Goal: Transaction & Acquisition: Purchase product/service

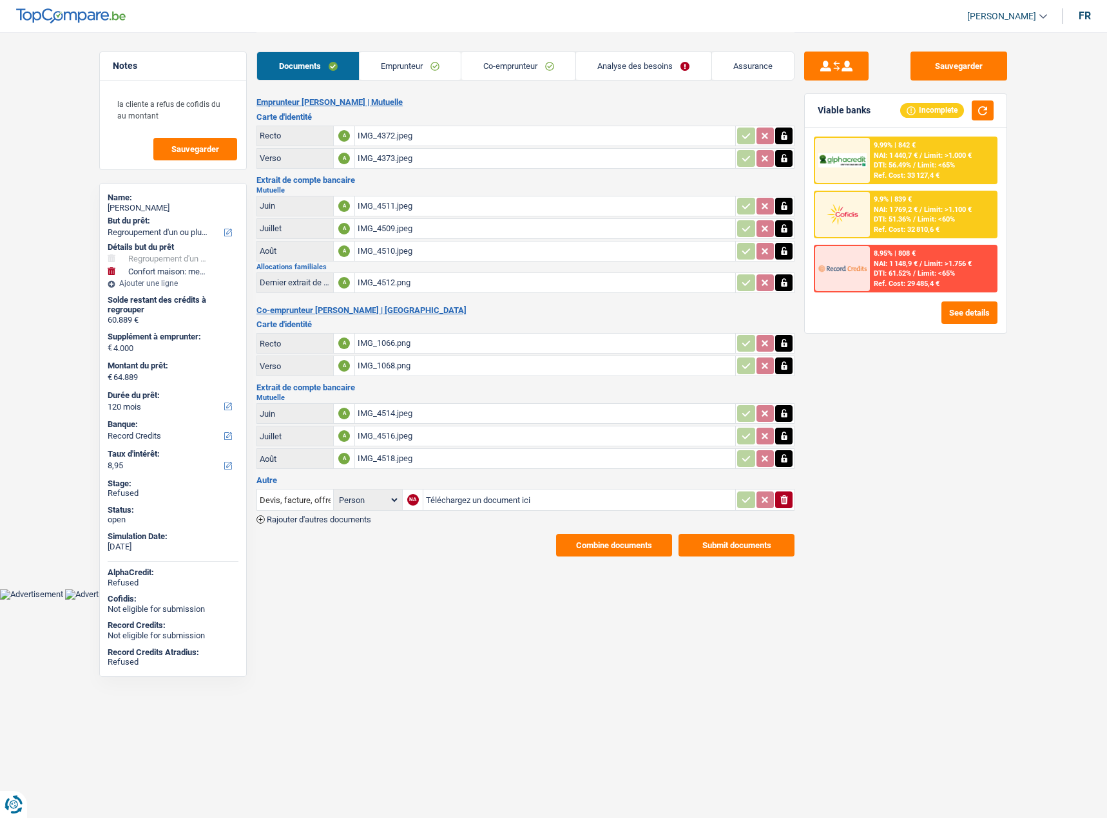
select select "refinancing"
select select "household"
select select "120"
select select "record credits"
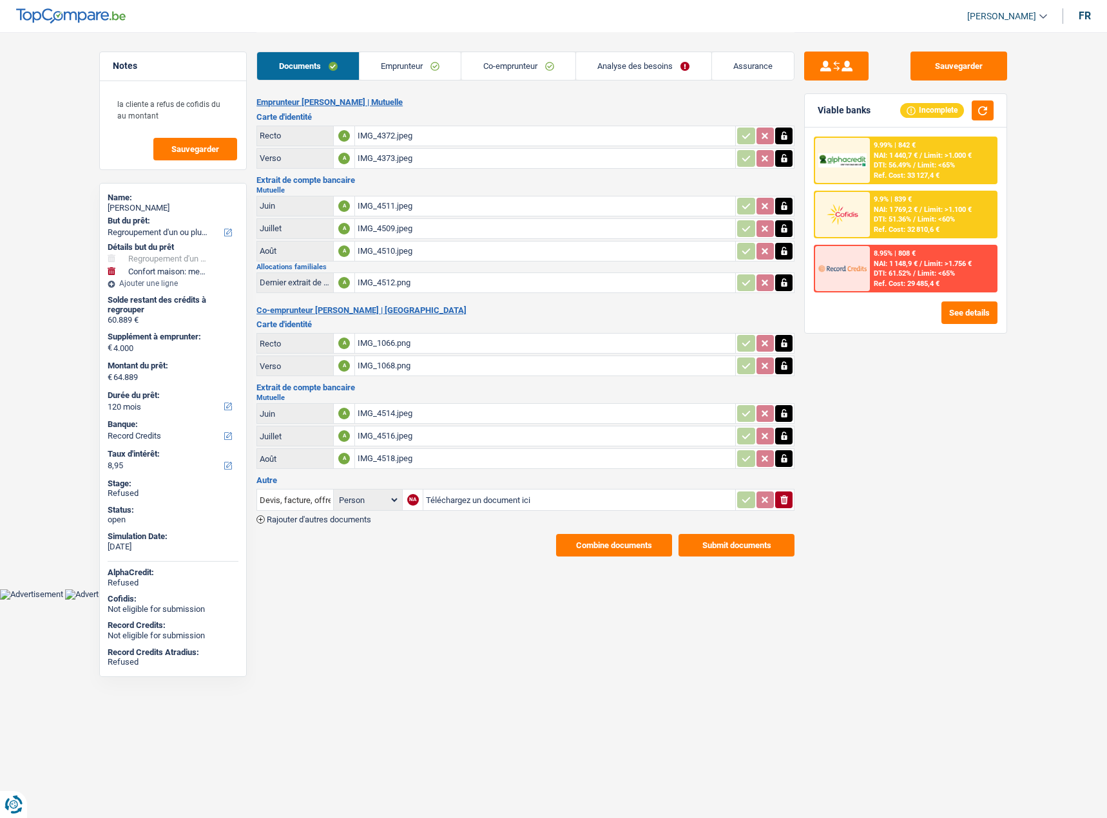
select select "120"
select select "refinancing"
select select "yes"
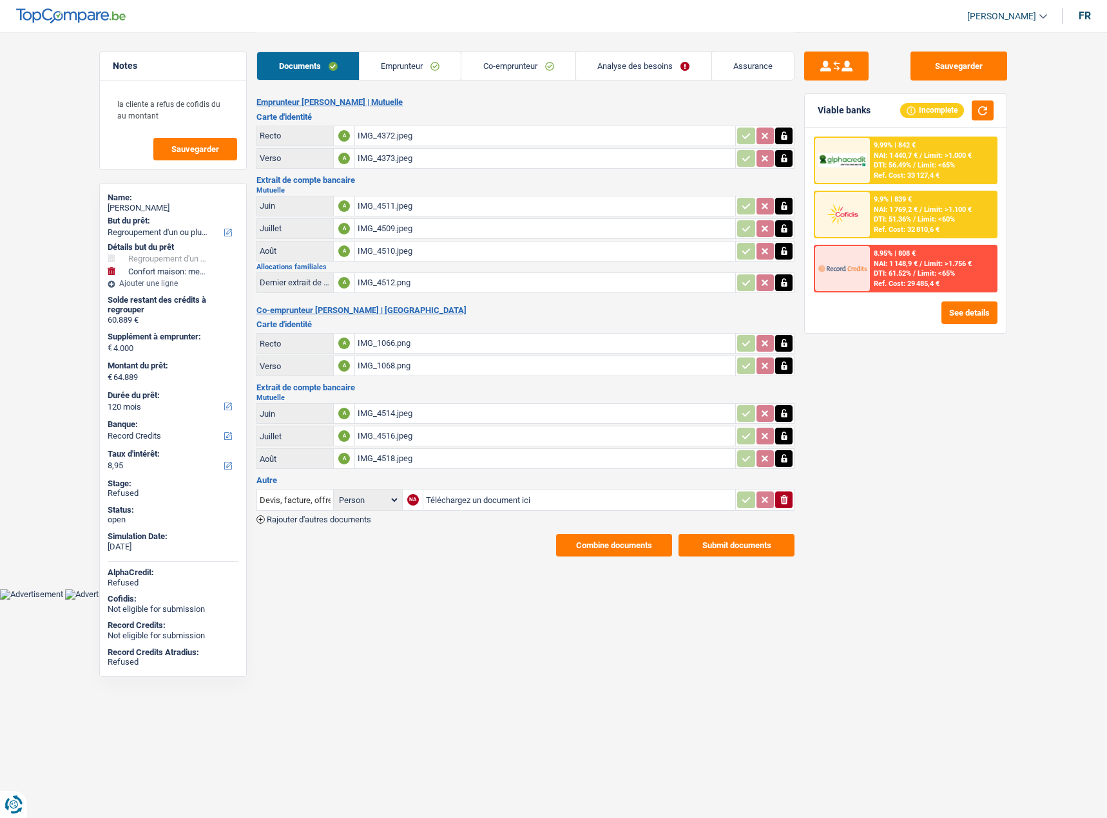
select select "household"
select select "120"
drag, startPoint x: 419, startPoint y: 65, endPoint x: 463, endPoint y: 71, distance: 44.9
click at [419, 65] on link "Emprunteur" at bounding box center [410, 66] width 102 height 28
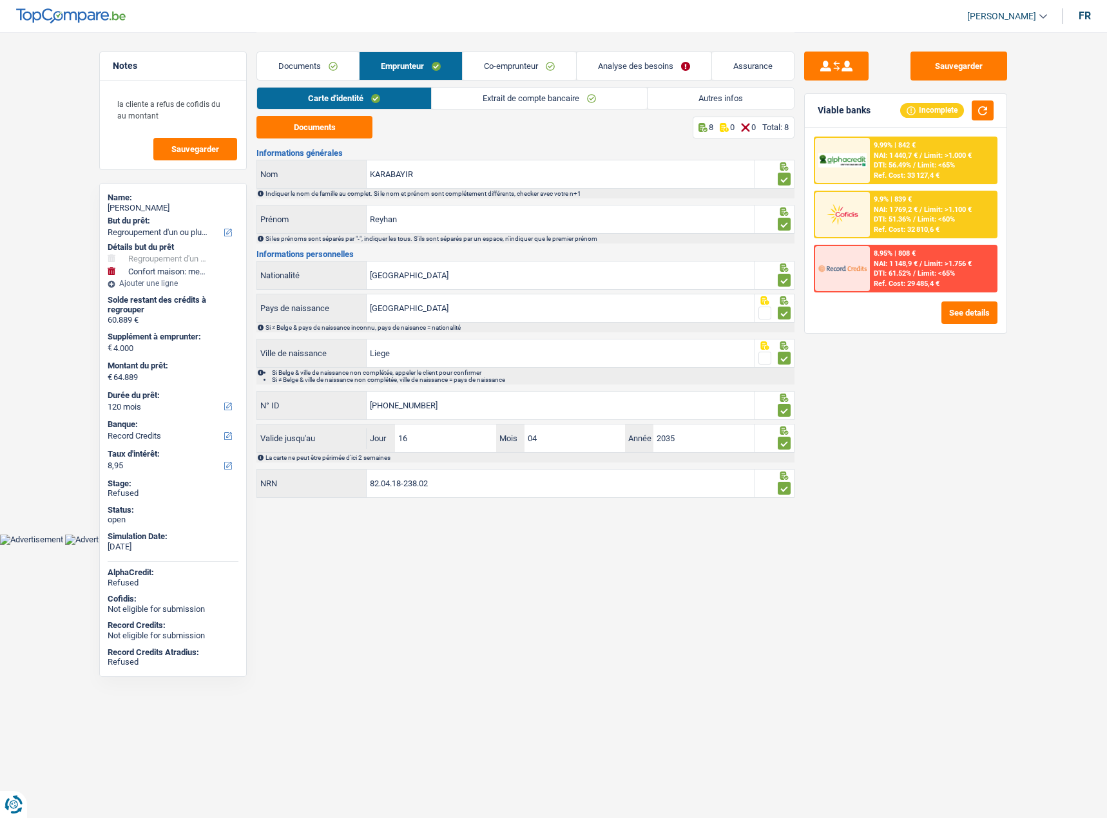
click at [554, 79] on link "Co-emprunteur" at bounding box center [518, 66] width 113 height 28
click at [662, 70] on link "Analyse des besoins" at bounding box center [644, 66] width 135 height 28
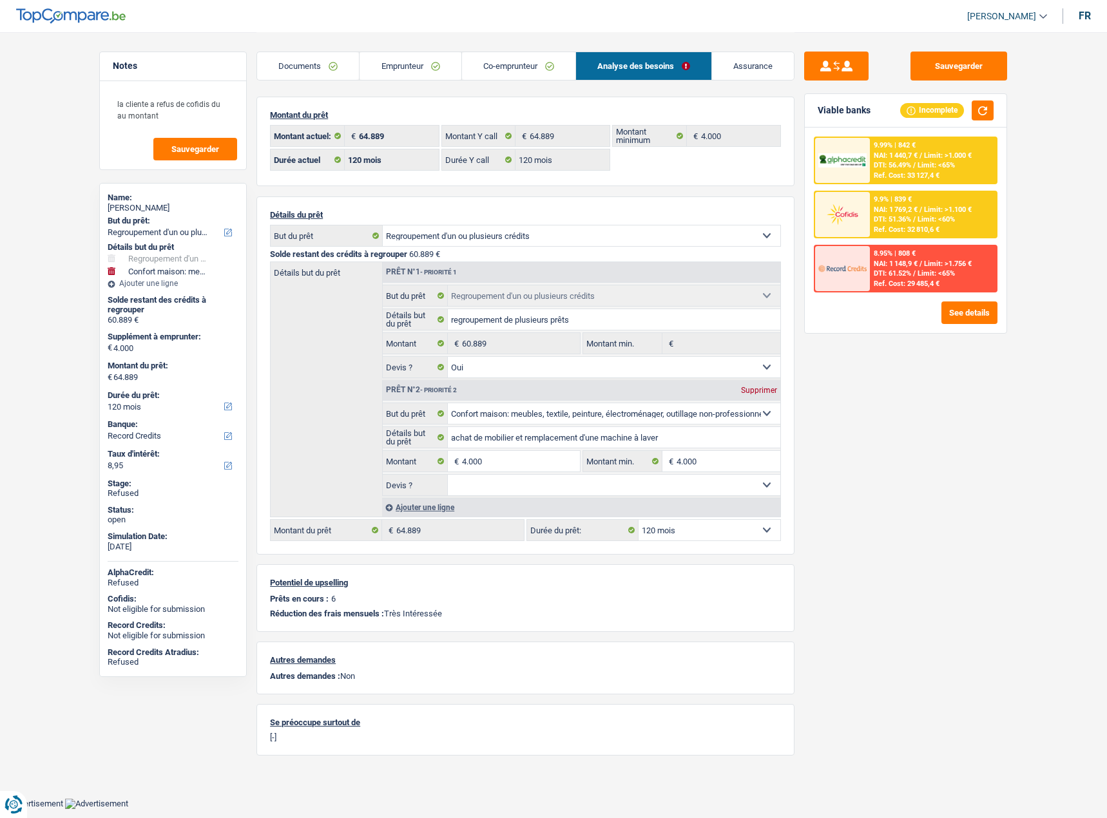
click at [505, 70] on link "Co-emprunteur" at bounding box center [518, 66] width 113 height 28
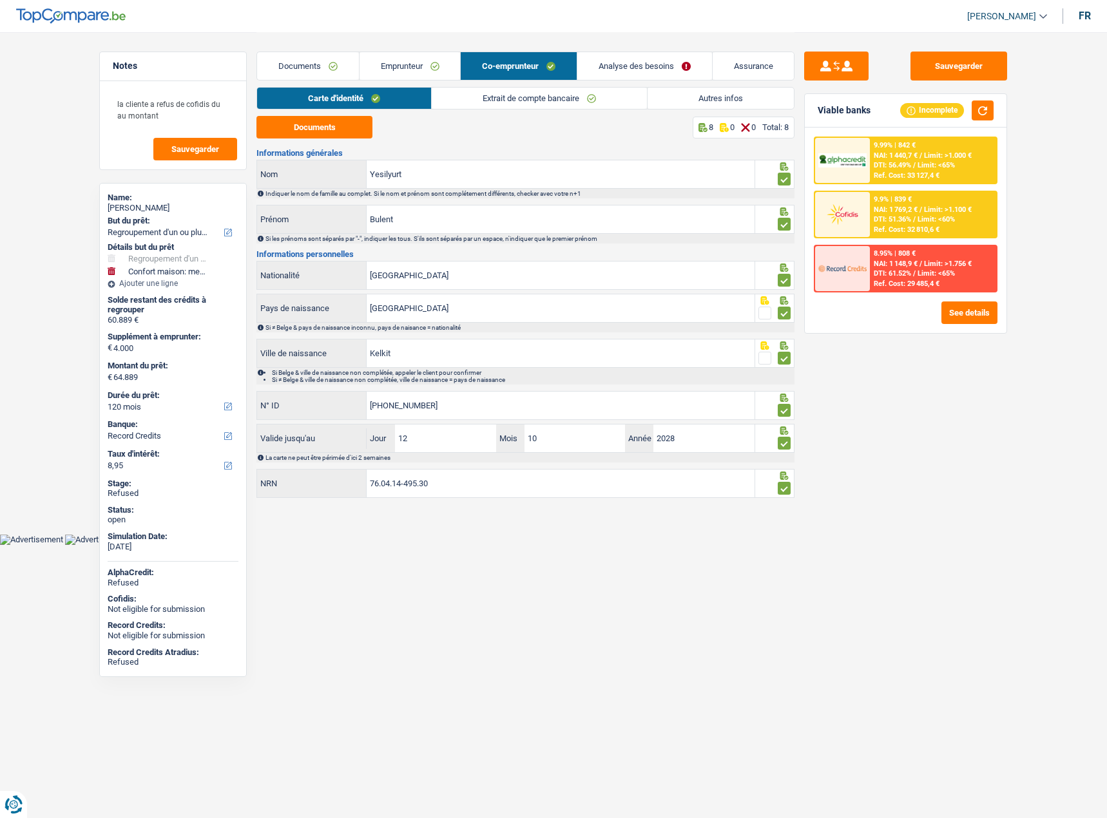
click at [671, 89] on link "Autres infos" at bounding box center [720, 98] width 146 height 21
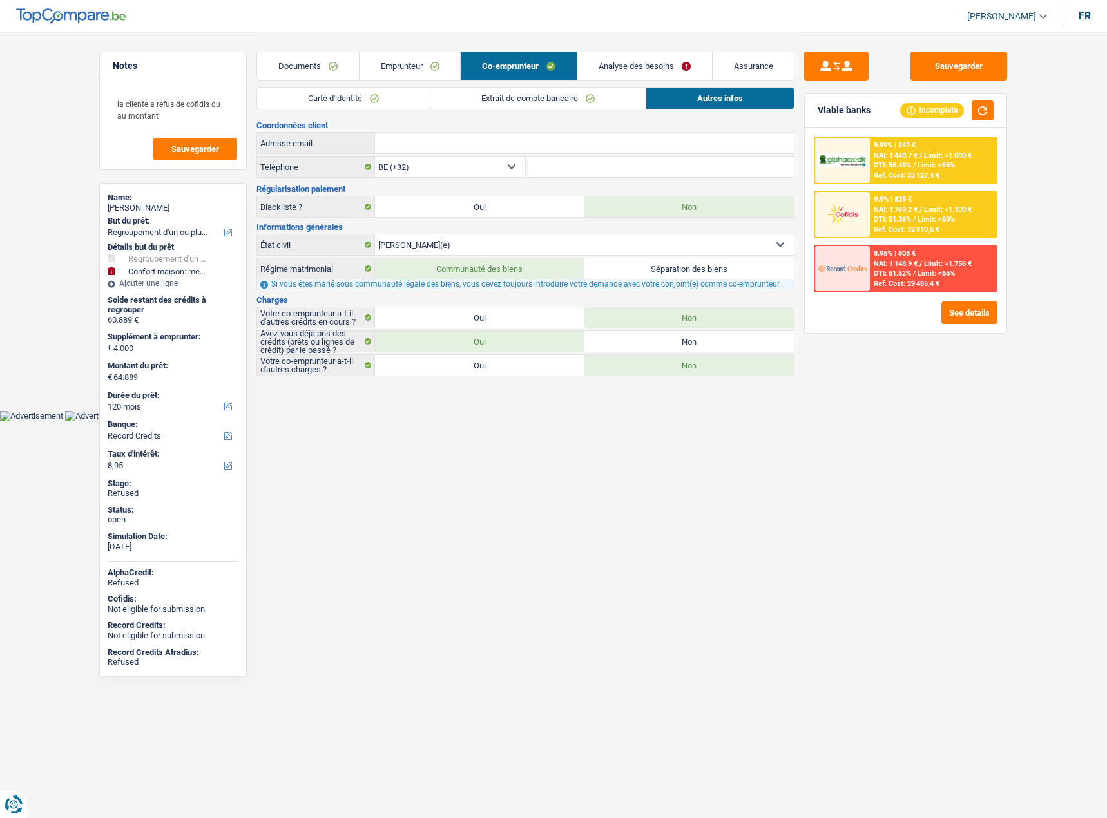
click at [636, 68] on link "Analyse des besoins" at bounding box center [644, 66] width 135 height 28
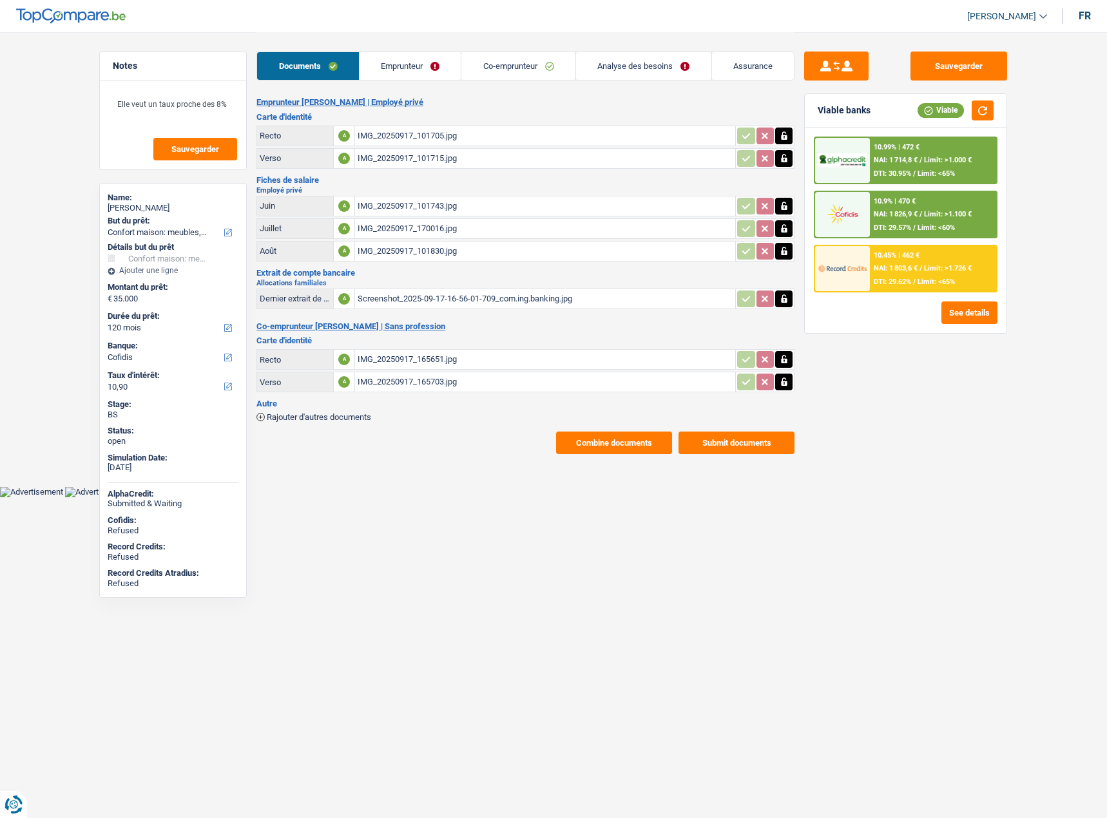
select select "household"
select select "120"
select select "cofidis"
click at [593, 70] on link "Analyse des besoins" at bounding box center [643, 66] width 135 height 28
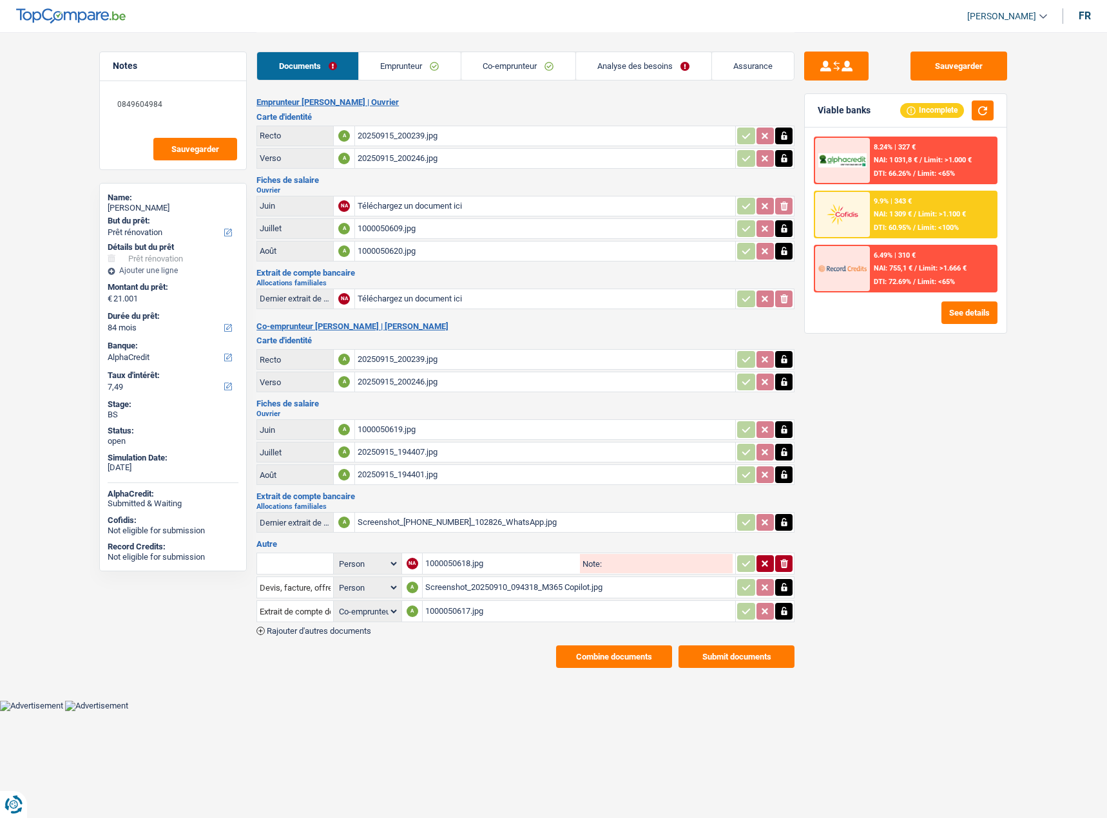
select select "renovation"
select select "84"
select select "alphacredit"
select select "coApplicant"
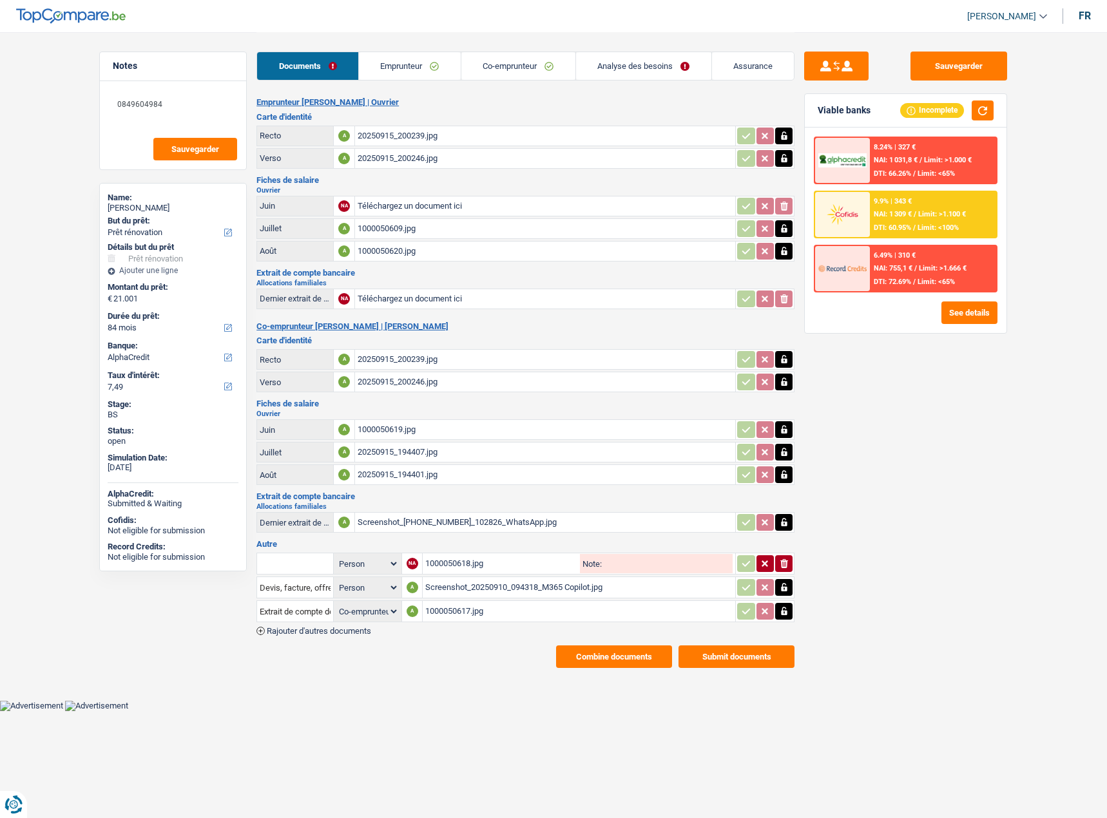
click at [464, 591] on div "Screenshot_20250910_094318_M365 Copilot.jpg" at bounding box center [578, 587] width 307 height 19
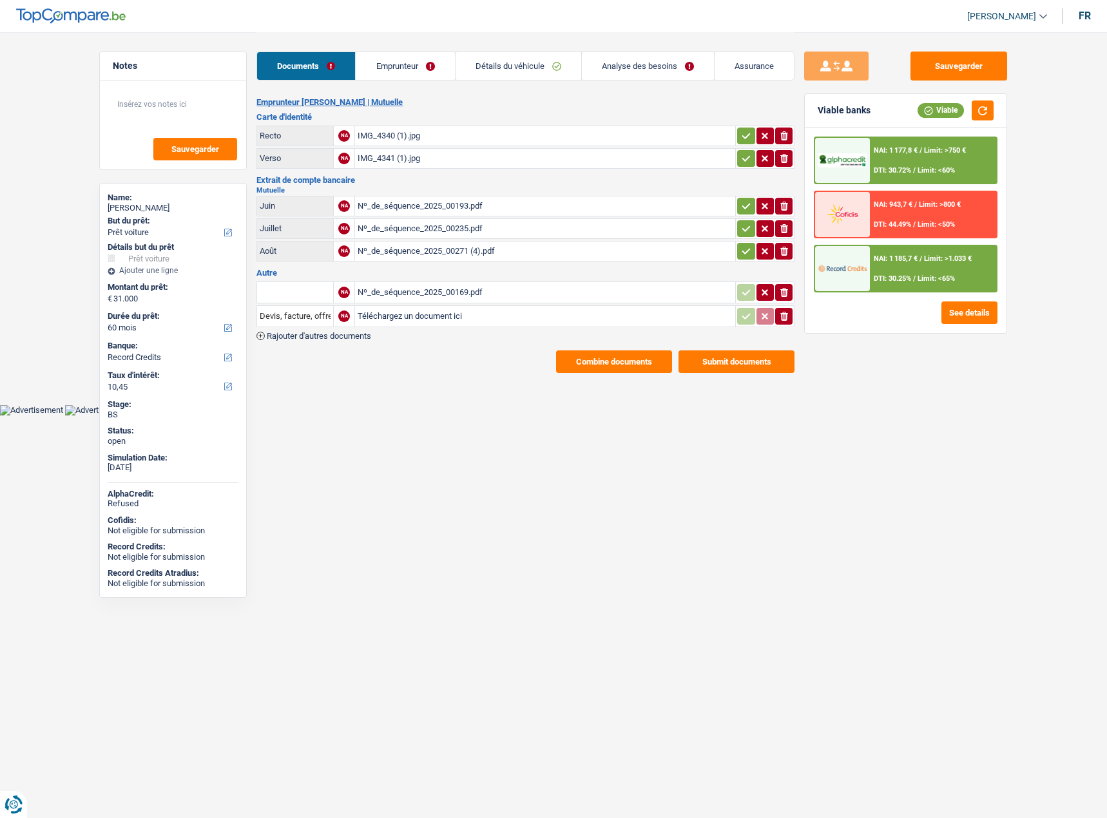
select select "car"
select select "60"
select select "record credits"
click at [151, 209] on div "Martine gérin" at bounding box center [173, 208] width 131 height 10
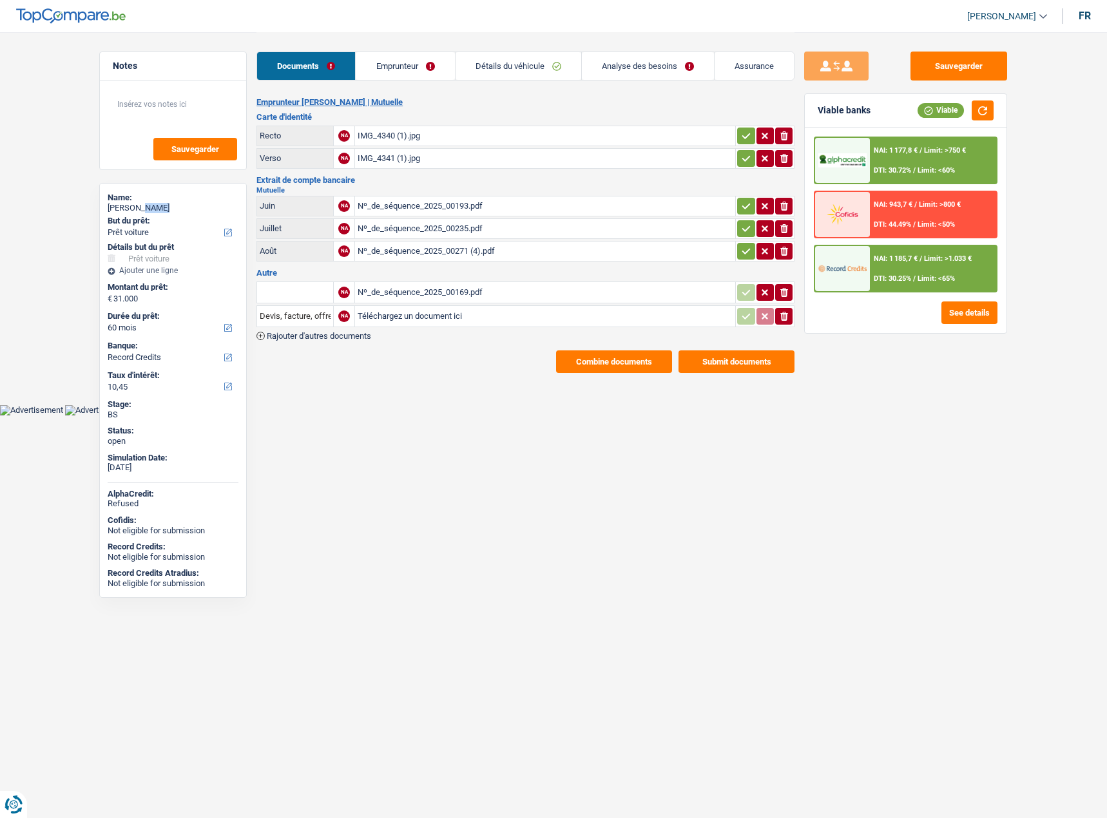
click at [151, 209] on div "Martine gérin" at bounding box center [173, 208] width 131 height 10
copy div "gérin"
drag, startPoint x: 468, startPoint y: 76, endPoint x: 477, endPoint y: 77, distance: 9.7
click at [468, 76] on link "Détails du véhicule" at bounding box center [518, 66] width 126 height 28
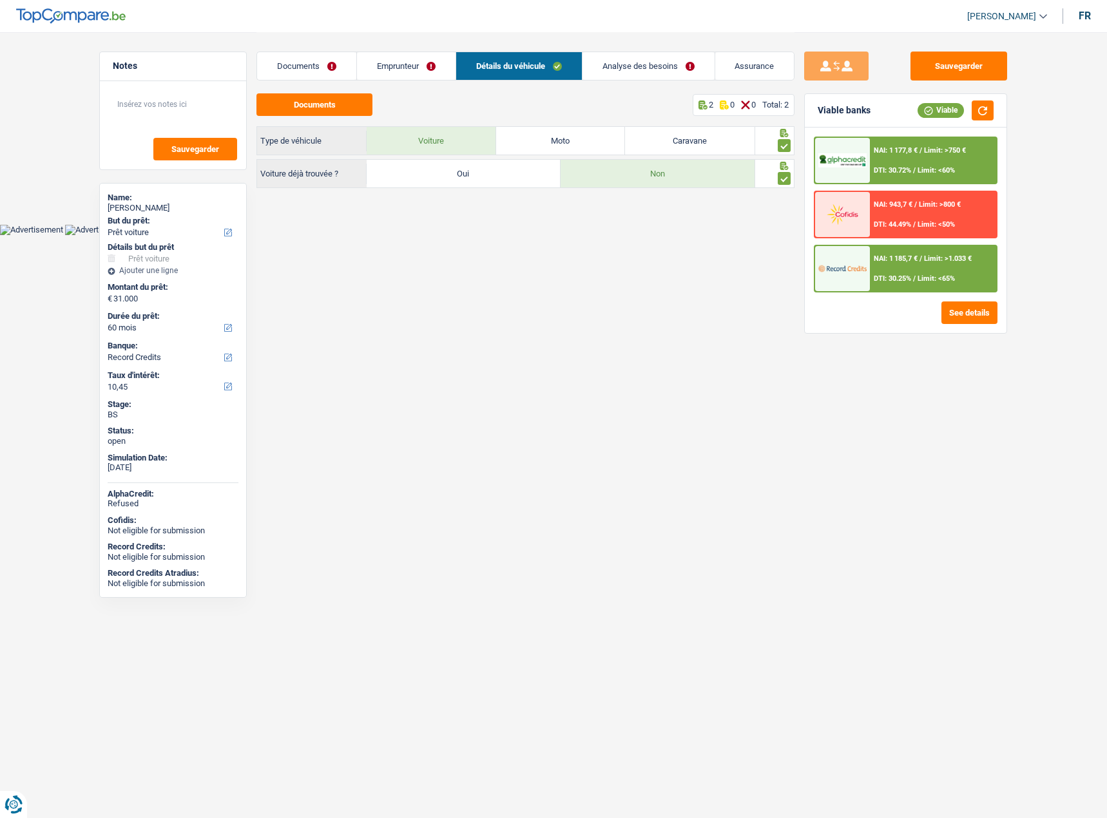
click at [904, 272] on div "NAI: 1 185,7 € / Limit: >1.033 € DTI: 30.25% / Limit: <65%" at bounding box center [933, 268] width 127 height 45
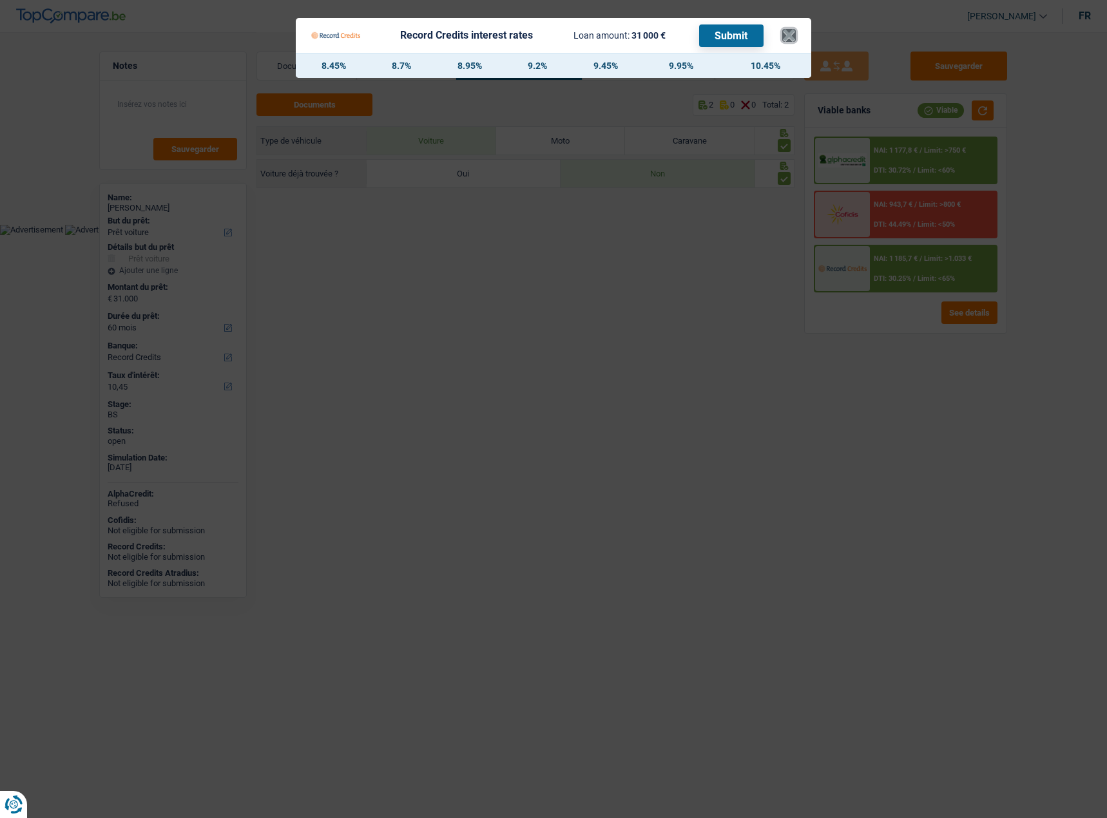
click at [787, 38] on button "×" at bounding box center [789, 35] width 14 height 13
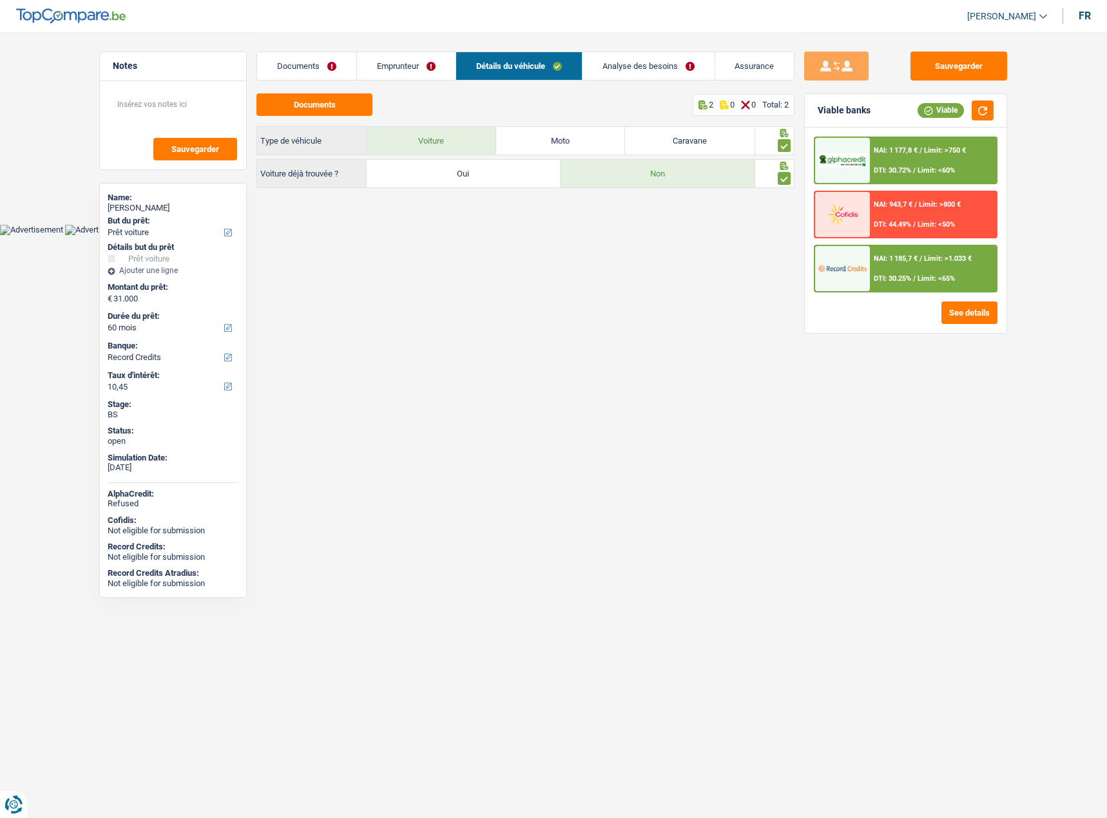
click at [435, 72] on link "Emprunteur" at bounding box center [406, 66] width 99 height 28
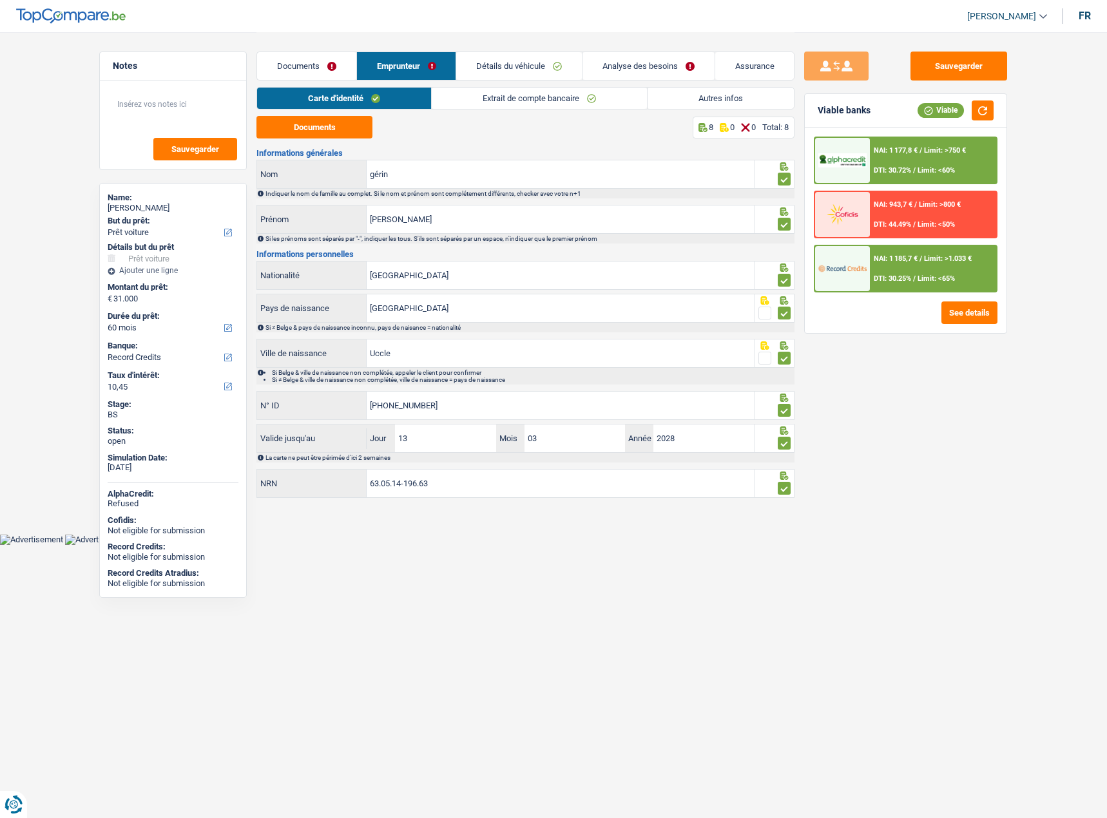
click at [749, 104] on link "Autres infos" at bounding box center [720, 98] width 146 height 21
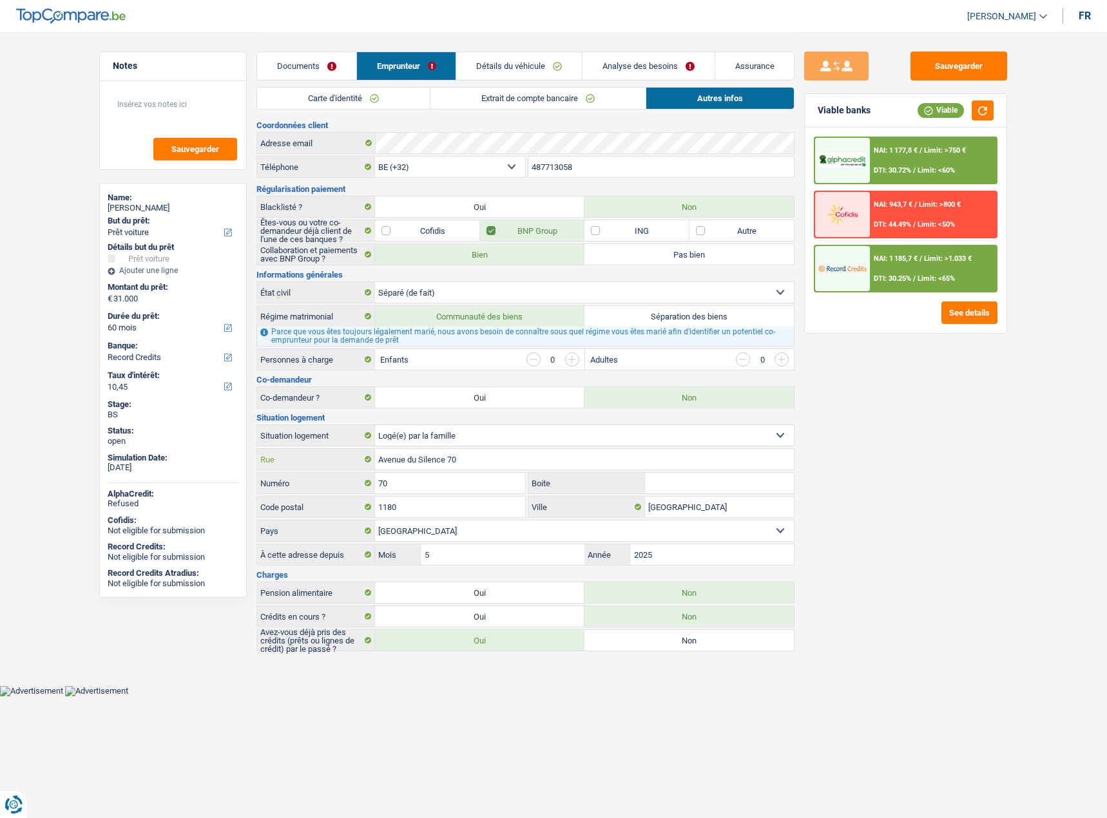
drag, startPoint x: 446, startPoint y: 461, endPoint x: 496, endPoint y: 461, distance: 50.2
click at [496, 461] on input "Avenue du Silence 70" at bounding box center [584, 459] width 419 height 21
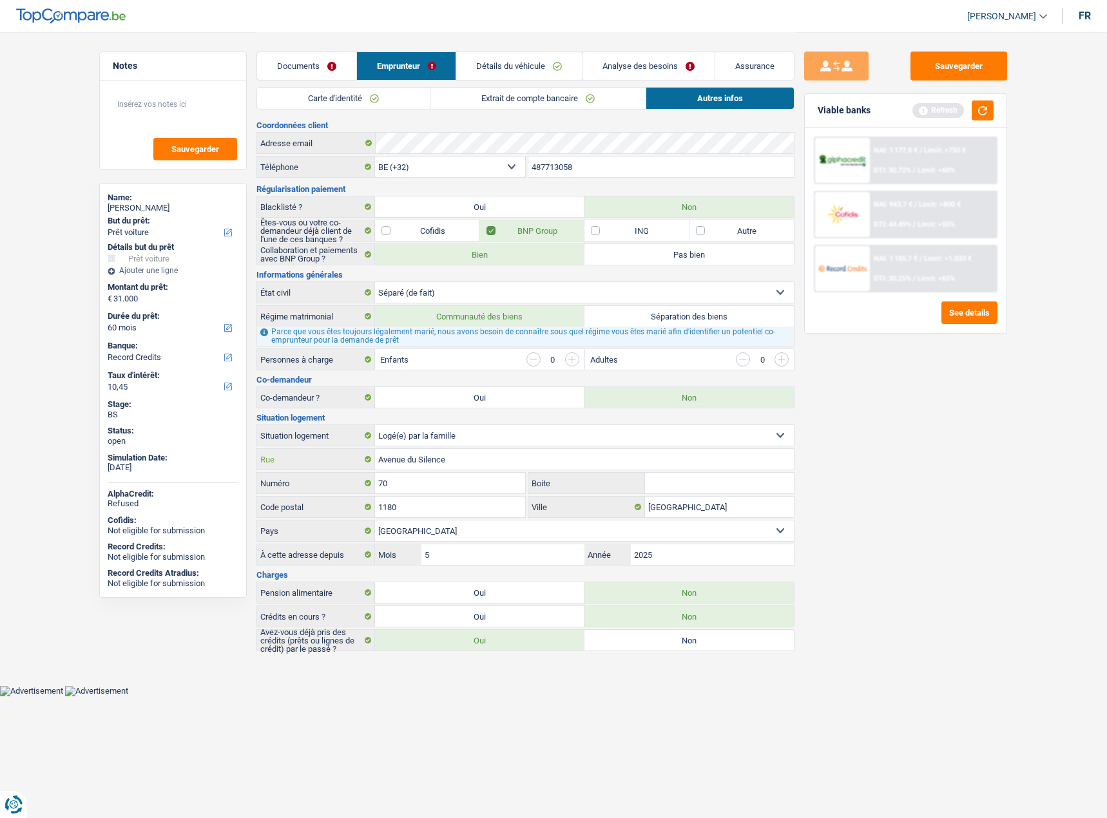
type input "Avenue du Silence"
click at [367, 88] on link "Carte d'identité" at bounding box center [343, 98] width 173 height 21
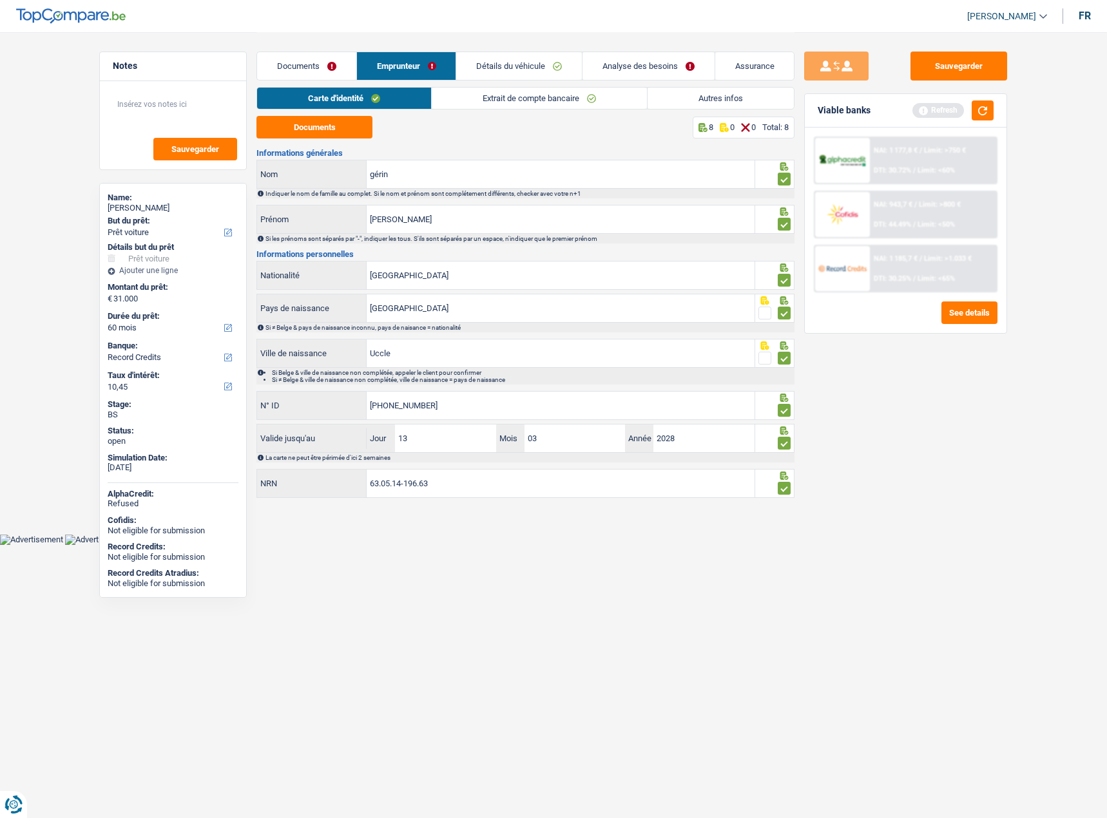
click at [498, 104] on link "Extrait de compte bancaire" at bounding box center [539, 98] width 215 height 21
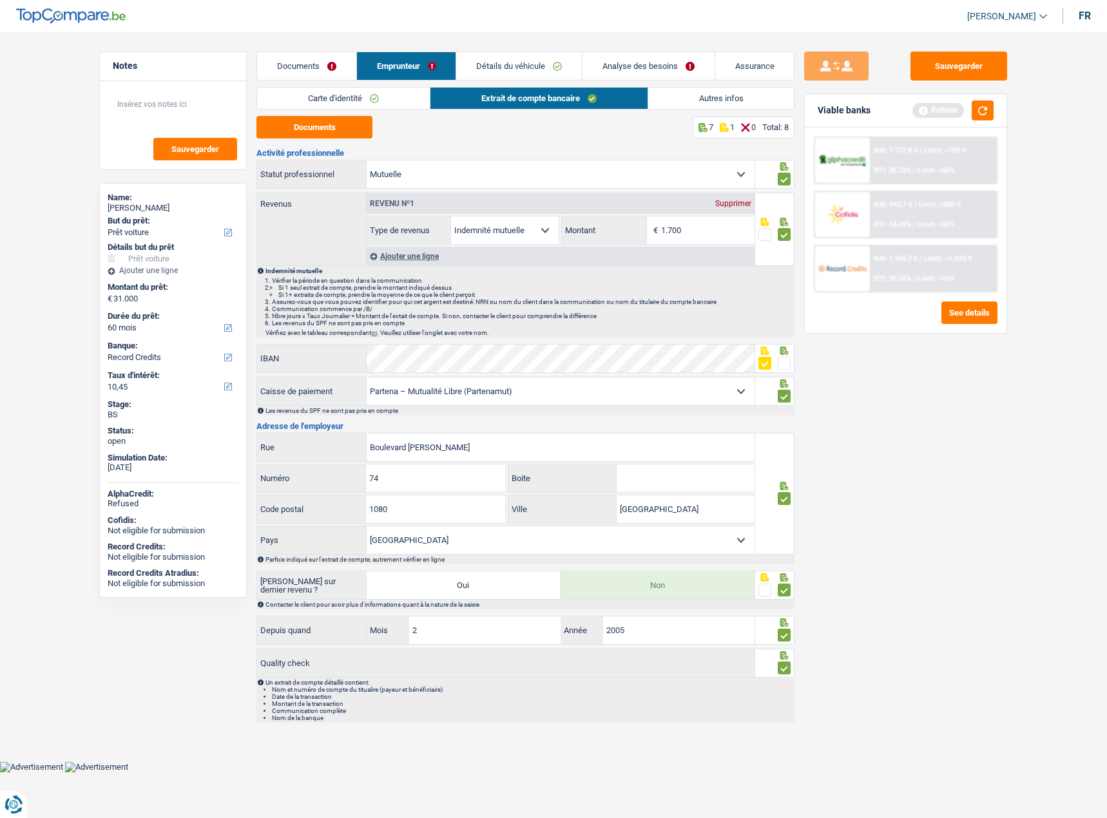
drag, startPoint x: 673, startPoint y: 112, endPoint x: 541, endPoint y: 100, distance: 132.6
click at [674, 112] on div "Carte d'identité Extrait de compte bancaire Autres infos" at bounding box center [525, 101] width 538 height 29
click at [502, 71] on link "Détails du véhicule" at bounding box center [519, 66] width 126 height 28
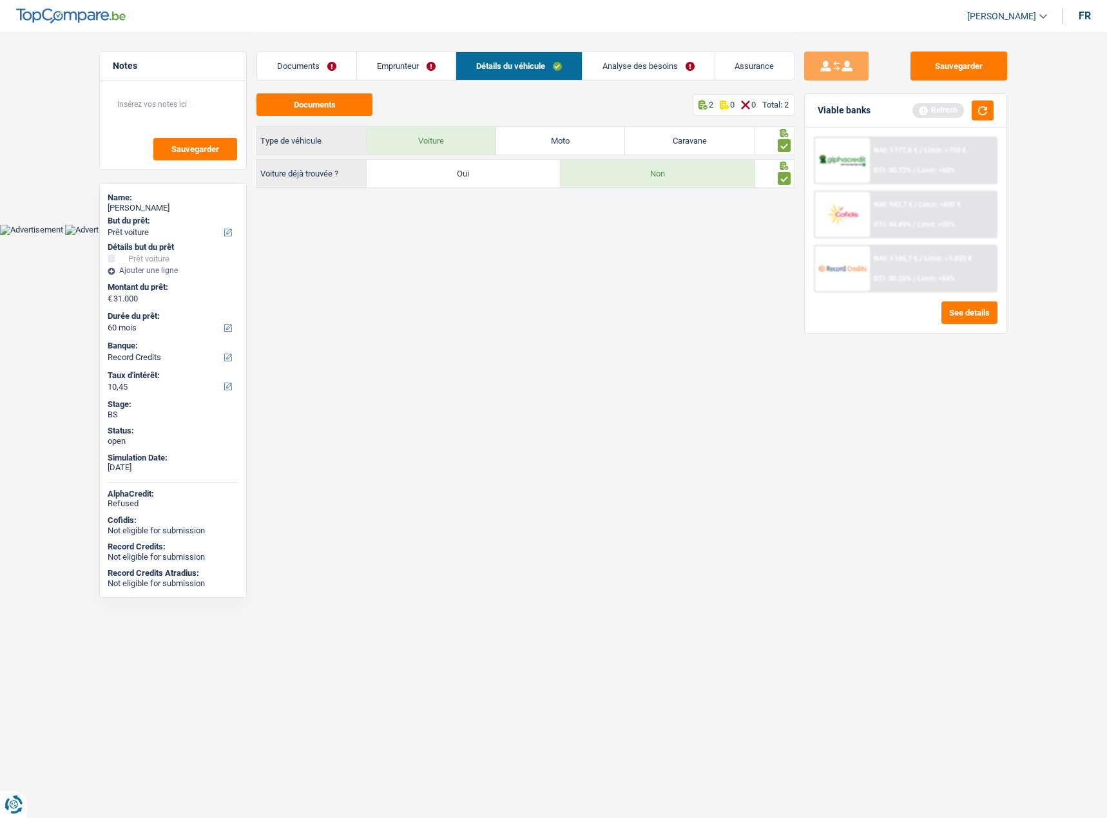
click at [629, 82] on div "Documents Emprunteur Détails du véhicule Analyse des besoins Assurance" at bounding box center [525, 59] width 538 height 55
click at [630, 71] on link "Analyse des besoins" at bounding box center [648, 66] width 132 height 28
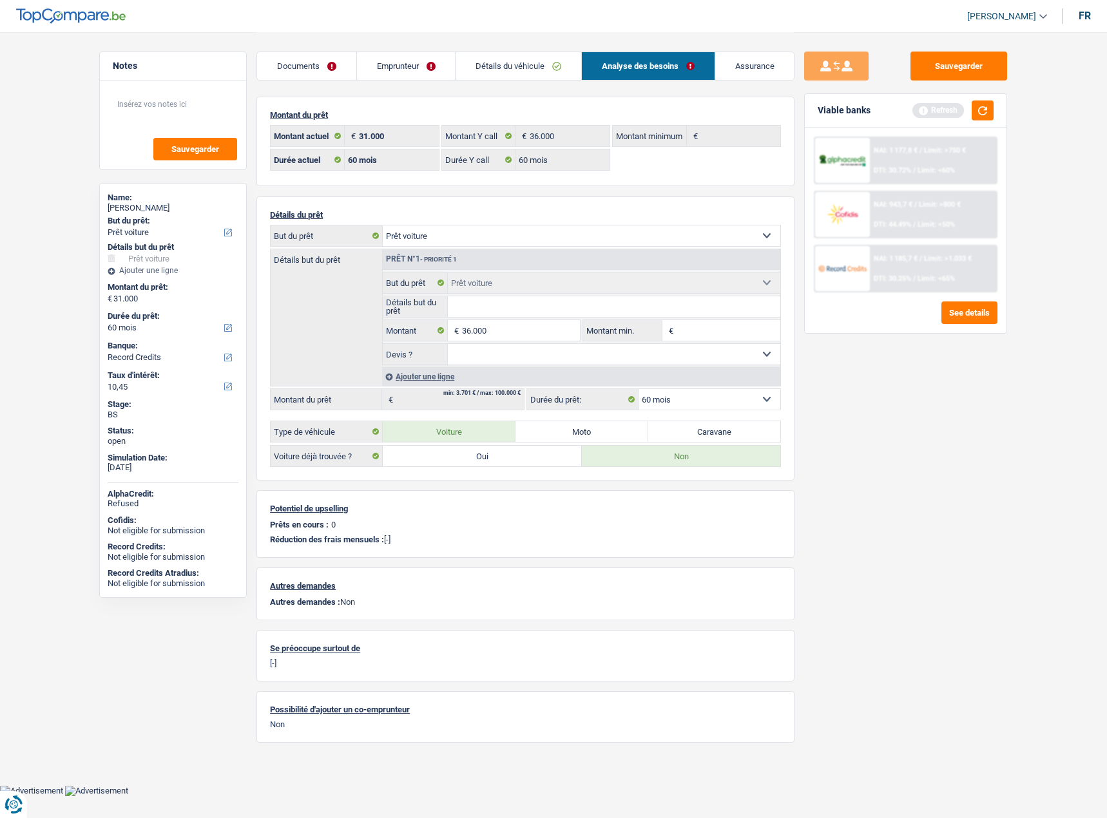
click at [500, 68] on link "Détails du véhicule" at bounding box center [518, 66] width 126 height 28
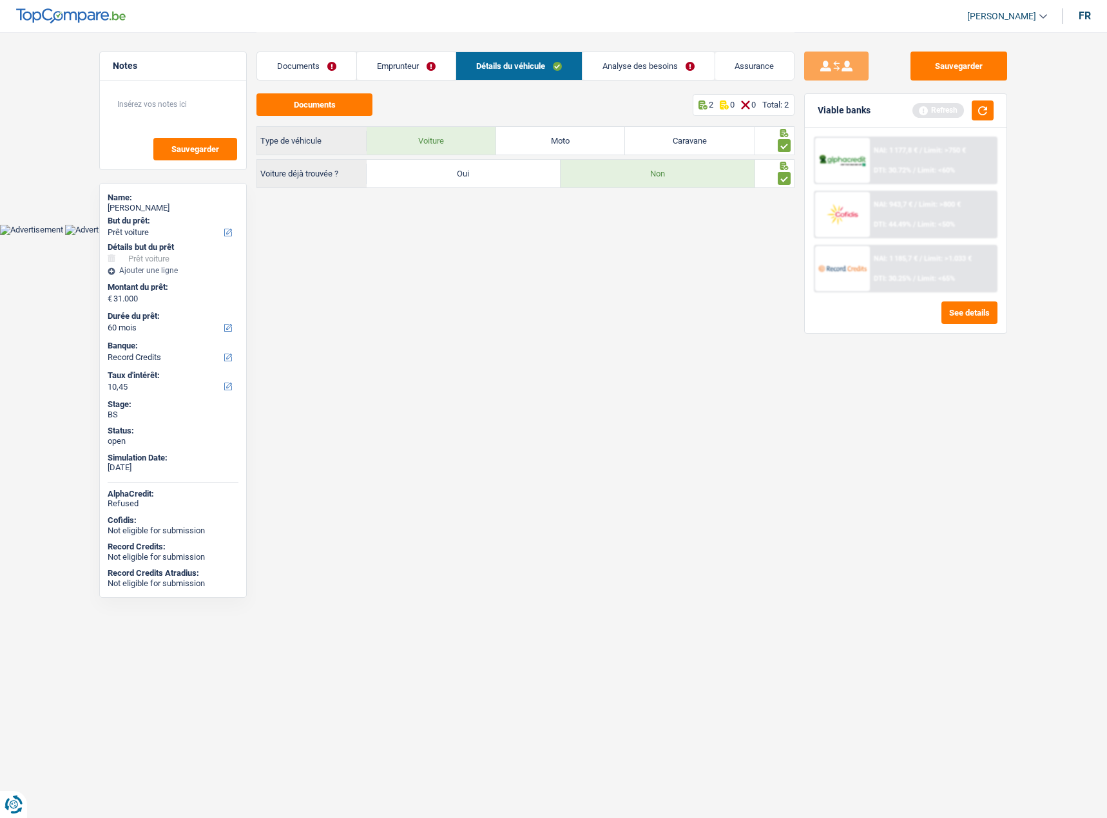
click at [410, 61] on link "Emprunteur" at bounding box center [406, 66] width 99 height 28
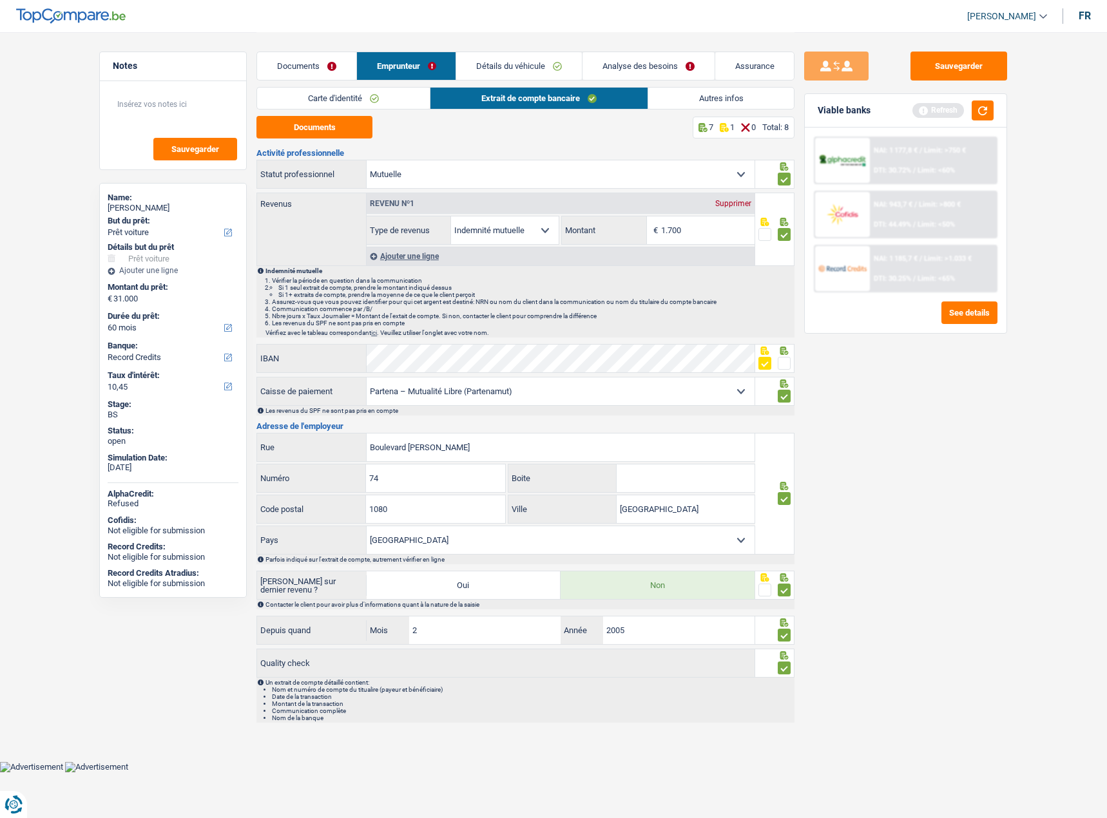
click at [371, 82] on div "Documents Emprunteur Détails du véhicule Analyse des besoins Assurance" at bounding box center [525, 59] width 538 height 55
click at [365, 97] on link "Carte d'identité" at bounding box center [343, 98] width 173 height 21
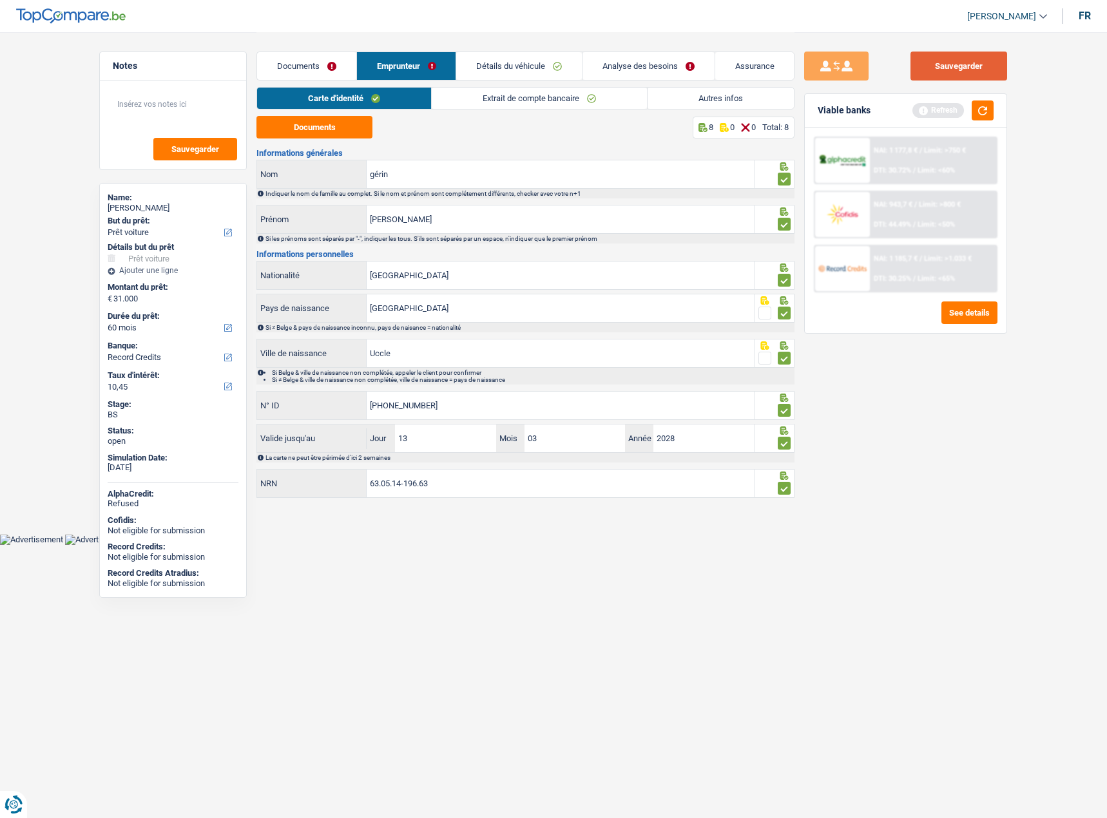
click at [959, 62] on button "Sauvegarder" at bounding box center [958, 66] width 97 height 29
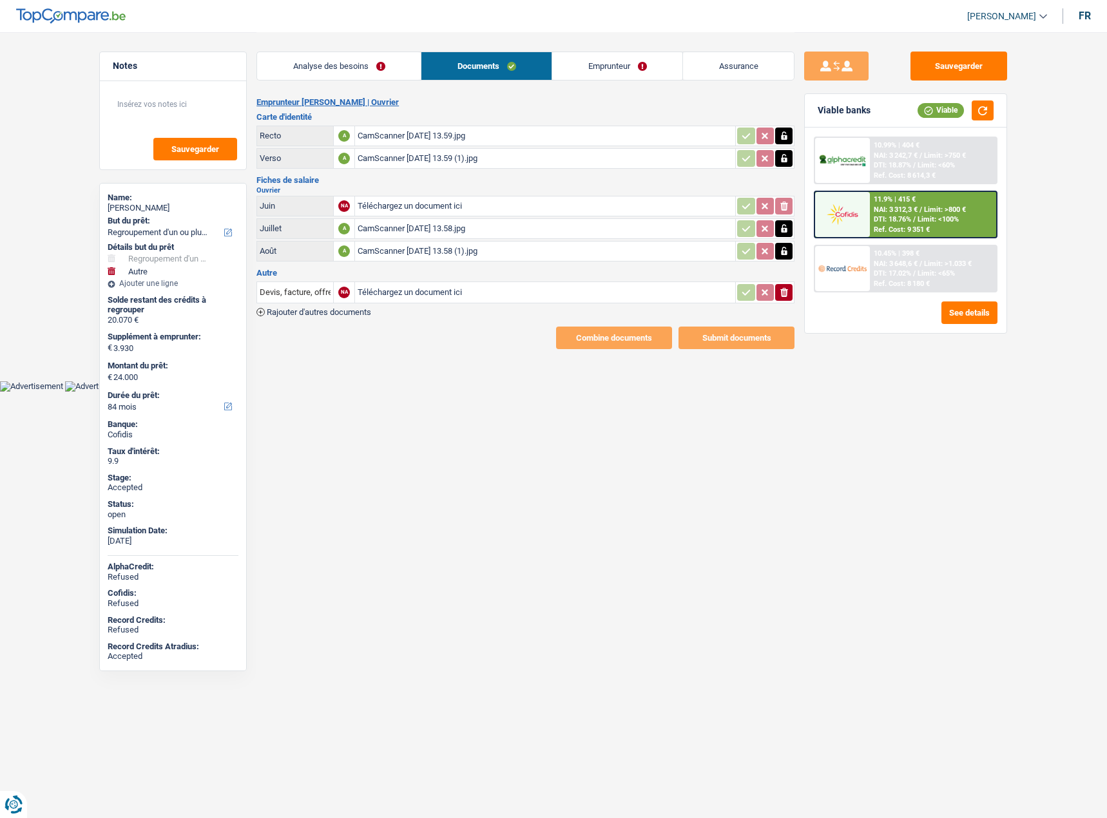
select select "refinancing"
select select "other"
click at [475, 63] on link "Emprunteur" at bounding box center [453, 66] width 130 height 28
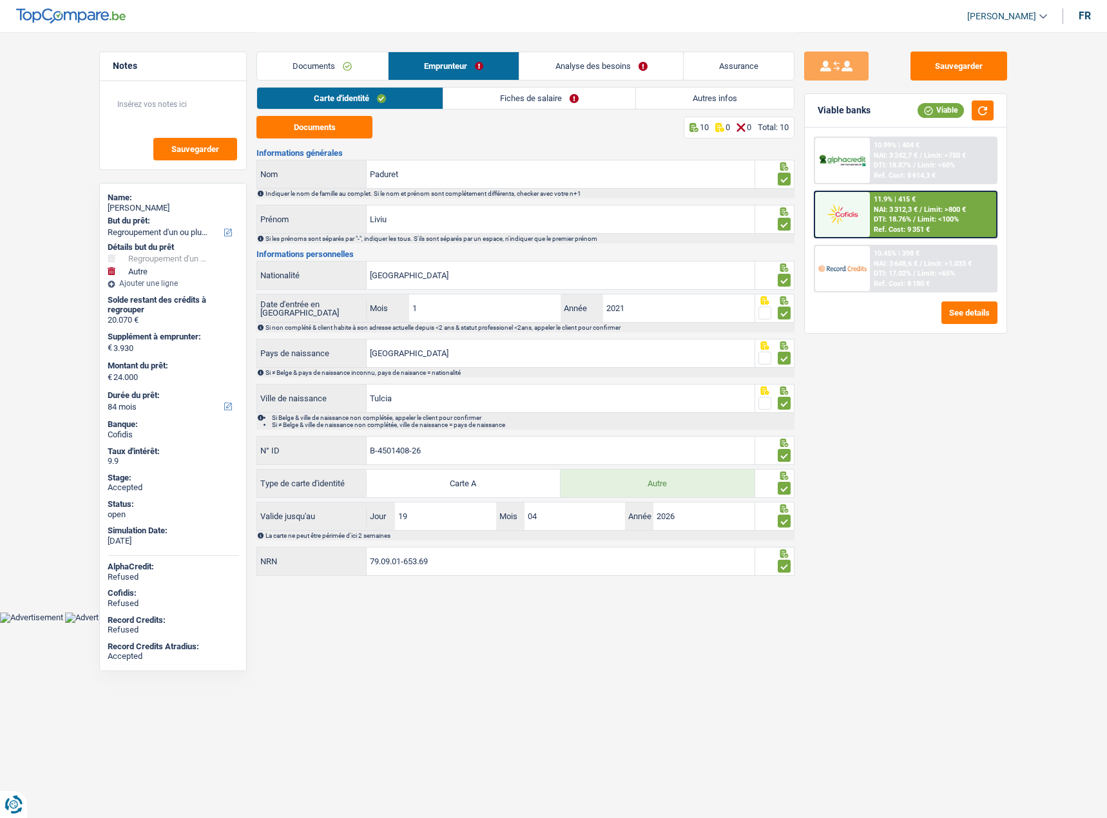
click at [636, 75] on link "Analyse des besoins" at bounding box center [601, 66] width 164 height 28
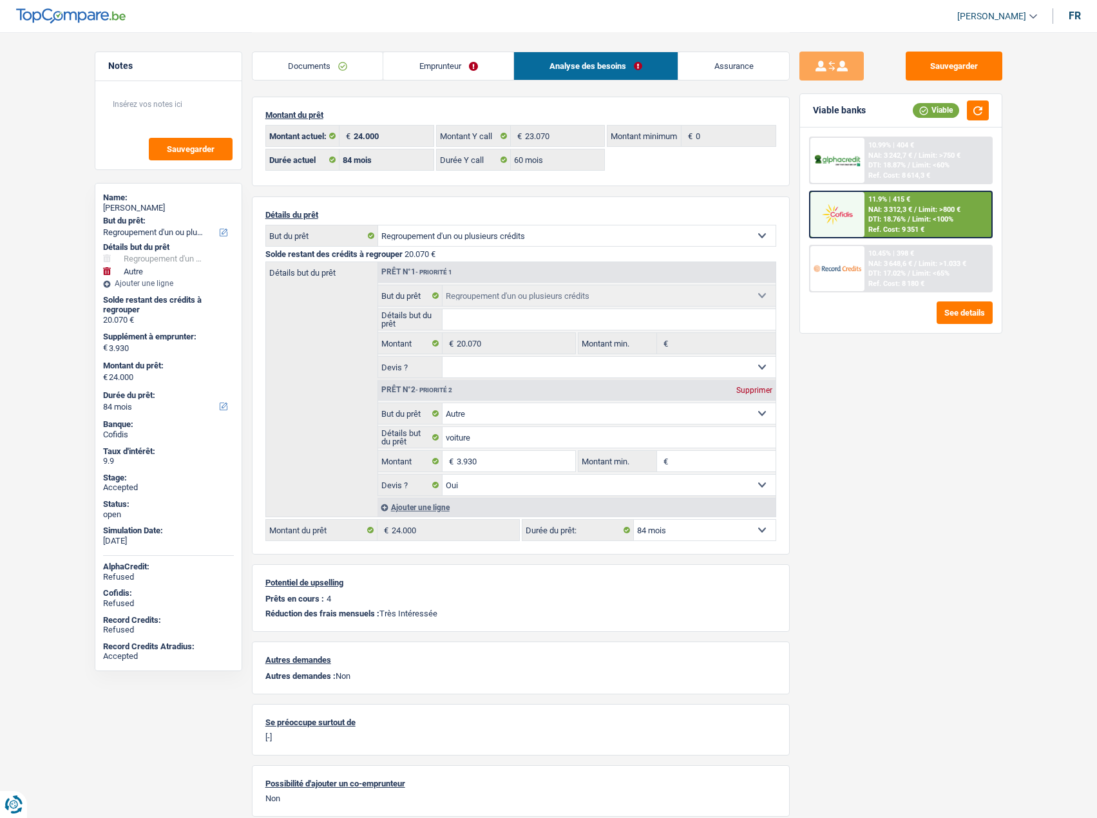
click at [470, 64] on link "Emprunteur" at bounding box center [448, 66] width 130 height 28
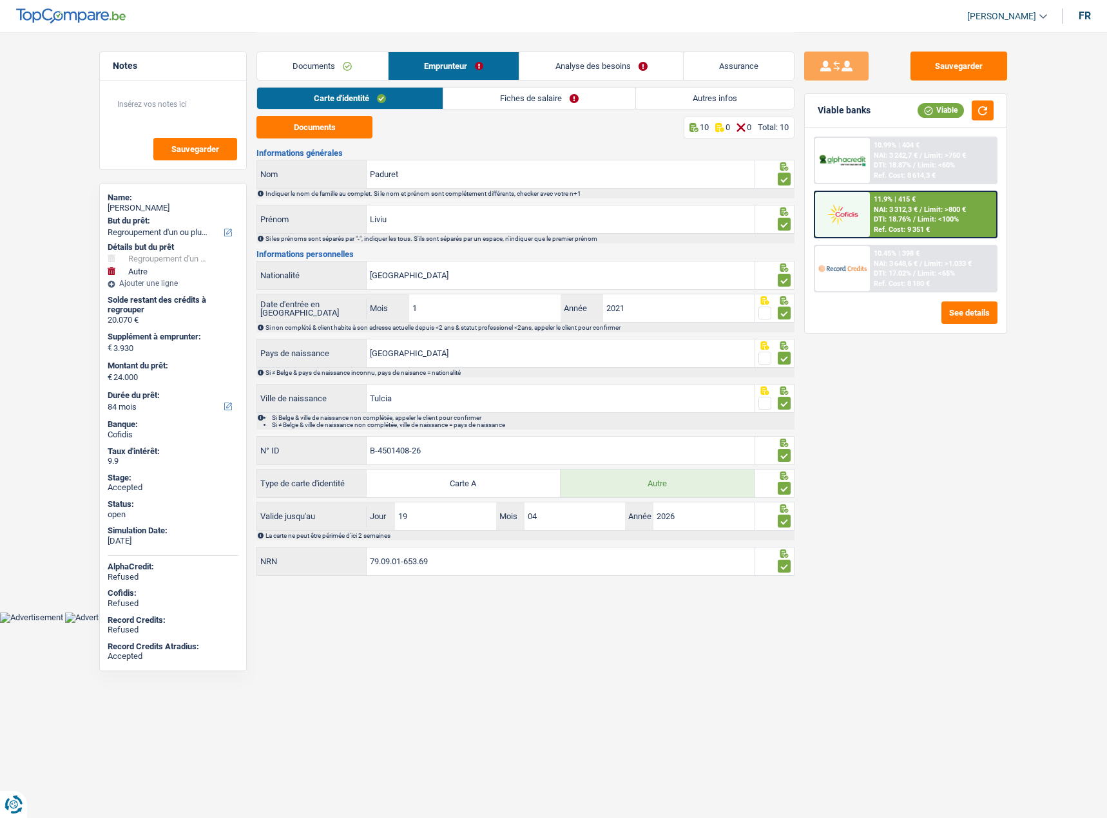
click at [728, 100] on link "Autres infos" at bounding box center [715, 98] width 158 height 21
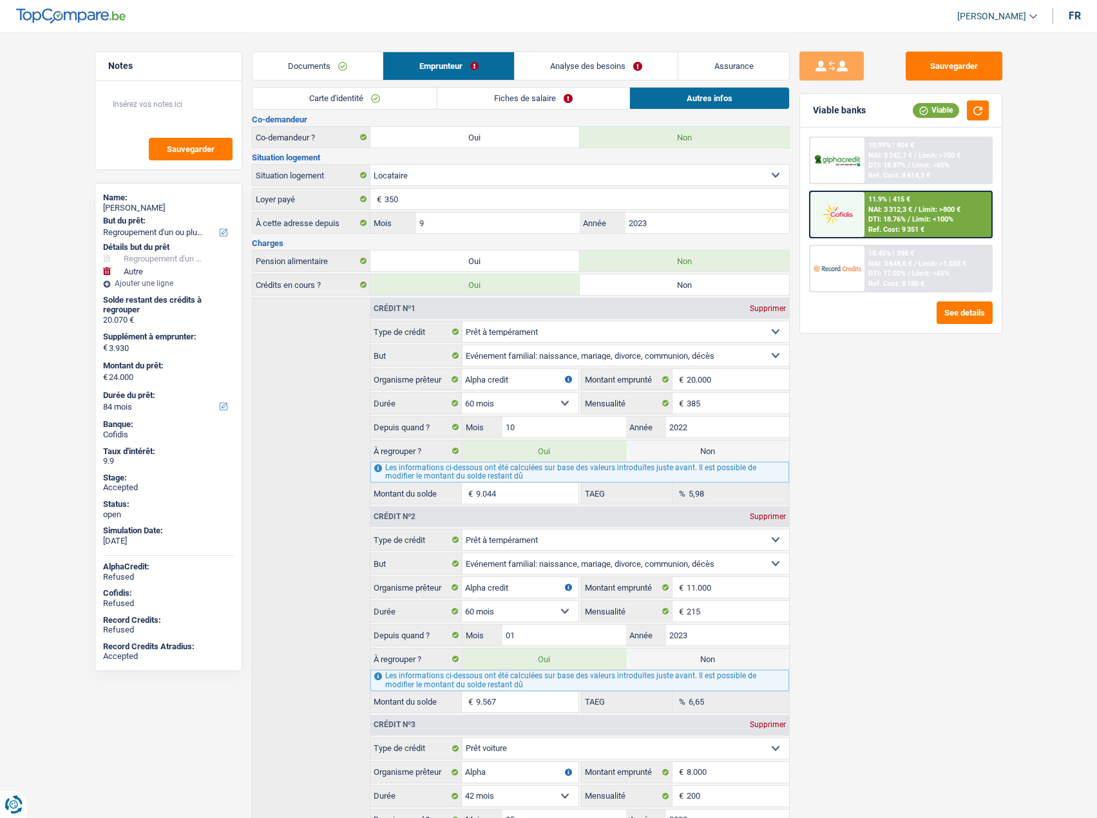
scroll to position [258, 0]
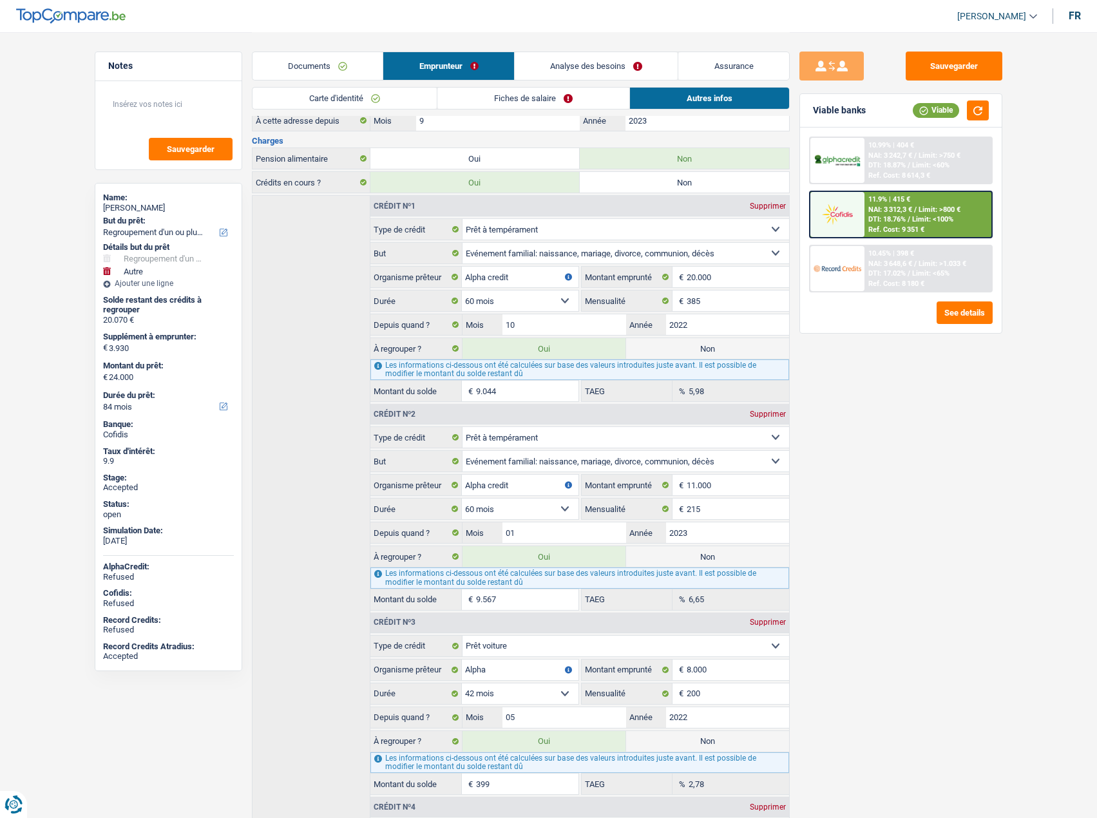
click at [315, 103] on link "Carte d'identité" at bounding box center [344, 98] width 184 height 21
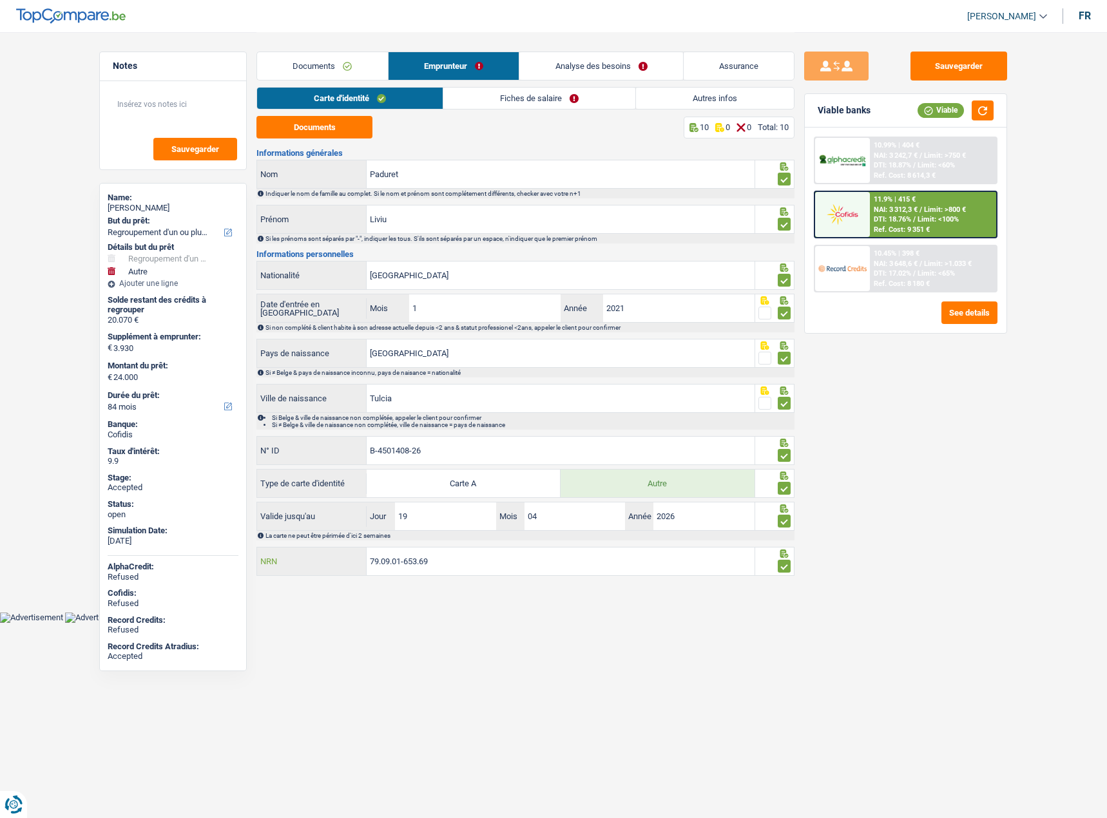
drag, startPoint x: 383, startPoint y: 565, endPoint x: 374, endPoint y: 564, distance: 8.4
click at [315, 564] on div "79.09.01-653.69 NRN" at bounding box center [505, 561] width 497 height 28
click at [763, 91] on link "Autres infos" at bounding box center [715, 98] width 158 height 21
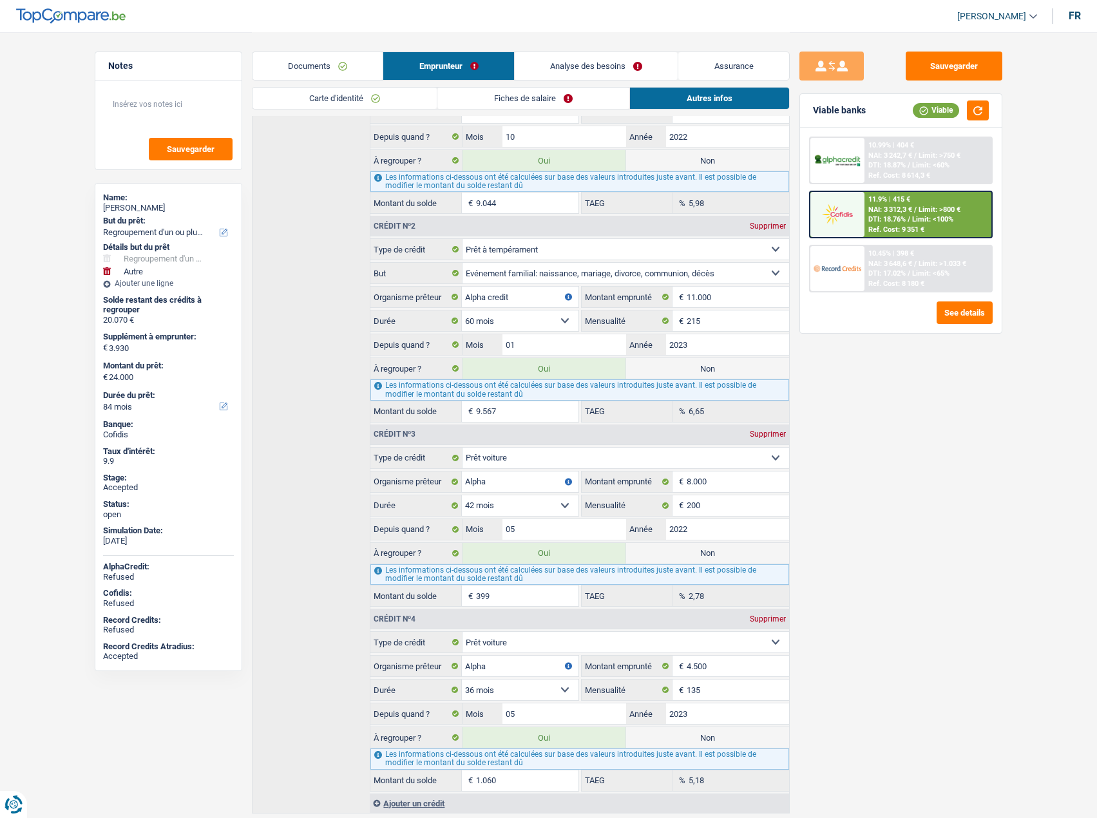
scroll to position [485, 0]
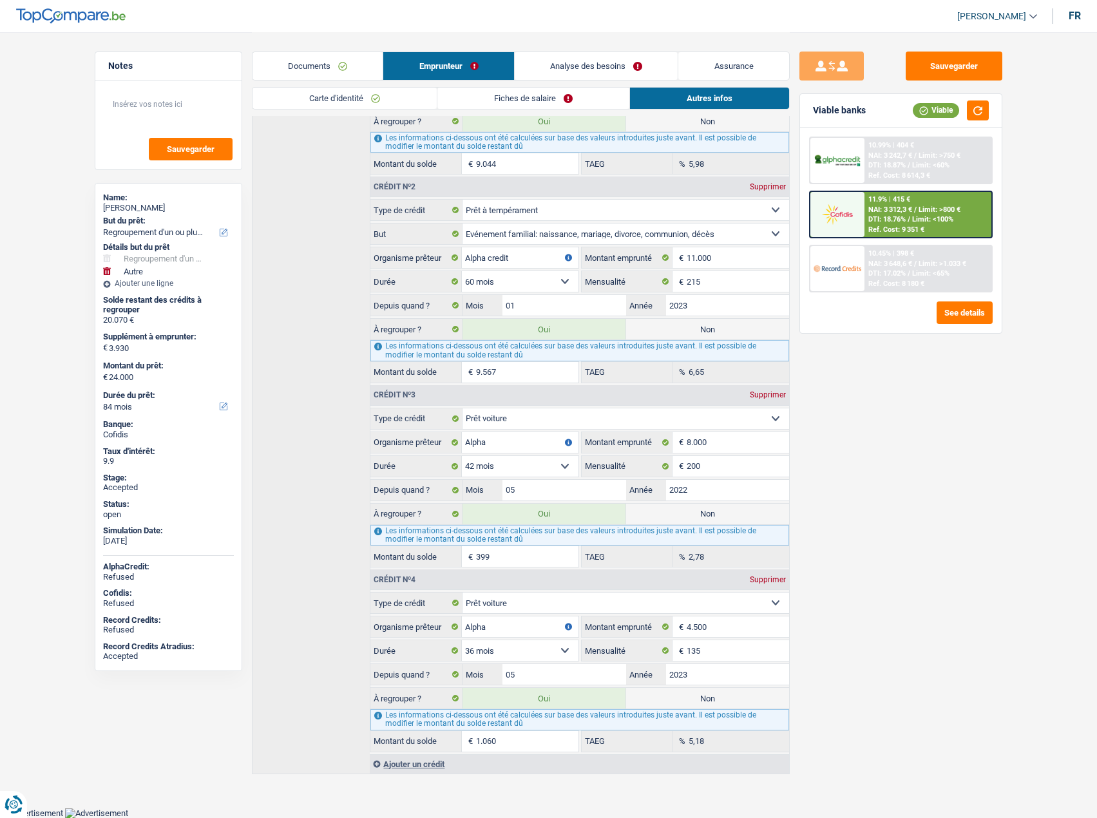
click at [546, 64] on link "Analyse des besoins" at bounding box center [597, 66] width 164 height 28
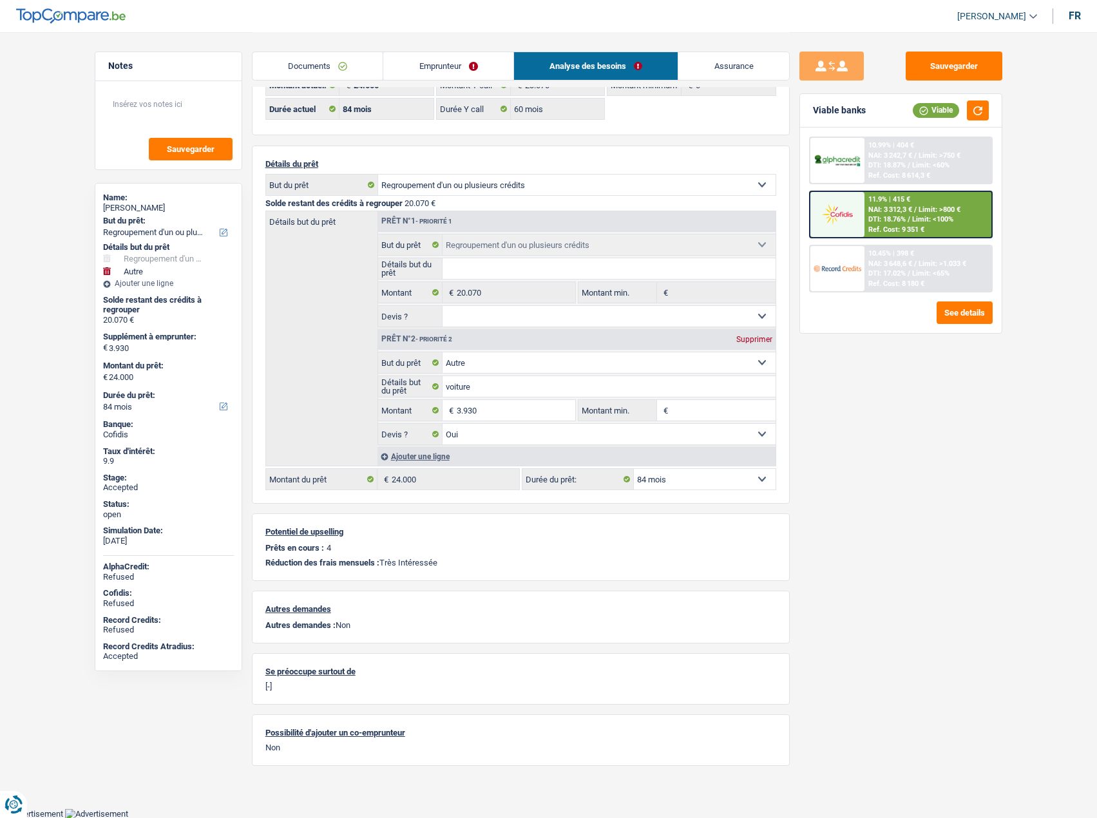
click at [920, 275] on span "Limit: <65%" at bounding box center [930, 273] width 37 height 8
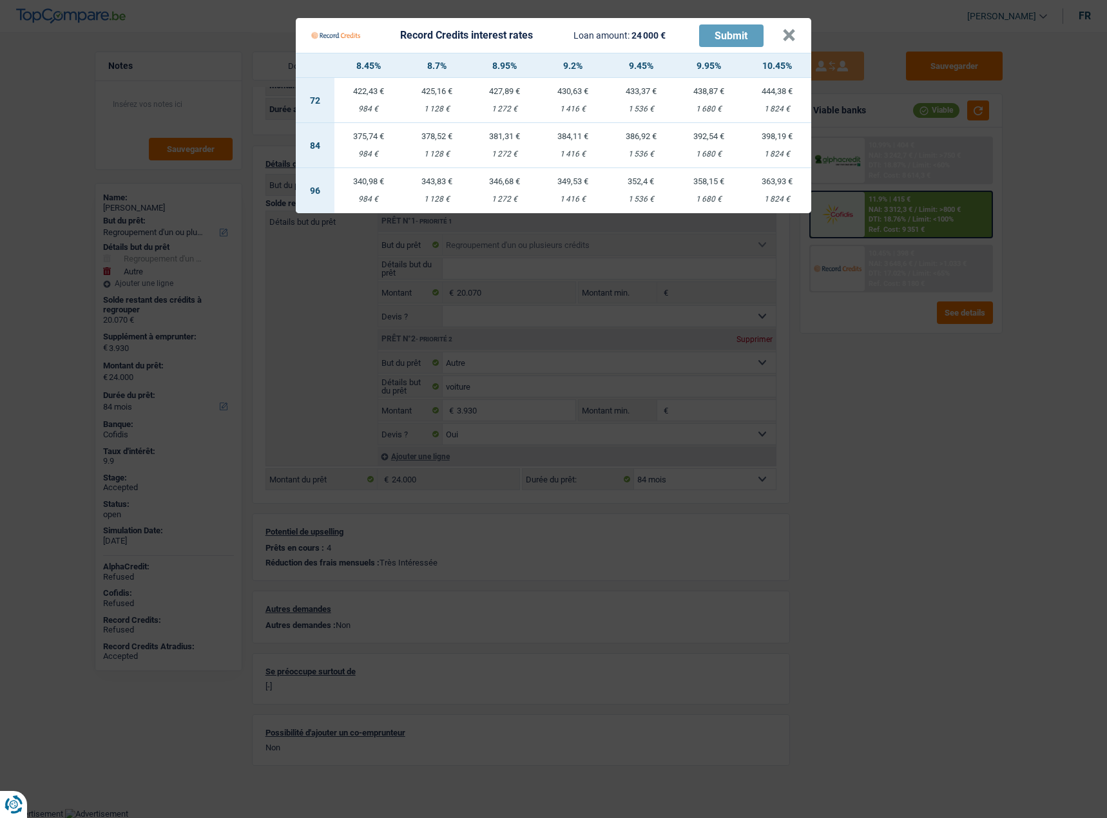
click at [594, 193] on td "349,53 € 1 416 €" at bounding box center [572, 190] width 68 height 45
select select "96"
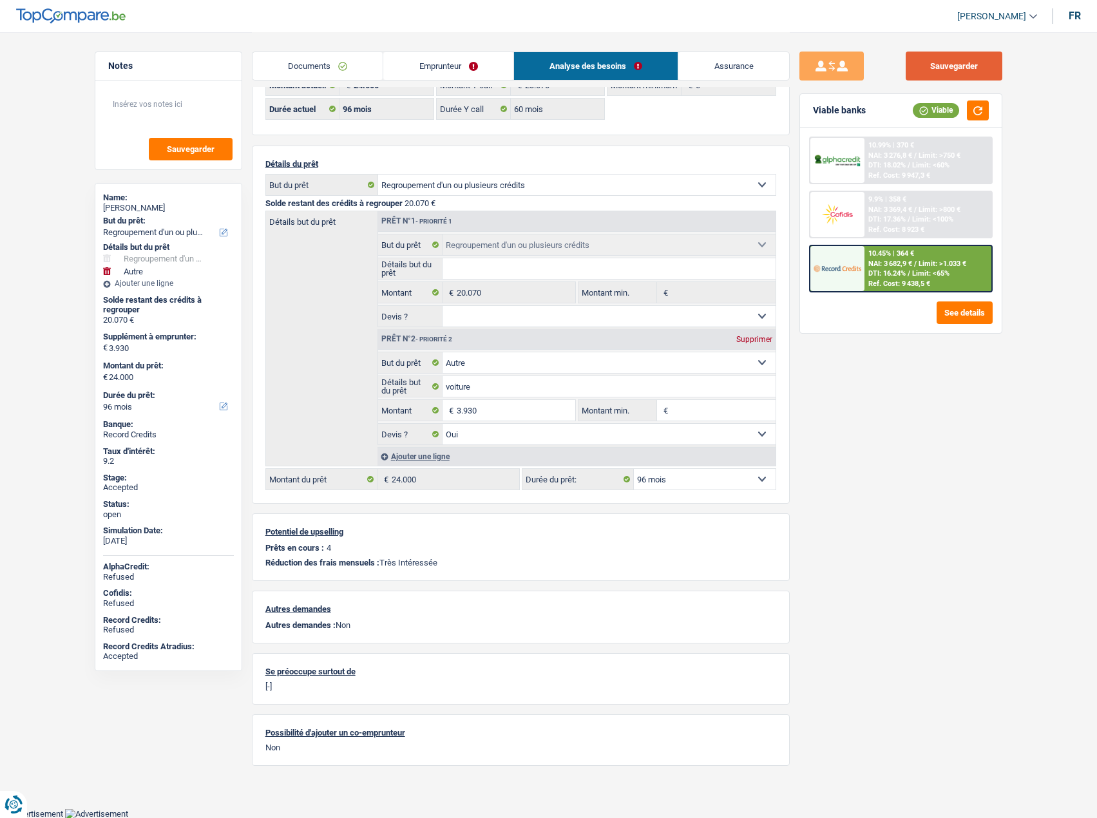
click at [937, 63] on button "Sauvegarder" at bounding box center [954, 66] width 97 height 29
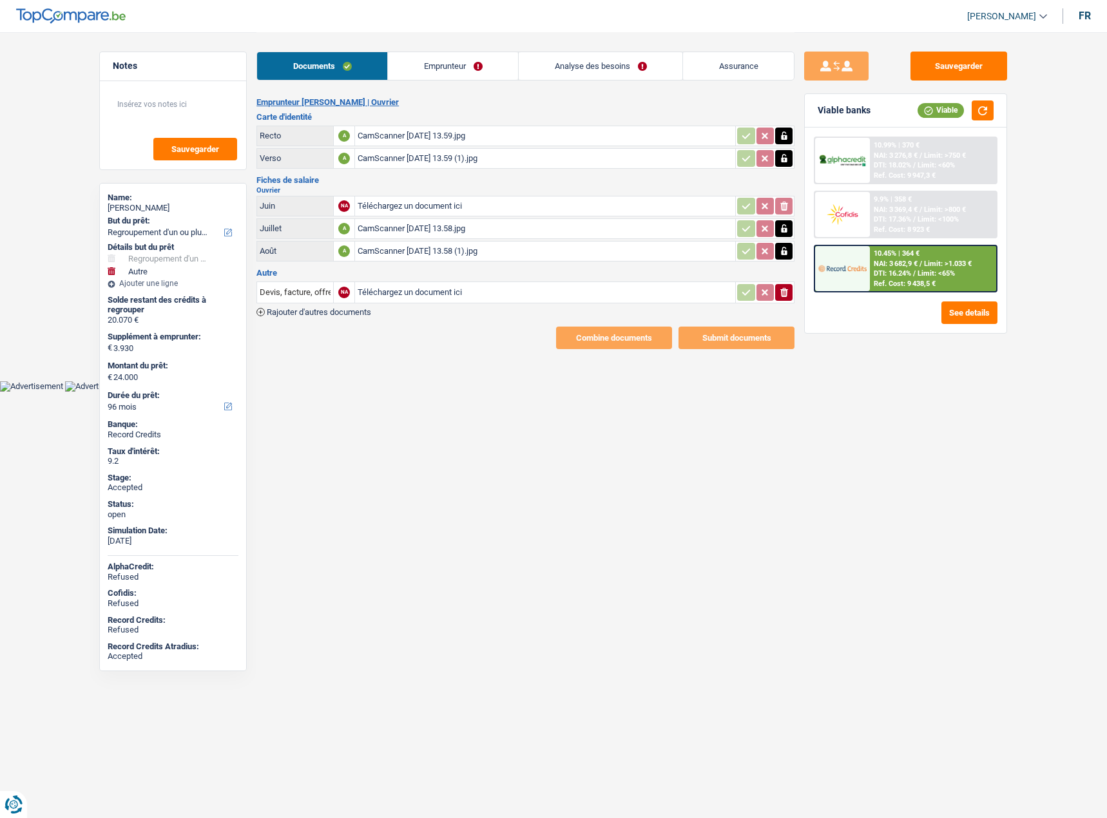
select select "refinancing"
select select "other"
select select "96"
select select "32"
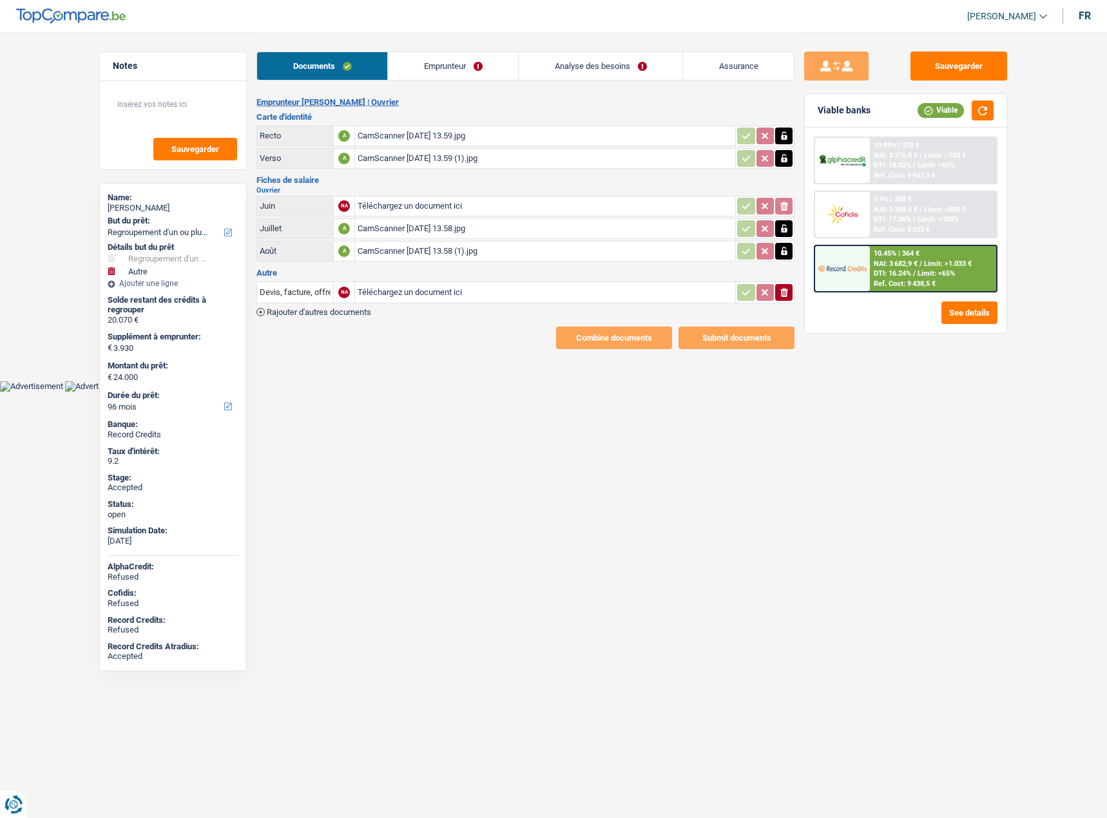
select select "rents"
select select "personalLoan"
select select "familyEvent"
select select "60"
select select "personalLoan"
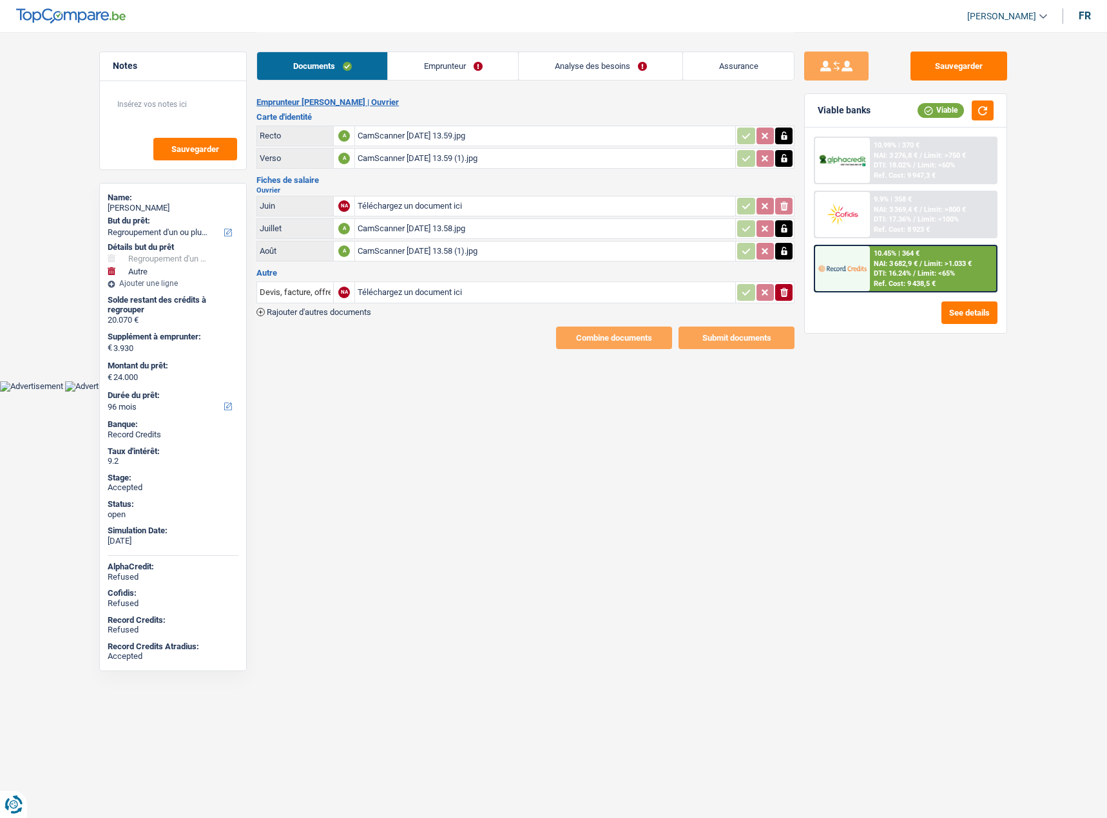
select select "familyEvent"
select select "60"
select select "carLoan"
select select "42"
select select "carLoan"
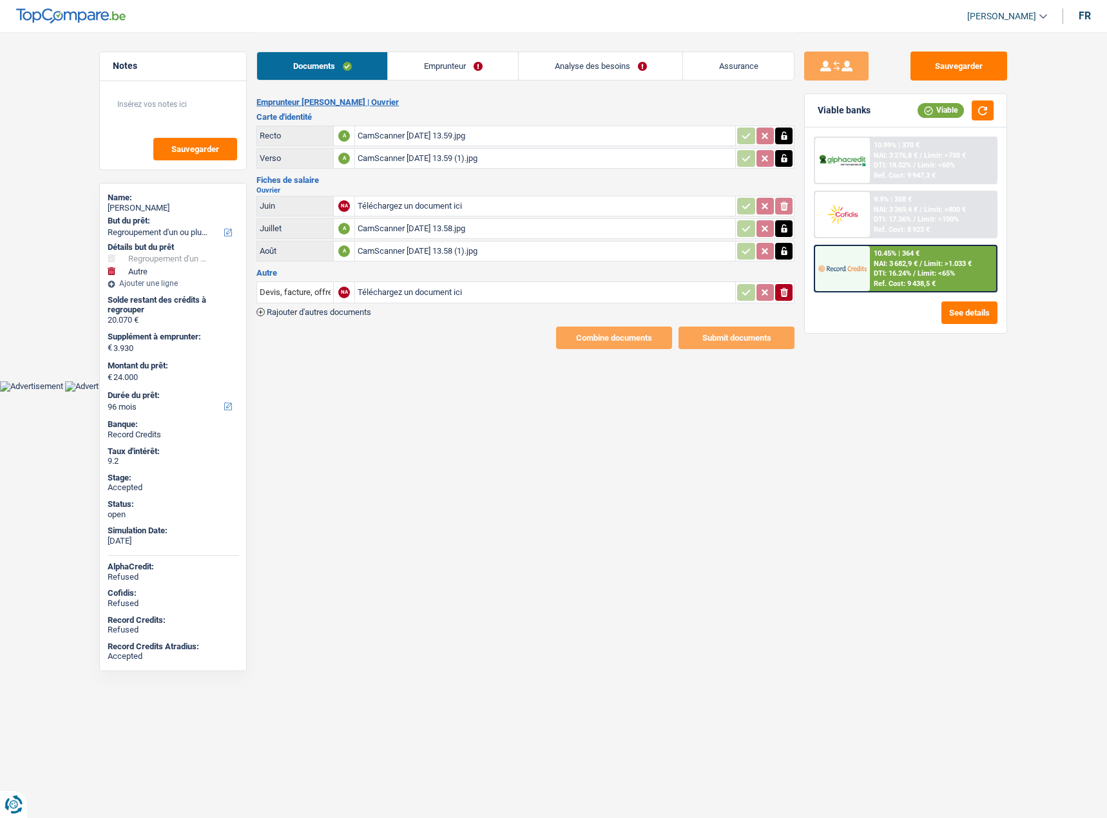
select select "36"
click at [392, 59] on link "Emprunteur" at bounding box center [453, 66] width 130 height 28
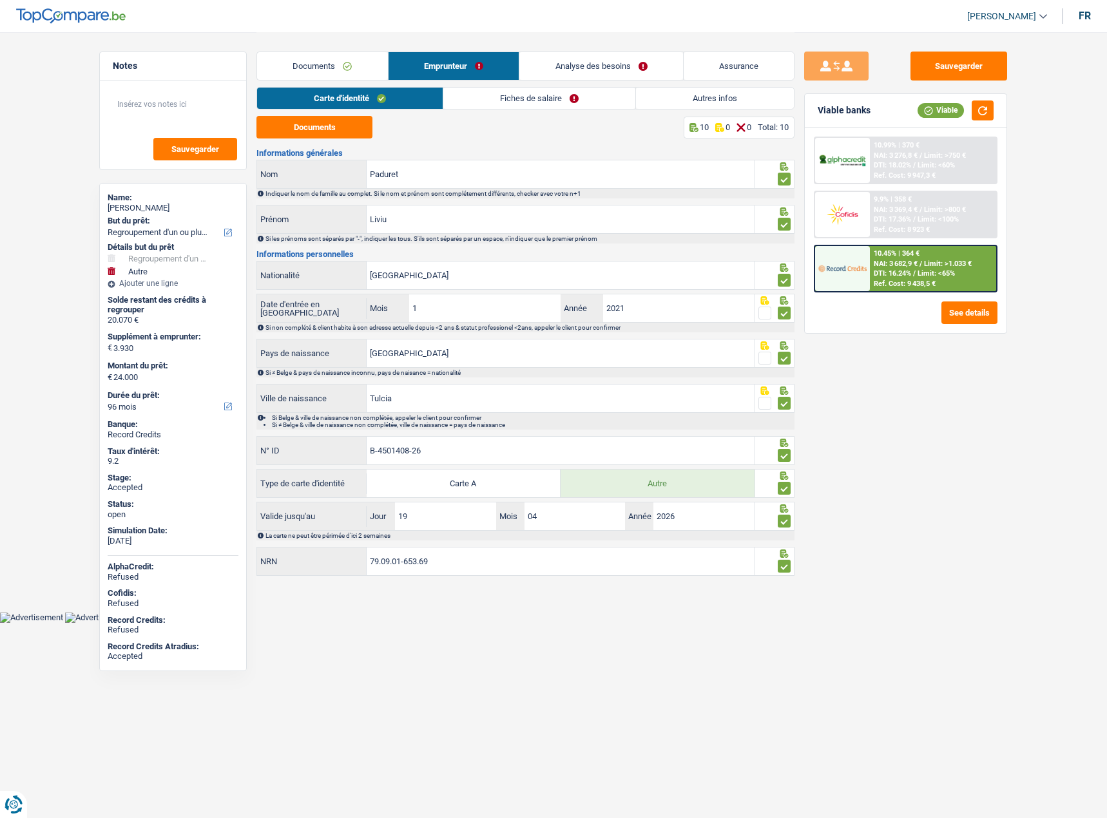
click at [693, 99] on link "Autres infos" at bounding box center [715, 98] width 158 height 21
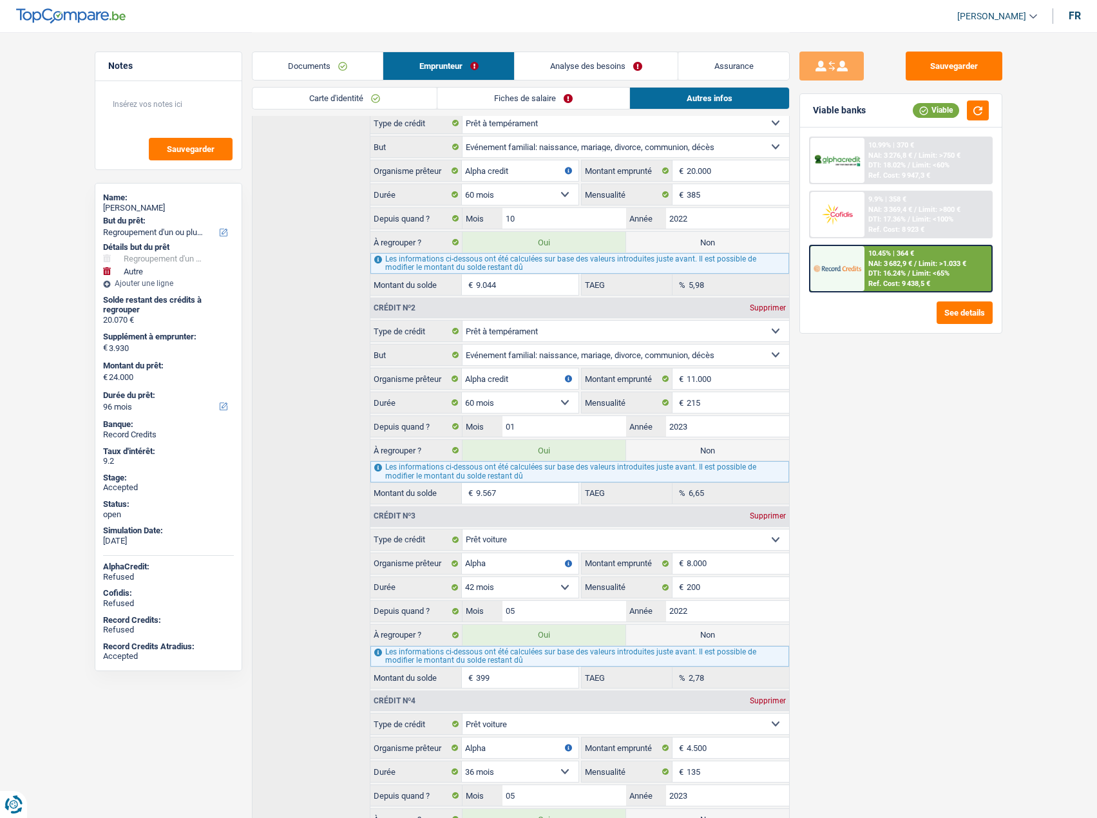
scroll to position [451, 0]
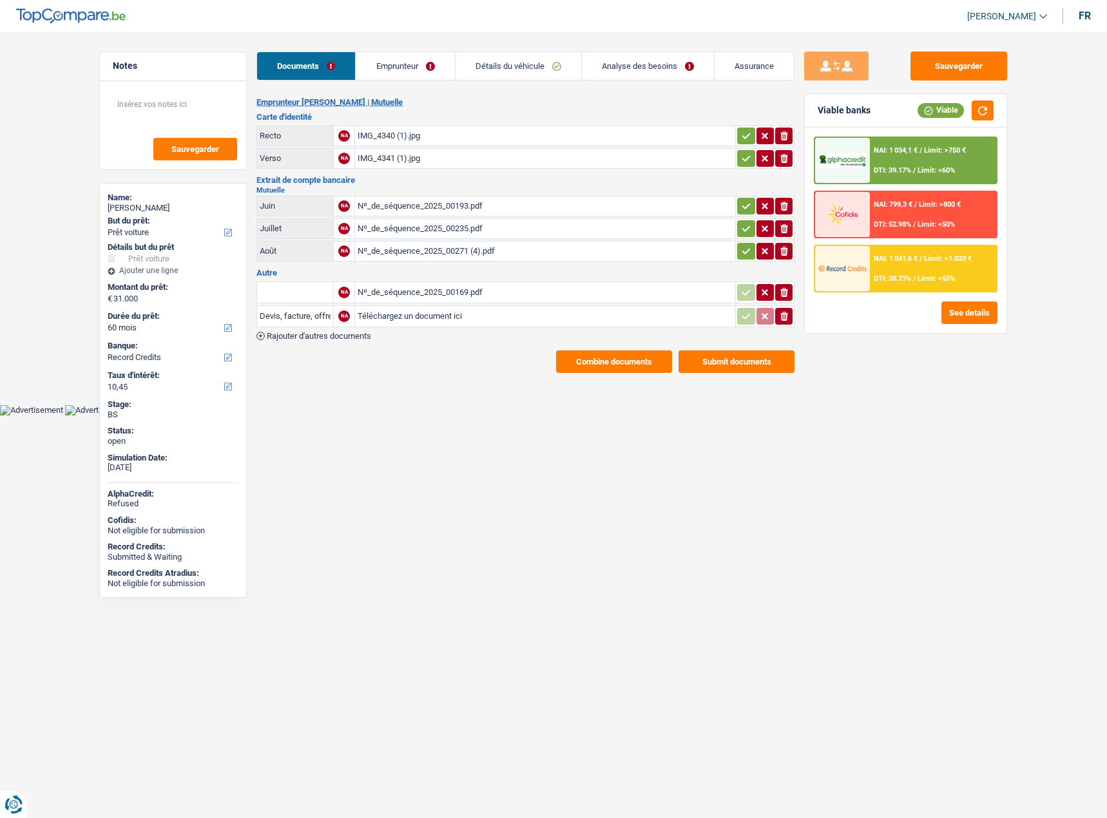
select select "car"
select select "60"
select select "record credits"
drag, startPoint x: 398, startPoint y: 68, endPoint x: 499, endPoint y: 82, distance: 101.4
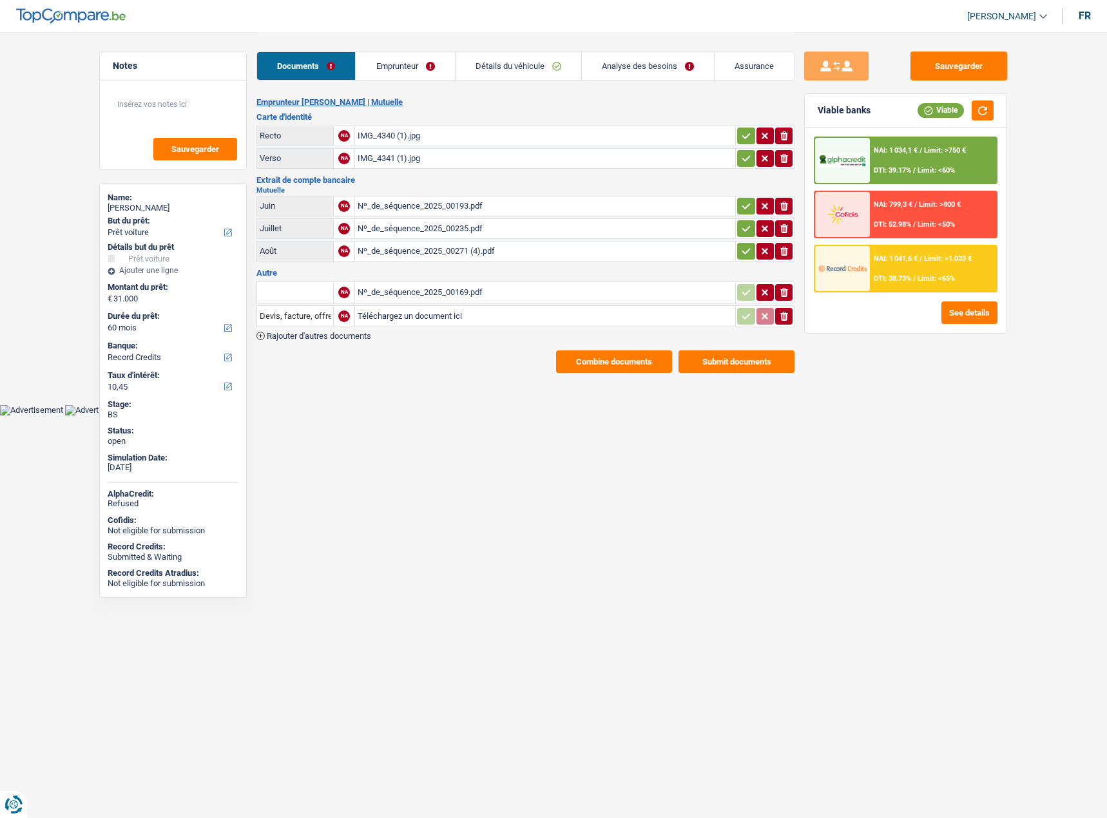
click at [398, 68] on link "Emprunteur" at bounding box center [405, 66] width 99 height 28
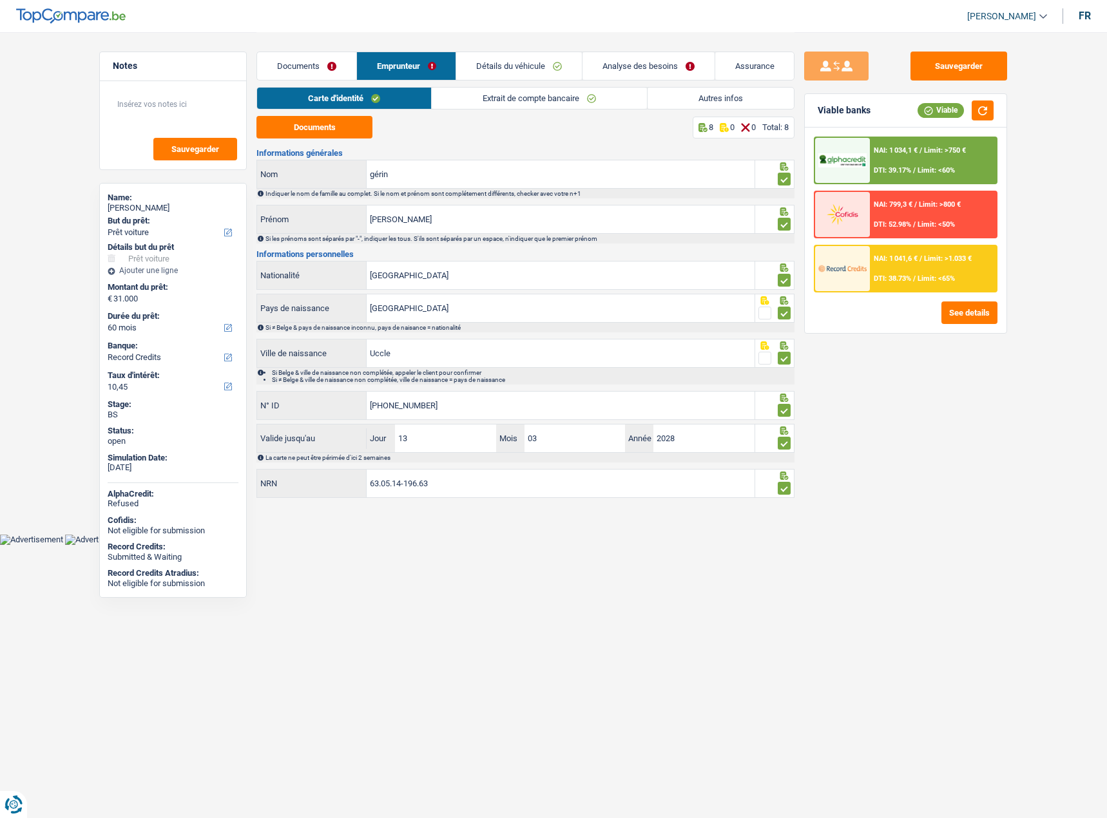
click at [558, 106] on link "Extrait de compte bancaire" at bounding box center [539, 98] width 215 height 21
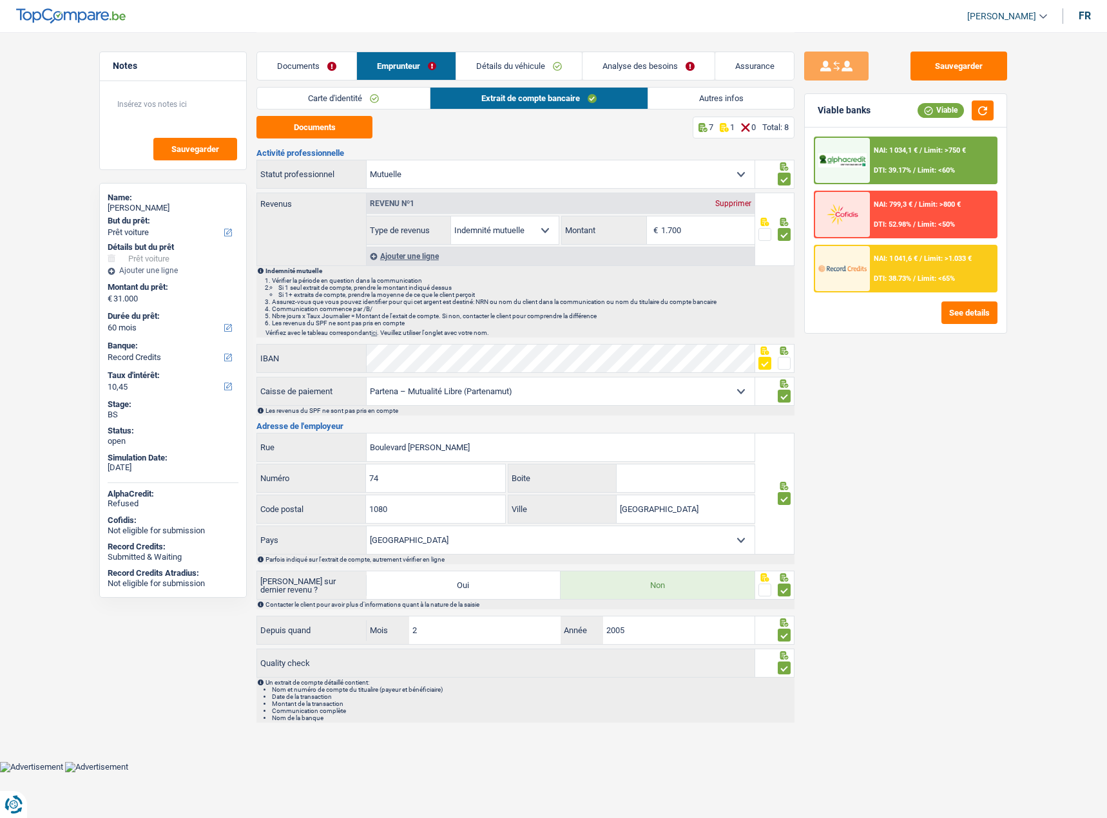
click at [725, 107] on link "Autres infos" at bounding box center [721, 98] width 146 height 21
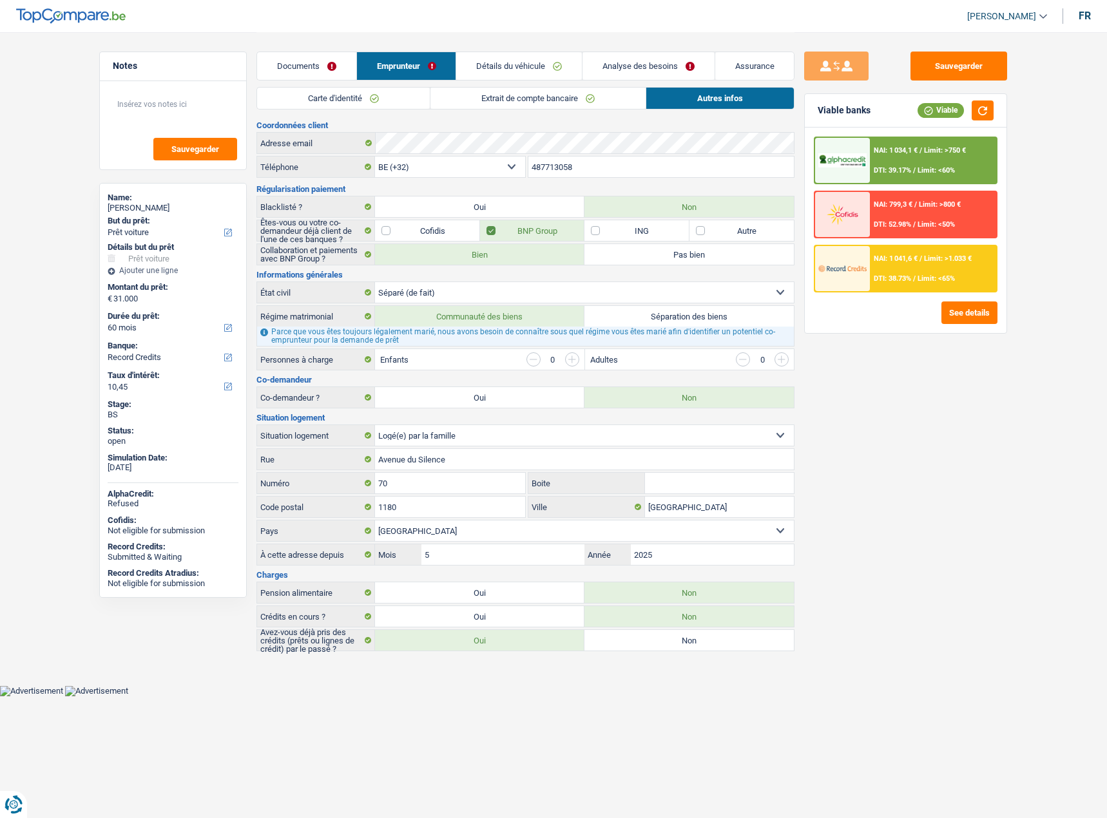
drag, startPoint x: 343, startPoint y: 60, endPoint x: 356, endPoint y: 77, distance: 21.1
click at [343, 60] on link "Documents" at bounding box center [306, 66] width 99 height 28
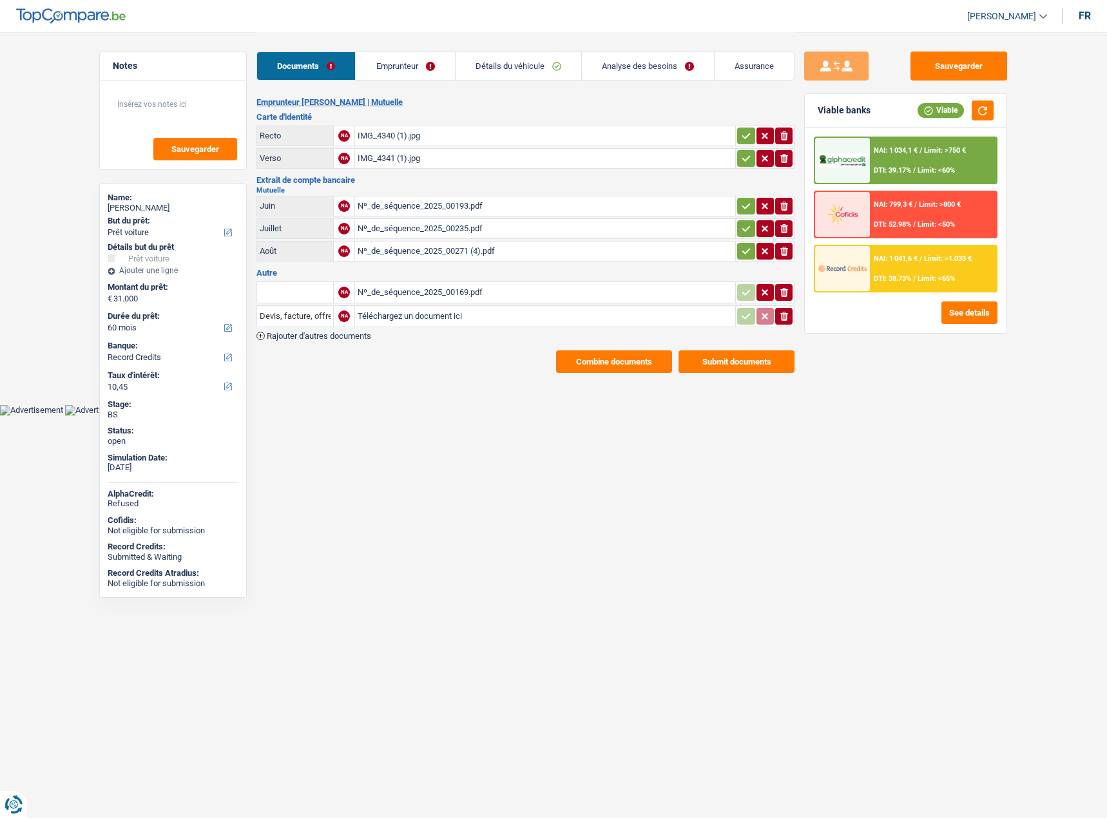
click at [369, 142] on div "IMG_4340 (1).jpg" at bounding box center [544, 135] width 375 height 19
click at [408, 70] on link "Emprunteur" at bounding box center [405, 66] width 99 height 28
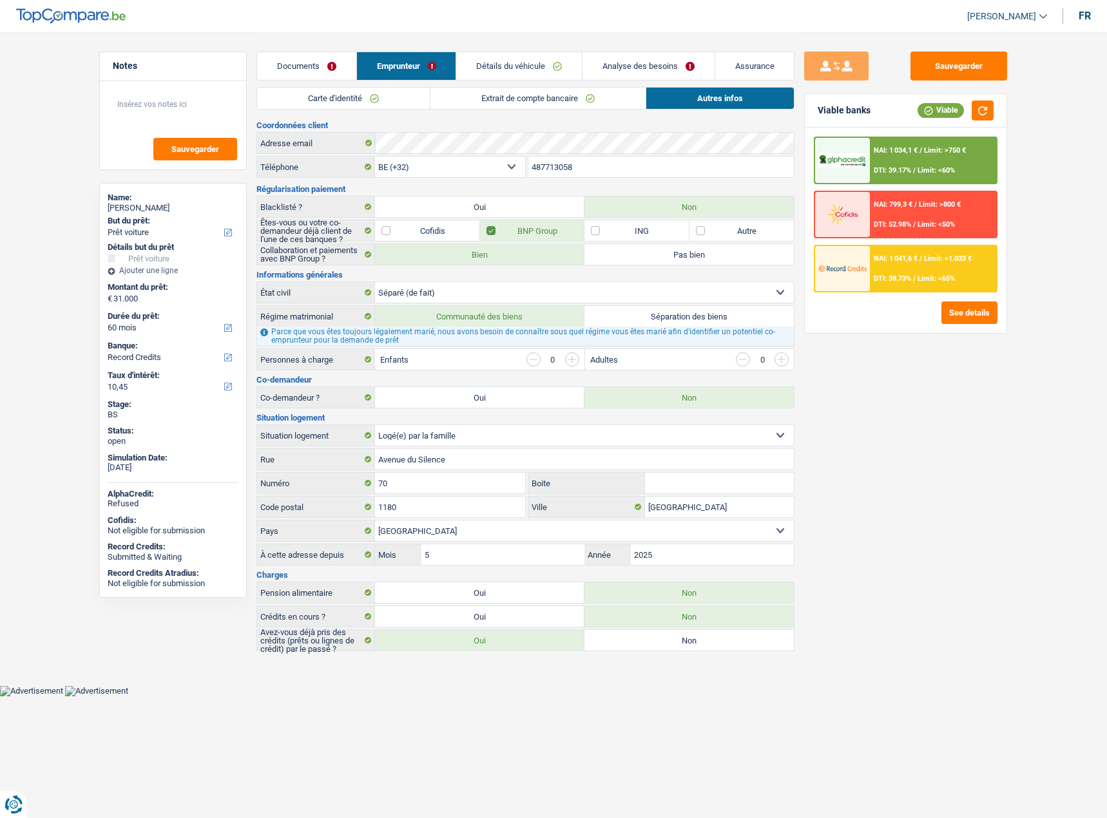
click at [328, 96] on link "Carte d'identité" at bounding box center [343, 98] width 173 height 21
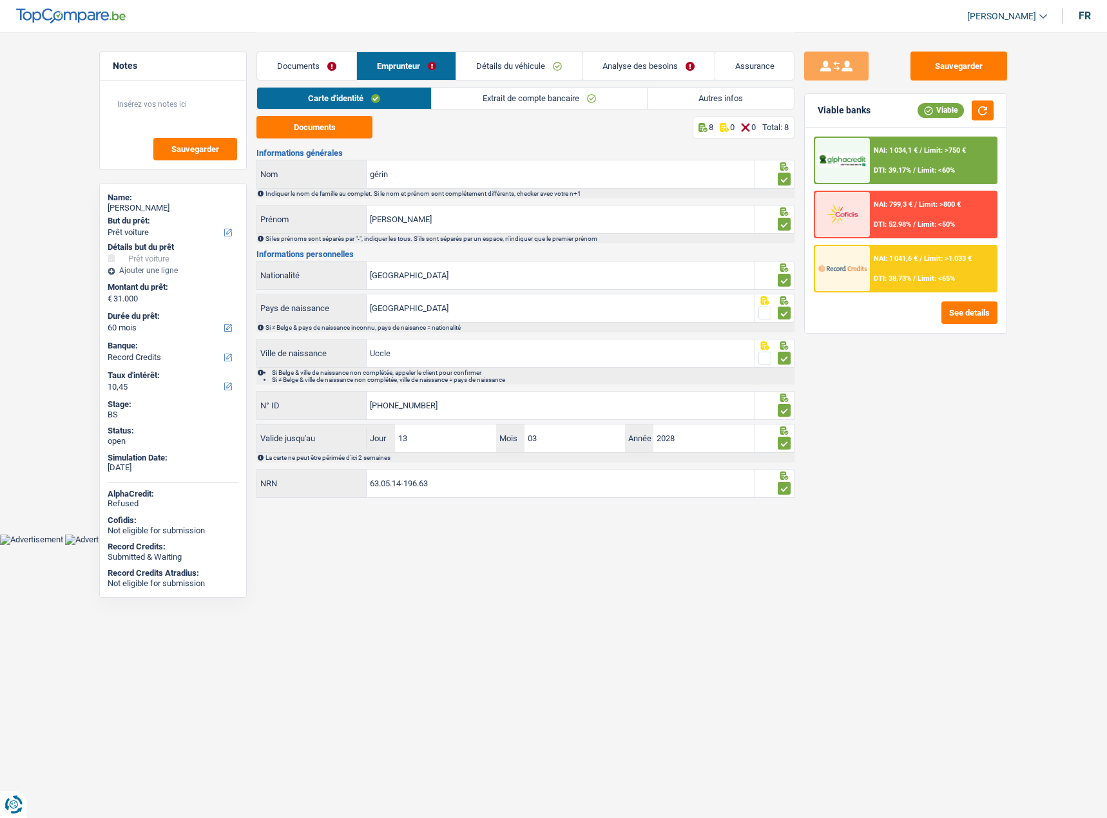
click at [452, 100] on link "Extrait de compte bancaire" at bounding box center [539, 98] width 215 height 21
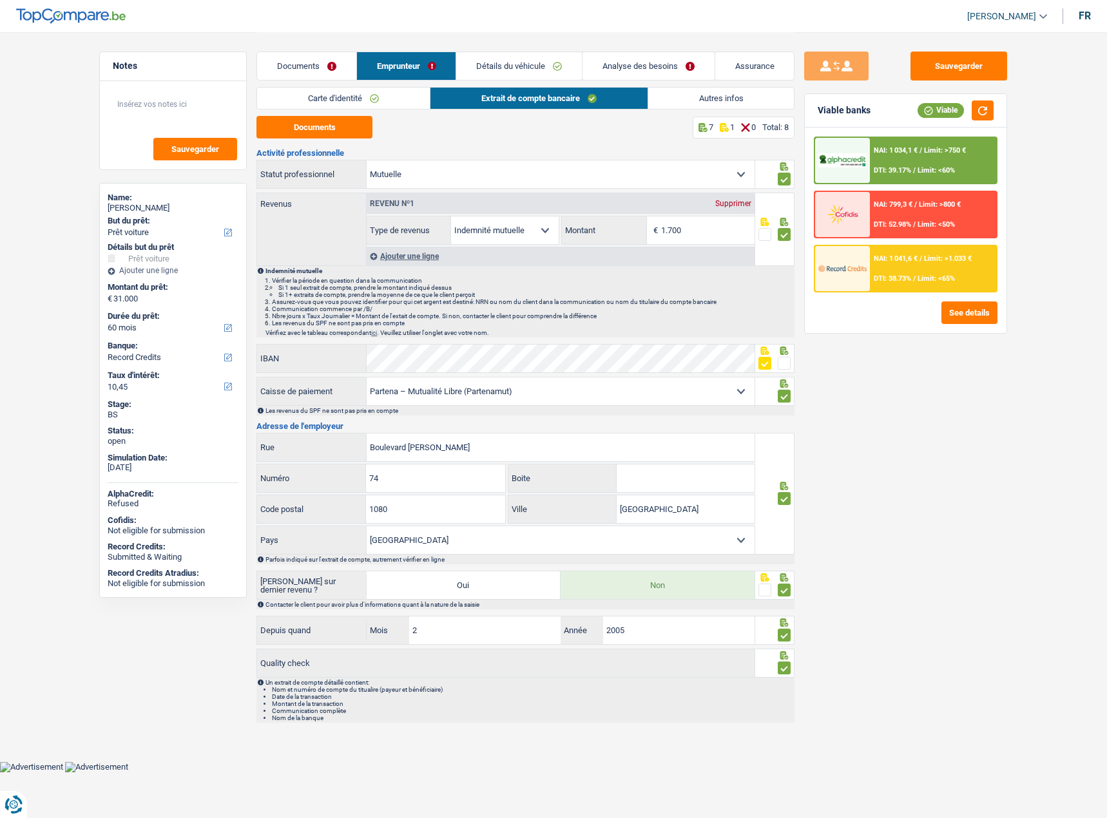
click at [352, 103] on link "Carte d'identité" at bounding box center [343, 98] width 173 height 21
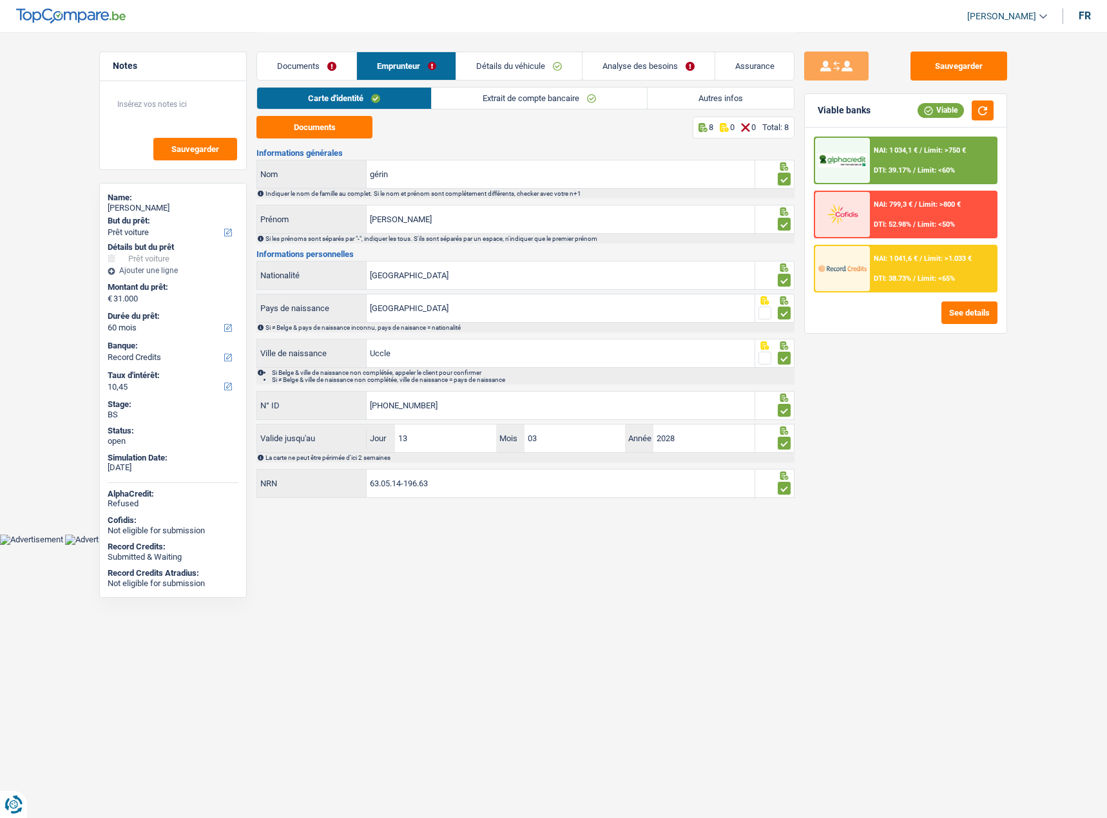
click at [501, 105] on link "Extrait de compte bancaire" at bounding box center [539, 98] width 215 height 21
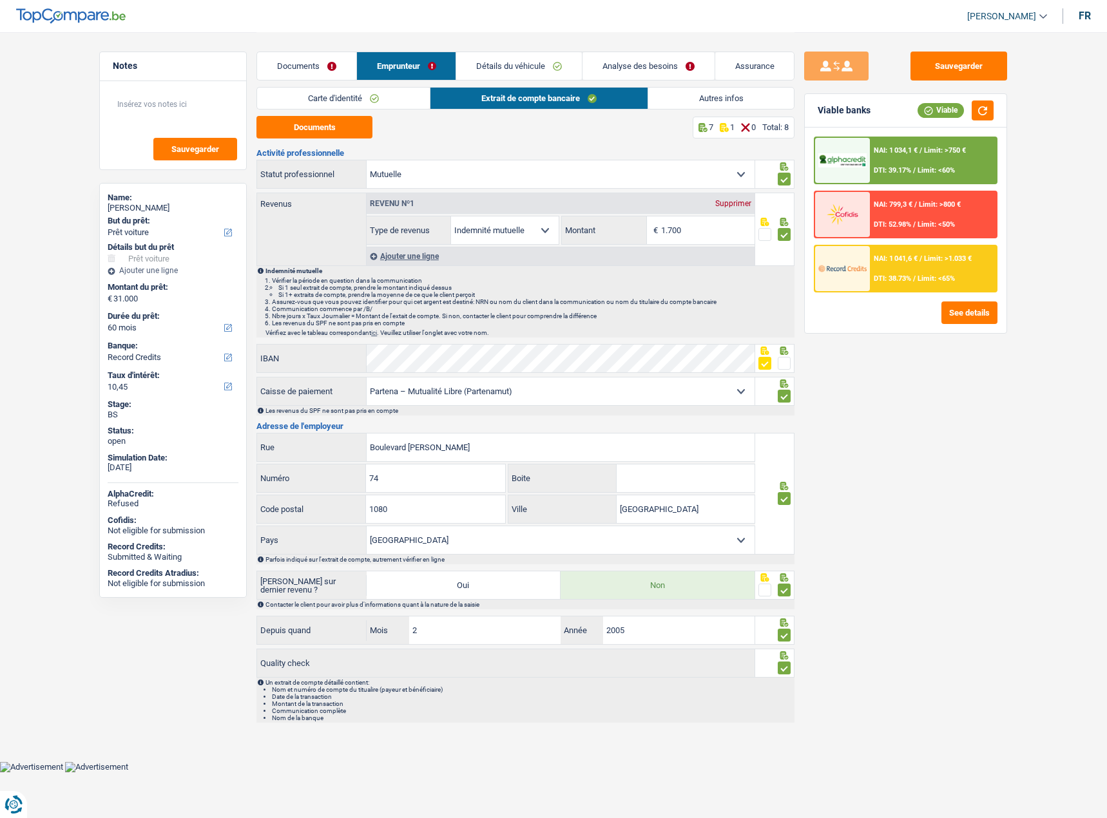
click at [660, 102] on link "Autres infos" at bounding box center [721, 98] width 146 height 21
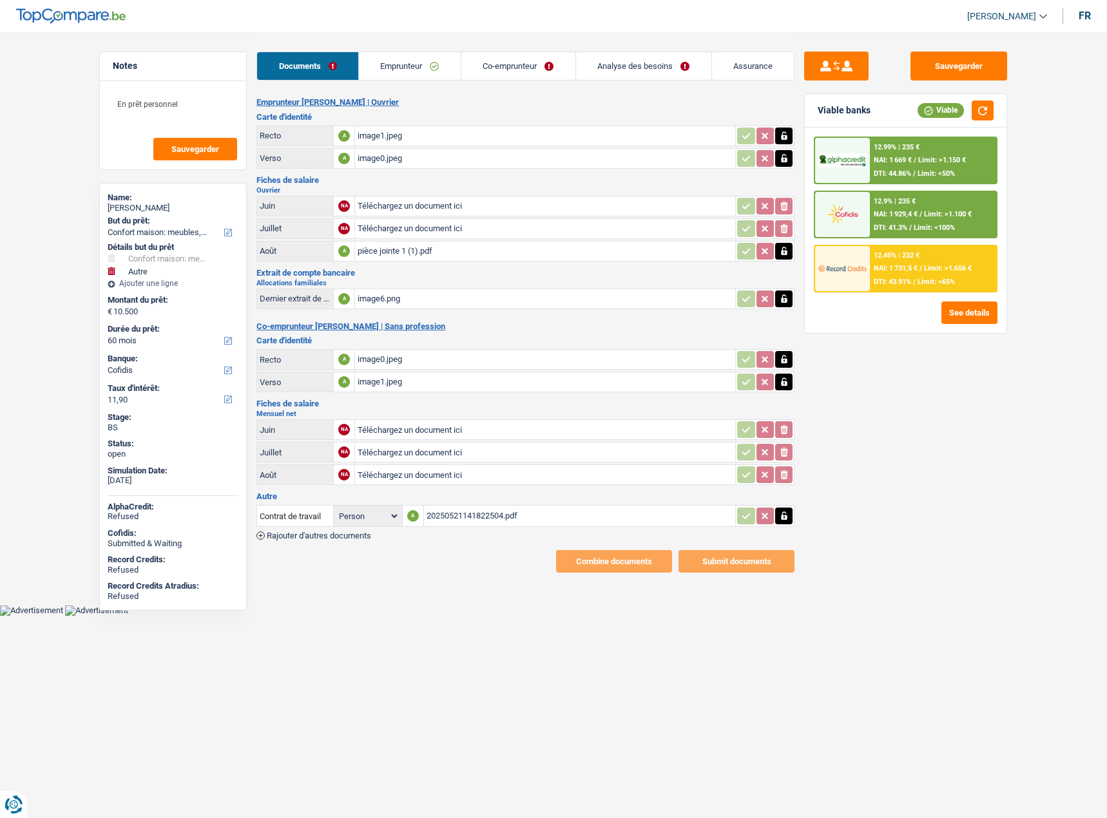
select select "household"
select select "other"
select select "60"
select select "cofidis"
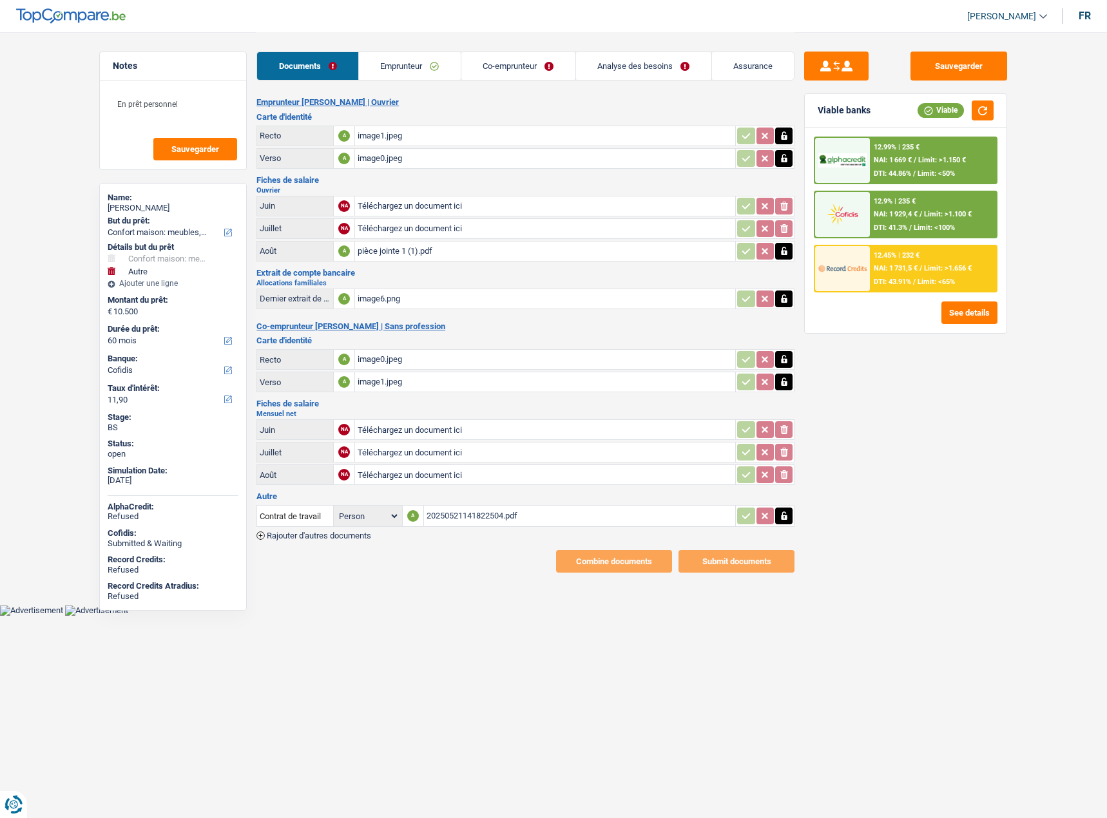
click at [373, 53] on link "Emprunteur" at bounding box center [410, 66] width 102 height 28
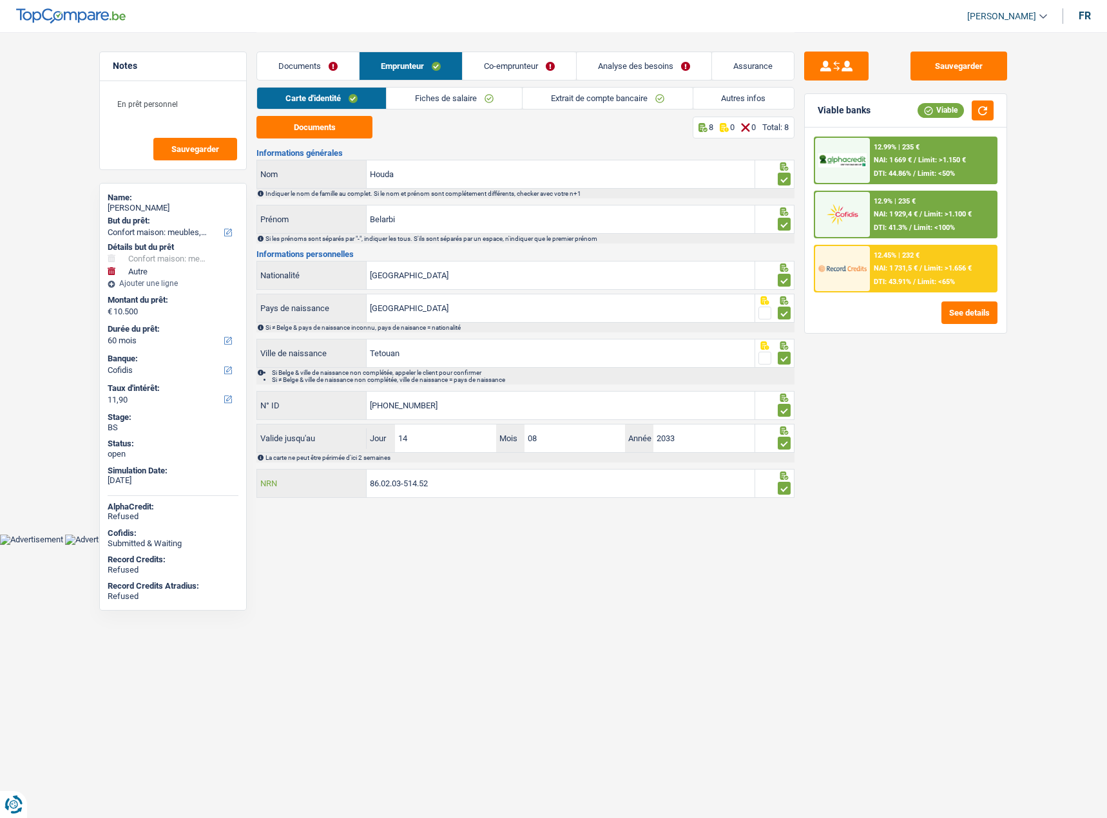
drag, startPoint x: 463, startPoint y: 491, endPoint x: 242, endPoint y: 484, distance: 221.7
click at [242, 484] on div "Notes En prêt personnel Sauvegarder Name: Belarbi Houda But du prêt: Confort ma…" at bounding box center [554, 267] width 928 height 470
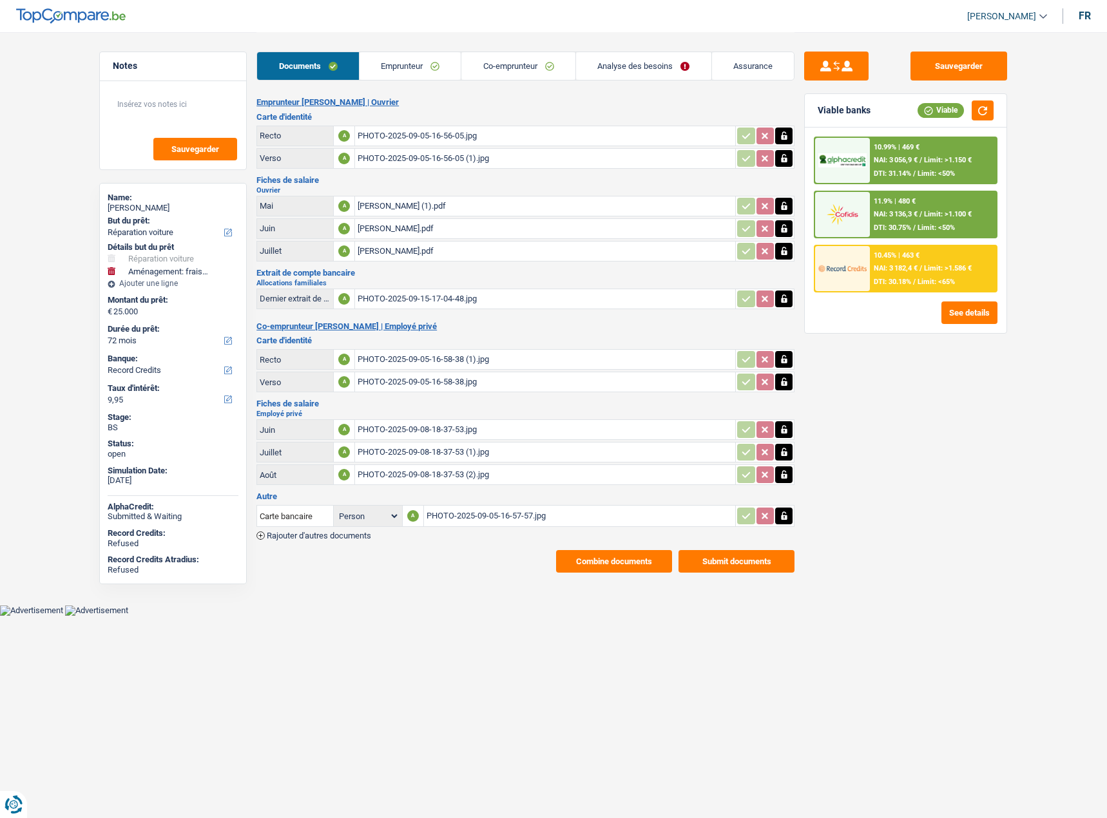
select select "carRepair"
select select "movingOrInstallation"
select select "72"
click at [640, 68] on link "Analyse des besoins" at bounding box center [643, 66] width 135 height 28
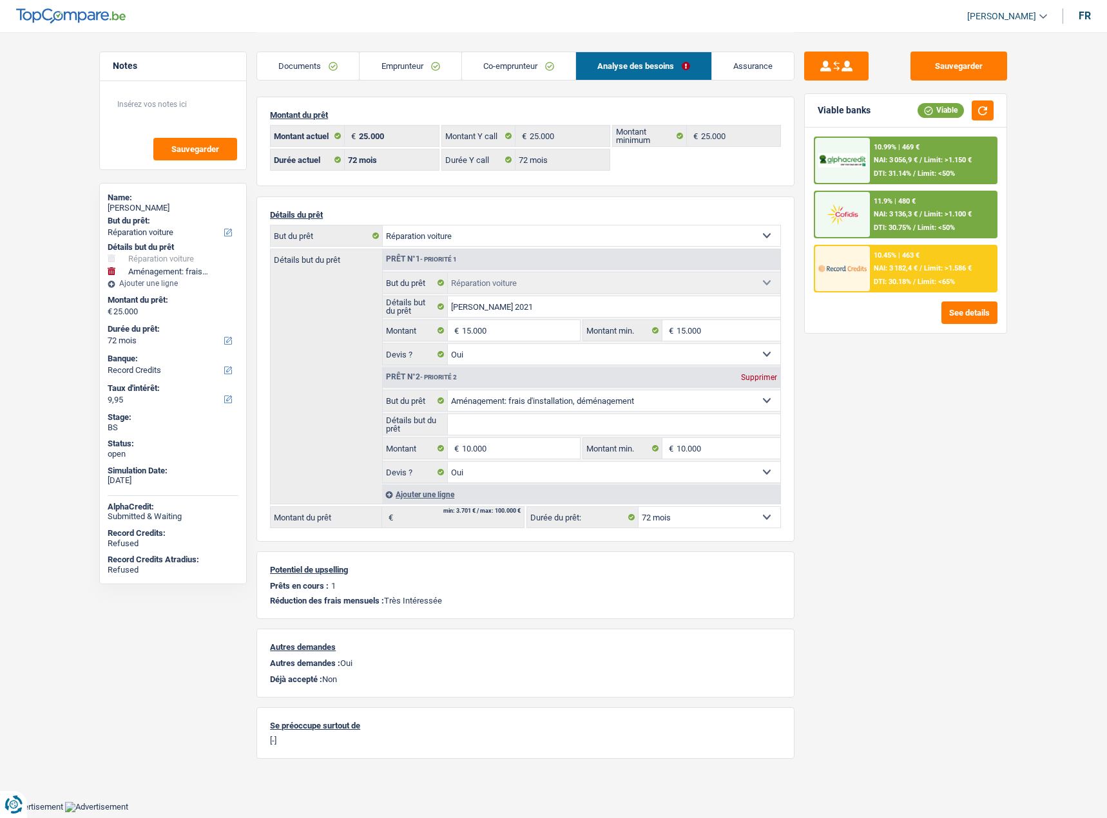
drag, startPoint x: 403, startPoint y: 49, endPoint x: 392, endPoint y: 69, distance: 22.5
click at [403, 50] on div "Documents Emprunteur Co-emprunteur Analyse des besoins Assurance" at bounding box center [525, 59] width 538 height 55
drag, startPoint x: 392, startPoint y: 69, endPoint x: 437, endPoint y: 71, distance: 45.1
click at [392, 69] on link "Emprunteur" at bounding box center [409, 66] width 101 height 28
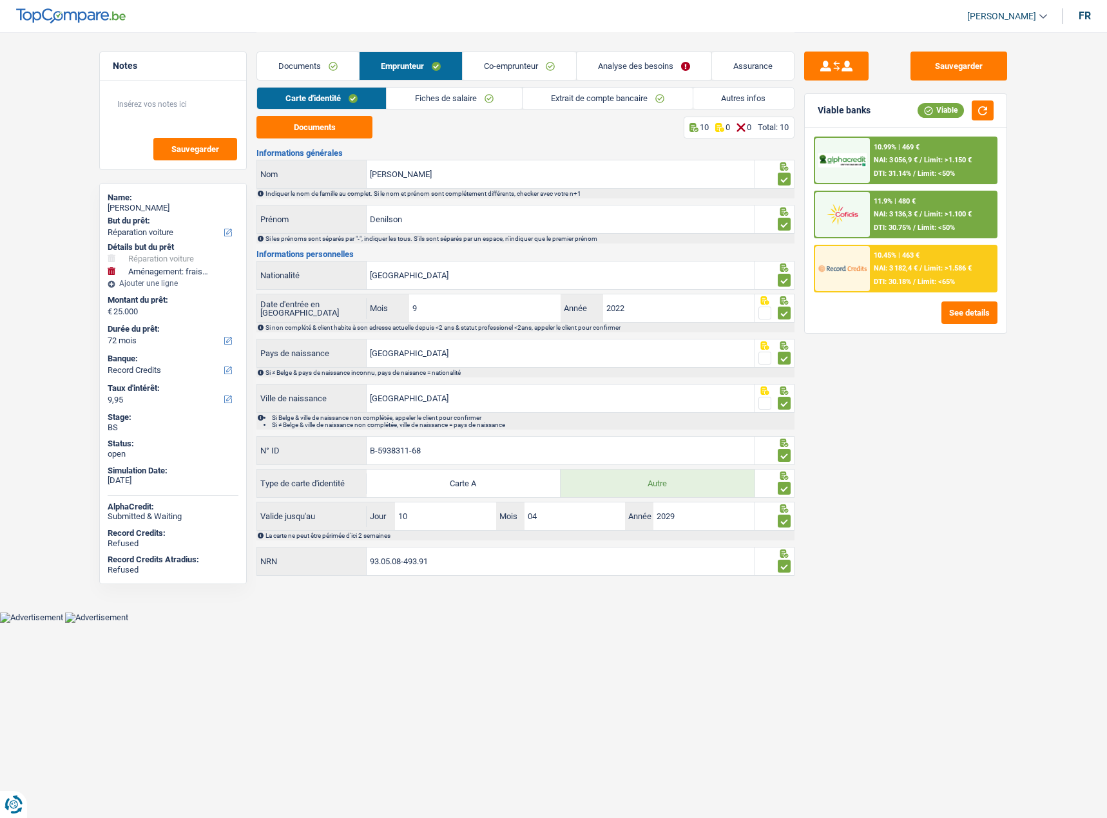
click at [285, 62] on link "Documents" at bounding box center [308, 66] width 102 height 28
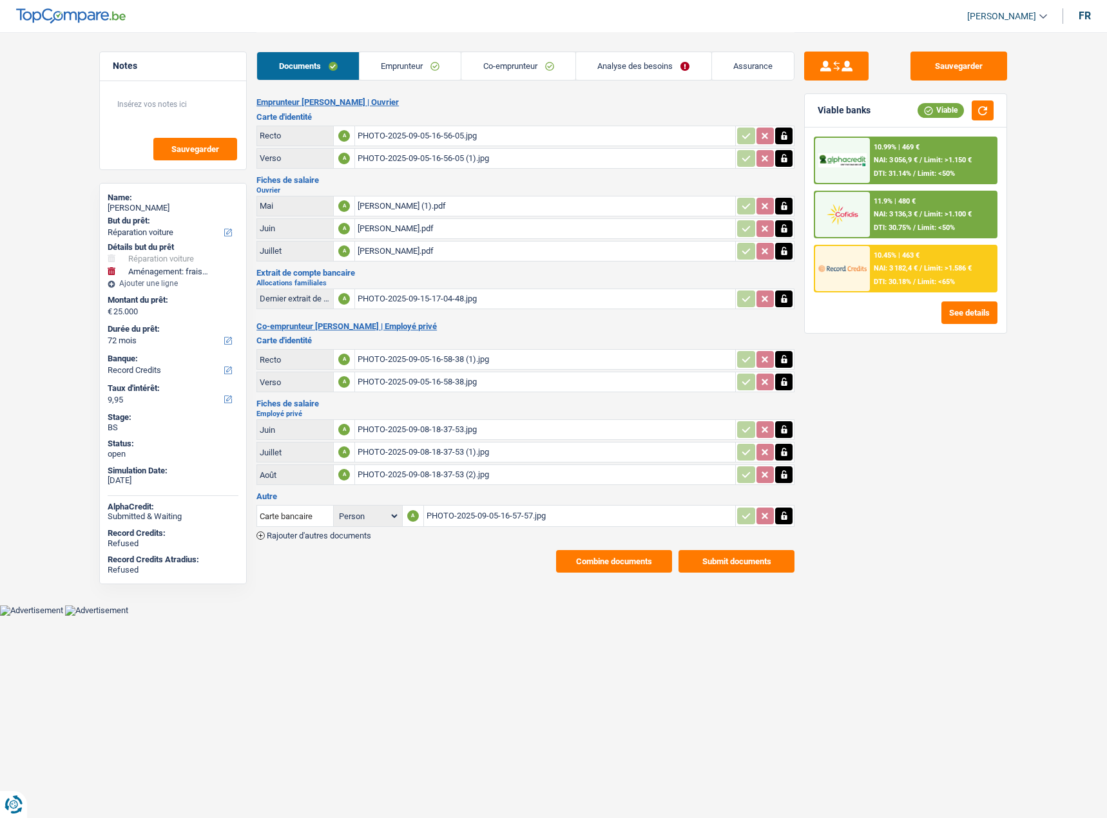
click at [401, 205] on div "Oliveira Martins (1).pdf" at bounding box center [544, 205] width 375 height 19
click at [439, 431] on div "PHOTO-2025-09-08-18-37-53.jpg" at bounding box center [544, 429] width 375 height 19
drag, startPoint x: 975, startPoint y: 64, endPoint x: 236, endPoint y: 71, distance: 739.5
click at [975, 64] on button "Sauvegarder" at bounding box center [958, 66] width 97 height 29
click at [960, 160] on span "Limit: >1.150 €" at bounding box center [948, 160] width 48 height 8
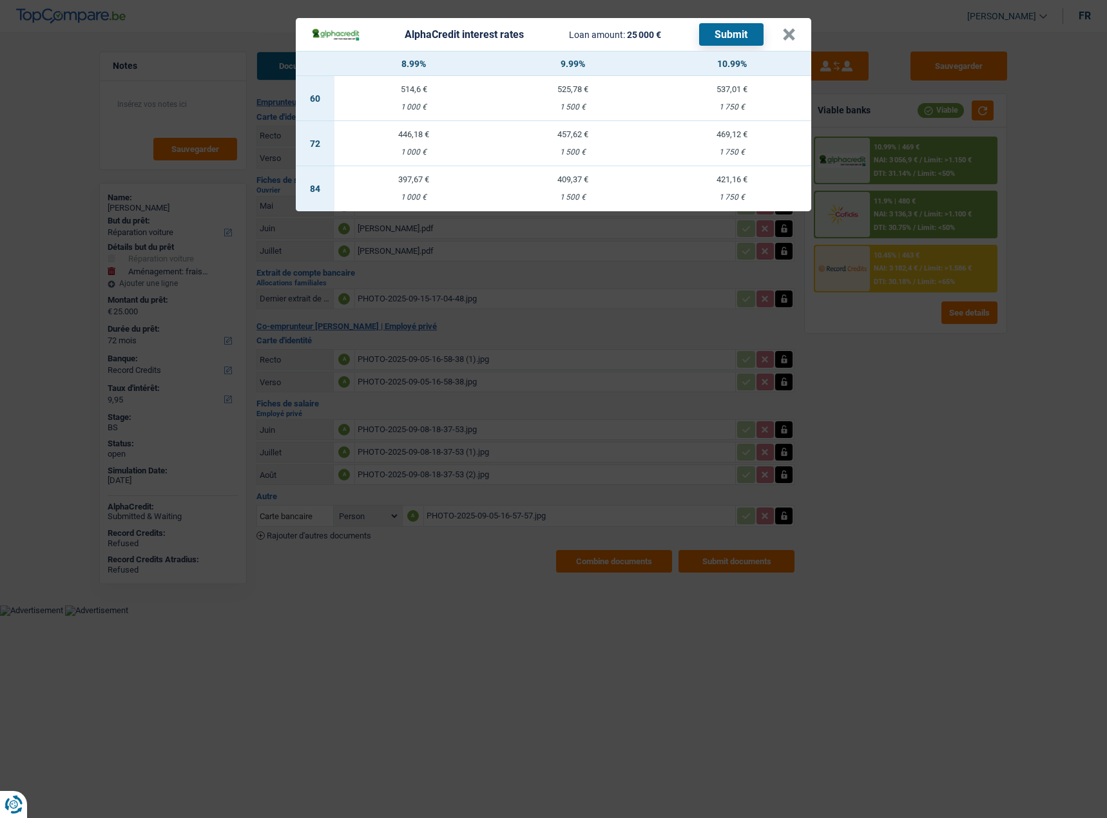
click at [971, 345] on div "AlphaCredit interest rates Loan amount: 25 000 € Submit × 8.99% 9.99% 10.99% 60…" at bounding box center [553, 409] width 1107 height 818
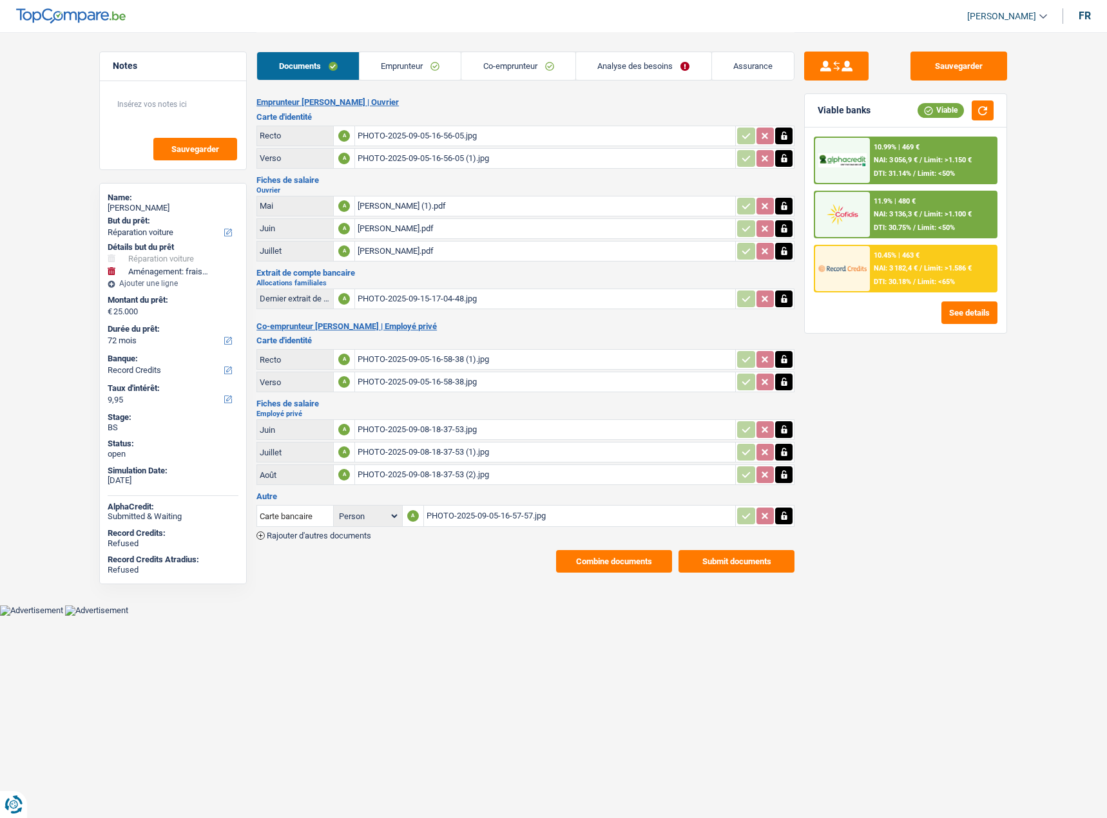
click at [920, 233] on div "11.9% | 480 € NAI: 3 136,3 € / Limit: >1.100 € DTI: 30.75% / Limit: <50%" at bounding box center [933, 214] width 127 height 45
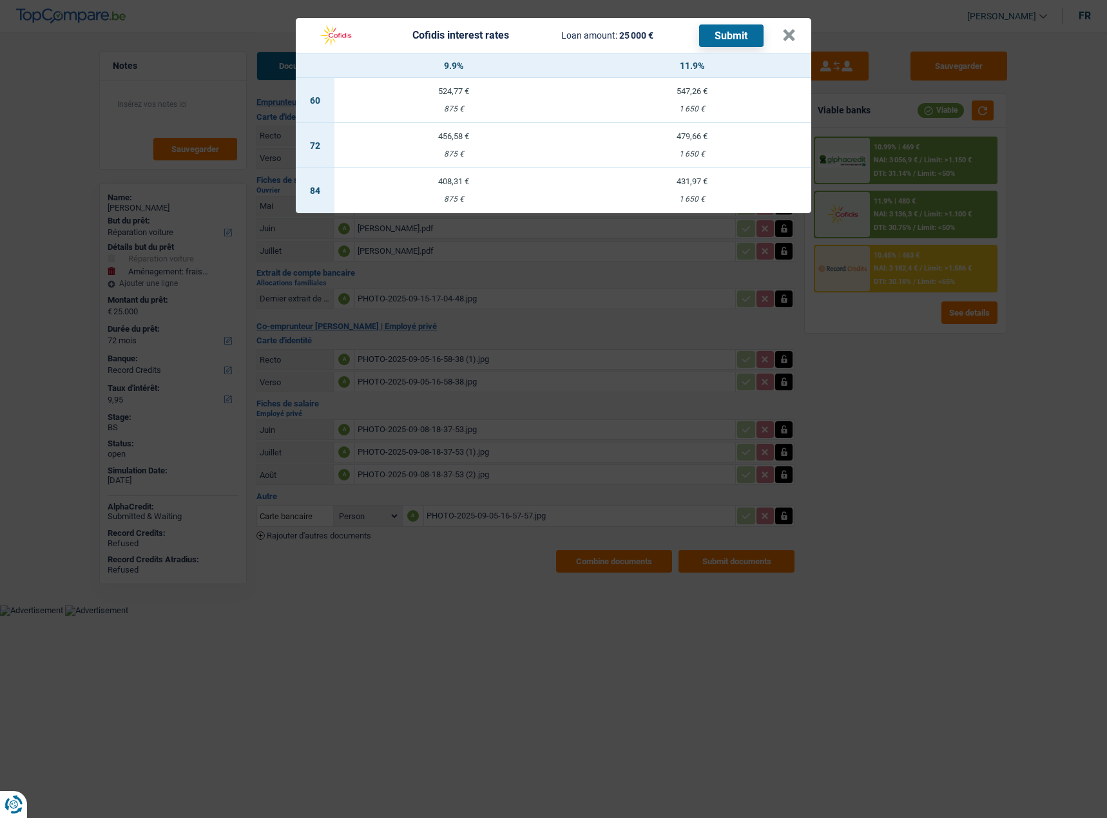
click at [893, 353] on div "Cofidis interest rates Loan amount: 25 000 € Submit × 9.9% 11.9% 60 524,77 € 87…" at bounding box center [553, 409] width 1107 height 818
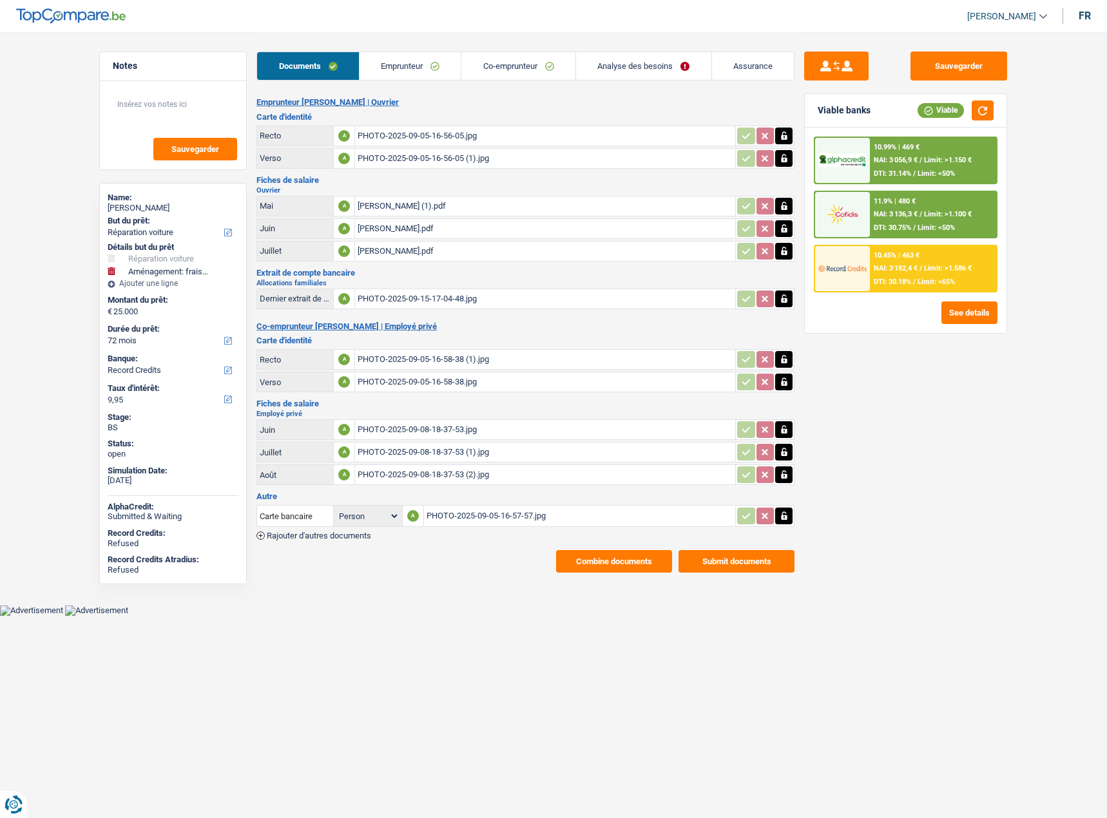
click at [904, 258] on div "10.45% | 463 €" at bounding box center [896, 255] width 46 height 8
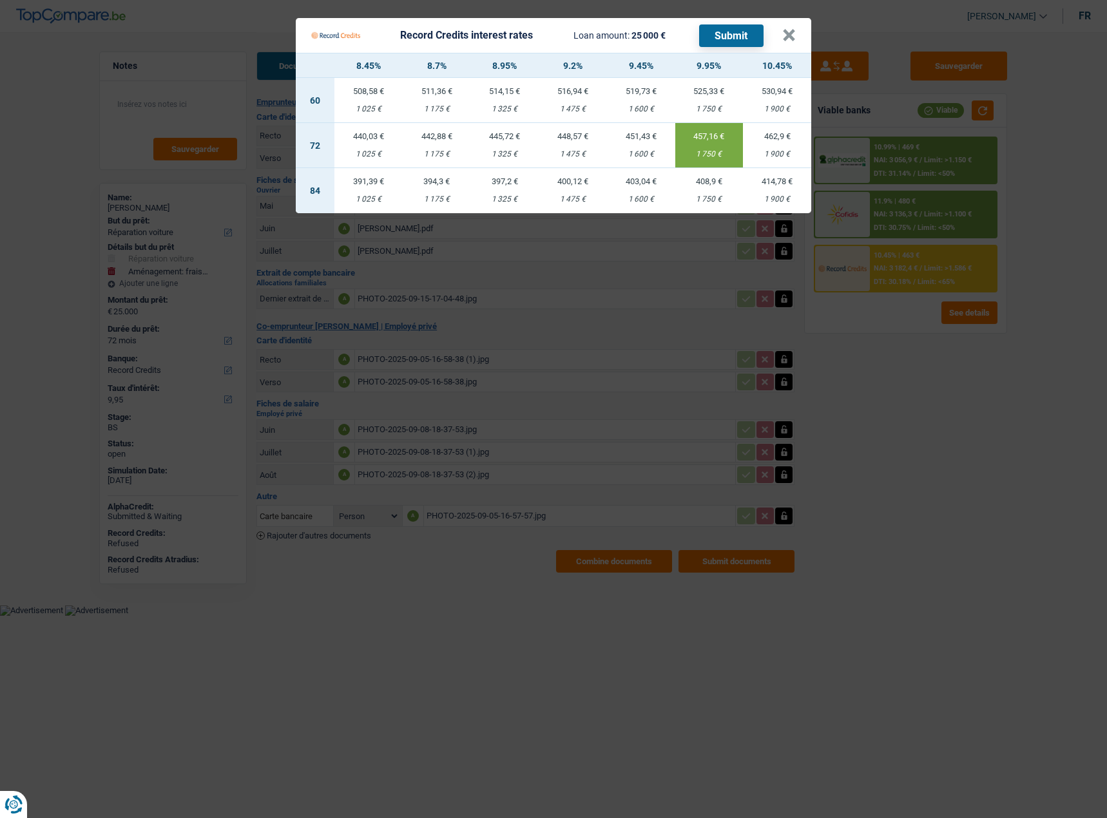
click at [909, 410] on Credits "Record Credits interest rates Loan amount: 25 000 € Submit × 8.45% 8.7% 8.95% 9…" at bounding box center [553, 409] width 1107 height 818
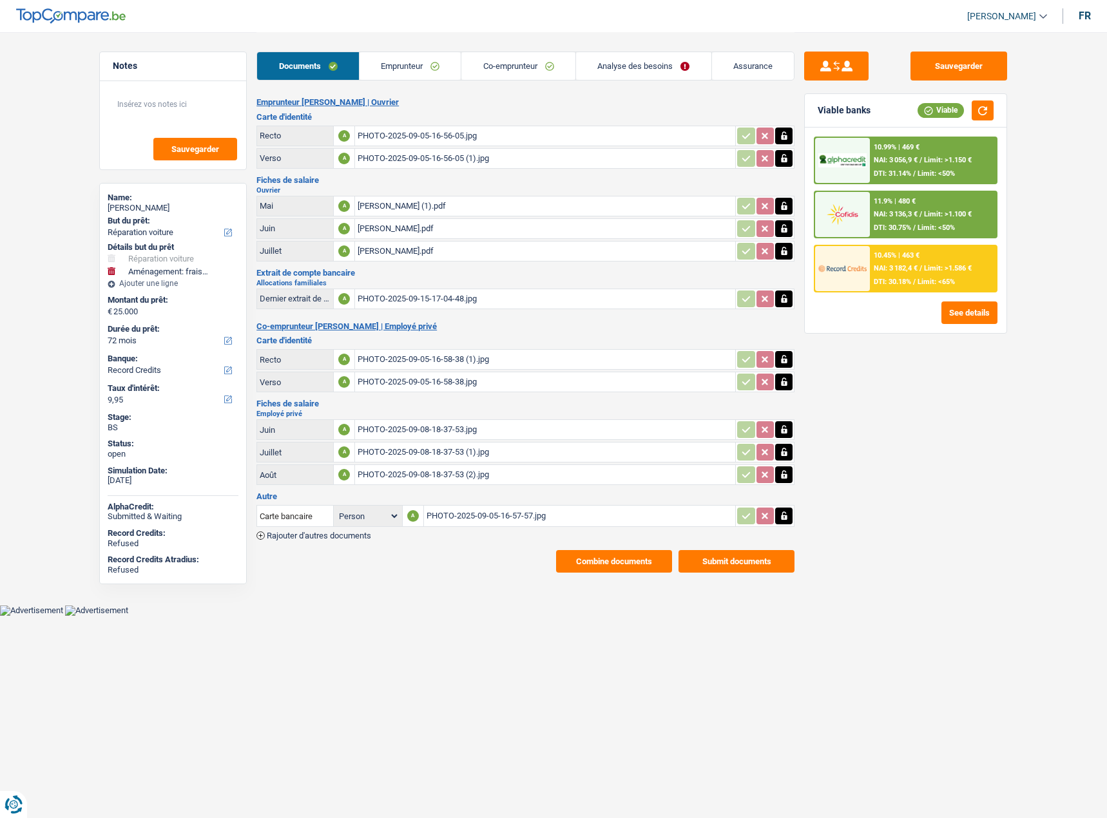
click at [919, 213] on span "/" at bounding box center [920, 214] width 3 height 8
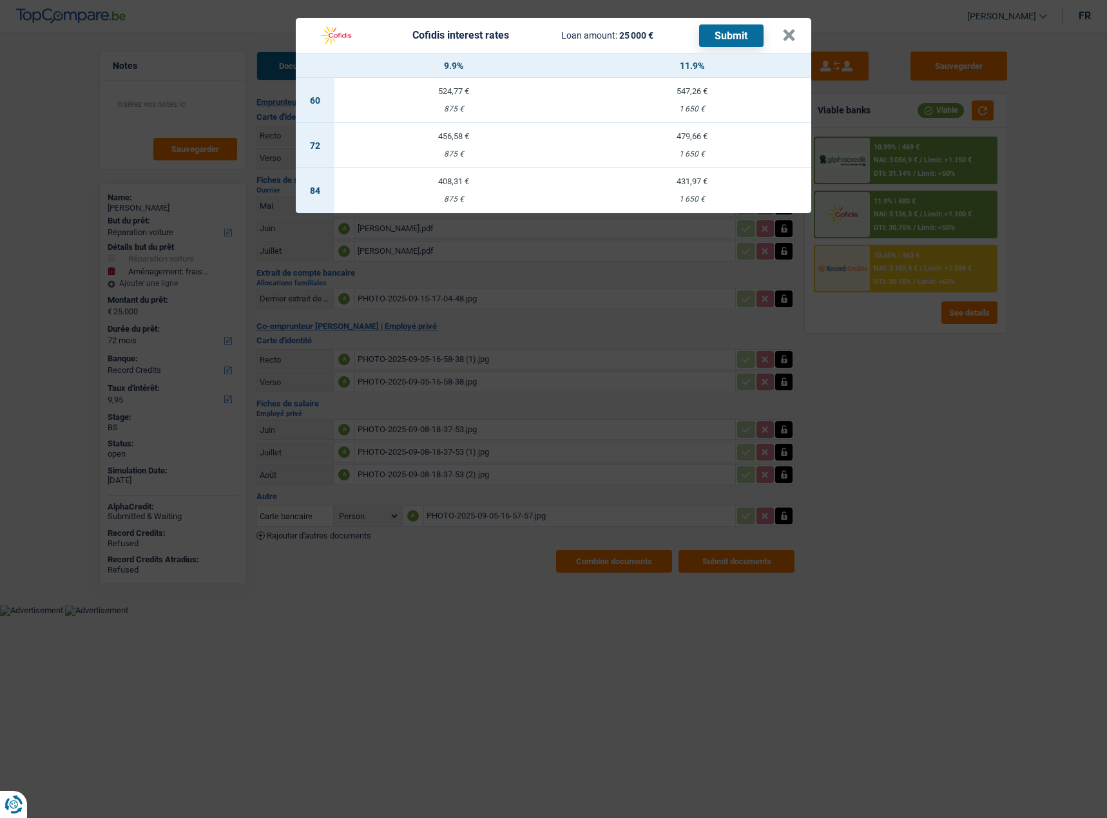
click at [671, 141] on td "479,66 € 1 650 €" at bounding box center [692, 145] width 238 height 45
select select "cofidis"
type input "11,90"
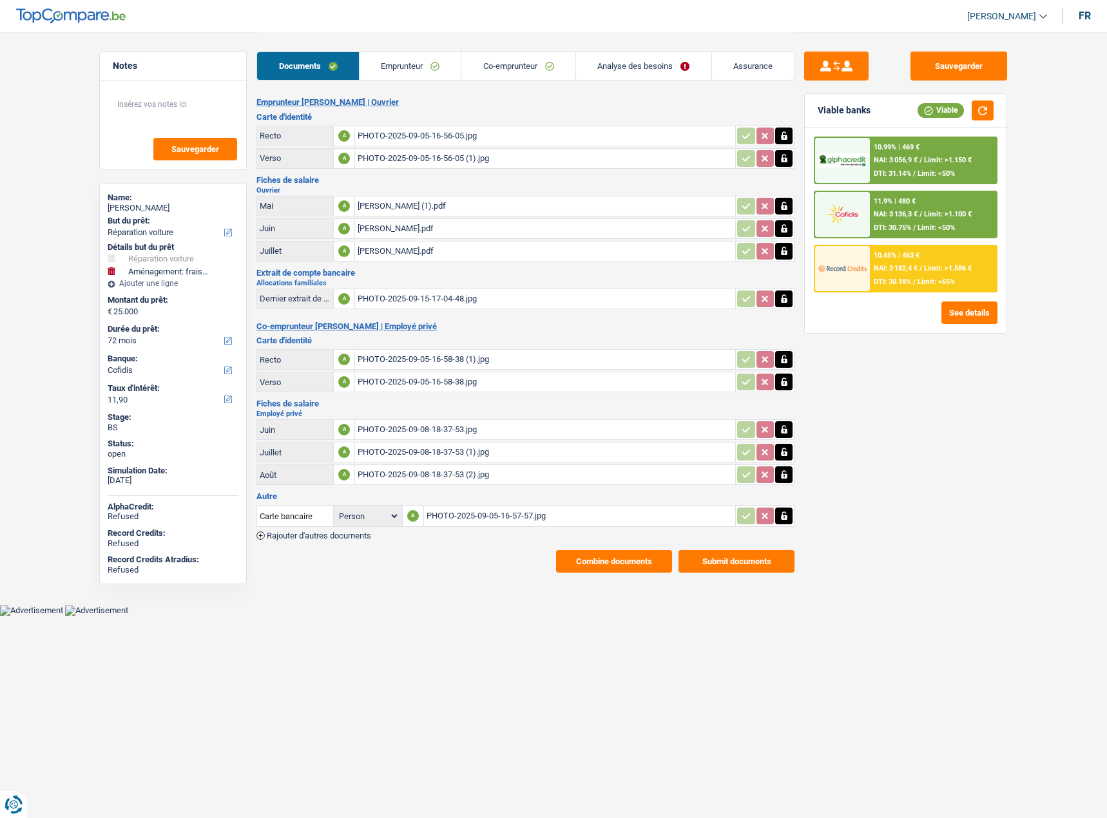
click at [915, 223] on div "11.9% | 480 € NAI: 3 136,3 € / Limit: >1.100 € DTI: 30.75% / Limit: <50%" at bounding box center [933, 214] width 127 height 45
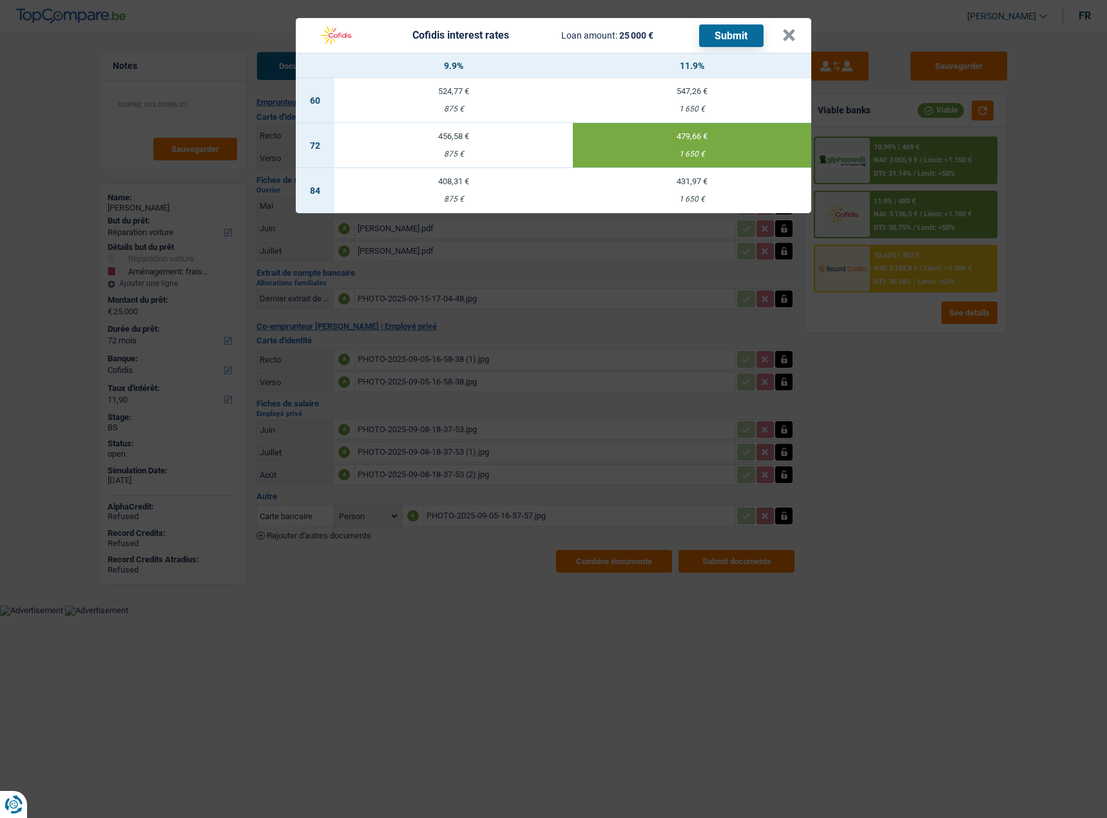
click at [752, 33] on button "Submit" at bounding box center [731, 35] width 64 height 23
click at [785, 37] on button "×" at bounding box center [789, 35] width 14 height 13
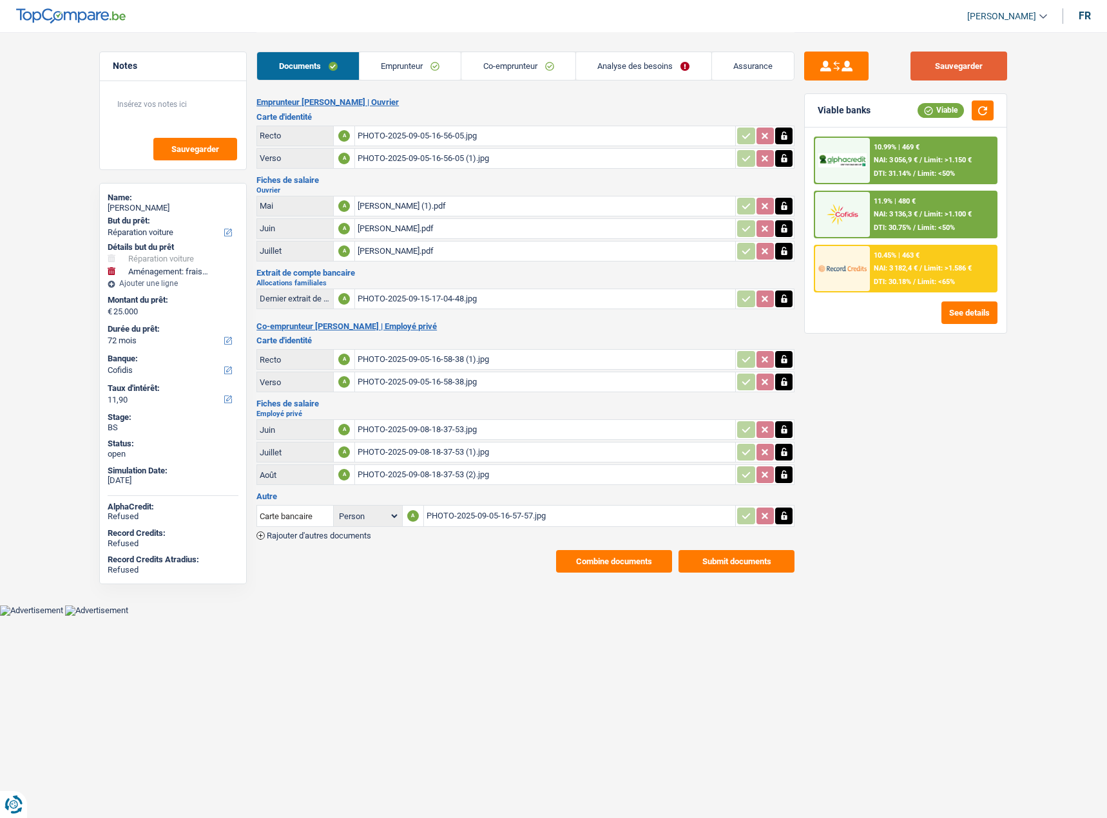
click at [929, 64] on button "Sauvegarder" at bounding box center [958, 66] width 97 height 29
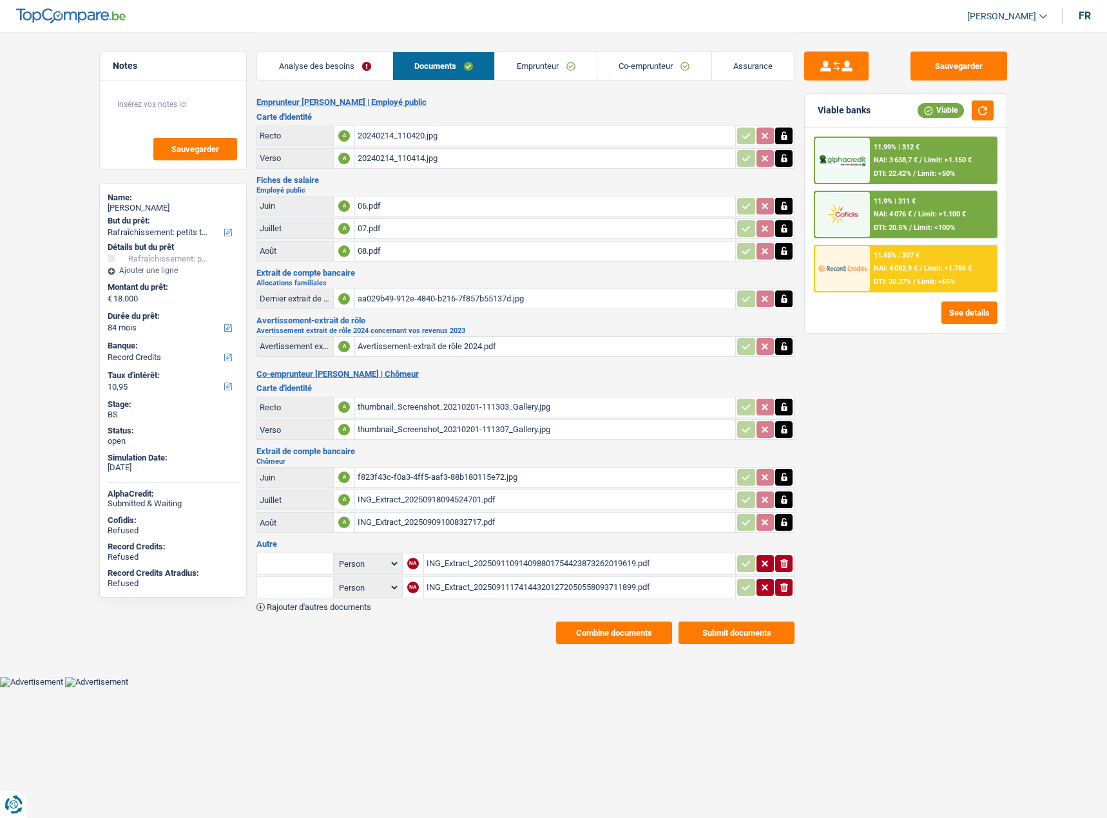
select select "houseOrGarden"
select select "84"
select select "record credits"
click at [414, 71] on link "Emprunteur" at bounding box center [410, 66] width 102 height 28
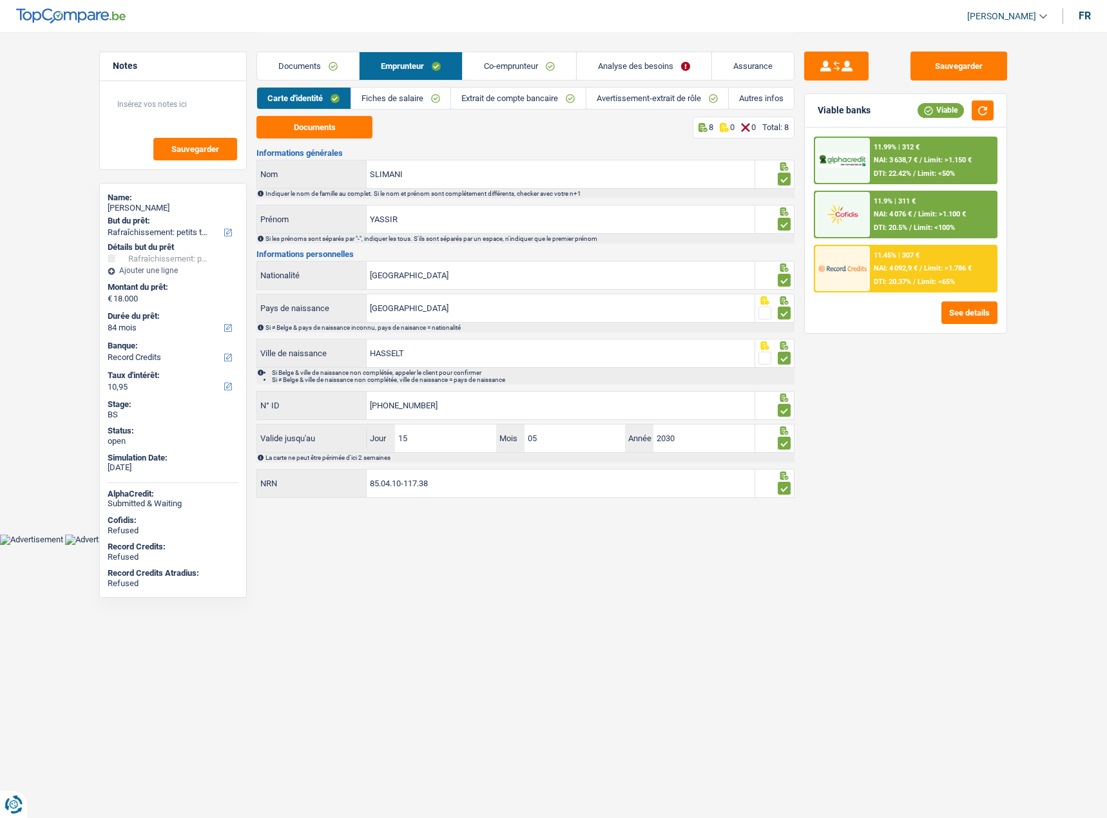
click at [460, 91] on link "Extrait de compte bancaire" at bounding box center [518, 98] width 134 height 21
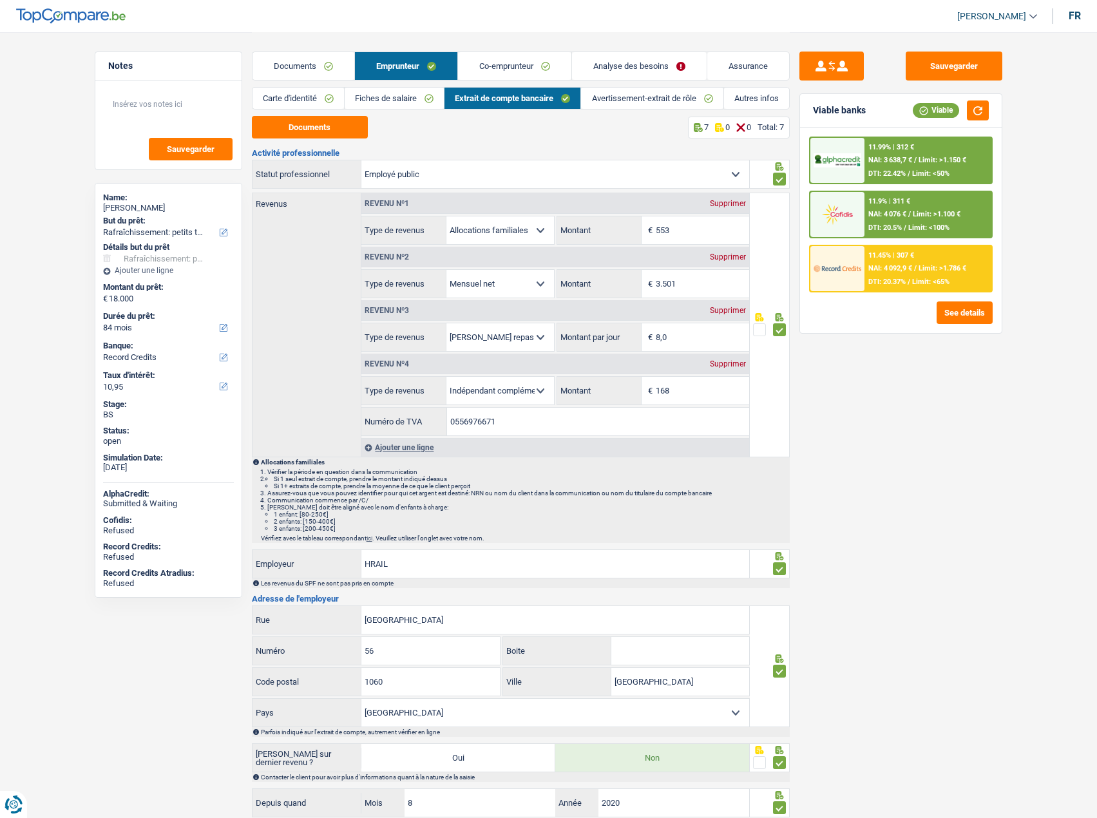
click at [620, 108] on link "Avertissement-extrait de rôle" at bounding box center [652, 98] width 142 height 21
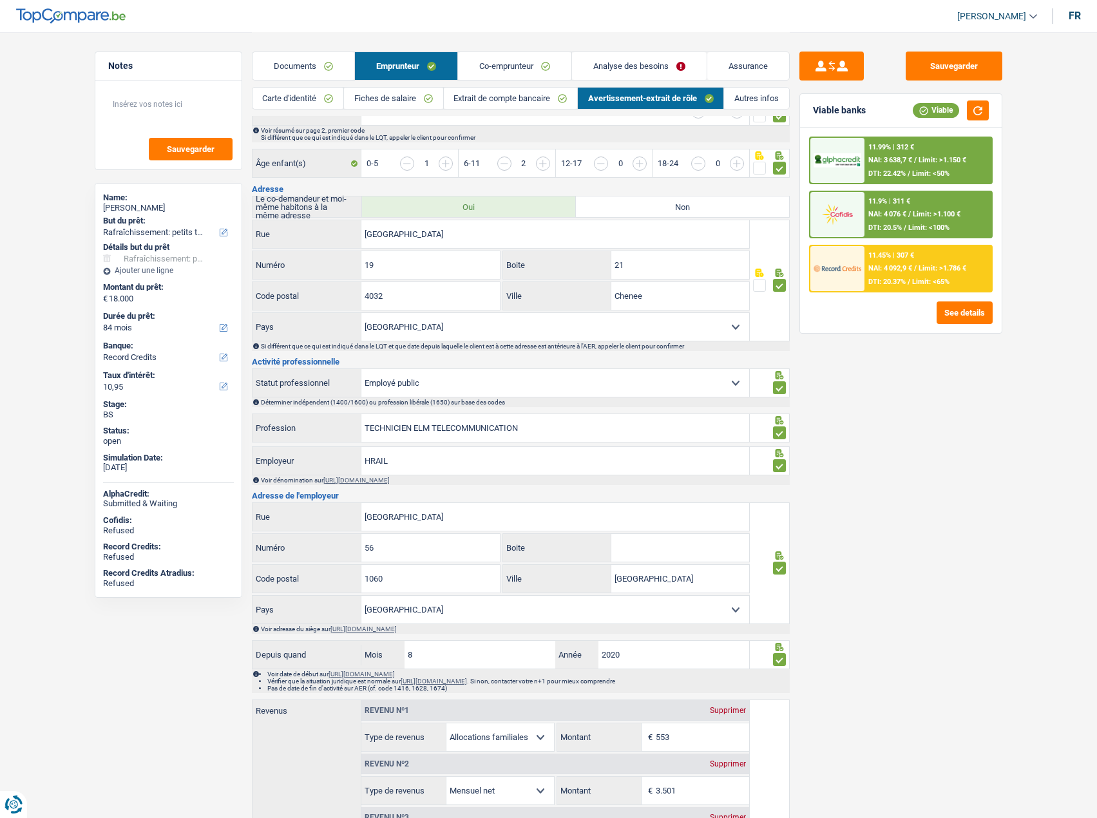
click at [754, 100] on link "Autres infos" at bounding box center [756, 98] width 64 height 21
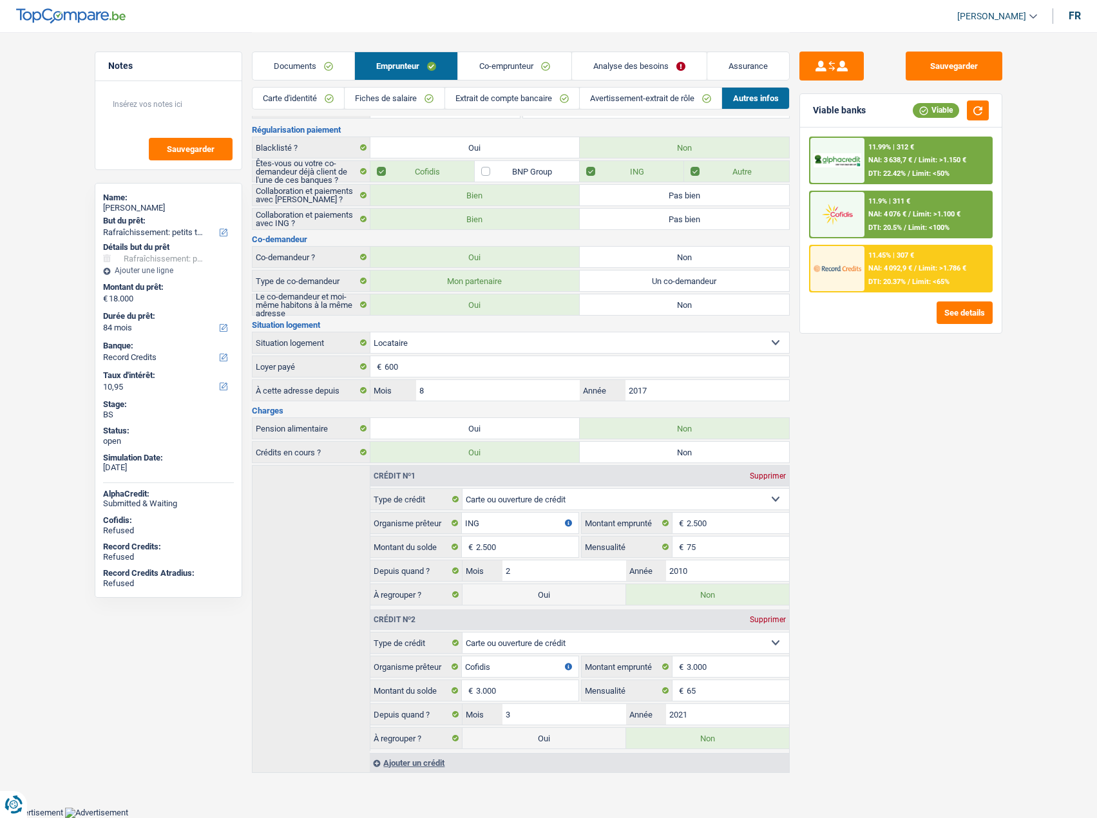
scroll to position [58, 0]
click at [627, 68] on link "Analyse des besoins" at bounding box center [639, 66] width 135 height 28
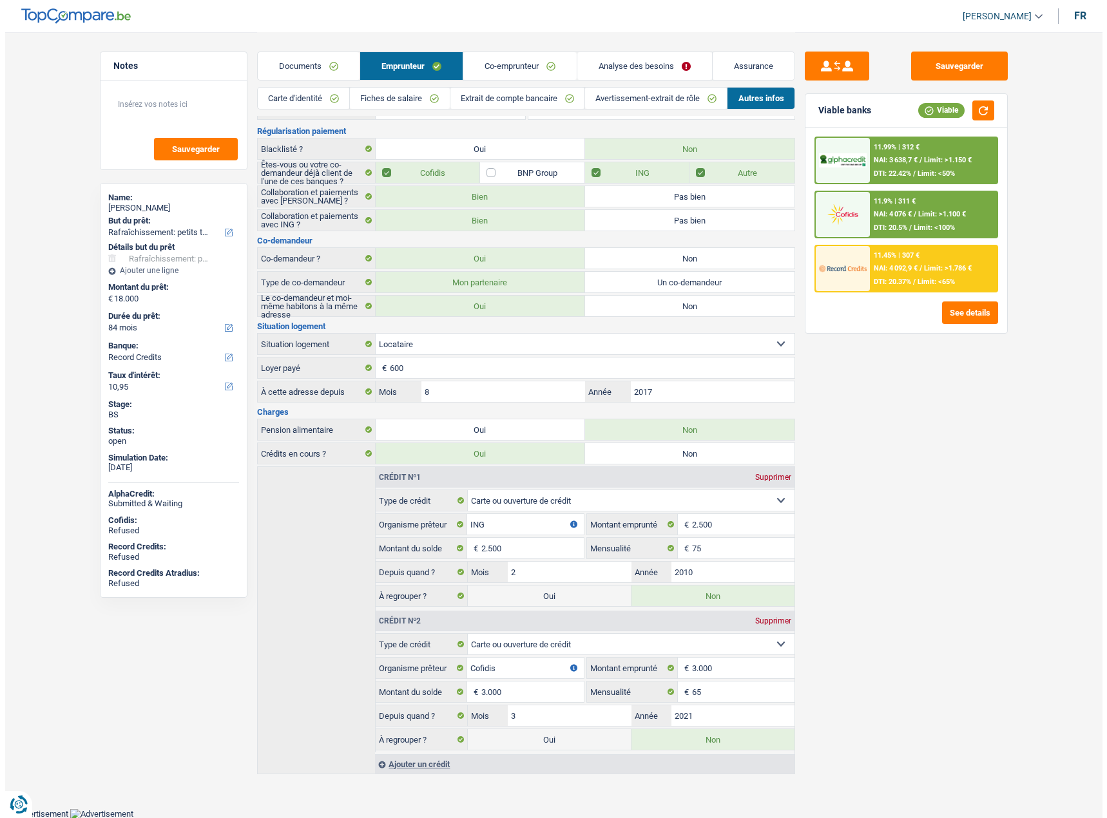
scroll to position [0, 0]
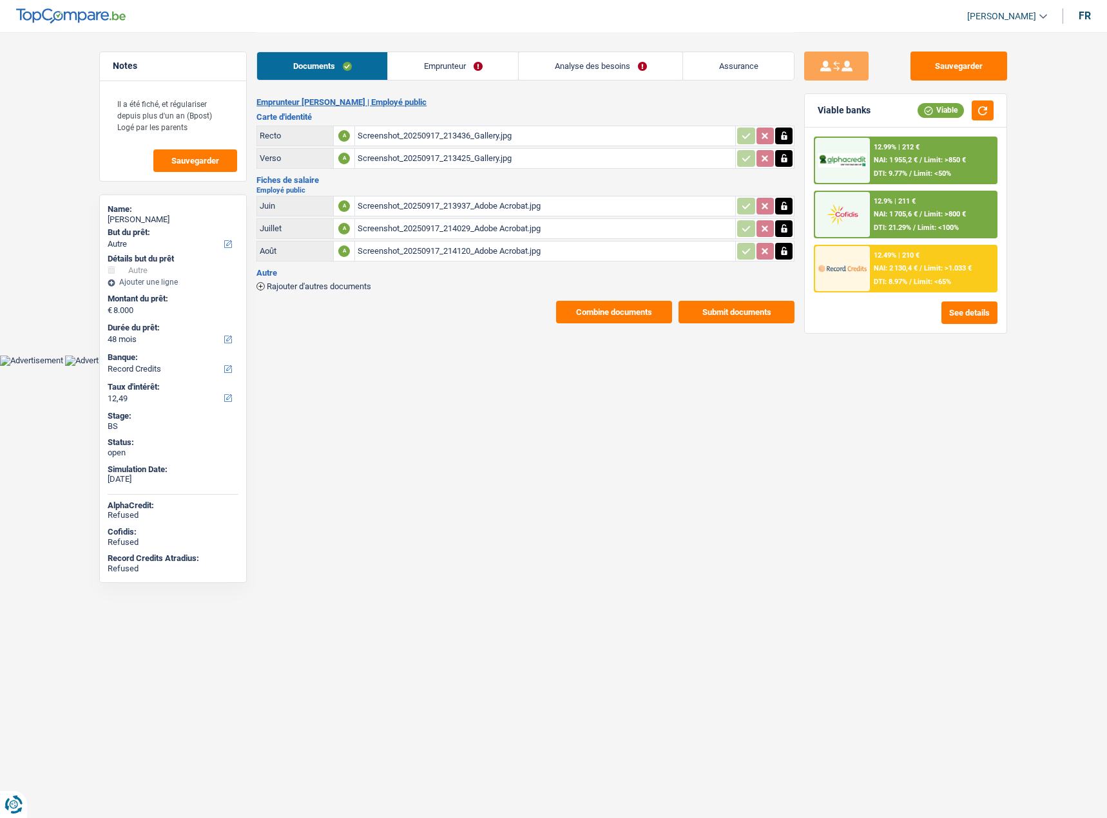
select select "other"
select select "48"
select select "record credits"
drag, startPoint x: 480, startPoint y: 62, endPoint x: 486, endPoint y: 68, distance: 8.7
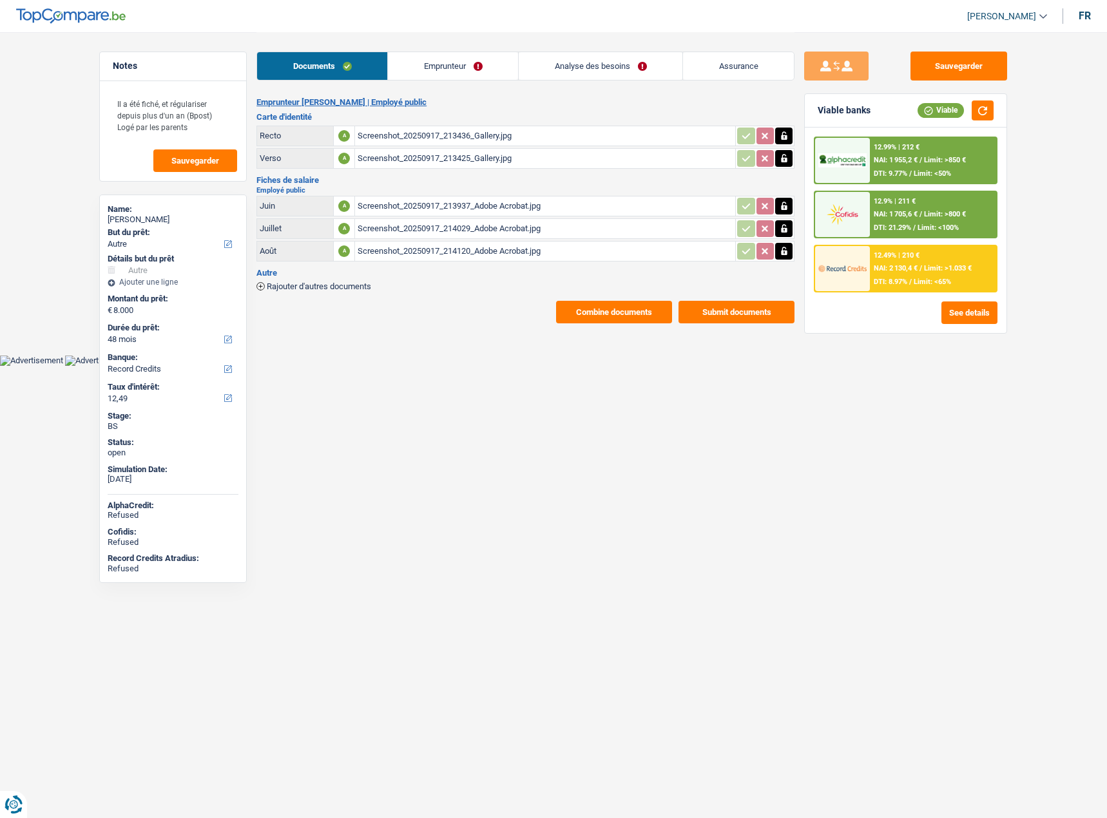
click at [479, 62] on link "Emprunteur" at bounding box center [453, 66] width 130 height 28
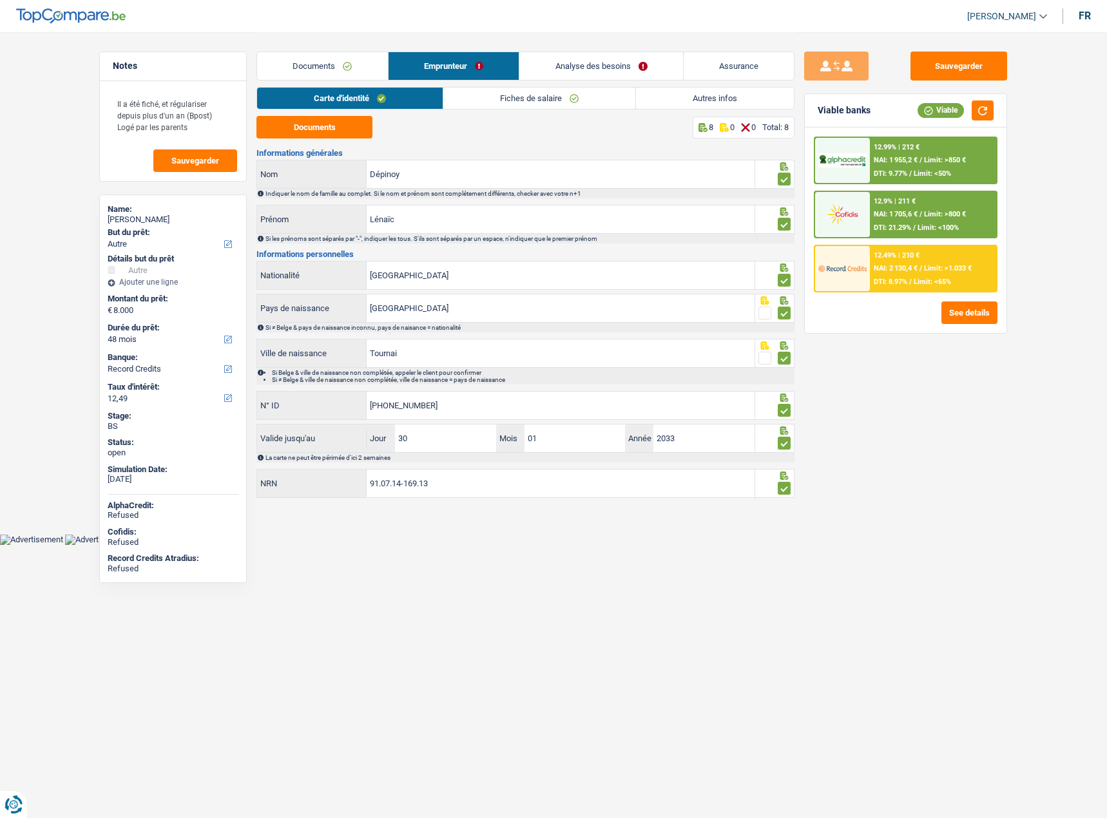
click at [606, 95] on link "Fiches de salaire" at bounding box center [539, 98] width 192 height 21
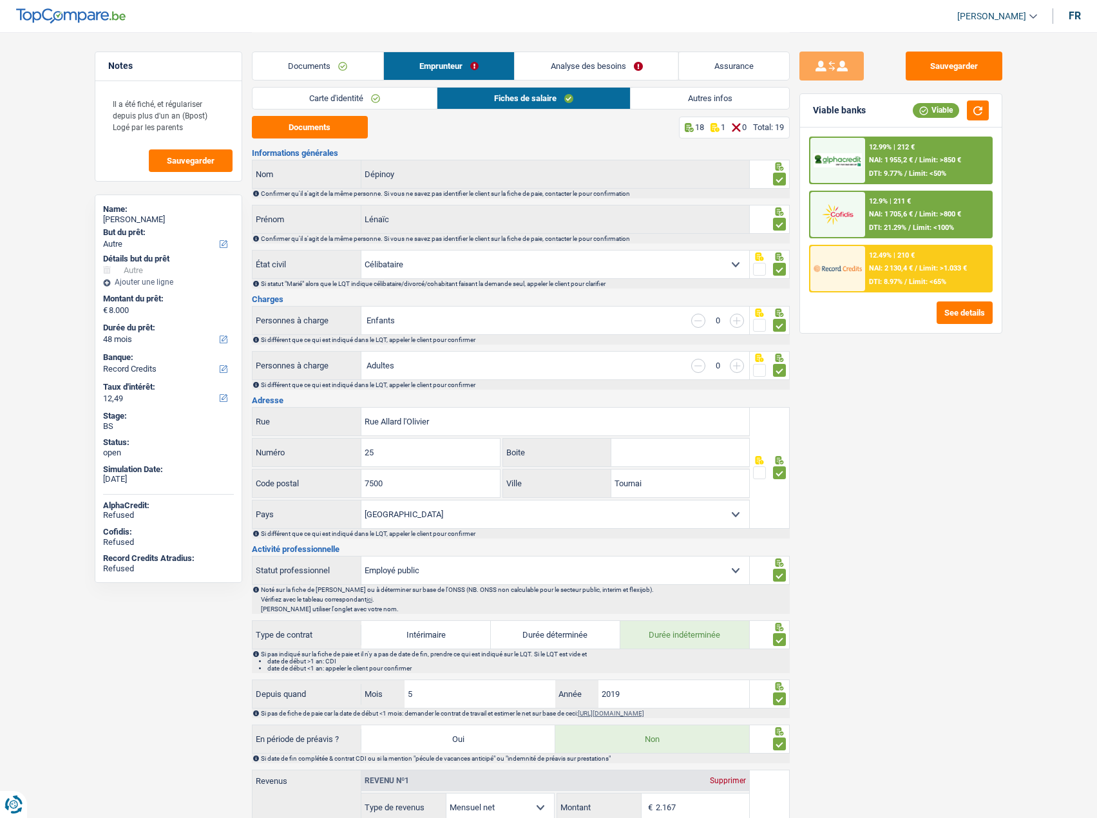
click at [707, 91] on link "Autres infos" at bounding box center [710, 98] width 158 height 21
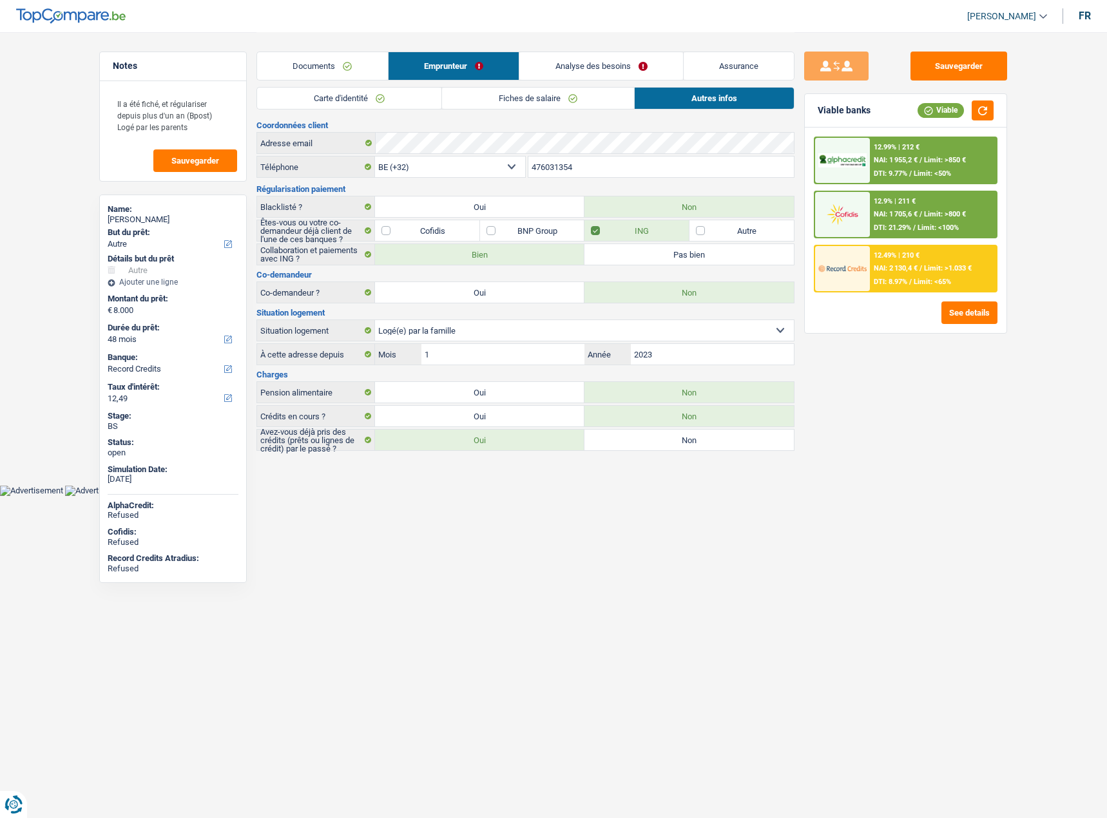
click at [580, 102] on link "Fiches de salaire" at bounding box center [538, 98] width 192 height 21
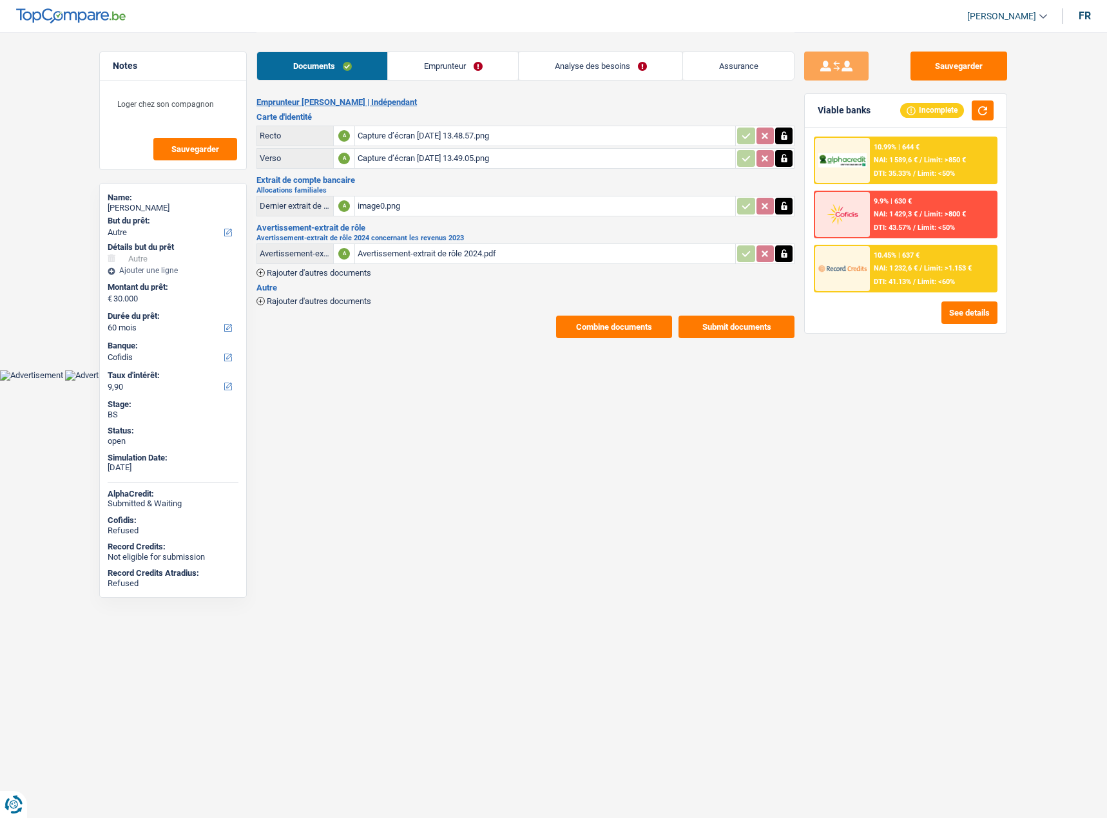
select select "other"
select select "60"
select select "cofidis"
click at [420, 53] on link "Emprunteur" at bounding box center [453, 66] width 130 height 28
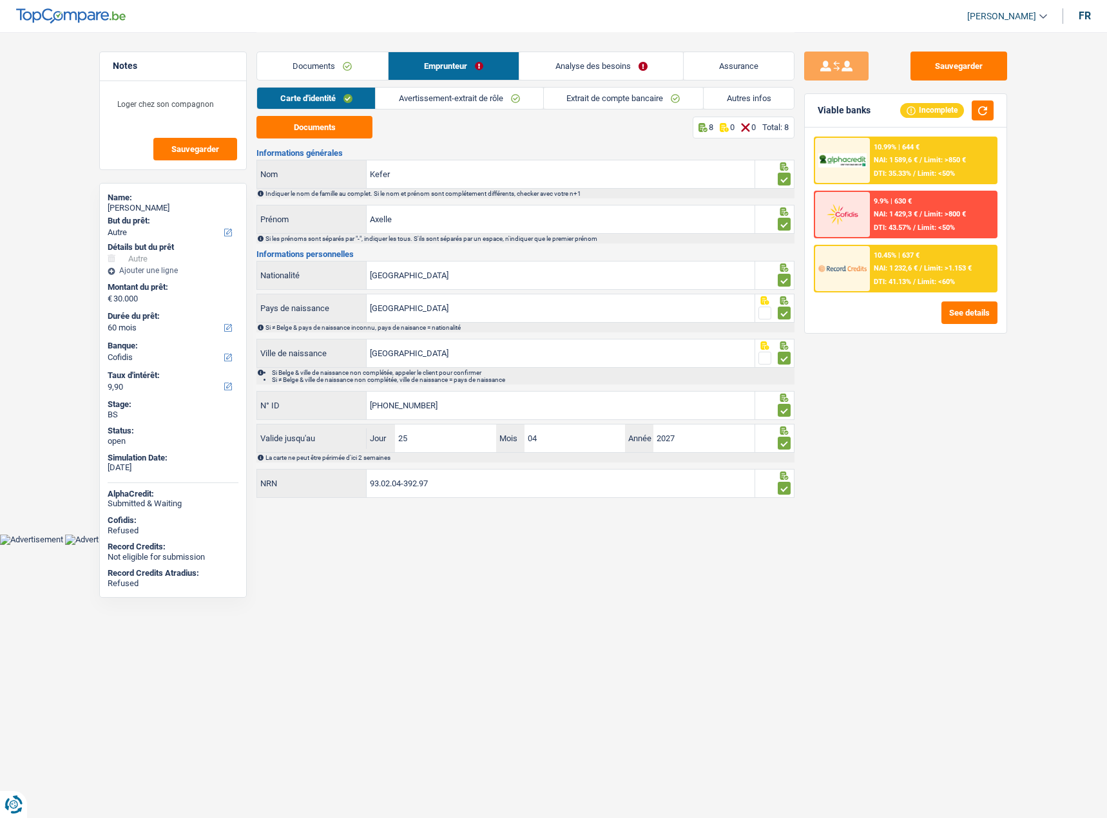
click at [598, 63] on link "Analyse des besoins" at bounding box center [601, 66] width 164 height 28
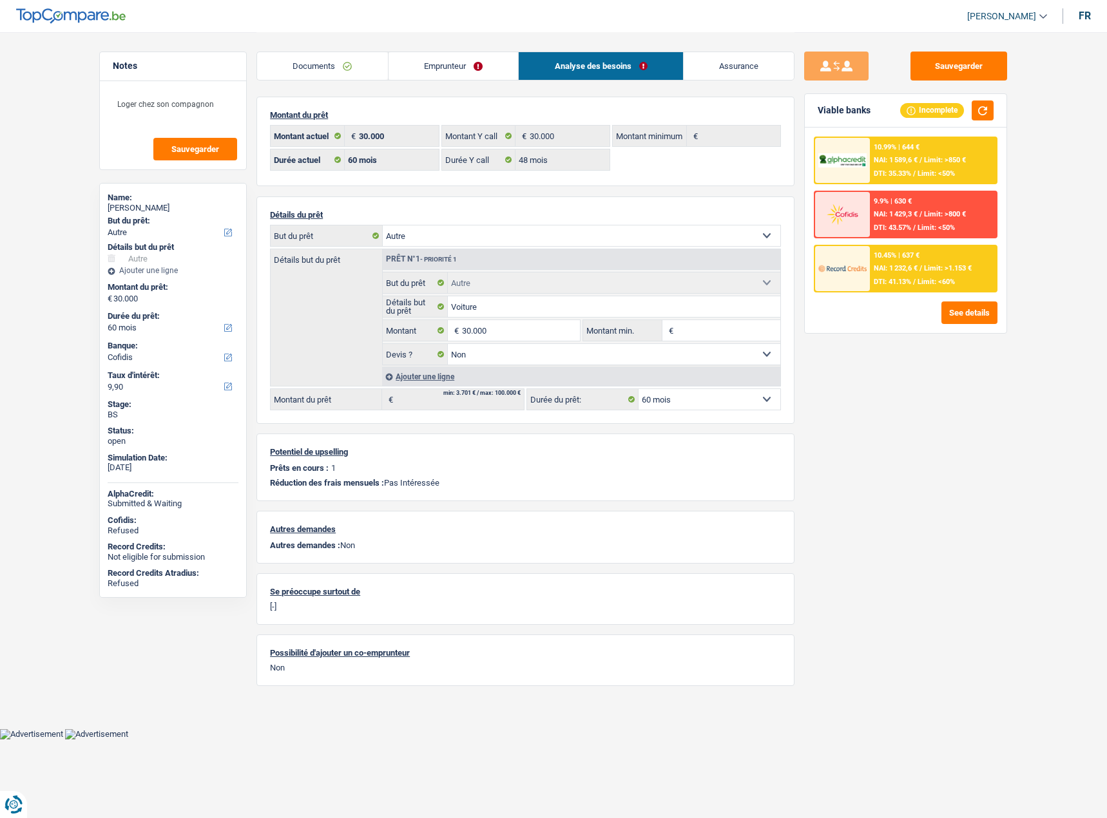
drag, startPoint x: 532, startPoint y: 61, endPoint x: 499, endPoint y: 59, distance: 33.5
click at [530, 61] on link "Analyse des besoins" at bounding box center [601, 66] width 164 height 28
click at [484, 59] on link "Emprunteur" at bounding box center [453, 66] width 130 height 28
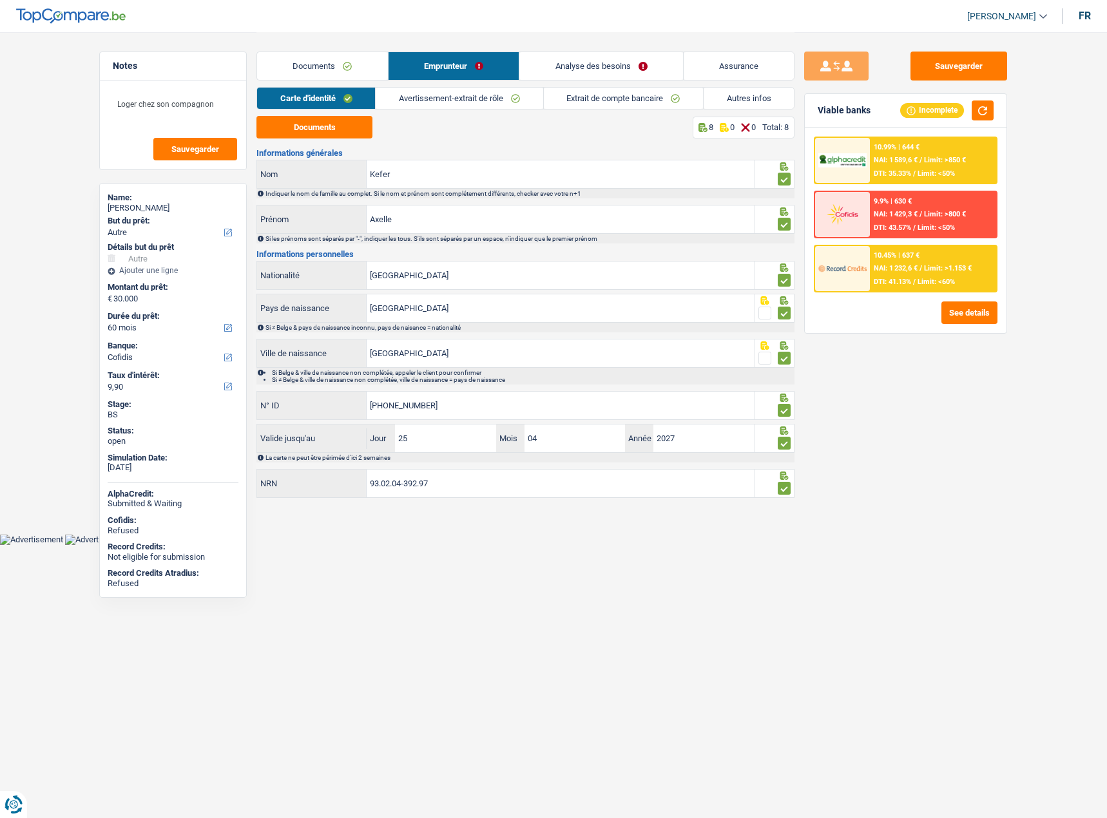
click at [705, 110] on div "Carte d'identité Avertissement-extrait de rôle Extrait de compte bancaire Autre…" at bounding box center [525, 101] width 538 height 29
drag, startPoint x: 734, startPoint y: 102, endPoint x: 649, endPoint y: 159, distance: 103.1
click at [735, 102] on link "Autres infos" at bounding box center [748, 98] width 90 height 21
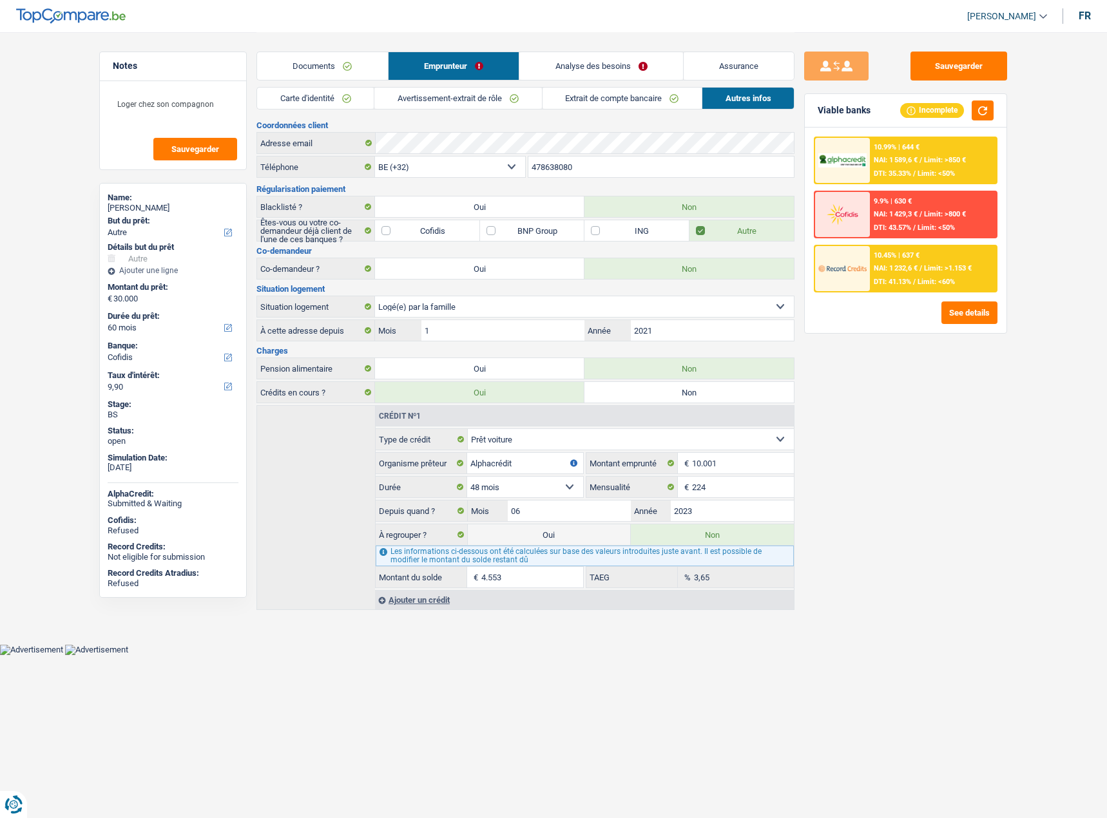
drag, startPoint x: 602, startPoint y: 62, endPoint x: 606, endPoint y: 68, distance: 7.5
click at [603, 62] on link "Analyse des besoins" at bounding box center [601, 66] width 164 height 28
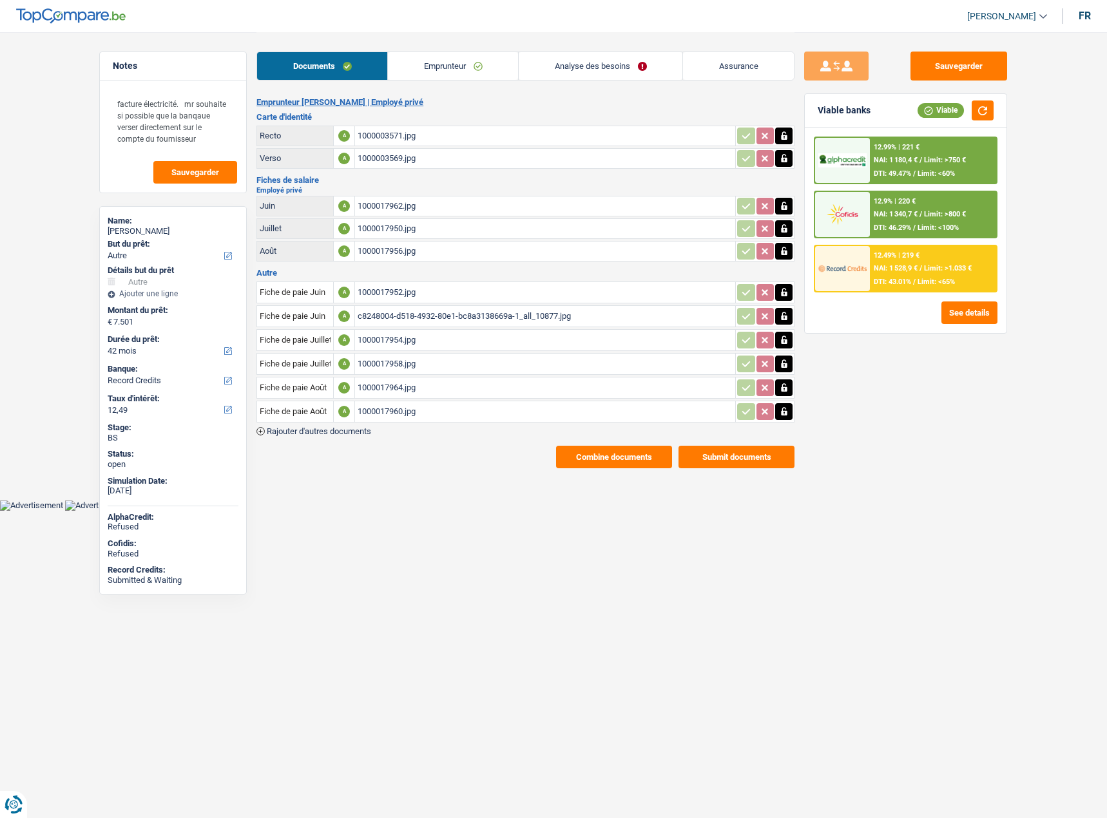
select select "other"
select select "42"
select select "record credits"
click at [381, 294] on div "1000017952.jpg" at bounding box center [544, 292] width 375 height 19
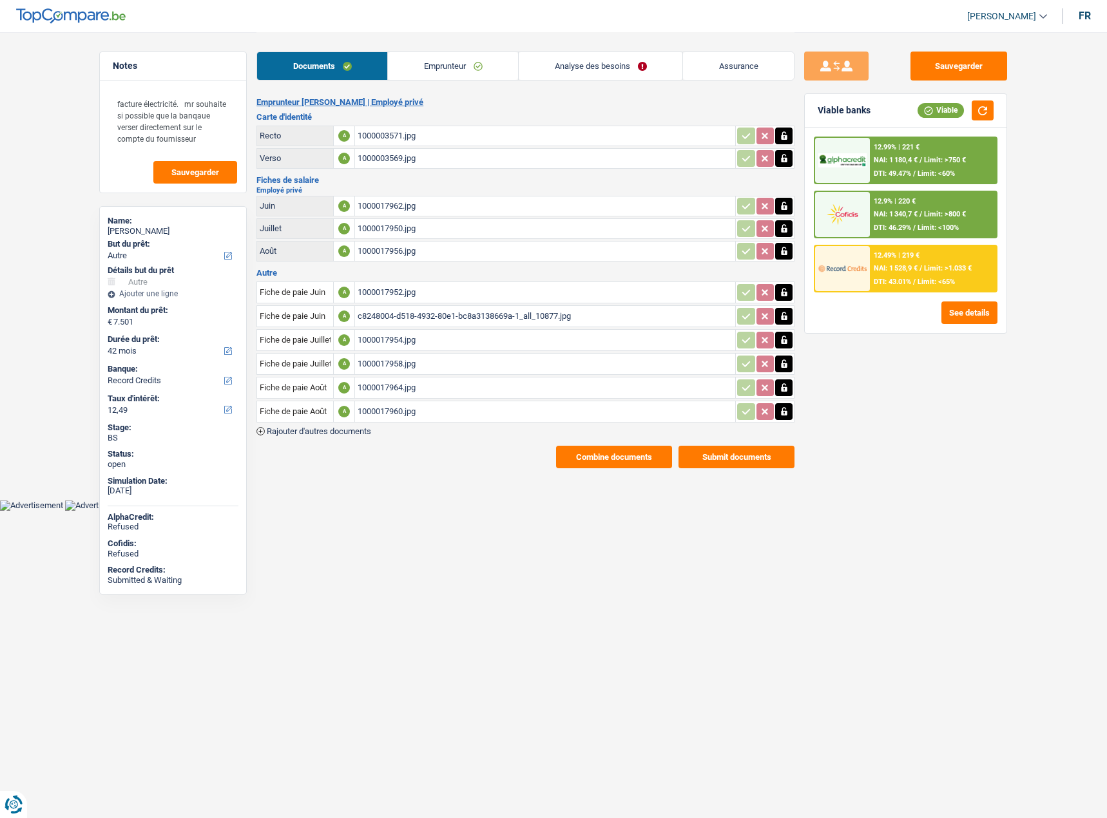
click at [331, 435] on span "Rajouter d'autres documents" at bounding box center [319, 431] width 104 height 8
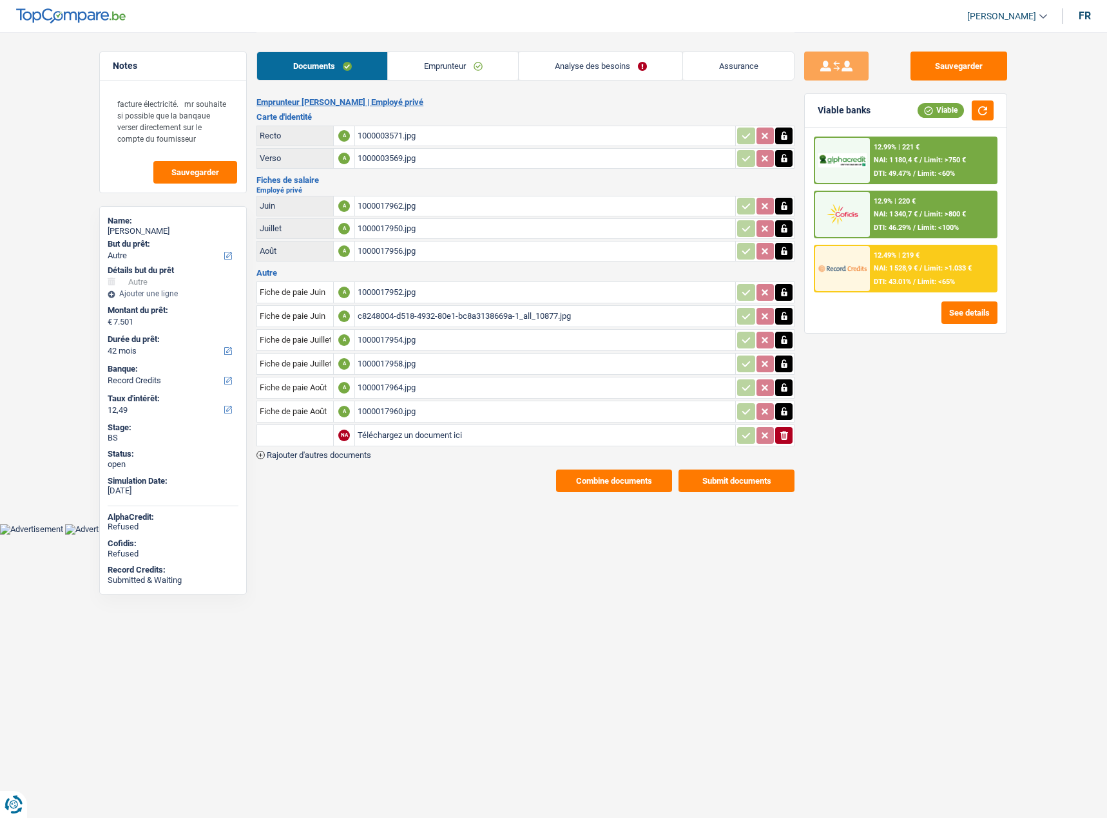
drag, startPoint x: 334, startPoint y: 459, endPoint x: 333, endPoint y: 471, distance: 12.9
click at [334, 459] on span "Rajouter d'autres documents" at bounding box center [319, 455] width 104 height 8
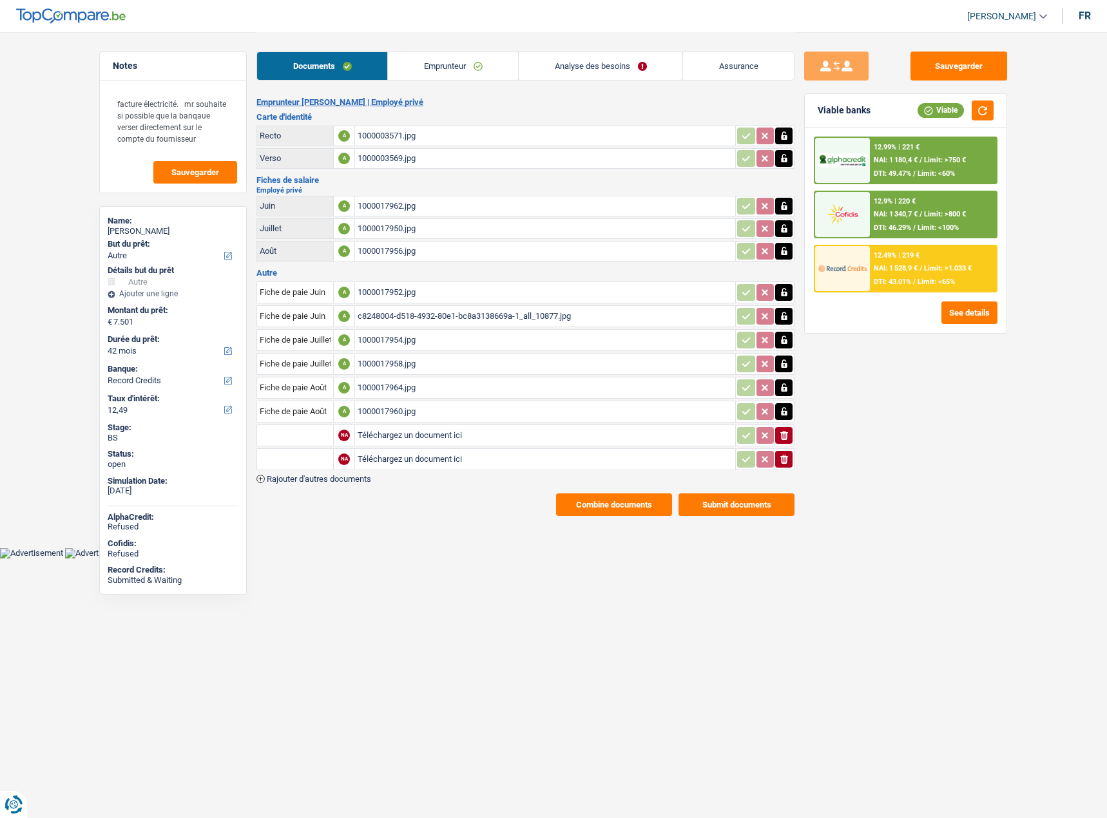
click at [333, 481] on span "Rajouter d'autres documents" at bounding box center [319, 479] width 104 height 8
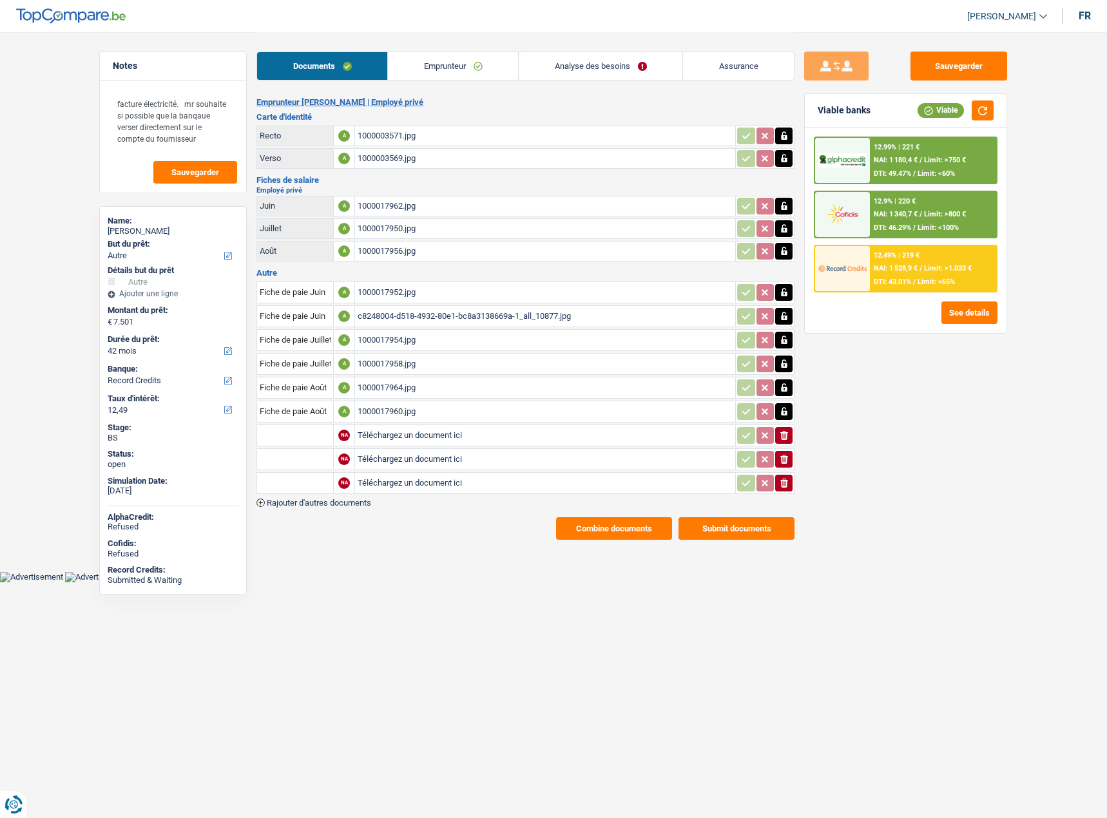
click at [417, 436] on input "Téléchargez un document ici" at bounding box center [544, 435] width 375 height 19
click at [418, 303] on td "1000017952.jpg" at bounding box center [544, 292] width 381 height 22
click at [411, 293] on div "1000017952.jpg" at bounding box center [544, 292] width 375 height 19
click at [398, 312] on div "c8248004-d518-4932-80e1-bc8a3138669a-1_all_10877.jpg" at bounding box center [544, 316] width 375 height 19
click at [401, 198] on div "1000017962.jpg" at bounding box center [544, 205] width 375 height 19
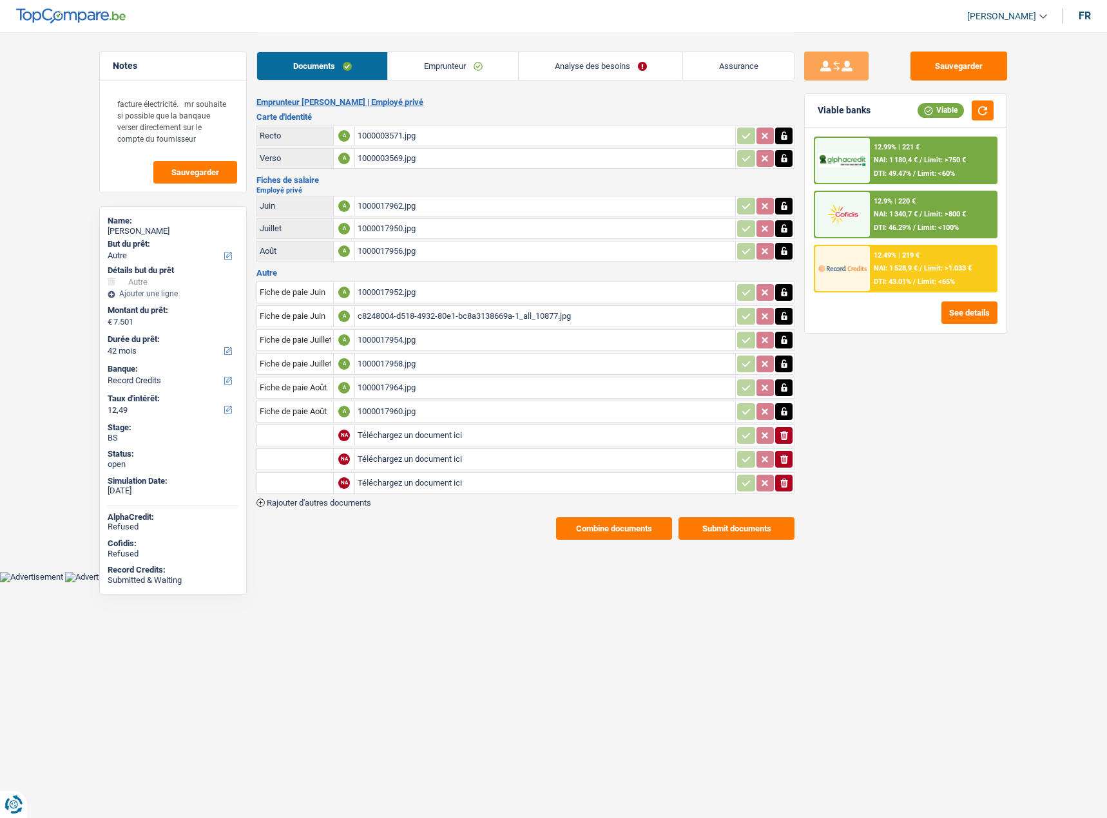
click at [398, 224] on div "1000017950.jpg" at bounding box center [544, 228] width 375 height 19
click at [386, 438] on input "Téléchargez un document ici" at bounding box center [544, 435] width 375 height 19
type input "C:\fakepath\combinepdf (1).pdf"
click at [783, 479] on icon "ionicons-v5-e" at bounding box center [784, 483] width 10 height 13
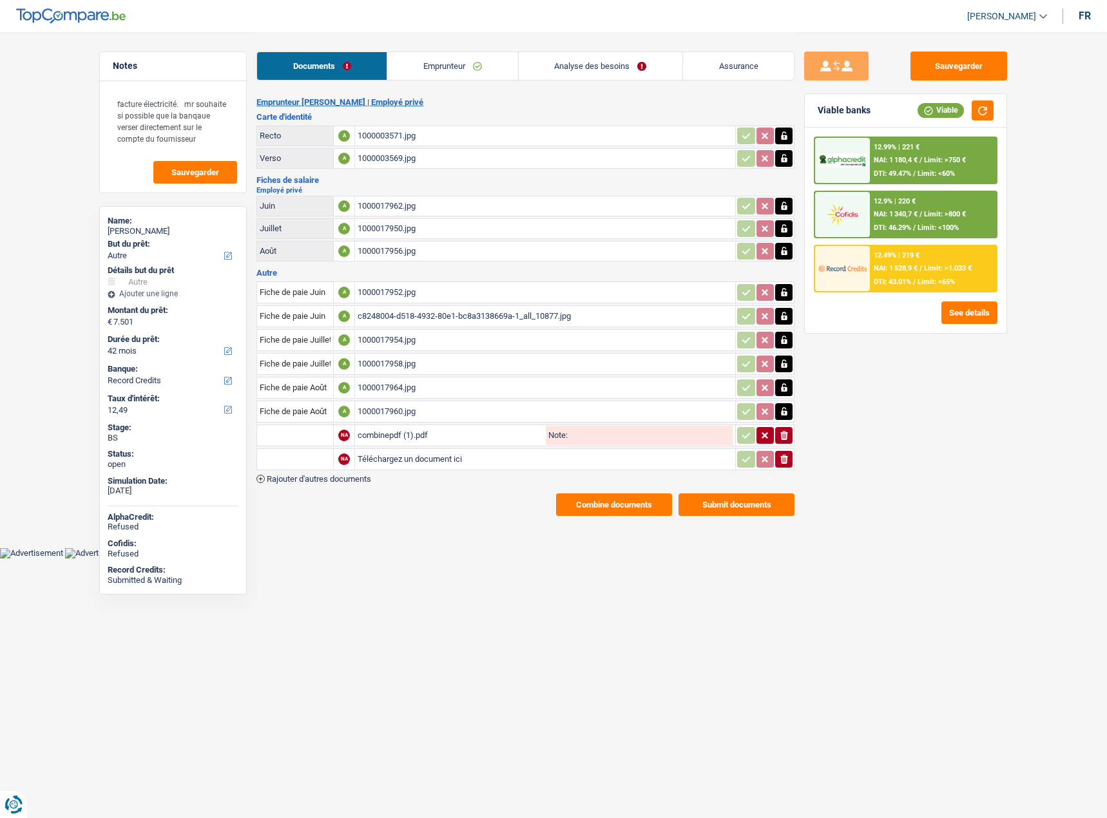
click at [783, 470] on table "Fiche de paie Juin A 1000017952.jpg Fiche de paie Juin A c8248004-d518-4932-80e…" at bounding box center [525, 376] width 538 height 193
click at [787, 456] on icon "button" at bounding box center [784, 459] width 8 height 9
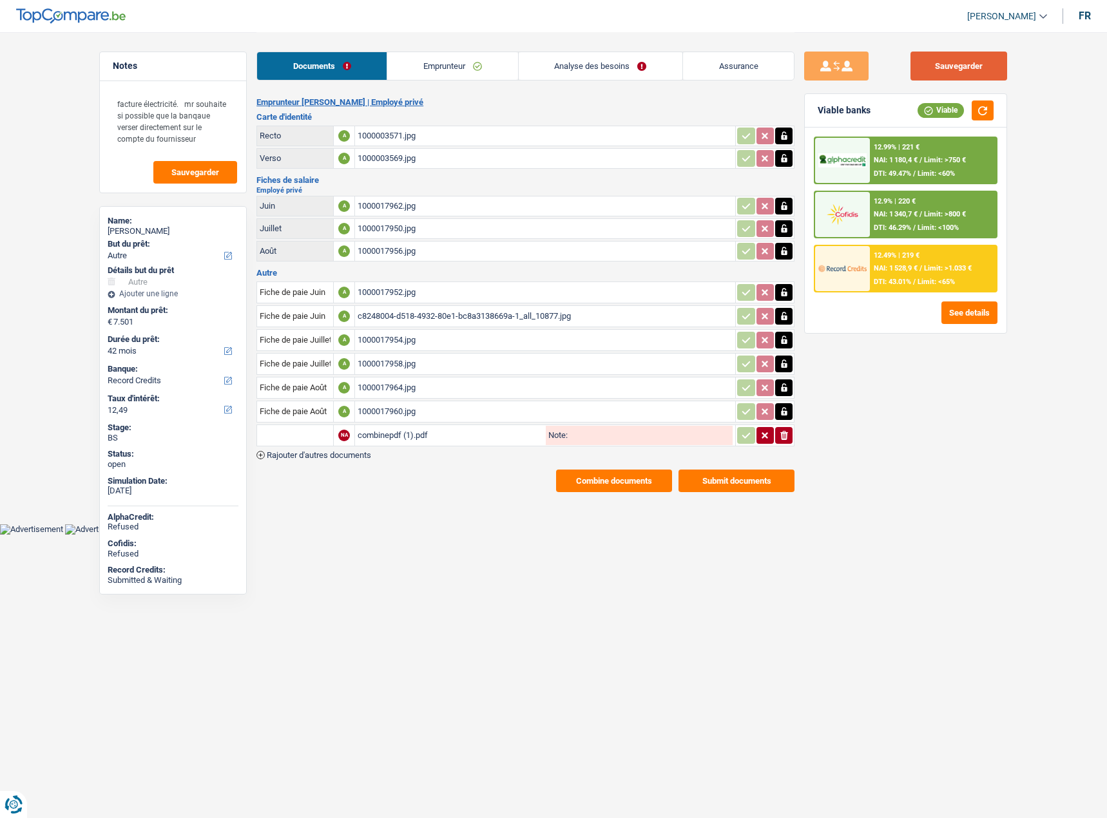
click at [954, 68] on button "Sauvegarder" at bounding box center [958, 66] width 97 height 29
drag, startPoint x: 981, startPoint y: 102, endPoint x: 992, endPoint y: 120, distance: 21.7
click at [981, 104] on button "button" at bounding box center [982, 110] width 22 height 20
drag, startPoint x: 434, startPoint y: 88, endPoint x: 427, endPoint y: 77, distance: 12.5
click at [430, 81] on div "Documents Emprunteur Analyse des besoins Assurance Emprunteur Grégory Lenoir | …" at bounding box center [525, 262] width 538 height 460
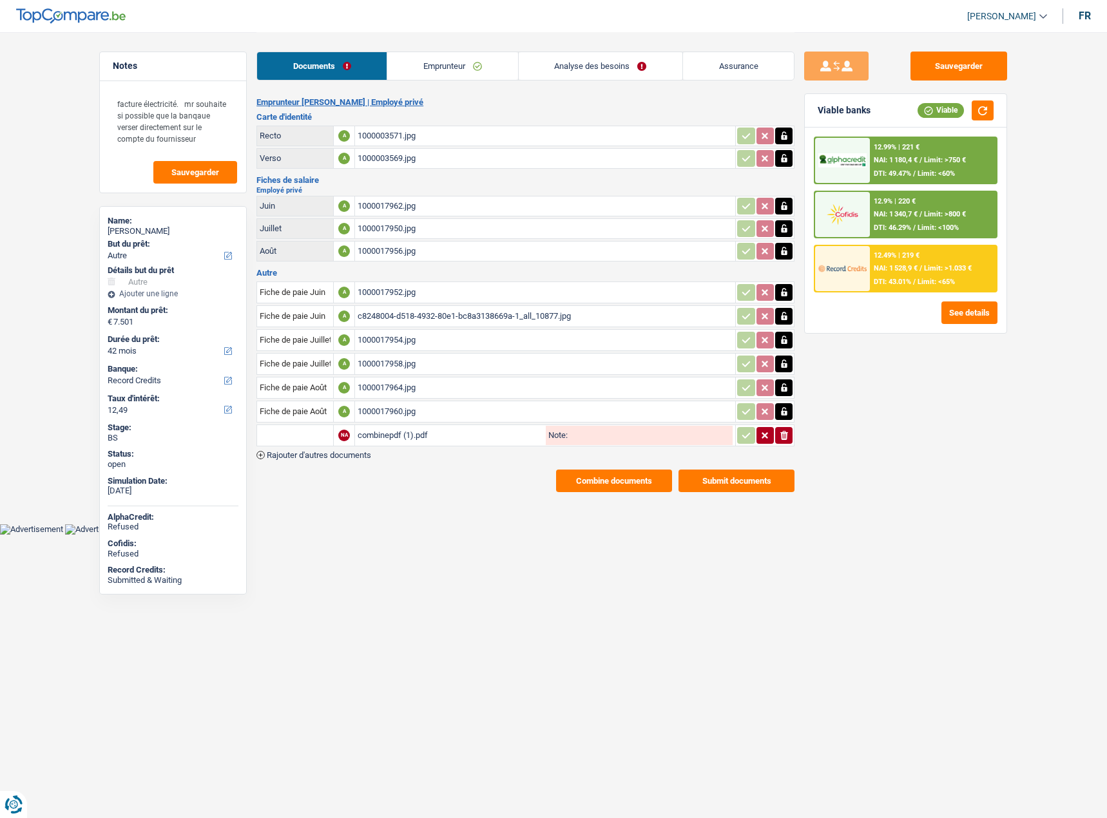
click at [424, 73] on link "Emprunteur" at bounding box center [452, 66] width 130 height 28
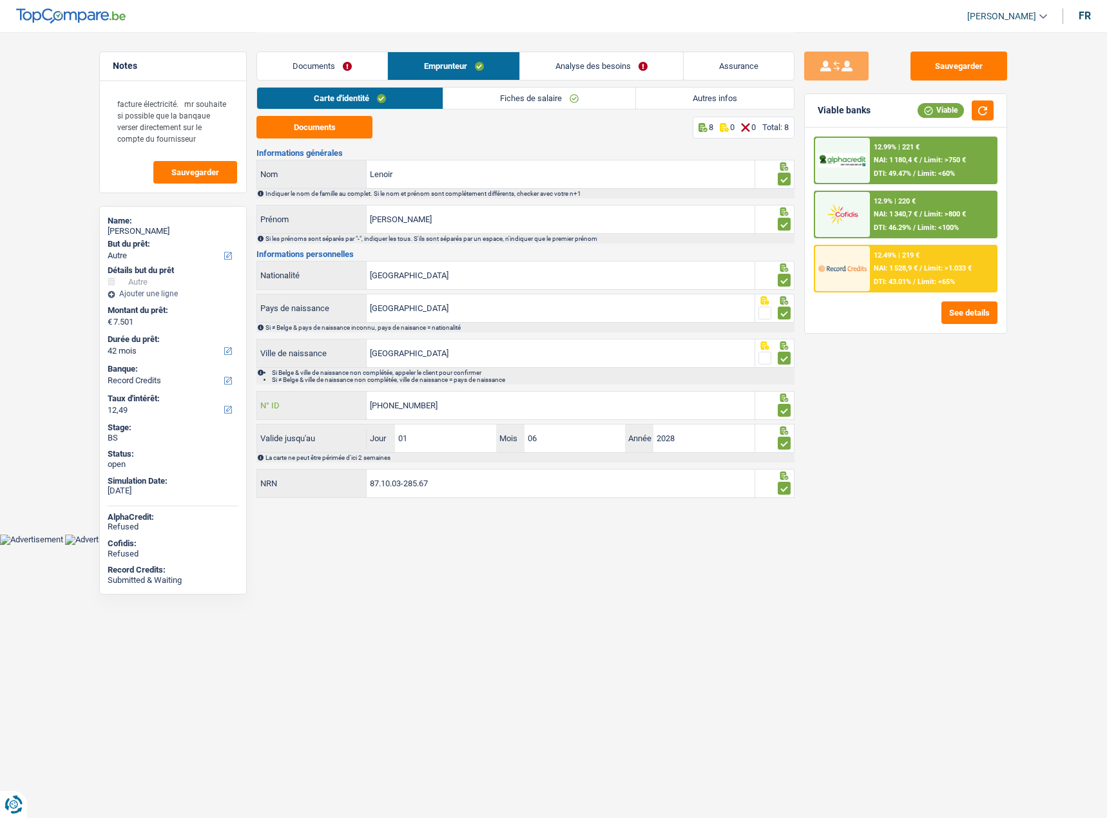
drag, startPoint x: 480, startPoint y: 406, endPoint x: 282, endPoint y: 406, distance: 197.7
click at [269, 406] on div "592-8145523-29 N° ID" at bounding box center [505, 406] width 497 height 28
drag, startPoint x: 976, startPoint y: 65, endPoint x: 841, endPoint y: 19, distance: 143.4
click at [975, 65] on button "Sauvegarder" at bounding box center [958, 66] width 97 height 29
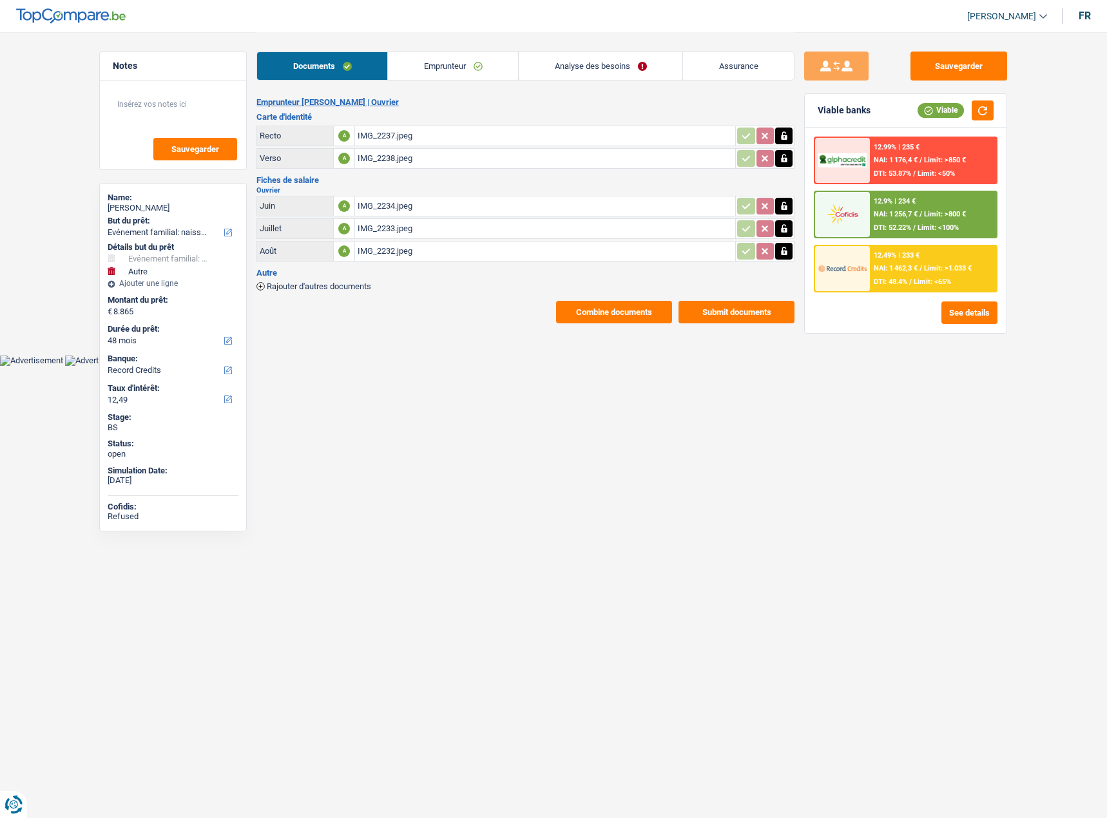
select select "familyEvent"
select select "other"
select select "48"
select select "record credits"
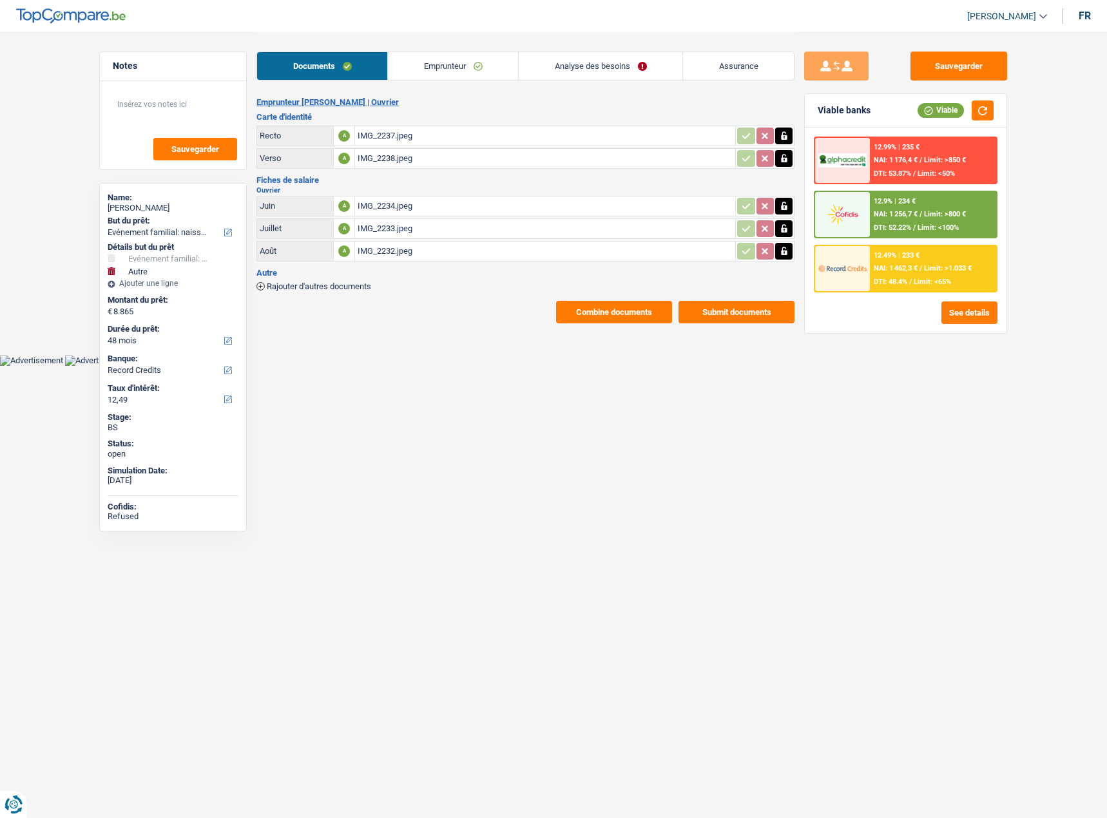
select select "single"
select select "BE"
select select "worker"
select select "netSalary"
select select "mealVouchers"
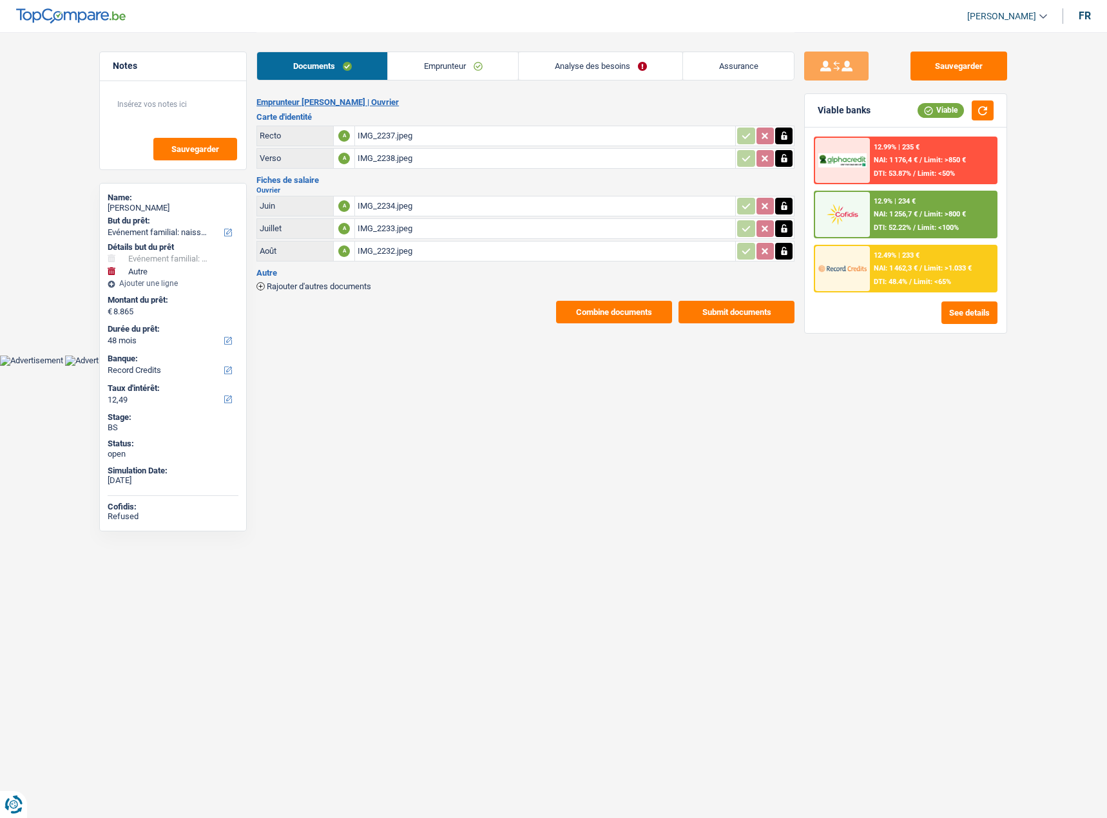
select select "BE"
click at [448, 63] on link "Emprunteur" at bounding box center [453, 66] width 130 height 28
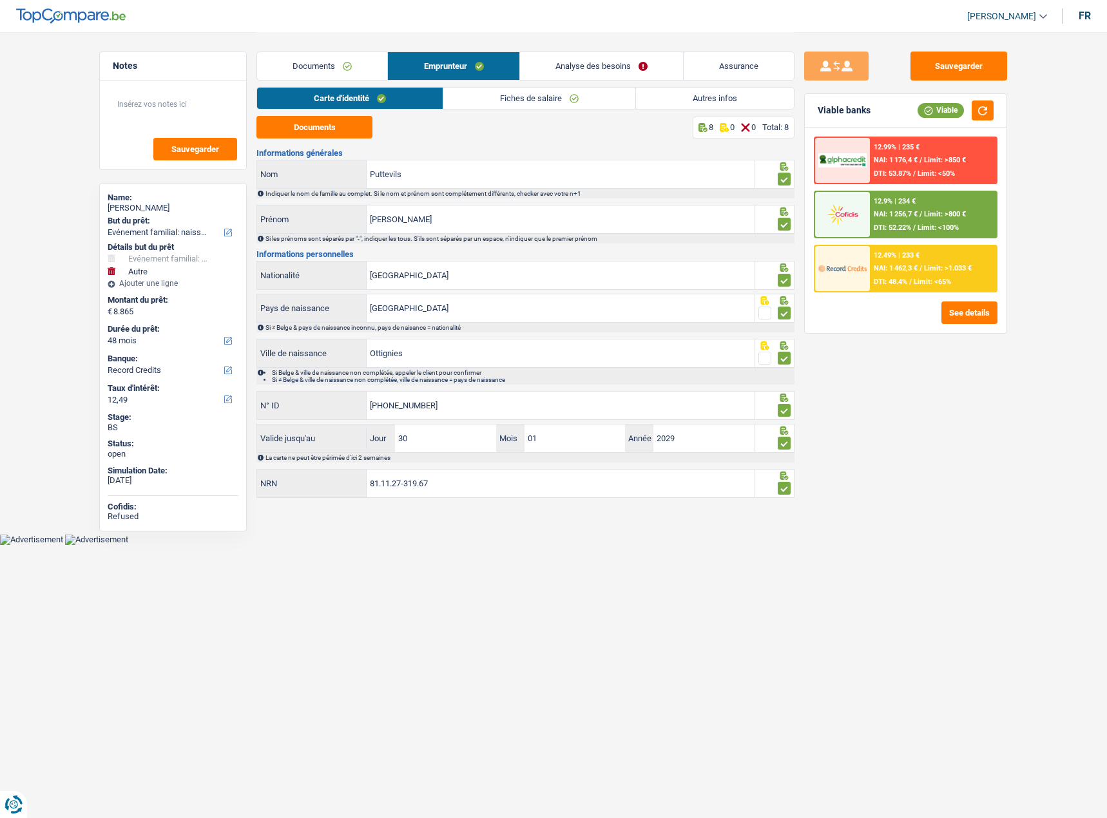
drag, startPoint x: 506, startPoint y: 101, endPoint x: 558, endPoint y: 101, distance: 52.2
click at [506, 101] on link "Fiches de salaire" at bounding box center [539, 98] width 192 height 21
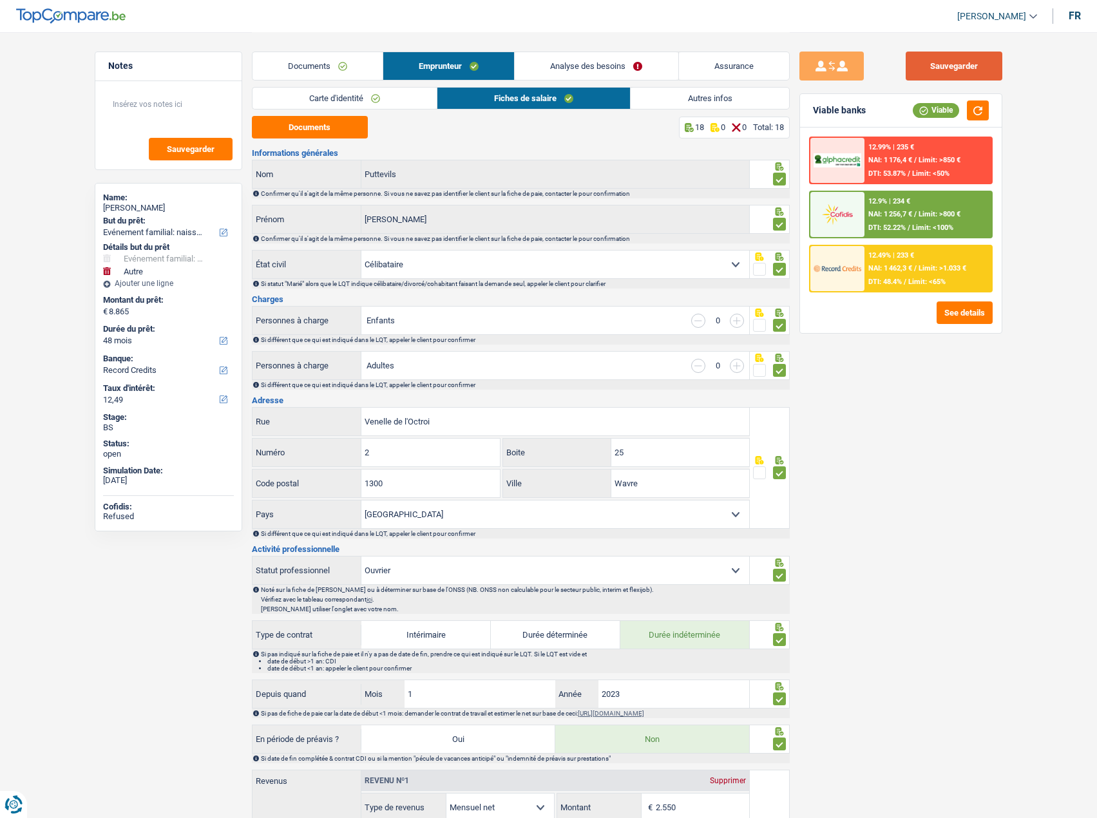
drag, startPoint x: 953, startPoint y: 73, endPoint x: 943, endPoint y: 55, distance: 19.9
click at [953, 73] on button "Sauvegarder" at bounding box center [954, 66] width 97 height 29
click at [384, 100] on link "Carte d'identité" at bounding box center [344, 98] width 184 height 21
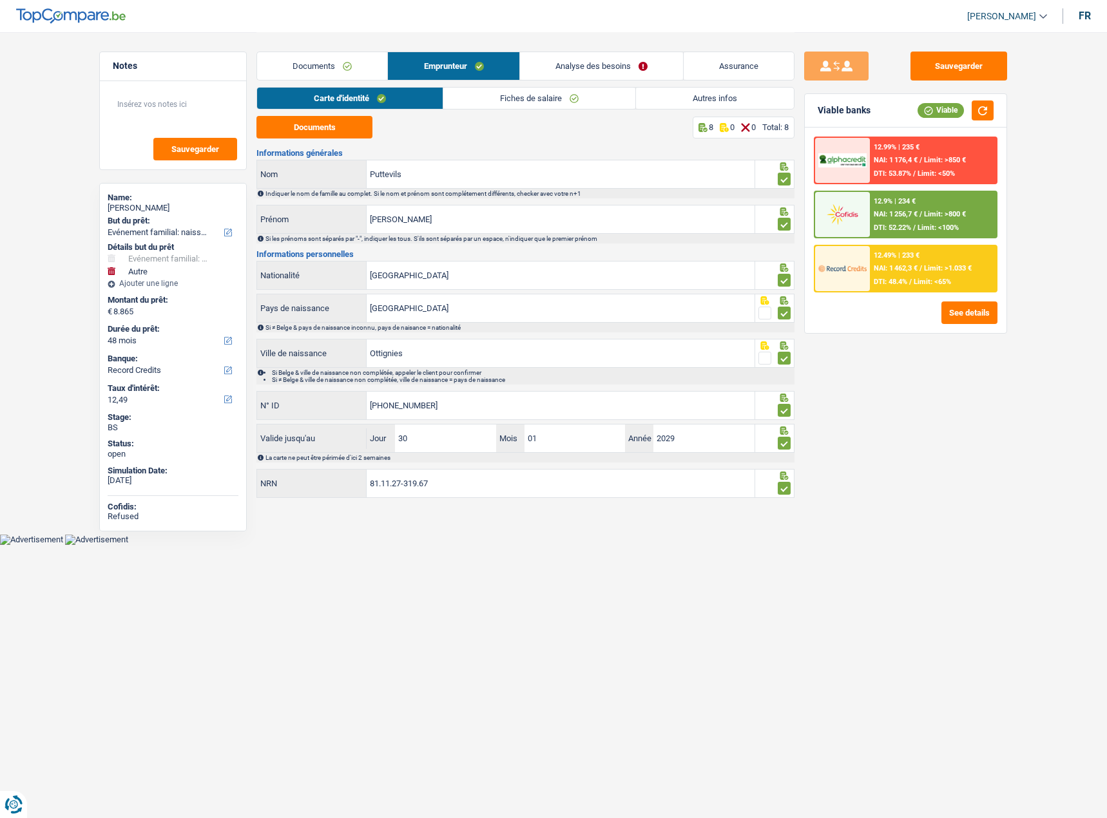
click at [596, 86] on div "Documents Emprunteur Analyse des besoins Assurance" at bounding box center [525, 59] width 538 height 55
click at [679, 104] on link "Autres infos" at bounding box center [715, 98] width 158 height 21
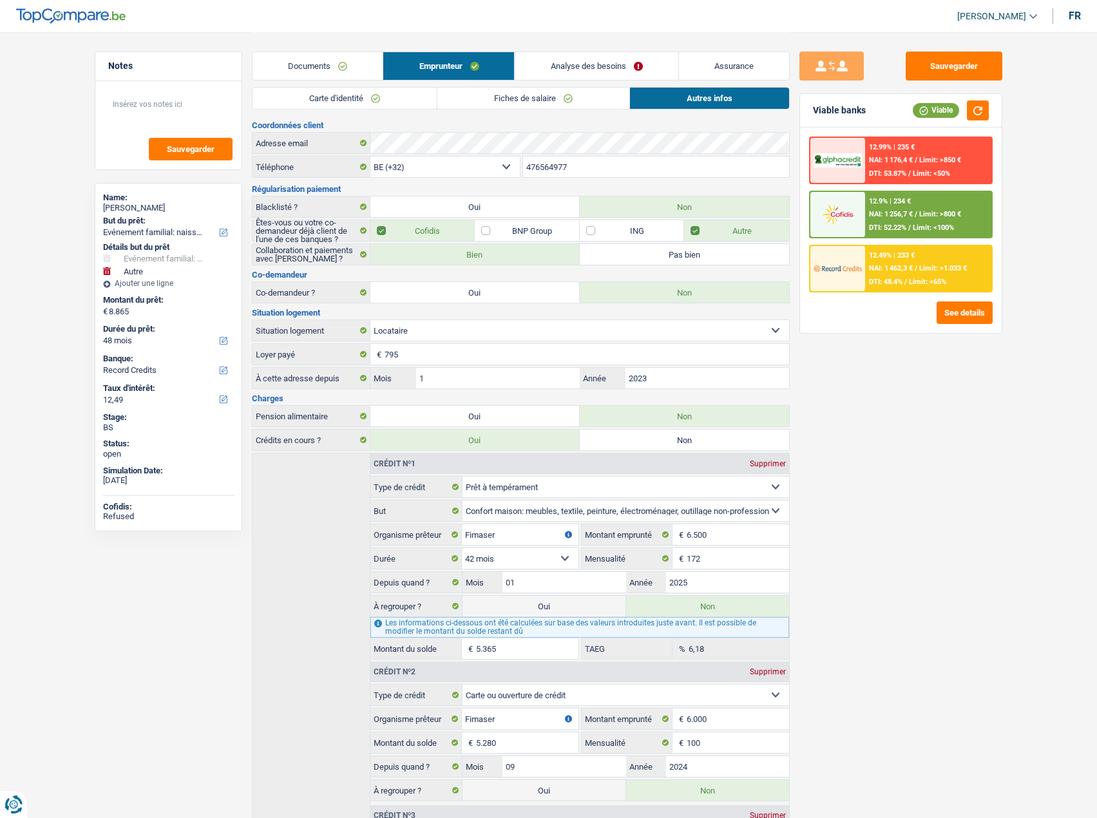
click at [583, 97] on link "Fiches de salaire" at bounding box center [533, 98] width 192 height 21
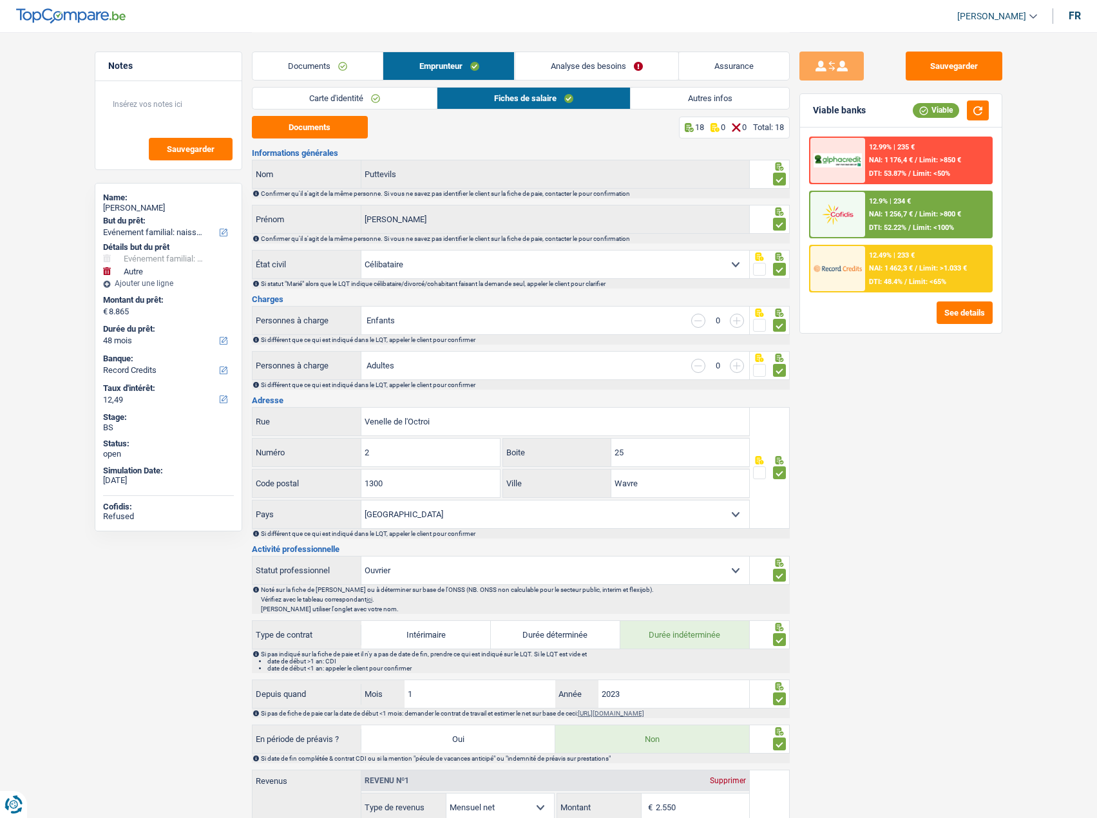
scroll to position [129, 0]
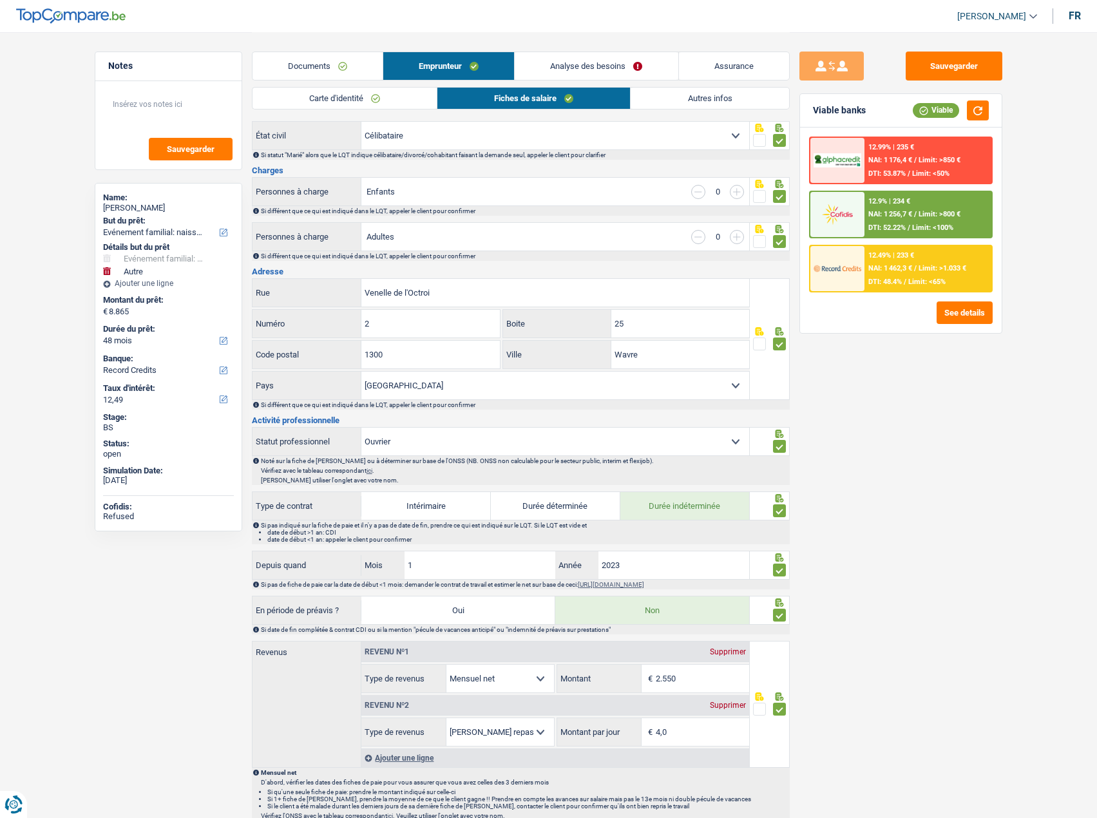
click at [605, 71] on link "Analyse des besoins" at bounding box center [596, 66] width 163 height 28
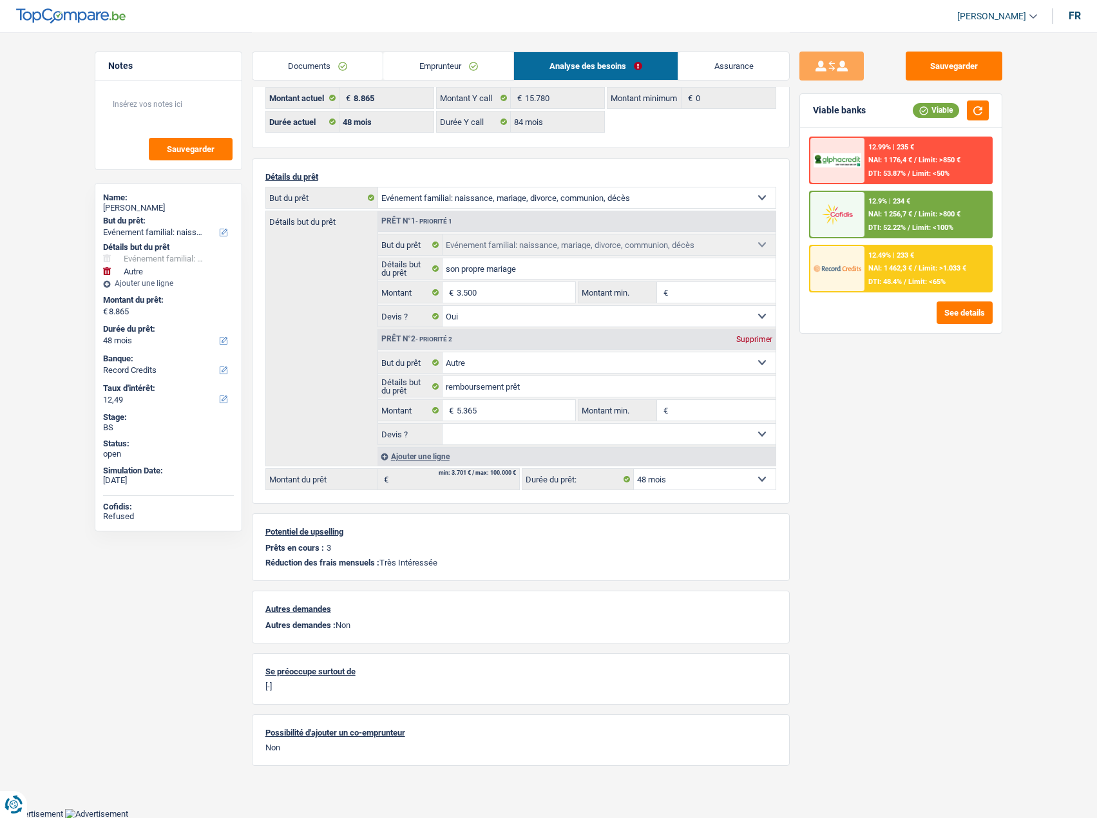
click at [920, 285] on span "Limit: <65%" at bounding box center [926, 282] width 37 height 8
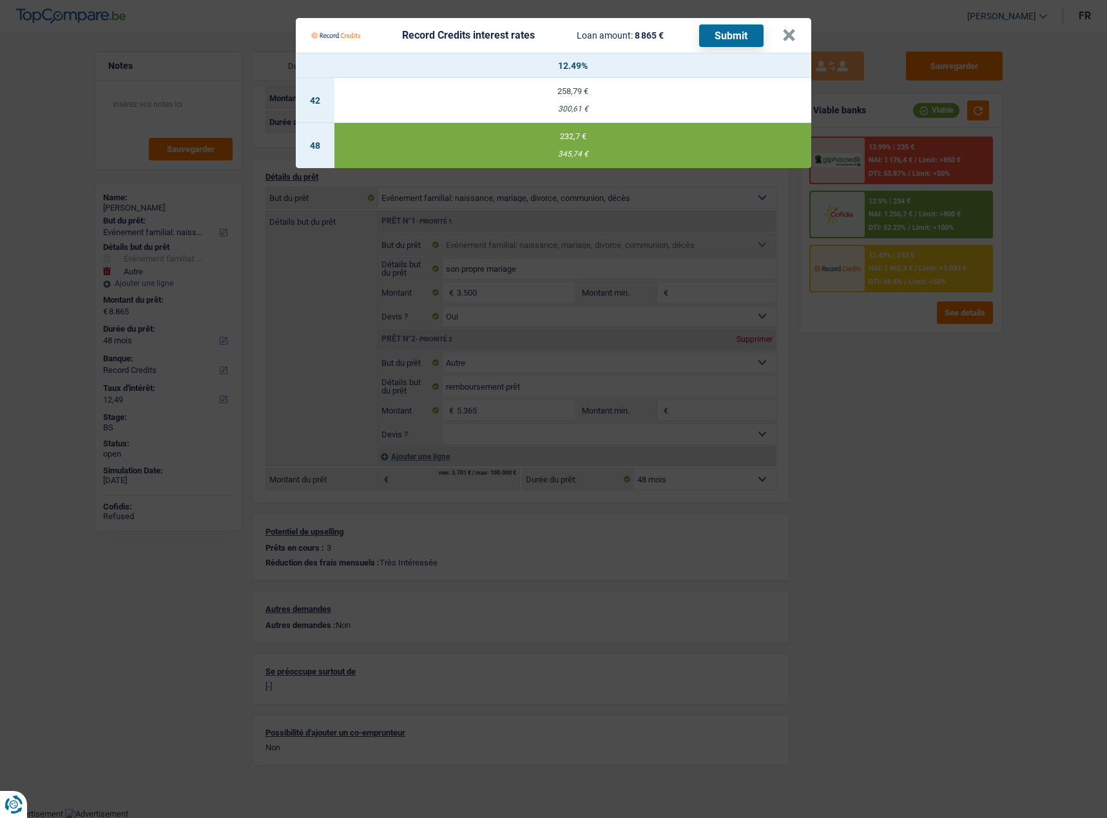
drag, startPoint x: 922, startPoint y: 400, endPoint x: 7, endPoint y: 386, distance: 914.8
click at [917, 404] on Credits "Record Credits interest rates Loan amount: 8 865 € Submit × 12.49% 42 258,79 € …" at bounding box center [553, 409] width 1107 height 818
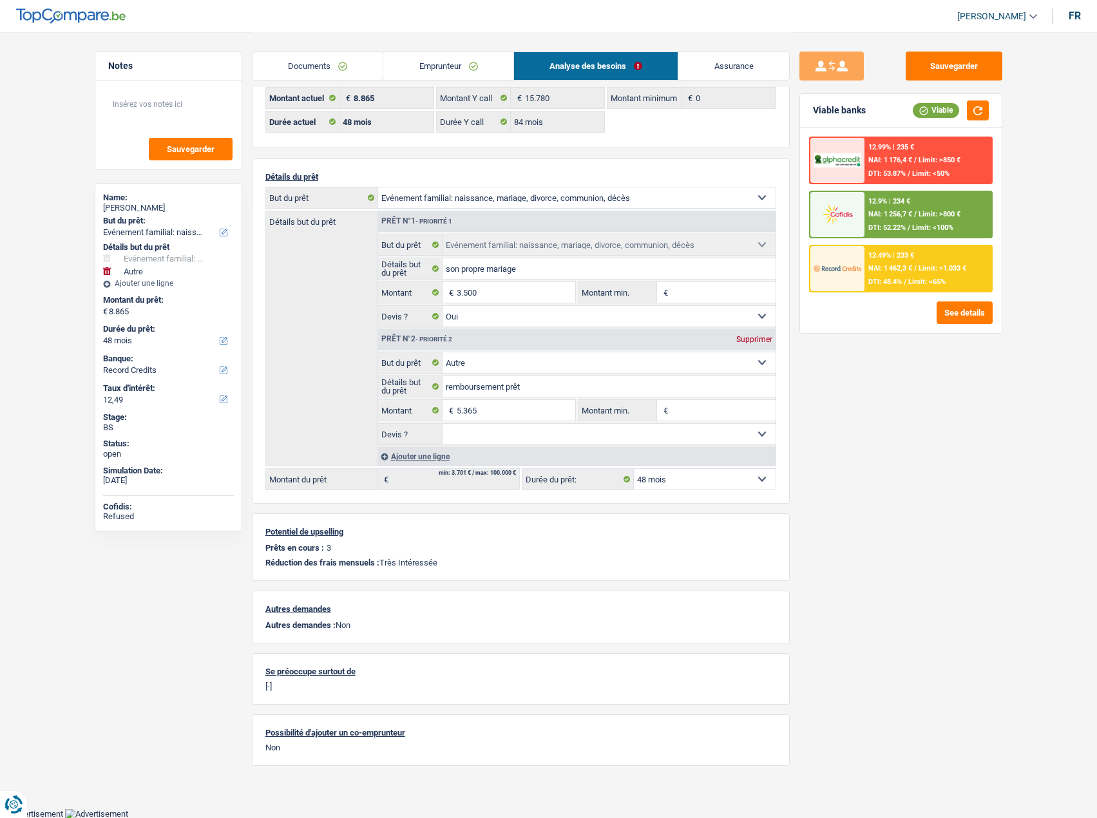
drag, startPoint x: 332, startPoint y: 62, endPoint x: 413, endPoint y: 95, distance: 87.8
click at [332, 62] on link "Documents" at bounding box center [317, 66] width 131 height 28
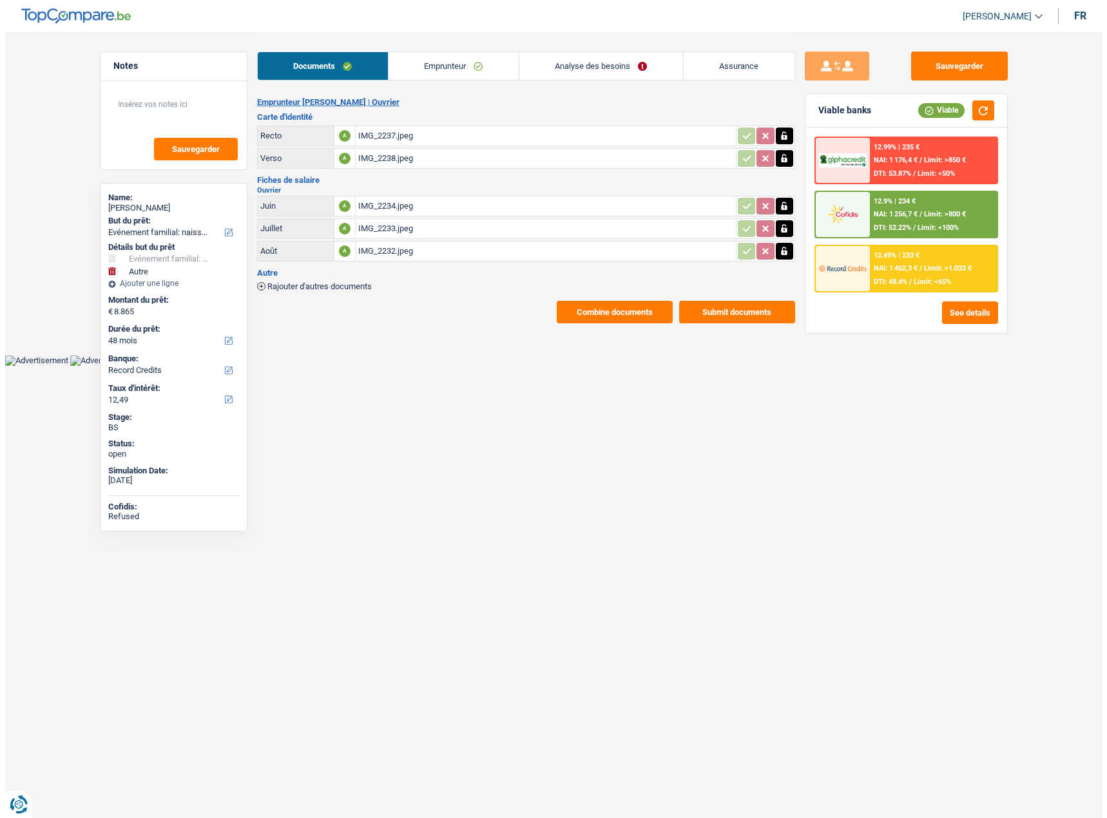
scroll to position [0, 0]
click at [365, 121] on div "Carte d'identité Recto A IMG_2237.jpeg Verso A IMG_2238.jpeg" at bounding box center [525, 142] width 538 height 58
click at [377, 132] on div "IMG_2237.jpeg" at bounding box center [544, 135] width 375 height 19
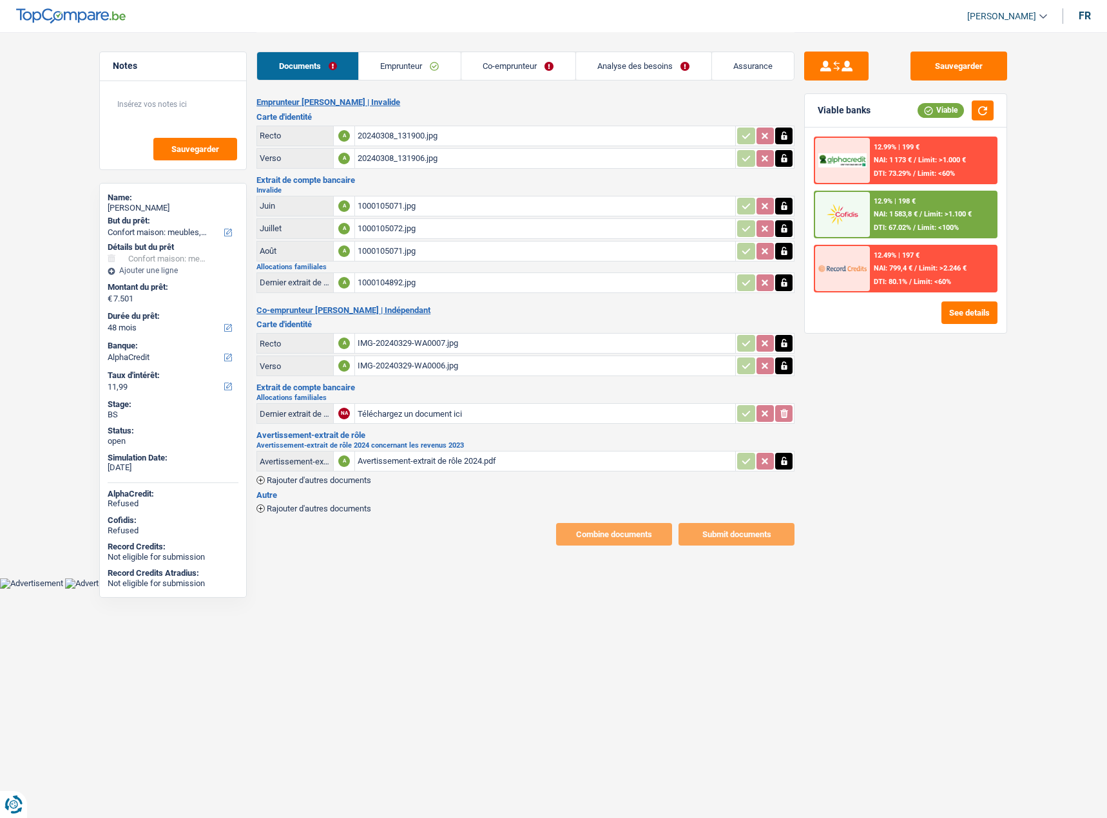
select select "household"
select select "48"
select select "alphacredit"
click at [429, 71] on link "Emprunteur" at bounding box center [410, 66] width 102 height 28
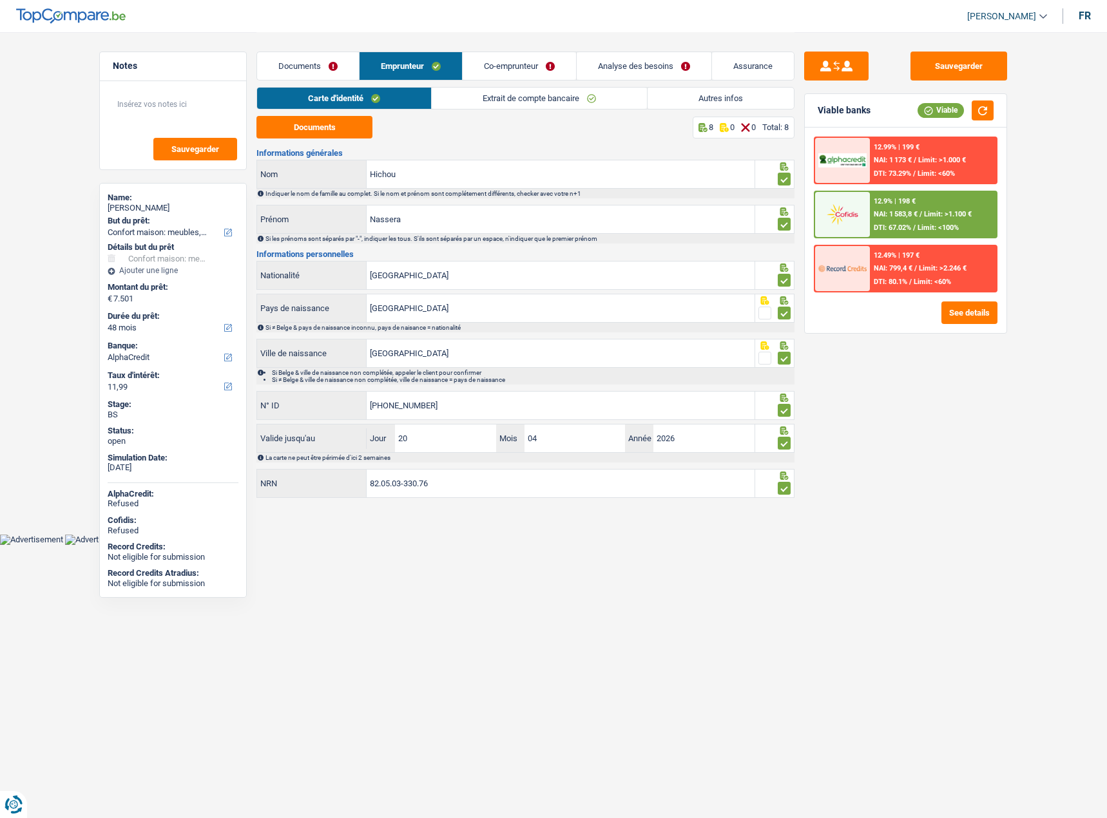
click at [932, 212] on span "Limit: >1.100 €" at bounding box center [948, 214] width 48 height 8
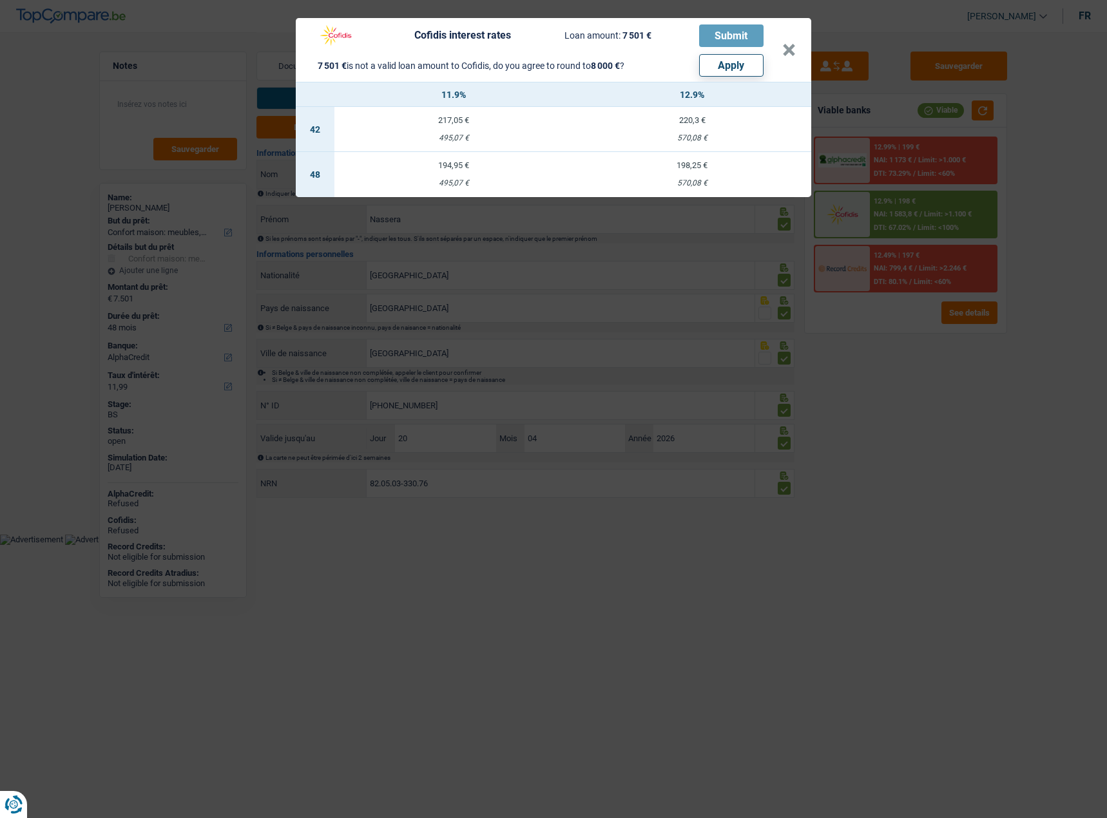
click at [748, 69] on button "Apply" at bounding box center [731, 65] width 64 height 23
select select "other"
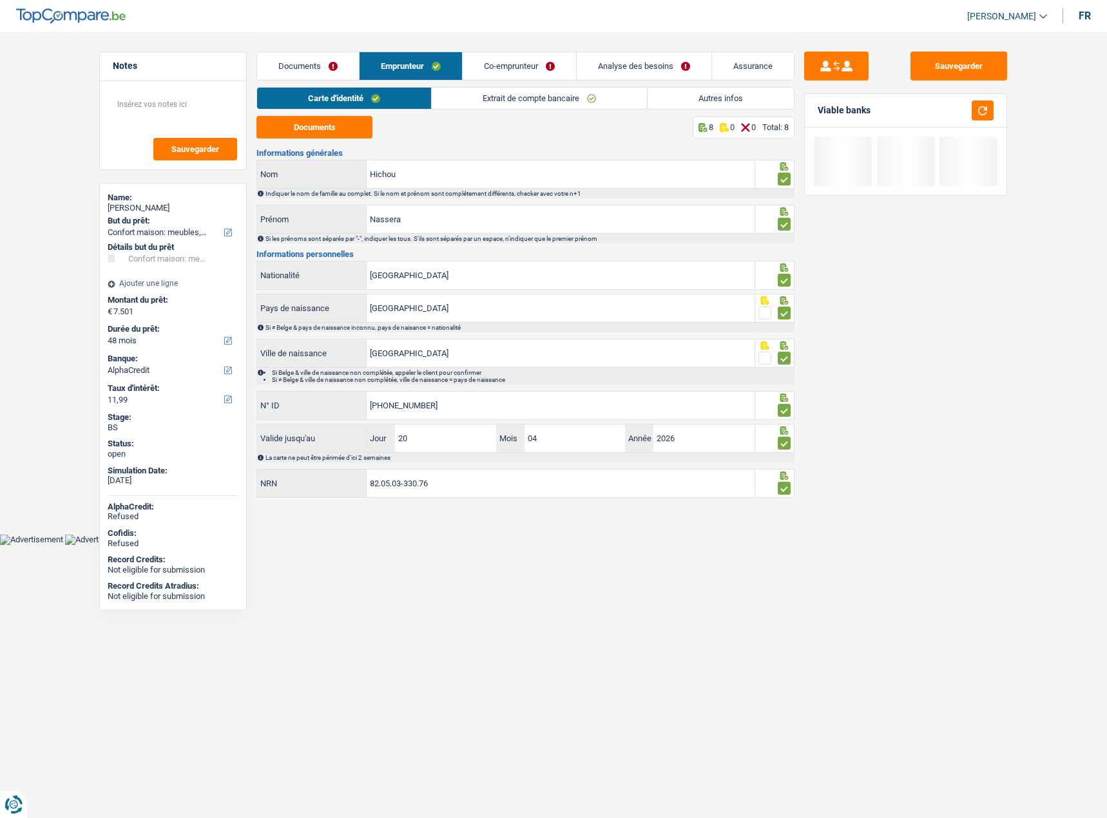
type input "8.000"
click at [470, 106] on link "Extrait de compte bancaire" at bounding box center [539, 98] width 215 height 21
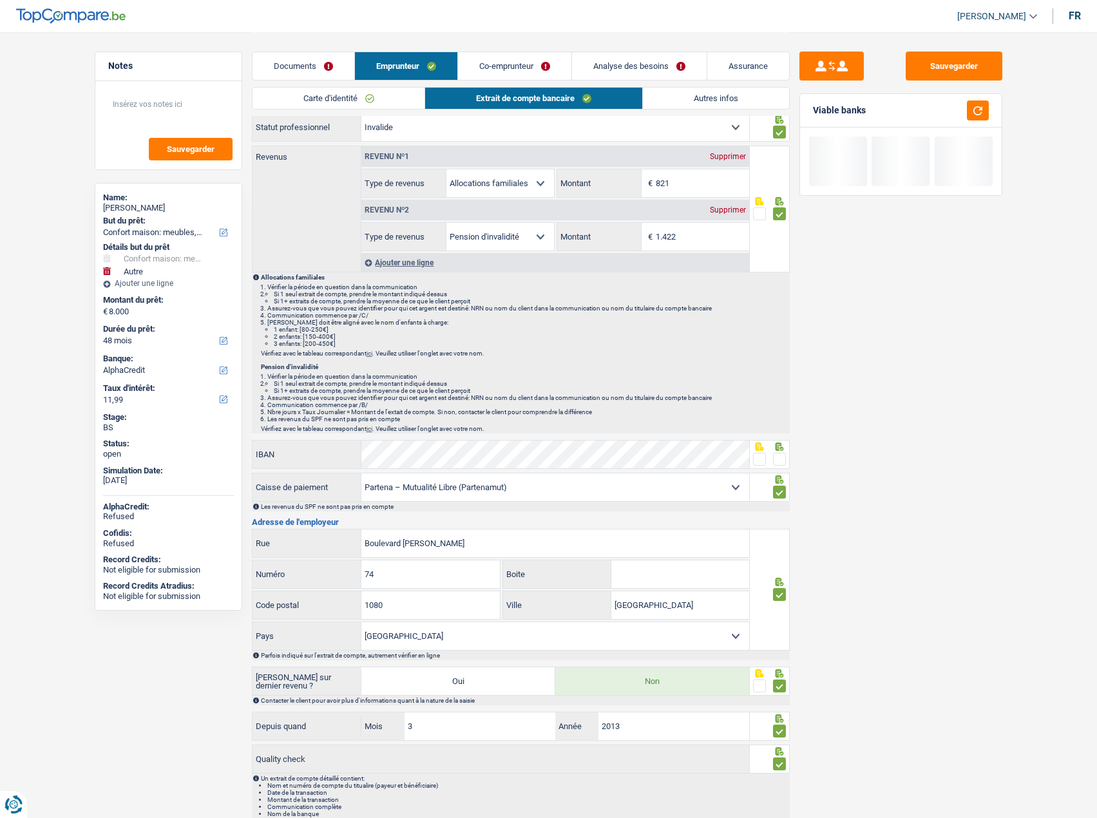
scroll to position [96, 0]
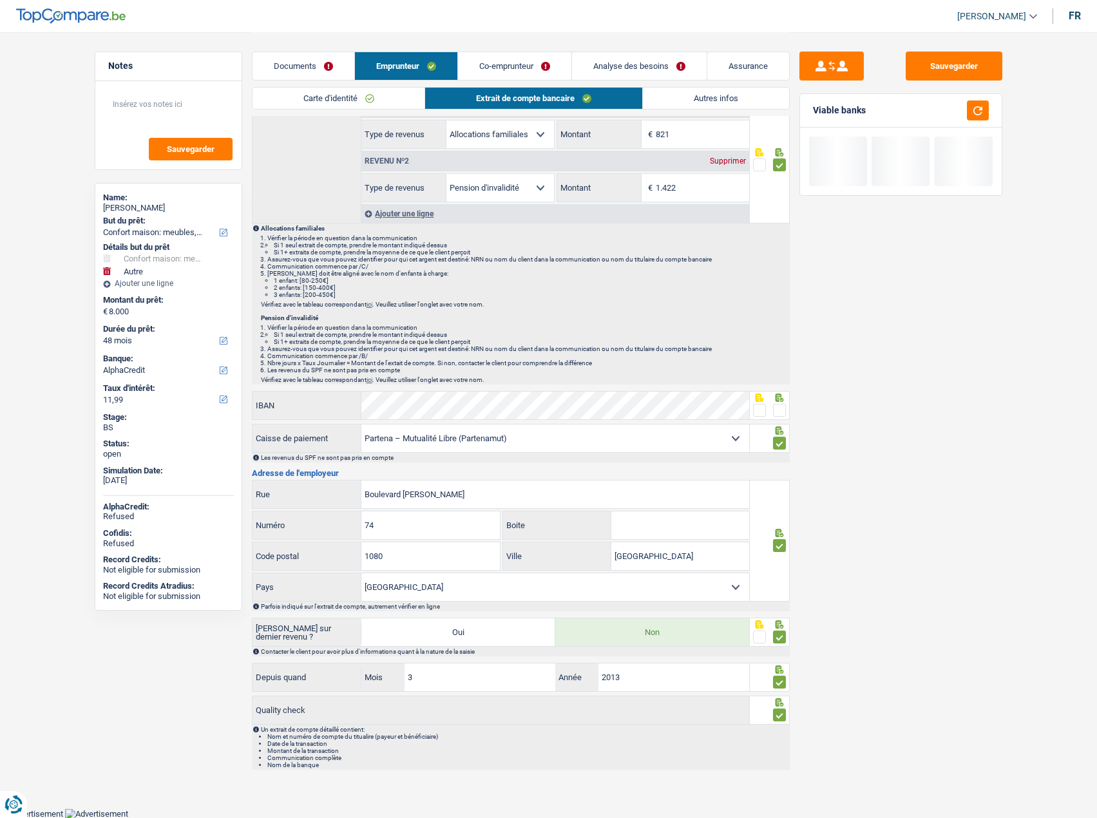
click at [757, 410] on span at bounding box center [759, 410] width 13 height 13
click at [0, 0] on input "radio" at bounding box center [0, 0] width 0 height 0
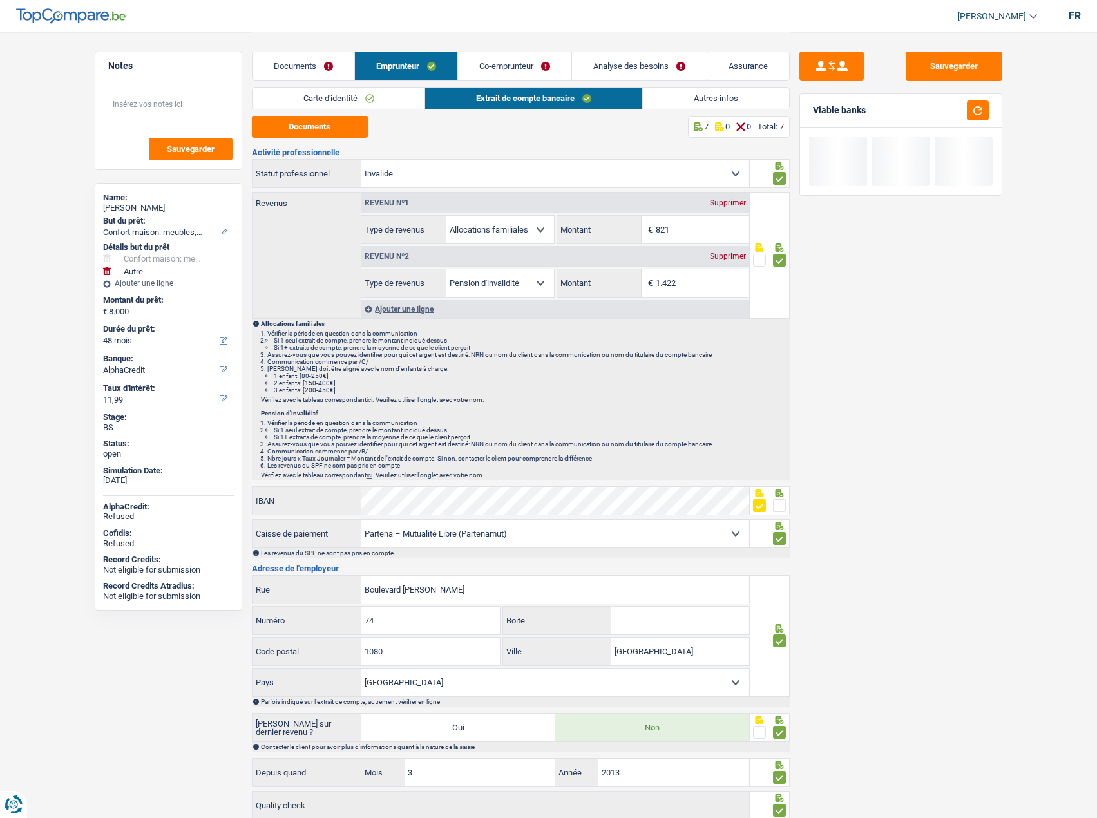
scroll to position [0, 0]
click at [714, 91] on link "Autres infos" at bounding box center [716, 98] width 146 height 21
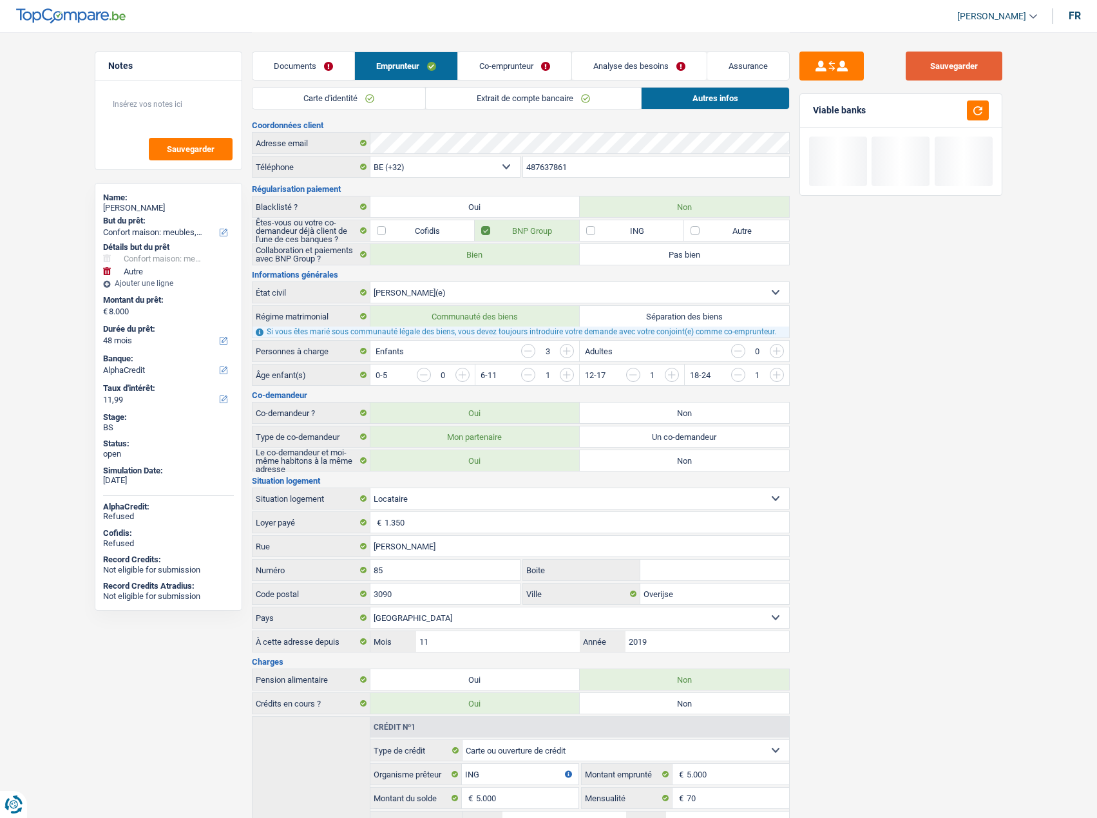
click at [975, 77] on button "Sauvegarder" at bounding box center [954, 66] width 97 height 29
click at [976, 113] on button "button" at bounding box center [978, 110] width 22 height 20
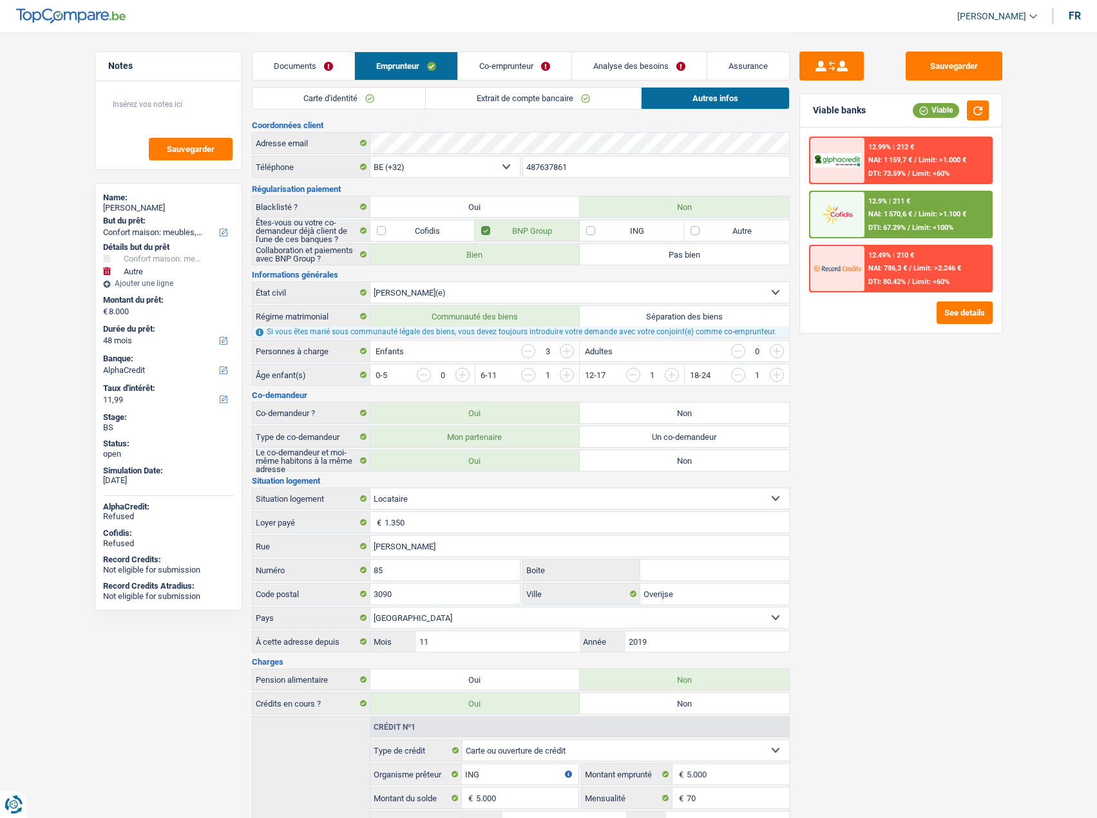
click at [958, 225] on div "12.9% | 211 € NAI: 1 570,6 € / Limit: >1.100 € DTI: 67.29% / Limit: <100%" at bounding box center [927, 214] width 127 height 45
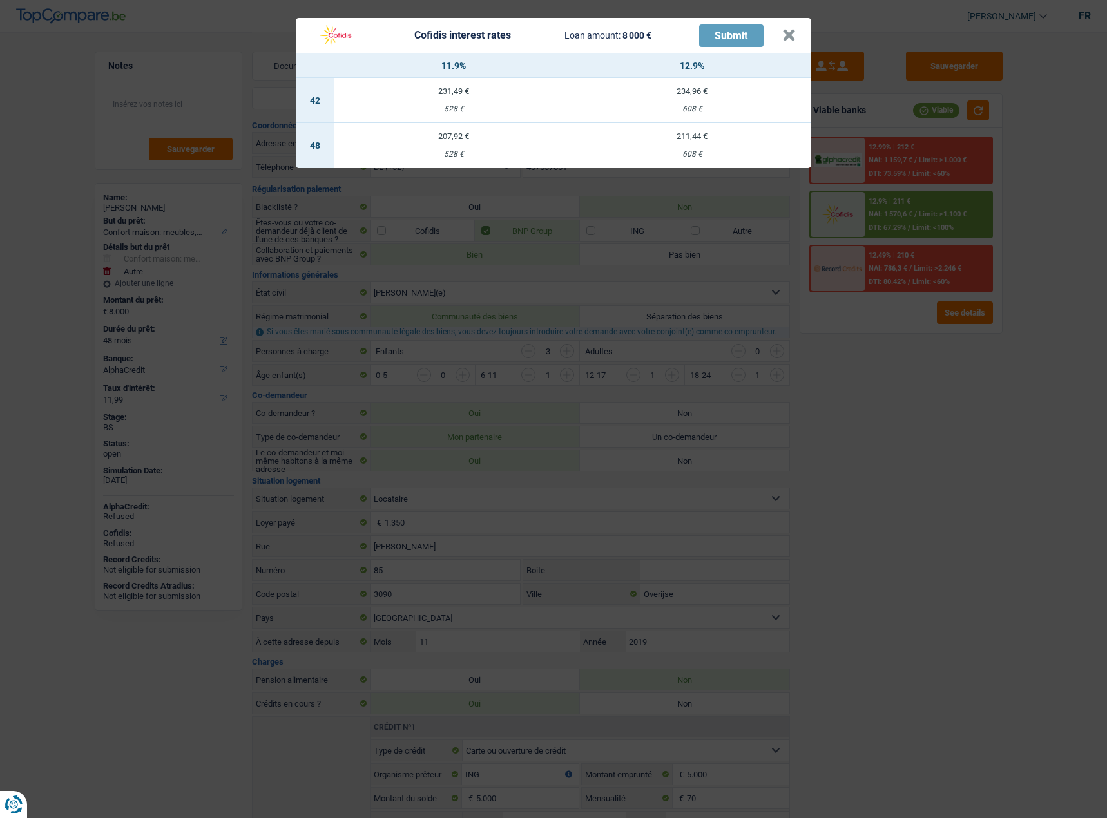
click at [701, 137] on div "211,44 €" at bounding box center [692, 136] width 238 height 8
select select "cofidis"
type input "12,90"
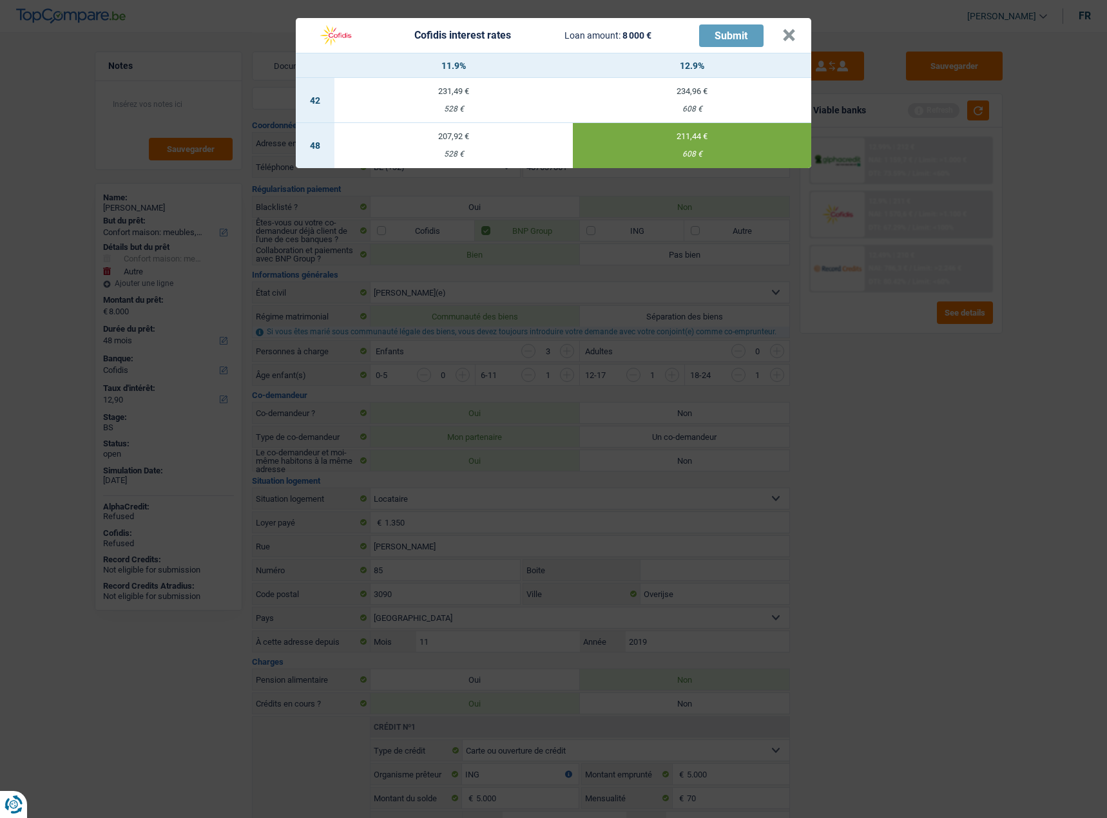
click at [718, 60] on th "12.9%" at bounding box center [692, 65] width 238 height 24
click at [887, 376] on div "Cofidis interest rates Loan amount: 8 000 € Submit × 11.9% 12.9% 42 231,49 € 52…" at bounding box center [553, 409] width 1107 height 818
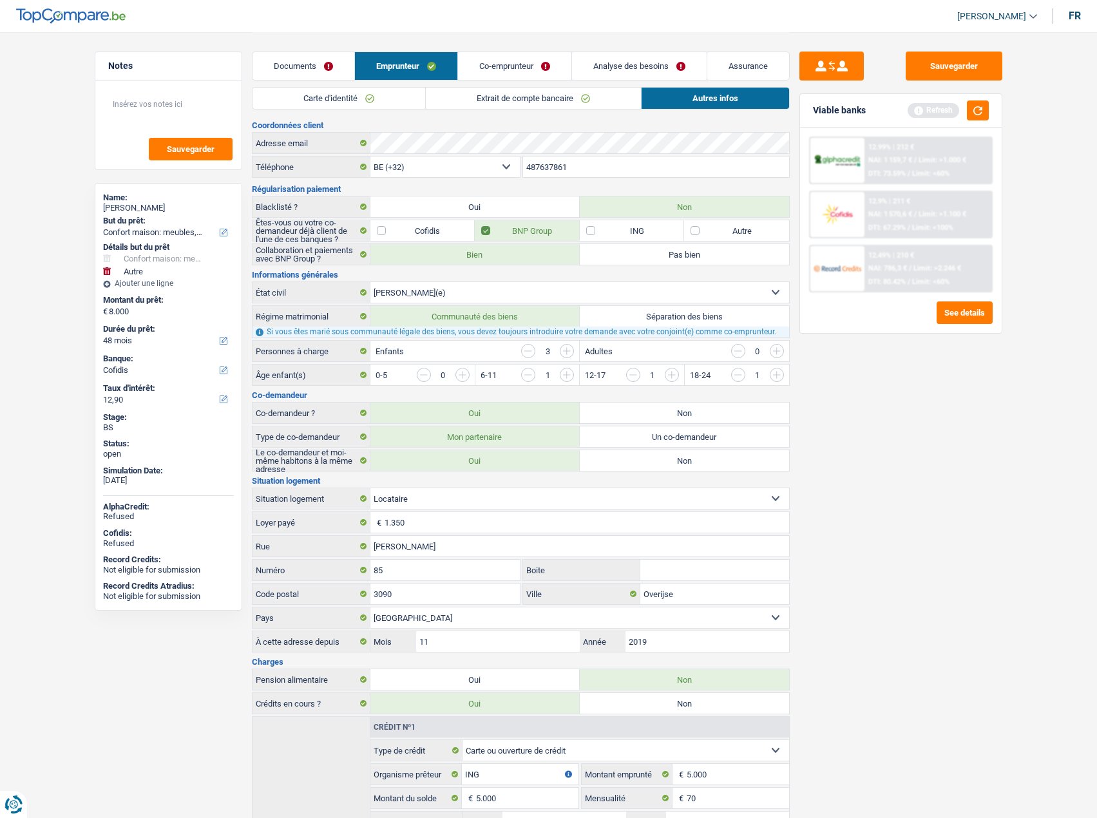
drag, startPoint x: 570, startPoint y: 97, endPoint x: 560, endPoint y: 99, distance: 10.0
click at [569, 97] on link "Extrait de compte bancaire" at bounding box center [533, 98] width 215 height 21
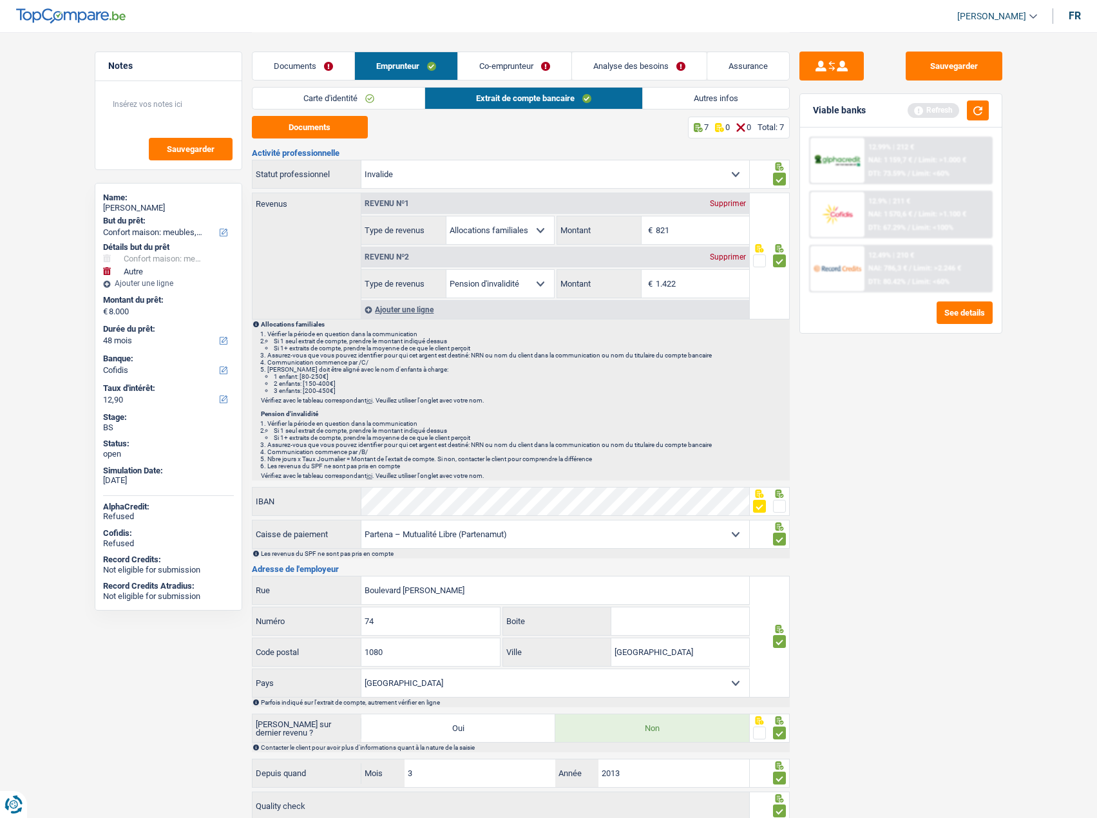
click at [363, 91] on link "Carte d'identité" at bounding box center [338, 98] width 173 height 21
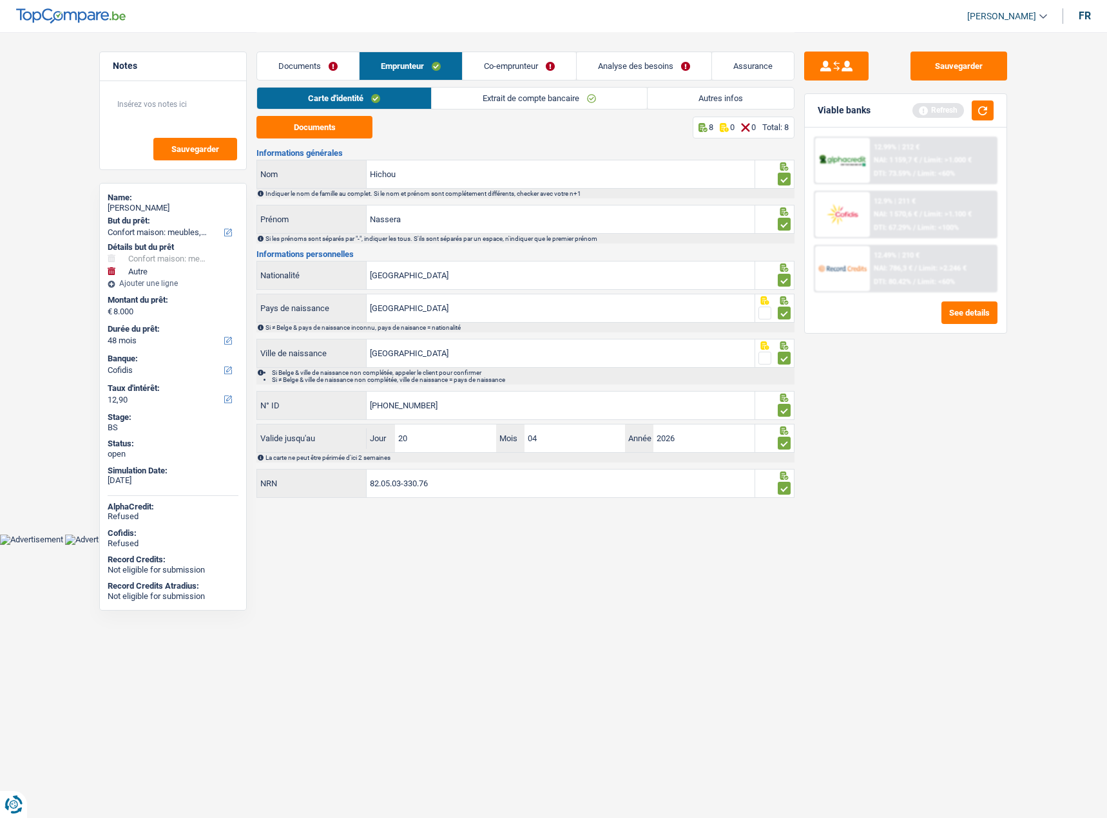
click at [491, 68] on link "Co-emprunteur" at bounding box center [518, 66] width 113 height 28
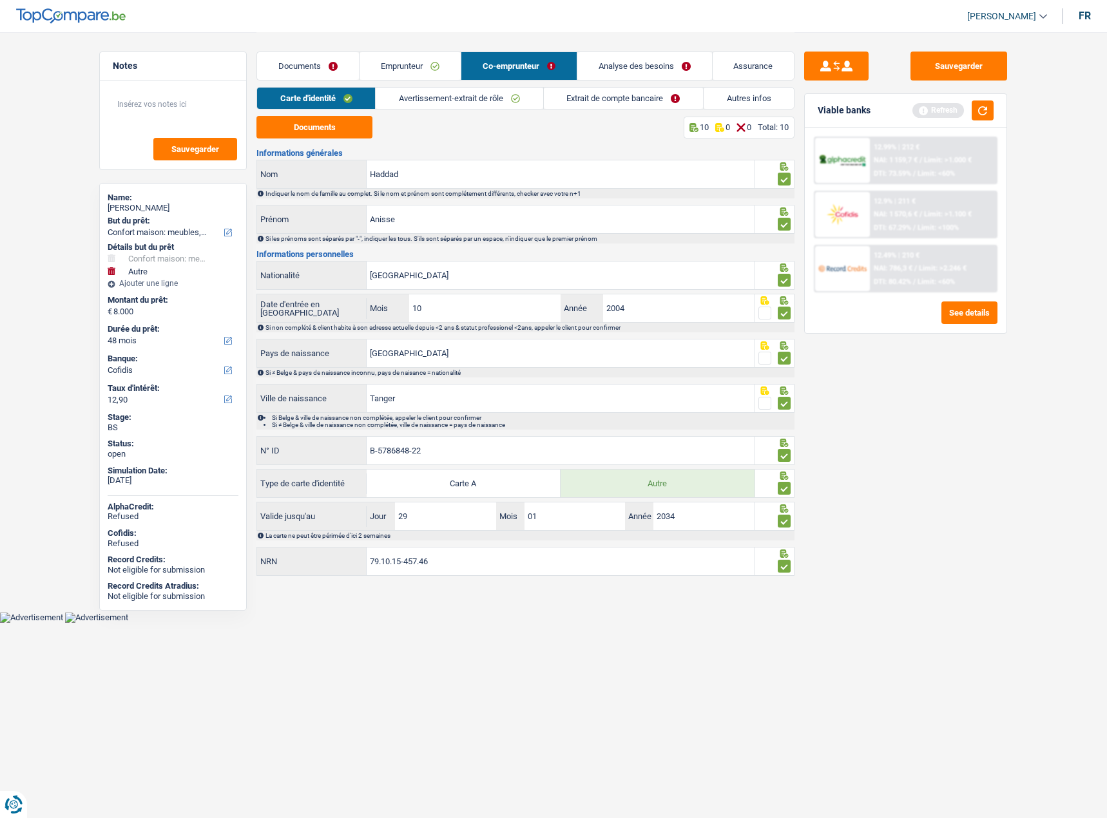
click at [447, 101] on link "Avertissement-extrait de rôle" at bounding box center [459, 98] width 167 height 21
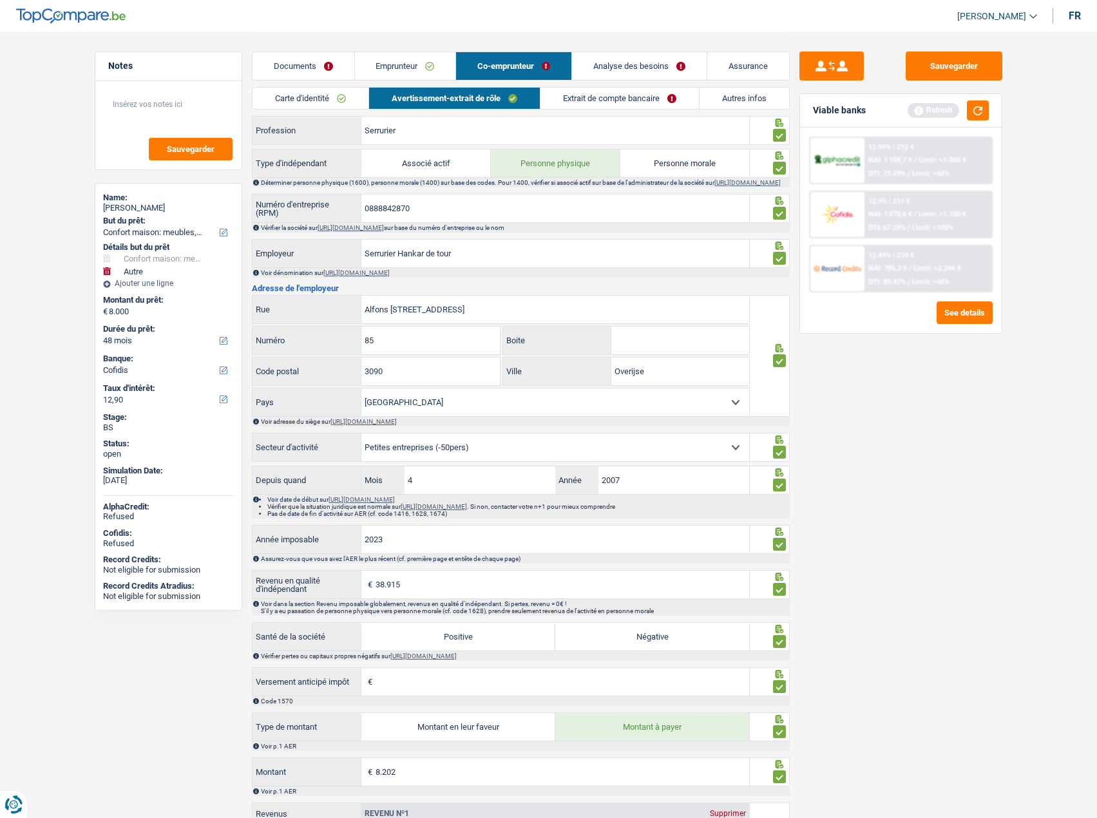
scroll to position [638, 0]
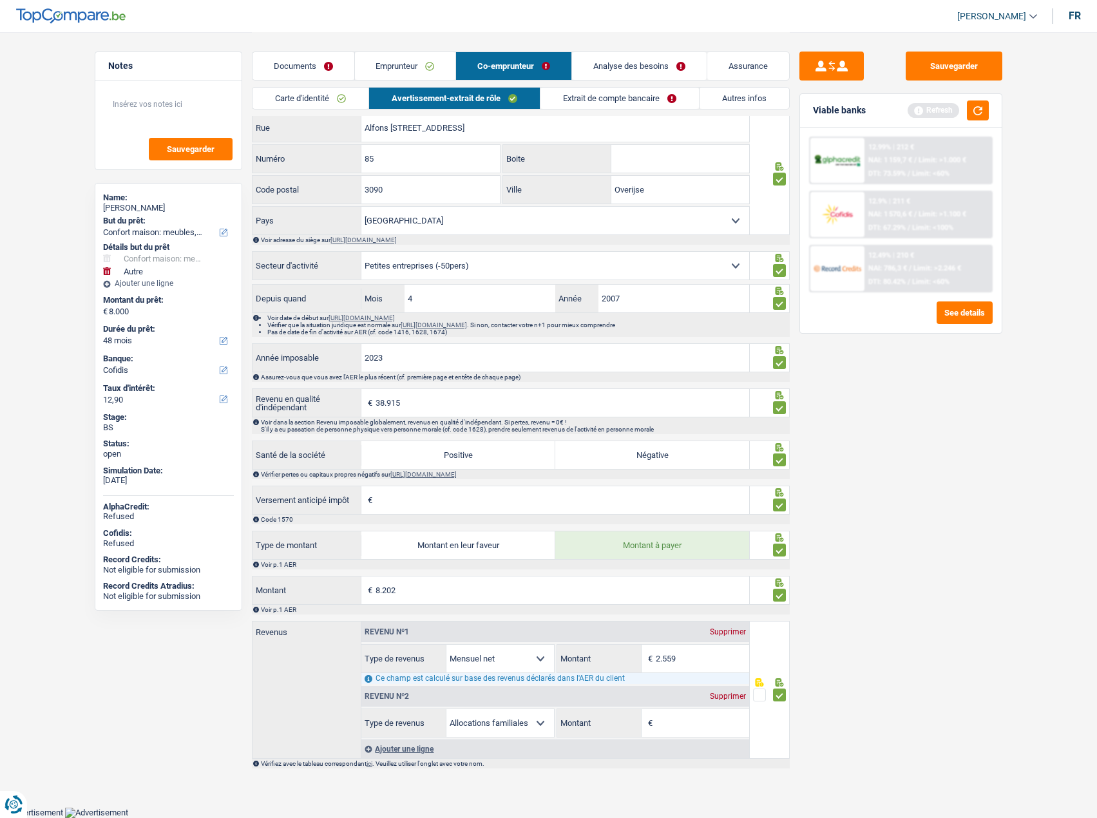
click at [746, 698] on div "Supprimer" at bounding box center [728, 696] width 43 height 8
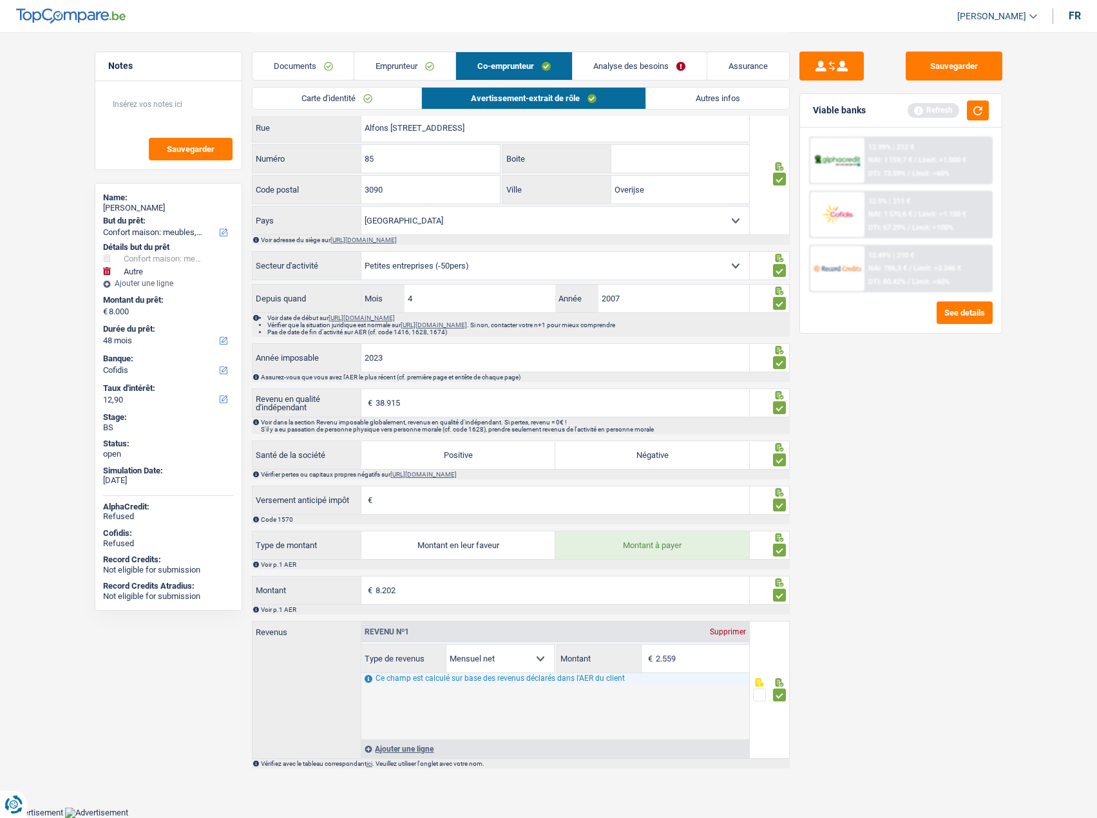
scroll to position [585, 0]
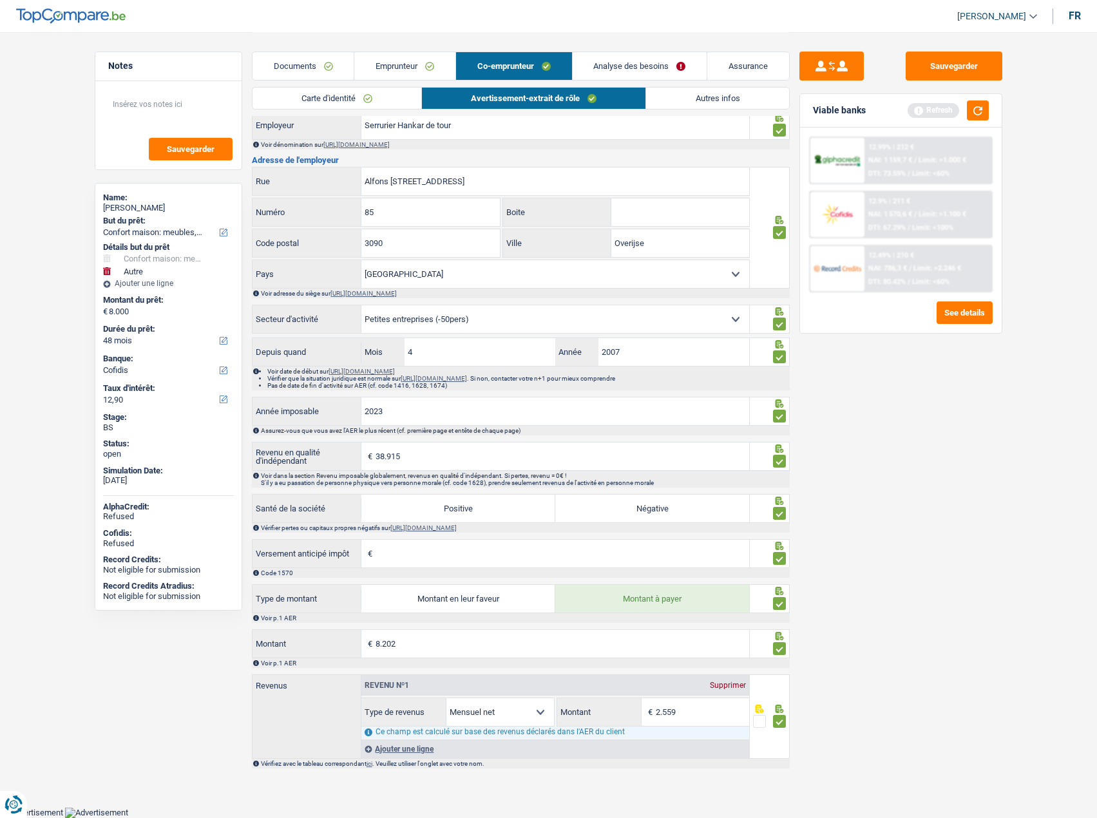
click at [408, 64] on link "Emprunteur" at bounding box center [404, 66] width 101 height 28
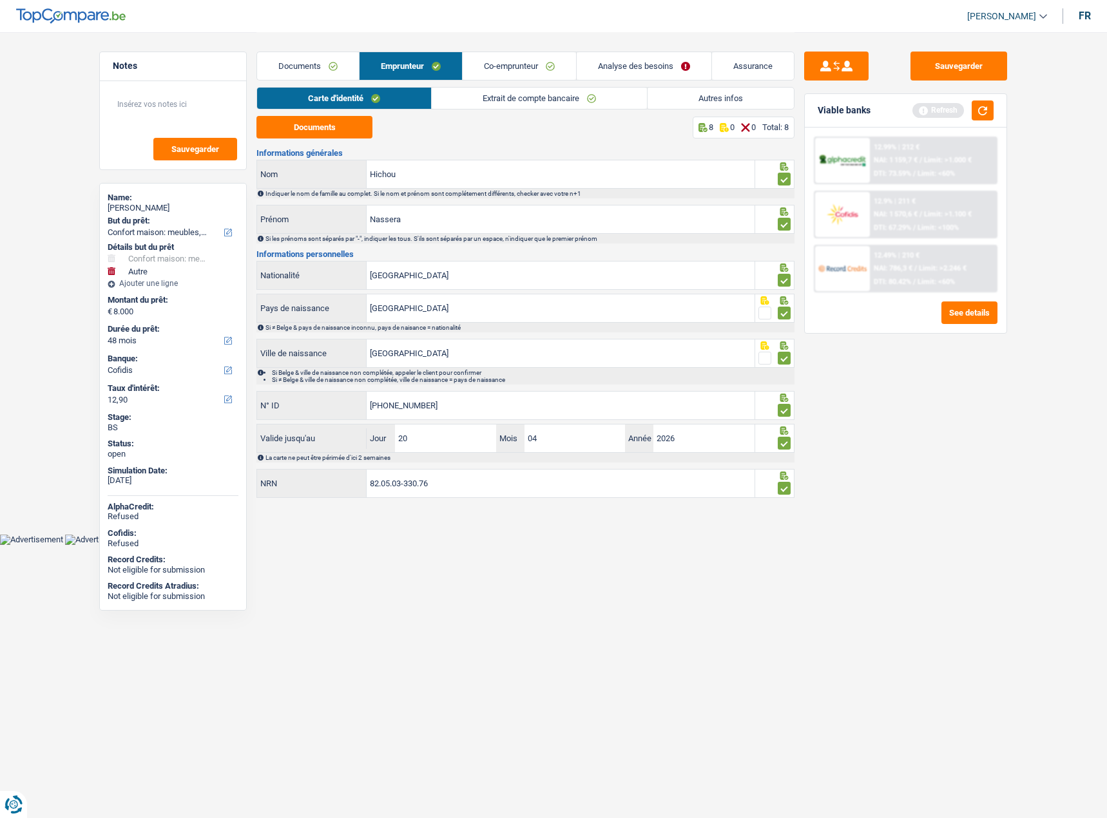
click at [524, 96] on link "Extrait de compte bancaire" at bounding box center [539, 98] width 215 height 21
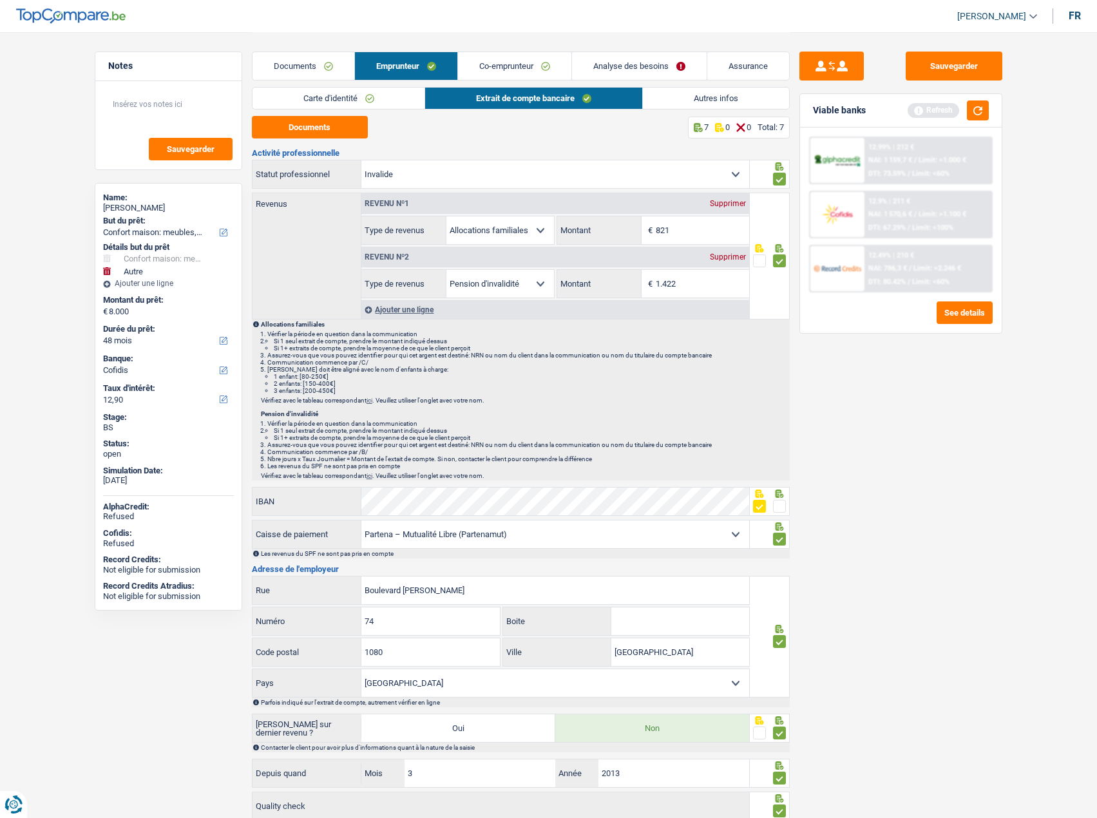
click at [547, 64] on link "Co-emprunteur" at bounding box center [514, 66] width 113 height 28
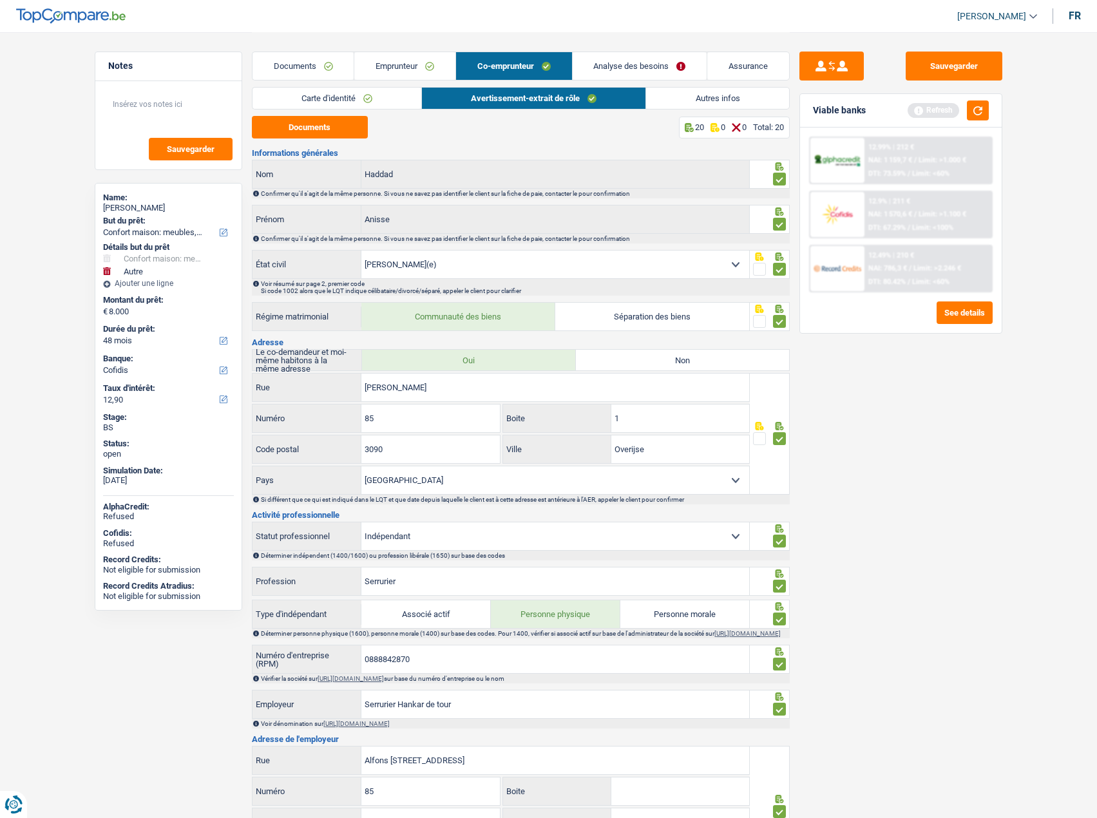
click at [969, 85] on div "Sauvegarder Viable banks Refresh 12.99% | 212 € NAI: 1 159,7 € / Limit: >1.000 …" at bounding box center [901, 425] width 222 height 746
click at [967, 75] on button "Sauvegarder" at bounding box center [954, 66] width 97 height 29
click at [984, 108] on button "button" at bounding box center [978, 110] width 22 height 20
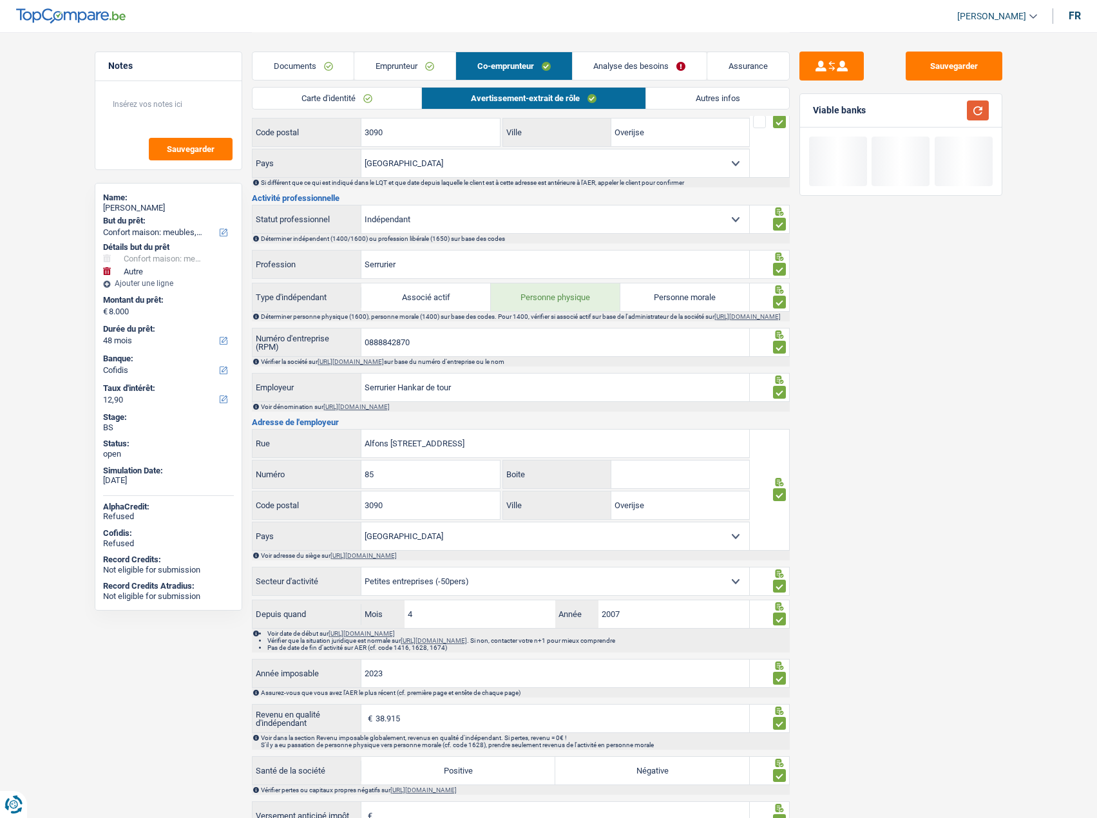
scroll to position [386, 0]
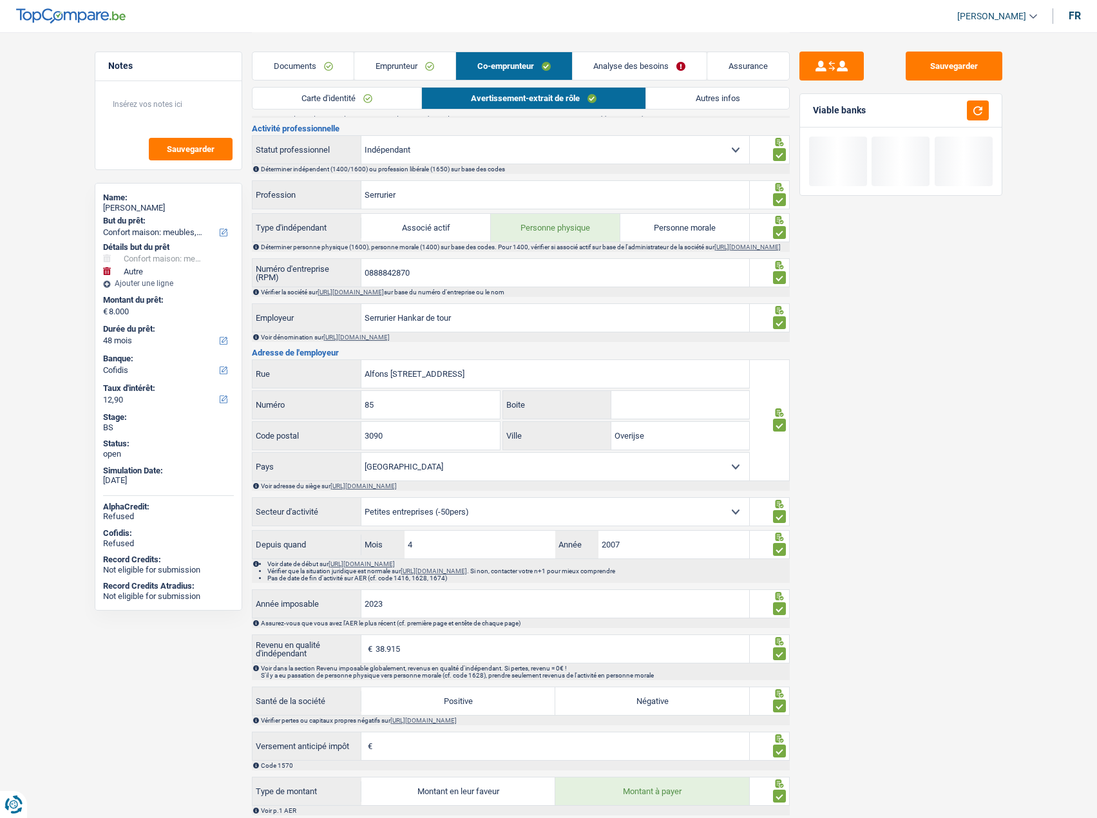
drag, startPoint x: 698, startPoint y: 100, endPoint x: 720, endPoint y: 103, distance: 22.1
click at [699, 100] on link "Autres infos" at bounding box center [717, 98] width 142 height 21
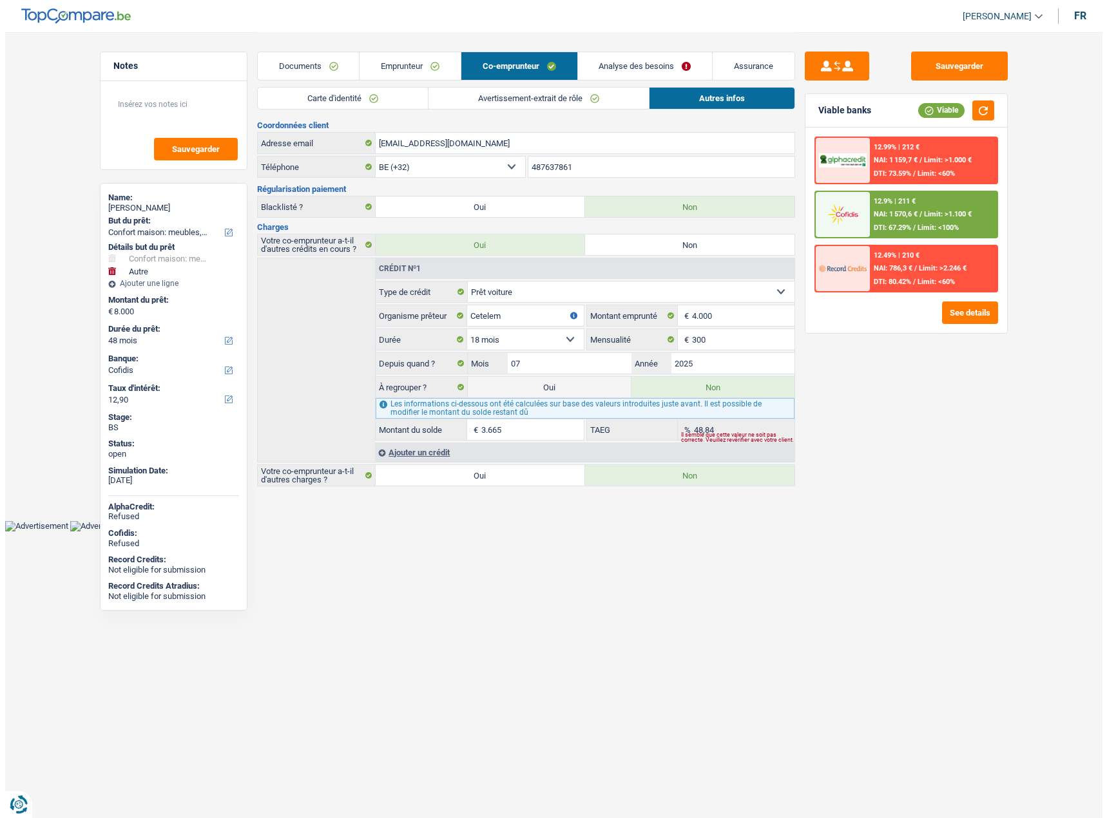
scroll to position [0, 0]
click at [924, 219] on div "12.9% | 211 € NAI: 1 570,6 € / Limit: >1.100 € DTI: 67.29% / Limit: <100%" at bounding box center [933, 214] width 127 height 45
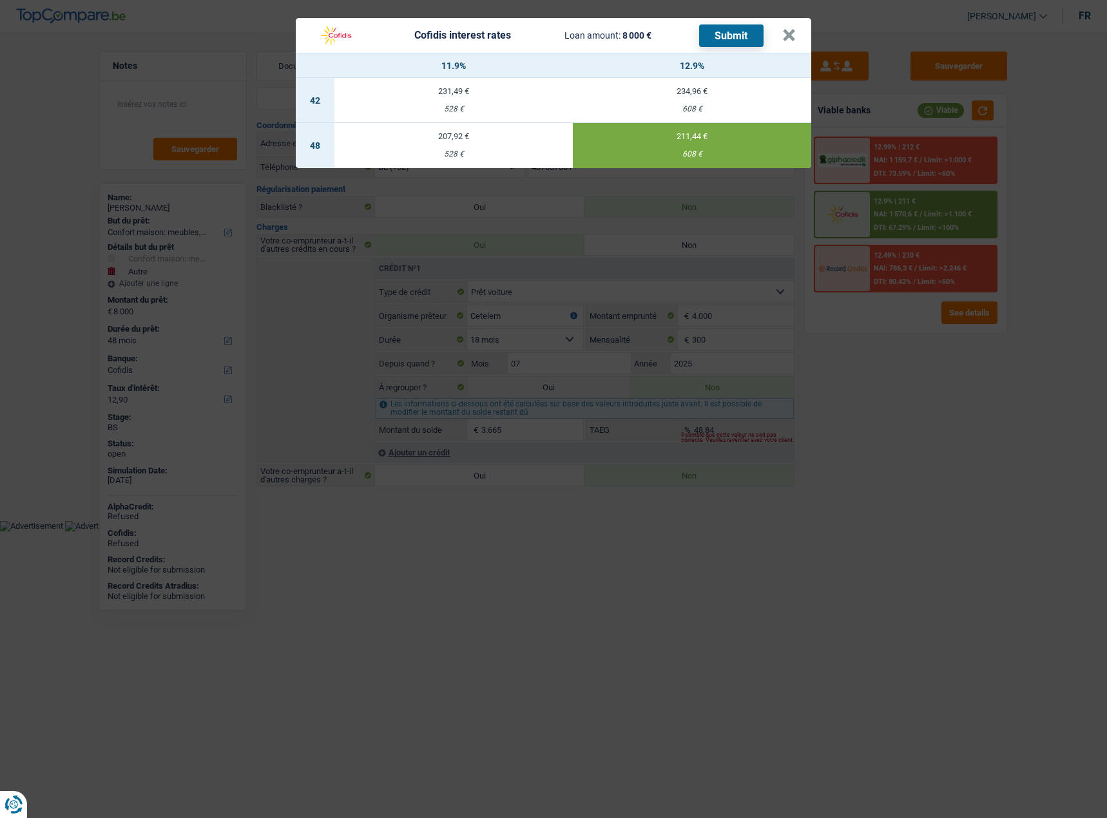
click at [750, 48] on header "Cofidis interest rates Loan amount: 8 000 € Submit ×" at bounding box center [553, 35] width 515 height 35
click at [742, 39] on button "Submit" at bounding box center [731, 35] width 64 height 23
click at [790, 35] on button "×" at bounding box center [789, 35] width 14 height 13
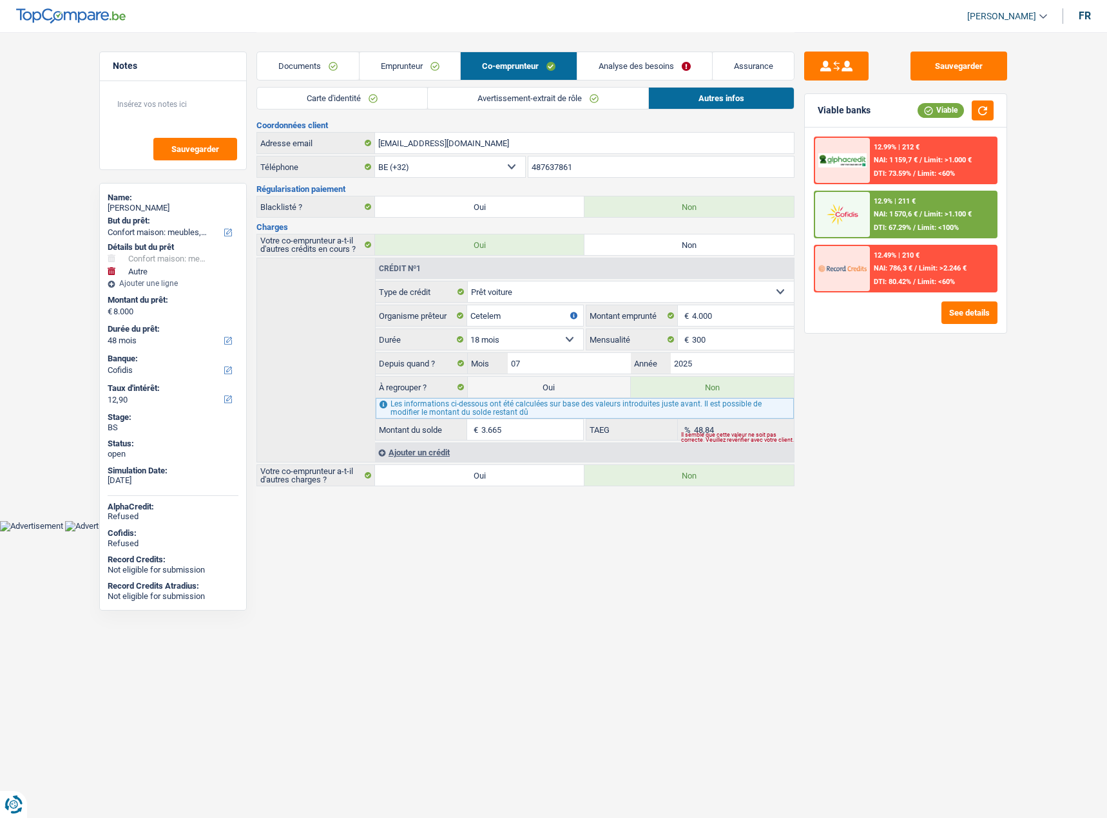
click at [458, 99] on link "Avertissement-extrait de rôle" at bounding box center [538, 98] width 220 height 21
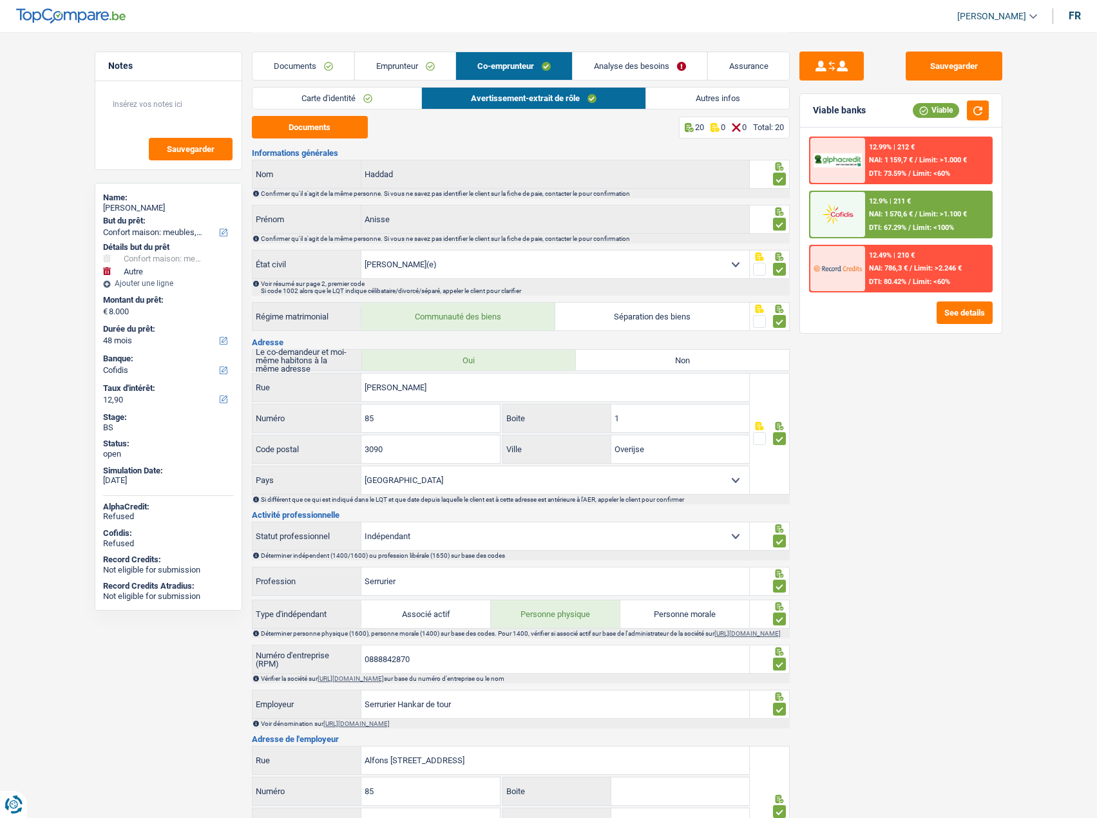
click at [414, 73] on link "Emprunteur" at bounding box center [404, 66] width 101 height 28
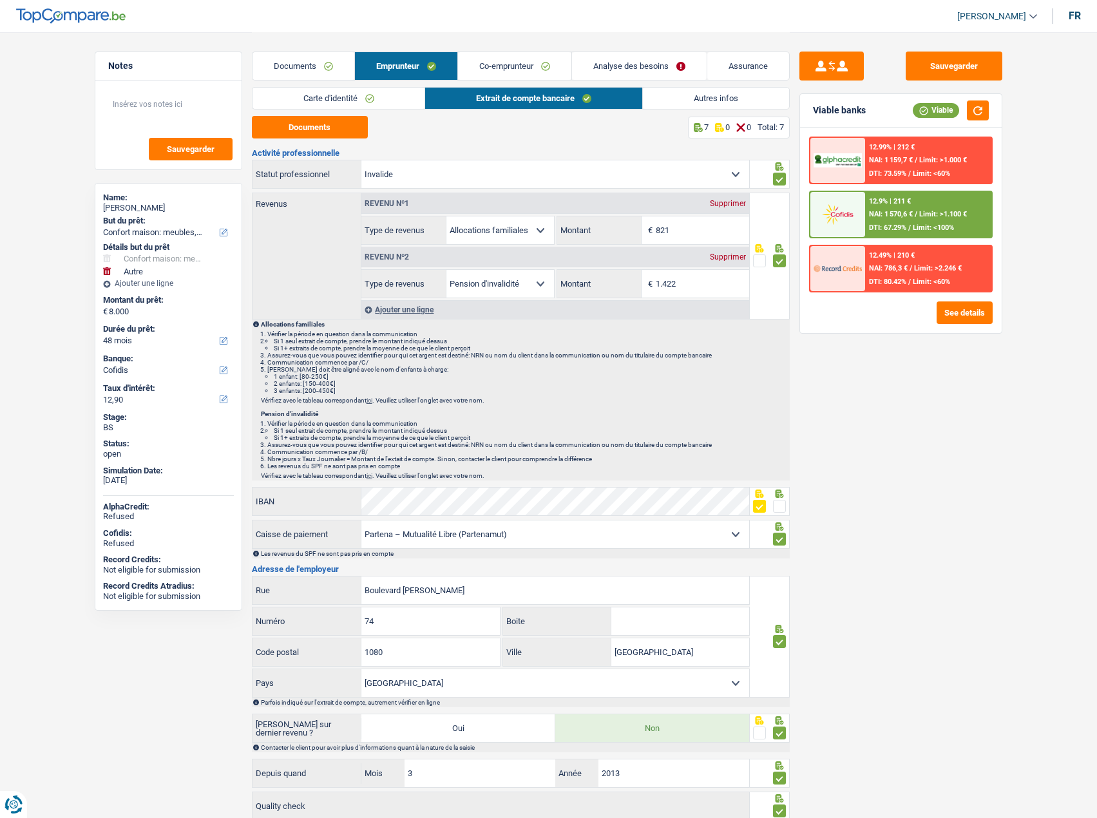
click at [603, 68] on link "Analyse des besoins" at bounding box center [639, 66] width 135 height 28
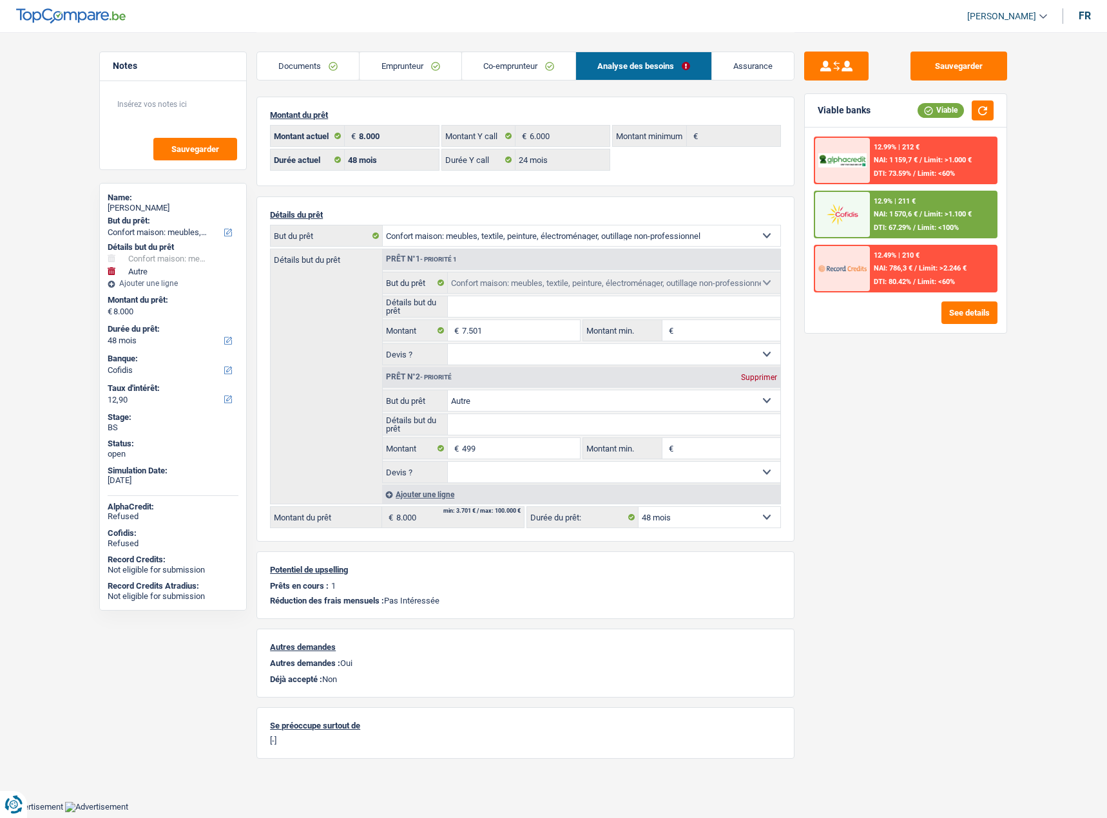
click at [741, 376] on div "Supprimer" at bounding box center [759, 378] width 43 height 8
type input "7.501"
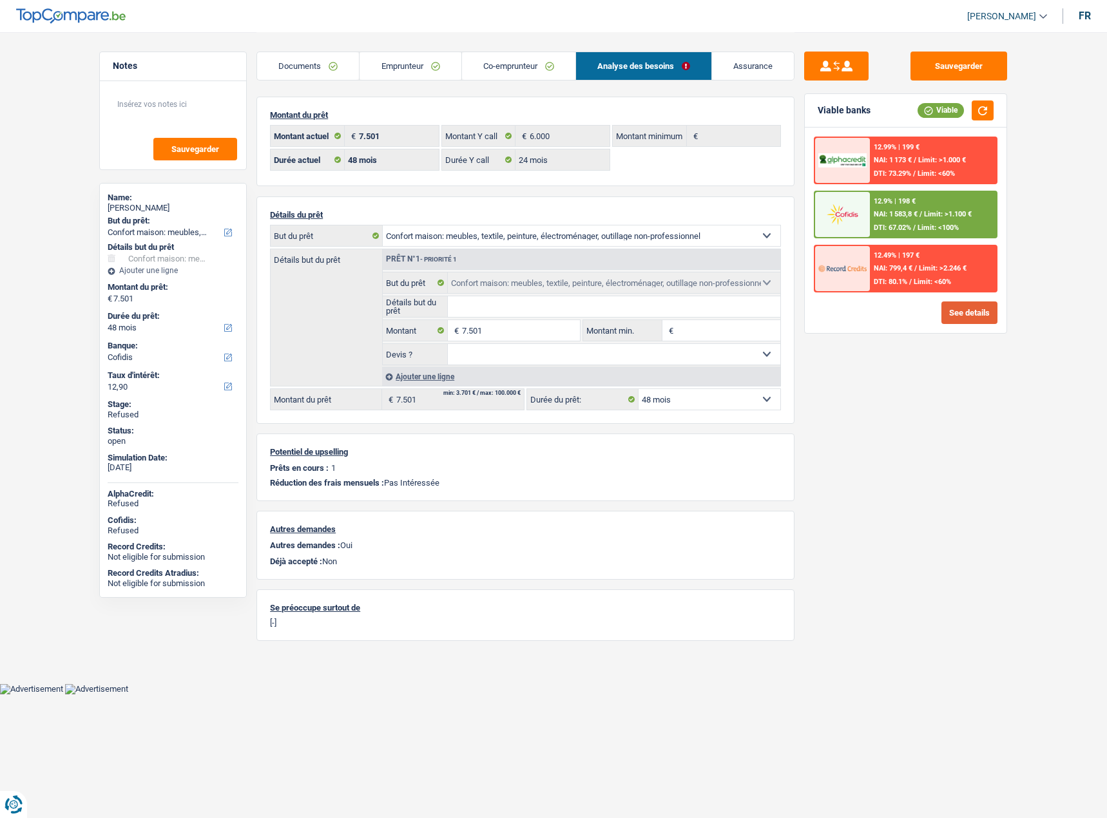
click at [984, 303] on button "See details" at bounding box center [969, 312] width 56 height 23
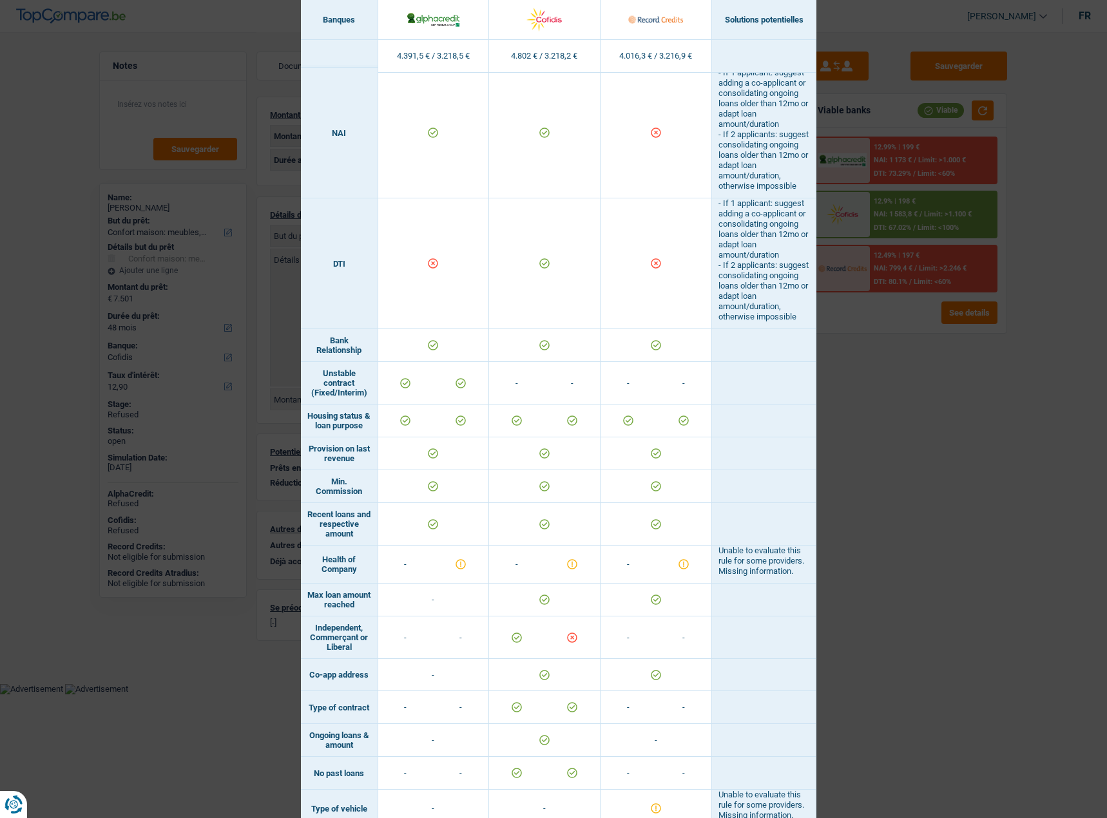
scroll to position [680, 0]
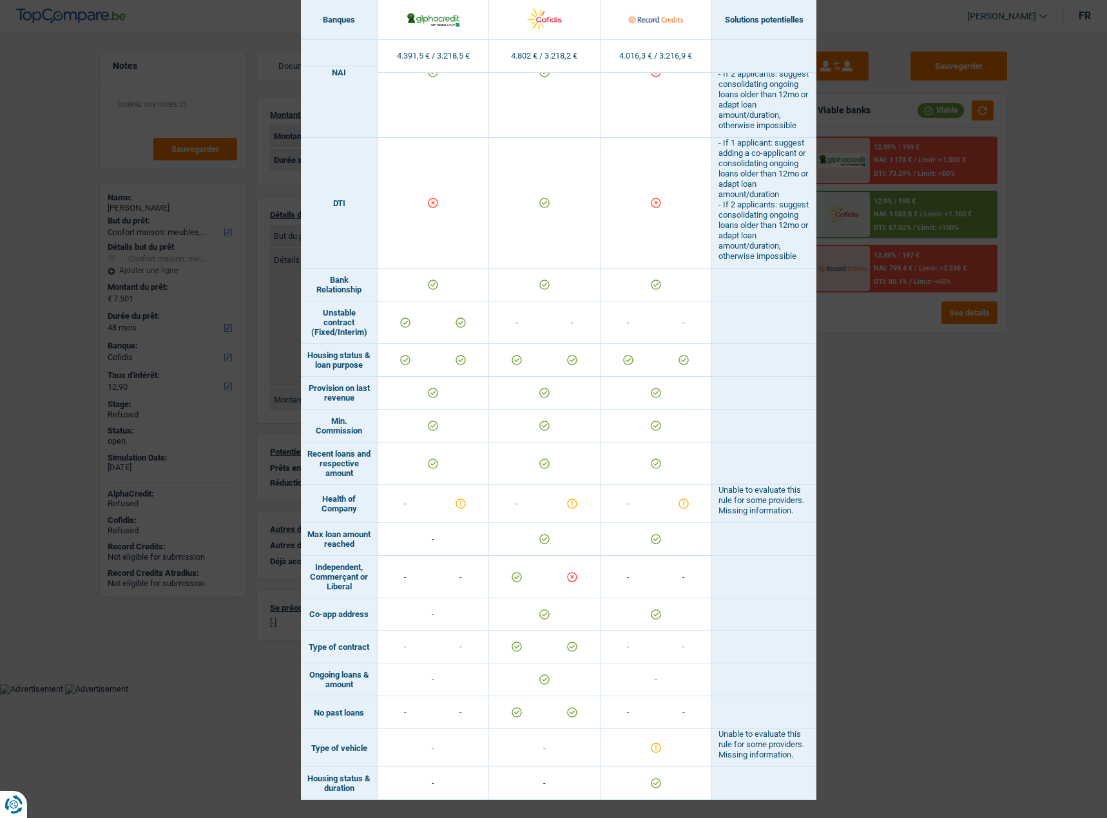
click at [938, 510] on div "Banks conditions × Banques Solutions potentielles Revenus / Charges 4.391,5 € /…" at bounding box center [553, 409] width 1107 height 818
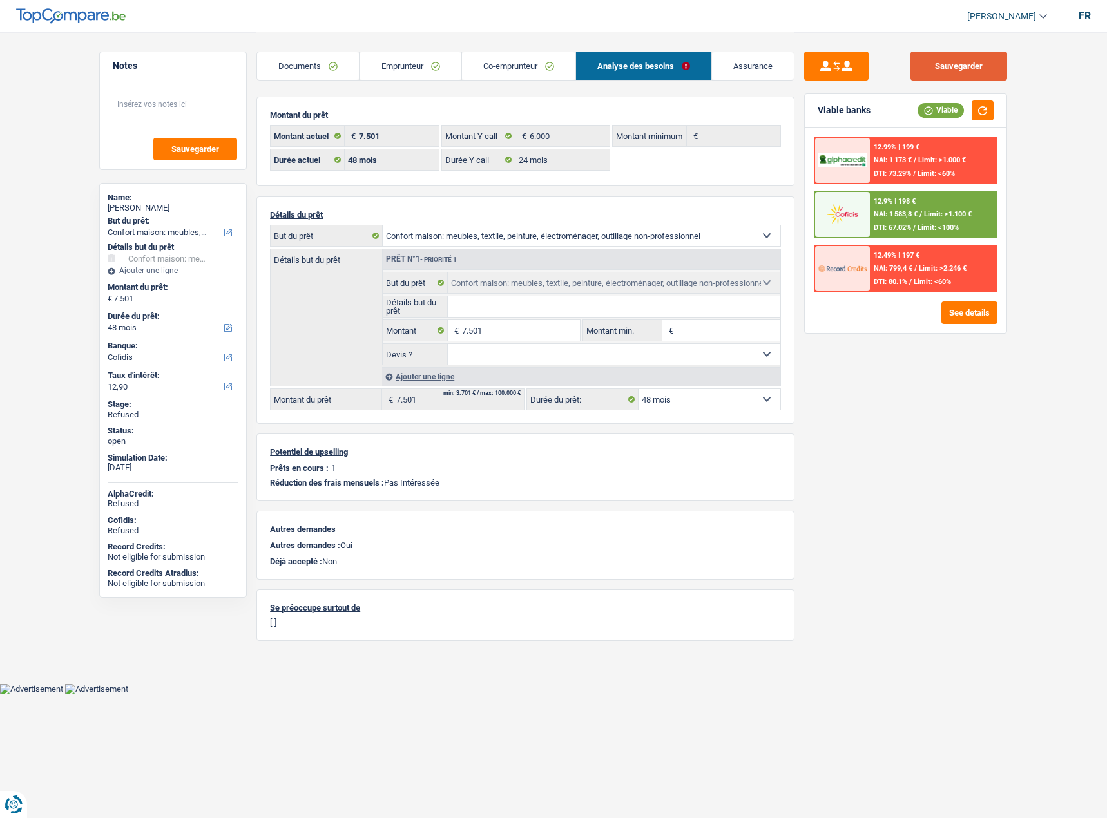
click at [926, 65] on button "Sauvegarder" at bounding box center [958, 66] width 97 height 29
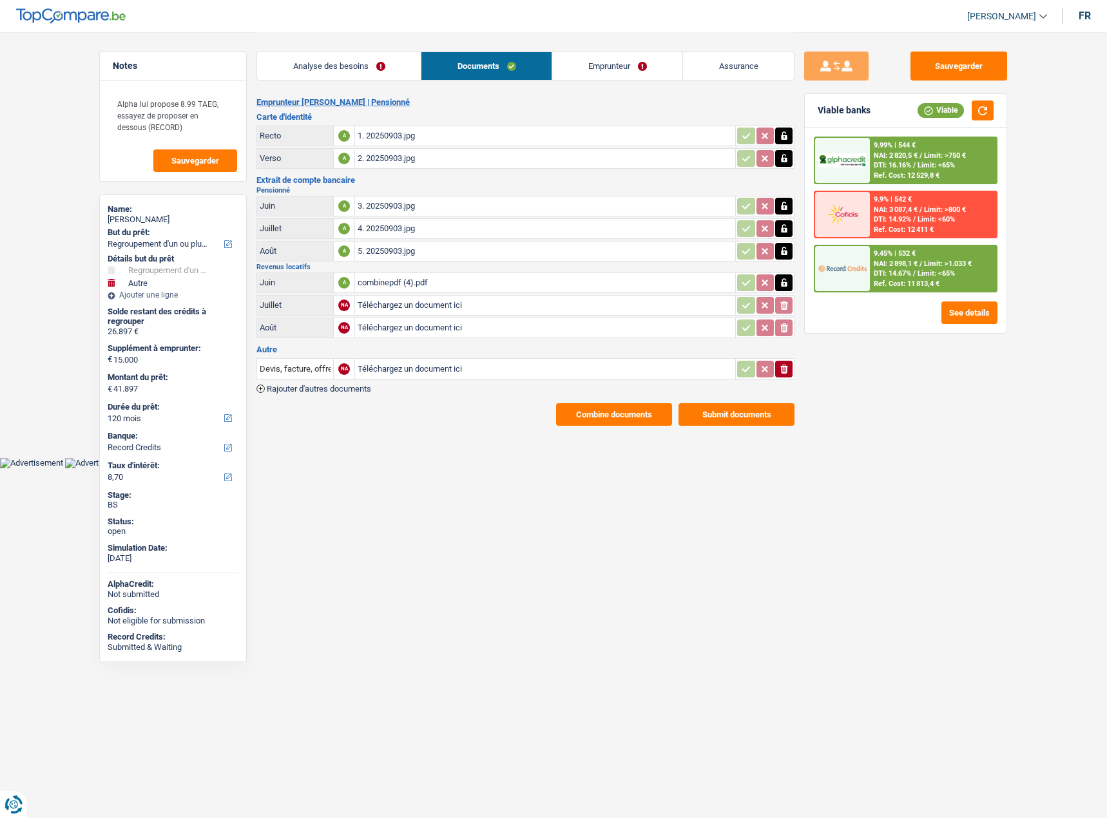
select select "refinancing"
select select "other"
select select "120"
select select "record credits"
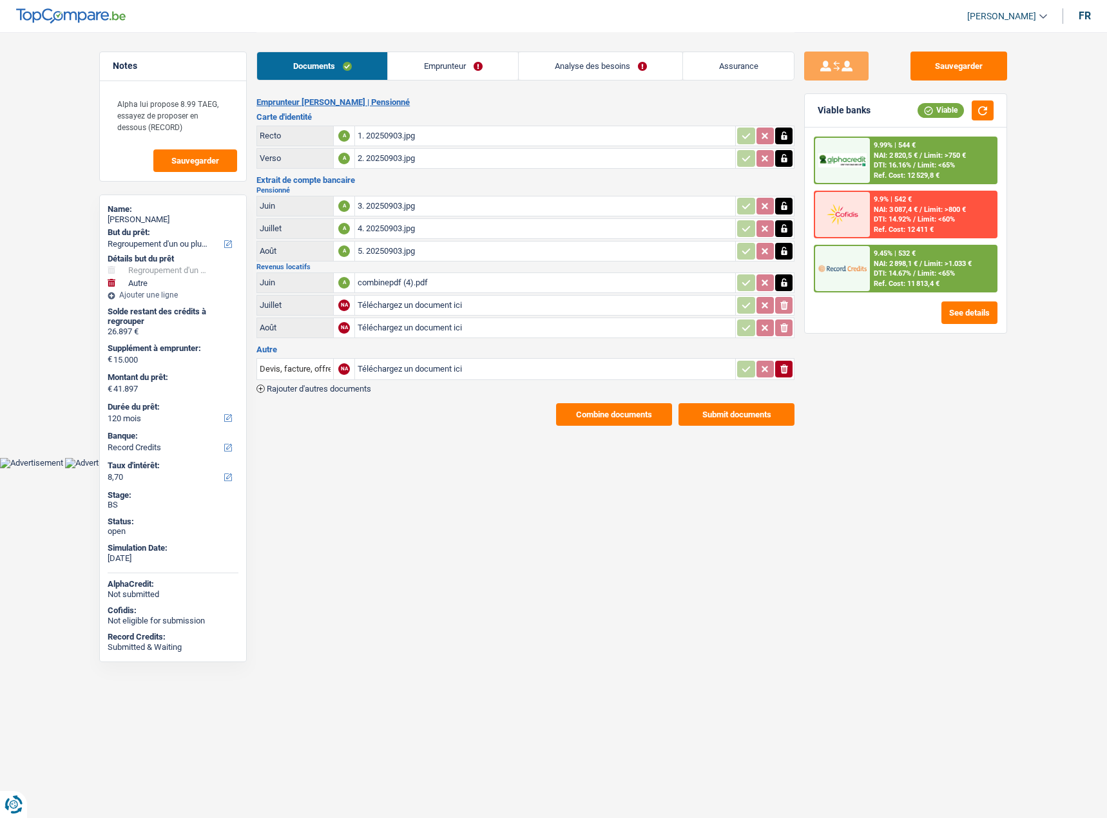
click at [423, 58] on link "Emprunteur" at bounding box center [453, 66] width 130 height 28
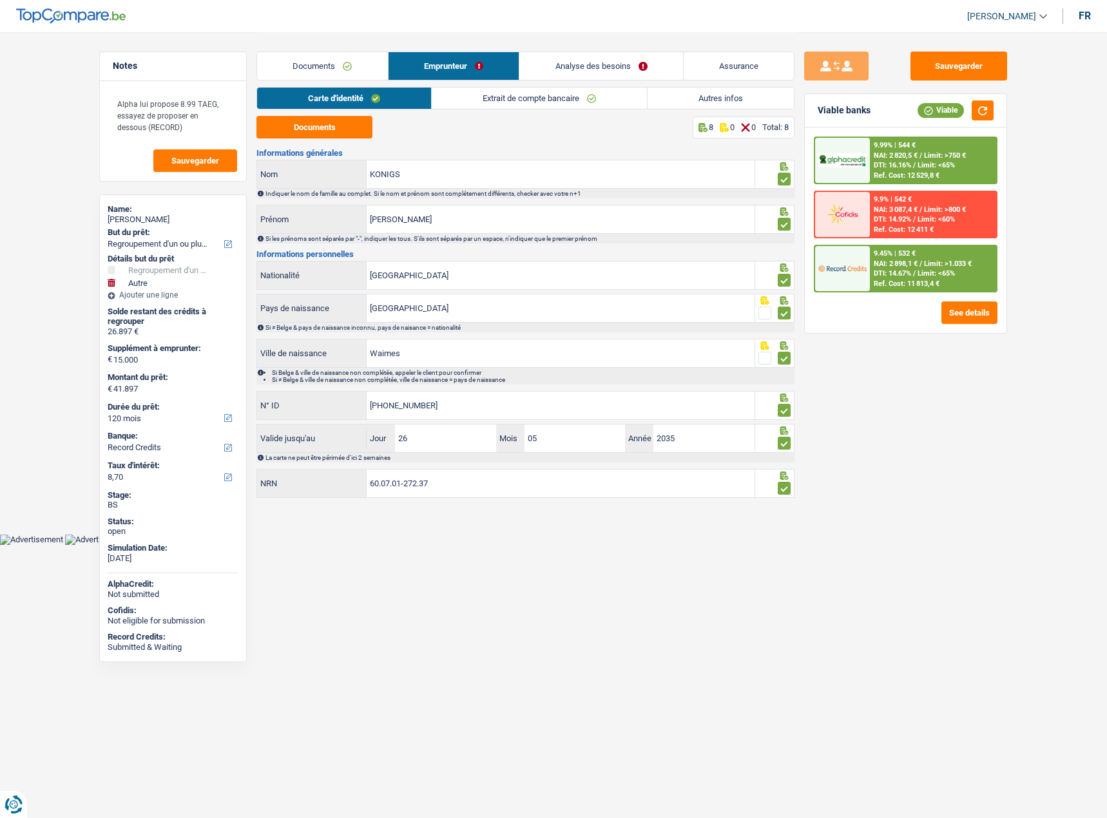
drag, startPoint x: 524, startPoint y: 93, endPoint x: 544, endPoint y: 102, distance: 21.9
click at [525, 95] on link "Extrait de compte bancaire" at bounding box center [539, 98] width 215 height 21
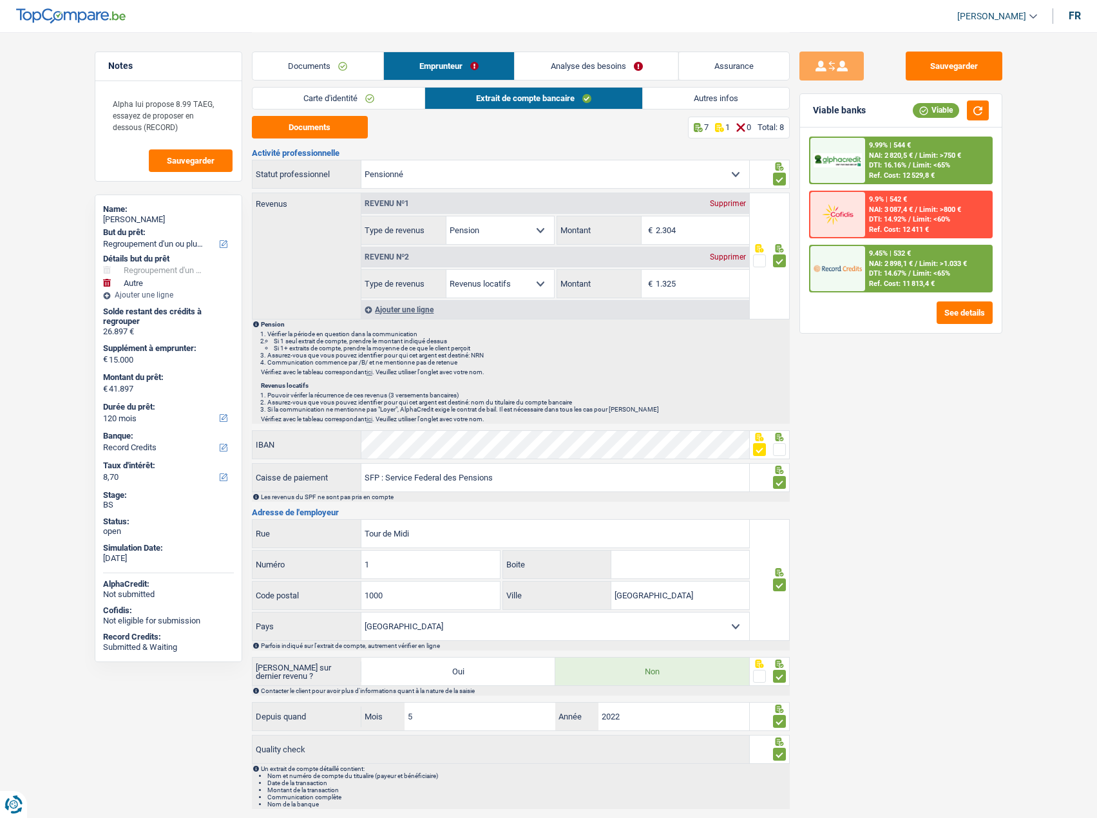
click at [732, 95] on link "Autres infos" at bounding box center [716, 98] width 146 height 21
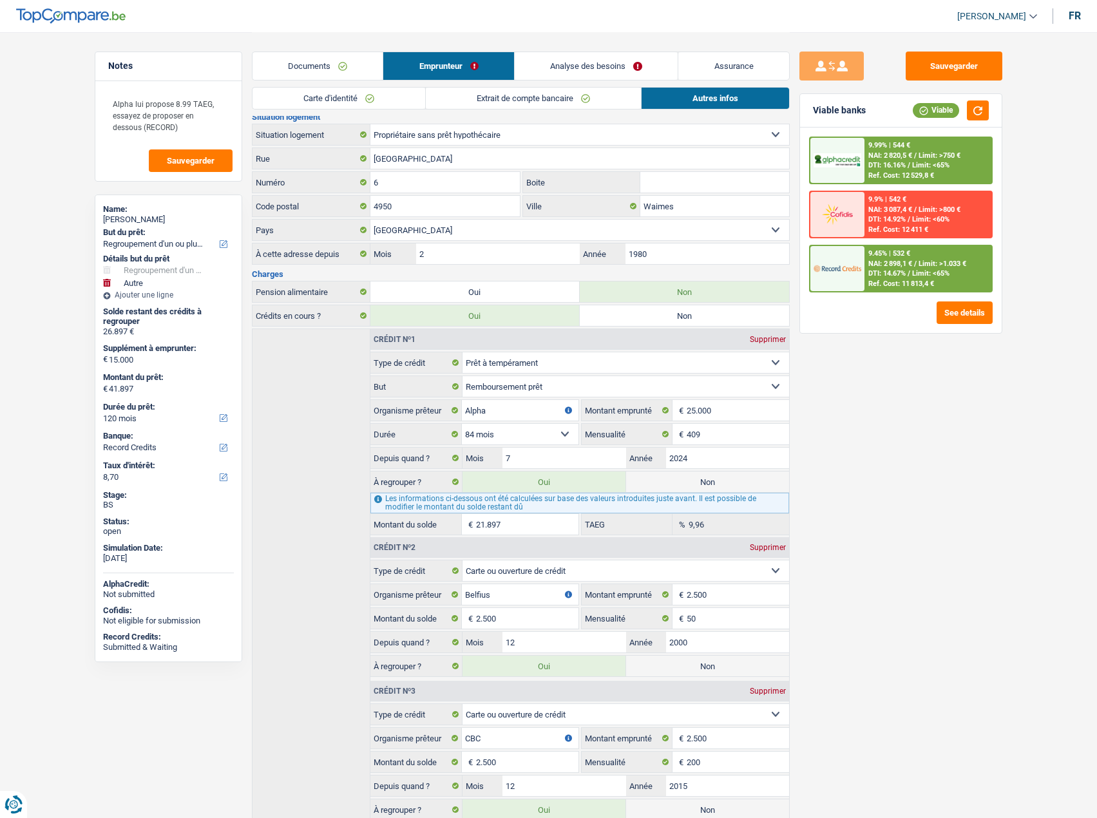
scroll to position [328, 0]
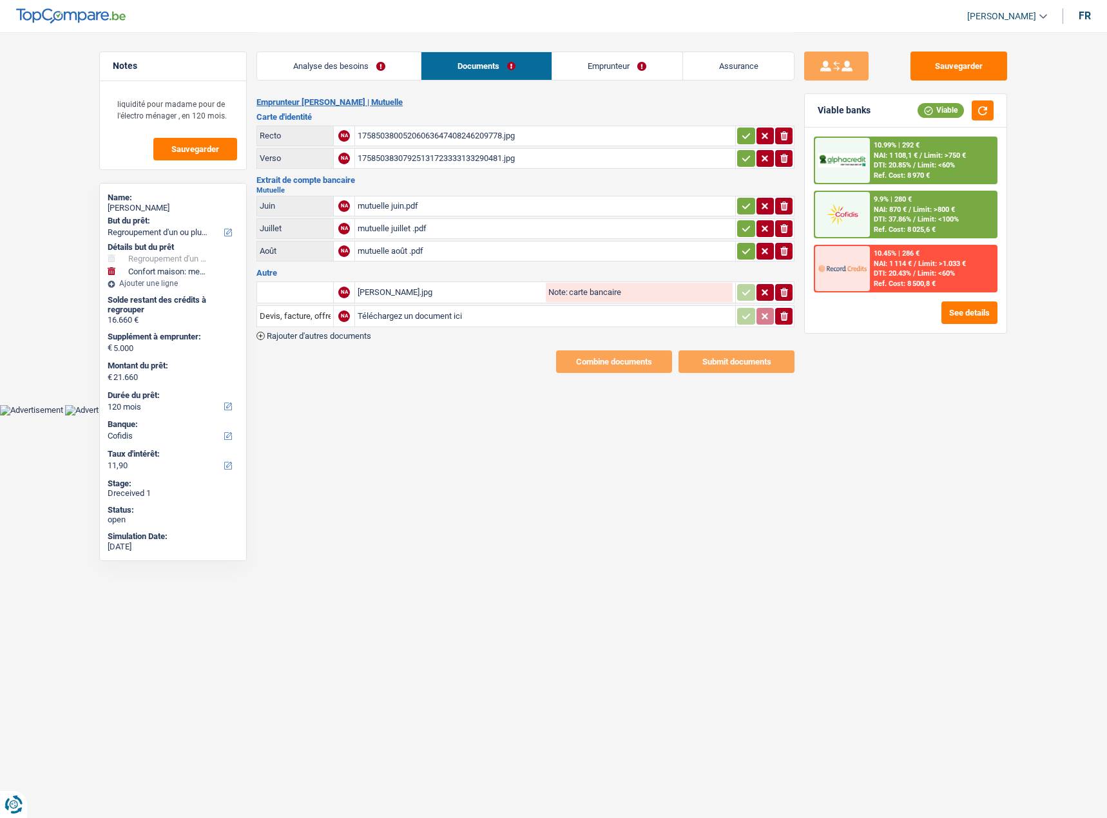
select select "refinancing"
select select "household"
select select "120"
select select "cofidis"
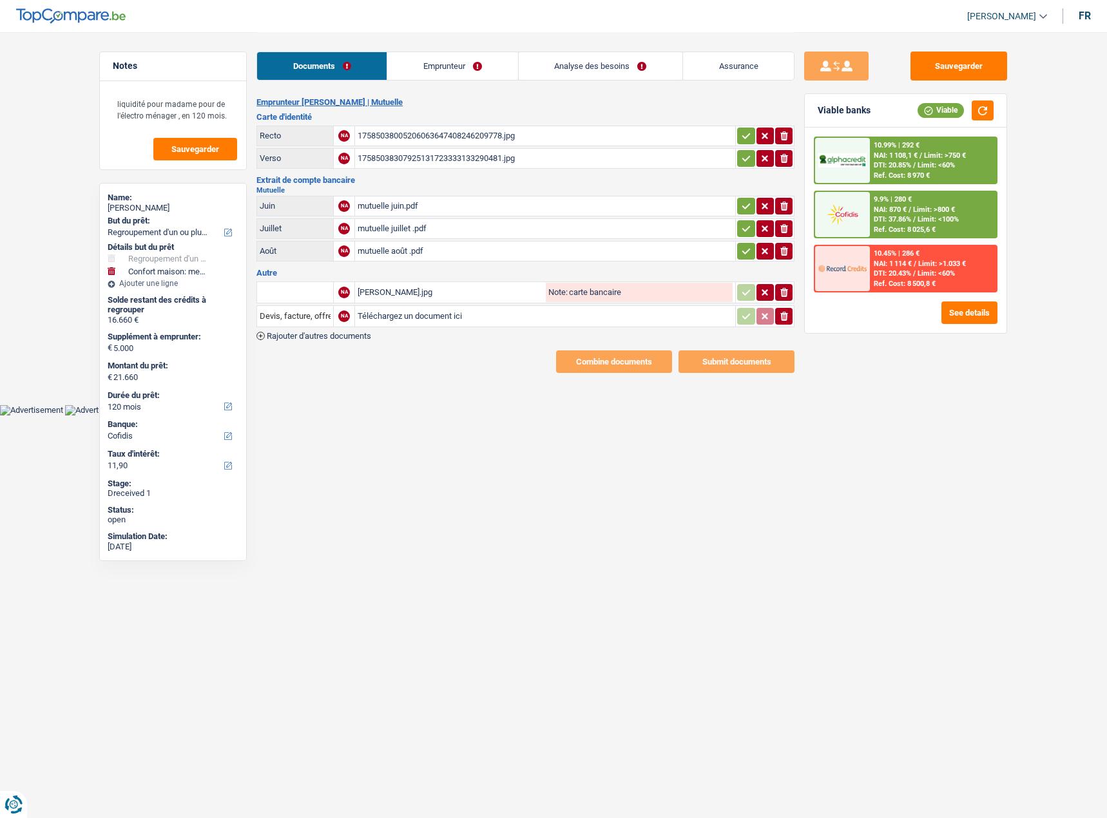
click at [508, 133] on div "17585038005206063647408246209778.jpg" at bounding box center [544, 135] width 375 height 19
click at [746, 136] on icon "button" at bounding box center [746, 136] width 8 height 6
click at [735, 159] on td "ionicons-v5-e" at bounding box center [764, 158] width 59 height 21
click at [534, 188] on h2 "Mutuelle" at bounding box center [525, 190] width 538 height 7
click at [535, 194] on table "Juin NA mutuelle juin.pdf ionicons-v5-e Juillet NA mutuelle juillet .pdf ionico…" at bounding box center [525, 229] width 538 height 70
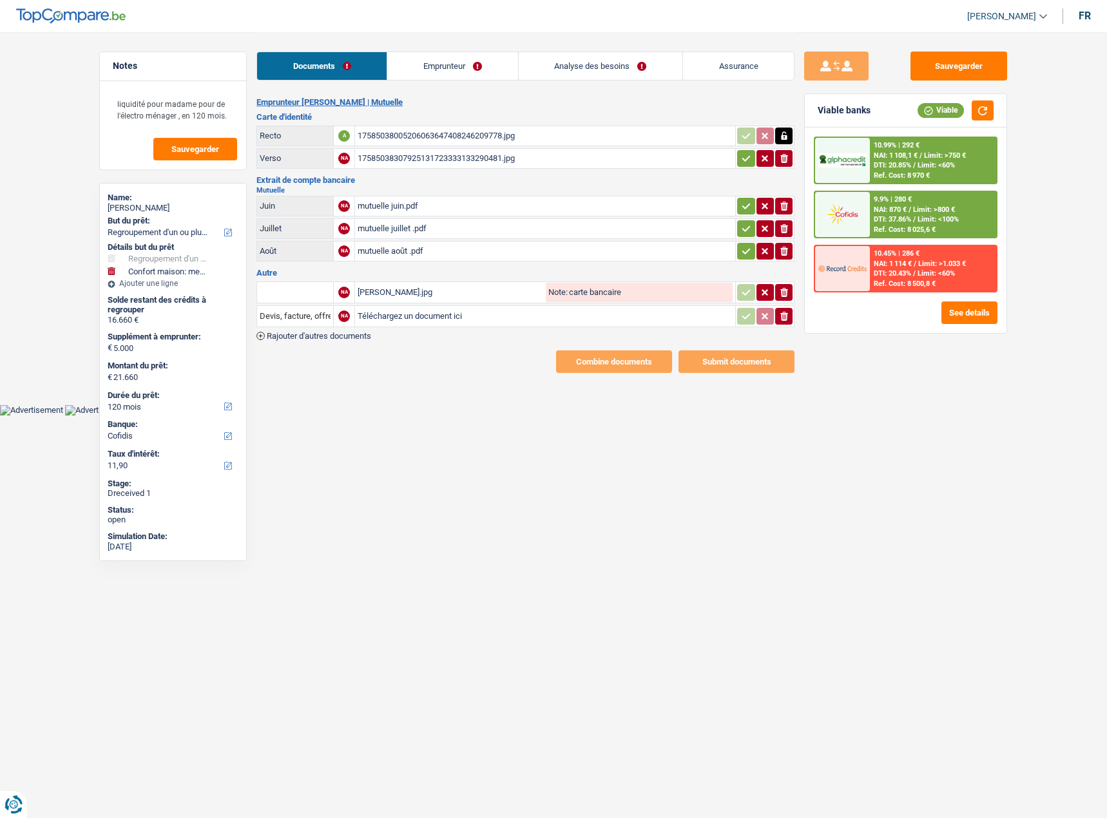
click at [433, 205] on div "mutuelle juin.pdf" at bounding box center [544, 205] width 375 height 19
click at [382, 229] on div "mutuelle juillet .pdf" at bounding box center [544, 228] width 375 height 19
click at [480, 206] on div "mutuelle juin.pdf" at bounding box center [544, 205] width 375 height 19
click at [417, 254] on div "mutuelle août .pdf" at bounding box center [544, 251] width 375 height 19
click at [394, 300] on div "[PERSON_NAME].jpg" at bounding box center [450, 292] width 186 height 19
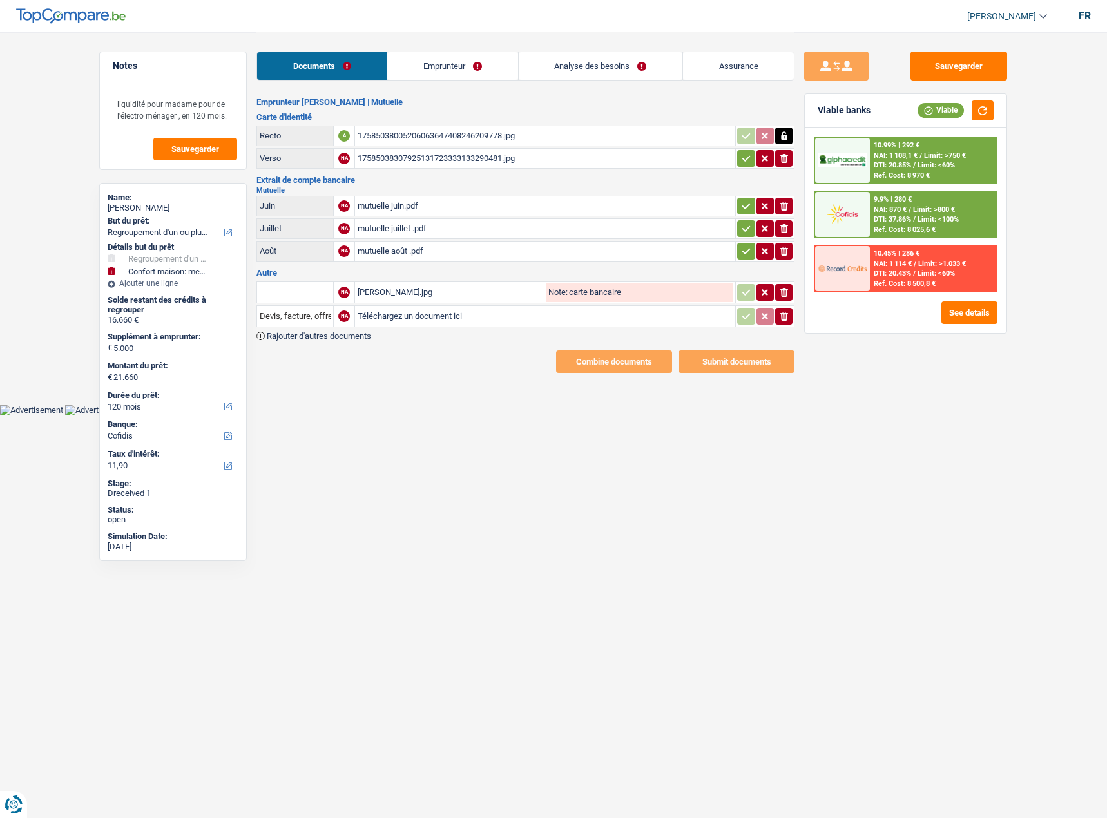
click at [324, 287] on input "text" at bounding box center [295, 292] width 71 height 21
click at [301, 333] on li "Carte bancaire" at bounding box center [371, 334] width 216 height 16
type input "Carte bancaire"
click at [436, 316] on input "Téléchargez un document ici" at bounding box center [544, 316] width 375 height 19
drag, startPoint x: 783, startPoint y: 319, endPoint x: 750, endPoint y: 287, distance: 46.5
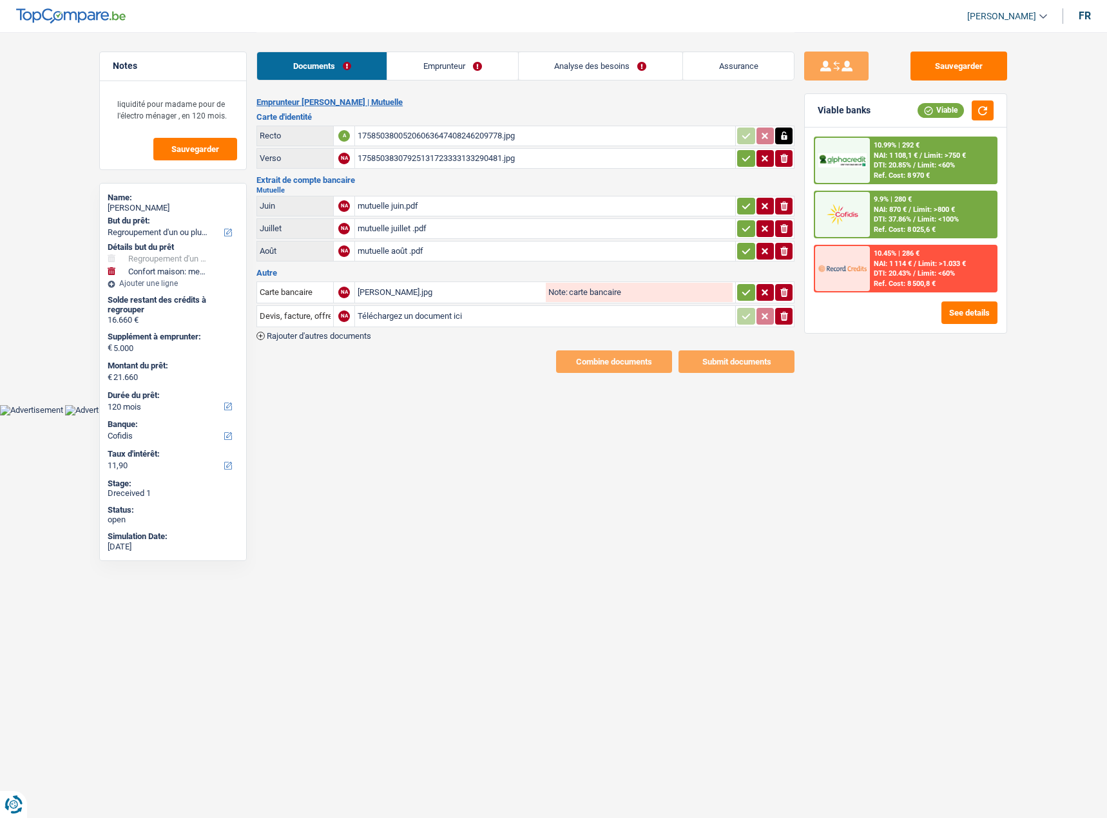
click at [783, 319] on icon "ionicons-v5-e" at bounding box center [784, 316] width 10 height 13
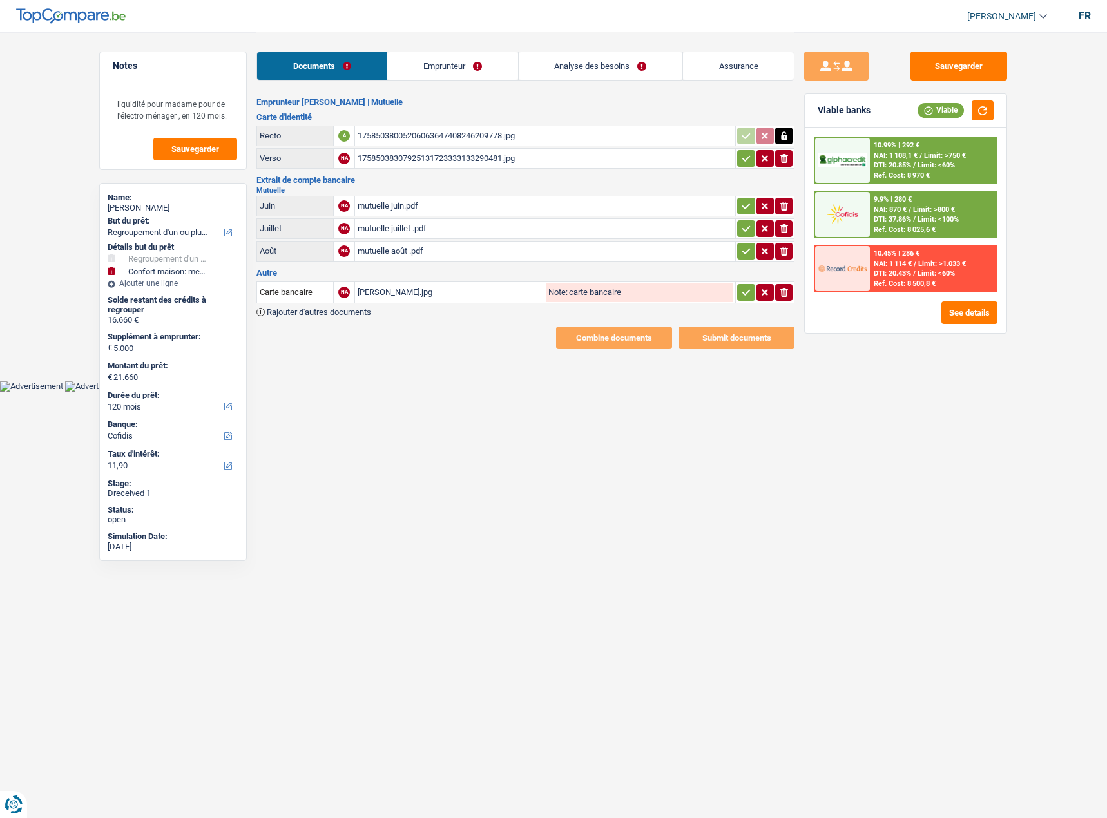
click at [748, 292] on icon "button" at bounding box center [746, 292] width 10 height 13
click at [741, 251] on icon "button" at bounding box center [746, 251] width 10 height 13
click at [744, 230] on icon "button" at bounding box center [746, 228] width 8 height 6
click at [747, 209] on icon "button" at bounding box center [746, 206] width 10 height 13
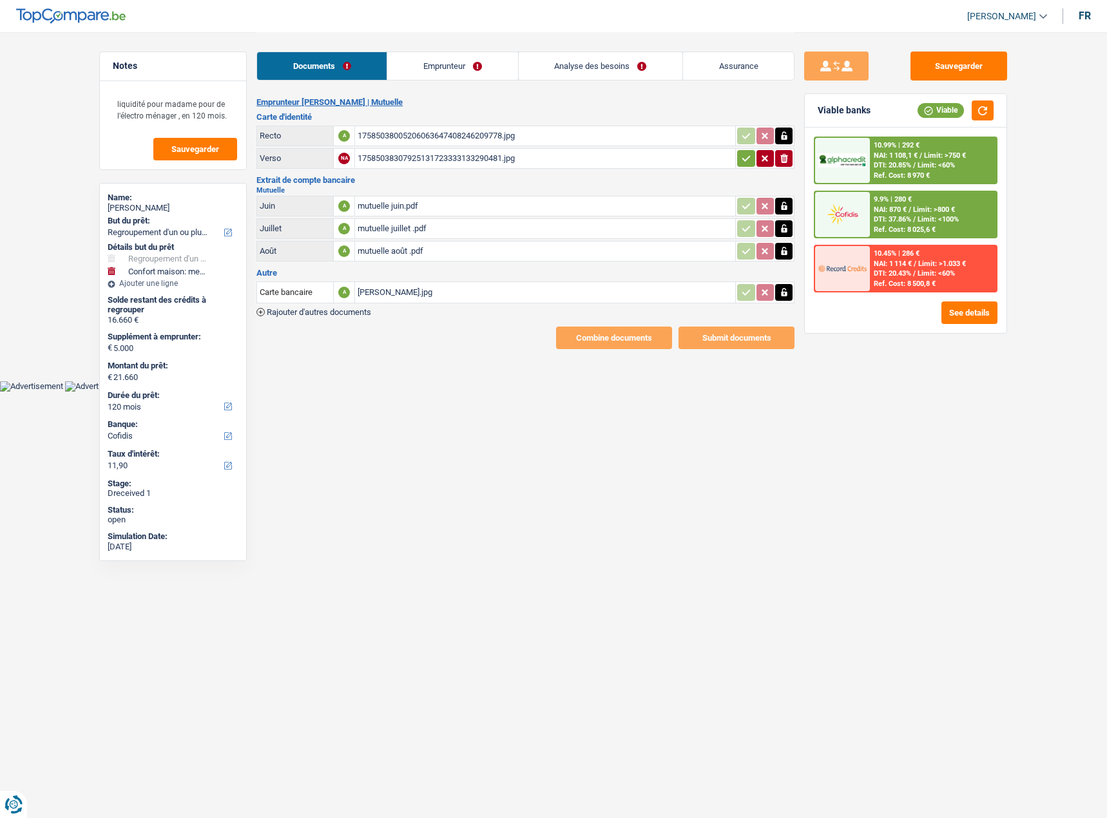
click at [745, 164] on icon "button" at bounding box center [746, 158] width 10 height 13
click at [458, 68] on link "Emprunteur" at bounding box center [453, 66] width 130 height 28
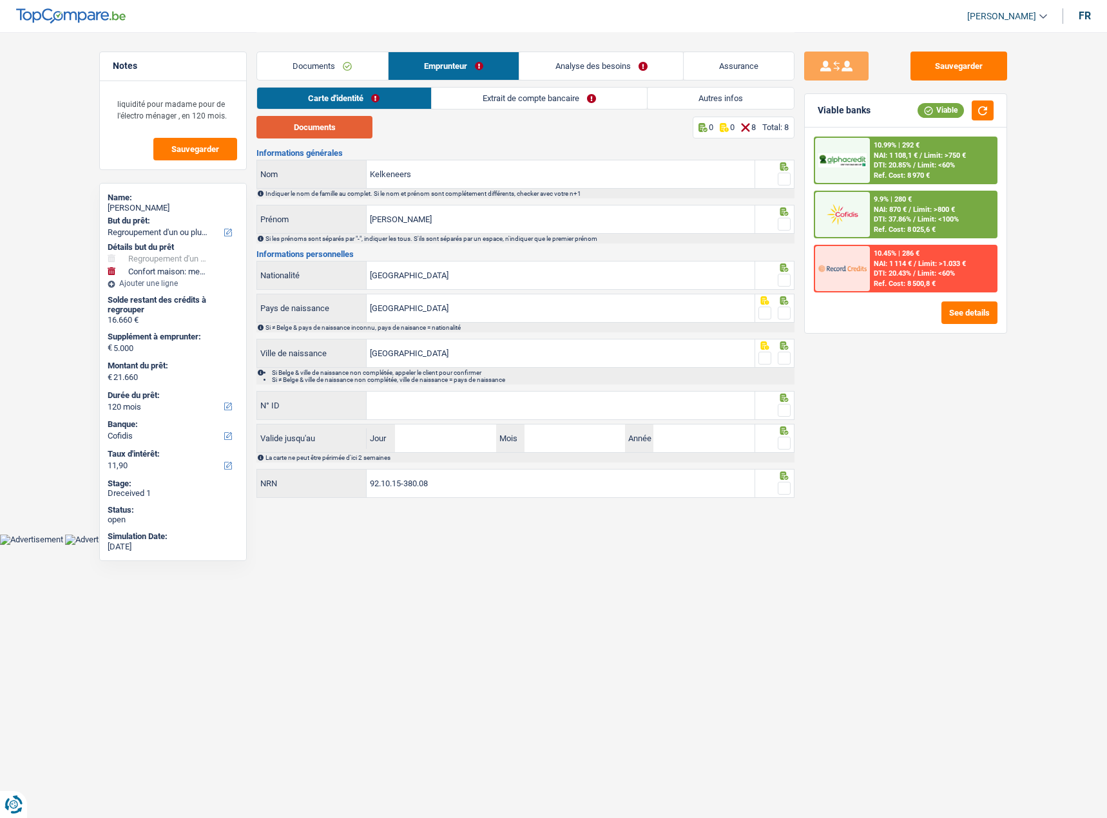
click at [308, 124] on button "Documents" at bounding box center [314, 127] width 116 height 23
click at [785, 186] on div at bounding box center [783, 179] width 13 height 16
drag, startPoint x: 775, startPoint y: 234, endPoint x: 781, endPoint y: 228, distance: 8.2
click at [776, 233] on div "[PERSON_NAME] Si les prénoms sont séparés par "-", indiquer les tous. S'ils son…" at bounding box center [525, 224] width 538 height 39
click at [785, 223] on span at bounding box center [783, 224] width 13 height 13
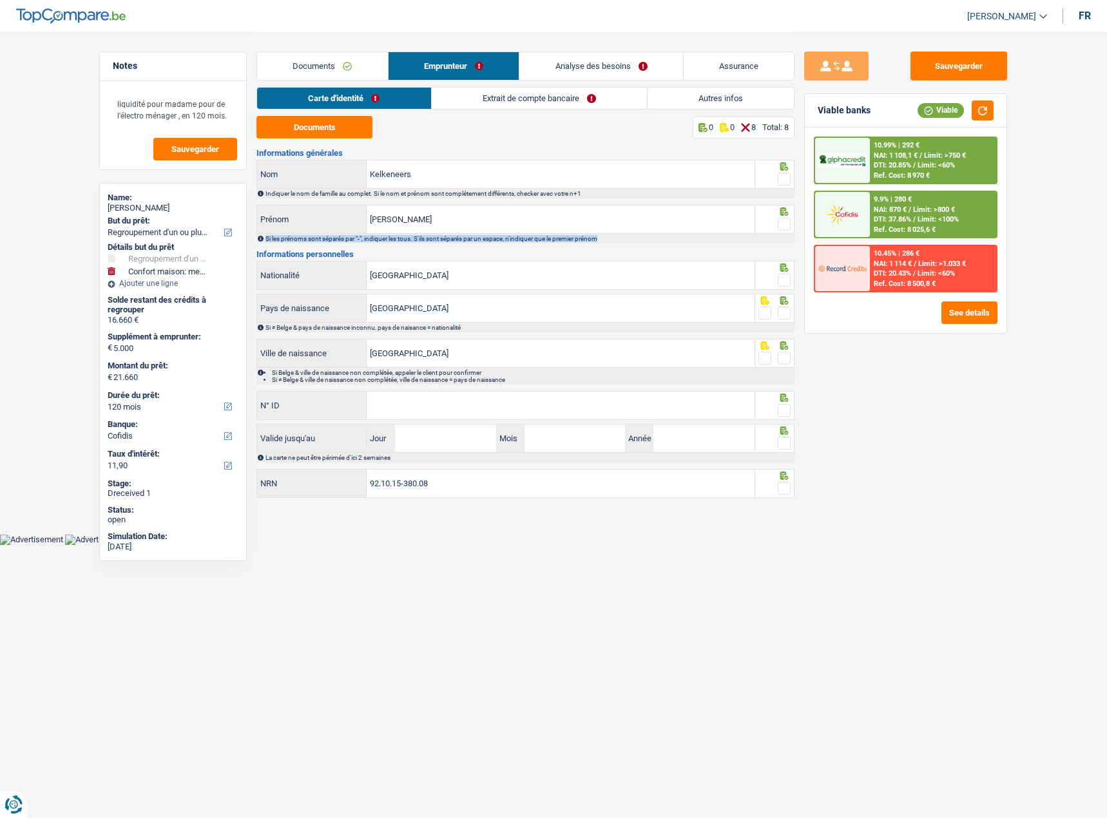
click at [0, 0] on input "radio" at bounding box center [0, 0] width 0 height 0
click at [779, 178] on span at bounding box center [783, 179] width 13 height 13
click at [0, 0] on input "radio" at bounding box center [0, 0] width 0 height 0
click at [792, 281] on div at bounding box center [775, 275] width 40 height 29
click at [781, 280] on span at bounding box center [783, 280] width 13 height 13
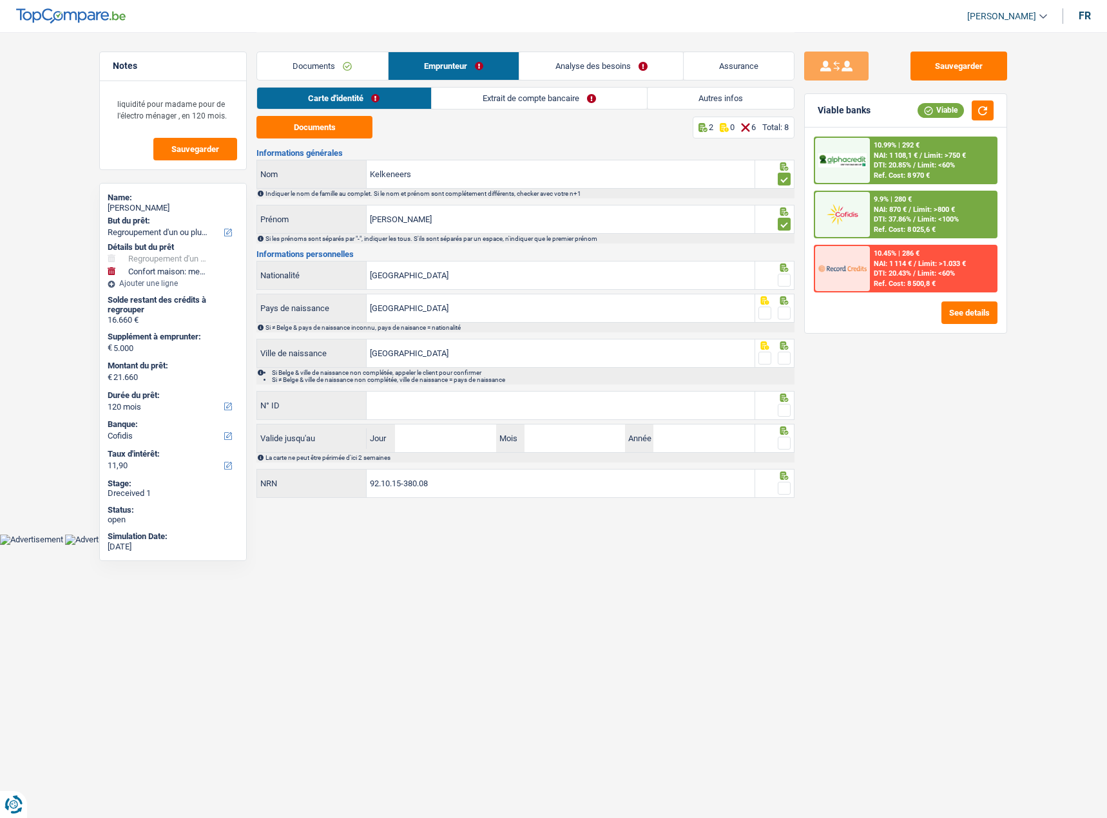
click at [0, 0] on input "radio" at bounding box center [0, 0] width 0 height 0
click at [786, 316] on span at bounding box center [783, 313] width 13 height 13
click at [0, 0] on input "radio" at bounding box center [0, 0] width 0 height 0
drag, startPoint x: 781, startPoint y: 355, endPoint x: 780, endPoint y: 363, distance: 8.5
click at [781, 358] on span at bounding box center [783, 358] width 13 height 13
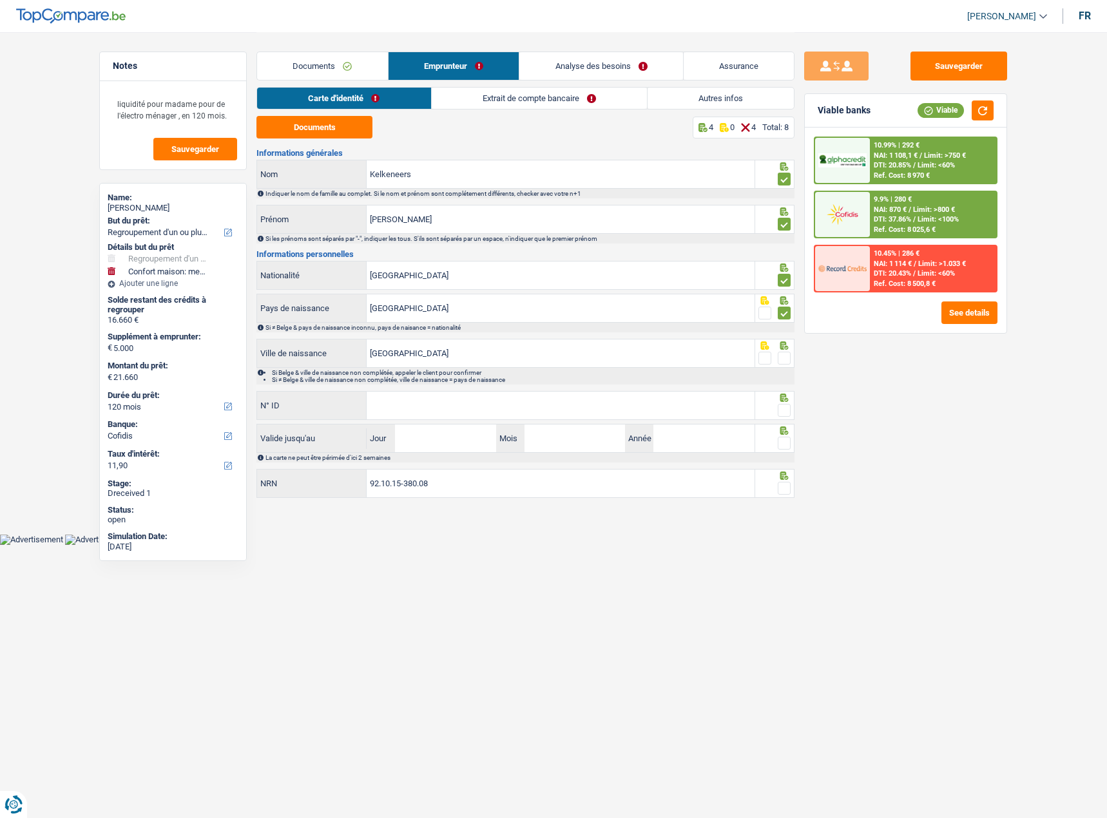
click at [0, 0] on input "radio" at bounding box center [0, 0] width 0 height 0
click at [783, 410] on span at bounding box center [783, 410] width 13 height 13
click at [0, 0] on input "radio" at bounding box center [0, 0] width 0 height 0
click at [617, 397] on input "N° ID" at bounding box center [561, 406] width 388 height 28
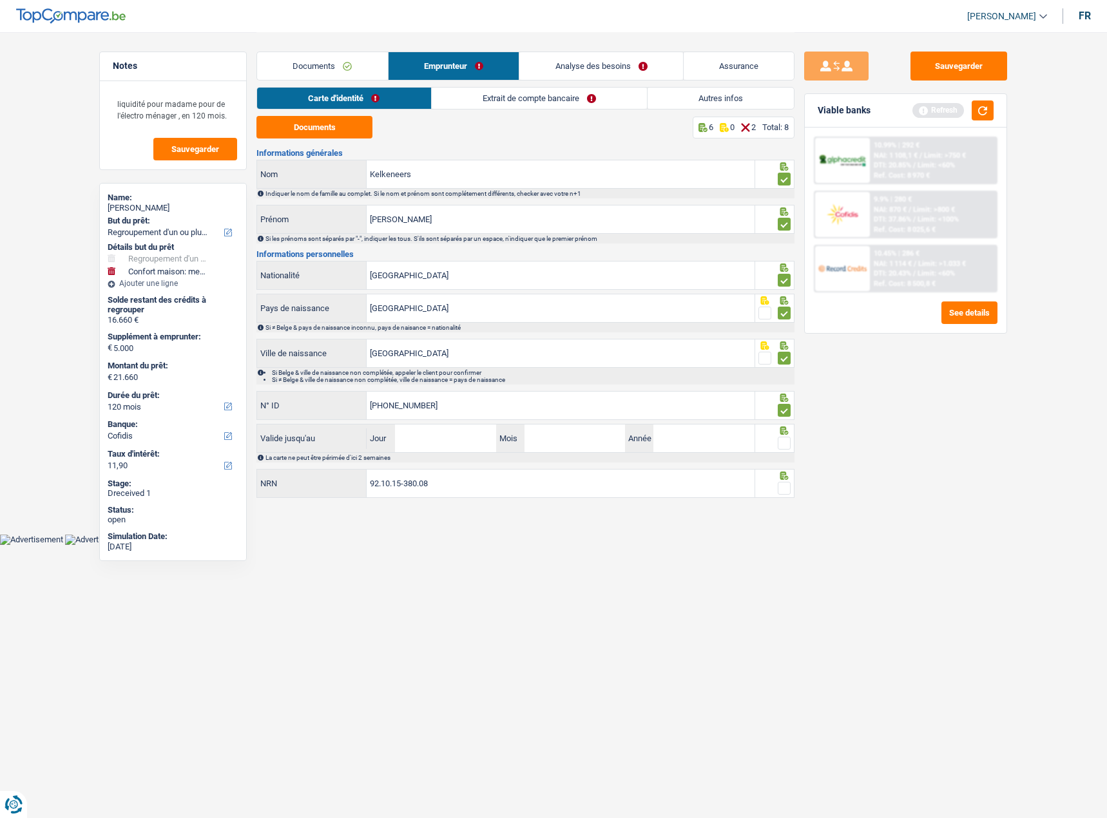
type input "[PHONE_NUMBER]"
click at [452, 438] on input "Jour" at bounding box center [445, 438] width 100 height 28
type input "07"
type input "08"
type input "2027"
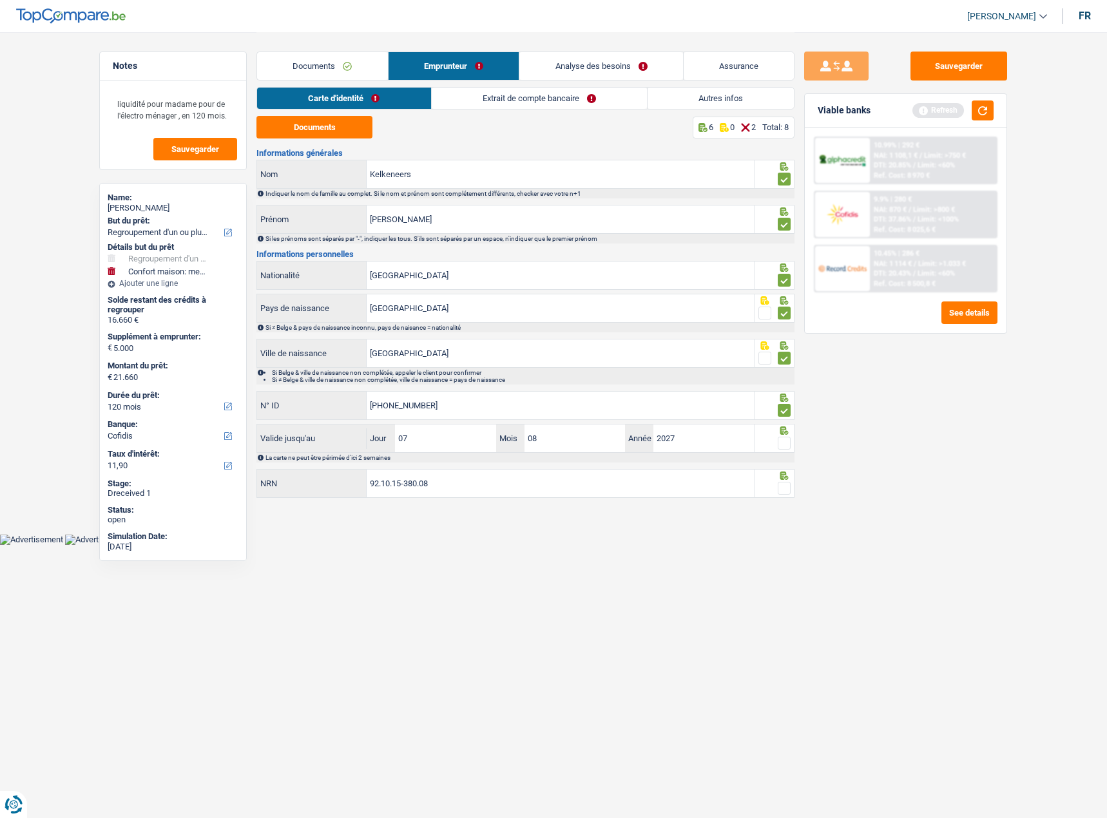
drag, startPoint x: 784, startPoint y: 440, endPoint x: 779, endPoint y: 464, distance: 24.3
click at [785, 439] on span at bounding box center [783, 443] width 13 height 13
click at [0, 0] on input "radio" at bounding box center [0, 0] width 0 height 0
click at [786, 490] on span at bounding box center [783, 488] width 13 height 13
click at [0, 0] on input "radio" at bounding box center [0, 0] width 0 height 0
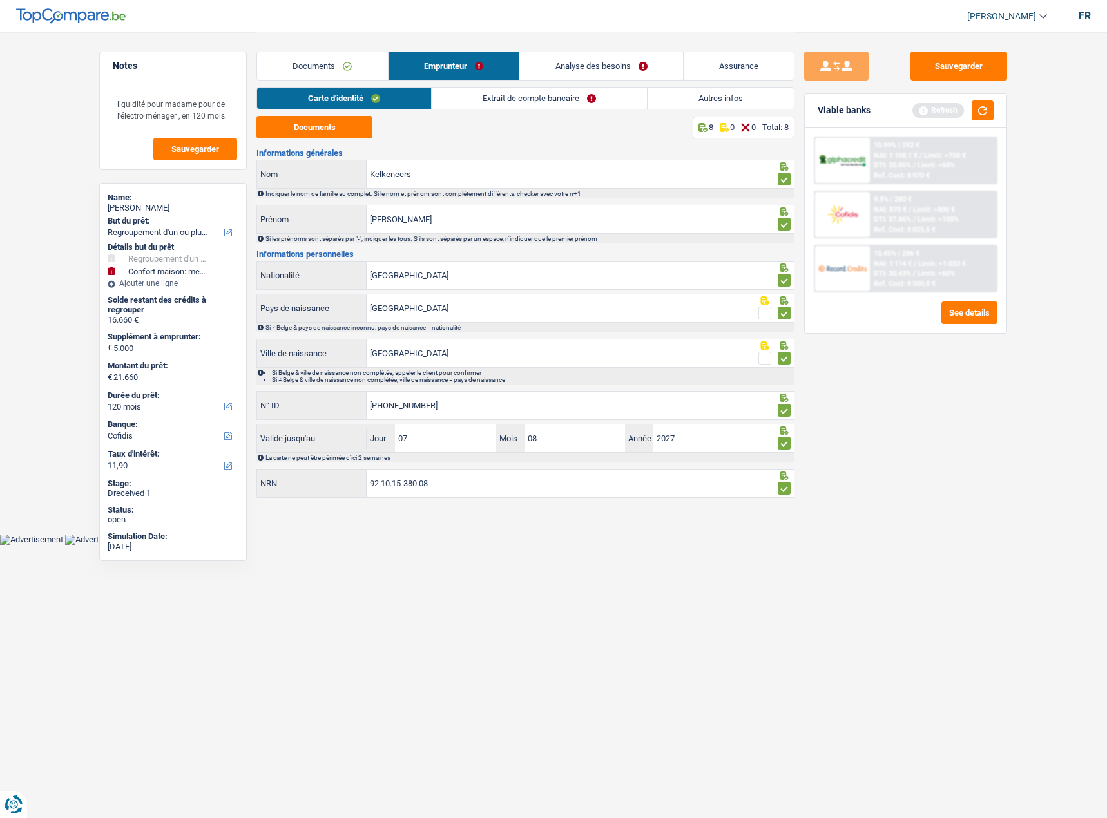
drag, startPoint x: 491, startPoint y: 103, endPoint x: 485, endPoint y: 113, distance: 11.8
click at [490, 104] on link "Extrait de compte bancaire" at bounding box center [539, 98] width 215 height 21
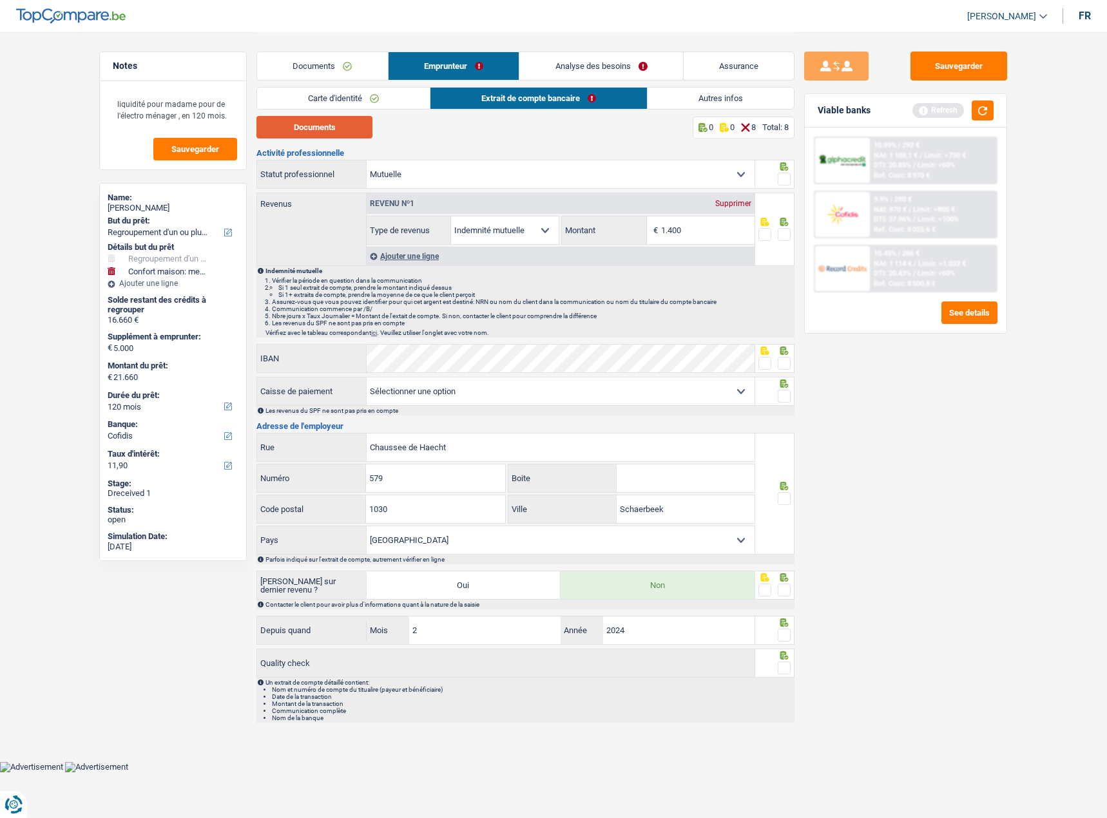
drag, startPoint x: 304, startPoint y: 131, endPoint x: 356, endPoint y: 145, distance: 53.9
click at [305, 132] on button "Documents" at bounding box center [314, 127] width 116 height 23
click at [1025, 630] on main "Notes liquidité pour madame pour de l'électro ménager , en 120 mois. Sauvegarde…" at bounding box center [553, 380] width 1107 height 761
click at [723, 236] on input "1.400" at bounding box center [707, 230] width 93 height 28
type input "1.404"
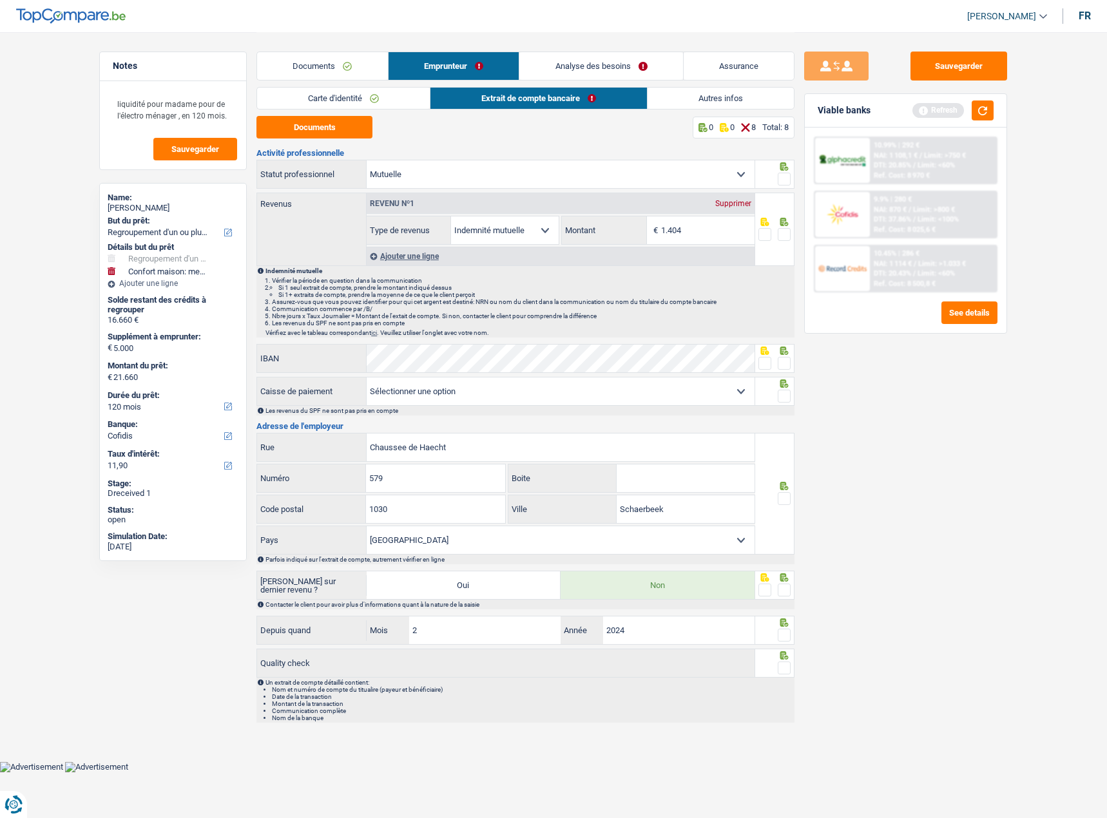
click at [784, 180] on span at bounding box center [783, 179] width 13 height 13
click at [0, 0] on input "radio" at bounding box center [0, 0] width 0 height 0
drag, startPoint x: 781, startPoint y: 234, endPoint x: 777, endPoint y: 317, distance: 82.5
click at [781, 234] on span at bounding box center [783, 234] width 13 height 13
click at [0, 0] on input "radio" at bounding box center [0, 0] width 0 height 0
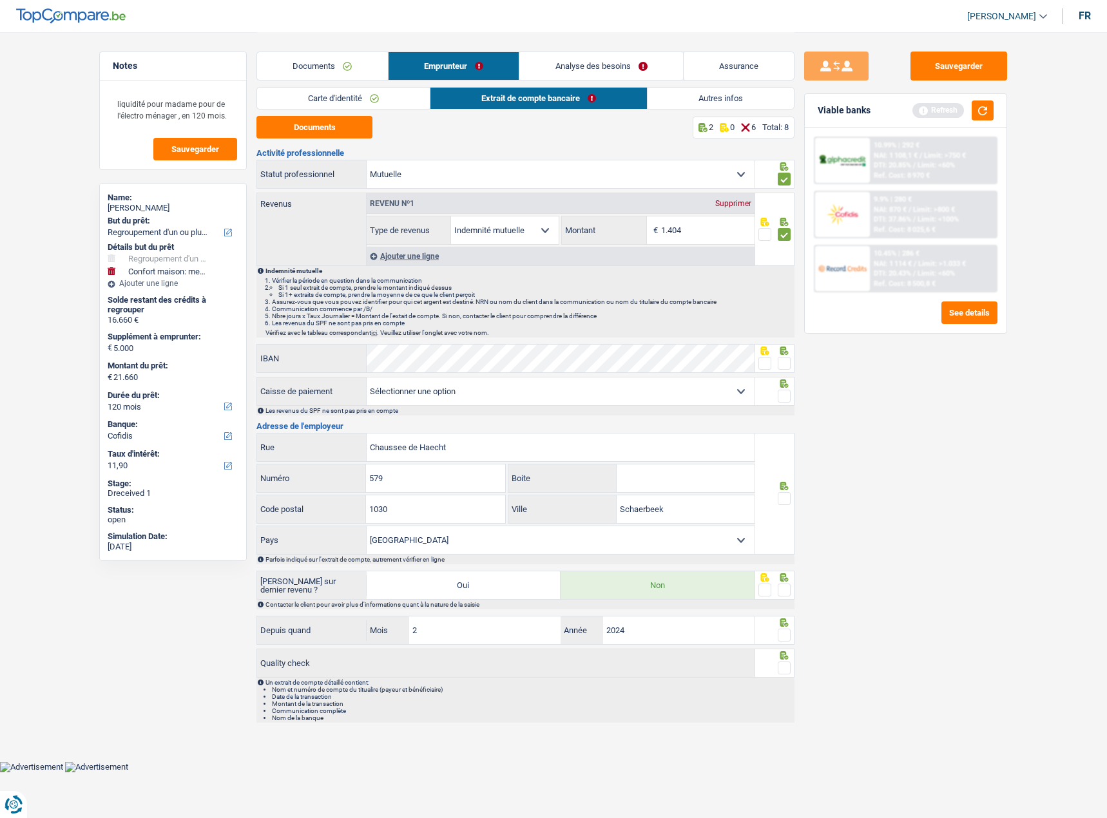
drag, startPoint x: 758, startPoint y: 352, endPoint x: 760, endPoint y: 359, distance: 7.3
click at [759, 356] on div at bounding box center [775, 358] width 40 height 29
drag, startPoint x: 760, startPoint y: 359, endPoint x: 806, endPoint y: 392, distance: 55.9
click at [761, 361] on span at bounding box center [764, 363] width 13 height 13
click at [0, 0] on input "radio" at bounding box center [0, 0] width 0 height 0
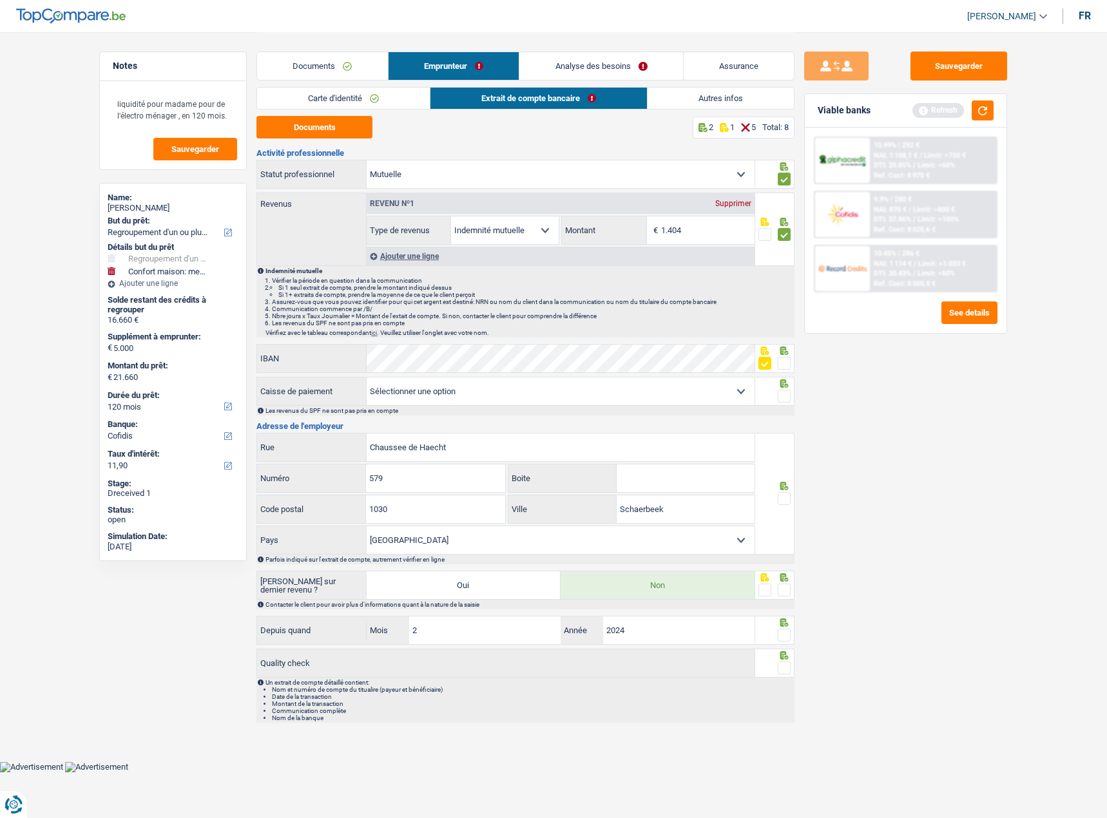
drag, startPoint x: 783, startPoint y: 387, endPoint x: 784, endPoint y: 398, distance: 11.0
click at [783, 391] on div at bounding box center [775, 391] width 40 height 29
click at [784, 398] on span at bounding box center [783, 396] width 13 height 13
click at [0, 0] on input "radio" at bounding box center [0, 0] width 0 height 0
click at [781, 365] on span at bounding box center [783, 363] width 13 height 13
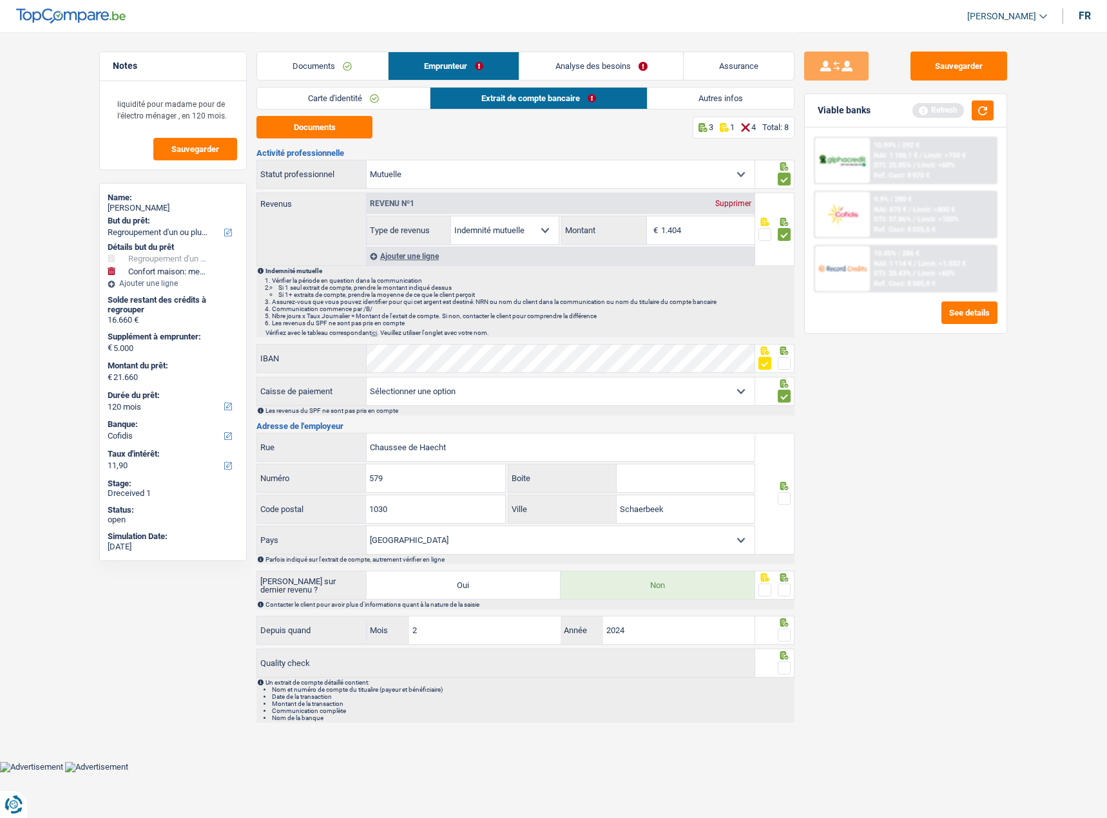
click at [0, 0] on input "radio" at bounding box center [0, 0] width 0 height 0
click at [784, 491] on div at bounding box center [775, 494] width 40 height 122
click at [787, 584] on span at bounding box center [783, 590] width 13 height 13
click at [0, 0] on input "radio" at bounding box center [0, 0] width 0 height 0
click at [787, 499] on span at bounding box center [783, 498] width 13 height 13
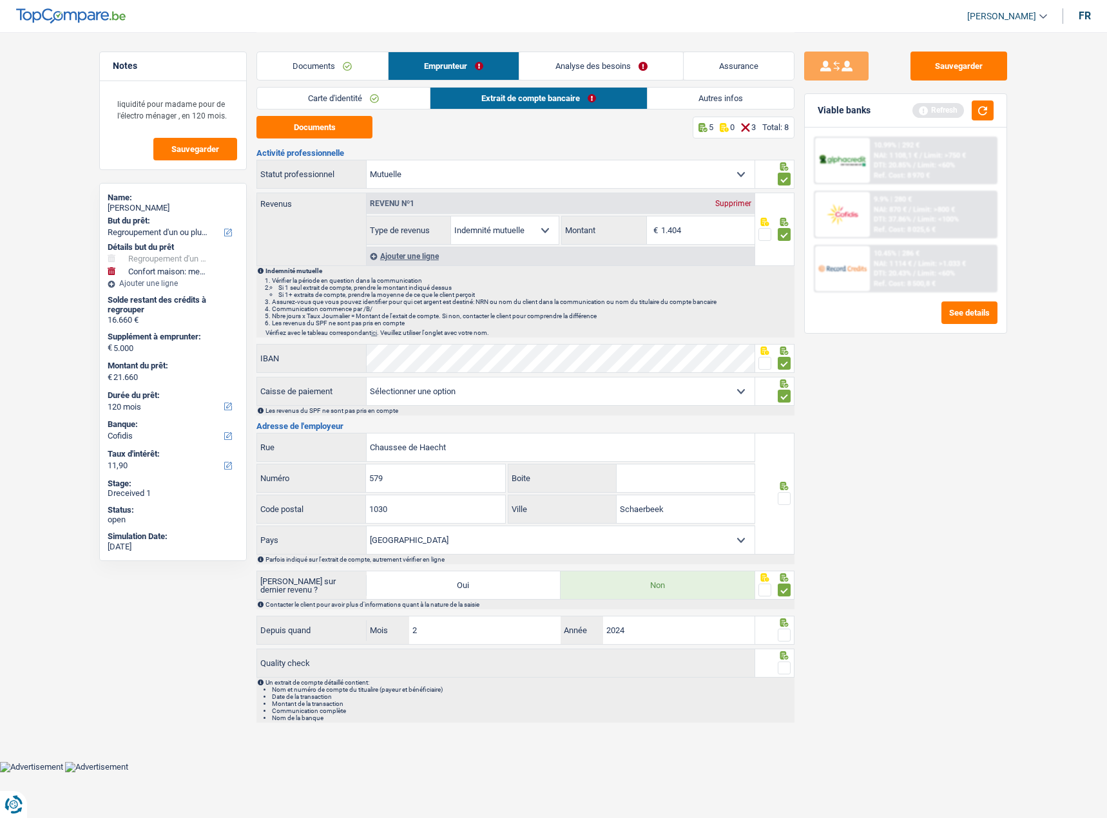
click at [0, 0] on input "radio" at bounding box center [0, 0] width 0 height 0
click at [785, 645] on div "Depuis quand 2 Mois / 2024 Année" at bounding box center [525, 631] width 538 height 31
click at [786, 669] on span at bounding box center [783, 668] width 13 height 13
click at [0, 0] on input "radio" at bounding box center [0, 0] width 0 height 0
click at [785, 633] on span at bounding box center [783, 635] width 13 height 13
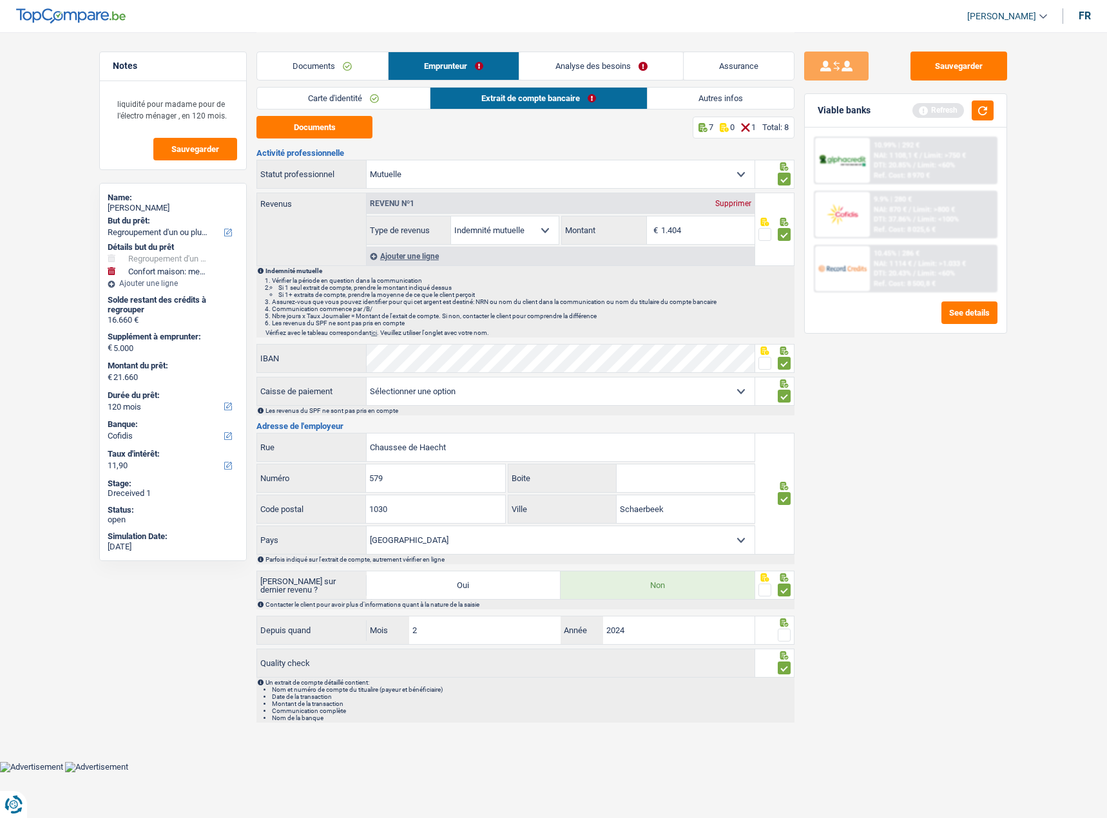
click at [0, 0] on input "radio" at bounding box center [0, 0] width 0 height 0
click at [725, 91] on link "Autres infos" at bounding box center [721, 98] width 146 height 21
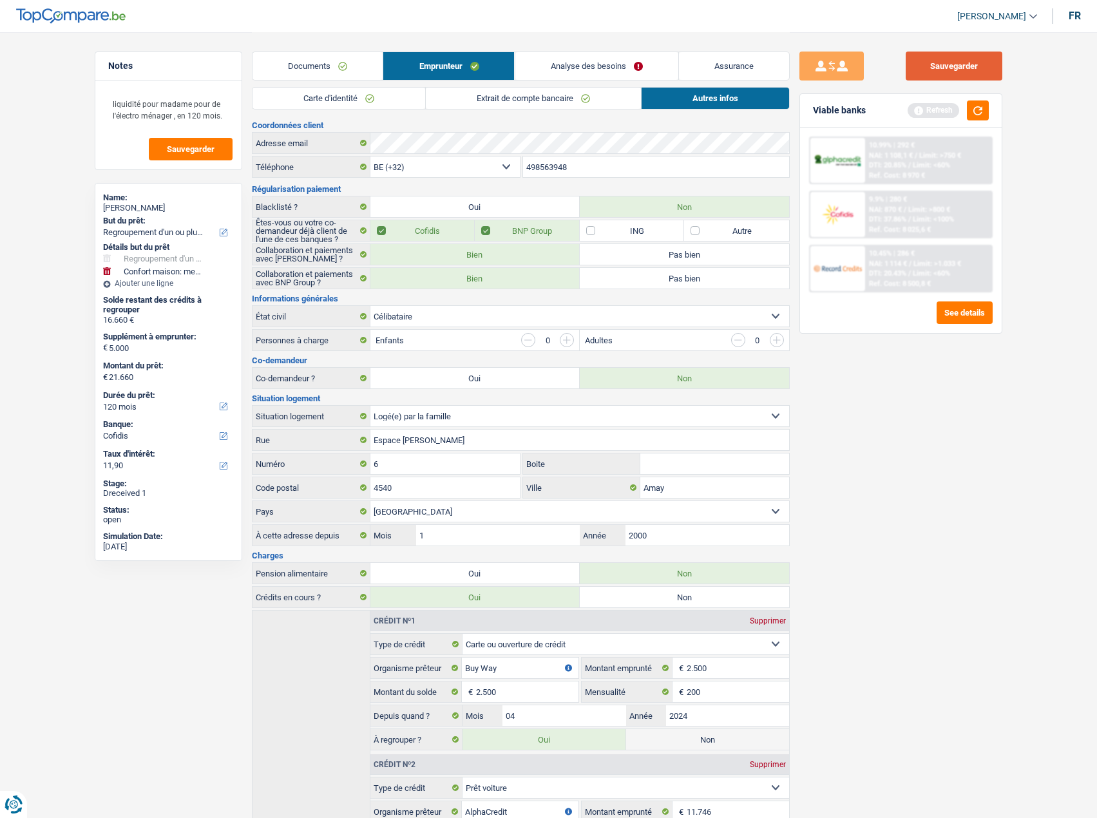
click at [976, 76] on button "Sauvegarder" at bounding box center [954, 66] width 97 height 29
click at [976, 96] on div "Viable banks Refresh" at bounding box center [901, 110] width 202 height 33
drag, startPoint x: 978, startPoint y: 104, endPoint x: 980, endPoint y: 118, distance: 14.3
click at [978, 105] on button "button" at bounding box center [978, 110] width 22 height 20
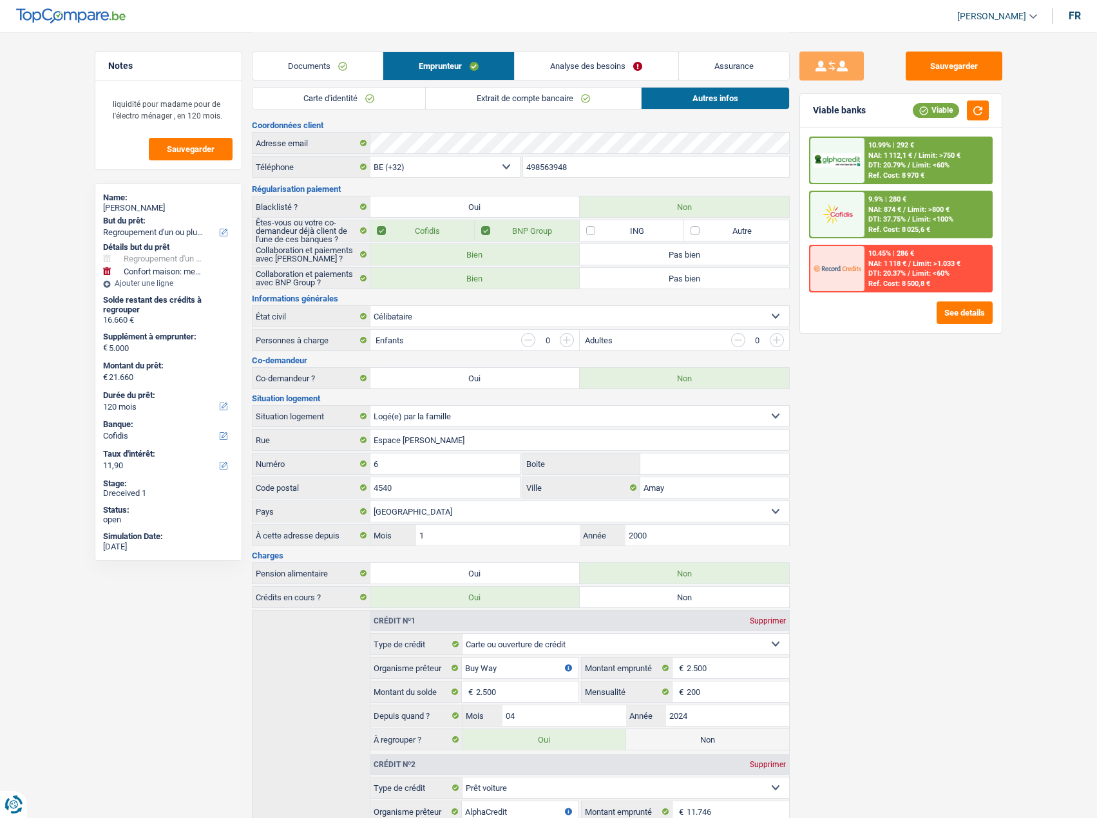
click at [584, 73] on link "Analyse des besoins" at bounding box center [596, 66] width 163 height 28
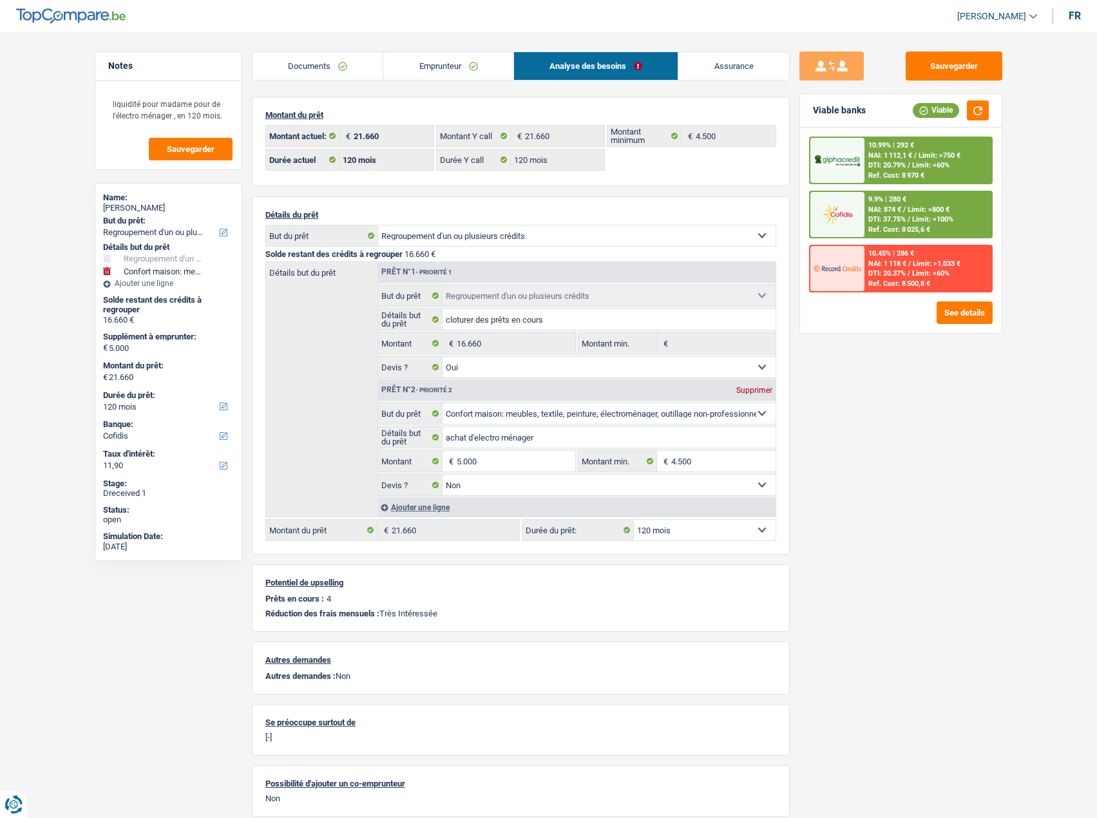
click at [956, 158] on span "Limit: >750 €" at bounding box center [940, 155] width 42 height 8
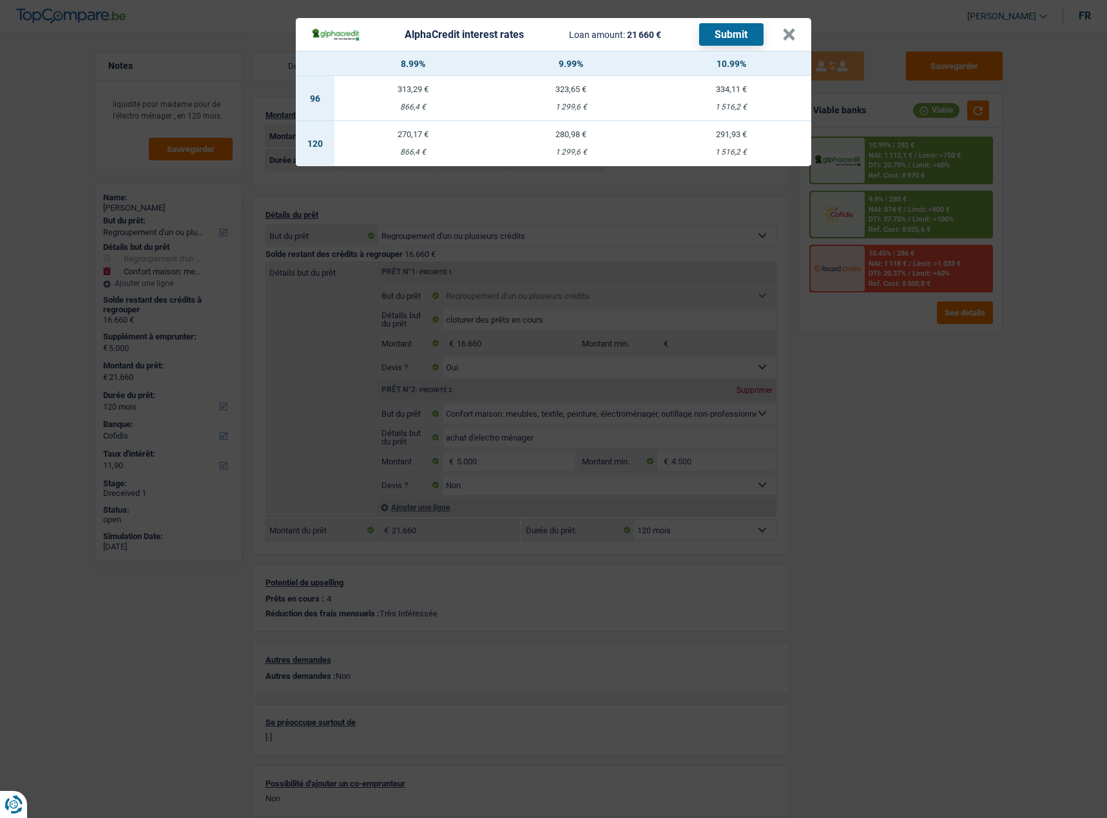
click at [960, 419] on div "AlphaCredit interest rates Loan amount: 21 660 € Submit × 8.99% 9.99% 10.99% 96…" at bounding box center [553, 409] width 1107 height 818
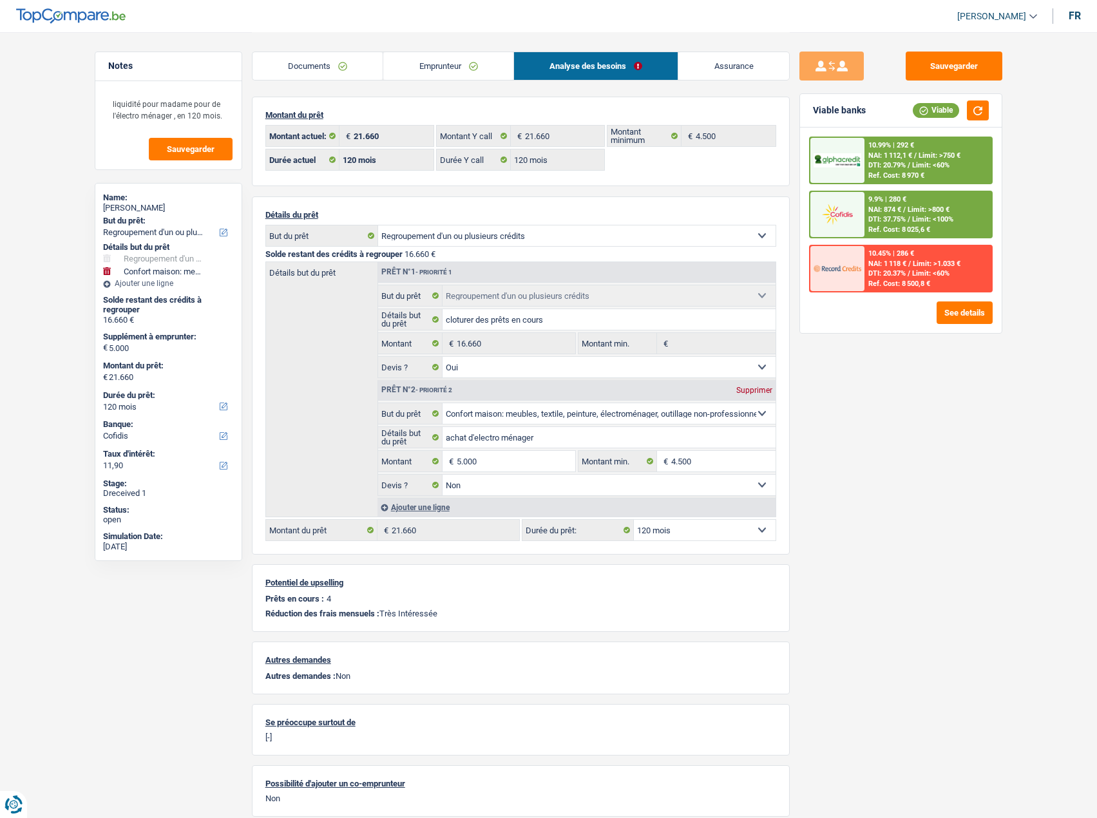
click at [415, 70] on link "Emprunteur" at bounding box center [448, 66] width 130 height 28
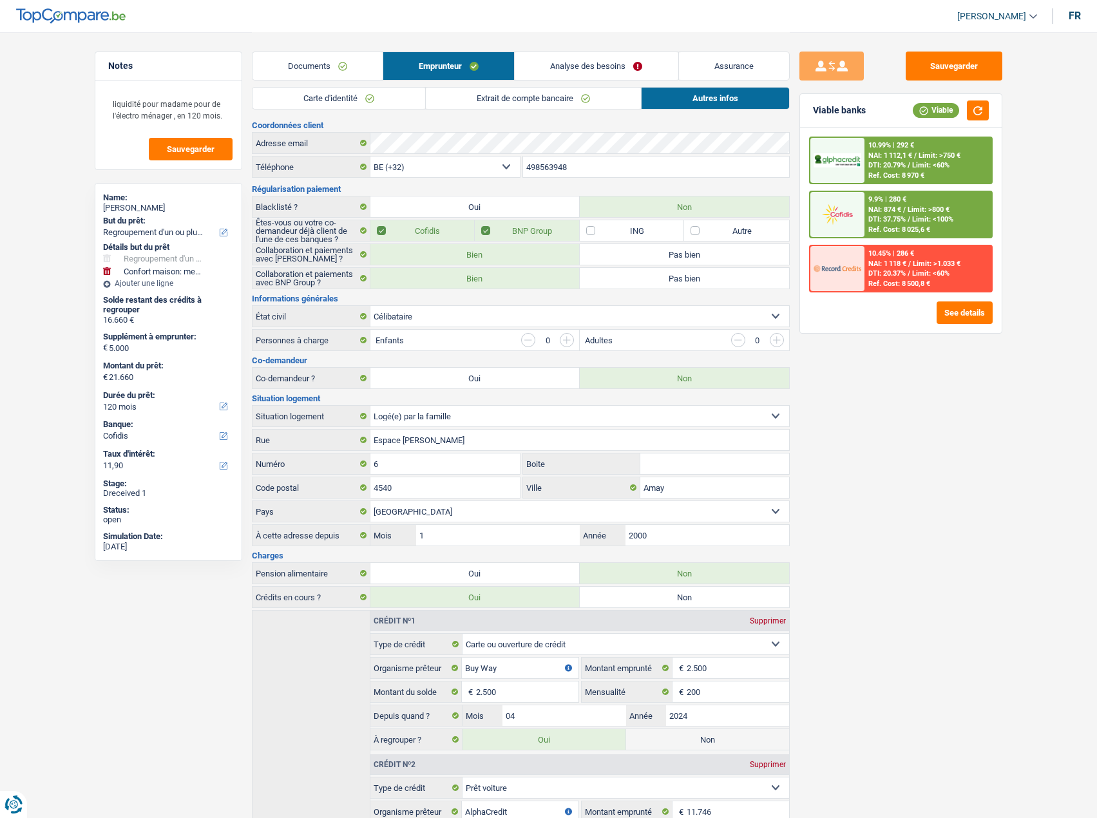
click at [363, 100] on link "Carte d'identité" at bounding box center [338, 98] width 173 height 21
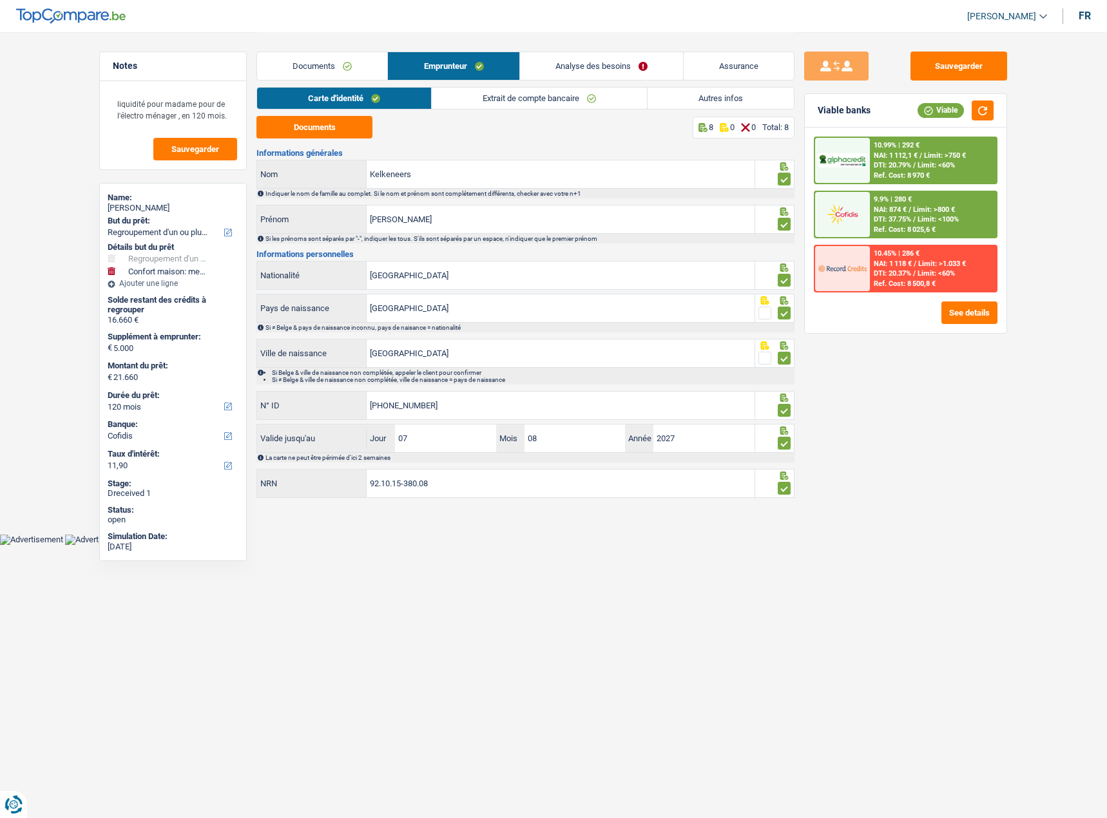
click at [553, 99] on link "Extrait de compte bancaire" at bounding box center [539, 98] width 215 height 21
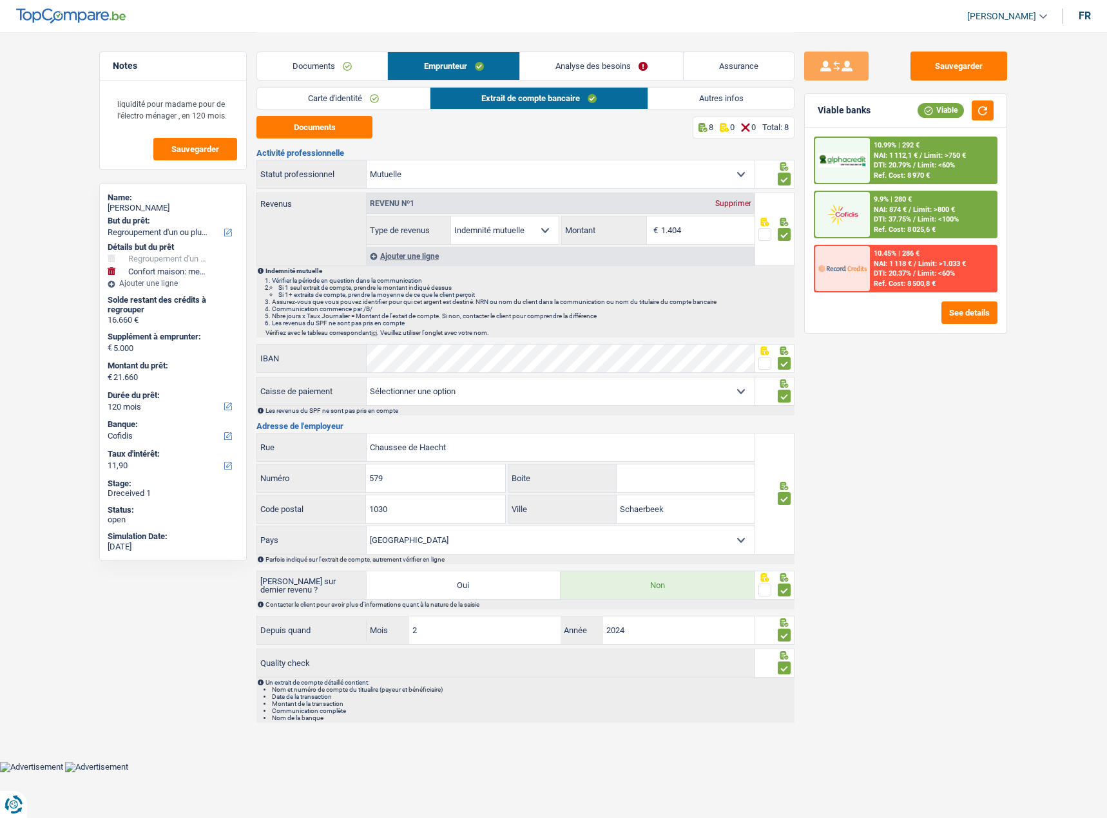
click at [697, 97] on link "Autres infos" at bounding box center [721, 98] width 146 height 21
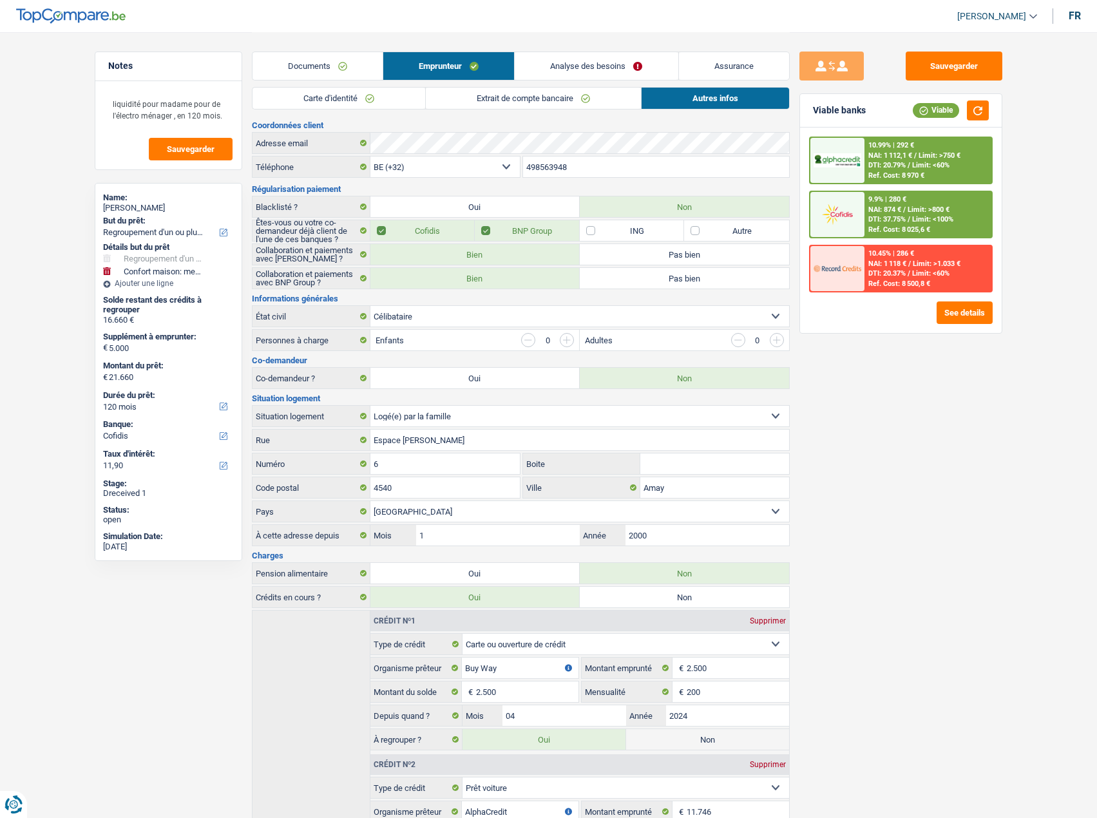
click at [923, 167] on span "Limit: <60%" at bounding box center [930, 165] width 37 height 8
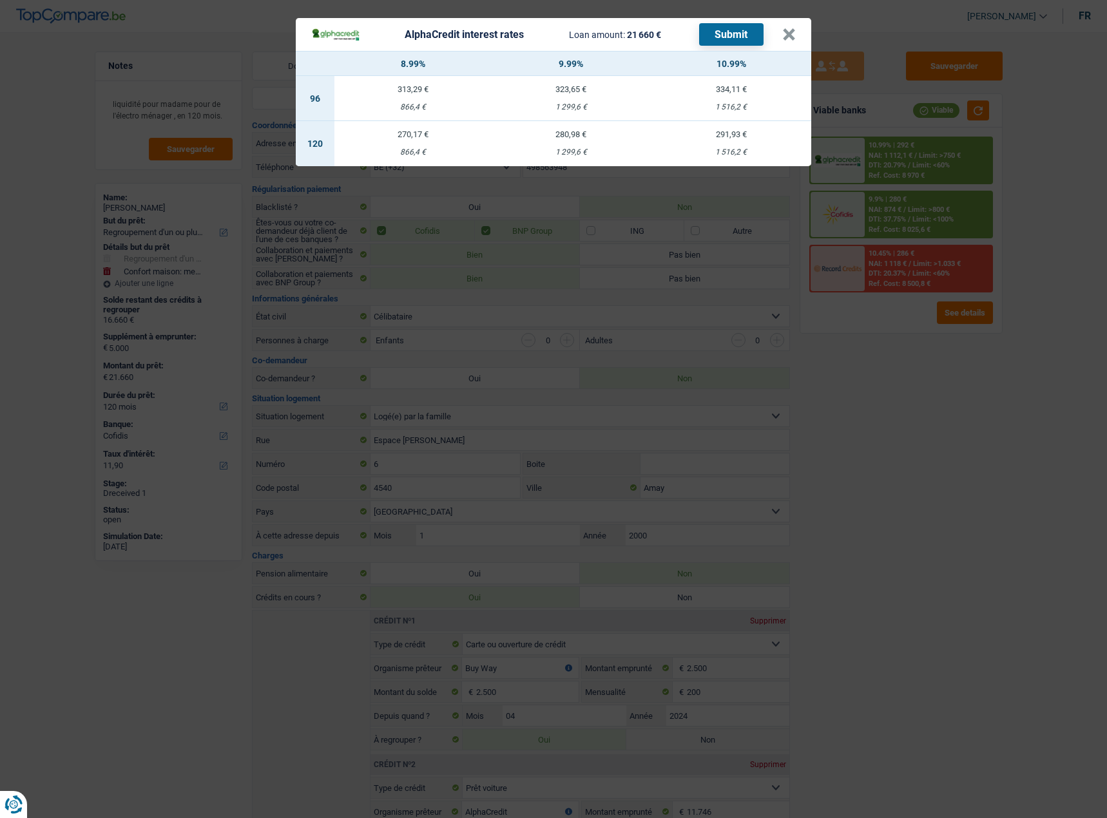
click at [616, 151] on div "1 299,6 €" at bounding box center [571, 152] width 160 height 8
select select "alphacredit"
type input "9,99"
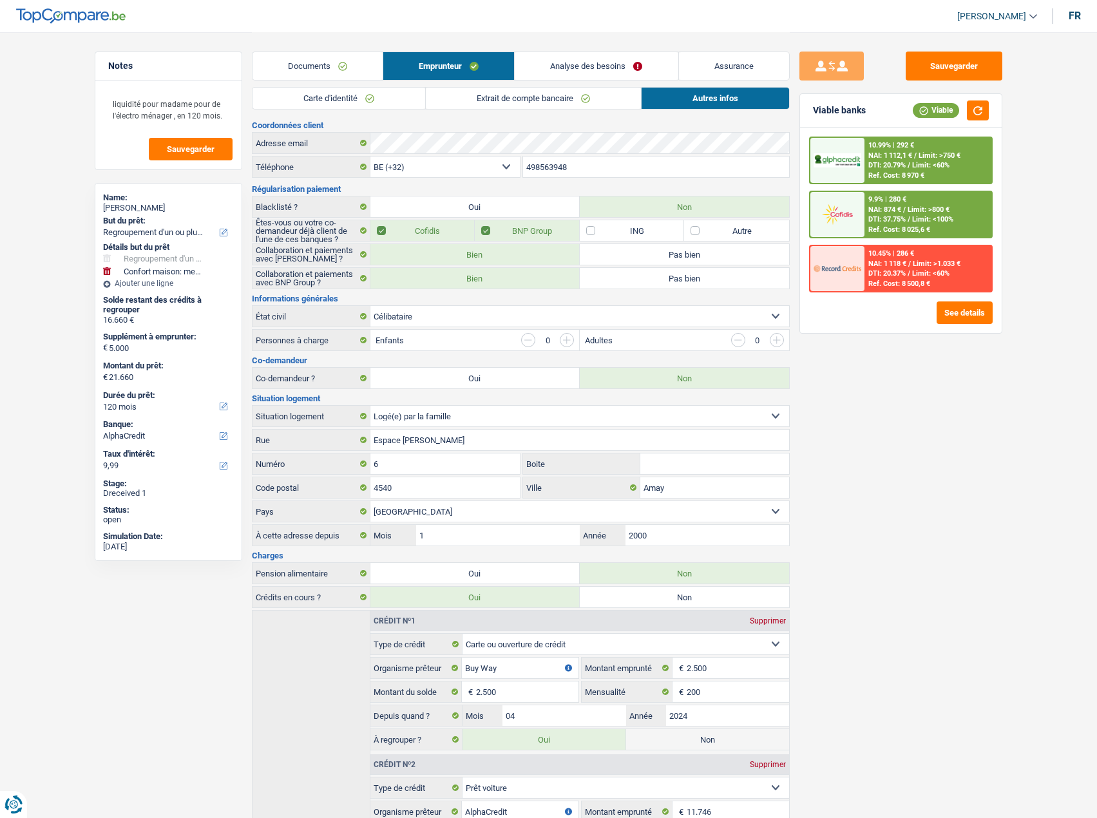
click at [919, 166] on span "Limit: <60%" at bounding box center [930, 165] width 37 height 8
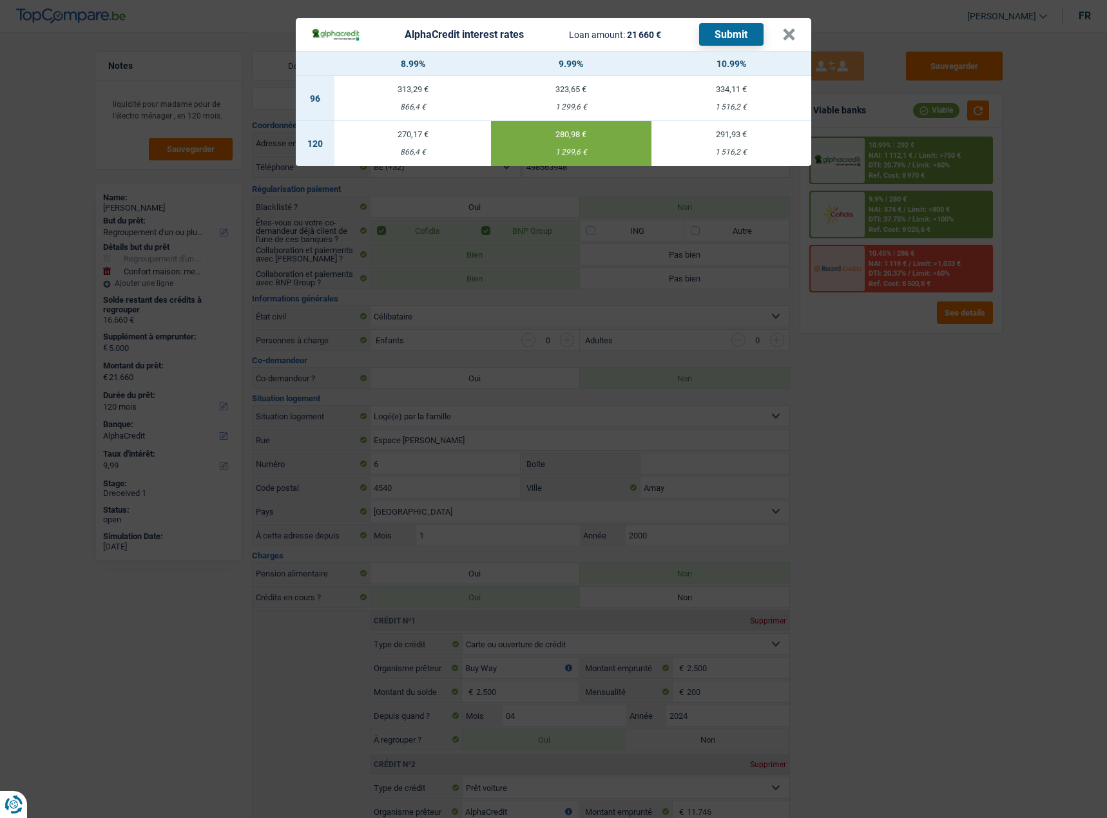
click at [738, 31] on button "Submit" at bounding box center [731, 34] width 64 height 23
click at [798, 35] on header "AlphaCredit interest rates Loan amount: 21 660 € Submit ×" at bounding box center [553, 34] width 515 height 33
click at [796, 38] on header "AlphaCredit interest rates Loan amount: 21 660 € Submit ×" at bounding box center [553, 34] width 515 height 33
click at [791, 35] on button "×" at bounding box center [789, 34] width 14 height 13
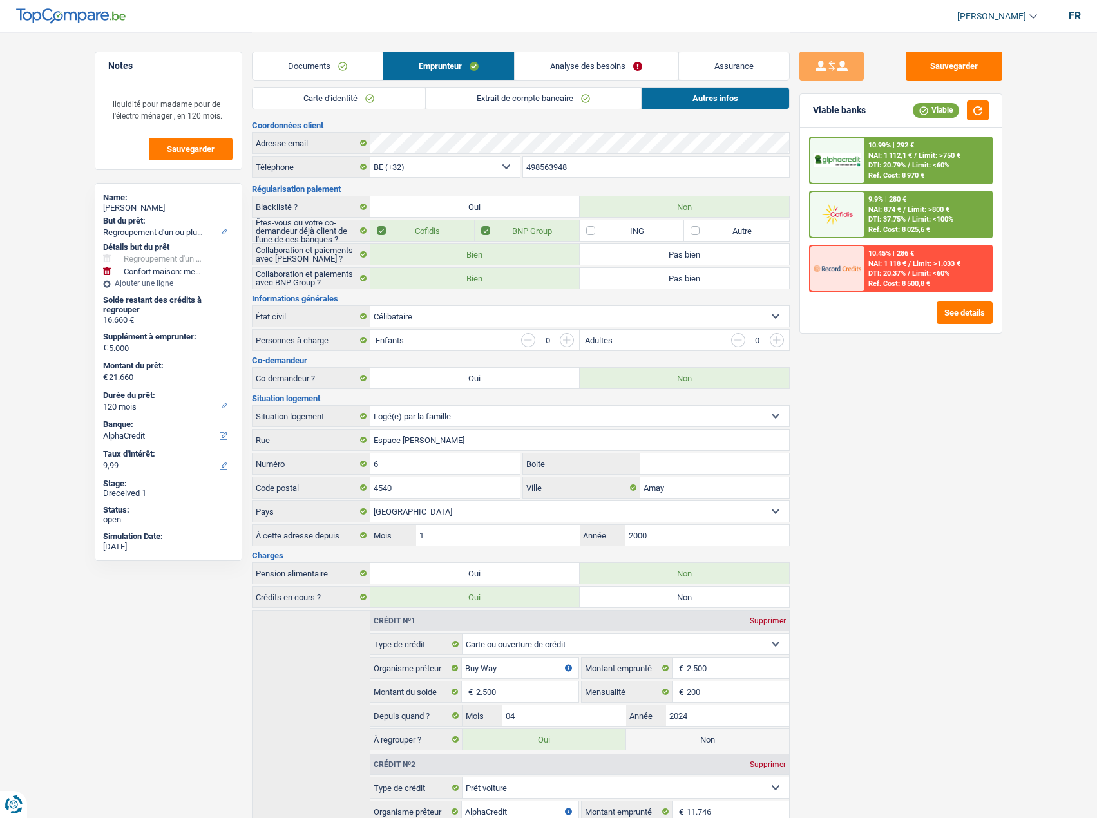
click at [926, 199] on div "9.9% | 280 € NAI: 874 € / Limit: >800 € DTI: 37.75% / Limit: <100% Ref. Cost: 8…" at bounding box center [927, 214] width 127 height 45
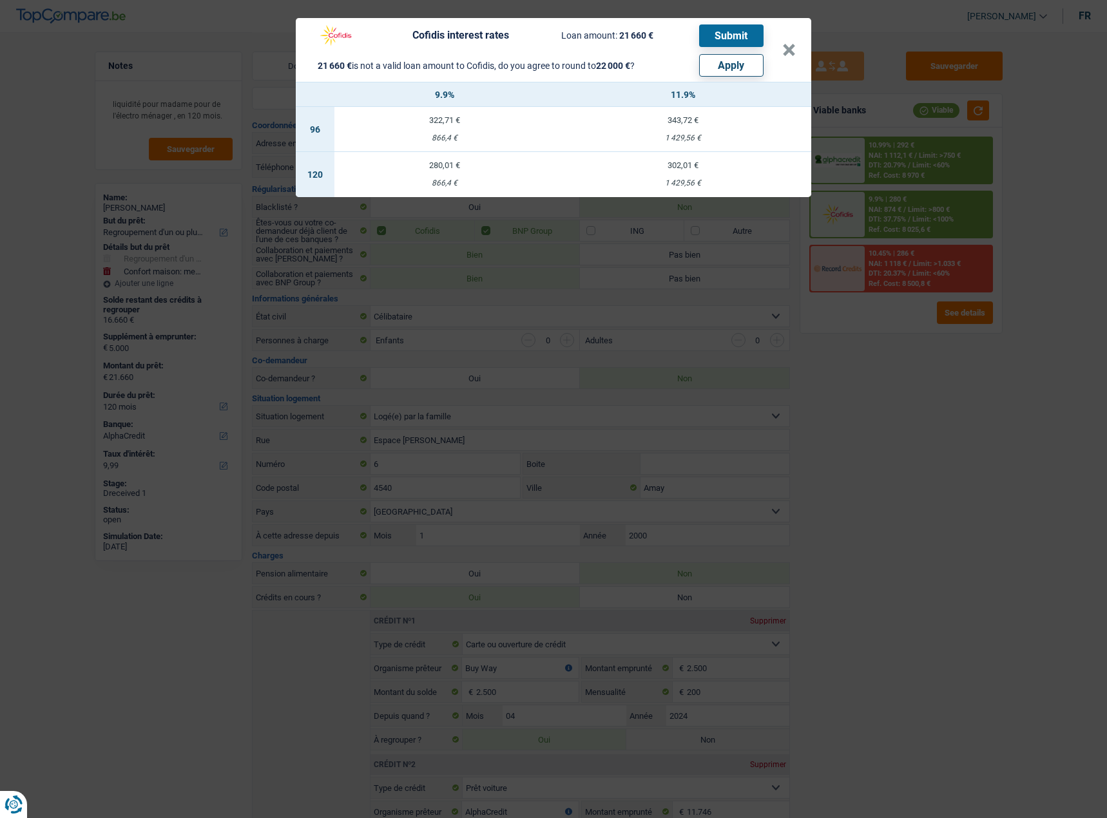
click at [746, 68] on button "Apply" at bounding box center [731, 65] width 64 height 23
type input "5.340"
type input "22.000"
select select "other"
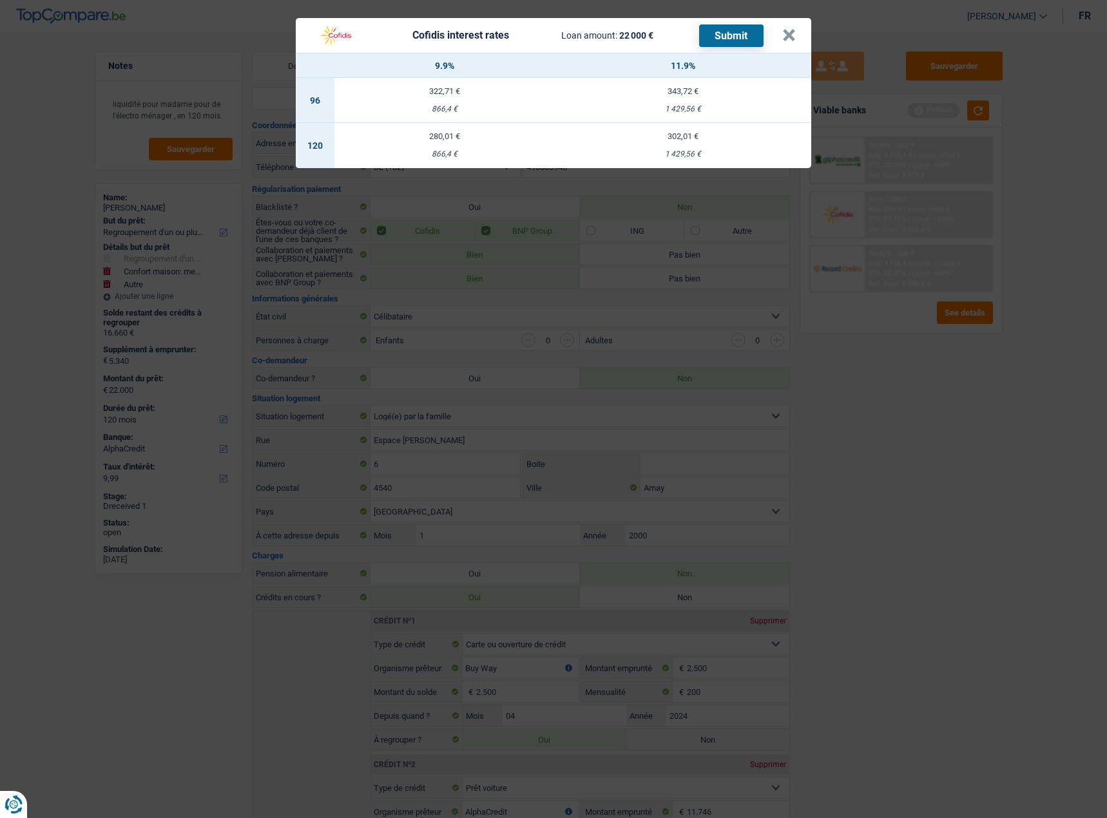
click at [796, 37] on header "Cofidis interest rates Loan amount: 22 000 € Submit ×" at bounding box center [553, 35] width 515 height 35
click at [788, 37] on button "×" at bounding box center [789, 35] width 14 height 13
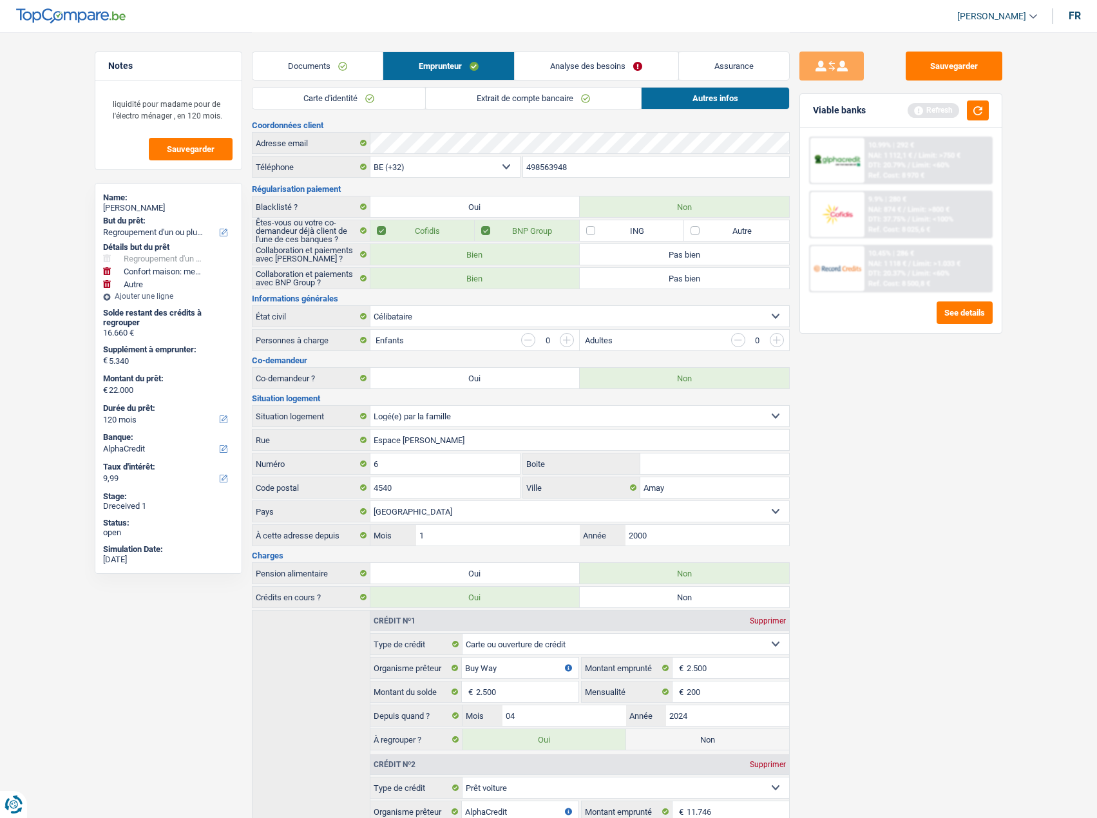
click at [352, 65] on link "Documents" at bounding box center [317, 66] width 130 height 28
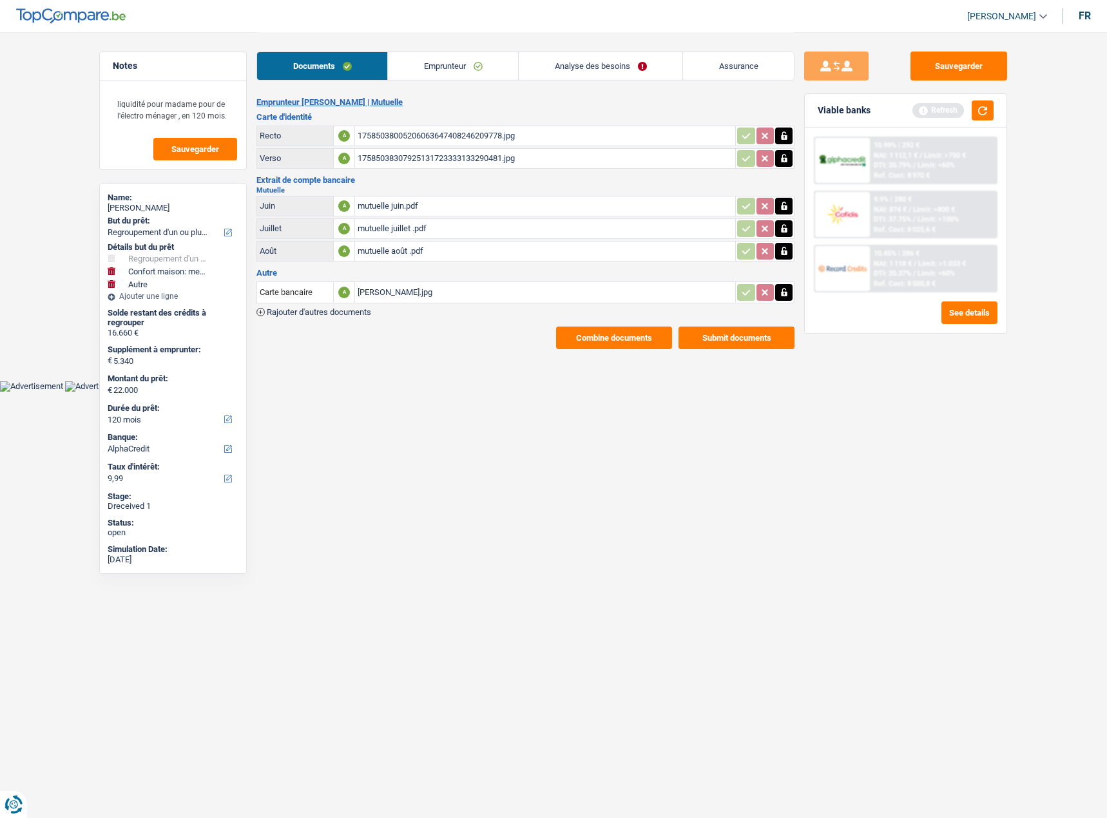
click at [624, 73] on link "Analyse des besoins" at bounding box center [601, 66] width 164 height 28
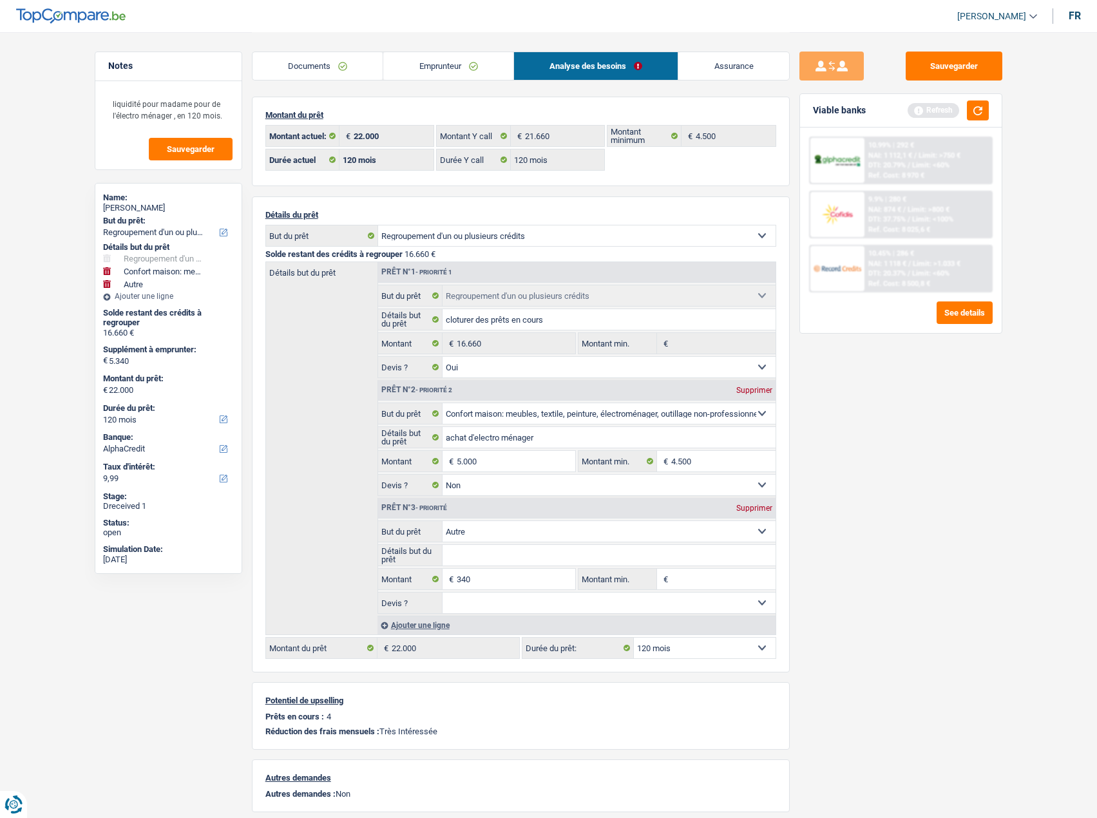
click at [493, 71] on link "Emprunteur" at bounding box center [448, 66] width 130 height 28
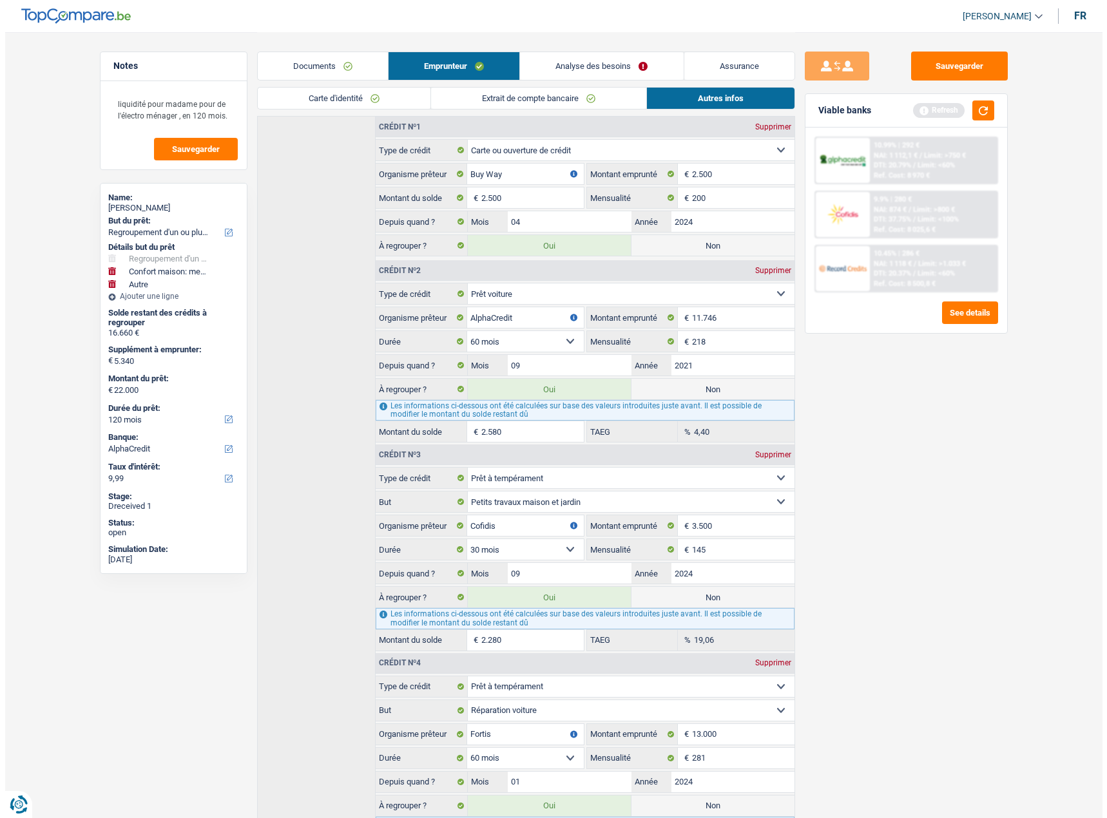
scroll to position [601, 0]
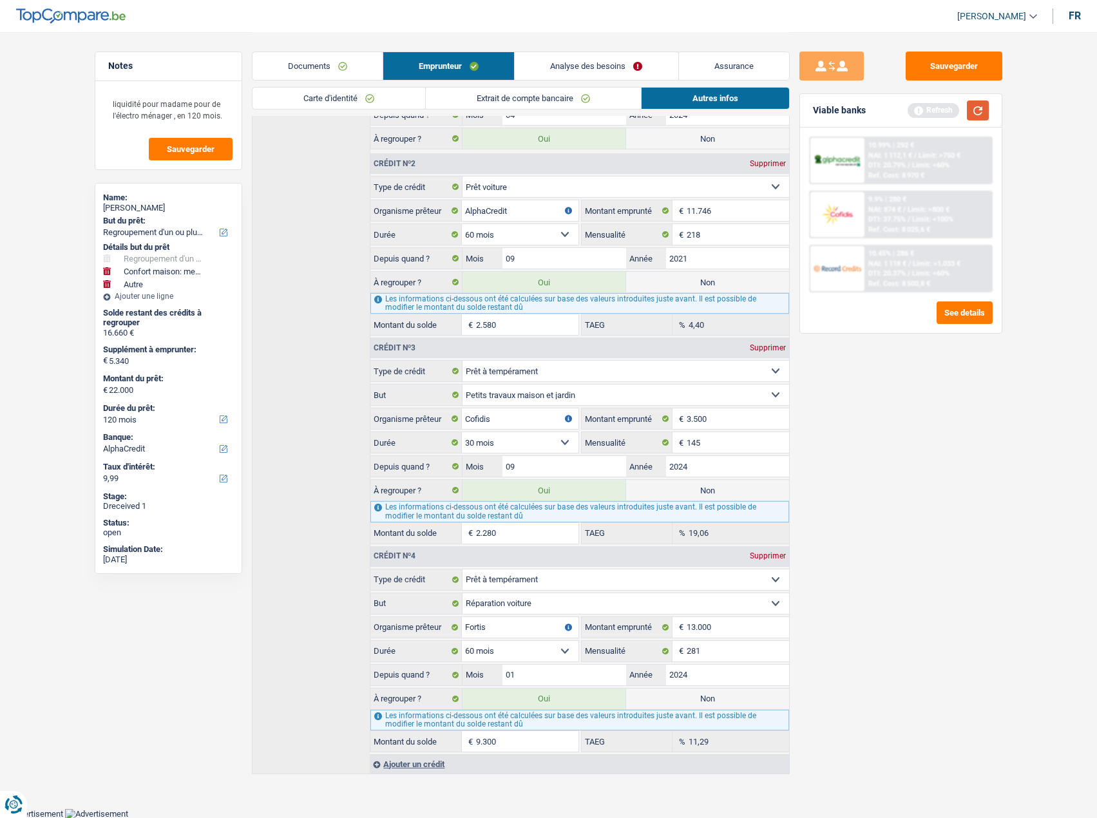
click at [979, 115] on button "button" at bounding box center [978, 110] width 22 height 20
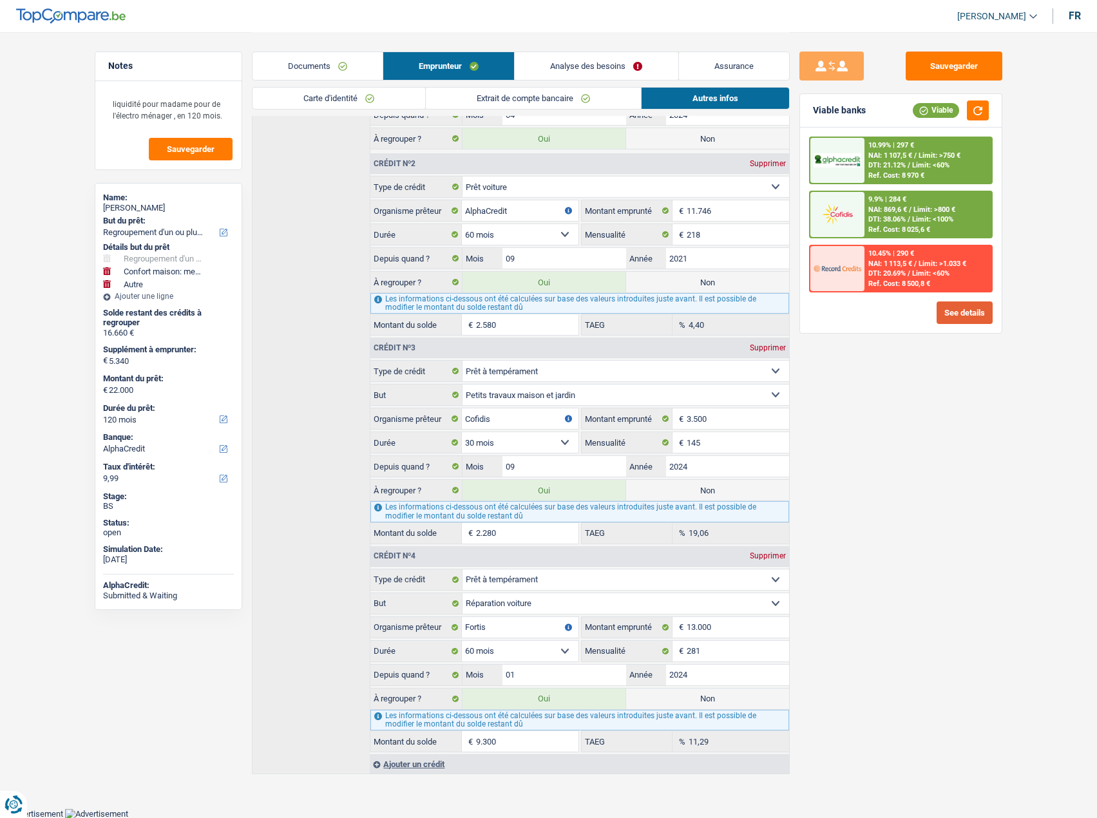
click at [972, 315] on button "See details" at bounding box center [965, 312] width 56 height 23
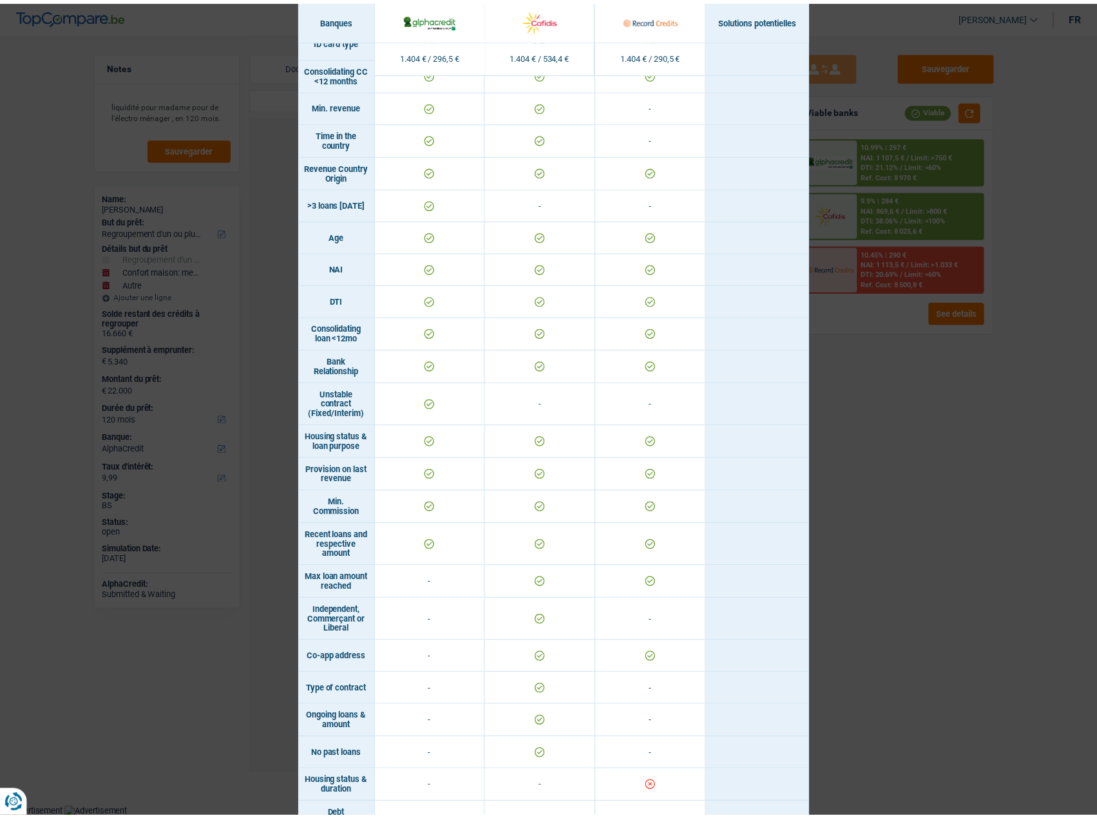
scroll to position [346, 0]
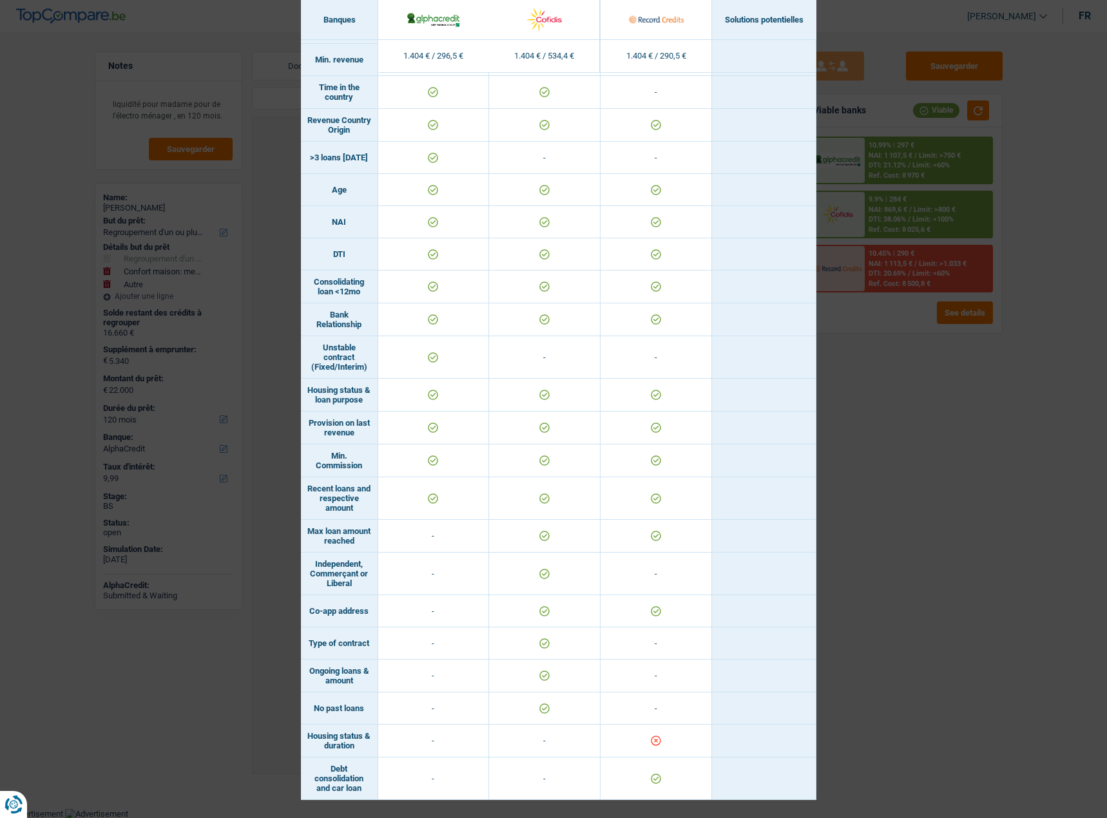
click at [970, 508] on div "Banks conditions × Banques Solutions potentielles Revenus / Charges 1.404 € / 2…" at bounding box center [553, 409] width 1107 height 818
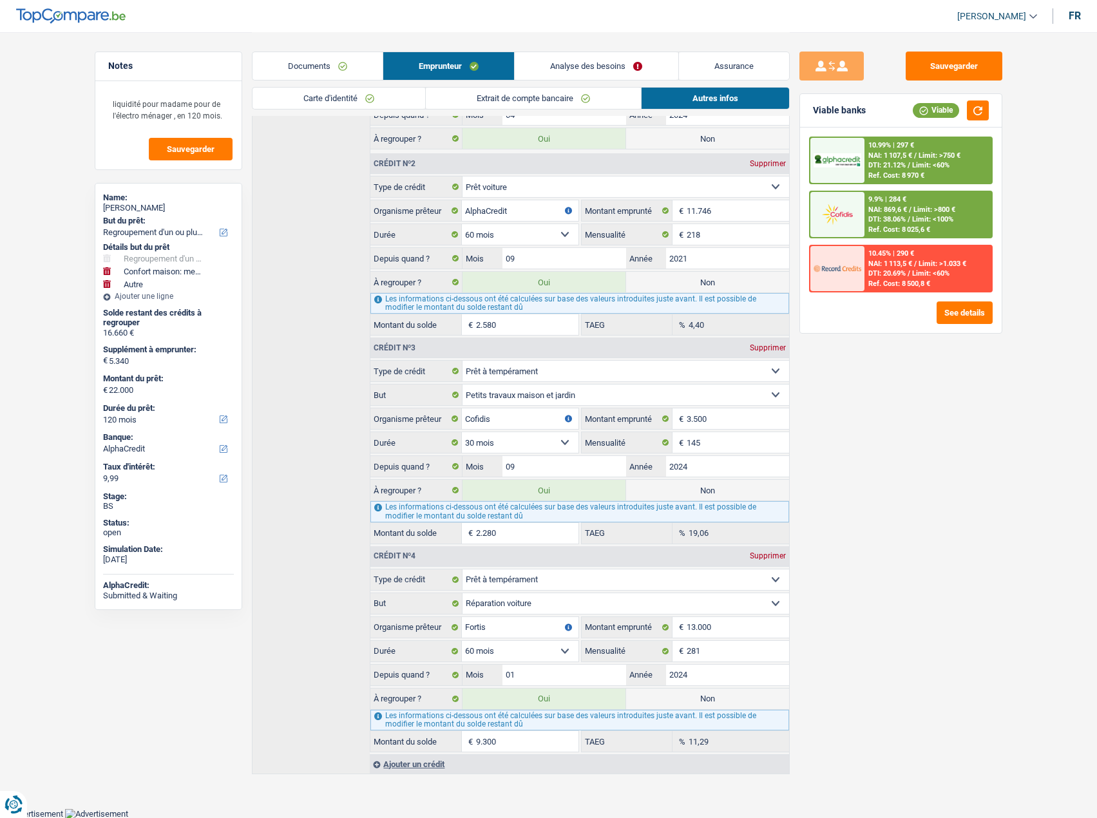
click at [867, 204] on div "9.9% | 284 € NAI: 869,6 € / Limit: >800 € DTI: 38.06% / Limit: <100% Ref. Cost:…" at bounding box center [927, 214] width 127 height 45
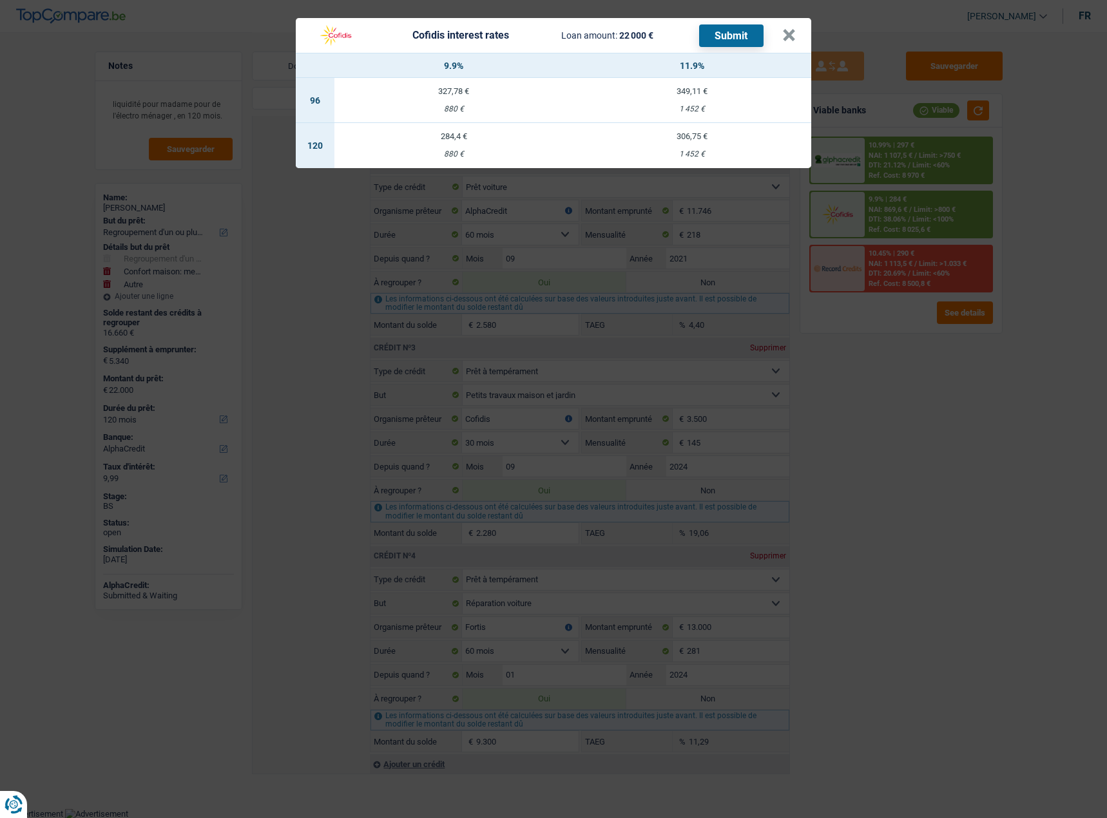
click at [726, 152] on div "1 452 €" at bounding box center [692, 154] width 238 height 8
select select "cofidis"
type input "11,90"
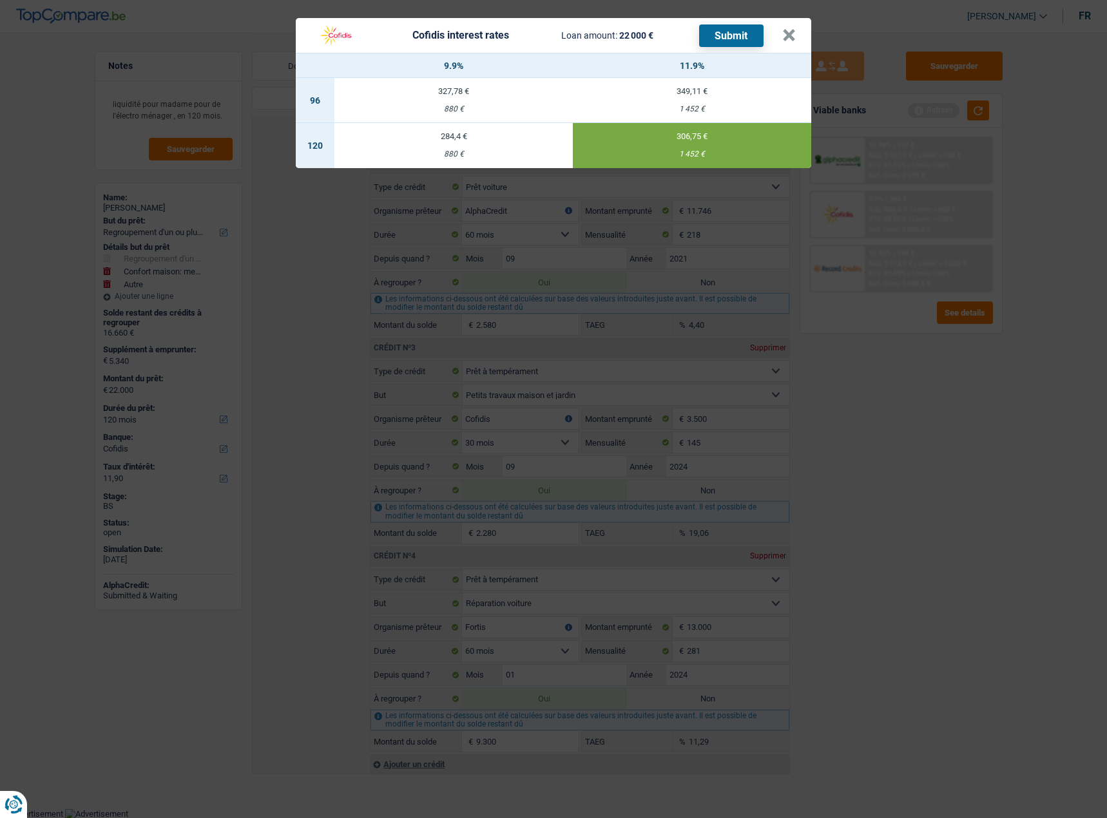
click at [728, 39] on button "Submit" at bounding box center [731, 35] width 64 height 23
click at [795, 29] on header "Cofidis interest rates Loan amount: 22 000 € Submit ×" at bounding box center [553, 35] width 515 height 35
drag, startPoint x: 795, startPoint y: 33, endPoint x: 789, endPoint y: 37, distance: 6.6
click at [794, 33] on button "×" at bounding box center [789, 35] width 14 height 13
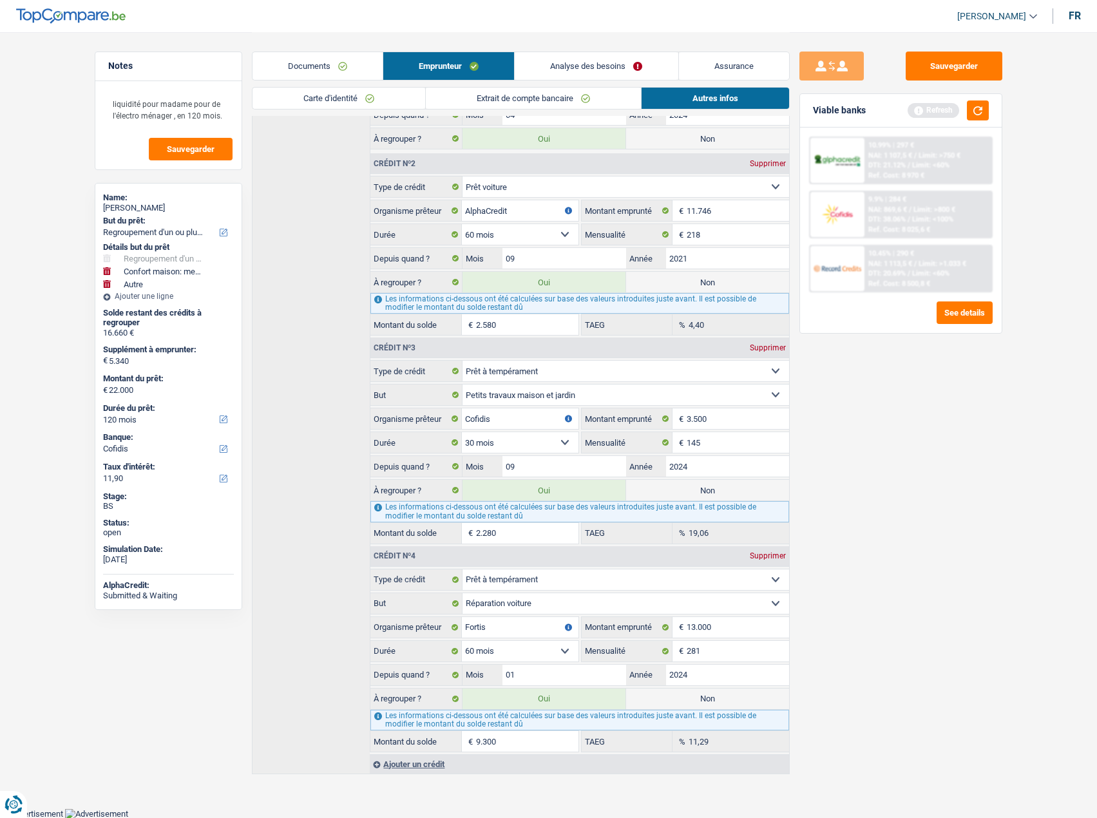
drag, startPoint x: 322, startPoint y: 59, endPoint x: 397, endPoint y: 112, distance: 91.5
click at [321, 60] on link "Documents" at bounding box center [317, 66] width 130 height 28
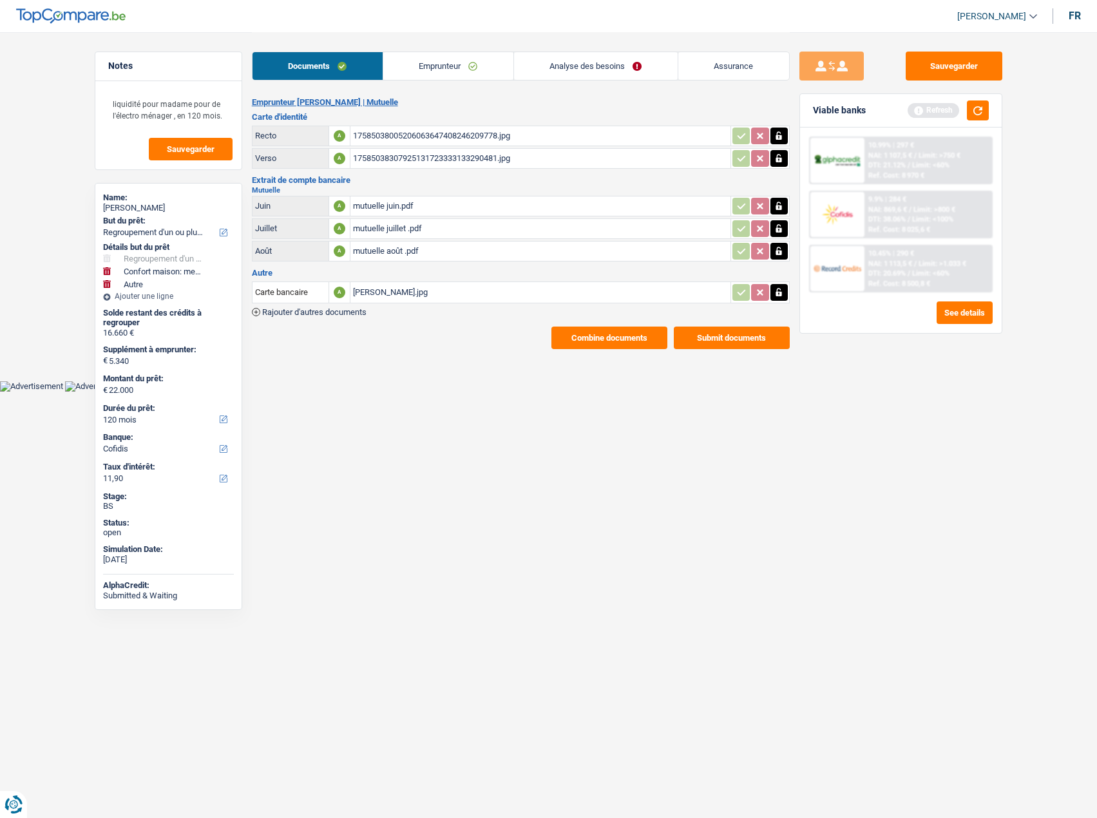
scroll to position [0, 0]
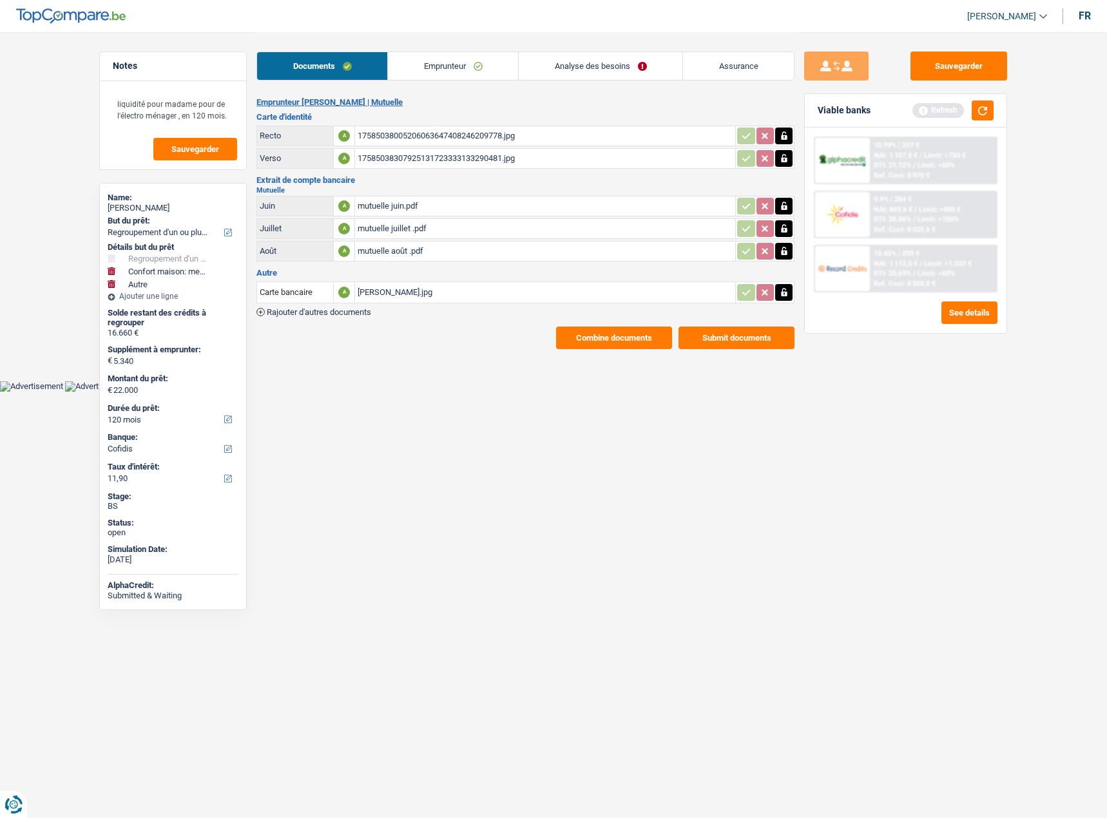
click at [728, 342] on button "Submit documents" at bounding box center [736, 338] width 116 height 23
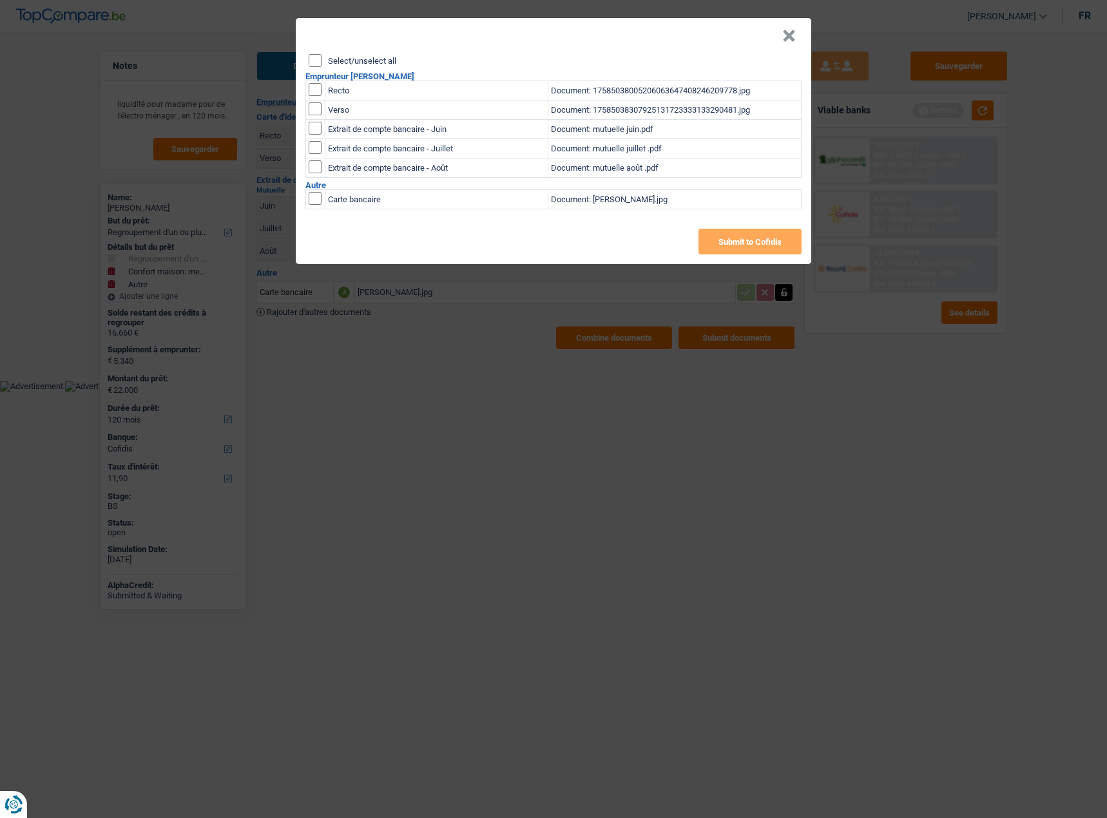
drag, startPoint x: 316, startPoint y: 50, endPoint x: 314, endPoint y: 63, distance: 13.0
click at [315, 52] on header "×" at bounding box center [553, 36] width 515 height 36
click at [314, 63] on input "Select/unselect all" at bounding box center [315, 60] width 13 height 13
checkbox input "true"
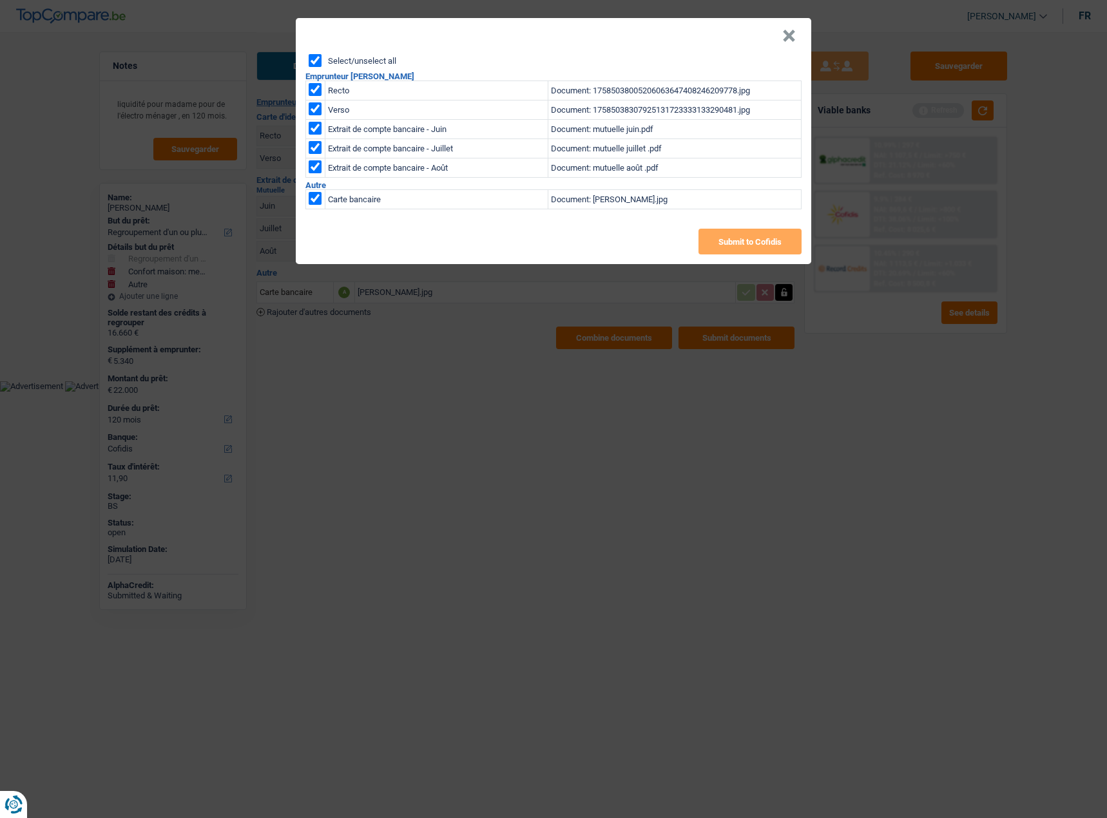
checkbox input "true"
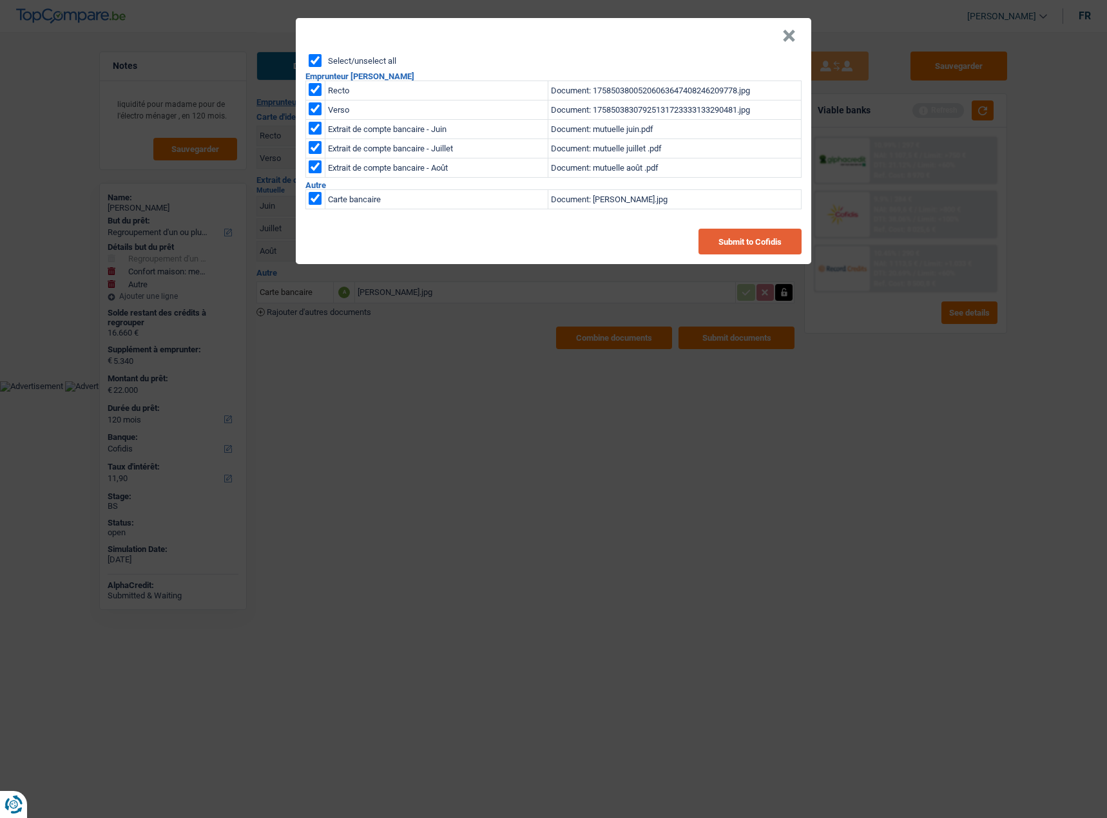
drag, startPoint x: 765, startPoint y: 238, endPoint x: 781, endPoint y: 251, distance: 20.2
click at [765, 240] on button "Submit to Cofidis" at bounding box center [749, 242] width 103 height 26
click at [785, 34] on button "×" at bounding box center [789, 36] width 14 height 13
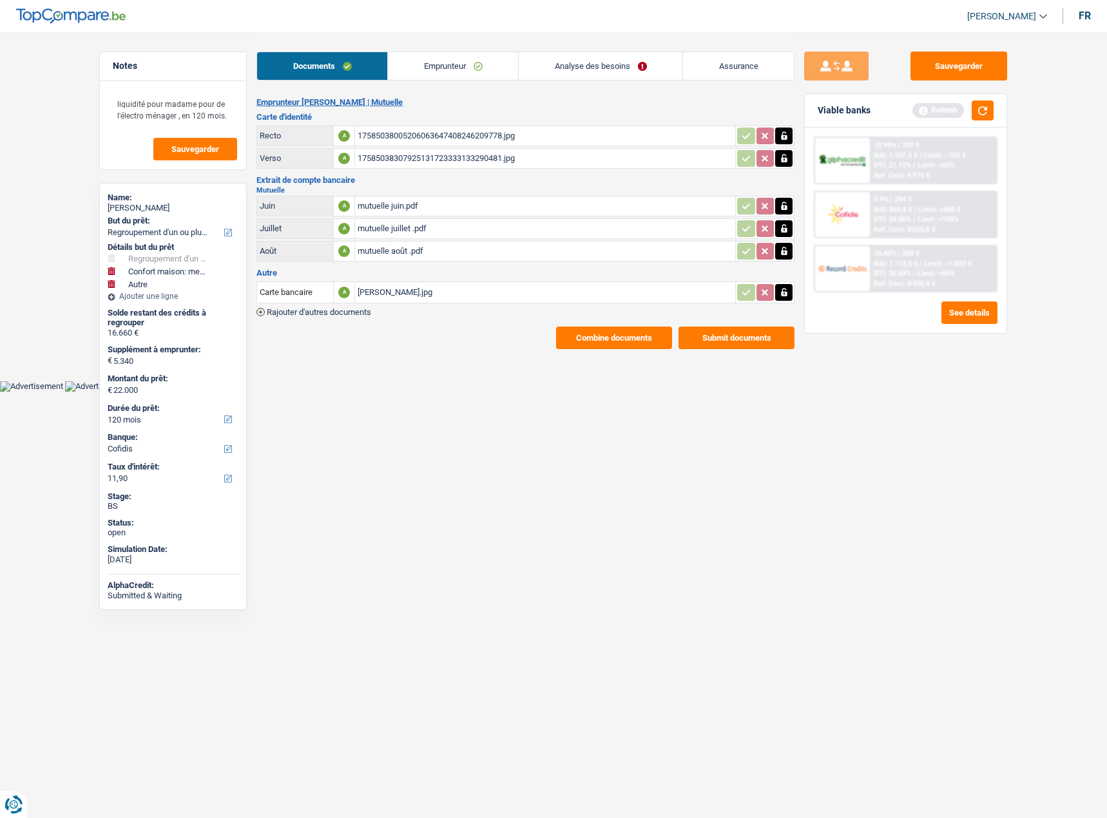
click at [618, 339] on button "Combine documents" at bounding box center [614, 338] width 116 height 23
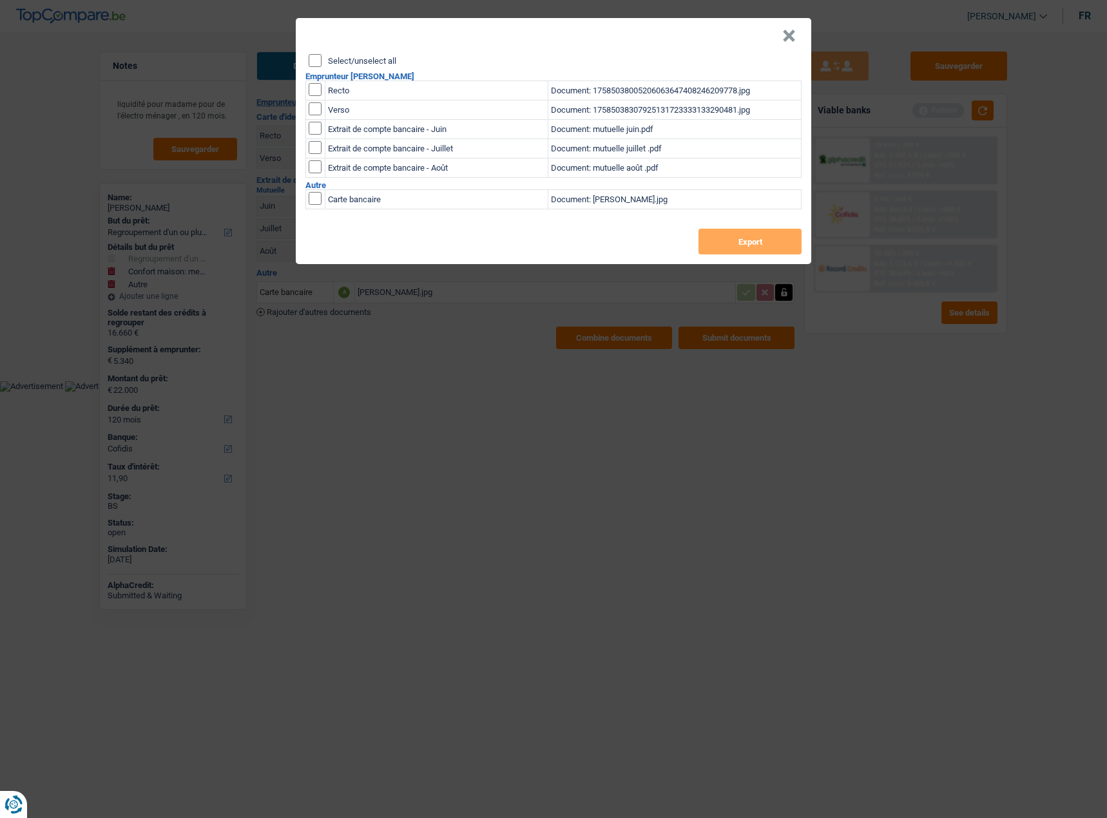
click at [316, 61] on input "Select/unselect all" at bounding box center [315, 60] width 13 height 13
checkbox input "true"
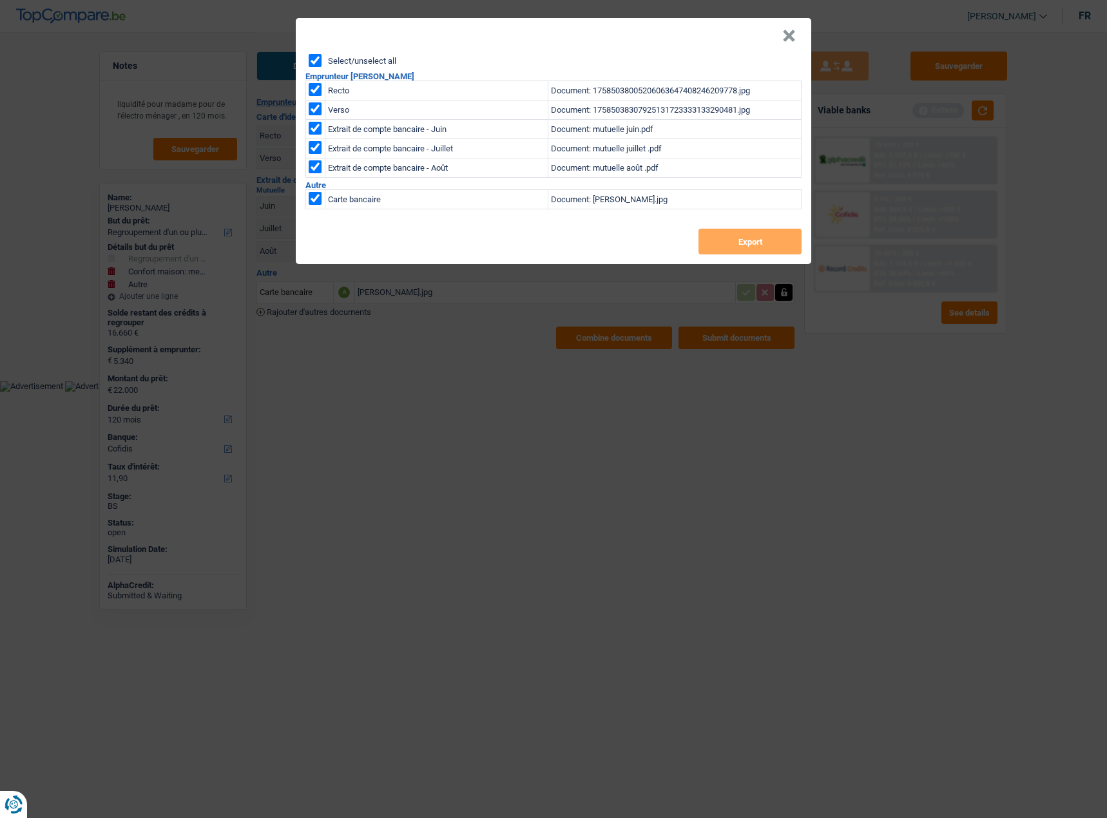
checkbox input "true"
click at [755, 244] on button "Export" at bounding box center [749, 242] width 103 height 26
click at [790, 37] on button "×" at bounding box center [789, 36] width 14 height 13
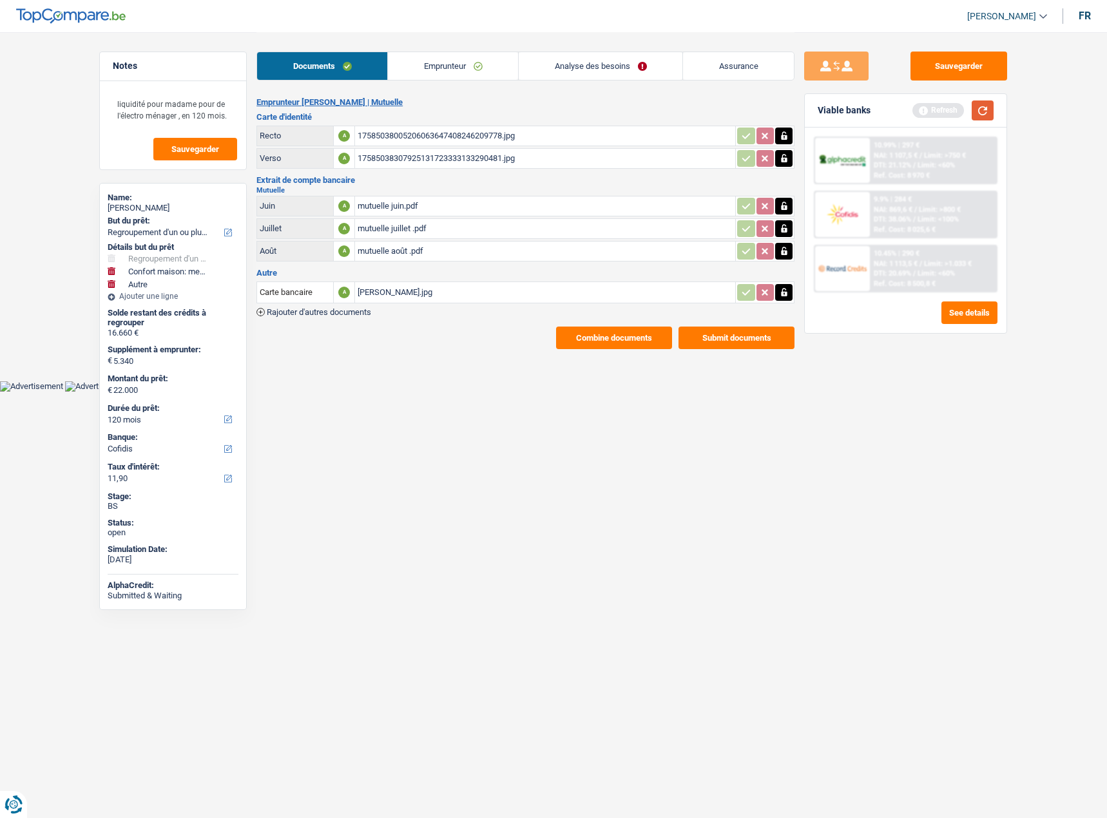
click at [991, 112] on button "button" at bounding box center [982, 110] width 22 height 20
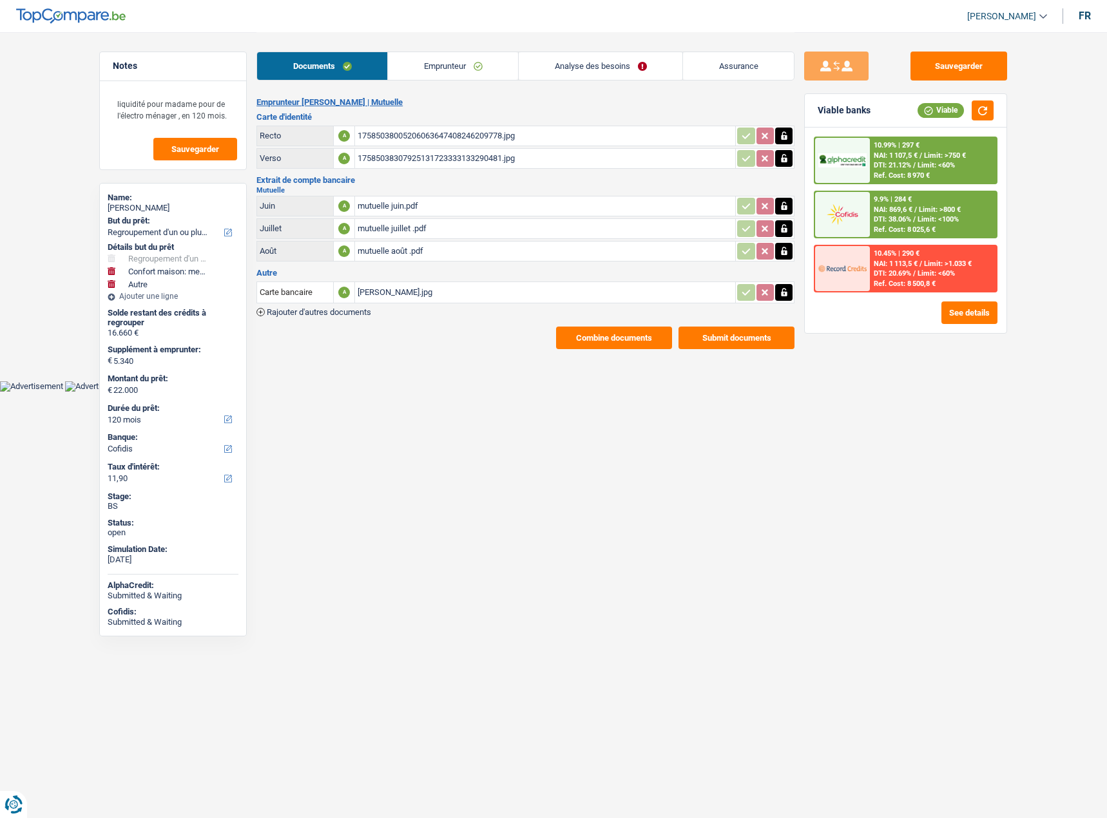
click at [583, 57] on link "Analyse des besoins" at bounding box center [601, 66] width 164 height 28
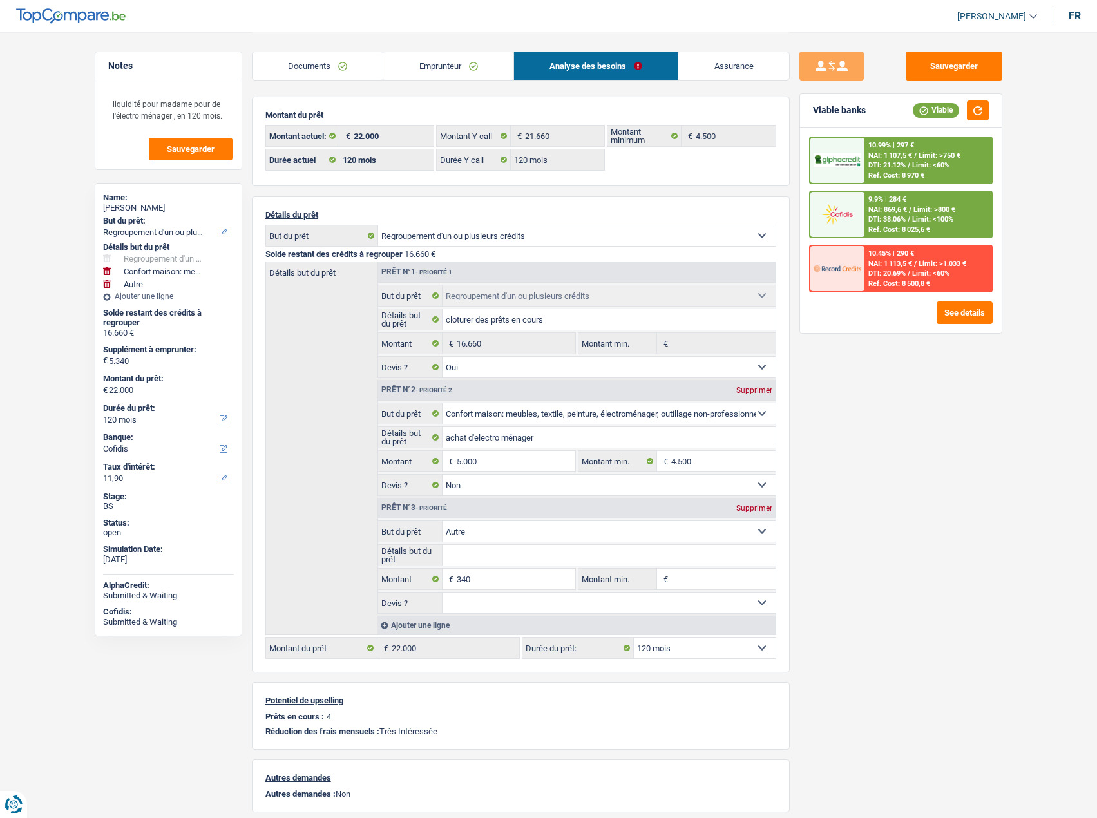
drag, startPoint x: 755, startPoint y: 506, endPoint x: 700, endPoint y: 498, distance: 55.4
click at [755, 506] on div "Supprimer" at bounding box center [754, 508] width 43 height 8
type input "5.000"
type input "21.660"
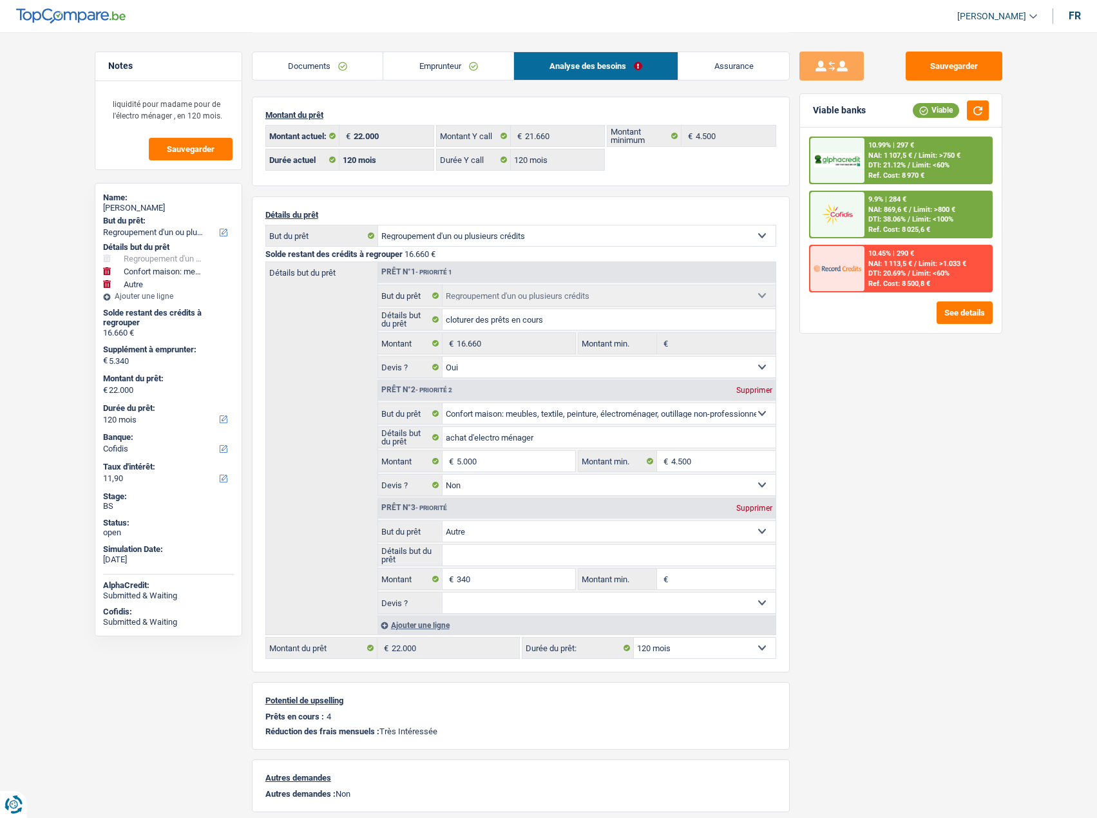
type input "21.660"
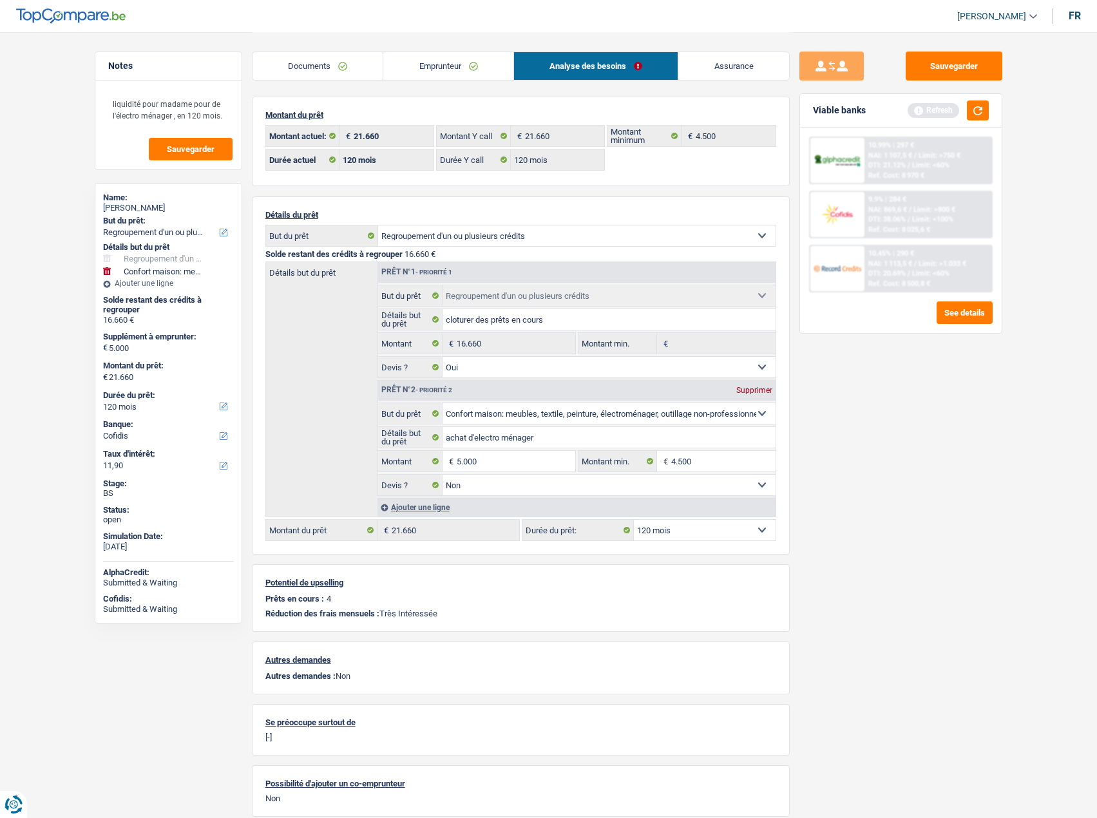
click at [307, 70] on link "Documents" at bounding box center [317, 66] width 131 height 28
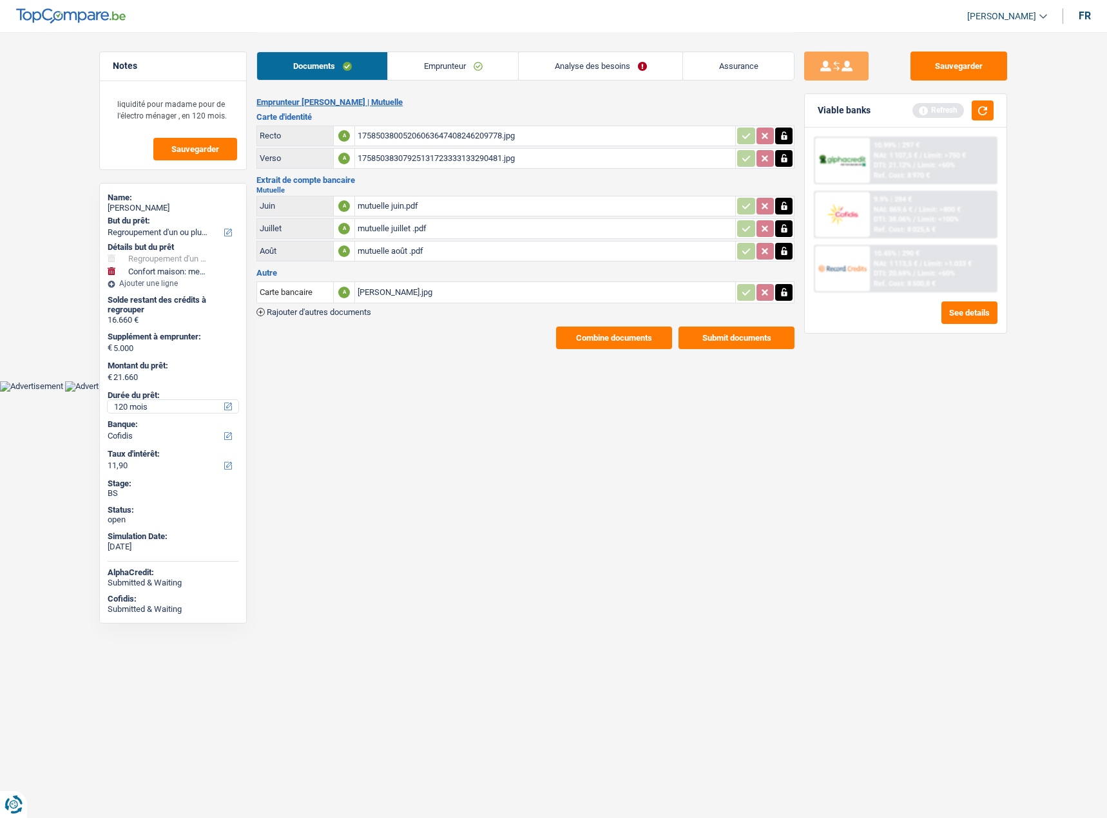
click at [164, 407] on select "12 mois 18 mois 24 mois 30 mois 36 mois 42 mois 48 mois 60 mois 72 mois 84 mois…" at bounding box center [173, 406] width 131 height 13
select select "84"
click at [108, 400] on select "12 mois 18 mois 24 mois 30 mois 36 mois 42 mois 48 mois 60 mois 72 mois 84 mois…" at bounding box center [173, 406] width 131 height 13
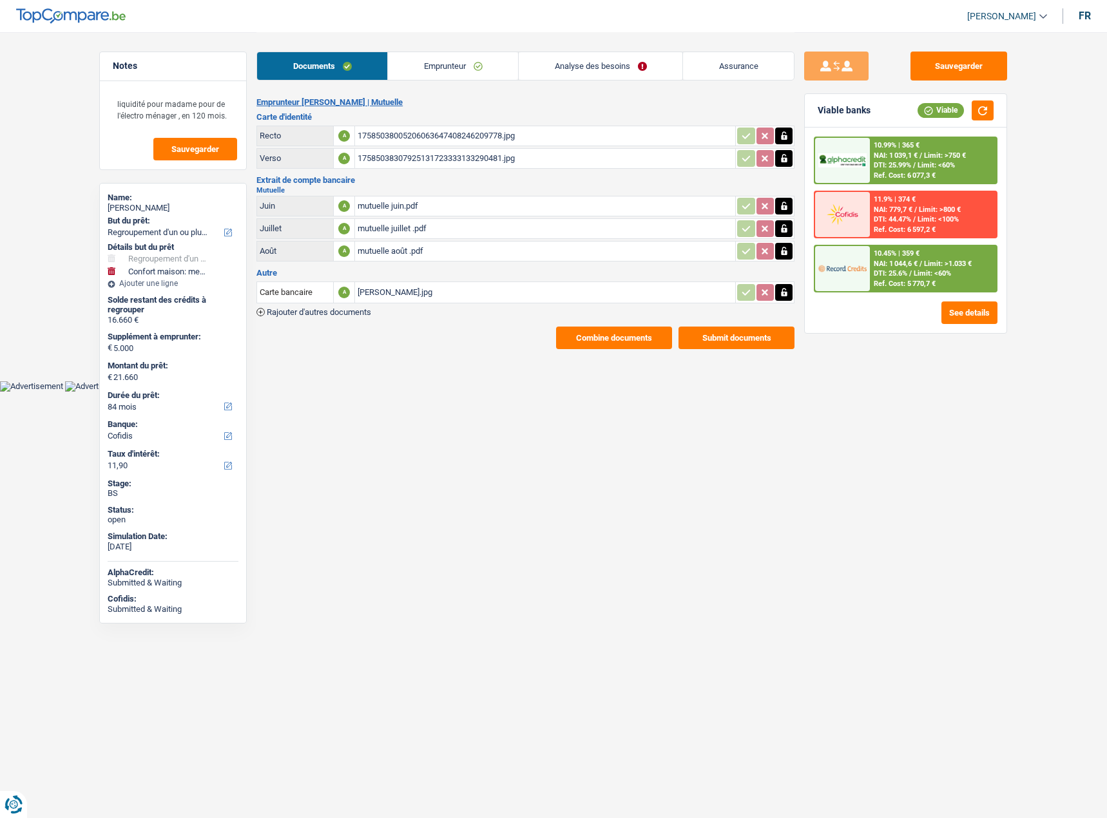
click at [933, 150] on div "10.99% | 365 € NAI: 1 039,1 € / Limit: >750 € DTI: 25.99% / Limit: <60% Ref. Co…" at bounding box center [933, 160] width 127 height 45
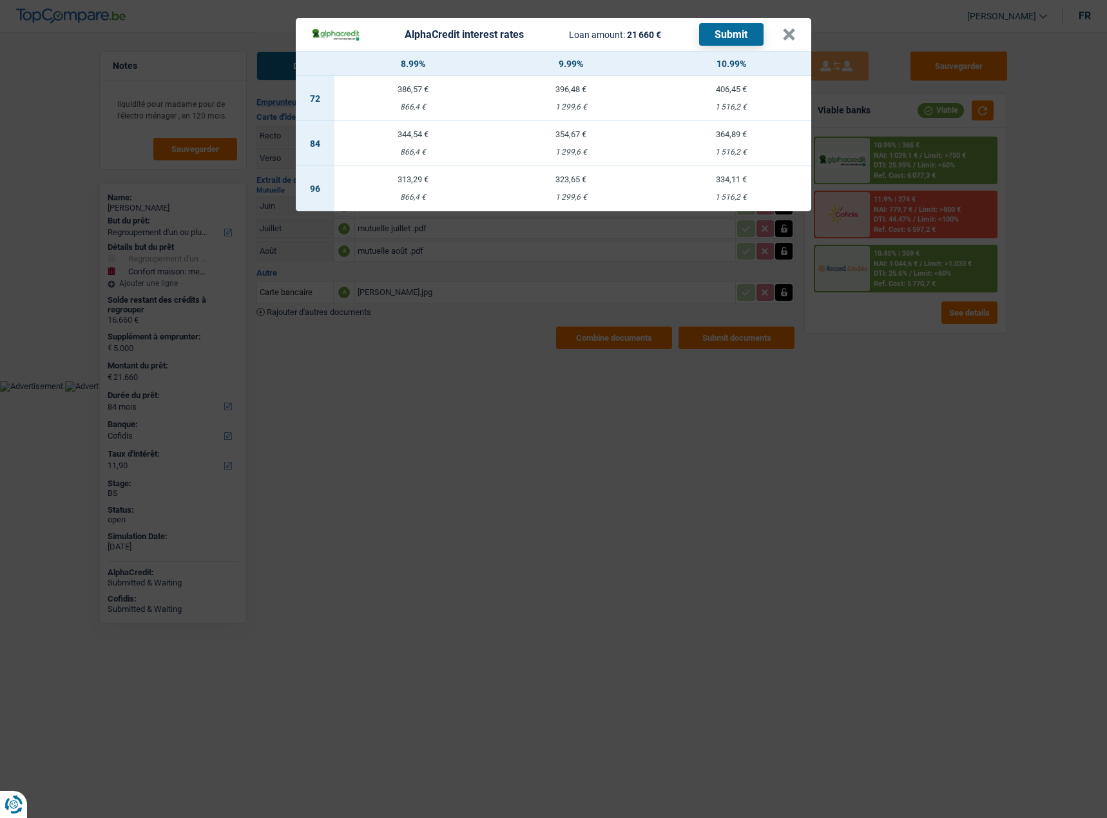
click at [844, 380] on div "AlphaCredit interest rates Loan amount: 21 660 € Submit × 8.99% 9.99% 10.99% 72…" at bounding box center [553, 409] width 1107 height 818
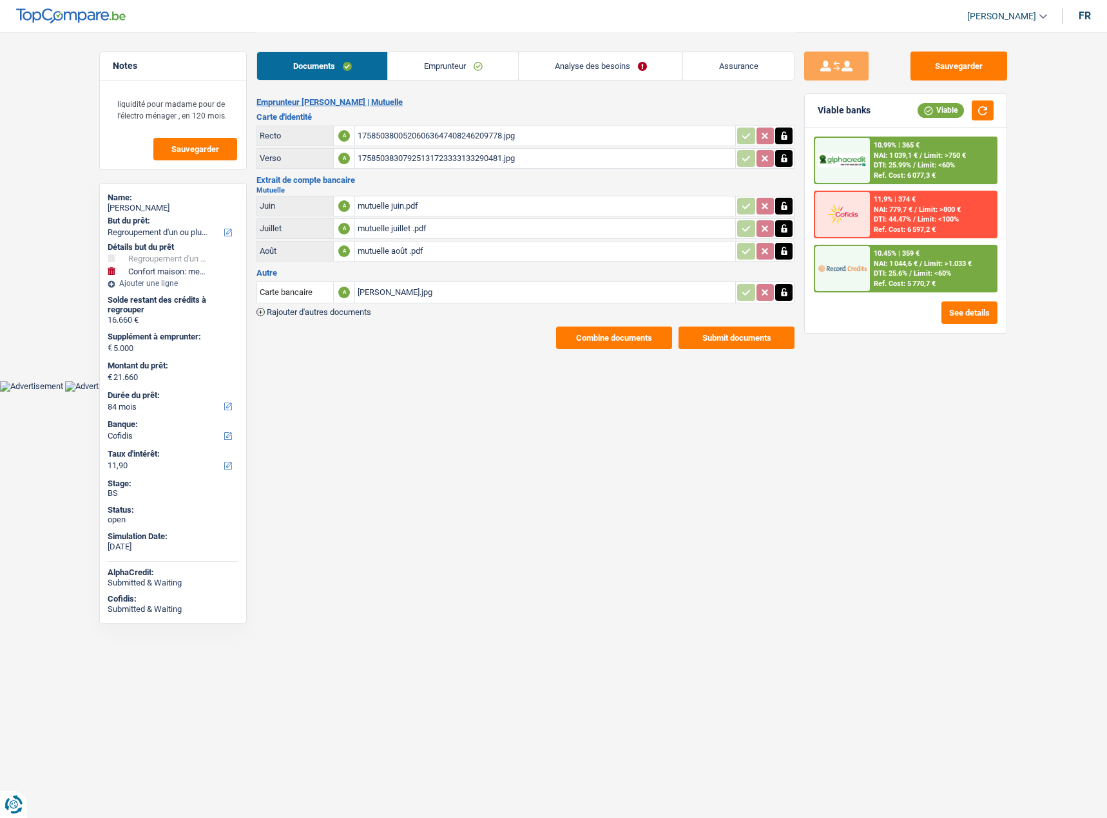
click at [901, 234] on div "11.9% | 374 € NAI: 779,7 € / Limit: >800 € DTI: 44.47% / Limit: <100% Ref. Cost…" at bounding box center [933, 214] width 127 height 45
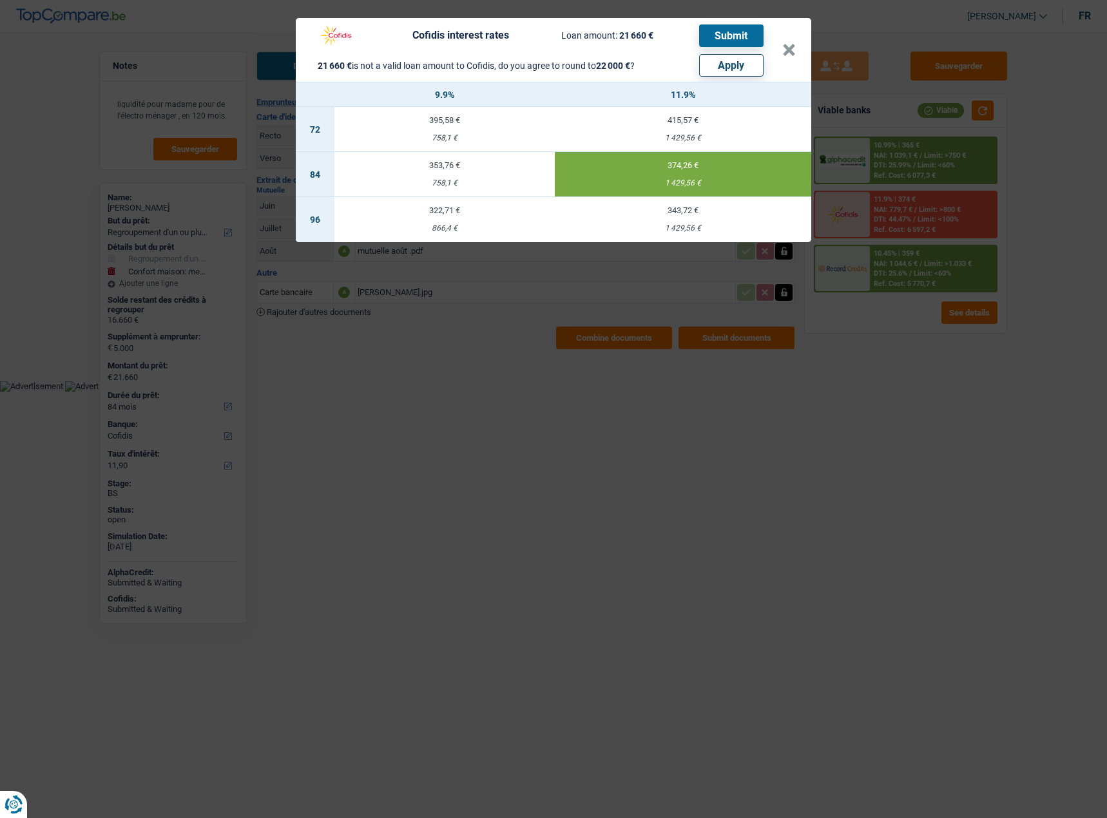
click at [862, 375] on div "Cofidis interest rates Loan amount: 21 660 € Submit 21 660 € is not a valid loa…" at bounding box center [553, 409] width 1107 height 818
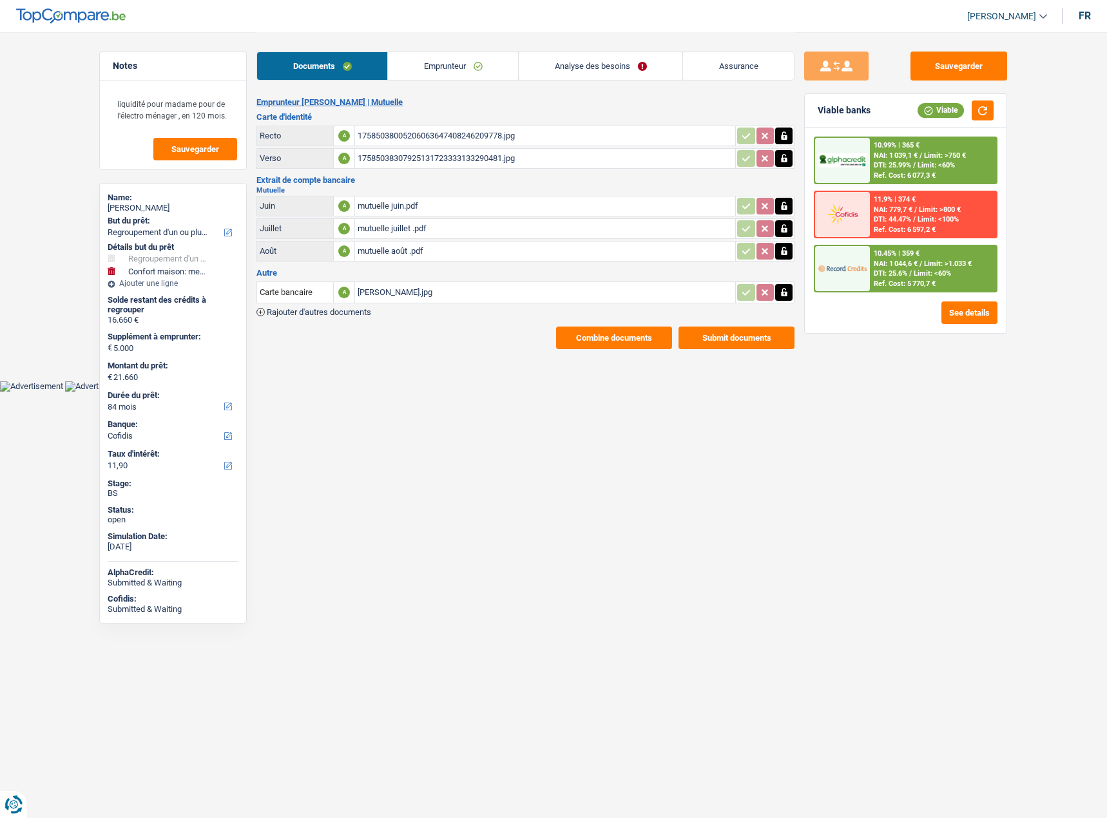
click at [935, 285] on div "10.45% | 359 € NAI: 1 044,6 € / Limit: >1.033 € DTI: 25.6% / Limit: <60% Ref. C…" at bounding box center [933, 268] width 127 height 45
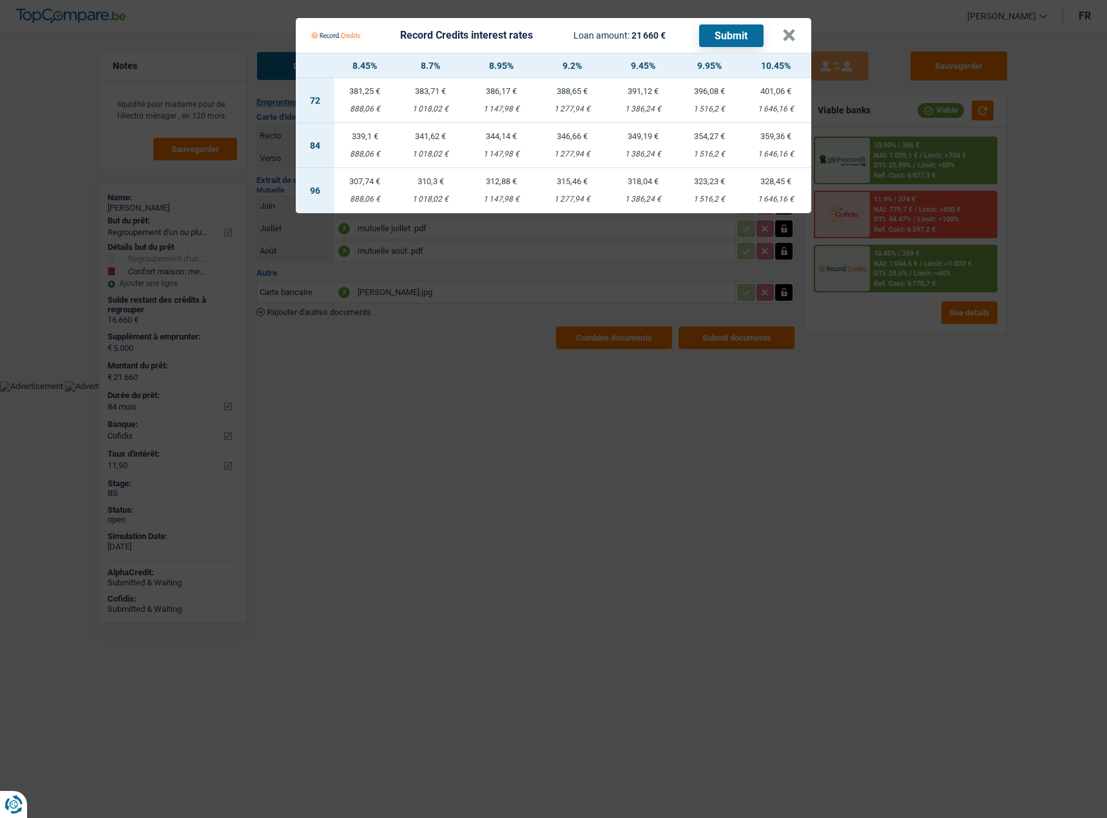
click at [761, 555] on Credits "Record Credits interest rates Loan amount: 21 660 € Submit × 8.45% 8.7% 8.95% 9…" at bounding box center [553, 409] width 1107 height 818
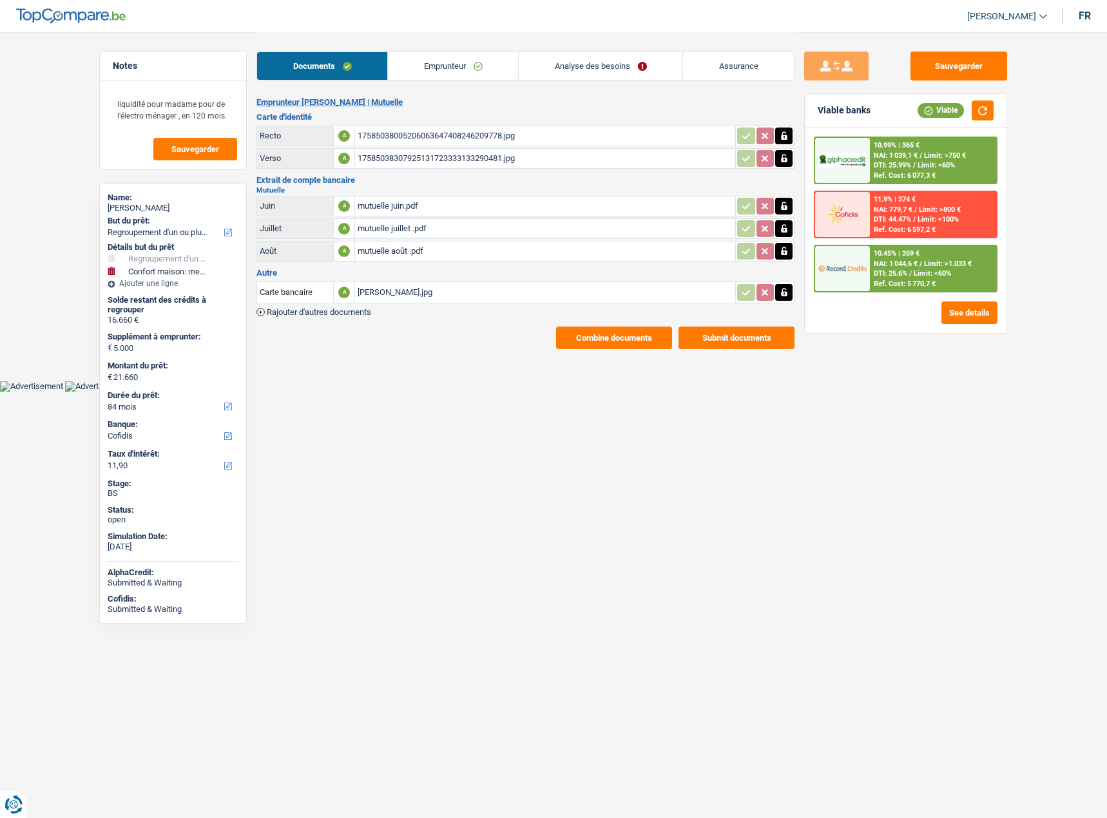
click at [611, 62] on link "Analyse des besoins" at bounding box center [601, 66] width 164 height 28
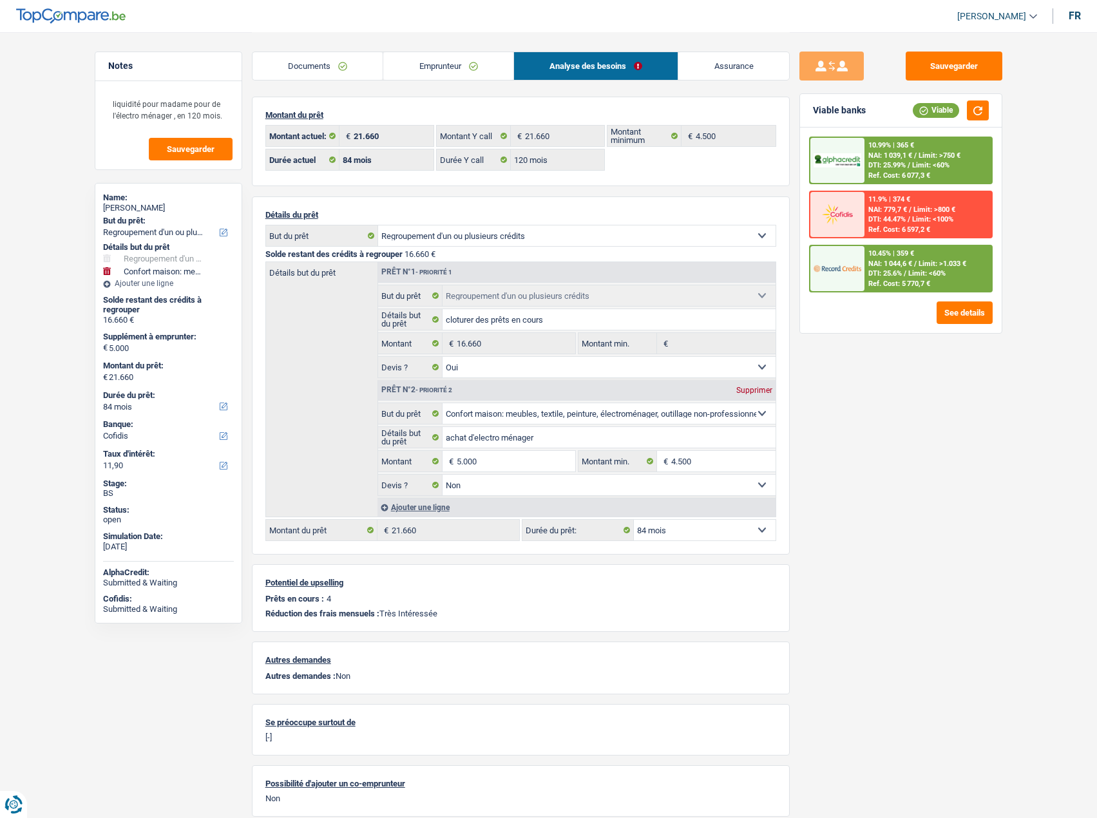
click at [902, 271] on span "DTI: 25.6%" at bounding box center [884, 273] width 33 height 8
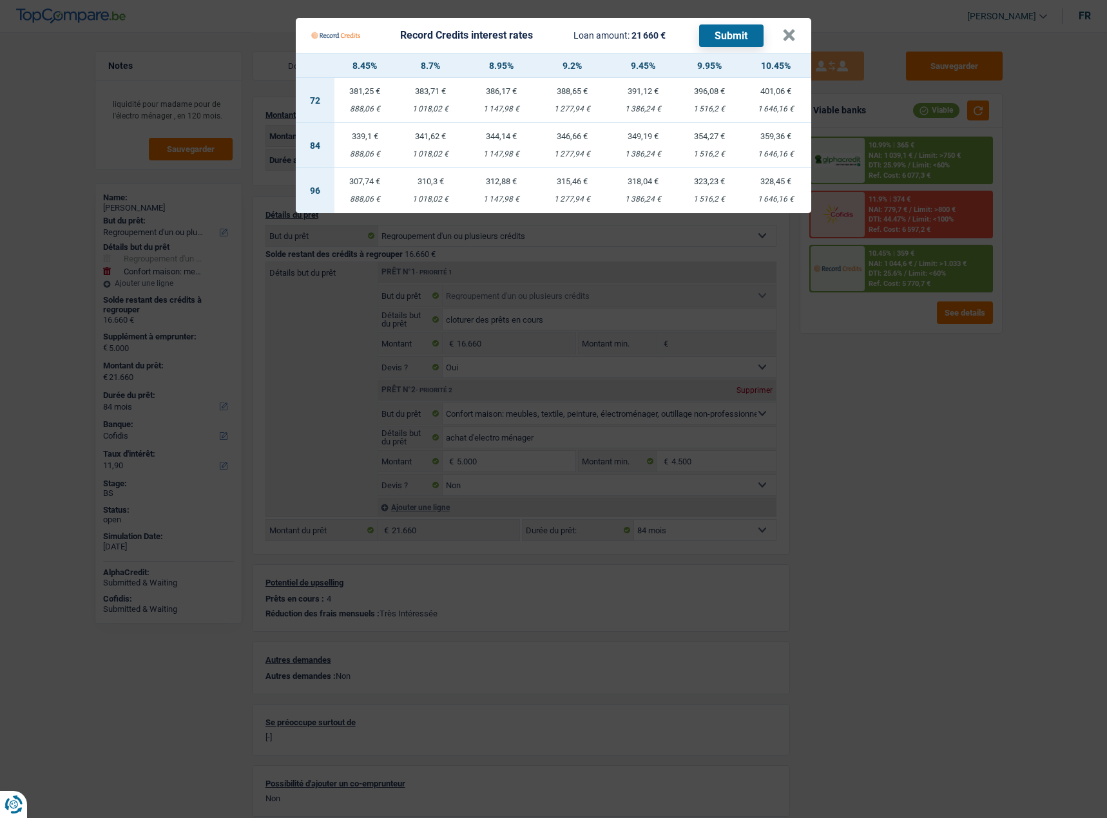
click at [704, 150] on div "1 516,2 €" at bounding box center [709, 154] width 62 height 8
select select "record credits"
type input "9,95"
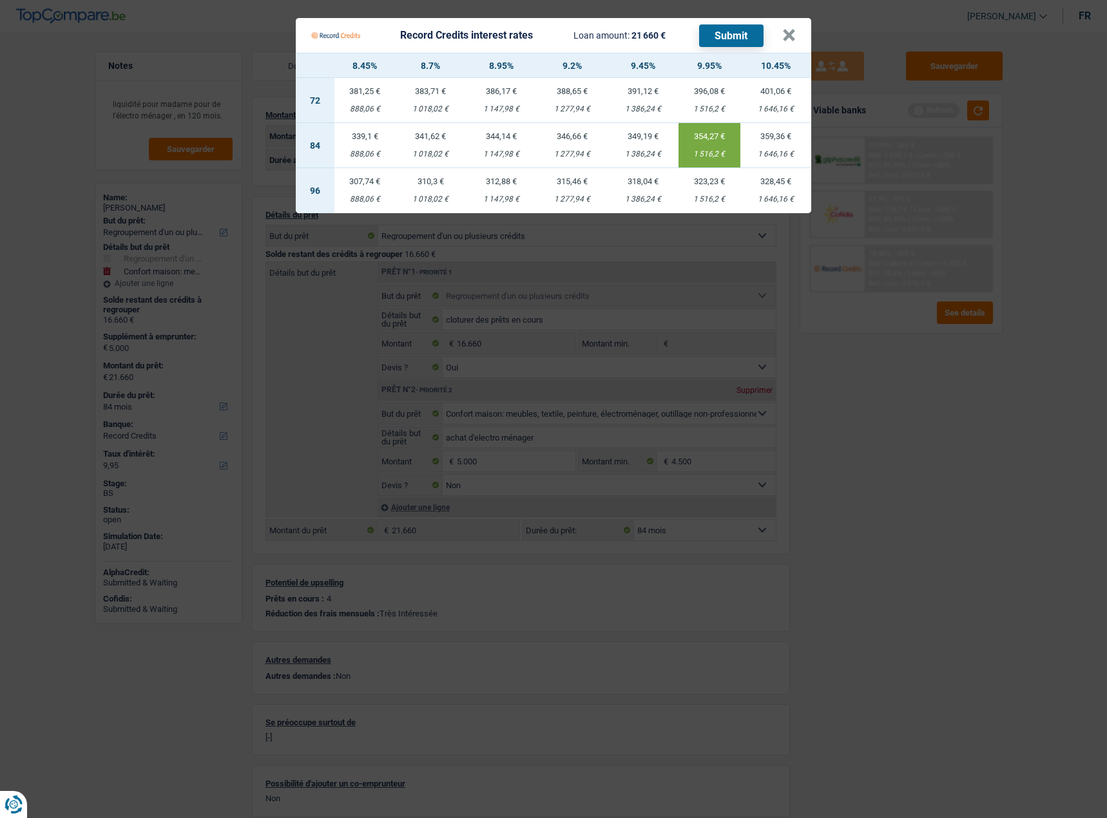
click at [723, 35] on button "Submit" at bounding box center [731, 35] width 64 height 23
click at [779, 26] on div "Record Credits interest rates Loan amount: 21 660 € Submit" at bounding box center [546, 35] width 471 height 24
click at [785, 32] on button "×" at bounding box center [789, 35] width 14 height 13
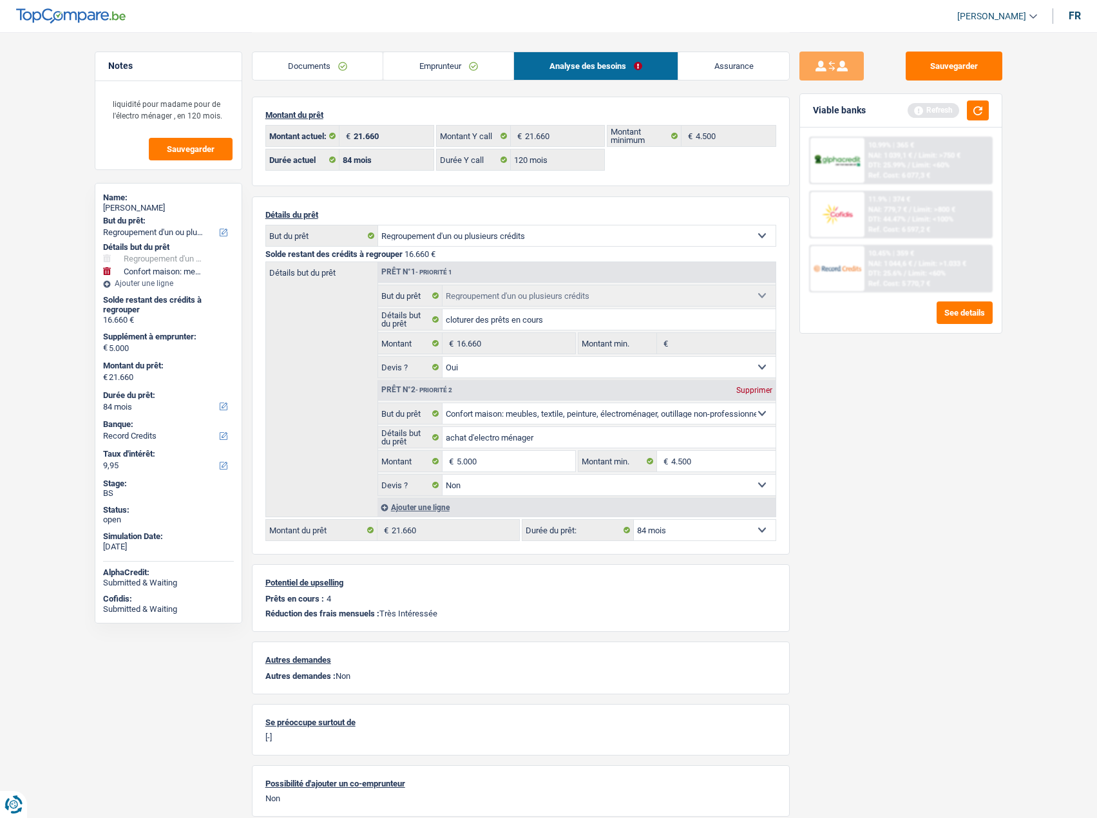
click at [160, 206] on div "[PERSON_NAME]" at bounding box center [168, 208] width 131 height 10
copy div "Kelkeneers"
click at [980, 68] on button "Sauvegarder" at bounding box center [954, 66] width 97 height 29
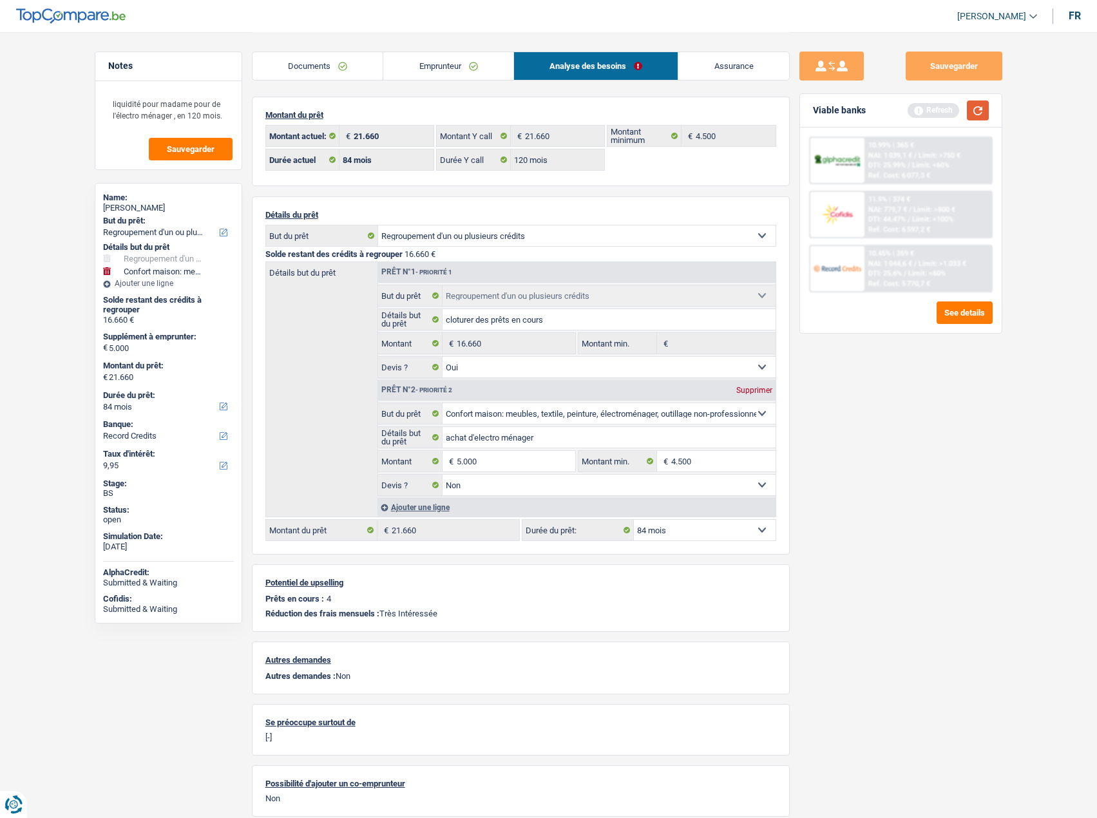
click at [980, 109] on button "button" at bounding box center [978, 110] width 22 height 20
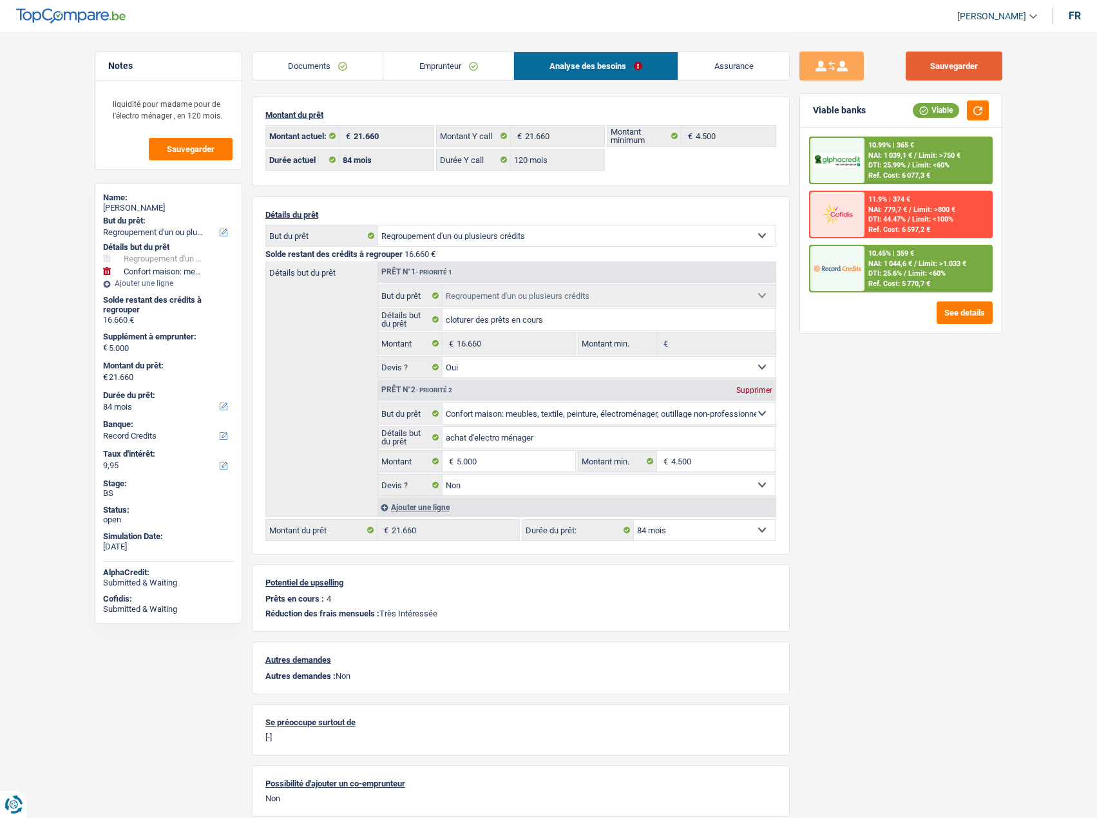
click at [995, 71] on button "Sauvegarder" at bounding box center [954, 66] width 97 height 29
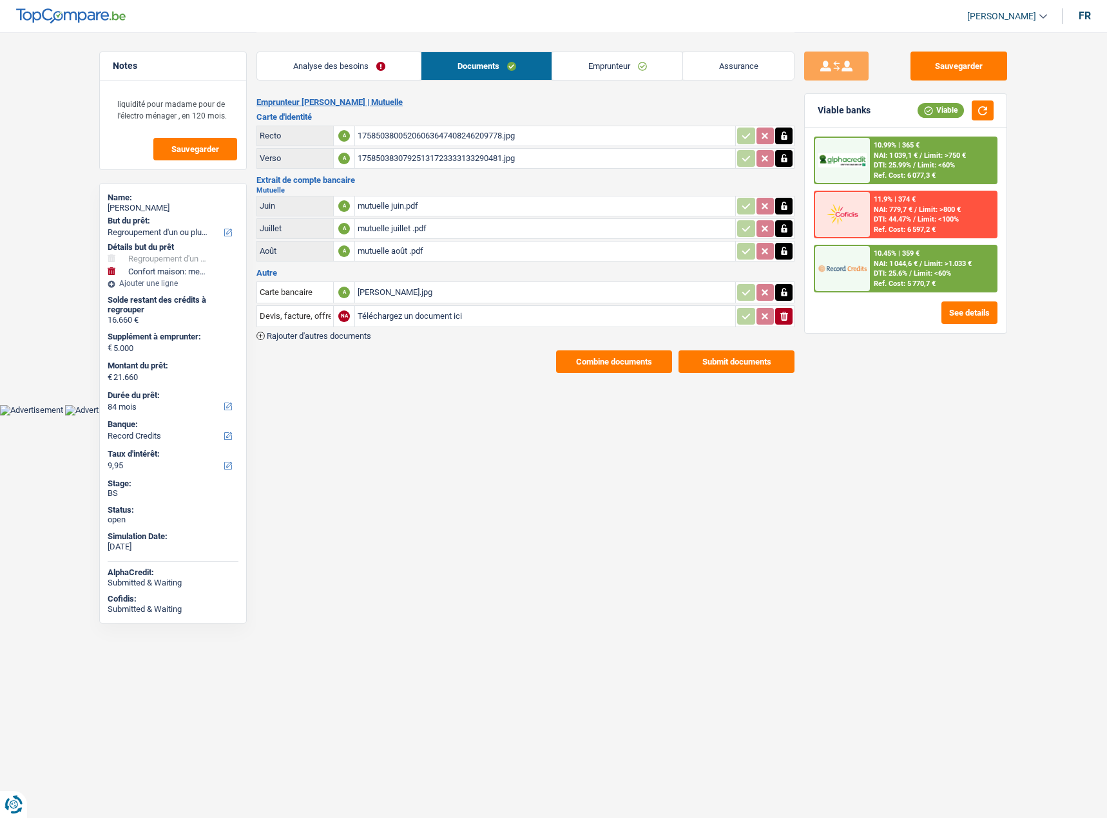
select select "refinancing"
select select "household"
select select "84"
select select "record credits"
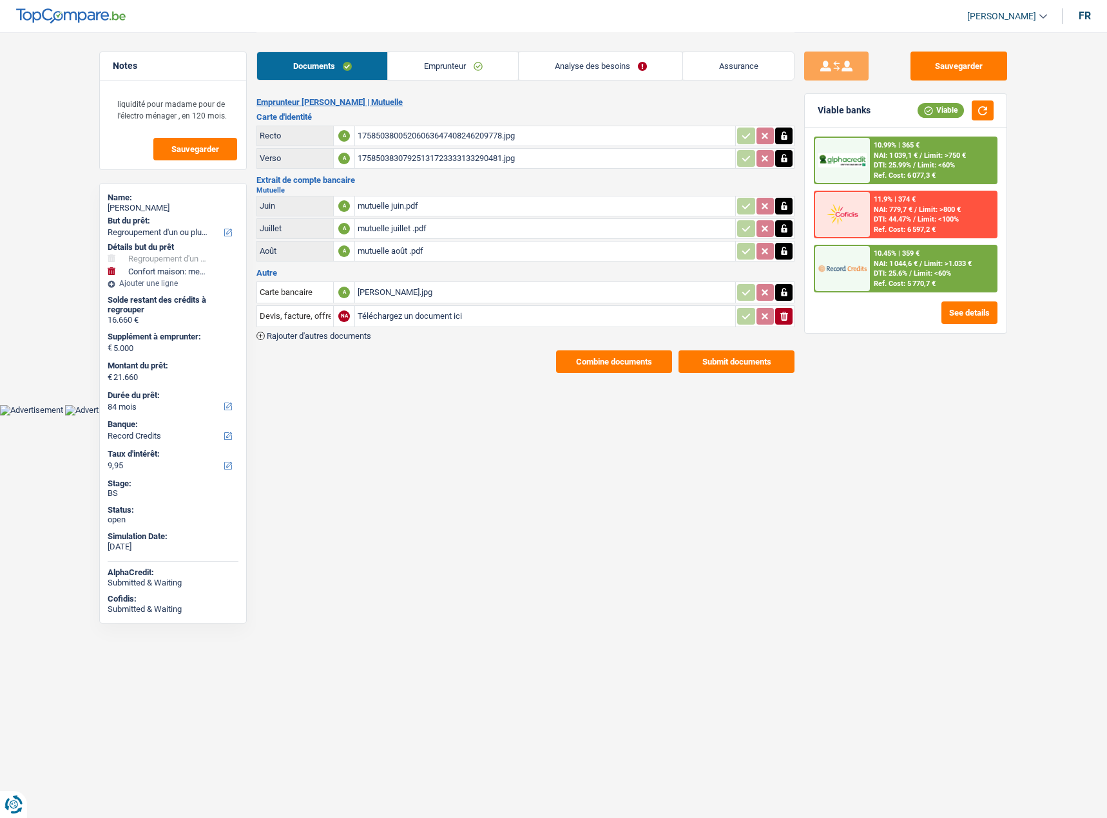
click at [911, 261] on span "NAI: 1 044,6 €" at bounding box center [895, 264] width 44 height 8
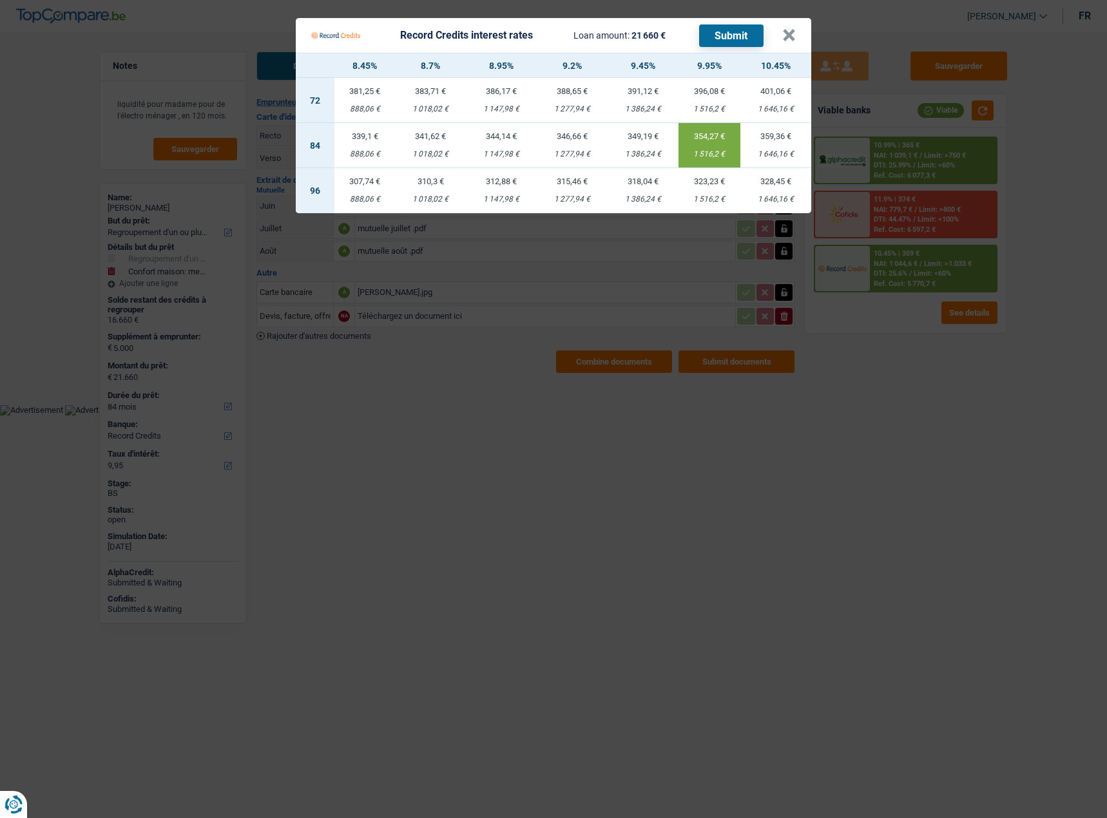
click at [844, 407] on Credits "Record Credits interest rates Loan amount: 21 660 € Submit × 8.45% 8.7% 8.95% 9…" at bounding box center [553, 409] width 1107 height 818
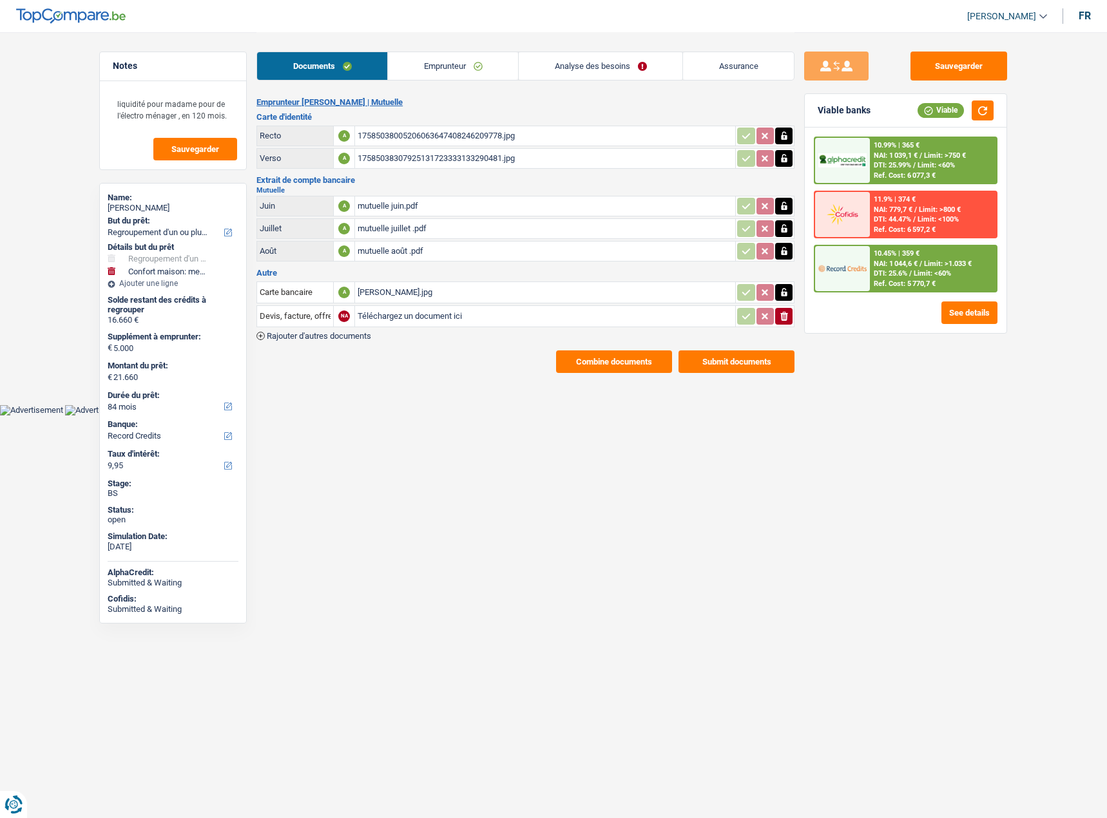
click at [442, 63] on link "Emprunteur" at bounding box center [453, 66] width 130 height 28
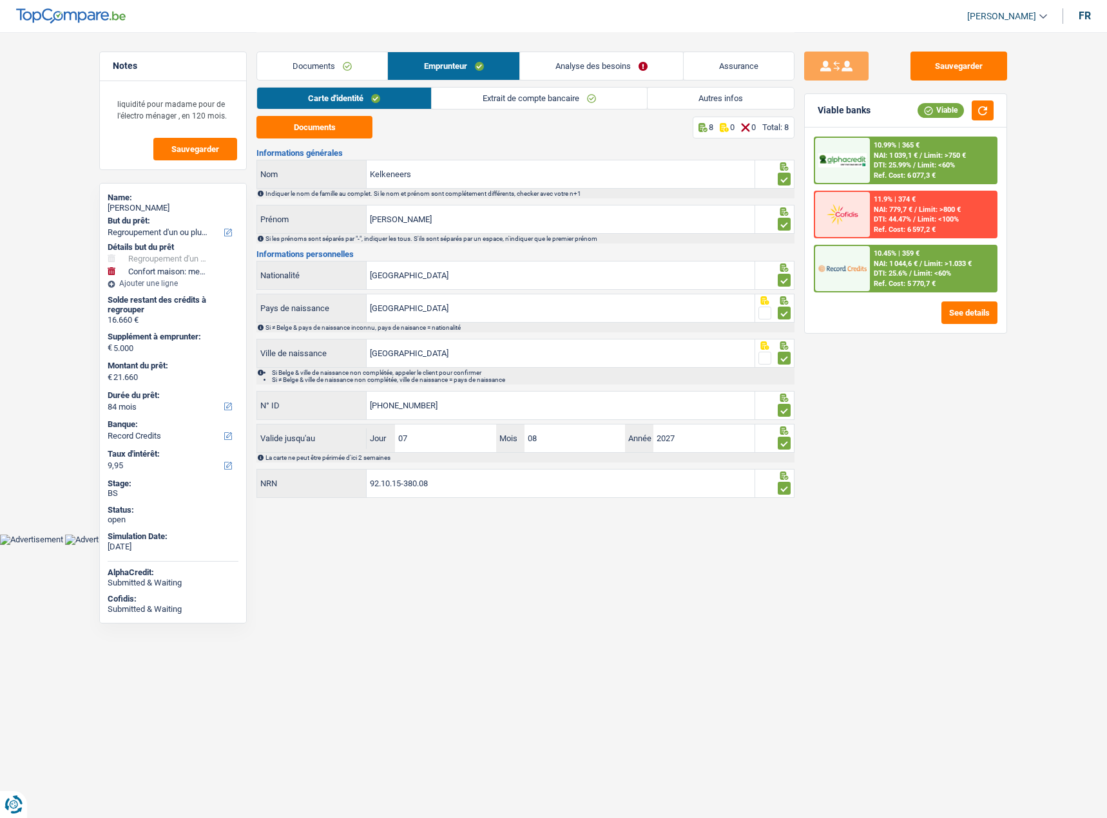
click at [598, 68] on link "Analyse des besoins" at bounding box center [601, 66] width 163 height 28
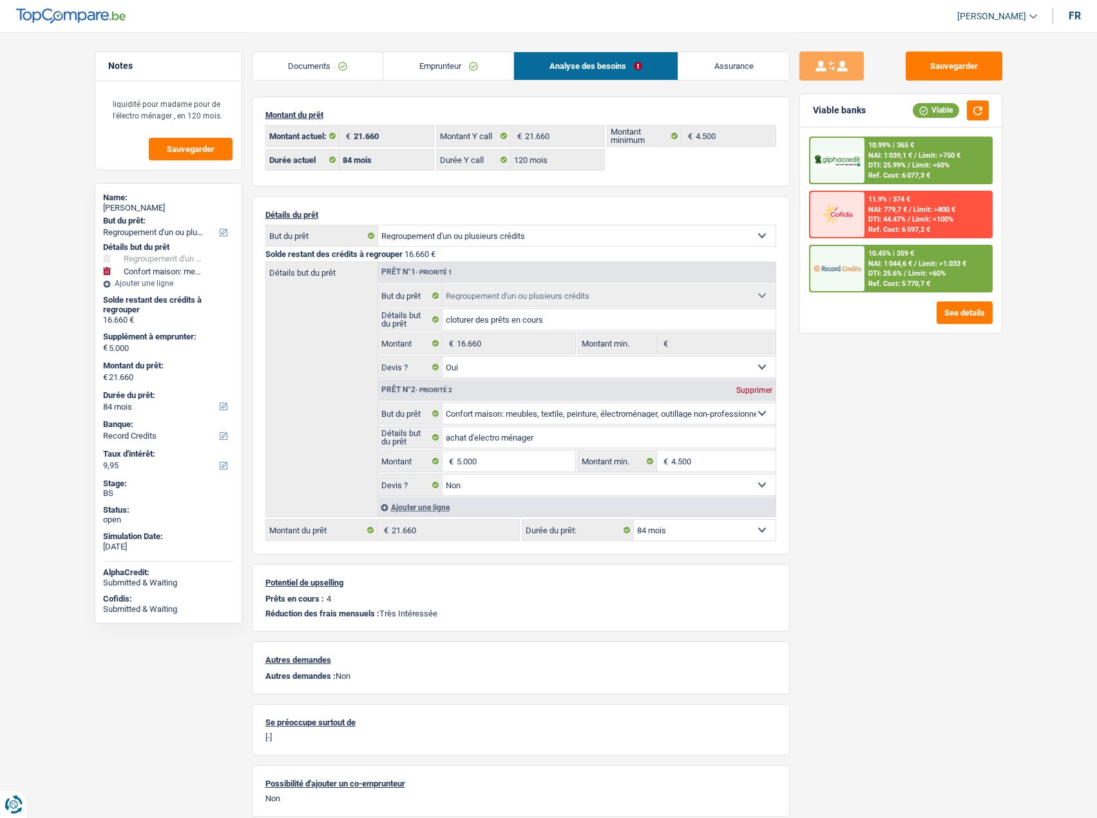
click at [417, 59] on link "Emprunteur" at bounding box center [448, 66] width 130 height 28
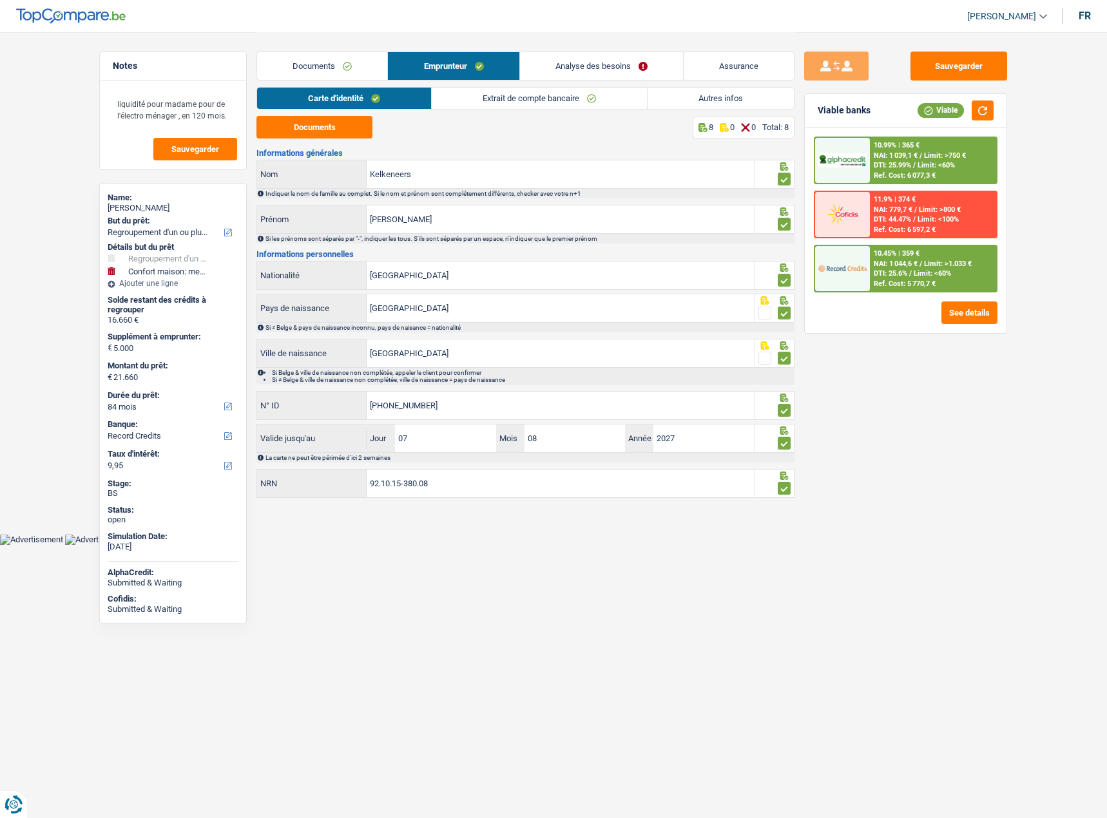
click at [330, 66] on link "Documents" at bounding box center [322, 66] width 130 height 28
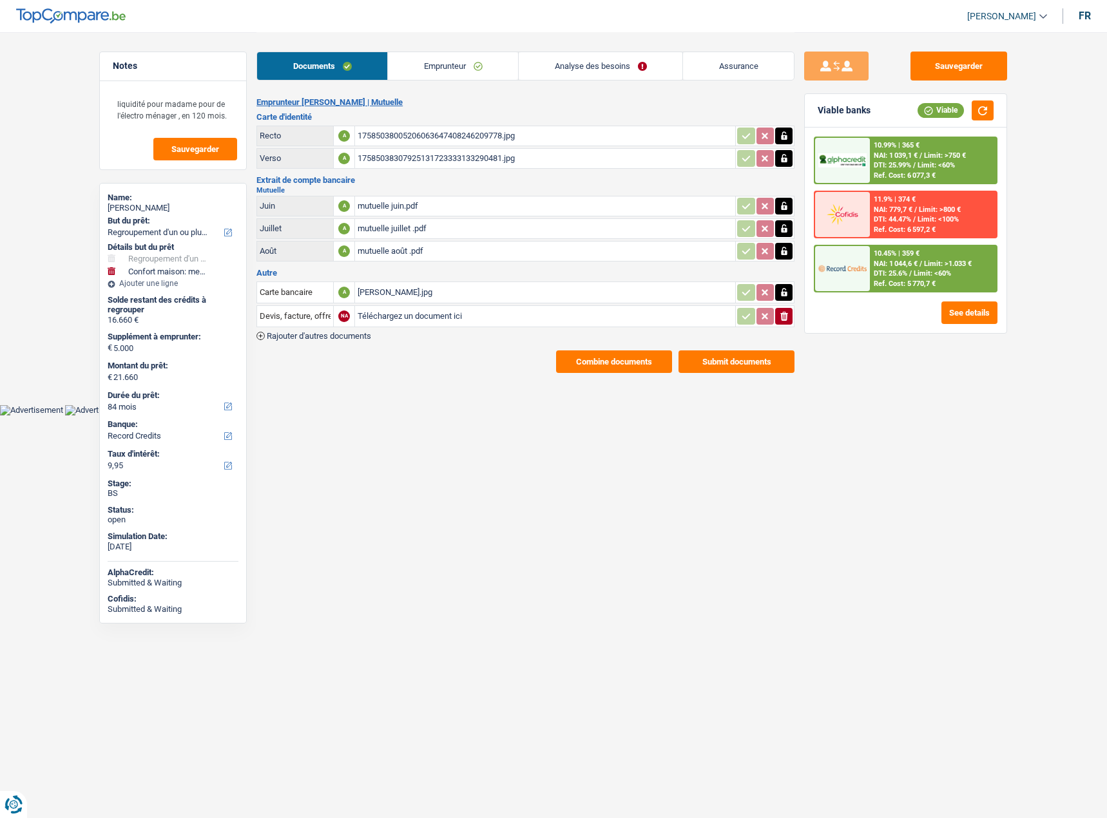
click at [397, 137] on div "17585038005206063647408246209778.jpg" at bounding box center [544, 135] width 375 height 19
drag, startPoint x: 453, startPoint y: 63, endPoint x: 483, endPoint y: 63, distance: 30.3
click at [453, 63] on link "Emprunteur" at bounding box center [453, 66] width 130 height 28
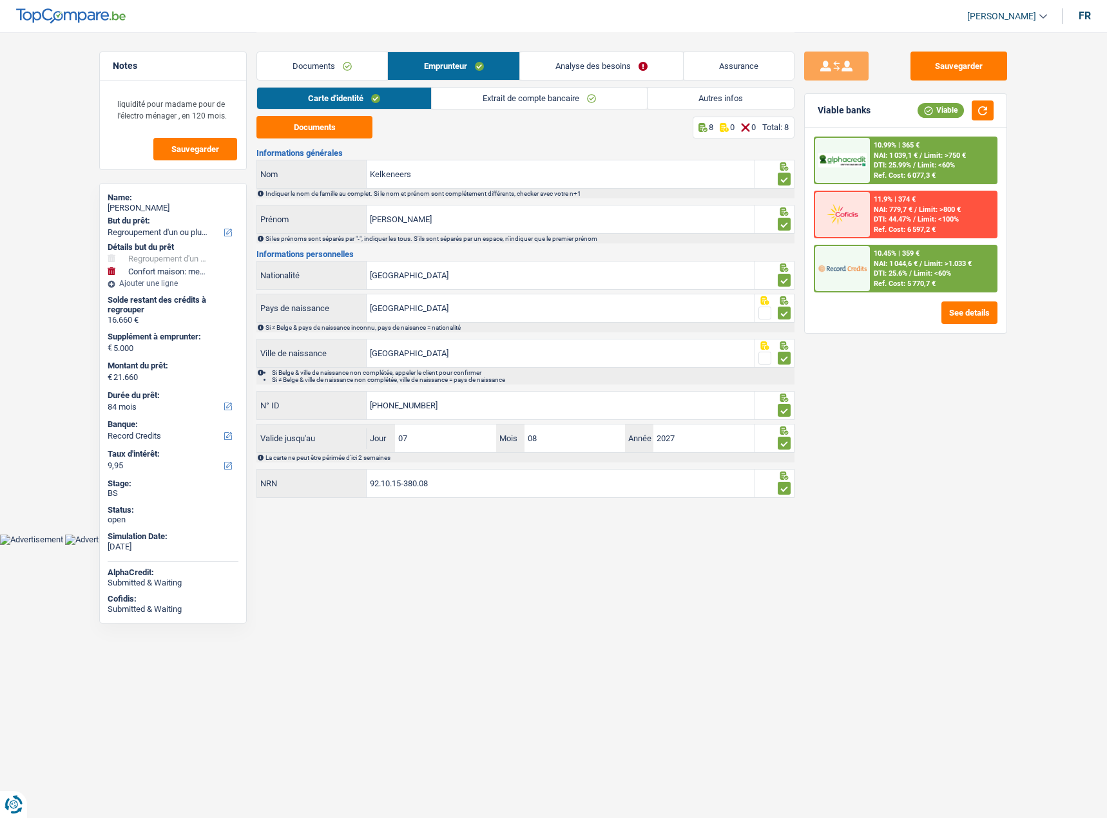
click at [676, 99] on link "Autres infos" at bounding box center [720, 98] width 146 height 21
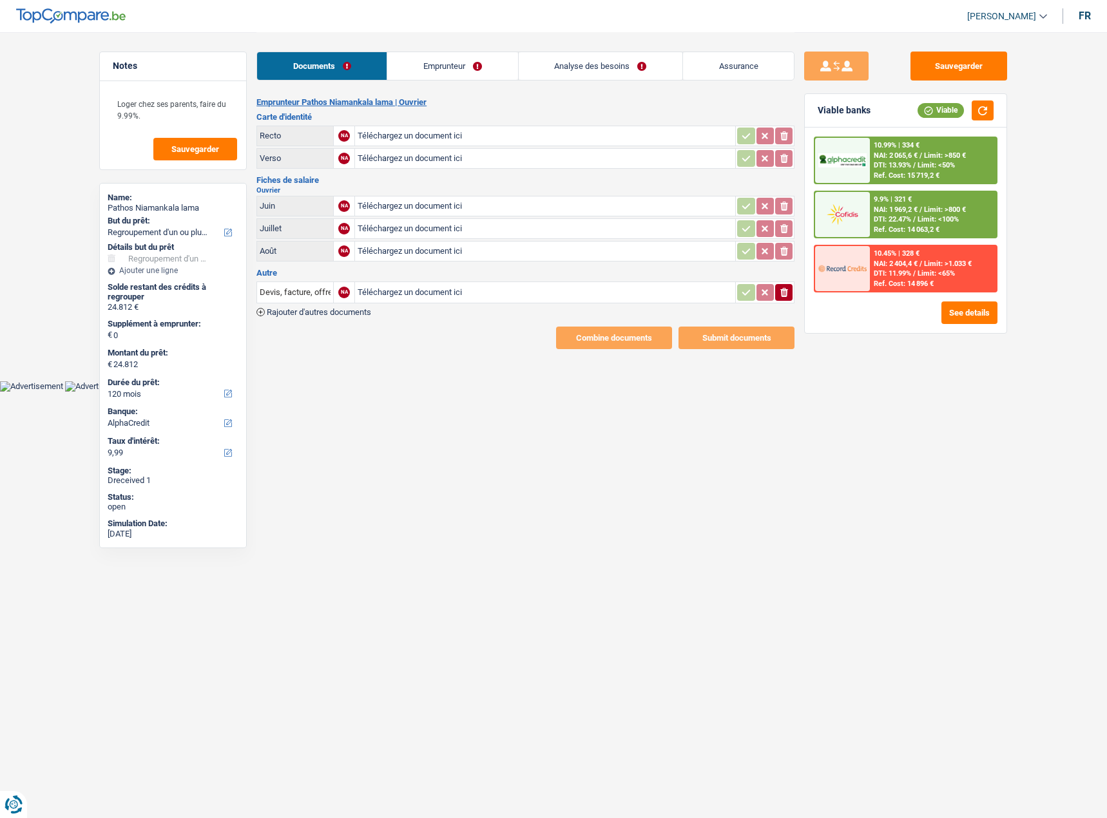
select select "refinancing"
select select "120"
select select "alphacredit"
click at [376, 133] on input "Téléchargez un document ici" at bounding box center [544, 135] width 375 height 19
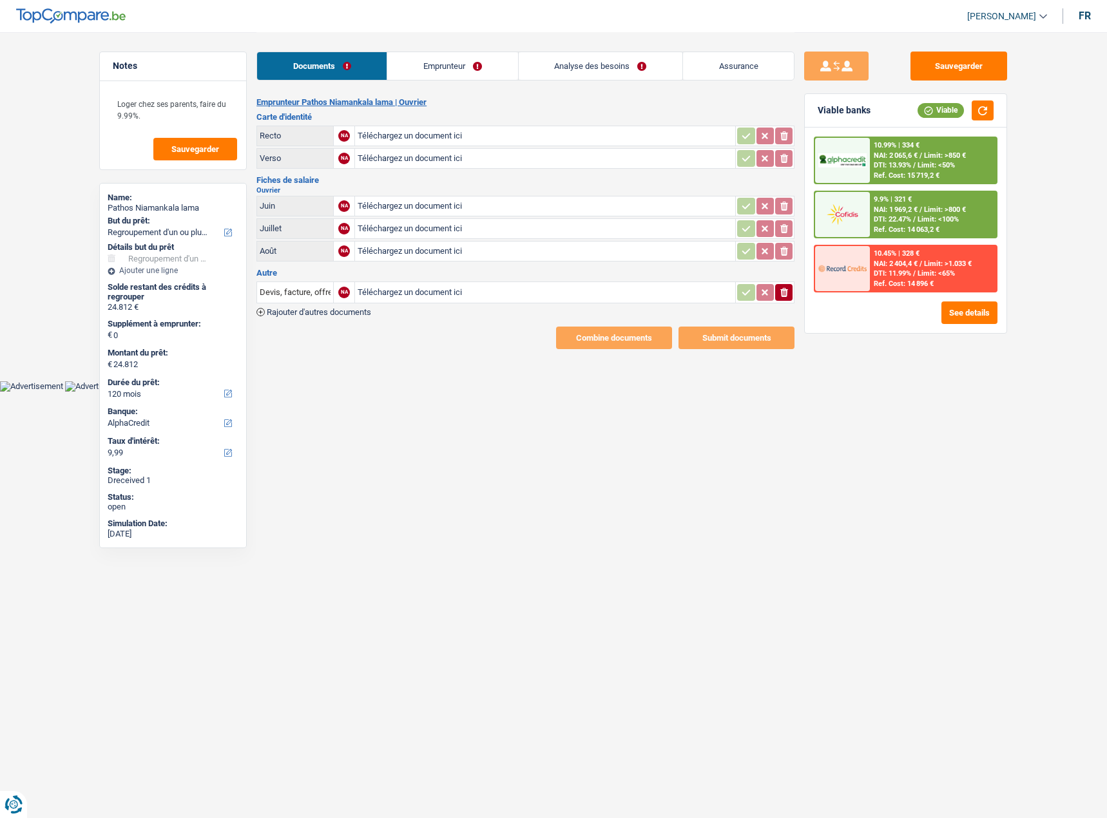
type input "C:\fakepath\Image_250921_183202.jpeg"
type input "C:\fakepath\Image_250921_183212.jpeg"
type input "C:\fakepath\07e9a008ed055f090137f4515cfd533a0004a037.pdf"
type input "C:\fakepath\07e92006f54fbc6903b92299dc03a584000d1e10 2.pdf"
type input "C:\fakepath\07e92006f54fbc6903b92299dc03a584000d1e10.pdf"
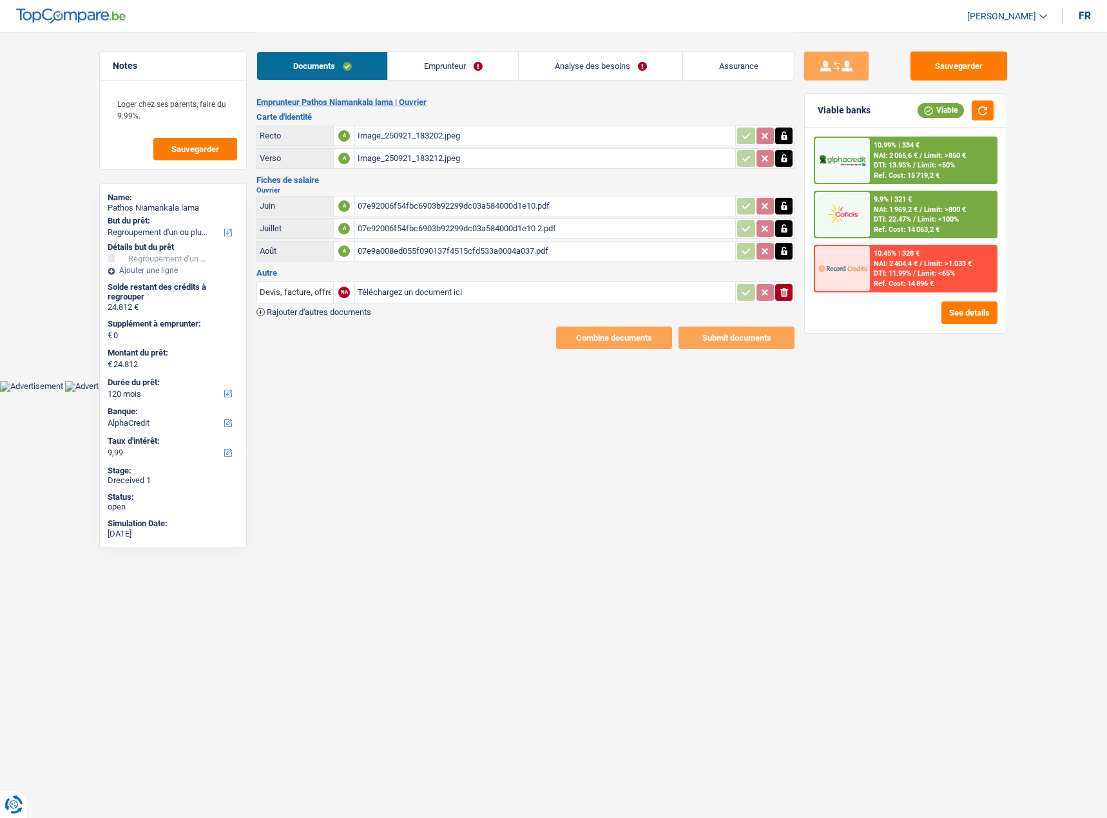
click at [781, 294] on icon "button" at bounding box center [784, 292] width 8 height 9
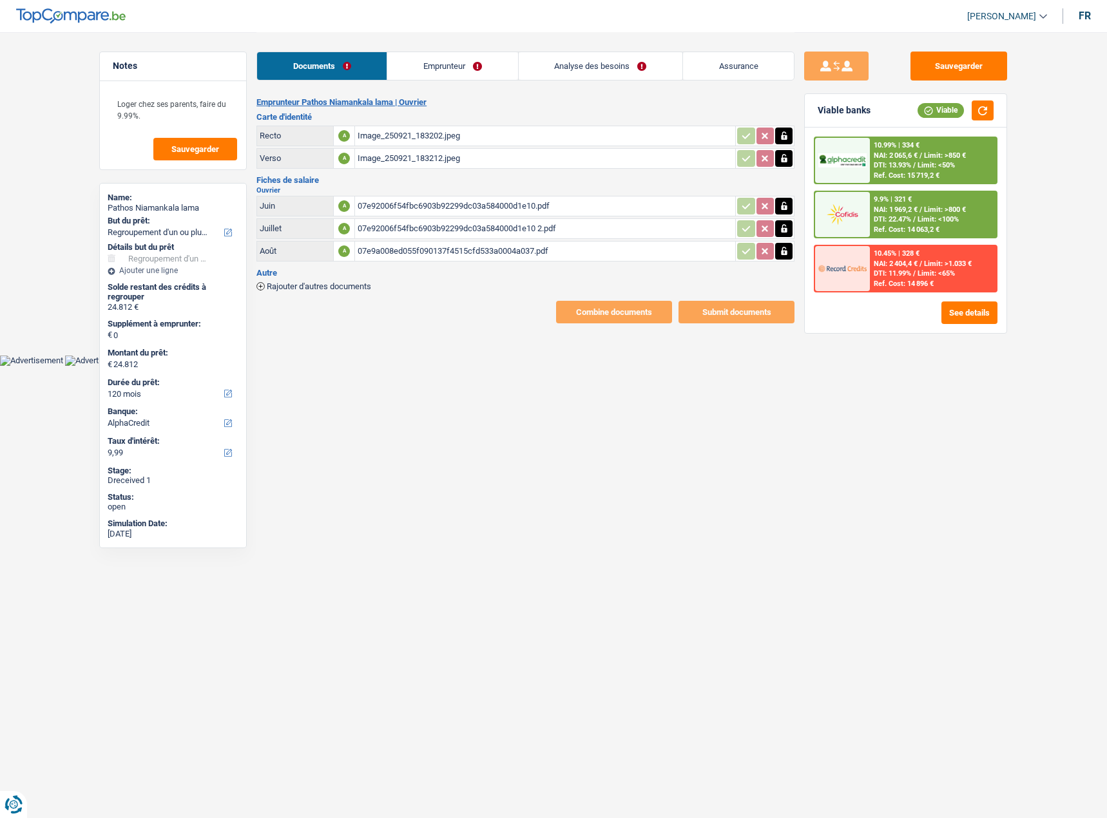
click at [419, 73] on link "Emprunteur" at bounding box center [452, 66] width 130 height 28
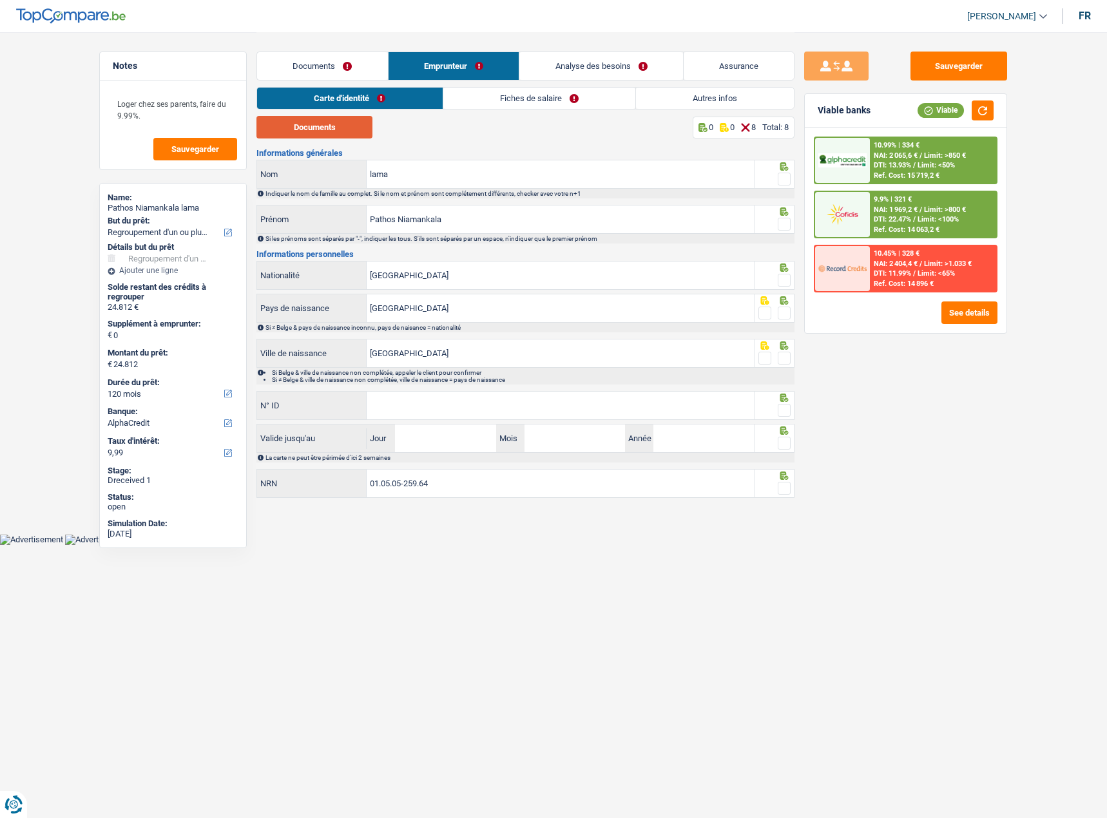
drag, startPoint x: 324, startPoint y: 123, endPoint x: 526, endPoint y: 99, distance: 203.1
click at [324, 124] on button "Documents" at bounding box center [314, 127] width 116 height 23
drag, startPoint x: 412, startPoint y: 184, endPoint x: 309, endPoint y: 170, distance: 103.3
click at [309, 170] on div "lama Nom" at bounding box center [505, 174] width 497 height 28
paste input "Niamankala L"
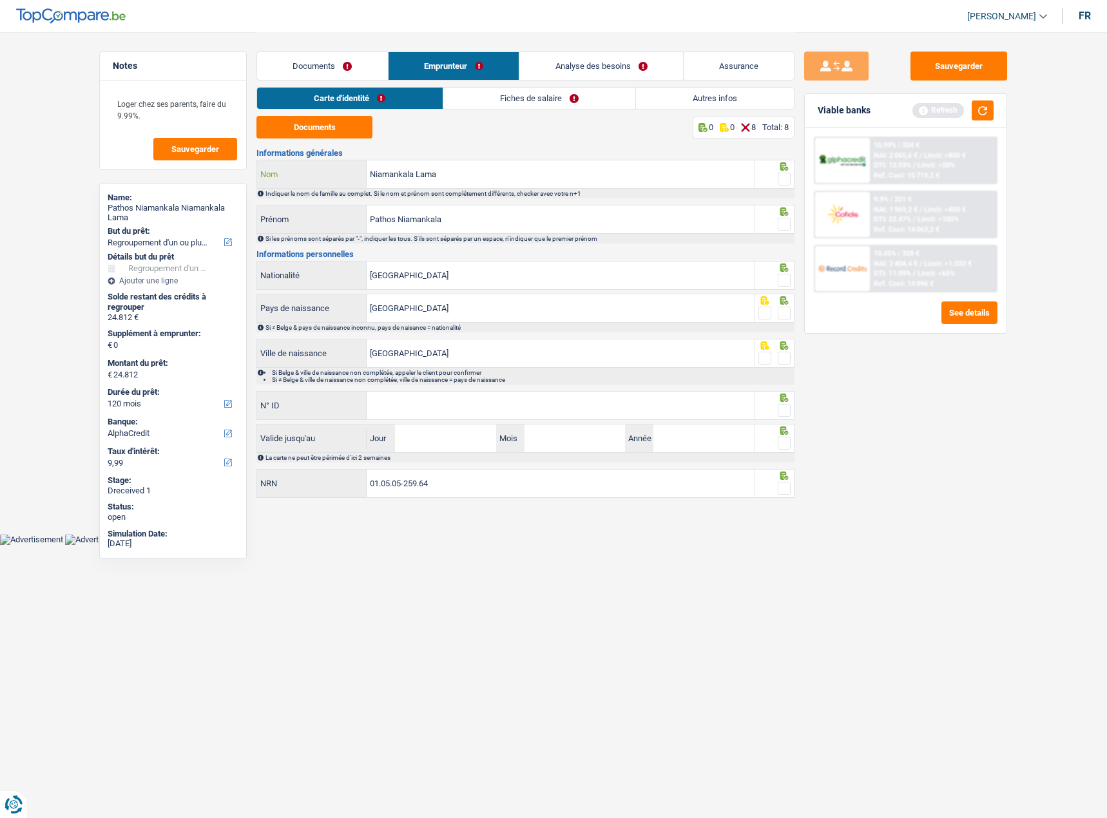
type input "Niamankala Lama"
drag, startPoint x: 464, startPoint y: 224, endPoint x: 469, endPoint y: 248, distance: 24.9
click at [229, 217] on div "Notes Loger chez ses parents, faire du 9.99%. Sauvegarder Name: Pathos Niamanka…" at bounding box center [554, 267] width 928 height 470
paste input "text"
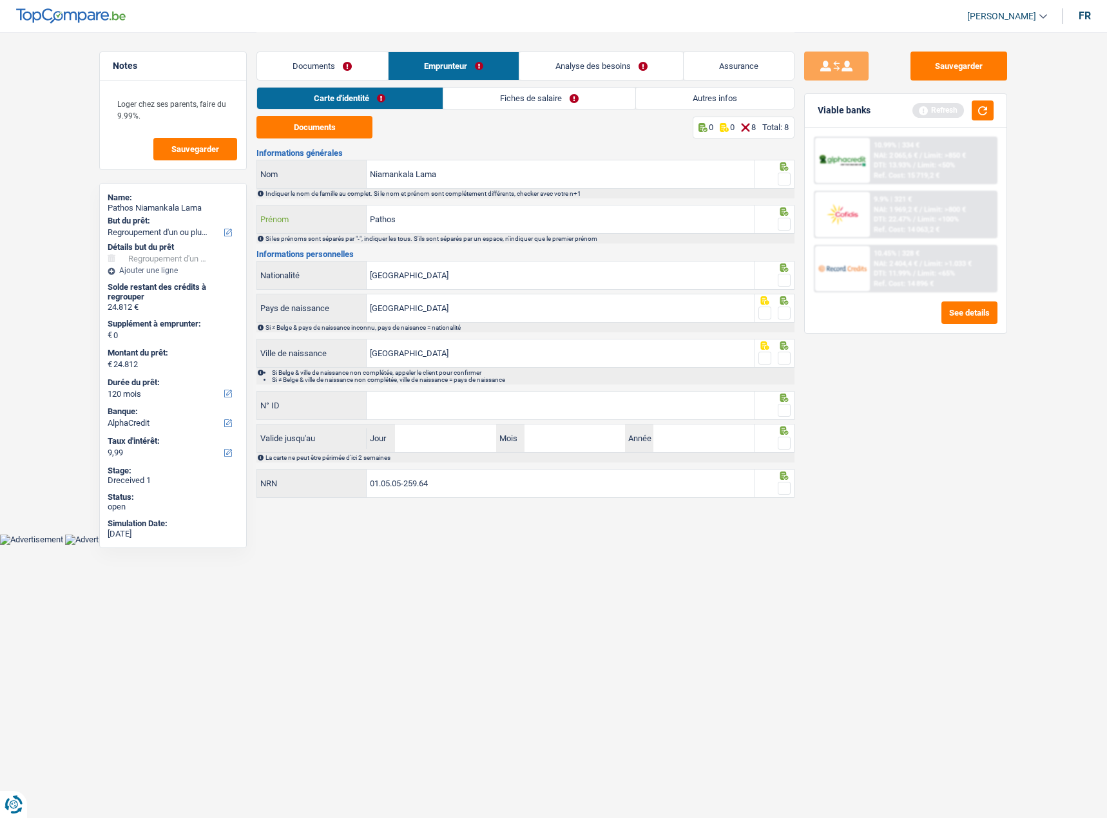
type input "Pathos"
drag, startPoint x: 788, startPoint y: 228, endPoint x: 780, endPoint y: 186, distance: 43.2
click at [788, 227] on span at bounding box center [783, 224] width 13 height 13
click at [0, 0] on input "radio" at bounding box center [0, 0] width 0 height 0
click at [781, 180] on span at bounding box center [783, 179] width 13 height 13
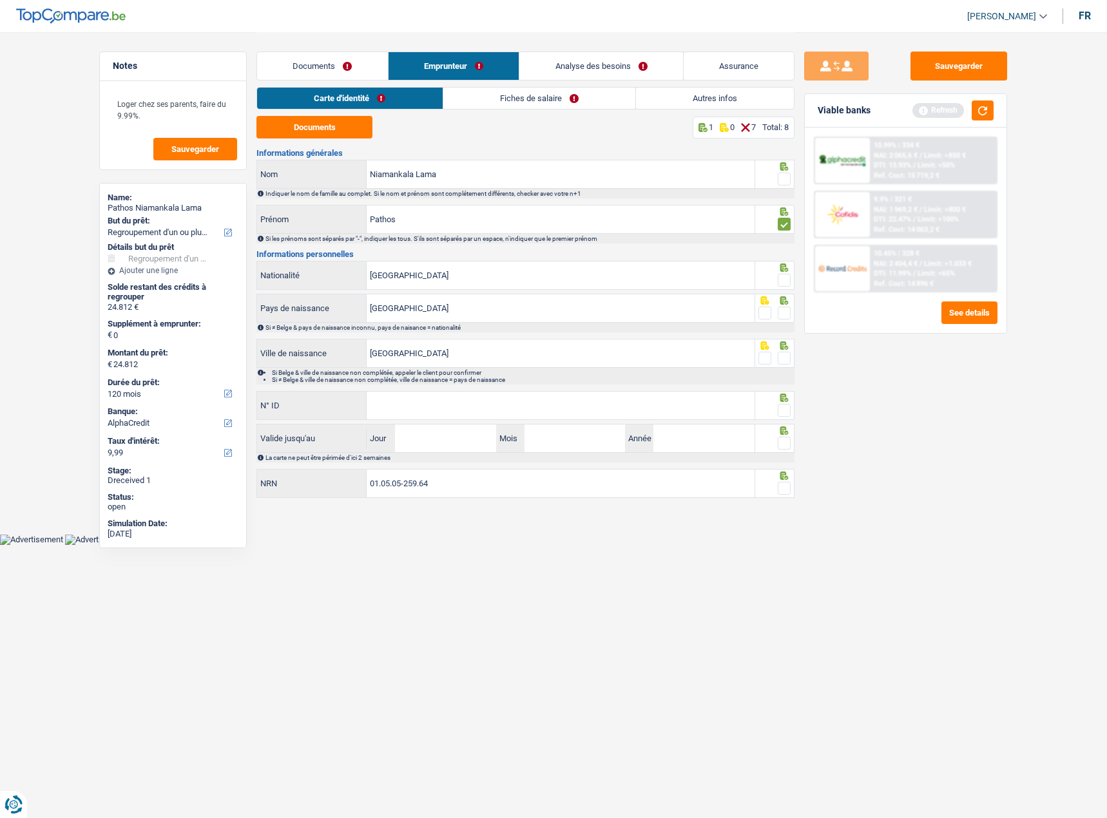
click at [0, 0] on input "radio" at bounding box center [0, 0] width 0 height 0
click at [787, 284] on span at bounding box center [783, 280] width 13 height 13
click at [0, 0] on input "radio" at bounding box center [0, 0] width 0 height 0
click at [783, 317] on span at bounding box center [783, 313] width 13 height 13
click at [0, 0] on input "radio" at bounding box center [0, 0] width 0 height 0
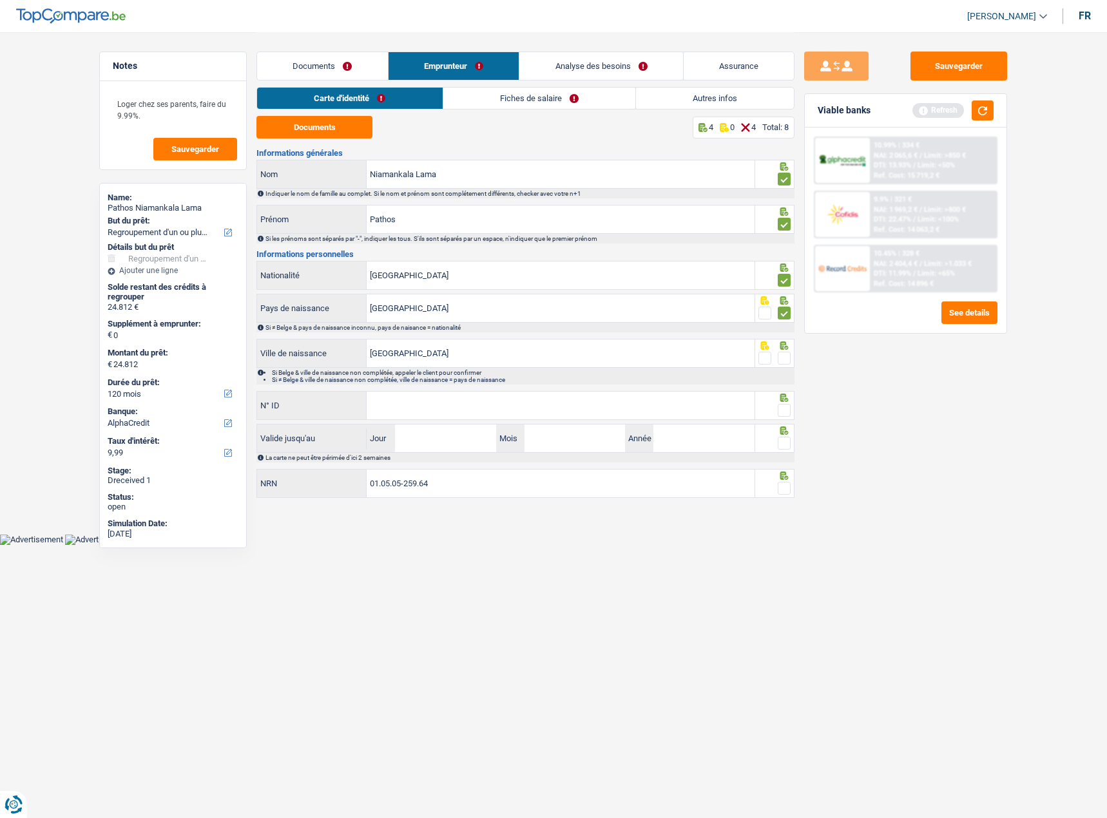
click at [784, 359] on span at bounding box center [783, 358] width 13 height 13
click at [0, 0] on input "radio" at bounding box center [0, 0] width 0 height 0
click at [488, 405] on input "N° ID" at bounding box center [561, 406] width 388 height 28
paste input "[PHONE_NUMBER]"
type input "[PHONE_NUMBER]"
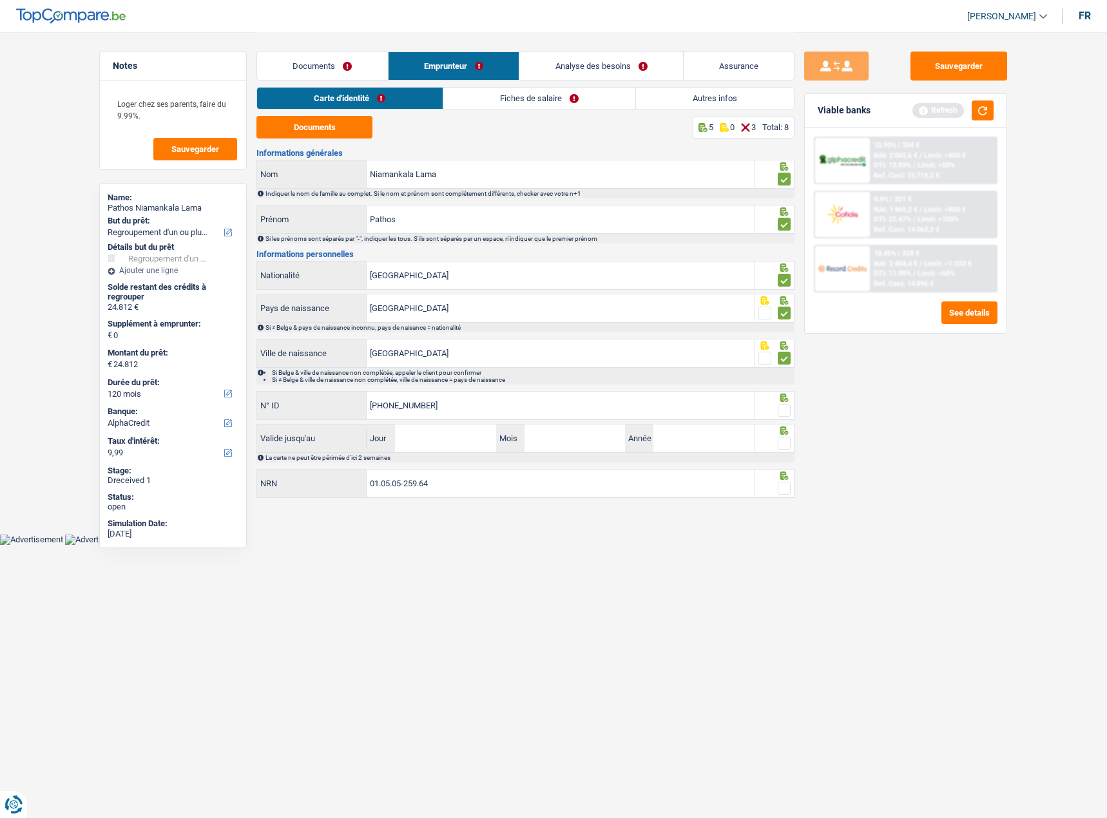
click at [447, 462] on div "Informations générales Niamankala Lama Nom Indiquer le nom de famille au comple…" at bounding box center [525, 324] width 538 height 351
click at [448, 448] on input "Jour" at bounding box center [445, 438] width 100 height 28
type input "24"
type input "08"
type input "2033"
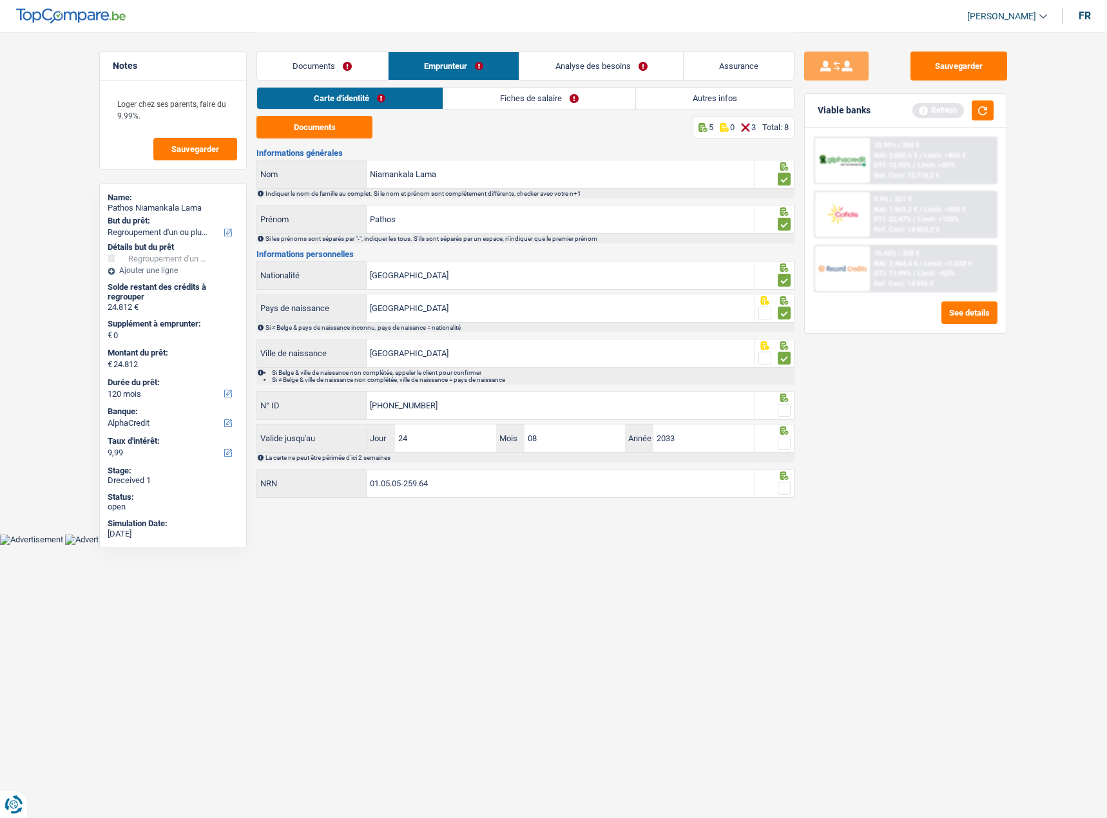
click at [783, 432] on icon at bounding box center [783, 430] width 13 height 8
click at [783, 434] on icon at bounding box center [784, 430] width 8 height 8
click at [782, 409] on span at bounding box center [783, 410] width 13 height 13
click at [0, 0] on input "radio" at bounding box center [0, 0] width 0 height 0
click at [783, 443] on span at bounding box center [783, 443] width 13 height 13
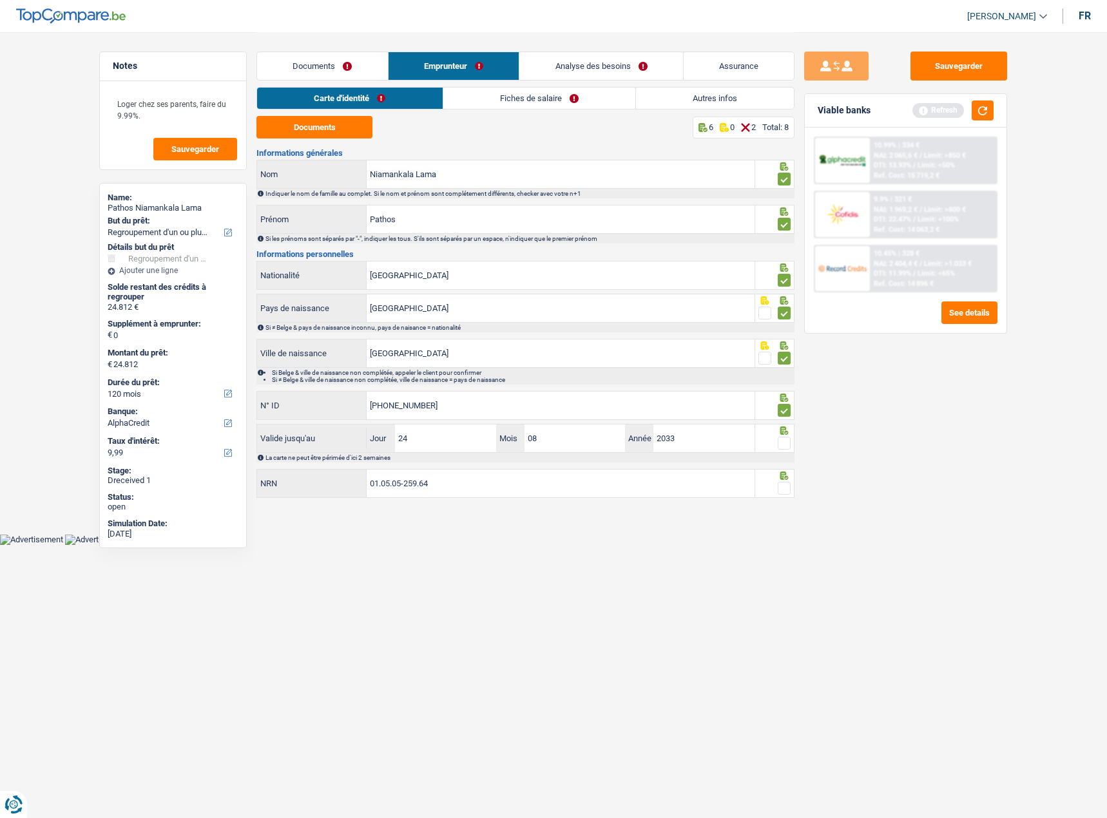
click at [0, 0] on input "radio" at bounding box center [0, 0] width 0 height 0
click at [788, 487] on span at bounding box center [783, 488] width 13 height 13
click at [0, 0] on input "radio" at bounding box center [0, 0] width 0 height 0
click at [479, 90] on link "Fiches de salaire" at bounding box center [539, 98] width 192 height 21
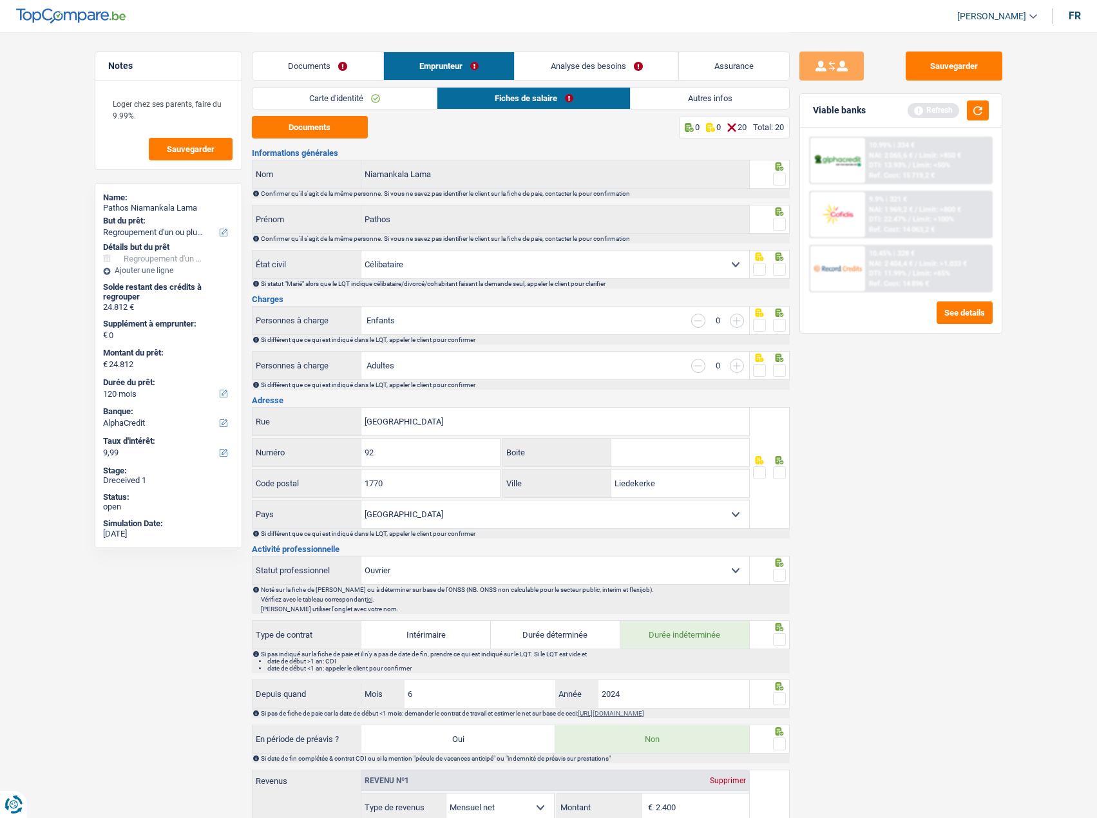
click at [474, 100] on link "Fiches de salaire" at bounding box center [533, 98] width 193 height 21
click at [298, 123] on button "Documents" at bounding box center [310, 127] width 116 height 23
click at [782, 475] on span at bounding box center [779, 472] width 13 height 13
click at [0, 0] on input "radio" at bounding box center [0, 0] width 0 height 0
drag, startPoint x: 781, startPoint y: 374, endPoint x: 780, endPoint y: 348, distance: 26.4
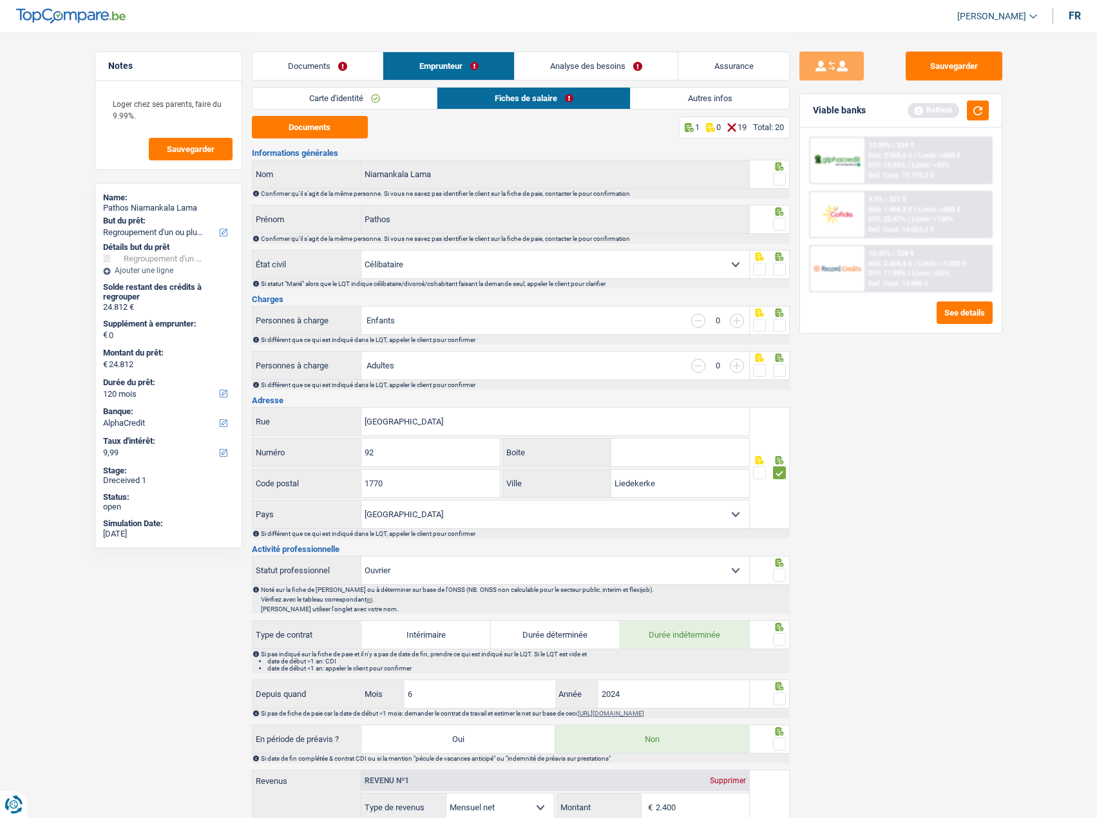
click at [781, 374] on span at bounding box center [779, 370] width 13 height 13
click at [0, 0] on input "radio" at bounding box center [0, 0] width 0 height 0
click at [779, 322] on span at bounding box center [779, 325] width 13 height 13
click at [0, 0] on input "radio" at bounding box center [0, 0] width 0 height 0
click at [778, 267] on span at bounding box center [779, 269] width 13 height 13
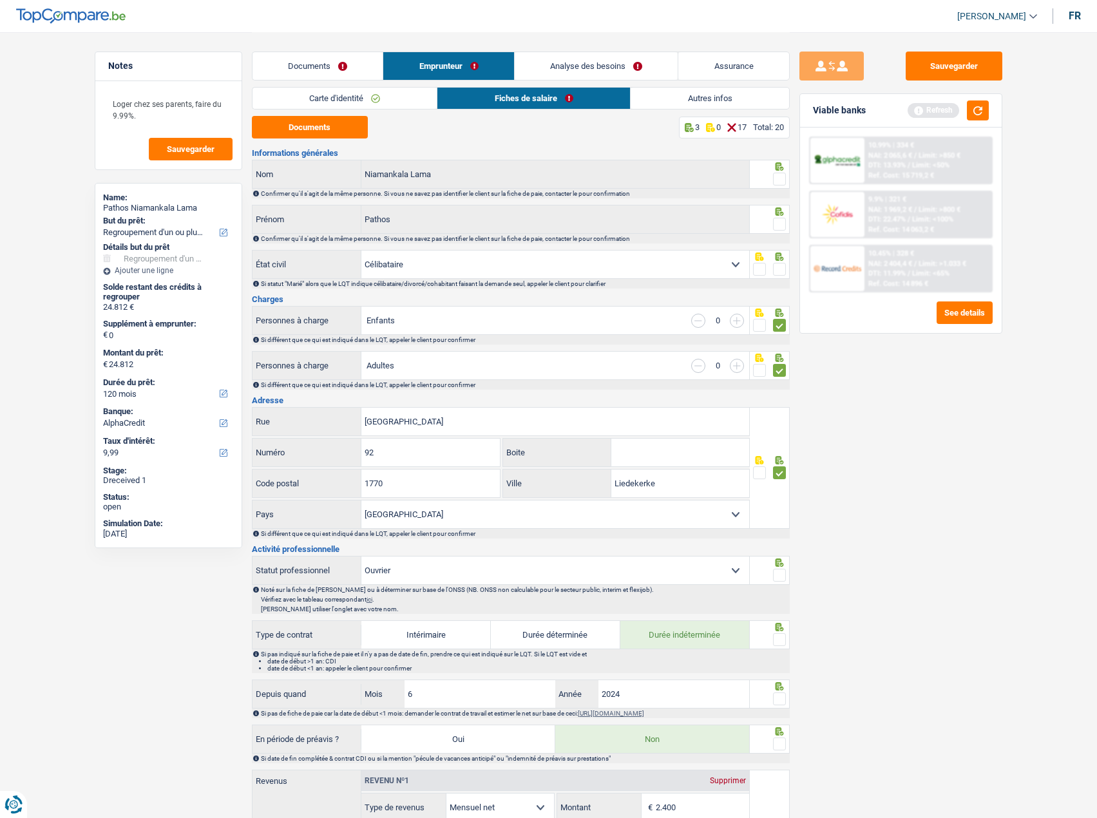
click at [0, 0] on input "radio" at bounding box center [0, 0] width 0 height 0
click at [783, 226] on span at bounding box center [779, 224] width 13 height 13
click at [0, 0] on input "radio" at bounding box center [0, 0] width 0 height 0
click at [780, 179] on span at bounding box center [779, 179] width 13 height 13
click at [0, 0] on input "radio" at bounding box center [0, 0] width 0 height 0
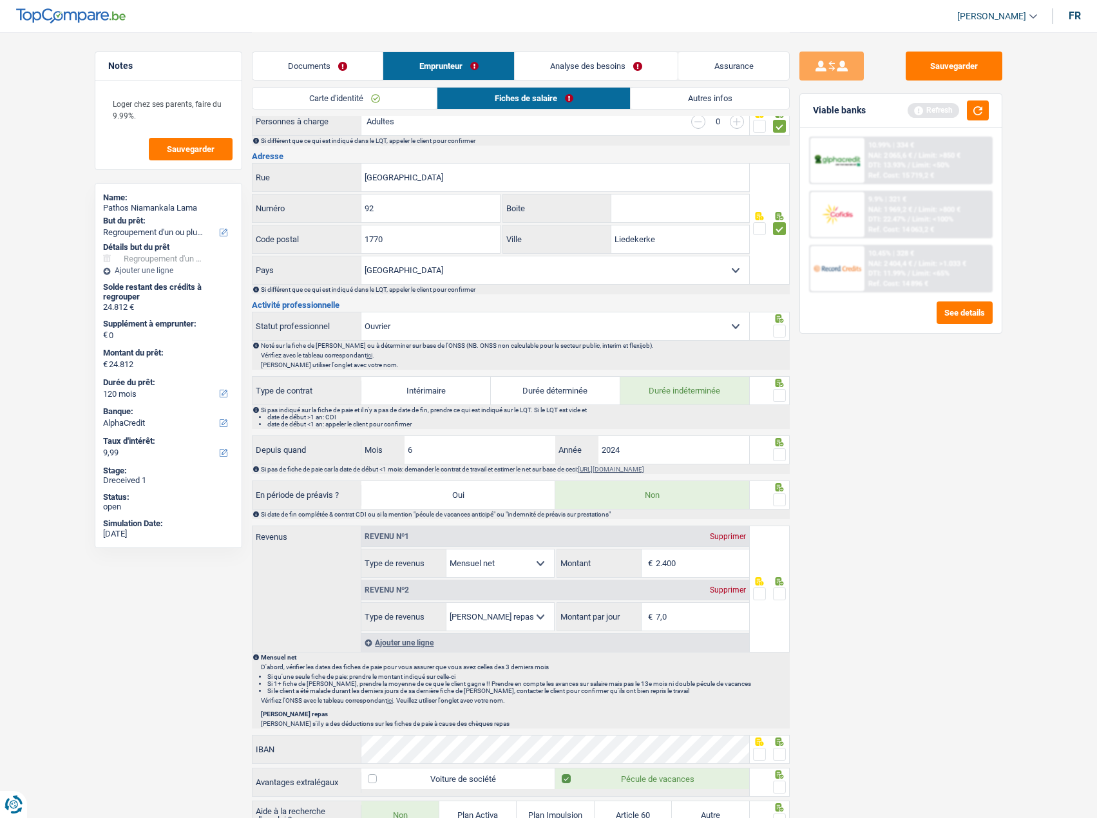
scroll to position [322, 0]
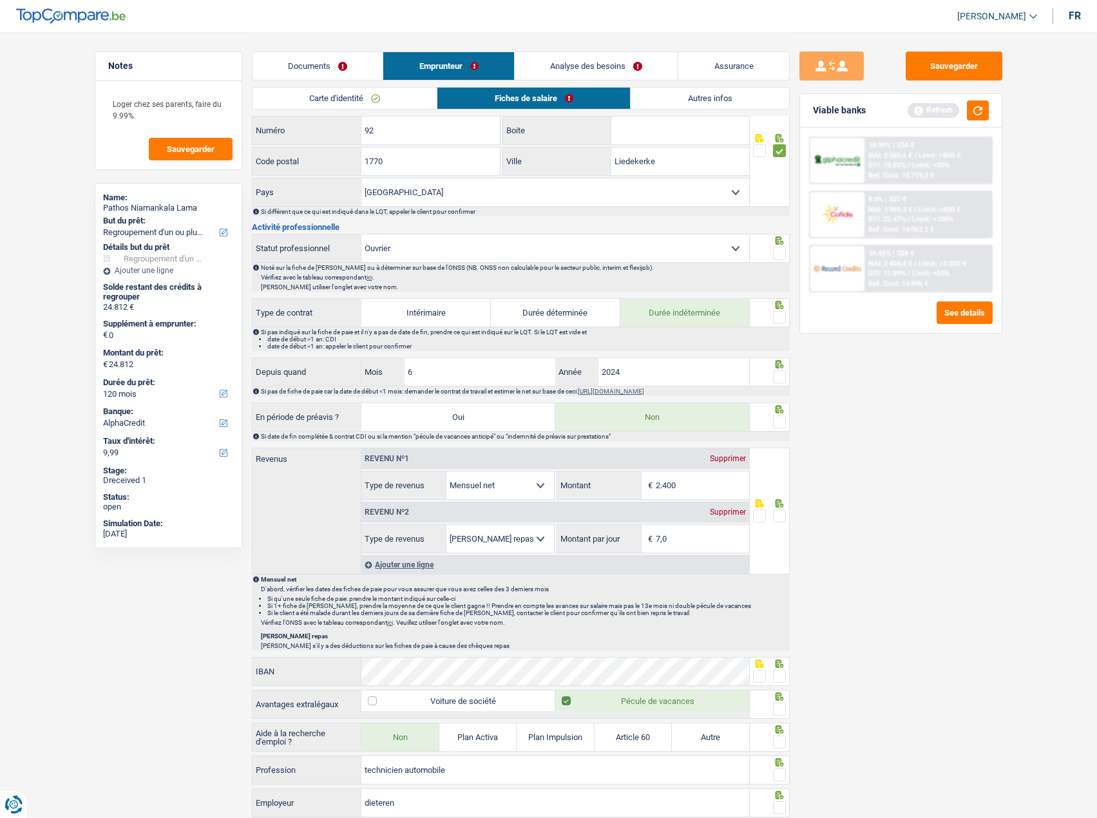
click at [778, 370] on div at bounding box center [779, 377] width 13 height 16
click at [780, 318] on span at bounding box center [779, 317] width 13 height 13
click at [0, 0] on input "radio" at bounding box center [0, 0] width 0 height 0
click at [786, 240] on div at bounding box center [770, 248] width 40 height 29
click at [779, 254] on span at bounding box center [779, 253] width 13 height 13
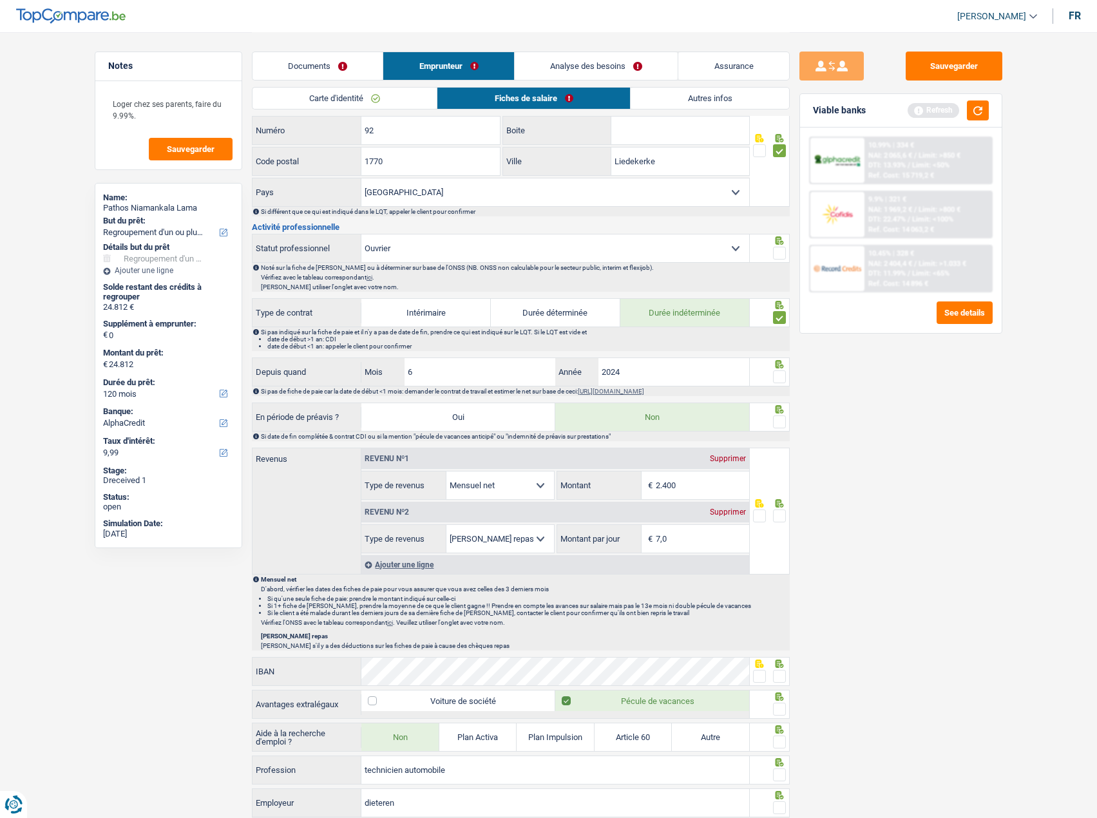
click at [0, 0] on input "radio" at bounding box center [0, 0] width 0 height 0
click at [779, 376] on span at bounding box center [779, 376] width 13 height 13
click at [0, 0] on input "radio" at bounding box center [0, 0] width 0 height 0
click at [779, 419] on span at bounding box center [779, 421] width 13 height 13
click at [0, 0] on input "radio" at bounding box center [0, 0] width 0 height 0
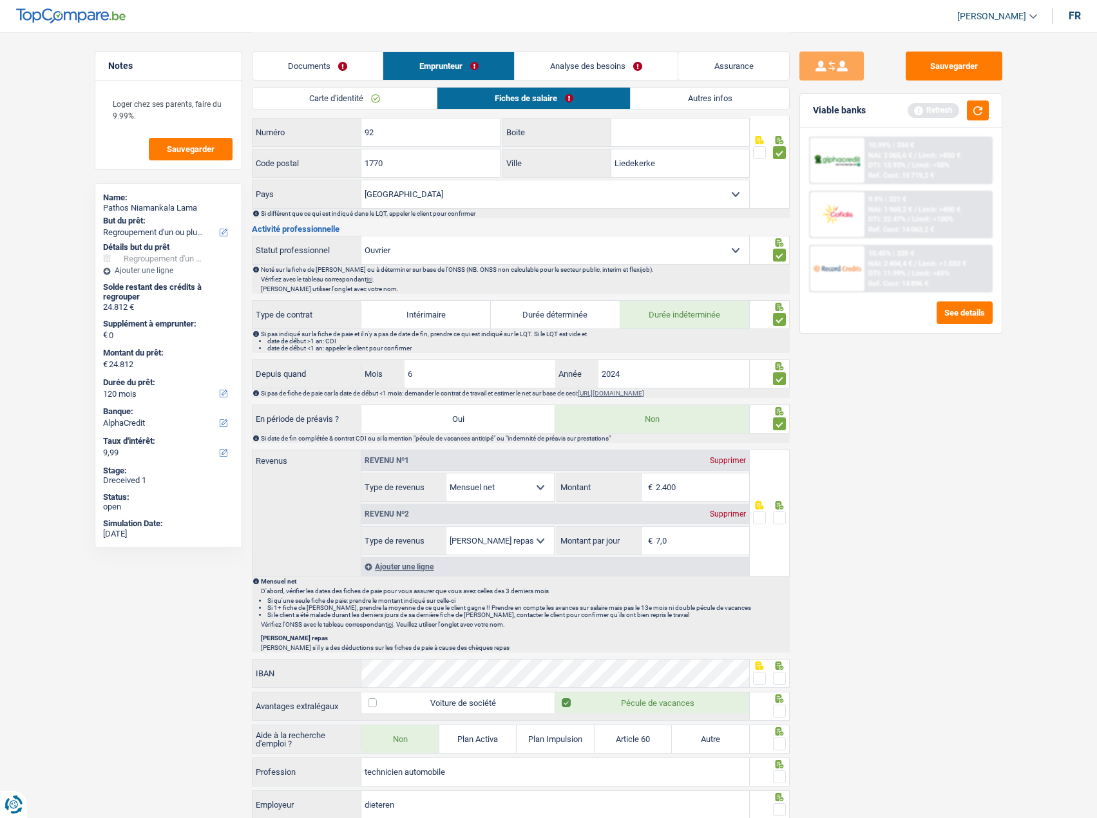
scroll to position [451, 0]
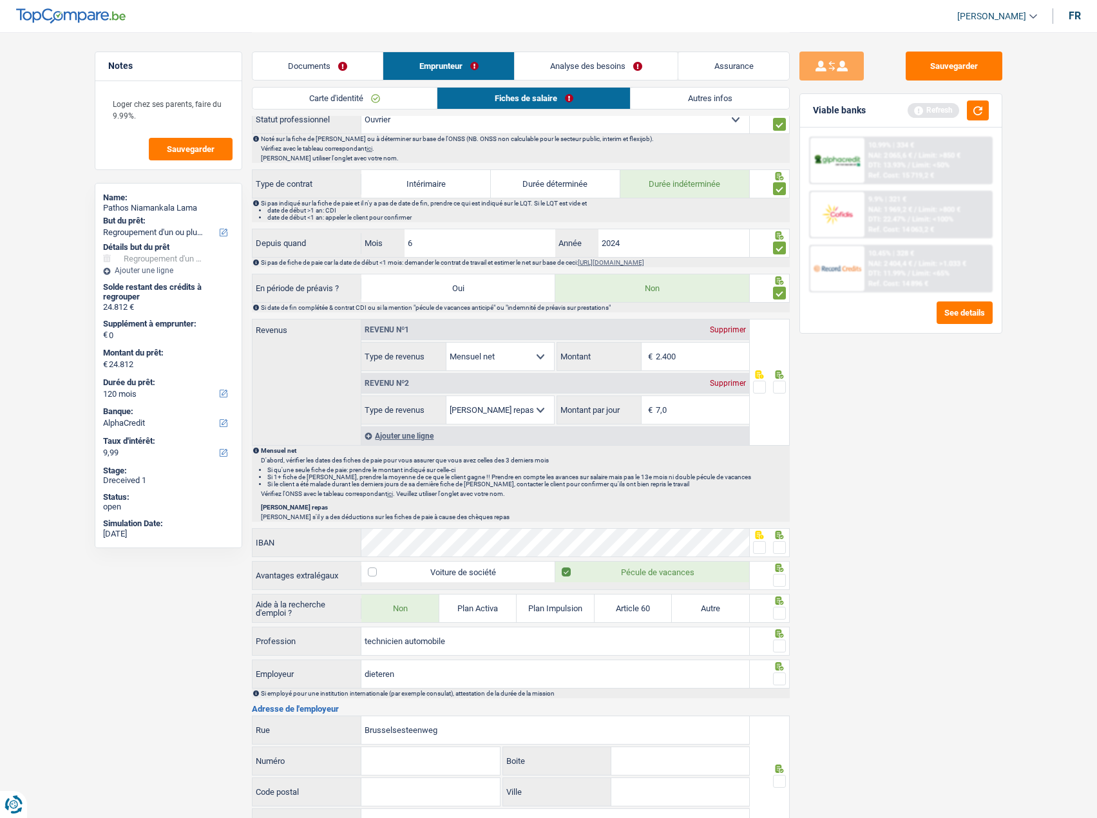
drag, startPoint x: 991, startPoint y: 502, endPoint x: 895, endPoint y: 433, distance: 118.0
click at [991, 502] on div "Sauvegarder Viable banks Refresh 10.99% | 334 € NAI: 2 065,6 € / Limit: >850 € …" at bounding box center [901, 425] width 222 height 746
click at [741, 364] on input "2.400" at bounding box center [702, 357] width 93 height 28
click at [488, 347] on div "Allocation d'handicap Allocations chômage Allocations familiales Chèques repas …" at bounding box center [555, 356] width 388 height 29
type input "2.228"
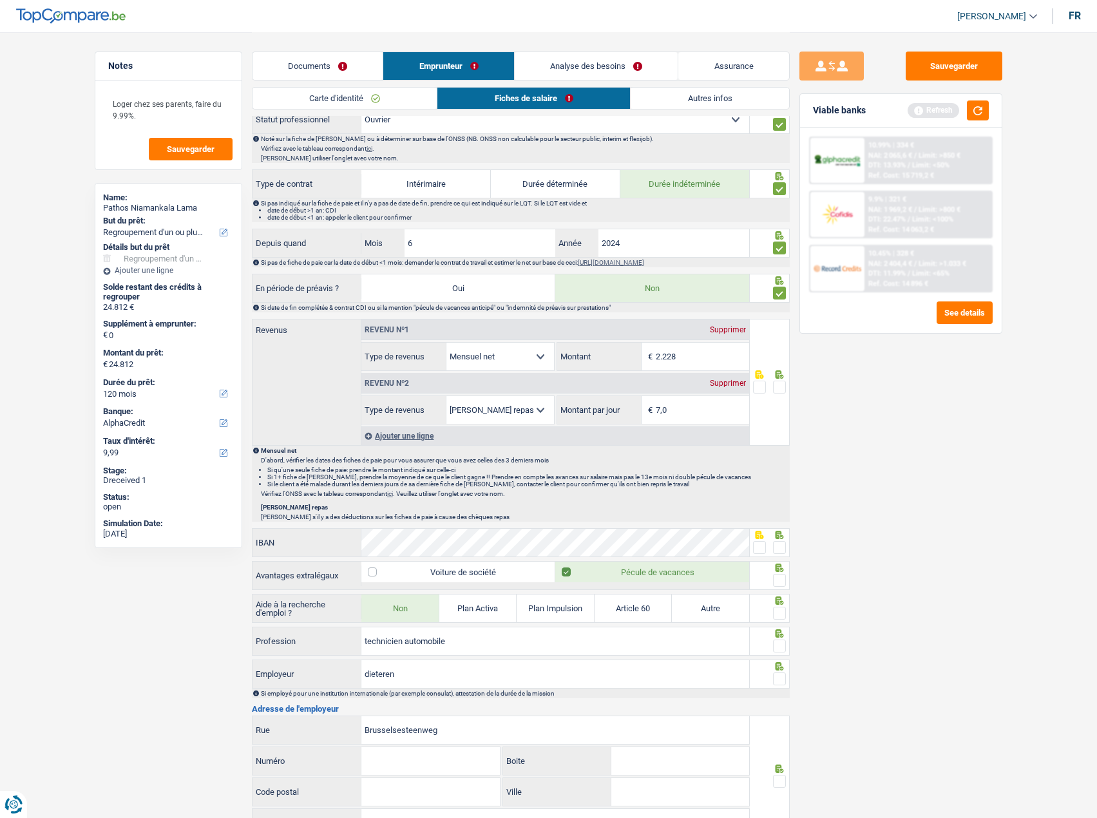
click at [987, 434] on div "Sauvegarder Viable banks Refresh 10.99% | 334 € NAI: 2 065,6 € / Limit: >850 € …" at bounding box center [901, 425] width 222 height 746
drag, startPoint x: 699, startPoint y: 401, endPoint x: 707, endPoint y: 406, distance: 9.3
click at [699, 401] on input "7,0" at bounding box center [702, 410] width 93 height 28
drag, startPoint x: 707, startPoint y: 406, endPoint x: 569, endPoint y: 408, distance: 137.9
click at [569, 408] on div "7,0 € Montant par jour" at bounding box center [653, 410] width 192 height 28
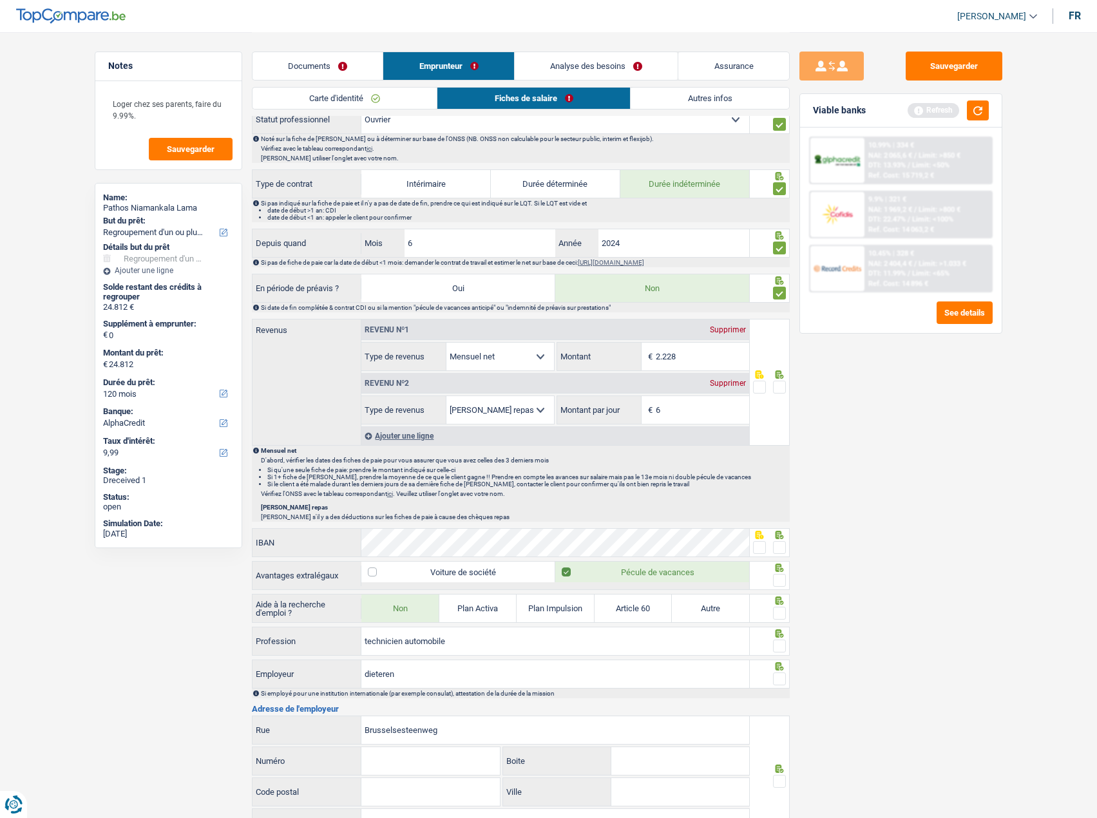
type input "6,0"
click at [782, 387] on span at bounding box center [779, 387] width 13 height 13
click at [0, 0] on input "radio" at bounding box center [0, 0] width 0 height 0
click at [943, 496] on div "Sauvegarder Viable banks Refresh 10.99% | 334 € NAI: 2 065,6 € / Limit: >850 € …" at bounding box center [901, 425] width 222 height 746
click at [785, 538] on icon at bounding box center [779, 535] width 13 height 8
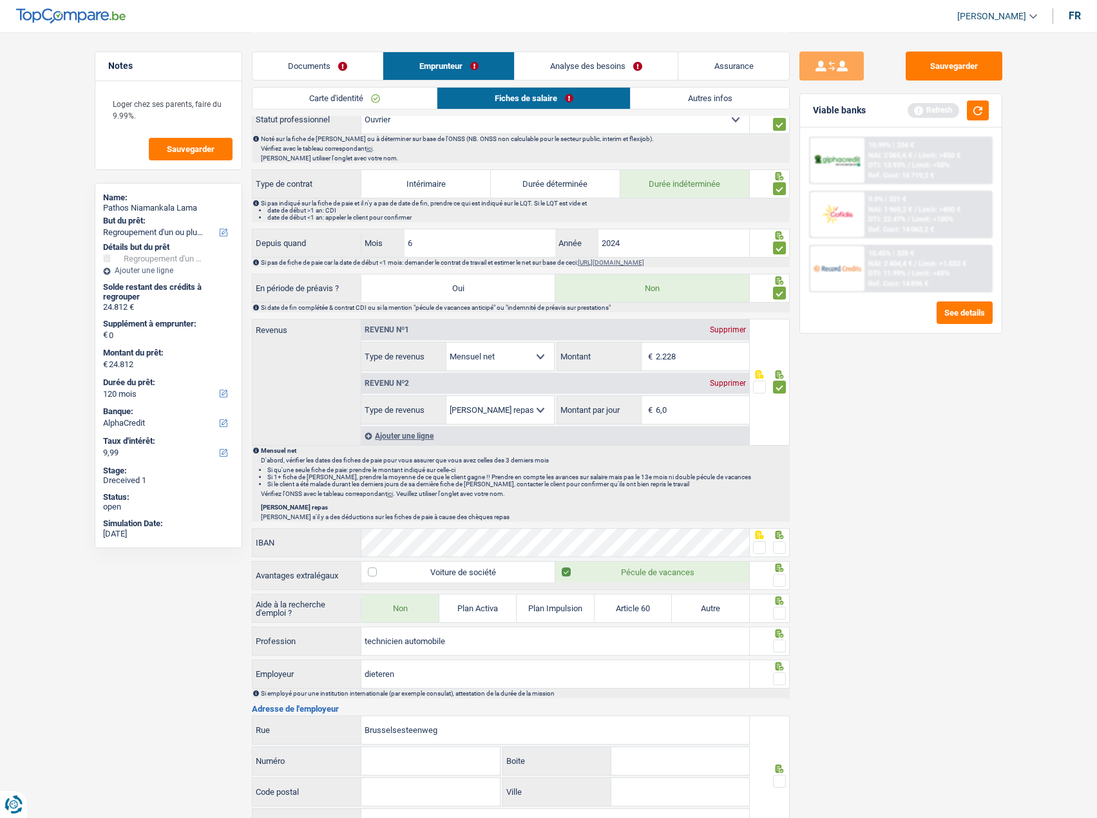
click at [786, 549] on div at bounding box center [770, 542] width 40 height 29
click at [776, 596] on div at bounding box center [779, 599] width 13 height 8
click at [781, 581] on span at bounding box center [779, 580] width 13 height 13
click at [0, 0] on input "radio" at bounding box center [0, 0] width 0 height 0
click at [788, 618] on div at bounding box center [770, 608] width 40 height 29
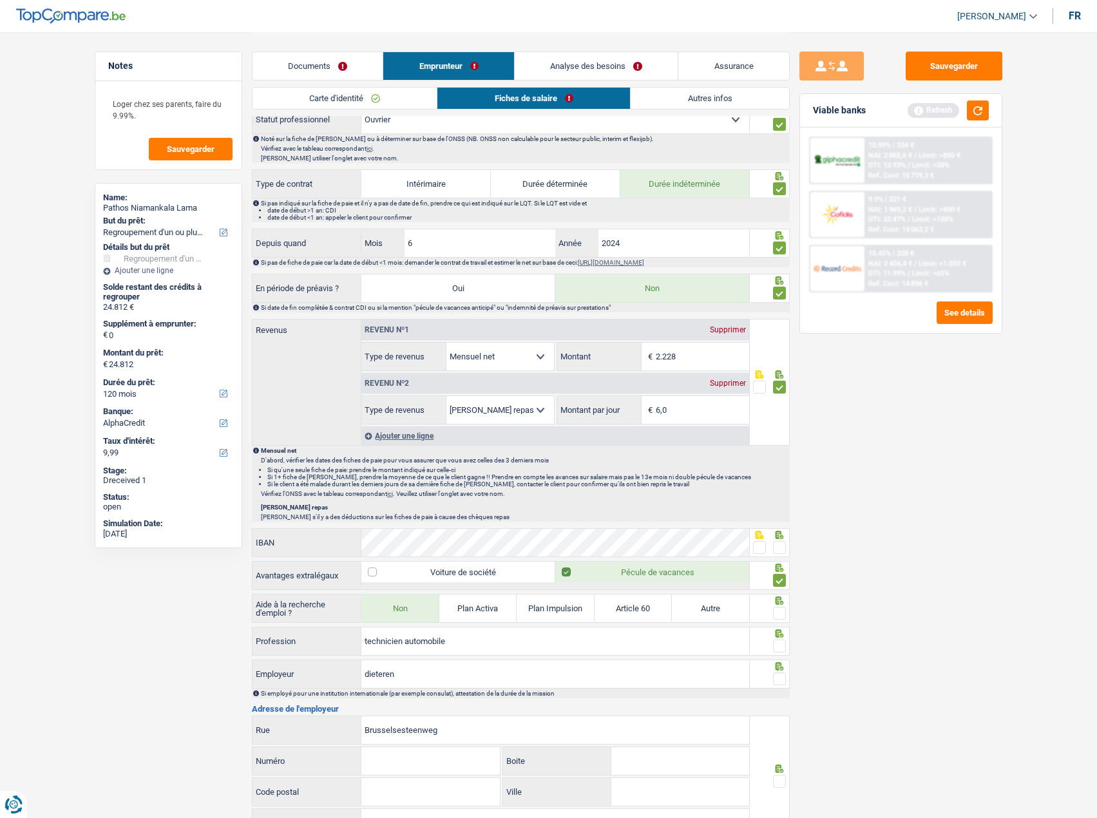
drag, startPoint x: 783, startPoint y: 616, endPoint x: 1087, endPoint y: 558, distance: 309.5
click at [783, 615] on span at bounding box center [779, 613] width 13 height 13
click at [0, 0] on input "radio" at bounding box center [0, 0] width 0 height 0
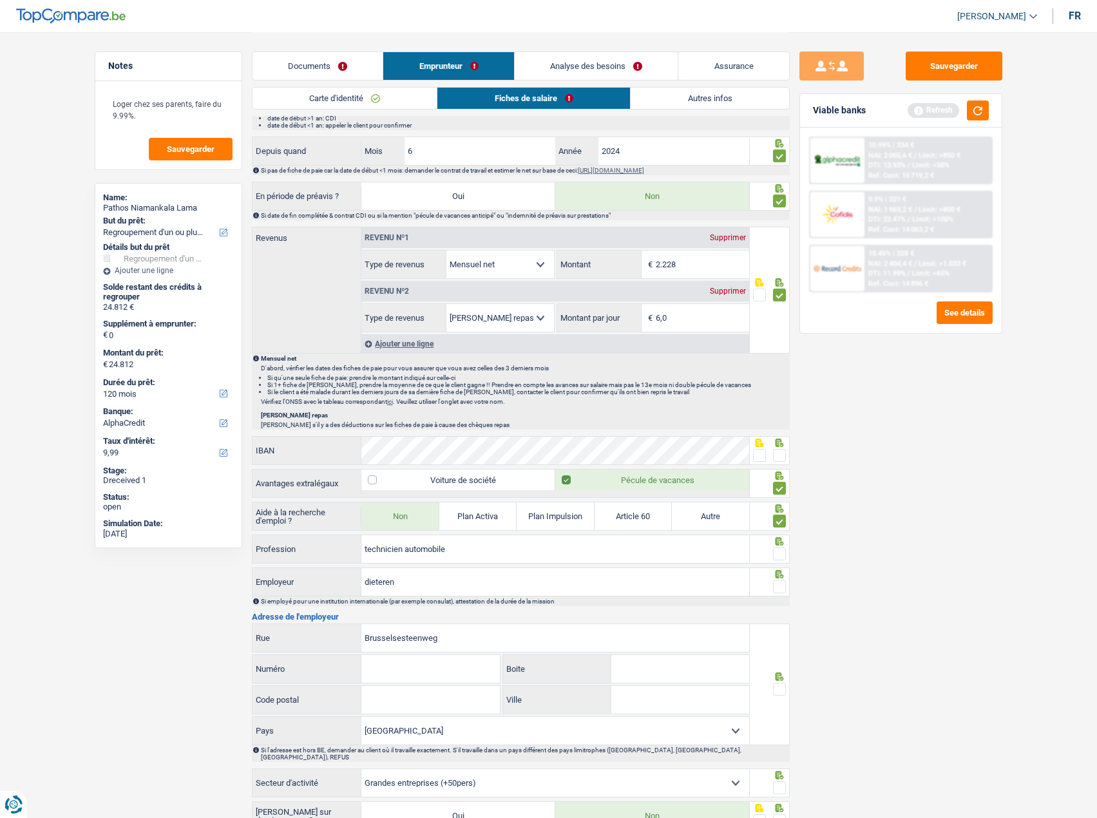
scroll to position [680, 0]
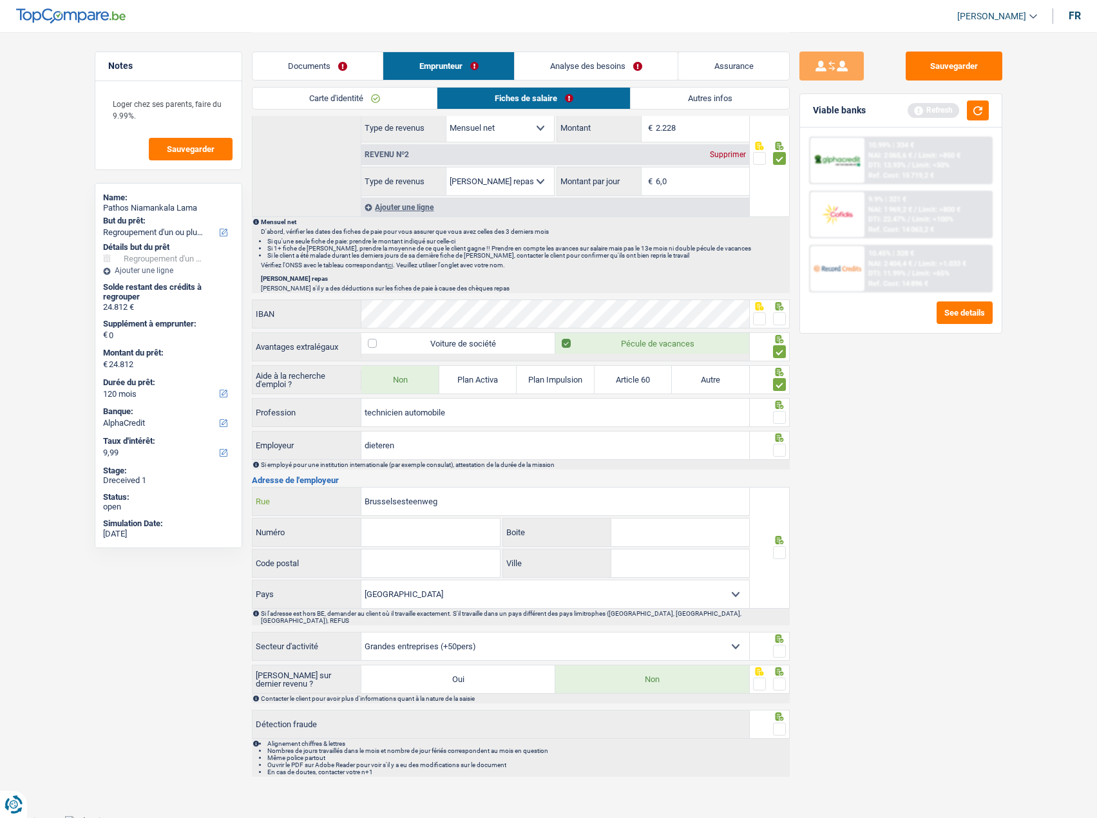
drag, startPoint x: 467, startPoint y: 508, endPoint x: 303, endPoint y: 507, distance: 164.3
click at [297, 507] on div "Brusselsesteenweg Rue" at bounding box center [500, 502] width 497 height 28
paste input "INDUSTRIELAAN 5"
drag, startPoint x: 431, startPoint y: 503, endPoint x: 473, endPoint y: 508, distance: 42.2
click at [473, 508] on input "INDUSTRIELAAN 5" at bounding box center [555, 502] width 388 height 28
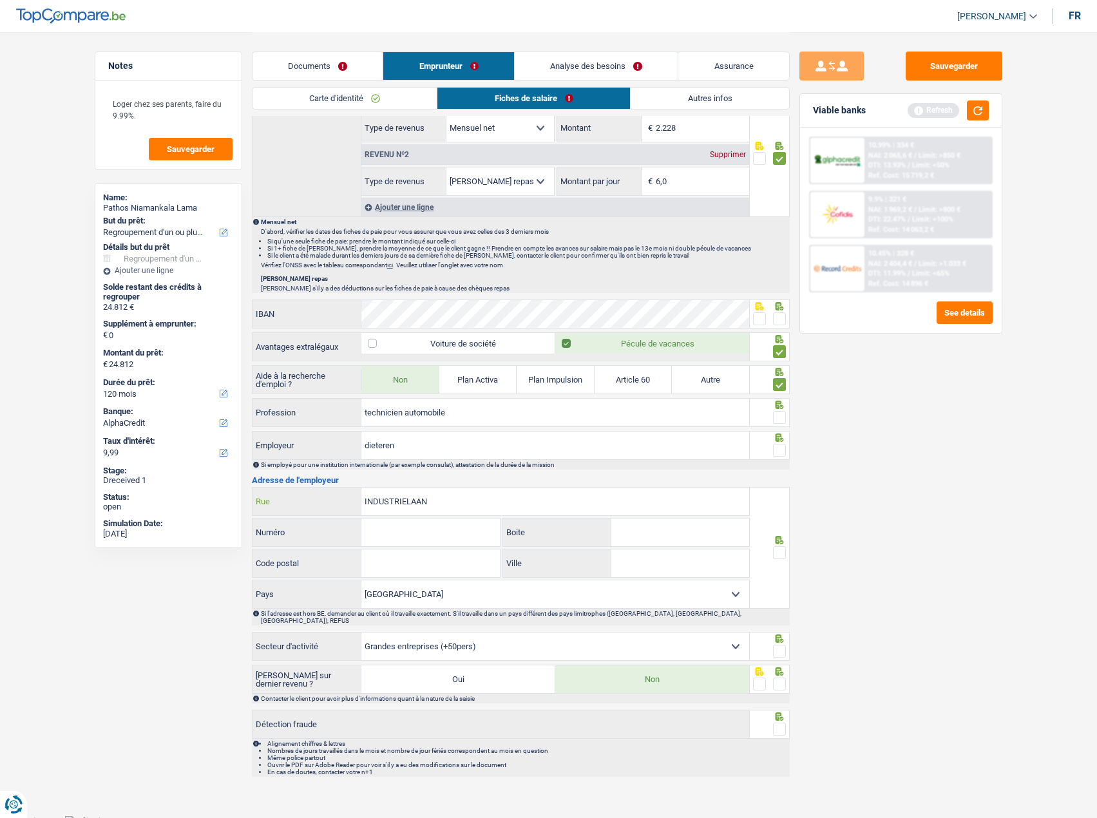
type input "INDUSTRIELAAN"
click at [399, 520] on input "Numéro" at bounding box center [430, 533] width 138 height 28
type input "51"
drag, startPoint x: 377, startPoint y: 563, endPoint x: 410, endPoint y: 563, distance: 33.5
click at [377, 563] on input "Code postal" at bounding box center [430, 563] width 138 height 28
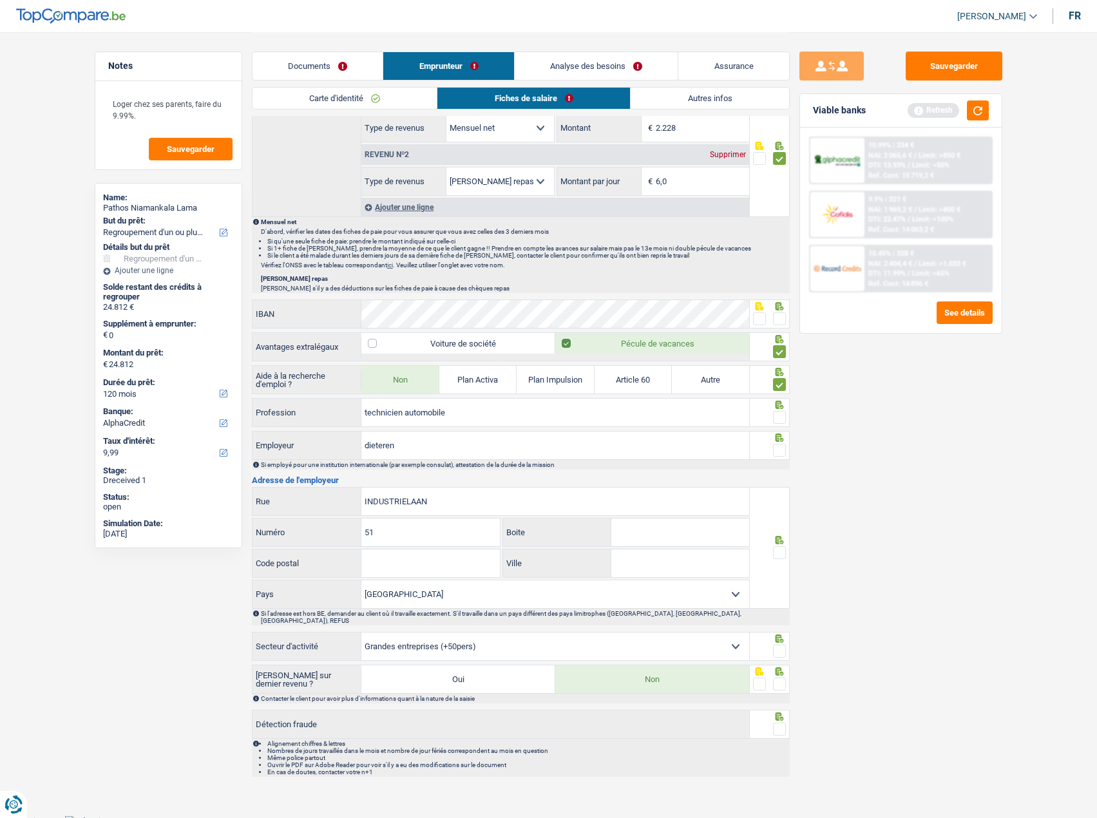
click at [403, 559] on input "Code postal" at bounding box center [430, 563] width 138 height 28
paste input "1070"
type input "1070"
drag, startPoint x: 668, startPoint y: 568, endPoint x: 687, endPoint y: 569, distance: 18.7
click at [668, 569] on input "Ville" at bounding box center [680, 563] width 138 height 28
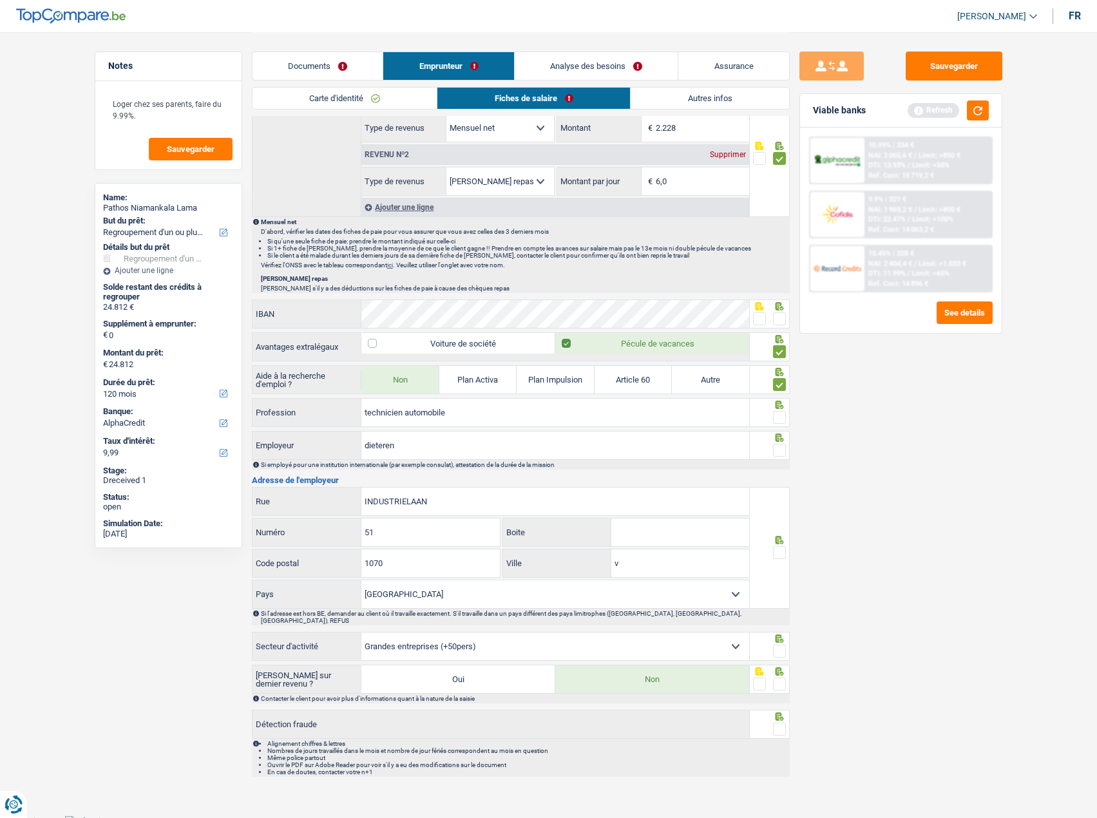
drag, startPoint x: 643, startPoint y: 562, endPoint x: 549, endPoint y: 565, distance: 94.1
click at [544, 565] on div "v Ville" at bounding box center [626, 563] width 246 height 28
paste input "ANDERLECHT"
type input "ANDERLECHT"
click at [786, 553] on div at bounding box center [770, 548] width 40 height 122
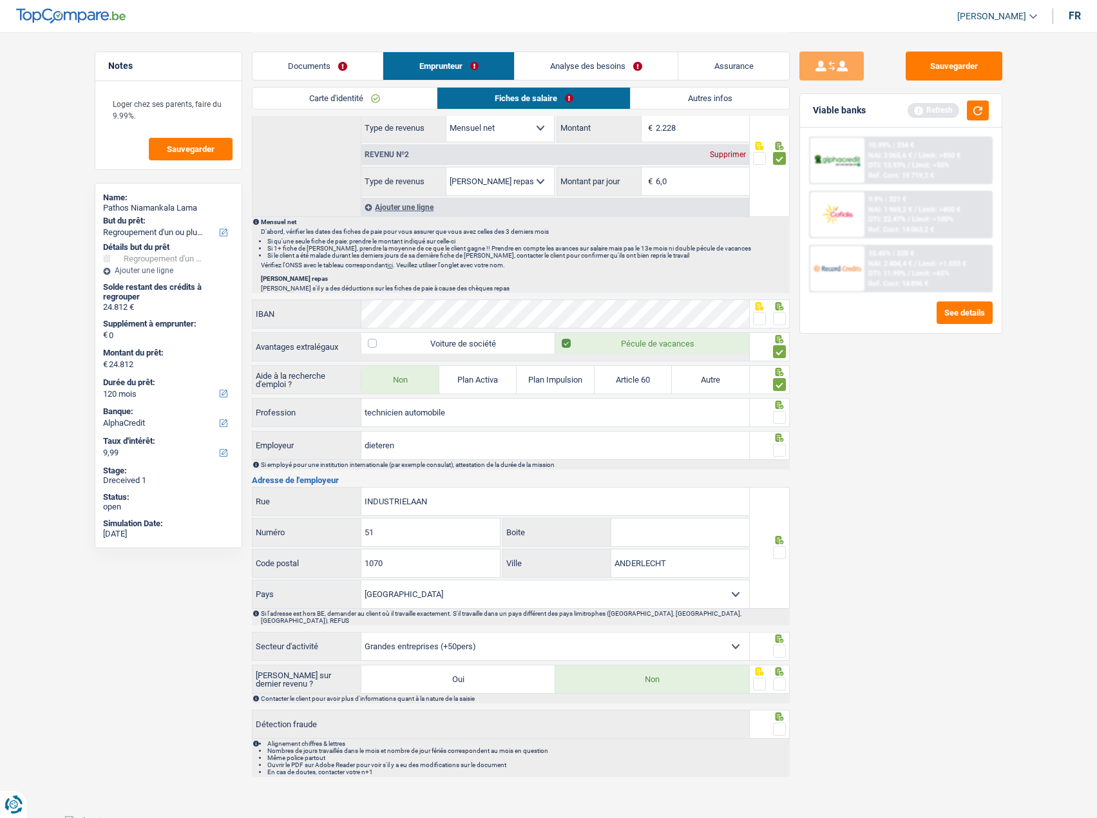
click at [783, 553] on span at bounding box center [779, 552] width 13 height 13
click at [0, 0] on input "radio" at bounding box center [0, 0] width 0 height 0
click at [780, 645] on span at bounding box center [779, 651] width 13 height 13
click at [0, 0] on input "radio" at bounding box center [0, 0] width 0 height 0
click at [780, 678] on span at bounding box center [779, 684] width 13 height 13
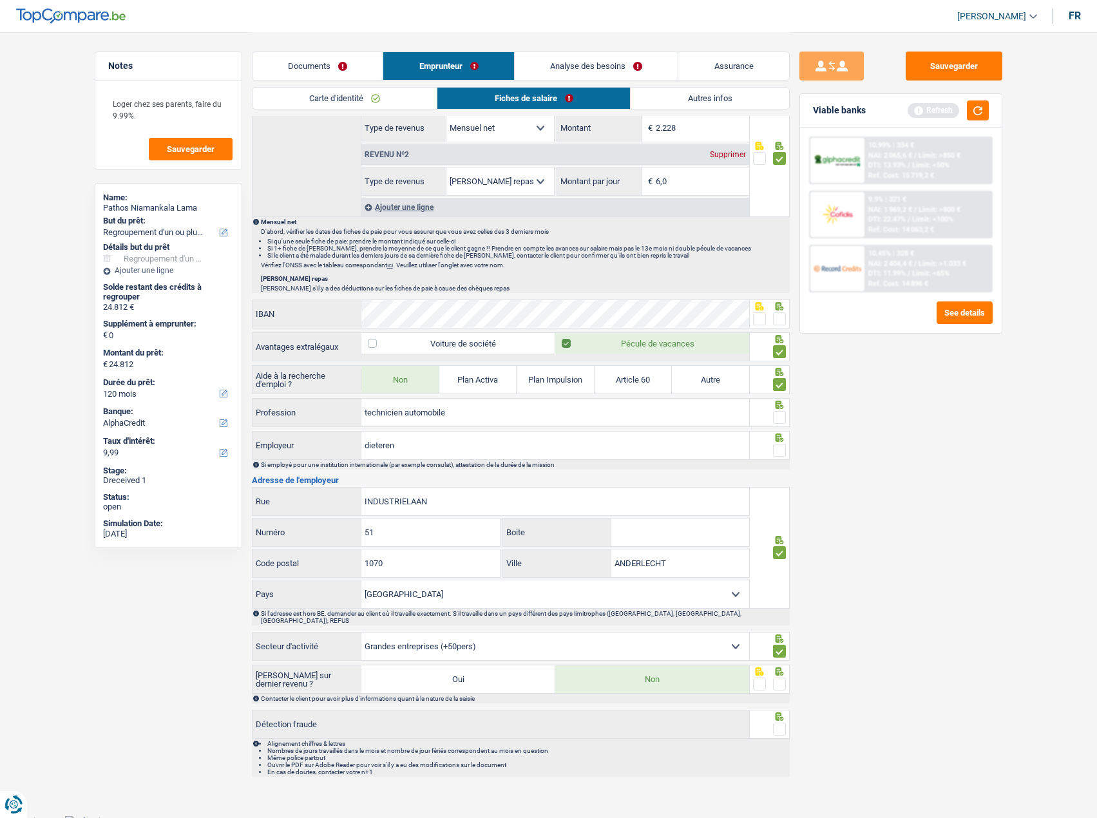
click at [0, 0] on input "radio" at bounding box center [0, 0] width 0 height 0
click at [782, 723] on span at bounding box center [779, 729] width 13 height 13
click at [0, 0] on input "radio" at bounding box center [0, 0] width 0 height 0
click at [937, 540] on div "Sauvegarder Viable banks Refresh 10.99% | 334 € NAI: 2 065,6 € / Limit: >850 € …" at bounding box center [901, 425] width 222 height 746
click at [775, 418] on span at bounding box center [779, 417] width 13 height 13
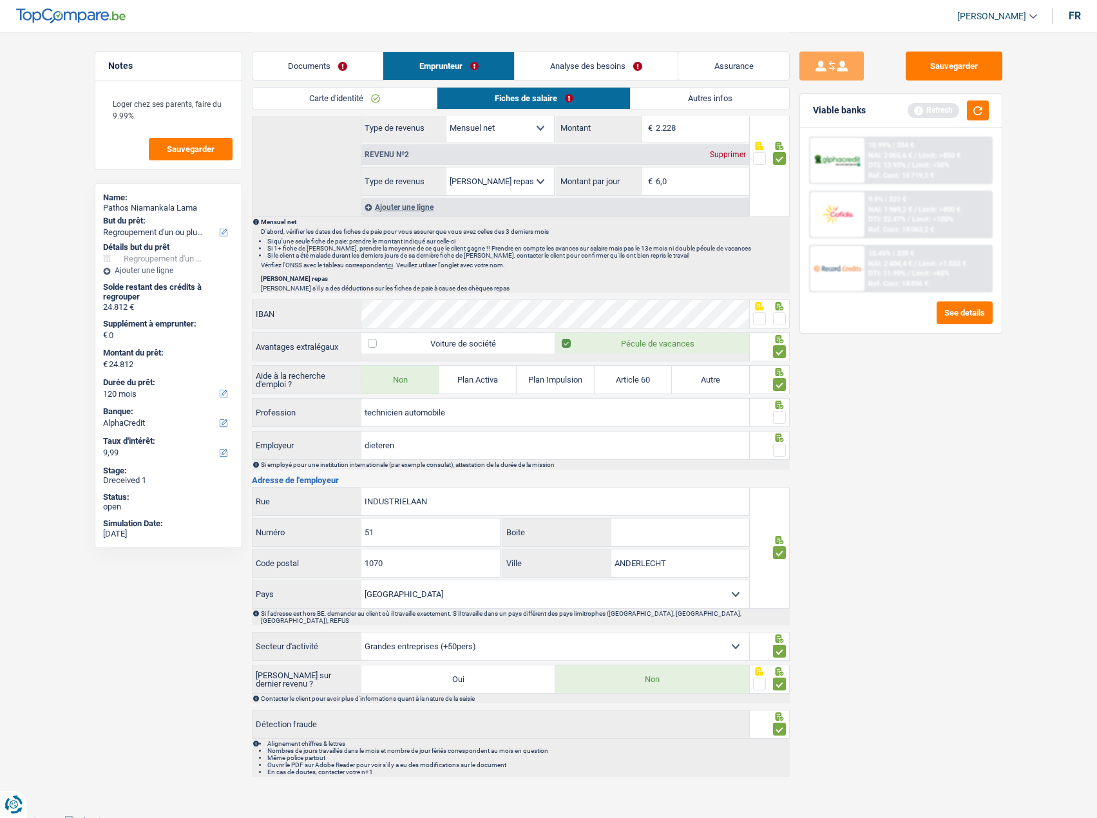
click at [0, 0] on input "radio" at bounding box center [0, 0] width 0 height 0
click at [780, 444] on span at bounding box center [779, 450] width 13 height 13
click at [0, 0] on input "radio" at bounding box center [0, 0] width 0 height 0
drag, startPoint x: 484, startPoint y: 416, endPoint x: 310, endPoint y: 415, distance: 173.9
click at [310, 415] on div "technicien automobile Profession" at bounding box center [500, 413] width 497 height 28
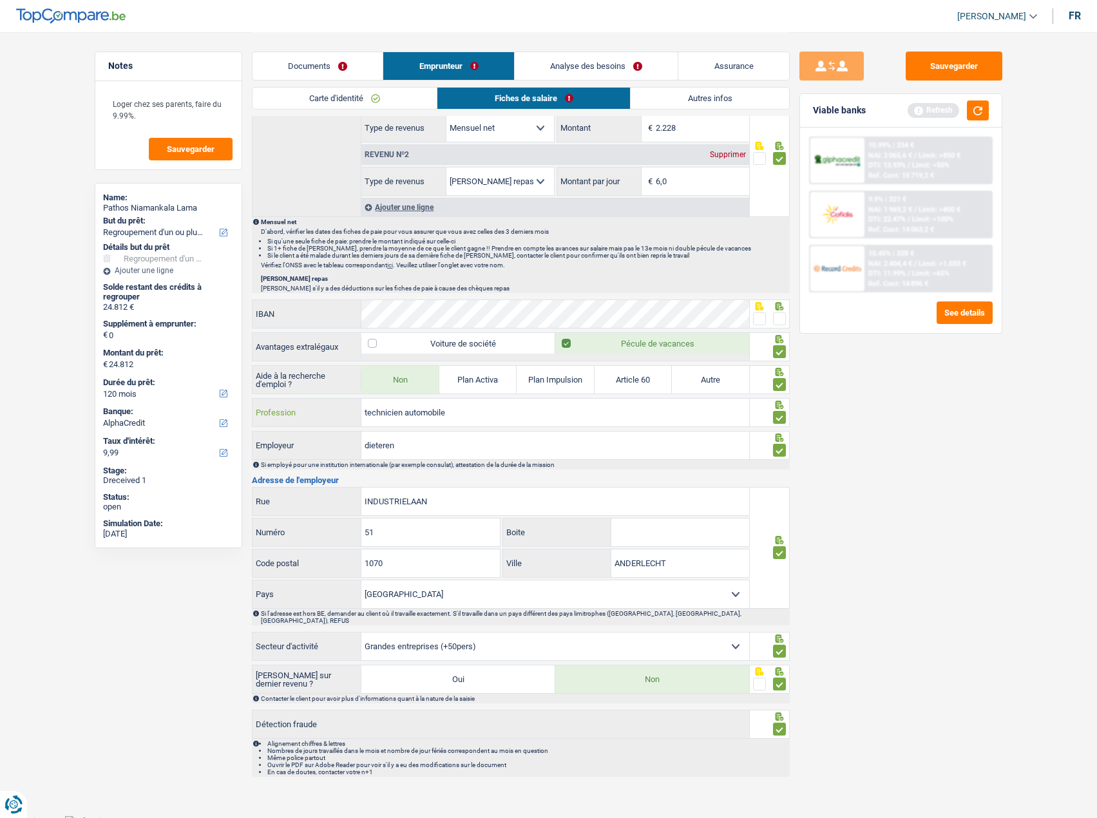
paste input "mécanicien"
type input "mécanicien"
click at [850, 465] on div "Sauvegarder Viable banks Refresh 10.99% | 334 € NAI: 2 065,6 € / Limit: >850 € …" at bounding box center [901, 425] width 222 height 746
drag, startPoint x: 388, startPoint y: 435, endPoint x: 328, endPoint y: 436, distance: 60.6
click at [328, 436] on div "Informations générales Niamankala Lama Nom Confirmer qu'il s'agit de la même pe…" at bounding box center [521, 123] width 538 height 1308
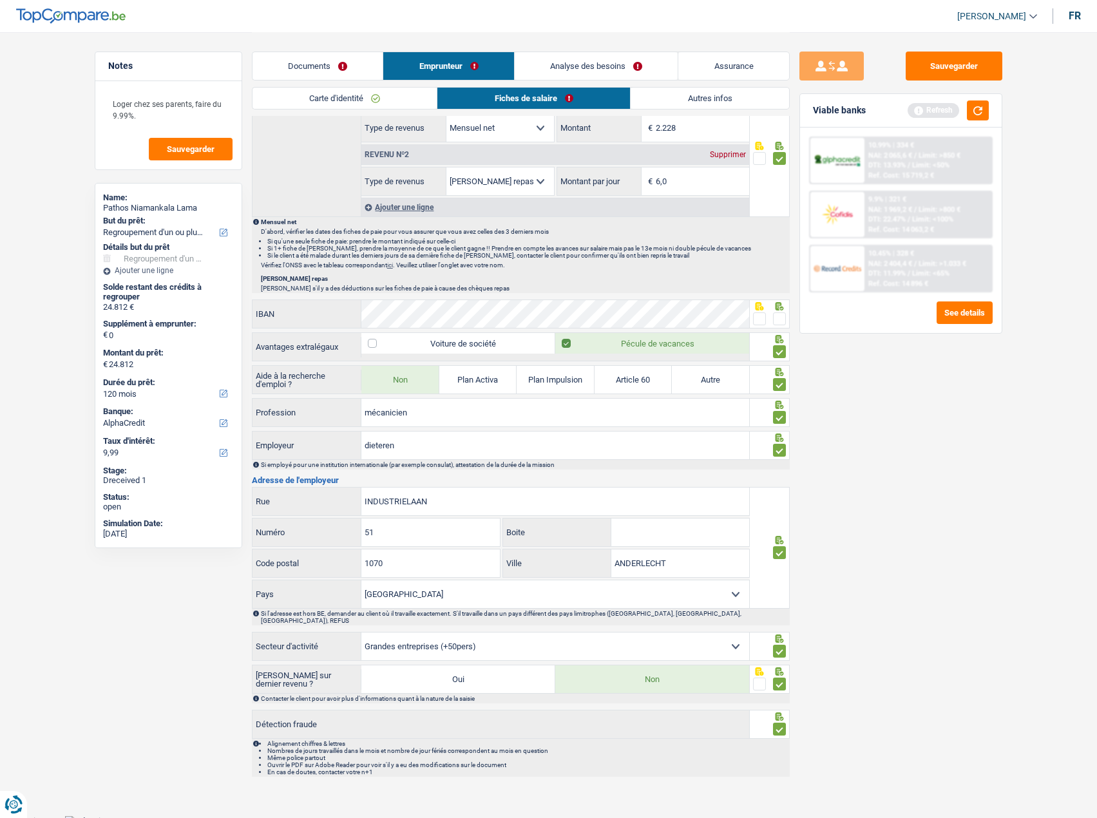
click at [438, 468] on div "Informations générales Niamankala Lama Nom Confirmer qu'il s'agit de la même pe…" at bounding box center [521, 123] width 538 height 1308
drag, startPoint x: 307, startPoint y: 452, endPoint x: 327, endPoint y: 453, distance: 20.0
click at [278, 453] on div "dieteren Employeur" at bounding box center [500, 446] width 497 height 28
paste input "DMC [GEOGRAPHIC_DATA]"
type input "DMC [GEOGRAPHIC_DATA]"
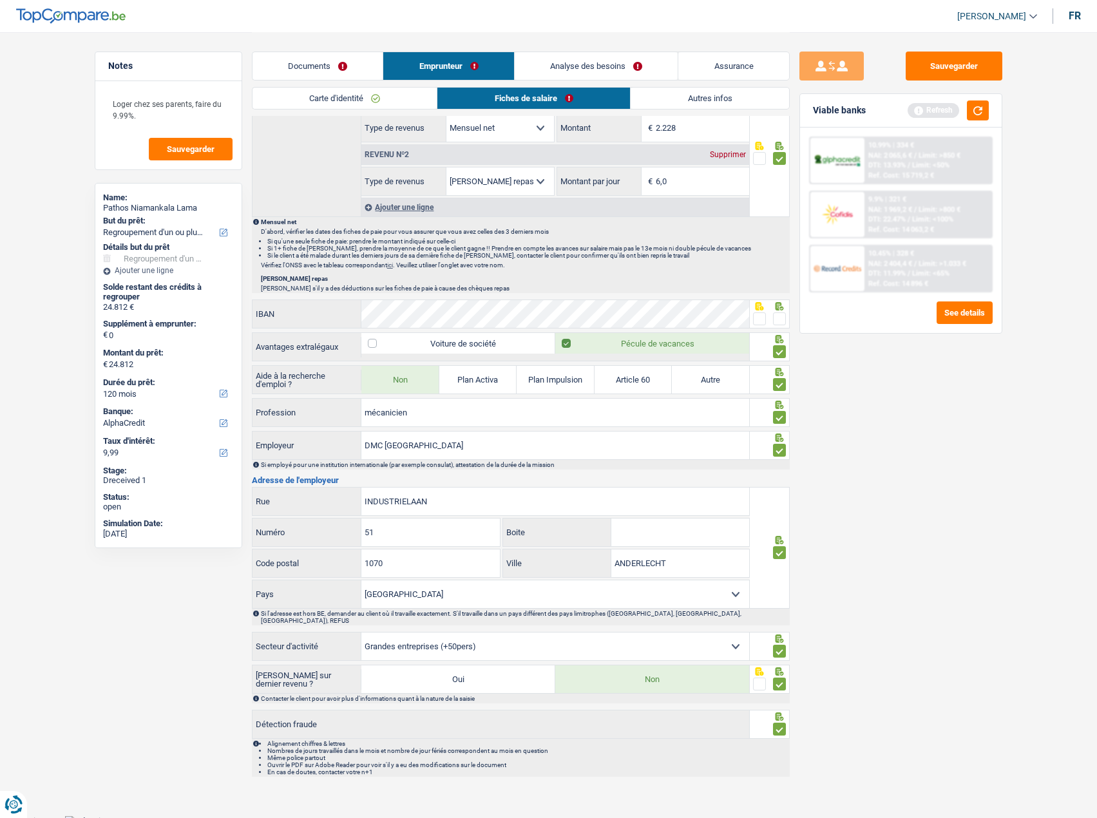
click at [962, 502] on div "Sauvegarder Viable banks Refresh 10.99% | 334 € NAI: 2 065,6 € / Limit: >850 € …" at bounding box center [901, 425] width 222 height 746
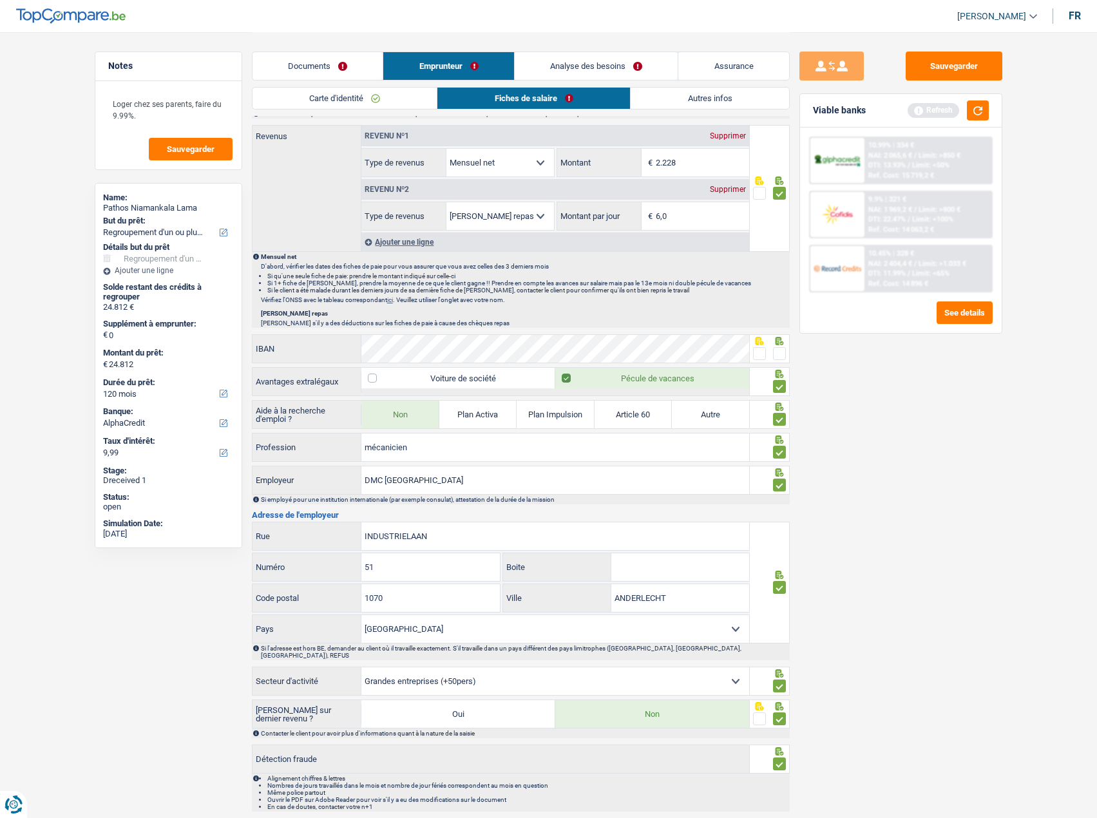
scroll to position [615, 0]
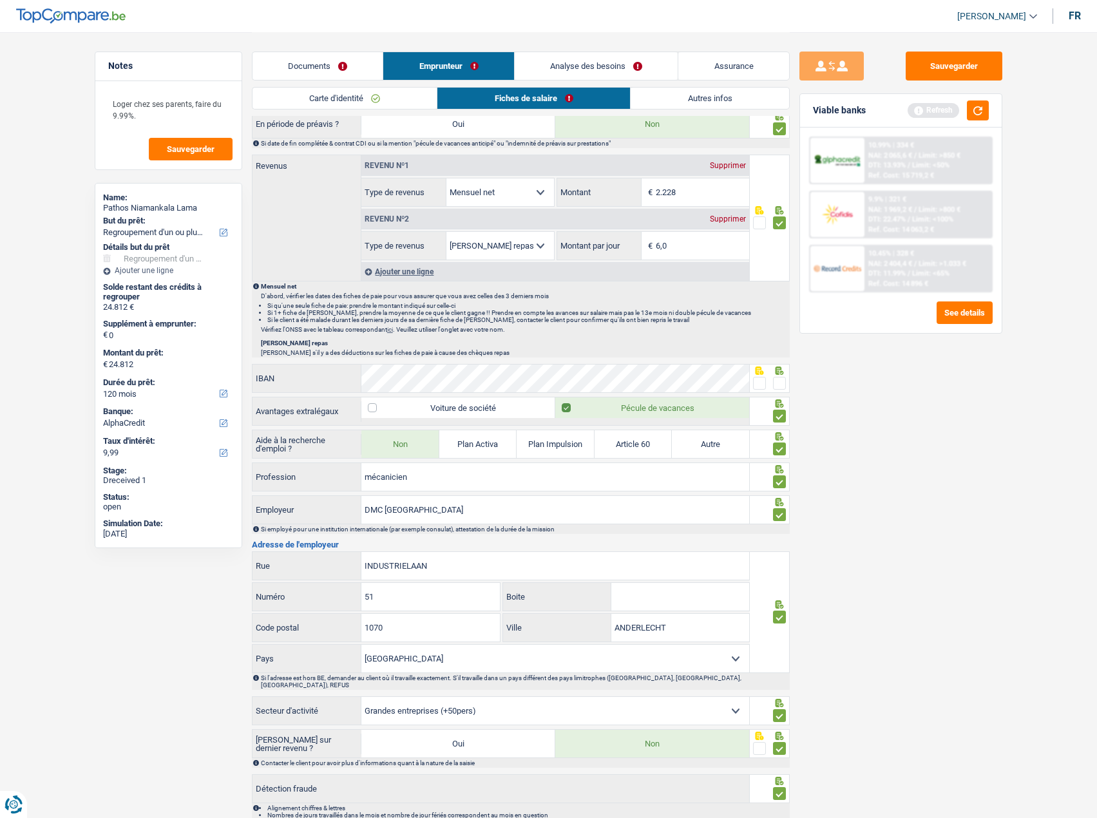
click at [763, 383] on span at bounding box center [759, 383] width 13 height 13
click at [0, 0] on input "radio" at bounding box center [0, 0] width 0 height 0
click at [779, 386] on span at bounding box center [779, 383] width 13 height 13
click at [0, 0] on input "radio" at bounding box center [0, 0] width 0 height 0
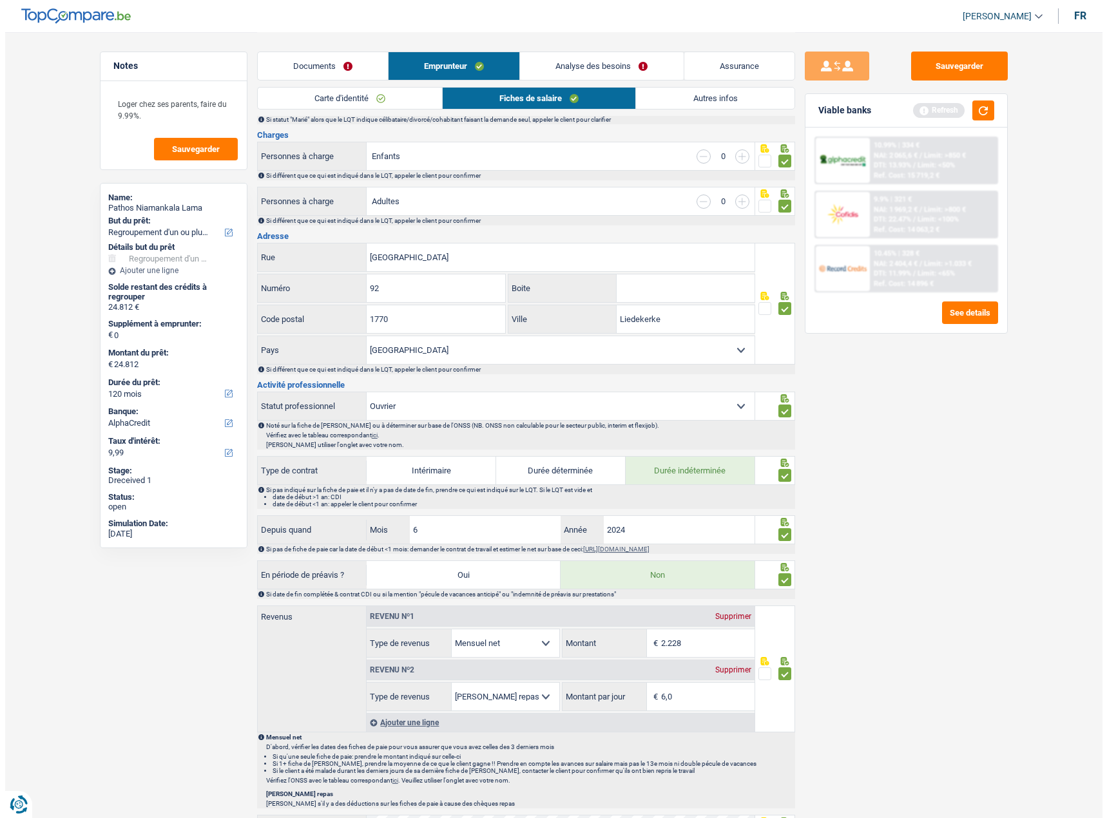
scroll to position [0, 0]
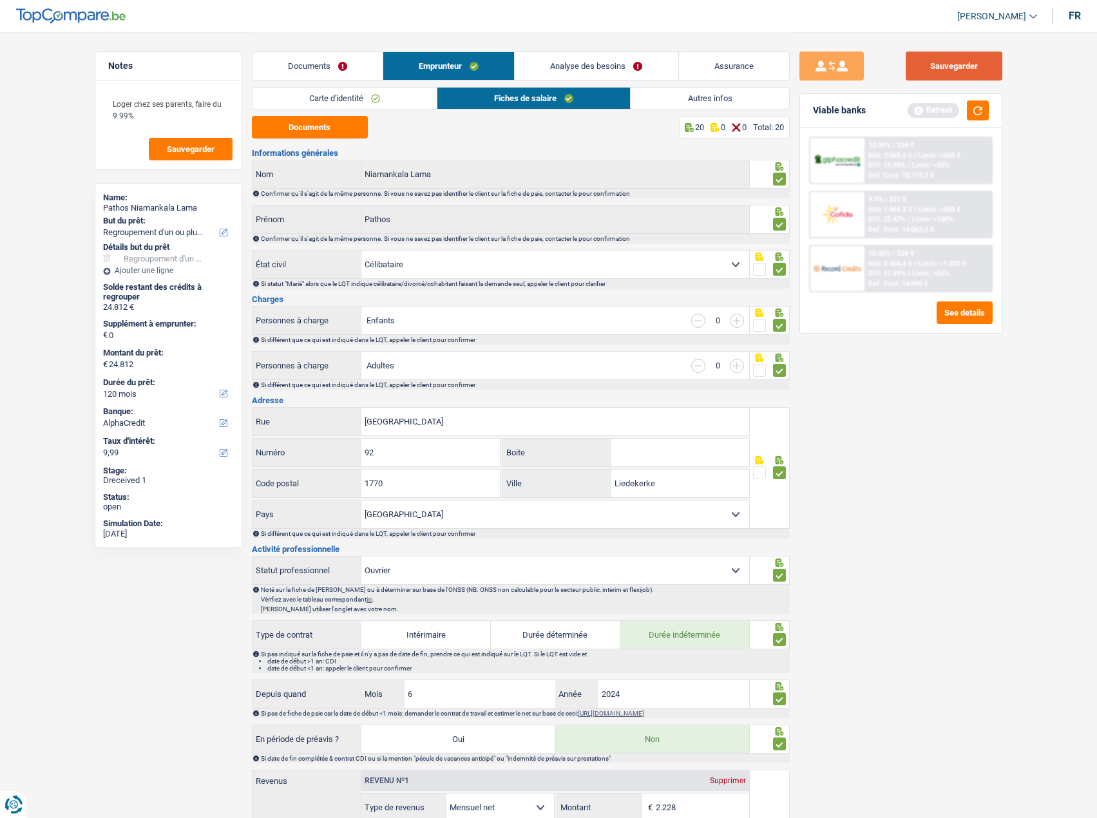
click at [960, 68] on button "Sauvegarder" at bounding box center [954, 66] width 97 height 29
click at [983, 96] on div "Viable banks Refresh" at bounding box center [901, 110] width 202 height 33
click at [976, 111] on button "button" at bounding box center [978, 110] width 22 height 20
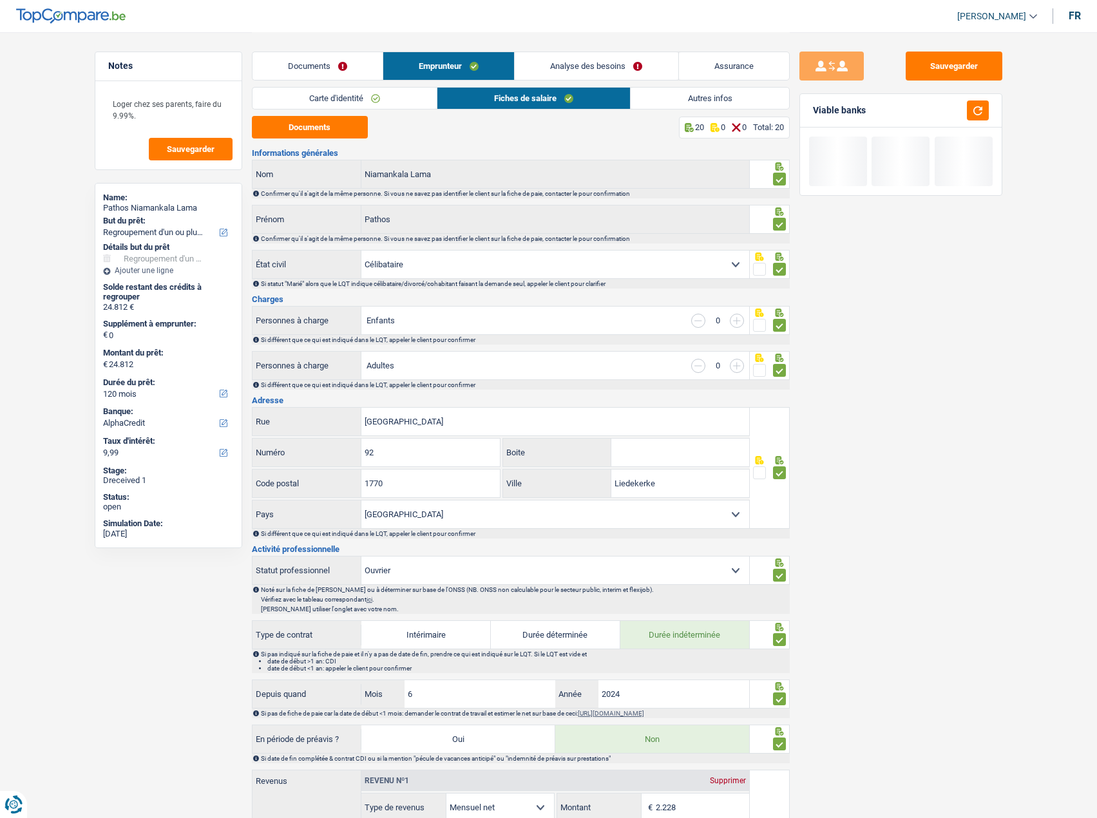
click at [673, 107] on link "Autres infos" at bounding box center [710, 98] width 158 height 21
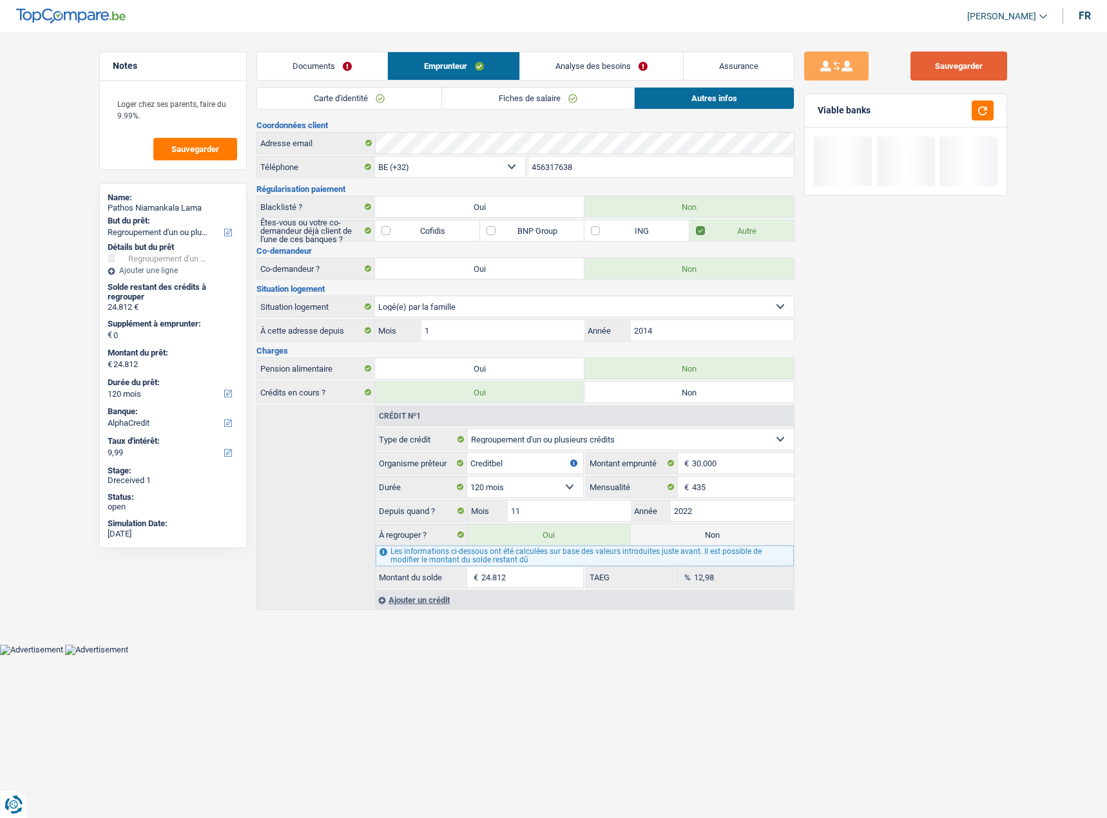
click at [971, 73] on button "Sauvegarder" at bounding box center [958, 66] width 97 height 29
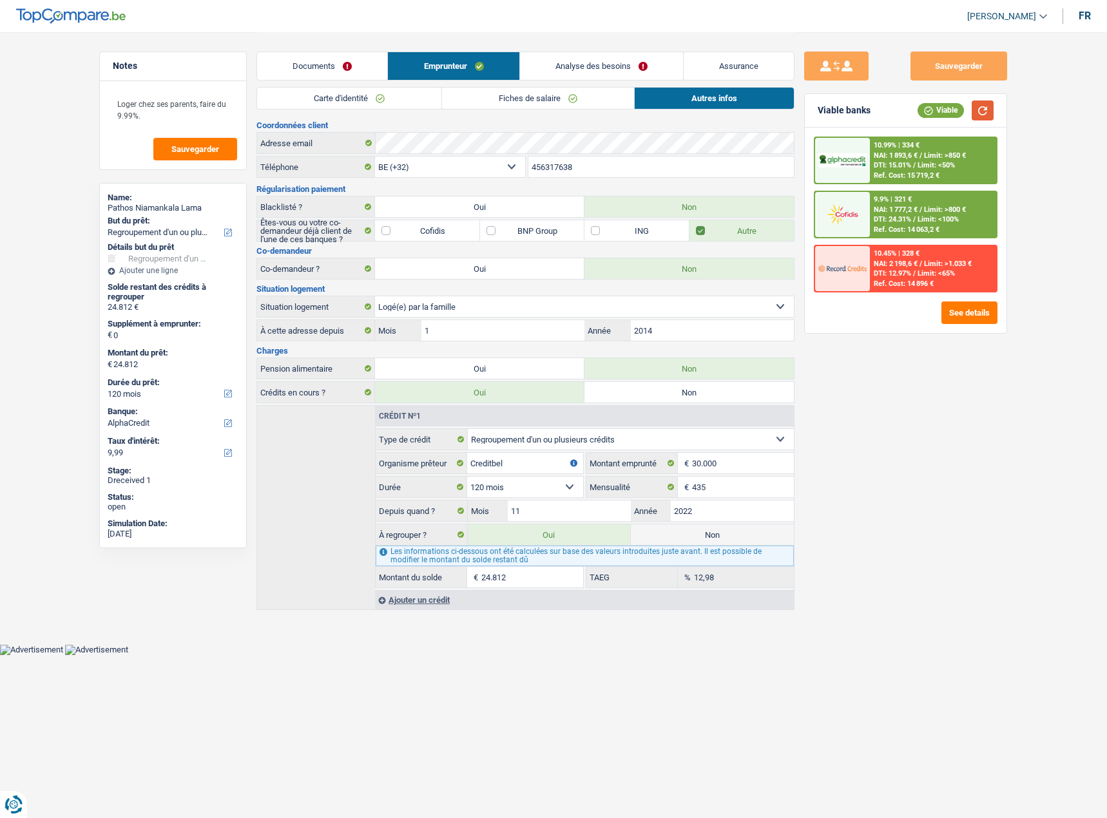
click at [982, 106] on button "button" at bounding box center [982, 110] width 22 height 20
click at [906, 154] on span "NAI: 1 893,6 €" at bounding box center [895, 155] width 44 height 8
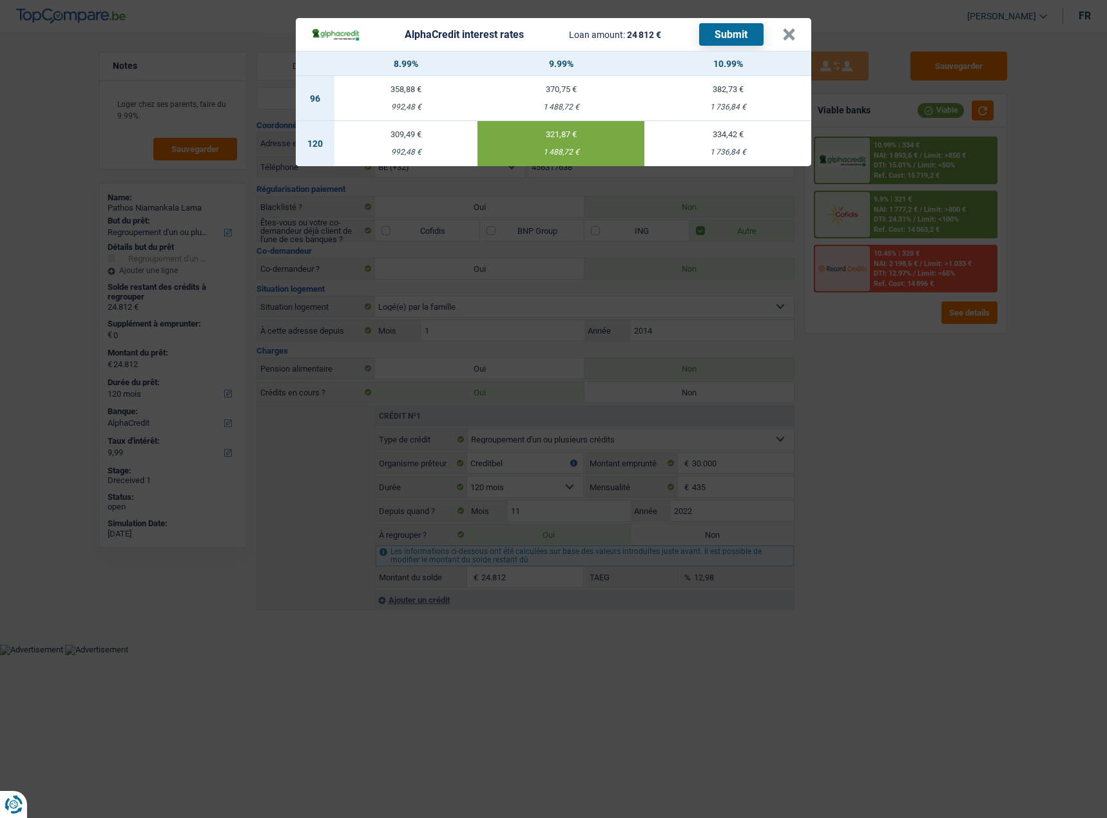
click at [730, 39] on button "Submit" at bounding box center [731, 34] width 64 height 23
click at [795, 41] on button "×" at bounding box center [789, 34] width 14 height 13
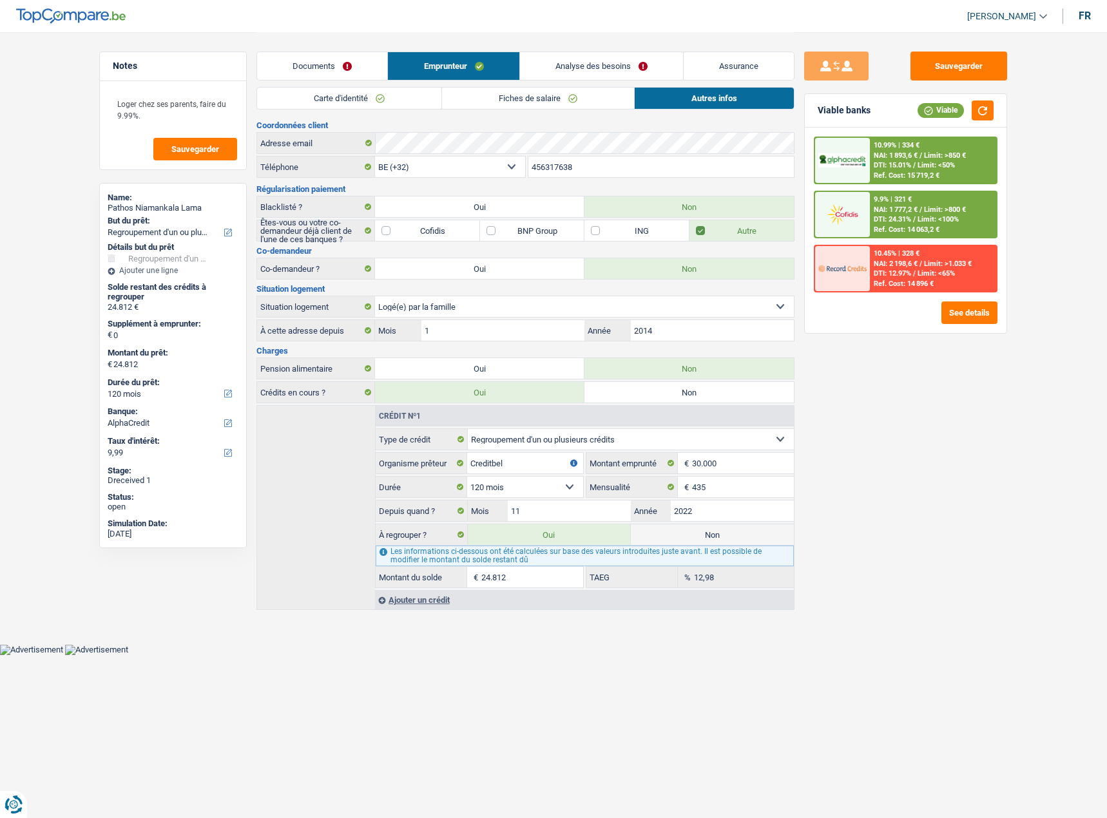
click at [940, 209] on span "Limit: >800 €" at bounding box center [945, 209] width 42 height 8
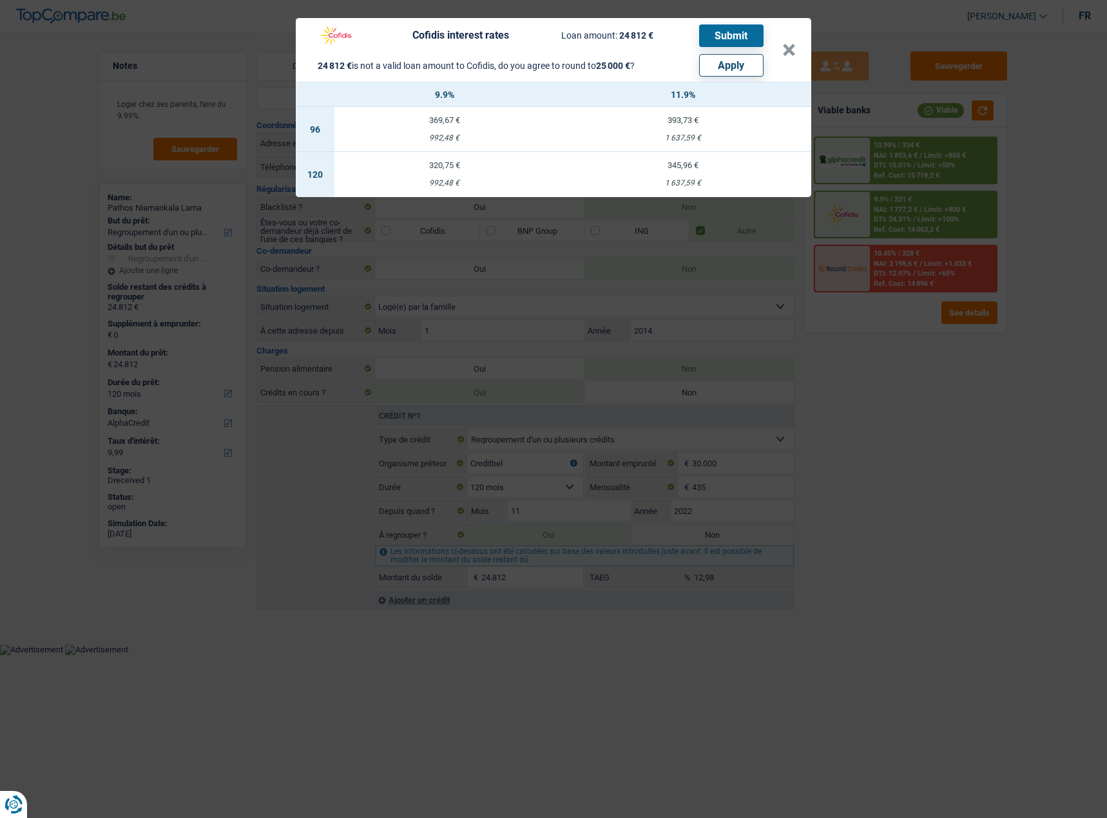
click at [931, 383] on div "Cofidis interest rates Loan amount: 24 812 € Submit 24 812 € is not a valid loa…" at bounding box center [553, 409] width 1107 height 818
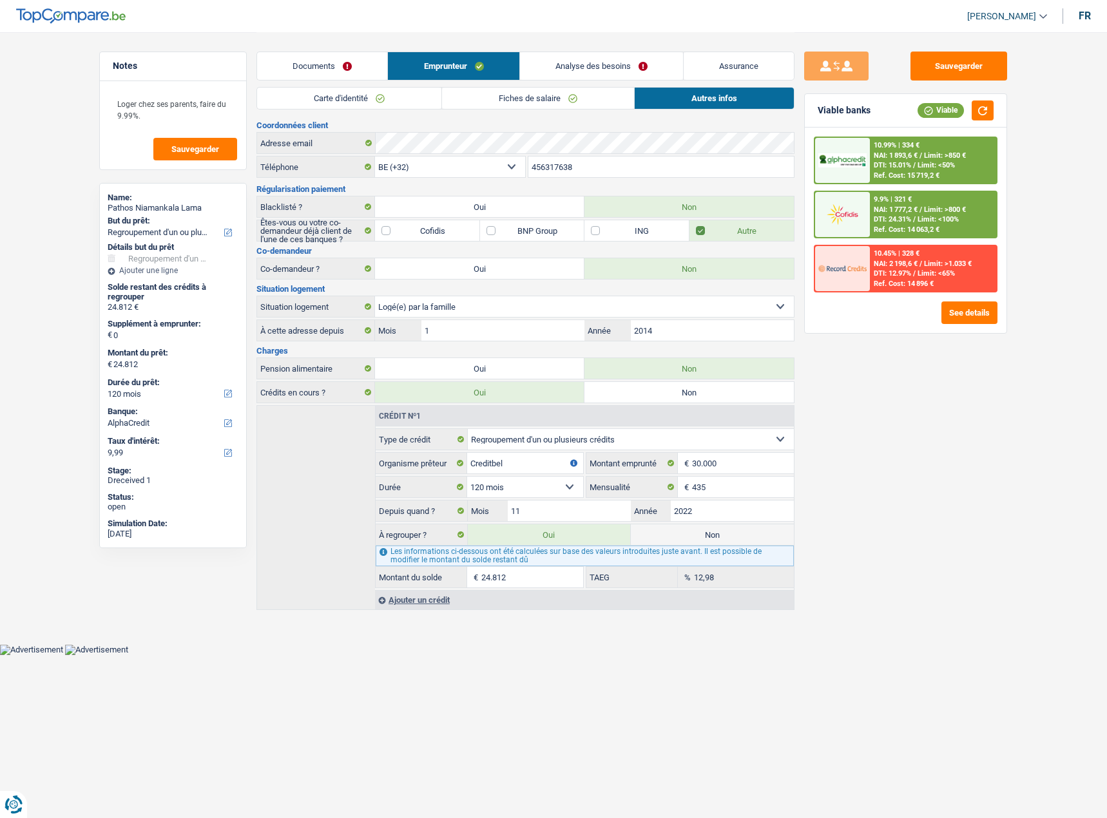
click at [919, 276] on span "Limit: <65%" at bounding box center [935, 273] width 37 height 8
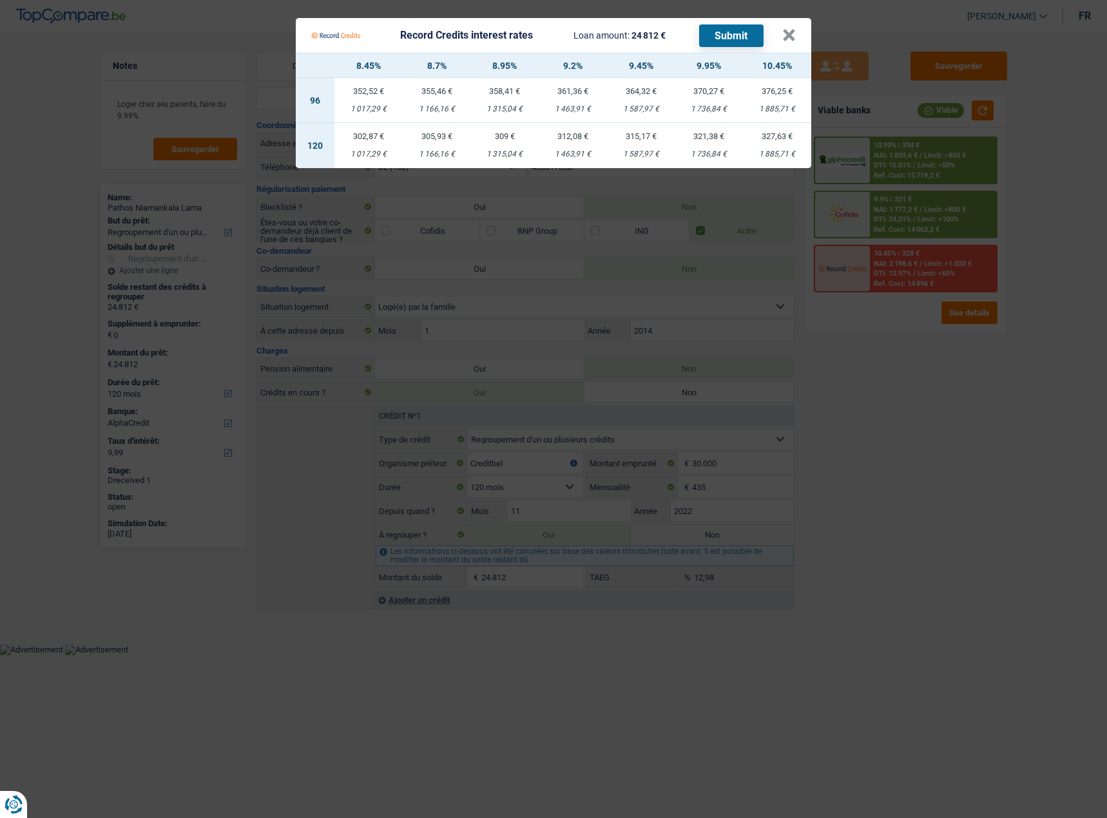
click at [933, 389] on Credits "Record Credits interest rates Loan amount: 24 812 € Submit × 8.45% 8.7% 8.95% 9…" at bounding box center [553, 409] width 1107 height 818
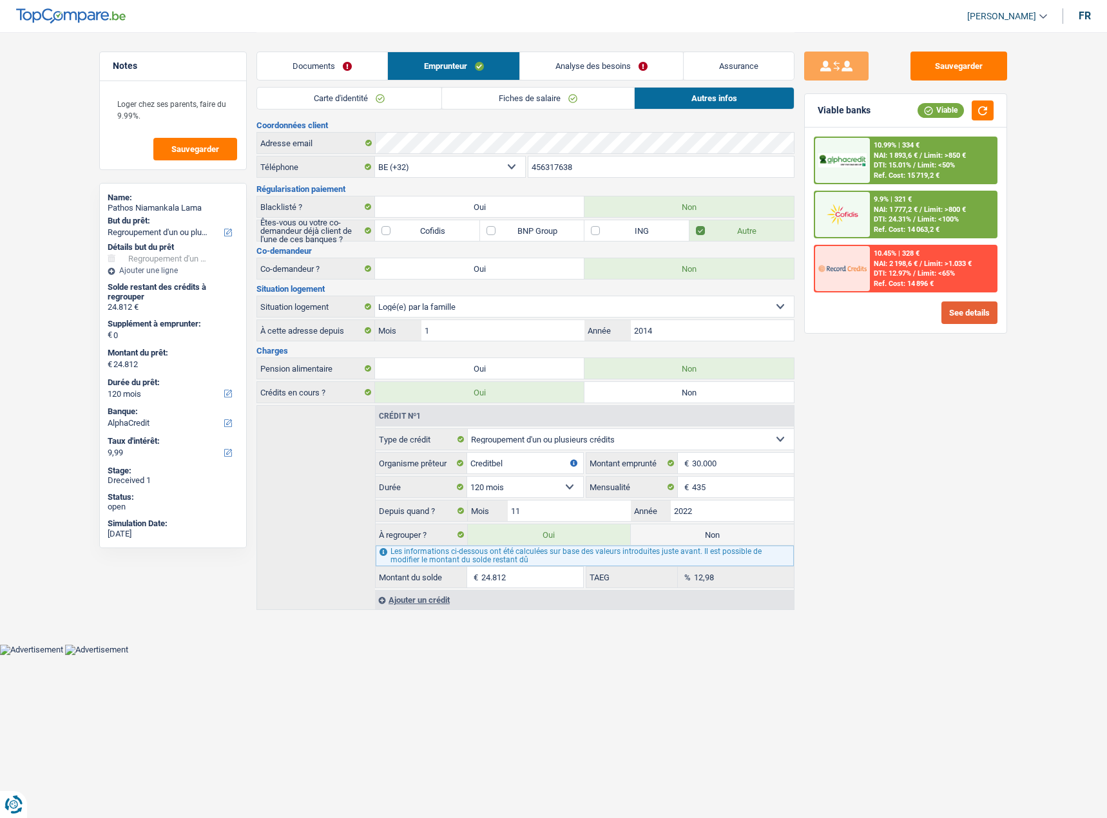
click at [965, 318] on button "See details" at bounding box center [969, 312] width 56 height 23
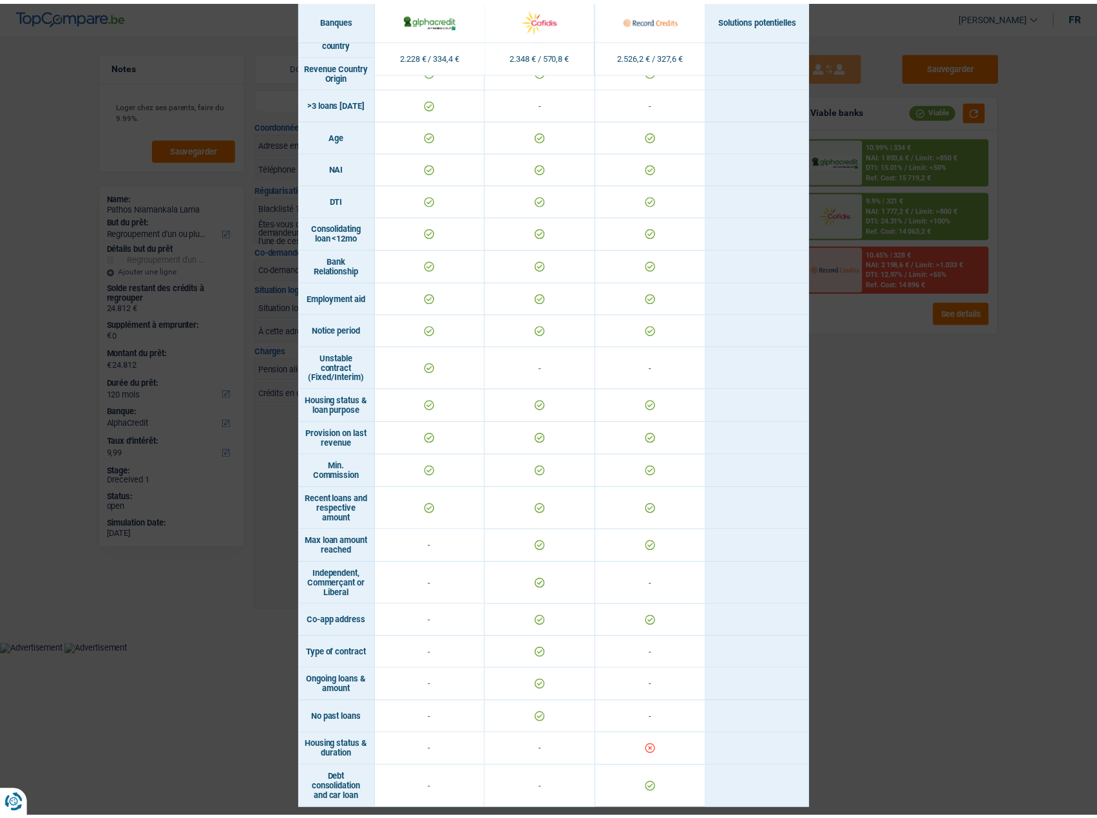
scroll to position [410, 0]
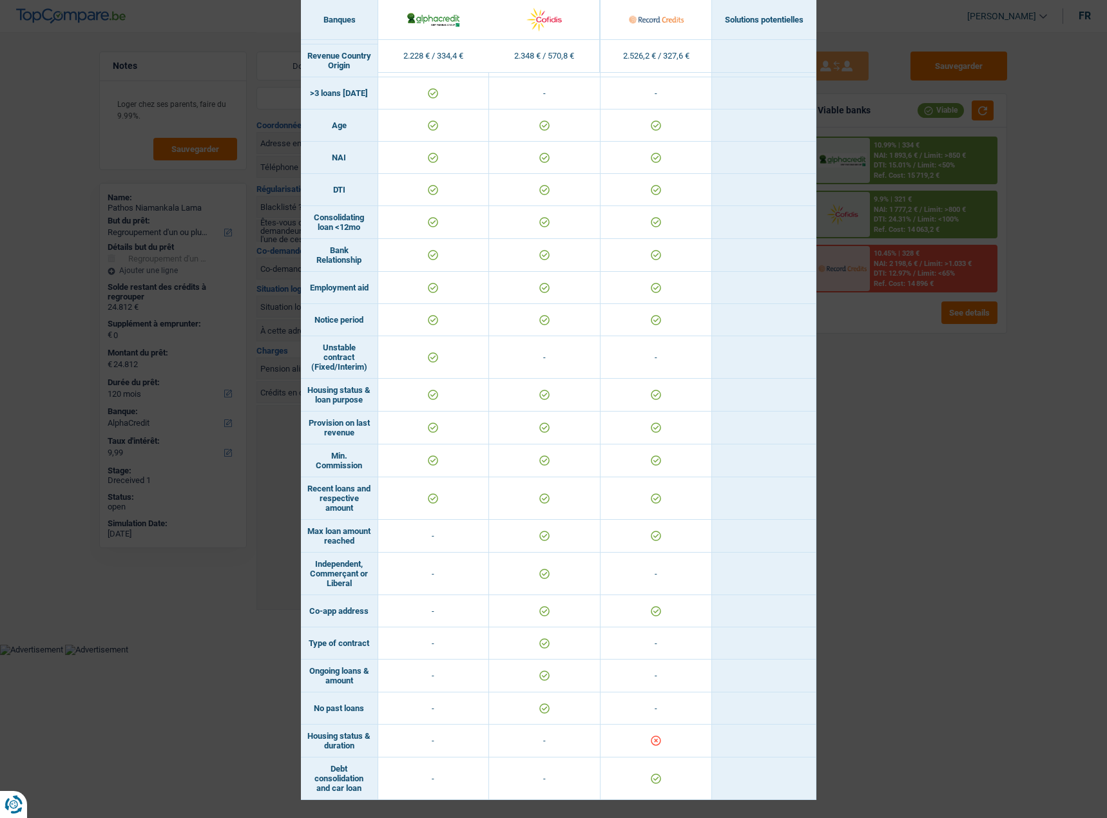
click at [1047, 558] on div "Banks conditions × Banques Solutions potentielles Revenus / Charges 2.228 € / 3…" at bounding box center [553, 409] width 1107 height 818
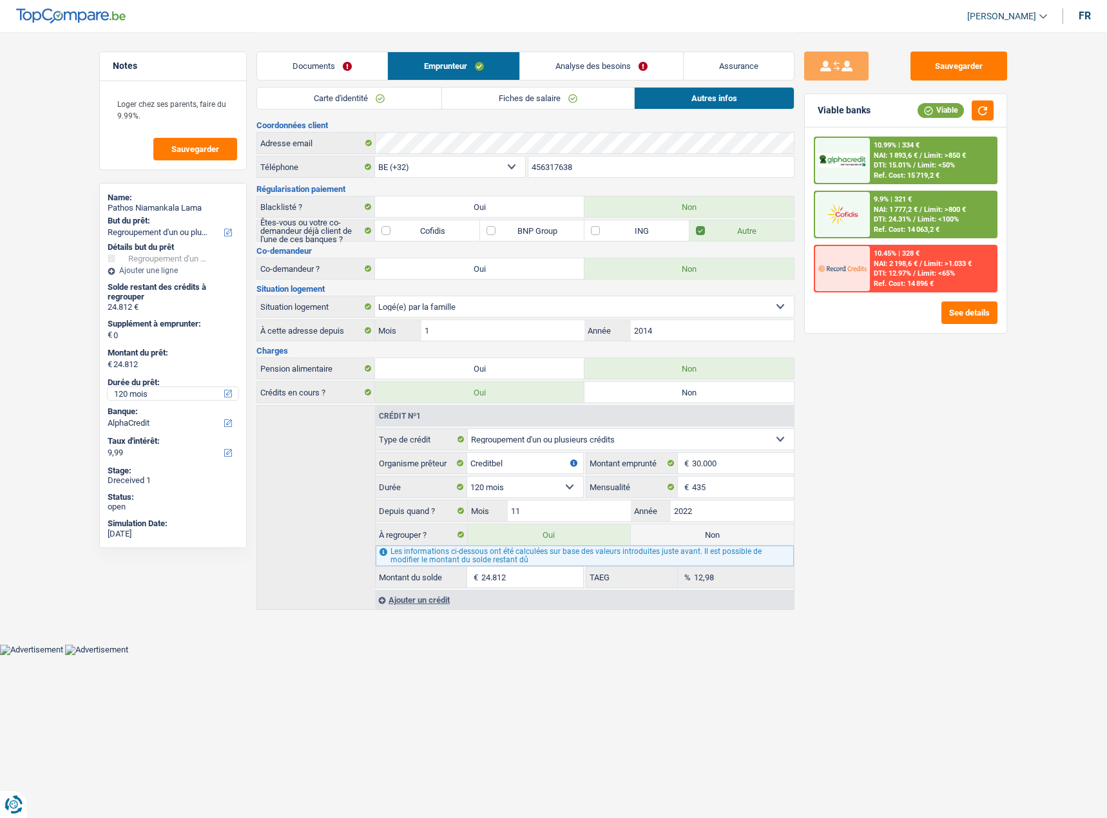
click at [158, 396] on select "12 mois 18 mois 24 mois 30 mois 36 mois 42 mois 48 mois 60 mois 72 mois 84 mois…" at bounding box center [173, 393] width 131 height 13
click at [879, 221] on span "DTI: 24.31%" at bounding box center [891, 219] width 37 height 8
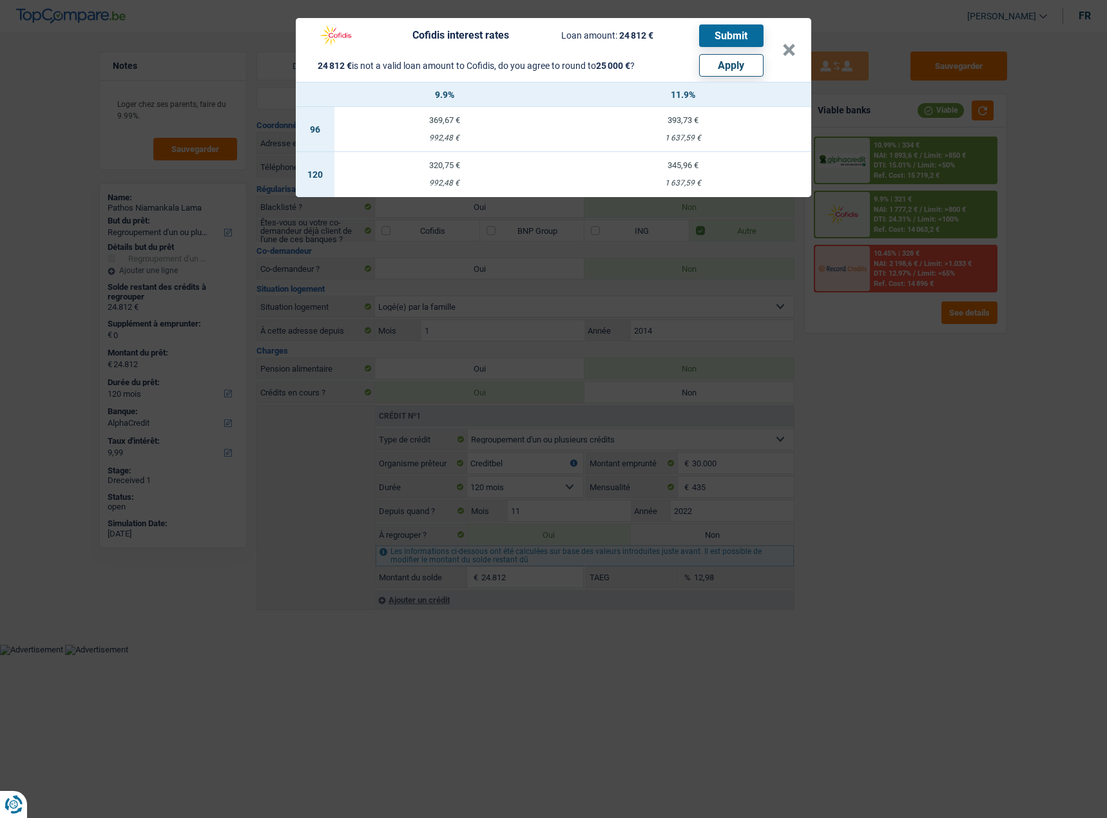
click at [942, 405] on div "Cofidis interest rates Loan amount: 24 812 € Submit 24 812 € is not a valid loa…" at bounding box center [553, 409] width 1107 height 818
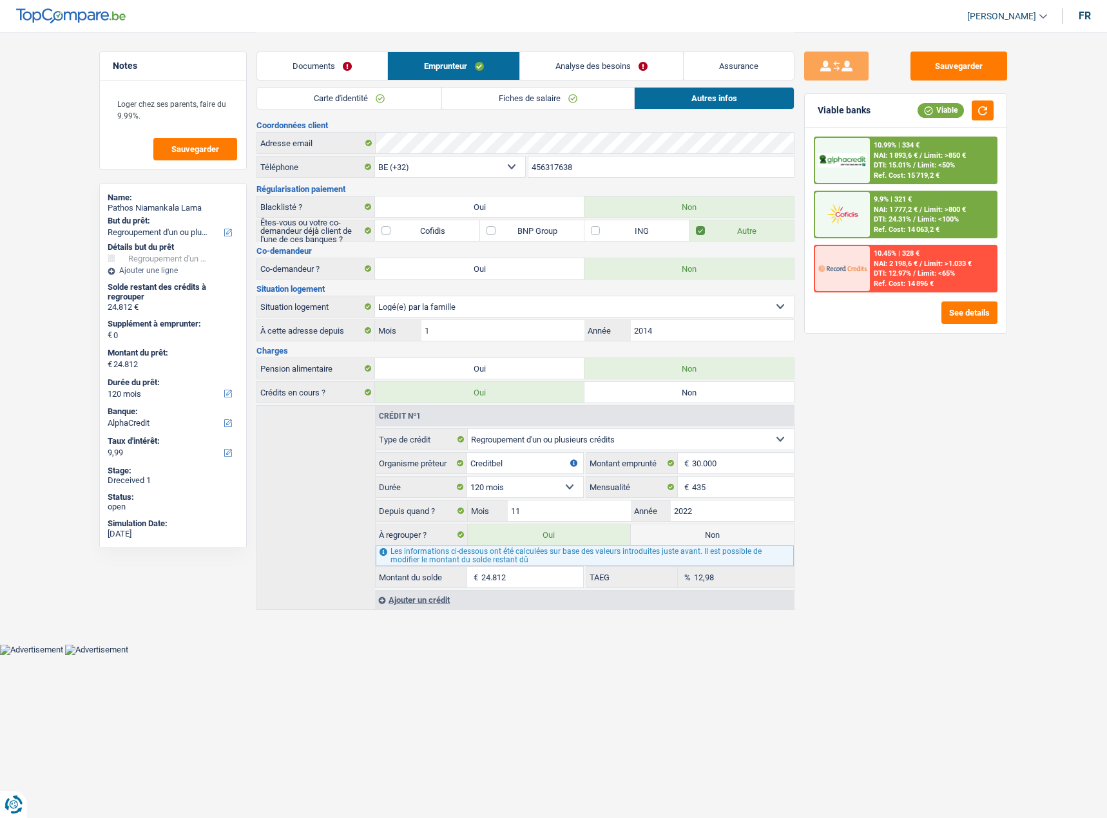
click at [327, 70] on link "Documents" at bounding box center [322, 66] width 130 height 28
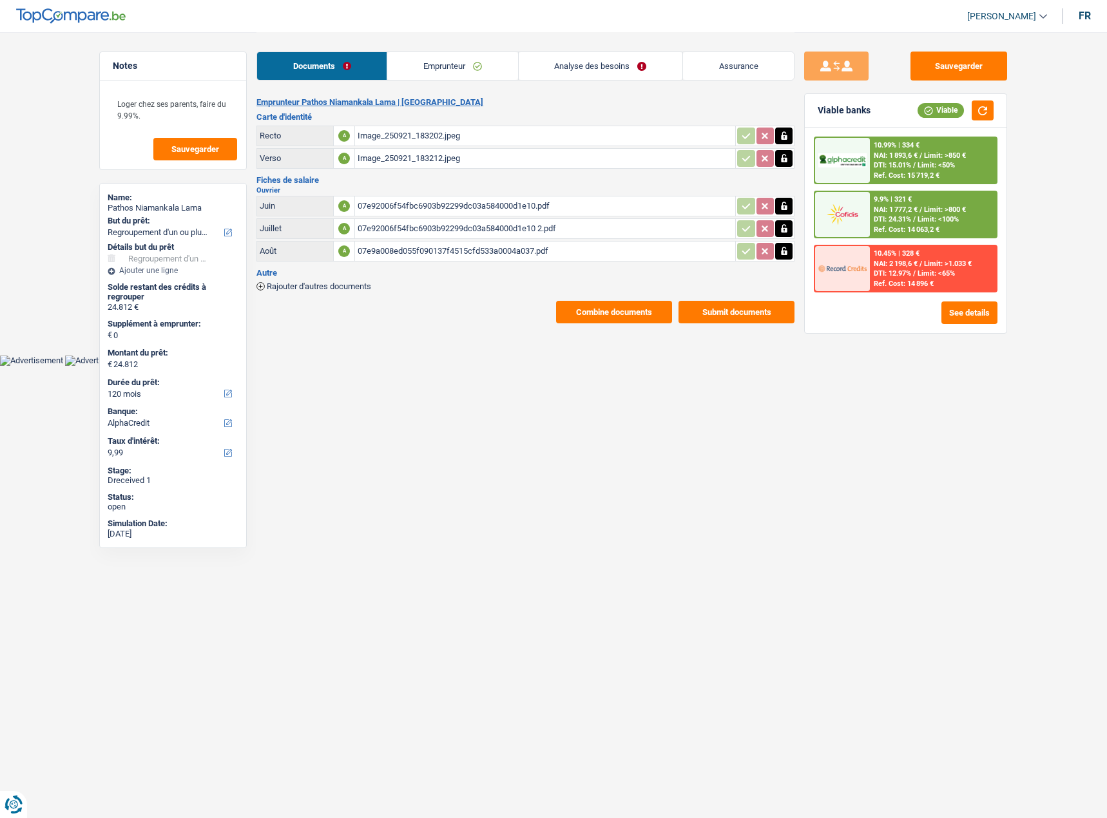
click at [461, 71] on link "Emprunteur" at bounding box center [452, 66] width 130 height 28
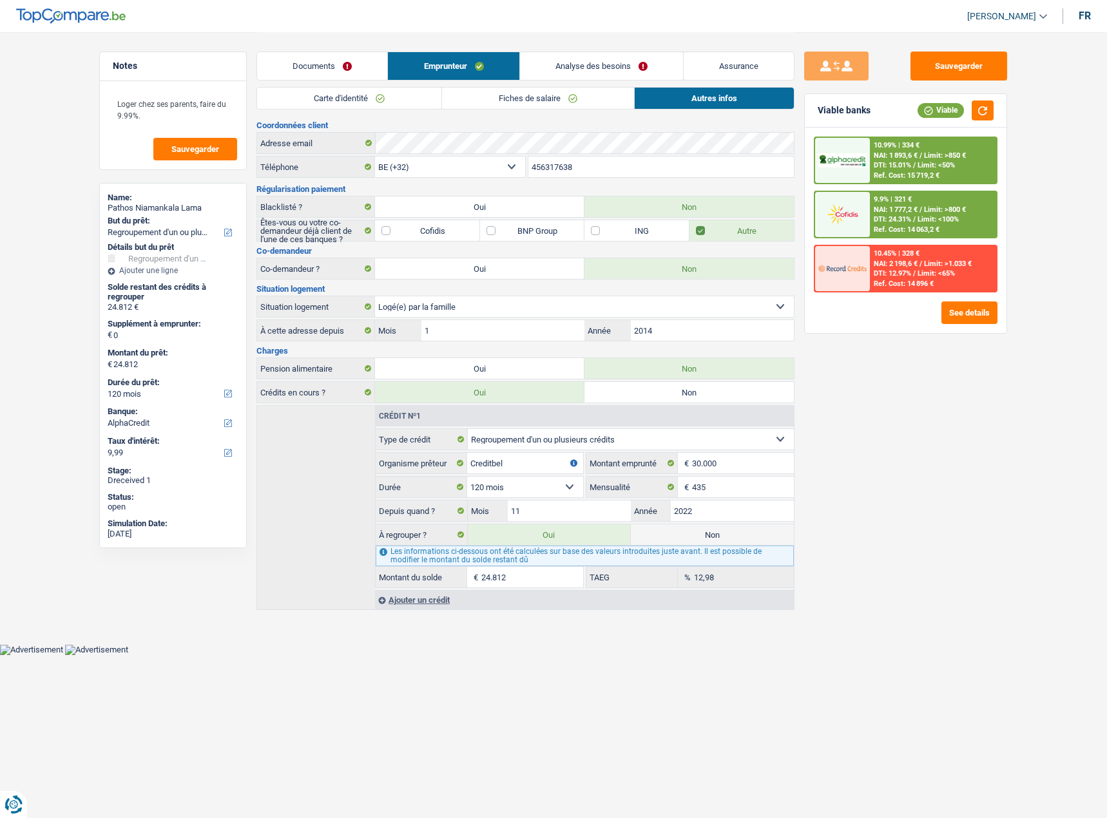
click at [366, 89] on link "Carte d'identité" at bounding box center [349, 98] width 184 height 21
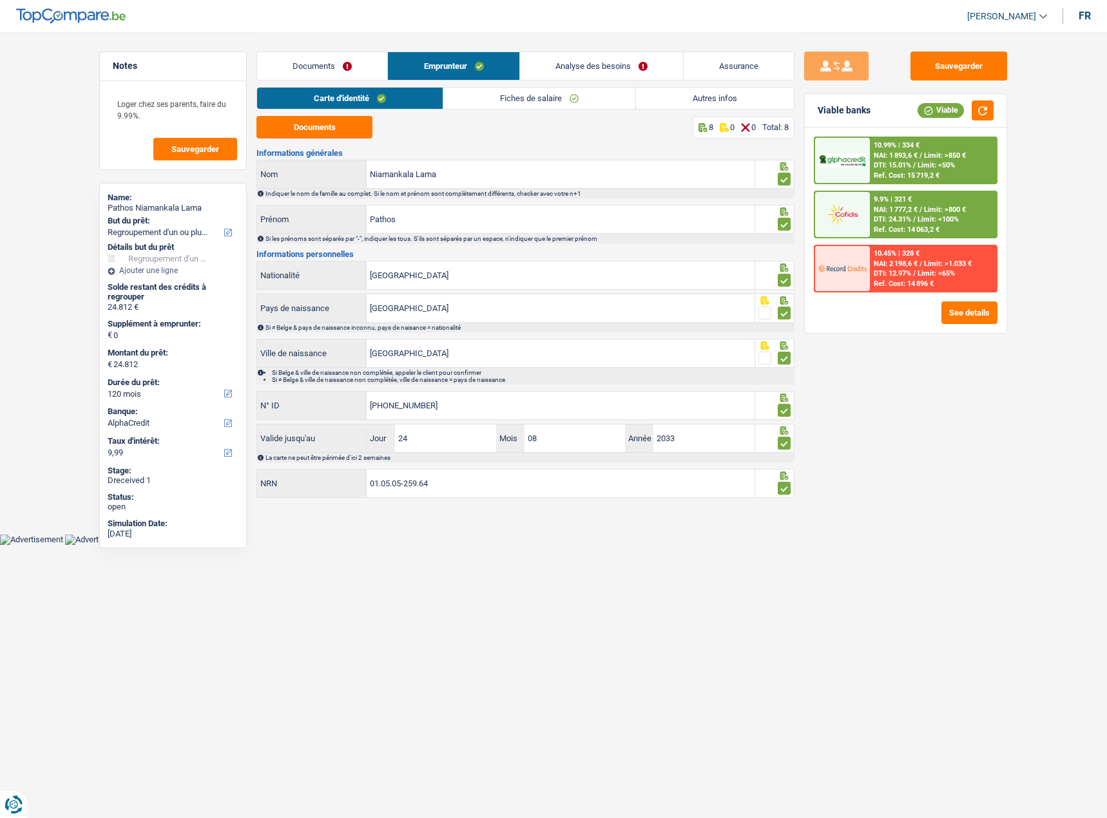
click at [614, 64] on link "Analyse des besoins" at bounding box center [601, 66] width 163 height 28
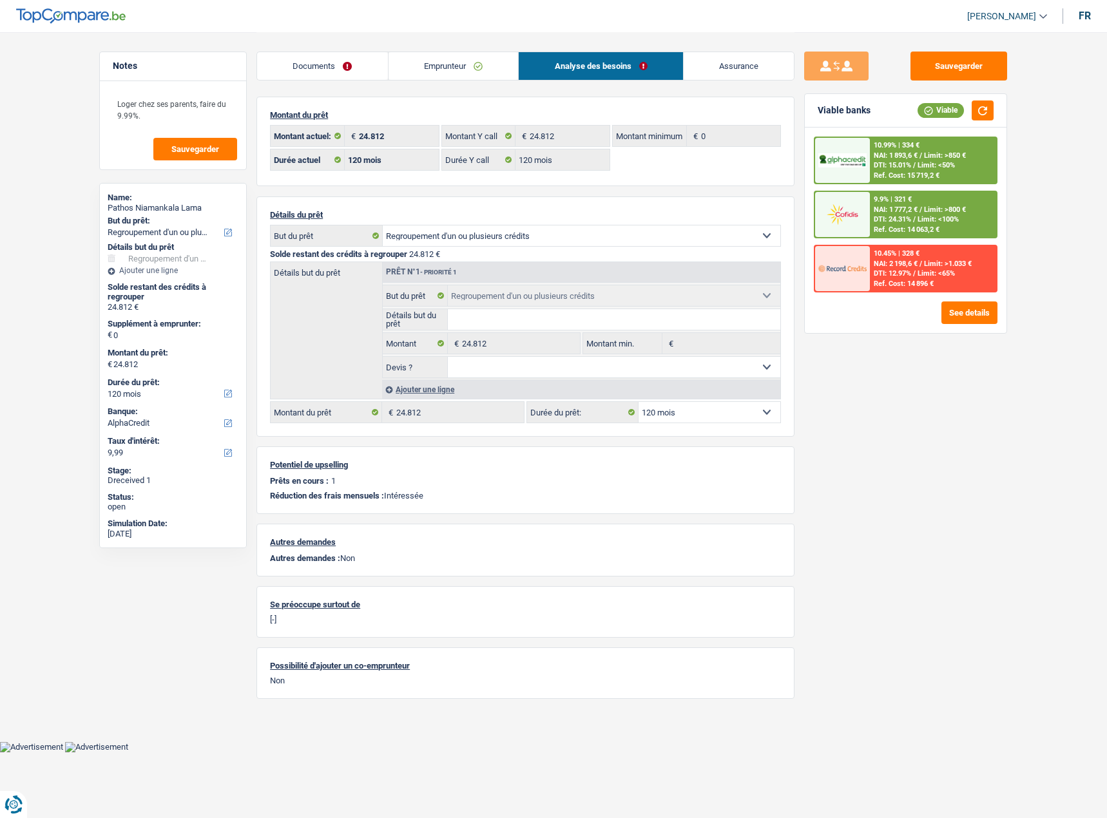
click at [921, 272] on span "Limit: <65%" at bounding box center [935, 273] width 37 height 8
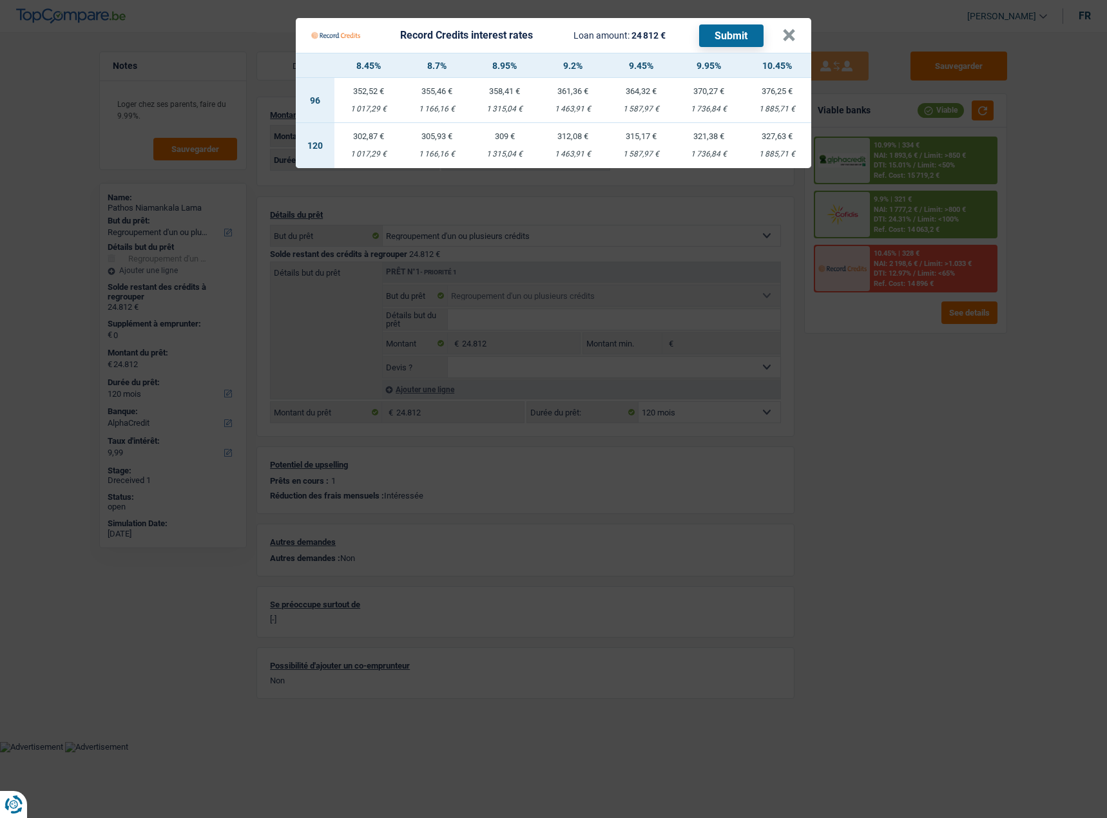
drag, startPoint x: 990, startPoint y: 327, endPoint x: 949, endPoint y: 145, distance: 186.3
click at [989, 327] on Credits "Record Credits interest rates Loan amount: 24 812 € Submit × 8.45% 8.7% 8.95% 9…" at bounding box center [553, 409] width 1107 height 818
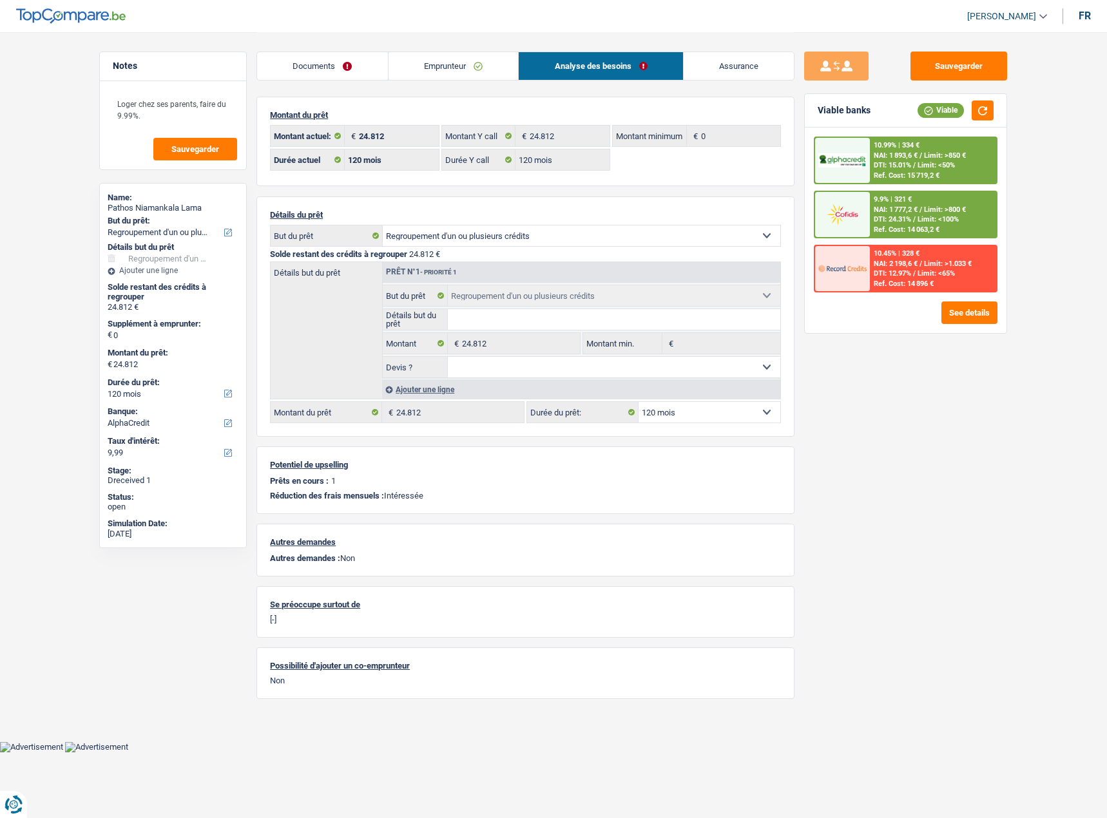
click at [945, 141] on div "10.99% | 334 € NAI: 1 893,6 € / Limit: >850 € DTI: 15.01% / Limit: <50% Ref. Co…" at bounding box center [933, 160] width 127 height 45
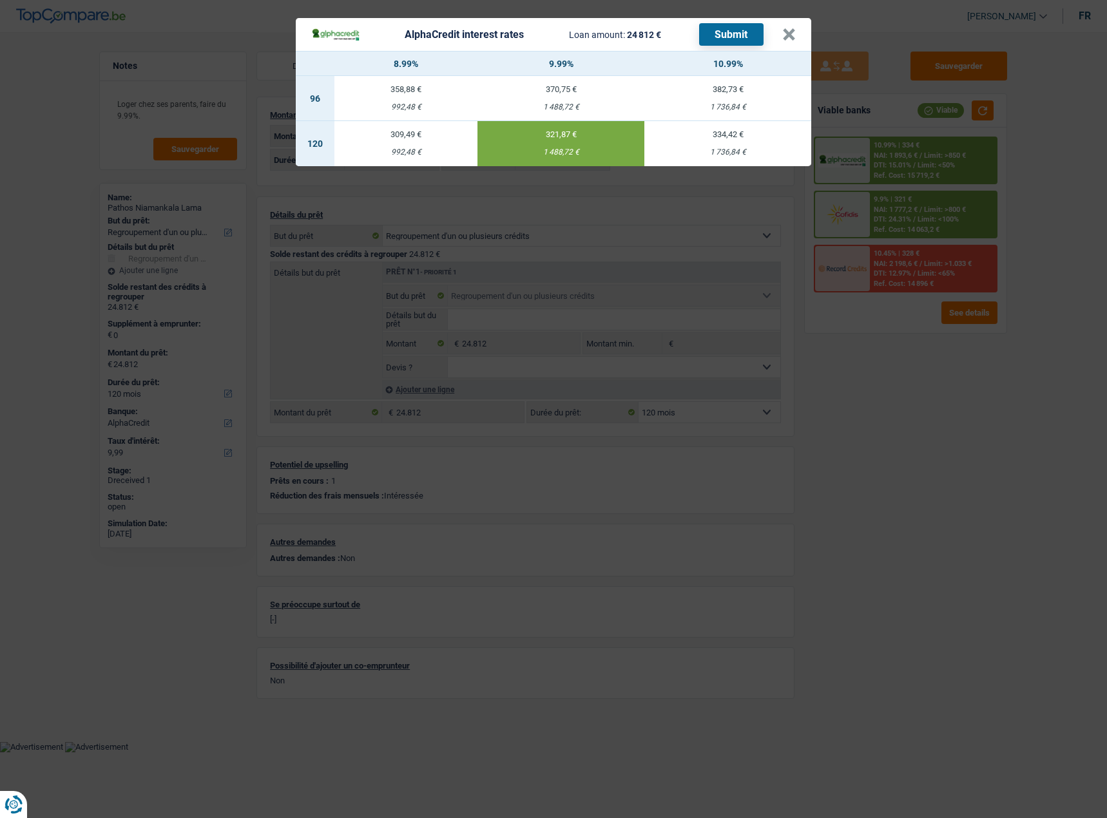
click at [942, 405] on div "AlphaCredit interest rates Loan amount: 24 812 € Submit × 8.99% 9.99% 10.99% 96…" at bounding box center [553, 409] width 1107 height 818
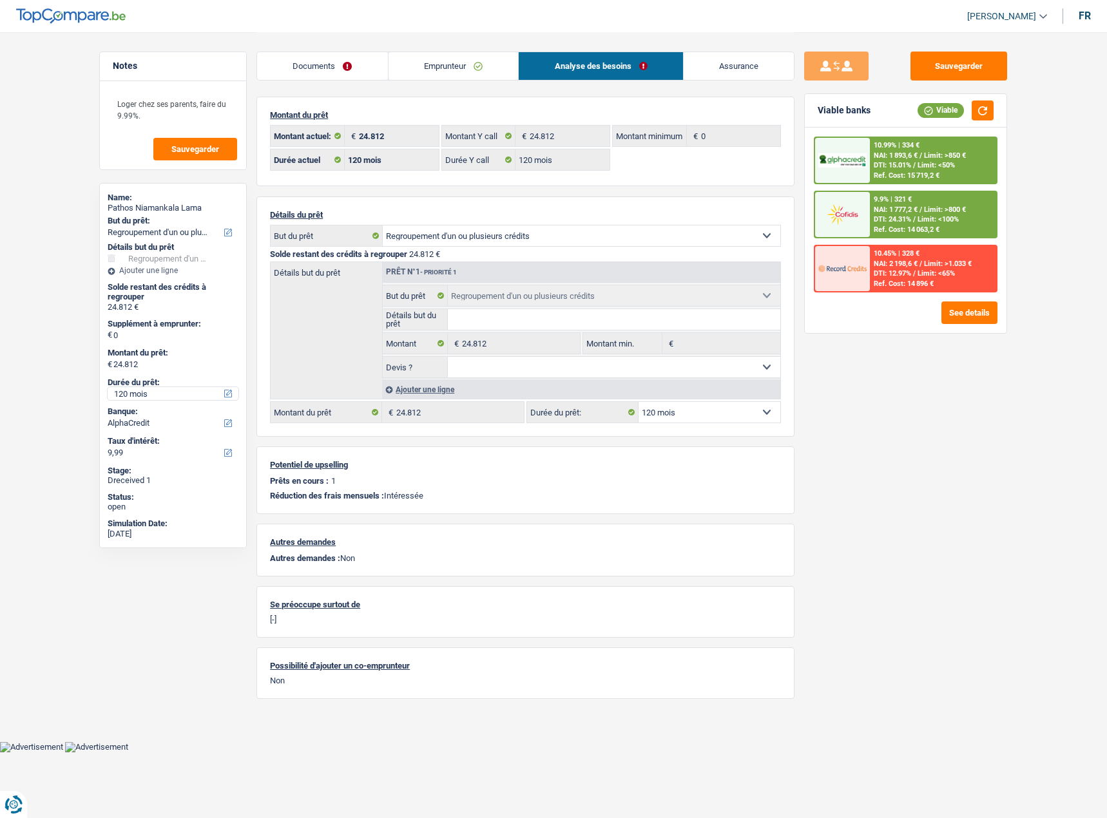
click at [148, 394] on select "12 mois 18 mois 24 mois 30 mois 36 mois 42 mois 48 mois 60 mois 72 mois 84 mois…" at bounding box center [173, 393] width 131 height 13
select select "84"
click at [108, 387] on select "12 mois 18 mois 24 mois 30 mois 36 mois 42 mois 48 mois 60 mois 72 mois 84 mois…" at bounding box center [173, 393] width 131 height 13
select select "84"
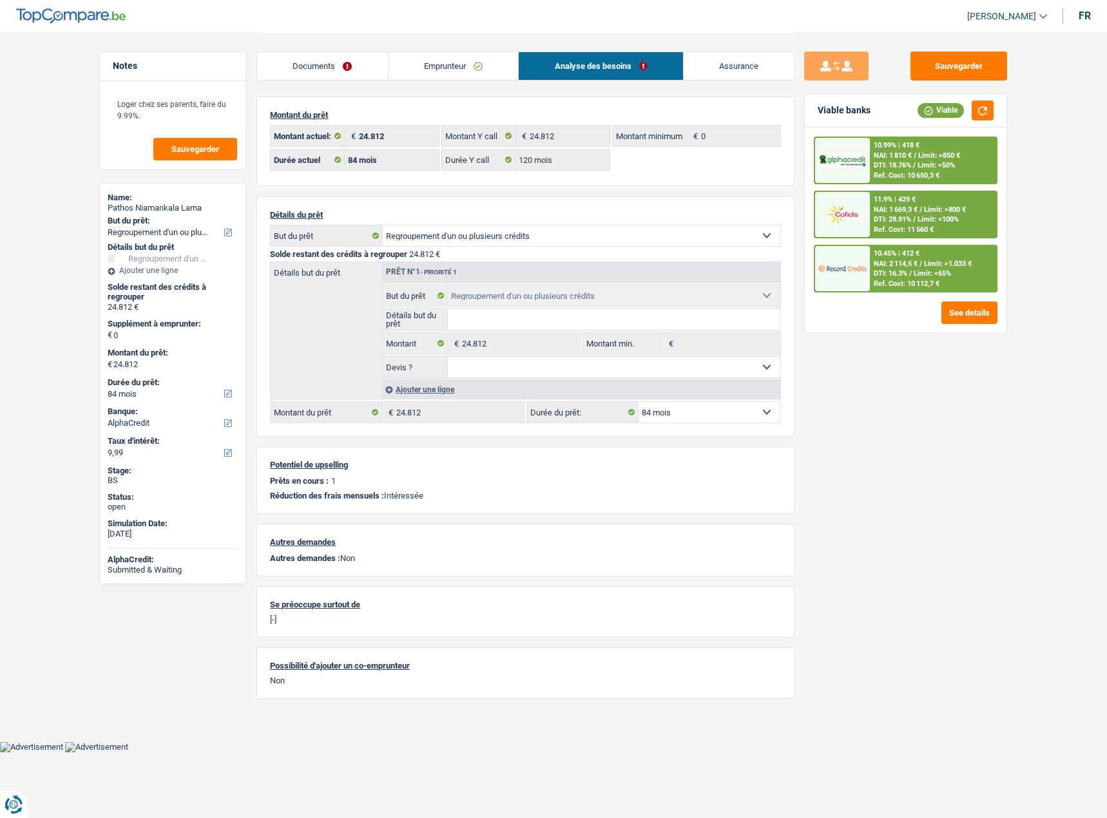
click at [910, 278] on span "/" at bounding box center [910, 273] width 3 height 8
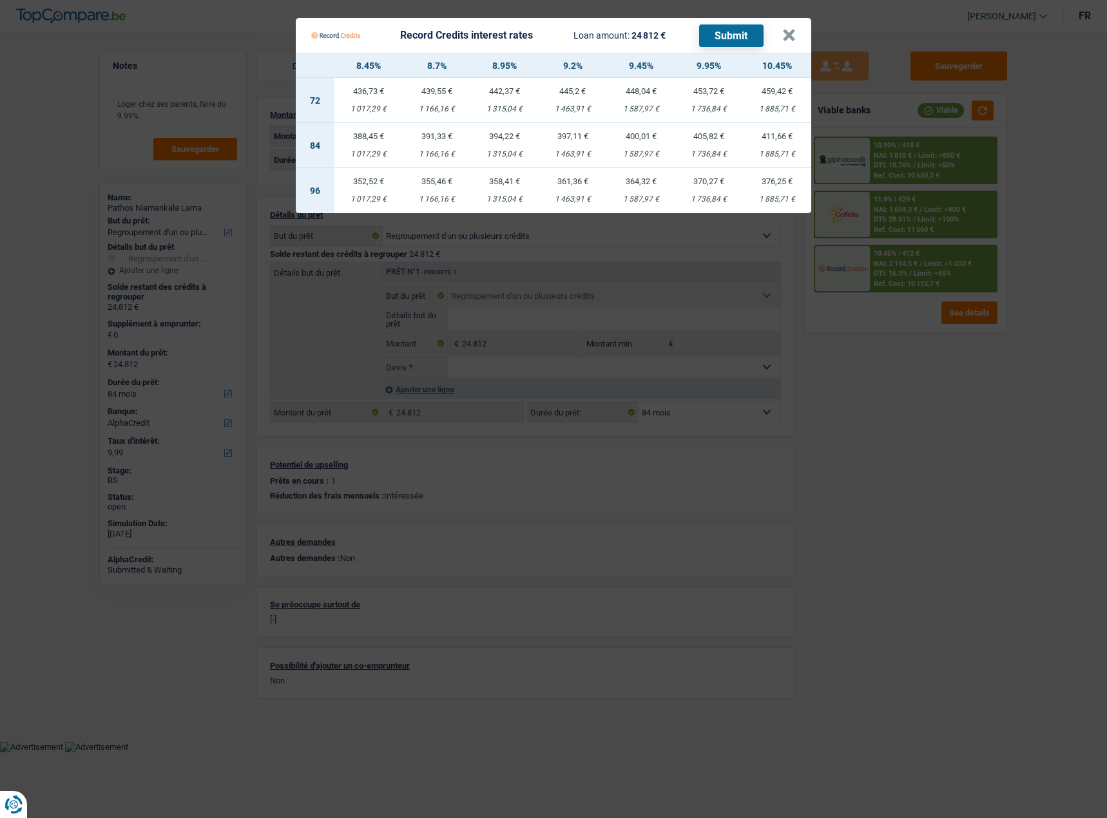
click at [707, 157] on div "1 736,84 €" at bounding box center [709, 154] width 68 height 8
select select "record credits"
type input "9,95"
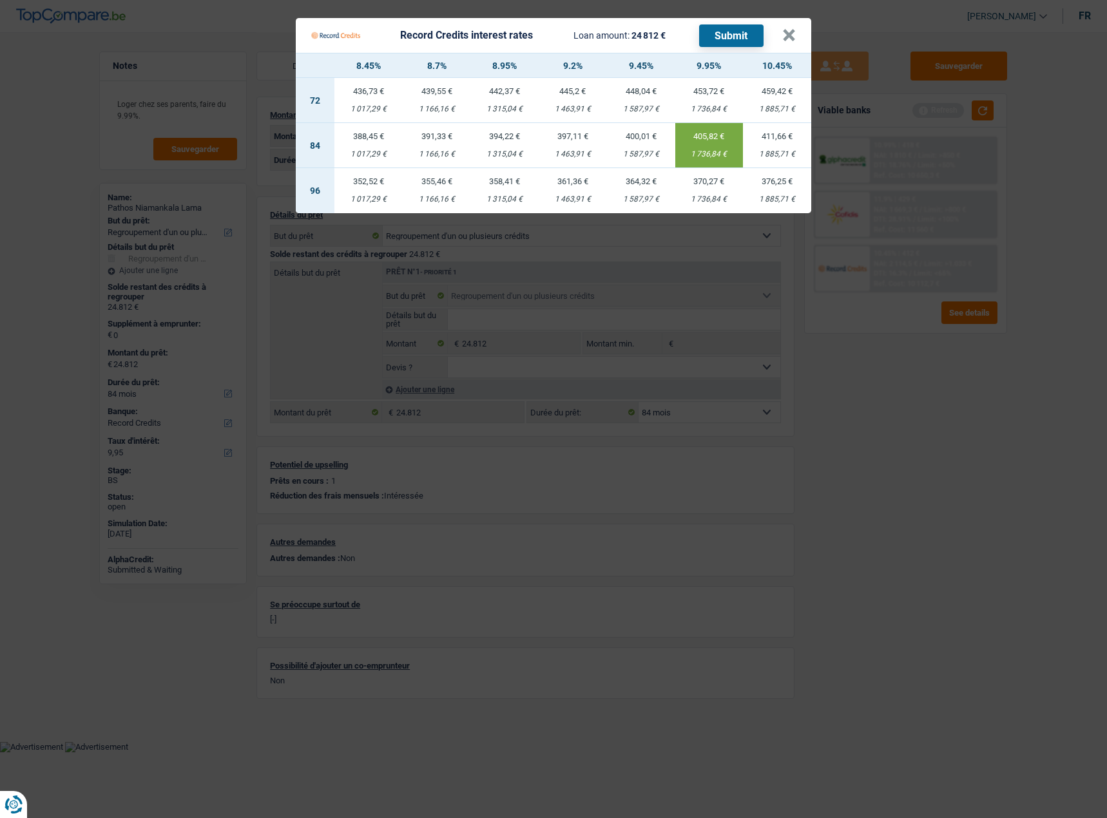
click at [725, 29] on button "Submit" at bounding box center [731, 35] width 64 height 23
click at [784, 36] on button "×" at bounding box center [789, 35] width 14 height 13
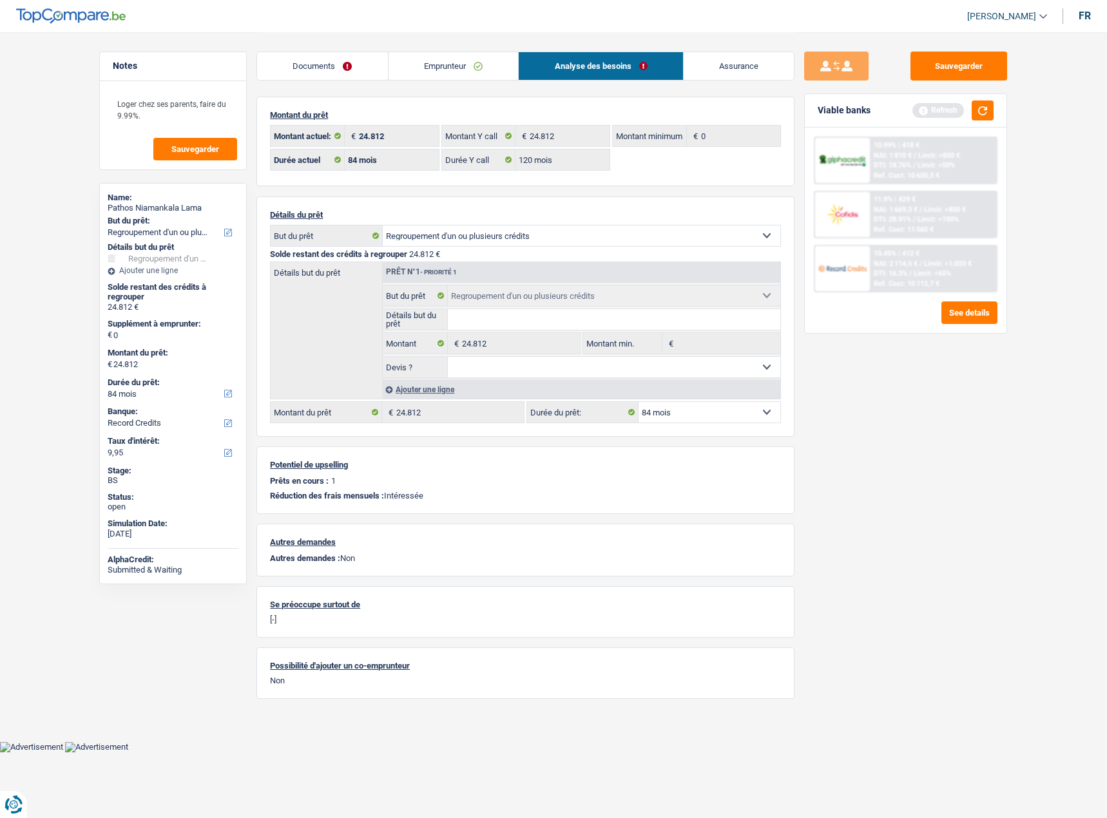
click at [947, 214] on div "11.9% | 429 € NAI: 1 669,3 € / Limit: >800 € DTI: 28.91% / Limit: <100% Ref. Co…" at bounding box center [933, 214] width 127 height 45
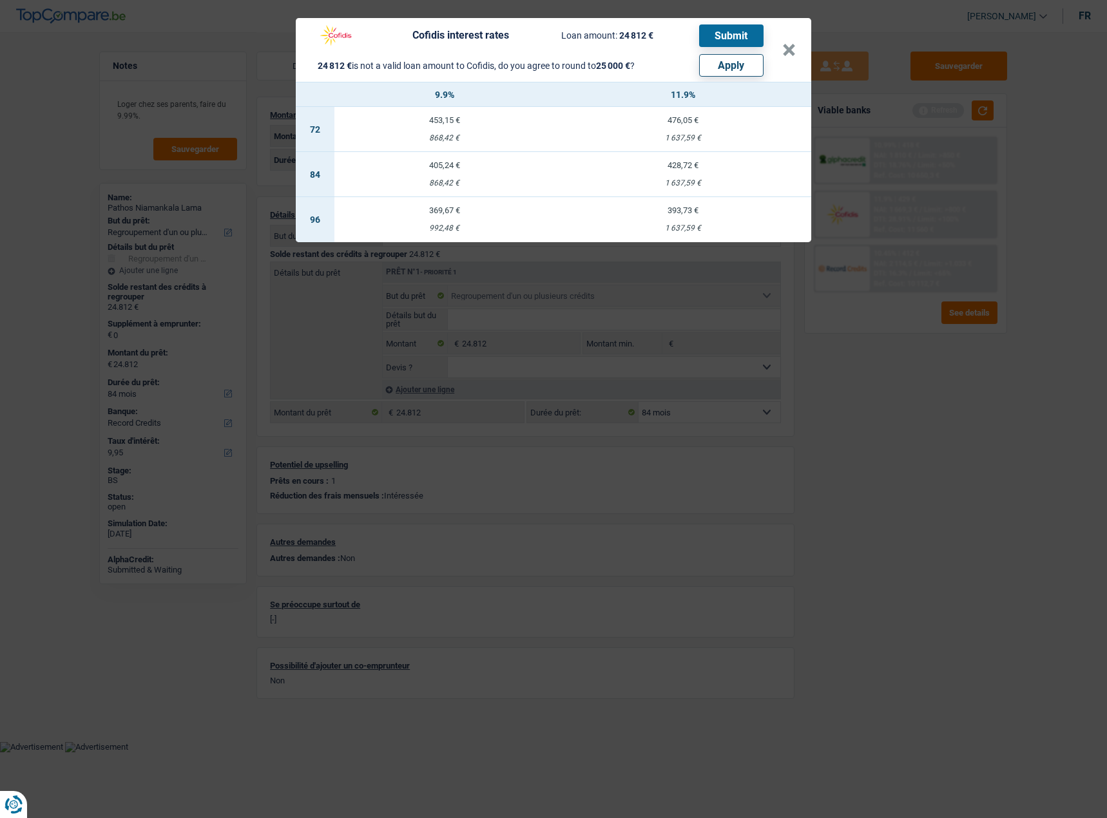
click at [885, 328] on div "Cofidis interest rates Loan amount: 24 812 € Submit 24 812 € is not a valid loa…" at bounding box center [553, 409] width 1107 height 818
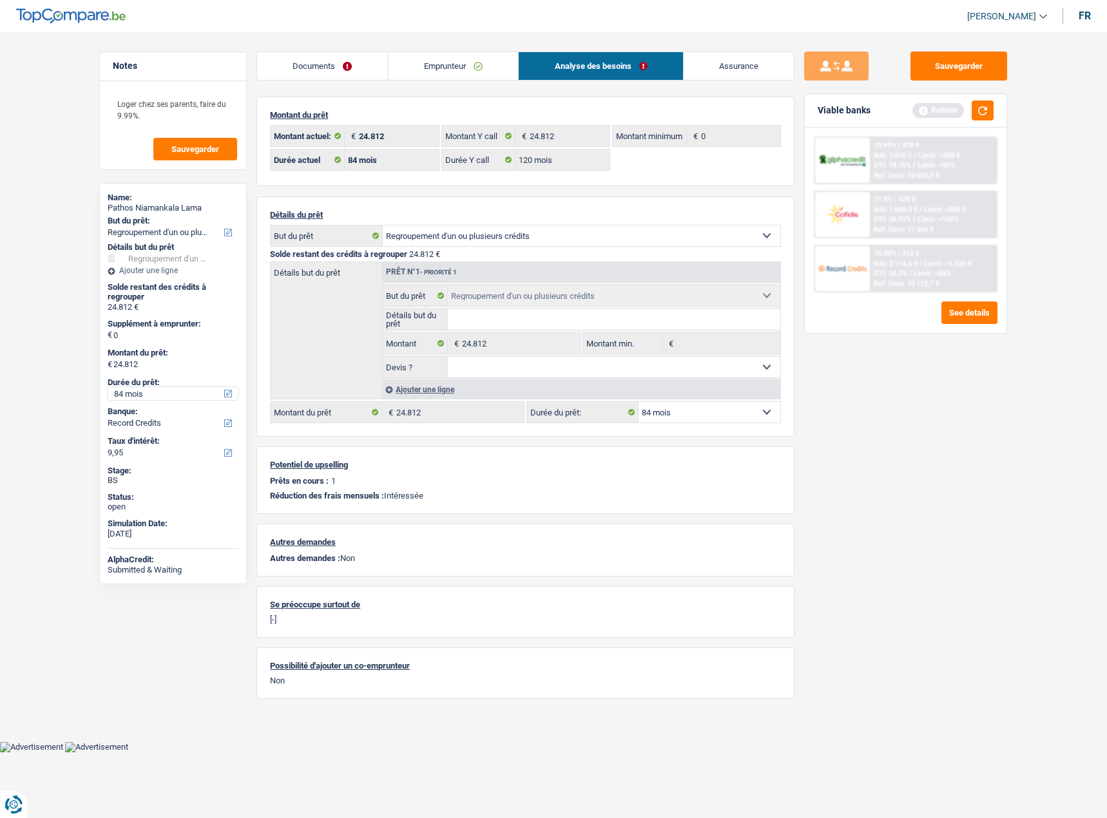
click at [146, 395] on select "12 mois 18 mois 24 mois 30 mois 36 mois 42 mois 48 mois 60 mois 72 mois 84 mois…" at bounding box center [173, 393] width 131 height 13
select select "120"
click at [108, 387] on select "12 mois 18 mois 24 mois 30 mois 36 mois 42 mois 48 mois 60 mois 72 mois 84 mois…" at bounding box center [173, 393] width 131 height 13
select select "120"
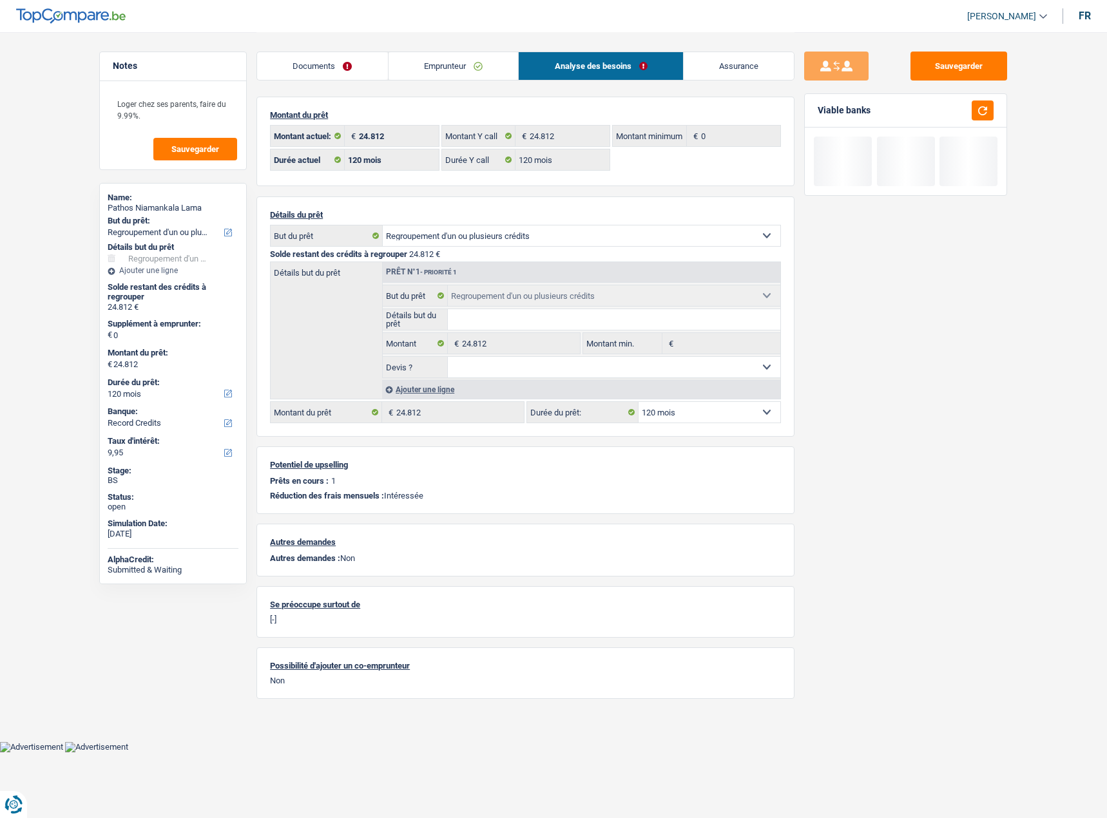
click at [862, 444] on div "Sauvegarder Viable banks" at bounding box center [905, 425] width 222 height 746
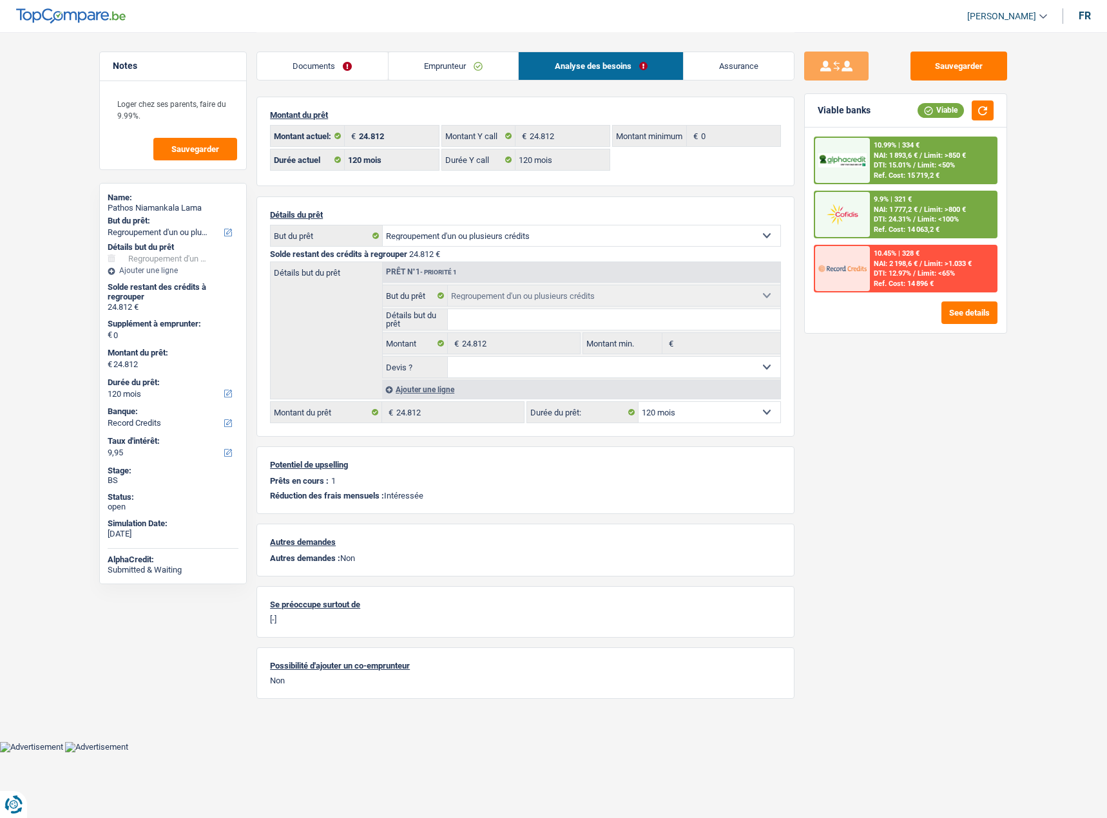
click at [946, 200] on div "9.9% | 321 € NAI: 1 777,2 € / Limit: >800 € DTI: 24.31% / Limit: <100% Ref. Cos…" at bounding box center [933, 214] width 127 height 45
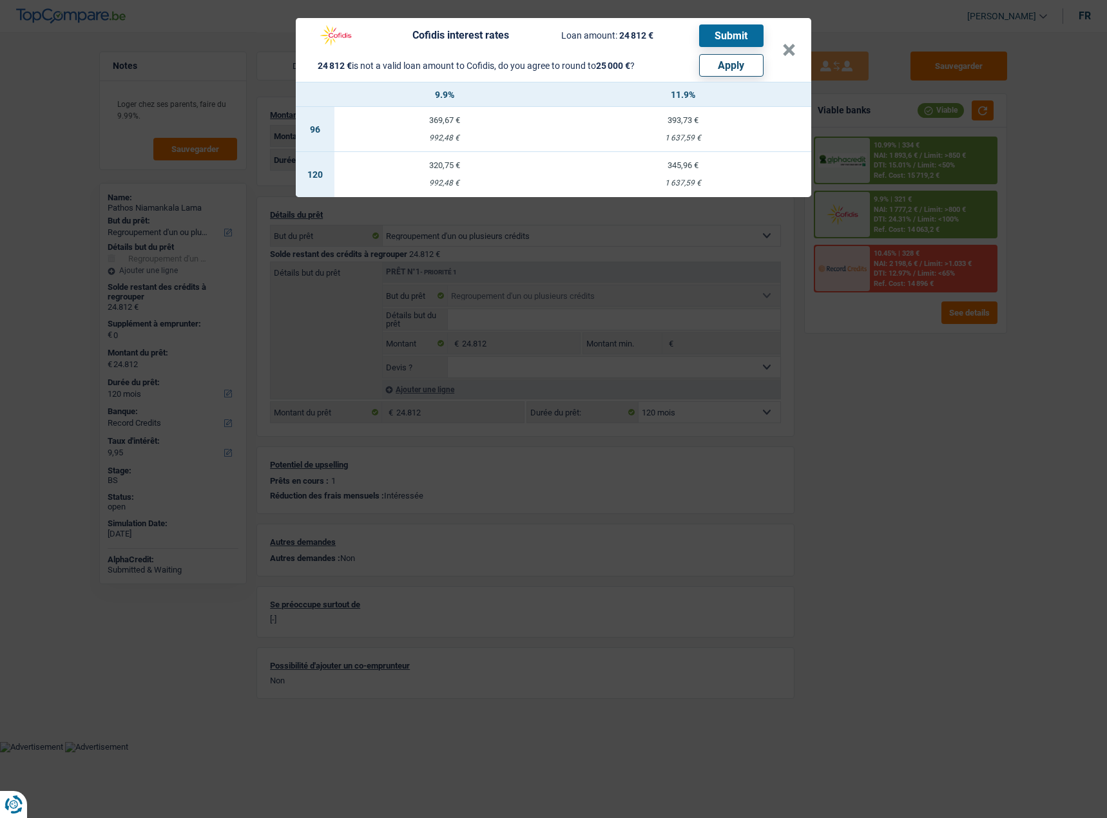
drag, startPoint x: 709, startPoint y: 64, endPoint x: 794, endPoint y: 168, distance: 134.2
click at [710, 64] on button "Apply" at bounding box center [731, 65] width 64 height 23
type input "188"
type input "25.000"
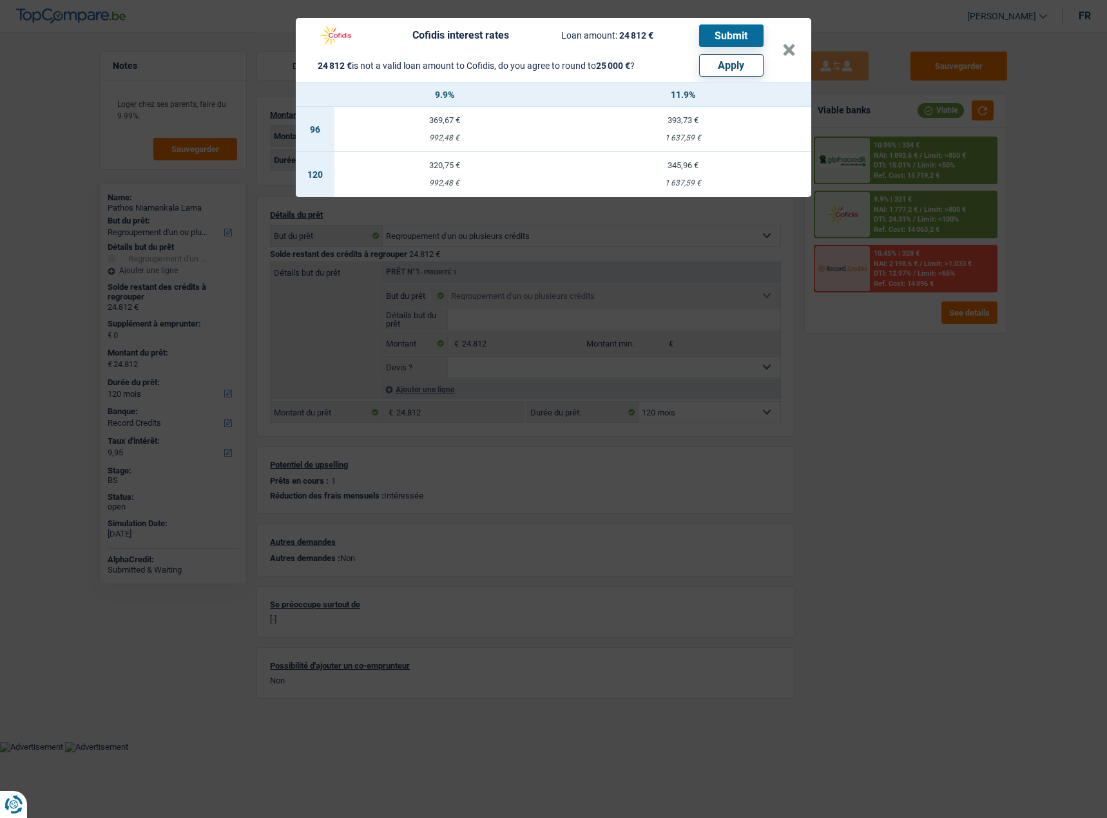
type input "25.000"
select select "other"
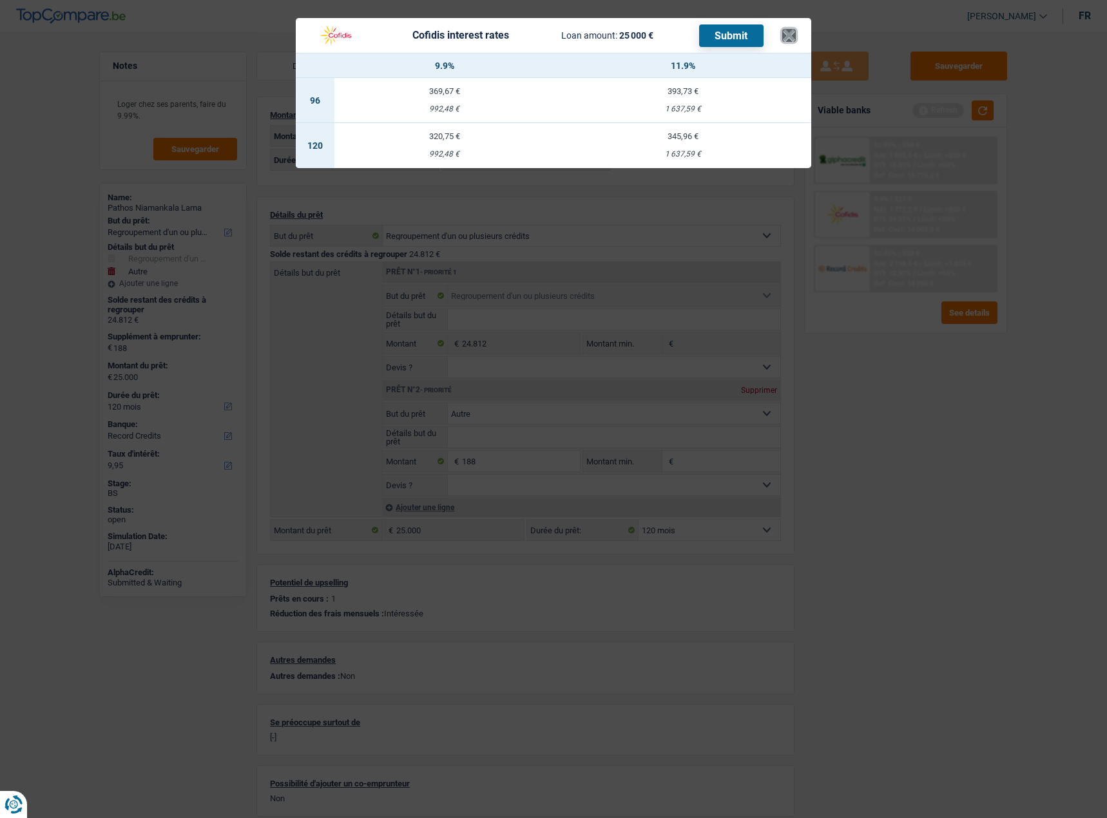
drag, startPoint x: 788, startPoint y: 35, endPoint x: 871, endPoint y: 90, distance: 99.0
click at [797, 37] on header "Cofidis interest rates Loan amount: 25 000 € Submit ×" at bounding box center [553, 35] width 515 height 35
click at [495, 149] on td "320,75 € 992,48 €" at bounding box center [444, 145] width 220 height 45
select select "cofidis"
type input "9,90"
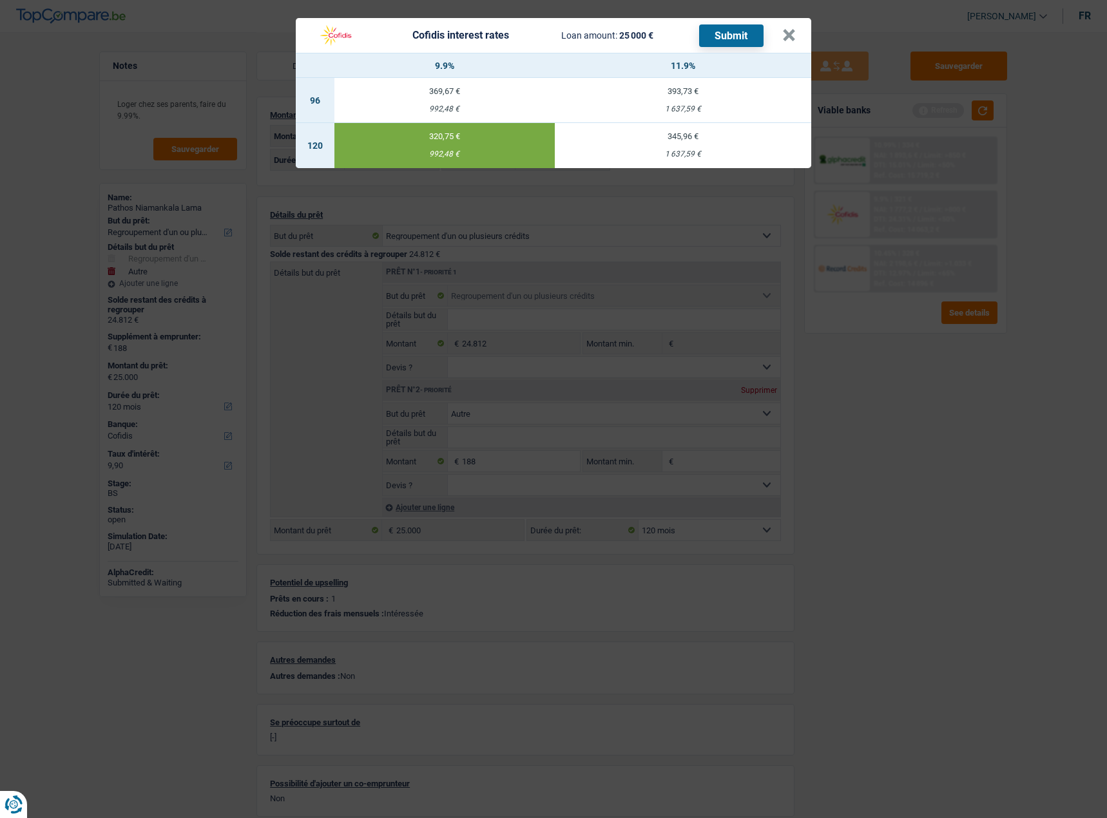
click at [725, 35] on button "Submit" at bounding box center [731, 35] width 64 height 23
click at [792, 35] on button "×" at bounding box center [789, 35] width 14 height 13
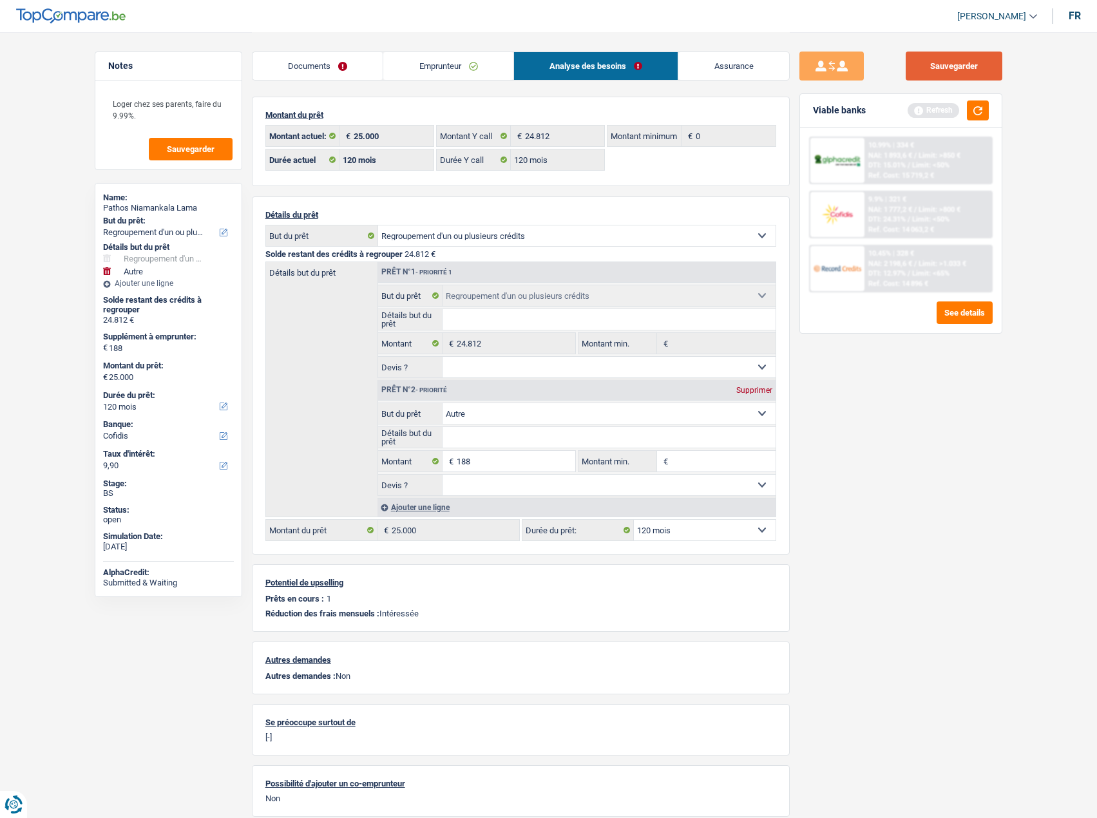
click at [941, 59] on button "Sauvegarder" at bounding box center [954, 66] width 97 height 29
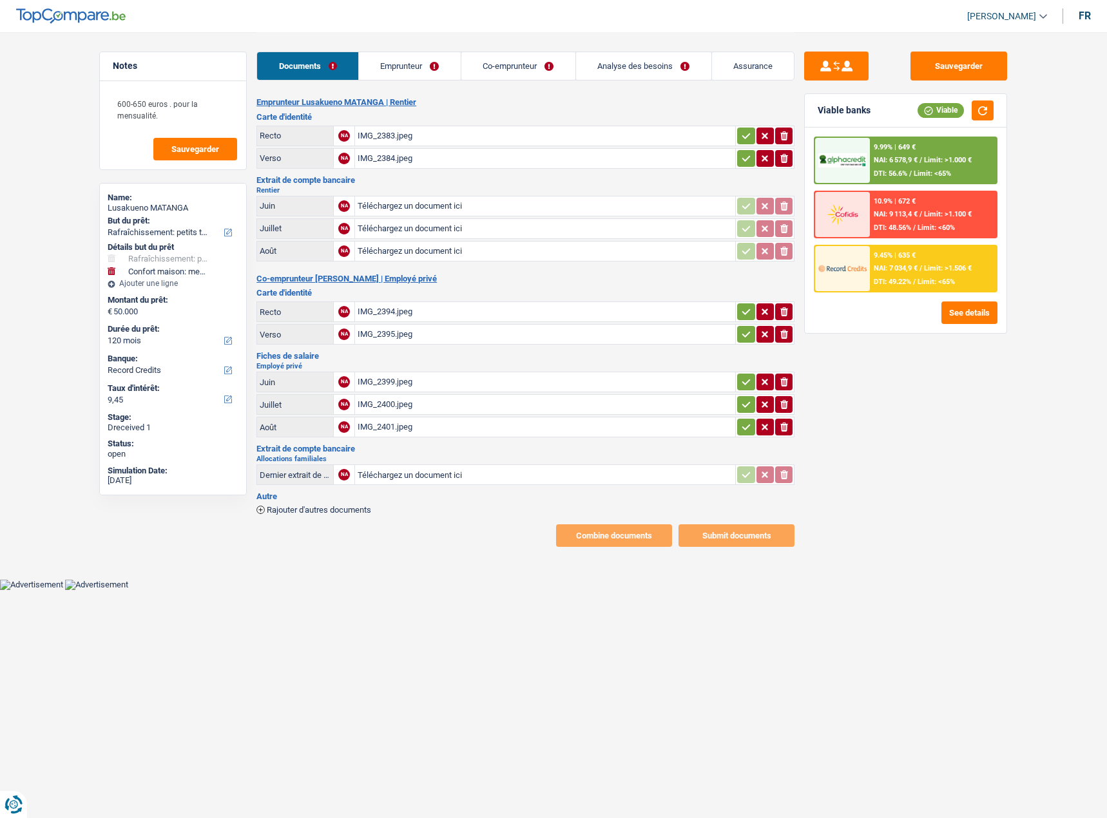
select select "houseOrGarden"
select select "household"
select select "120"
select select "record credits"
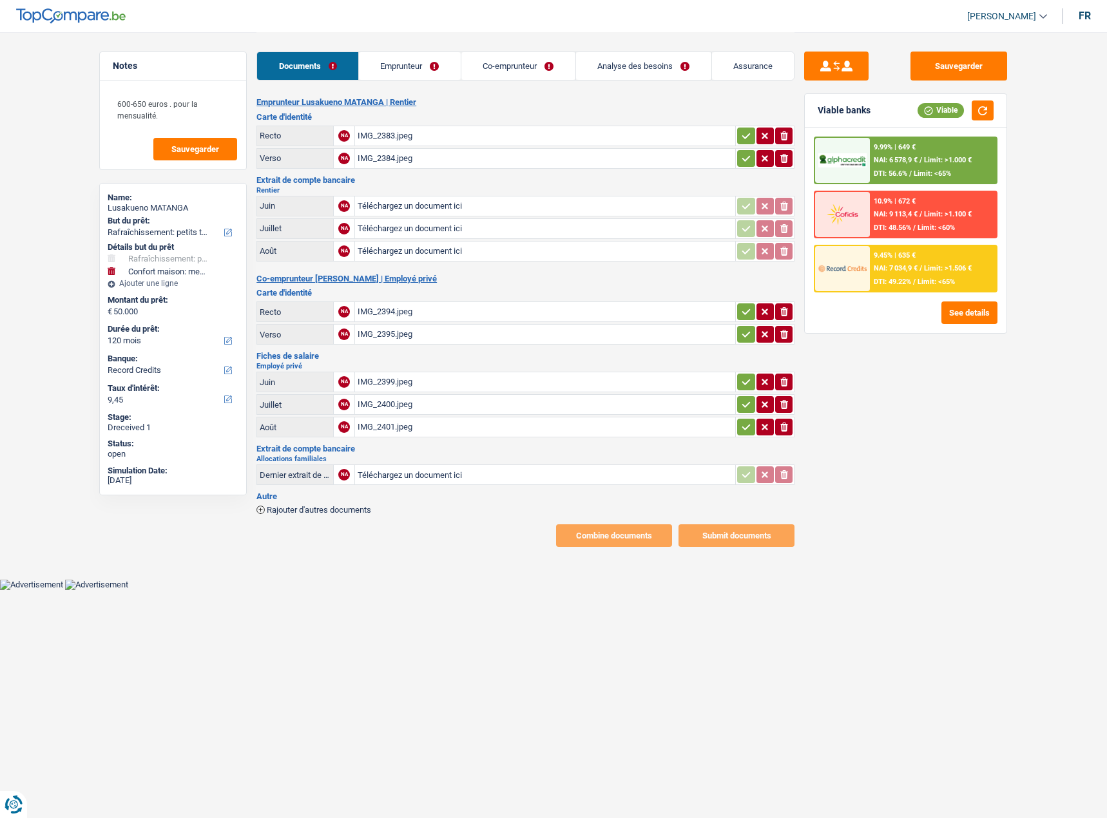
select select "privateEmployee"
select select "netSalary"
select select "familyAllowances"
select select "mealVouchers"
select select "LU"
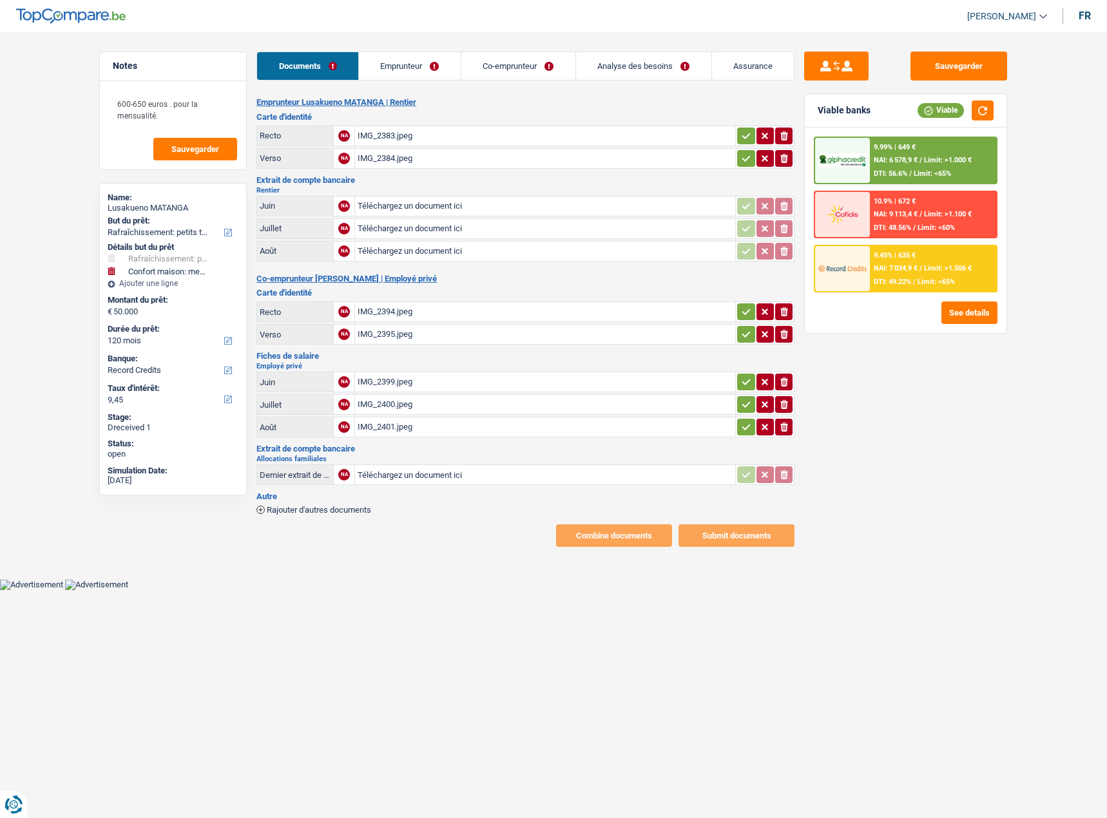
click at [421, 67] on link "Emprunteur" at bounding box center [410, 66] width 102 height 28
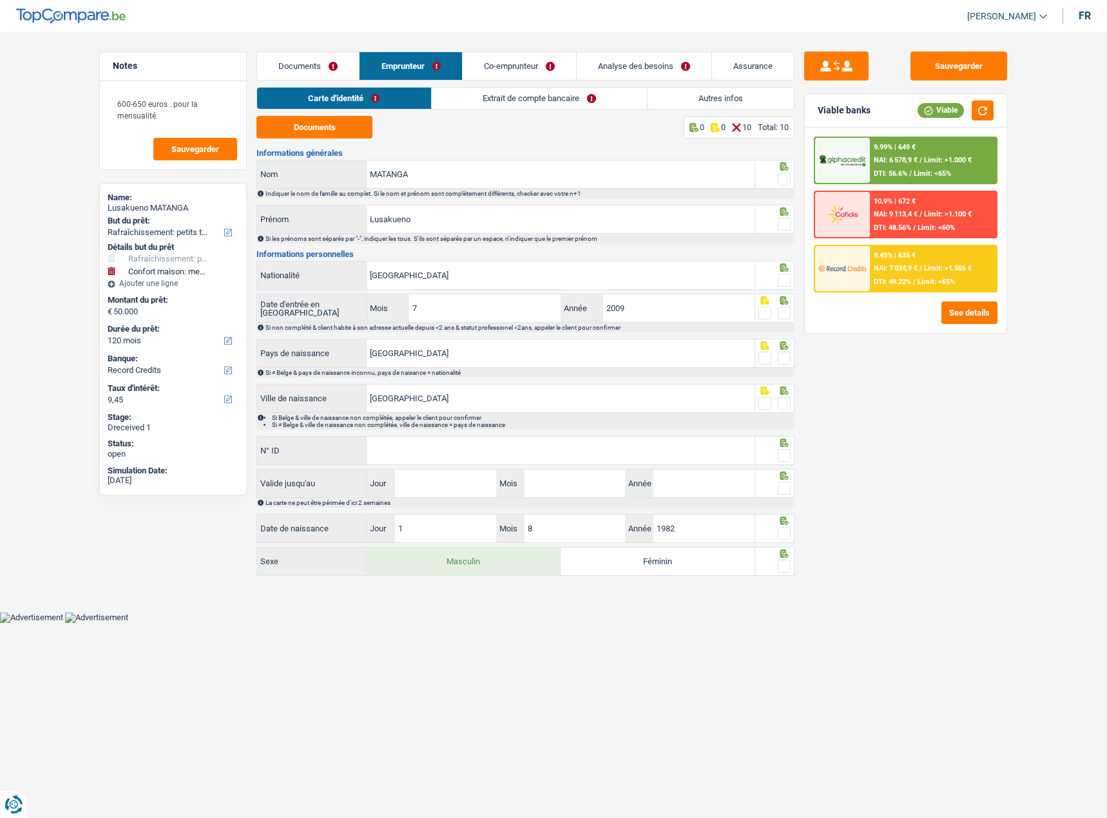
click at [504, 104] on link "Extrait de compte bancaire" at bounding box center [539, 98] width 215 height 21
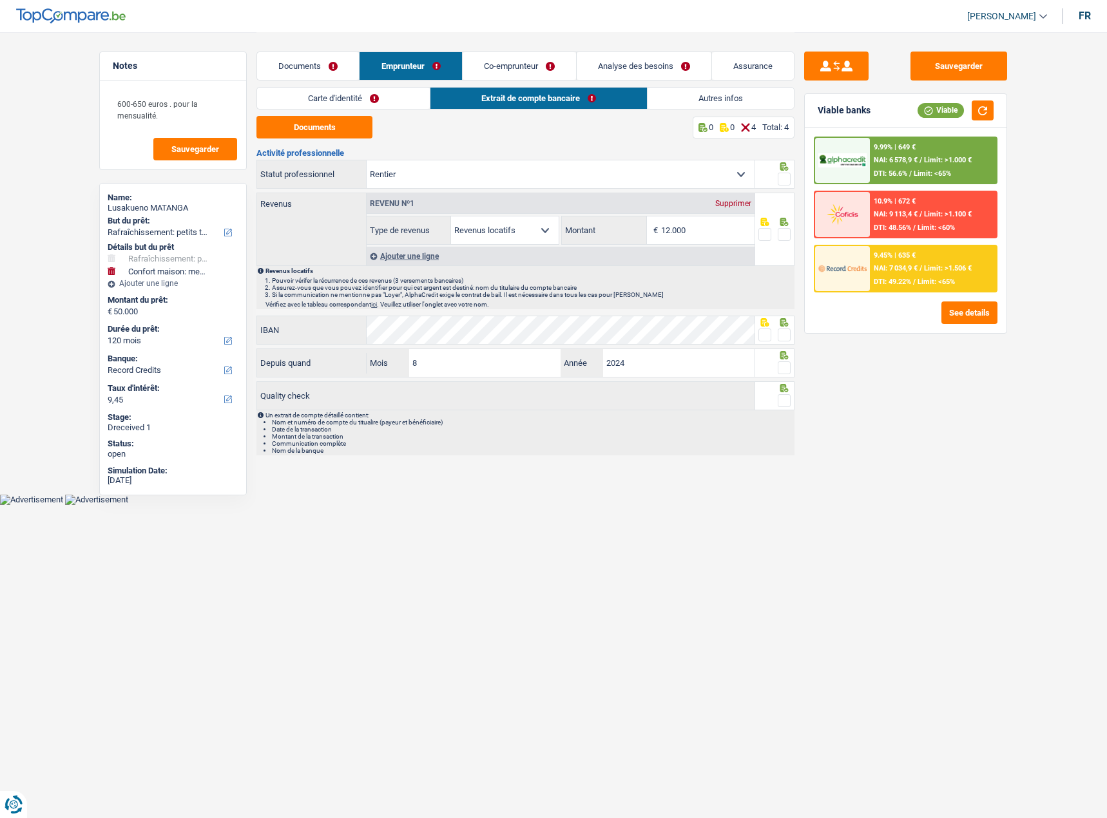
click at [693, 102] on link "Autres infos" at bounding box center [720, 98] width 146 height 21
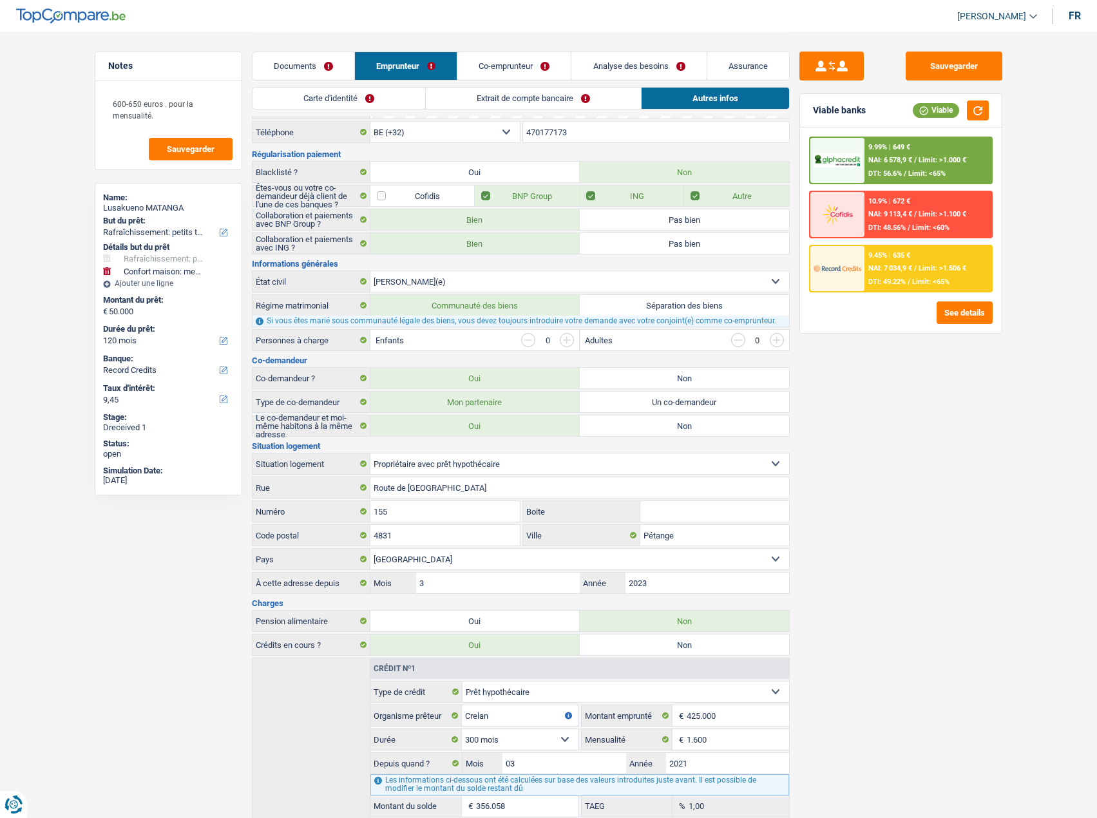
scroll to position [34, 0]
click at [531, 68] on link "Co-emprunteur" at bounding box center [513, 66] width 113 height 28
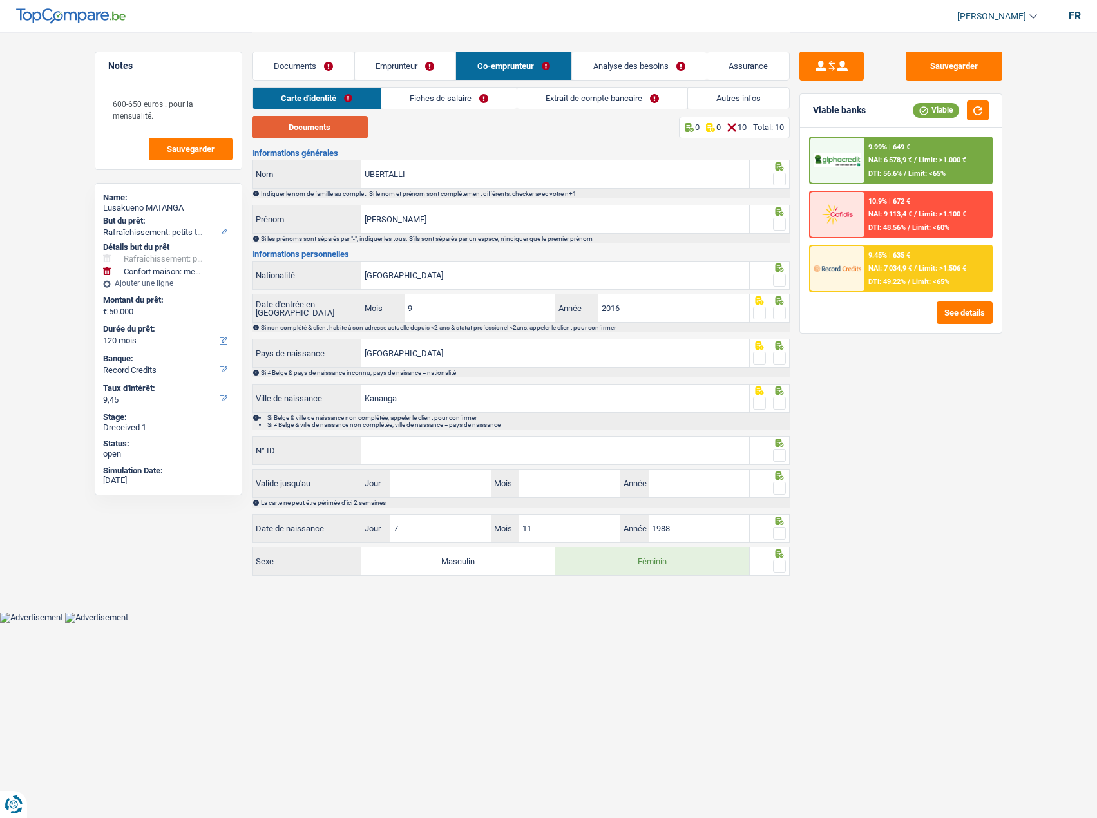
scroll to position [0, 0]
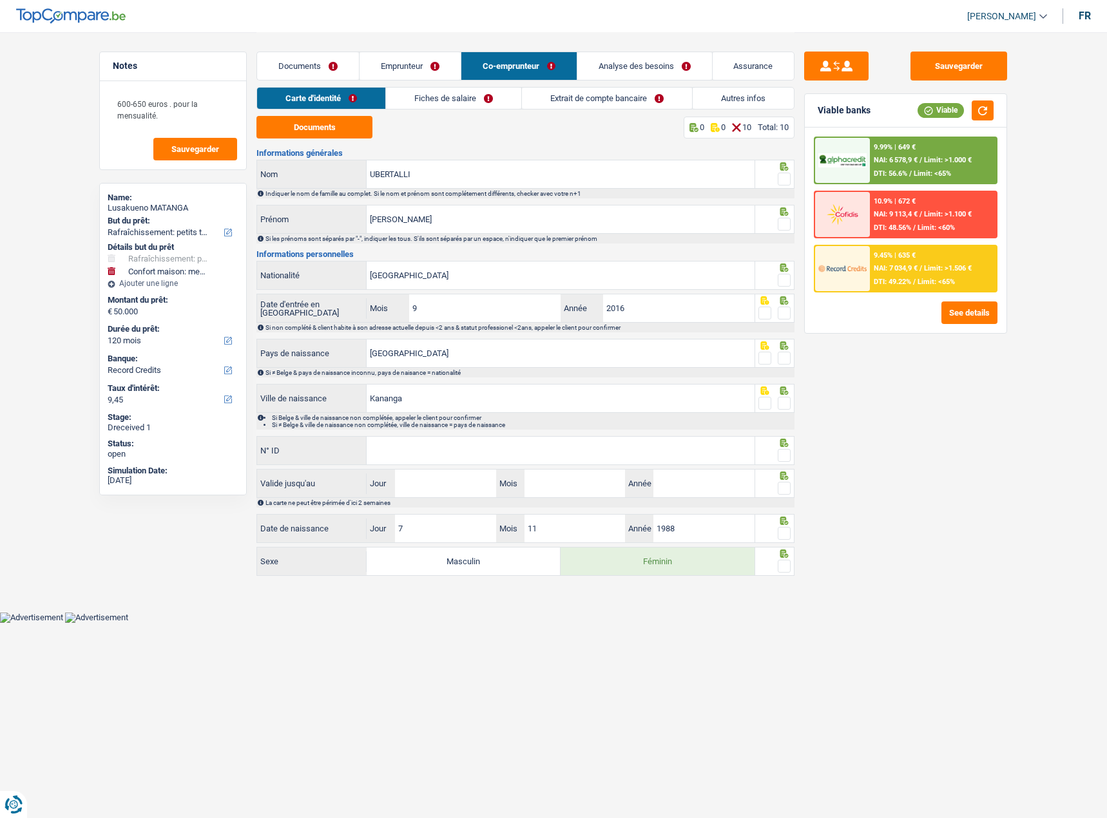
drag, startPoint x: 407, startPoint y: 105, endPoint x: 432, endPoint y: 105, distance: 24.5
click at [409, 105] on link "Fiches de salaire" at bounding box center [453, 98] width 135 height 21
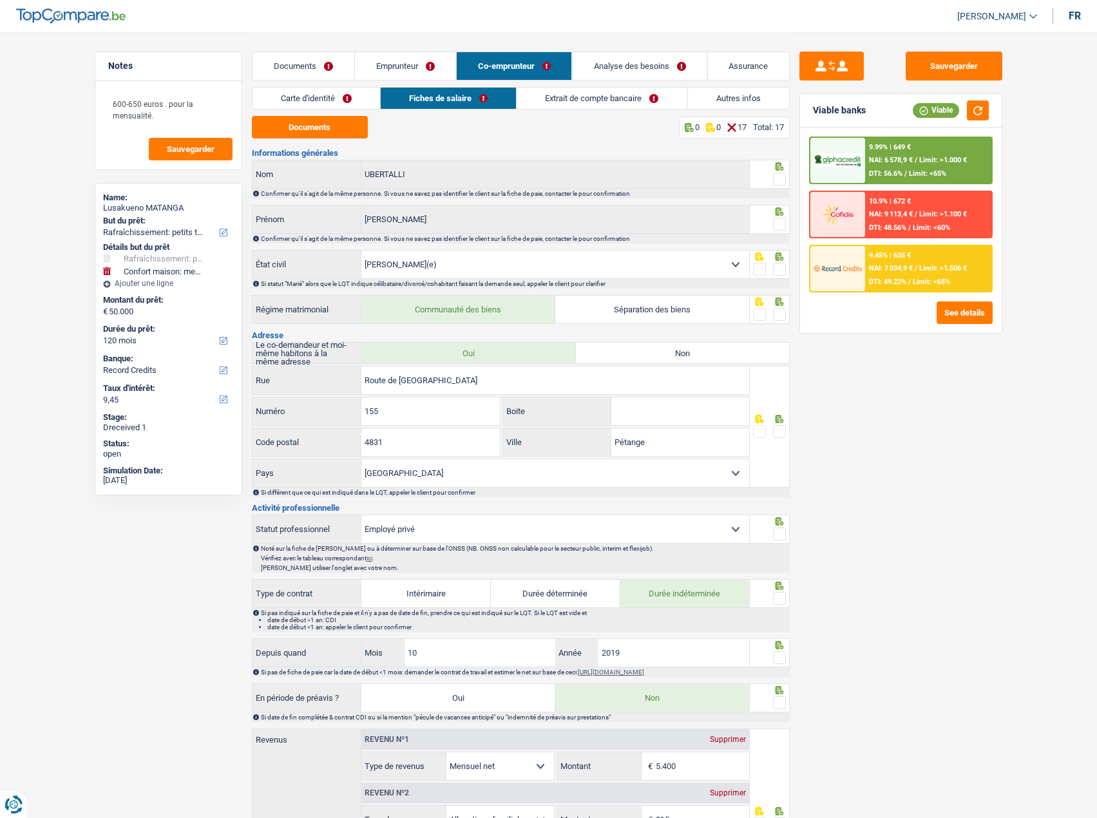
drag, startPoint x: 588, startPoint y: 95, endPoint x: 596, endPoint y: 97, distance: 7.8
click at [589, 96] on link "Extrait de compte bancaire" at bounding box center [602, 98] width 170 height 21
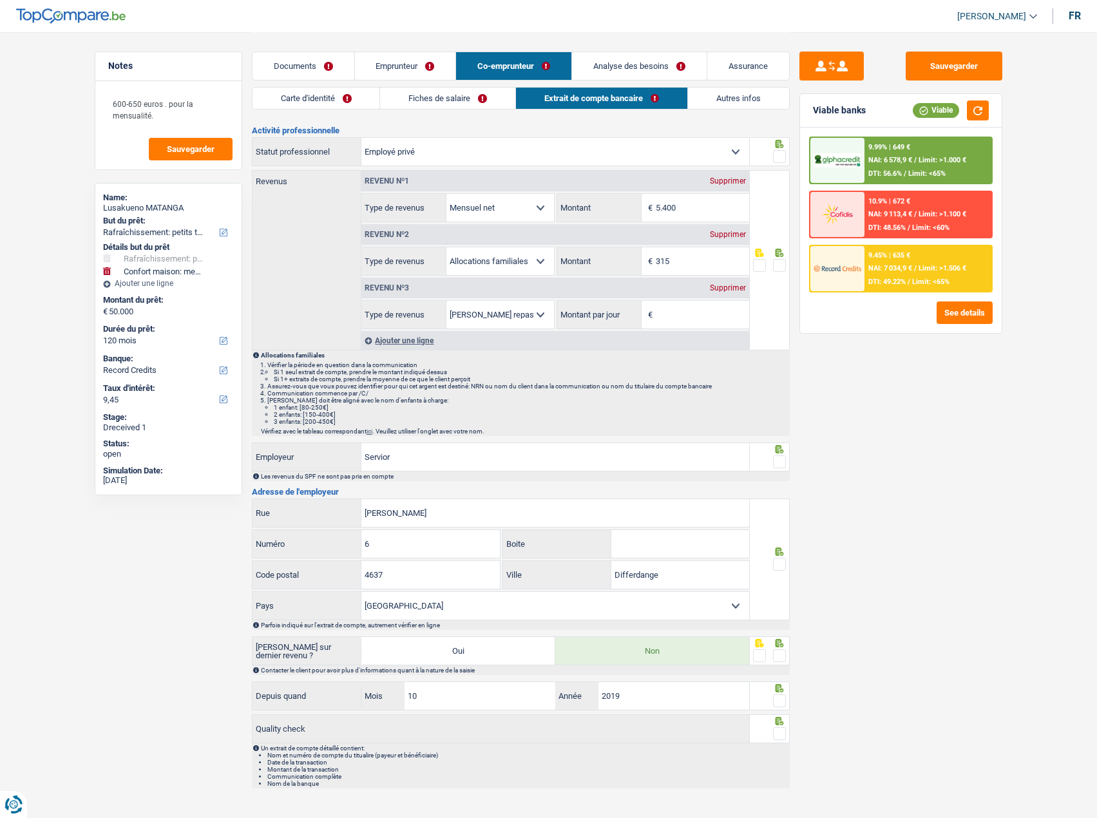
scroll to position [41, 0]
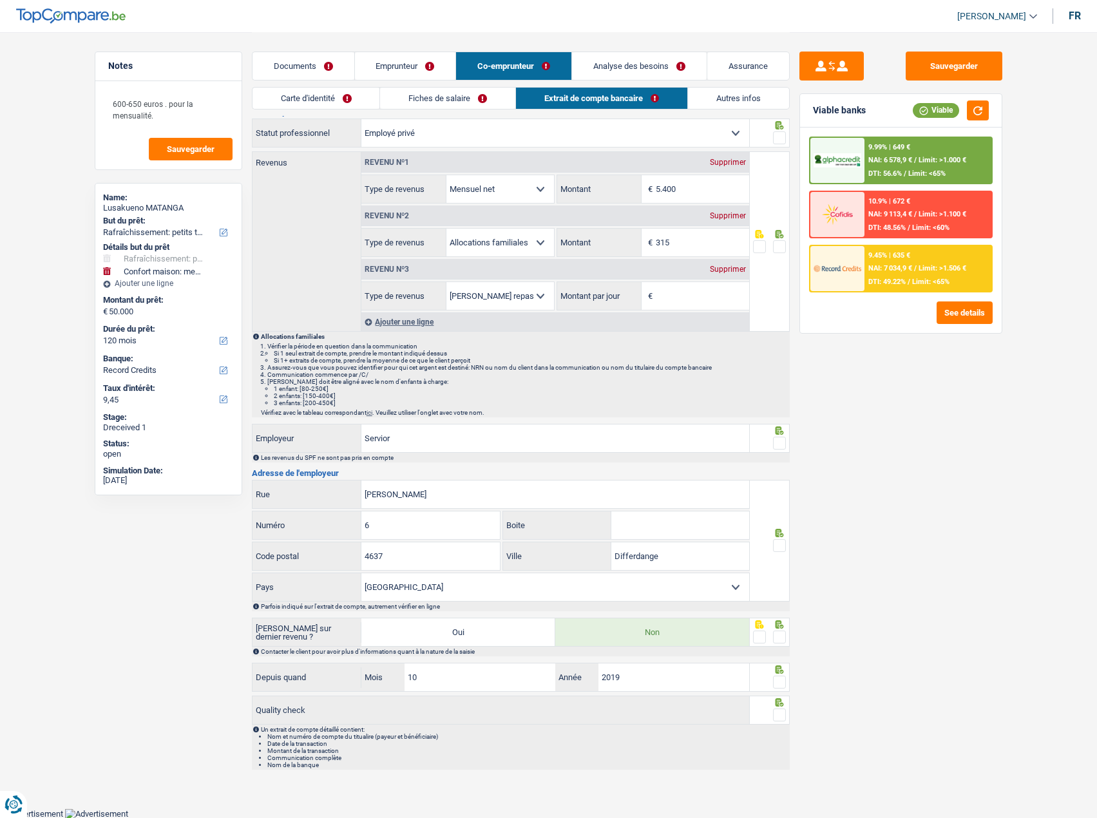
click at [739, 91] on link "Autres infos" at bounding box center [738, 98] width 101 height 21
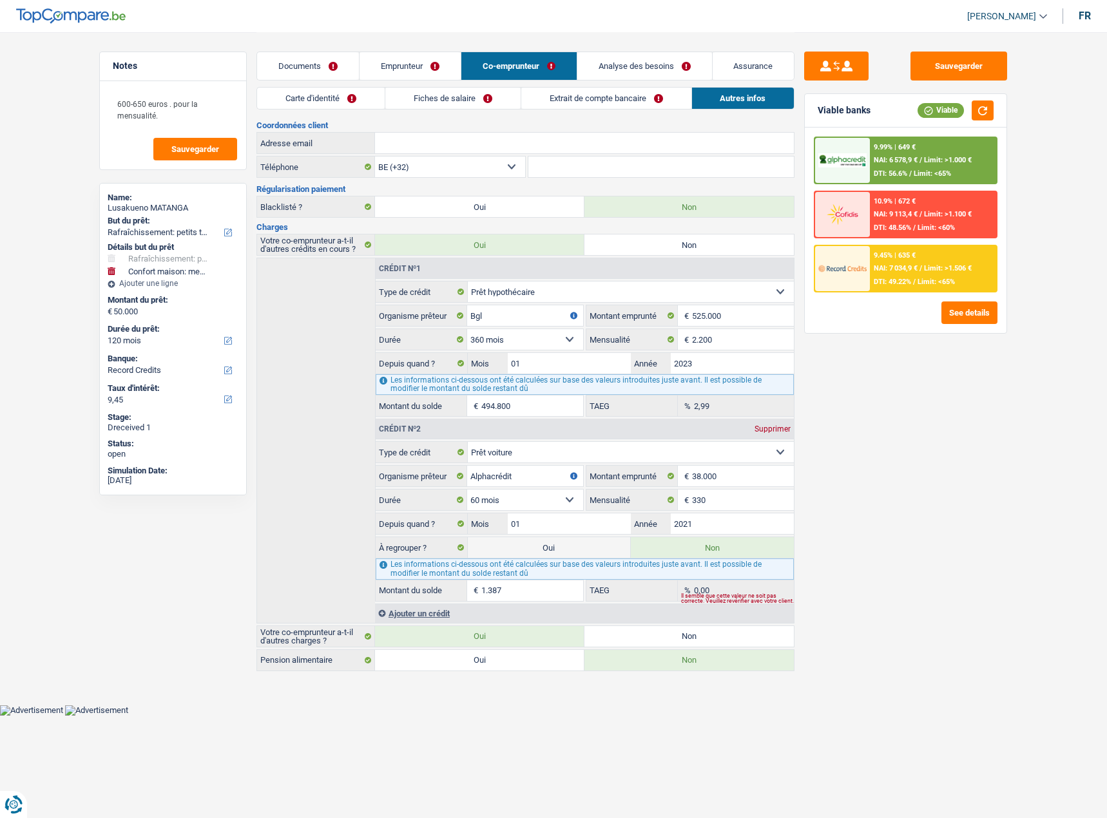
click at [440, 99] on link "Fiches de salaire" at bounding box center [452, 98] width 135 height 21
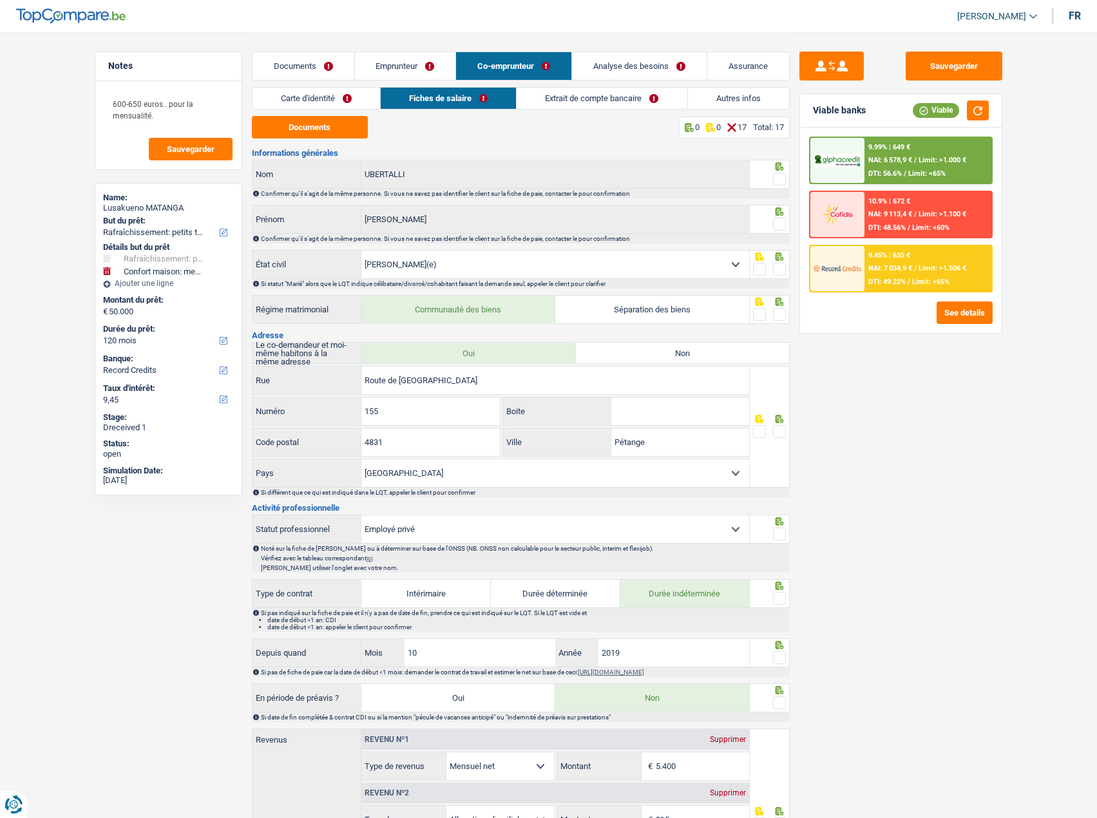
click at [376, 97] on link "Carte d'identité" at bounding box center [316, 98] width 128 height 21
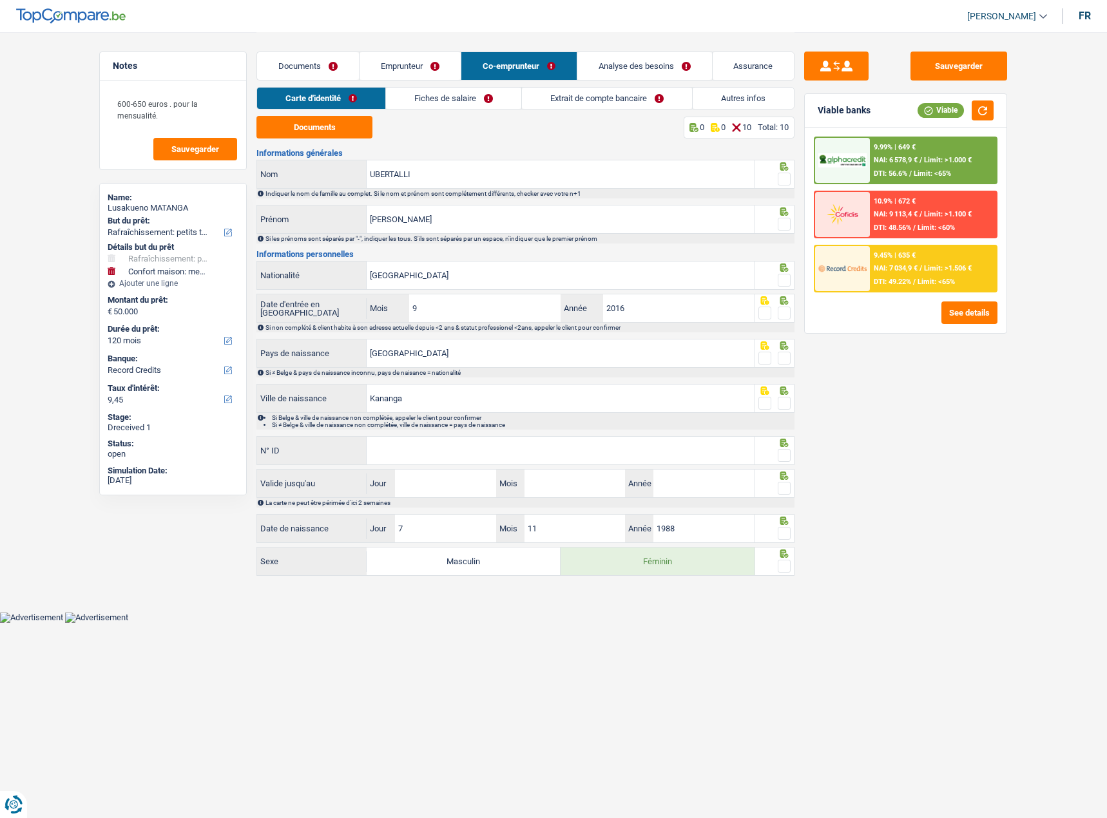
click at [486, 106] on link "Fiches de salaire" at bounding box center [453, 98] width 135 height 21
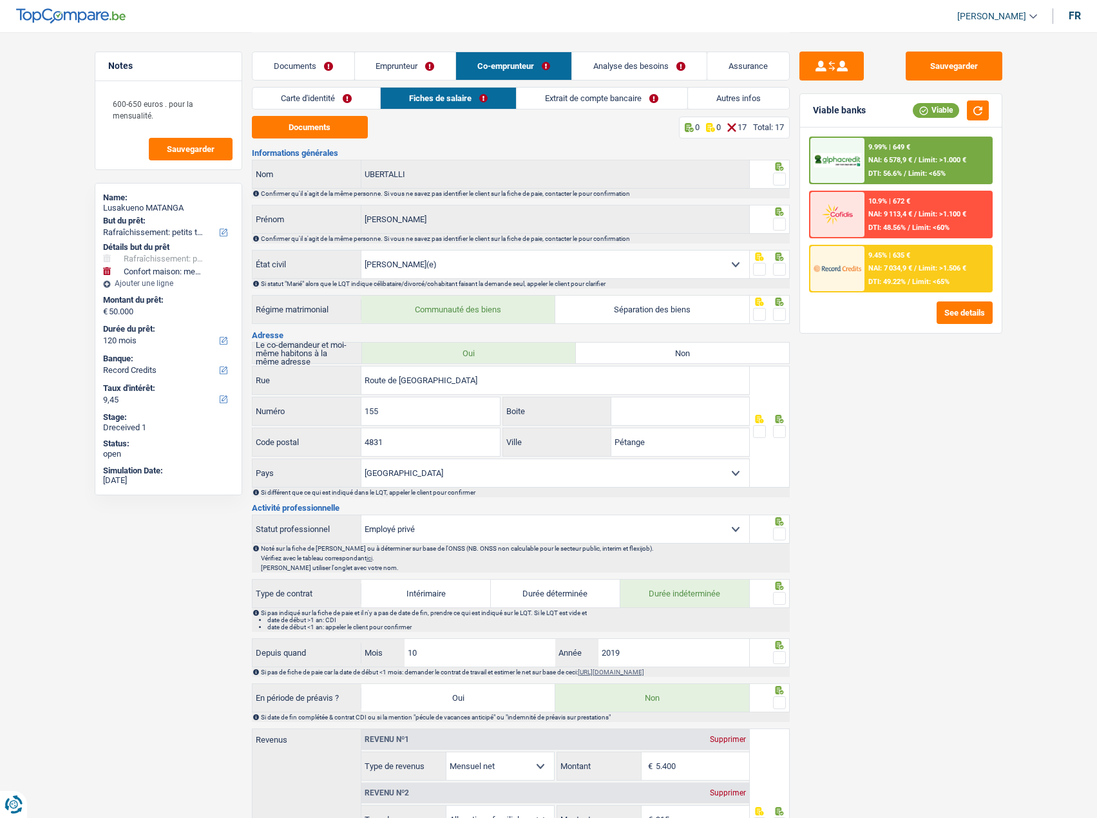
click at [622, 94] on link "Extrait de compte bancaire" at bounding box center [602, 98] width 170 height 21
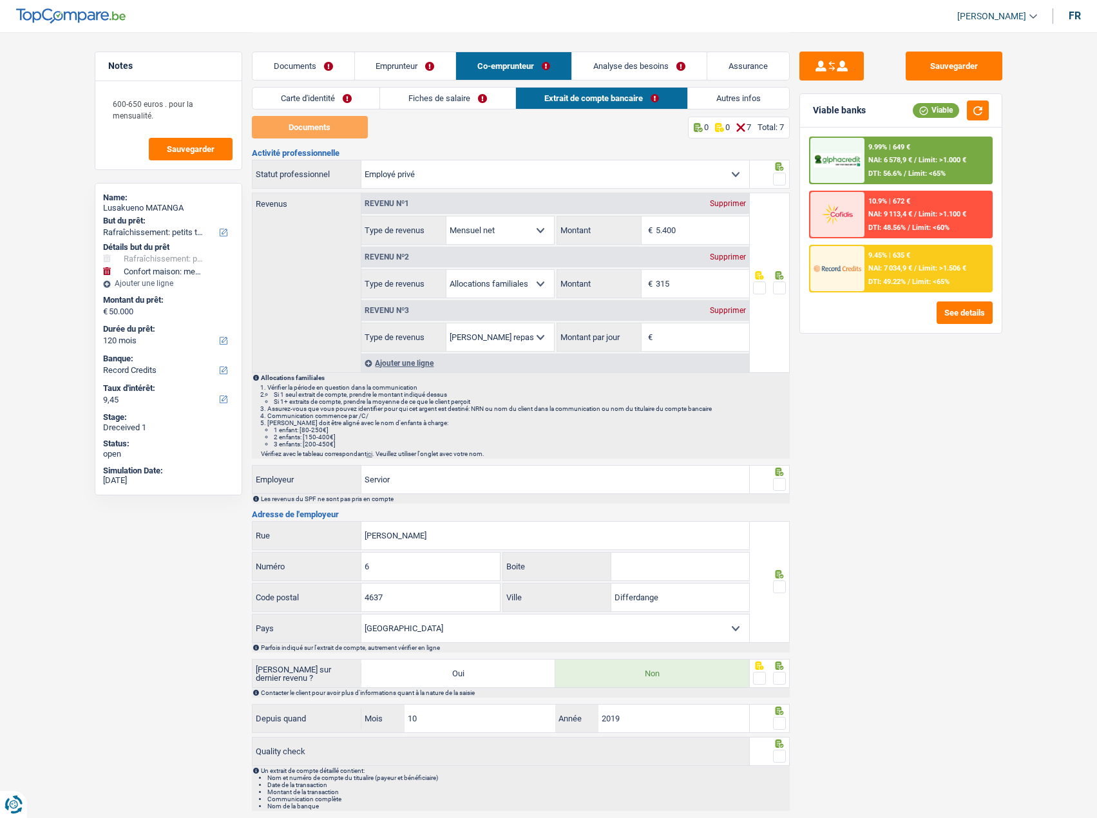
click at [402, 63] on link "Emprunteur" at bounding box center [405, 66] width 101 height 28
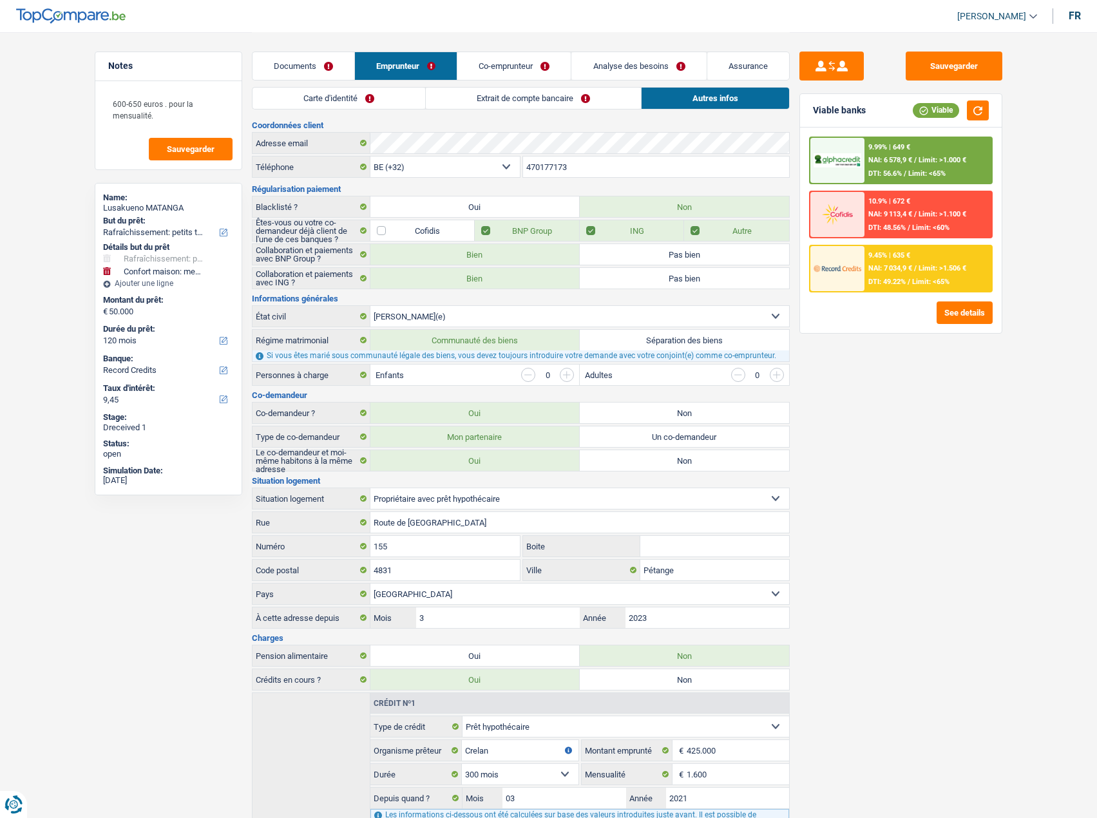
click at [390, 91] on link "Carte d'identité" at bounding box center [338, 98] width 173 height 21
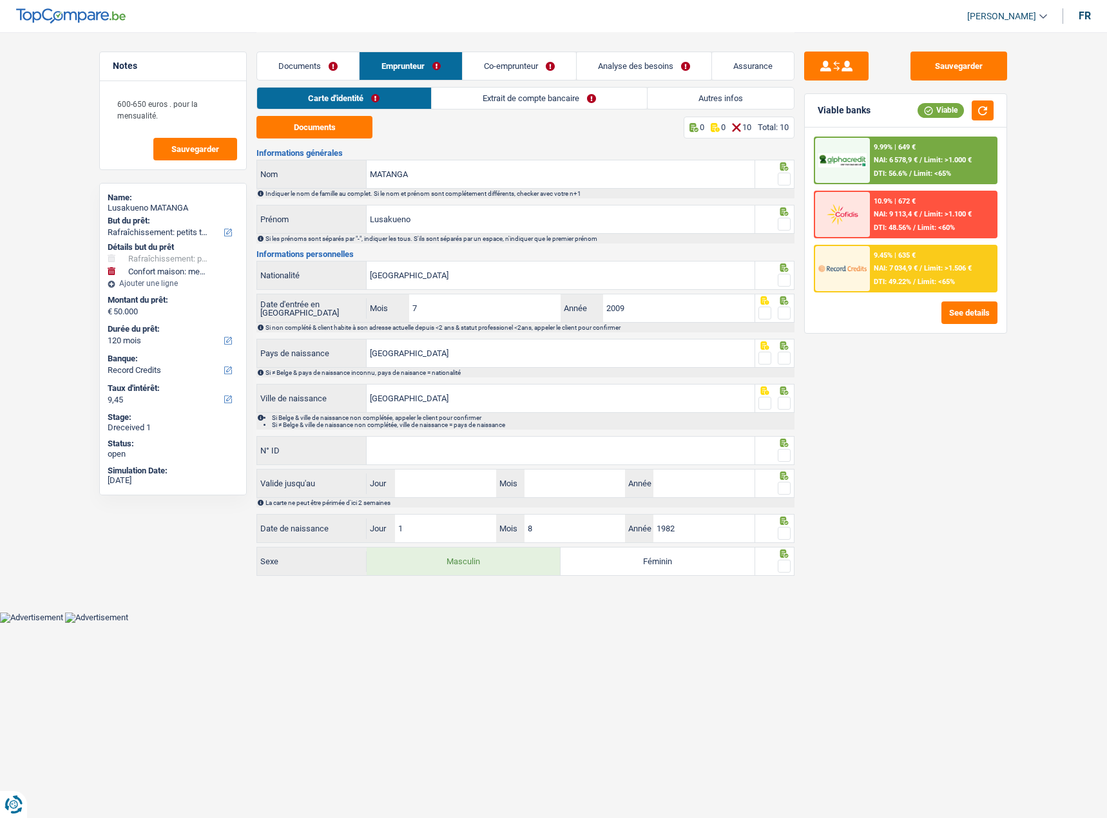
click at [531, 90] on link "Extrait de compte bancaire" at bounding box center [539, 98] width 215 height 21
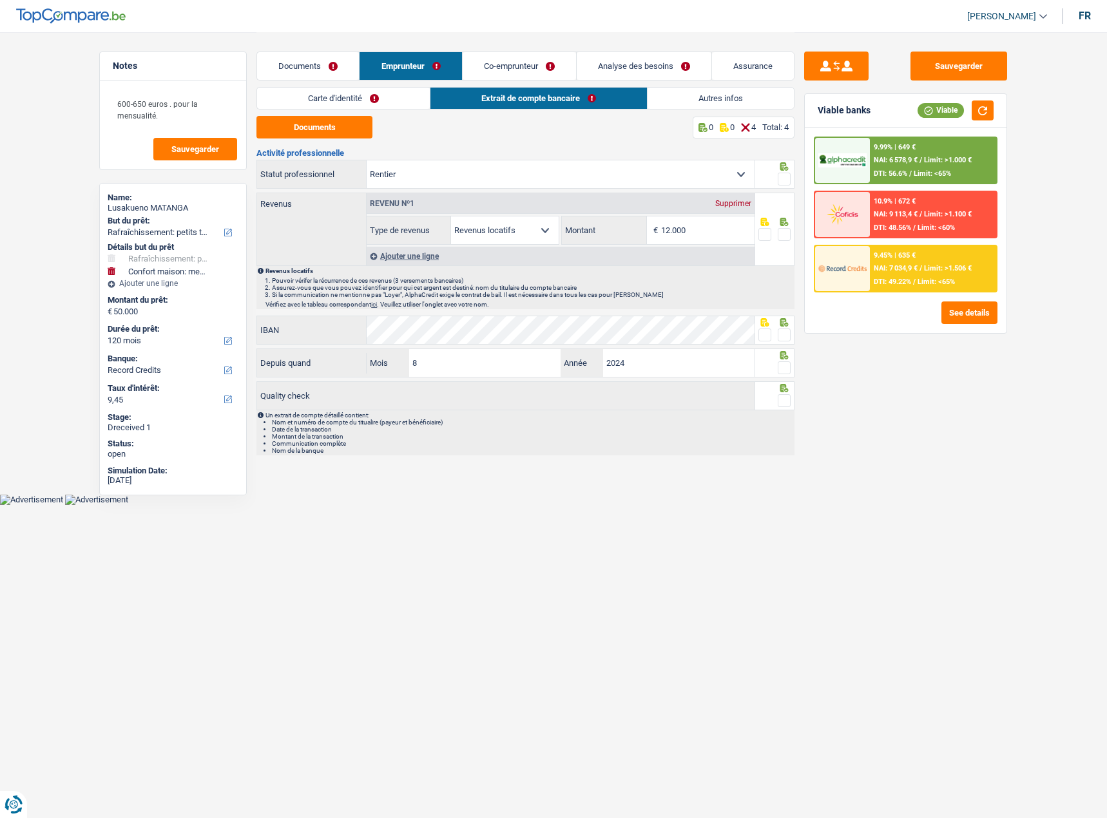
drag, startPoint x: 525, startPoint y: 53, endPoint x: 435, endPoint y: 85, distance: 95.1
click at [523, 53] on link "Co-emprunteur" at bounding box center [518, 66] width 113 height 28
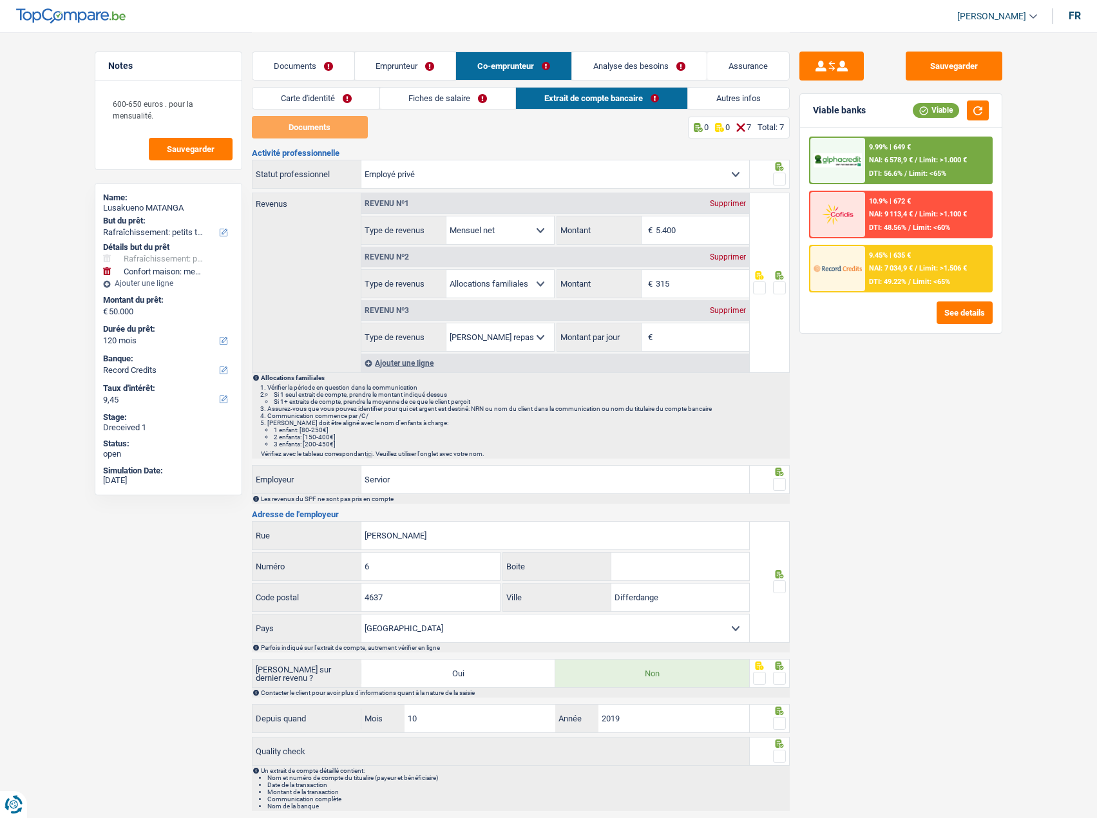
drag, startPoint x: 415, startPoint y: 95, endPoint x: 448, endPoint y: 98, distance: 33.6
click at [417, 96] on link "Fiches de salaire" at bounding box center [447, 98] width 135 height 21
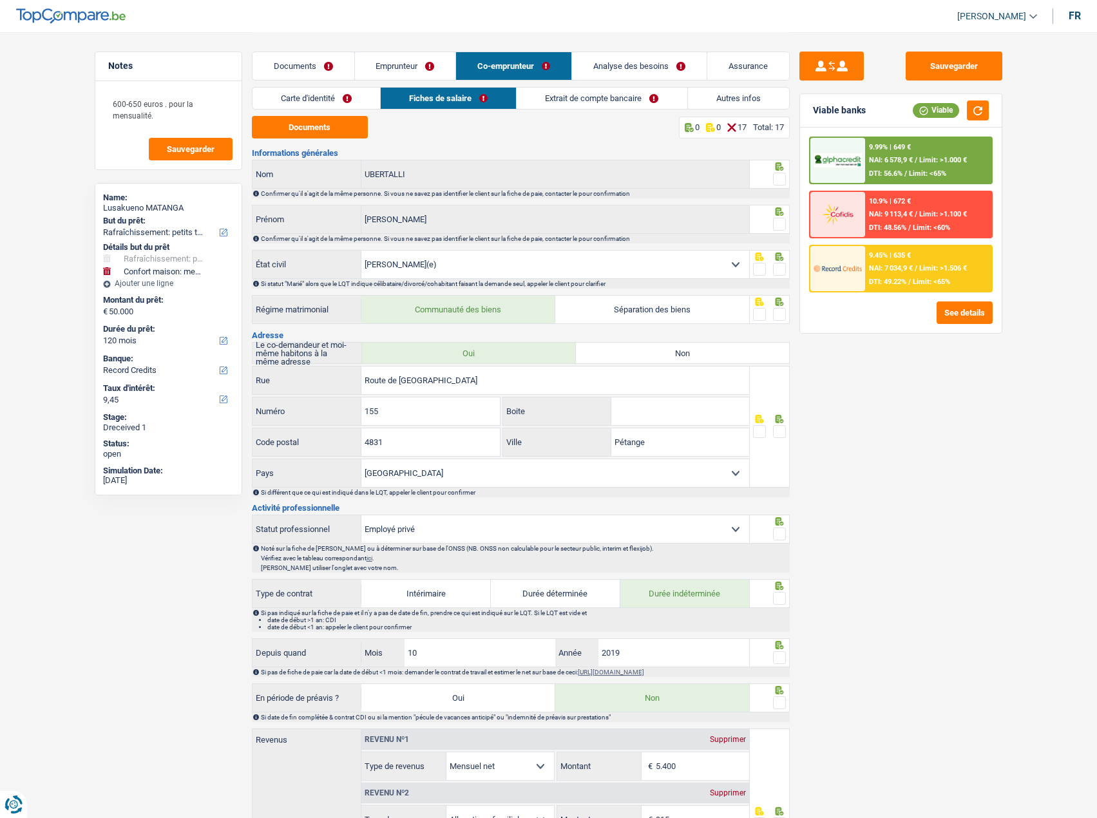
click at [539, 100] on link "Extrait de compte bancaire" at bounding box center [602, 98] width 170 height 21
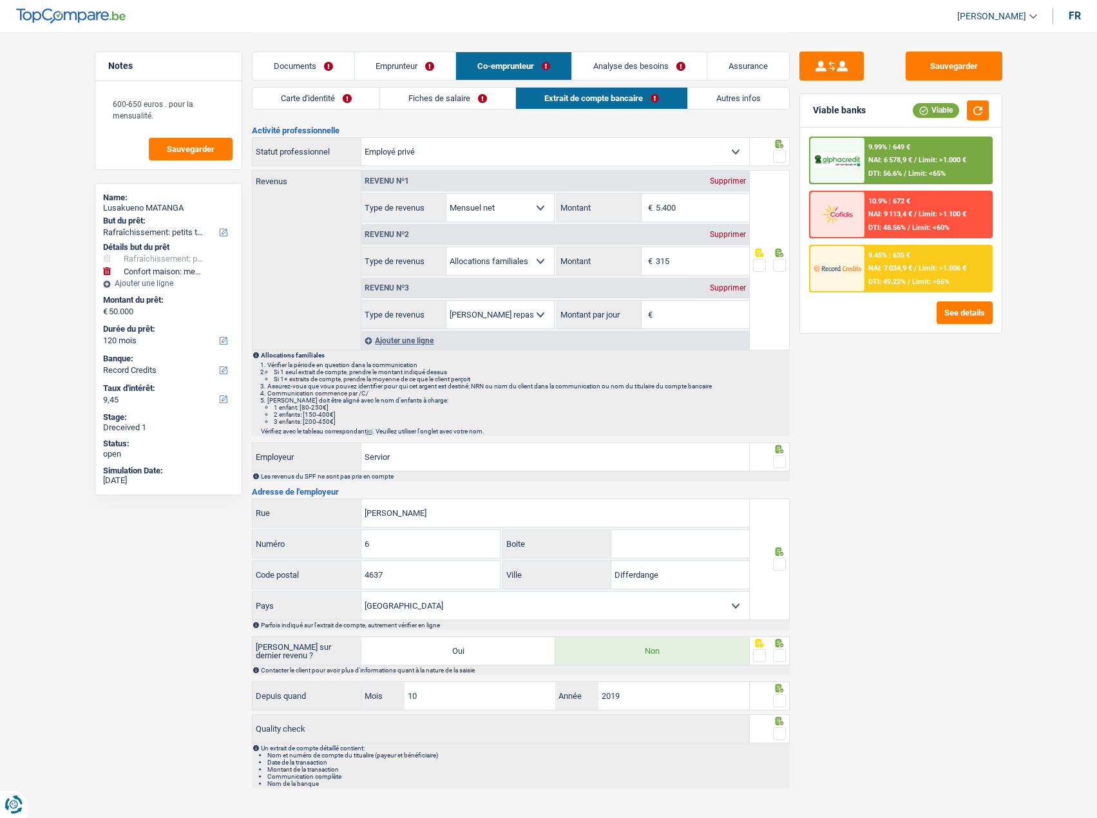
scroll to position [41, 0]
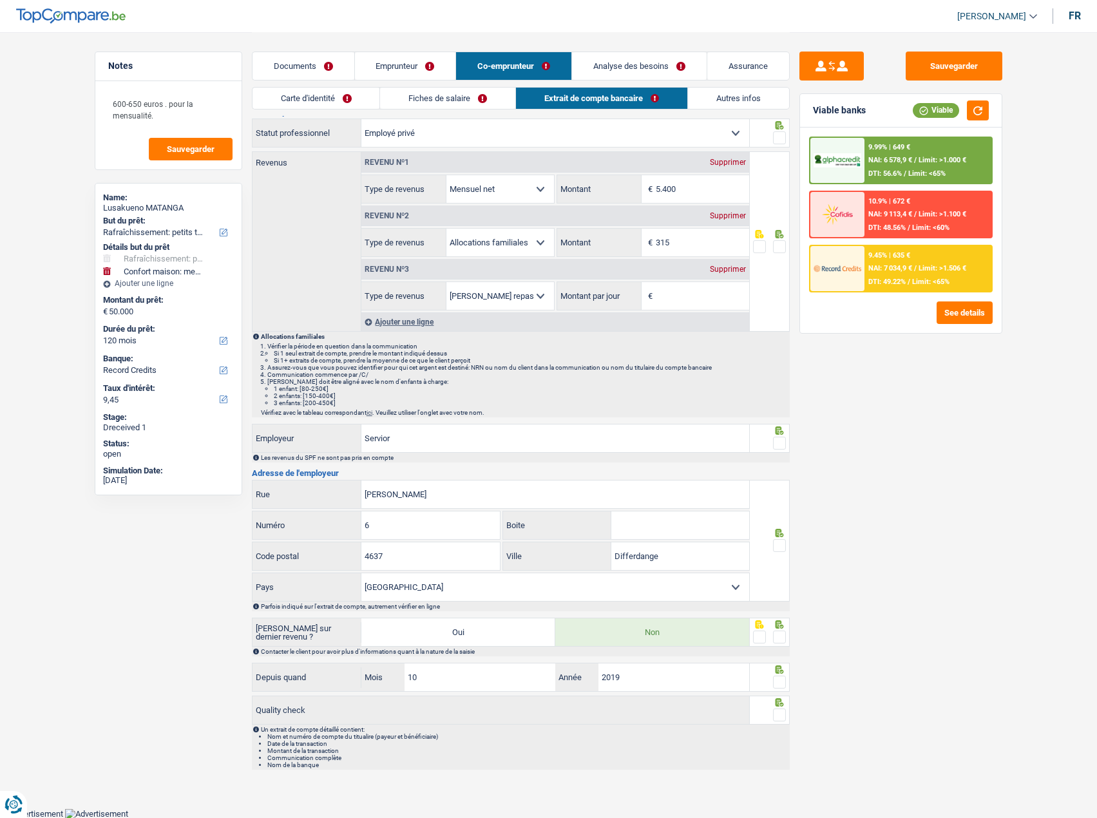
click at [427, 99] on link "Fiches de salaire" at bounding box center [447, 98] width 135 height 21
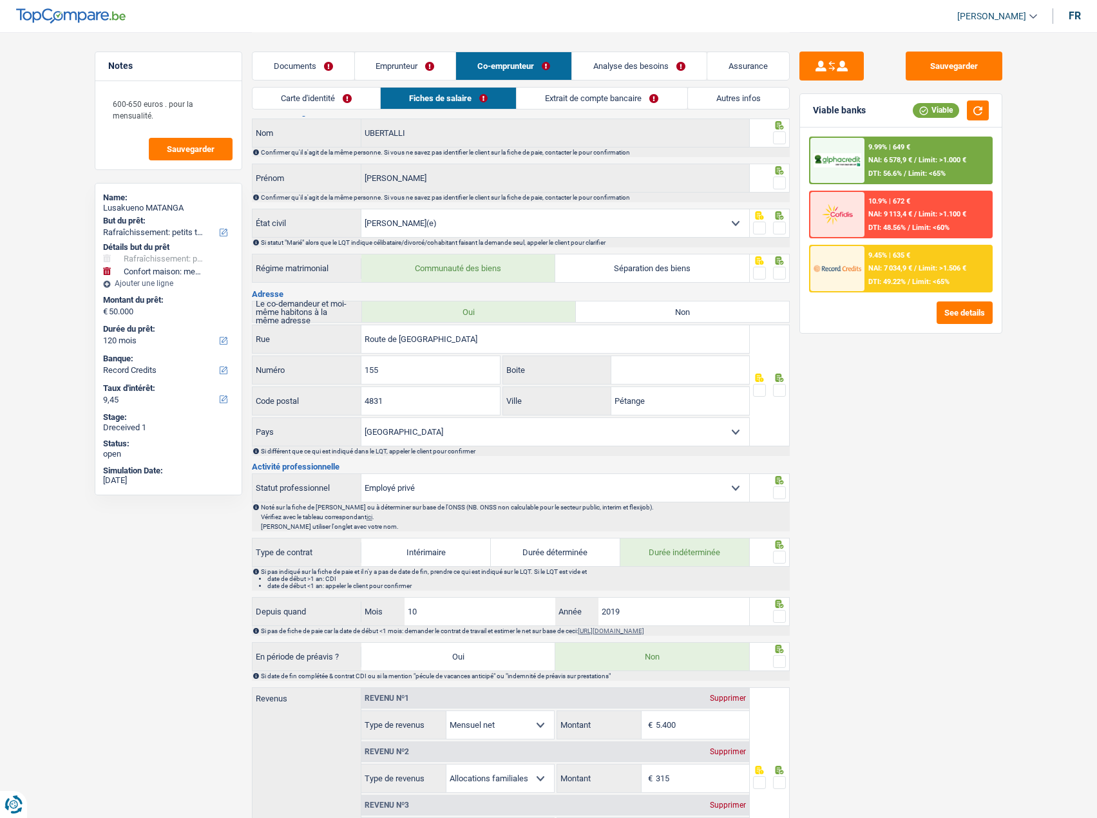
click at [327, 105] on link "Carte d'identité" at bounding box center [316, 98] width 128 height 21
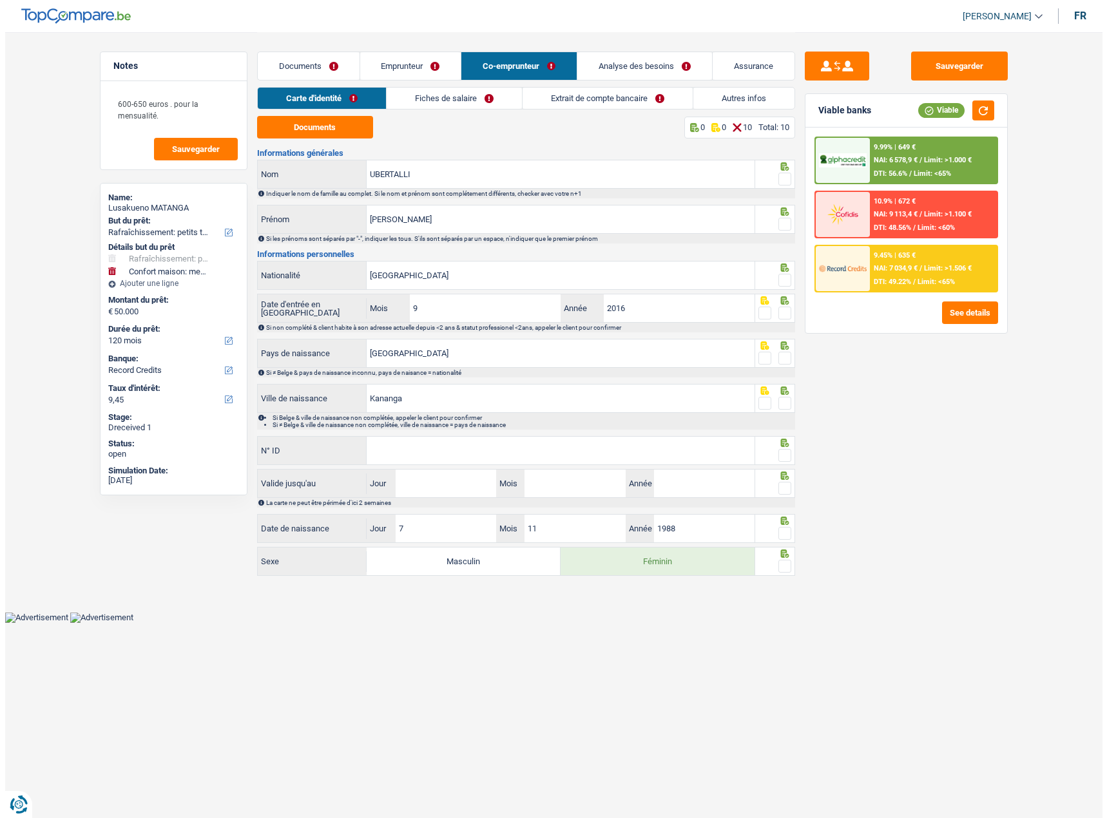
scroll to position [0, 0]
click at [330, 58] on link "Documents" at bounding box center [308, 66] width 102 height 28
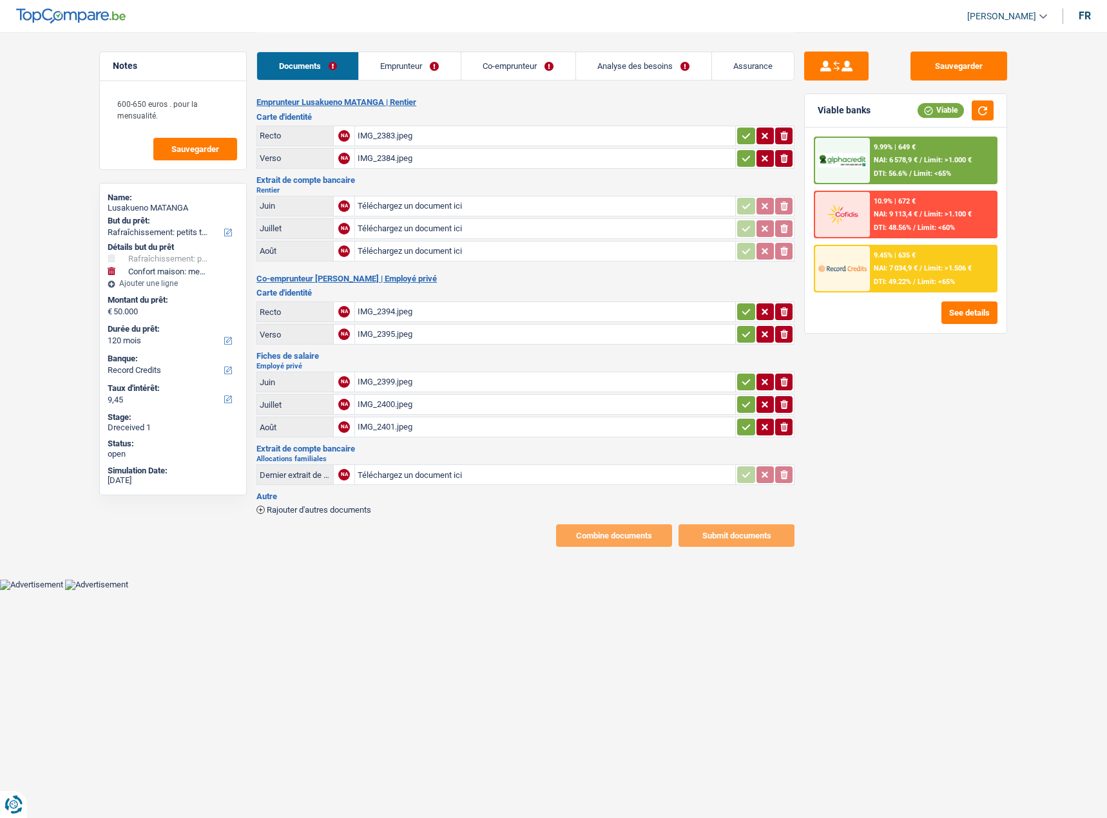
click at [409, 63] on link "Emprunteur" at bounding box center [410, 66] width 102 height 28
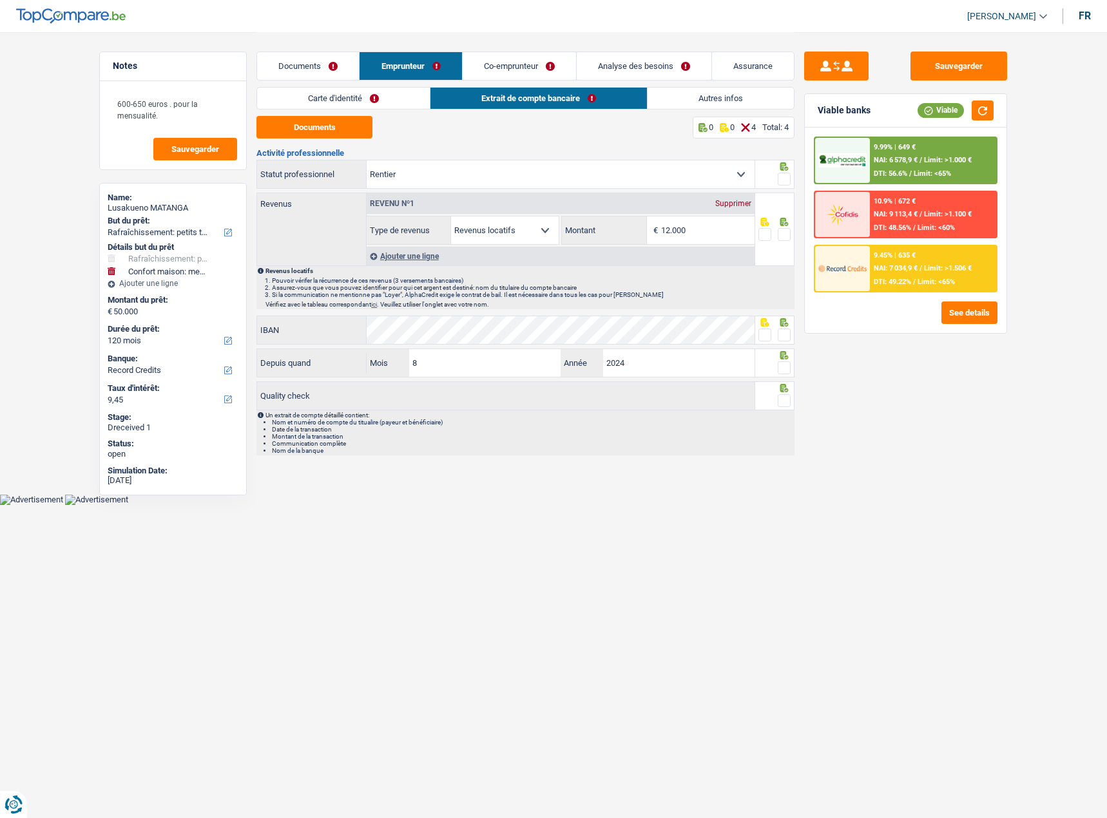
click at [325, 72] on link "Documents" at bounding box center [308, 66] width 102 height 28
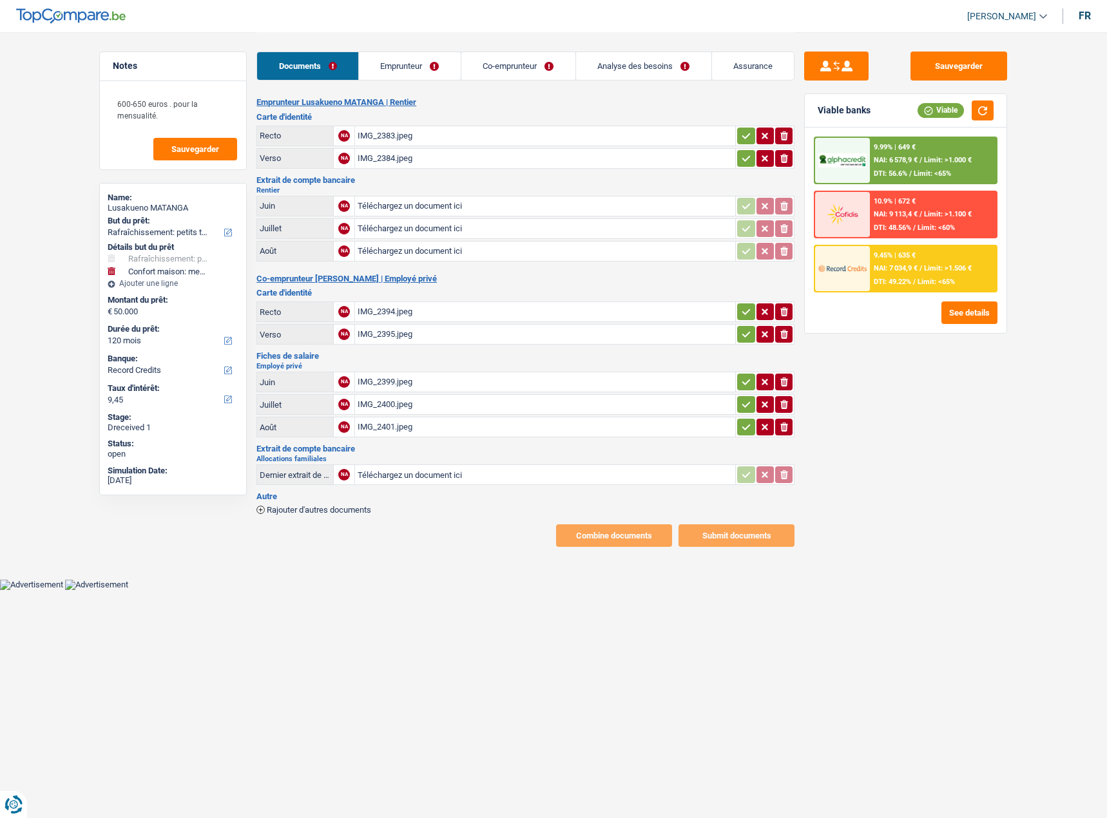
click at [436, 130] on div "IMG_2383.jpeg" at bounding box center [544, 135] width 375 height 19
click at [741, 140] on icon "button" at bounding box center [746, 135] width 10 height 13
drag, startPoint x: 741, startPoint y: 158, endPoint x: 552, endPoint y: 164, distance: 188.8
click at [741, 160] on icon "button" at bounding box center [746, 158] width 10 height 13
click at [552, 164] on div "IMG_2384.jpeg" at bounding box center [544, 158] width 375 height 19
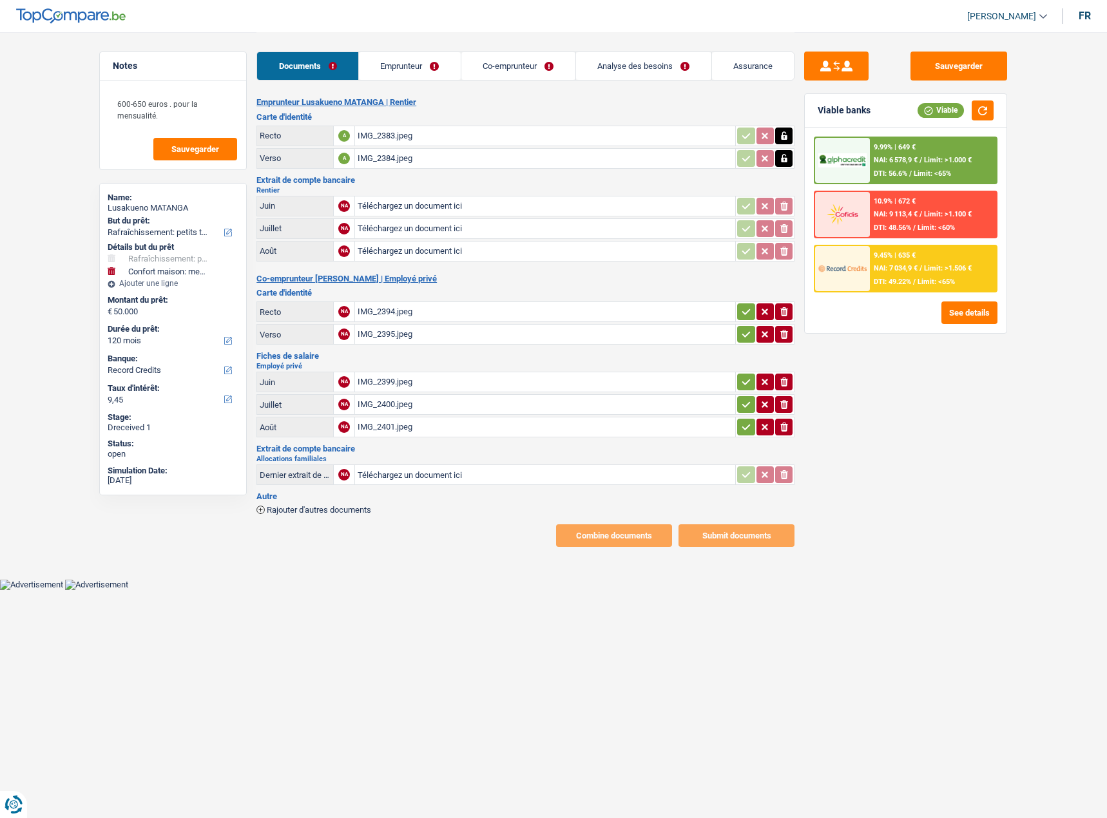
click at [428, 315] on div "IMG_2394.jpeg" at bounding box center [544, 311] width 375 height 19
click at [946, 52] on div "Sauvegarder Viable banks Viable 9.99% | 649 € NAI: 6 578,9 € / Limit: >1.000 € …" at bounding box center [905, 289] width 223 height 515
click at [944, 57] on button "Sauvegarder" at bounding box center [958, 66] width 97 height 29
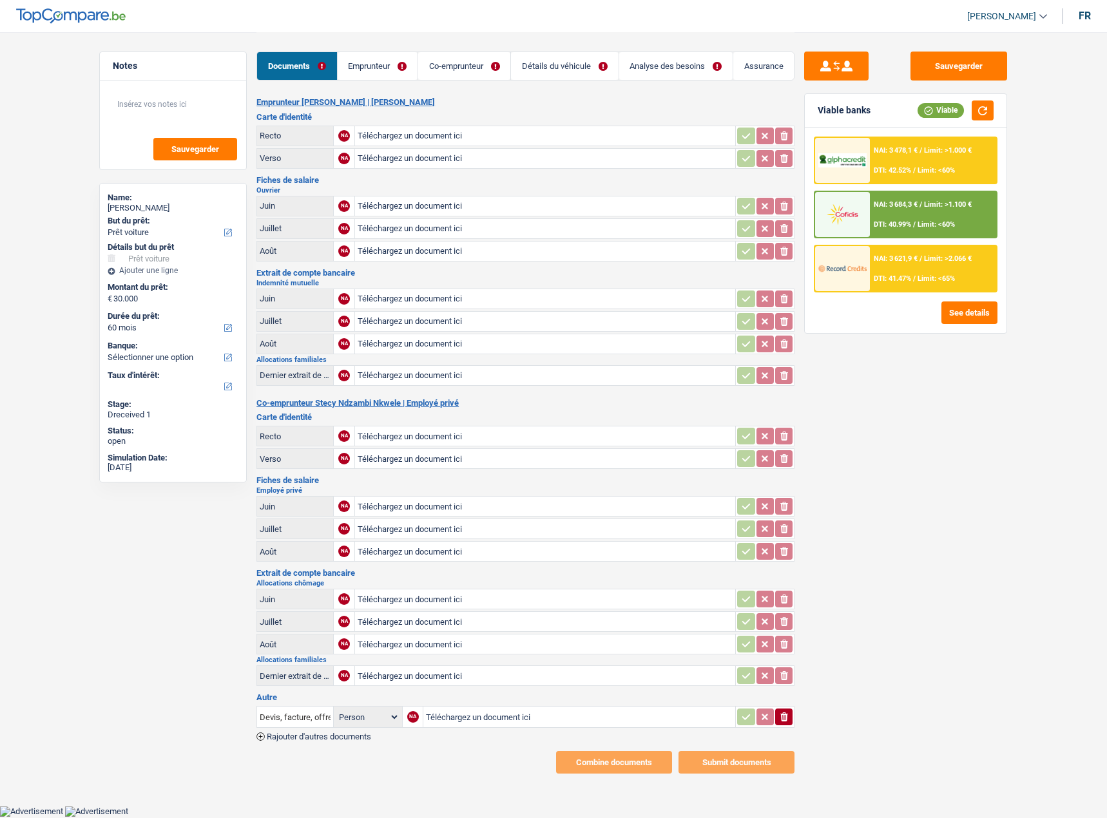
select select "car"
select select "60"
type input "C:\fakepath\779985899.779544_0.jpg"
click at [775, 164] on button "button" at bounding box center [783, 158] width 17 height 17
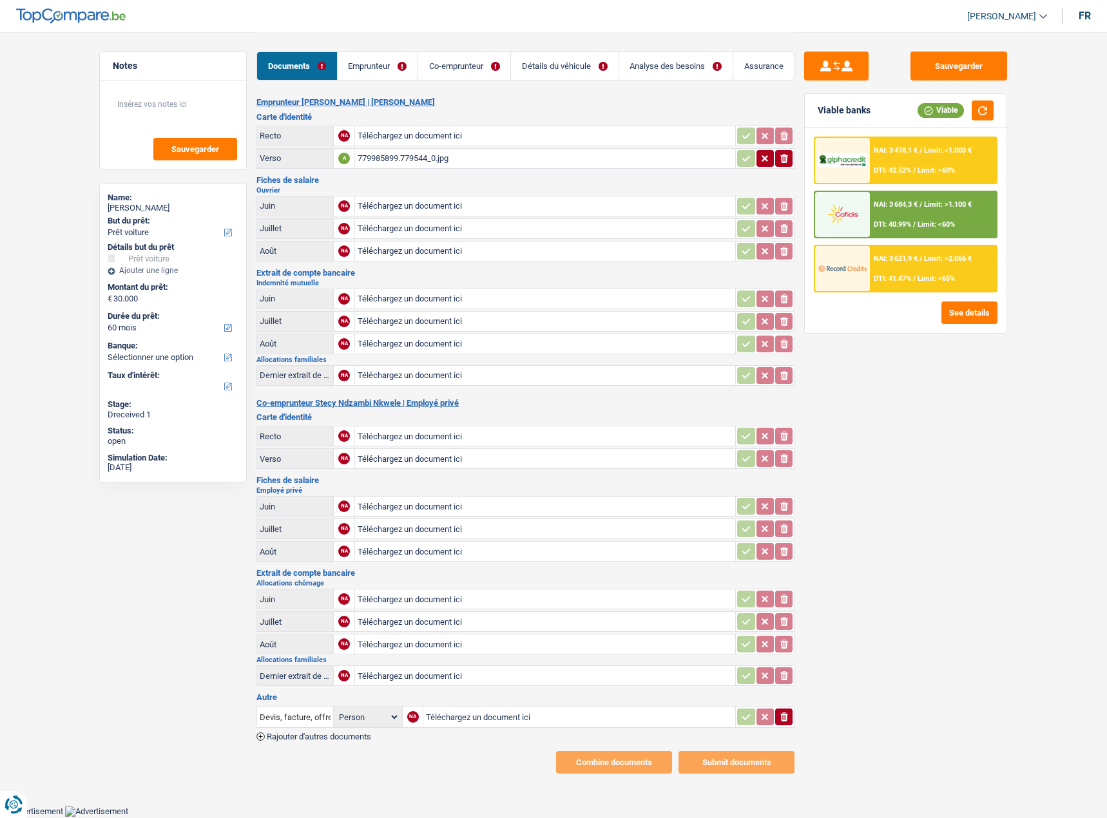
click at [794, 160] on td "ionicons-v5-e" at bounding box center [764, 158] width 59 height 21
drag, startPoint x: 784, startPoint y: 160, endPoint x: 1069, endPoint y: 161, distance: 285.3
click at [785, 160] on icon "ionicons-v5-e" at bounding box center [784, 158] width 10 height 13
type input "C:\fakepath\779985899.779544_0.jpg"
click at [340, 731] on div "Devis, facture, offre, bon de commande Person Emprunteur Co-emprunteur NA Téléc…" at bounding box center [525, 722] width 538 height 37
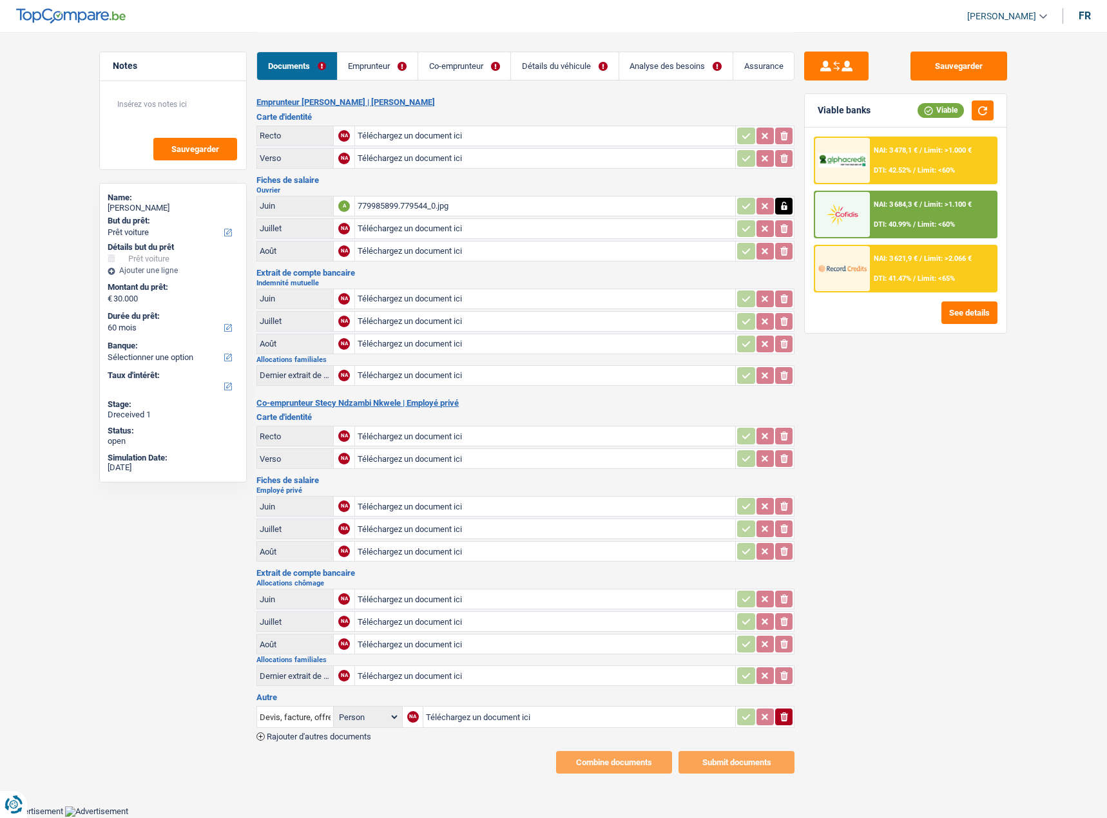
click at [336, 734] on span "Rajouter d'autres documents" at bounding box center [319, 736] width 104 height 8
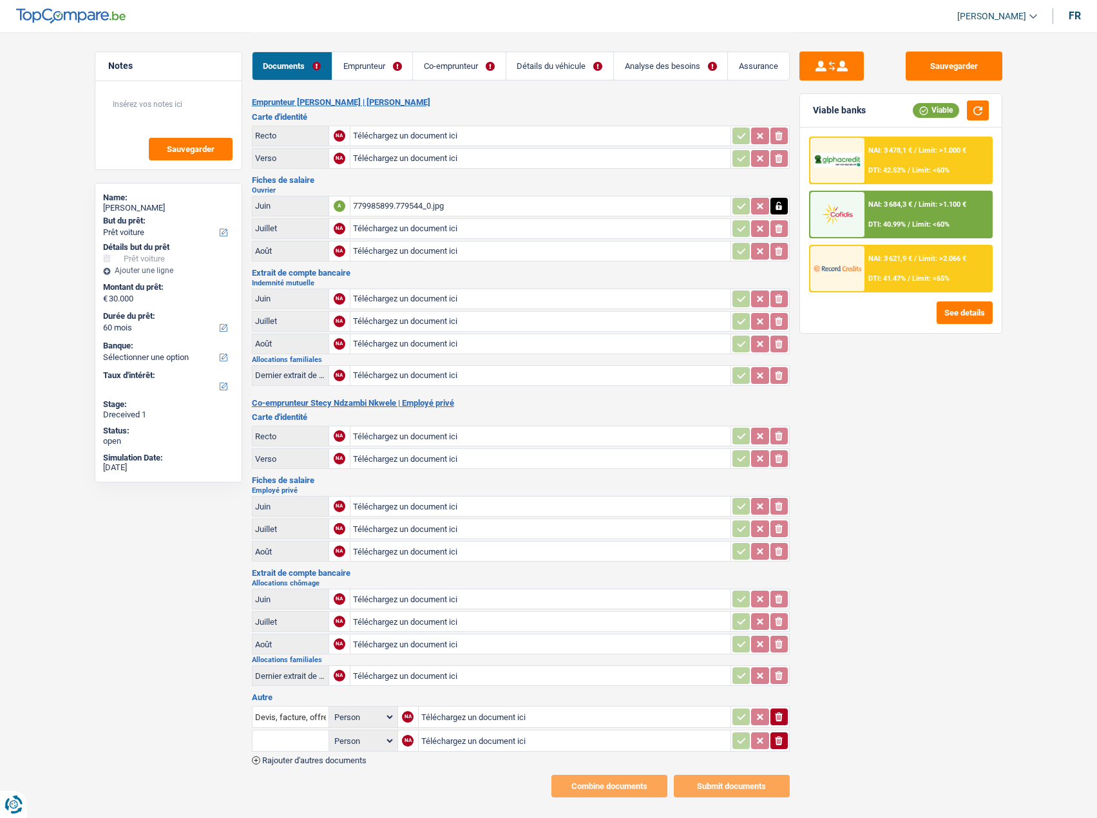
click at [394, 203] on div "779985899.779544_0.jpg" at bounding box center [540, 205] width 375 height 19
type input "C:\fakepath\CamScanner [DATE] 17.47n_2.jpg"
click at [412, 384] on div "CamScanner [DATE] 17.47n_2.jpg" at bounding box center [540, 375] width 375 height 19
type input "C:\fakepath\CamScanner [DATE] 17.47n_3.jpg"
click at [304, 742] on input "text" at bounding box center [290, 740] width 71 height 21
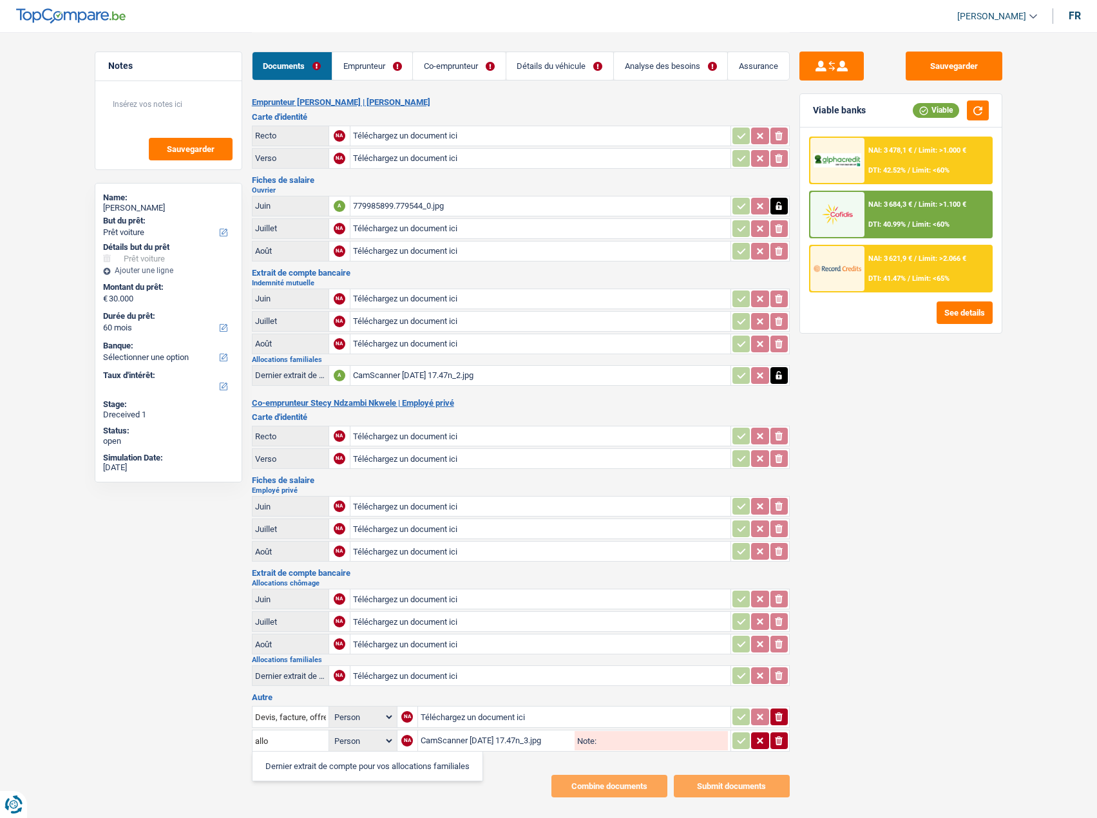
click at [323, 767] on li "Dernier extrait de compte pour vos allocations familiales" at bounding box center [367, 766] width 217 height 16
type input "Dernier extrait de compte pour vos allocations familiales"
click at [736, 748] on button "button" at bounding box center [740, 740] width 17 height 17
click at [770, 717] on button "button" at bounding box center [778, 717] width 17 height 17
click at [785, 717] on button "ionicons-v5-e" at bounding box center [778, 717] width 17 height 17
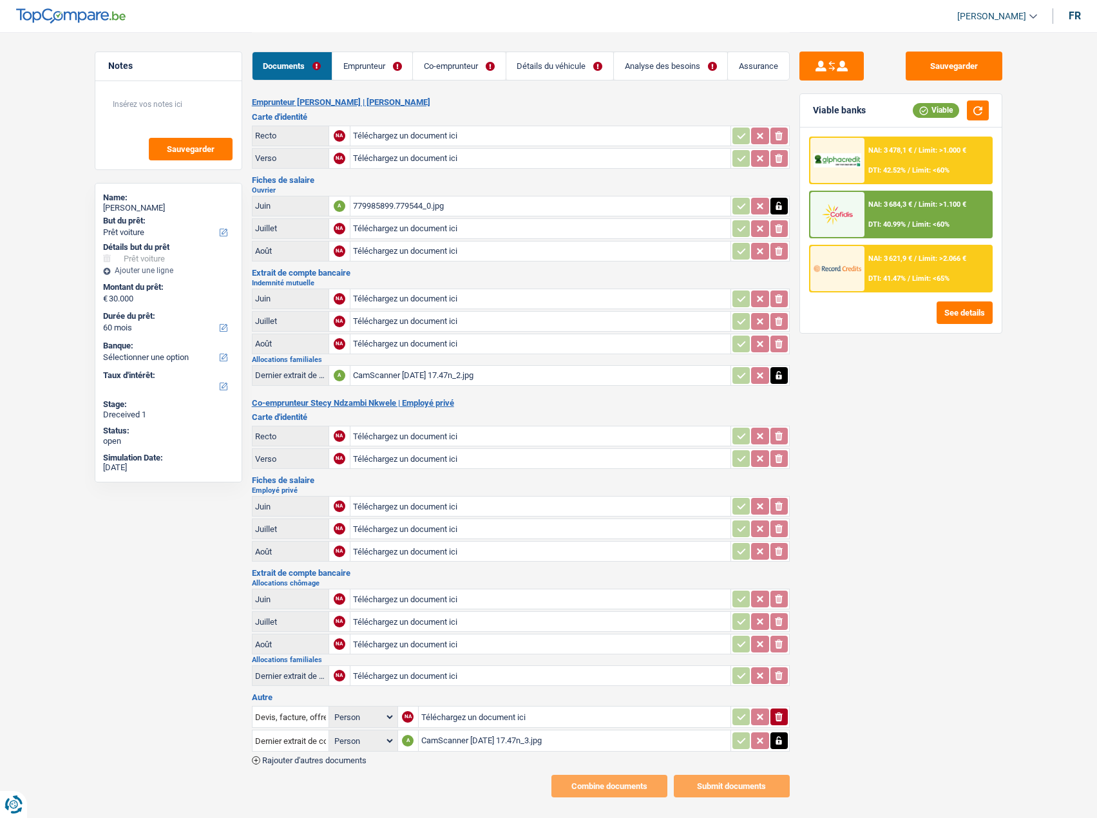
click at [544, 719] on input "Téléchargez un document ici" at bounding box center [574, 716] width 307 height 19
type input "C:\fakepath\combinepdf (2).pdf"
type input "C:\fakepath\CamScanner [DATE] 10.20n_1.jpg"
type input "C:\fakepath\CamScanner [DATE] 10.20n_2.jpg"
click at [423, 140] on div "CamScanner [DATE] 10.20n_1.jpg" at bounding box center [540, 135] width 375 height 19
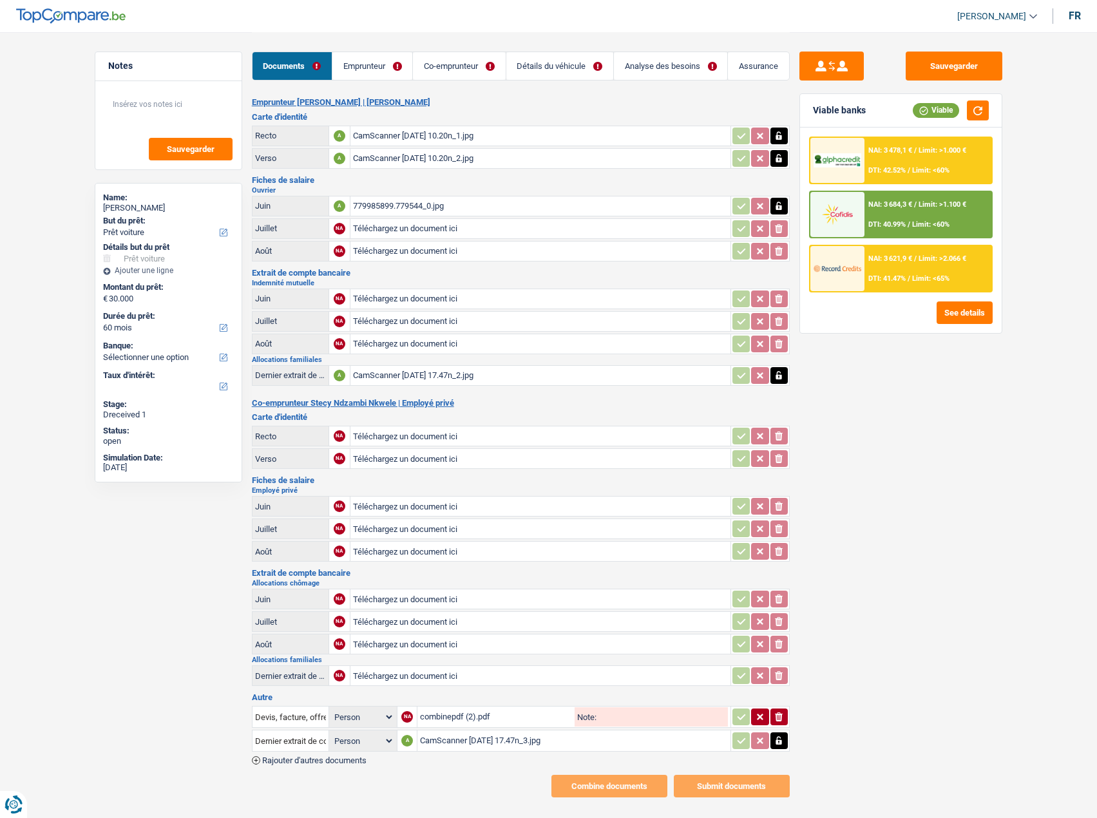
type input "C:\fakepath\Carte Stecyn_1.jpg"
drag, startPoint x: 792, startPoint y: 551, endPoint x: 783, endPoint y: 553, distance: 8.6
click at [790, 553] on div "Sauvegarder Viable banks Viable NAI: 3 478,1 € / Limit: >1.000 € DTI: 42.52% / …" at bounding box center [901, 425] width 222 height 746
click at [780, 553] on icon "button" at bounding box center [779, 551] width 6 height 8
drag, startPoint x: 780, startPoint y: 553, endPoint x: 416, endPoint y: 559, distance: 364.0
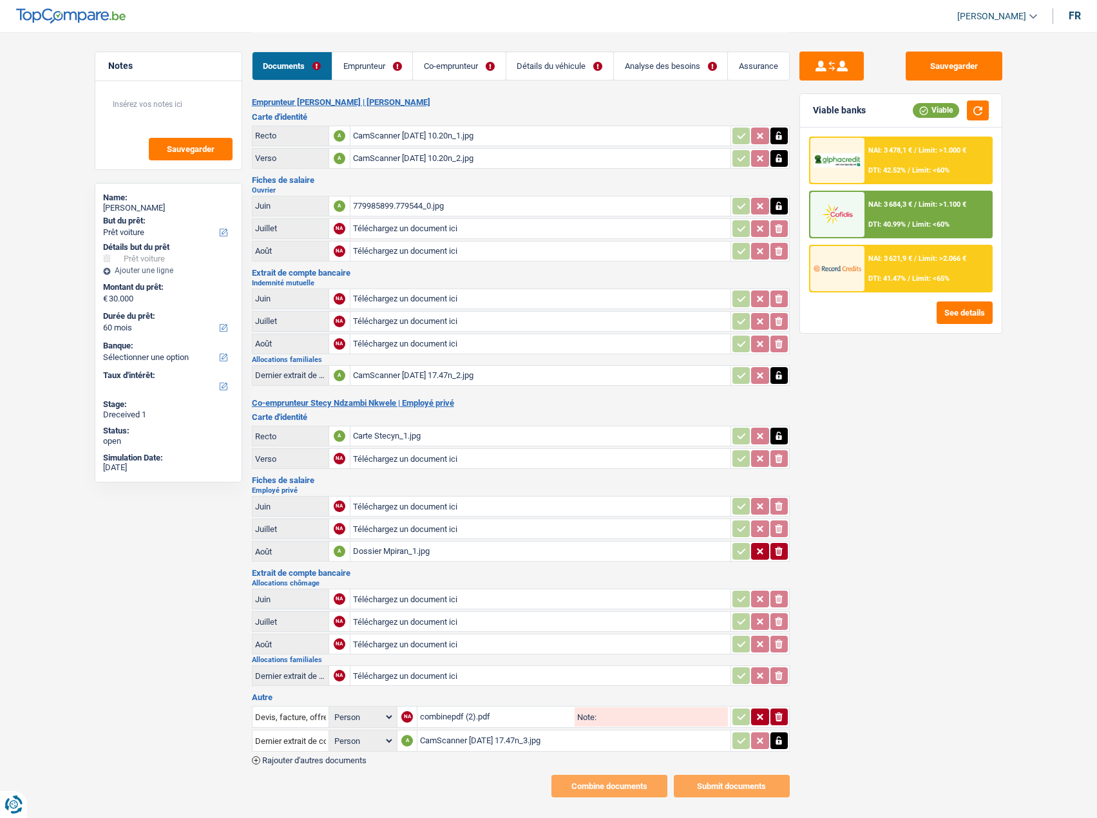
click at [777, 554] on icon "ionicons-v5-e" at bounding box center [779, 551] width 10 height 13
click at [408, 561] on input "Téléchargez un document ici" at bounding box center [540, 551] width 375 height 19
type input "C:\fakepath\combinepdf (3).pdf"
click at [444, 529] on input "Téléchargez un document ici" at bounding box center [540, 528] width 375 height 19
type input "C:\fakepath\combinepdf (4).pdf"
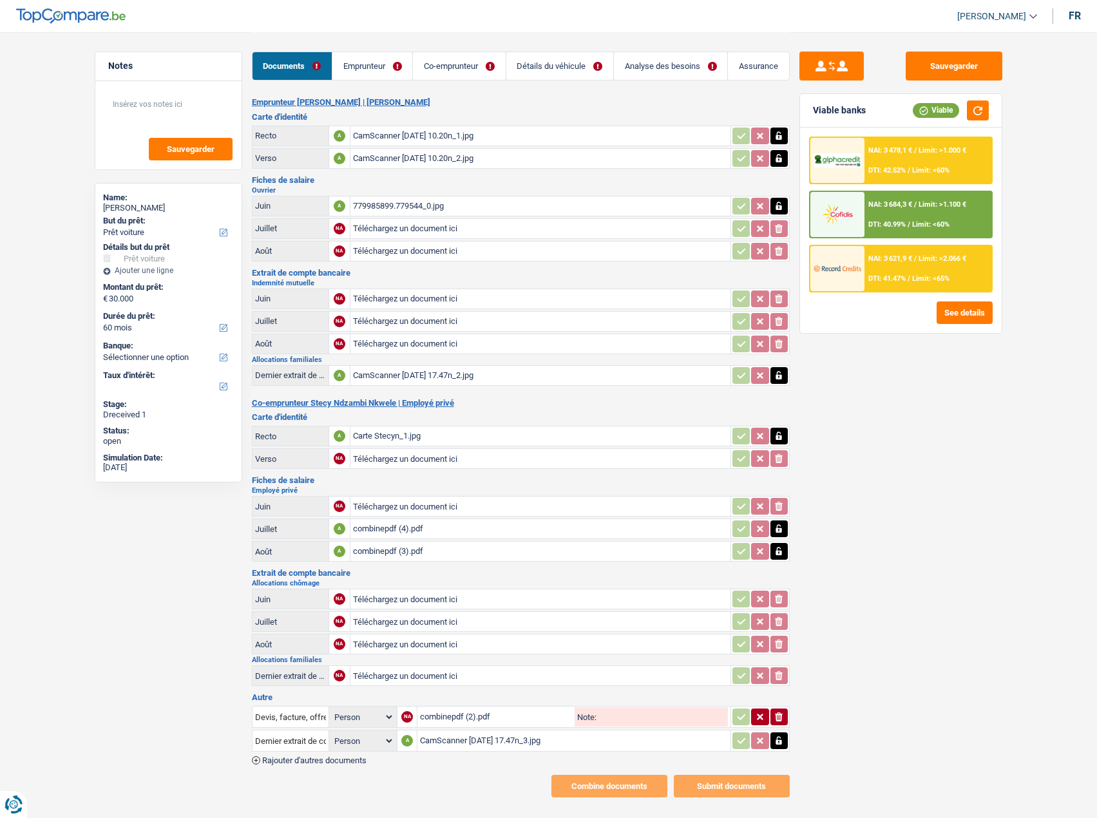
click at [442, 503] on input "Téléchargez un document ici" at bounding box center [540, 506] width 375 height 19
type input "C:\fakepath\combinepdf (5).pdf"
type input "C:\fakepath\Dossier Mpiran_7.jpg"
type input "C:\fakepath\Dossier Mpiran_8.jpg"
type input "C:\fakepath\Dossier Mpiran_9.jpg"
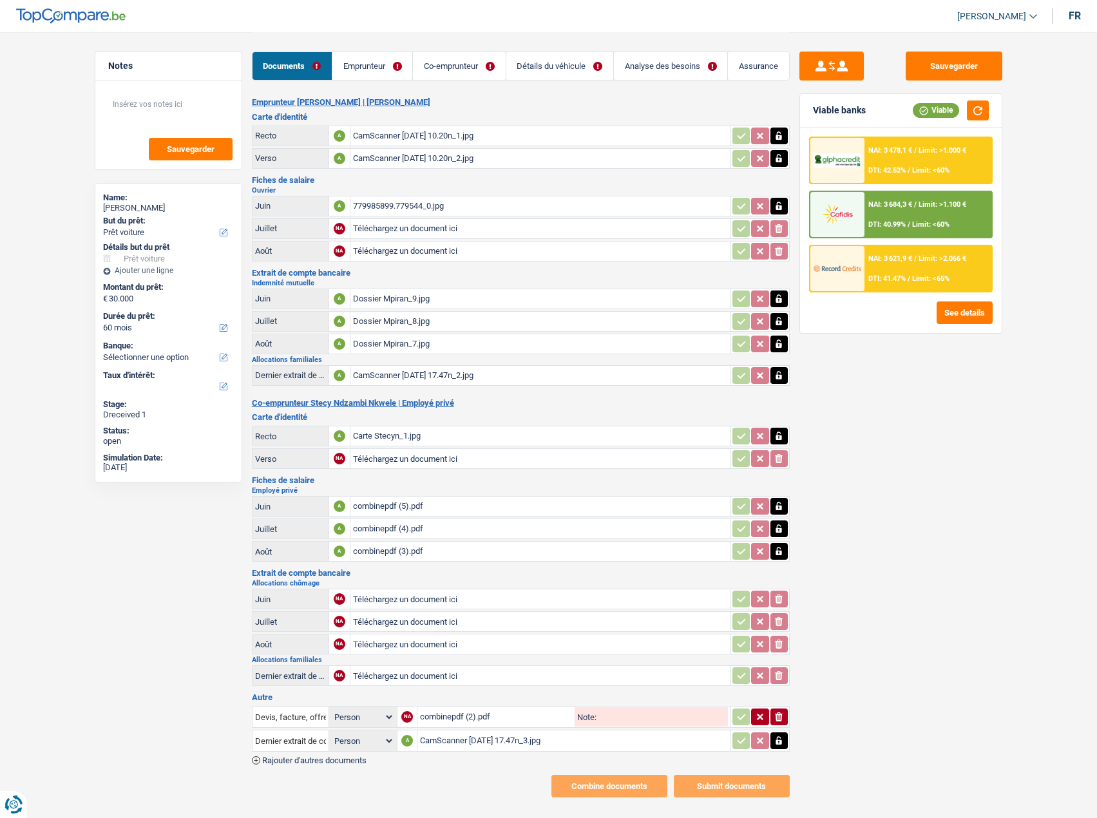
type input "C:\fakepath\Dossier Mpiran_10.jpg"
type input "C:\fakepath\Dossier Mpiran_11.jpg"
type input "C:\fakepath\Dossier Mpiran_12.jpg"
drag, startPoint x: 293, startPoint y: 765, endPoint x: 395, endPoint y: 753, distance: 102.5
click at [294, 765] on div "Emprunteur [PERSON_NAME] | [PERSON_NAME] d'identité Recto A CamScanner [DATE] 1…" at bounding box center [521, 447] width 538 height 700
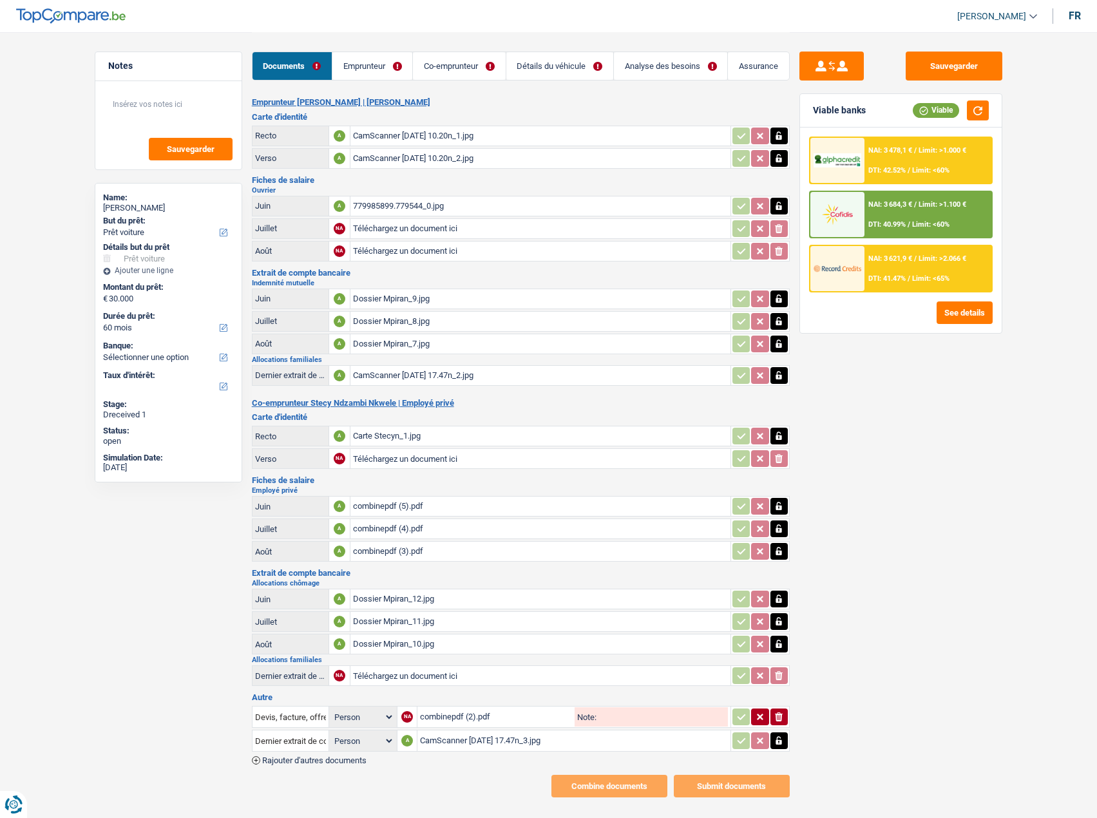
click at [336, 756] on span "Rajouter d'autres documents" at bounding box center [314, 760] width 104 height 8
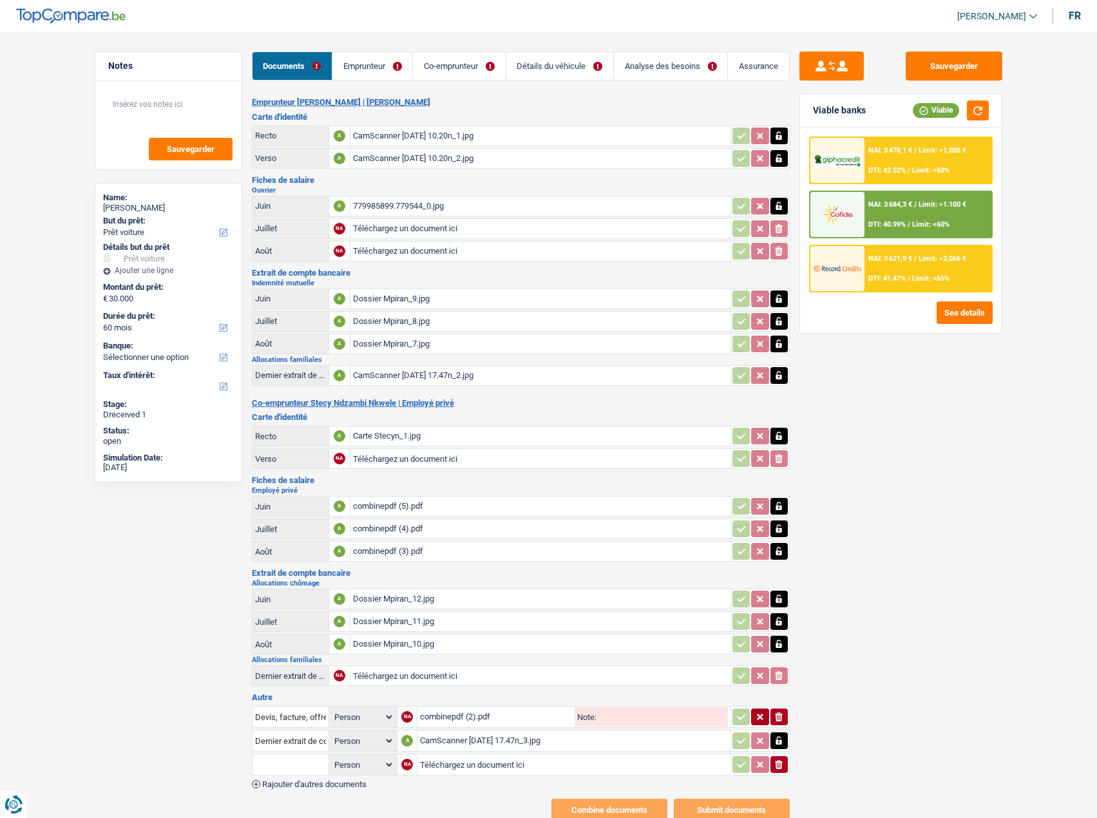
type input "C:\fakepath\Dossier Mpiran_13.jpg"
click at [309, 769] on input "text" at bounding box center [290, 764] width 71 height 21
click at [209, 752] on div "Notes Sauvegarder Name: [PERSON_NAME] But du prêt: Confort maison: meubles, tex…" at bounding box center [168, 425] width 167 height 746
click at [374, 379] on div "CamScanner [DATE] 17.47n_2.jpg" at bounding box center [540, 375] width 375 height 19
click at [782, 381] on icon "button" at bounding box center [779, 375] width 10 height 13
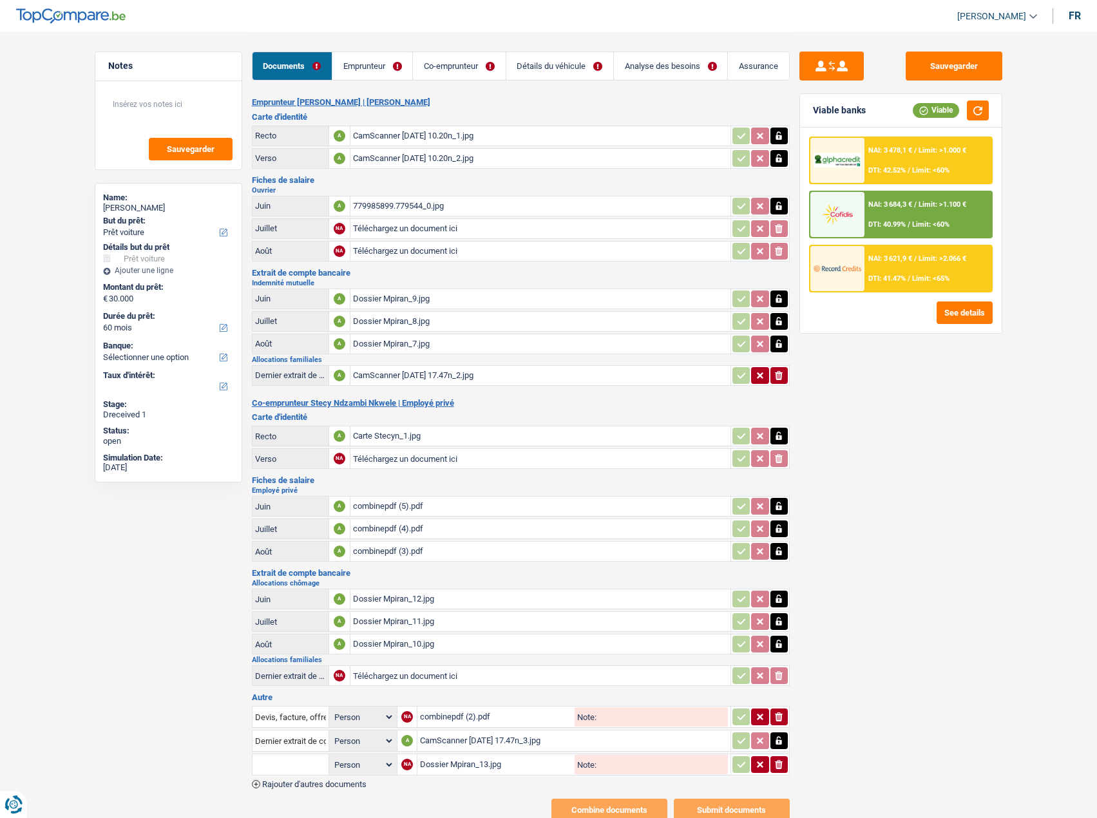
click at [782, 381] on icon "ionicons-v5-e" at bounding box center [779, 375] width 10 height 13
click at [620, 374] on input "Téléchargez un document ici" at bounding box center [540, 375] width 375 height 19
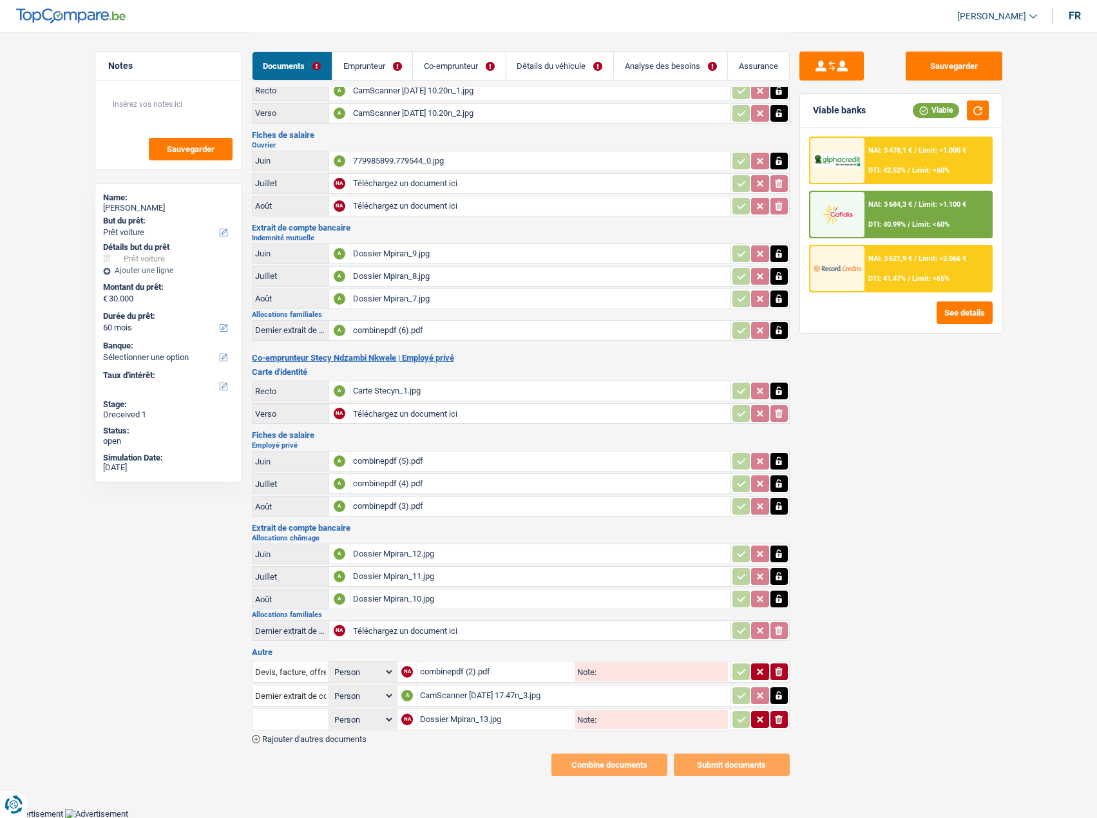
click at [509, 717] on div "Dossier Mpiran_13.jpg" at bounding box center [496, 719] width 152 height 19
drag, startPoint x: 781, startPoint y: 721, endPoint x: 778, endPoint y: 713, distance: 8.8
click at [780, 721] on icon "ionicons-v5-e" at bounding box center [779, 719] width 10 height 13
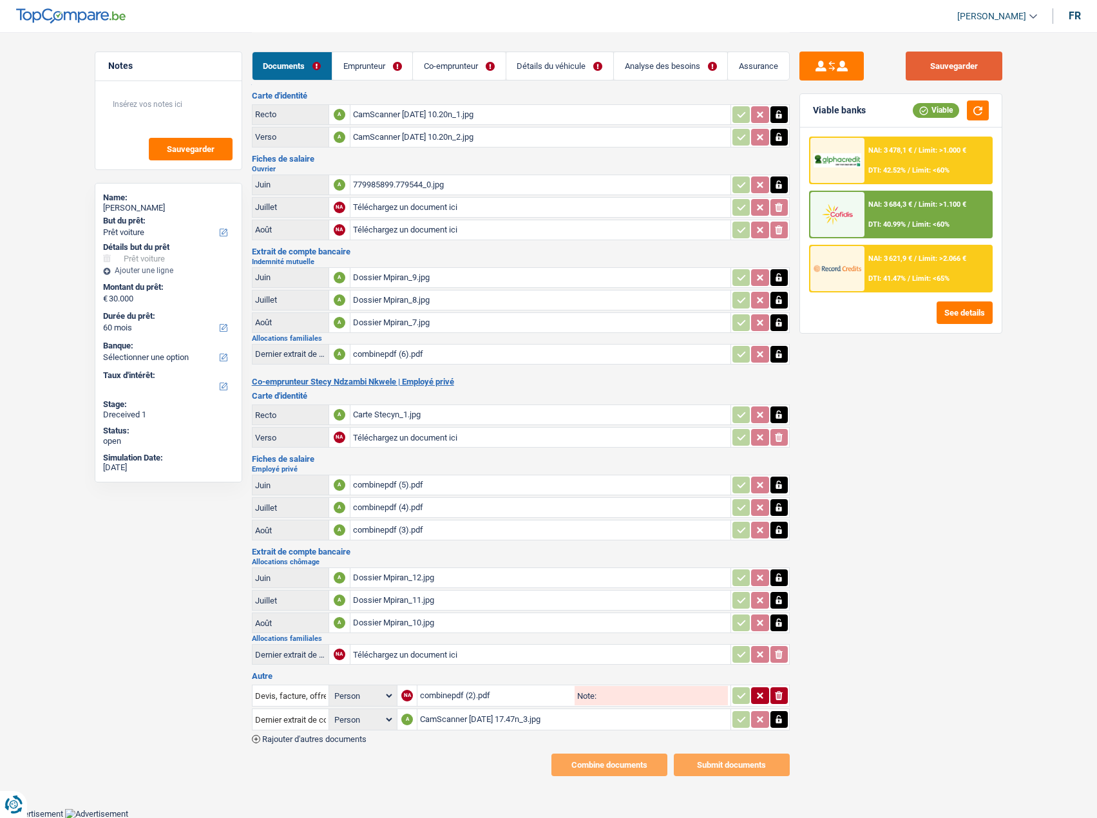
click at [947, 68] on button "Sauvegarder" at bounding box center [954, 66] width 97 height 29
click at [984, 114] on button "button" at bounding box center [978, 110] width 22 height 20
click at [472, 702] on div "combinepdf (2).pdf" at bounding box center [496, 695] width 152 height 19
click at [475, 719] on div "CamScanner [DATE] 17.47n_3.jpg" at bounding box center [573, 719] width 307 height 19
drag, startPoint x: 474, startPoint y: 719, endPoint x: 483, endPoint y: 715, distance: 9.8
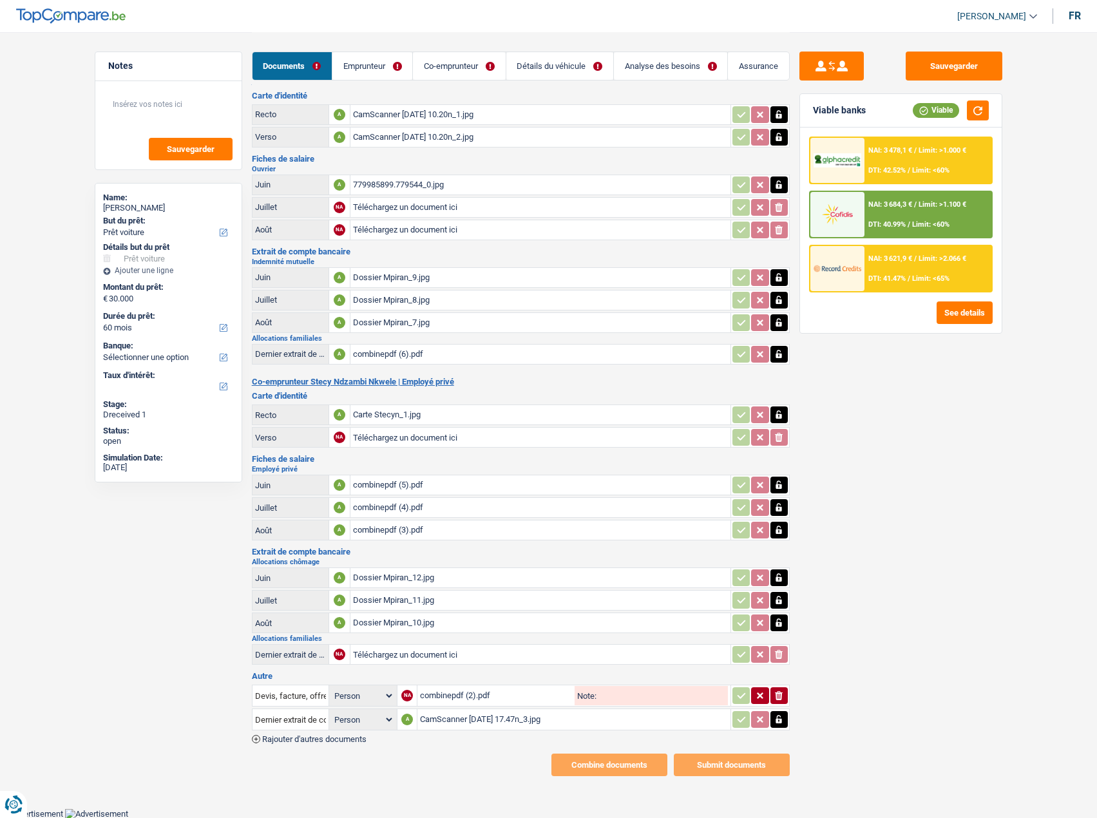
click at [476, 718] on div "CamScanner [DATE] 17.47n_3.jpg" at bounding box center [573, 719] width 307 height 19
click at [779, 350] on icon "button" at bounding box center [779, 354] width 10 height 13
drag, startPoint x: 778, startPoint y: 350, endPoint x: 740, endPoint y: 356, distance: 38.4
click at [777, 350] on icon "button" at bounding box center [779, 354] width 6 height 8
click at [505, 347] on input "Téléchargez un document ici" at bounding box center [540, 354] width 375 height 19
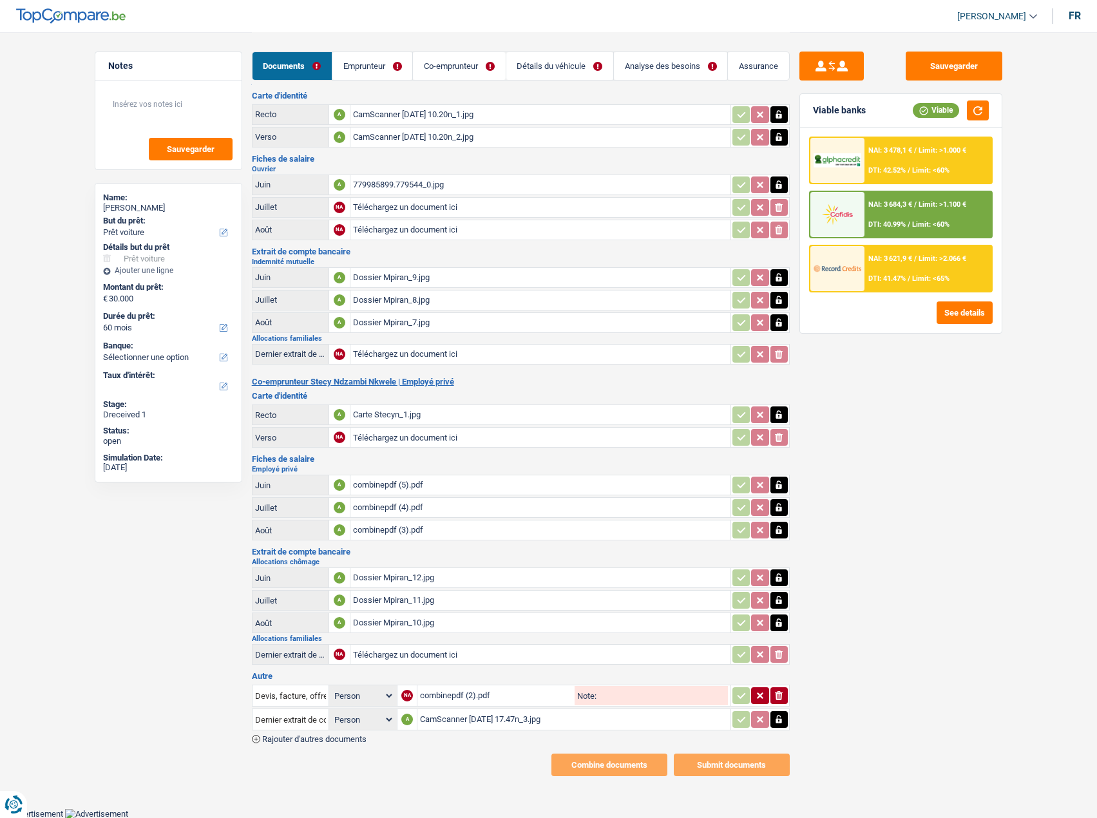
type input "C:\fakepath\combinepdf (7).pdf"
drag, startPoint x: 362, startPoint y: 57, endPoint x: 412, endPoint y: 60, distance: 49.7
click at [362, 57] on link "Emprunteur" at bounding box center [372, 66] width 80 height 28
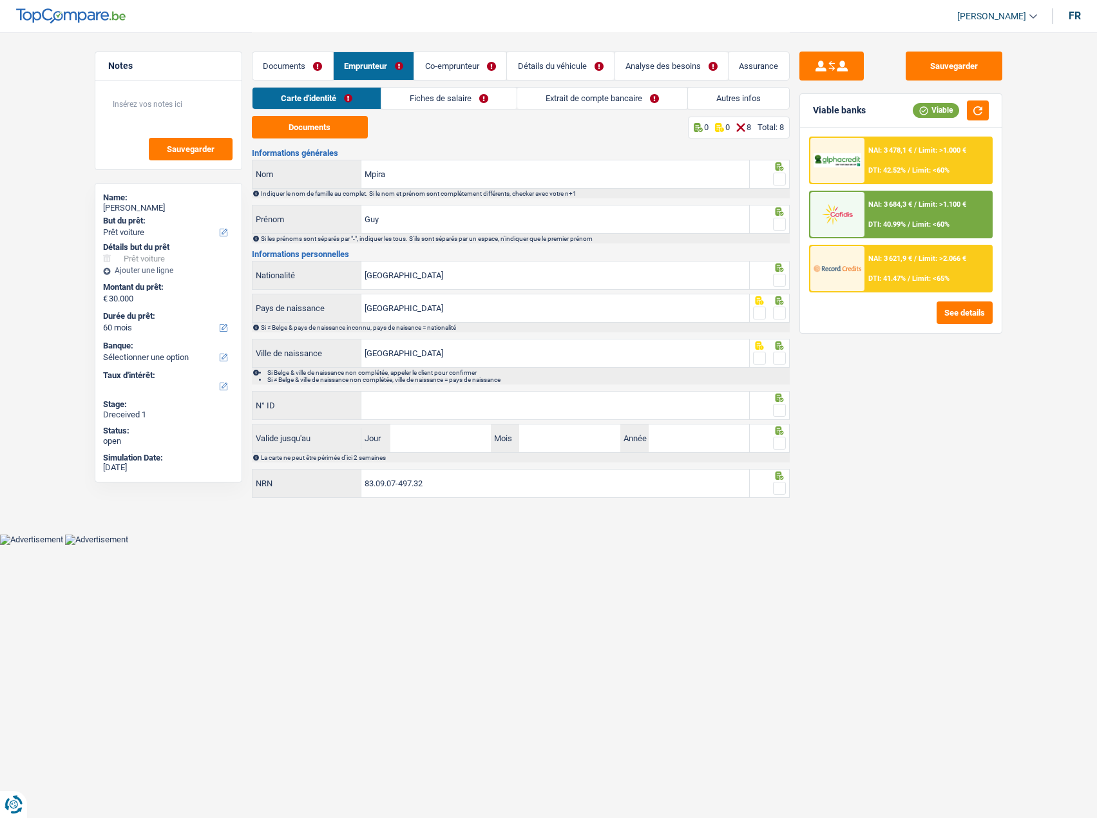
scroll to position [0, 0]
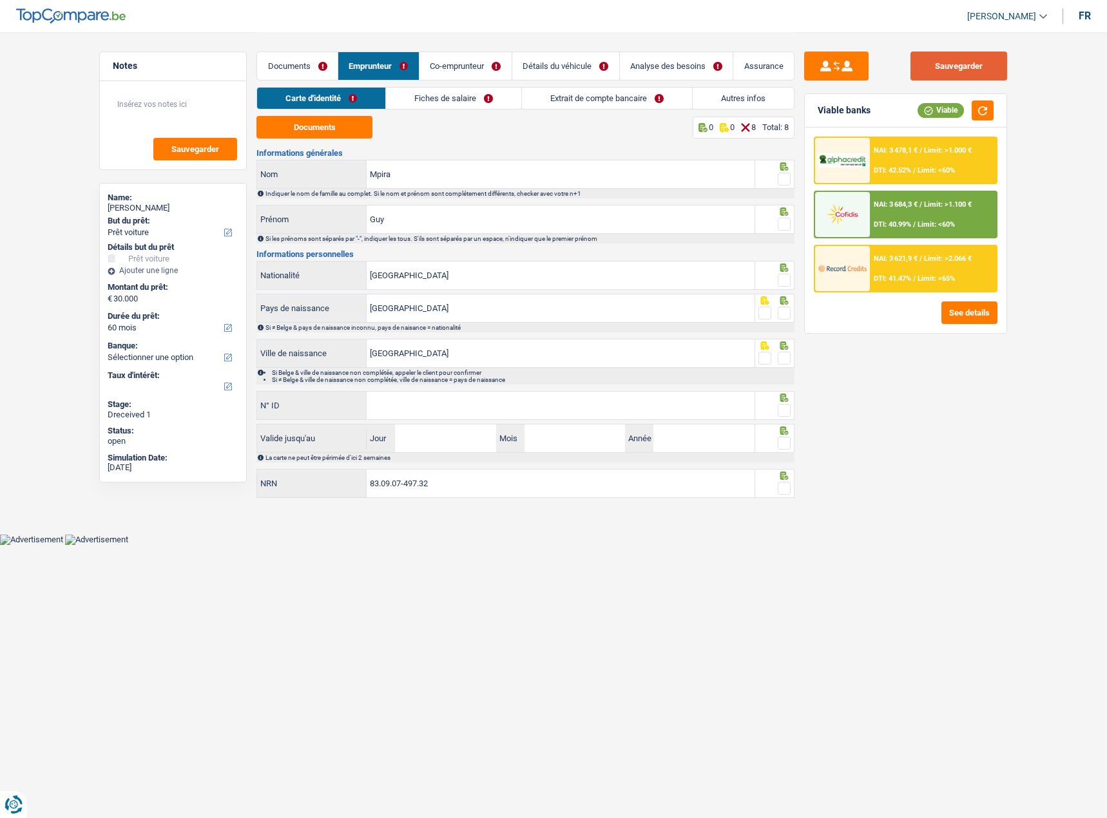
click at [938, 61] on button "Sauvegarder" at bounding box center [958, 66] width 97 height 29
drag, startPoint x: 267, startPoint y: 118, endPoint x: 350, endPoint y: 128, distance: 84.3
click at [267, 118] on button "Documents" at bounding box center [314, 127] width 116 height 23
drag, startPoint x: 786, startPoint y: 171, endPoint x: 785, endPoint y: 191, distance: 20.1
click at [786, 173] on div at bounding box center [775, 174] width 40 height 29
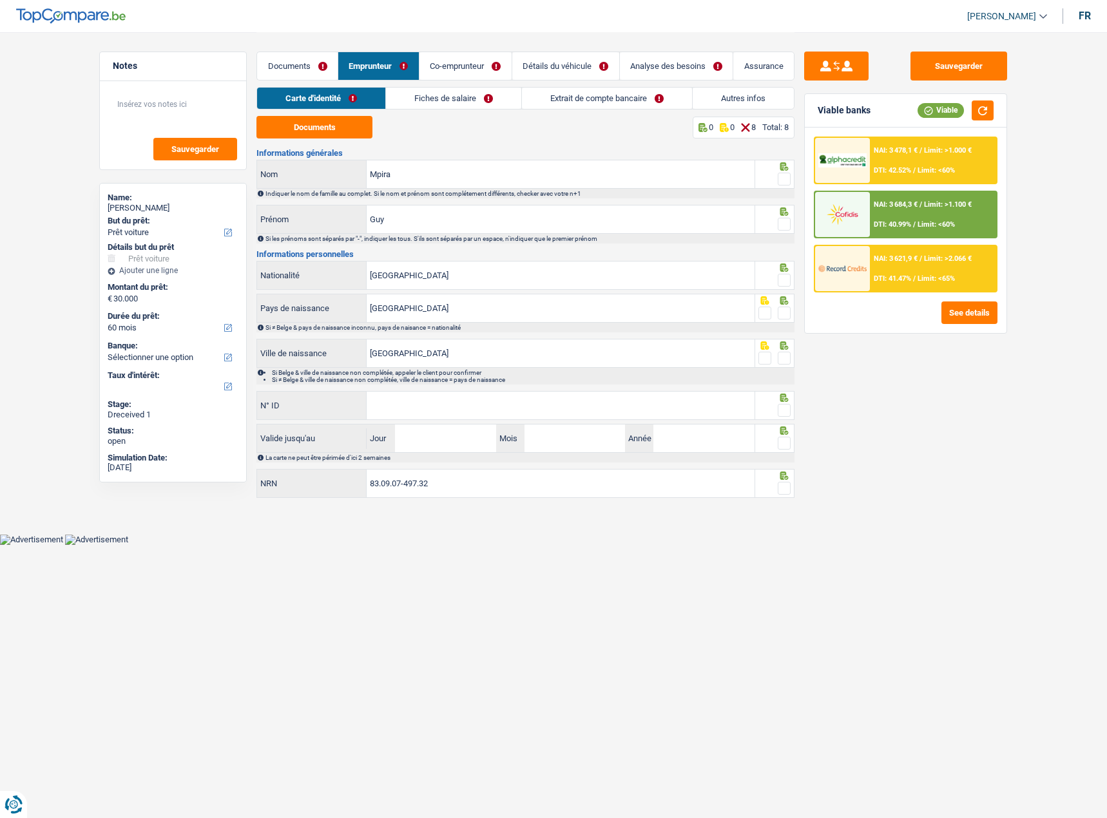
click at [781, 199] on div "Informations générales Mpira Nom Indiquer le nom de famille au complet. Si le n…" at bounding box center [525, 324] width 538 height 351
click at [781, 222] on span at bounding box center [783, 224] width 13 height 13
click at [0, 0] on input "radio" at bounding box center [0, 0] width 0 height 0
drag, startPoint x: 785, startPoint y: 257, endPoint x: 783, endPoint y: 266, distance: 9.1
click at [785, 258] on h3 "Informations personnelles" at bounding box center [525, 254] width 538 height 8
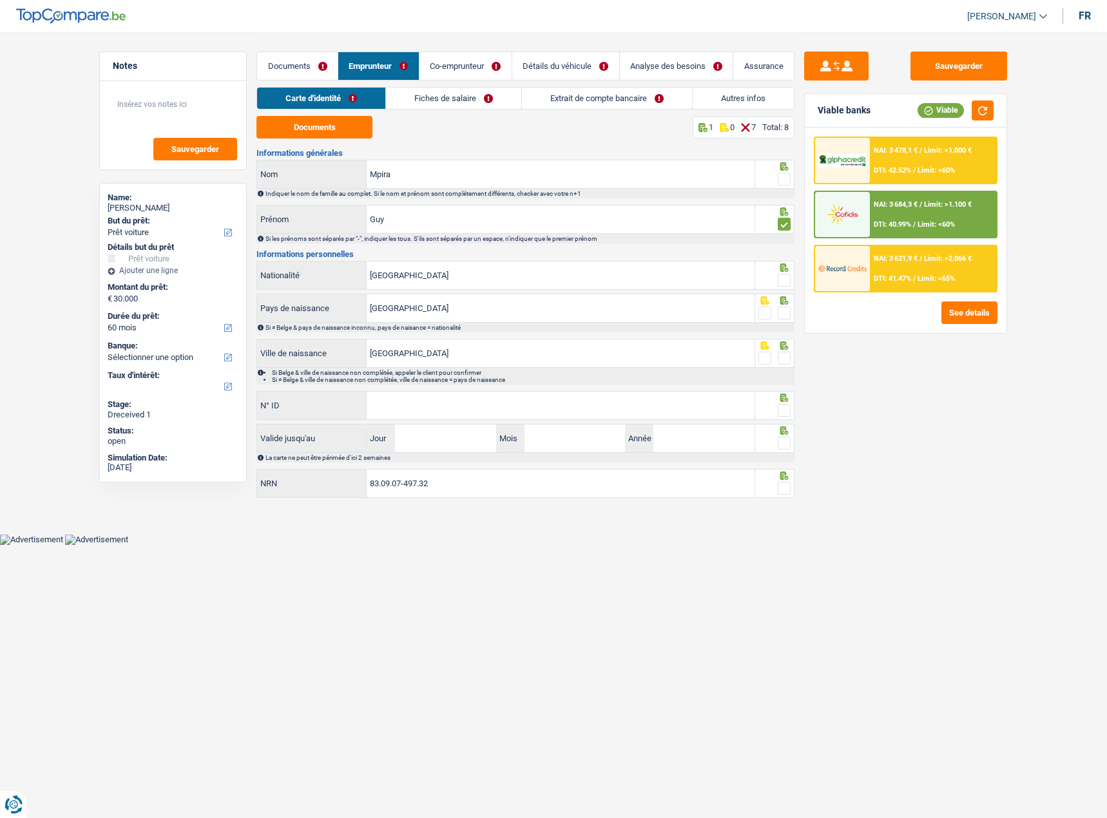
click at [783, 268] on icon at bounding box center [784, 267] width 8 height 8
click at [782, 275] on div at bounding box center [783, 280] width 13 height 16
click at [786, 300] on icon at bounding box center [784, 300] width 8 height 8
click at [783, 308] on span at bounding box center [783, 313] width 13 height 13
click at [0, 0] on input "radio" at bounding box center [0, 0] width 0 height 0
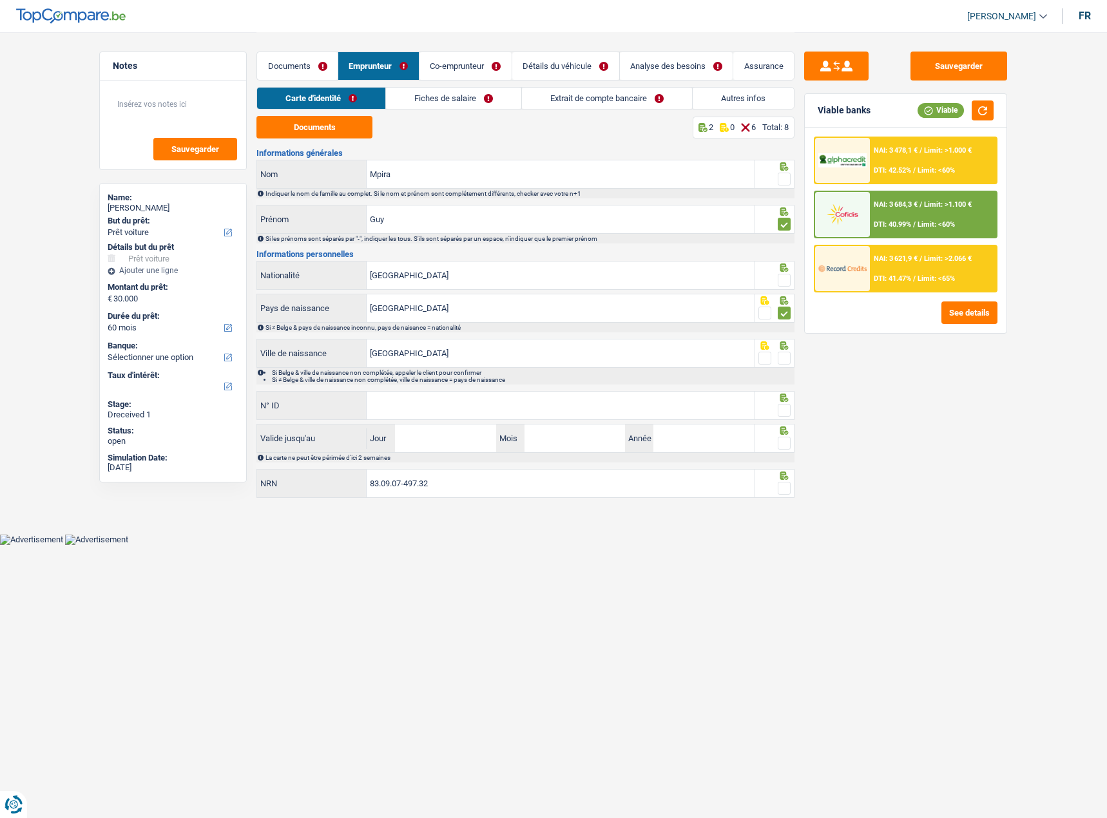
click at [782, 278] on span at bounding box center [783, 280] width 13 height 13
click at [0, 0] on input "radio" at bounding box center [0, 0] width 0 height 0
paste input "[PHONE_NUMBER]"
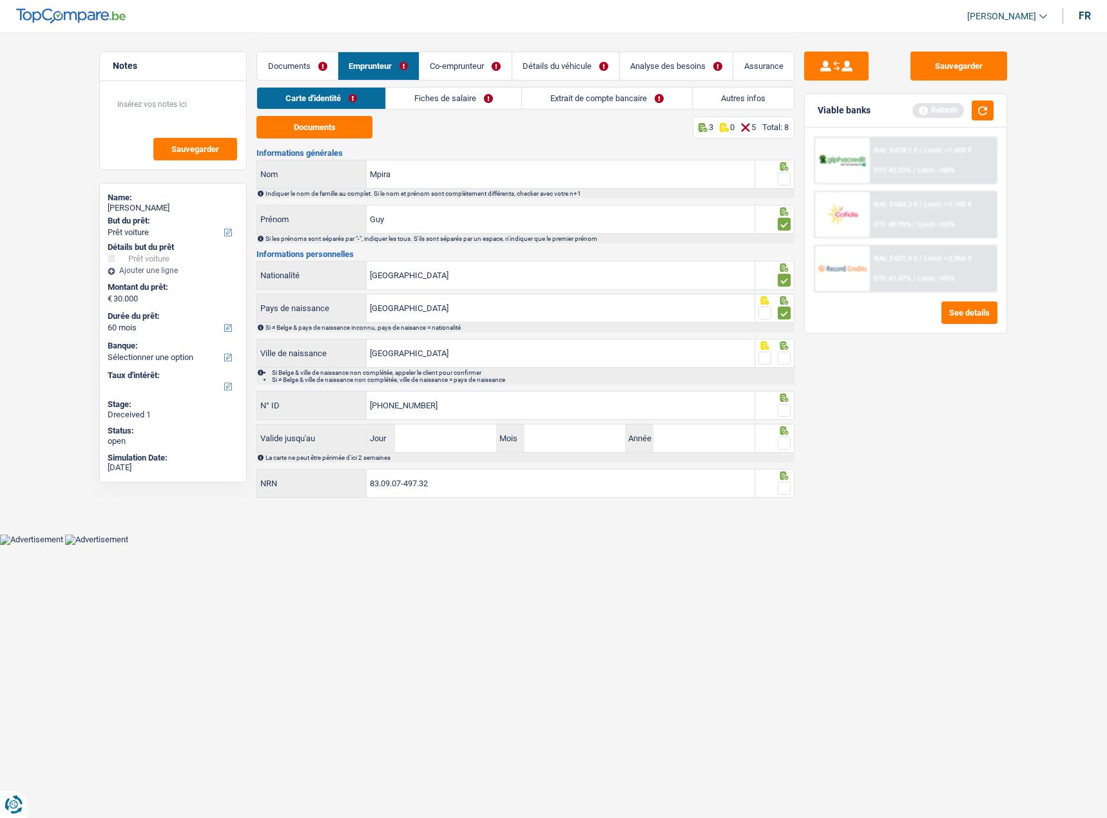
type input "[PHONE_NUMBER]"
click at [451, 434] on input "Jour" at bounding box center [445, 438] width 100 height 28
type input "19"
type input "08"
type input "2026"
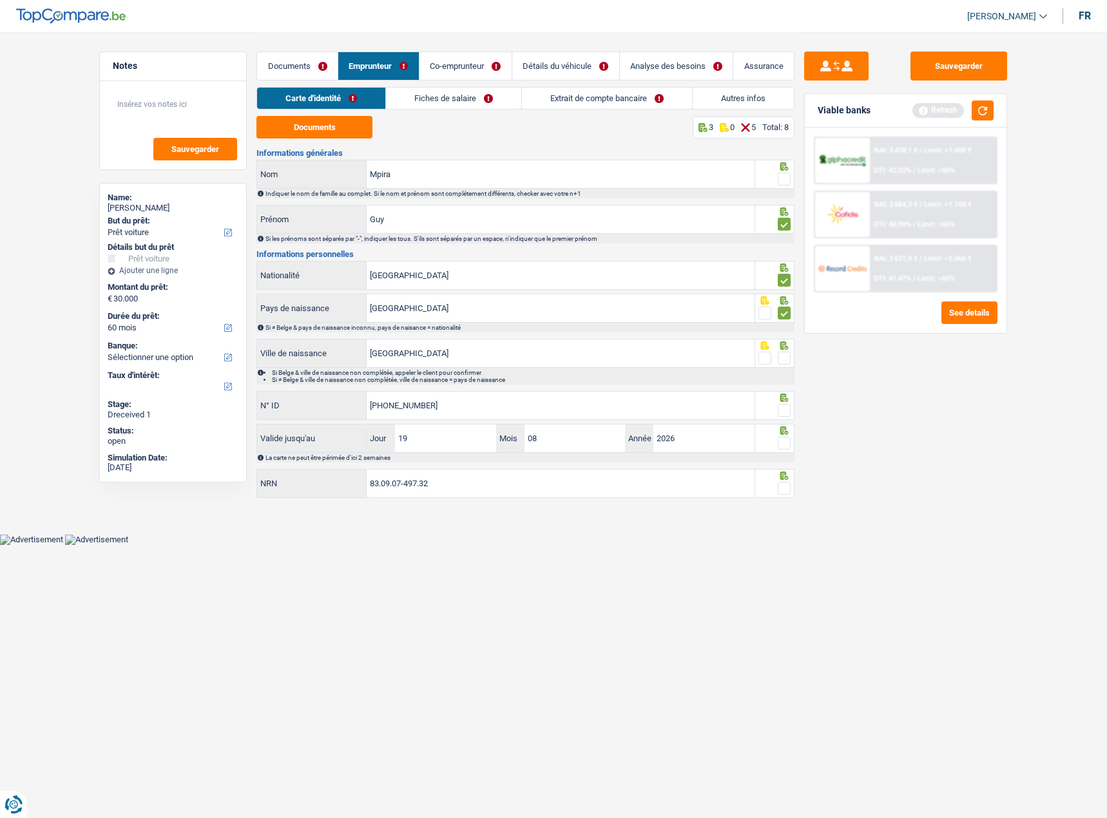
drag, startPoint x: 788, startPoint y: 437, endPoint x: 780, endPoint y: 437, distance: 7.7
click at [787, 437] on span at bounding box center [783, 443] width 13 height 13
click at [0, 0] on input "radio" at bounding box center [0, 0] width 0 height 0
click at [784, 412] on span at bounding box center [783, 410] width 13 height 13
click at [0, 0] on input "radio" at bounding box center [0, 0] width 0 height 0
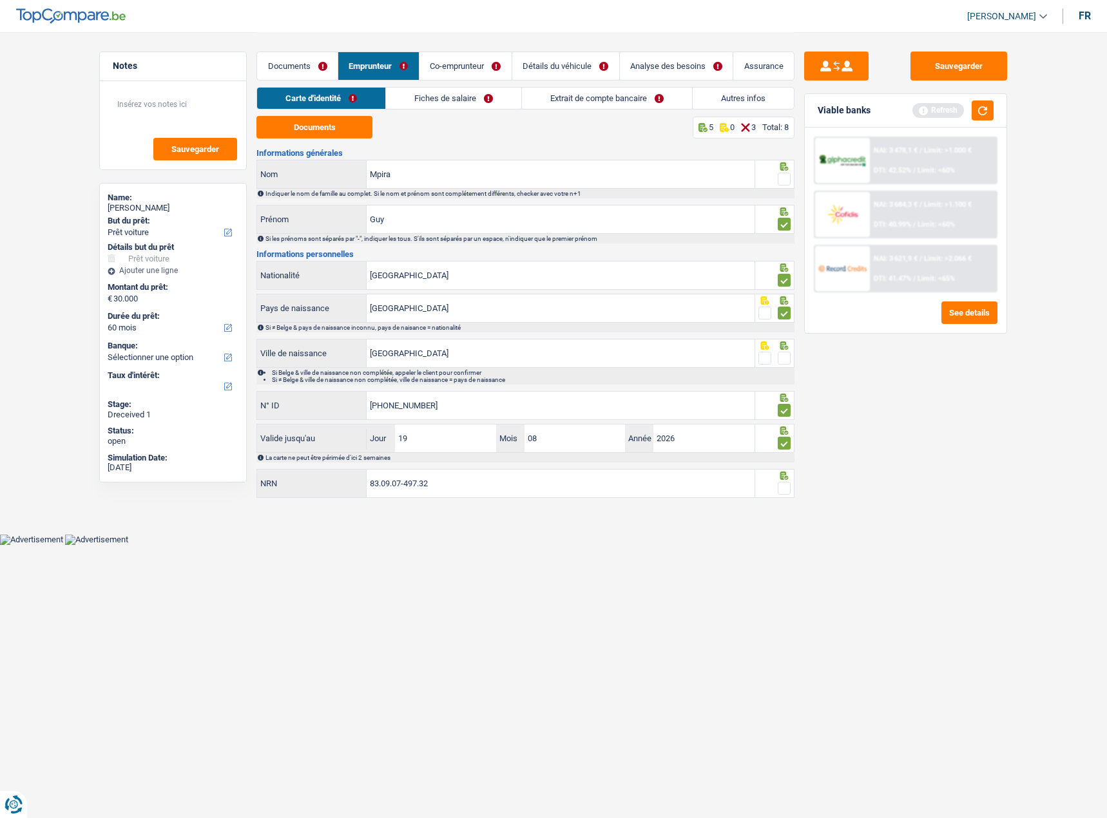
click at [785, 351] on div at bounding box center [783, 358] width 13 height 16
click at [785, 361] on span at bounding box center [783, 358] width 13 height 13
click at [0, 0] on input "radio" at bounding box center [0, 0] width 0 height 0
click at [787, 483] on span at bounding box center [783, 488] width 13 height 13
click at [0, 0] on input "radio" at bounding box center [0, 0] width 0 height 0
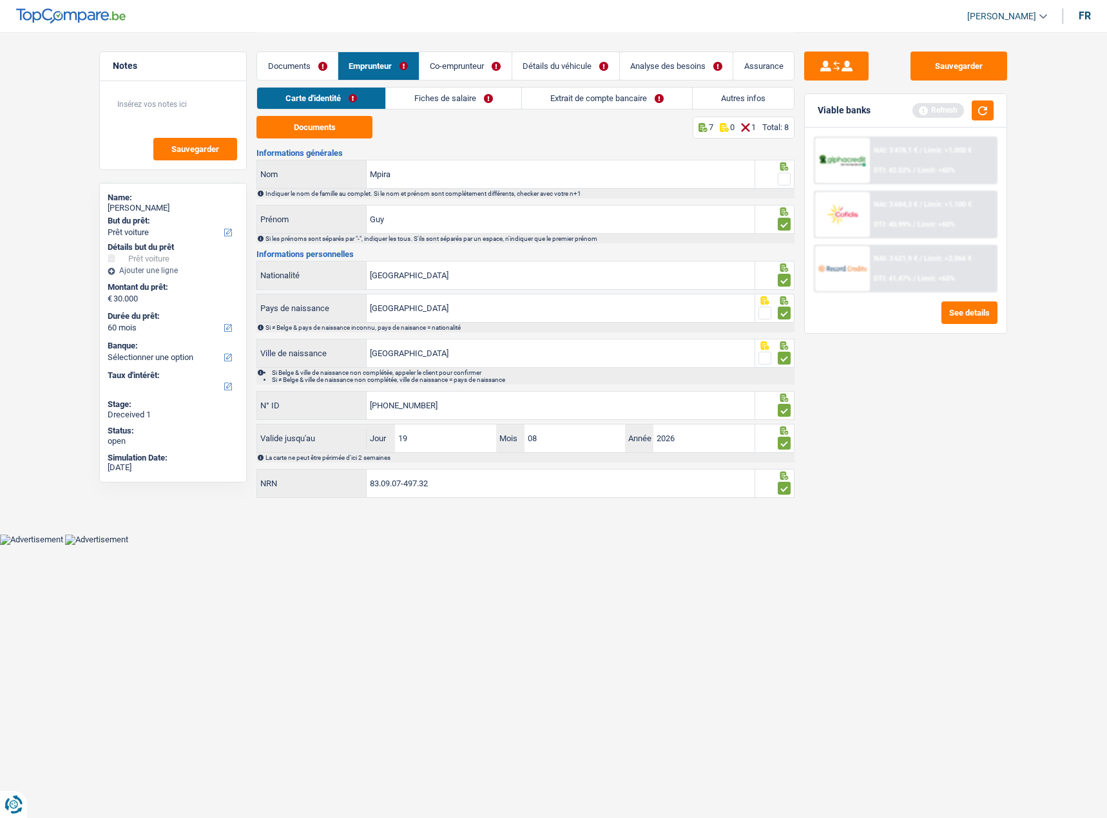
click at [421, 95] on link "Fiches de salaire" at bounding box center [453, 98] width 135 height 21
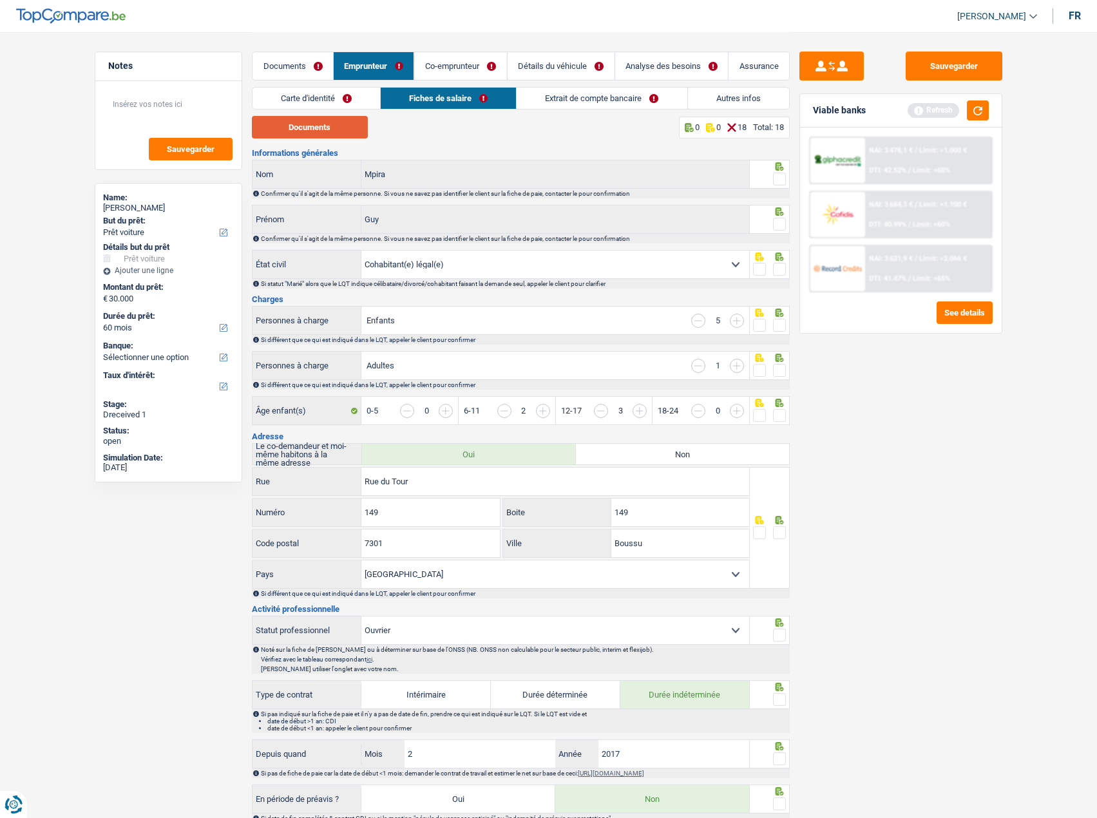
click at [337, 131] on button "Documents" at bounding box center [310, 127] width 116 height 23
click at [774, 177] on fieldset at bounding box center [769, 179] width 33 height 16
click at [777, 182] on span at bounding box center [779, 179] width 13 height 13
click at [0, 0] on input "radio" at bounding box center [0, 0] width 0 height 0
click at [781, 229] on span at bounding box center [779, 224] width 13 height 13
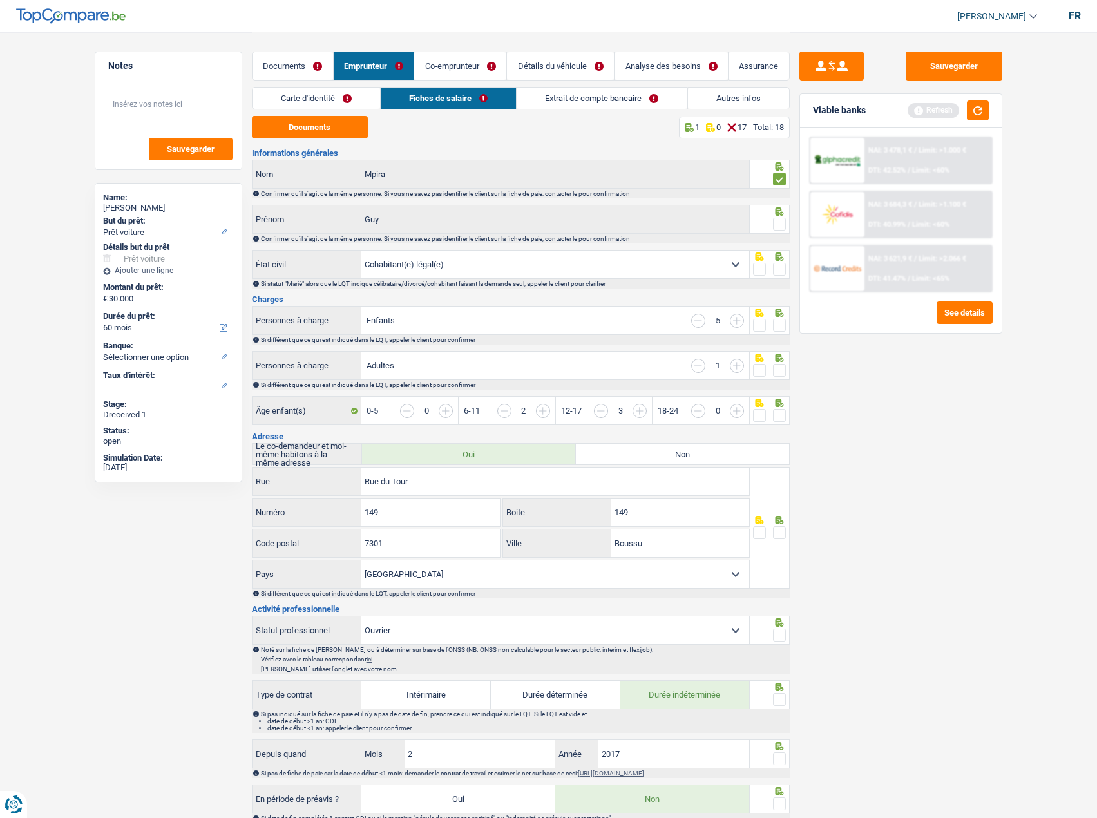
click at [0, 0] on input "radio" at bounding box center [0, 0] width 0 height 0
click at [781, 270] on span at bounding box center [779, 269] width 13 height 13
click at [0, 0] on input "radio" at bounding box center [0, 0] width 0 height 0
click at [779, 323] on span at bounding box center [779, 325] width 13 height 13
click at [0, 0] on input "radio" at bounding box center [0, 0] width 0 height 0
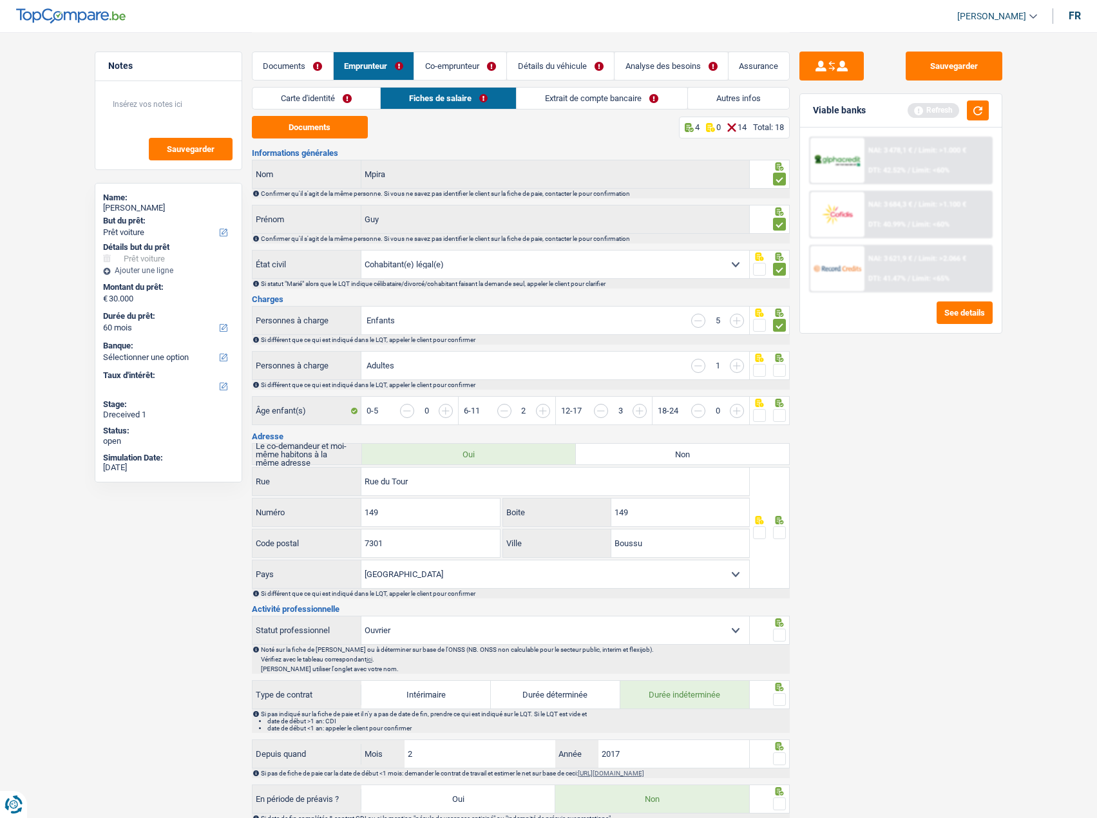
click at [768, 357] on div at bounding box center [769, 357] width 33 height 10
click at [777, 371] on span at bounding box center [779, 370] width 13 height 13
click at [0, 0] on input "radio" at bounding box center [0, 0] width 0 height 0
click at [779, 407] on input "button" at bounding box center [978, 418] width 497 height 28
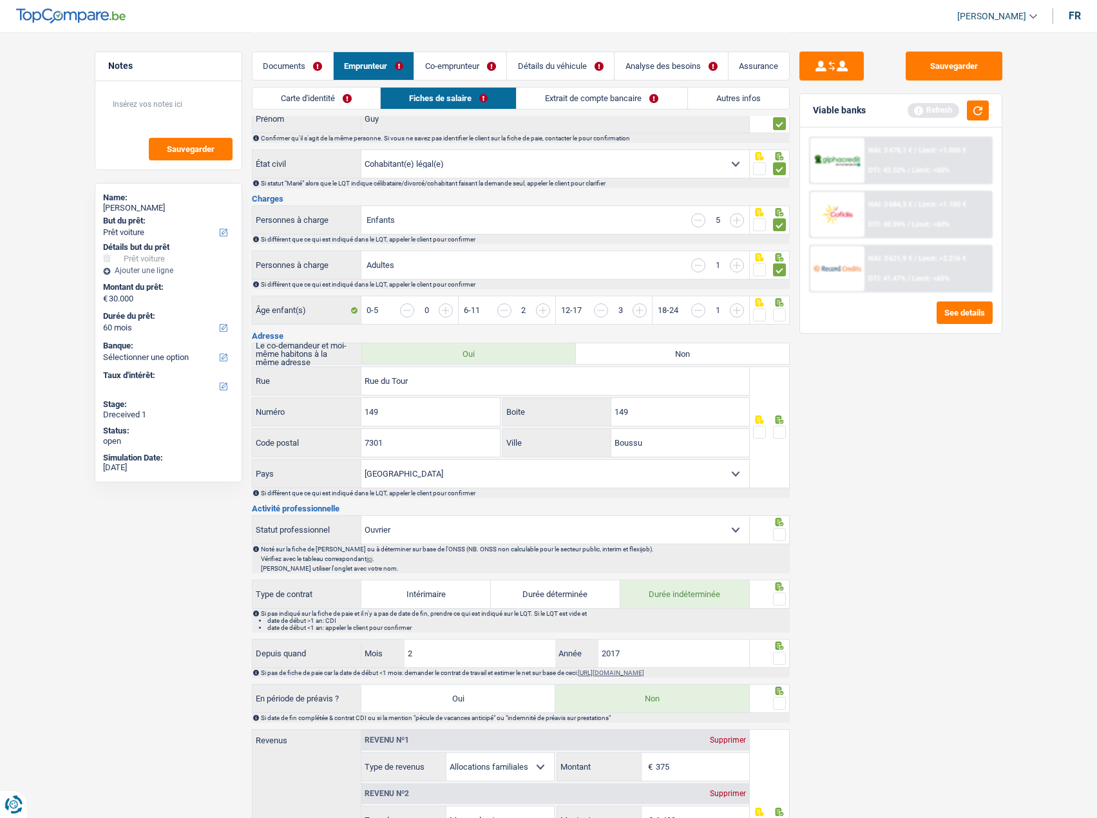
scroll to position [322, 0]
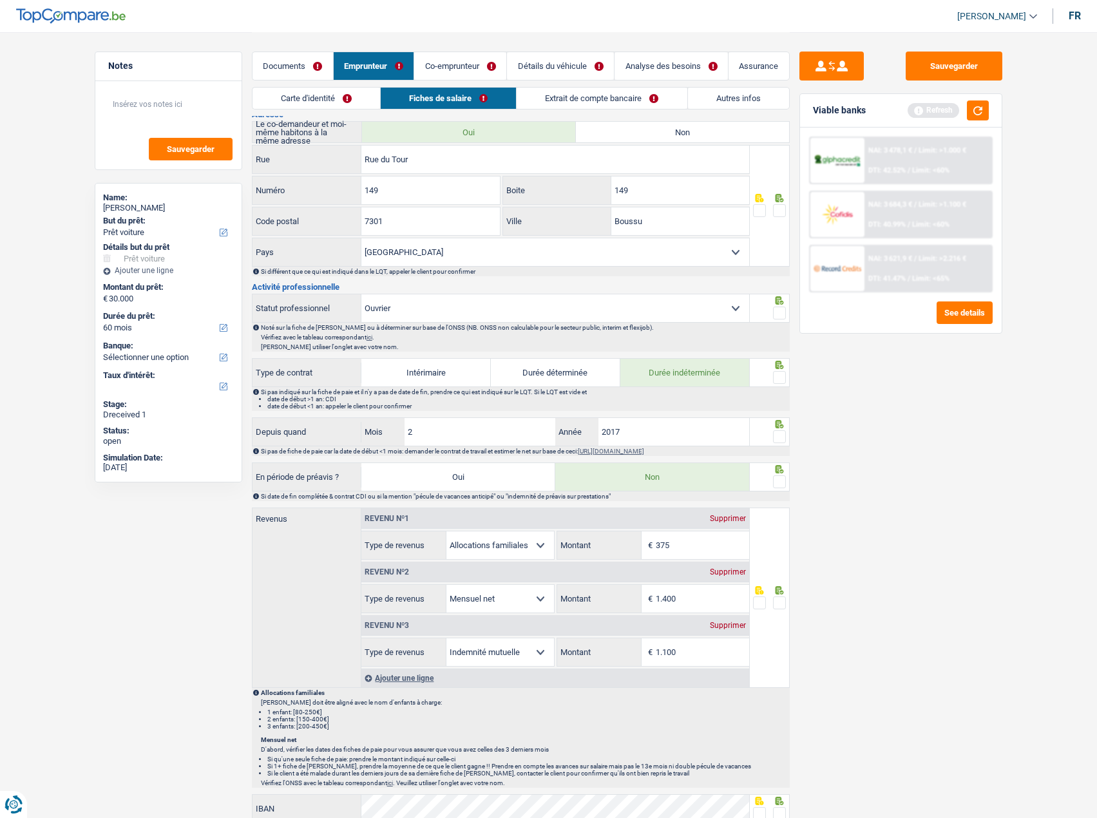
click at [782, 314] on span at bounding box center [779, 313] width 13 height 13
click at [0, 0] on input "radio" at bounding box center [0, 0] width 0 height 0
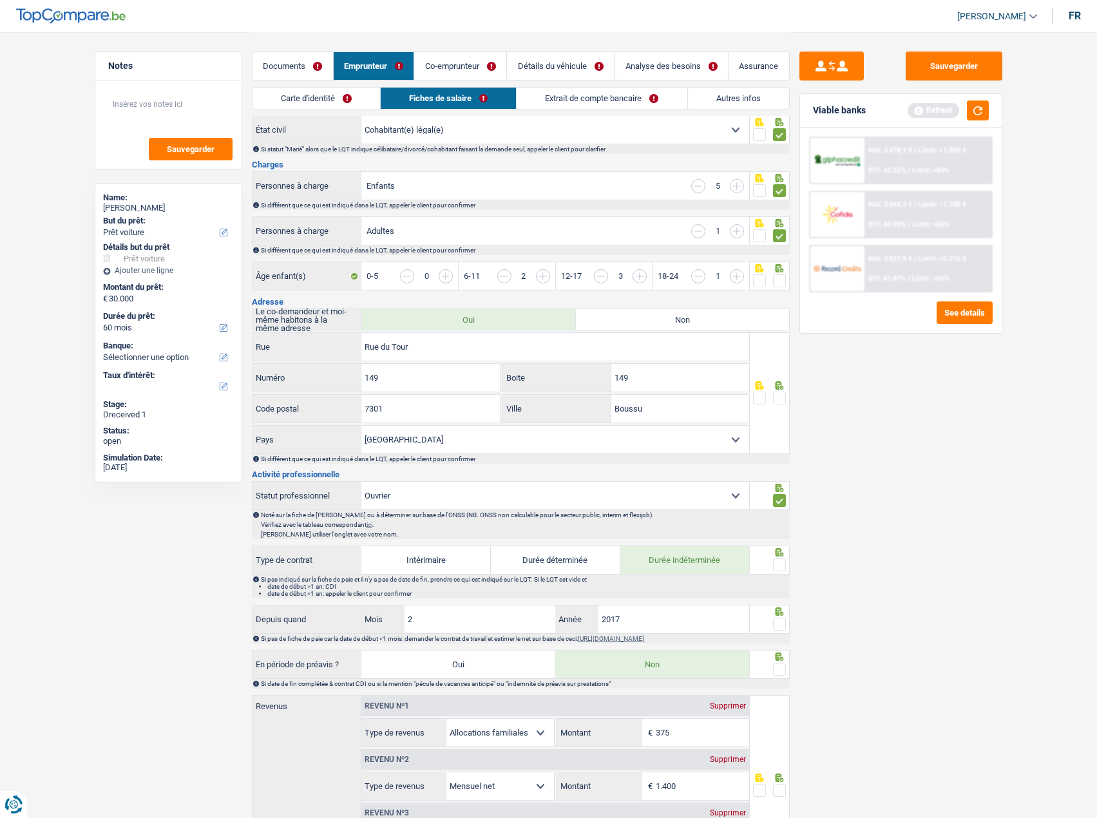
scroll to position [129, 0]
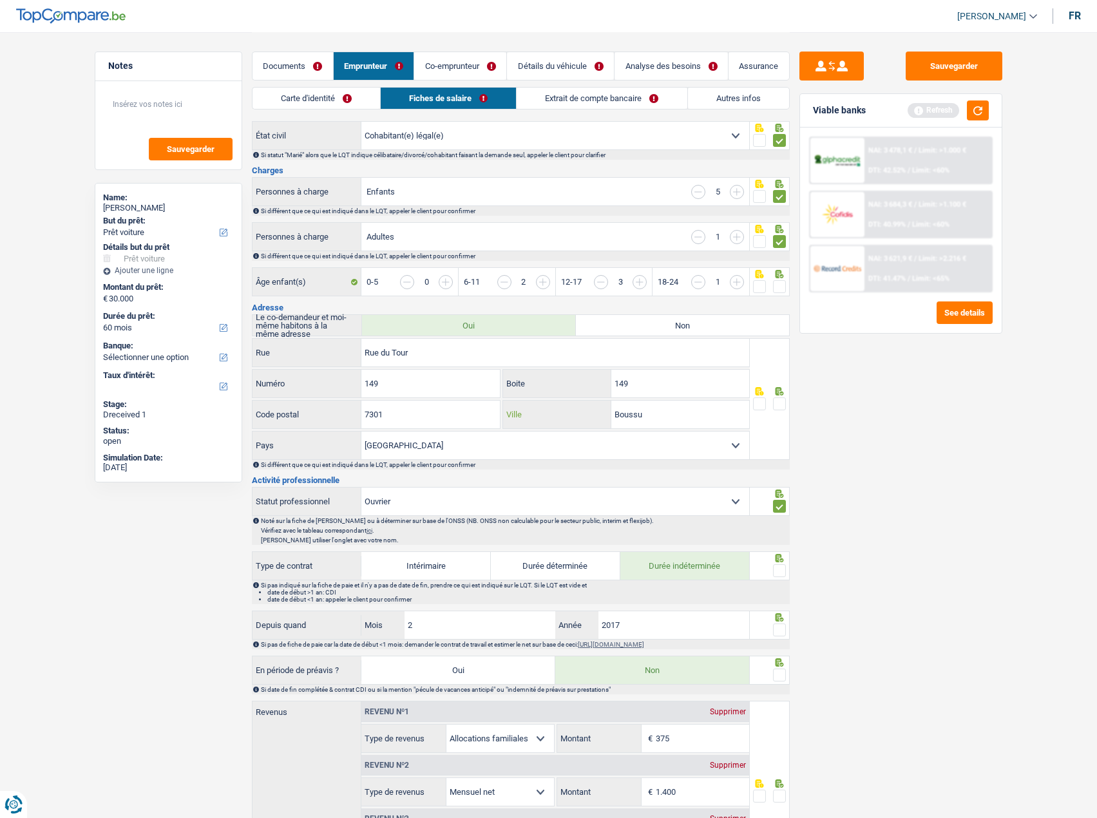
click at [585, 420] on div "Boussu Ville" at bounding box center [626, 415] width 246 height 28
paste input "HORNU"
type input "HORNU"
click at [779, 401] on span at bounding box center [779, 403] width 13 height 13
click at [0, 0] on input "radio" at bounding box center [0, 0] width 0 height 0
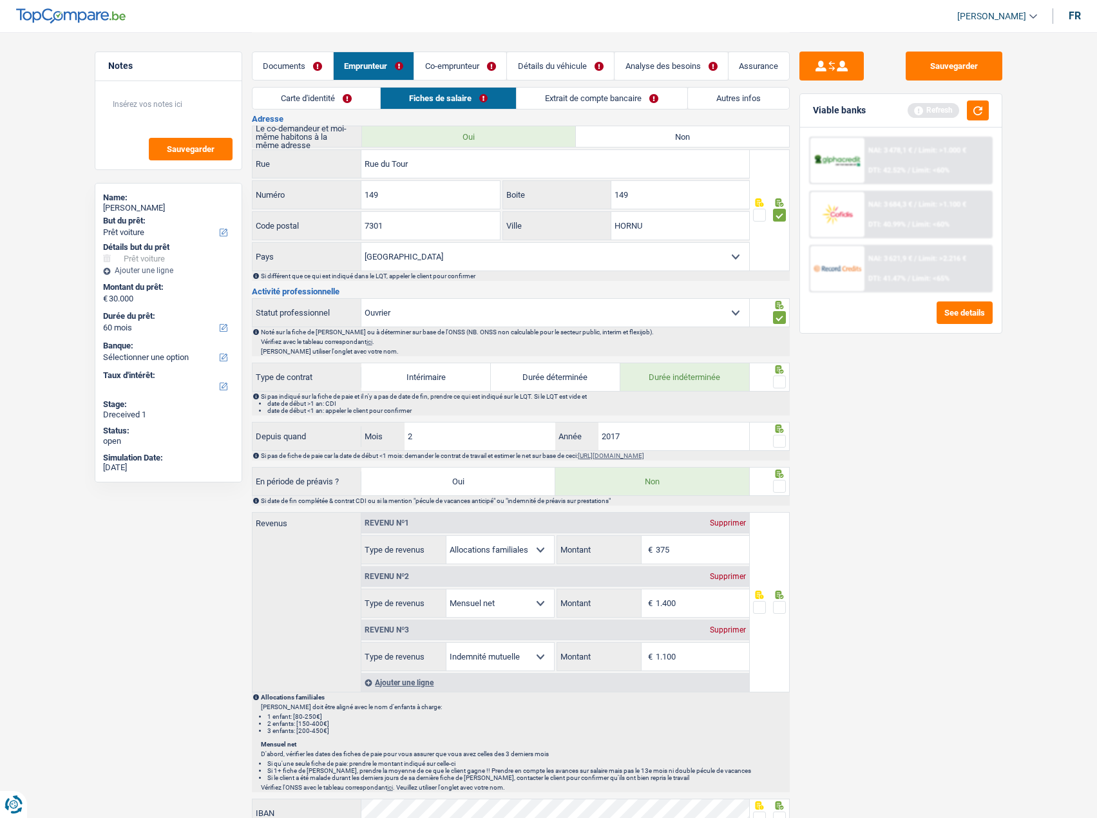
scroll to position [193, 0]
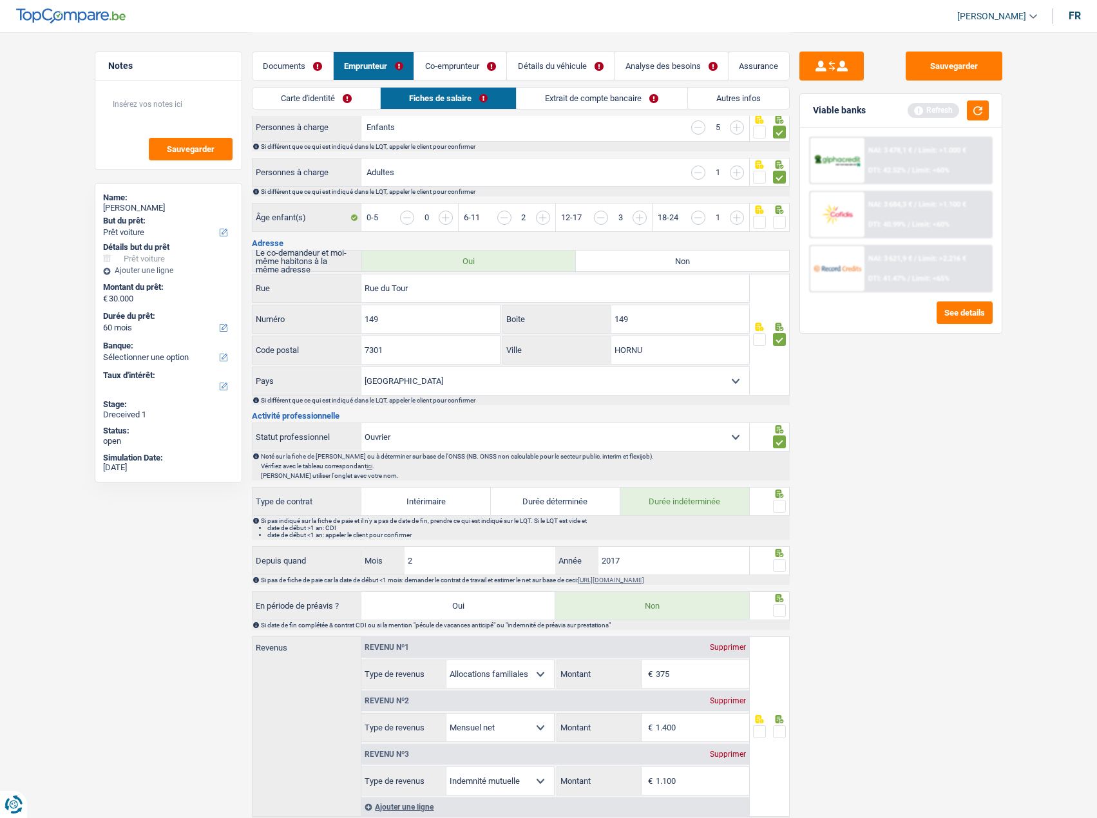
click at [775, 221] on span at bounding box center [779, 222] width 13 height 13
click at [0, 0] on input "radio" at bounding box center [0, 0] width 0 height 0
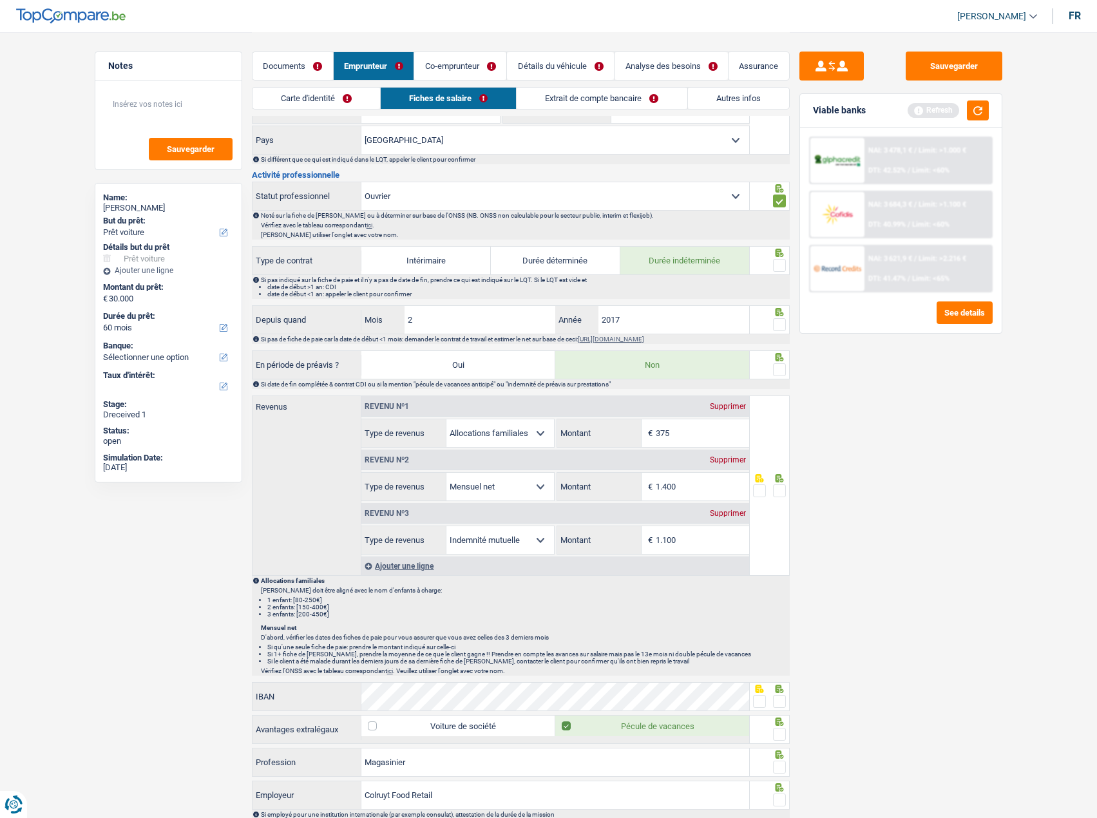
scroll to position [515, 0]
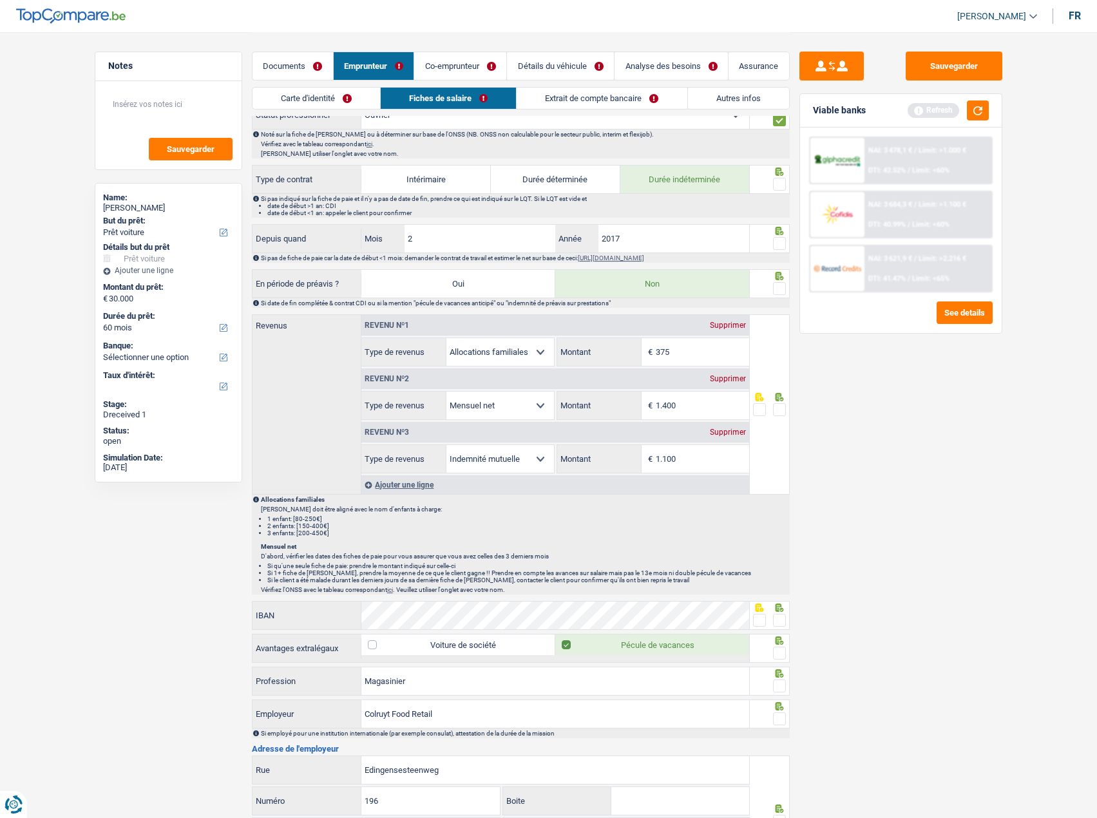
click at [782, 186] on span at bounding box center [779, 184] width 13 height 13
click at [0, 0] on input "radio" at bounding box center [0, 0] width 0 height 0
click at [776, 227] on div at bounding box center [770, 238] width 40 height 29
click at [779, 246] on span at bounding box center [779, 243] width 13 height 13
click at [0, 0] on input "radio" at bounding box center [0, 0] width 0 height 0
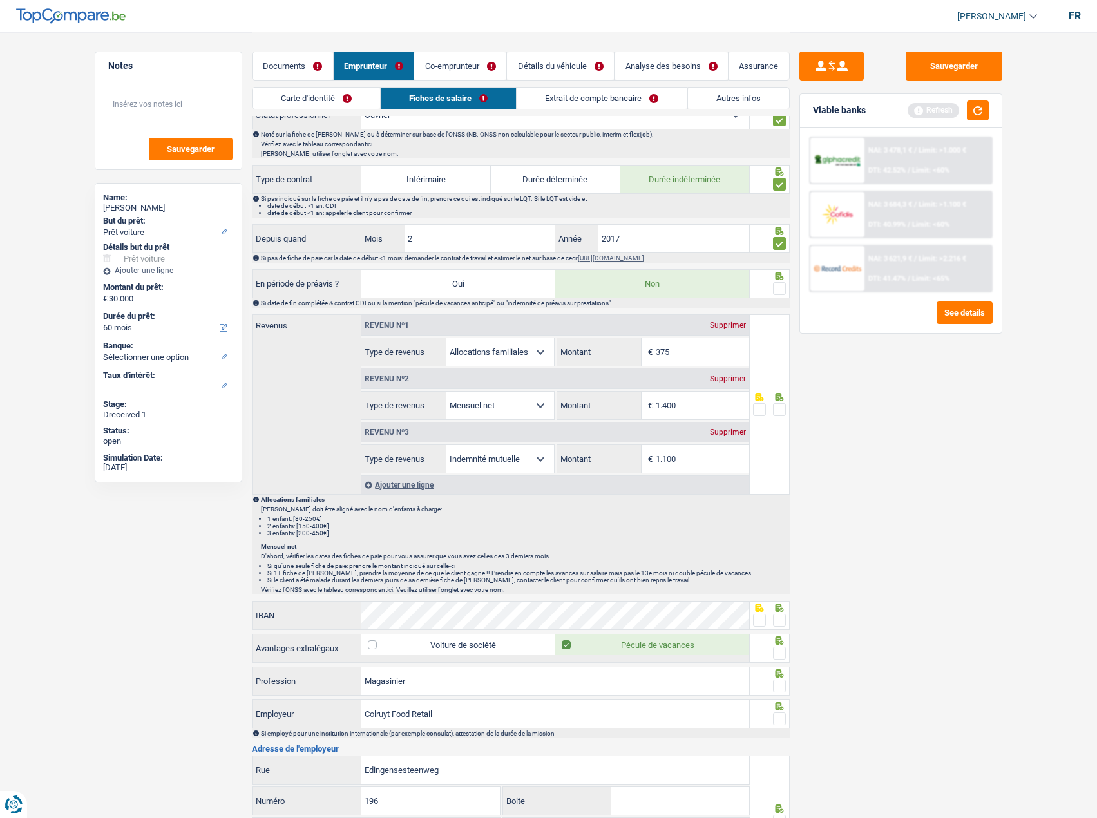
click at [782, 285] on span at bounding box center [779, 288] width 13 height 13
click at [0, 0] on input "radio" at bounding box center [0, 0] width 0 height 0
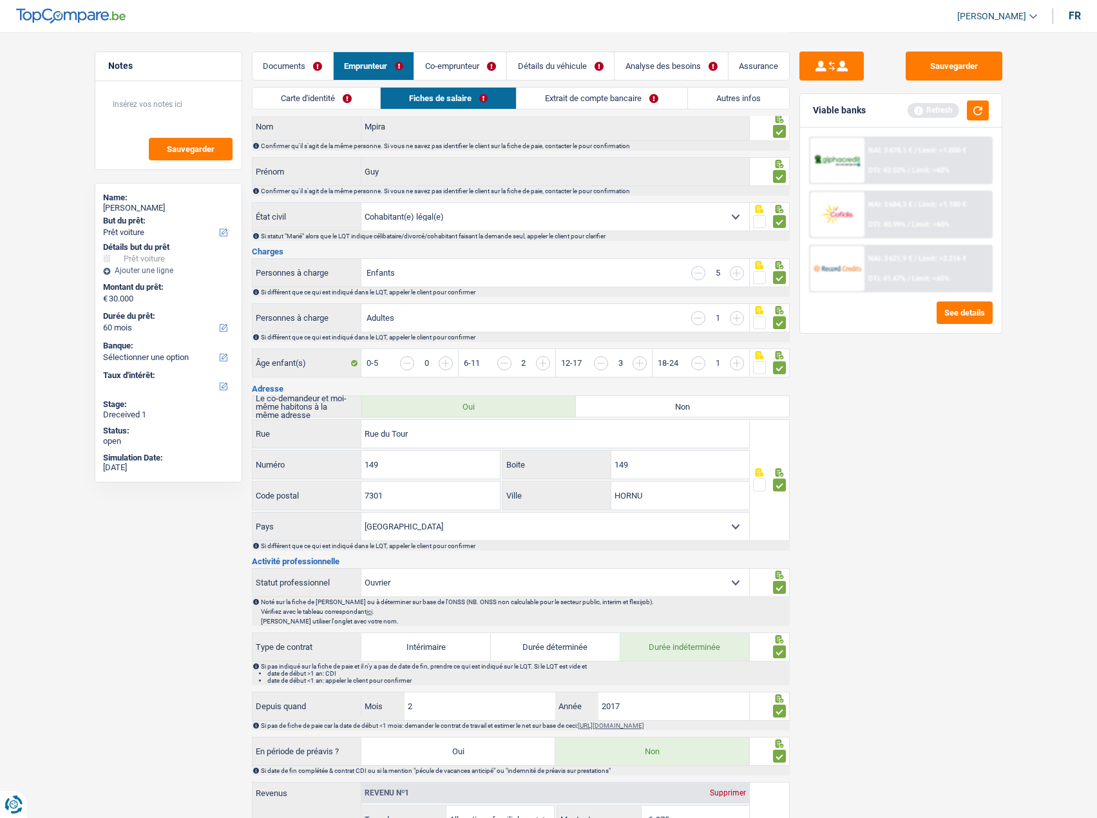
scroll to position [0, 0]
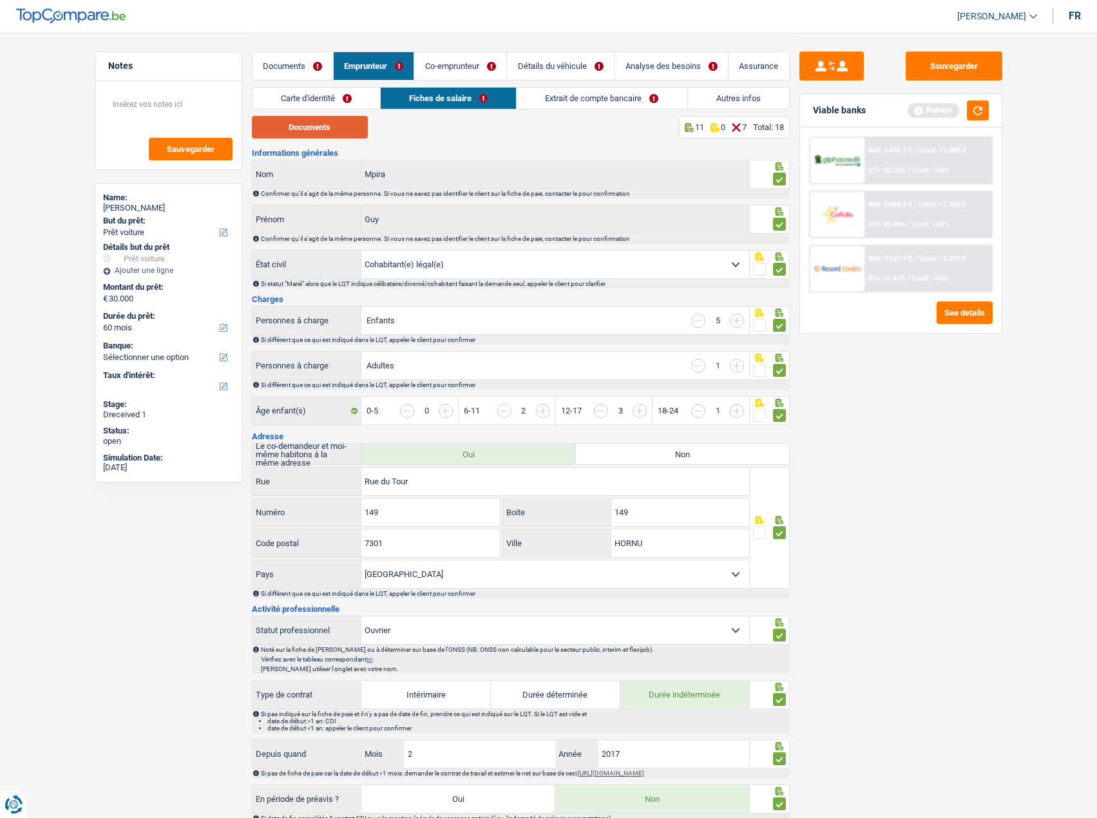
click at [327, 124] on button "Documents" at bounding box center [310, 127] width 116 height 23
click at [300, 61] on link "Documents" at bounding box center [292, 66] width 81 height 28
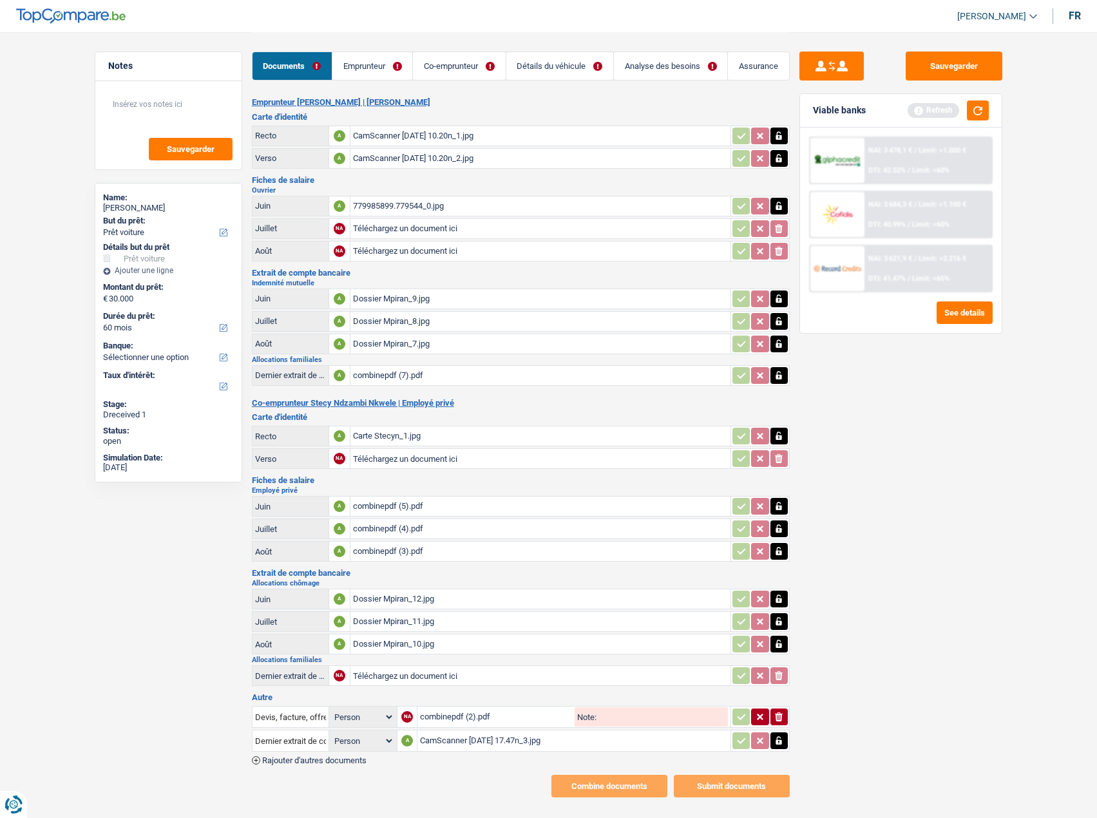
click at [459, 213] on div "779985899.779544_0.jpg" at bounding box center [540, 205] width 375 height 19
click at [423, 205] on div "779985899.779544_0.jpg" at bounding box center [540, 205] width 375 height 19
click at [412, 298] on div "Dossier Mpiran_9.jpg" at bounding box center [540, 298] width 375 height 19
click at [400, 318] on div "Dossier Mpiran_8.jpg" at bounding box center [540, 321] width 375 height 19
click at [408, 350] on div "Dossier Mpiran_7.jpg" at bounding box center [540, 343] width 375 height 19
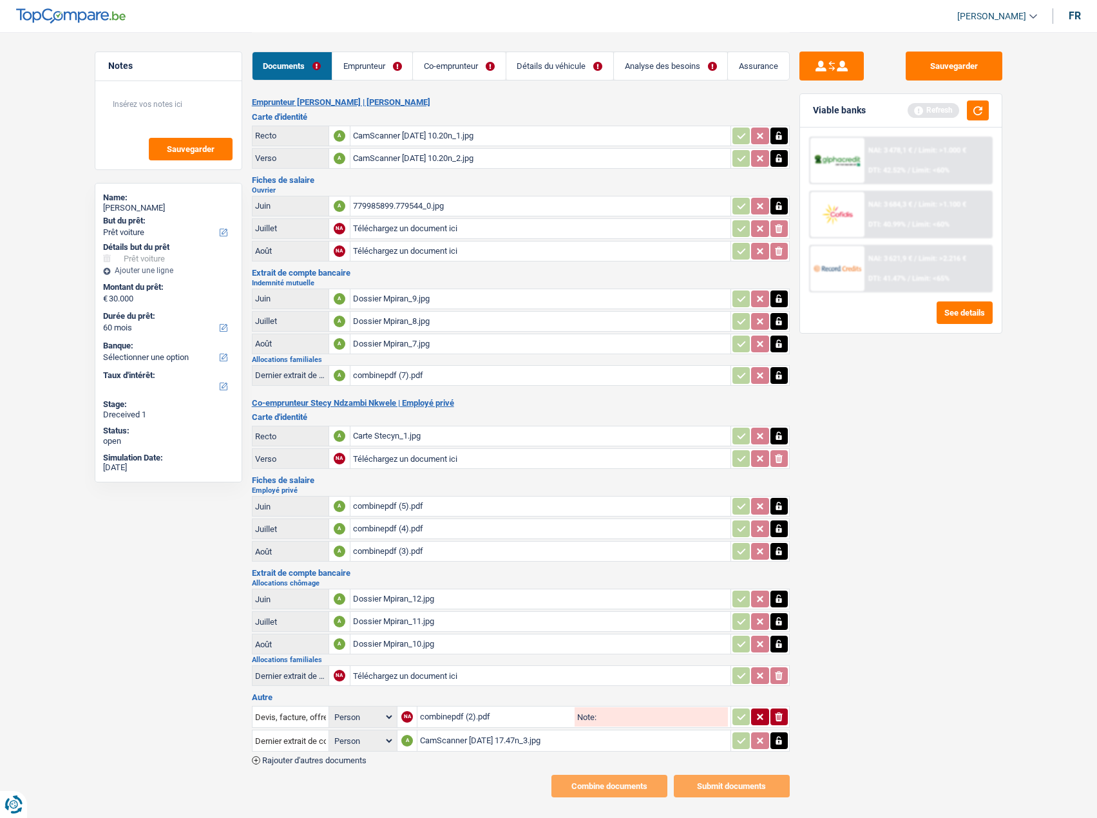
click at [383, 75] on link "Emprunteur" at bounding box center [372, 66] width 80 height 28
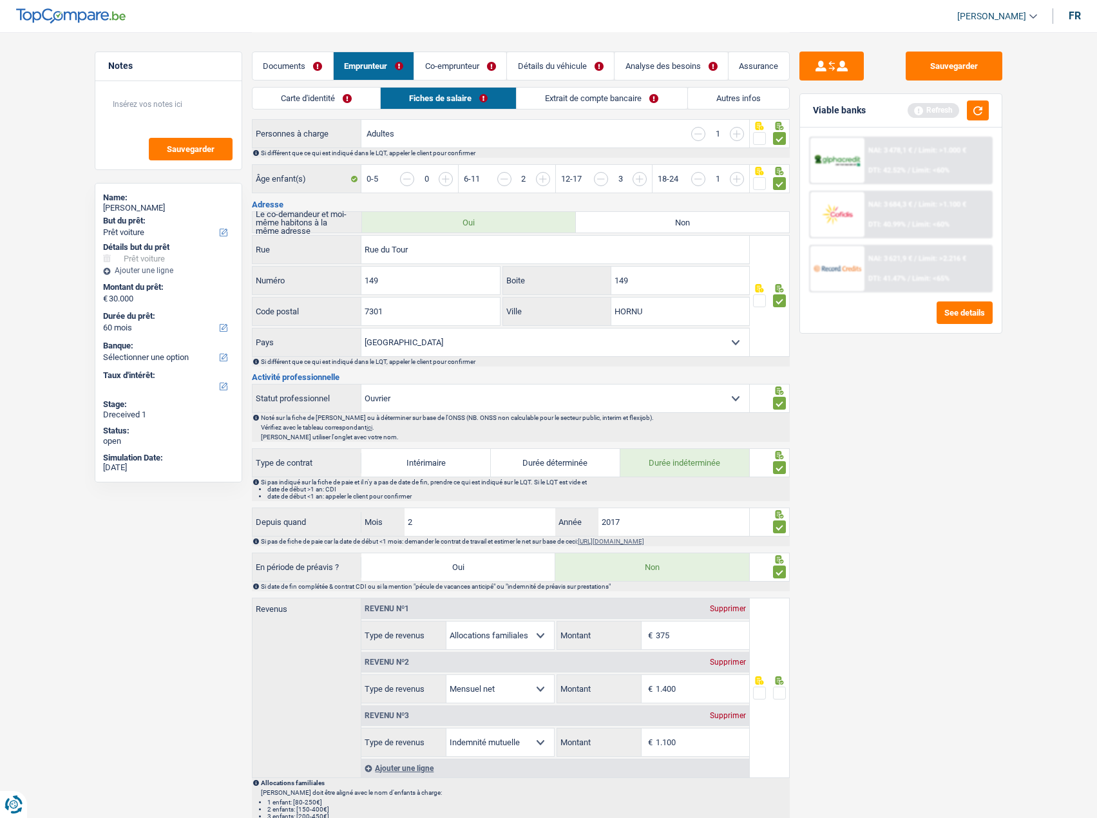
scroll to position [322, 0]
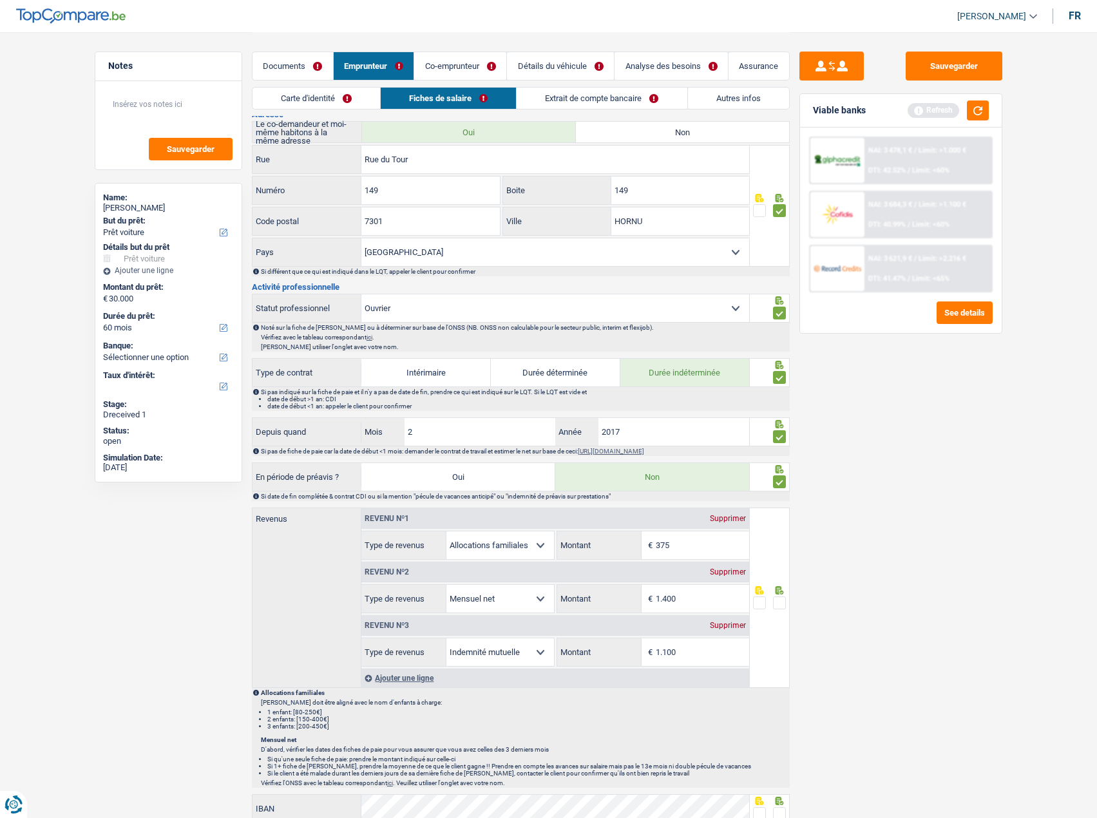
click at [955, 561] on div "Sauvegarder Viable banks Refresh NAI: 3 478,1 € / Limit: >1.000 € DTI: 42.52% /…" at bounding box center [901, 425] width 222 height 746
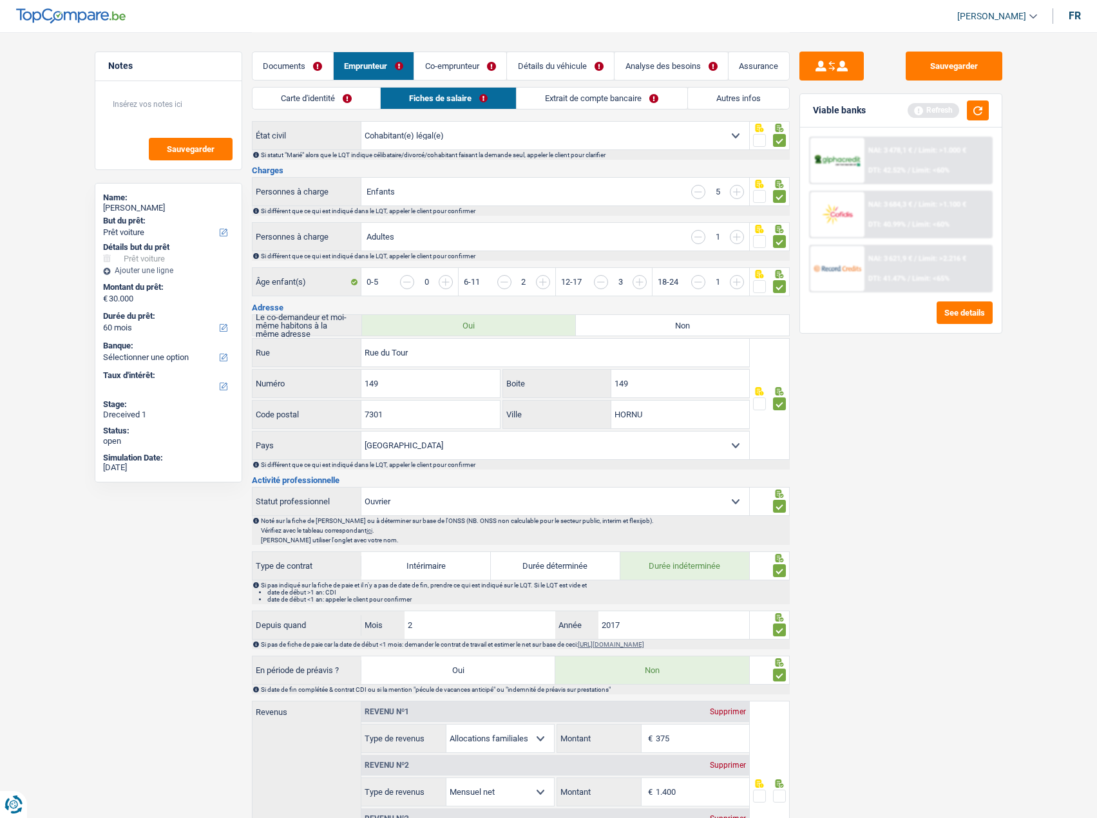
click at [317, 58] on link "Documents" at bounding box center [292, 66] width 81 height 28
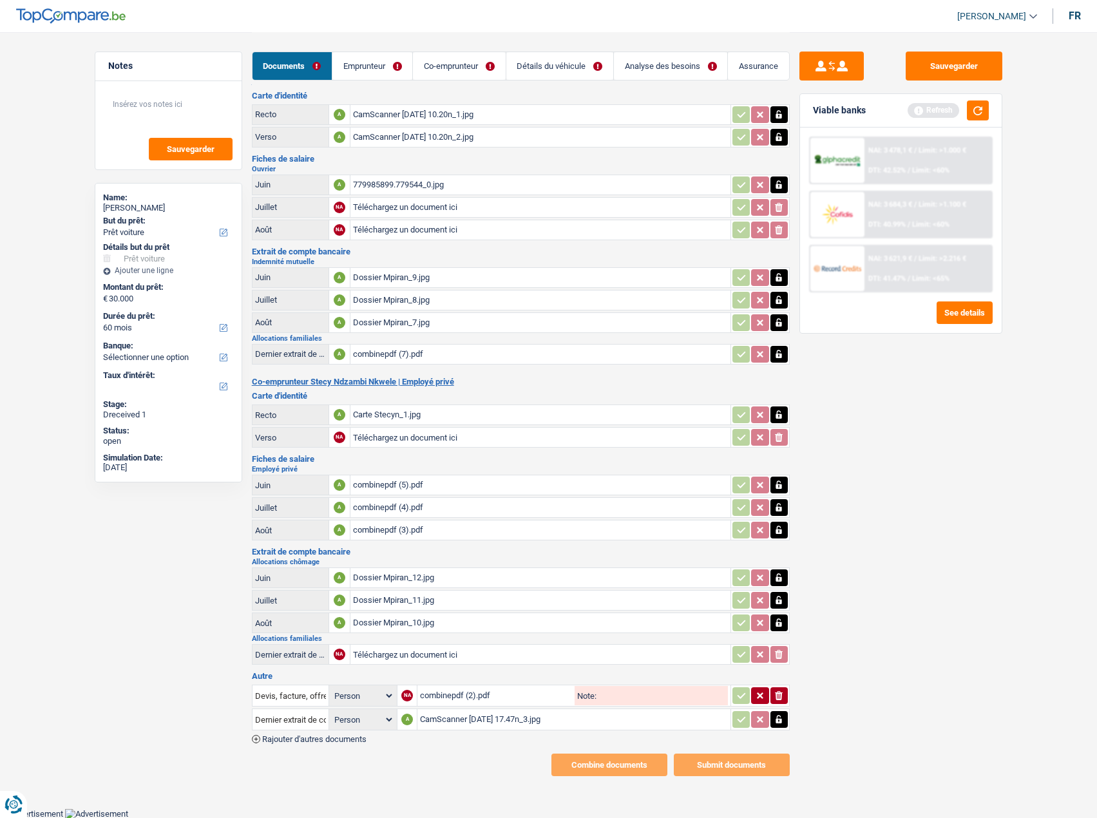
click at [437, 208] on input "Téléchargez un document ici" at bounding box center [540, 207] width 375 height 19
type input "C:\fakepath\Dossier creėdit Mpira_removed.pdf"
drag, startPoint x: 372, startPoint y: 64, endPoint x: 377, endPoint y: 81, distance: 17.1
click at [371, 64] on link "Emprunteur" at bounding box center [372, 66] width 80 height 28
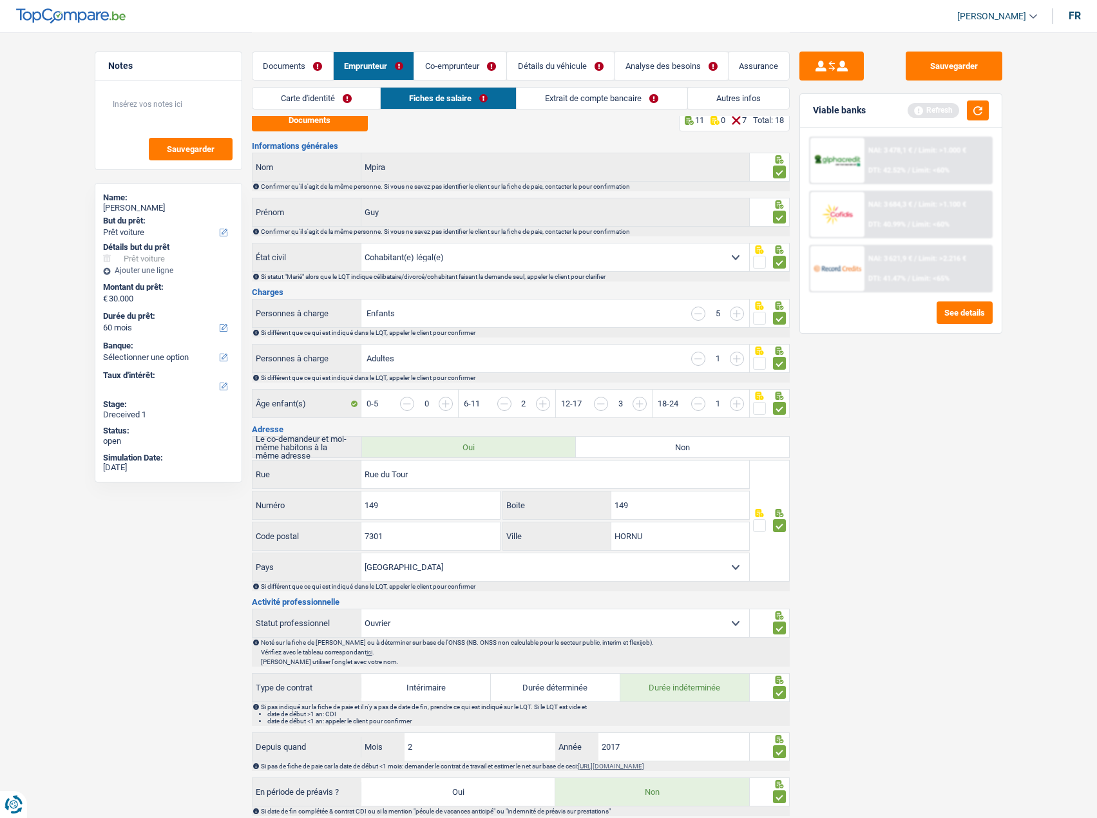
scroll to position [0, 0]
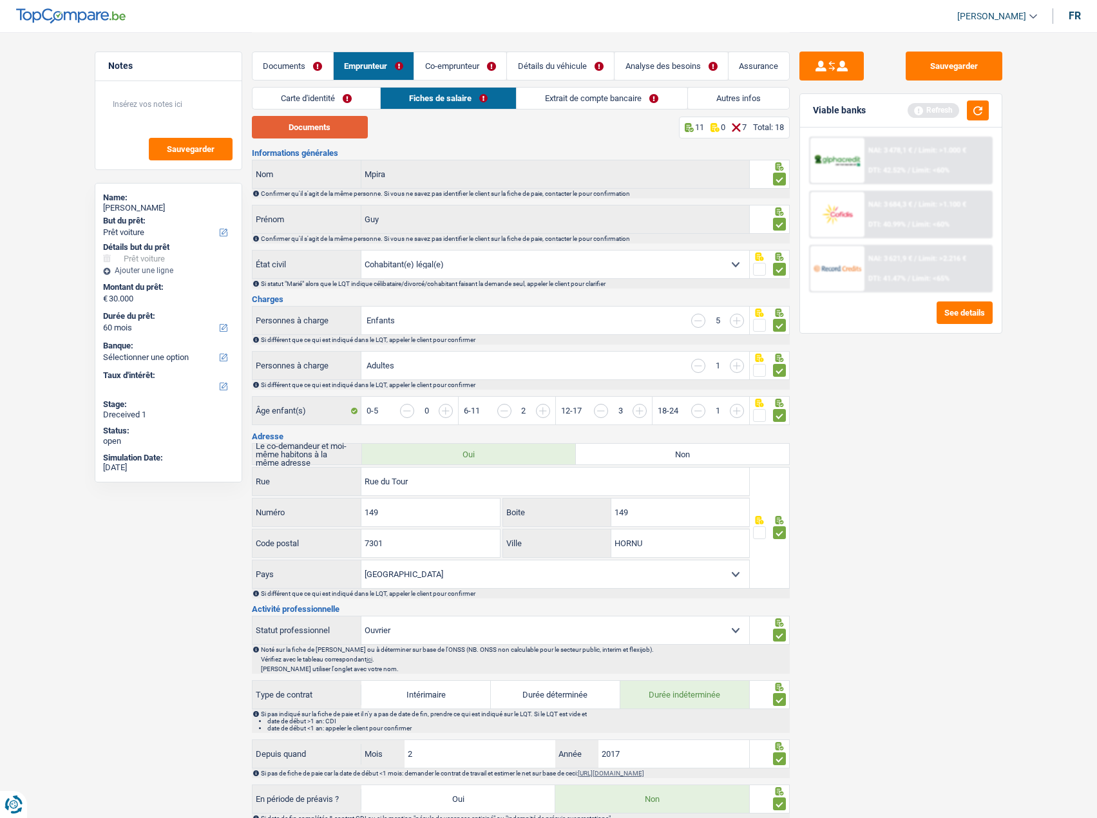
drag, startPoint x: 318, startPoint y: 137, endPoint x: 451, endPoint y: 103, distance: 136.8
click at [319, 137] on button "Documents" at bounding box center [310, 127] width 116 height 23
click at [306, 54] on link "Documents" at bounding box center [292, 66] width 81 height 28
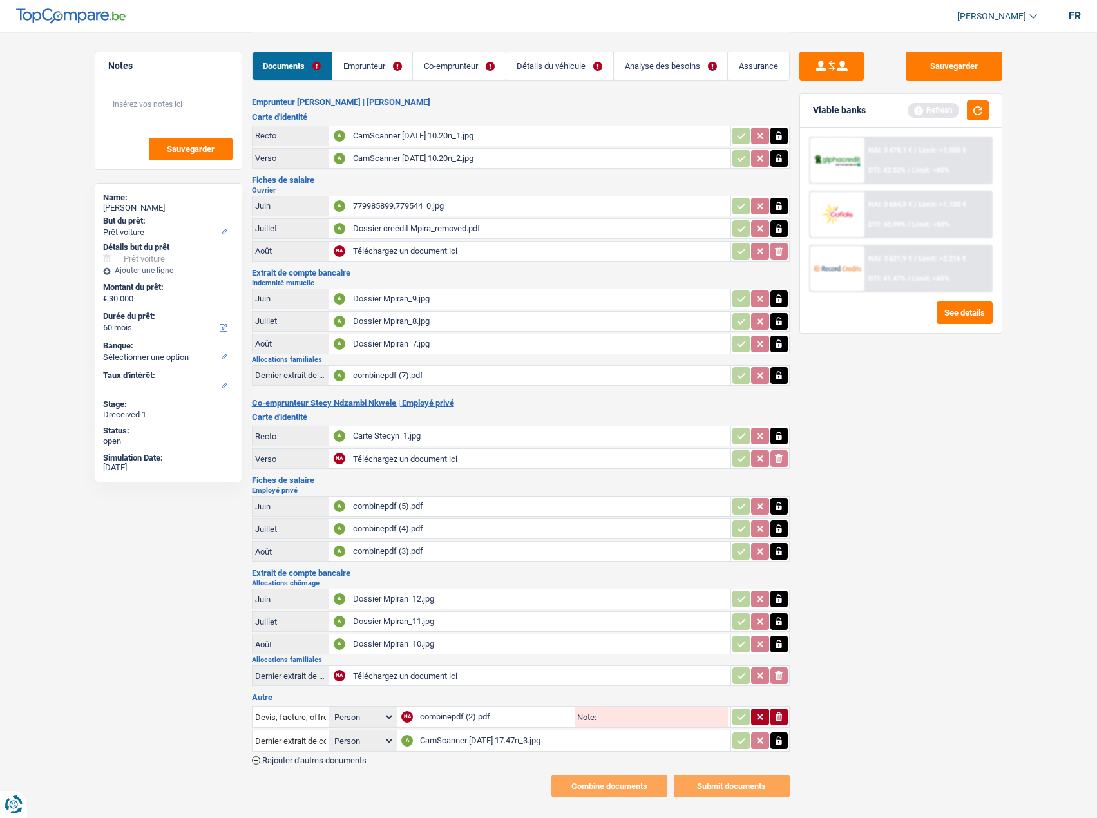
drag, startPoint x: 369, startPoint y: 55, endPoint x: 370, endPoint y: 62, distance: 7.1
click at [370, 55] on link "Emprunteur" at bounding box center [372, 66] width 80 height 28
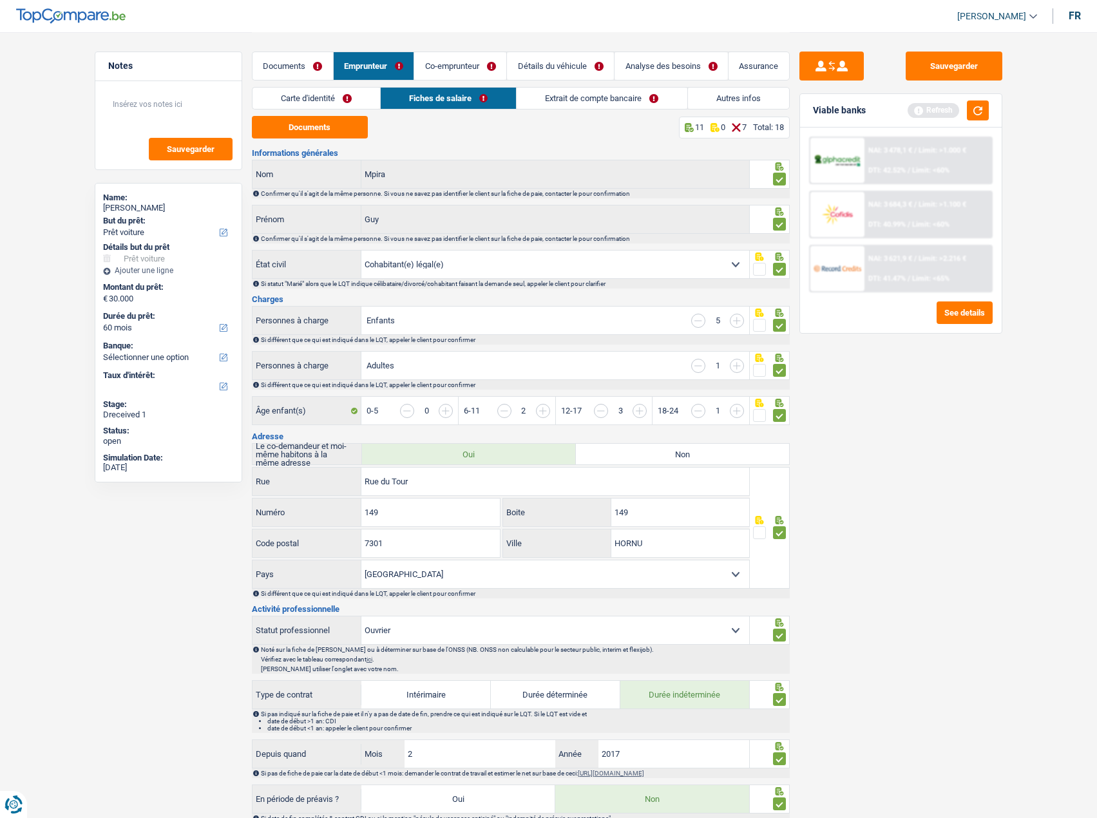
click at [343, 99] on link "Carte d'identité" at bounding box center [316, 98] width 128 height 21
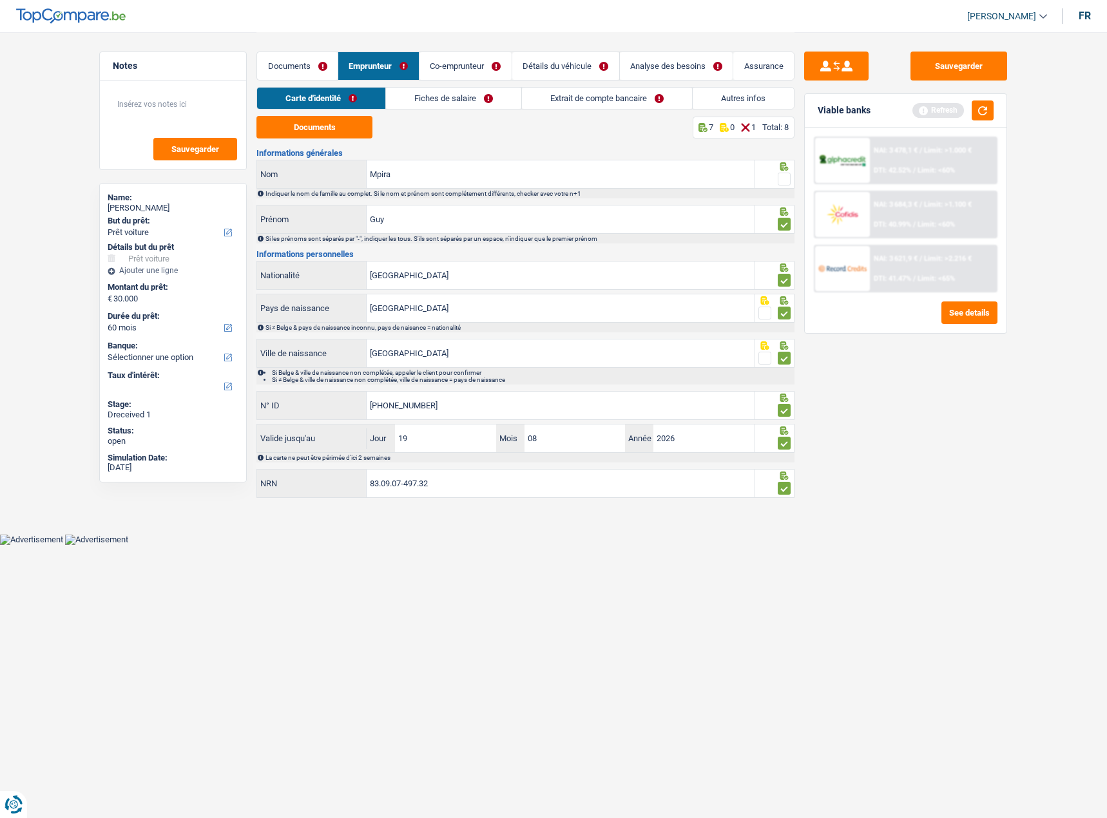
click at [397, 93] on link "Fiches de salaire" at bounding box center [453, 98] width 135 height 21
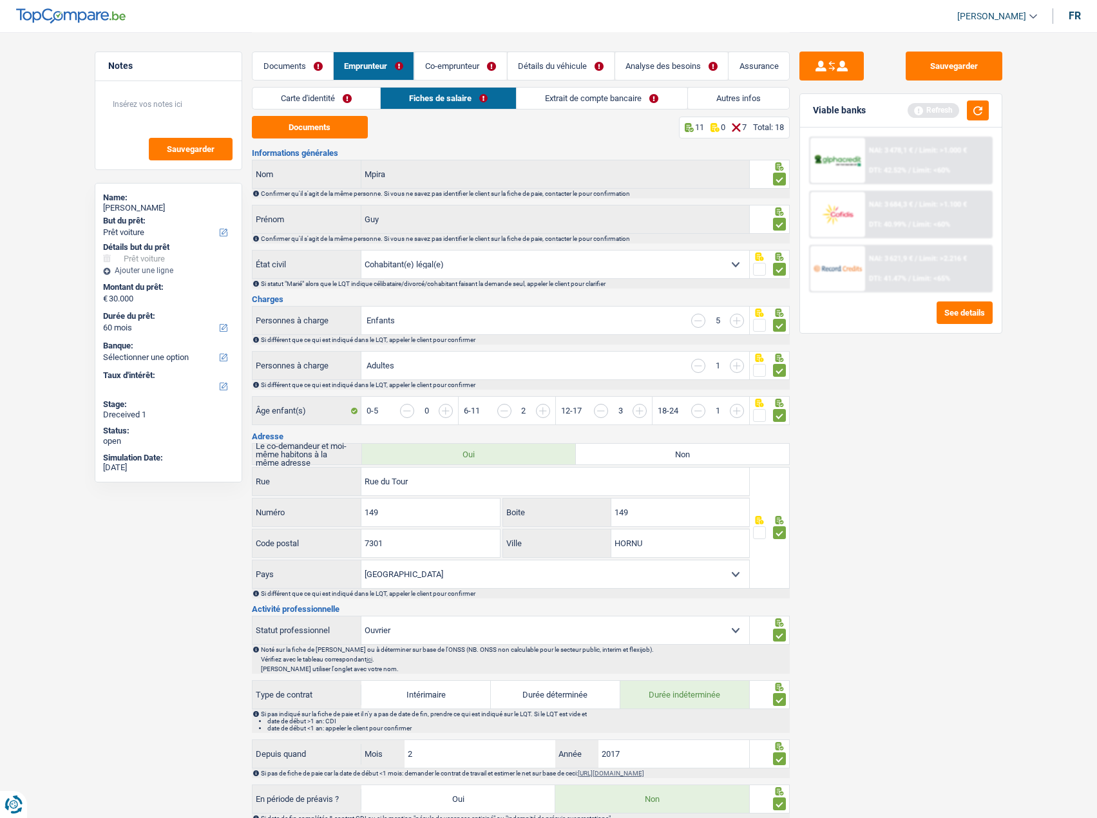
click at [289, 68] on link "Documents" at bounding box center [292, 66] width 81 height 28
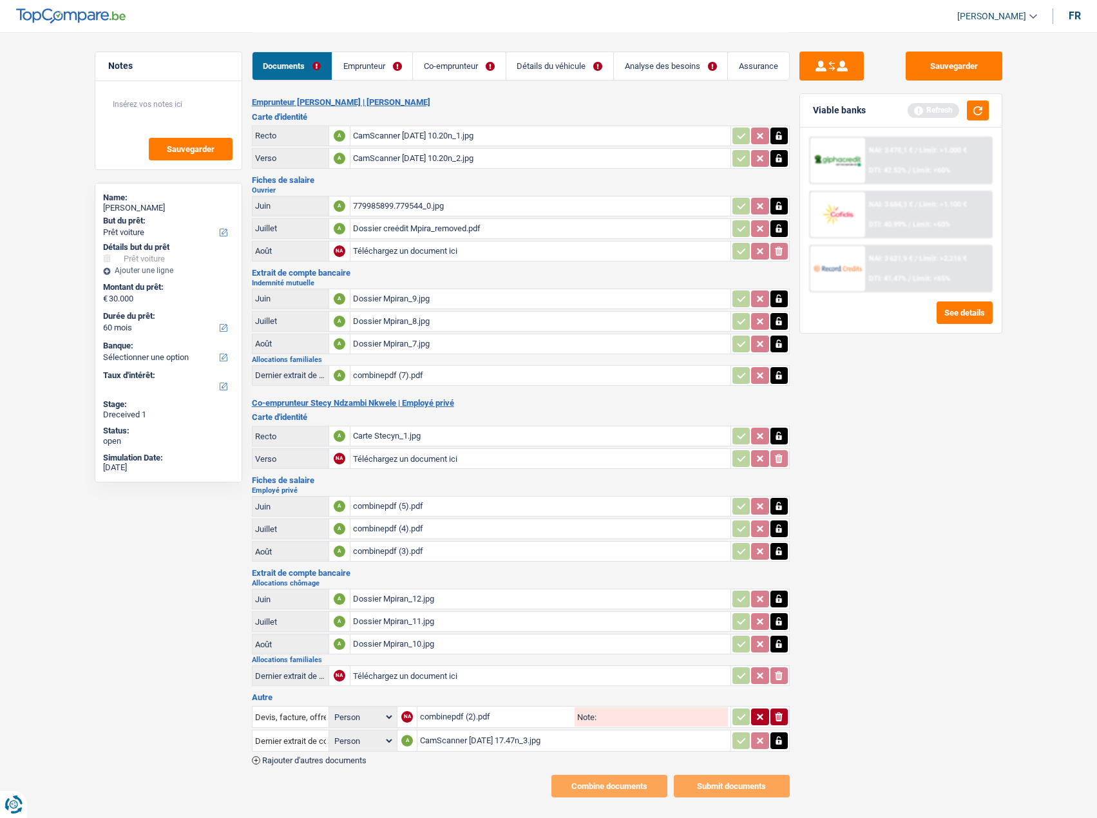
click at [422, 234] on div "Dossier creėdit Mpira_removed.pdf" at bounding box center [540, 228] width 375 height 19
click at [386, 68] on link "Emprunteur" at bounding box center [372, 66] width 80 height 28
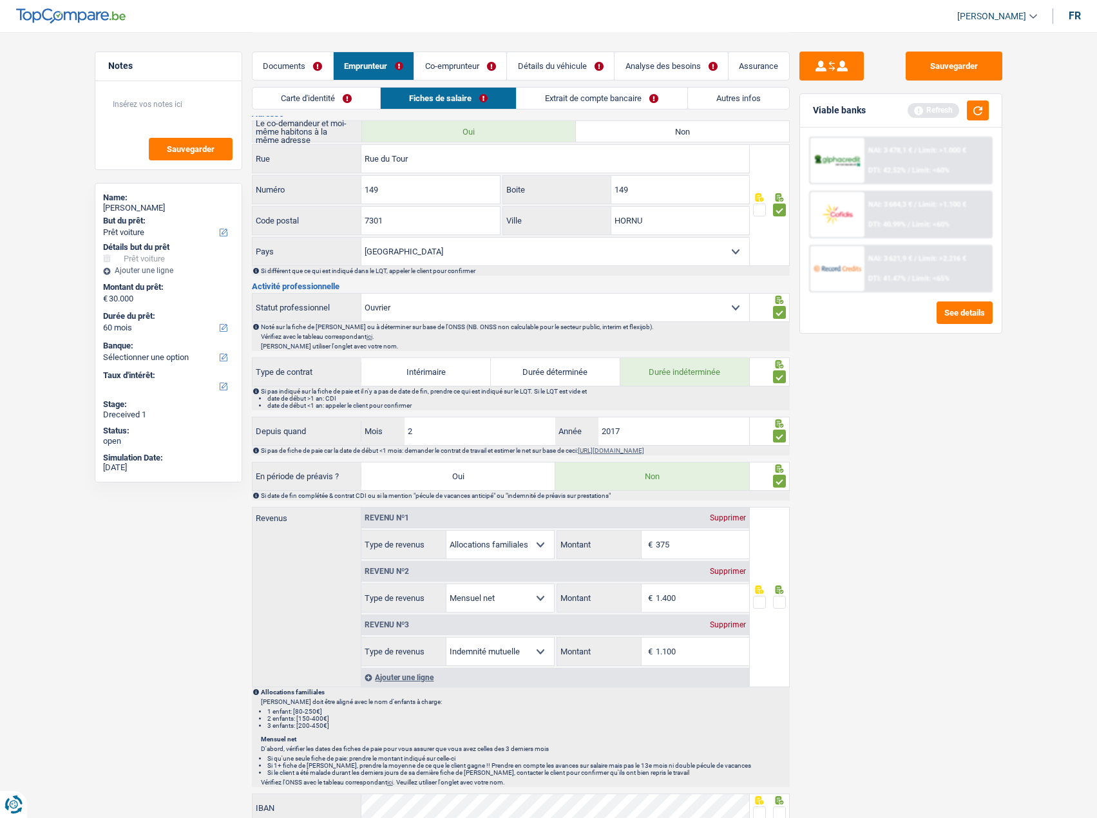
scroll to position [644, 0]
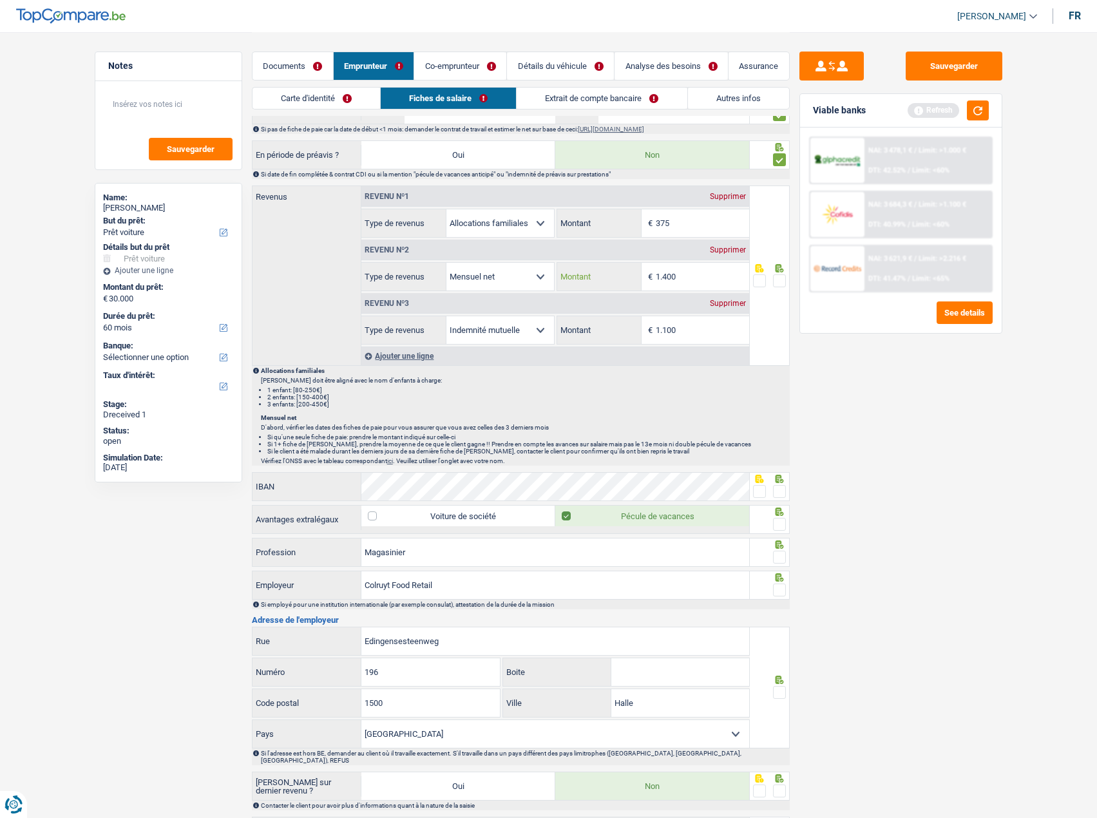
click at [676, 271] on input "1.400" at bounding box center [702, 277] width 93 height 28
drag, startPoint x: 701, startPoint y: 276, endPoint x: 558, endPoint y: 276, distance: 143.0
click at [558, 276] on div "1.400 € Montant" at bounding box center [653, 277] width 192 height 28
drag, startPoint x: 703, startPoint y: 284, endPoint x: 600, endPoint y: 271, distance: 103.9
click at [600, 271] on div "41.267 € Montant" at bounding box center [653, 277] width 192 height 28
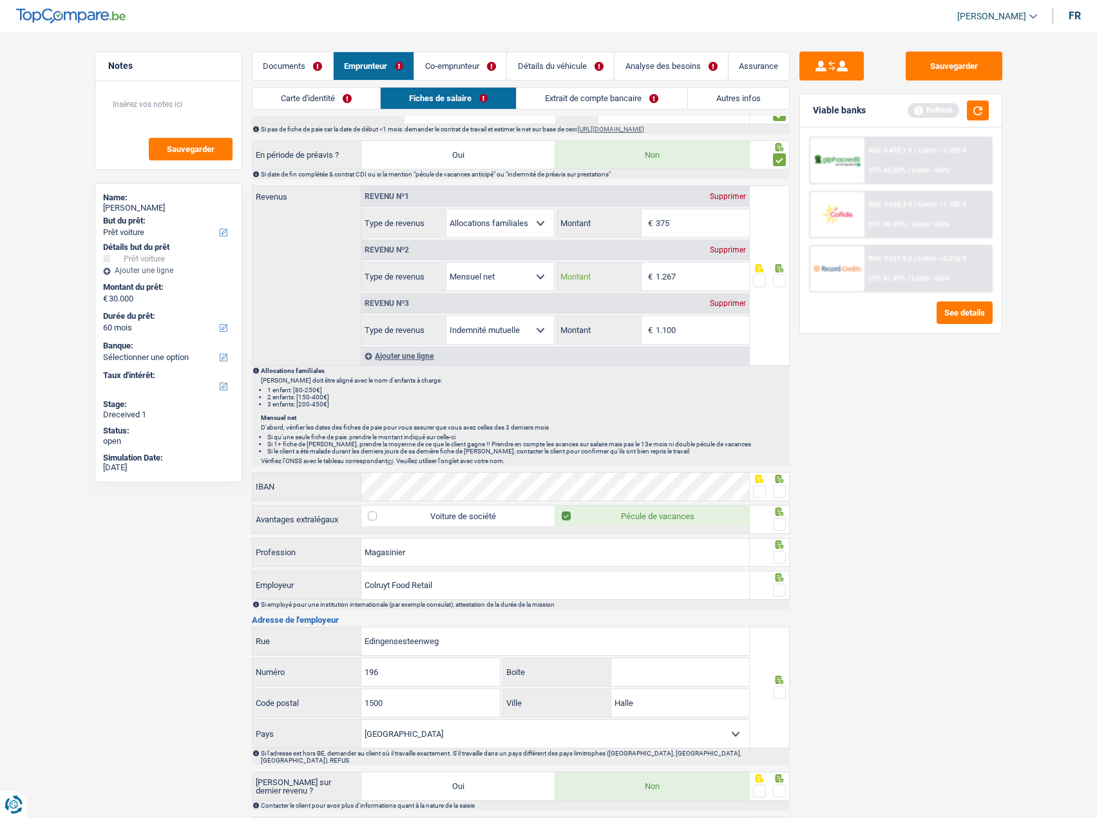
type input "1.267"
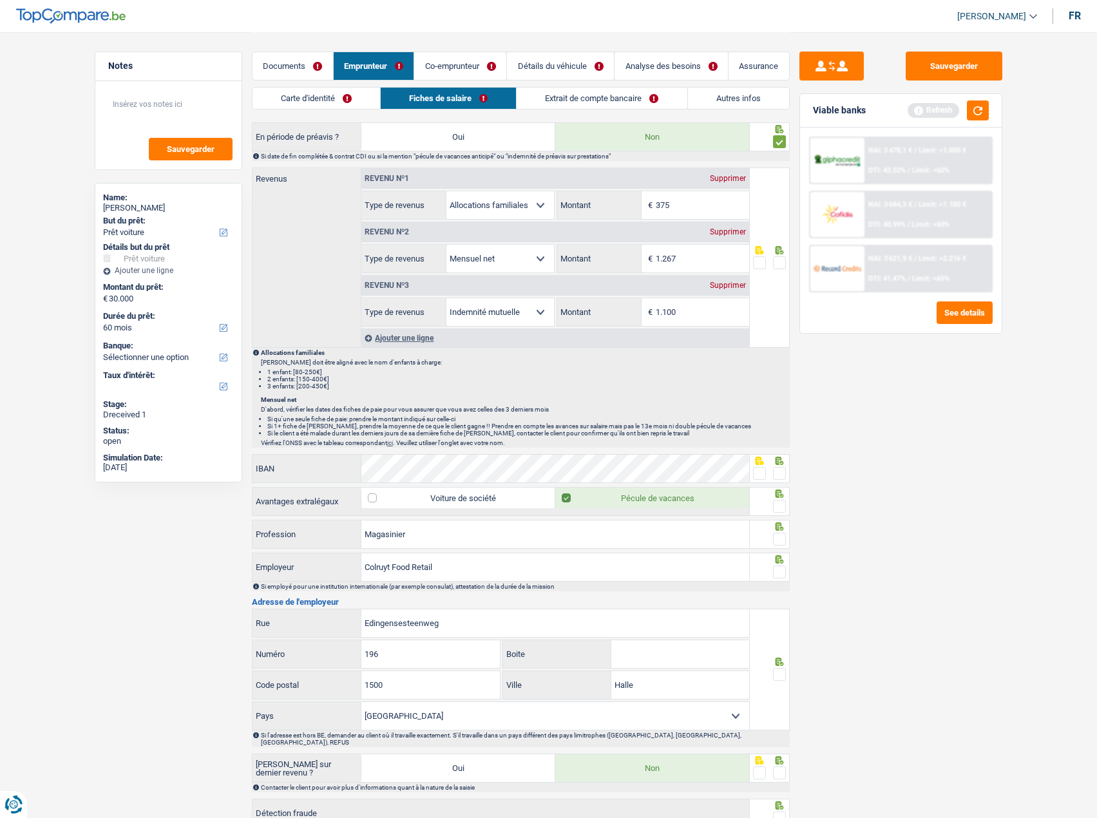
scroll to position [558, 0]
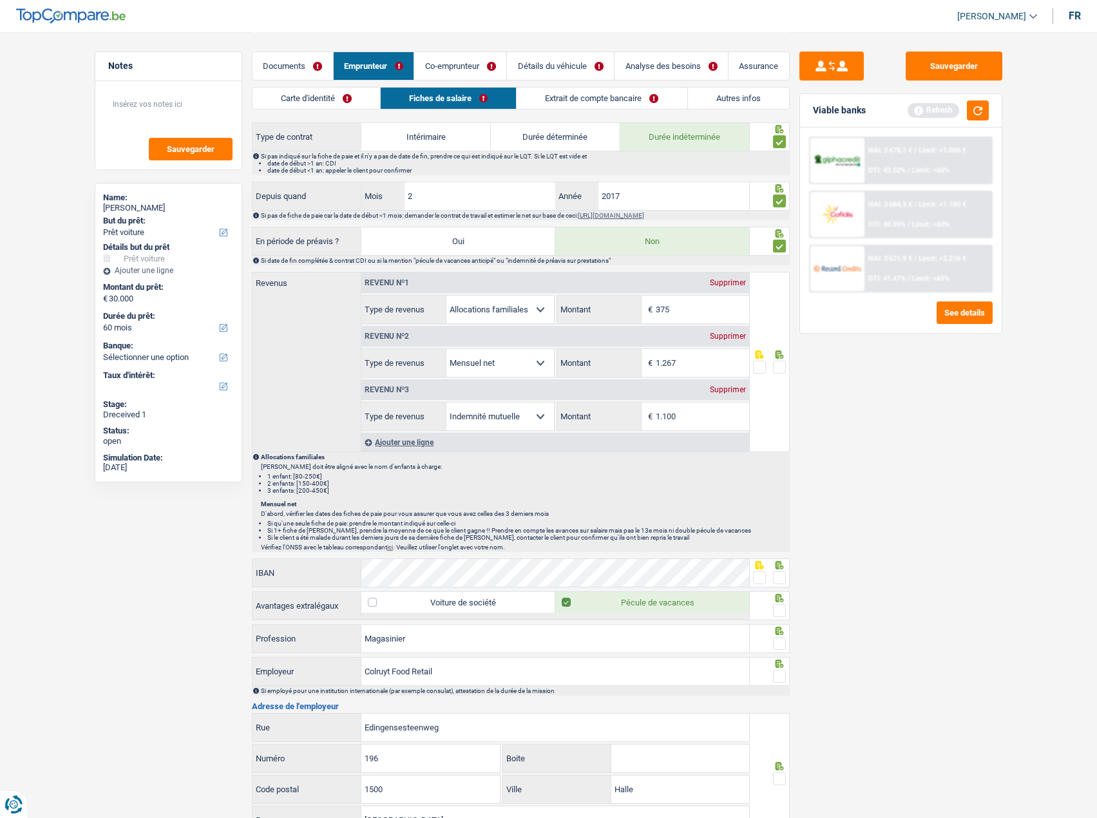
click at [299, 98] on link "Carte d'identité" at bounding box center [316, 98] width 128 height 21
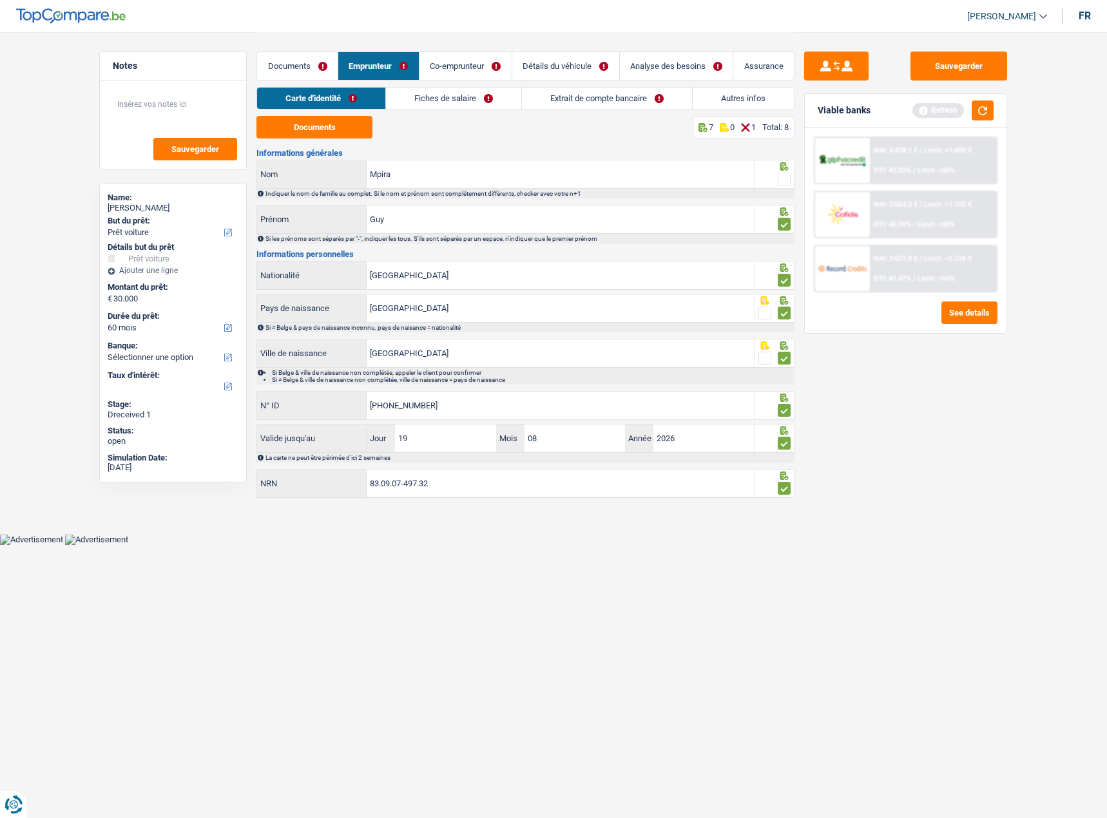
click at [441, 97] on link "Fiches de salaire" at bounding box center [453, 98] width 135 height 21
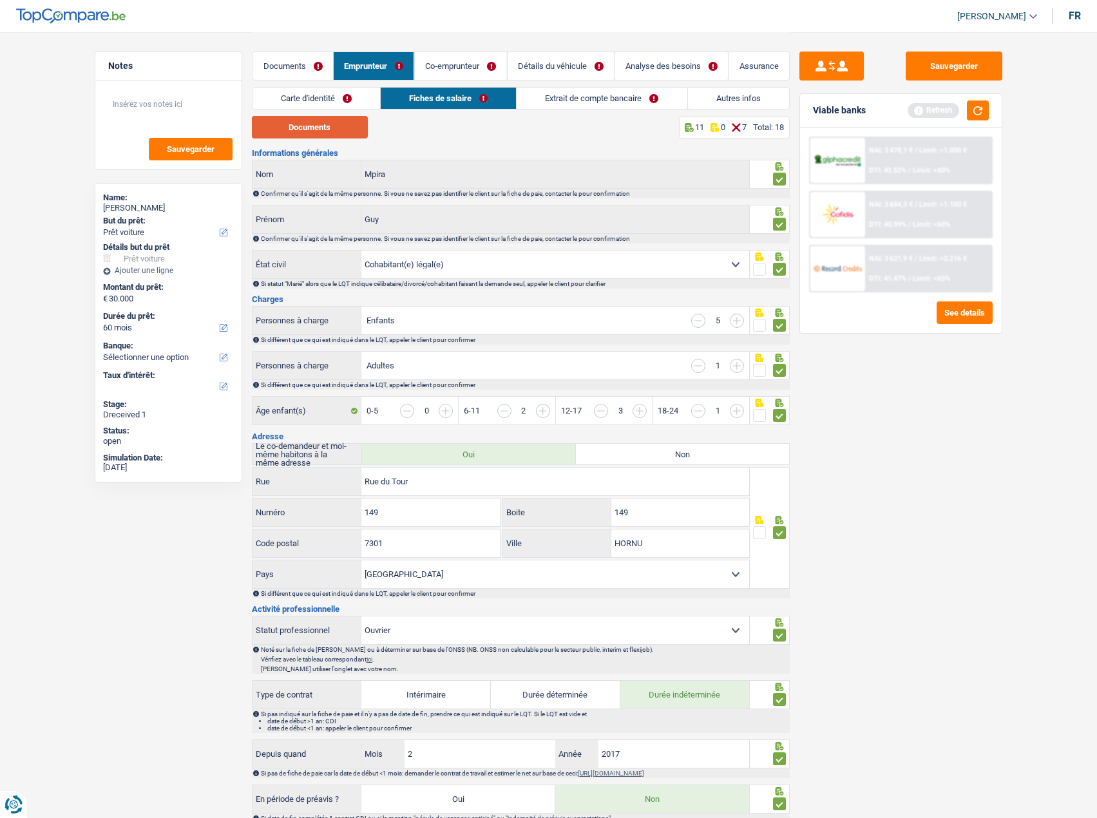
click at [314, 128] on button "Documents" at bounding box center [310, 127] width 116 height 23
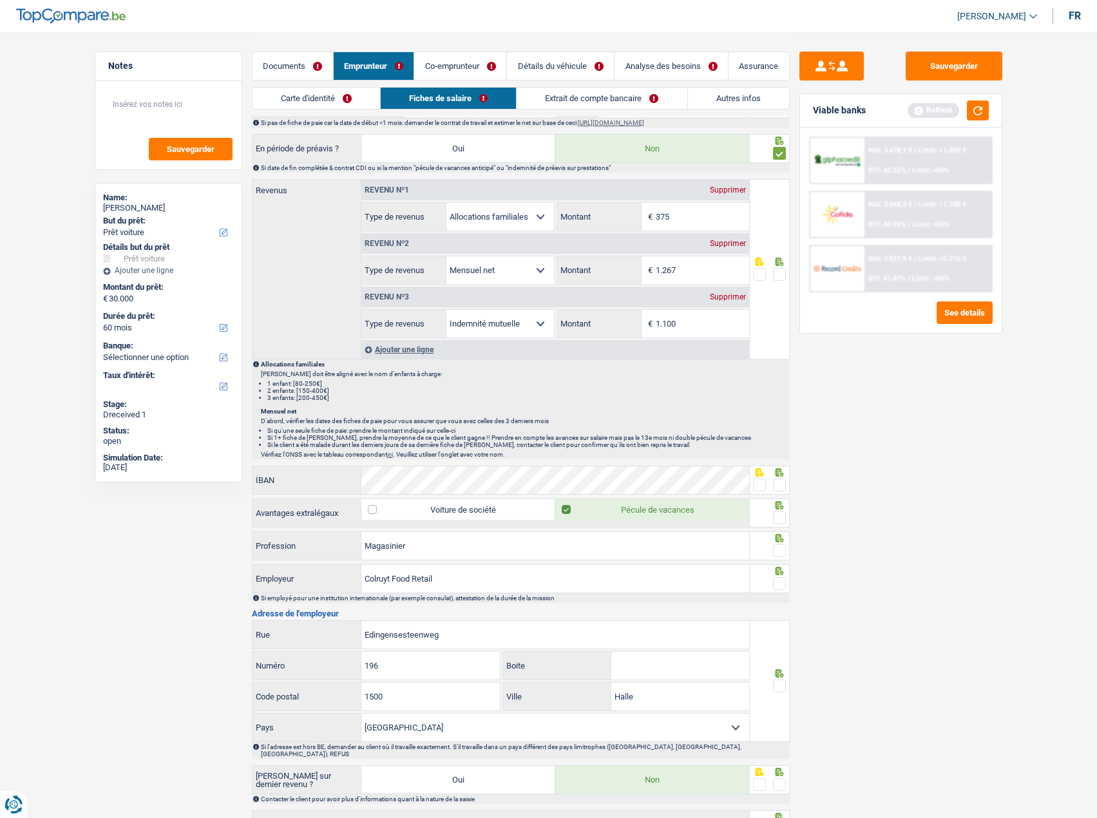
scroll to position [751, 0]
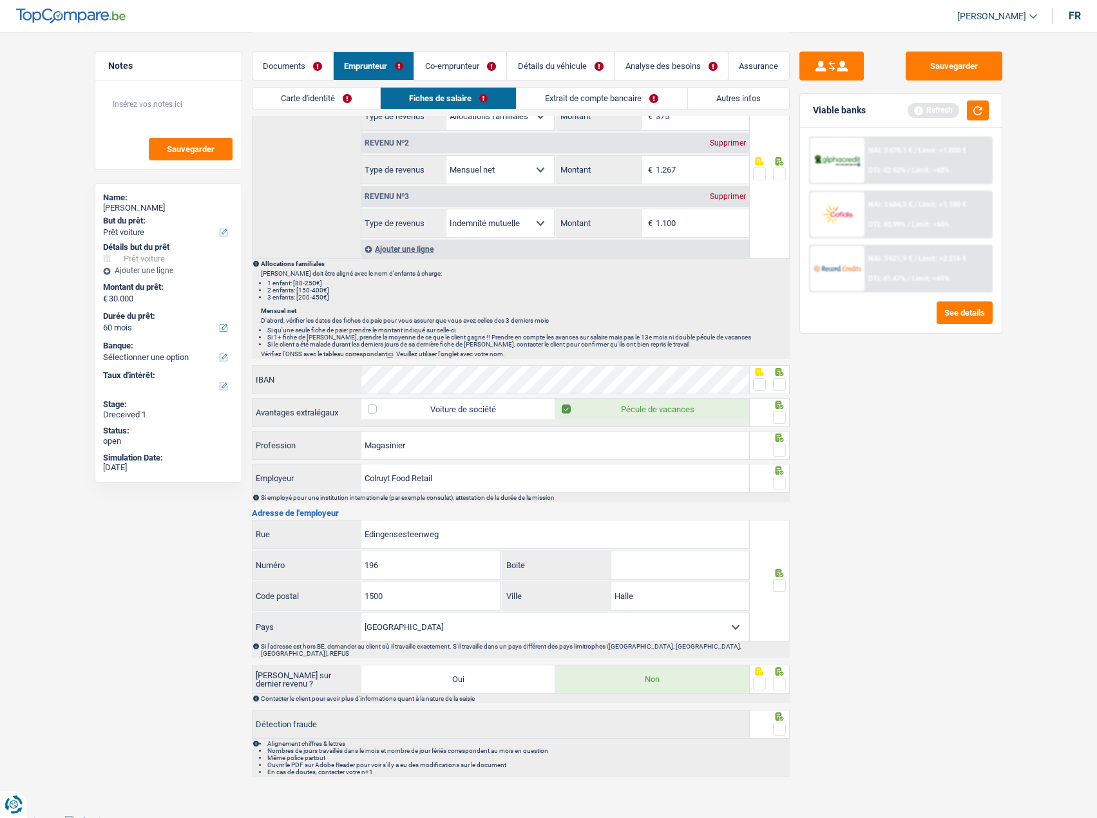
click at [760, 381] on span at bounding box center [759, 384] width 13 height 13
click at [0, 0] on input "radio" at bounding box center [0, 0] width 0 height 0
drag, startPoint x: 774, startPoint y: 418, endPoint x: 777, endPoint y: 425, distance: 7.8
click at [774, 419] on span at bounding box center [779, 417] width 13 height 13
click at [0, 0] on input "radio" at bounding box center [0, 0] width 0 height 0
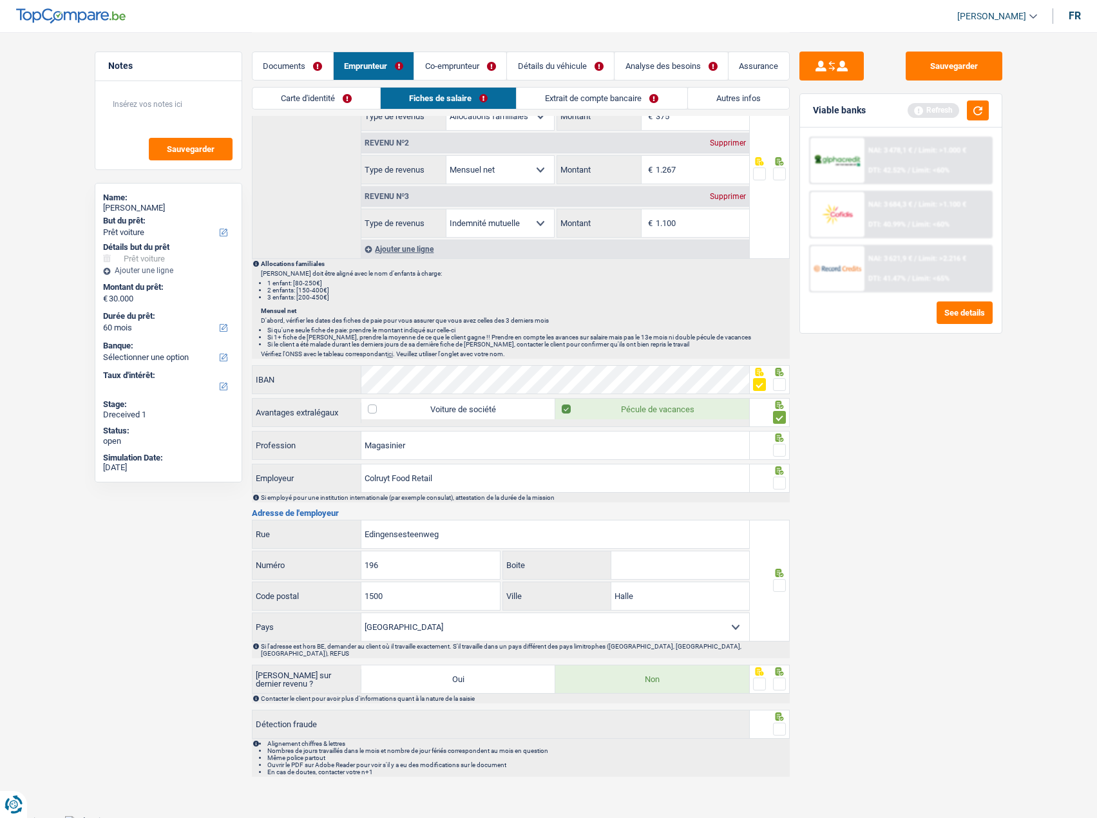
drag, startPoint x: 781, startPoint y: 446, endPoint x: 780, endPoint y: 462, distance: 16.1
click at [781, 448] on span at bounding box center [779, 450] width 13 height 13
click at [0, 0] on input "radio" at bounding box center [0, 0] width 0 height 0
click at [777, 473] on icon at bounding box center [779, 470] width 8 height 8
drag, startPoint x: 779, startPoint y: 583, endPoint x: 781, endPoint y: 654, distance: 70.9
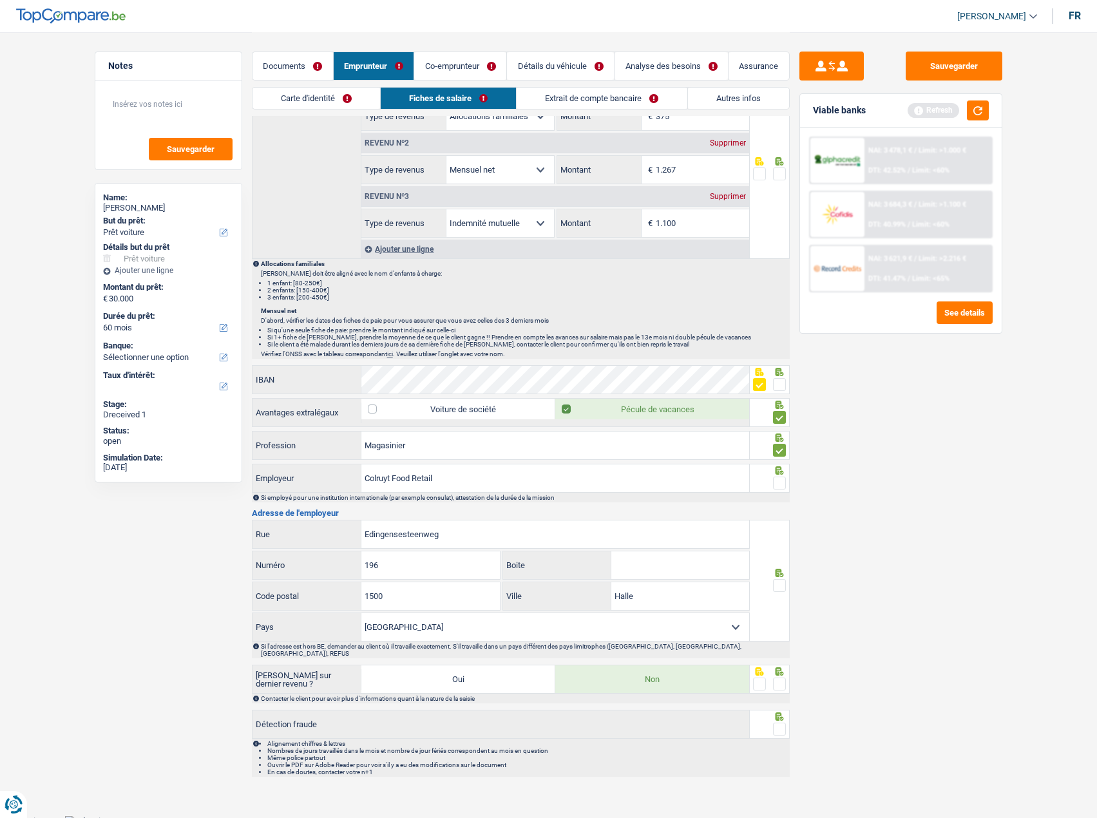
click at [780, 583] on span at bounding box center [779, 585] width 13 height 13
click at [0, 0] on input "radio" at bounding box center [0, 0] width 0 height 0
drag, startPoint x: 779, startPoint y: 675, endPoint x: 779, endPoint y: 727, distance: 51.5
click at [779, 678] on span at bounding box center [779, 684] width 13 height 13
click at [0, 0] on input "radio" at bounding box center [0, 0] width 0 height 0
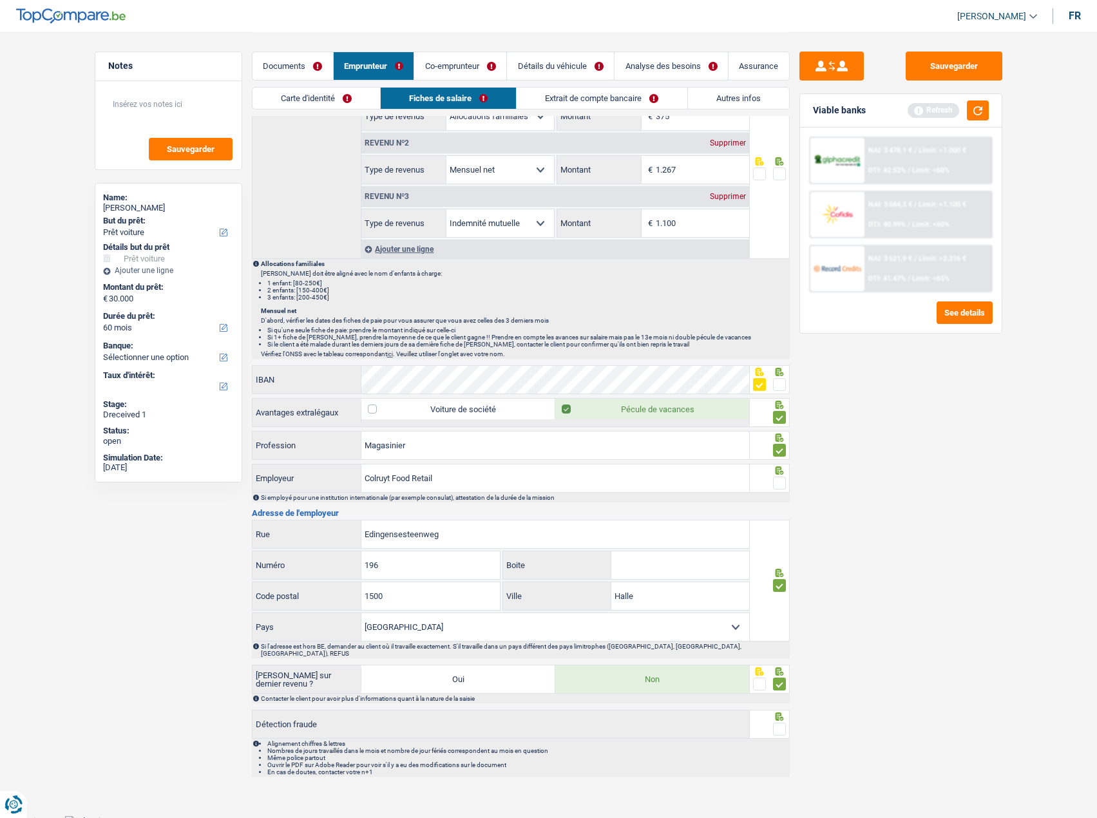
click at [779, 728] on div at bounding box center [779, 729] width 13 height 16
click at [778, 712] on icon at bounding box center [779, 716] width 8 height 8
click at [779, 723] on span at bounding box center [779, 729] width 13 height 13
click at [0, 0] on input "radio" at bounding box center [0, 0] width 0 height 0
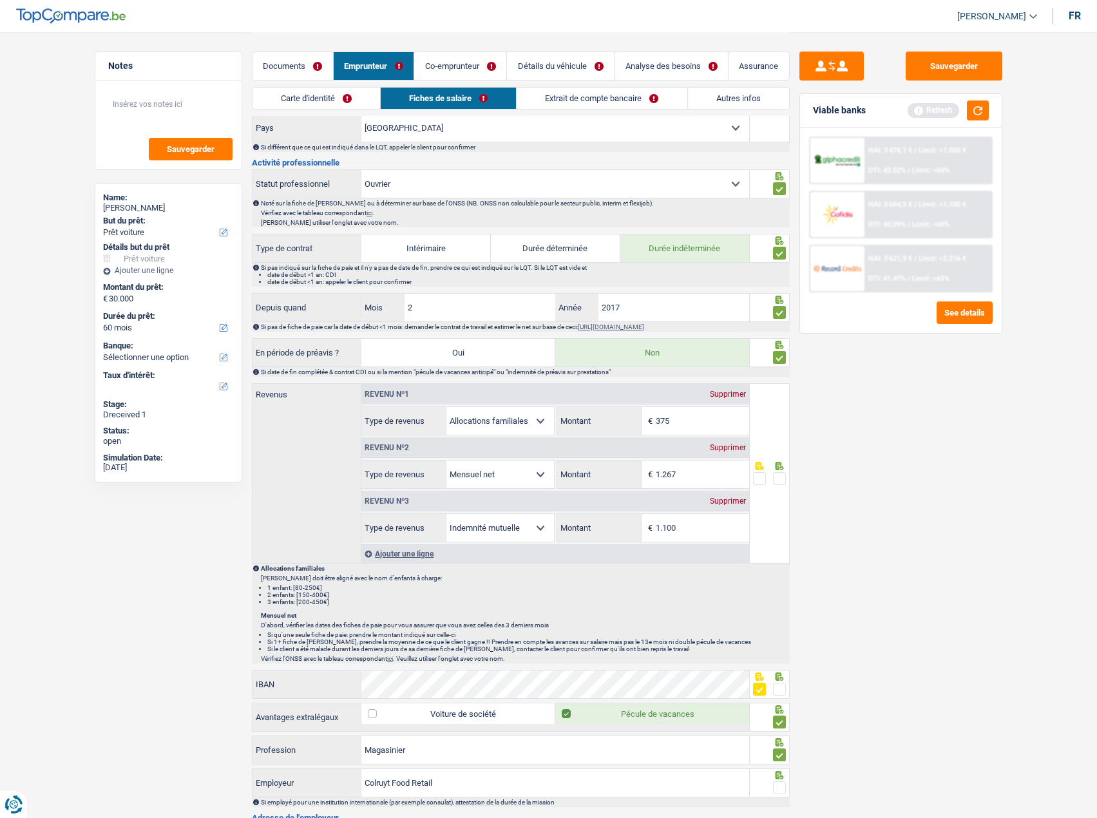
scroll to position [365, 0]
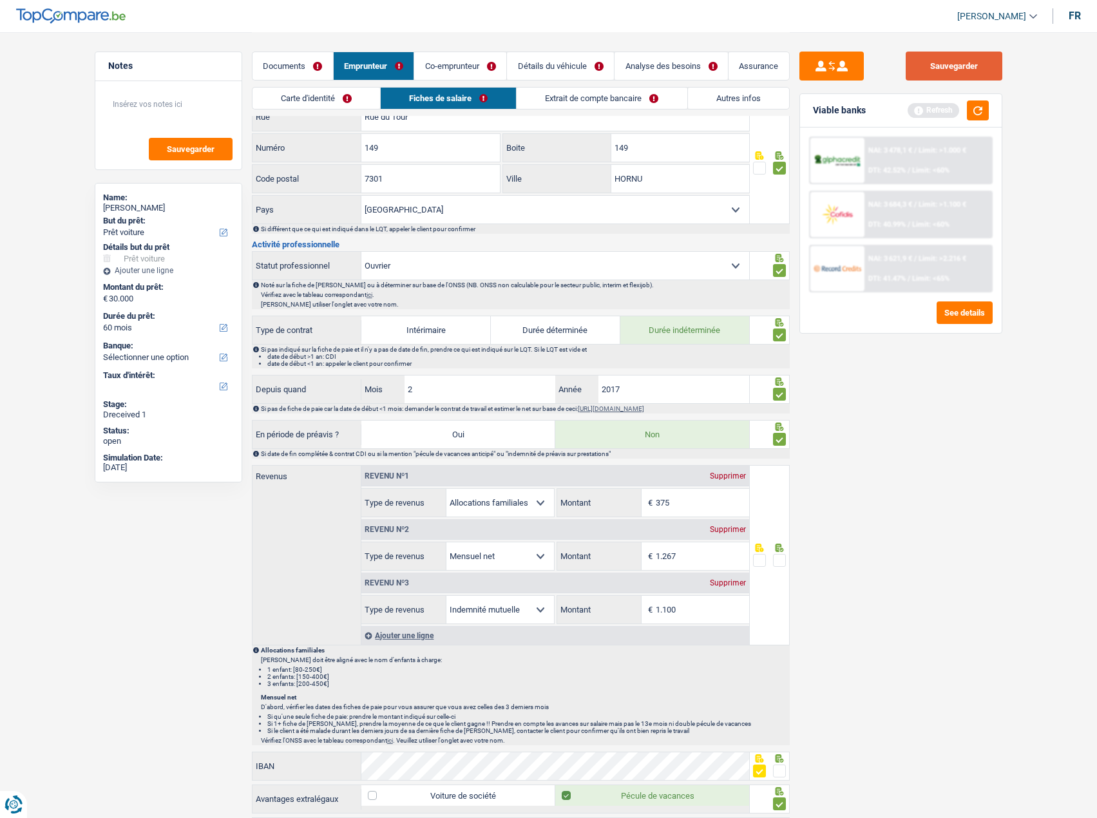
click at [929, 69] on button "Sauvegarder" at bounding box center [954, 66] width 97 height 29
drag, startPoint x: 984, startPoint y: 108, endPoint x: 689, endPoint y: 79, distance: 296.4
click at [980, 108] on button "button" at bounding box center [978, 110] width 22 height 20
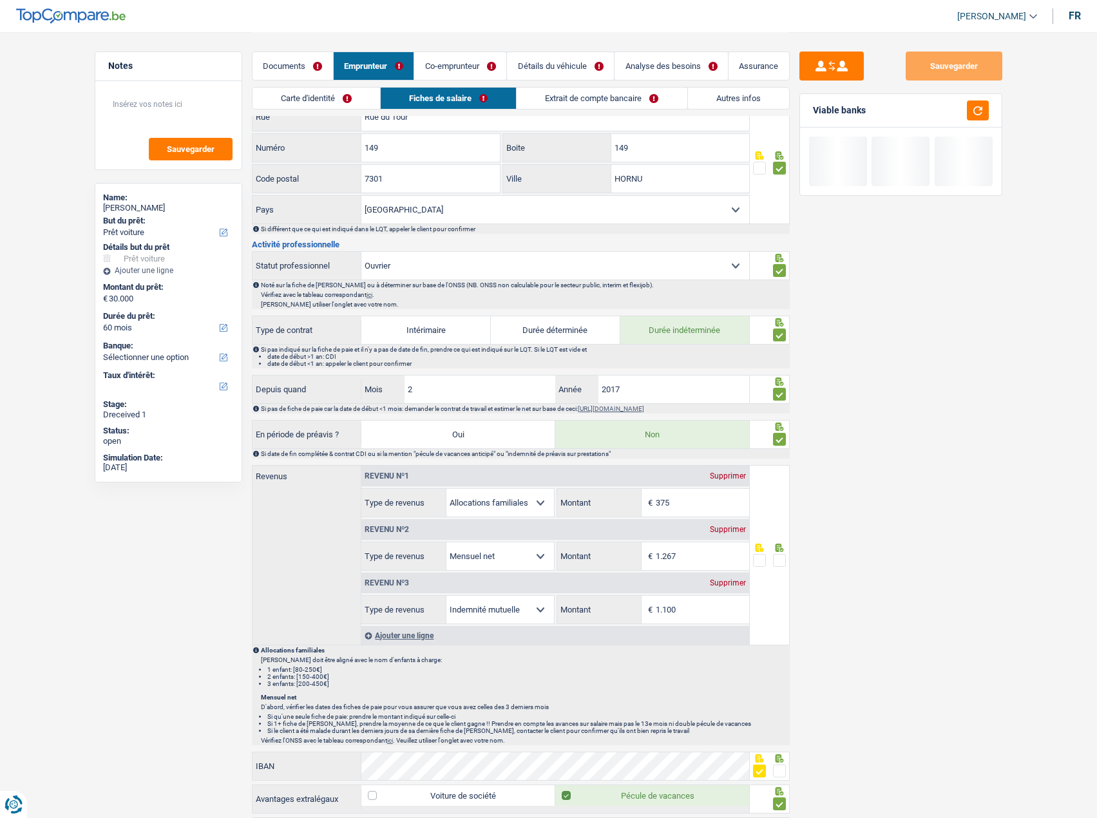
click at [571, 95] on link "Extrait de compte bancaire" at bounding box center [602, 98] width 170 height 21
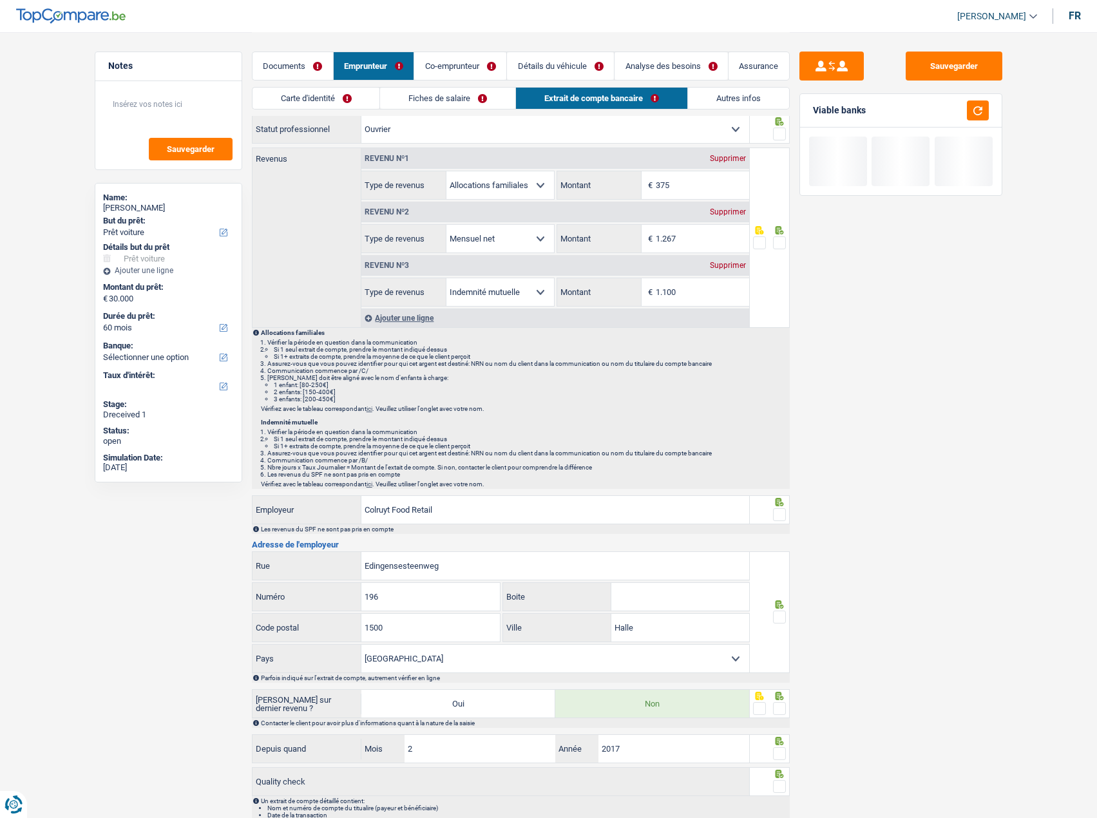
scroll to position [0, 0]
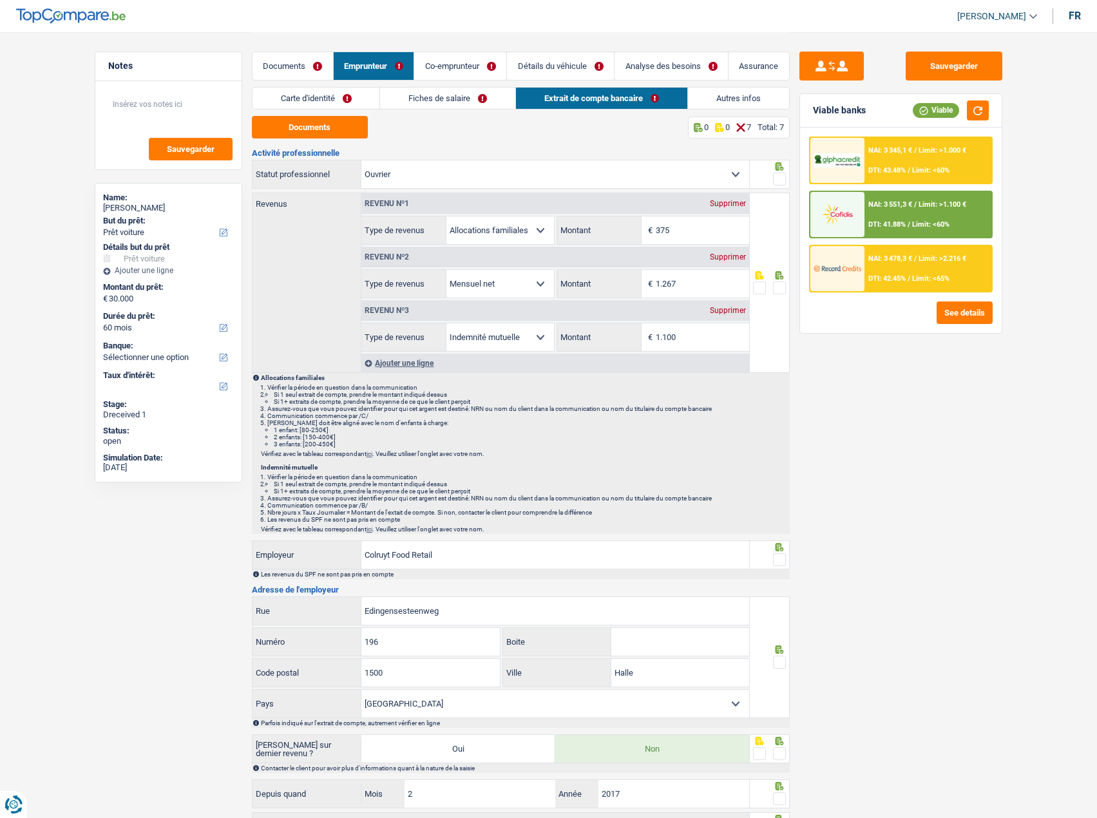
click at [783, 176] on span at bounding box center [779, 179] width 13 height 13
click at [0, 0] on input "radio" at bounding box center [0, 0] width 0 height 0
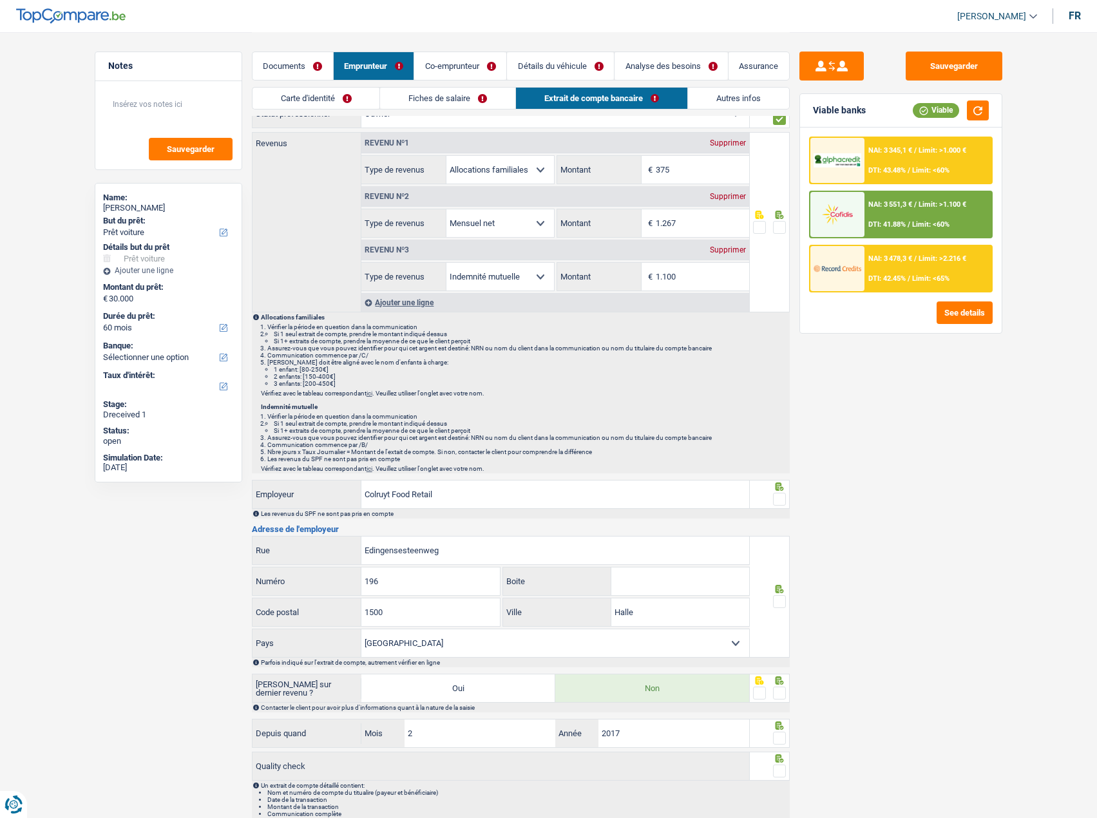
scroll to position [117, 0]
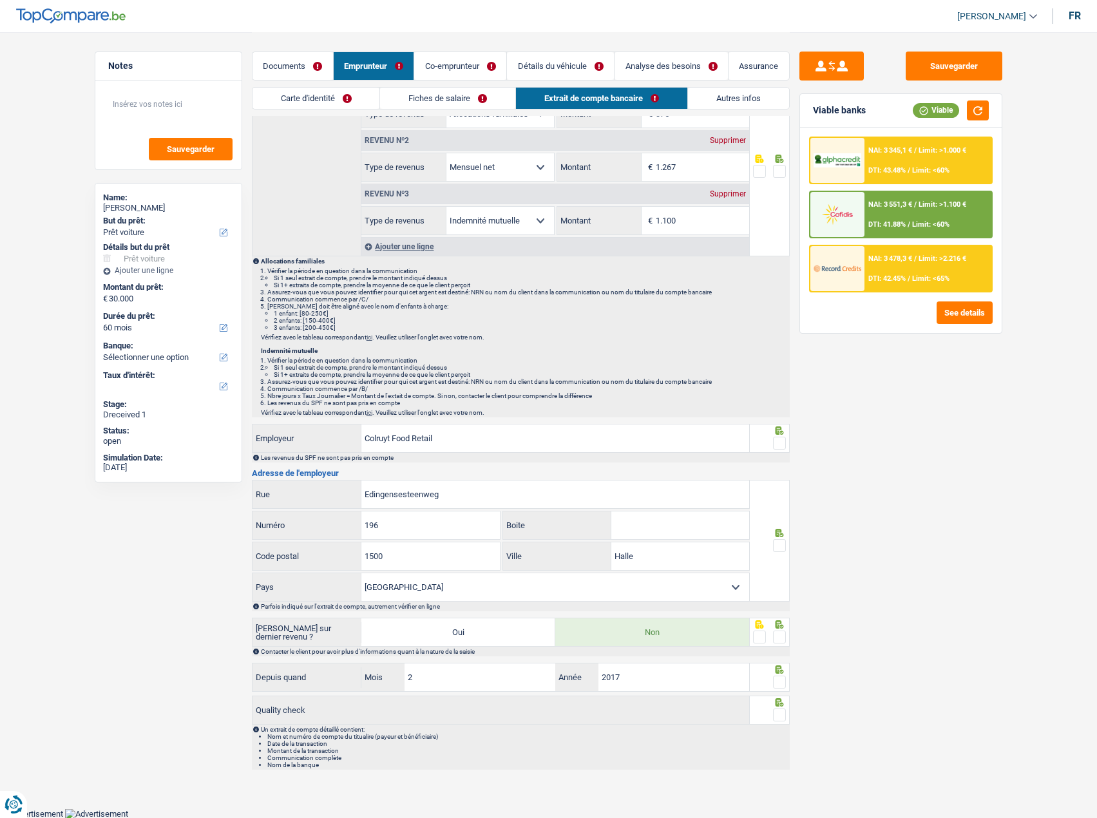
click at [781, 445] on span at bounding box center [779, 443] width 13 height 13
click at [0, 0] on input "radio" at bounding box center [0, 0] width 0 height 0
click at [774, 542] on label at bounding box center [779, 545] width 13 height 13
click at [0, 0] on input "radio" at bounding box center [0, 0] width 0 height 0
click at [777, 548] on span at bounding box center [779, 545] width 13 height 13
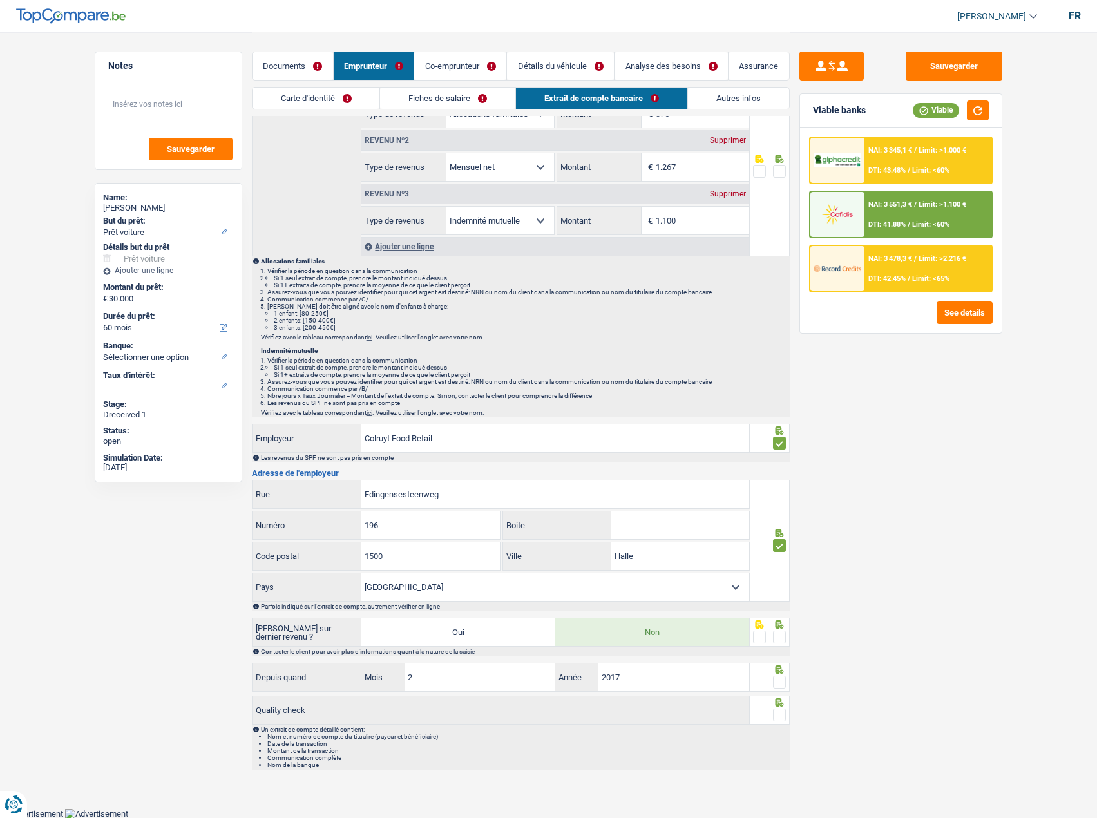
click at [0, 0] on input "radio" at bounding box center [0, 0] width 0 height 0
click at [779, 633] on div at bounding box center [770, 632] width 40 height 29
drag, startPoint x: 781, startPoint y: 680, endPoint x: 781, endPoint y: 689, distance: 8.4
click at [781, 681] on span at bounding box center [779, 682] width 13 height 13
click at [0, 0] on input "radio" at bounding box center [0, 0] width 0 height 0
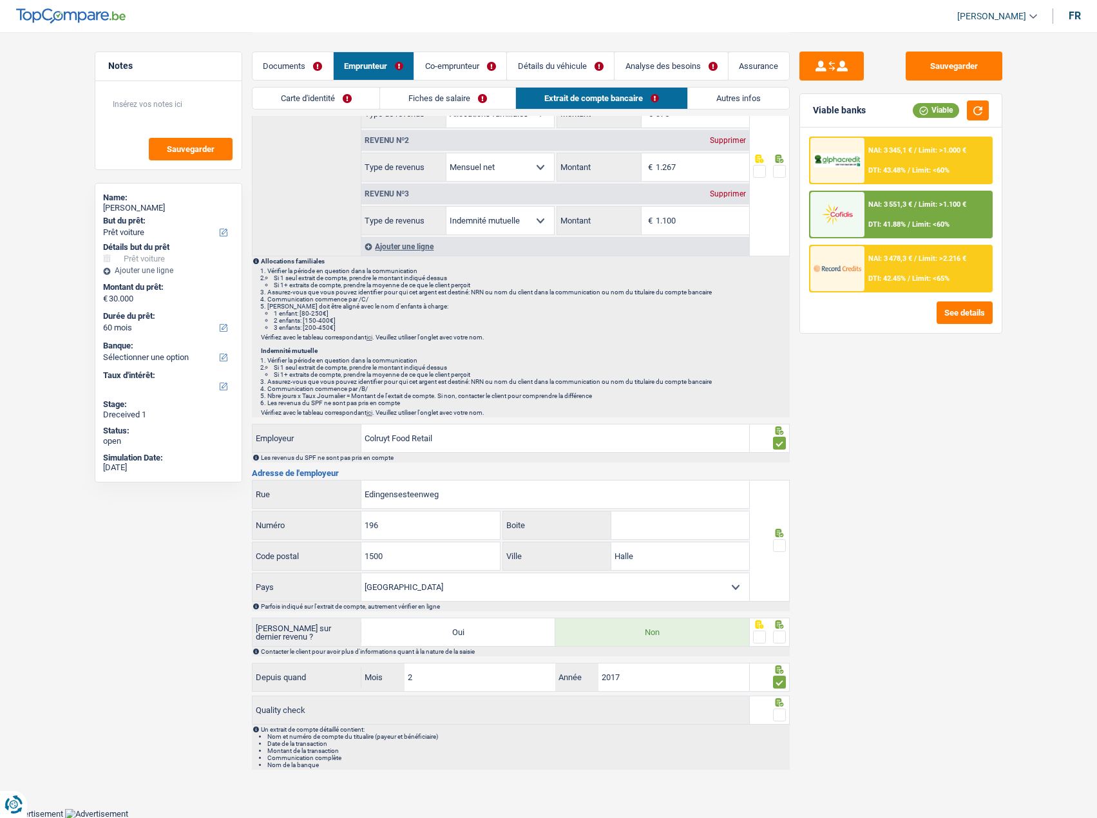
click at [782, 719] on span at bounding box center [779, 715] width 13 height 13
click at [0, 0] on input "radio" at bounding box center [0, 0] width 0 height 0
click at [785, 631] on span at bounding box center [779, 637] width 13 height 13
click at [0, 0] on input "radio" at bounding box center [0, 0] width 0 height 0
drag, startPoint x: 714, startPoint y: 96, endPoint x: 731, endPoint y: 99, distance: 16.9
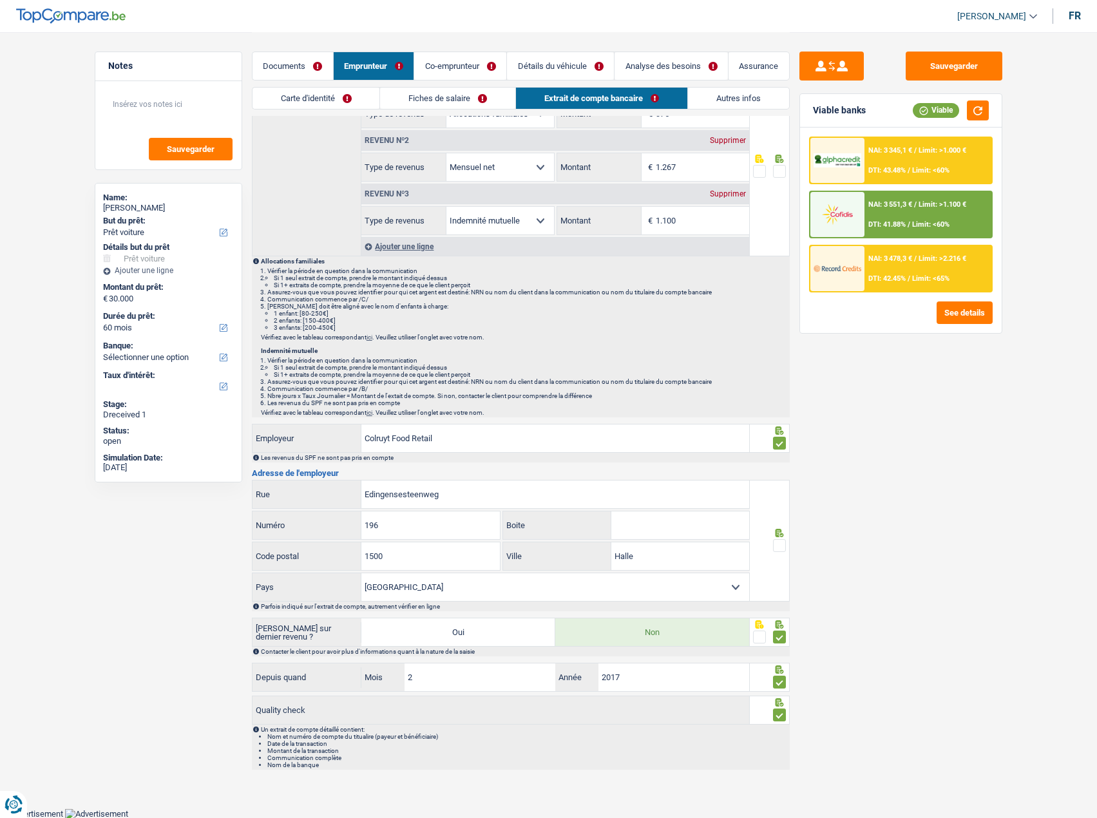
click at [716, 97] on link "Autres infos" at bounding box center [738, 98] width 101 height 21
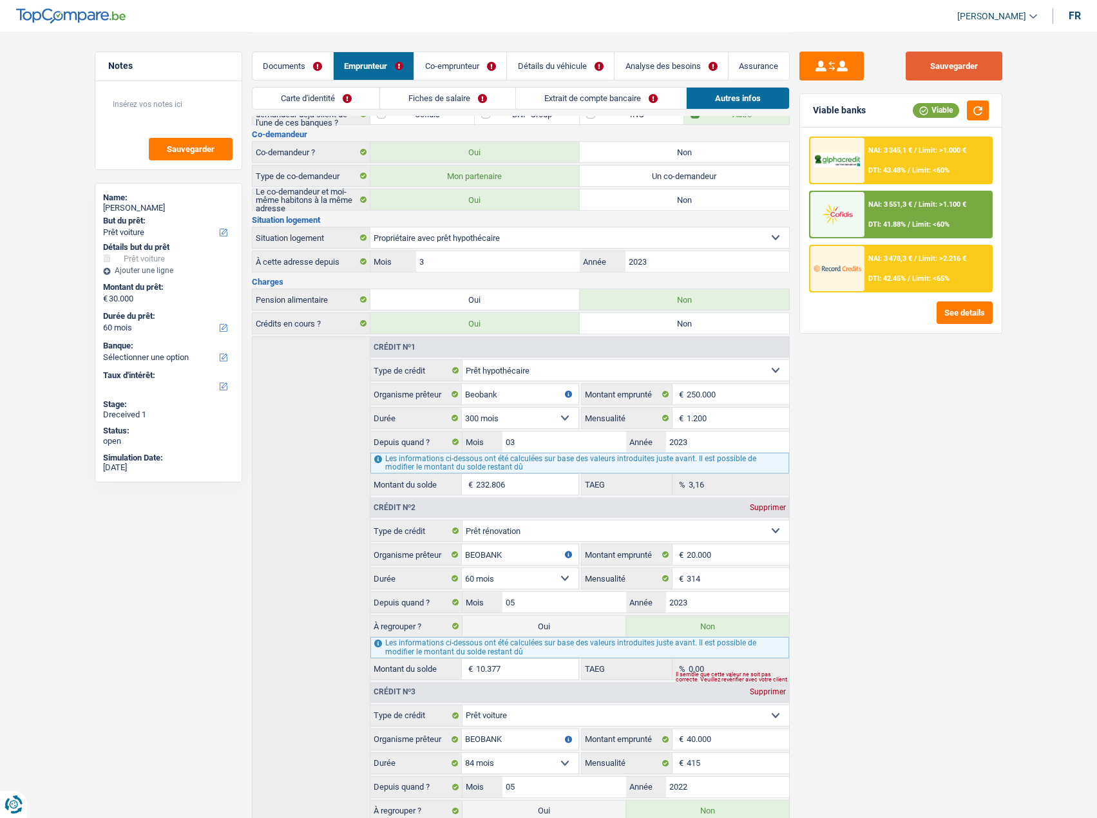
click at [952, 77] on button "Sauvegarder" at bounding box center [954, 66] width 97 height 29
click at [976, 105] on div "Viable banks Viable" at bounding box center [901, 110] width 202 height 33
click at [442, 62] on link "Co-emprunteur" at bounding box center [460, 66] width 92 height 28
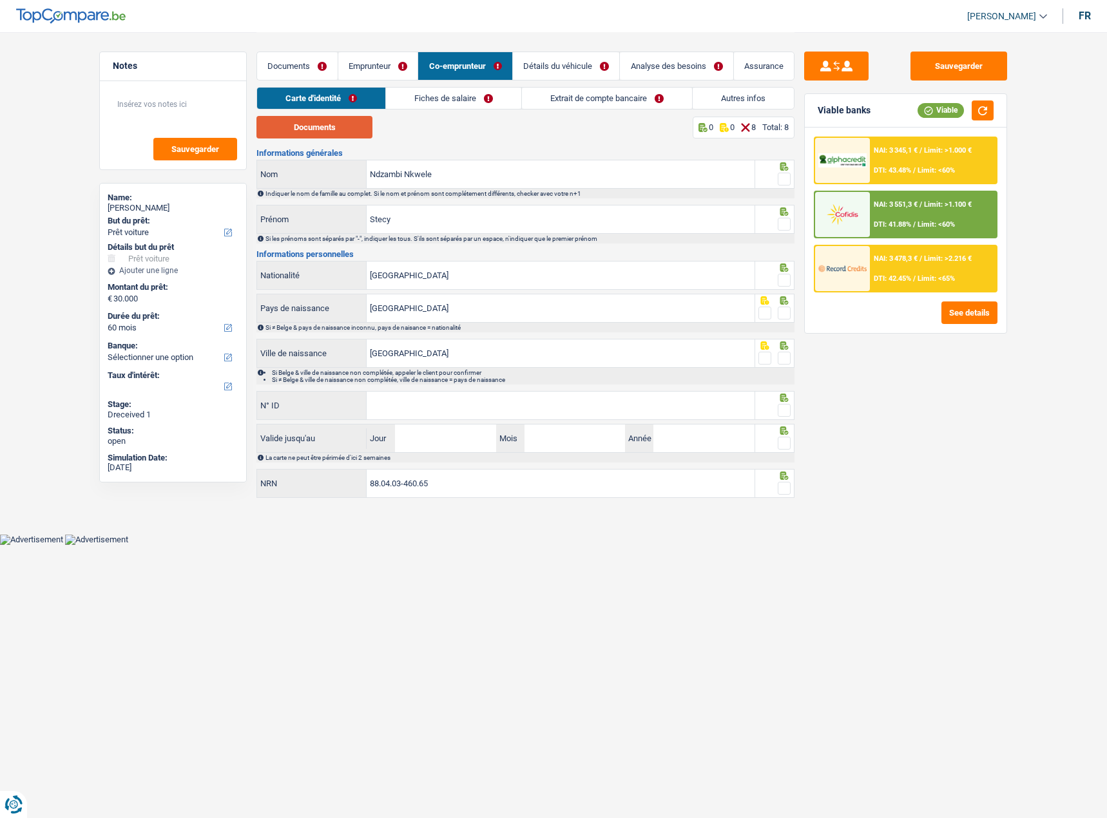
drag, startPoint x: 349, startPoint y: 141, endPoint x: 336, endPoint y: 127, distance: 19.2
click at [347, 140] on div "Documents 0 0 8 Total: 8 Informations générales Ndzambi Nkwele Nom Indiquer le …" at bounding box center [525, 308] width 538 height 384
drag, startPoint x: 336, startPoint y: 127, endPoint x: 350, endPoint y: 128, distance: 14.2
click at [338, 127] on button "Documents" at bounding box center [314, 127] width 116 height 23
click at [406, 177] on input "Ndzambi Nkwele" at bounding box center [561, 174] width 388 height 28
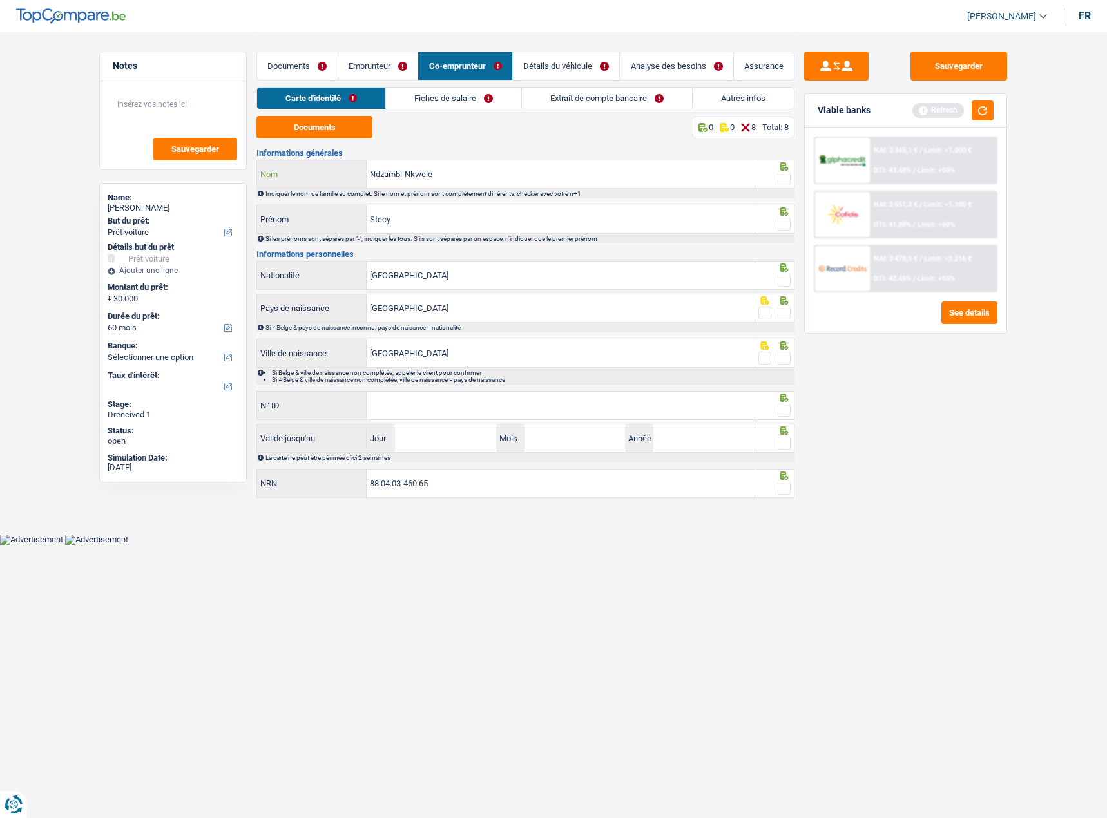
click at [517, 161] on input "Ndzambi-Nkwele" at bounding box center [561, 174] width 388 height 28
type input "Ndzambi-Nkwele"
click at [792, 224] on div at bounding box center [775, 219] width 40 height 29
click at [784, 221] on span at bounding box center [783, 224] width 13 height 13
click at [0, 0] on input "radio" at bounding box center [0, 0] width 0 height 0
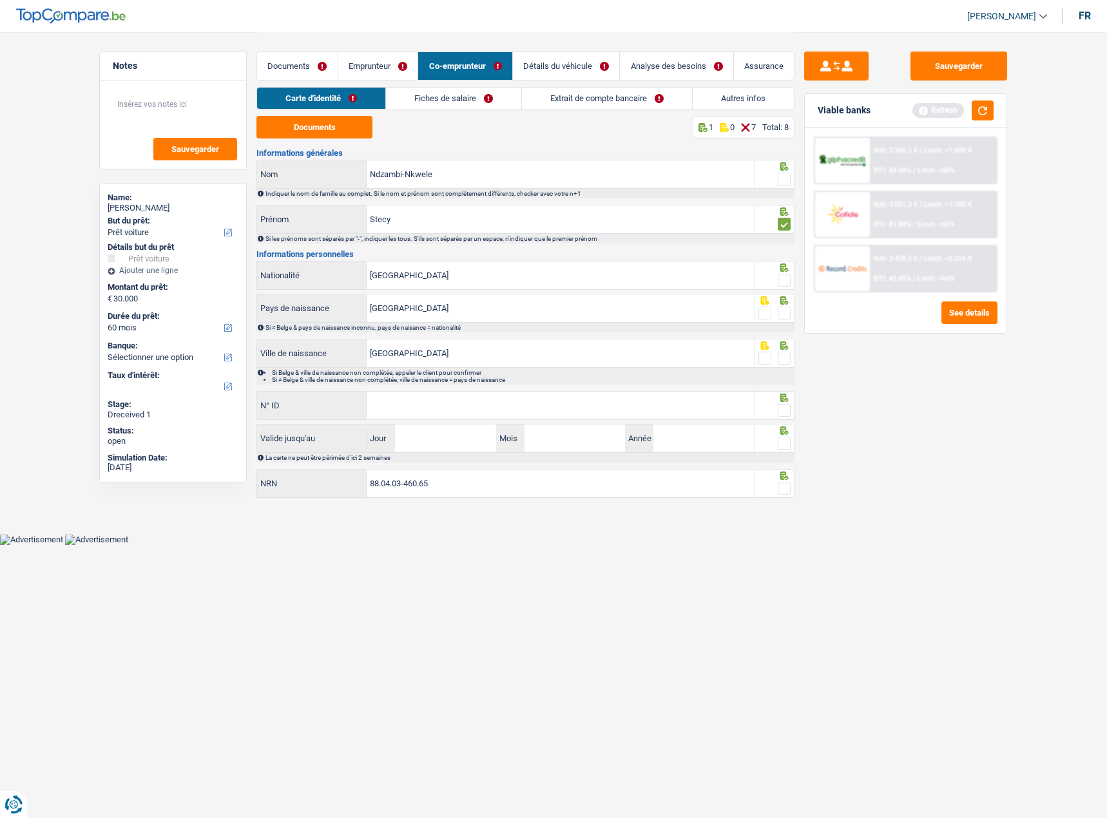
click at [783, 278] on span at bounding box center [783, 280] width 13 height 13
click at [0, 0] on input "radio" at bounding box center [0, 0] width 0 height 0
click at [786, 313] on span at bounding box center [783, 313] width 13 height 13
click at [0, 0] on input "radio" at bounding box center [0, 0] width 0 height 0
click at [785, 354] on span at bounding box center [783, 358] width 13 height 13
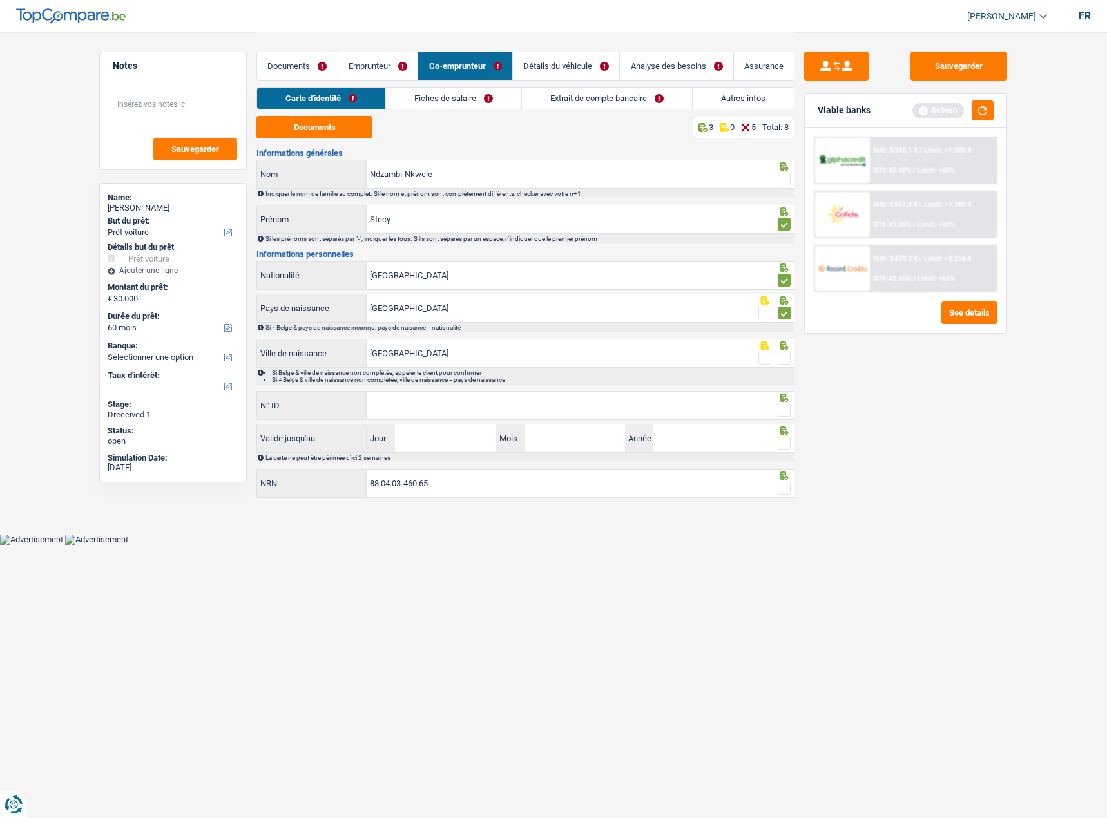
click at [0, 0] on input "radio" at bounding box center [0, 0] width 0 height 0
paste input "[PHONE_NUMBER]"
type input "[PHONE_NUMBER]"
click at [443, 440] on input "Jour" at bounding box center [445, 438] width 100 height 28
type input "12"
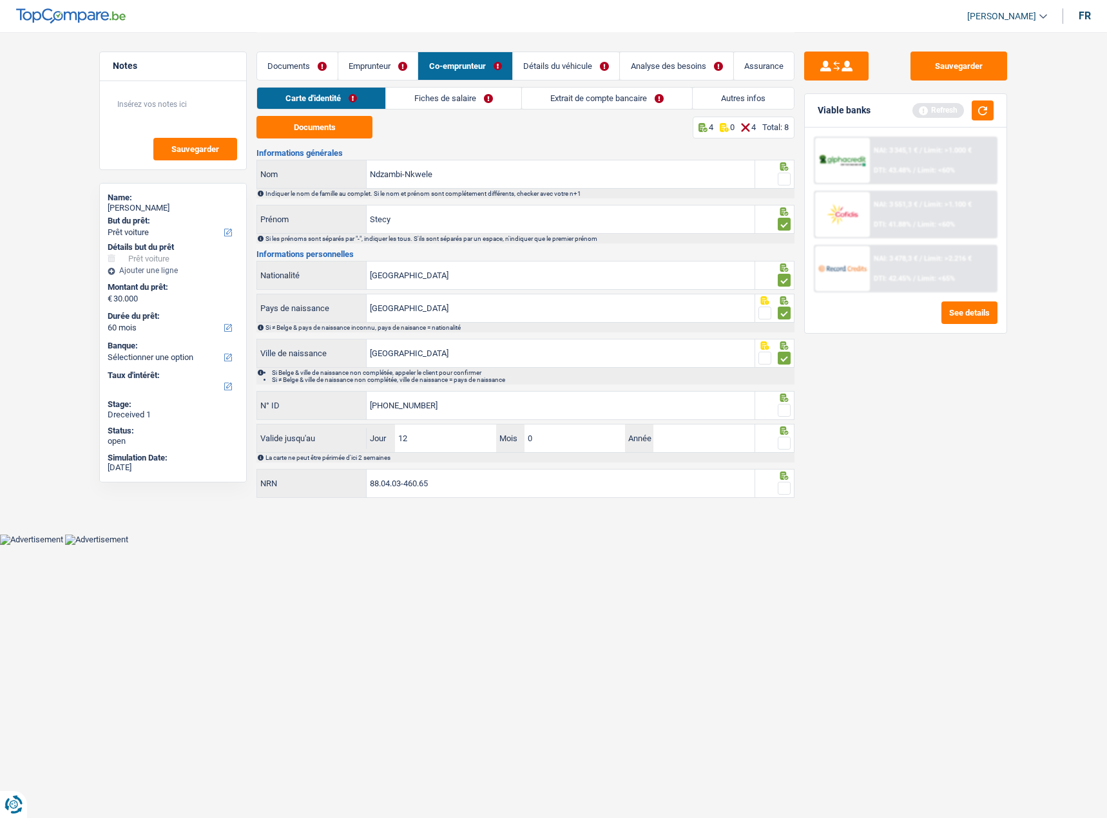
type input "01"
type input "2031"
click at [783, 446] on span at bounding box center [783, 443] width 13 height 13
click at [0, 0] on input "radio" at bounding box center [0, 0] width 0 height 0
click at [783, 410] on span at bounding box center [783, 410] width 13 height 13
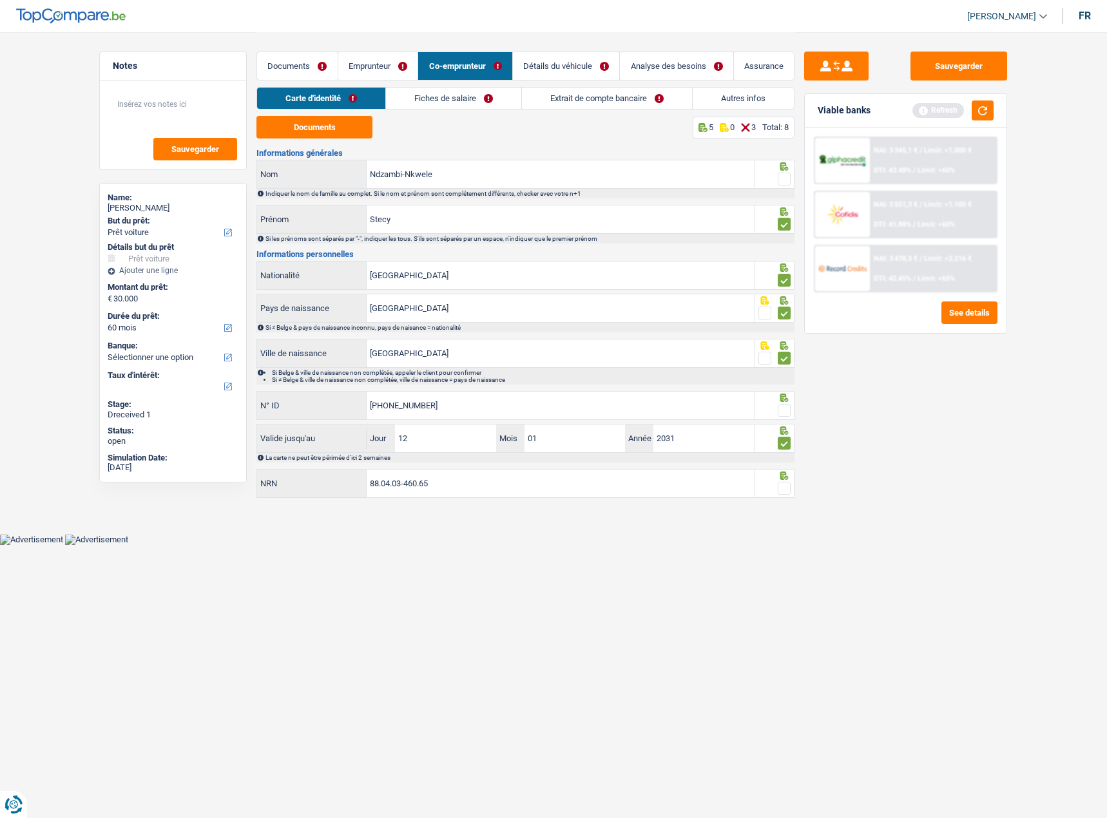
click at [0, 0] on input "radio" at bounding box center [0, 0] width 0 height 0
click at [786, 492] on span at bounding box center [783, 488] width 13 height 13
click at [0, 0] on input "radio" at bounding box center [0, 0] width 0 height 0
drag, startPoint x: 786, startPoint y: 175, endPoint x: 698, endPoint y: 138, distance: 95.2
click at [786, 176] on span at bounding box center [783, 179] width 13 height 13
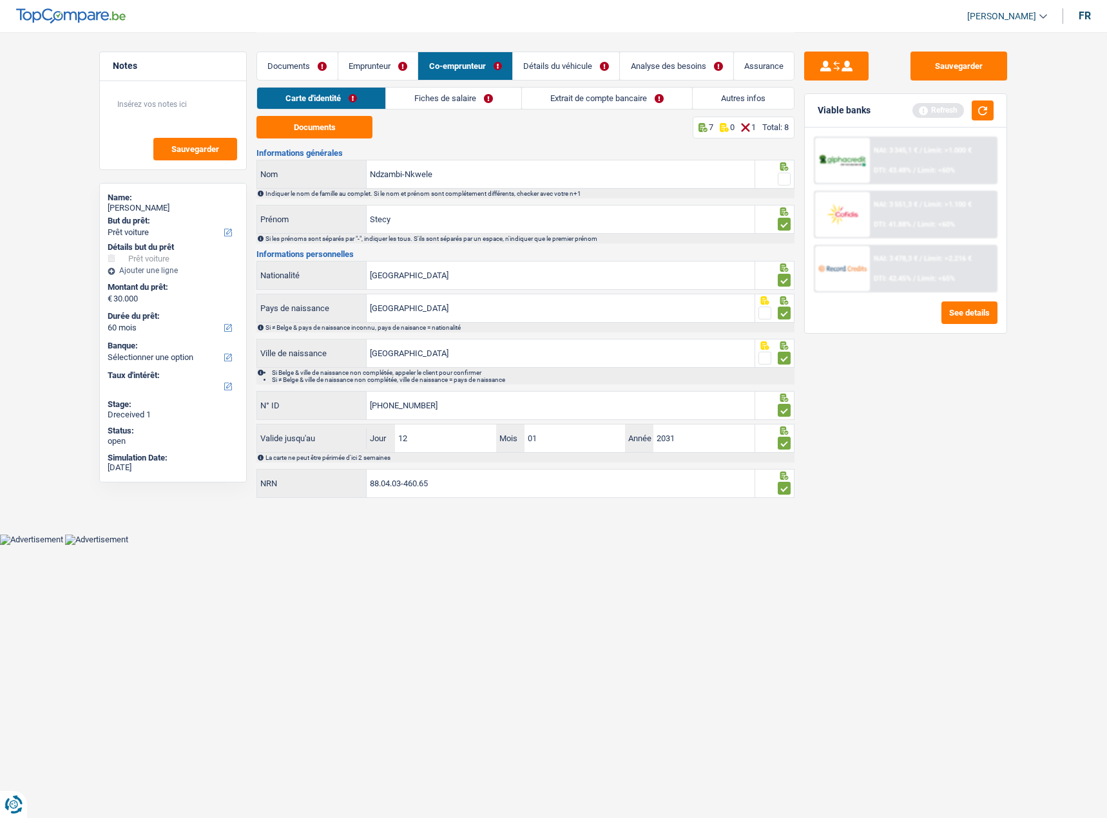
click at [0, 0] on input "radio" at bounding box center [0, 0] width 0 height 0
drag, startPoint x: 492, startPoint y: 85, endPoint x: 486, endPoint y: 90, distance: 7.9
click at [491, 86] on div "Documents Emprunteur Co-emprunteur Détails du véhicule Analyse des besoins Assu…" at bounding box center [525, 59] width 538 height 55
click at [471, 95] on link "Fiches de salaire" at bounding box center [453, 98] width 135 height 21
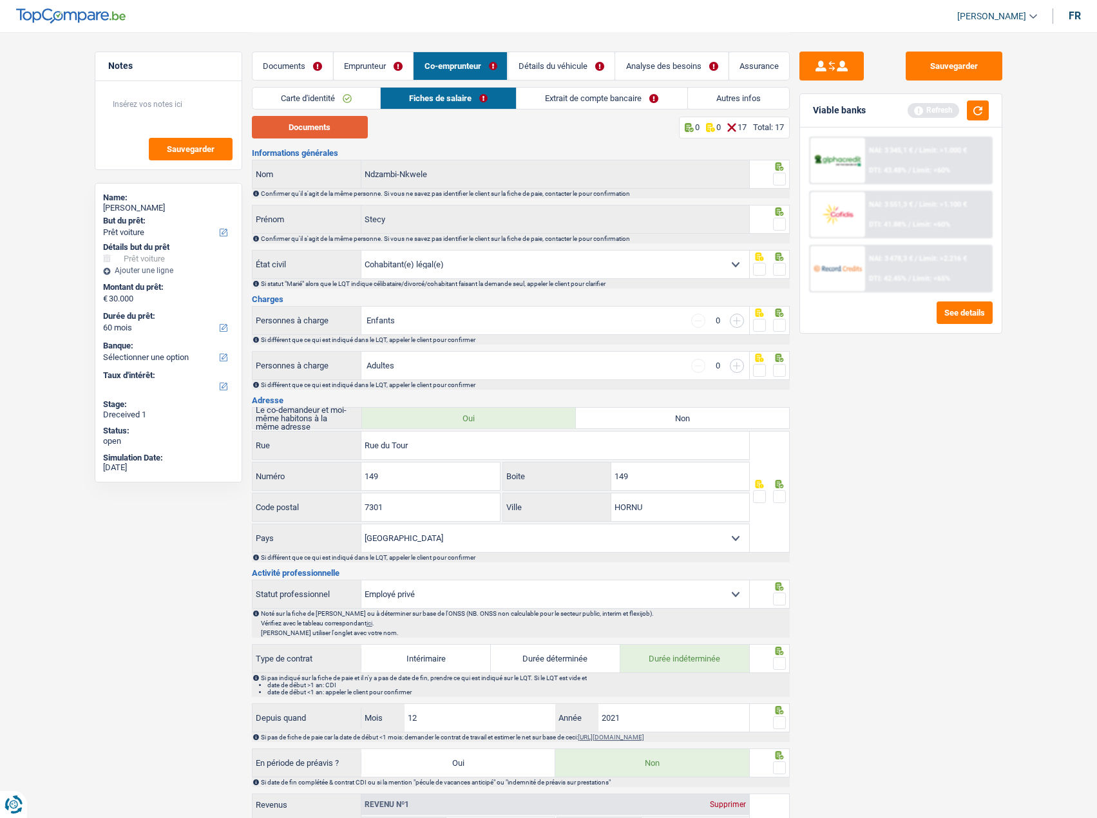
click at [352, 126] on button "Documents" at bounding box center [310, 127] width 116 height 23
click at [321, 128] on button "Documents" at bounding box center [310, 127] width 116 height 23
click at [772, 186] on fieldset at bounding box center [769, 179] width 33 height 16
click at [778, 180] on span at bounding box center [779, 179] width 13 height 13
click at [0, 0] on input "radio" at bounding box center [0, 0] width 0 height 0
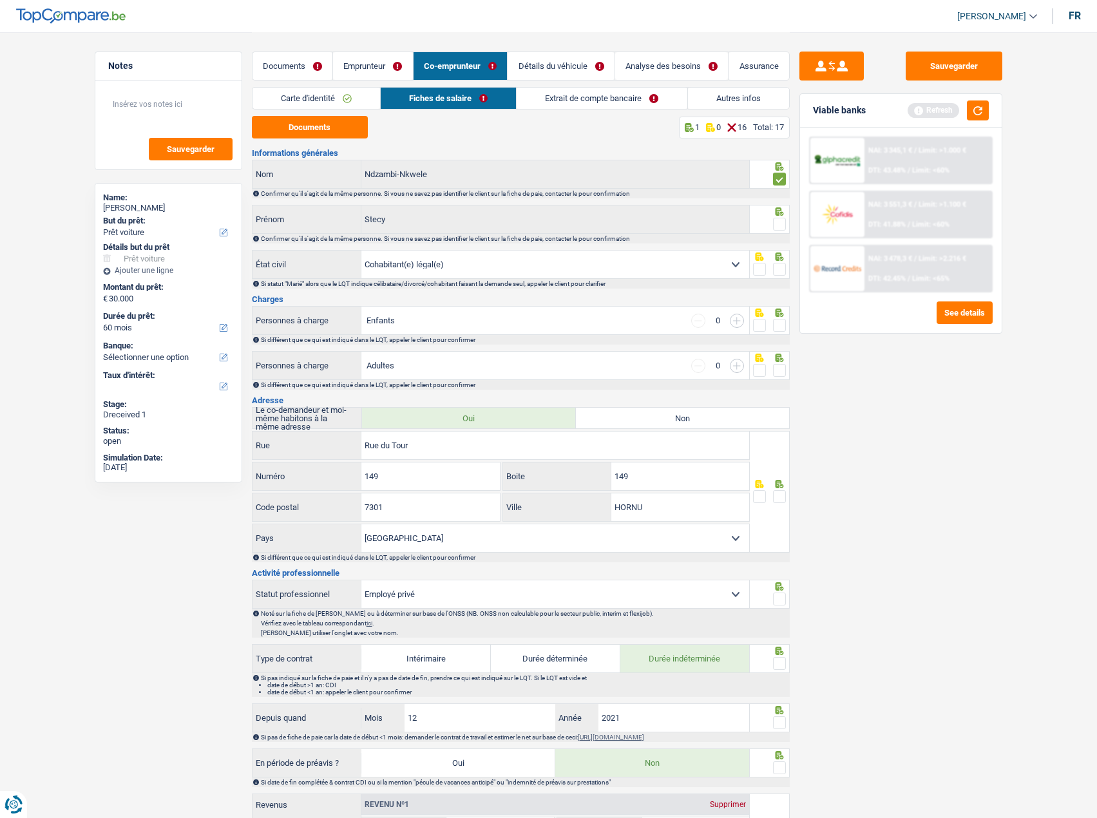
click at [776, 221] on span at bounding box center [779, 224] width 13 height 13
click at [0, 0] on input "radio" at bounding box center [0, 0] width 0 height 0
click at [774, 263] on span at bounding box center [779, 269] width 13 height 13
click at [0, 0] on input "radio" at bounding box center [0, 0] width 0 height 0
click at [779, 318] on div at bounding box center [779, 326] width 13 height 16
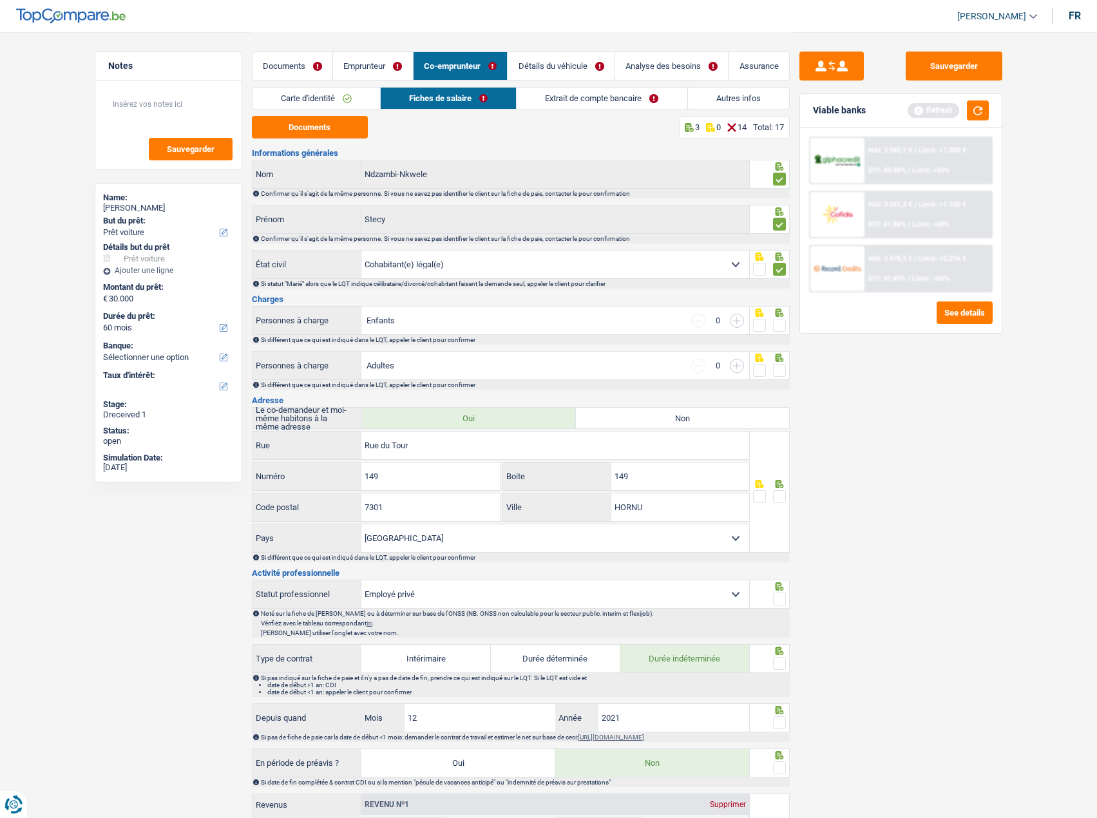
click at [781, 361] on icon at bounding box center [779, 358] width 8 height 8
click at [781, 334] on div at bounding box center [770, 320] width 40 height 29
click at [781, 325] on span at bounding box center [779, 325] width 13 height 13
click at [0, 0] on input "radio" at bounding box center [0, 0] width 0 height 0
click at [779, 359] on icon at bounding box center [779, 358] width 13 height 8
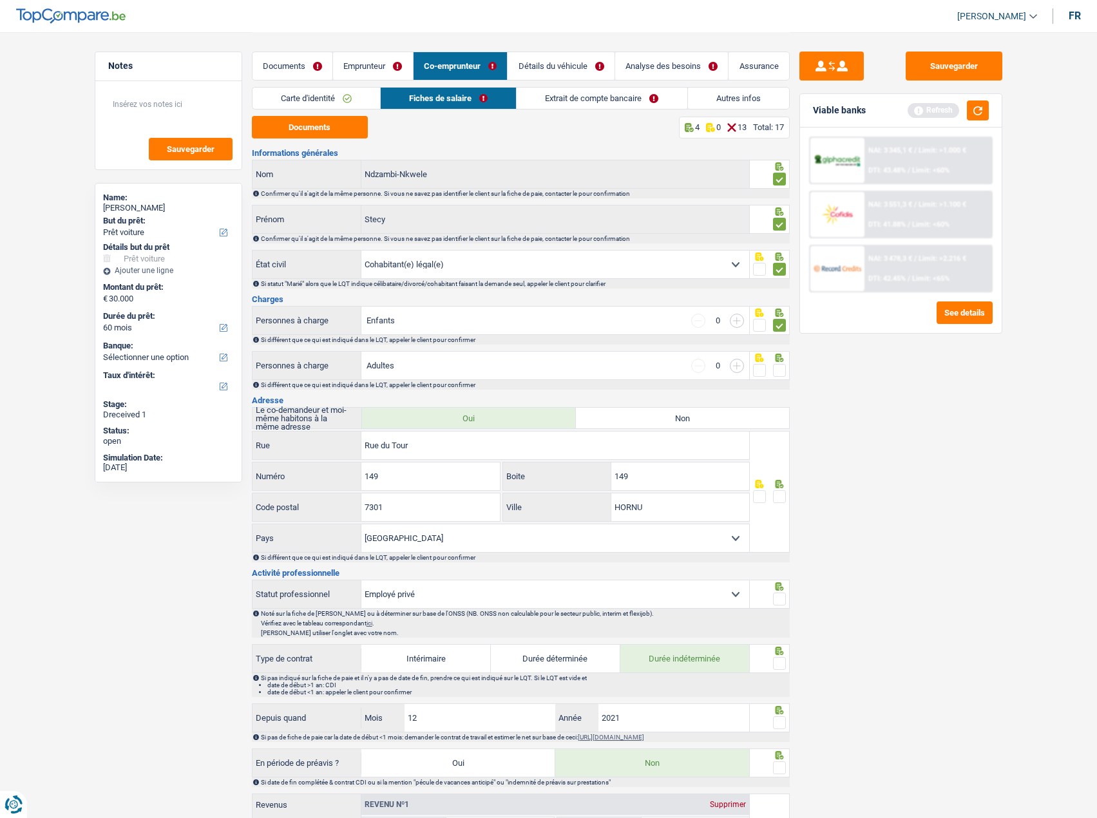
click at [778, 367] on span at bounding box center [779, 370] width 13 height 13
click at [0, 0] on input "radio" at bounding box center [0, 0] width 0 height 0
click at [738, 325] on input "button" at bounding box center [737, 321] width 14 height 14
click at [737, 325] on input "button" at bounding box center [737, 321] width 14 height 14
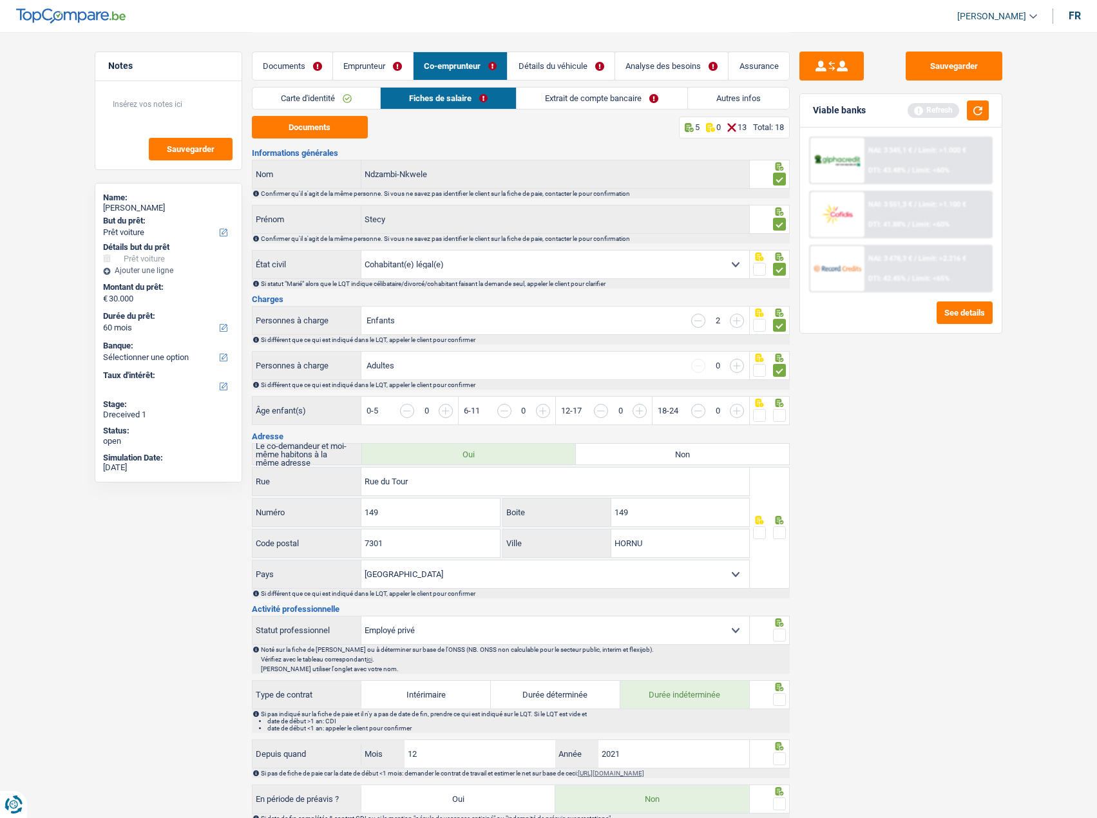
click at [365, 79] on link "Emprunteur" at bounding box center [373, 66] width 80 height 28
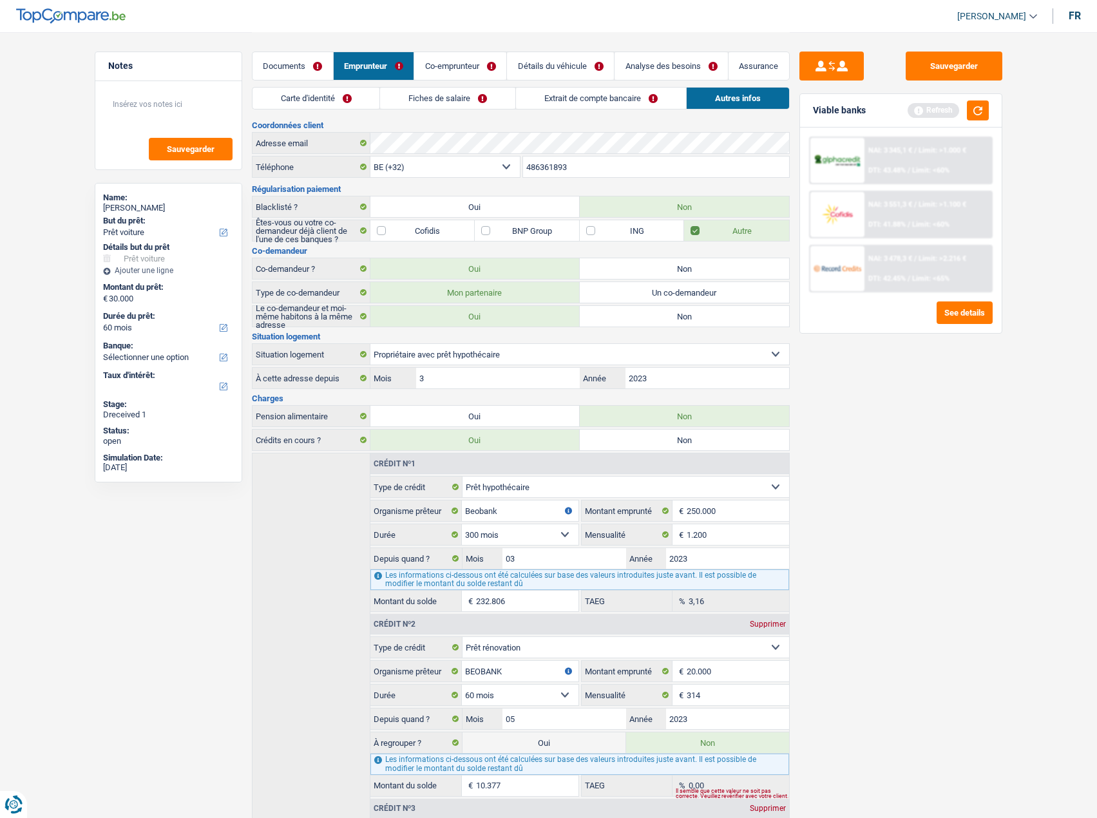
click at [300, 59] on link "Documents" at bounding box center [292, 66] width 81 height 28
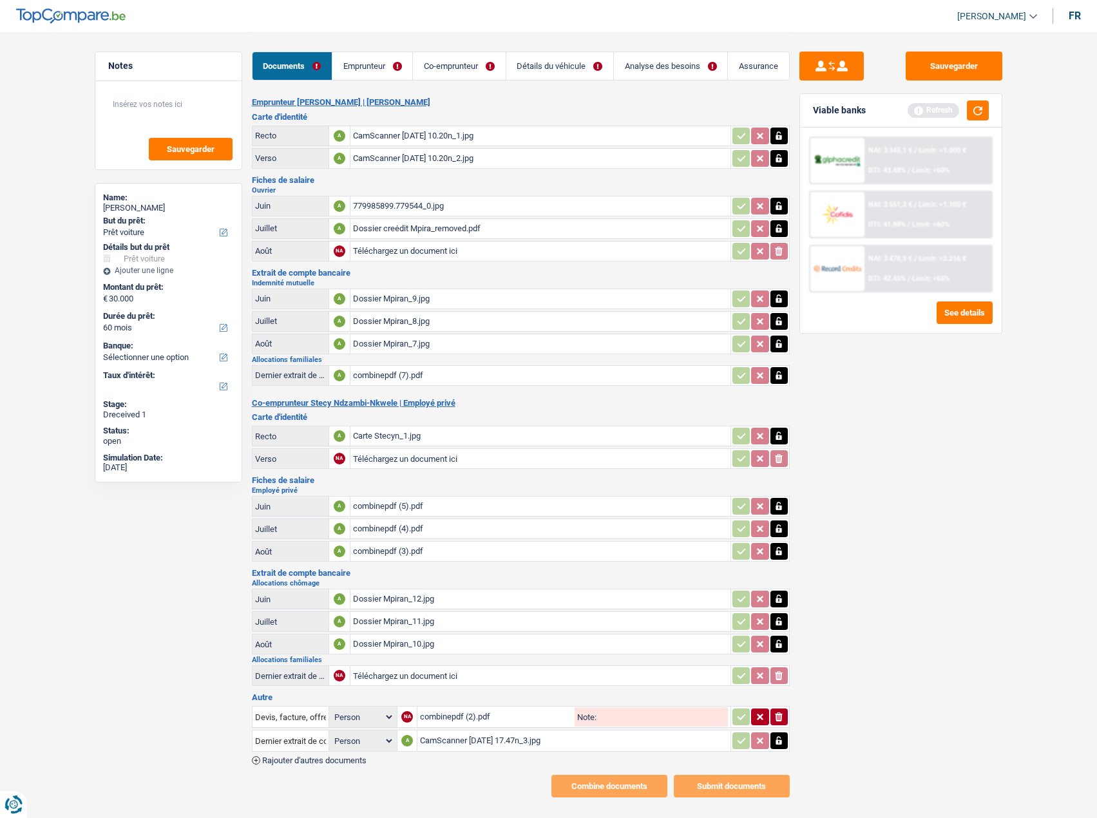
click at [412, 204] on div "779985899.779544_0.jpg" at bounding box center [540, 205] width 375 height 19
click at [379, 70] on link "Emprunteur" at bounding box center [372, 66] width 80 height 28
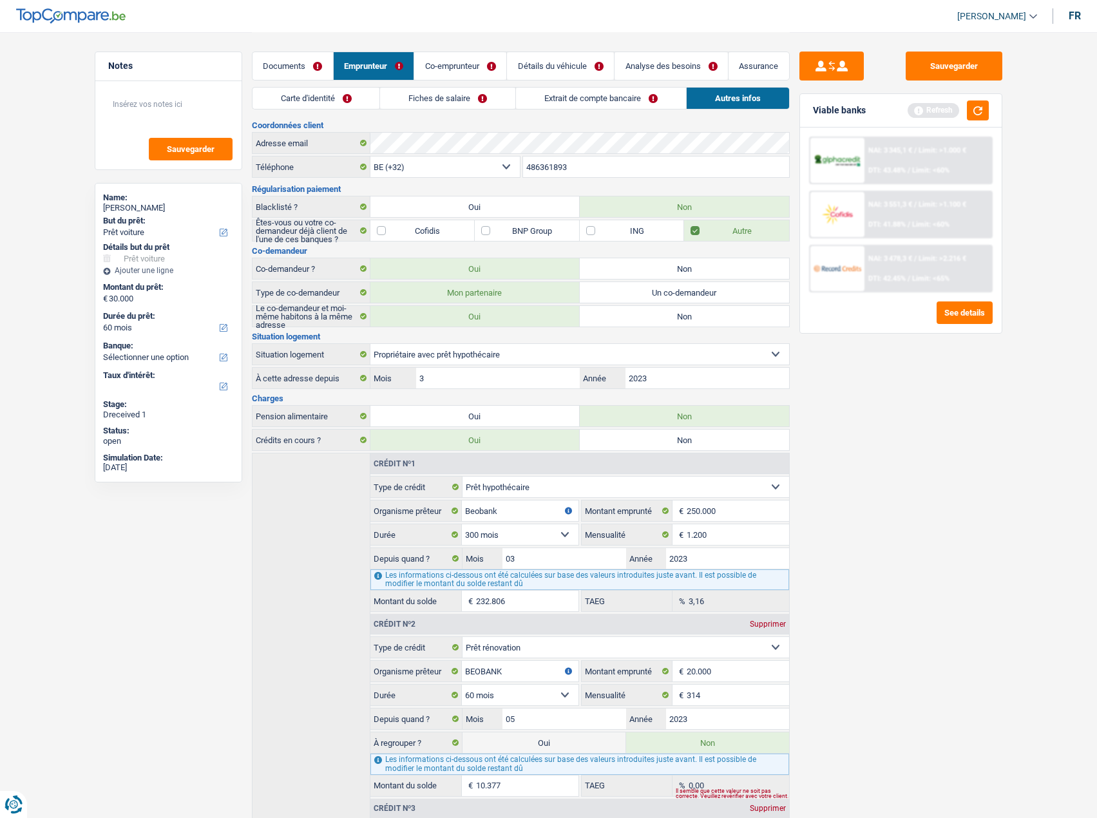
drag, startPoint x: 397, startPoint y: 89, endPoint x: 403, endPoint y: 95, distance: 8.7
click at [397, 90] on link "Fiches de salaire" at bounding box center [447, 98] width 135 height 21
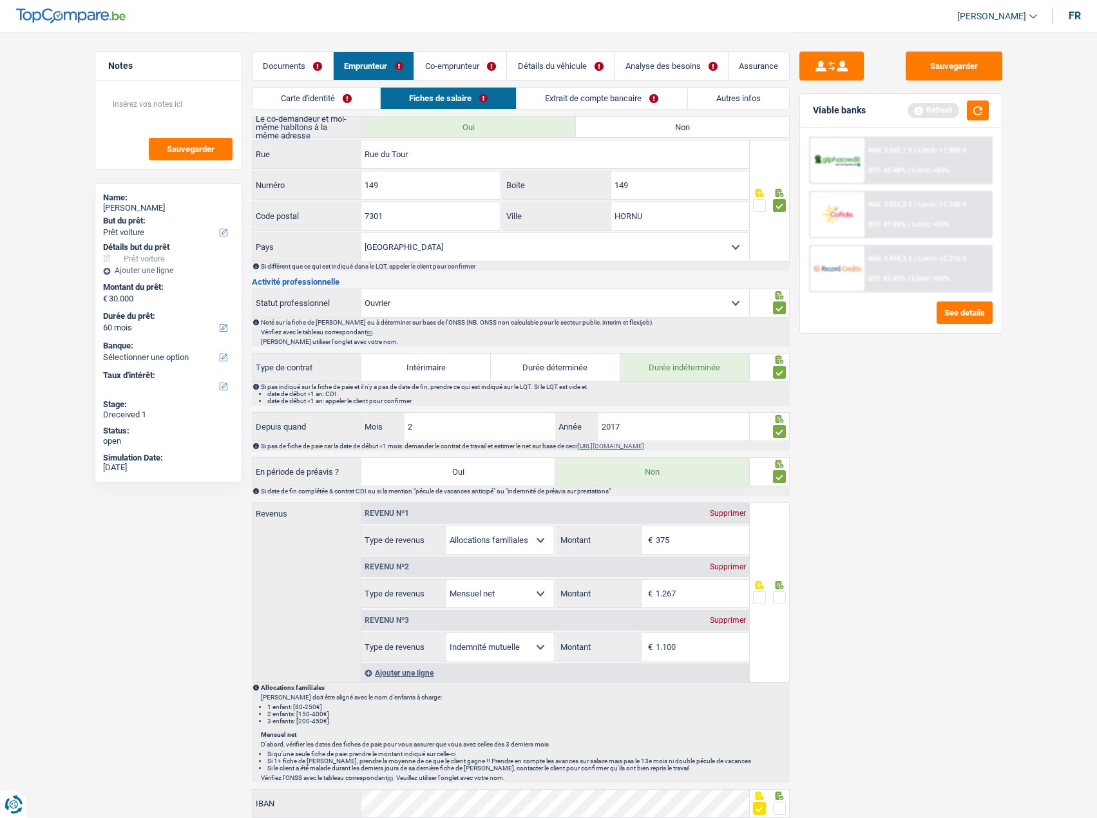
scroll to position [451, 0]
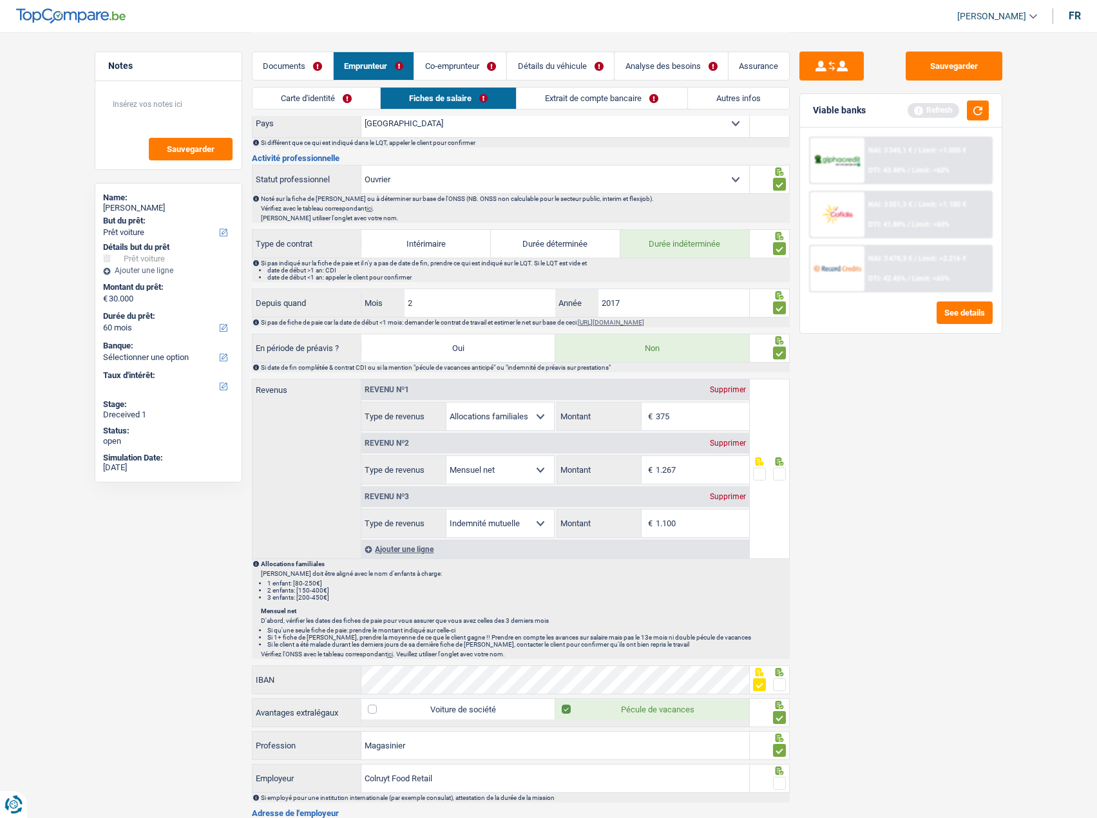
click at [736, 385] on div "Revenu nº1 Supprimer" at bounding box center [555, 389] width 388 height 21
click at [736, 390] on div "Supprimer" at bounding box center [728, 390] width 43 height 8
select select "netSalary"
type input "1.267"
select select "mutualityIndemnity"
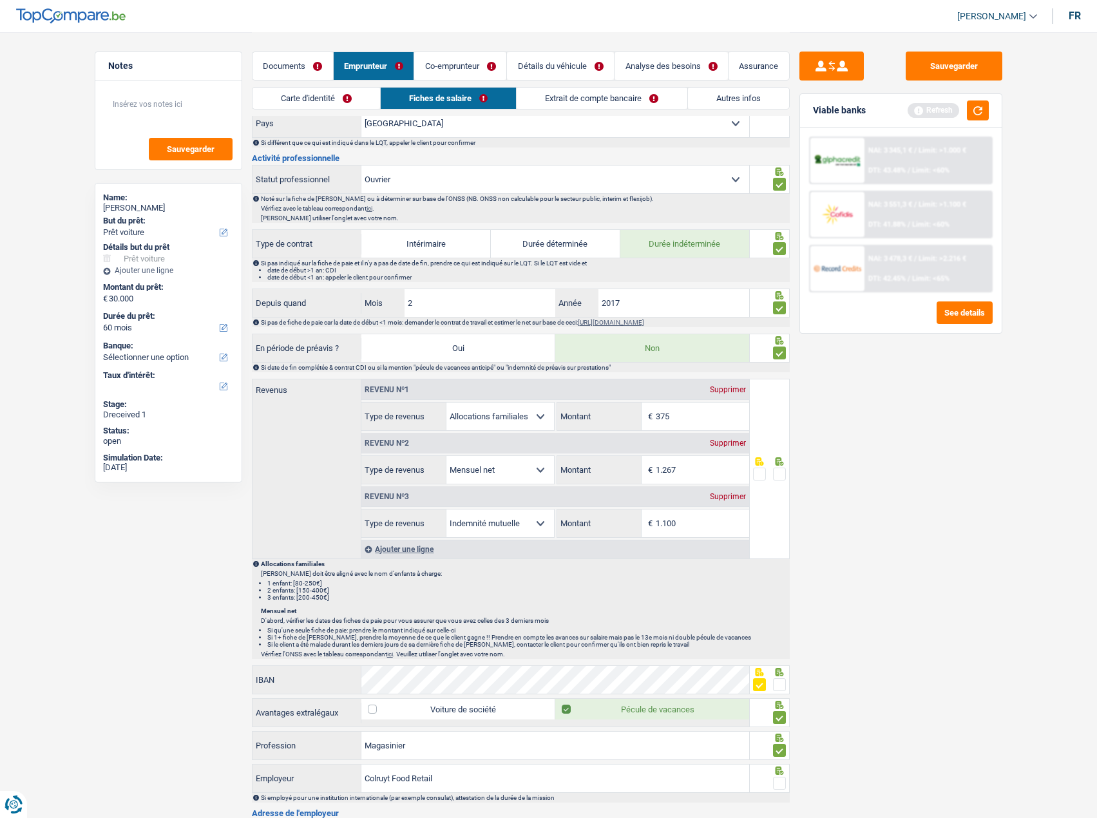
type input "1.100"
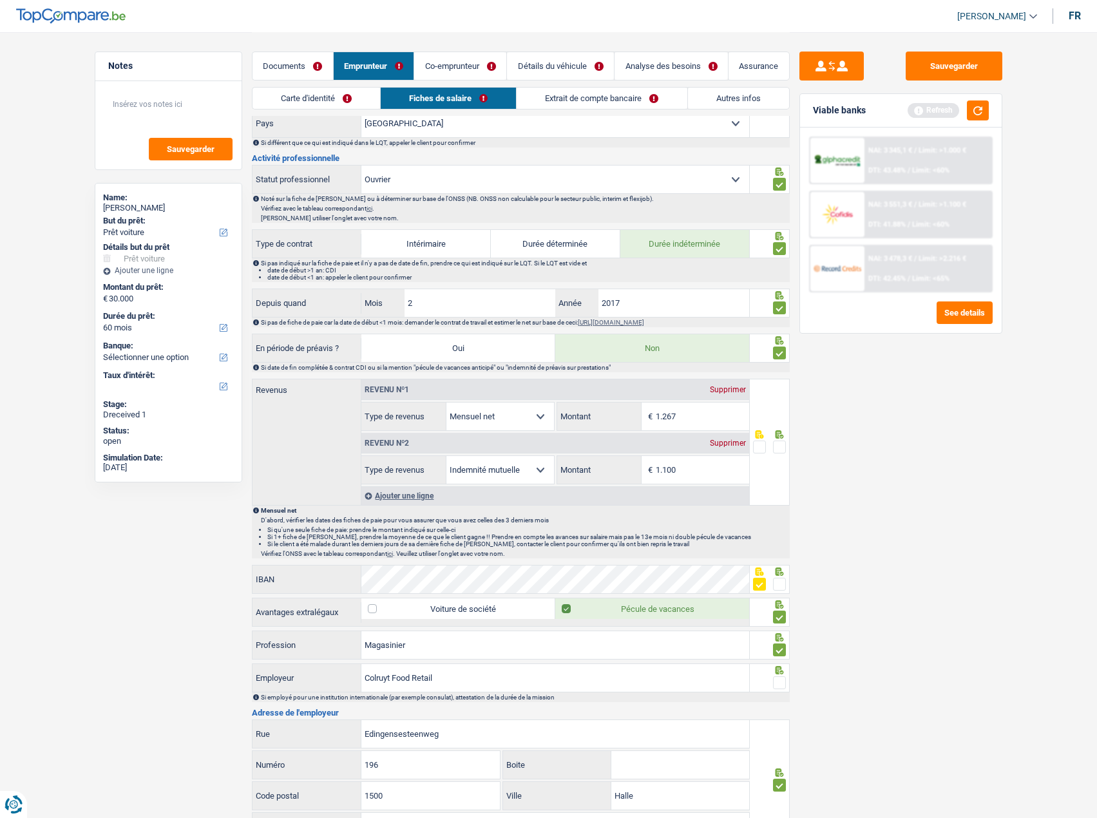
click at [777, 448] on span at bounding box center [779, 447] width 13 height 13
click at [0, 0] on input "radio" at bounding box center [0, 0] width 0 height 0
click at [778, 448] on span at bounding box center [779, 447] width 13 height 13
click at [0, 0] on input "radio" at bounding box center [0, 0] width 0 height 0
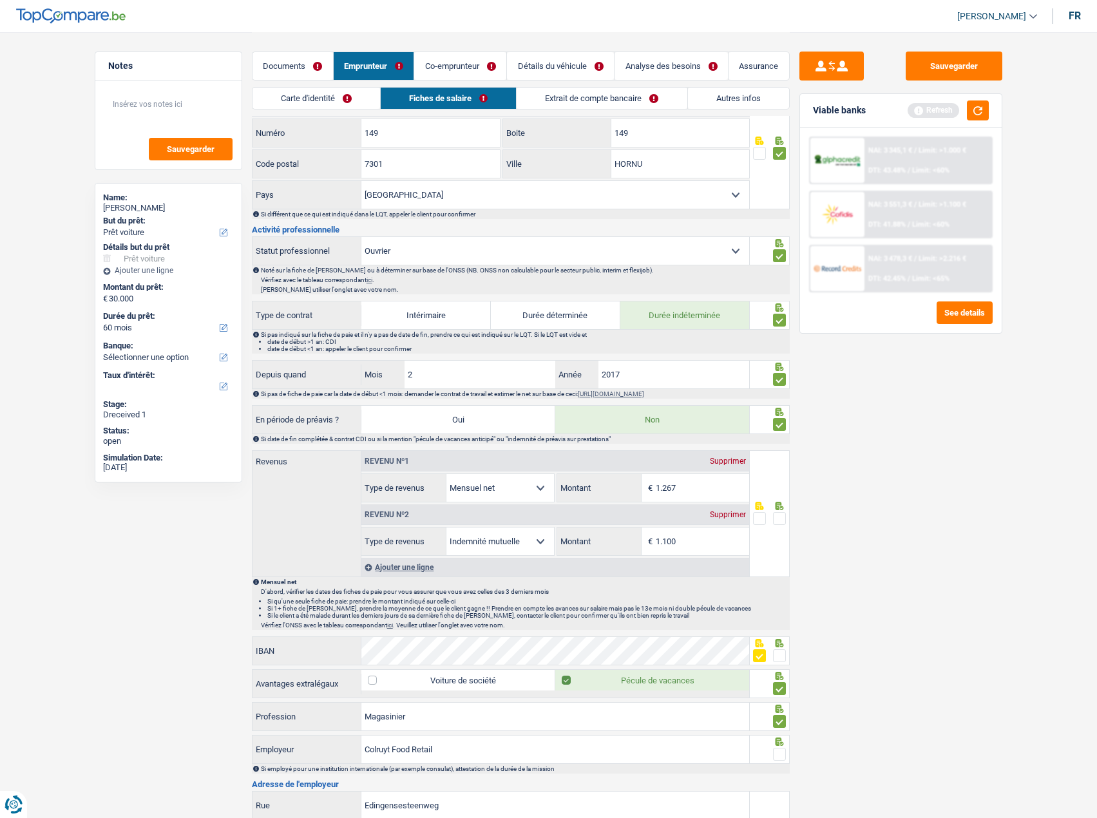
scroll to position [258, 0]
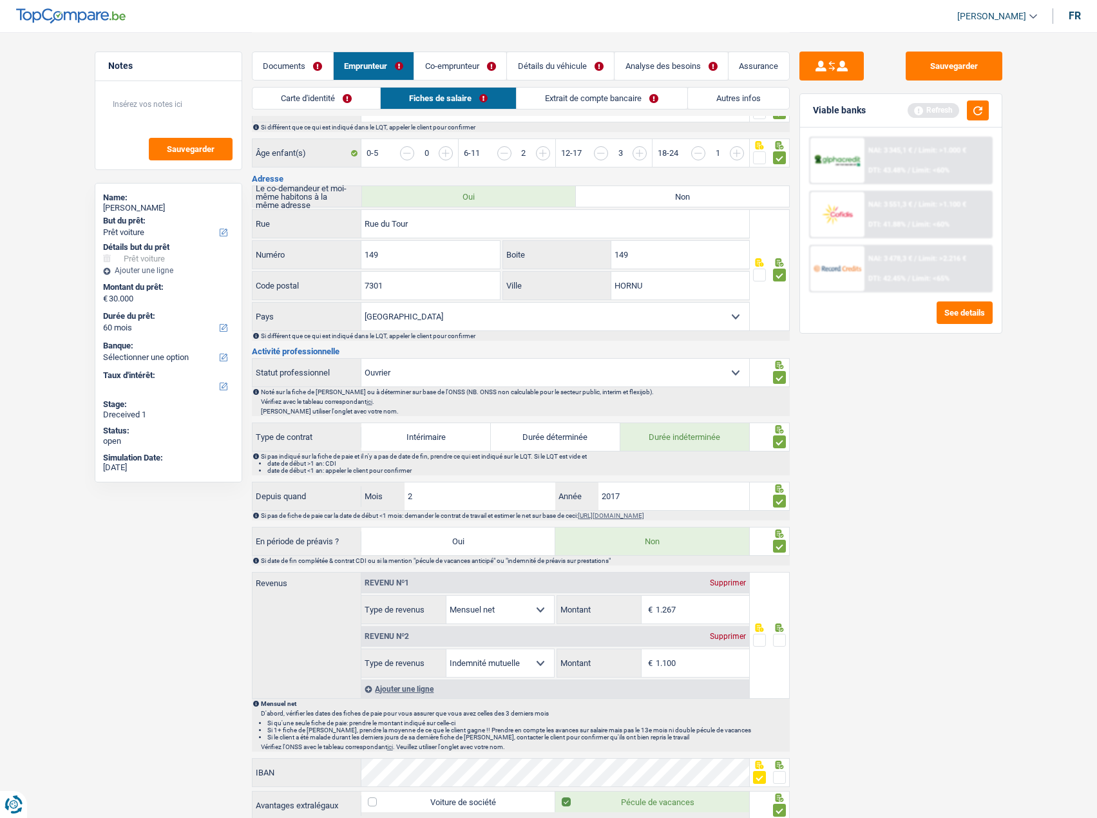
click at [467, 68] on link "Co-emprunteur" at bounding box center [460, 66] width 92 height 28
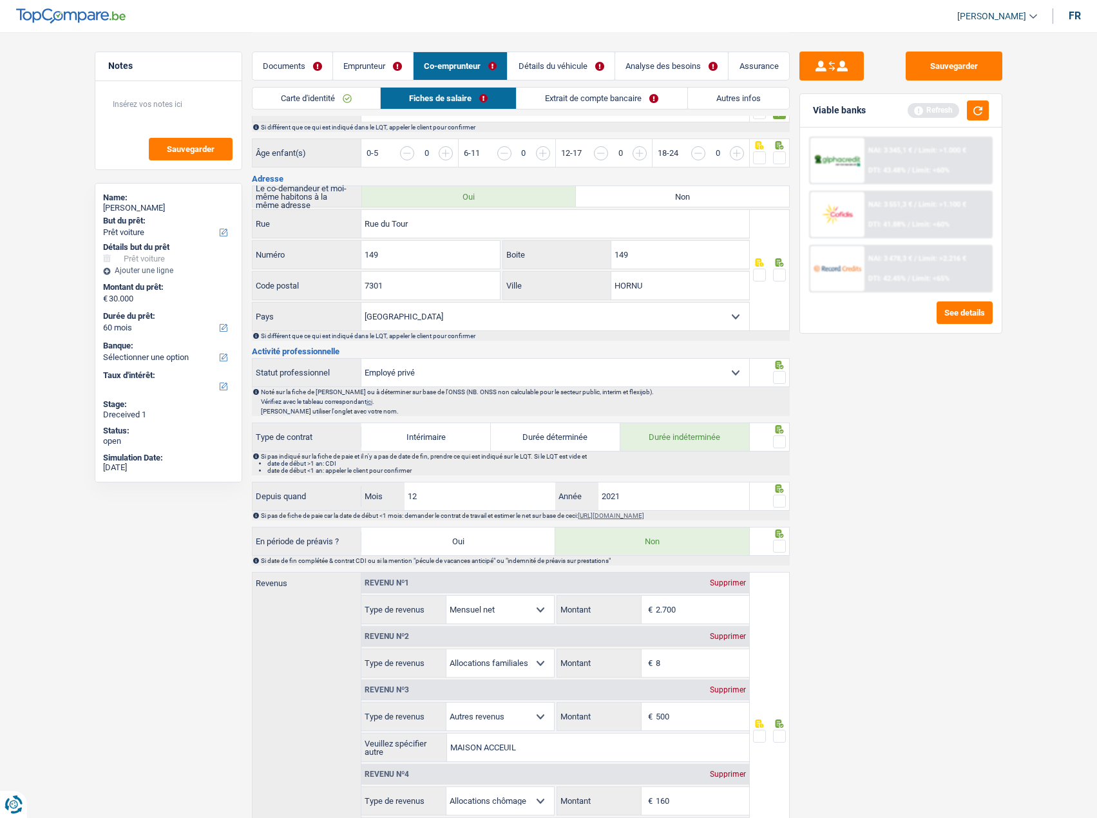
click at [781, 273] on span at bounding box center [779, 275] width 13 height 13
click at [0, 0] on input "radio" at bounding box center [0, 0] width 0 height 0
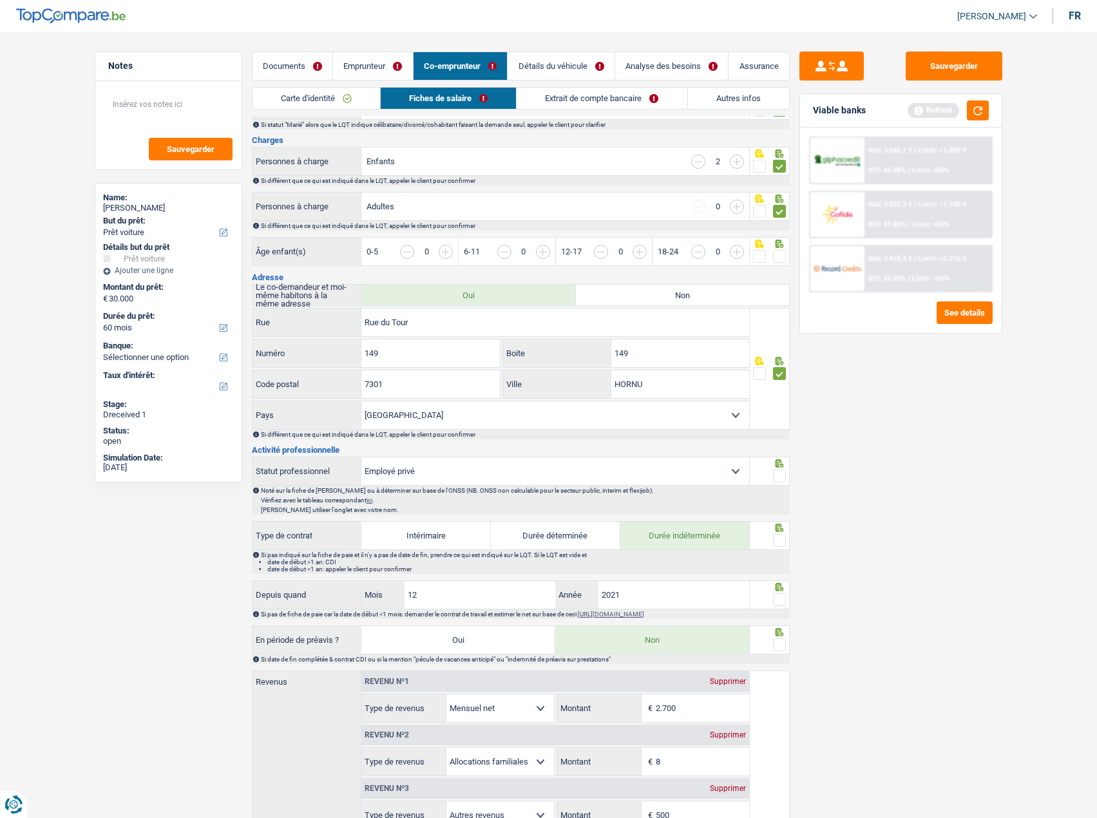
scroll to position [64, 0]
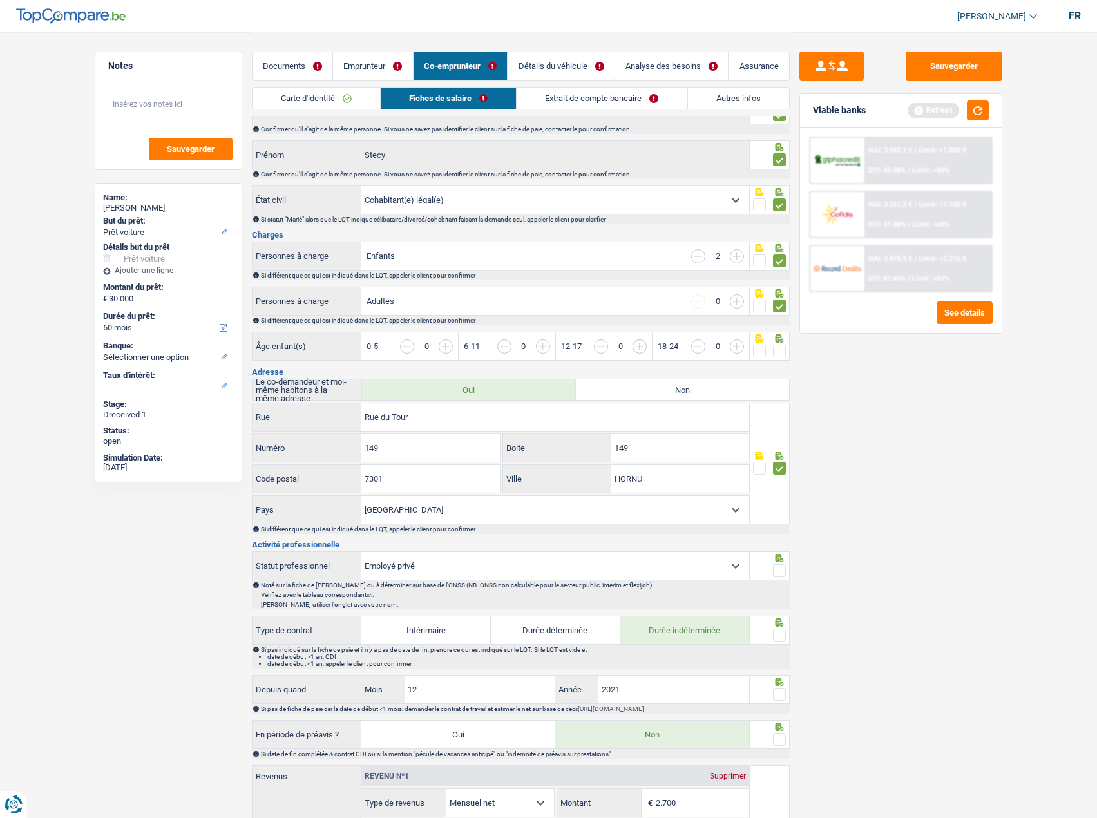
click at [778, 348] on span at bounding box center [779, 351] width 13 height 13
click at [0, 0] on input "radio" at bounding box center [0, 0] width 0 height 0
click at [540, 344] on input "button" at bounding box center [784, 353] width 497 height 28
click at [433, 347] on div "0" at bounding box center [426, 346] width 53 height 14
drag, startPoint x: 442, startPoint y: 347, endPoint x: 450, endPoint y: 347, distance: 8.4
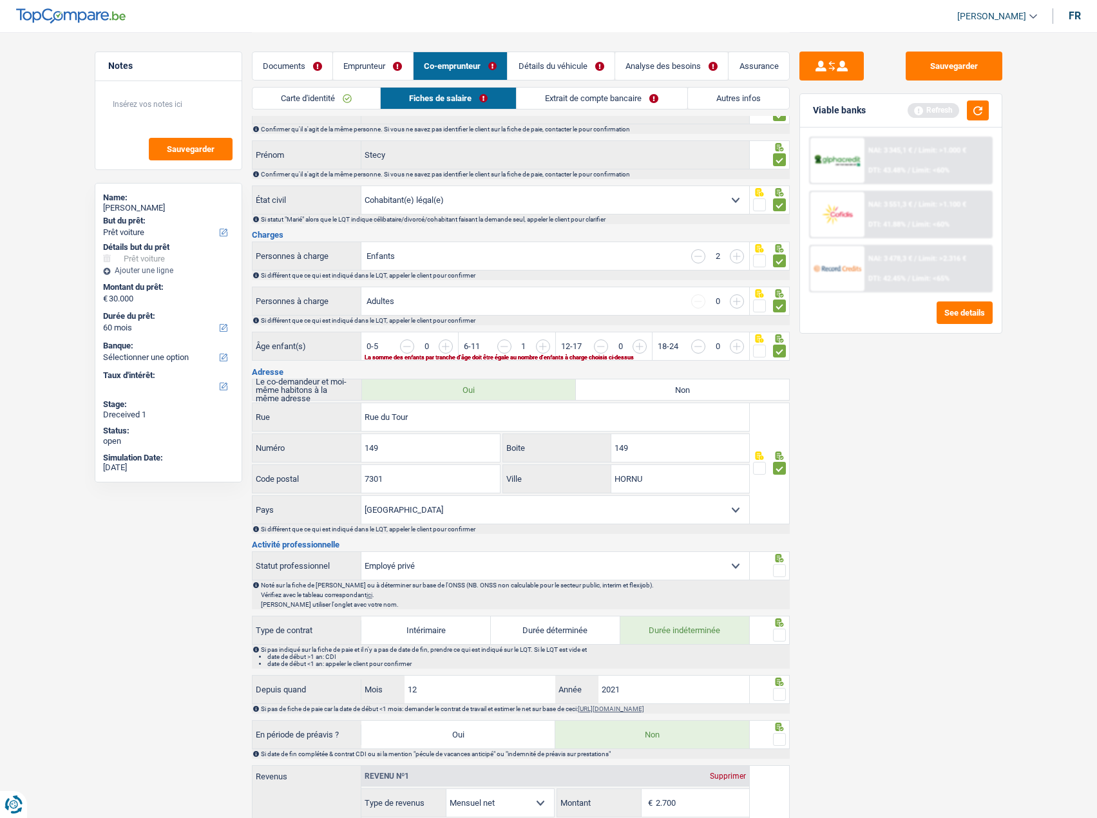
click at [443, 347] on input "button" at bounding box center [687, 353] width 497 height 28
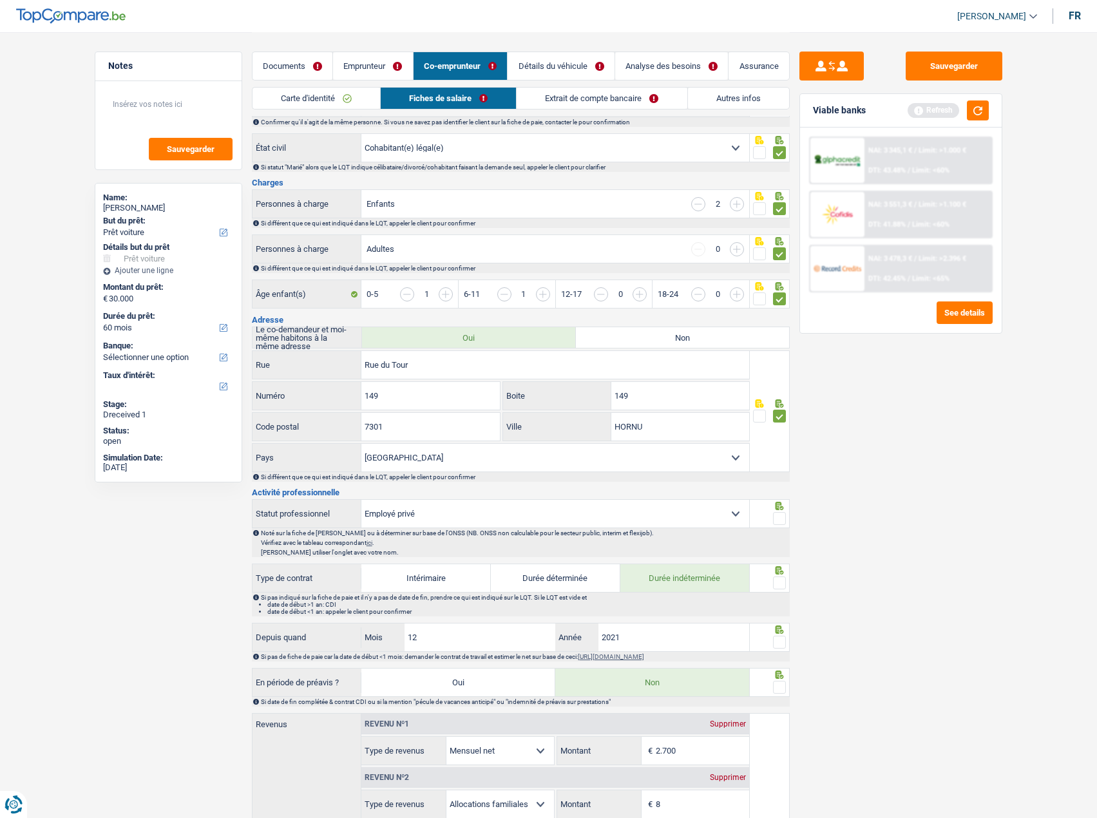
scroll to position [386, 0]
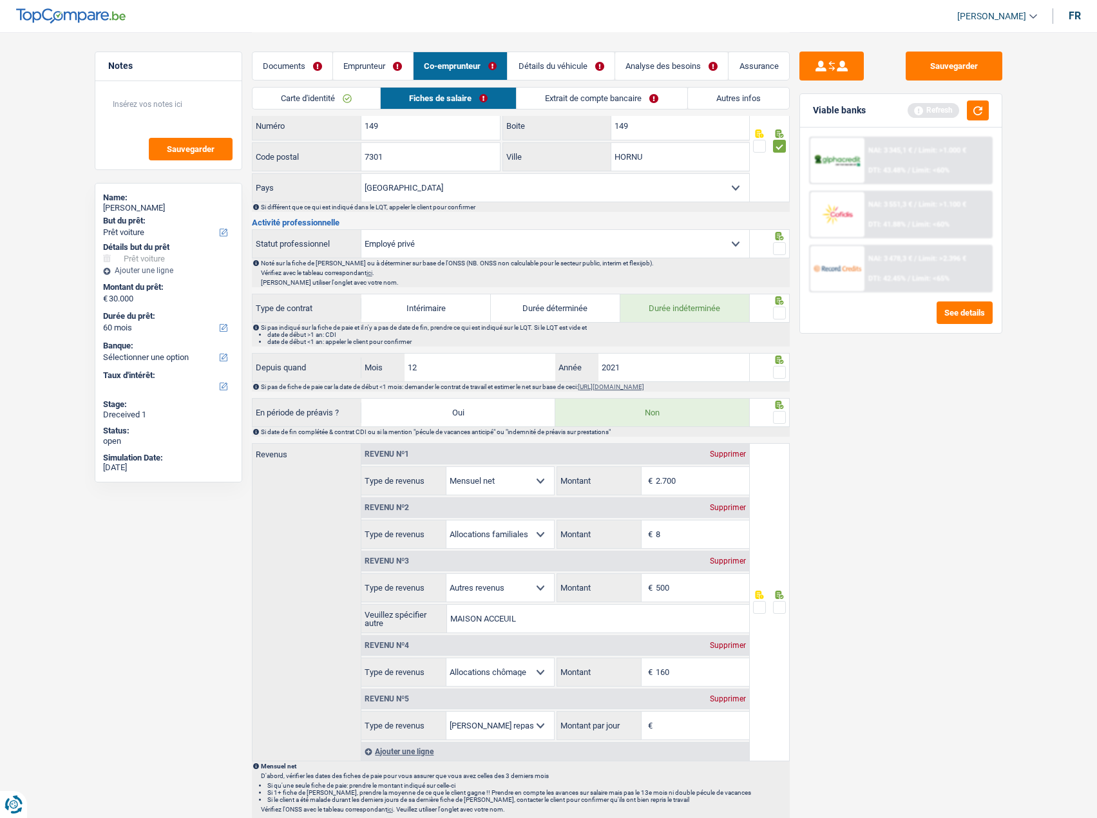
click at [763, 152] on span at bounding box center [759, 146] width 13 height 13
click at [0, 0] on input "radio" at bounding box center [0, 0] width 0 height 0
click at [763, 149] on span at bounding box center [759, 146] width 13 height 13
click at [0, 0] on input "radio" at bounding box center [0, 0] width 0 height 0
click at [781, 147] on span at bounding box center [779, 146] width 13 height 13
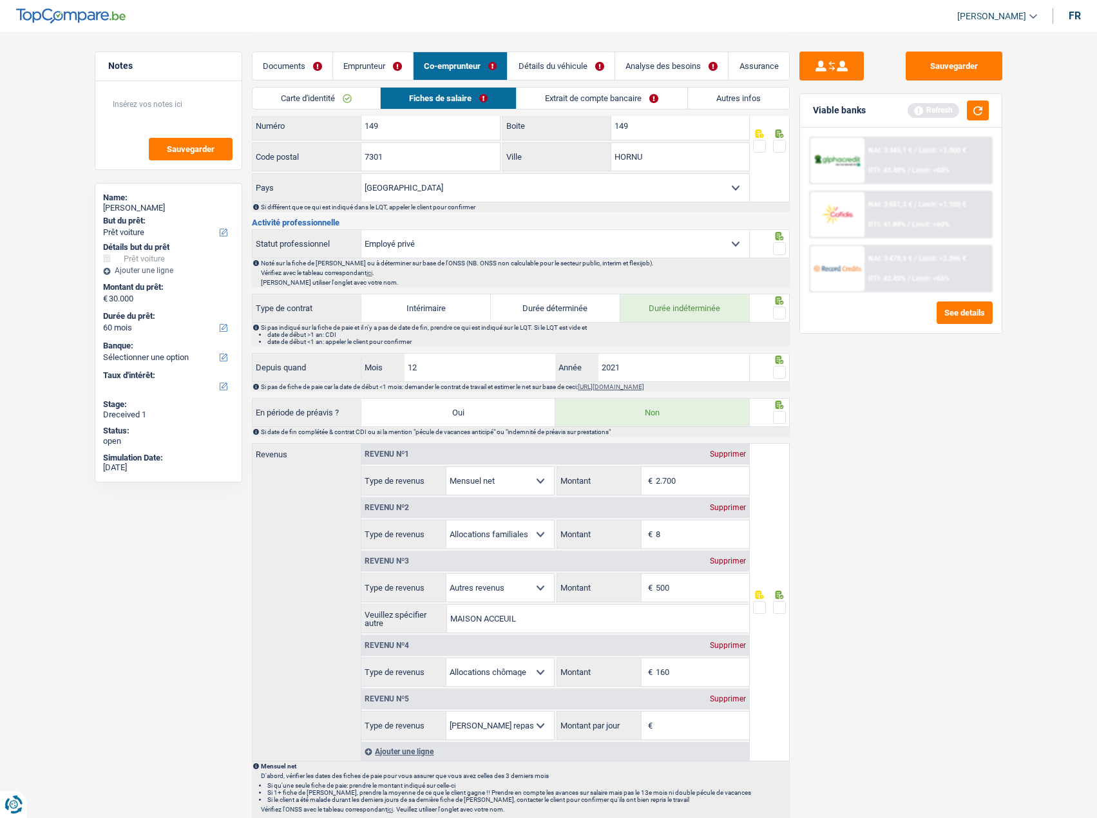
click at [0, 0] on input "radio" at bounding box center [0, 0] width 0 height 0
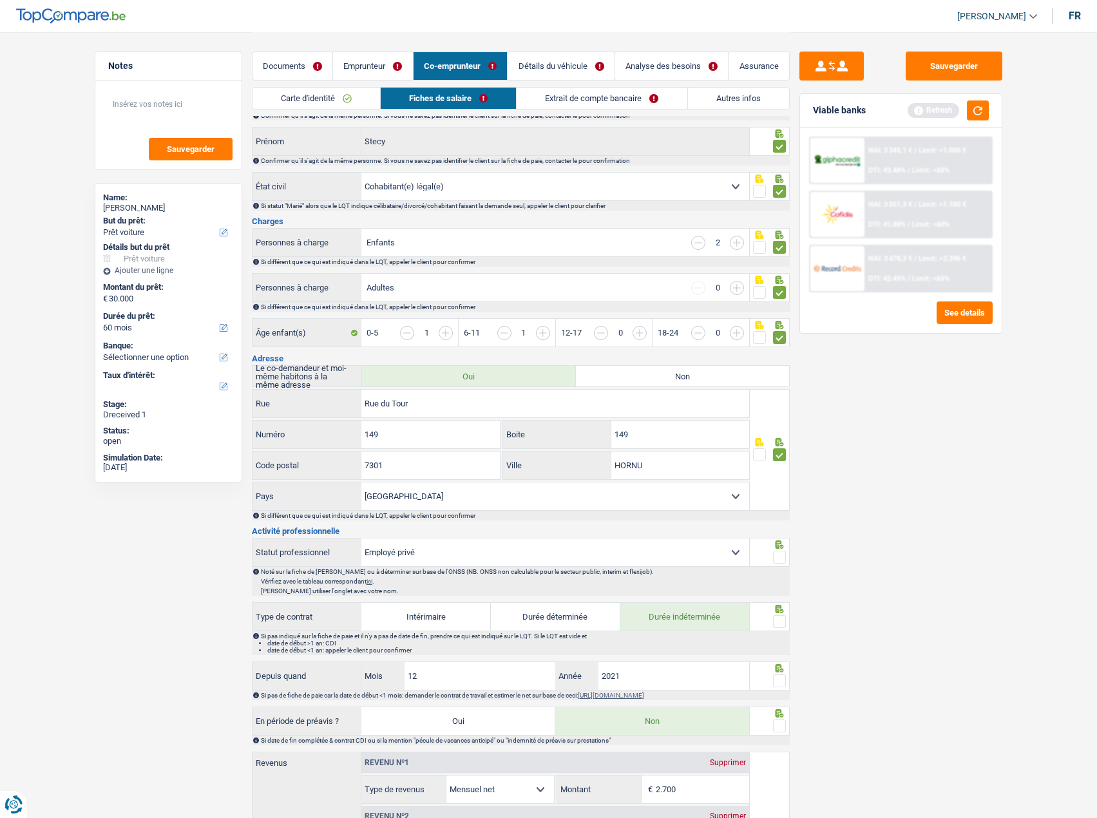
scroll to position [0, 0]
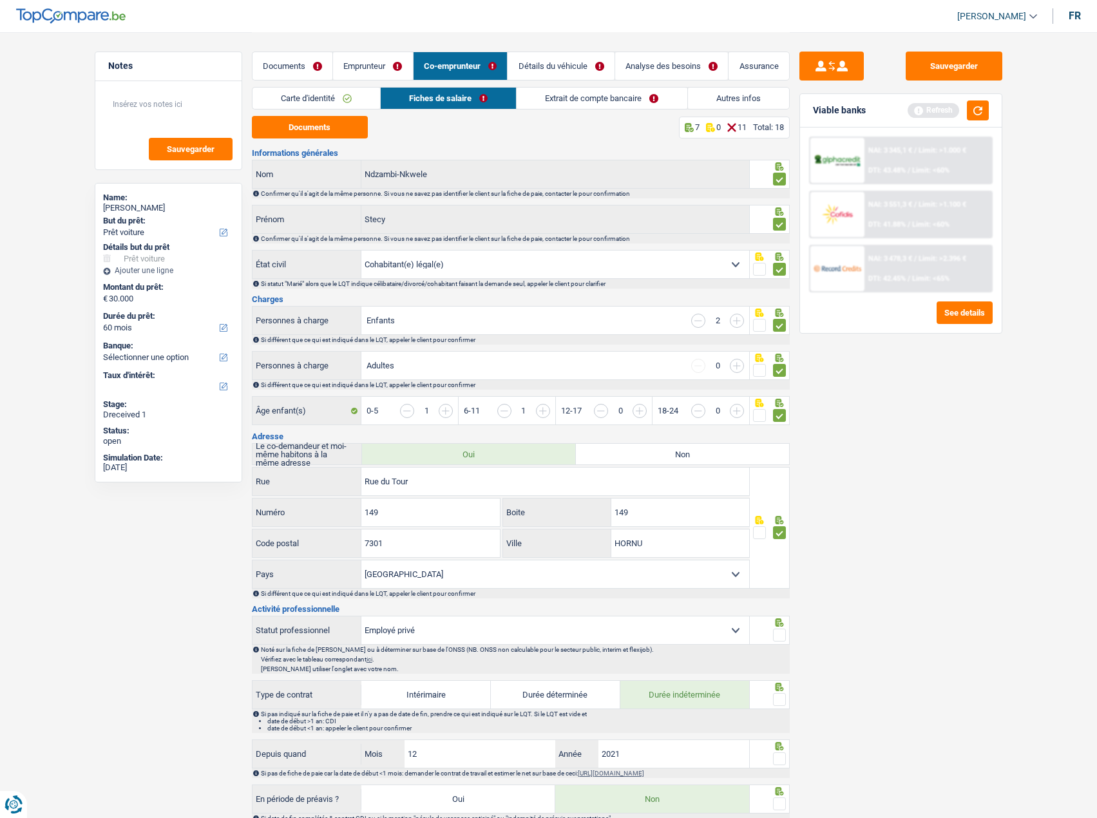
click at [756, 412] on span at bounding box center [759, 415] width 13 height 13
click at [0, 0] on input "radio" at bounding box center [0, 0] width 0 height 0
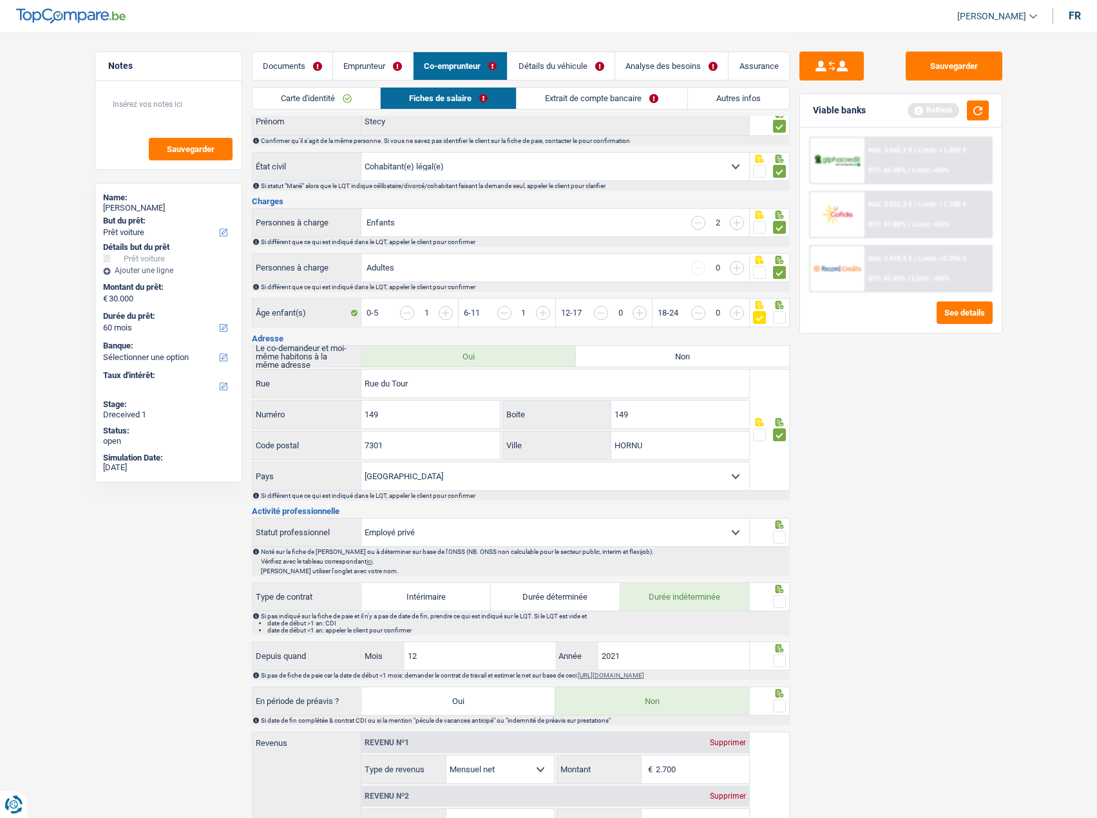
scroll to position [193, 0]
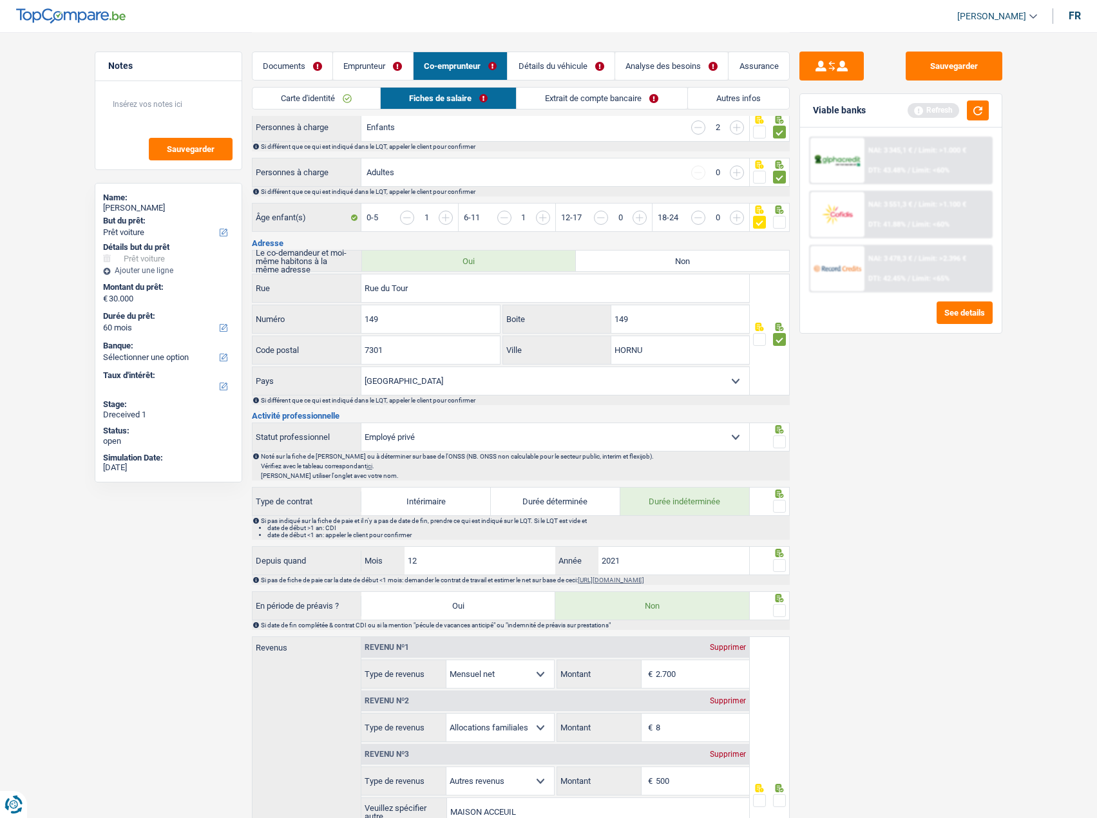
click at [779, 437] on span at bounding box center [779, 441] width 13 height 13
click at [0, 0] on input "radio" at bounding box center [0, 0] width 0 height 0
click at [779, 437] on span at bounding box center [779, 441] width 13 height 13
click at [0, 0] on input "radio" at bounding box center [0, 0] width 0 height 0
click at [304, 61] on link "Documents" at bounding box center [292, 66] width 81 height 28
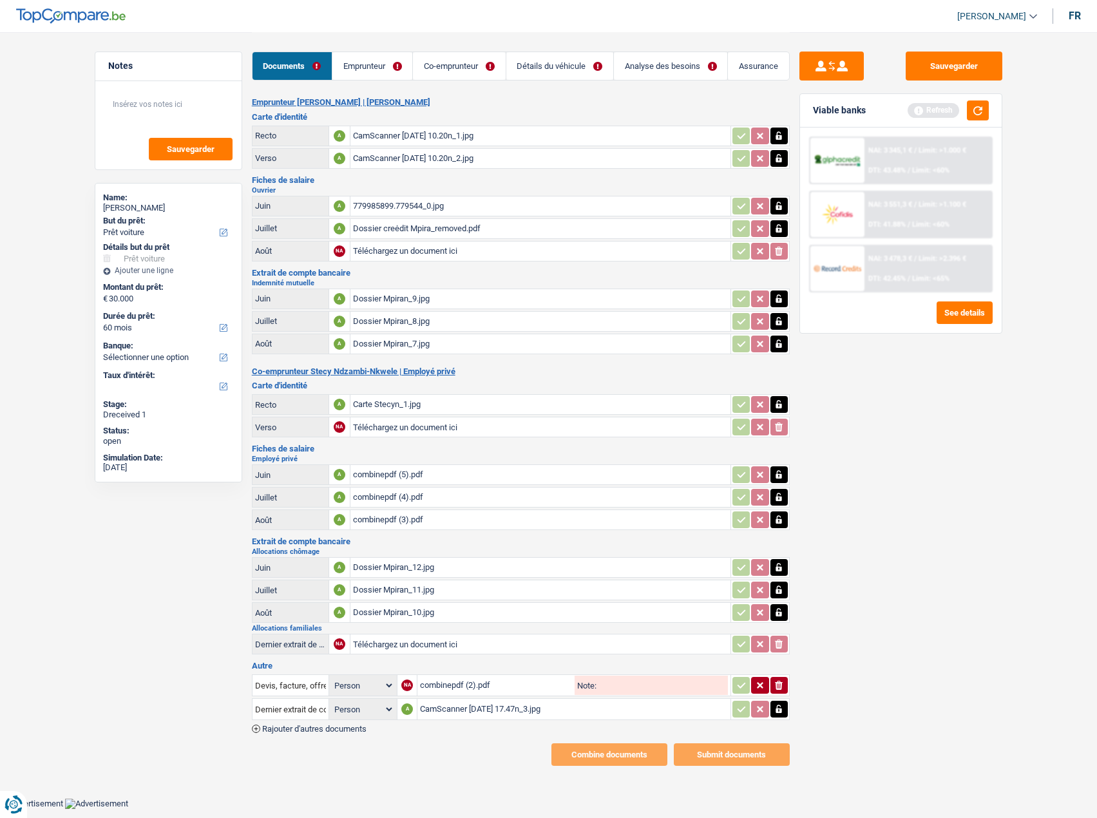
scroll to position [0, 0]
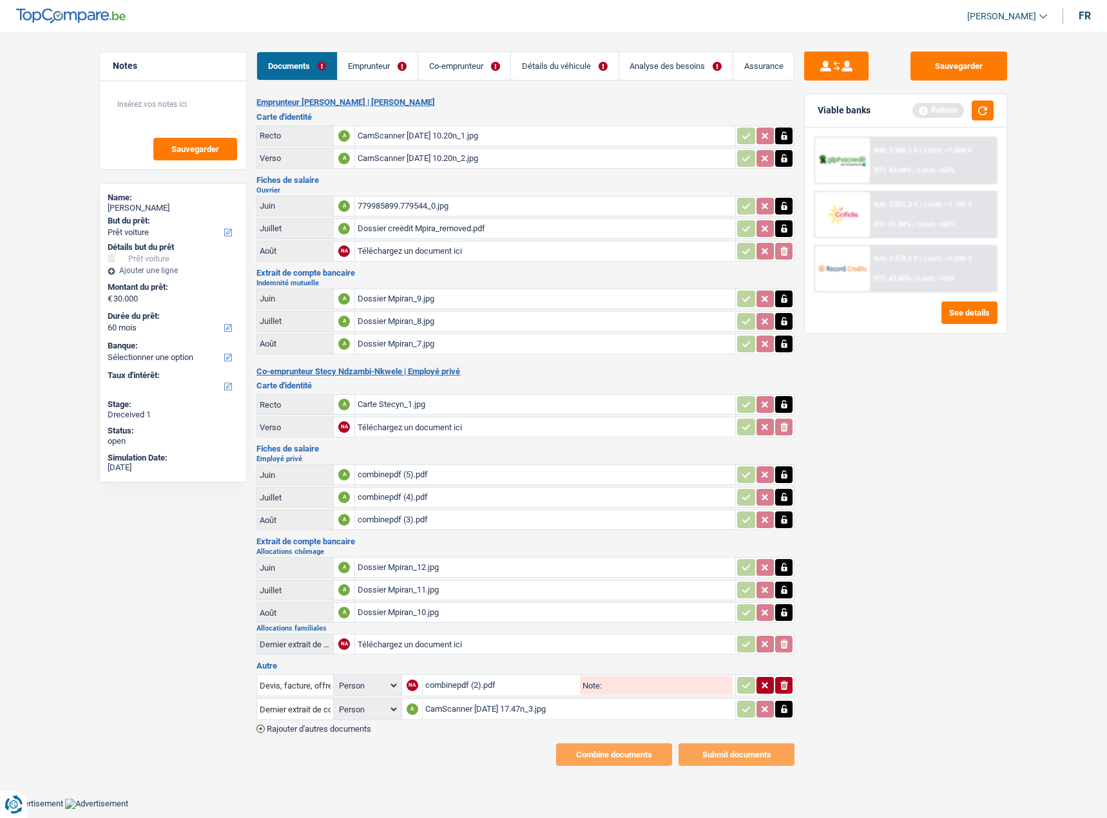
click at [446, 76] on link "Co-emprunteur" at bounding box center [464, 66] width 92 height 28
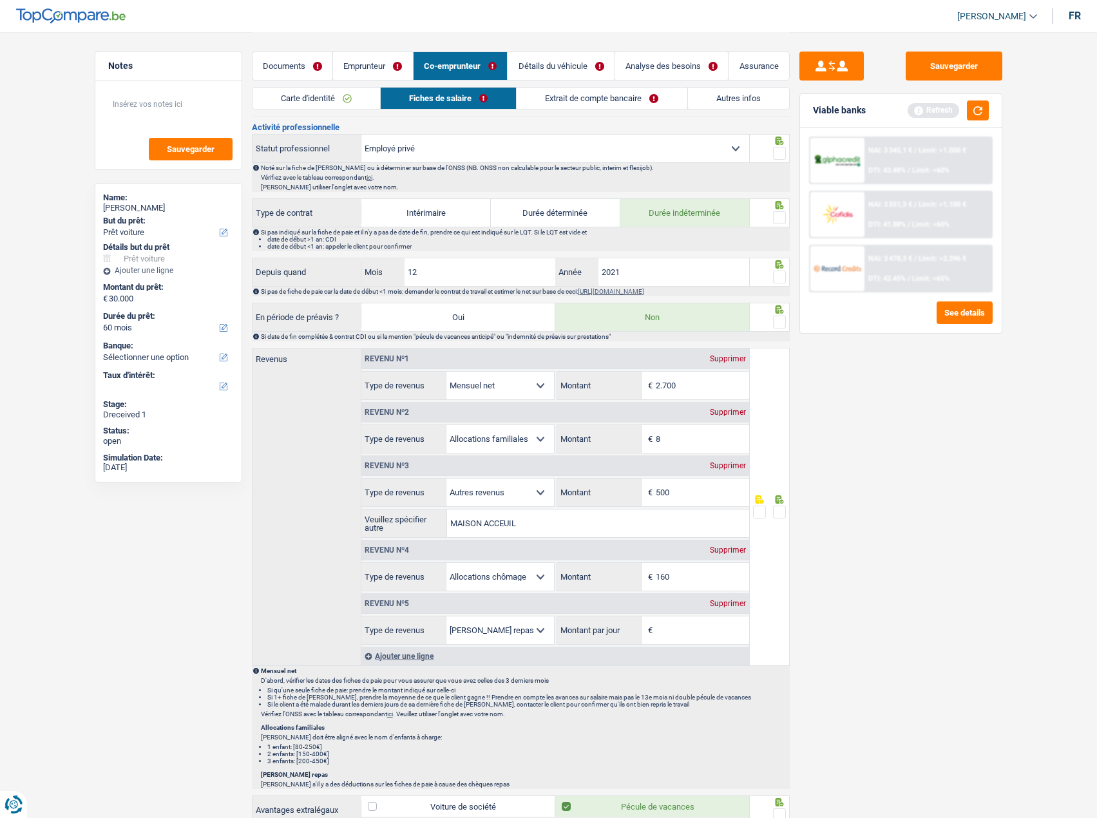
scroll to position [580, 0]
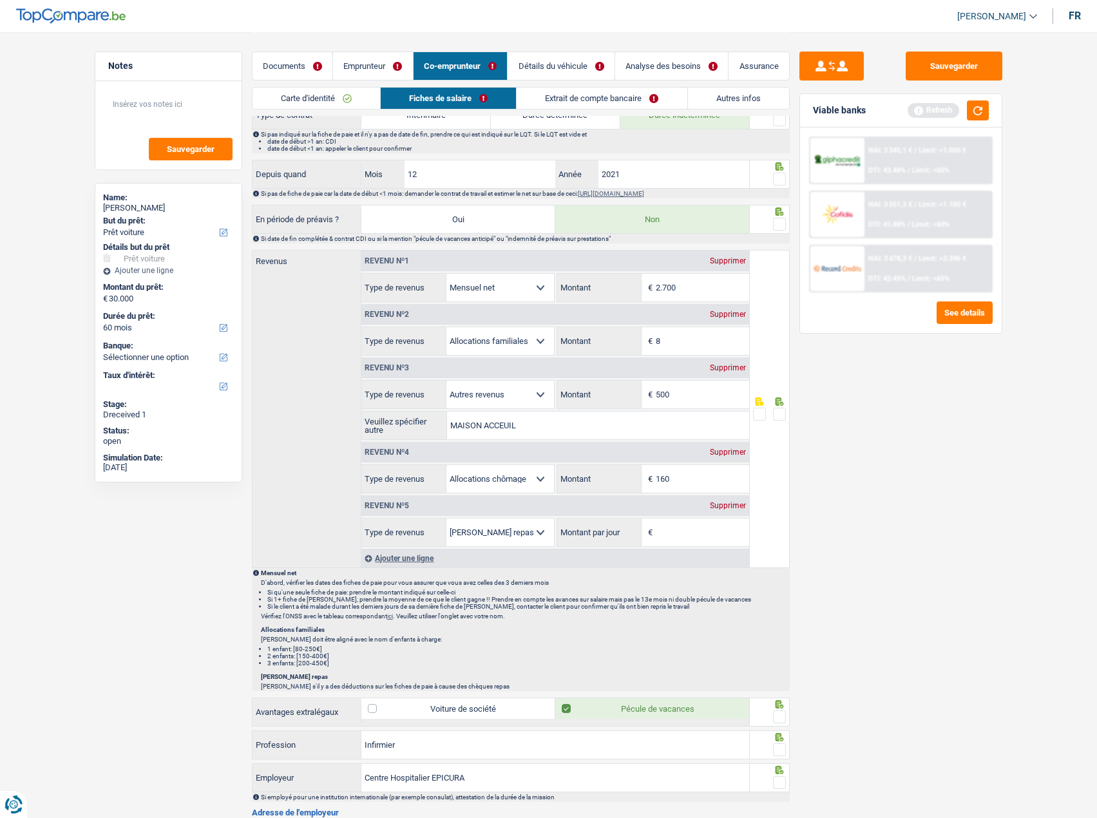
drag, startPoint x: 711, startPoint y: 283, endPoint x: 472, endPoint y: 280, distance: 239.0
click at [472, 280] on div "Allocation d'handicap Allocations chômage Allocations familiales Chèques repas …" at bounding box center [555, 287] width 388 height 29
type input "2.520"
click at [871, 426] on div "Sauvegarder Viable banks Refresh NAI: 3 345,1 € / Limit: >1.000 € DTI: 43.48% /…" at bounding box center [901, 425] width 222 height 746
drag, startPoint x: 674, startPoint y: 338, endPoint x: 542, endPoint y: 323, distance: 133.6
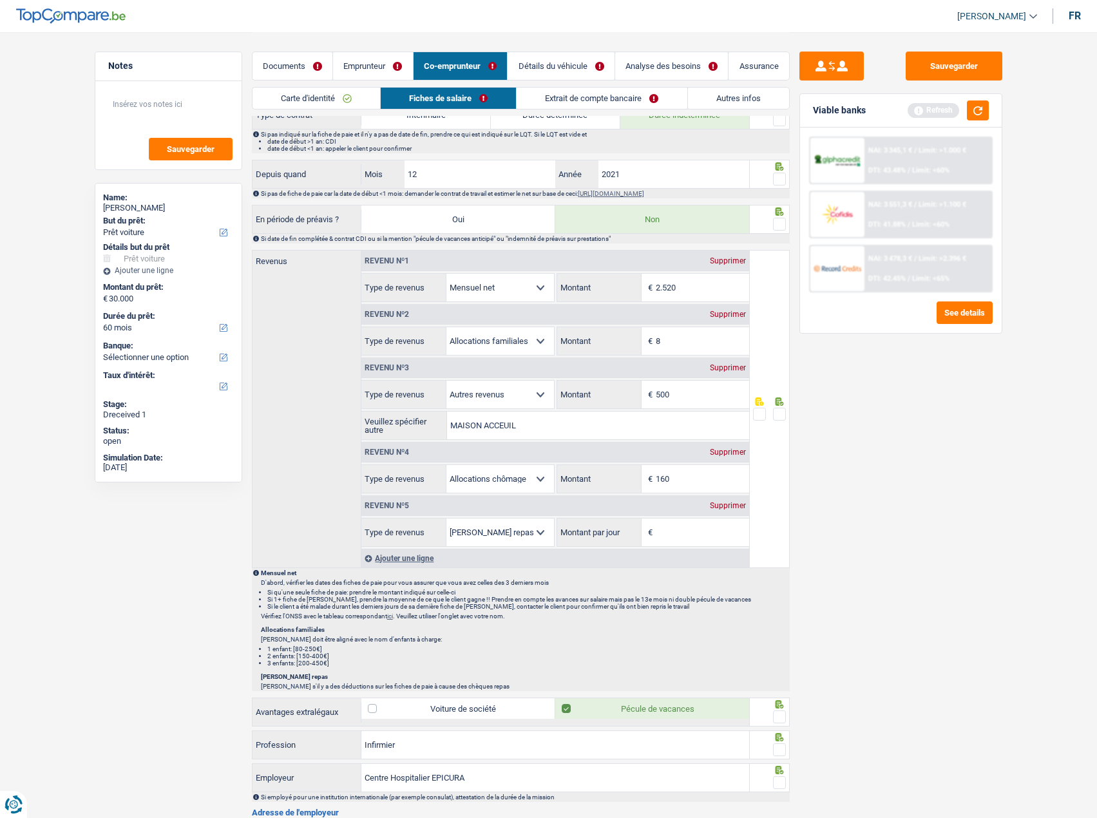
click at [542, 323] on div "Revenu nº2 Supprimer Allocation d'handicap Allocations chômage Allocations fami…" at bounding box center [555, 328] width 388 height 53
type input "315"
click at [944, 353] on div "Sauvegarder Viable banks Refresh NAI: 3 345,1 € / Limit: >1.000 € DTI: 43.48% /…" at bounding box center [901, 425] width 222 height 746
click at [479, 181] on input "12" at bounding box center [480, 174] width 151 height 28
click at [289, 158] on div "Informations générales Ndzambi-Nkwele Nom Confirmer qu'il s'agit de la même per…" at bounding box center [521, 322] width 538 height 1507
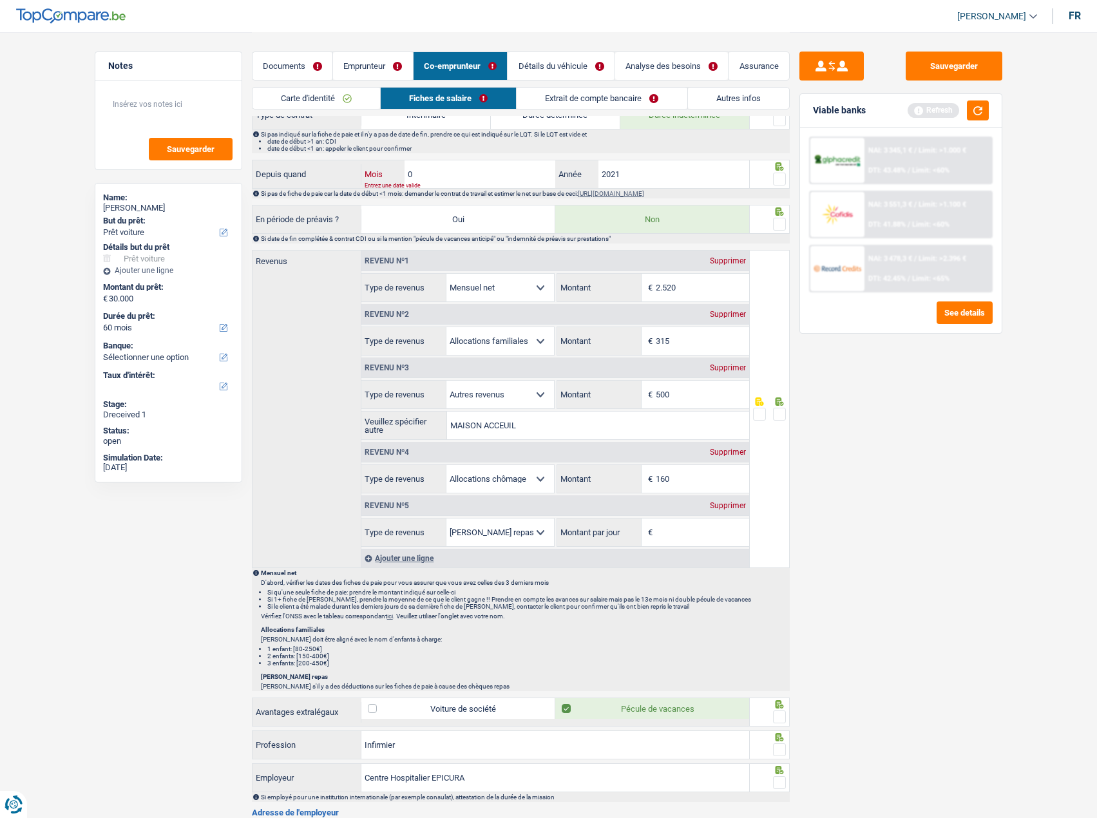
type input "01"
click at [656, 171] on input "2021" at bounding box center [673, 174] width 151 height 28
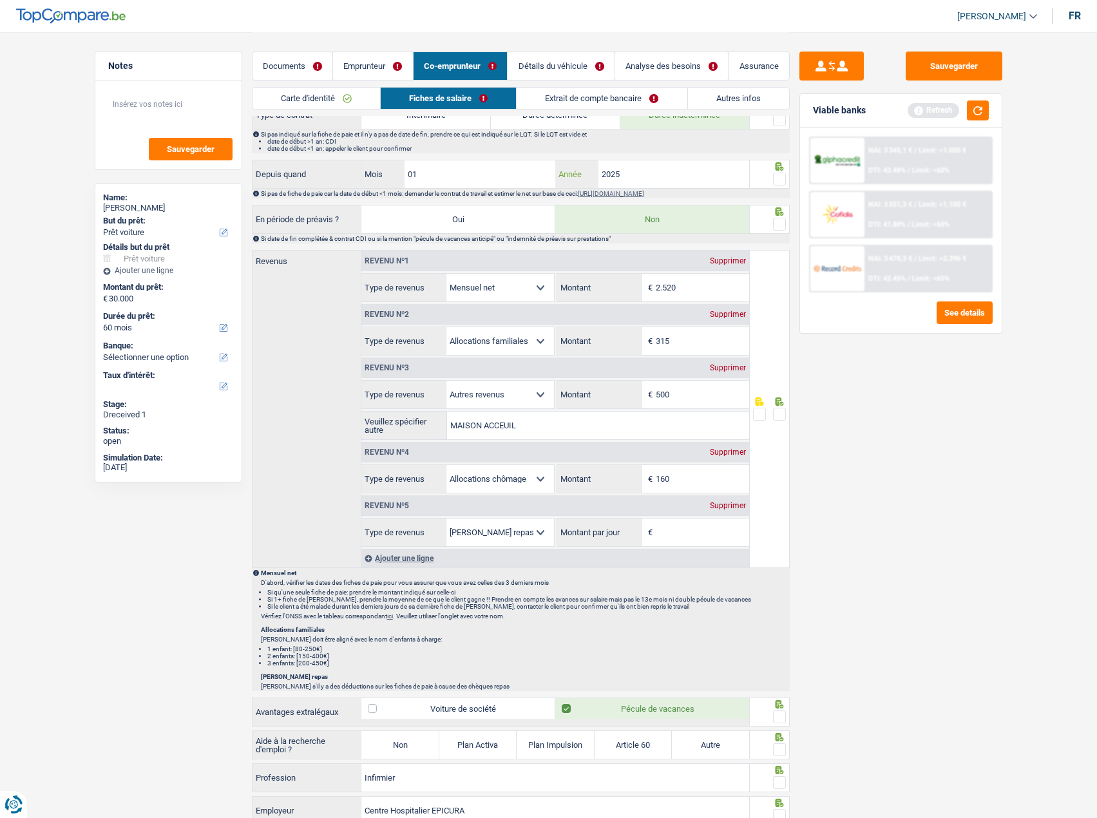
type input "2025"
drag, startPoint x: 479, startPoint y: 169, endPoint x: 302, endPoint y: 173, distance: 177.2
click at [302, 173] on div "Depuis quand 01 Mois / 2025 Année" at bounding box center [500, 174] width 497 height 28
type input "12"
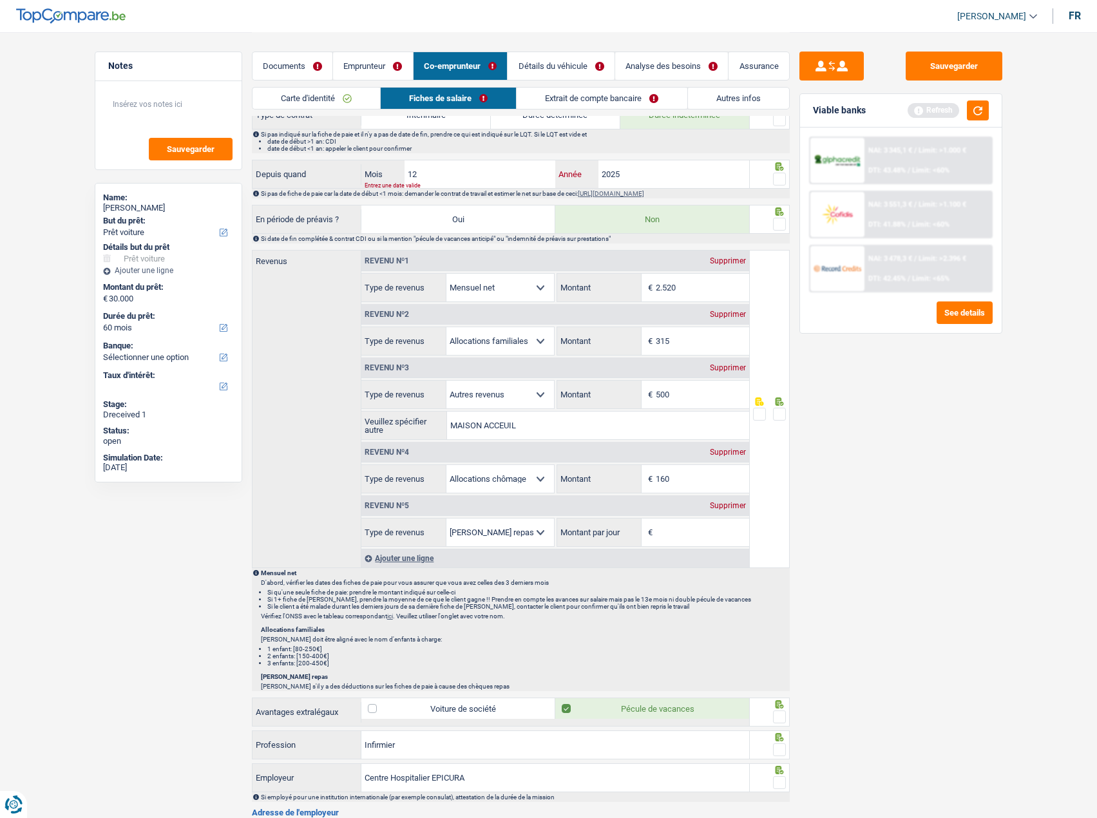
drag, startPoint x: 665, startPoint y: 171, endPoint x: 556, endPoint y: 157, distance: 109.9
click at [556, 157] on div "Informations générales Ndzambi-Nkwele Nom Confirmer qu'il s'agit de la même per…" at bounding box center [521, 322] width 538 height 1507
type input "2021"
drag, startPoint x: 783, startPoint y: 181, endPoint x: 786, endPoint y: 196, distance: 15.9
click at [782, 180] on span at bounding box center [779, 179] width 13 height 13
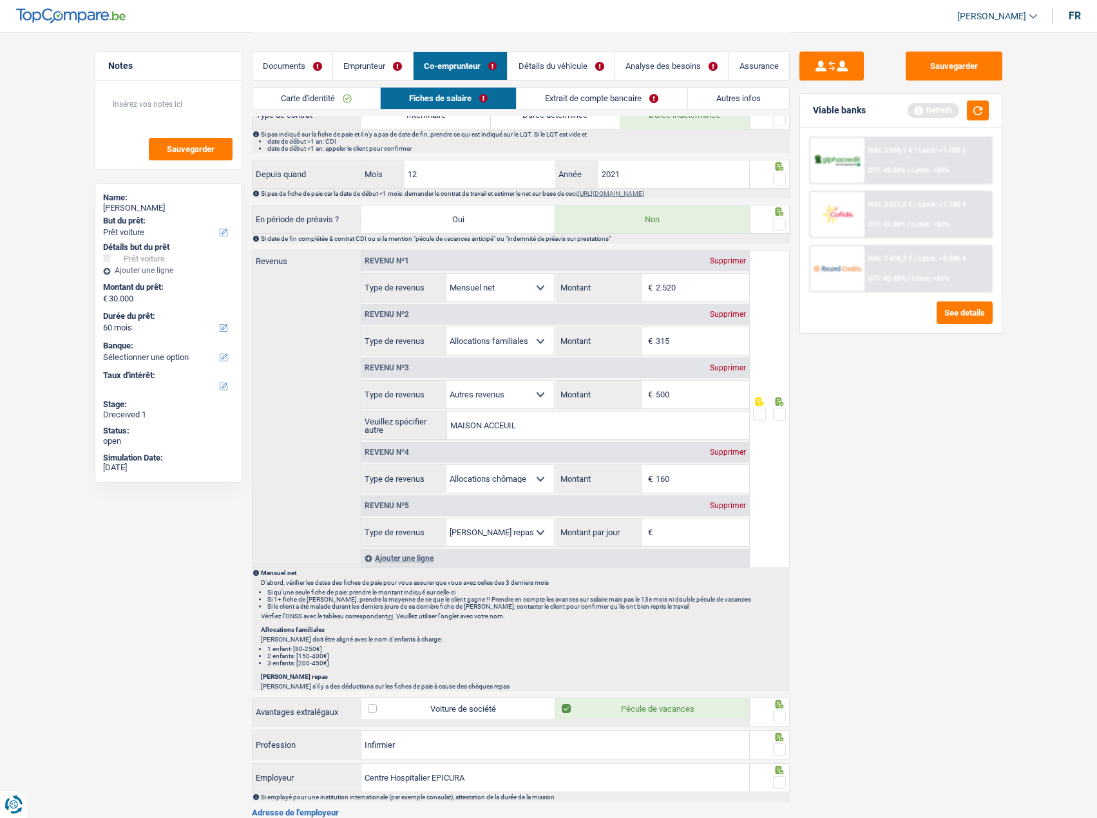
click at [0, 0] on input "radio" at bounding box center [0, 0] width 0 height 0
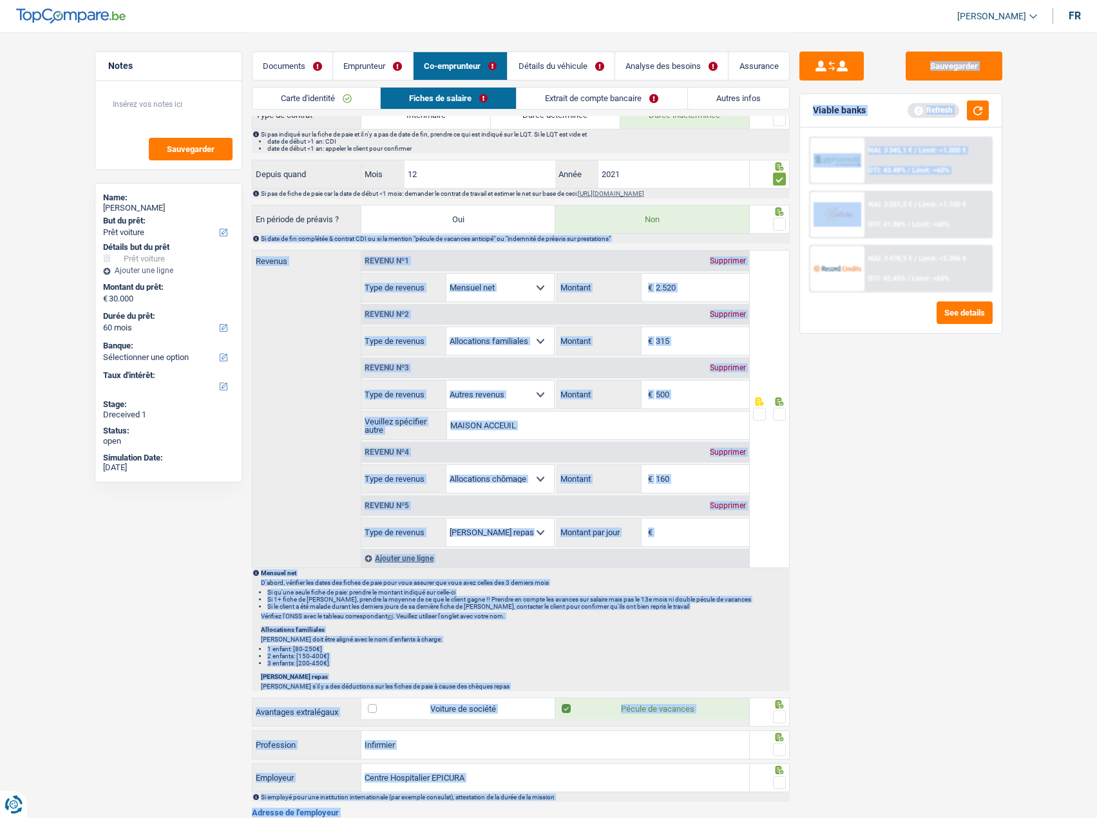
drag, startPoint x: 788, startPoint y: 203, endPoint x: 786, endPoint y: 211, distance: 8.1
click at [789, 207] on div "Notes Sauvegarder Name: [PERSON_NAME] But du prêt: Confort maison: meubles, tex…" at bounding box center [549, 268] width 928 height 1630
click at [777, 220] on span at bounding box center [779, 224] width 13 height 13
click at [0, 0] on input "radio" at bounding box center [0, 0] width 0 height 0
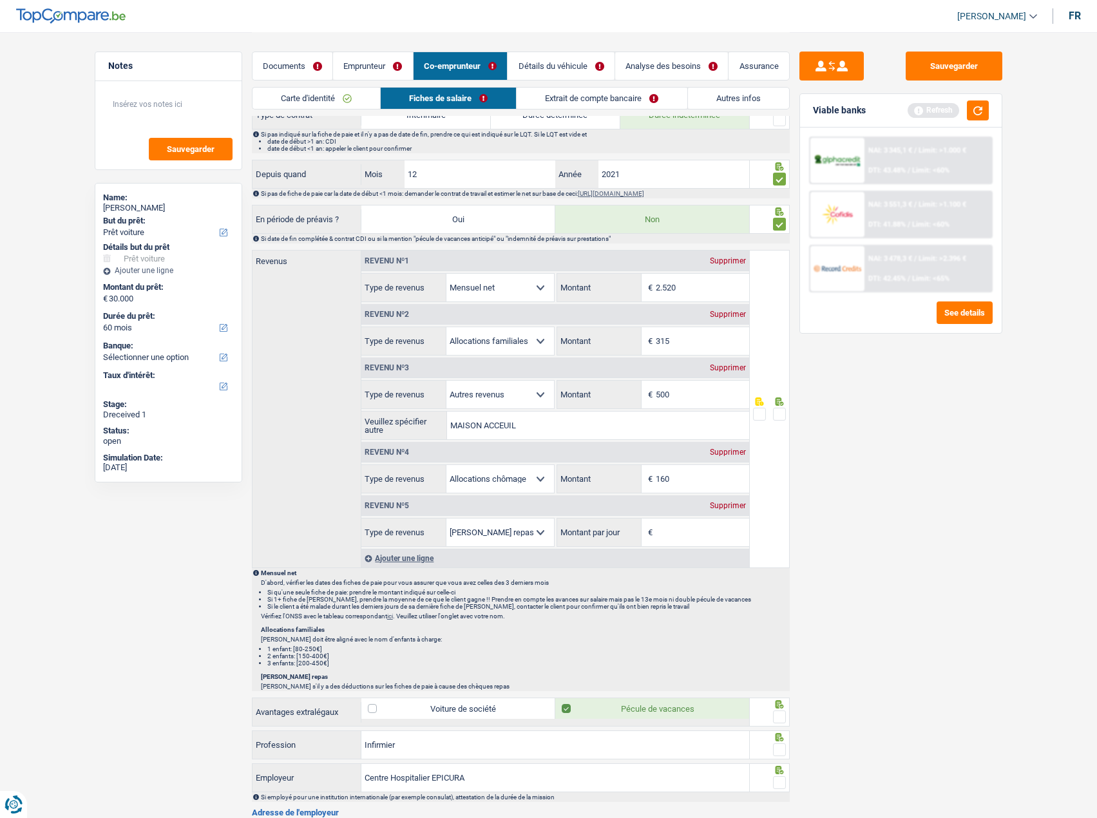
click at [900, 455] on div "Sauvegarder Viable banks Refresh NAI: 3 345,1 € / Limit: >1.000 € DTI: 43.48% /…" at bounding box center [901, 425] width 222 height 746
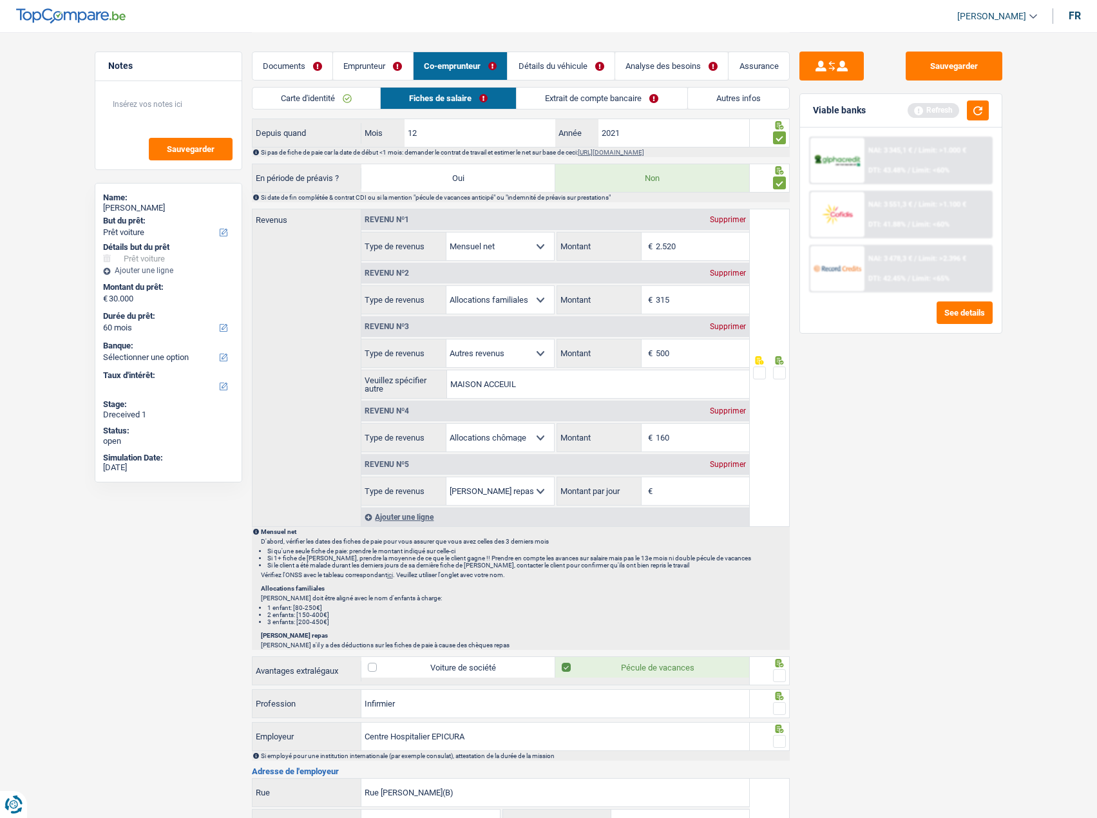
scroll to position [644, 0]
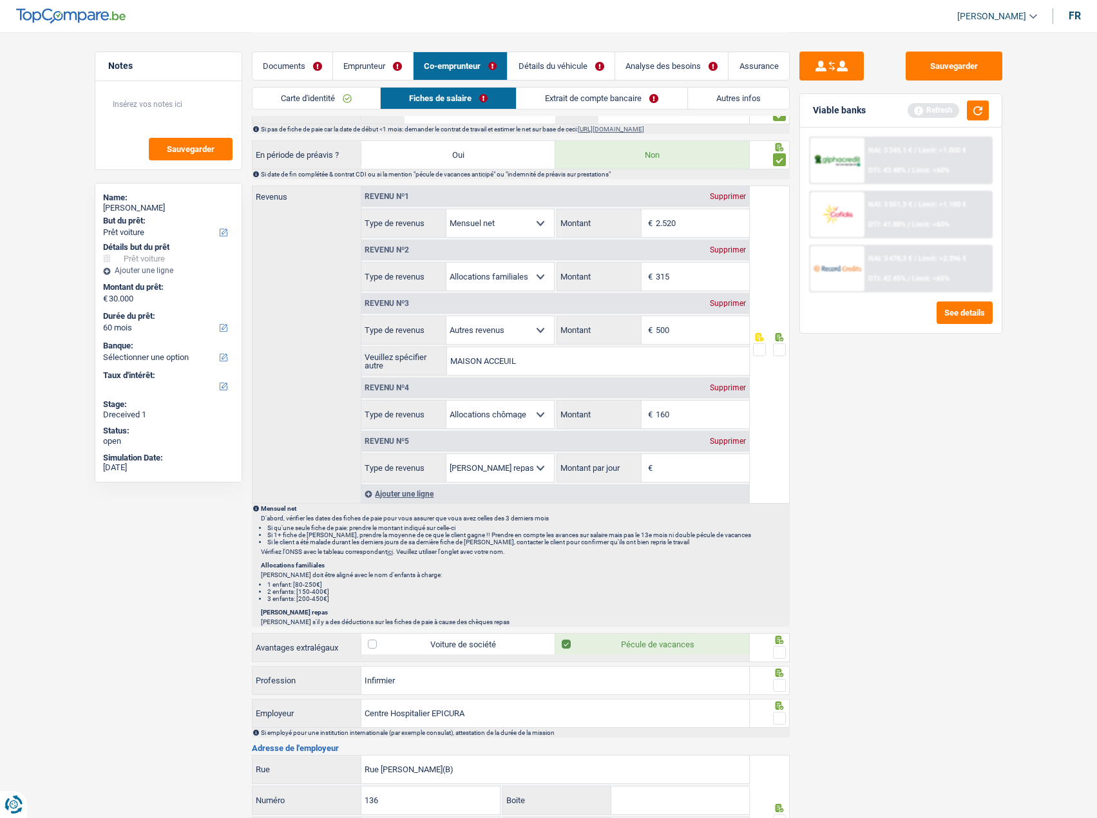
click at [716, 442] on div "Supprimer" at bounding box center [728, 441] width 43 height 8
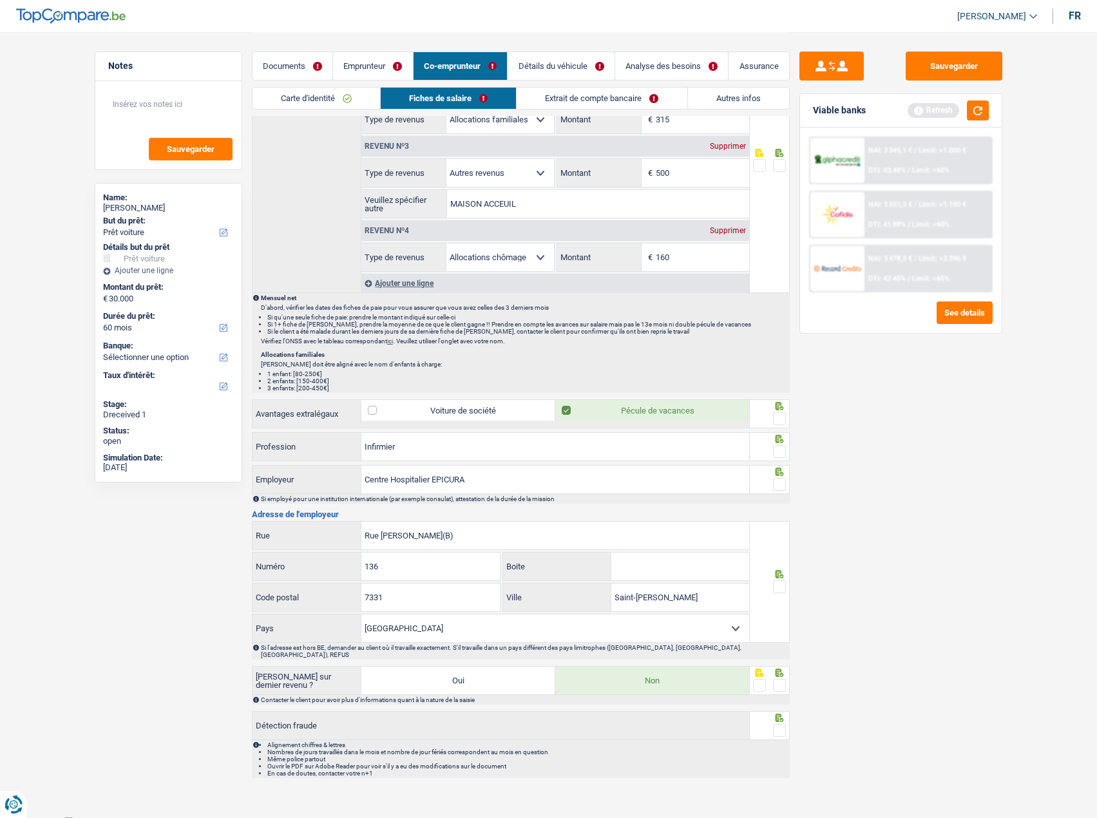
scroll to position [803, 0]
click at [776, 423] on span at bounding box center [779, 417] width 13 height 13
click at [0, 0] on input "radio" at bounding box center [0, 0] width 0 height 0
click at [781, 457] on div at bounding box center [779, 451] width 13 height 16
click at [779, 481] on span at bounding box center [779, 483] width 13 height 13
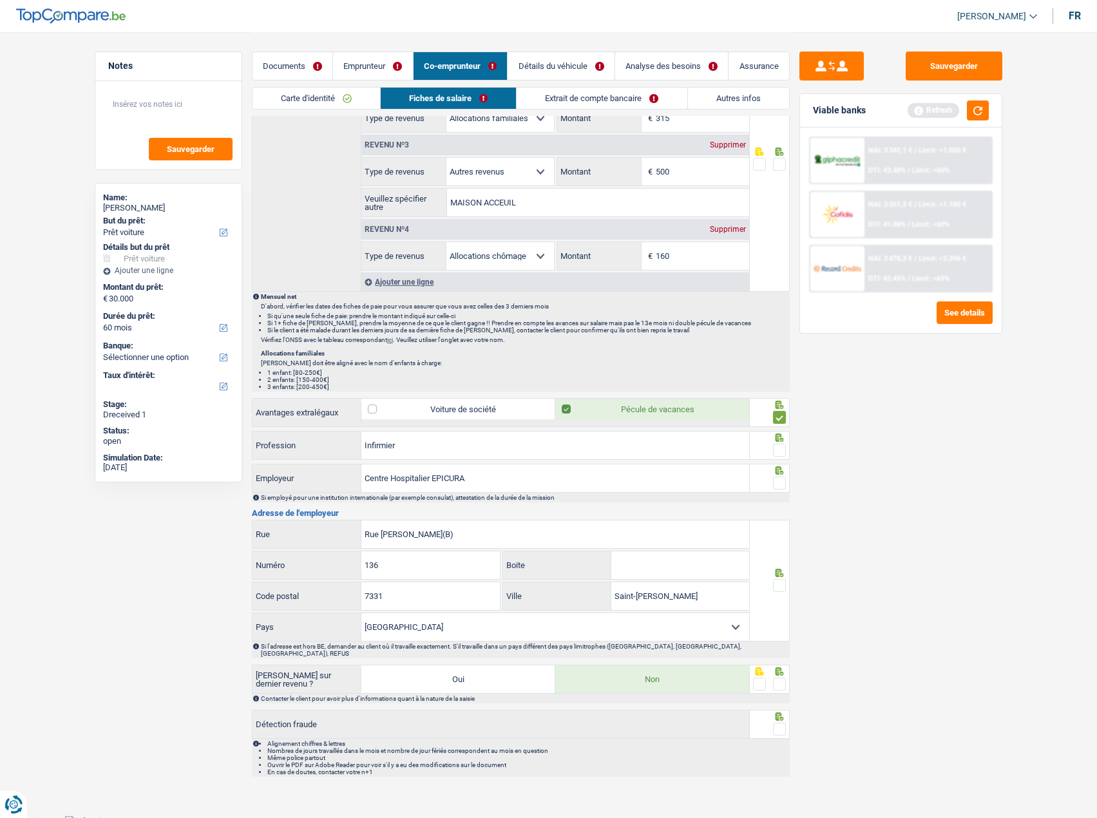
click at [0, 0] on input "radio" at bounding box center [0, 0] width 0 height 0
drag, startPoint x: 432, startPoint y: 479, endPoint x: 218, endPoint y: 481, distance: 213.9
click at [218, 481] on div "Notes Sauvegarder Name: [PERSON_NAME] But du prêt: Confort maison: meubles, tex…" at bounding box center [549, 7] width 928 height 1554
type input "EPICURA"
drag, startPoint x: 423, startPoint y: 534, endPoint x: 475, endPoint y: 541, distance: 52.7
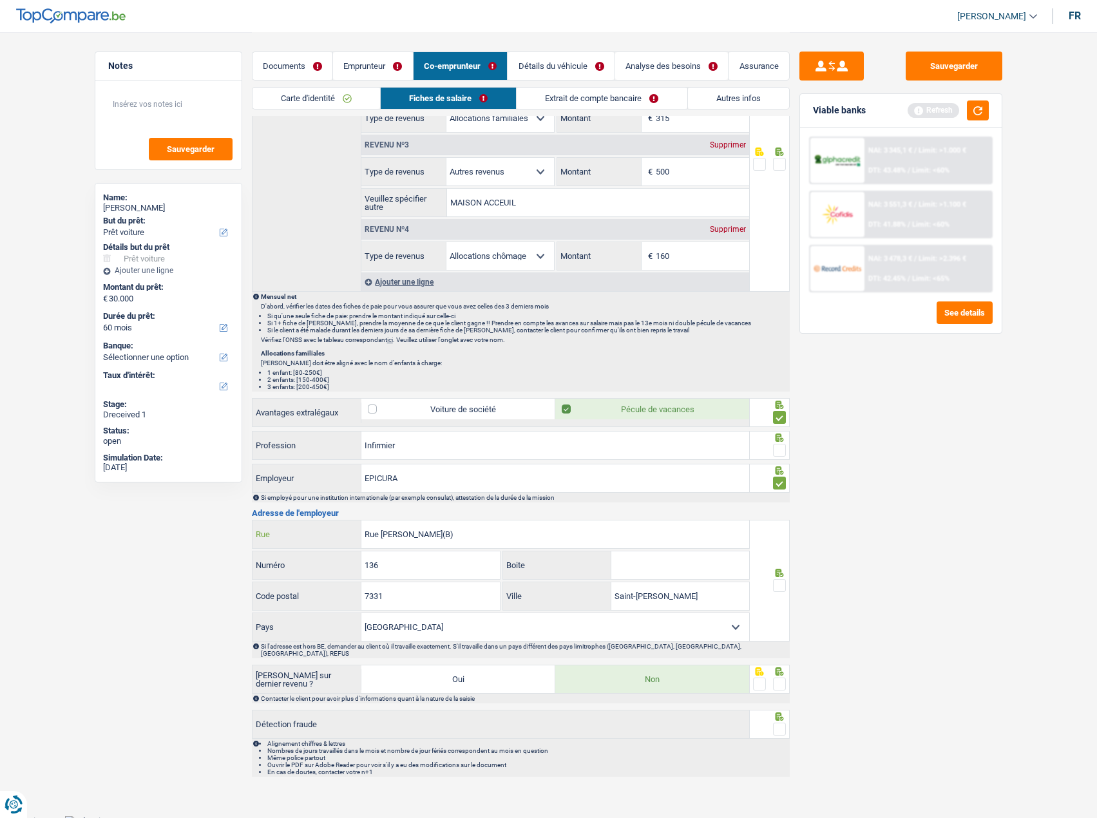
click at [471, 538] on input "Rue [PERSON_NAME](B)" at bounding box center [555, 534] width 388 height 28
type input "Rue [PERSON_NAME]"
click at [450, 566] on input "136" at bounding box center [430, 565] width 138 height 28
click at [774, 582] on span at bounding box center [779, 585] width 13 height 13
click at [0, 0] on input "radio" at bounding box center [0, 0] width 0 height 0
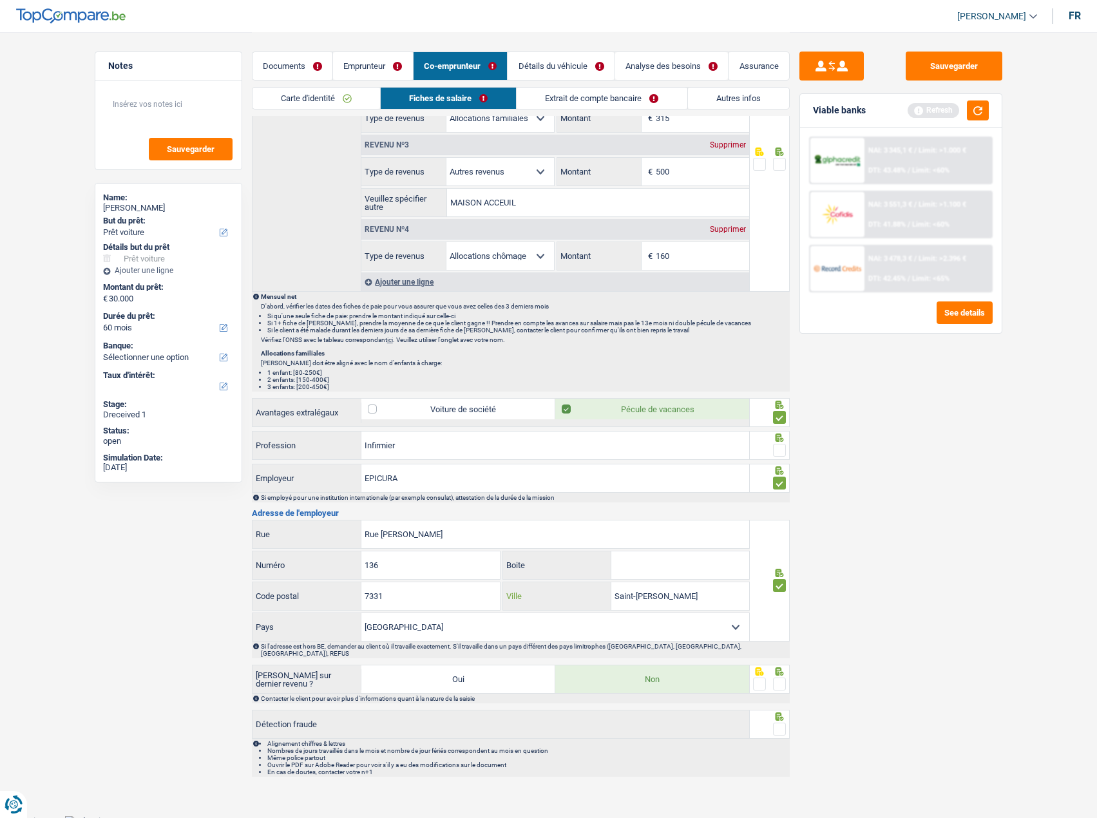
drag, startPoint x: 676, startPoint y: 590, endPoint x: 558, endPoint y: 590, distance: 117.2
click at [546, 590] on div "Saint-[PERSON_NAME] Ville" at bounding box center [626, 596] width 246 height 28
paste input "BAUDOUR"
type input "BAUDOUR"
click at [778, 683] on div at bounding box center [779, 684] width 13 height 16
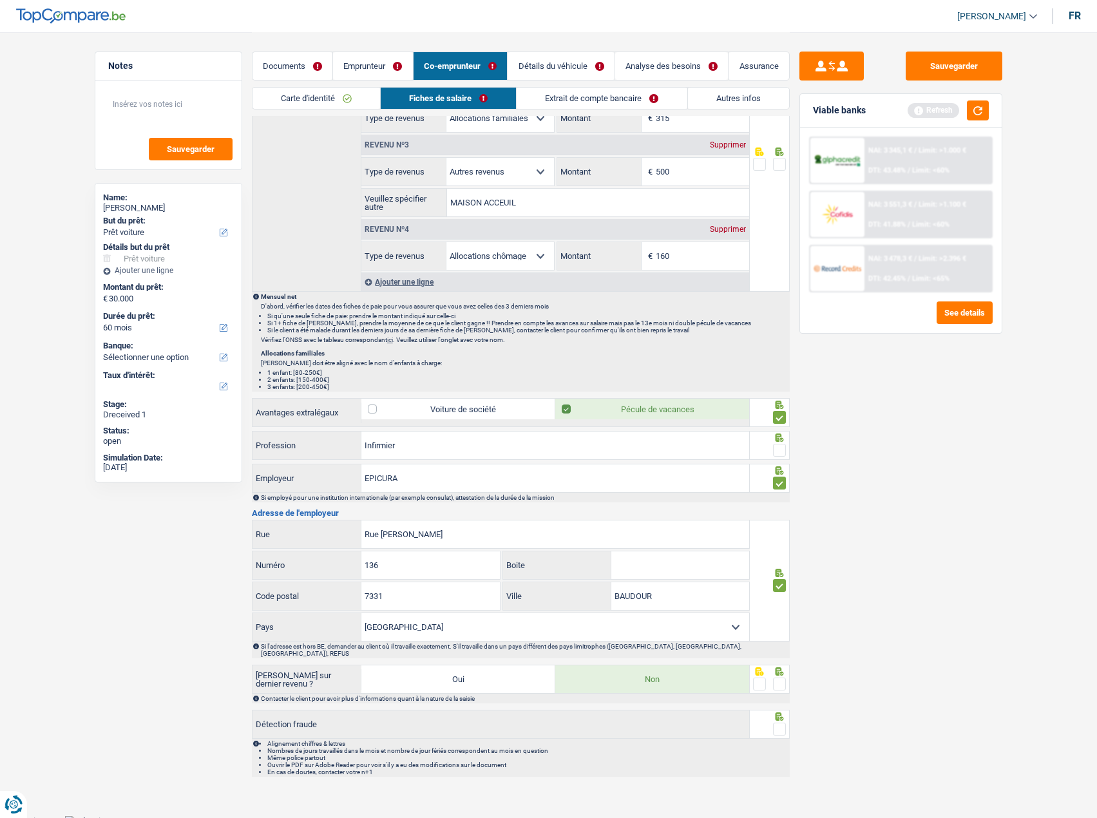
click at [781, 682] on span at bounding box center [779, 684] width 13 height 13
click at [0, 0] on input "radio" at bounding box center [0, 0] width 0 height 0
click at [779, 723] on span at bounding box center [779, 729] width 13 height 13
click at [0, 0] on input "radio" at bounding box center [0, 0] width 0 height 0
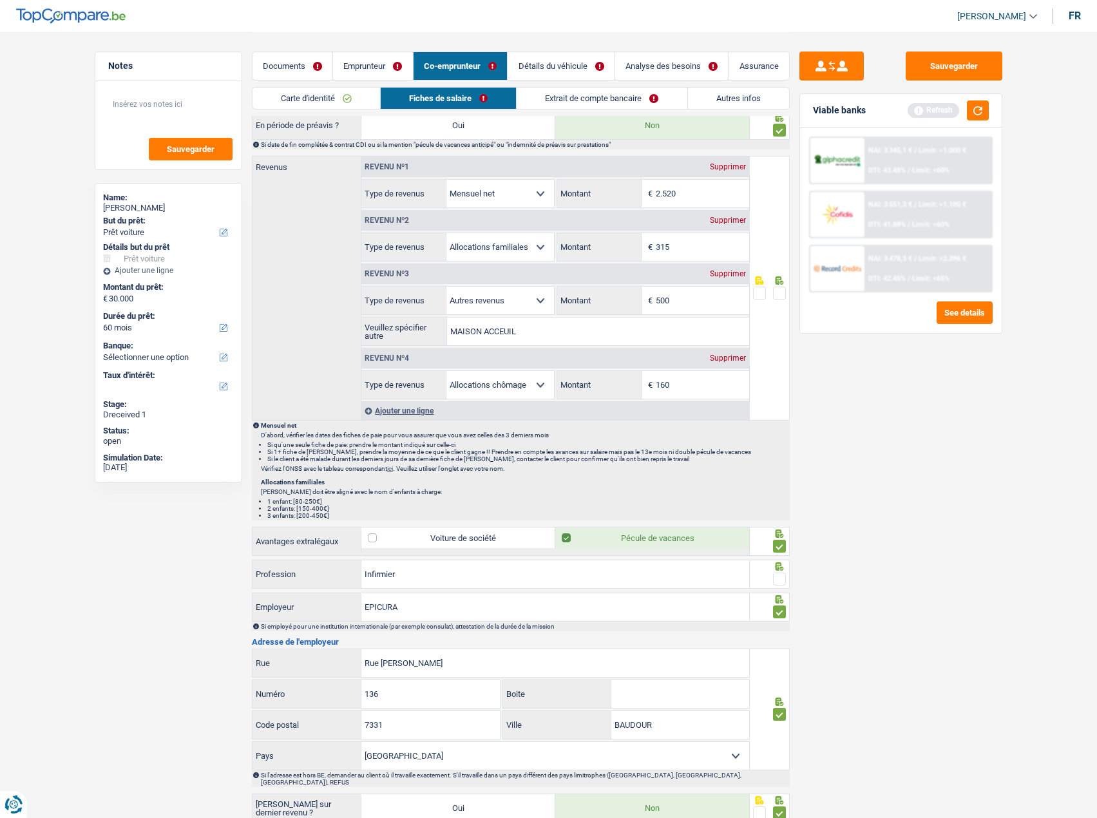
click at [776, 576] on span at bounding box center [779, 579] width 13 height 13
click at [0, 0] on input "radio" at bounding box center [0, 0] width 0 height 0
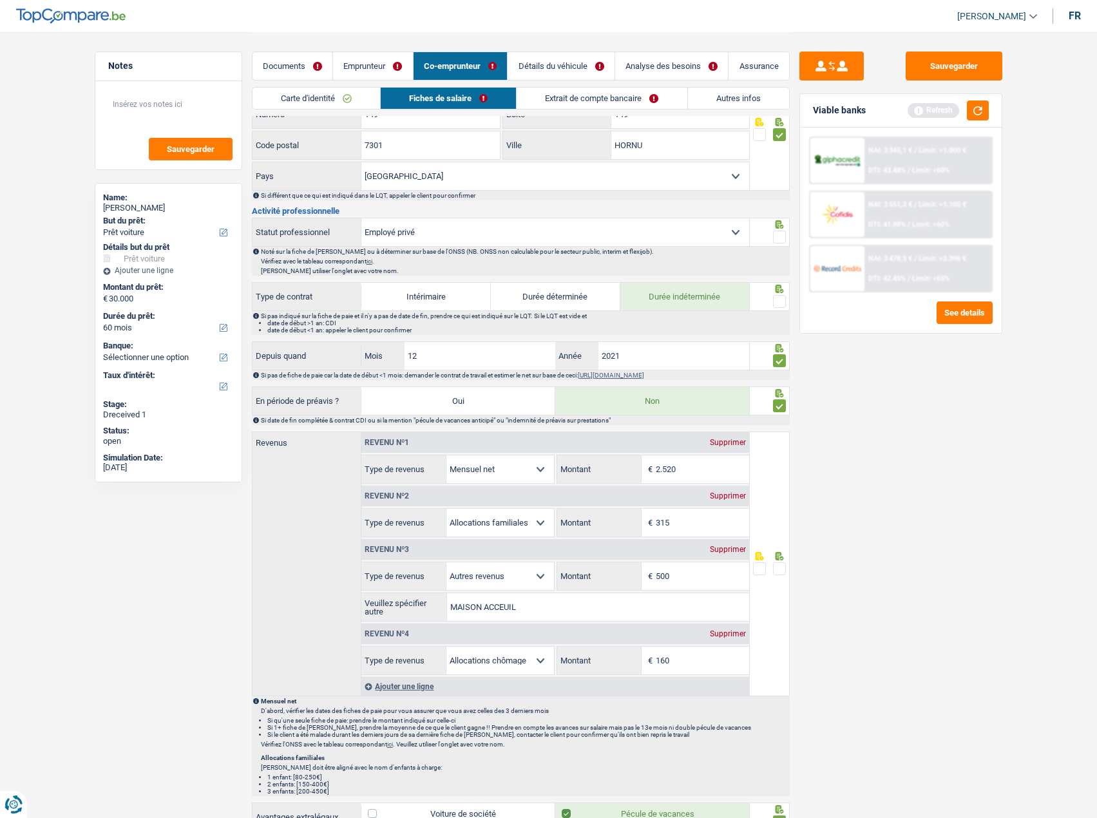
scroll to position [352, 0]
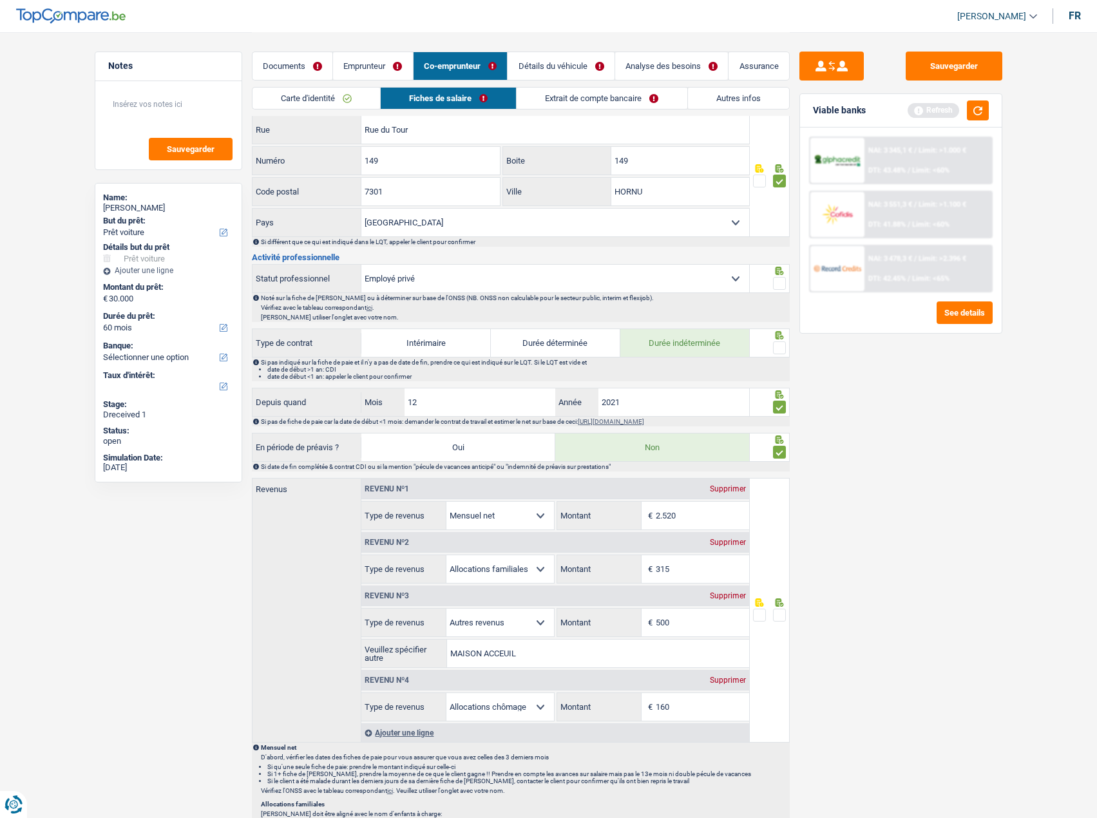
click at [780, 354] on span at bounding box center [779, 347] width 13 height 13
click at [0, 0] on input "radio" at bounding box center [0, 0] width 0 height 0
click at [775, 281] on span at bounding box center [779, 283] width 13 height 13
click at [0, 0] on input "radio" at bounding box center [0, 0] width 0 height 0
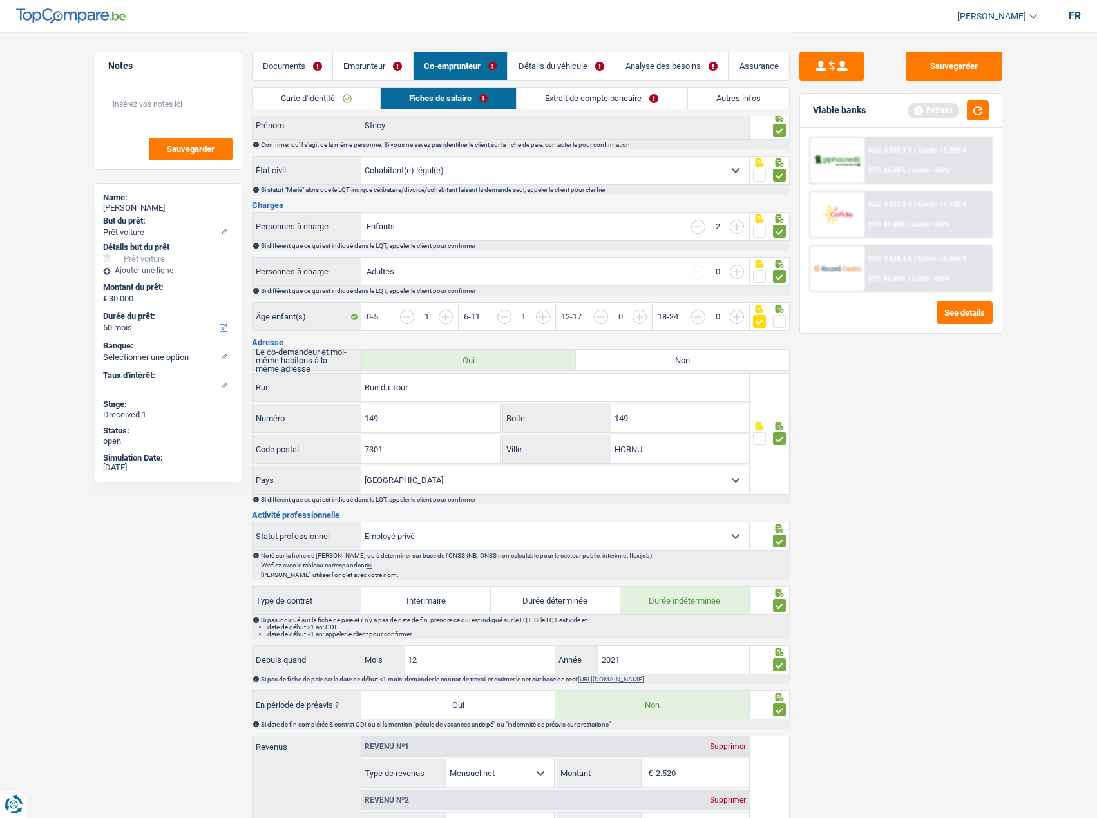
scroll to position [0, 0]
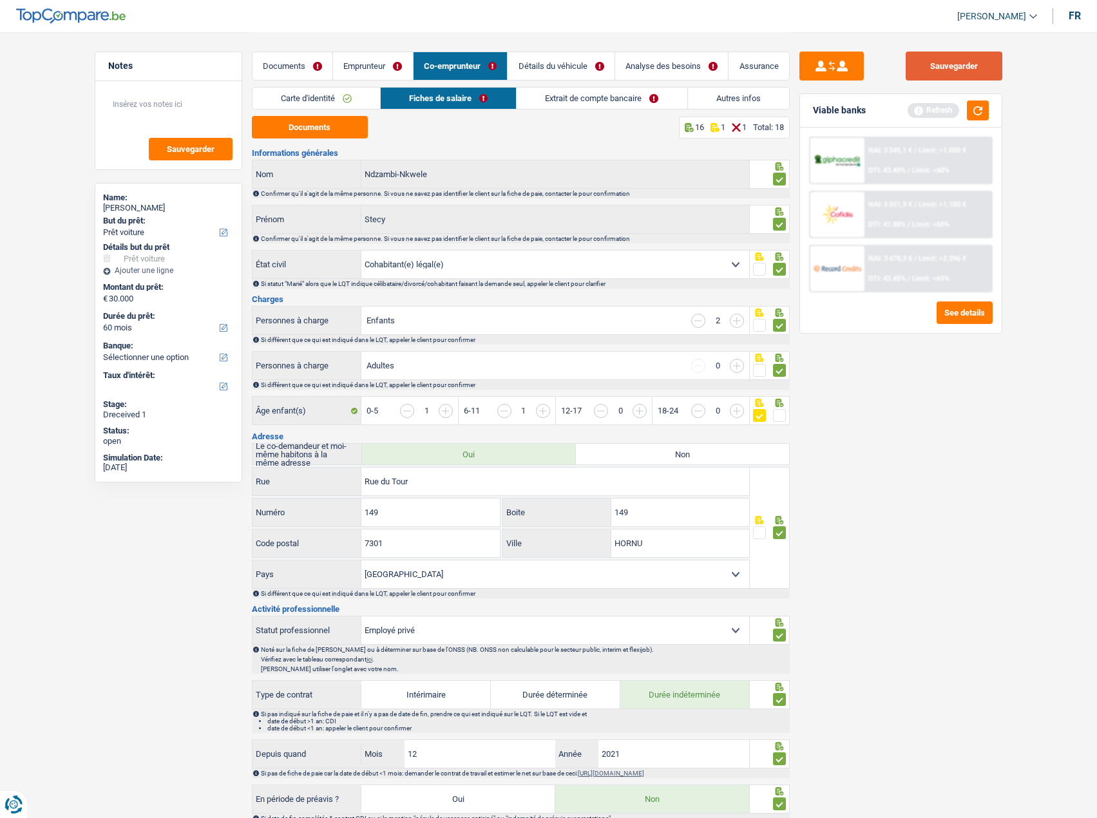
click at [919, 59] on button "Sauvegarder" at bounding box center [954, 66] width 97 height 29
click at [555, 108] on link "Extrait de compte bancaire" at bounding box center [602, 98] width 170 height 21
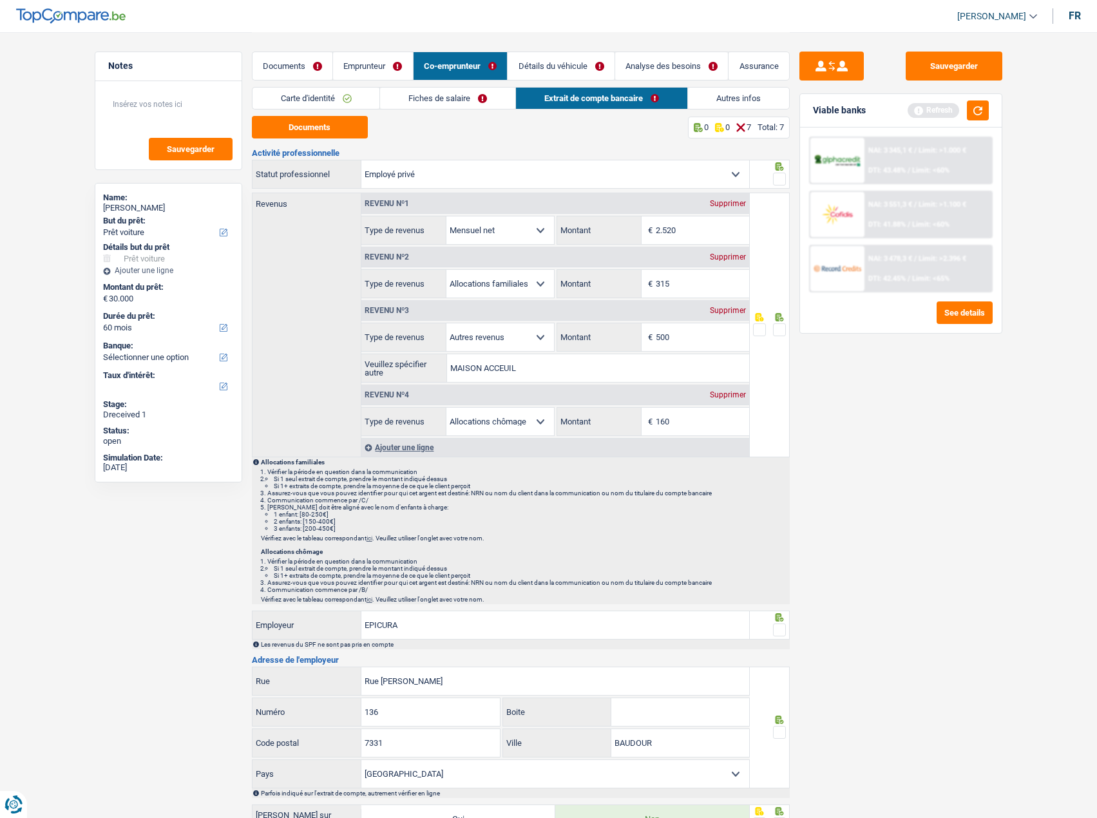
click at [776, 175] on span at bounding box center [779, 179] width 13 height 13
click at [0, 0] on input "radio" at bounding box center [0, 0] width 0 height 0
click at [352, 126] on button "Documents" at bounding box center [310, 127] width 116 height 23
drag, startPoint x: 612, startPoint y: 423, endPoint x: 549, endPoint y: 419, distance: 63.2
click at [549, 423] on div "Allocation d'handicap Allocations chômage Allocations familiales Chèques repas …" at bounding box center [555, 421] width 388 height 29
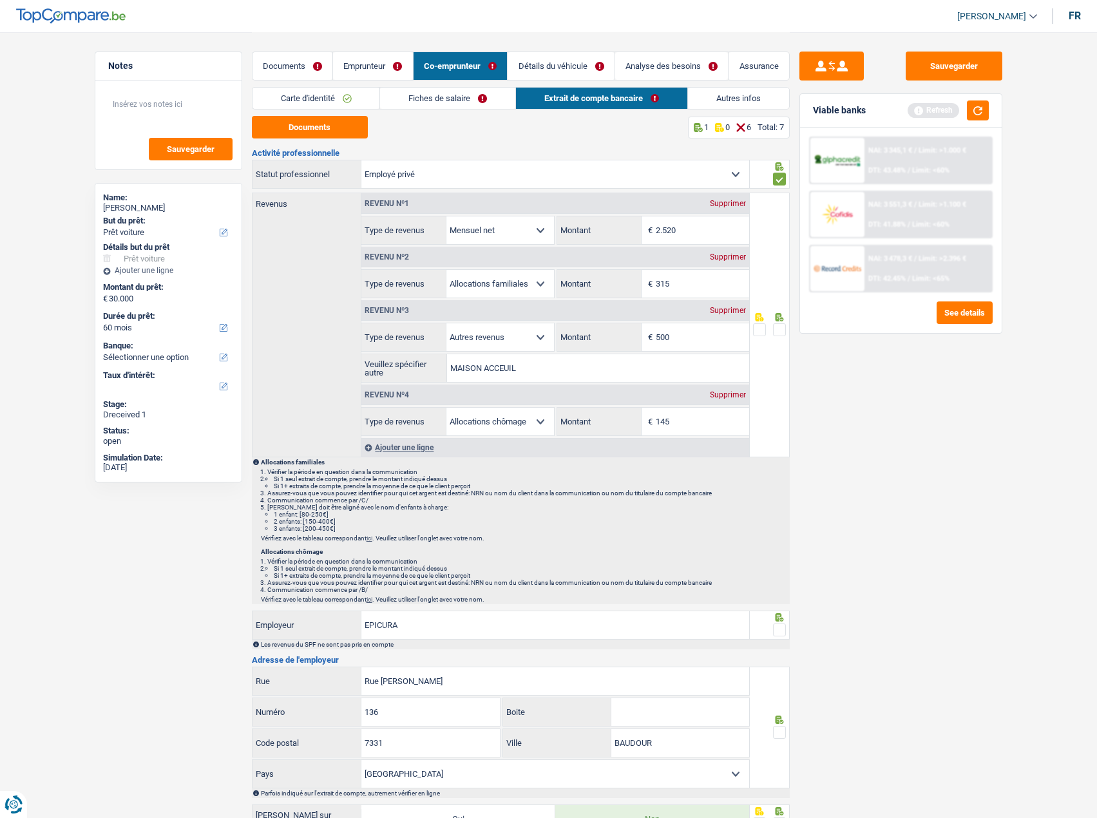
type input "145"
click at [926, 455] on div "Sauvegarder Viable banks Refresh NAI: 3 345,1 € / Limit: >1.000 € DTI: 43.48% /…" at bounding box center [901, 425] width 222 height 746
click at [290, 52] on li "Documents" at bounding box center [292, 66] width 81 height 29
click at [298, 59] on link "Documents" at bounding box center [292, 66] width 81 height 28
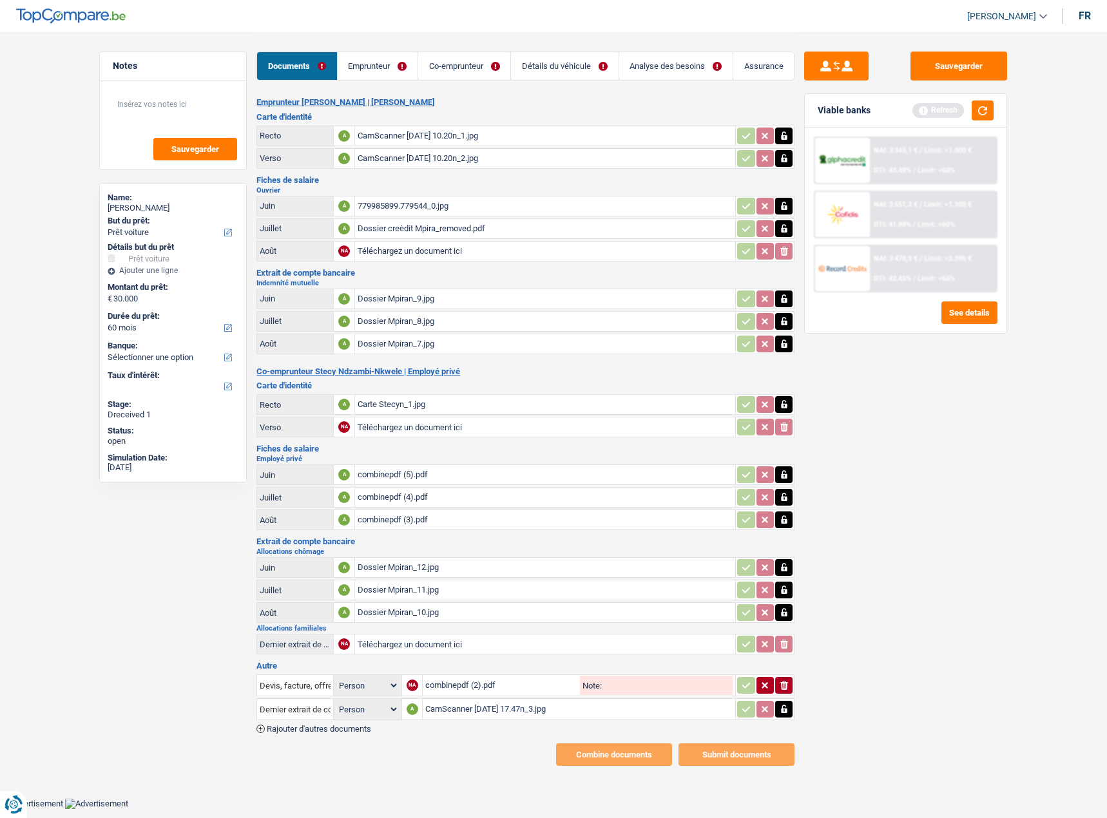
click at [461, 688] on div "combinepdf (2).pdf" at bounding box center [501, 685] width 152 height 19
click at [473, 706] on div "CamScanner [DATE] 17.47n_3.jpg" at bounding box center [578, 709] width 307 height 19
click at [432, 639] on input "Téléchargez un document ici" at bounding box center [544, 643] width 375 height 19
type input "C:\fakepath\combinepdf (7).pdf"
click at [405, 645] on div "combinepdf (7).pdf" at bounding box center [544, 643] width 375 height 19
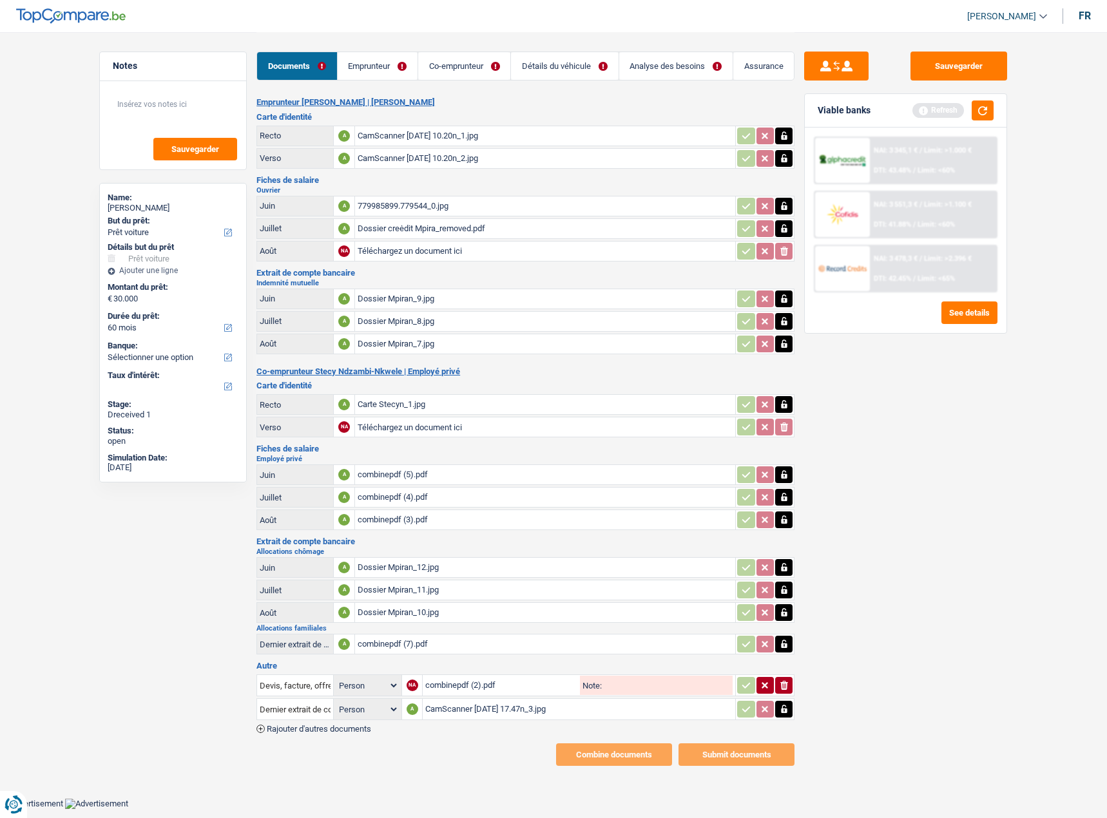
click at [403, 73] on link "Emprunteur" at bounding box center [378, 66] width 80 height 28
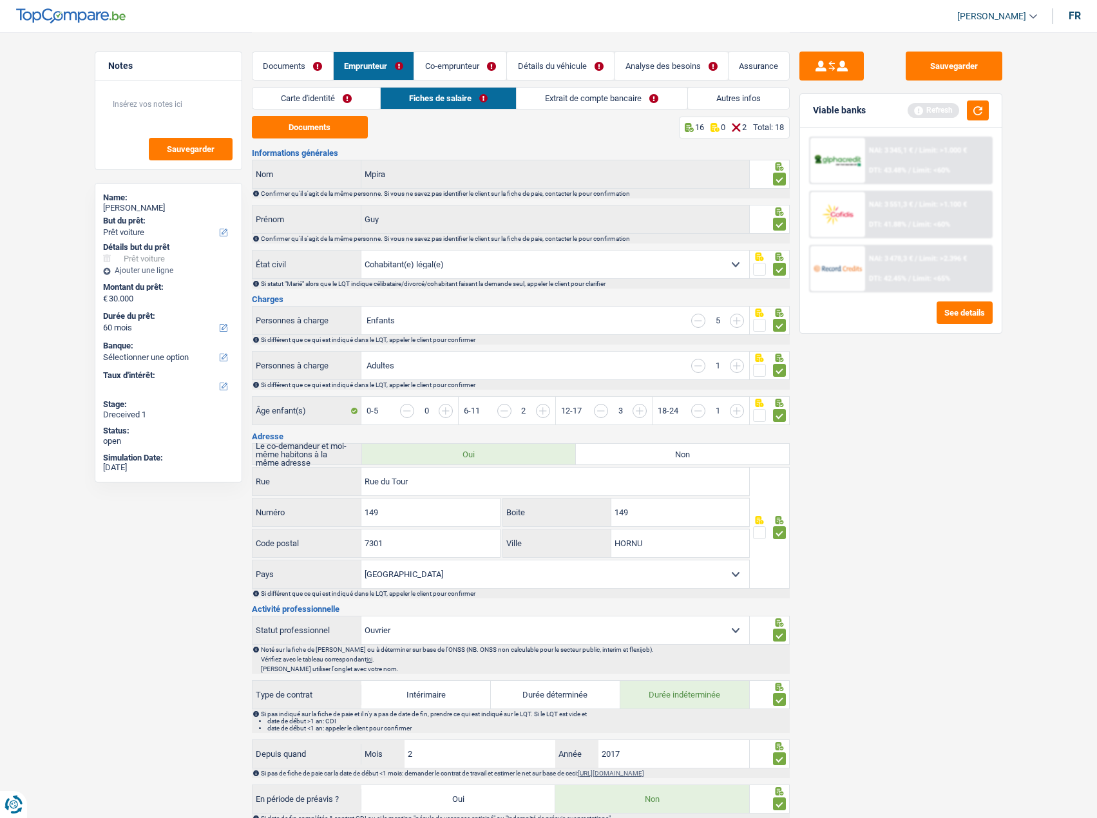
click at [584, 99] on link "Extrait de compte bancaire" at bounding box center [602, 98] width 170 height 21
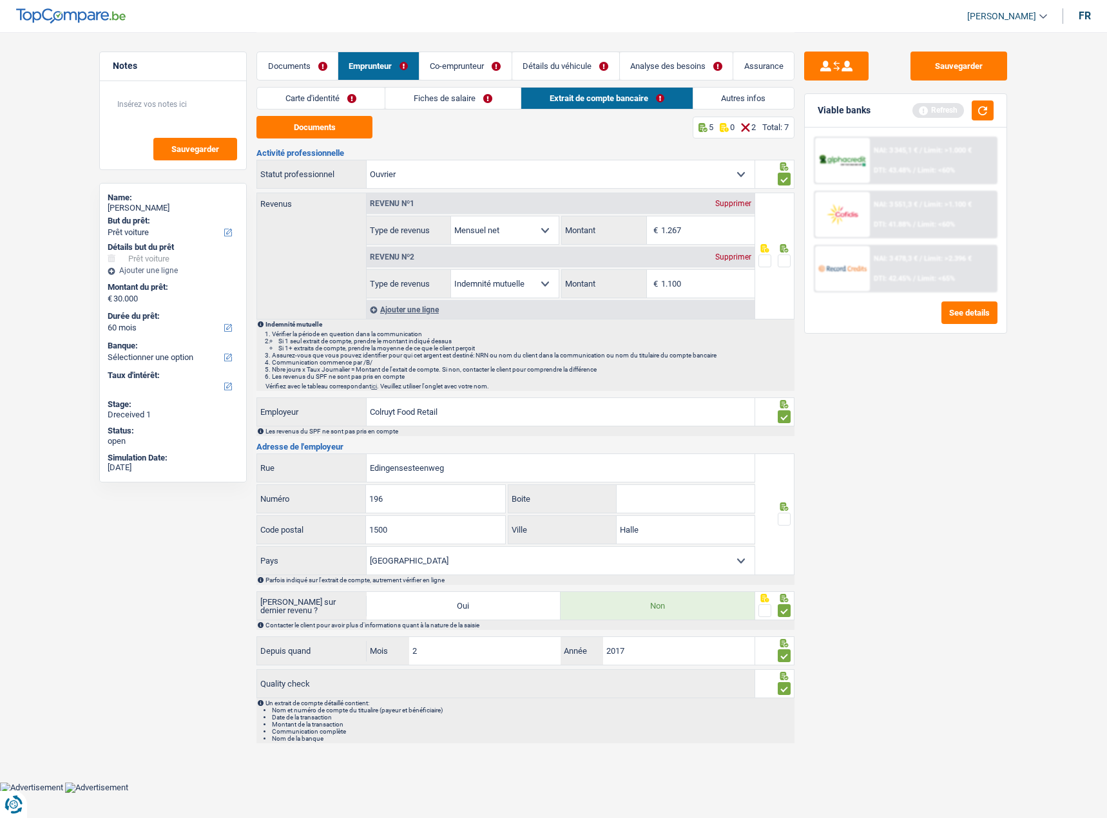
click at [784, 263] on span at bounding box center [783, 260] width 13 height 13
click at [0, 0] on input "radio" at bounding box center [0, 0] width 0 height 0
click at [736, 95] on link "Autres infos" at bounding box center [743, 98] width 101 height 21
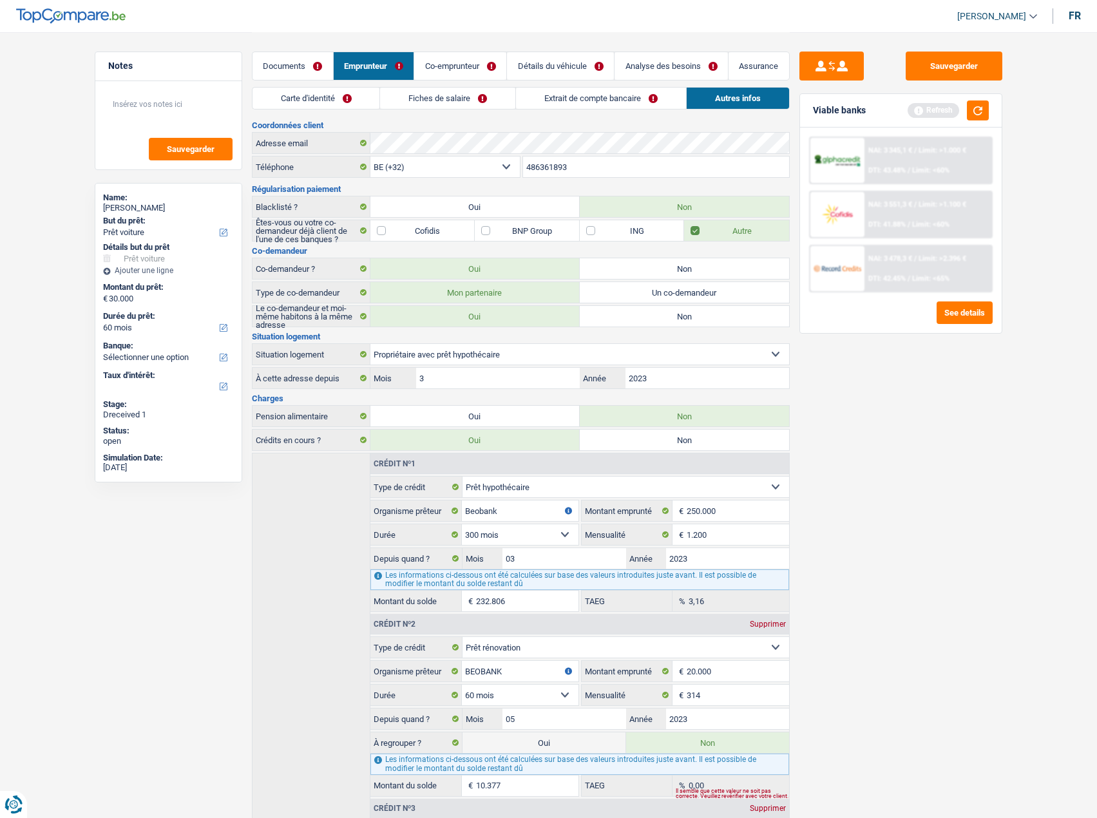
click at [473, 65] on link "Co-emprunteur" at bounding box center [460, 66] width 92 height 28
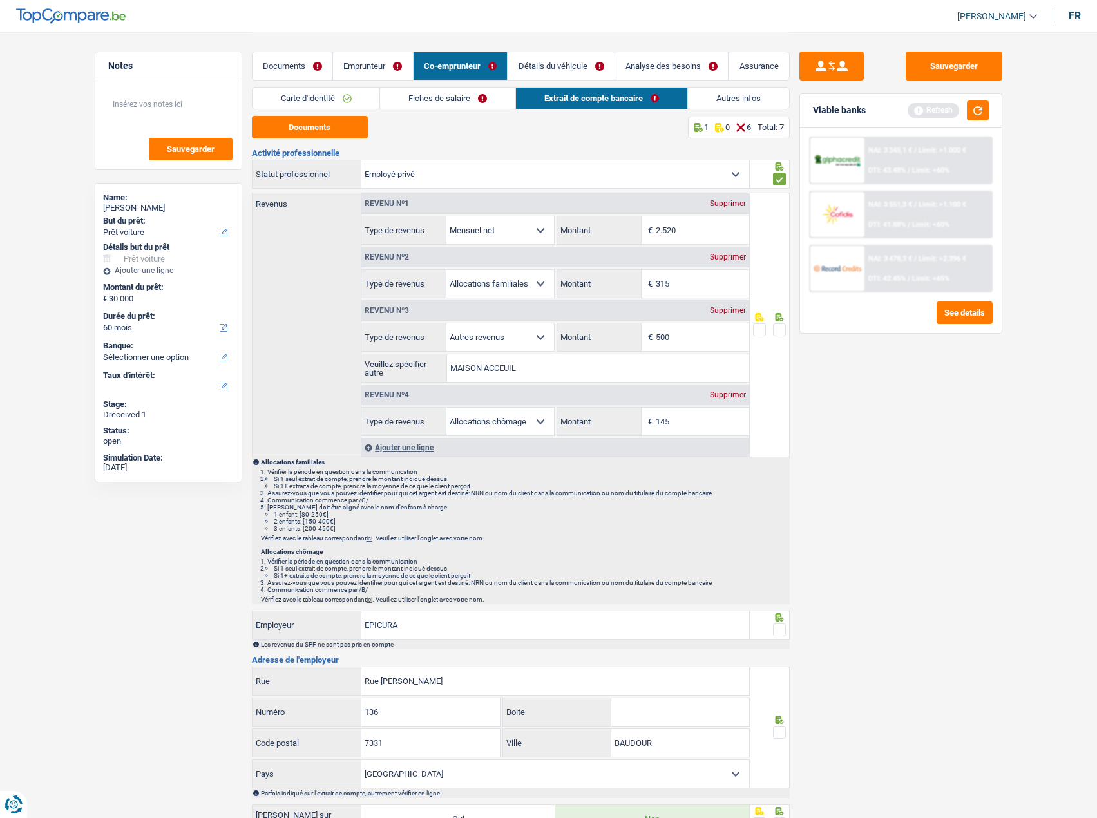
click at [728, 309] on div "Supprimer" at bounding box center [728, 311] width 43 height 8
select select "unemployment"
type input "145"
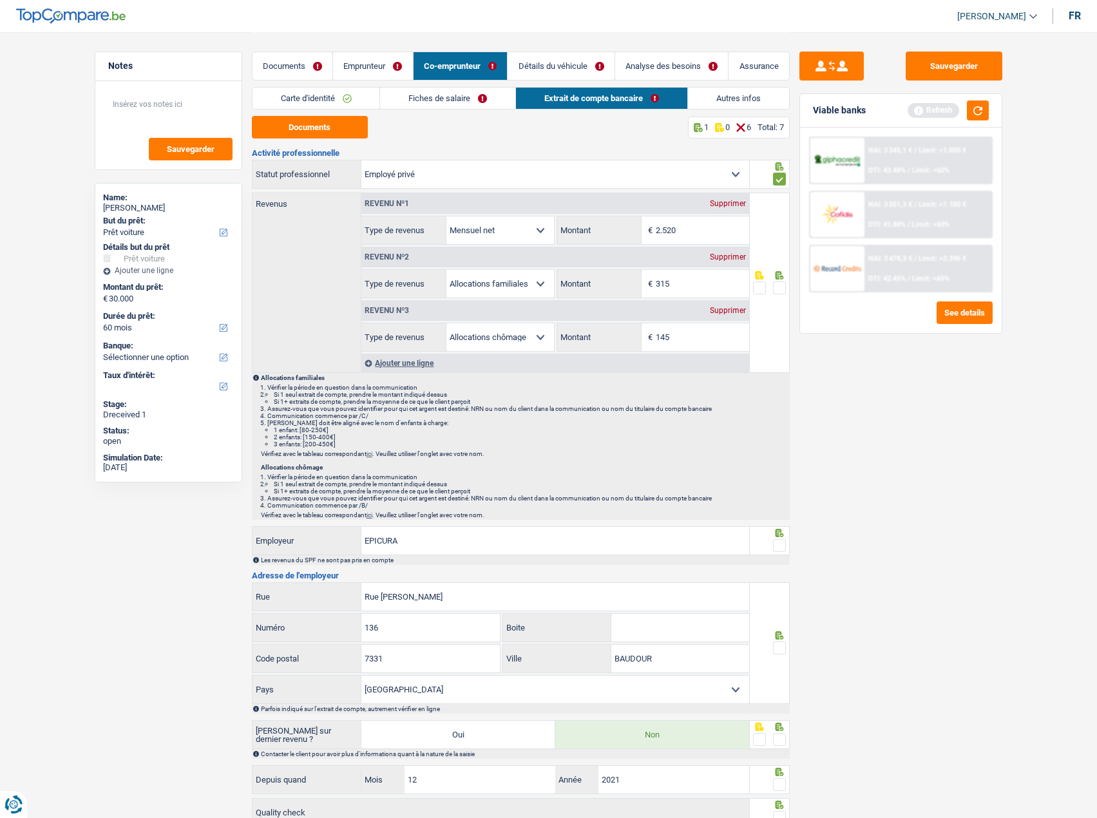
drag, startPoint x: 699, startPoint y: 287, endPoint x: 511, endPoint y: 278, distance: 188.3
click at [516, 278] on div "Allocation d'handicap Allocations chômage Allocations familiales Chèques repas …" at bounding box center [555, 283] width 388 height 29
type input "1.133"
click at [928, 426] on div "Sauvegarder Viable banks Refresh NAI: 3 345,1 € / Limit: >1.000 € DTI: 43.48% /…" at bounding box center [901, 425] width 222 height 746
click at [777, 285] on span at bounding box center [779, 287] width 13 height 13
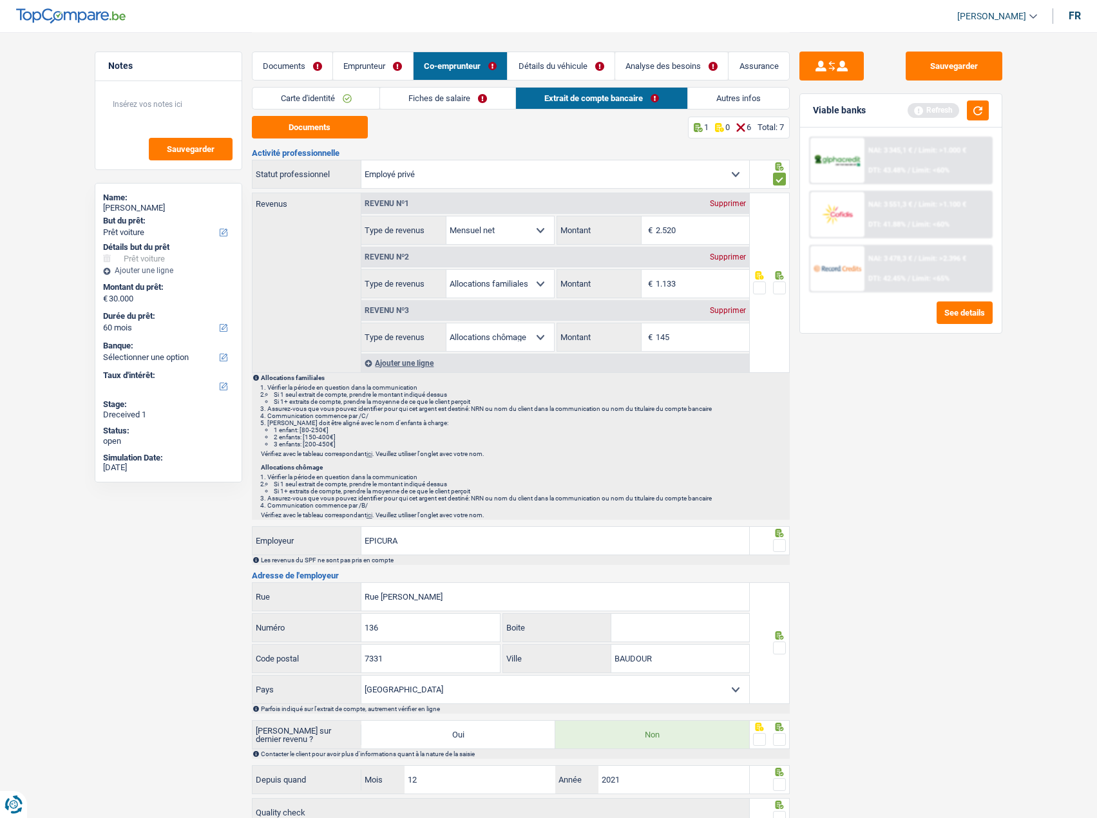
click at [0, 0] on input "radio" at bounding box center [0, 0] width 0 height 0
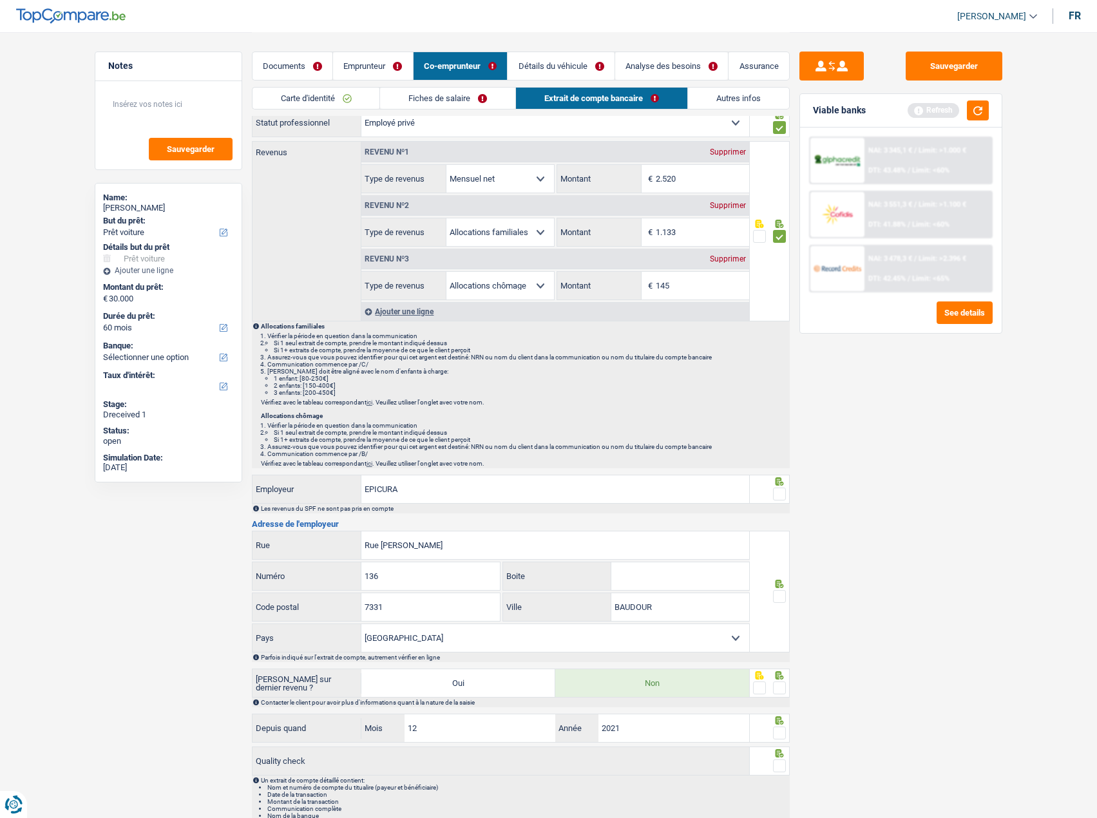
scroll to position [102, 0]
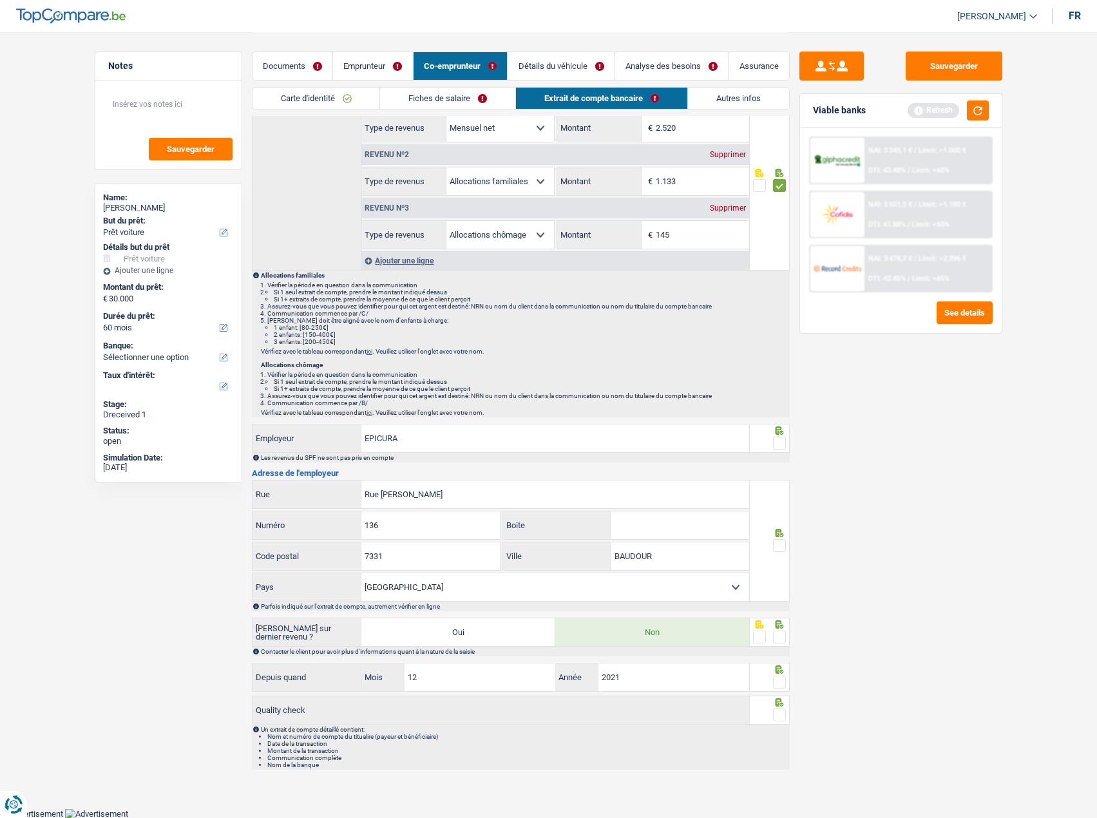
click at [781, 432] on icon at bounding box center [779, 430] width 8 height 8
click at [781, 435] on div at bounding box center [779, 443] width 13 height 16
click at [781, 544] on span at bounding box center [779, 545] width 13 height 13
click at [0, 0] on input "radio" at bounding box center [0, 0] width 0 height 0
click at [776, 443] on span at bounding box center [779, 443] width 13 height 13
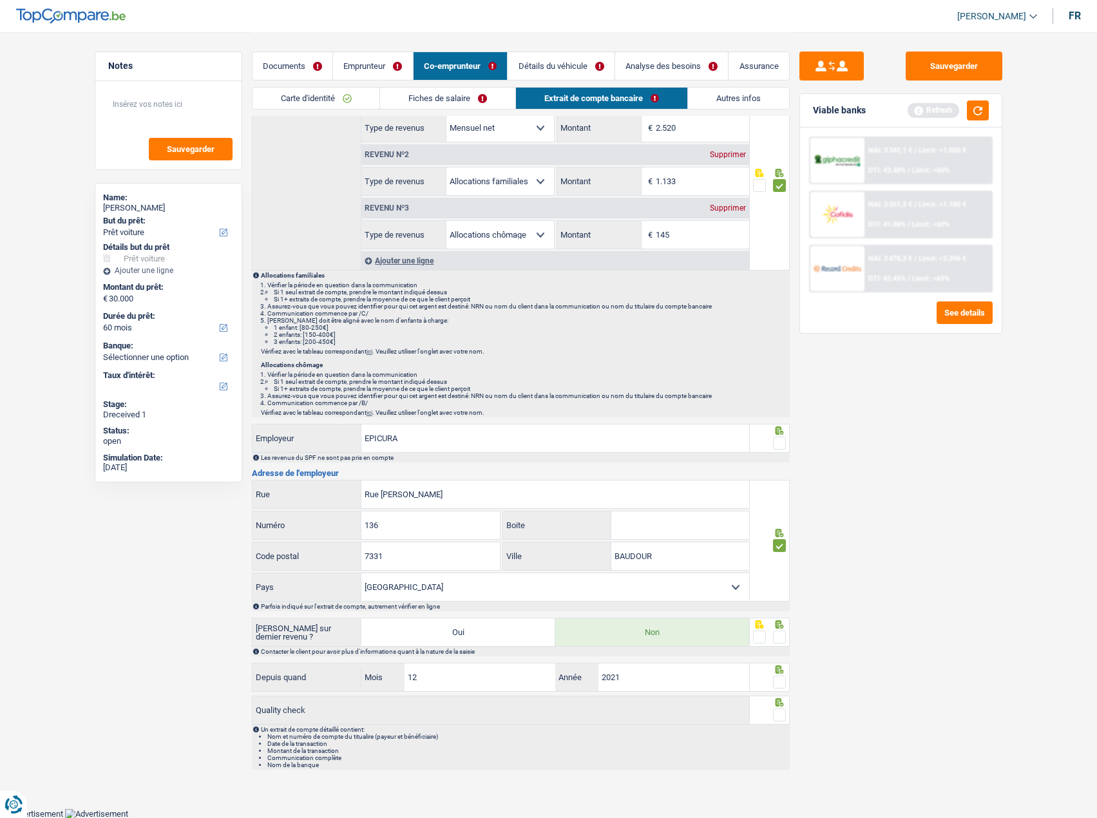
click at [0, 0] on input "radio" at bounding box center [0, 0] width 0 height 0
click at [785, 638] on span at bounding box center [779, 637] width 13 height 13
click at [0, 0] on input "radio" at bounding box center [0, 0] width 0 height 0
click at [784, 685] on span at bounding box center [779, 682] width 13 height 13
click at [0, 0] on input "radio" at bounding box center [0, 0] width 0 height 0
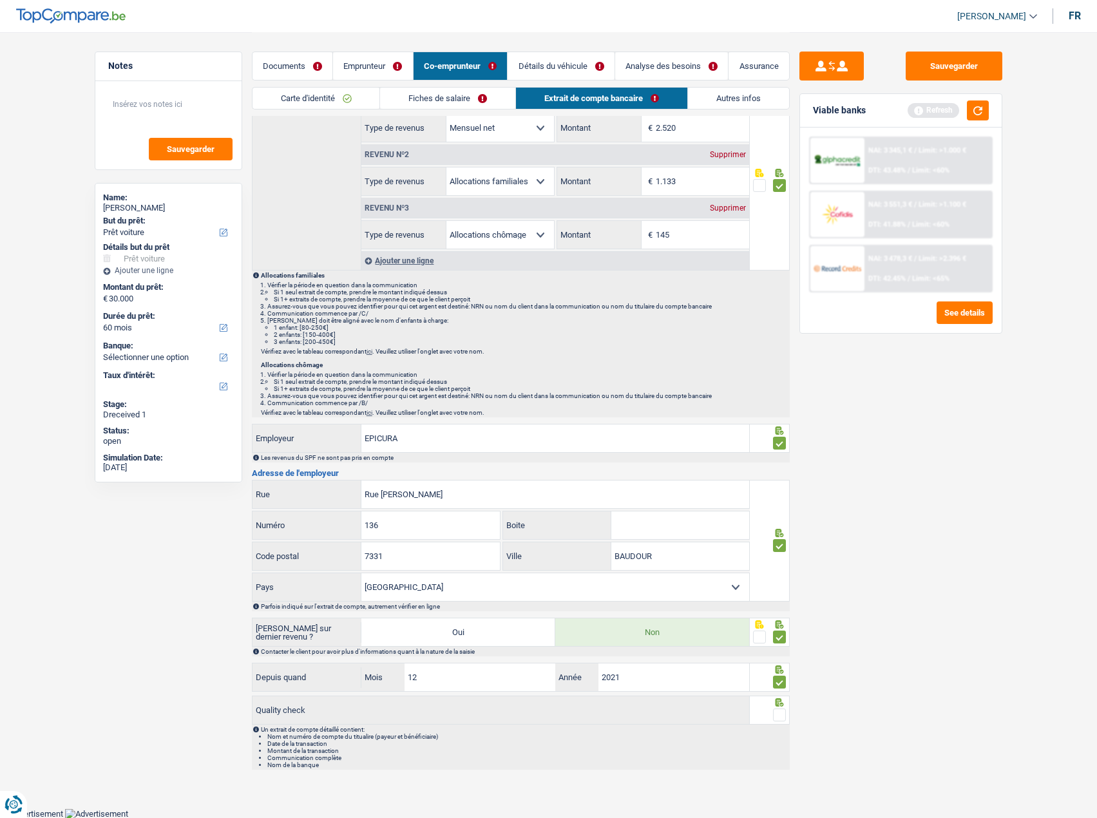
click at [775, 720] on span at bounding box center [779, 715] width 13 height 13
click at [0, 0] on input "radio" at bounding box center [0, 0] width 0 height 0
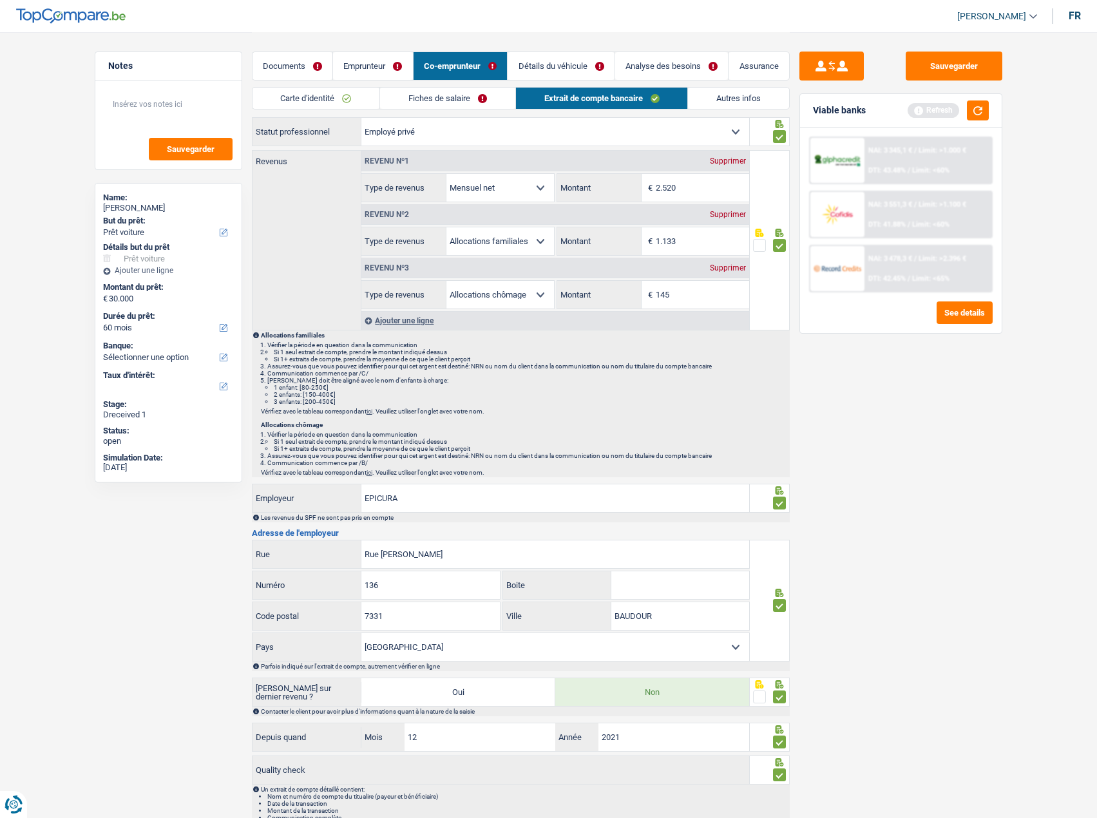
scroll to position [0, 0]
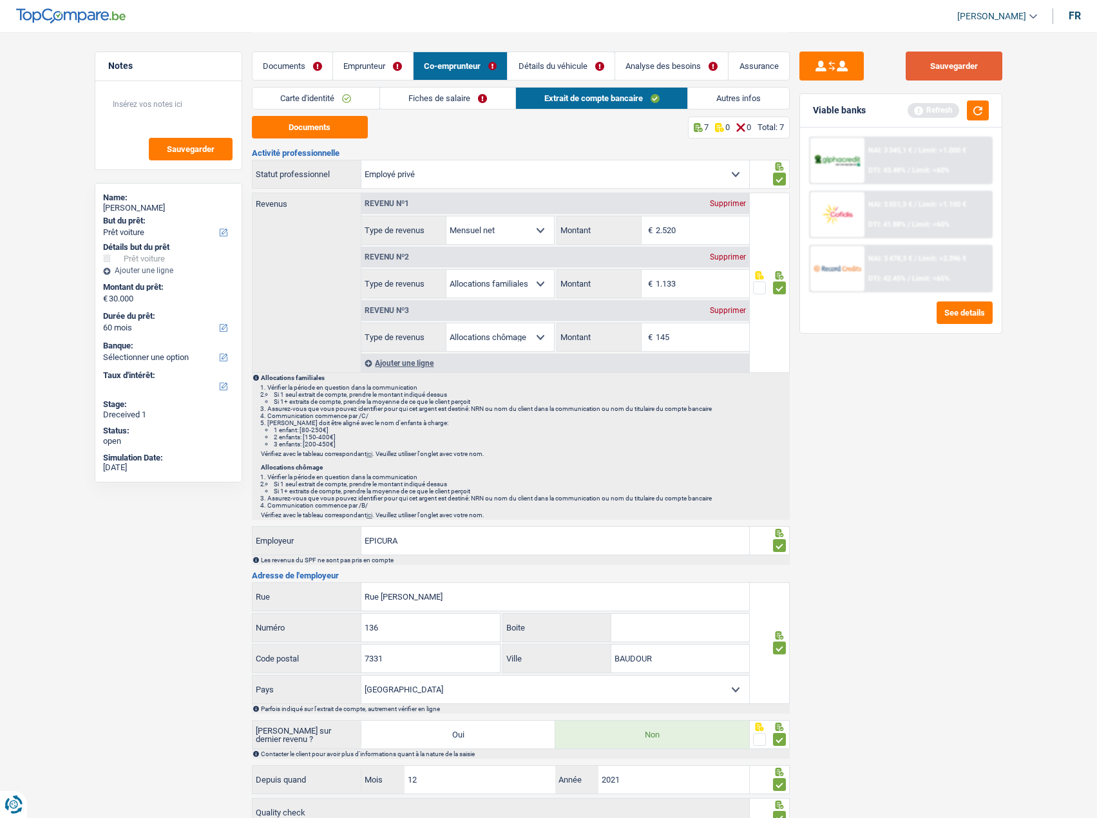
click at [960, 75] on button "Sauvegarder" at bounding box center [954, 66] width 97 height 29
click at [969, 108] on button "button" at bounding box center [978, 110] width 22 height 20
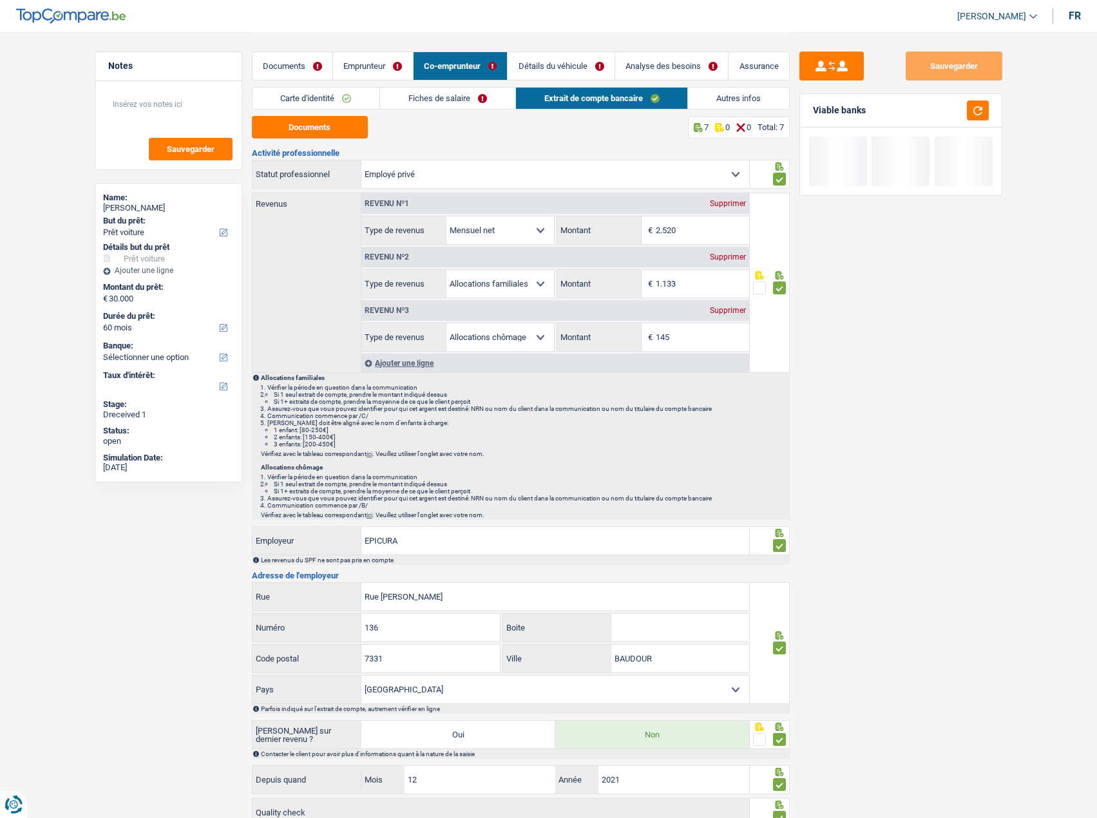
click at [723, 91] on link "Autres infos" at bounding box center [738, 98] width 101 height 21
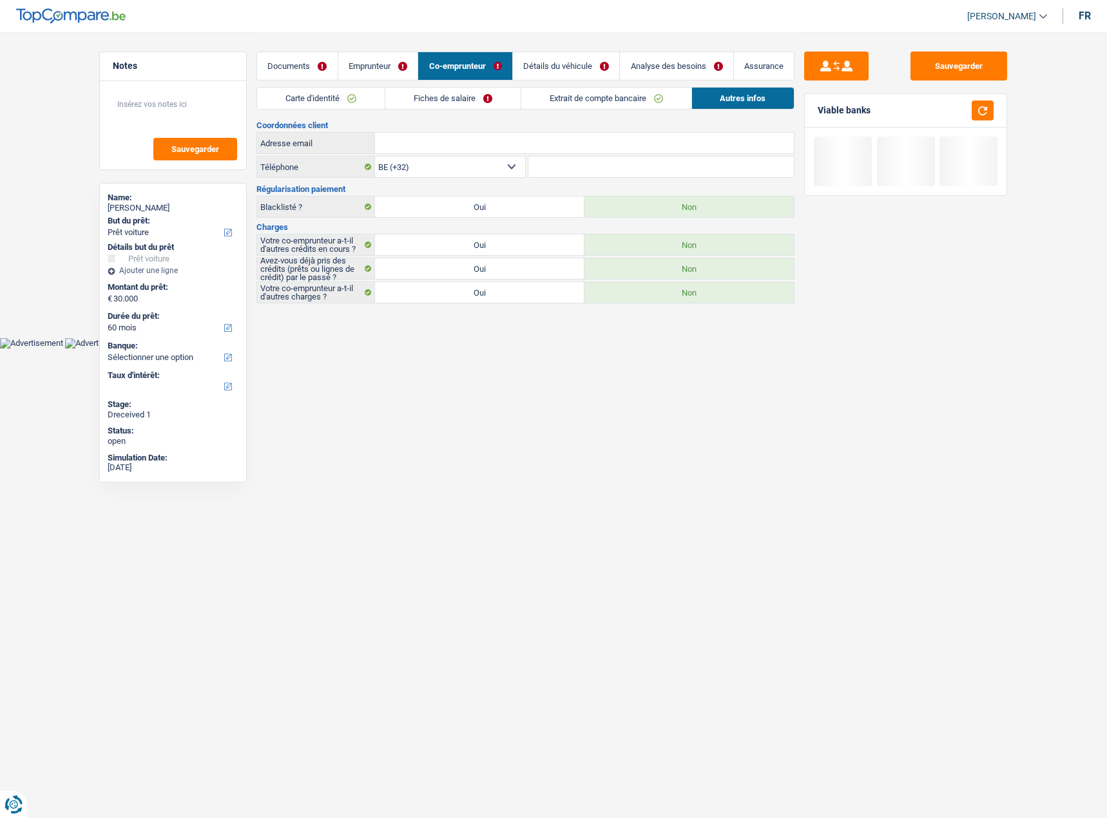
click at [547, 86] on div "Documents Emprunteur Co-emprunteur Détails du véhicule Analyse des besoins Assu…" at bounding box center [525, 59] width 538 height 55
click at [541, 91] on link "Extrait de compte bancaire" at bounding box center [606, 98] width 170 height 21
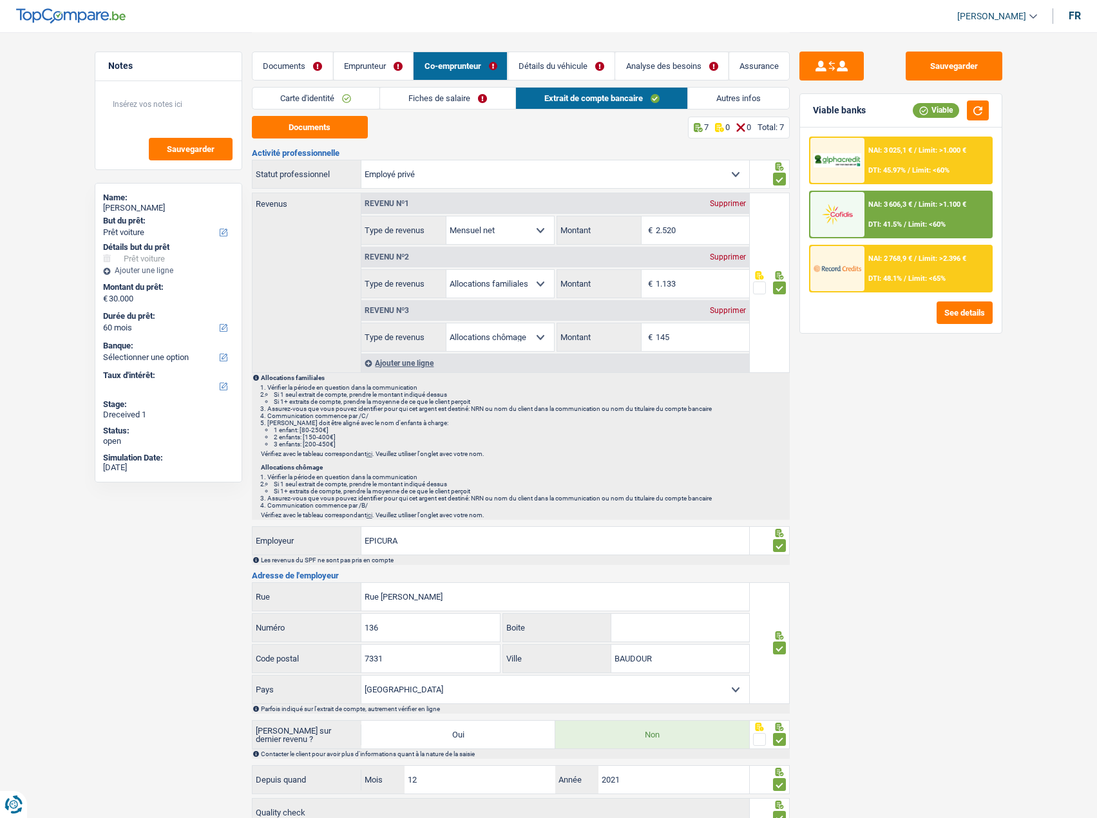
click at [481, 98] on link "Fiches de salaire" at bounding box center [447, 98] width 135 height 21
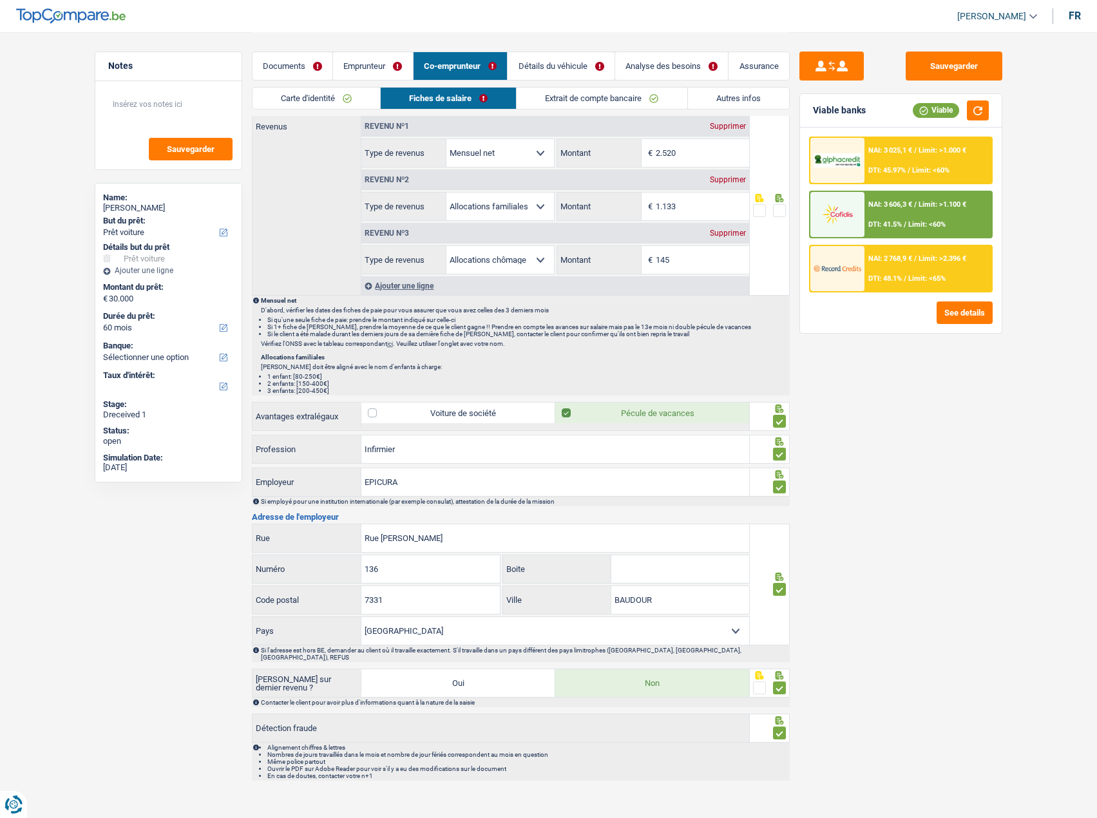
scroll to position [525, 0]
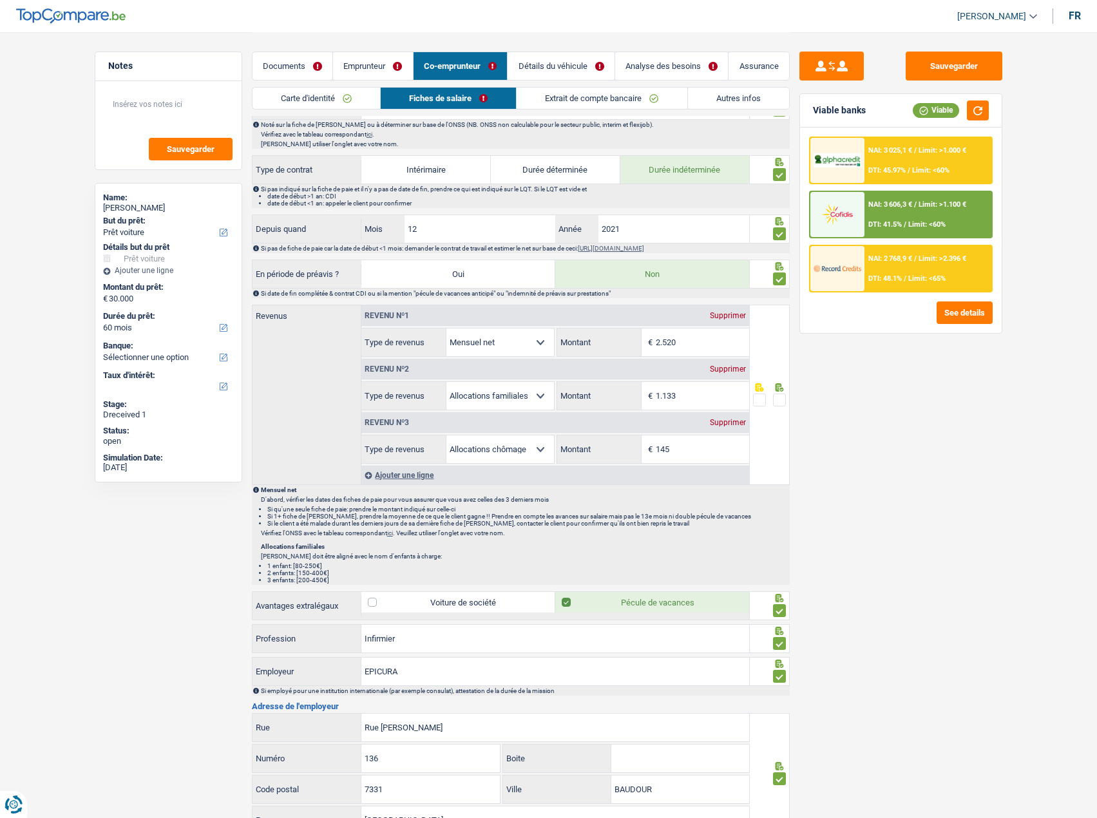
click at [779, 401] on span at bounding box center [779, 400] width 13 height 13
click at [0, 0] on input "radio" at bounding box center [0, 0] width 0 height 0
click at [937, 70] on button "Sauvegarder" at bounding box center [954, 66] width 97 height 29
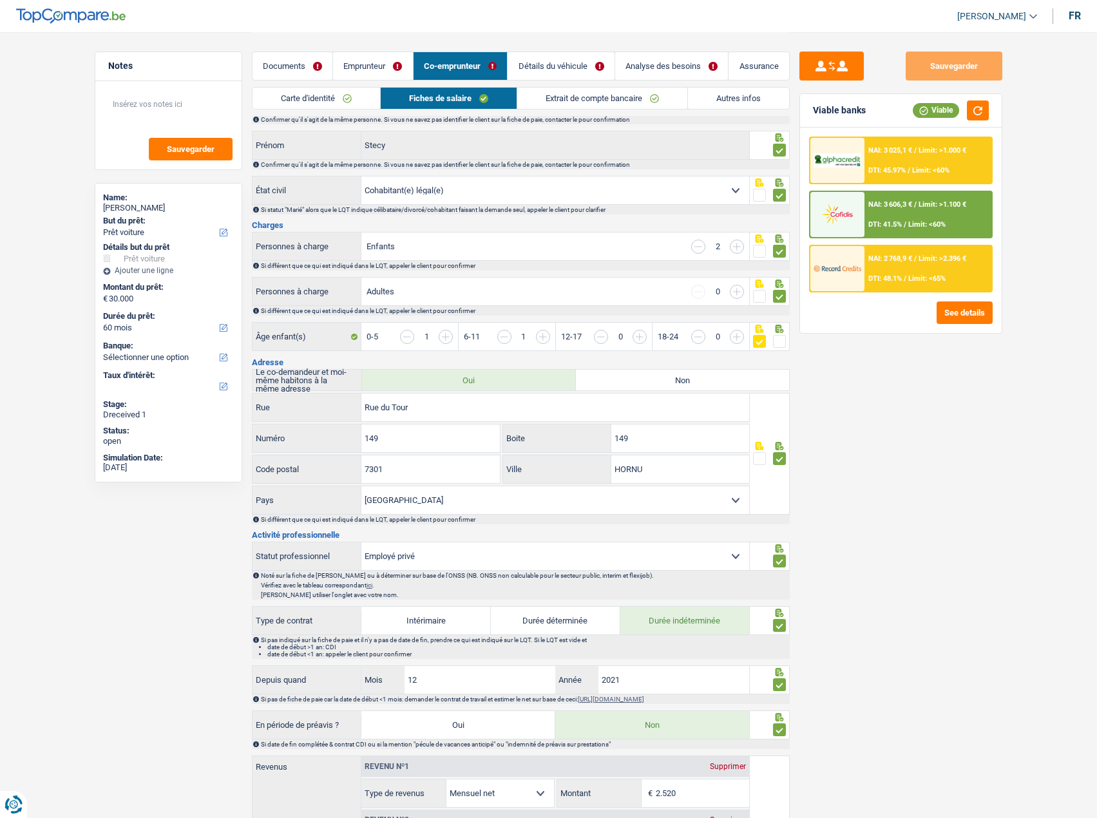
scroll to position [0, 0]
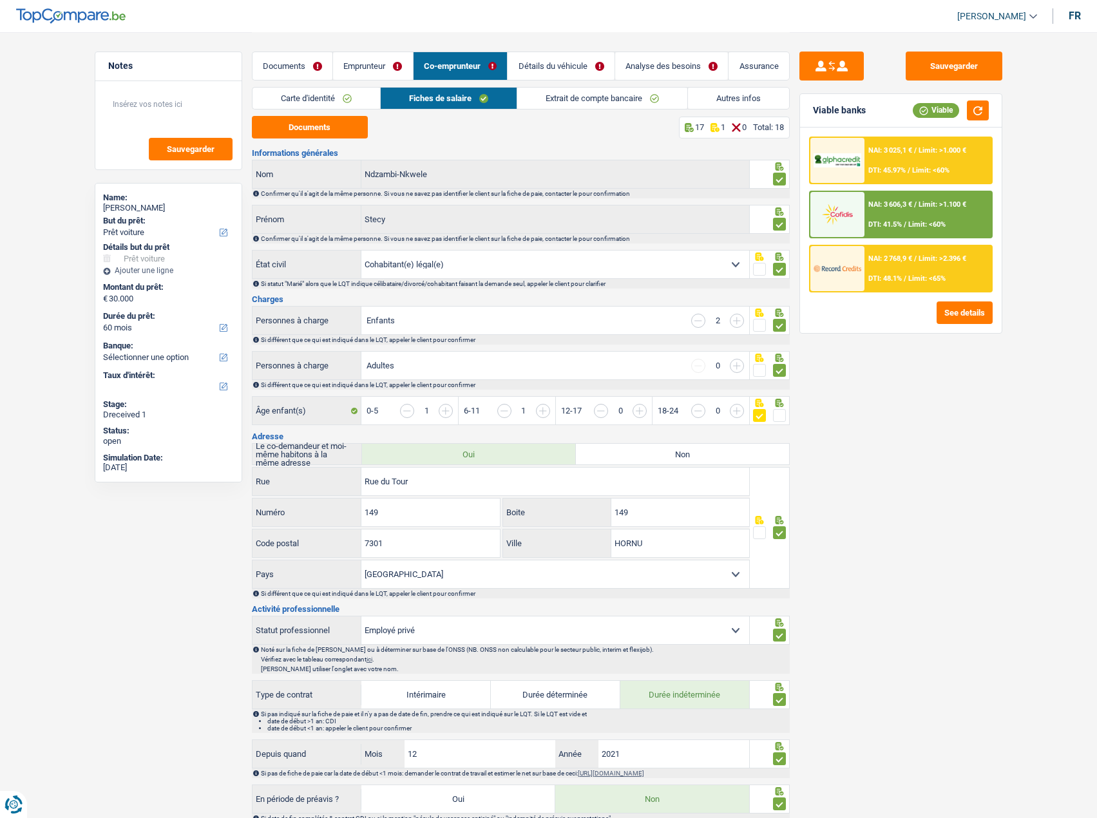
click at [605, 99] on link "Extrait de compte bancaire" at bounding box center [602, 98] width 170 height 21
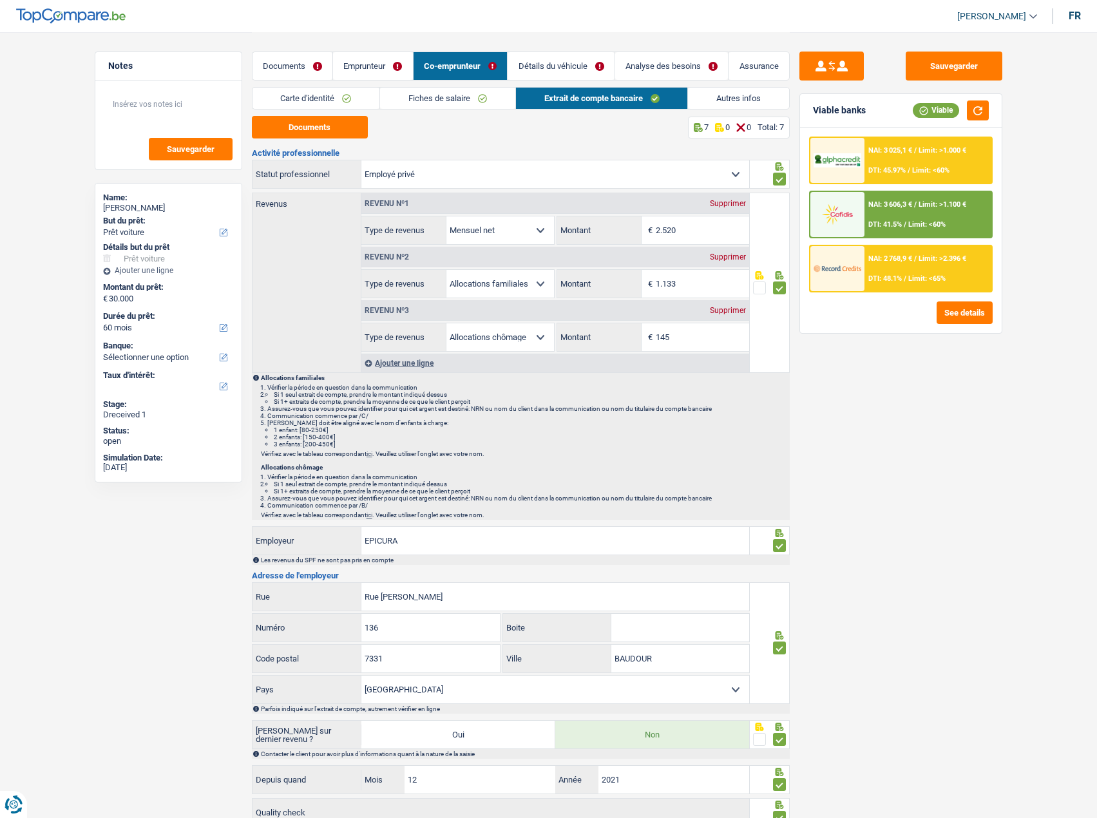
click at [546, 73] on link "Détails du véhicule" at bounding box center [561, 66] width 107 height 28
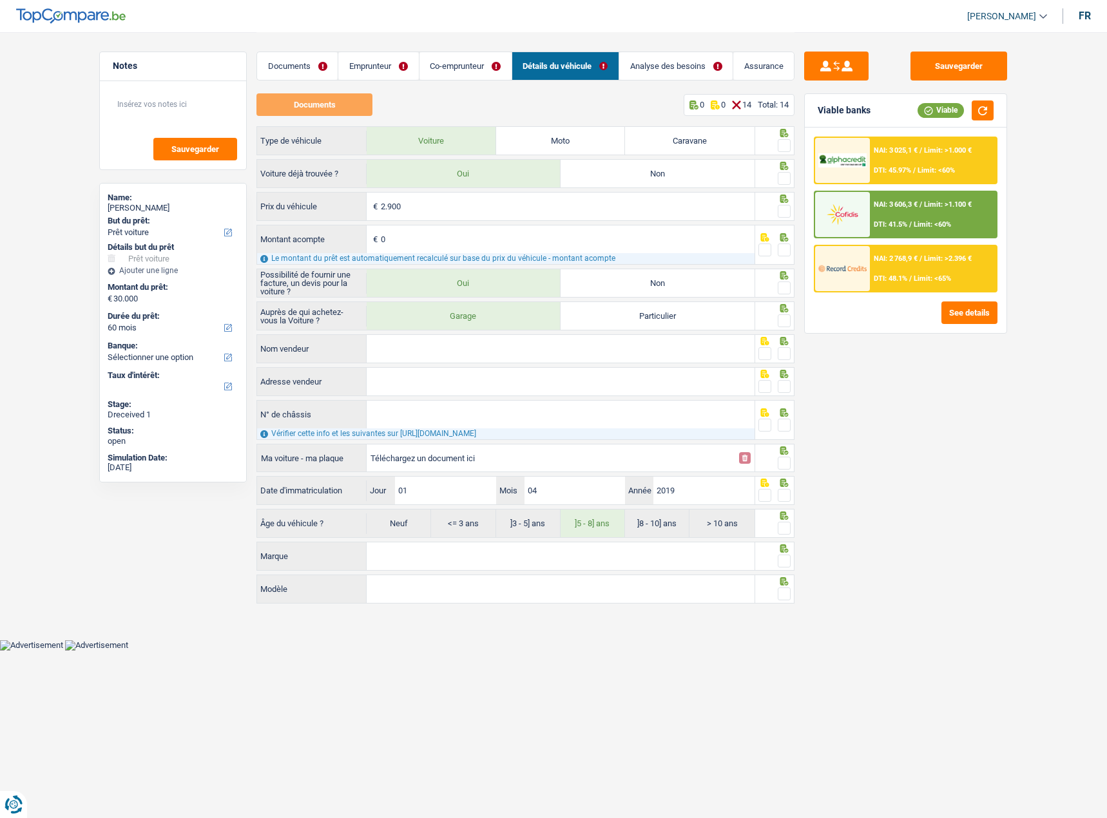
drag, startPoint x: 783, startPoint y: 140, endPoint x: 784, endPoint y: 167, distance: 26.4
click at [781, 141] on span at bounding box center [783, 145] width 13 height 13
click at [0, 0] on input "radio" at bounding box center [0, 0] width 0 height 0
click at [783, 179] on span at bounding box center [783, 178] width 13 height 13
click at [0, 0] on input "radio" at bounding box center [0, 0] width 0 height 0
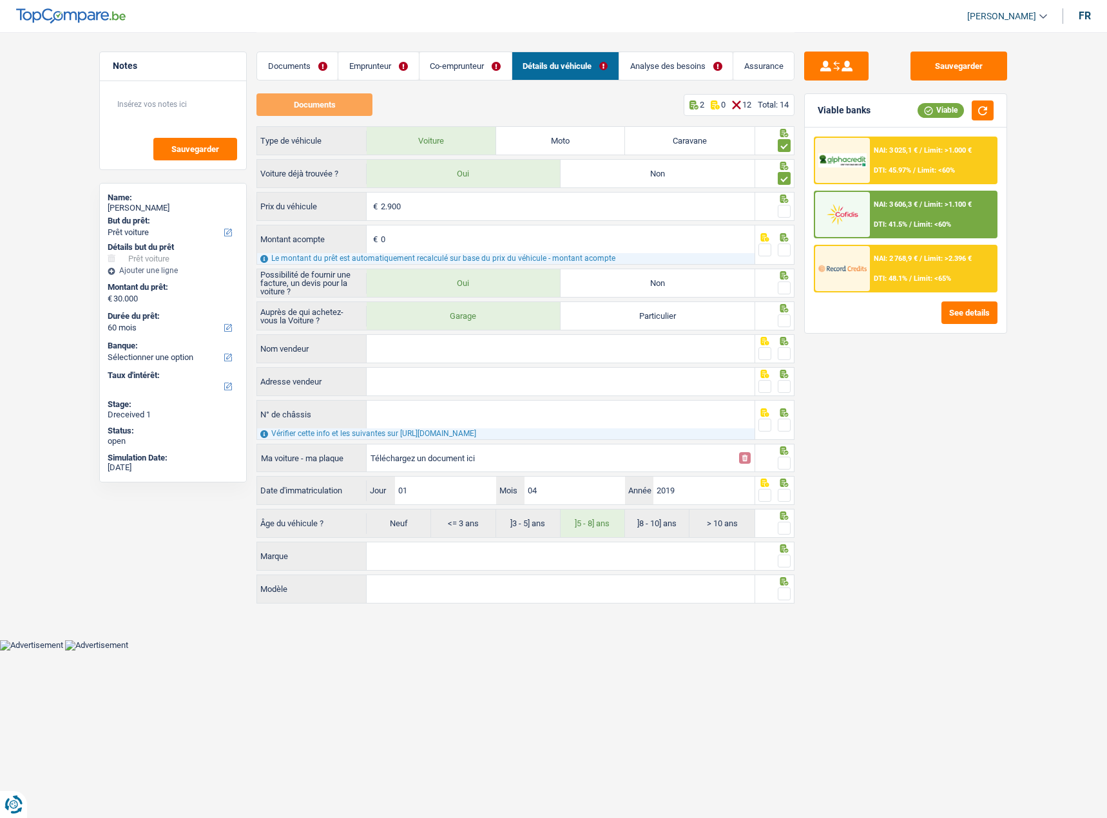
click at [786, 212] on span at bounding box center [783, 211] width 13 height 13
click at [0, 0] on input "radio" at bounding box center [0, 0] width 0 height 0
click at [784, 240] on icon at bounding box center [783, 237] width 13 height 8
click at [354, 83] on div "Documents Emprunteur Co-emprunteur Détails du véhicule Analyse des besoins Assu…" at bounding box center [525, 59] width 538 height 55
click at [359, 75] on link "Emprunteur" at bounding box center [378, 66] width 80 height 28
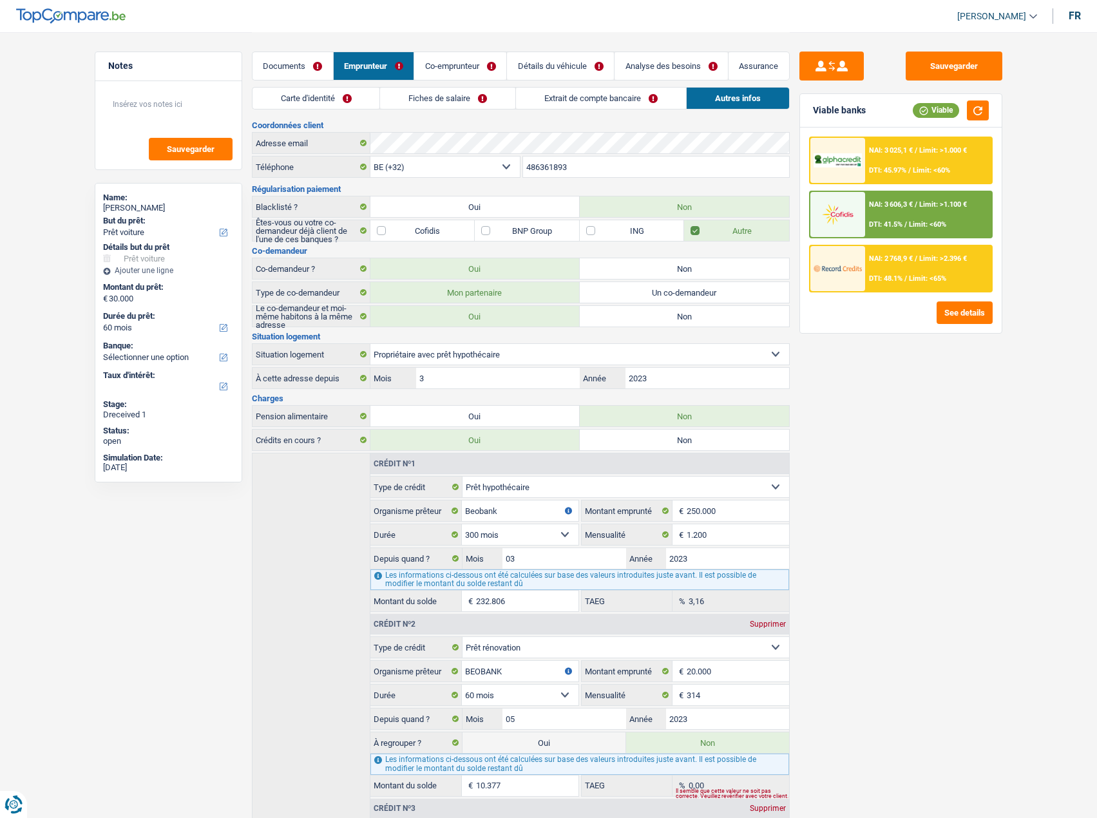
click at [324, 106] on link "Carte d'identité" at bounding box center [316, 98] width 128 height 21
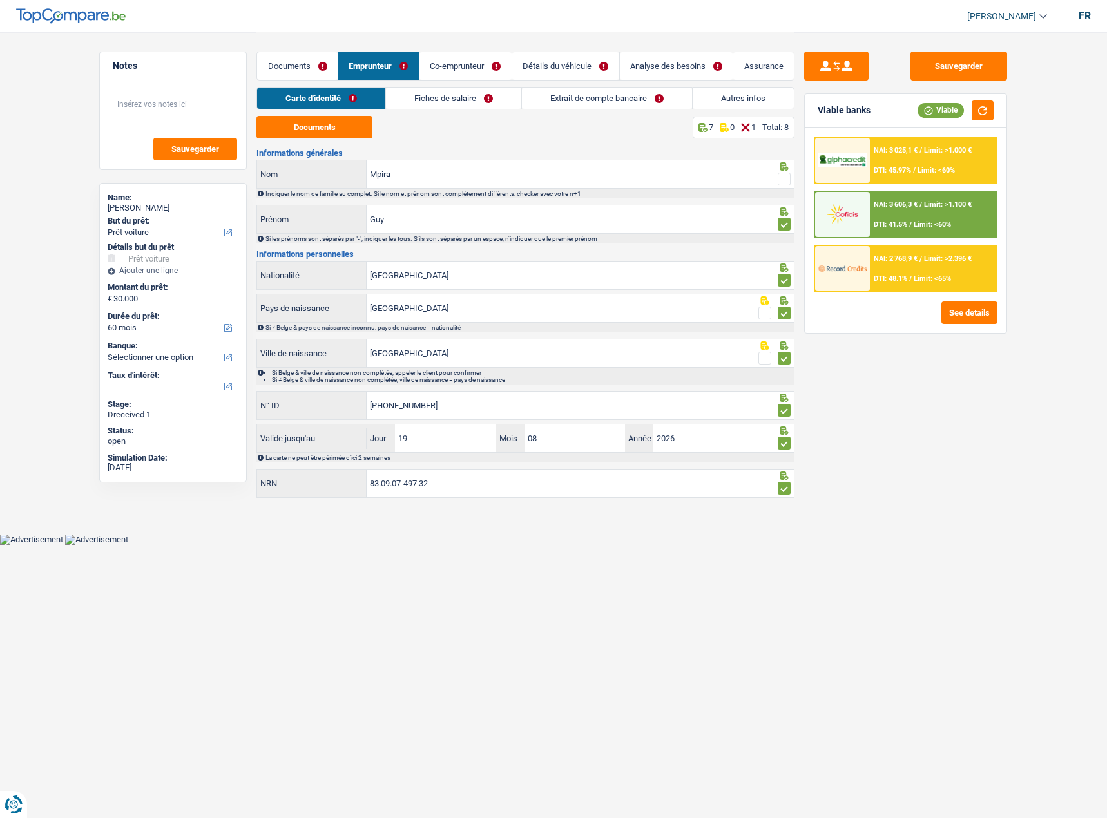
drag, startPoint x: 791, startPoint y: 184, endPoint x: 785, endPoint y: 178, distance: 8.2
click at [790, 183] on div at bounding box center [775, 174] width 40 height 29
click at [785, 178] on span at bounding box center [783, 179] width 13 height 13
click at [0, 0] on input "radio" at bounding box center [0, 0] width 0 height 0
click at [470, 98] on link "Fiches de salaire" at bounding box center [453, 98] width 135 height 21
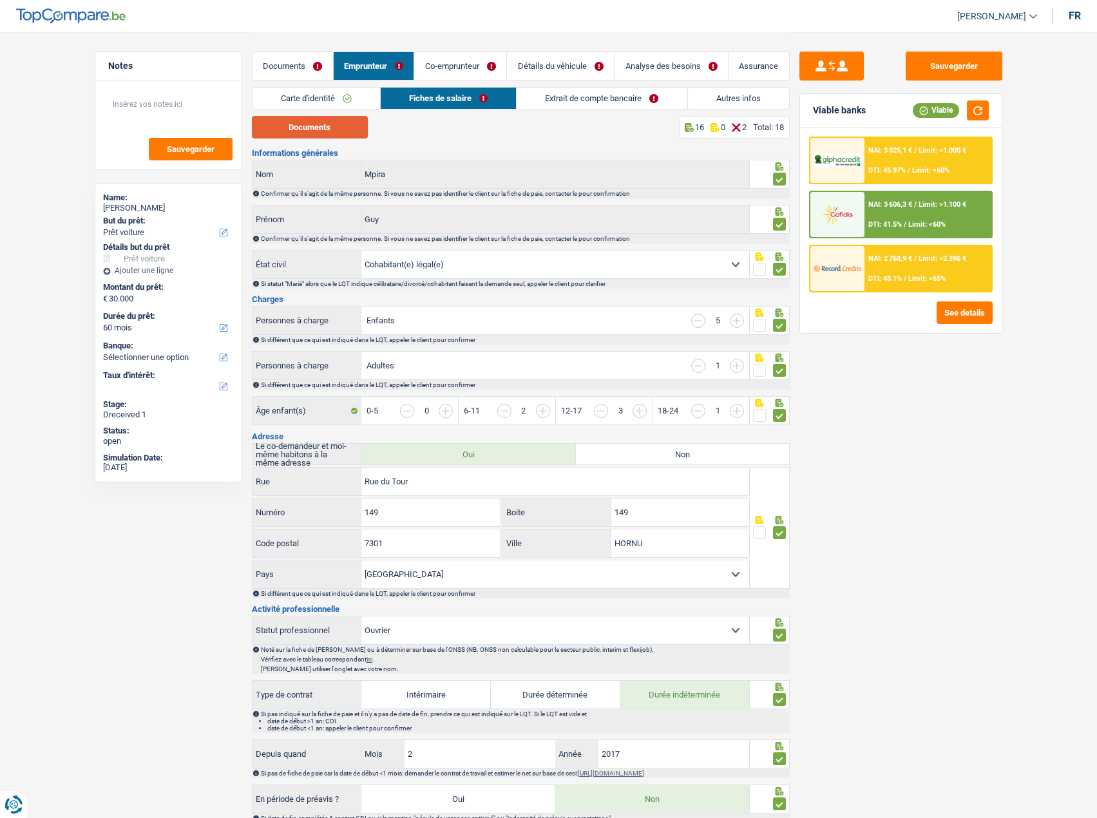
click at [342, 126] on button "Documents" at bounding box center [310, 127] width 116 height 23
click at [294, 62] on link "Documents" at bounding box center [292, 66] width 81 height 28
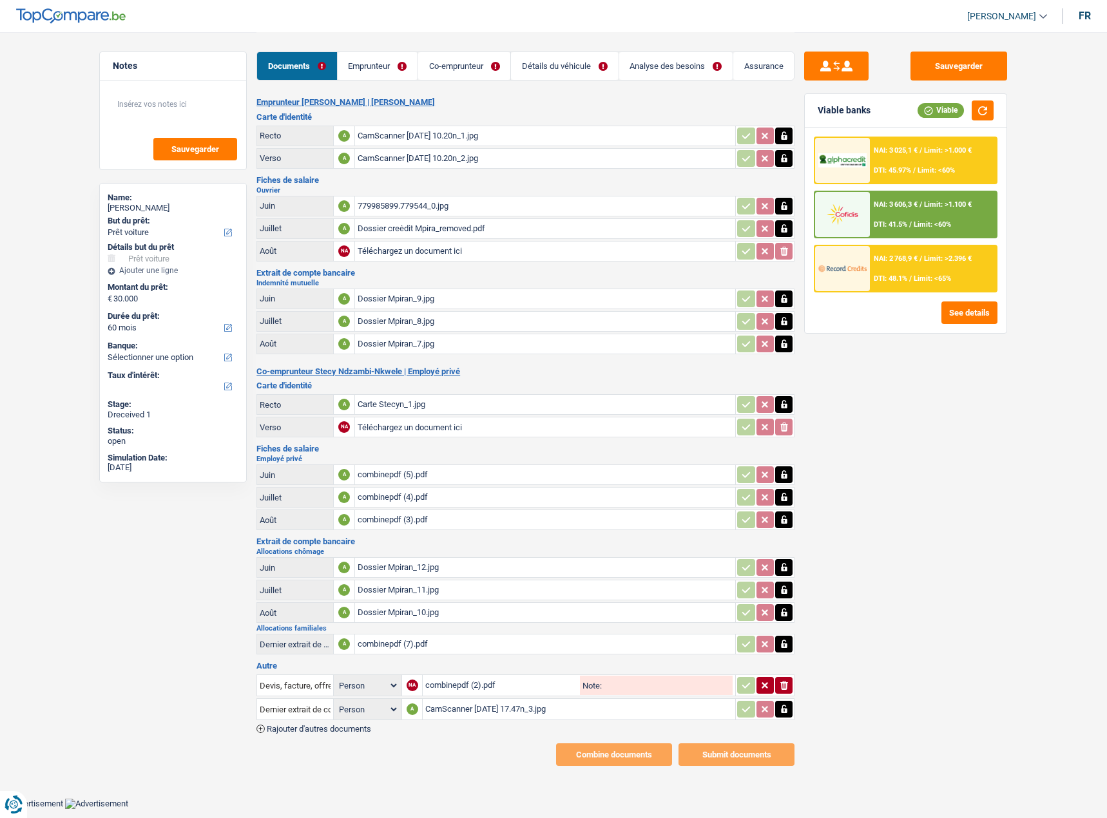
drag, startPoint x: 466, startPoint y: 285, endPoint x: 466, endPoint y: 294, distance: 9.0
click at [466, 288] on div "Indemnité mutuelle Juin A Dossier Mpiran_9.jpg Juillet A Dossier Mpiran_8.jpg A…" at bounding box center [525, 318] width 538 height 77
click at [466, 303] on div "Dossier Mpiran_9.jpg" at bounding box center [544, 298] width 375 height 19
click at [377, 331] on td "Dossier Mpiran_8.jpg" at bounding box center [544, 321] width 381 height 21
click at [381, 325] on div "Dossier Mpiran_8.jpg" at bounding box center [544, 321] width 375 height 19
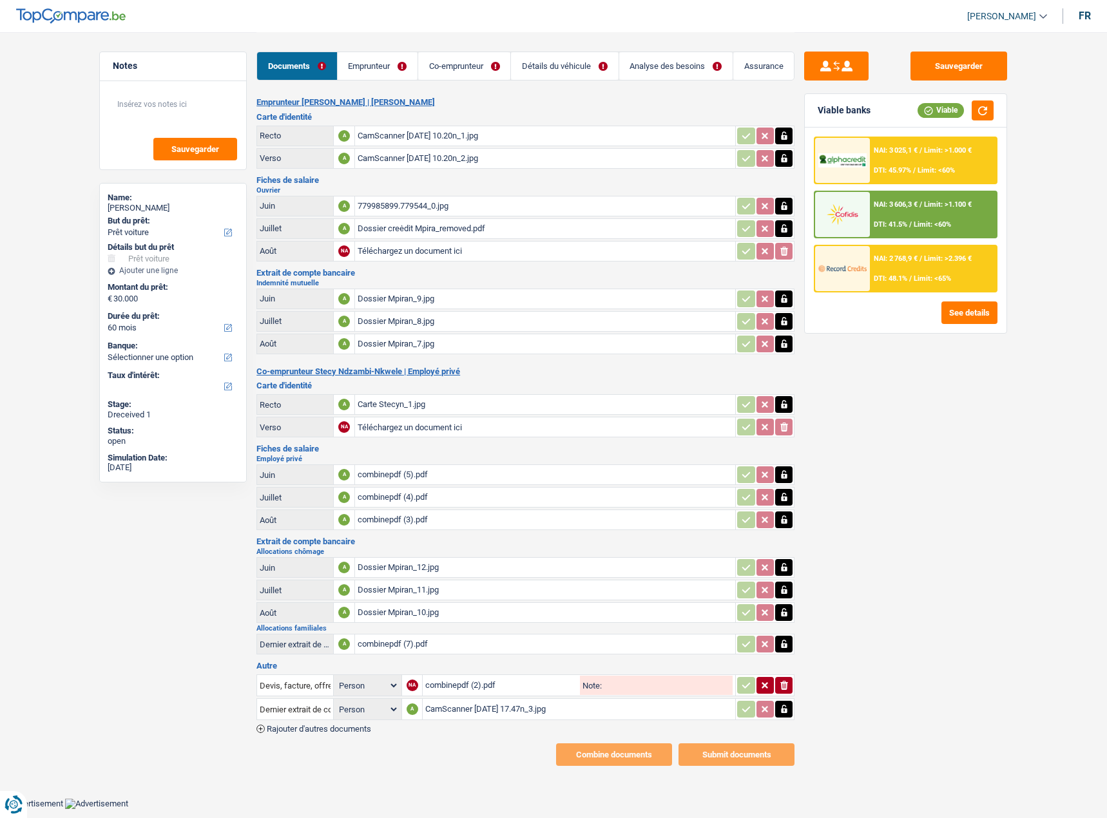
click at [435, 341] on div "Dossier Mpiran_7.jpg" at bounding box center [544, 343] width 375 height 19
click at [364, 67] on link "Emprunteur" at bounding box center [378, 66] width 80 height 28
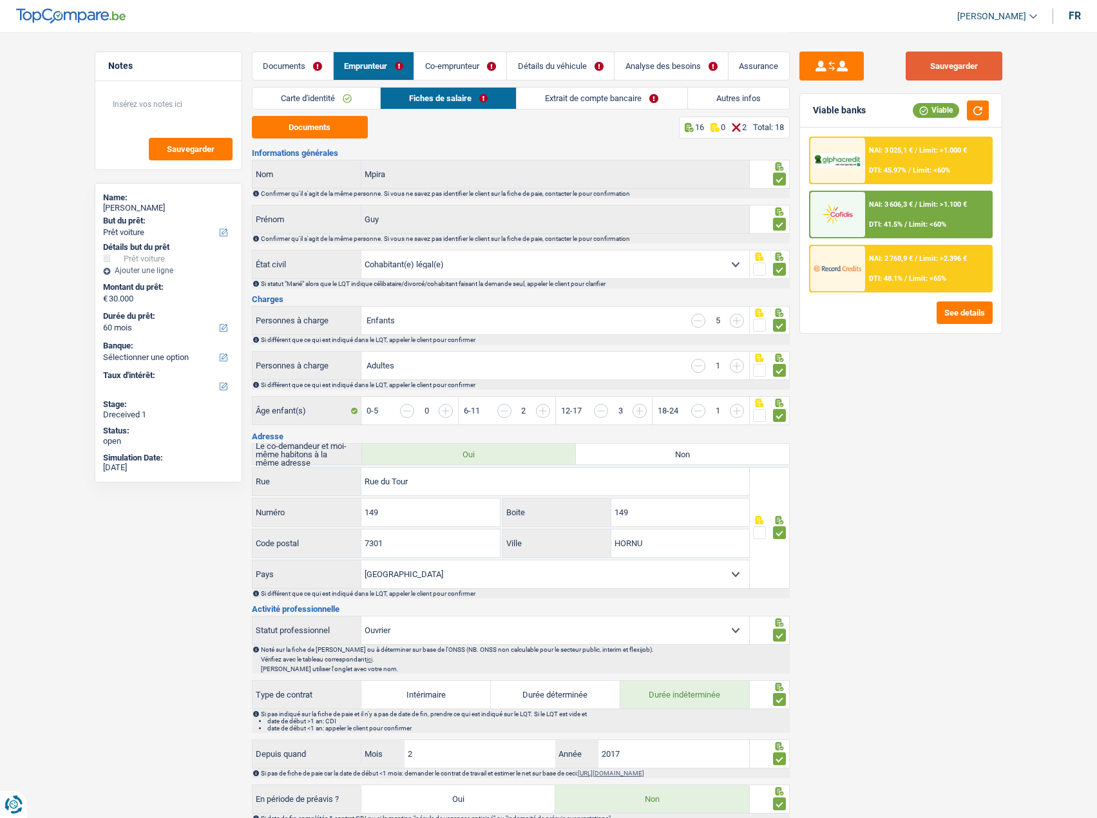
drag, startPoint x: 948, startPoint y: 48, endPoint x: 952, endPoint y: 54, distance: 7.5
click at [949, 50] on div "Sauvegarder Viable banks Viable NAI: 3 025,1 € / Limit: >1.000 € DTI: 45.97% / …" at bounding box center [901, 733] width 223 height 1402
drag, startPoint x: 957, startPoint y: 62, endPoint x: 970, endPoint y: 76, distance: 19.6
click at [958, 63] on button "Sauvegarder" at bounding box center [954, 66] width 97 height 29
click at [984, 120] on div "Viable banks Viable" at bounding box center [901, 110] width 202 height 33
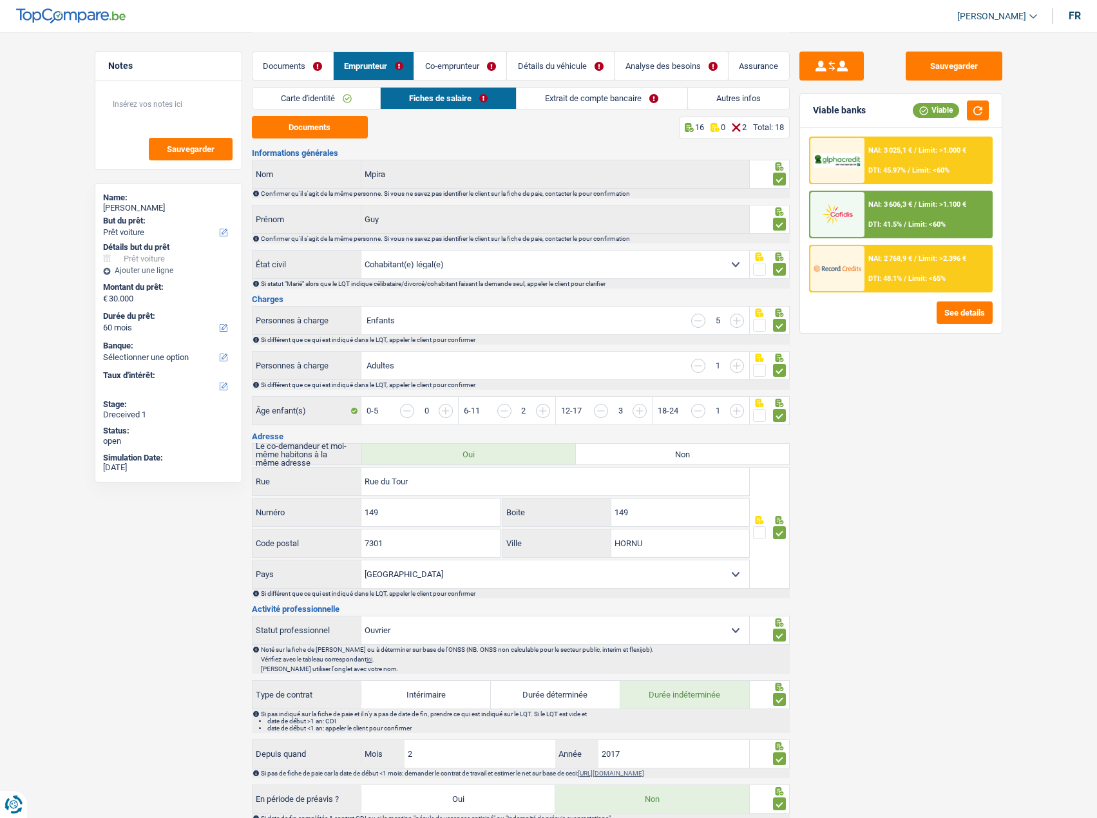
click at [683, 107] on link "Extrait de compte bancaire" at bounding box center [602, 98] width 170 height 21
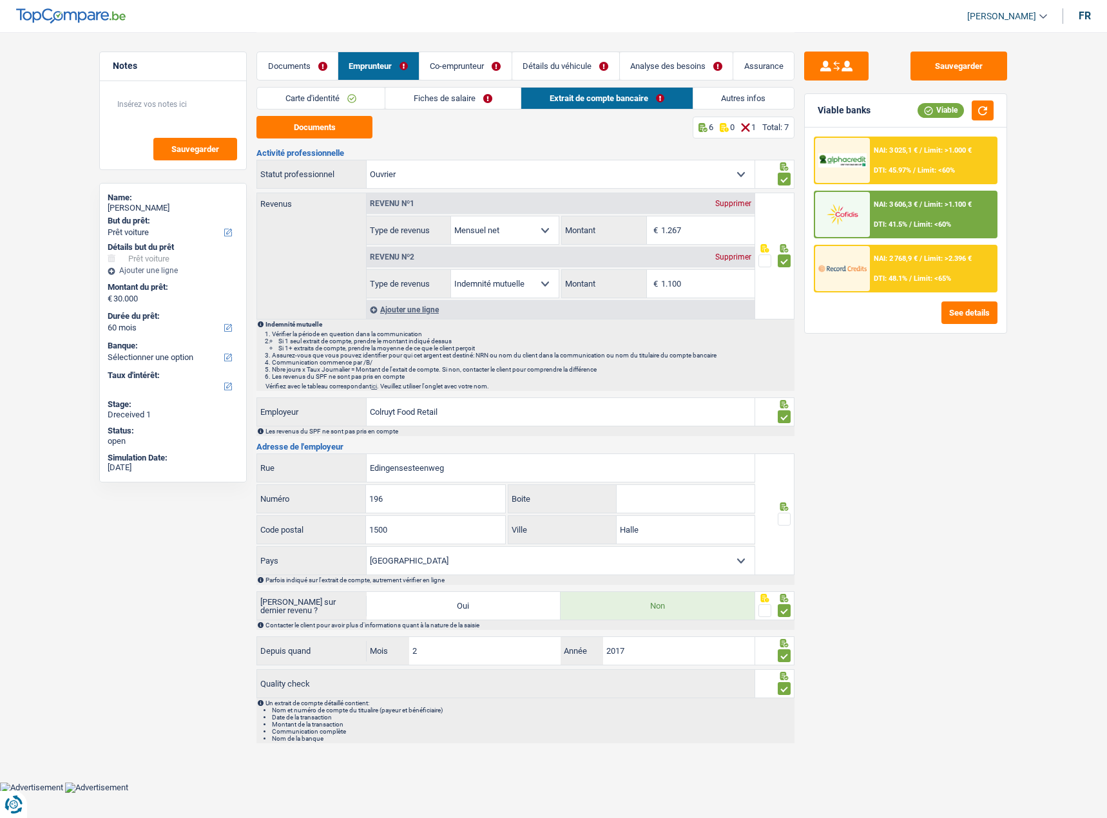
click at [314, 66] on link "Documents" at bounding box center [297, 66] width 81 height 28
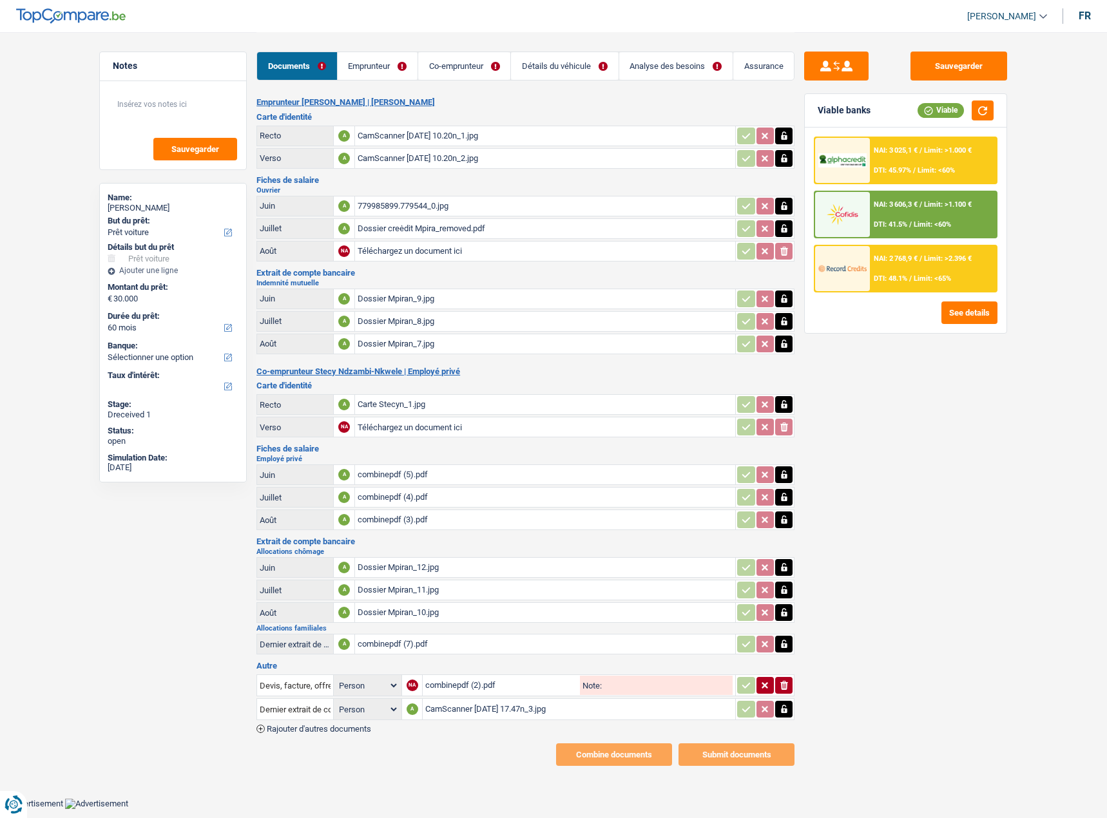
click at [464, 689] on div "combinepdf (2).pdf" at bounding box center [501, 685] width 152 height 19
click at [413, 74] on link "Emprunteur" at bounding box center [378, 66] width 80 height 28
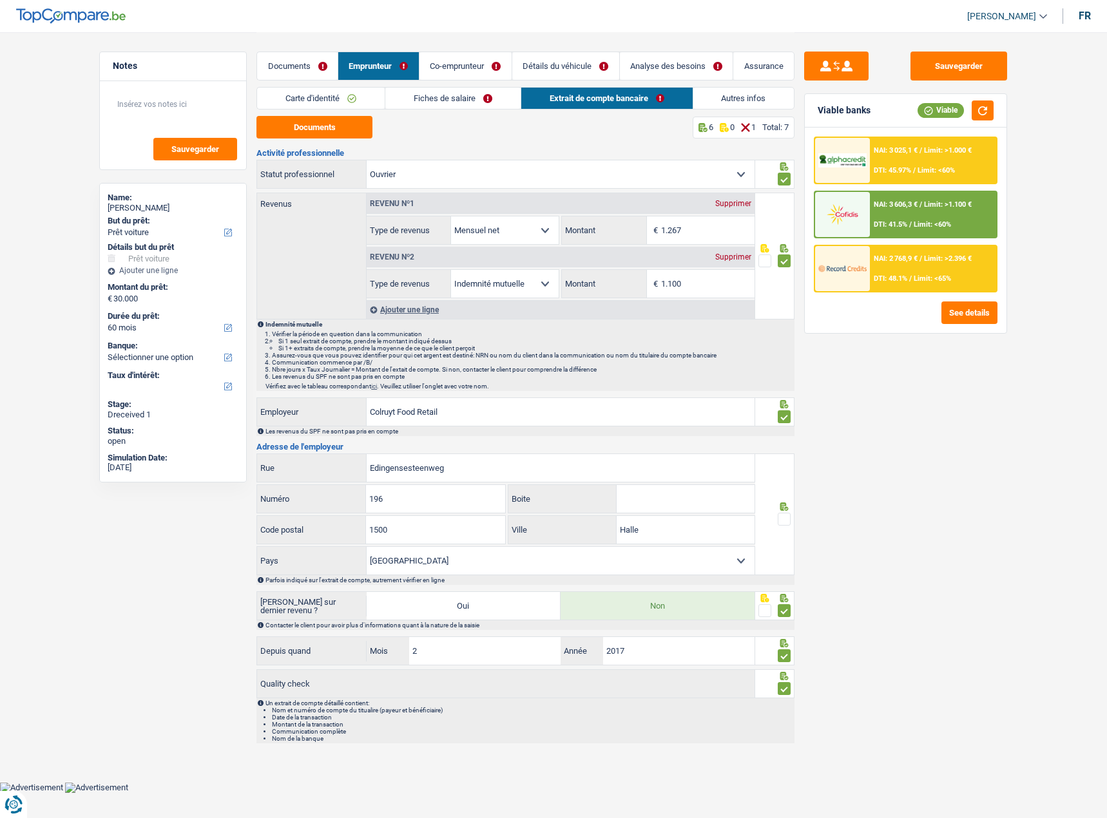
click at [746, 106] on link "Autres infos" at bounding box center [743, 98] width 101 height 21
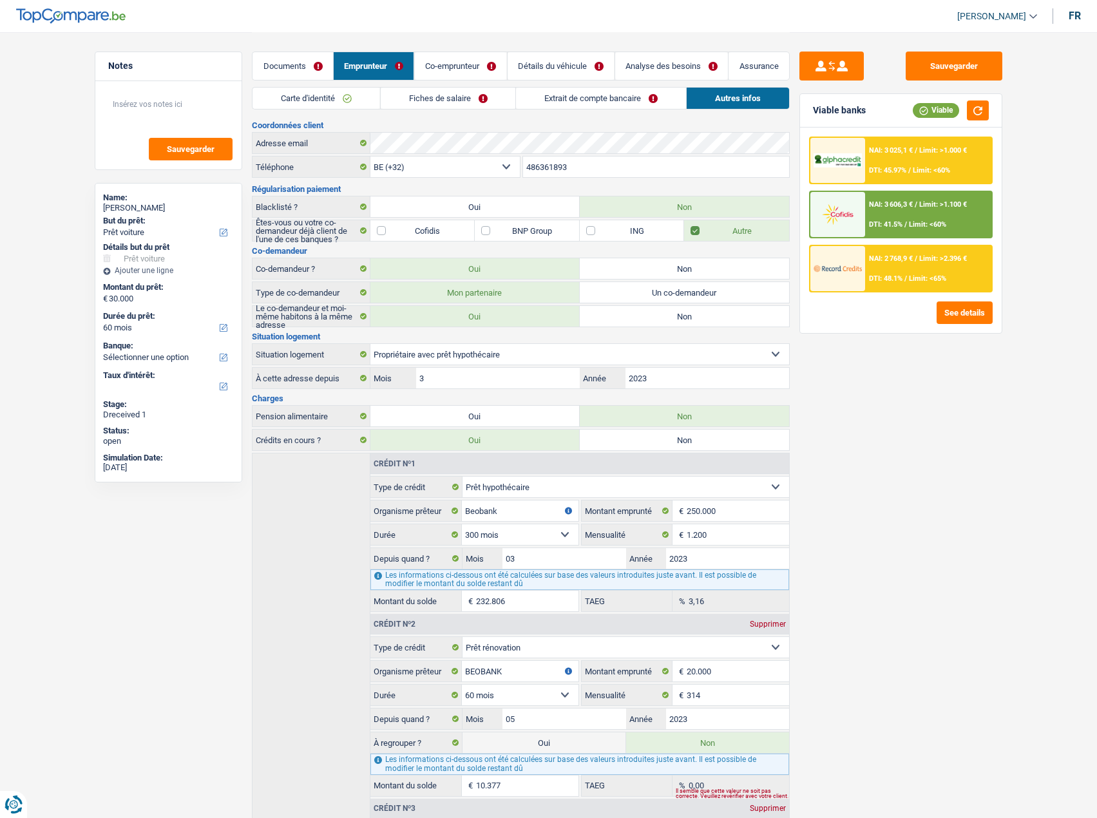
drag, startPoint x: 595, startPoint y: 100, endPoint x: 687, endPoint y: 178, distance: 120.2
click at [595, 100] on link "Extrait de compte bancaire" at bounding box center [601, 98] width 170 height 21
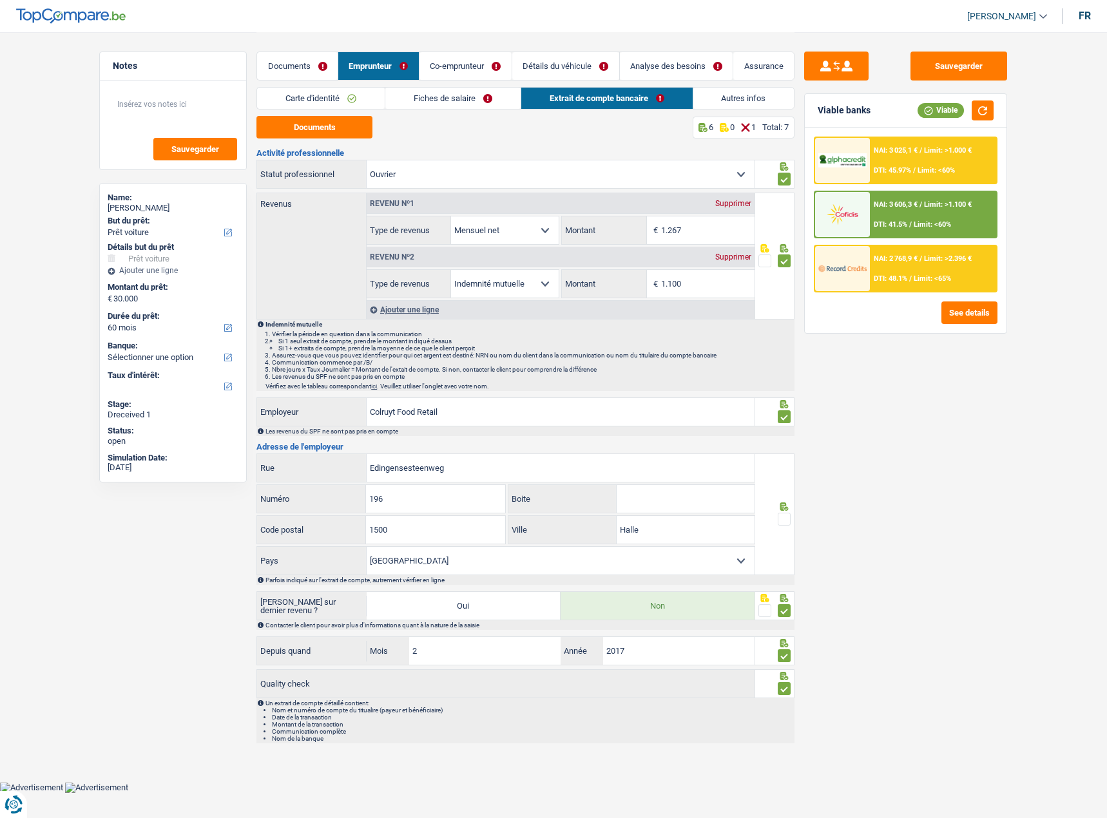
click at [781, 520] on span at bounding box center [783, 519] width 13 height 13
click at [0, 0] on input "radio" at bounding box center [0, 0] width 0 height 0
click at [302, 128] on button "Documents" at bounding box center [314, 127] width 116 height 23
click at [740, 111] on div "Carte d'identité Fiches de salaire Extrait de compte bancaire Autres infos" at bounding box center [525, 101] width 538 height 29
click at [738, 102] on link "Autres infos" at bounding box center [743, 98] width 101 height 21
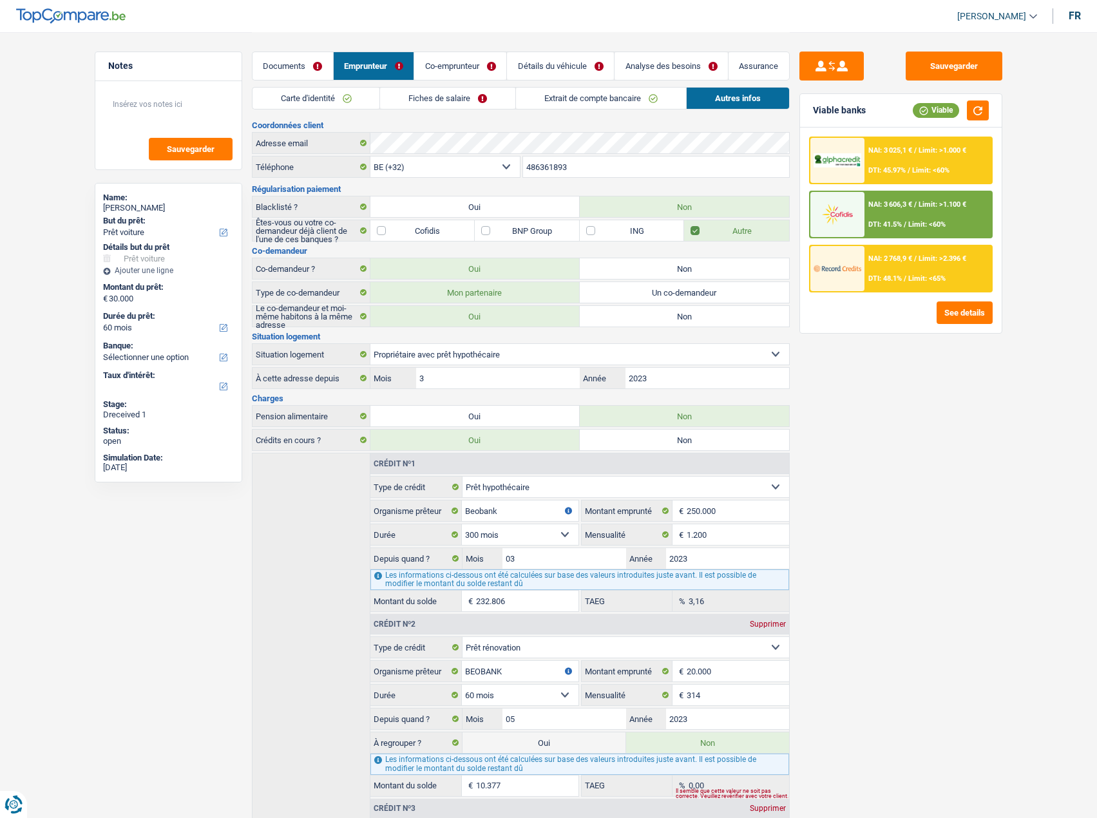
click at [452, 65] on link "Co-emprunteur" at bounding box center [460, 66] width 92 height 28
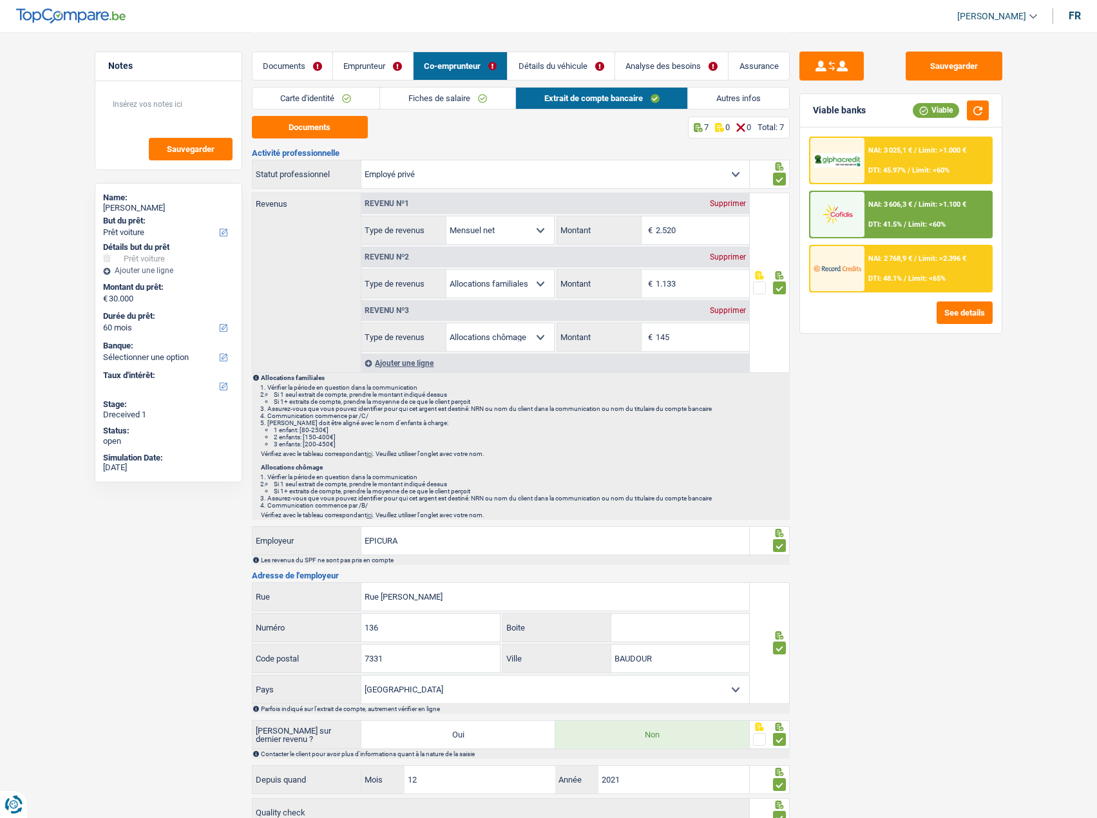
click at [571, 71] on link "Détails du véhicule" at bounding box center [561, 66] width 107 height 28
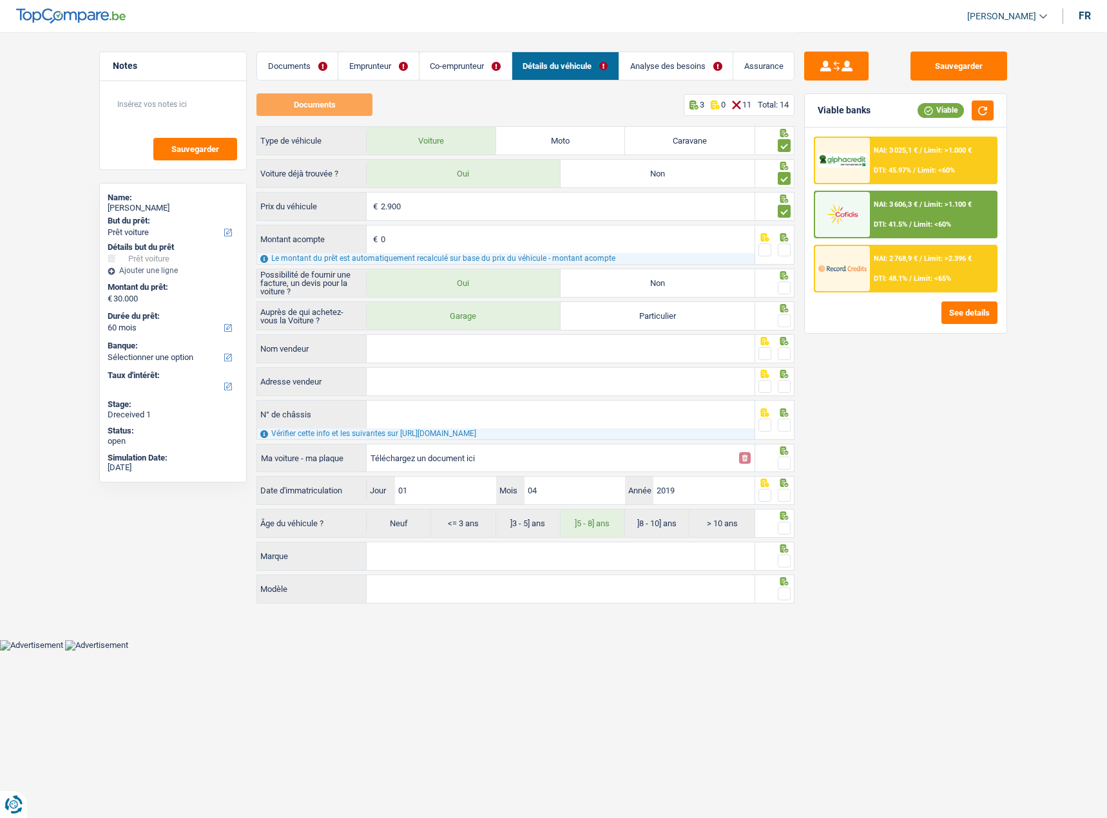
click at [788, 256] on div at bounding box center [783, 250] width 13 height 16
click at [785, 252] on span at bounding box center [783, 249] width 13 height 13
click at [0, 0] on input "radio" at bounding box center [0, 0] width 0 height 0
click at [787, 280] on icon at bounding box center [783, 275] width 13 height 8
click at [787, 287] on span at bounding box center [783, 287] width 13 height 13
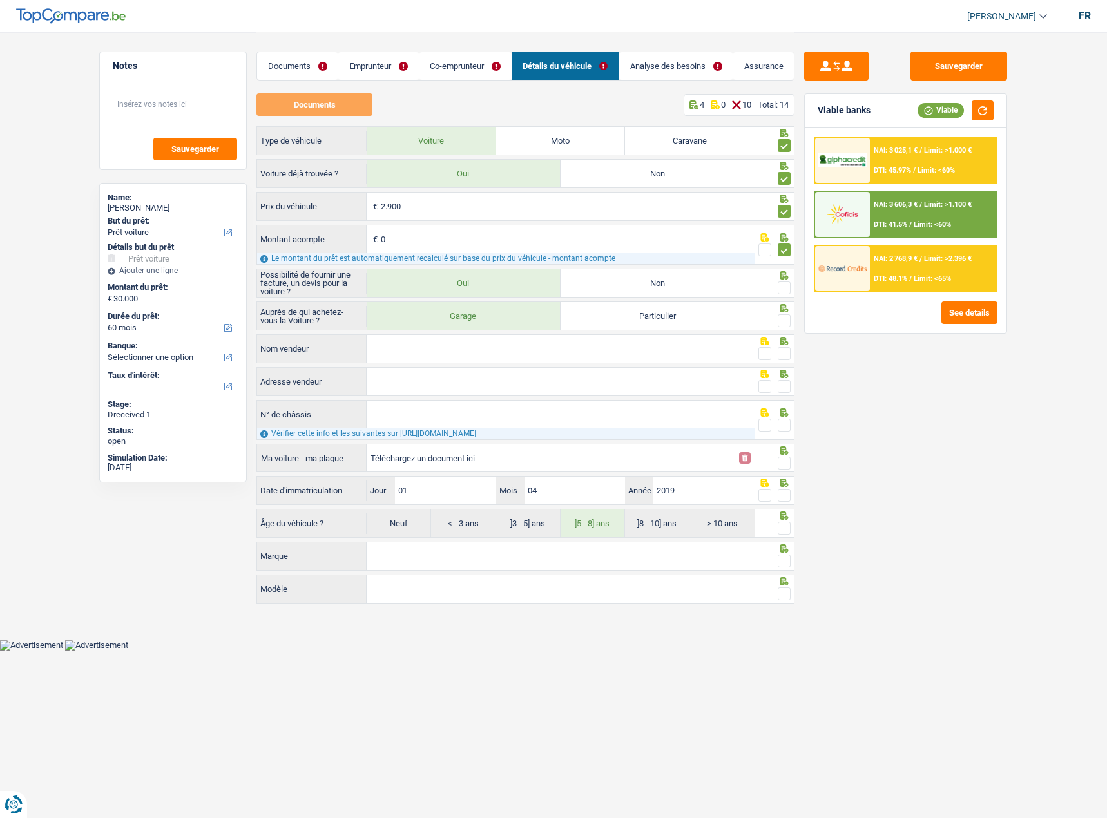
click at [0, 0] on input "radio" at bounding box center [0, 0] width 0 height 0
click at [785, 316] on span at bounding box center [783, 320] width 13 height 13
click at [0, 0] on input "radio" at bounding box center [0, 0] width 0 height 0
click at [788, 341] on icon at bounding box center [783, 341] width 13 height 8
click at [454, 356] on input "Nom vendeur" at bounding box center [561, 349] width 388 height 28
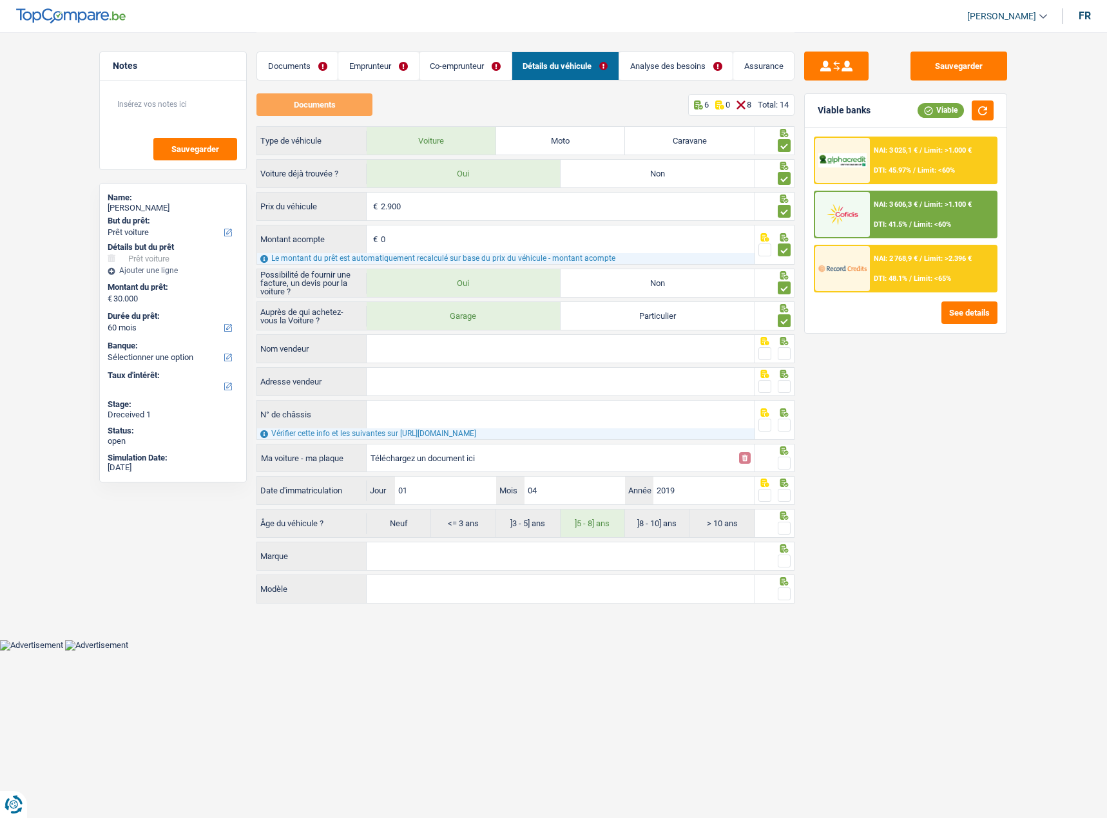
paste input "BVBA GARAGE PIETERS"
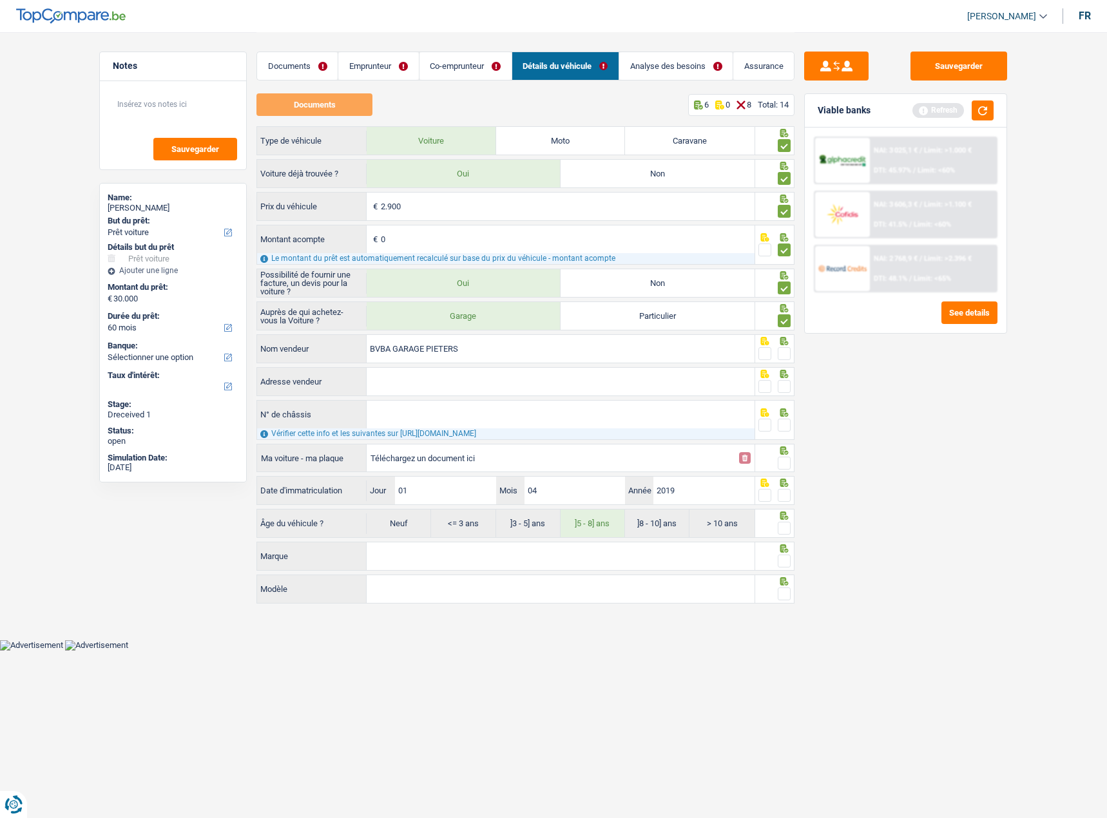
type input "BVBA GARAGE PIETERS"
click at [431, 383] on input "Adresse vendeur" at bounding box center [561, 382] width 388 height 28
click at [440, 394] on input "Adresse vendeur" at bounding box center [561, 382] width 388 height 28
paste input "BVBA GARAGE PIETERS"
drag, startPoint x: 528, startPoint y: 385, endPoint x: 295, endPoint y: 379, distance: 232.6
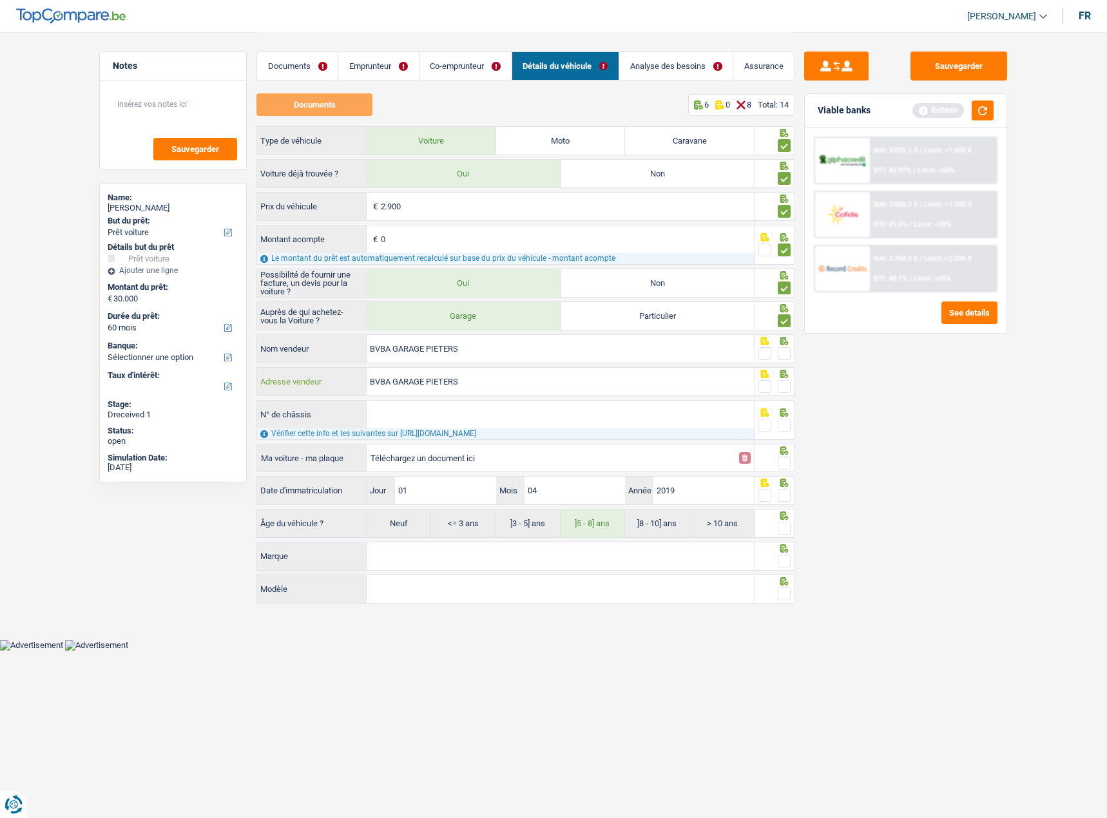
click at [294, 379] on div "BVBA GARAGE [PERSON_NAME] vendeur" at bounding box center [505, 382] width 497 height 28
paste input ", [STREET_ADDRESS]"
type input "Voorhout; 53b; 9190; Stekene; BE"
click at [450, 412] on input "N° de châssis" at bounding box center [561, 415] width 388 height 28
click at [784, 387] on span at bounding box center [783, 386] width 13 height 13
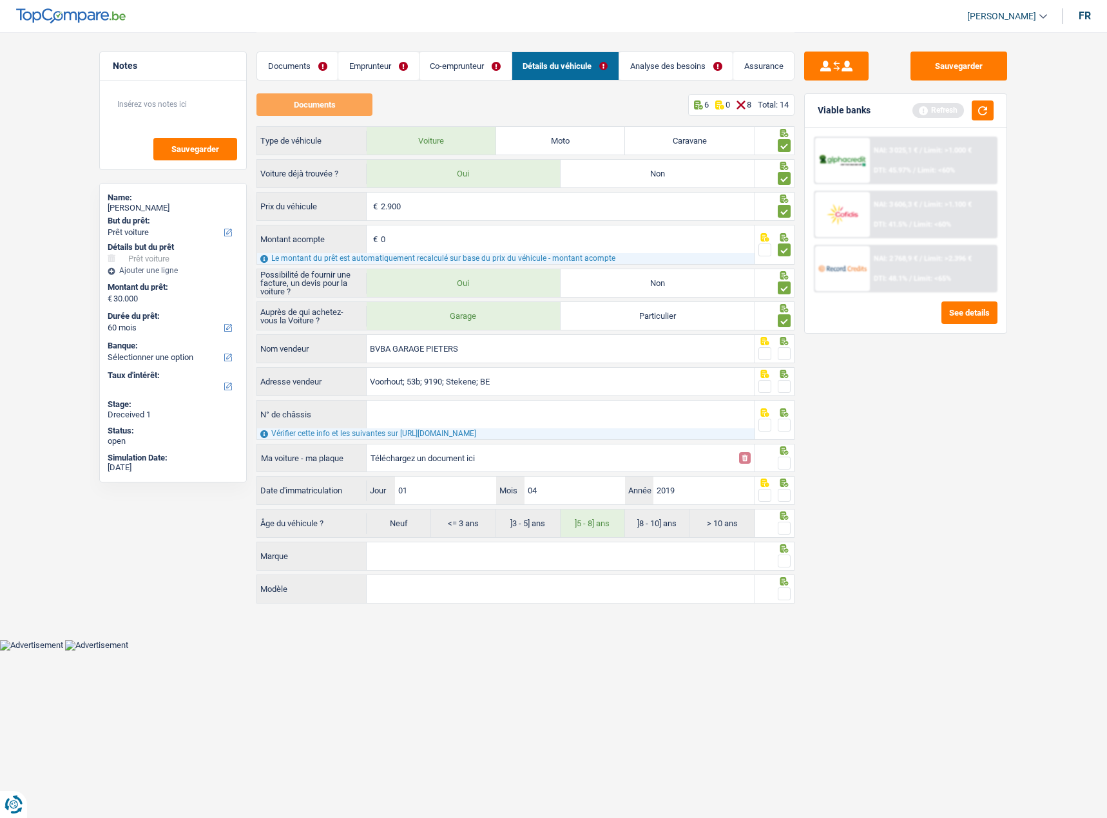
click at [0, 0] on input "radio" at bounding box center [0, 0] width 0 height 0
click at [789, 357] on span at bounding box center [783, 353] width 13 height 13
click at [0, 0] on input "radio" at bounding box center [0, 0] width 0 height 0
click at [765, 427] on span at bounding box center [764, 425] width 13 height 13
click at [0, 0] on input "radio" at bounding box center [0, 0] width 0 height 0
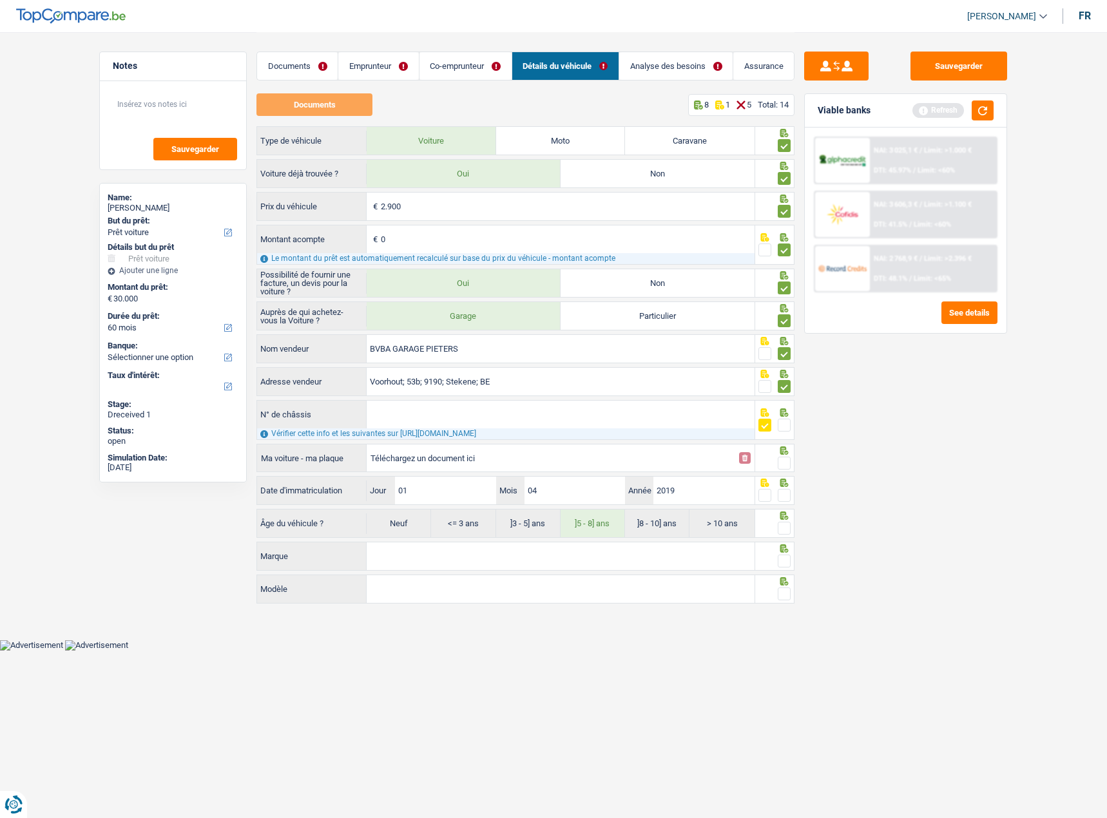
click at [784, 462] on span at bounding box center [783, 463] width 13 height 13
click at [0, 0] on input "radio" at bounding box center [0, 0] width 0 height 0
click at [794, 493] on div "Sauvegarder Viable banks Refresh NAI: 3 025,1 € / Limit: >1.000 € DTI: 45.97% /…" at bounding box center [905, 425] width 222 height 746
click at [786, 499] on span at bounding box center [783, 495] width 13 height 13
click at [0, 0] on input "radio" at bounding box center [0, 0] width 0 height 0
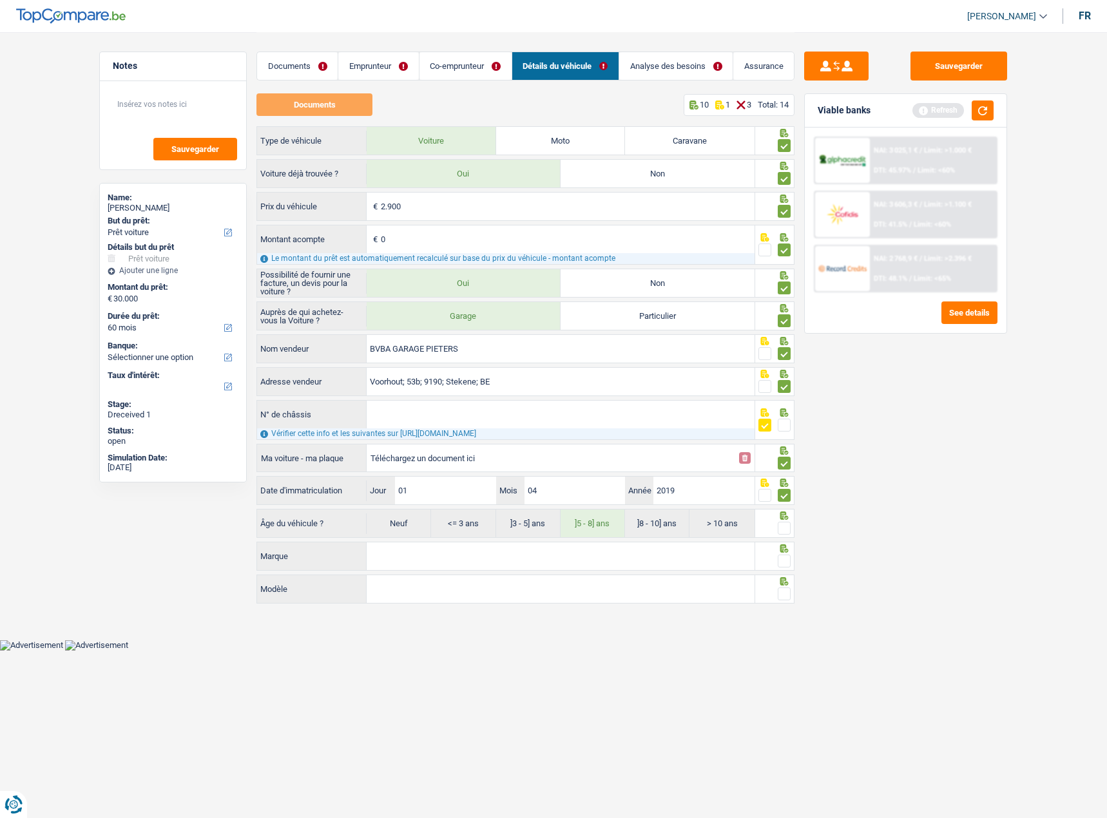
click at [784, 527] on span at bounding box center [783, 528] width 13 height 13
click at [0, 0] on input "radio" at bounding box center [0, 0] width 0 height 0
click at [510, 557] on input "Marque" at bounding box center [561, 556] width 388 height 28
paste input "TOYOTТА"
type input "TOYOTТА"
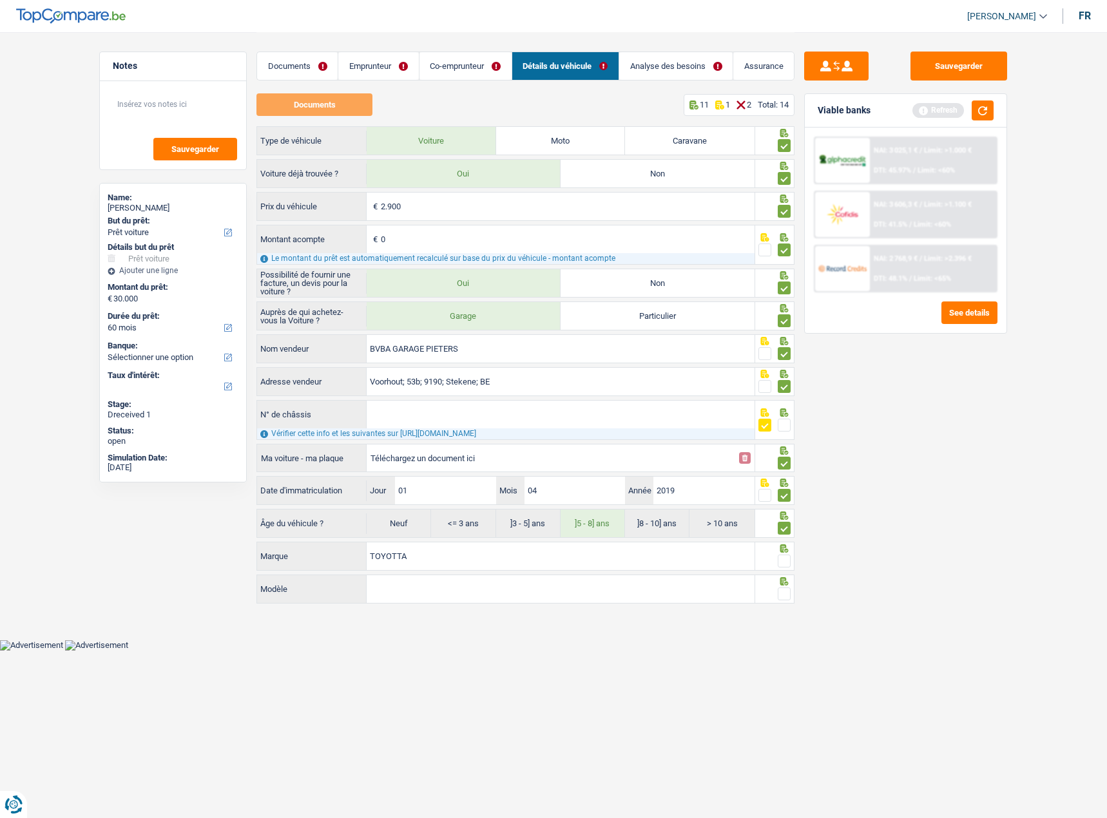
click at [461, 600] on input "Modèle" at bounding box center [561, 589] width 388 height 28
paste input "RAV4"
type input "RAV4"
click at [785, 592] on span at bounding box center [783, 593] width 13 height 13
click at [0, 0] on input "radio" at bounding box center [0, 0] width 0 height 0
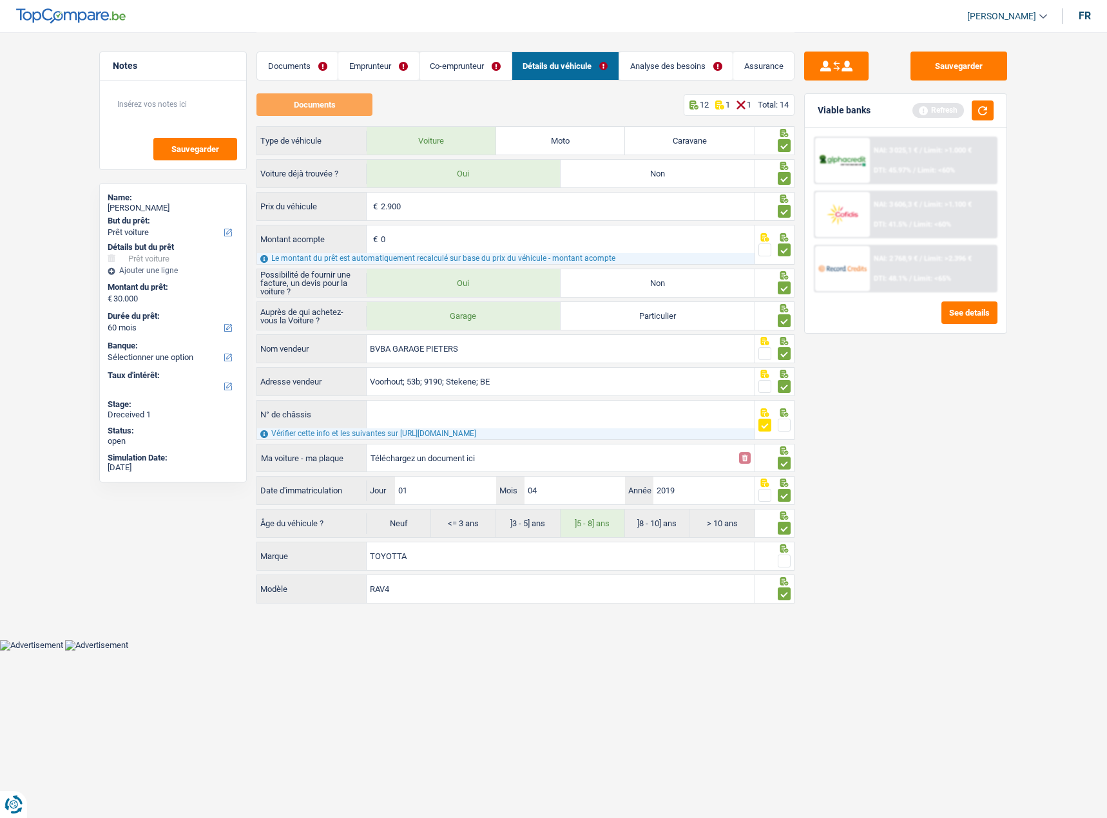
click at [784, 563] on span at bounding box center [783, 561] width 13 height 13
click at [0, 0] on input "radio" at bounding box center [0, 0] width 0 height 0
drag, startPoint x: 960, startPoint y: 73, endPoint x: 982, endPoint y: 110, distance: 43.1
click at [961, 74] on button "Sauvegarder" at bounding box center [958, 66] width 97 height 29
click at [977, 112] on button "button" at bounding box center [982, 110] width 22 height 20
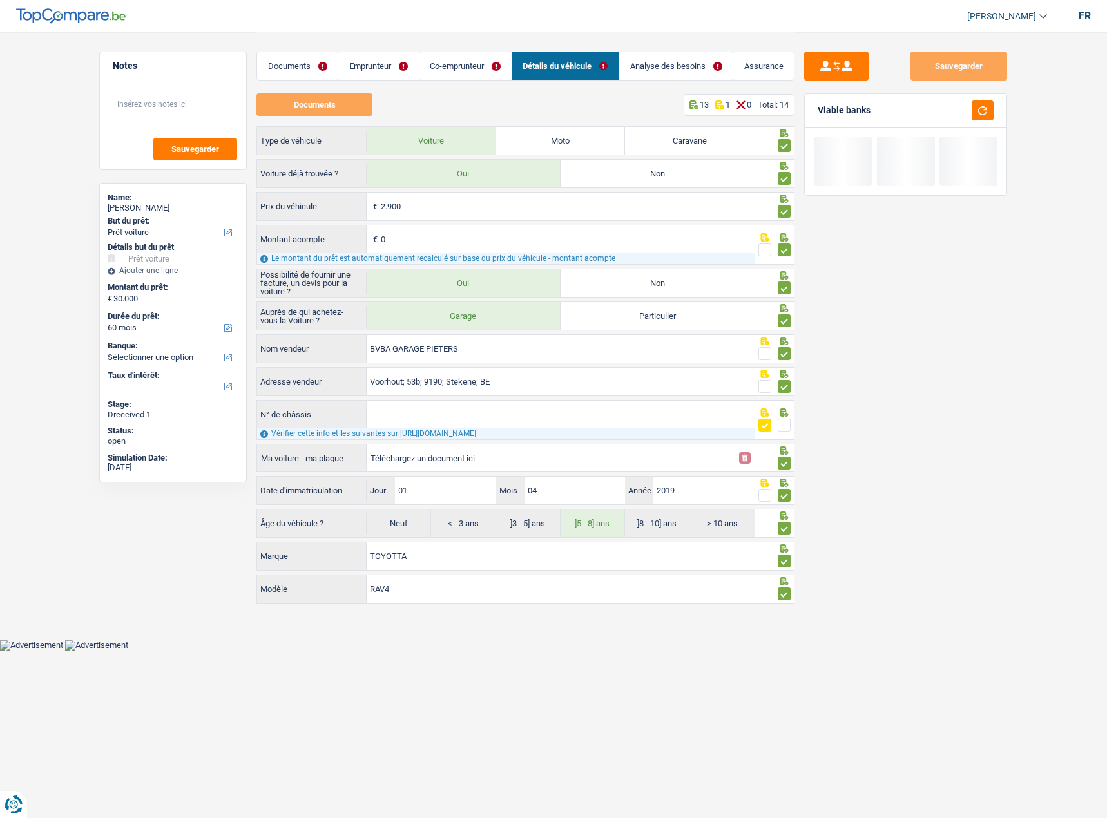
click at [654, 62] on link "Analyse des besoins" at bounding box center [675, 66] width 113 height 28
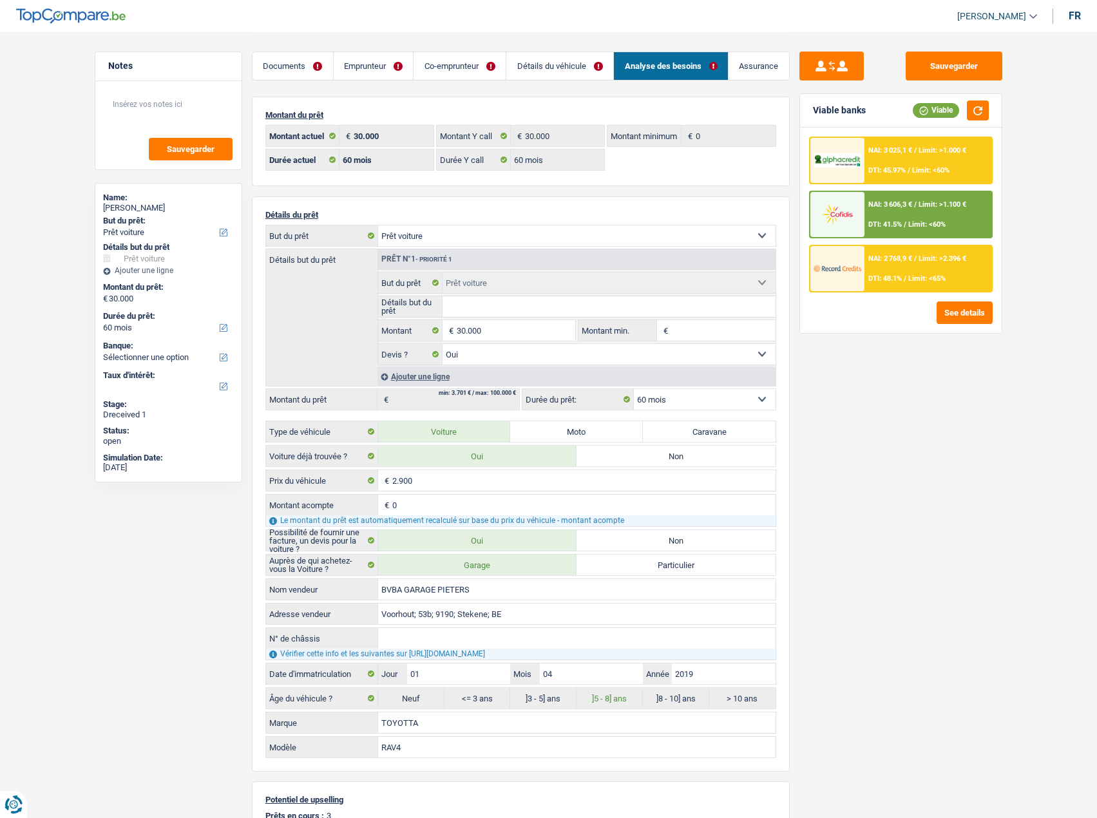
click at [908, 155] on div "NAI: 3 025,1 € / Limit: >1.000 € DTI: 45.97% / Limit: <60%" at bounding box center [927, 160] width 127 height 45
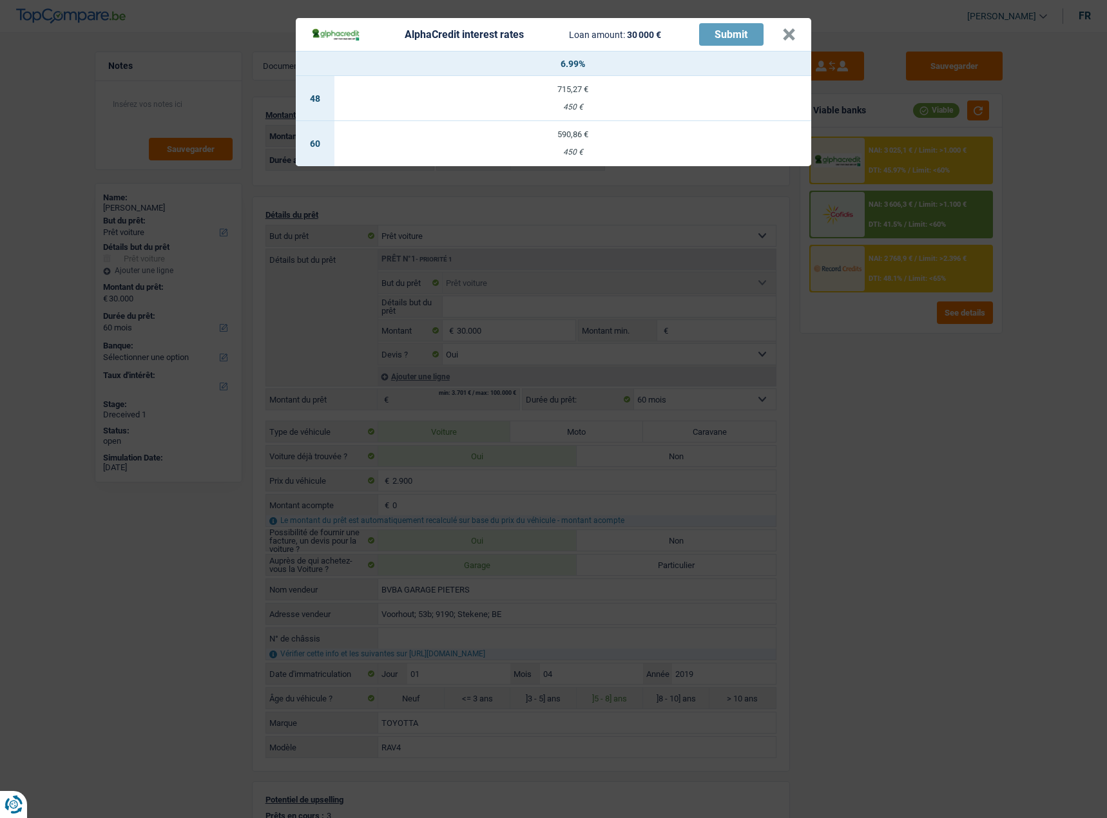
click at [641, 125] on td "590,86 € 450 €" at bounding box center [572, 143] width 477 height 45
select select "alphacredit"
type input "6,99"
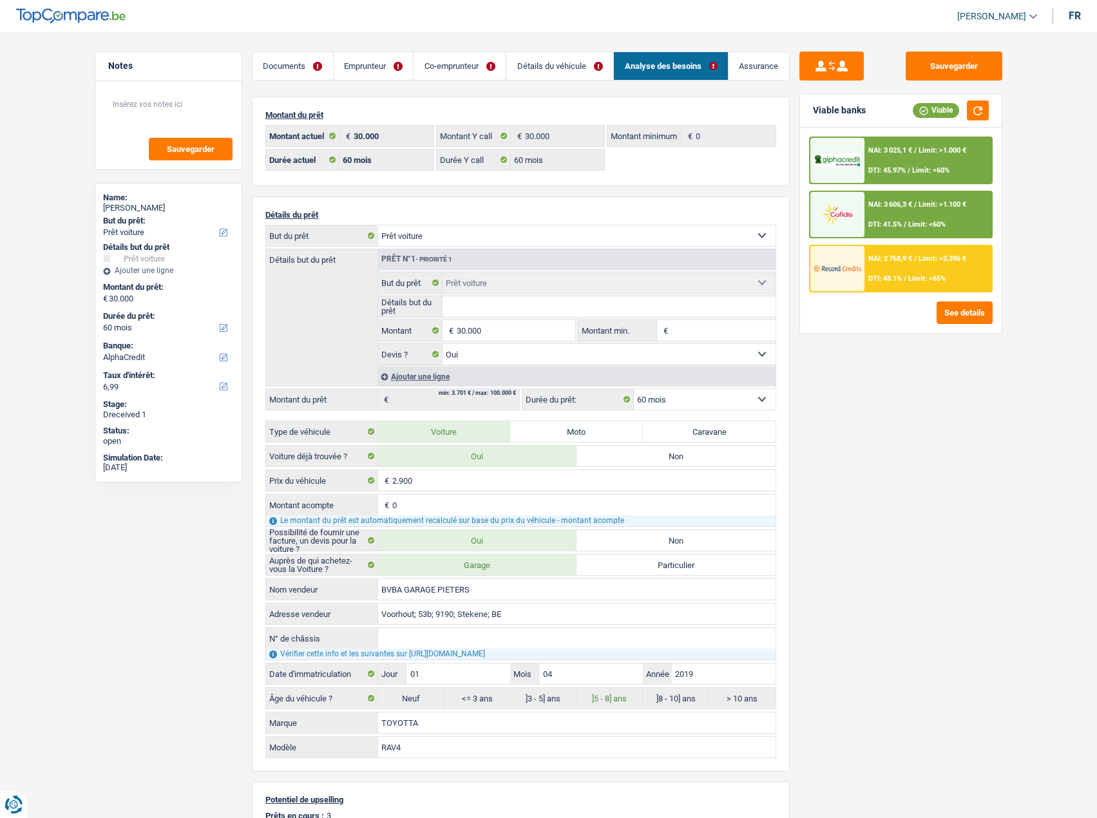
click at [951, 155] on div "NAI: 3 025,1 € / Limit: >1.000 € DTI: 45.97% / Limit: <60%" at bounding box center [927, 160] width 127 height 45
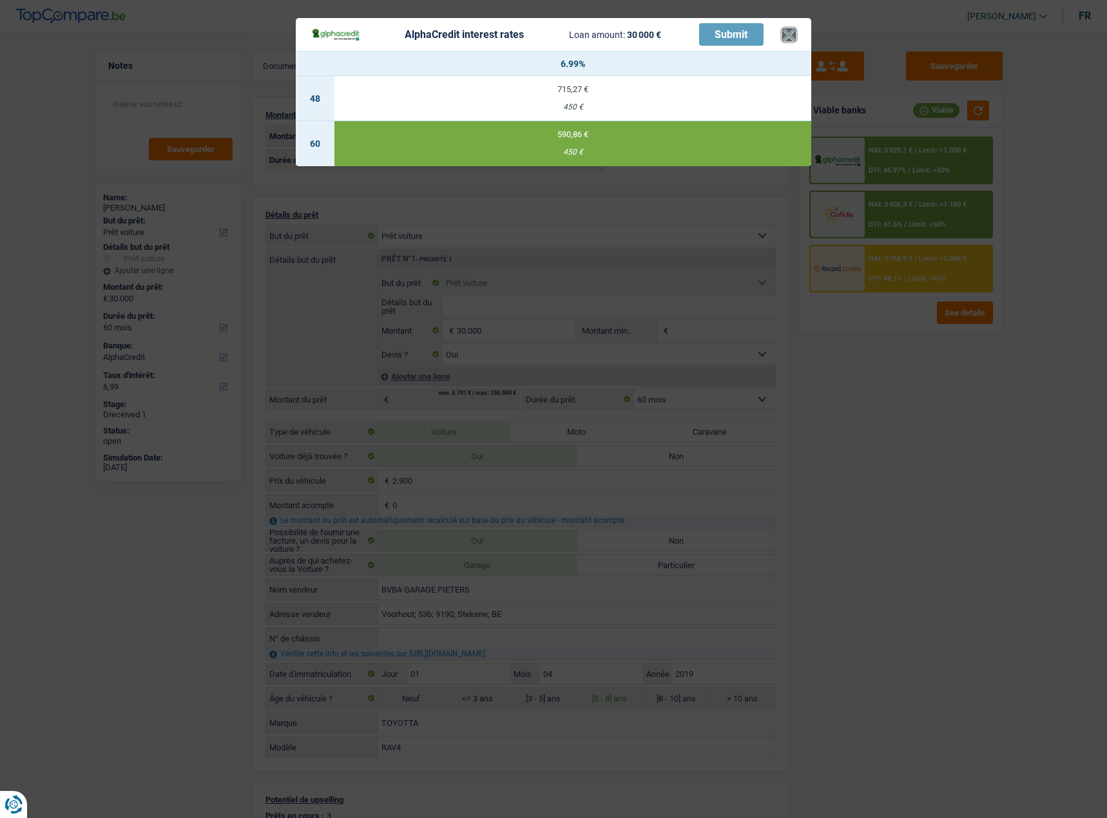
click at [795, 41] on button "×" at bounding box center [789, 34] width 14 height 13
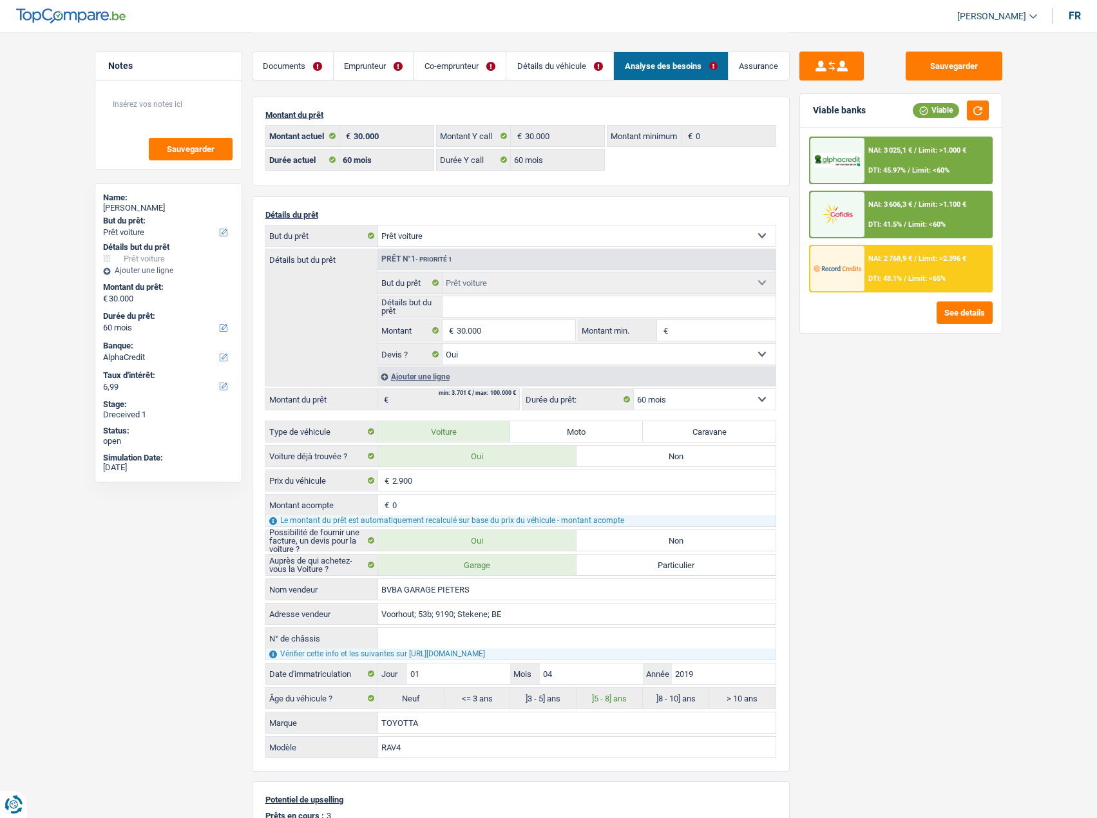
click at [931, 158] on div "NAI: 3 025,1 € / Limit: >1.000 € DTI: 45.97% / Limit: <60%" at bounding box center [927, 160] width 127 height 45
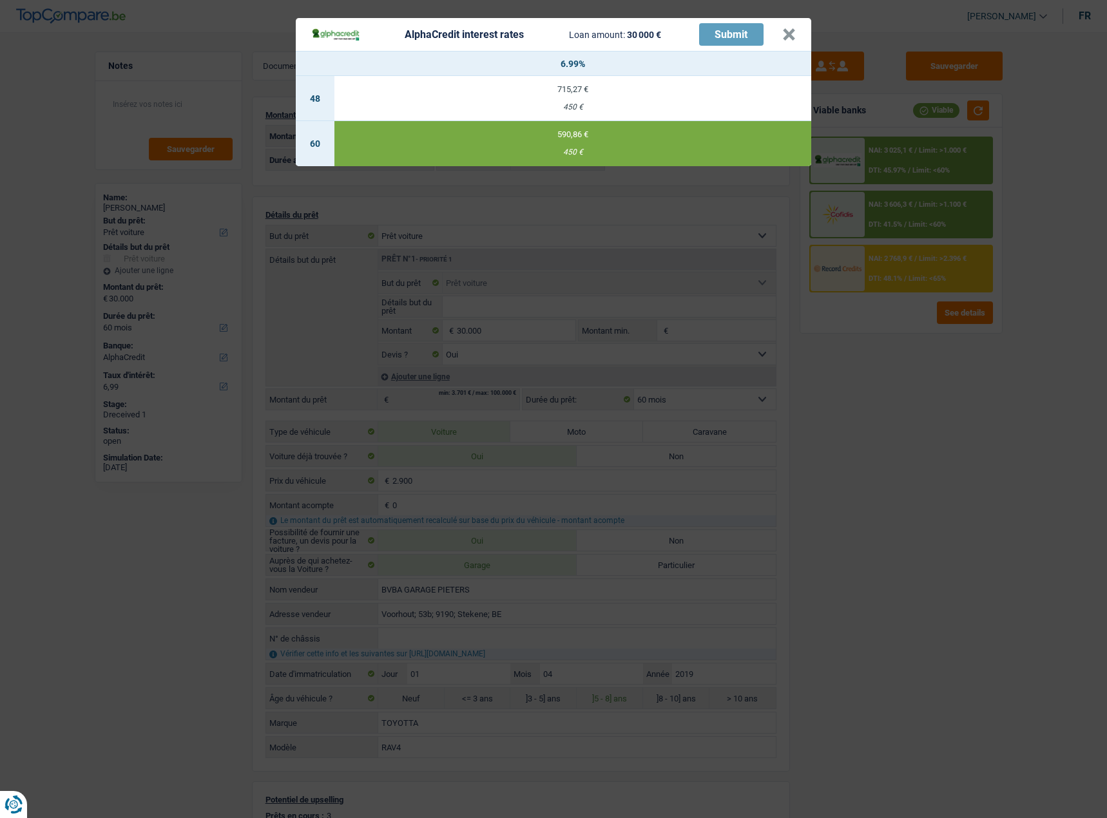
click at [937, 385] on div "AlphaCredit interest rates Loan amount: 30 000 € Submit × 6.99% 48 715,27 € 450…" at bounding box center [553, 409] width 1107 height 818
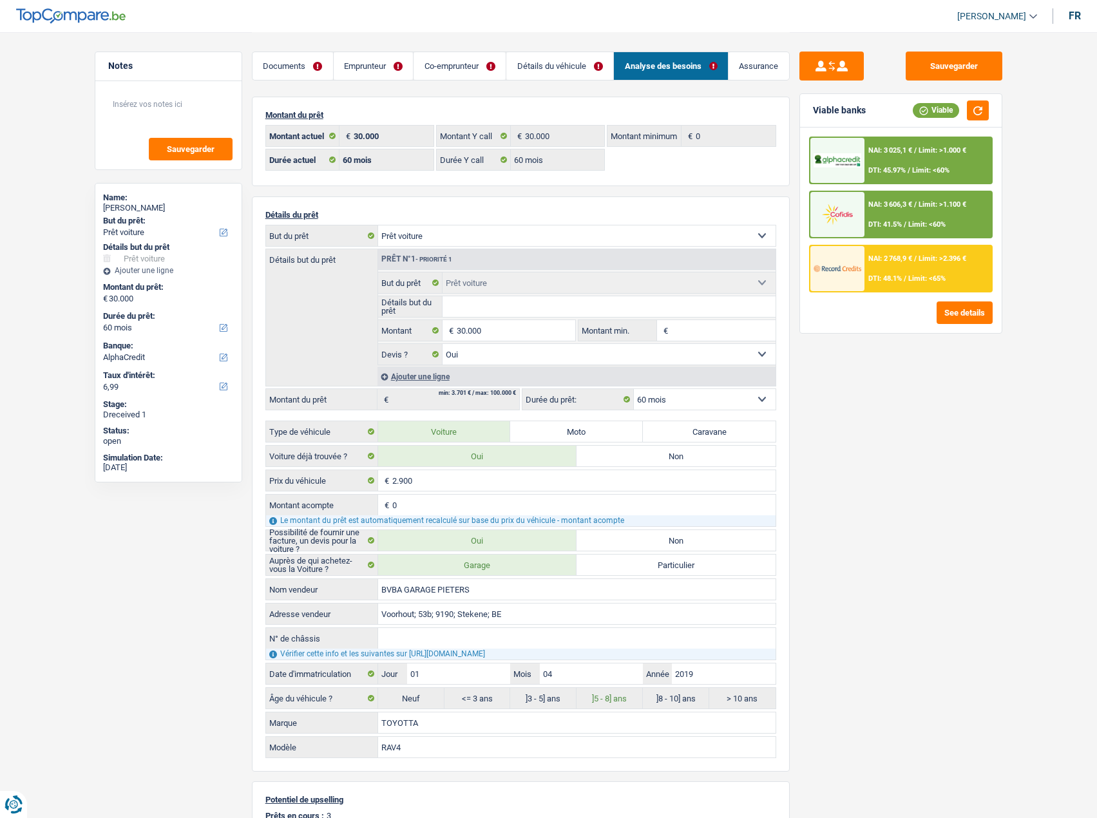
click at [562, 64] on link "Détails du véhicule" at bounding box center [559, 66] width 107 height 28
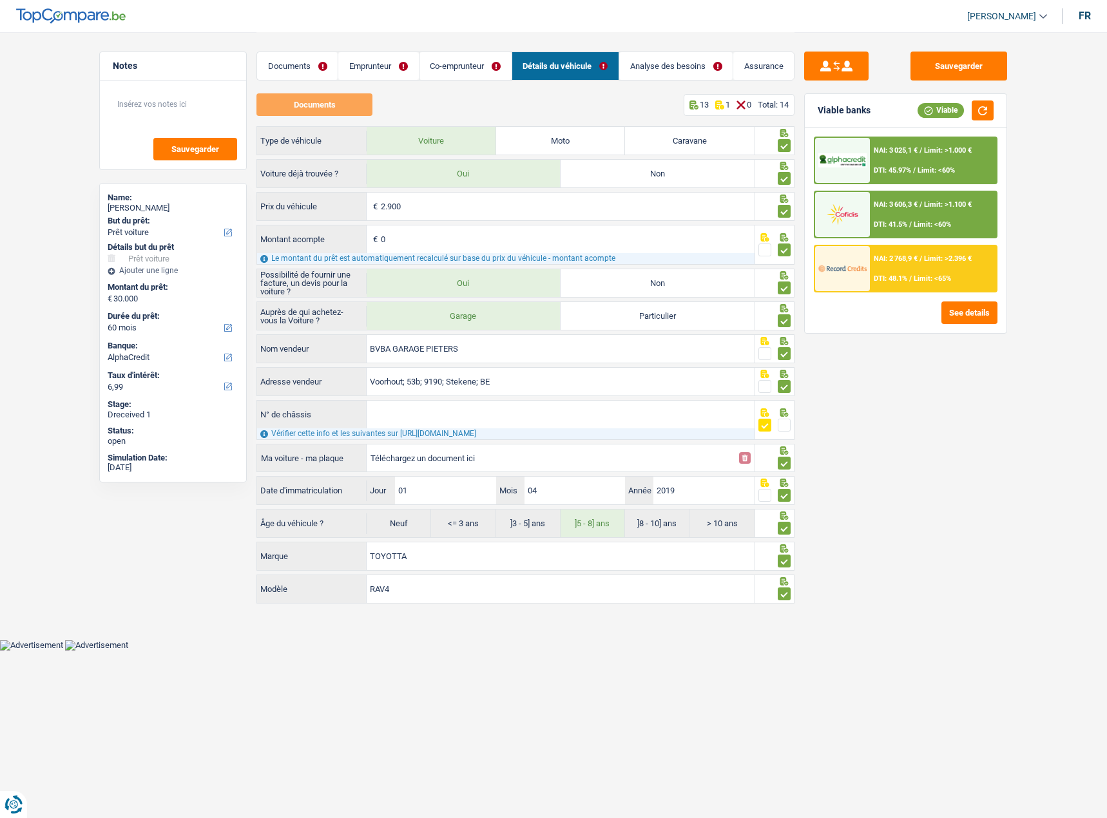
click at [446, 71] on link "Co-emprunteur" at bounding box center [465, 66] width 92 height 28
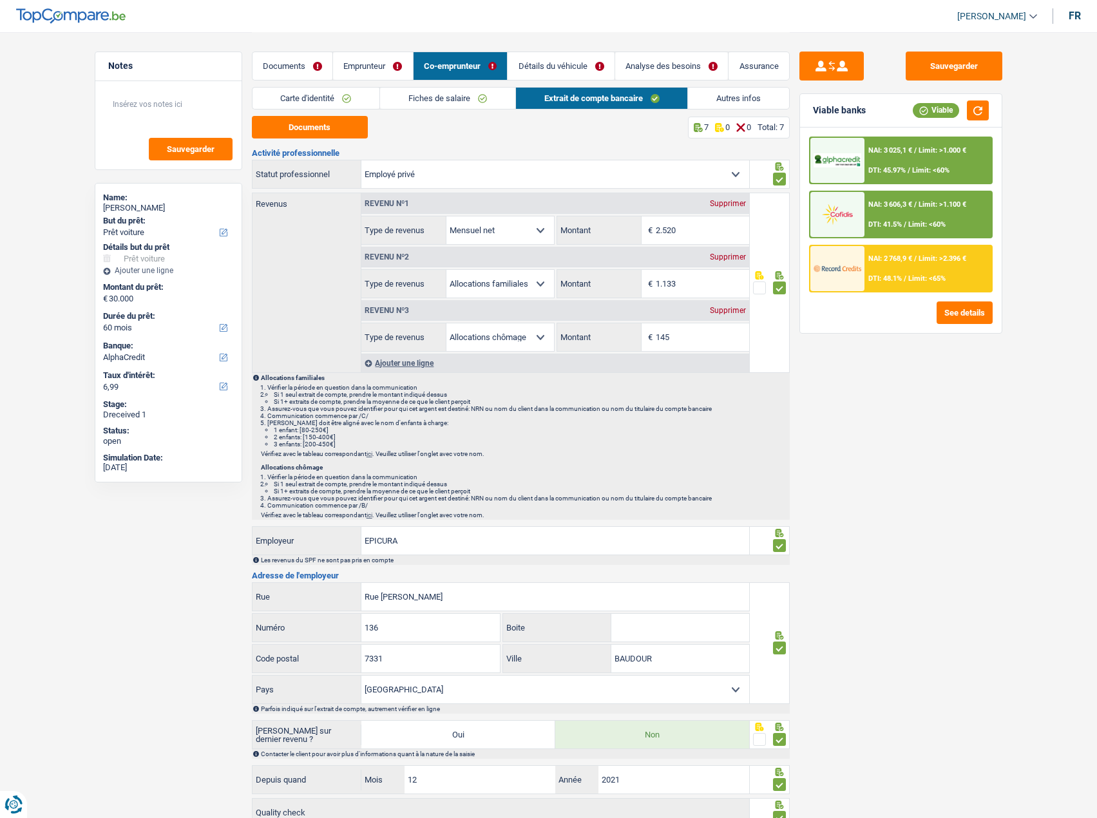
click at [669, 69] on link "Analyse des besoins" at bounding box center [671, 66] width 113 height 28
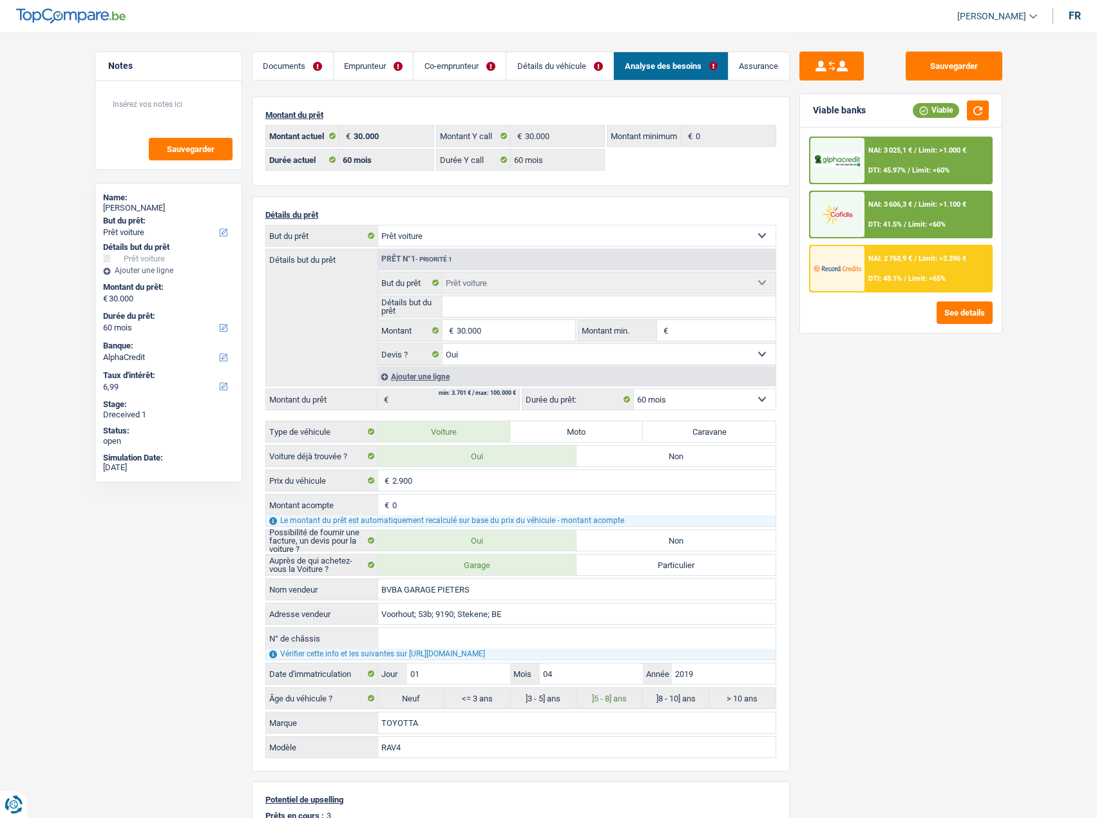
click at [899, 153] on span "NAI: 3 025,1 €" at bounding box center [890, 150] width 44 height 8
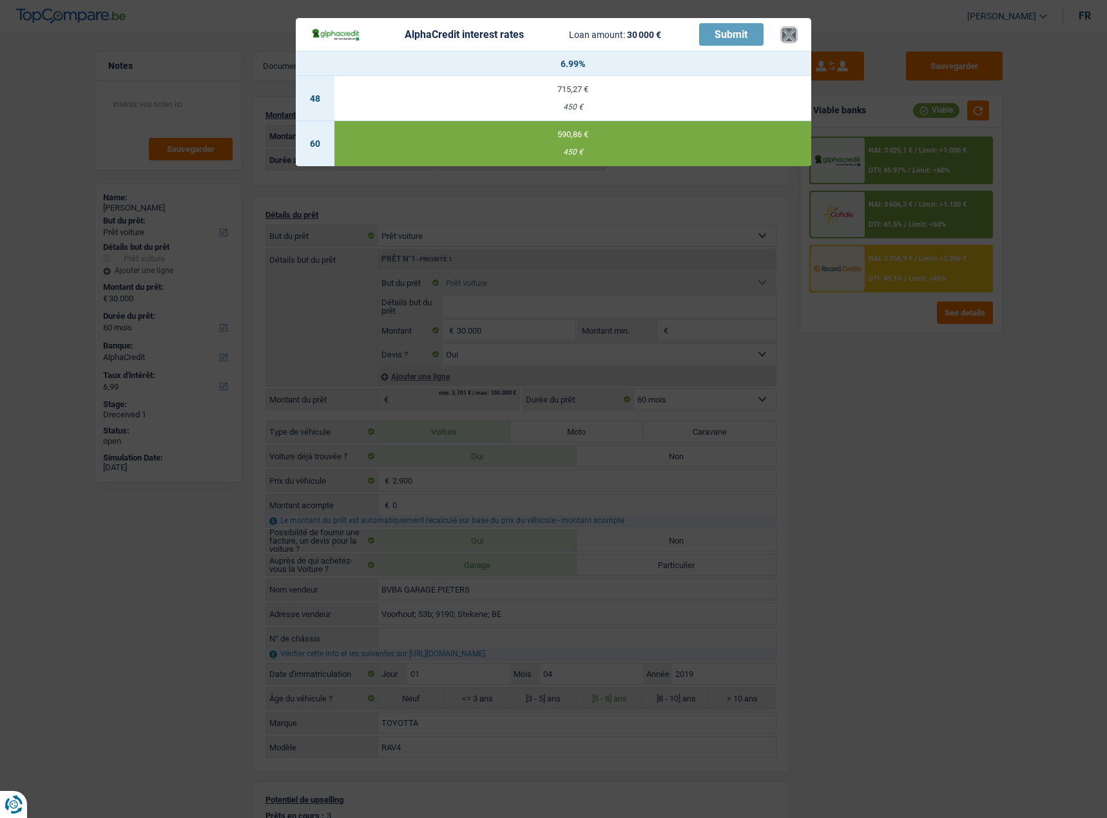
click at [793, 41] on button "×" at bounding box center [789, 34] width 14 height 13
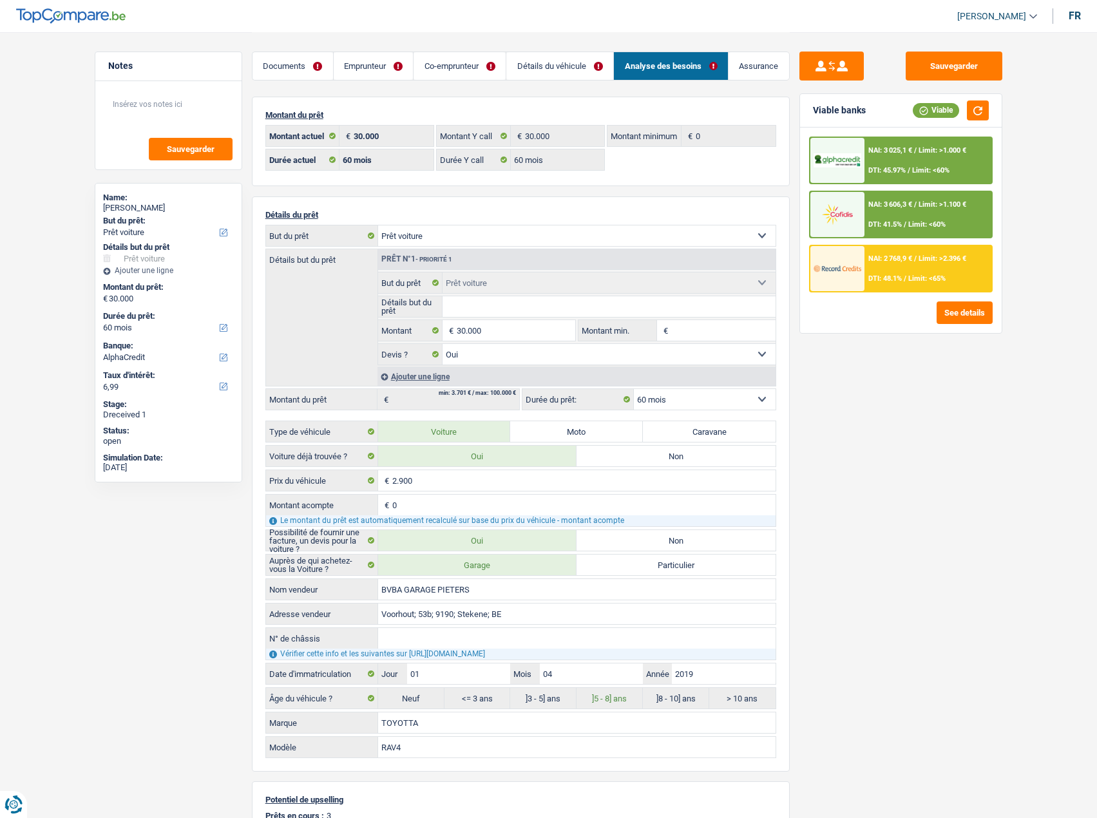
click at [917, 151] on span "/" at bounding box center [915, 150] width 3 height 8
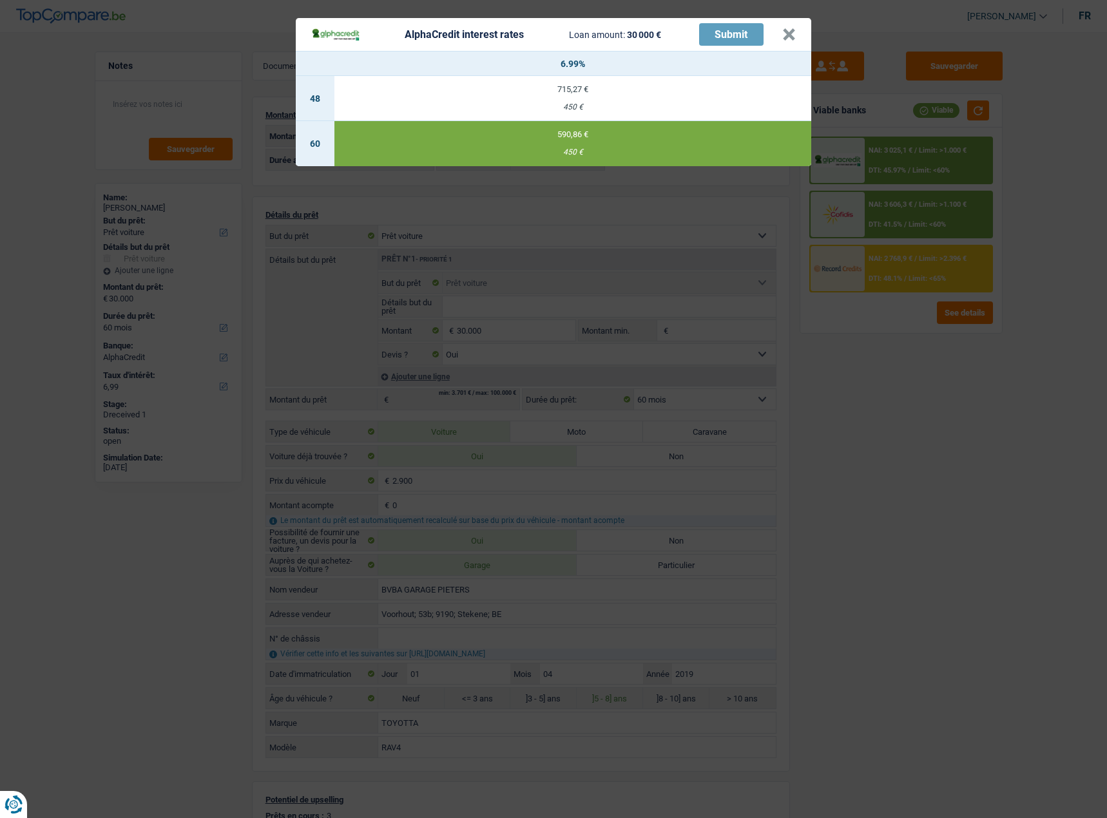
click at [874, 368] on div "AlphaCredit interest rates Loan amount: 30 000 € Submit × 6.99% 48 715,27 € 450…" at bounding box center [553, 409] width 1107 height 818
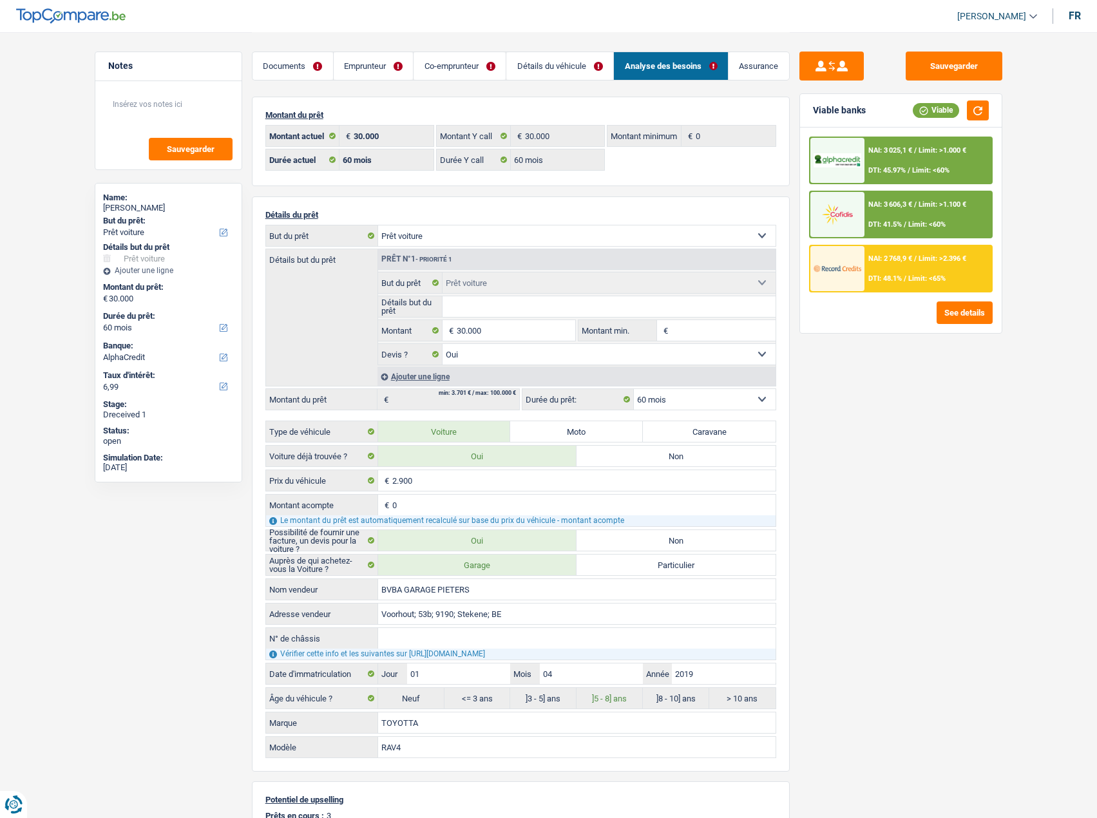
click at [380, 74] on link "Emprunteur" at bounding box center [374, 66] width 80 height 28
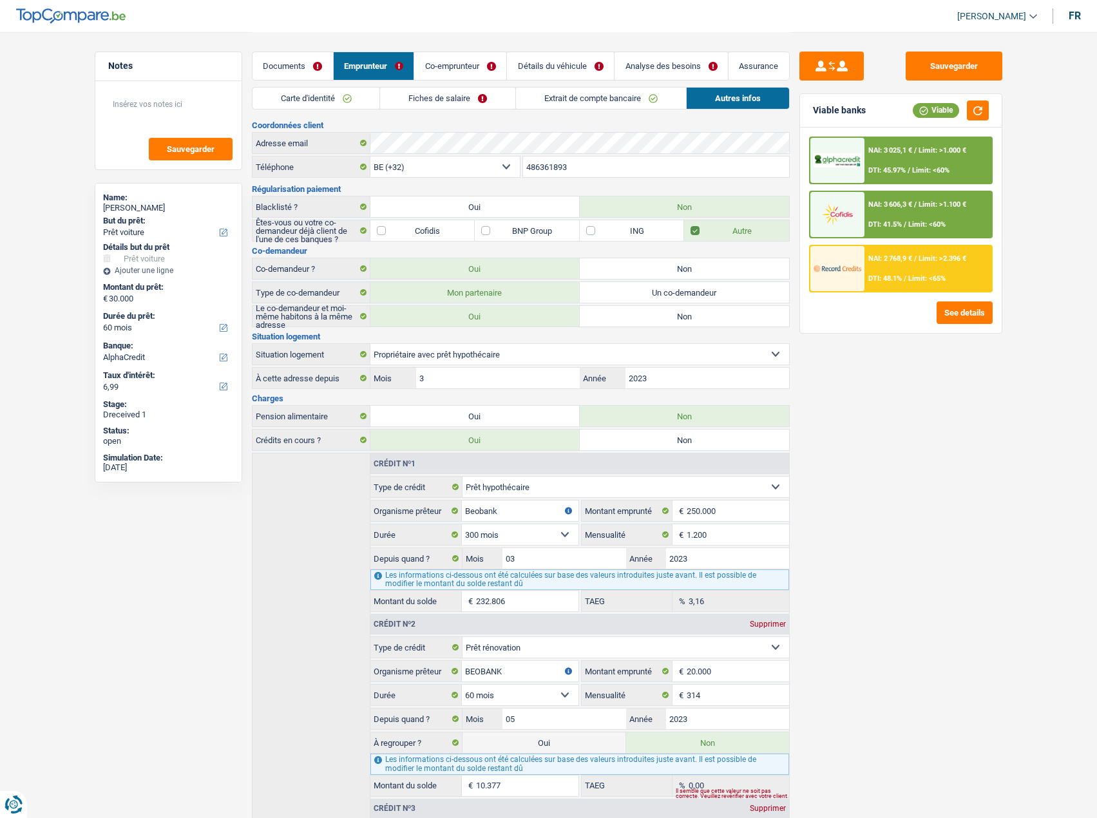
click at [347, 97] on link "Carte d'identité" at bounding box center [316, 98] width 128 height 21
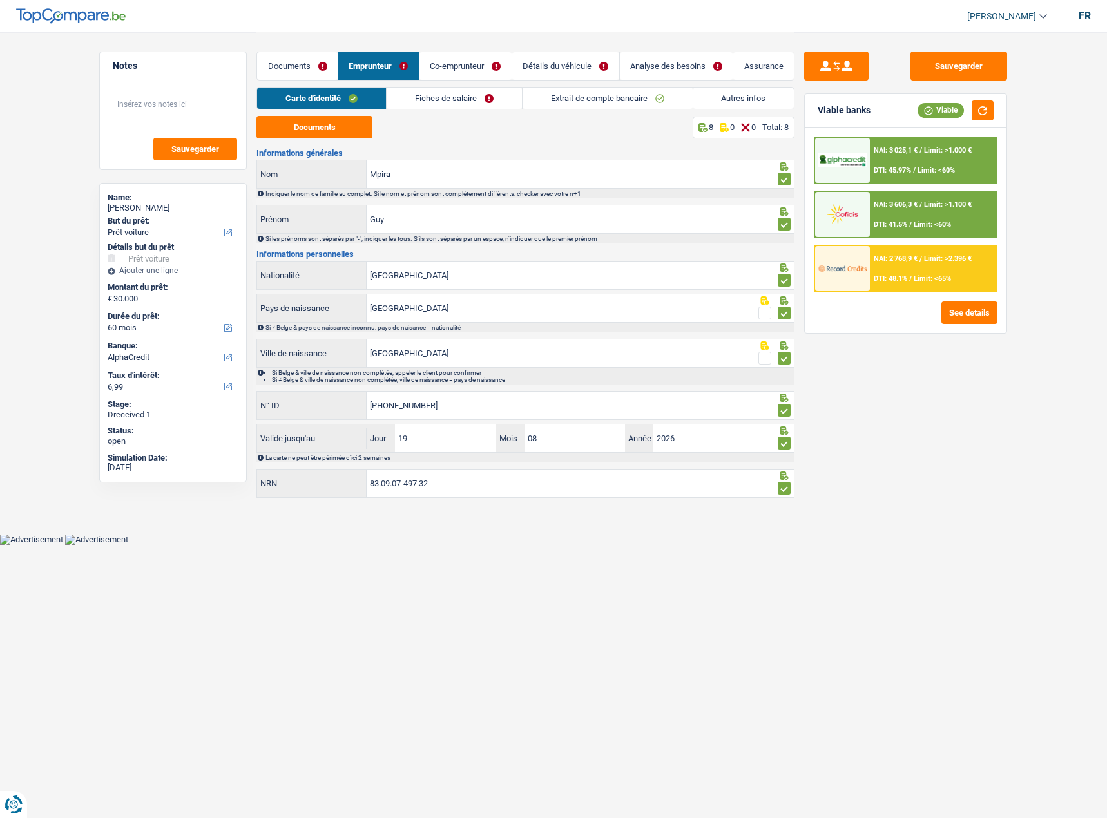
click at [471, 99] on link "Fiches de salaire" at bounding box center [453, 98] width 135 height 21
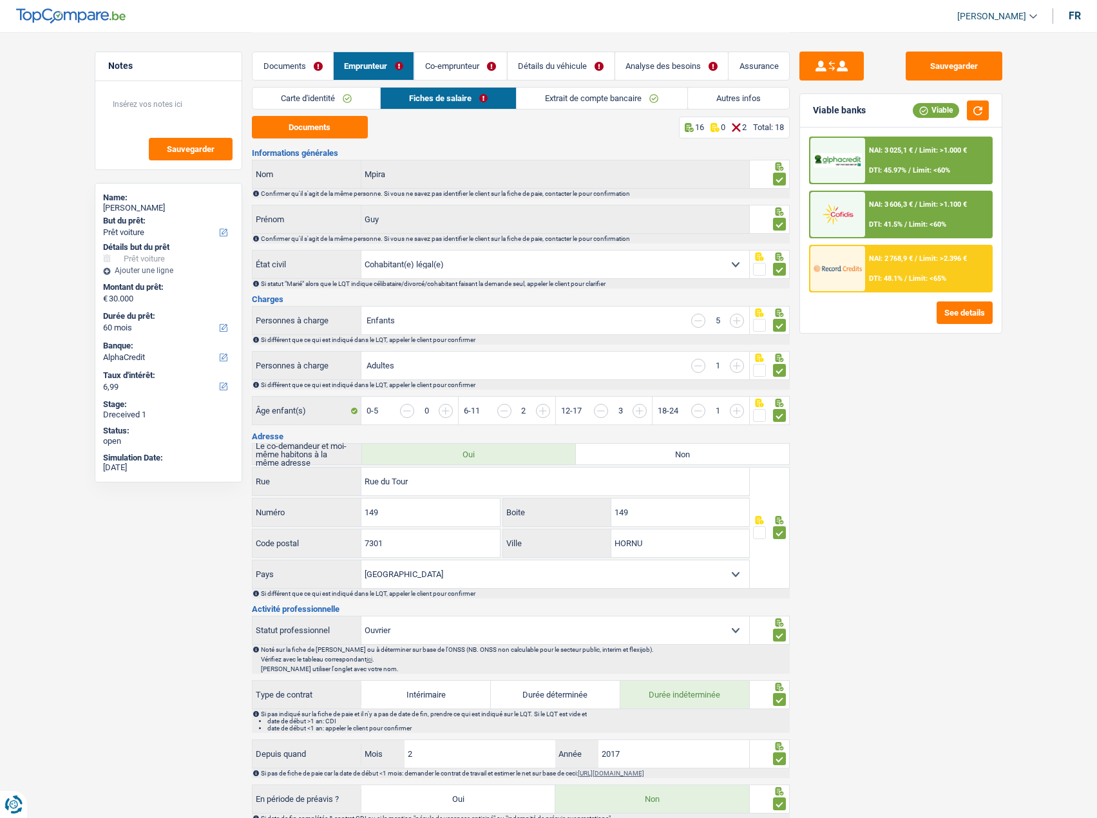
click at [560, 99] on link "Extrait de compte bancaire" at bounding box center [602, 98] width 170 height 21
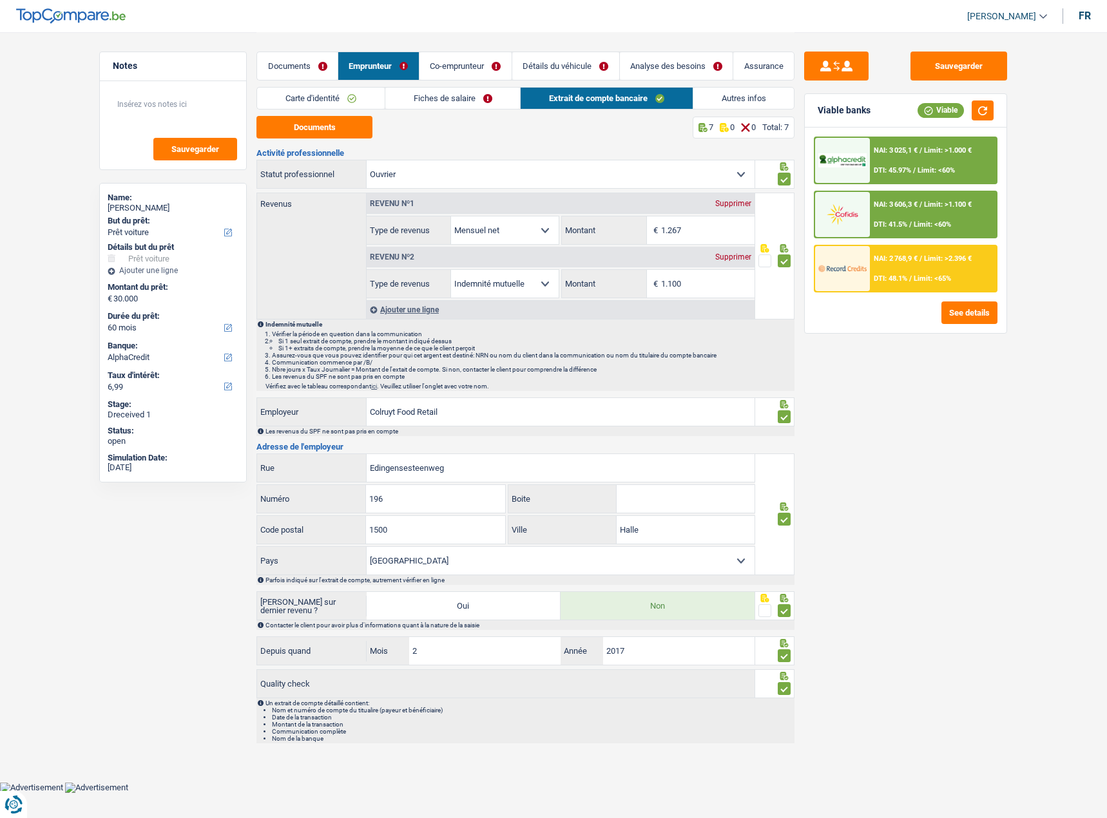
click at [499, 98] on link "Fiches de salaire" at bounding box center [452, 98] width 135 height 21
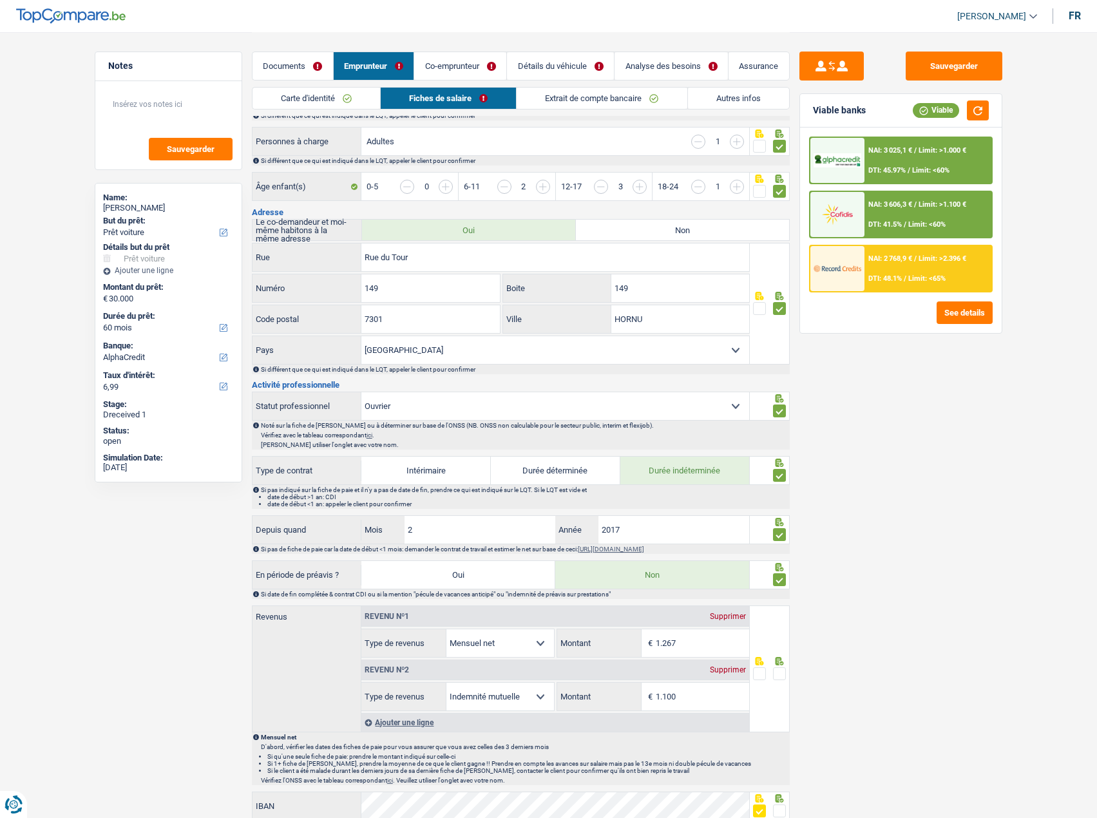
scroll to position [451, 0]
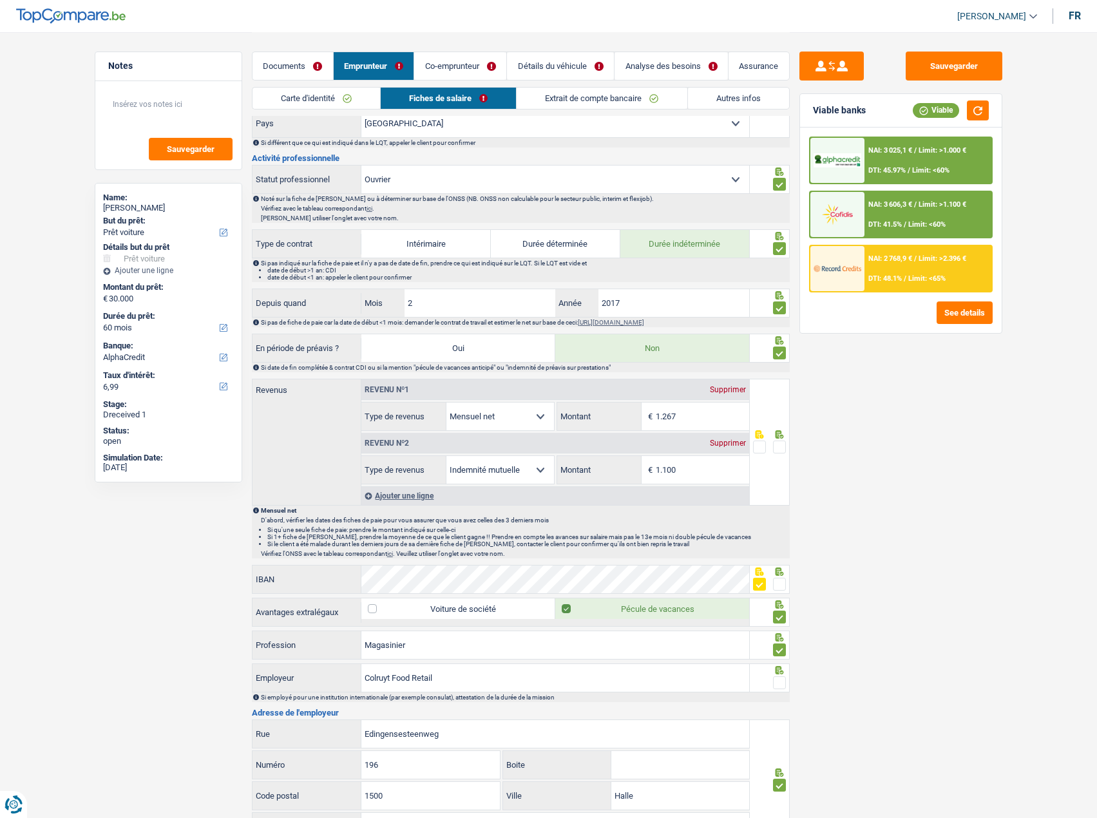
click at [781, 441] on div at bounding box center [779, 447] width 13 height 16
click at [779, 446] on span at bounding box center [779, 447] width 13 height 13
click at [0, 0] on input "radio" at bounding box center [0, 0] width 0 height 0
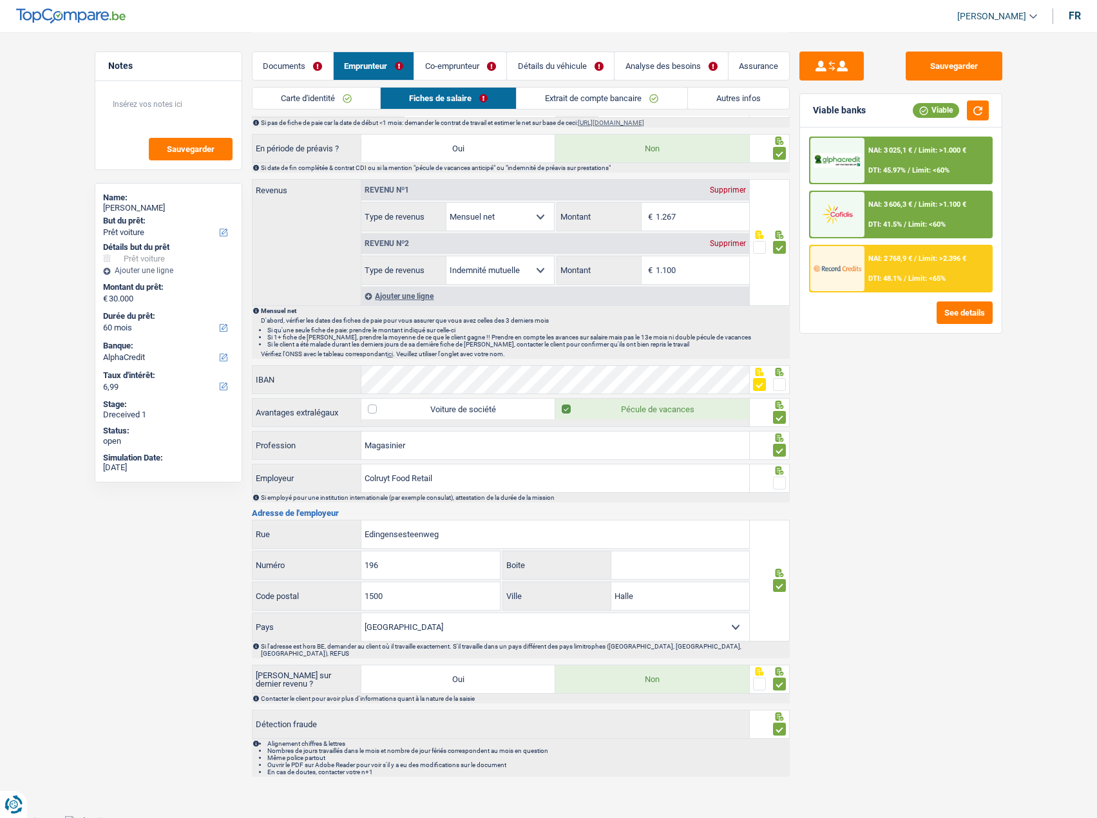
click at [781, 485] on span at bounding box center [779, 483] width 13 height 13
click at [0, 0] on input "radio" at bounding box center [0, 0] width 0 height 0
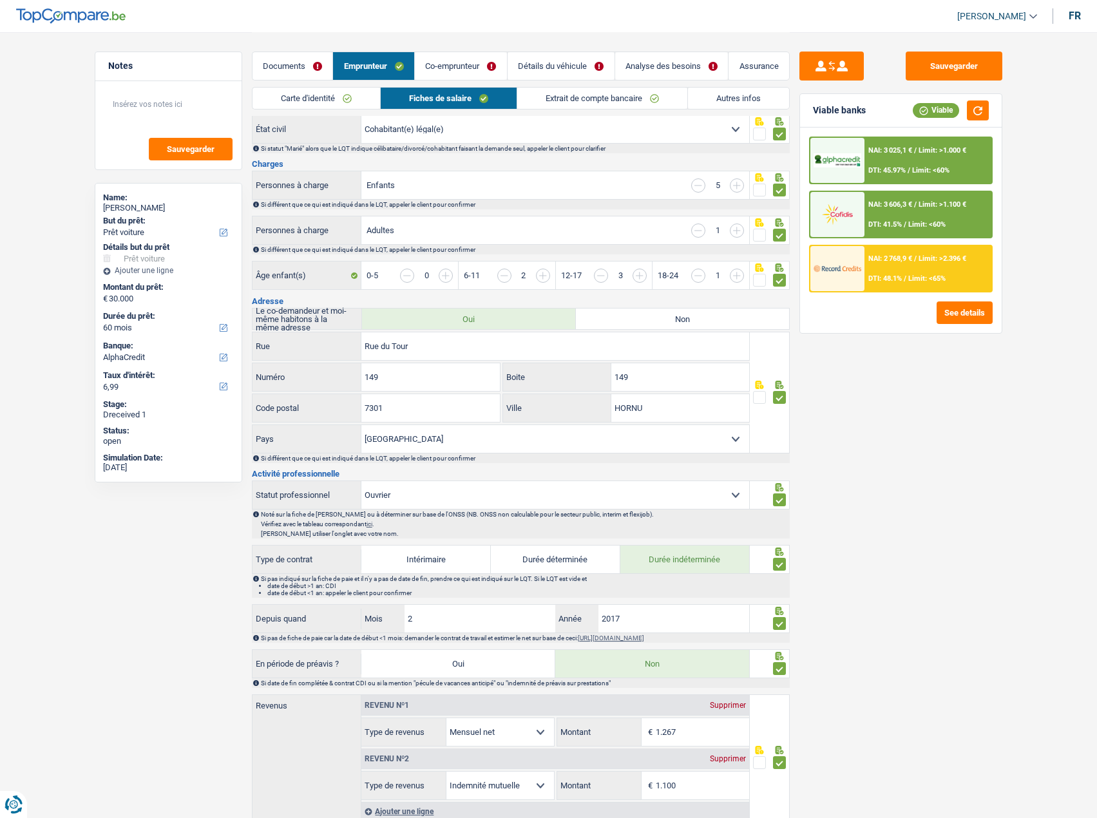
scroll to position [0, 0]
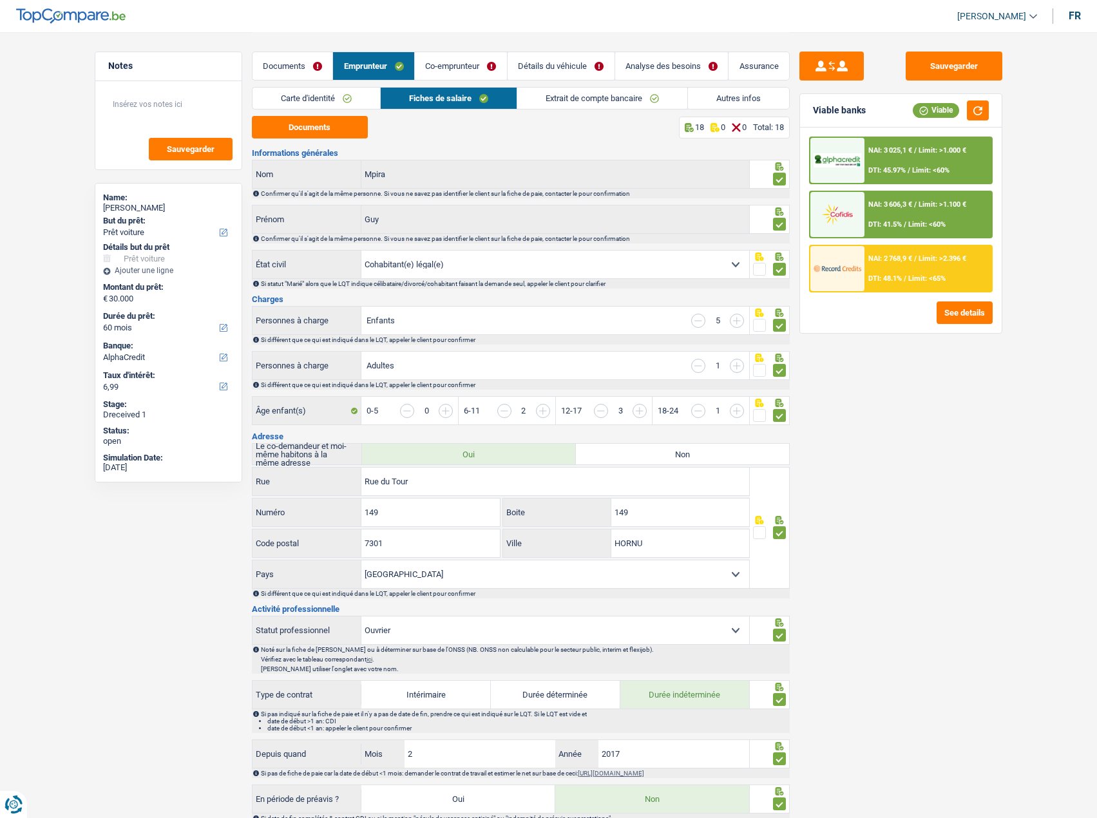
click at [588, 95] on link "Extrait de compte bancaire" at bounding box center [602, 98] width 170 height 21
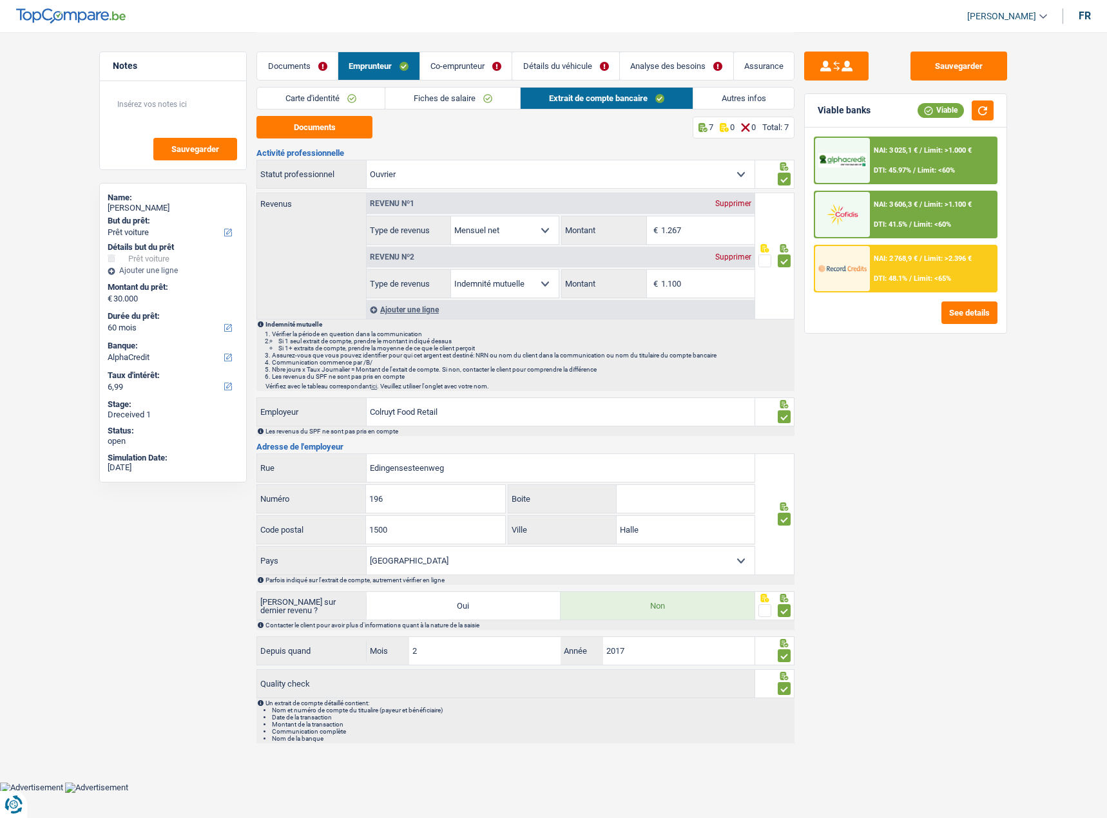
click at [719, 99] on link "Autres infos" at bounding box center [743, 98] width 101 height 21
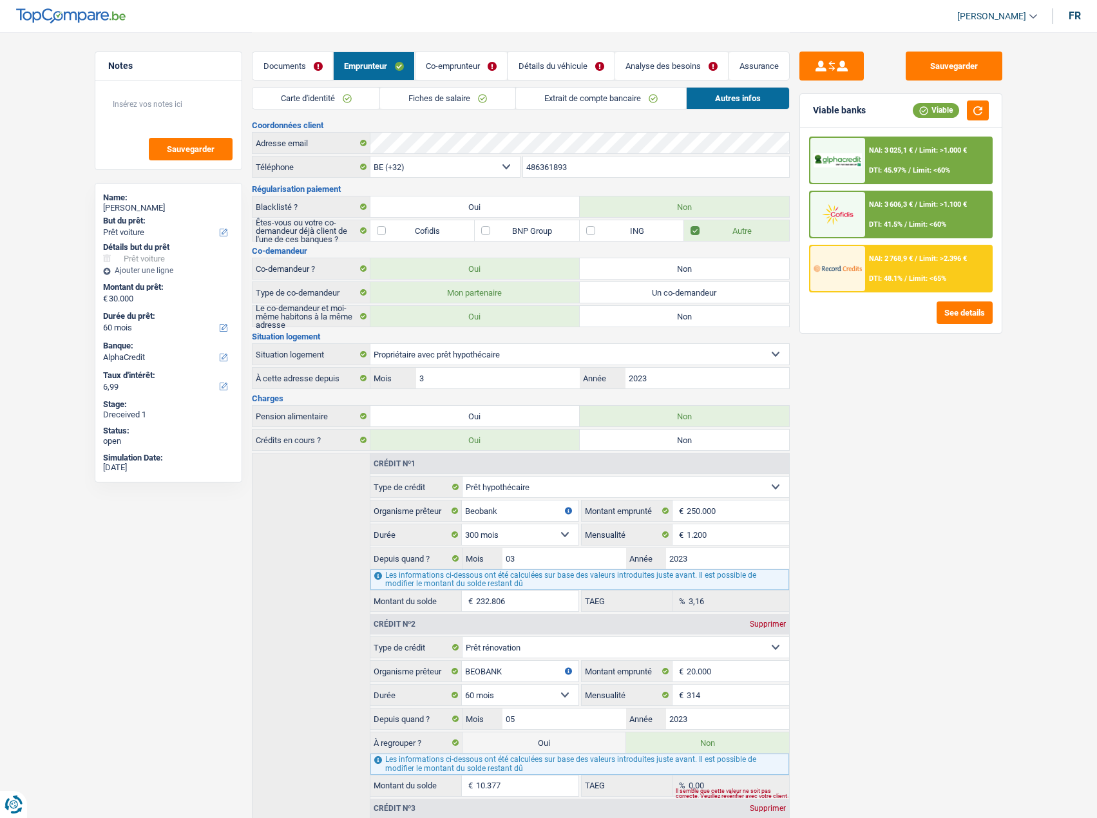
click at [443, 71] on link "Co-emprunteur" at bounding box center [461, 66] width 92 height 28
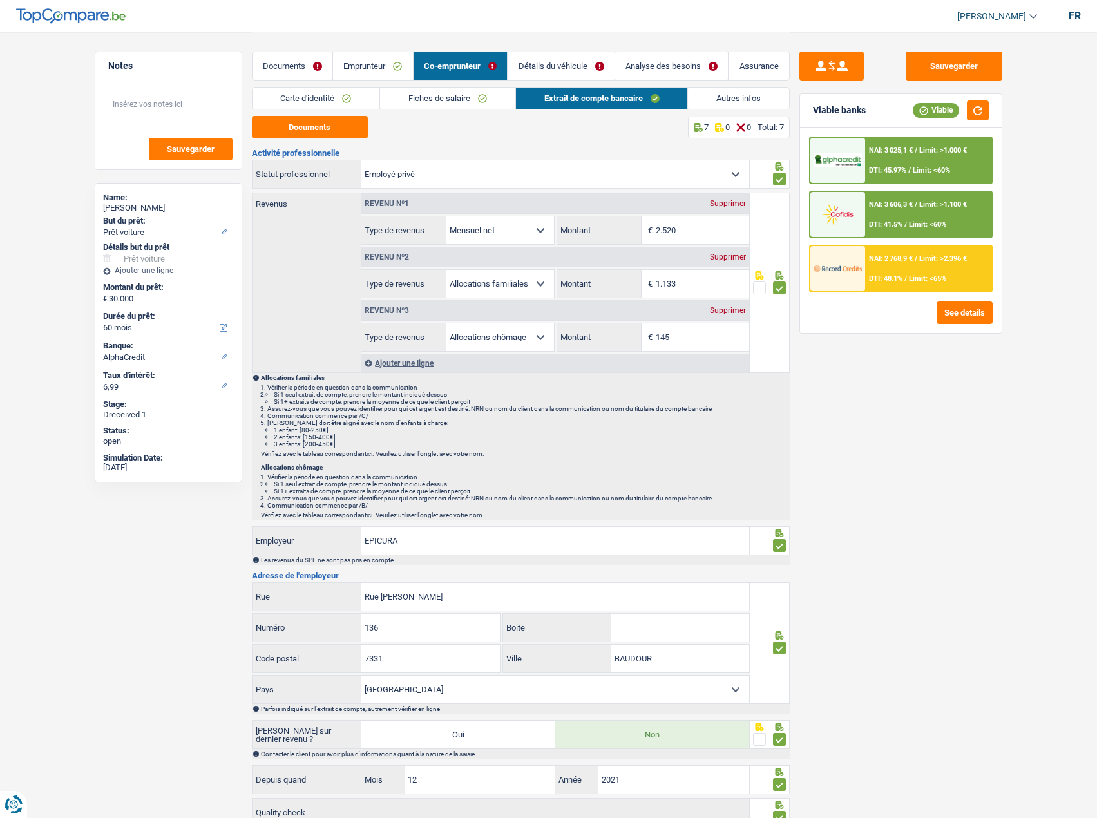
click at [340, 91] on link "Carte d'identité" at bounding box center [316, 98] width 128 height 21
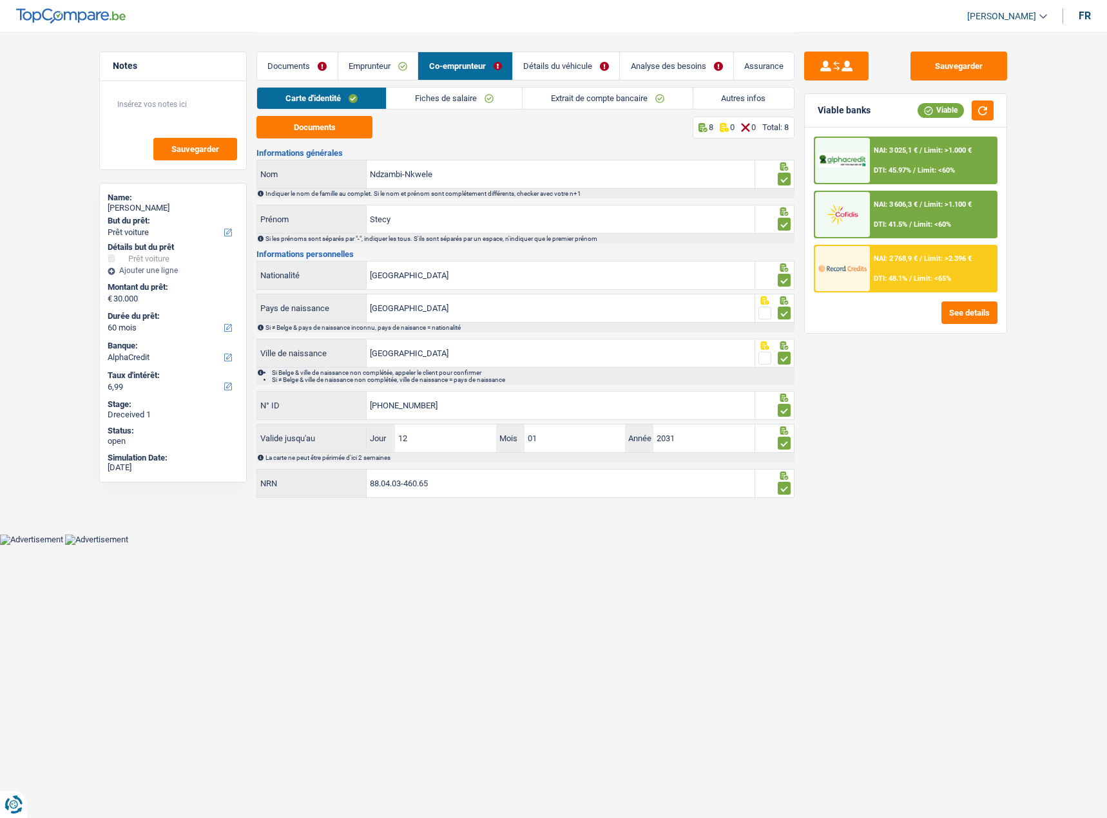
drag, startPoint x: 449, startPoint y: 97, endPoint x: 562, endPoint y: 97, distance: 112.7
click at [450, 97] on link "Fiches de salaire" at bounding box center [453, 98] width 135 height 21
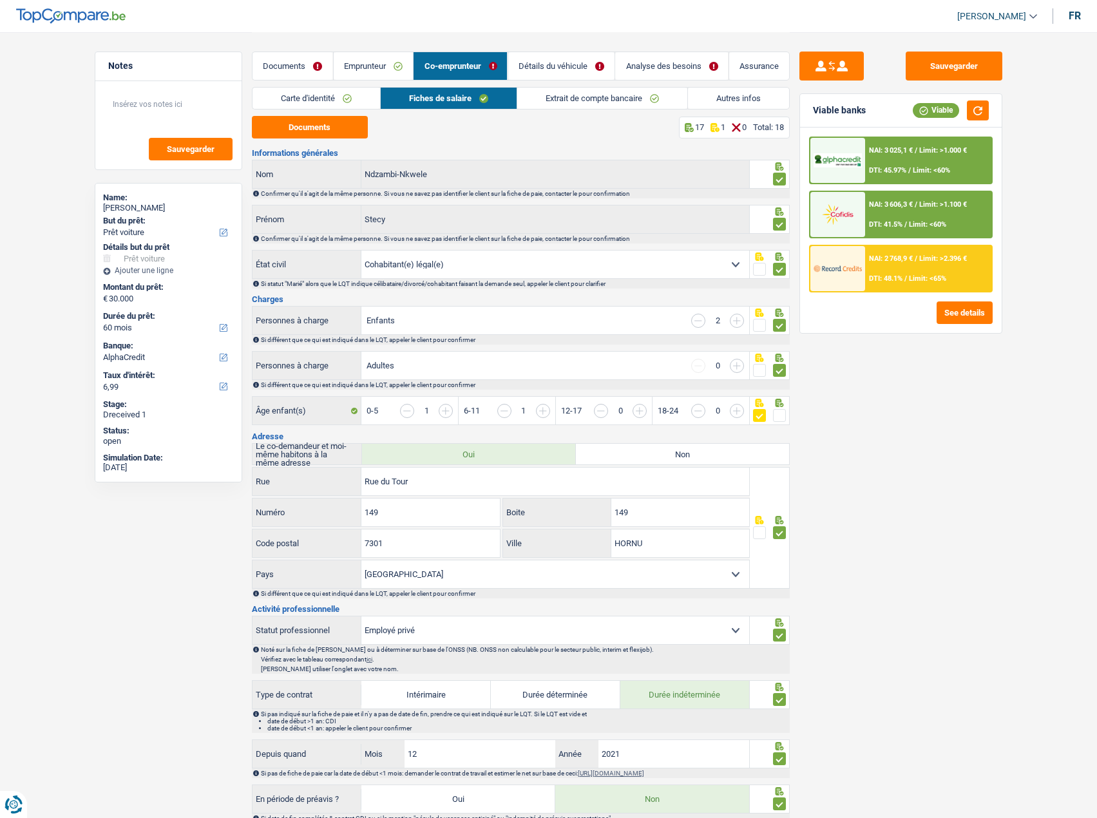
click at [595, 97] on link "Extrait de compte bancaire" at bounding box center [602, 98] width 170 height 21
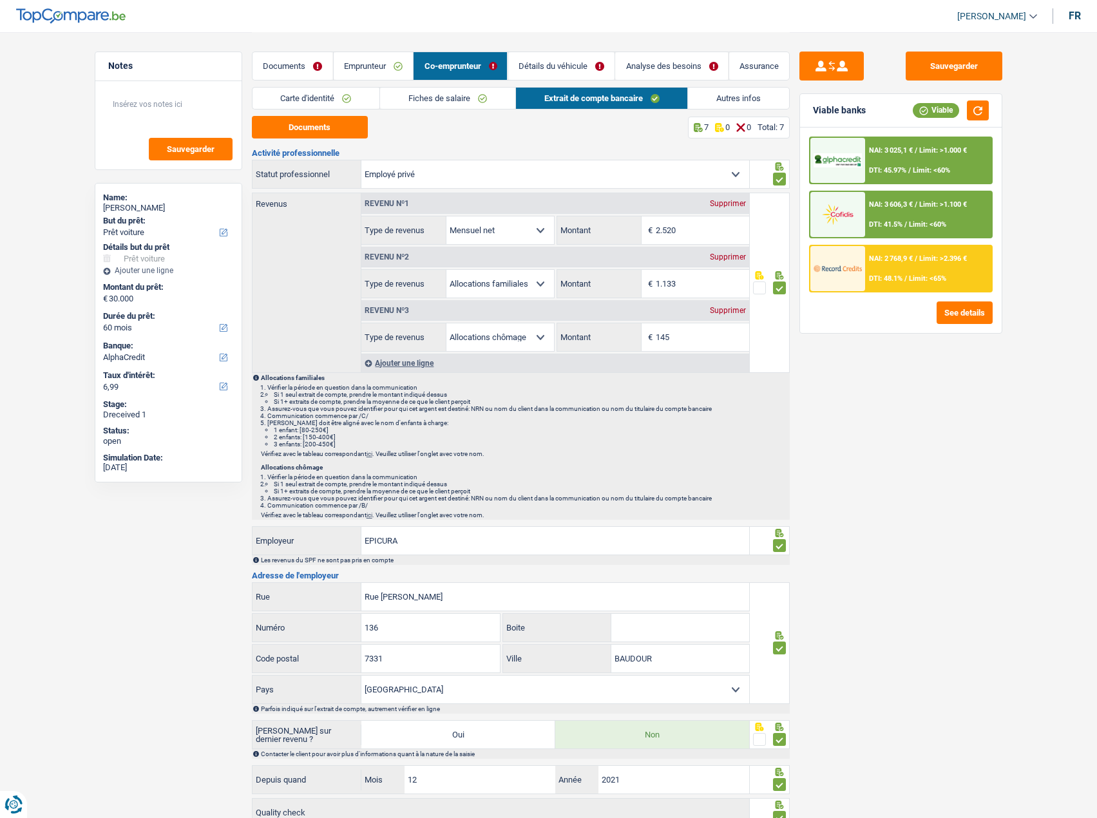
click at [945, 84] on div "Sauvegarder Viable banks Viable NAI: 3 025,1 € / Limit: >1.000 € DTI: 45.97% / …" at bounding box center [901, 425] width 222 height 746
click at [949, 70] on button "Sauvegarder" at bounding box center [954, 66] width 97 height 29
drag, startPoint x: 977, startPoint y: 99, endPoint x: 978, endPoint y: 106, distance: 7.8
click at [976, 101] on div "Viable banks Viable" at bounding box center [901, 110] width 202 height 33
click at [979, 109] on button "button" at bounding box center [978, 110] width 22 height 20
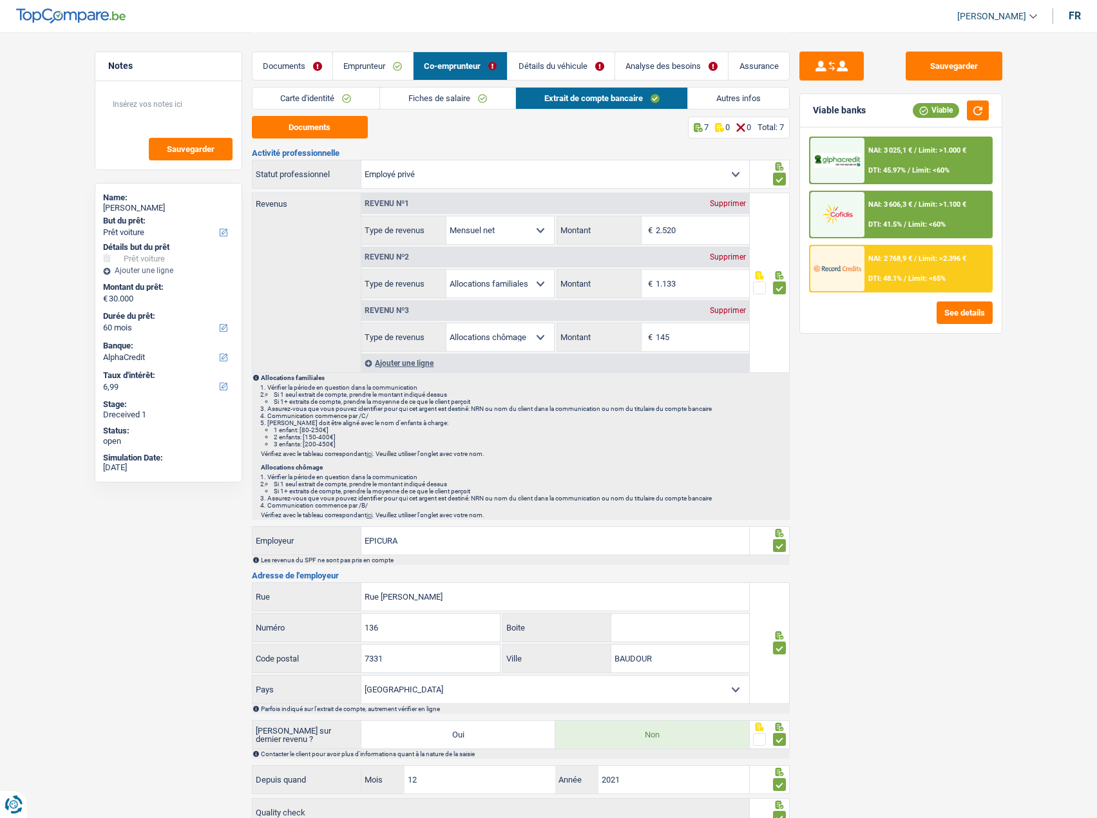
click at [877, 153] on span "NAI: 3 025,1 €" at bounding box center [890, 150] width 44 height 8
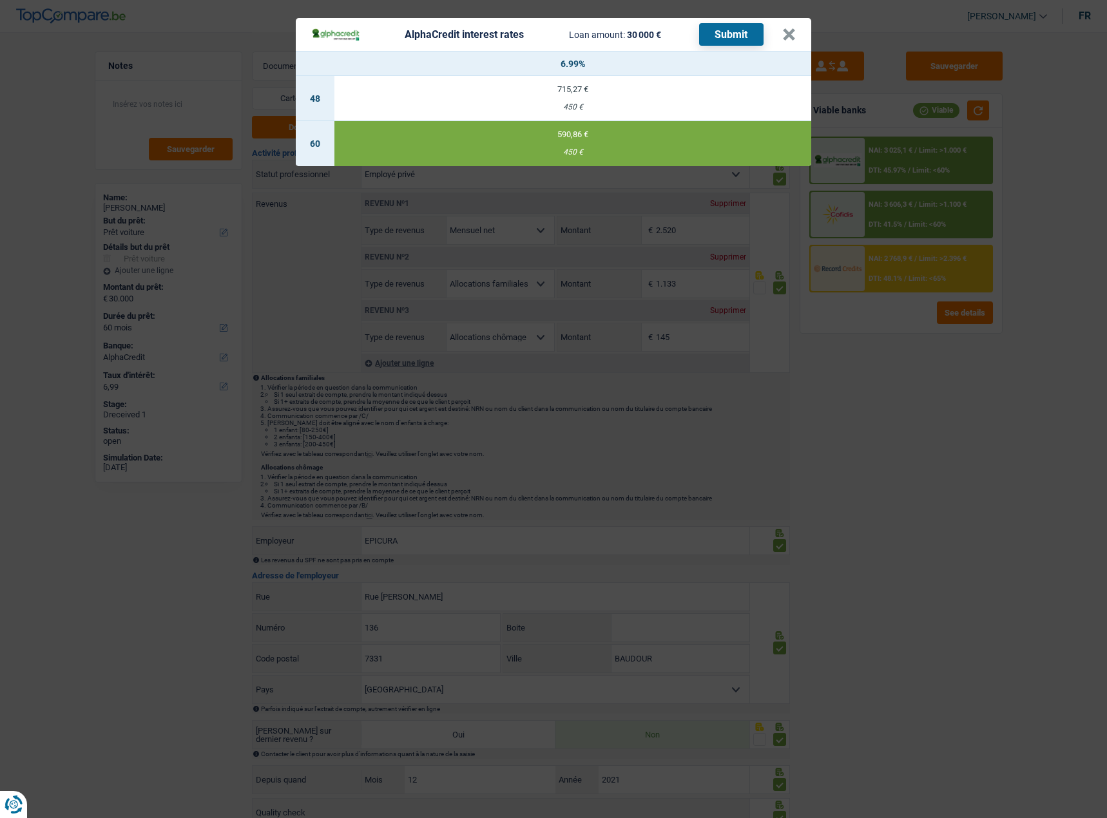
click at [734, 42] on button "Submit" at bounding box center [731, 34] width 64 height 23
drag, startPoint x: 791, startPoint y: 39, endPoint x: 819, endPoint y: 48, distance: 29.1
click at [794, 37] on button "×" at bounding box center [789, 34] width 14 height 13
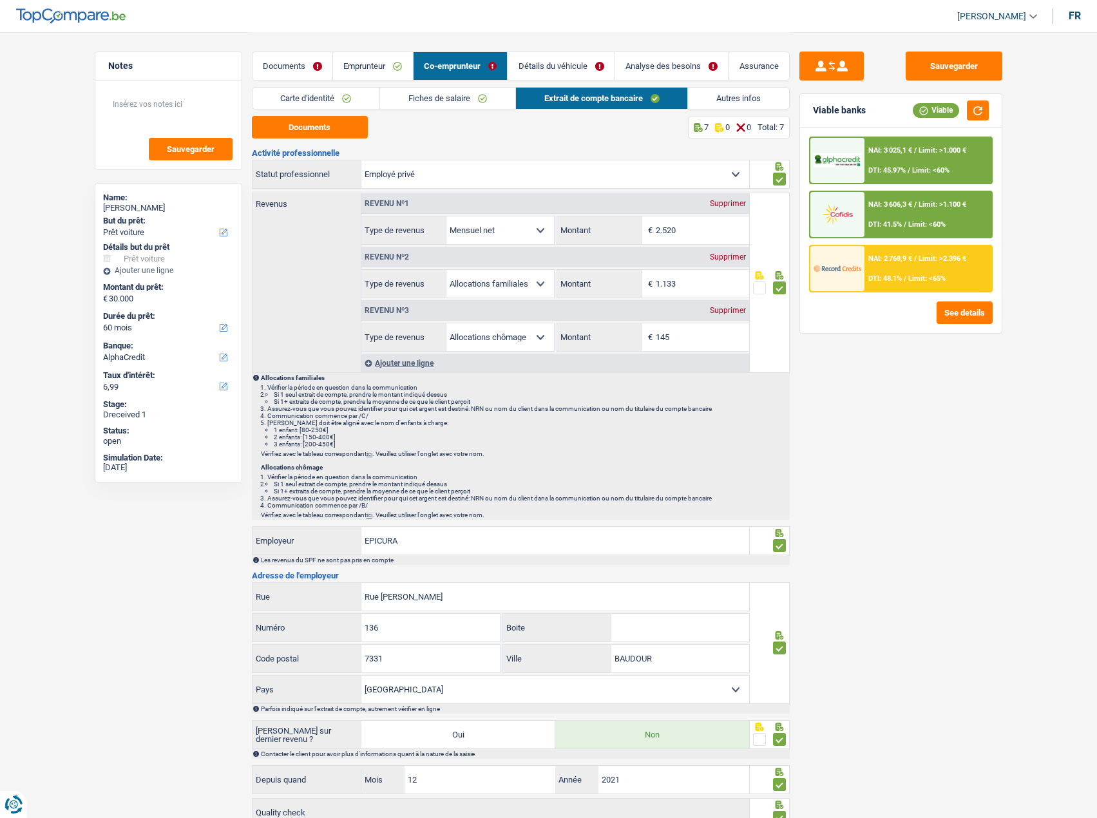
click at [929, 264] on div "NAI: 2 768,9 € / Limit: >2.396 € DTI: 48.1% / Limit: <65%" at bounding box center [927, 268] width 127 height 45
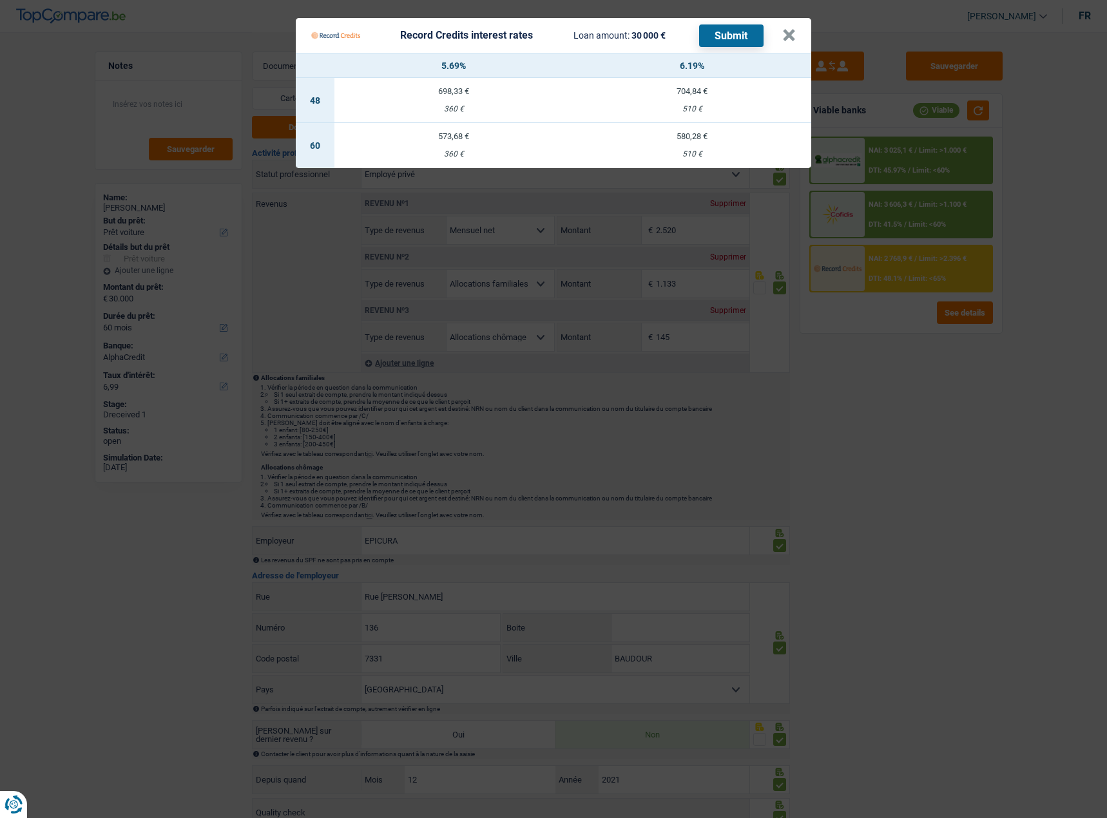
click at [717, 144] on td "580,28 € 510 €" at bounding box center [692, 145] width 238 height 45
select select "record credits"
type input "6,19"
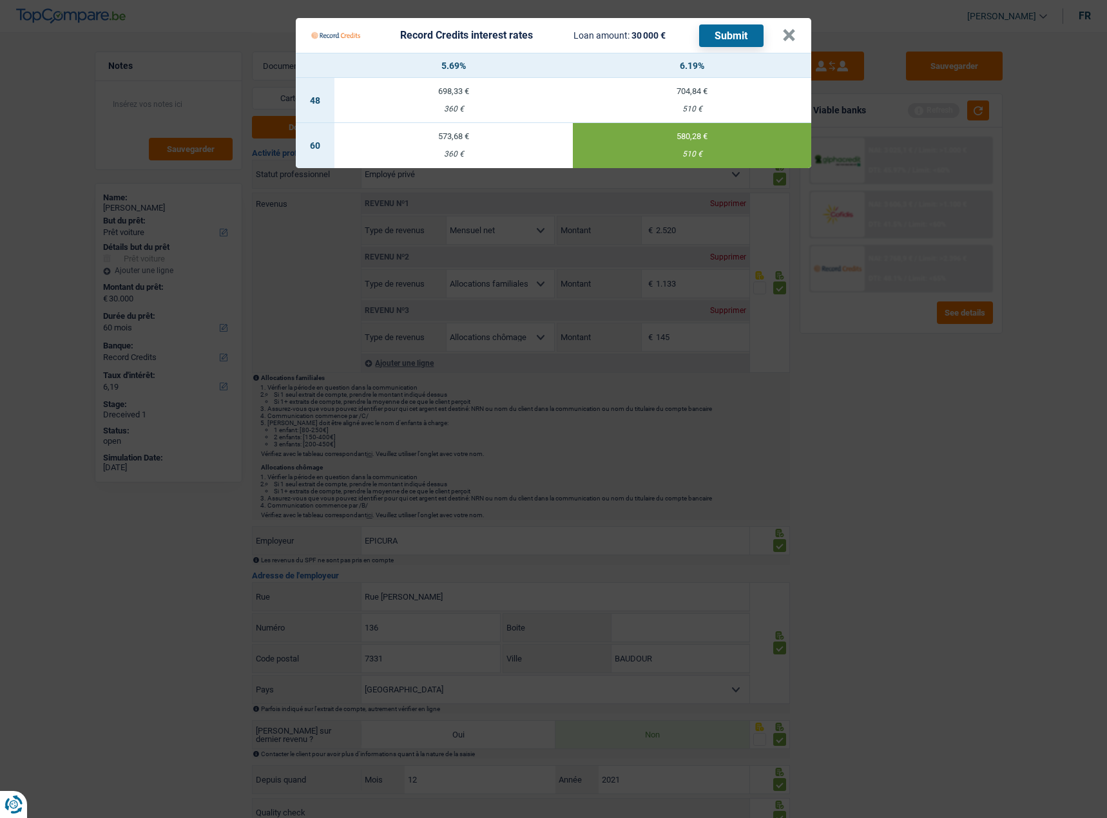
click at [757, 43] on button "Submit" at bounding box center [731, 35] width 64 height 23
click at [795, 41] on button "×" at bounding box center [789, 35] width 14 height 13
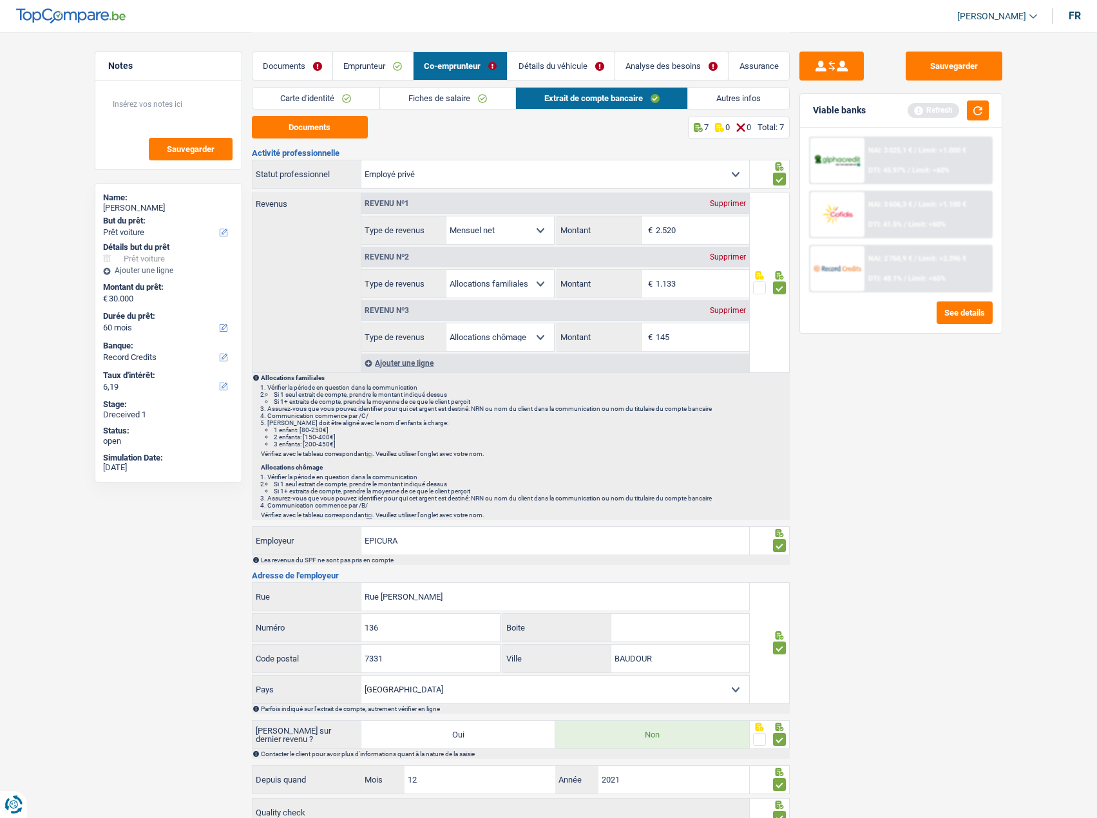
click at [133, 203] on div "[PERSON_NAME]" at bounding box center [168, 208] width 131 height 10
copy div "Mpira"
click at [293, 64] on link "Documents" at bounding box center [292, 66] width 81 height 28
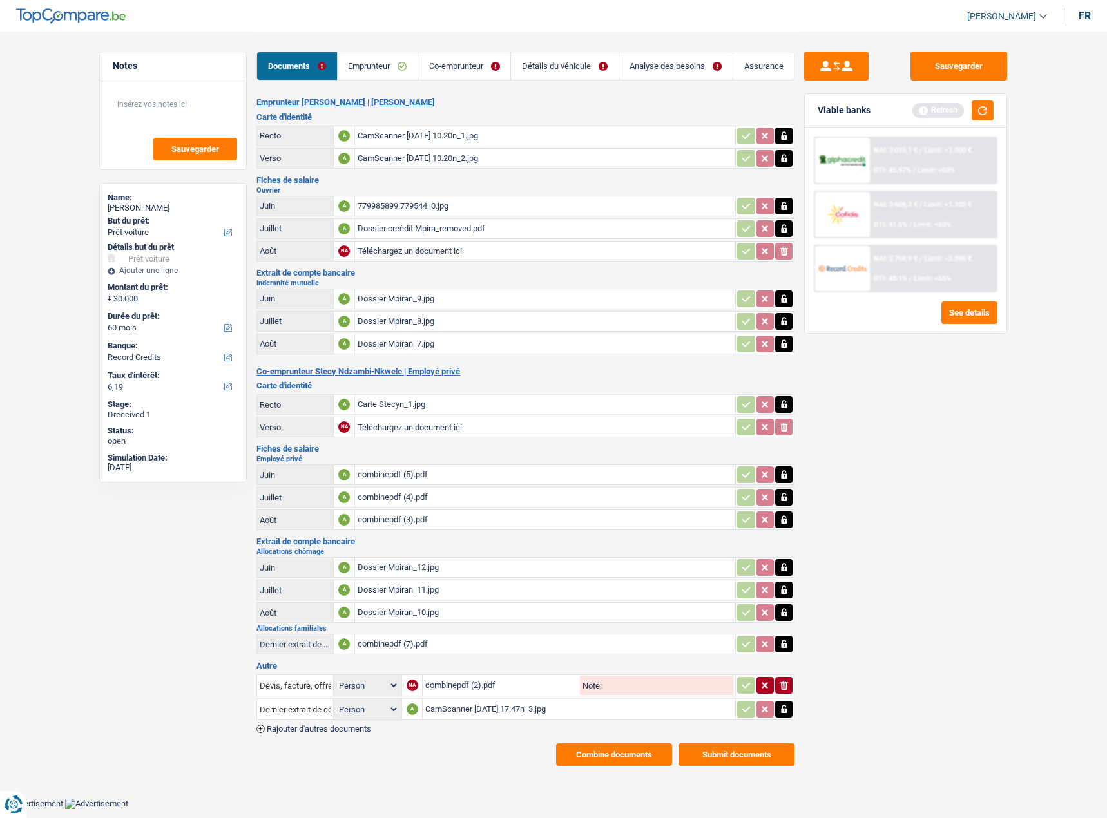
click at [419, 128] on div "CamScanner [DATE] 10.20n_1.jpg" at bounding box center [544, 135] width 375 height 19
click at [408, 407] on div "Carte Stecyn_1.jpg" at bounding box center [544, 404] width 375 height 19
click at [379, 72] on link "Emprunteur" at bounding box center [378, 66] width 80 height 28
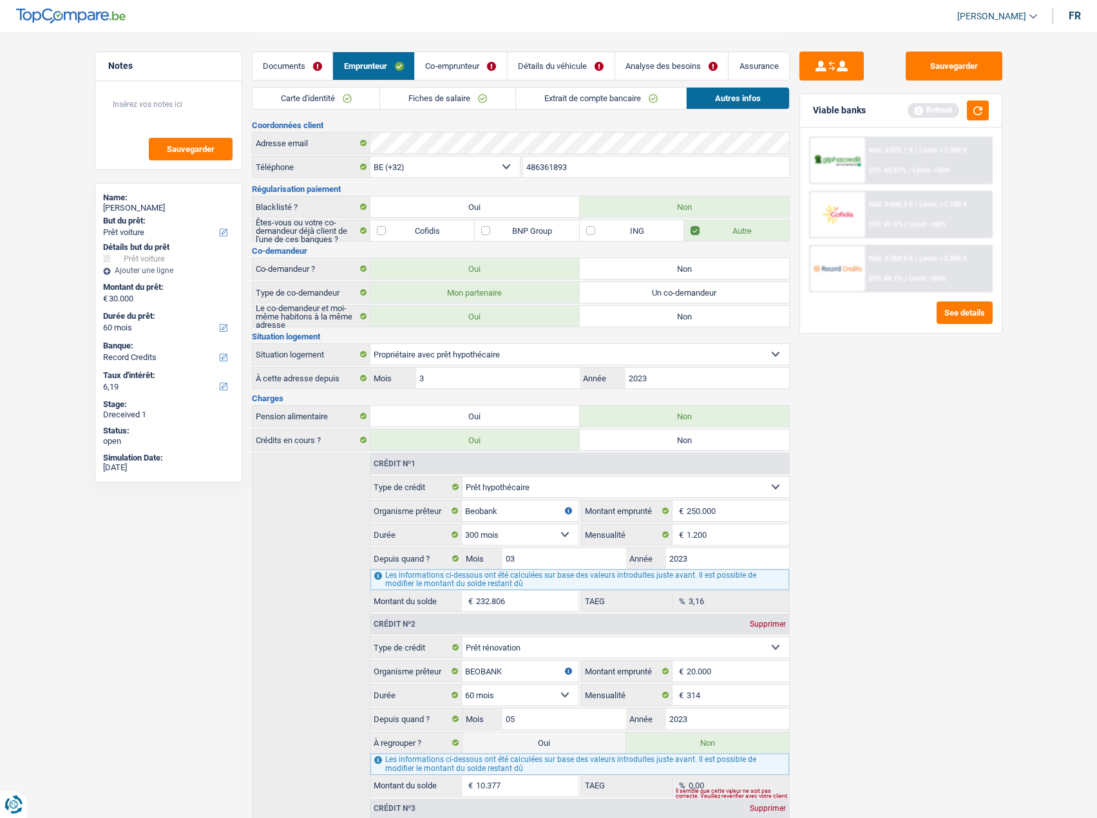
click at [406, 116] on div "Carte d'identité Fiches de salaire Extrait de compte bancaire Autres infos Docu…" at bounding box center [521, 545] width 538 height 916
click at [402, 96] on link "Fiches de salaire" at bounding box center [447, 98] width 135 height 21
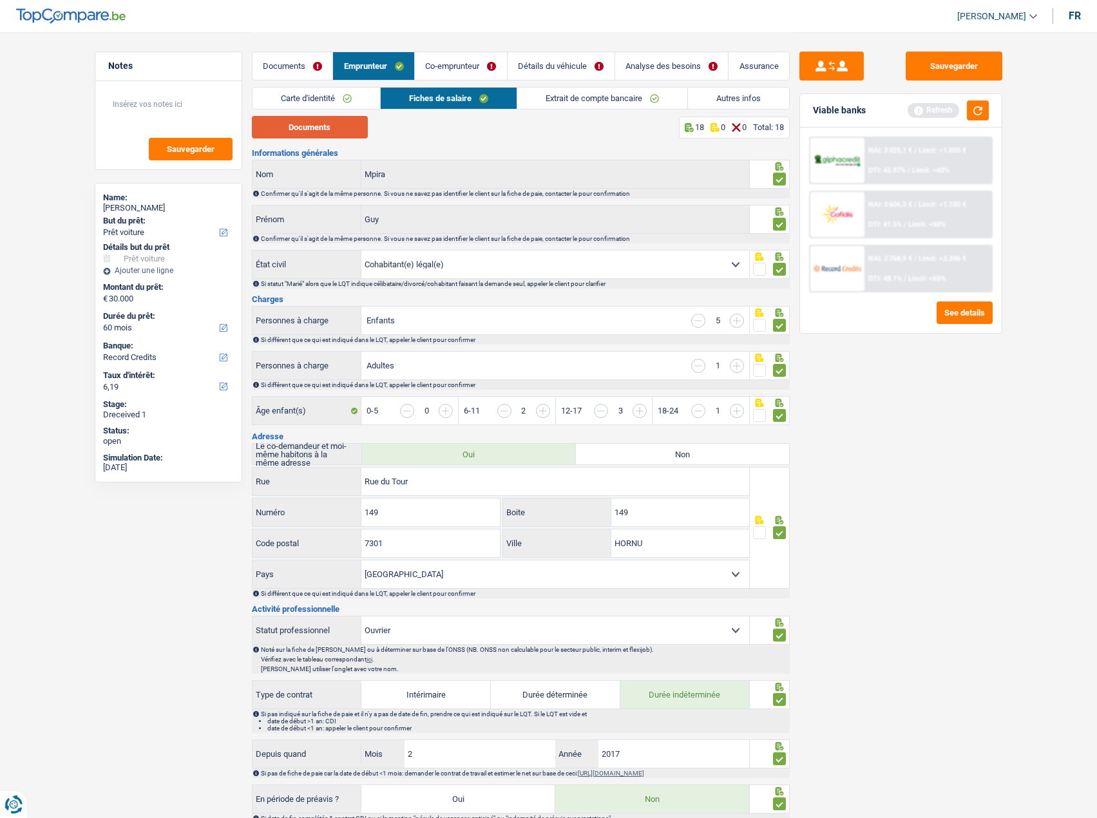
drag, startPoint x: 308, startPoint y: 121, endPoint x: 363, endPoint y: 132, distance: 55.8
click at [309, 121] on button "Documents" at bounding box center [310, 127] width 116 height 23
click at [298, 70] on link "Documents" at bounding box center [292, 66] width 81 height 28
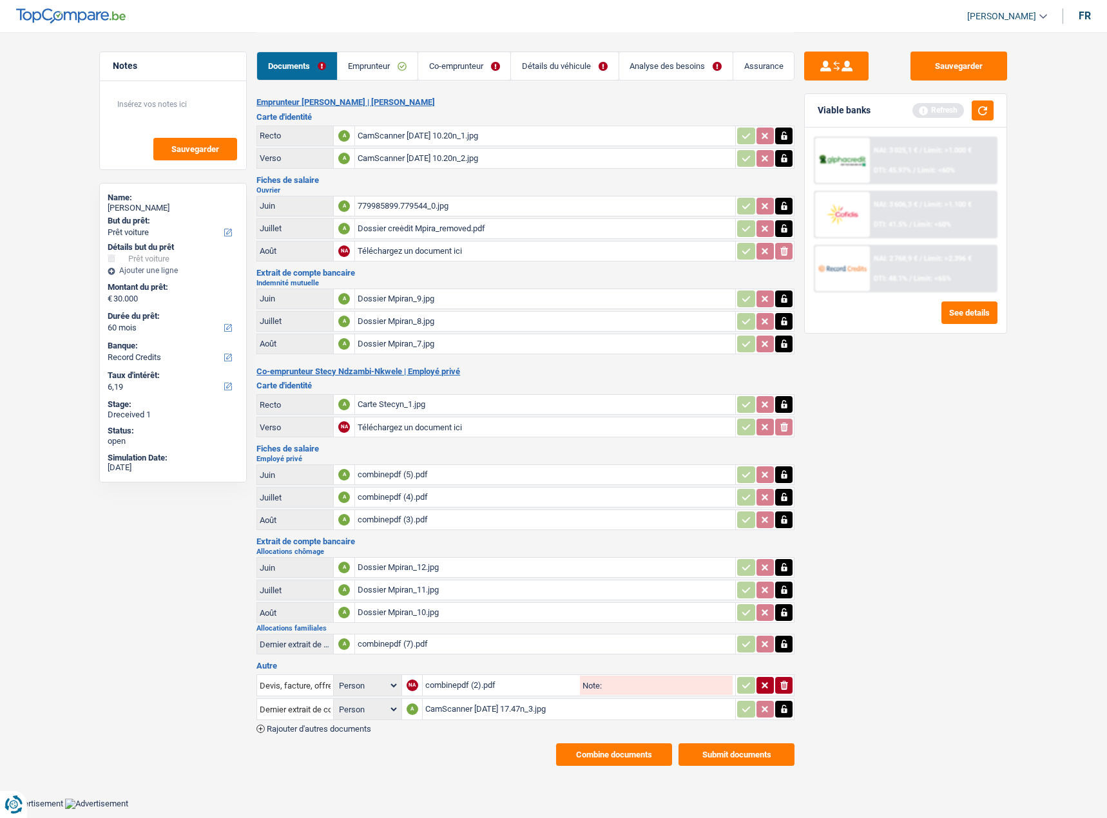
click at [397, 640] on div "combinepdf (7).pdf" at bounding box center [544, 643] width 375 height 19
click at [418, 300] on div "Dossier Mpiran_9.jpg" at bounding box center [544, 298] width 375 height 19
click at [385, 408] on div "Carte Stecyn_1.jpg" at bounding box center [544, 404] width 375 height 19
drag, startPoint x: 339, startPoint y: 549, endPoint x: 232, endPoint y: 554, distance: 107.0
click at [224, 554] on div "Notes Sauvegarder Name: [PERSON_NAME] But du prêt: Confort maison: meubles, tex…" at bounding box center [554, 399] width 928 height 734
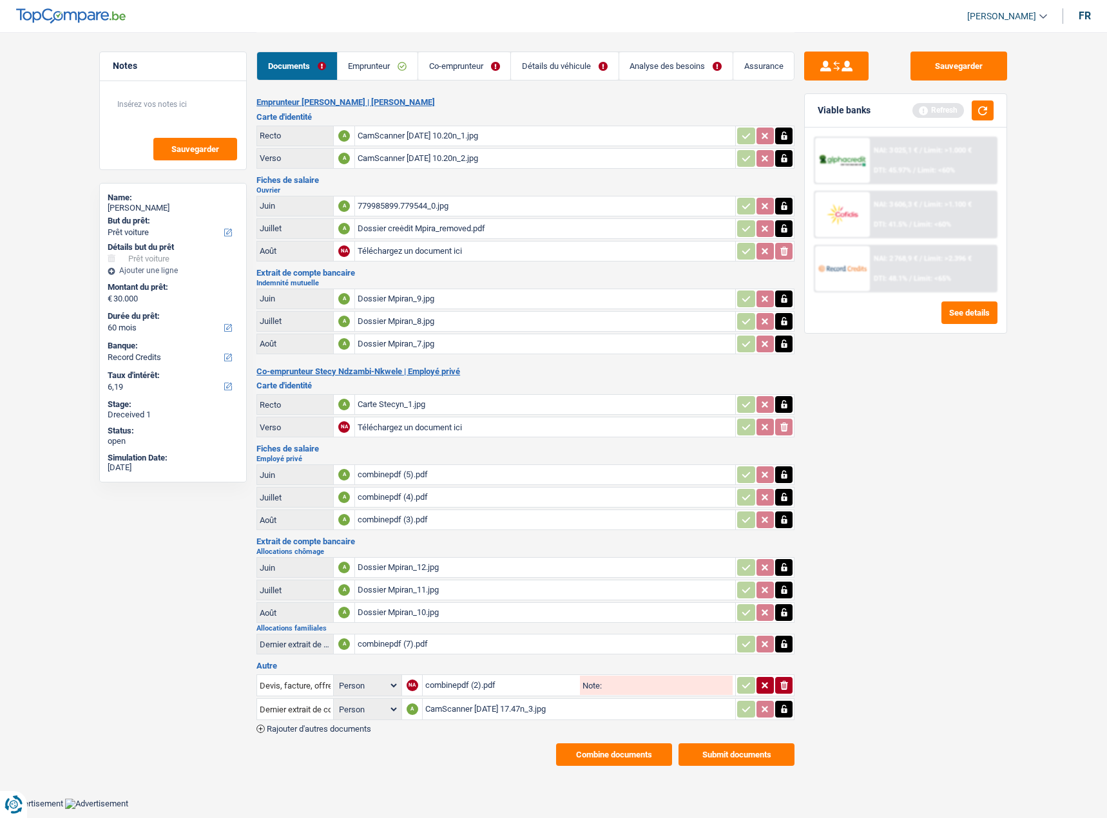
click at [232, 554] on div "Notes Sauvegarder Name: [PERSON_NAME] But du prêt: Confort maison: meubles, tex…" at bounding box center [173, 425] width 167 height 746
drag, startPoint x: 248, startPoint y: 555, endPoint x: 262, endPoint y: 553, distance: 13.7
click at [259, 553] on div "Notes Sauvegarder Name: [PERSON_NAME] But du prêt: Confort maison: meubles, tex…" at bounding box center [554, 399] width 928 height 734
click at [256, 552] on h2 "Allocations chômage" at bounding box center [525, 551] width 538 height 7
drag, startPoint x: 254, startPoint y: 551, endPoint x: 326, endPoint y: 551, distance: 71.5
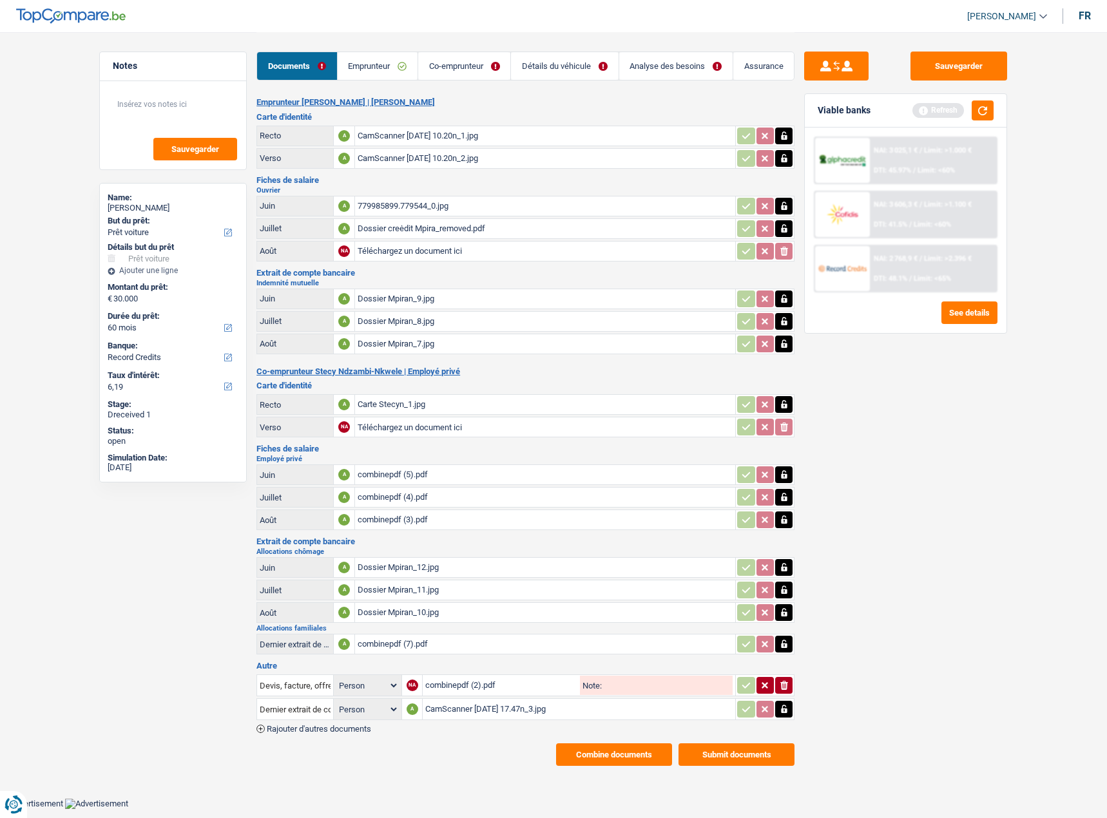
click at [326, 551] on div "Notes Sauvegarder Name: [PERSON_NAME] But du prêt: Confort maison: meubles, tex…" at bounding box center [554, 399] width 928 height 734
click at [326, 551] on h2 "Allocations chômage" at bounding box center [525, 551] width 538 height 7
click at [943, 55] on div "Sauvegarder Viable banks Refresh NAI: 3 025,1 € / Limit: >1.000 € DTI: 45.97% /…" at bounding box center [905, 399] width 223 height 734
click at [946, 65] on button "Sauvegarder" at bounding box center [958, 66] width 97 height 29
click at [928, 283] on div "NAI: 2 768,9 € / Limit: >2.396 € DTI: 48.1% / Limit: <65%" at bounding box center [933, 268] width 127 height 45
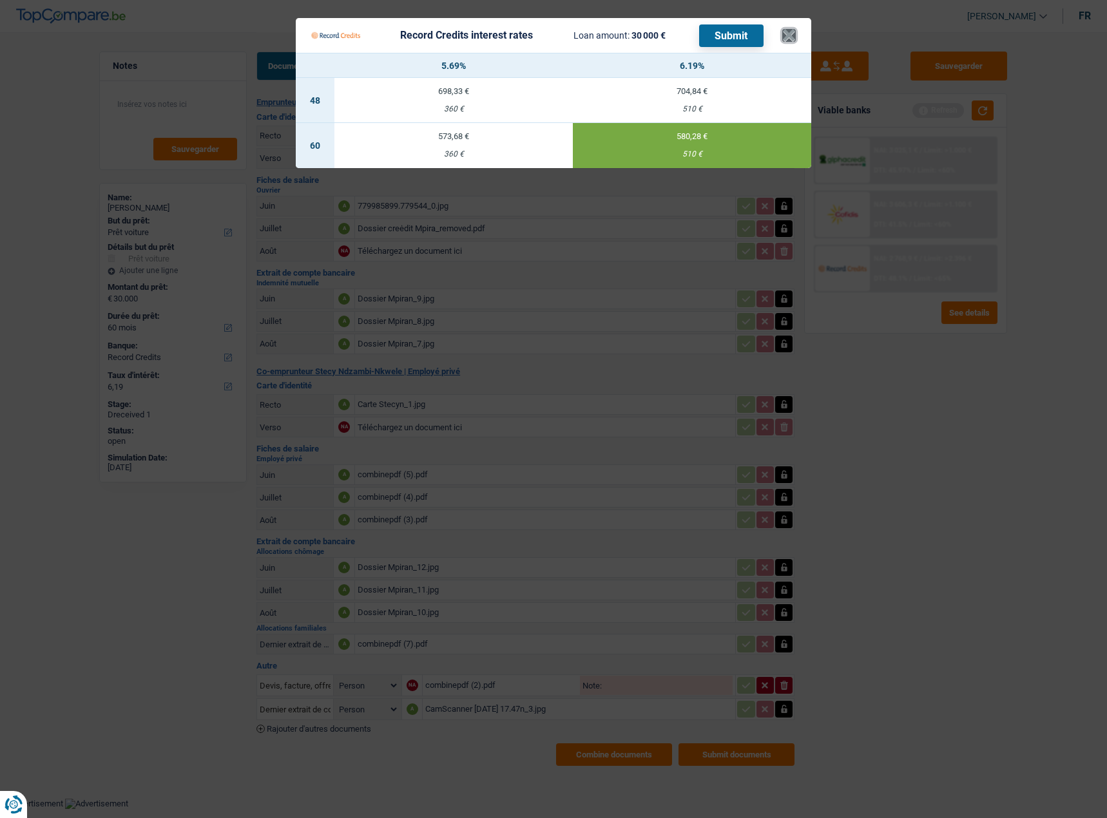
drag, startPoint x: 790, startPoint y: 24, endPoint x: 787, endPoint y: 35, distance: 10.6
click at [787, 32] on button "×" at bounding box center [789, 35] width 14 height 13
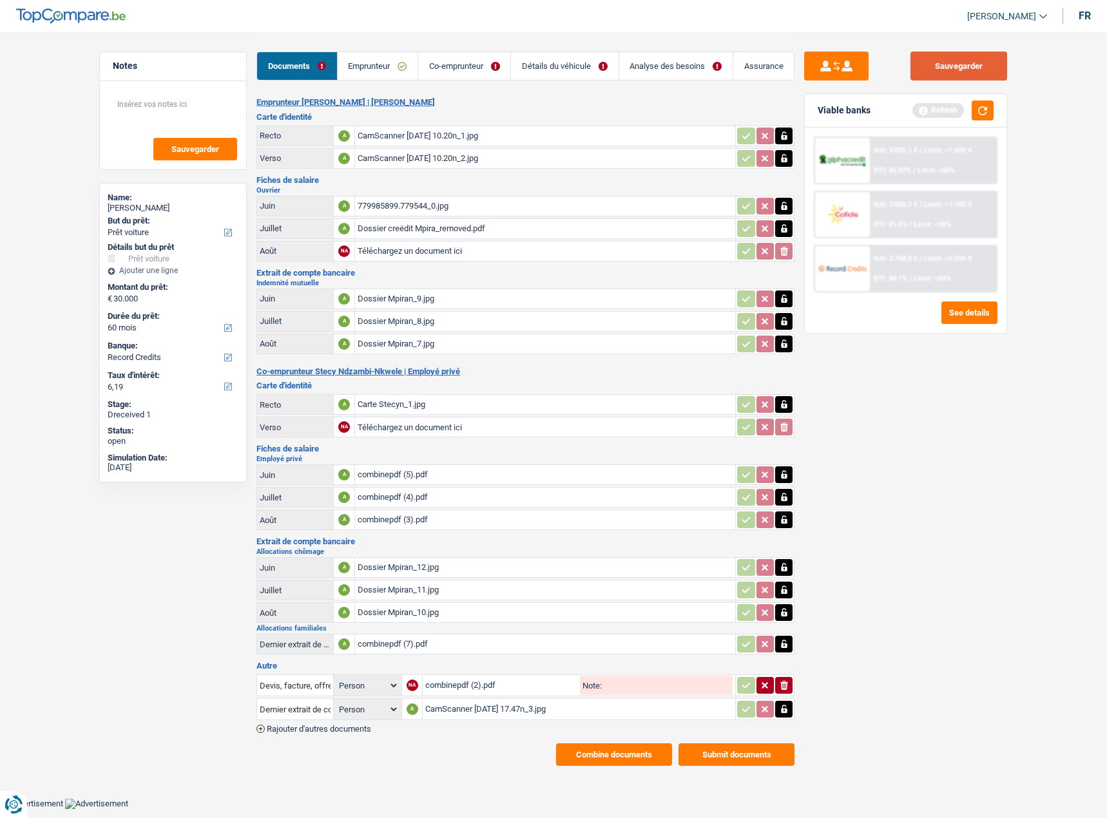
click at [966, 65] on button "Sauvegarder" at bounding box center [958, 66] width 97 height 29
click at [980, 128] on div "NAI: 3 025,1 € / Limit: >1.000 € DTI: 45.97% / Limit: <60% NAI: 3 606,3 € / Lim…" at bounding box center [906, 230] width 202 height 205
click at [984, 119] on button "button" at bounding box center [982, 110] width 22 height 20
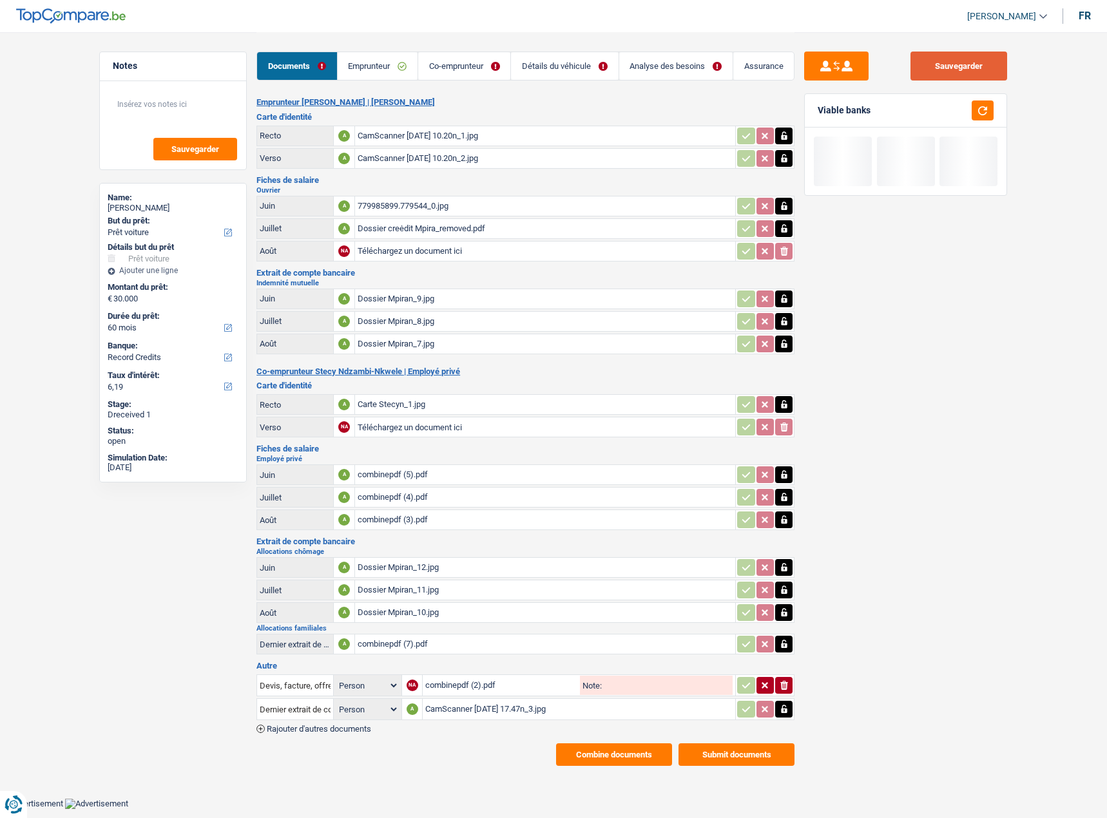
click at [967, 61] on button "Sauvegarder" at bounding box center [958, 66] width 97 height 29
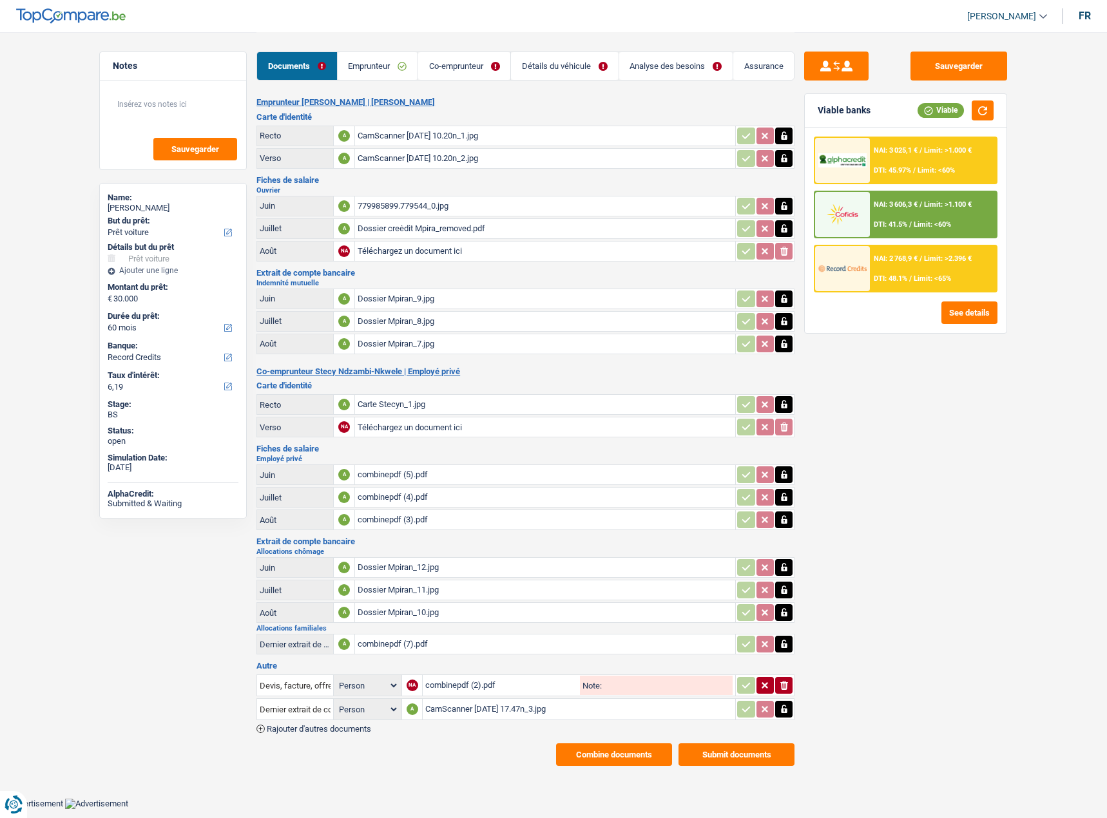
click at [613, 754] on button "Combine documents" at bounding box center [614, 754] width 116 height 23
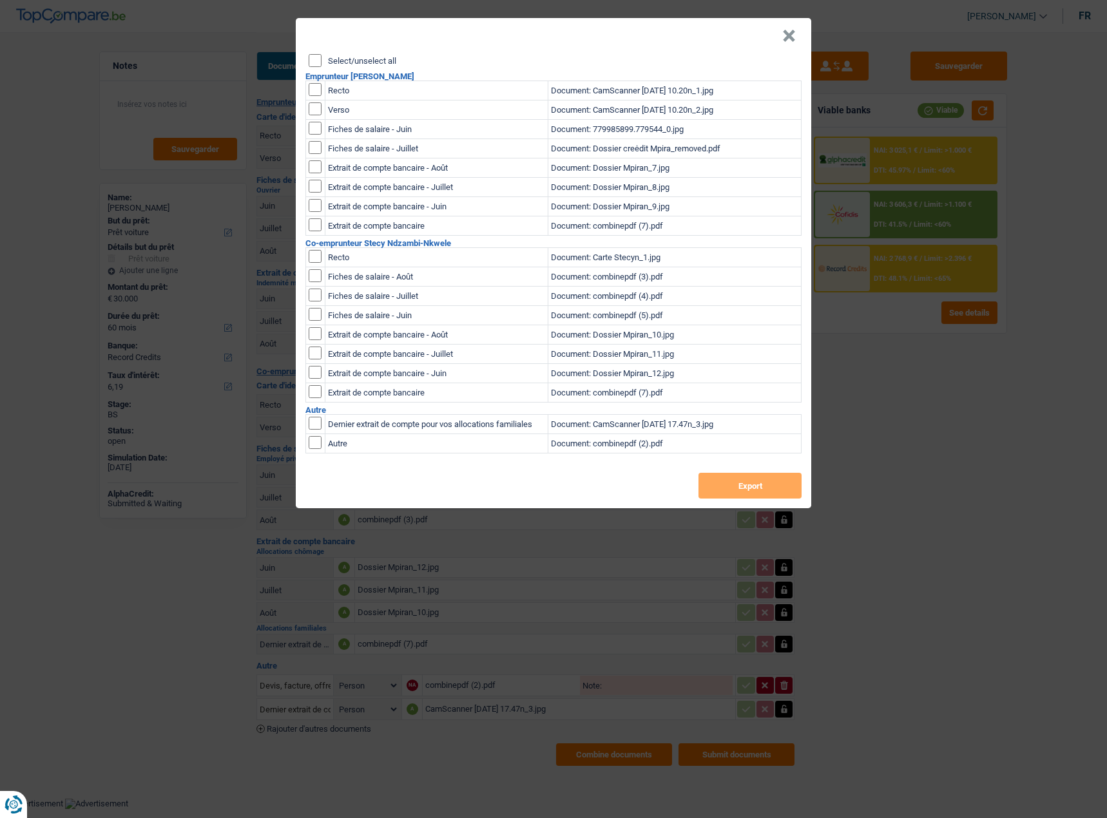
click at [316, 66] on input "Select/unselect all" at bounding box center [315, 60] width 13 height 13
checkbox input "true"
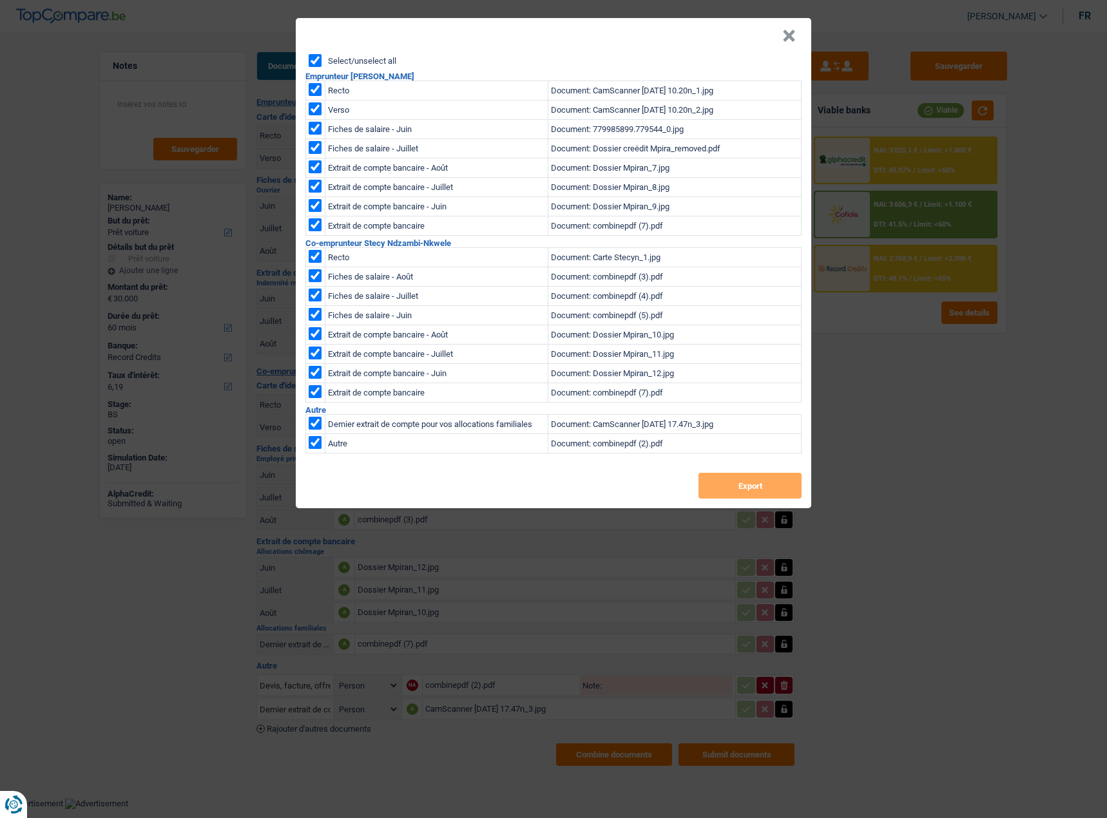
checkbox input "true"
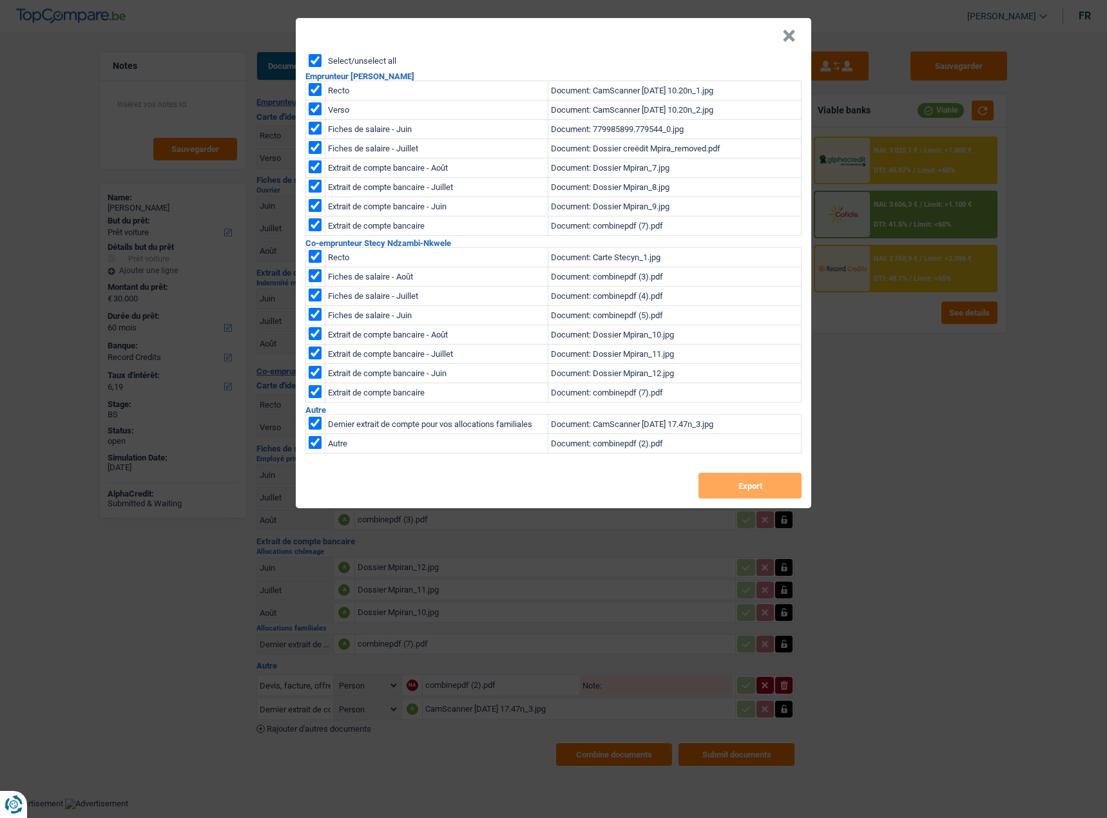
checkbox input "true"
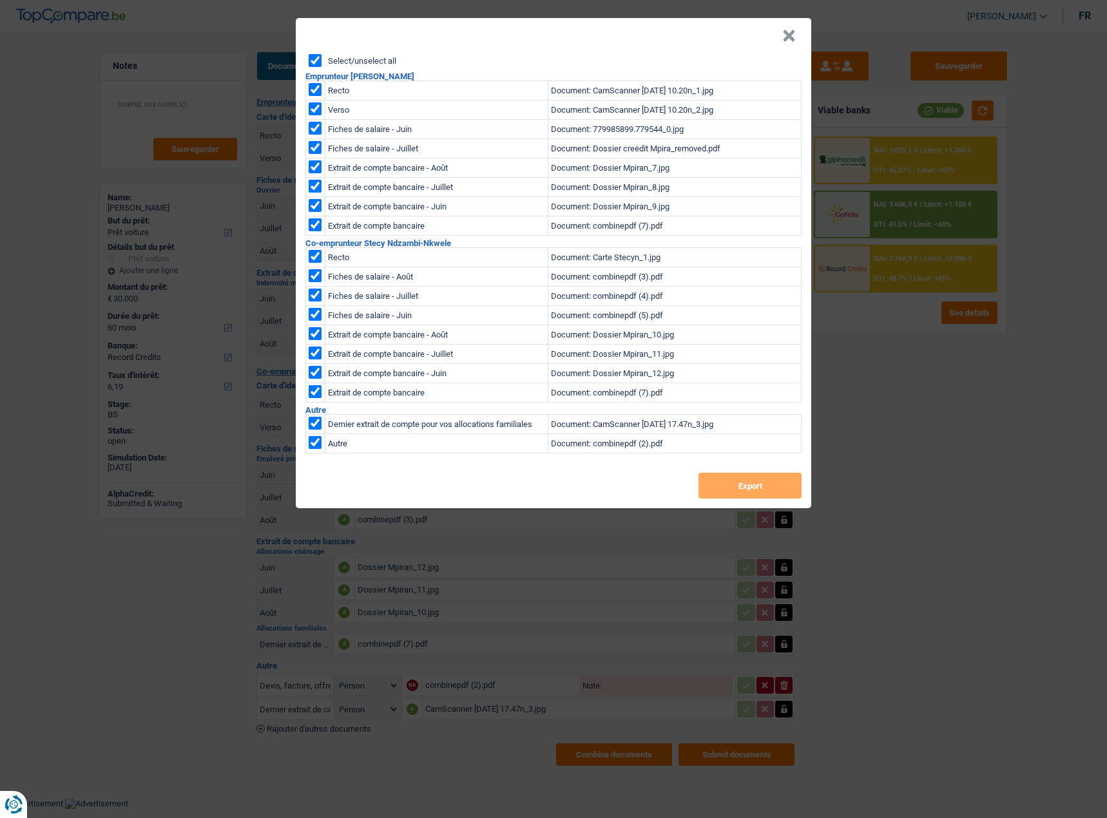
checkbox input "true"
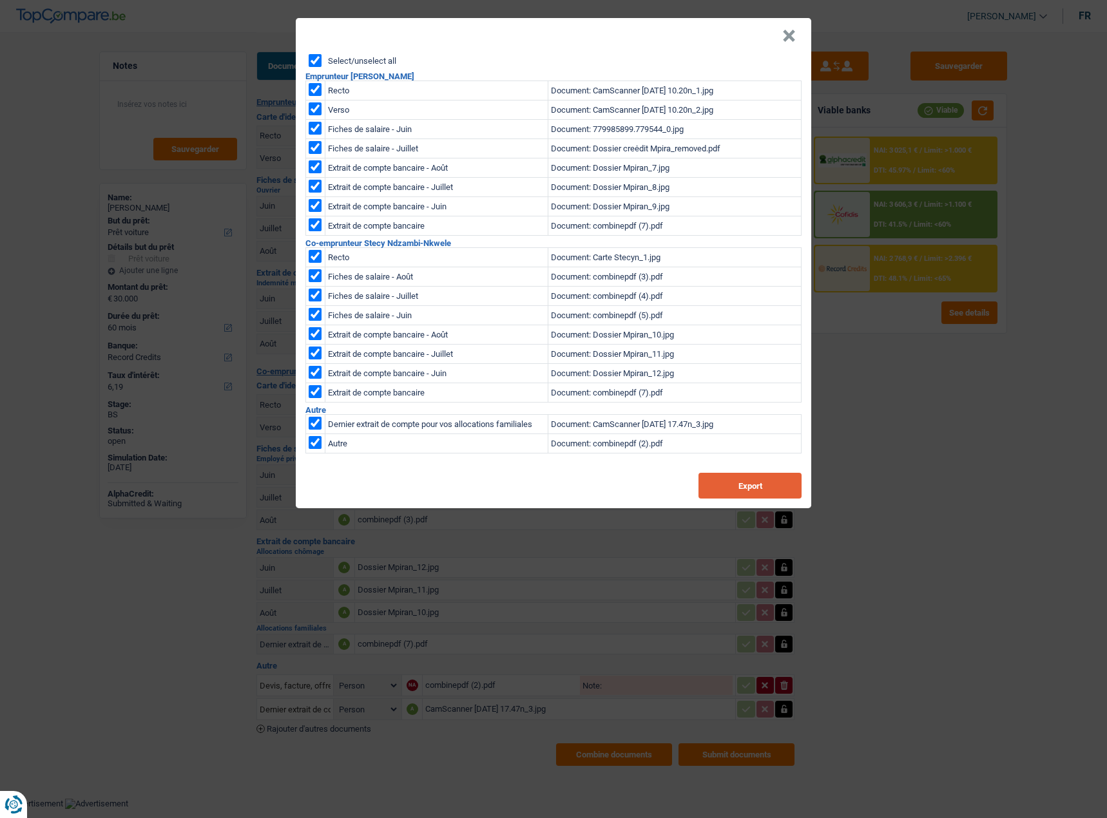
click at [786, 481] on button "Export" at bounding box center [749, 486] width 103 height 26
drag, startPoint x: 786, startPoint y: 39, endPoint x: 794, endPoint y: 39, distance: 7.7
click at [786, 39] on button "×" at bounding box center [789, 36] width 14 height 13
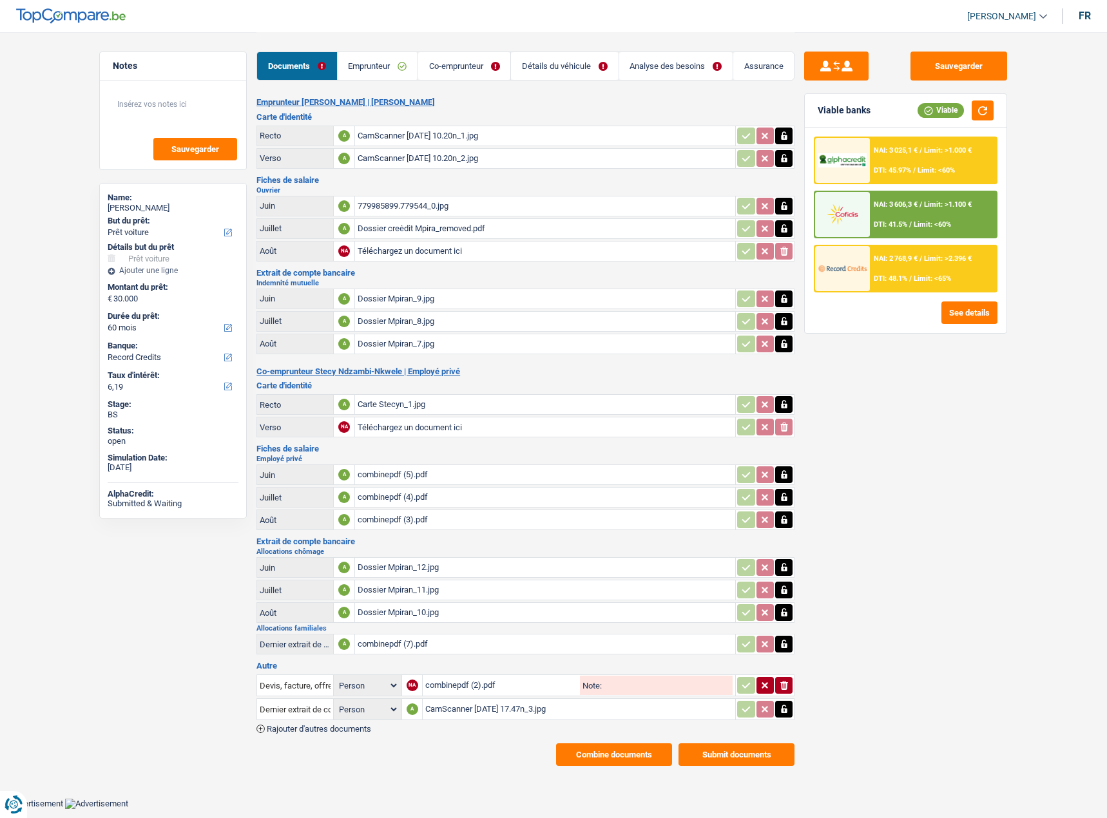
click at [911, 219] on div "NAI: 3 606,3 € / Limit: >1.100 € DTI: 41.5% / Limit: <60%" at bounding box center [933, 214] width 127 height 45
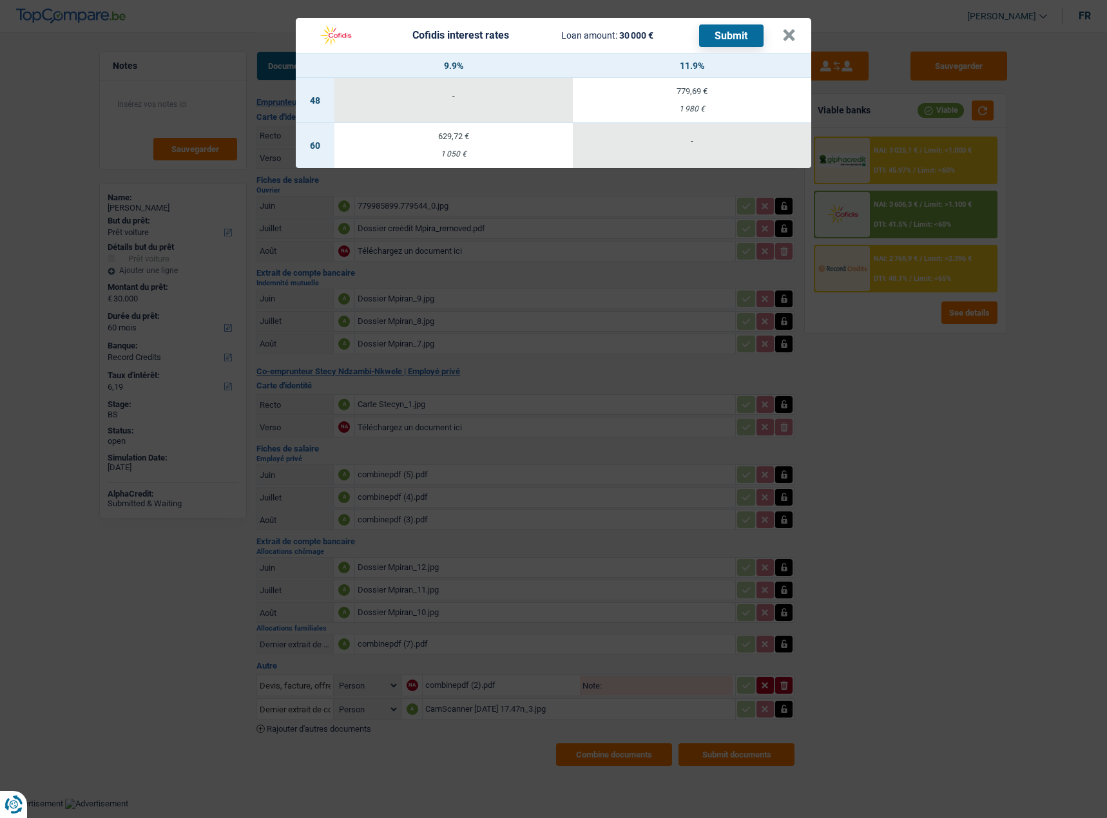
click at [938, 322] on div "Cofidis interest rates Loan amount: 30 000 € Submit × 9.9% 11.9% 48 - 779,69 € …" at bounding box center [553, 409] width 1107 height 818
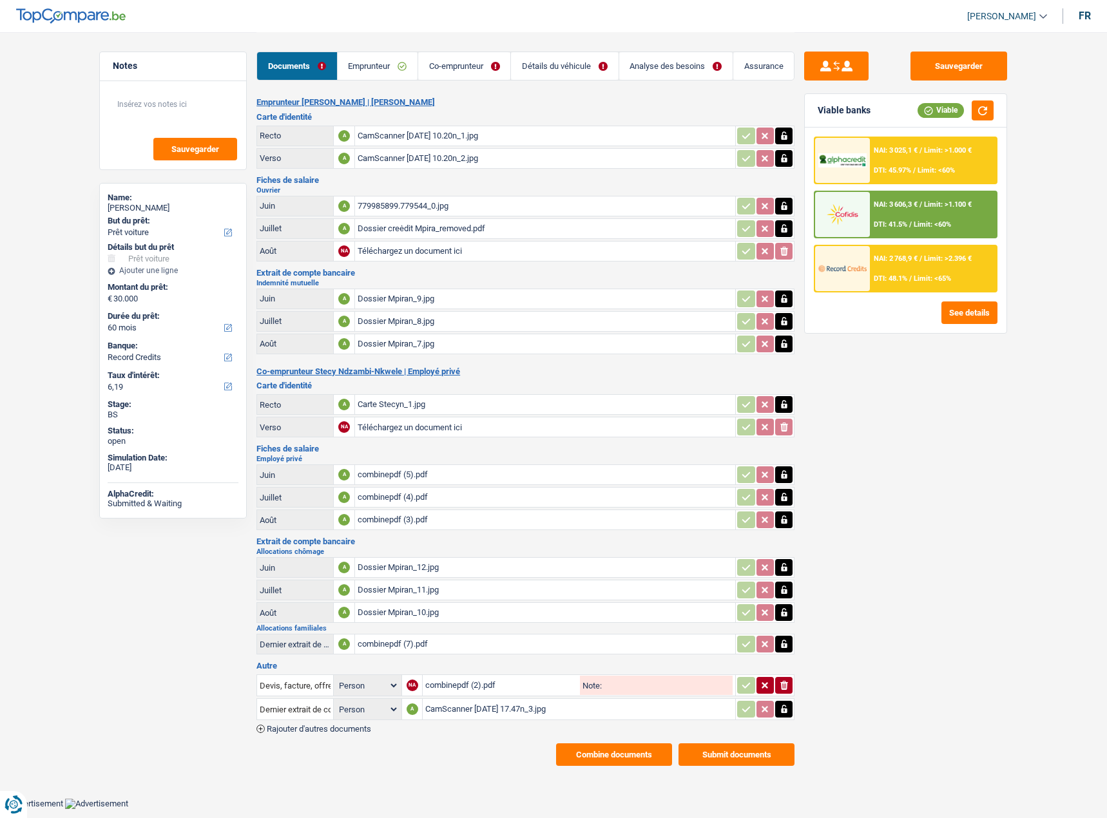
click at [551, 57] on link "Détails du véhicule" at bounding box center [564, 66] width 107 height 28
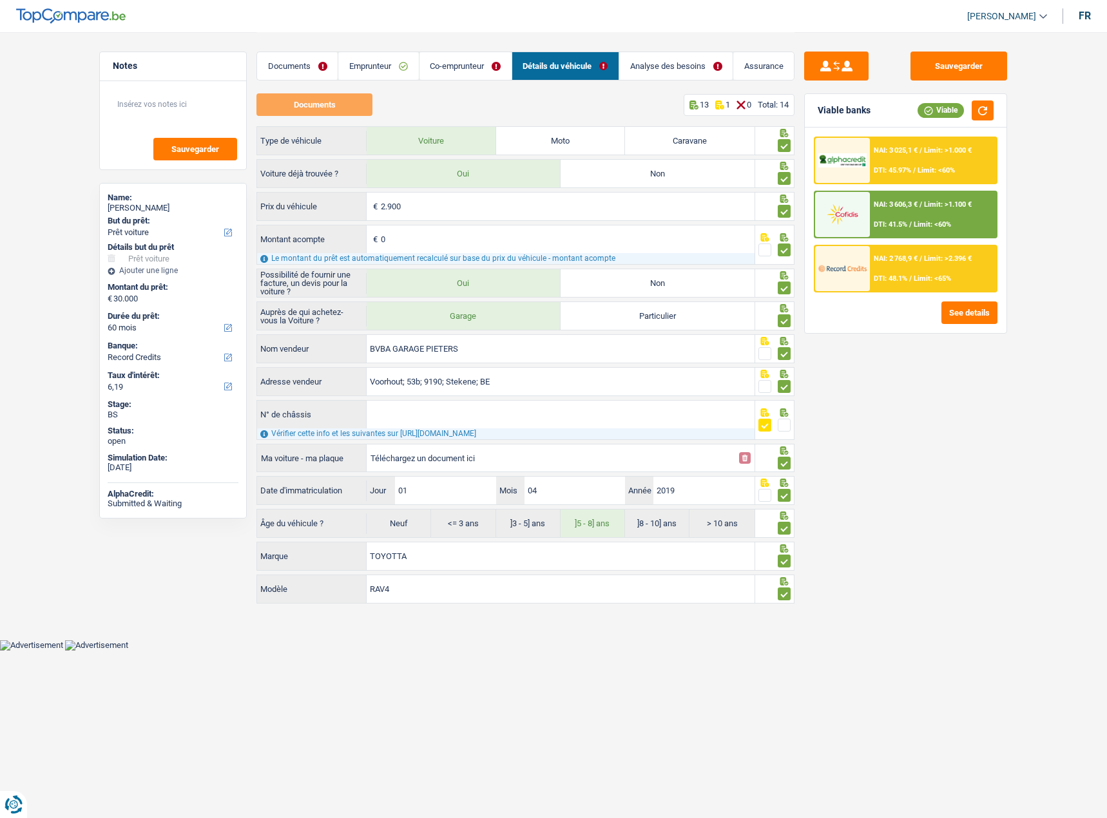
click at [482, 73] on link "Co-emprunteur" at bounding box center [465, 66] width 92 height 28
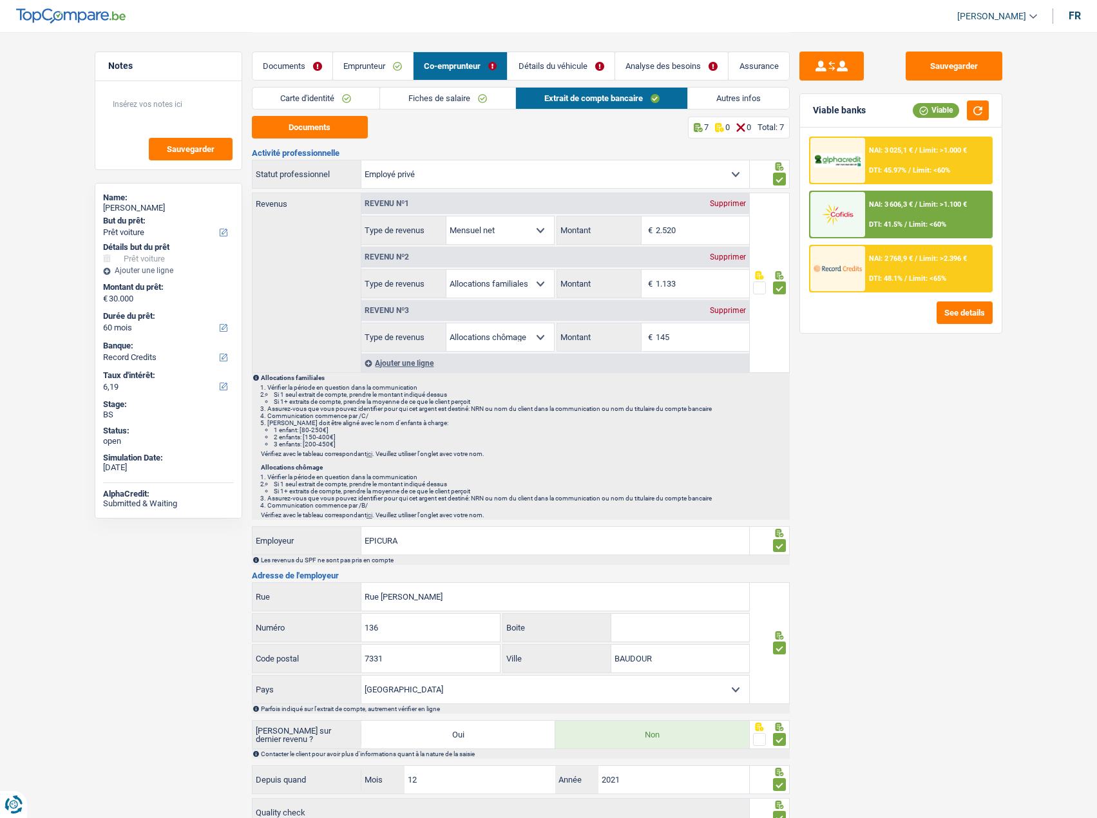
click at [638, 71] on link "Analyse des besoins" at bounding box center [671, 66] width 113 height 28
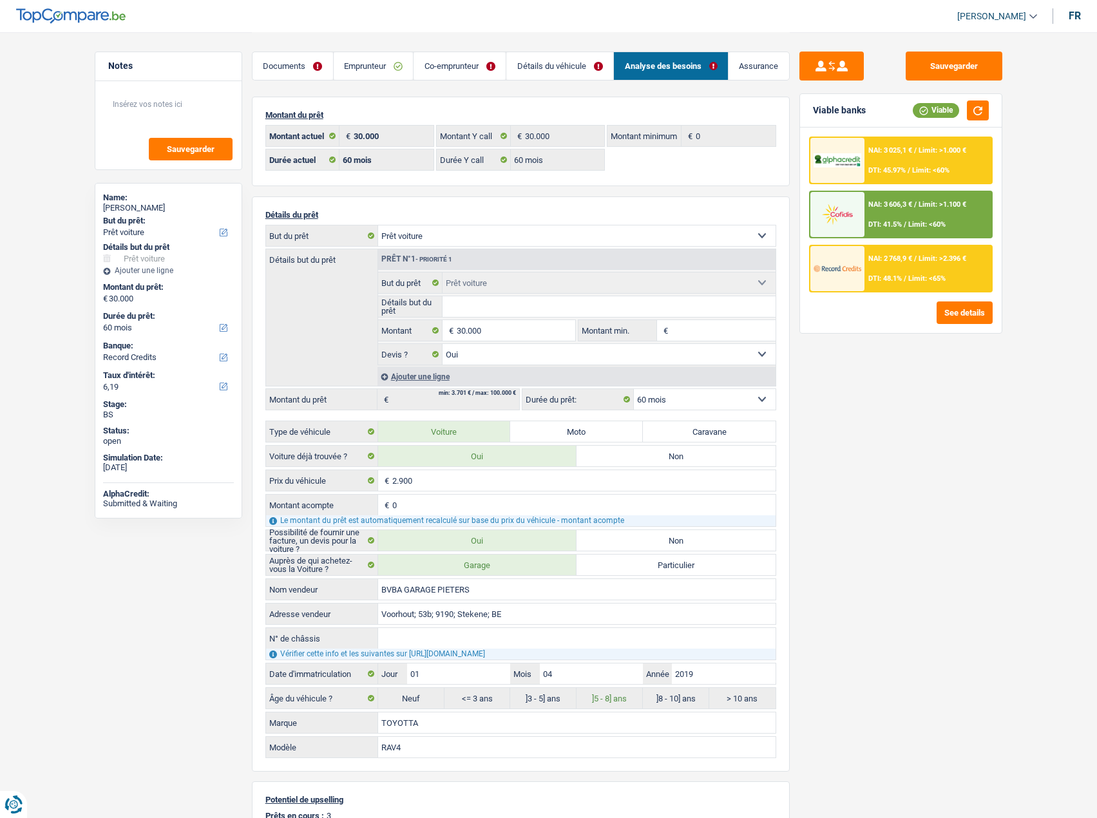
click at [927, 223] on span "Limit: <60%" at bounding box center [926, 224] width 37 height 8
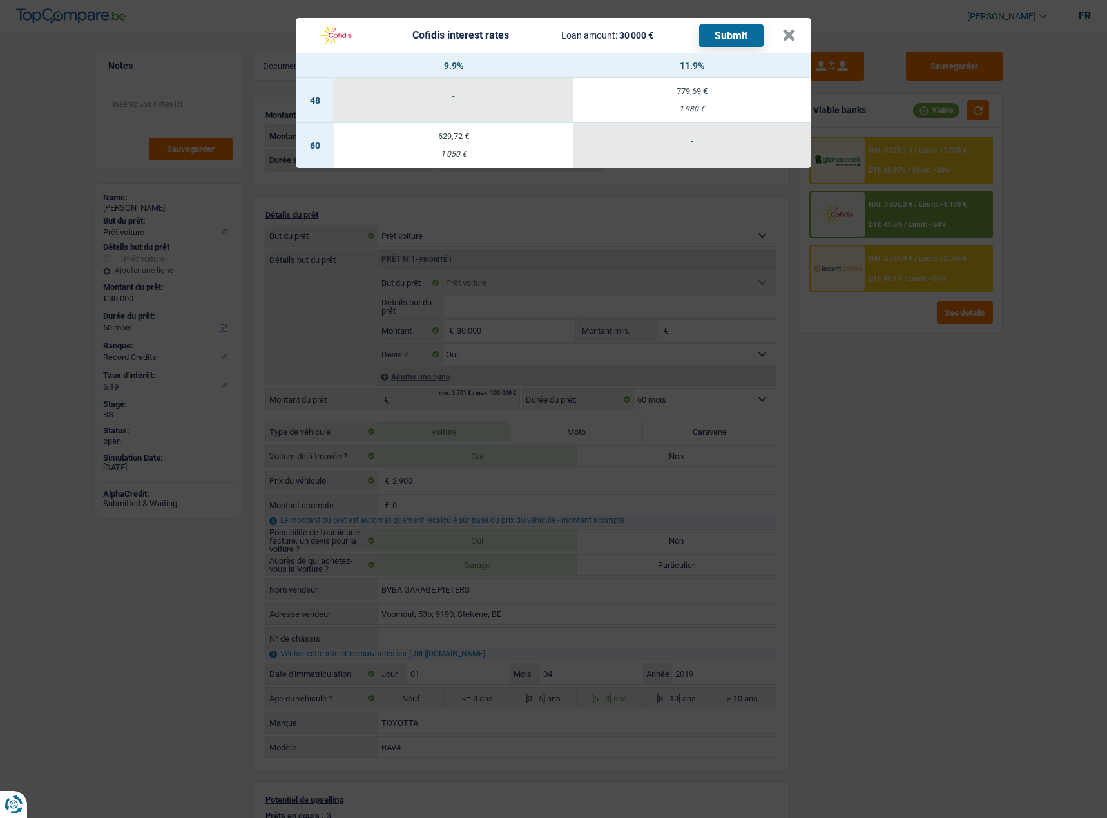
click at [441, 157] on div "1 050 €" at bounding box center [453, 154] width 238 height 8
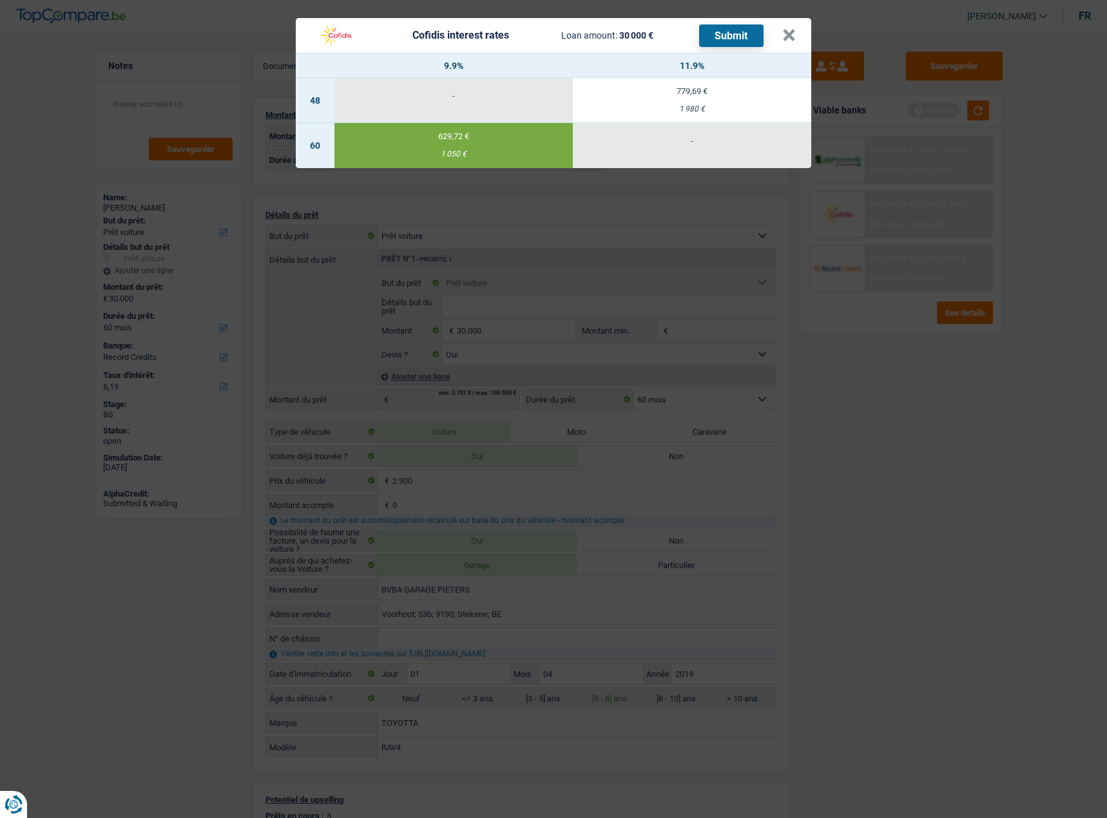
select select "cofidis"
type input "9,90"
click at [728, 39] on button "Submit" at bounding box center [731, 35] width 64 height 23
click at [800, 33] on header "Cofidis interest rates Loan amount: 30 000 € Submit ×" at bounding box center [553, 35] width 515 height 35
drag, startPoint x: 797, startPoint y: 35, endPoint x: 790, endPoint y: 34, distance: 7.2
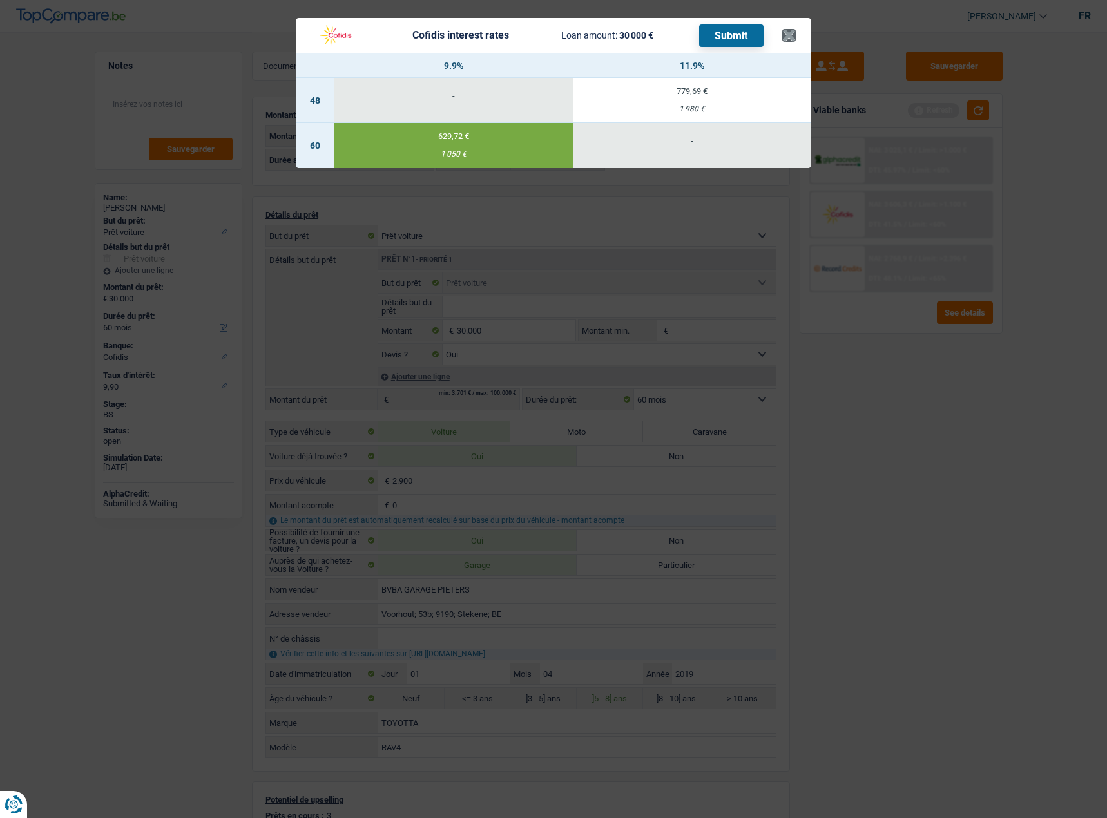
click at [797, 35] on header "Cofidis interest rates Loan amount: 30 000 € Submit ×" at bounding box center [553, 35] width 515 height 35
click at [783, 33] on button "×" at bounding box center [789, 35] width 14 height 13
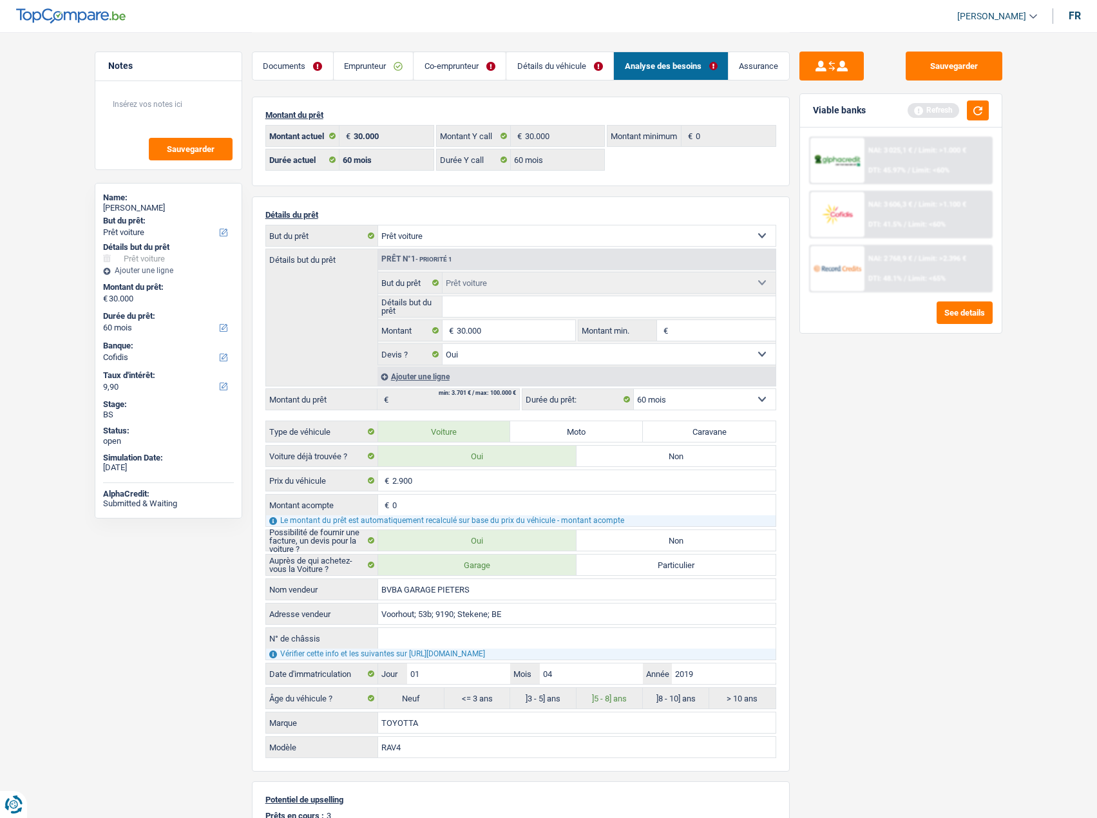
drag, startPoint x: 289, startPoint y: 66, endPoint x: 298, endPoint y: 78, distance: 15.1
click at [289, 66] on link "Documents" at bounding box center [292, 66] width 81 height 28
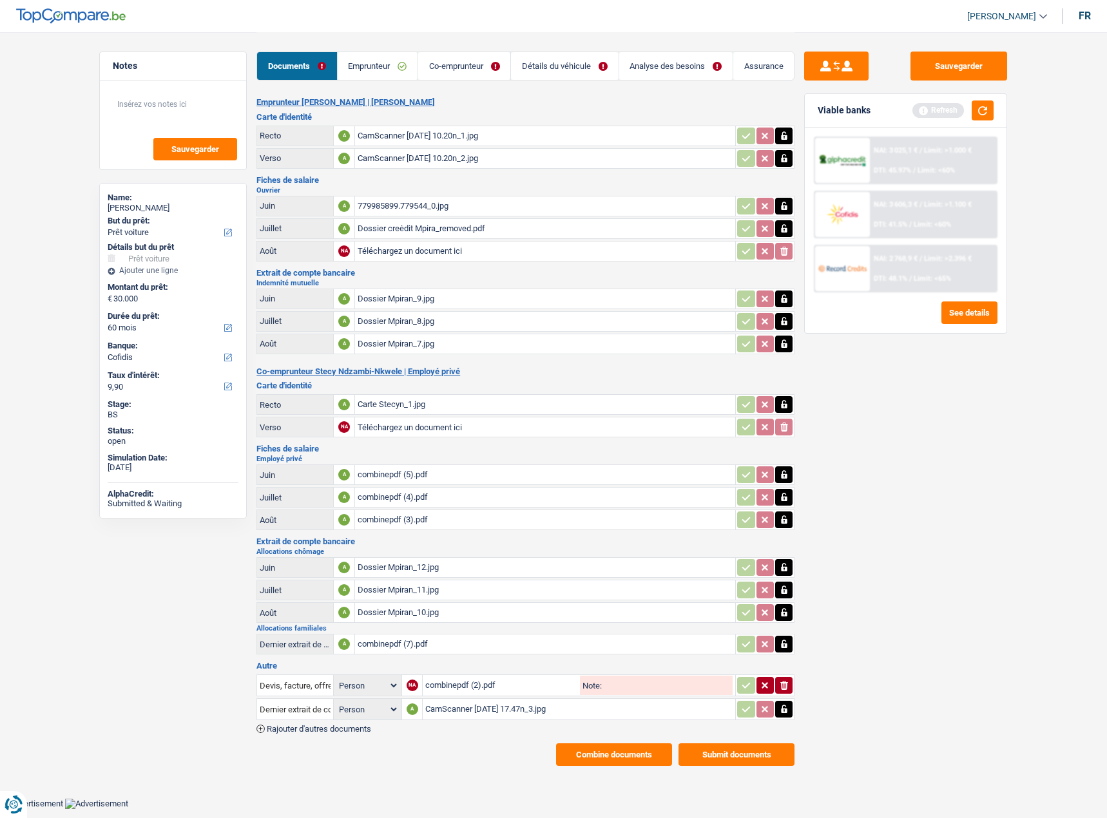
click at [623, 750] on button "Combine documents" at bounding box center [614, 754] width 116 height 23
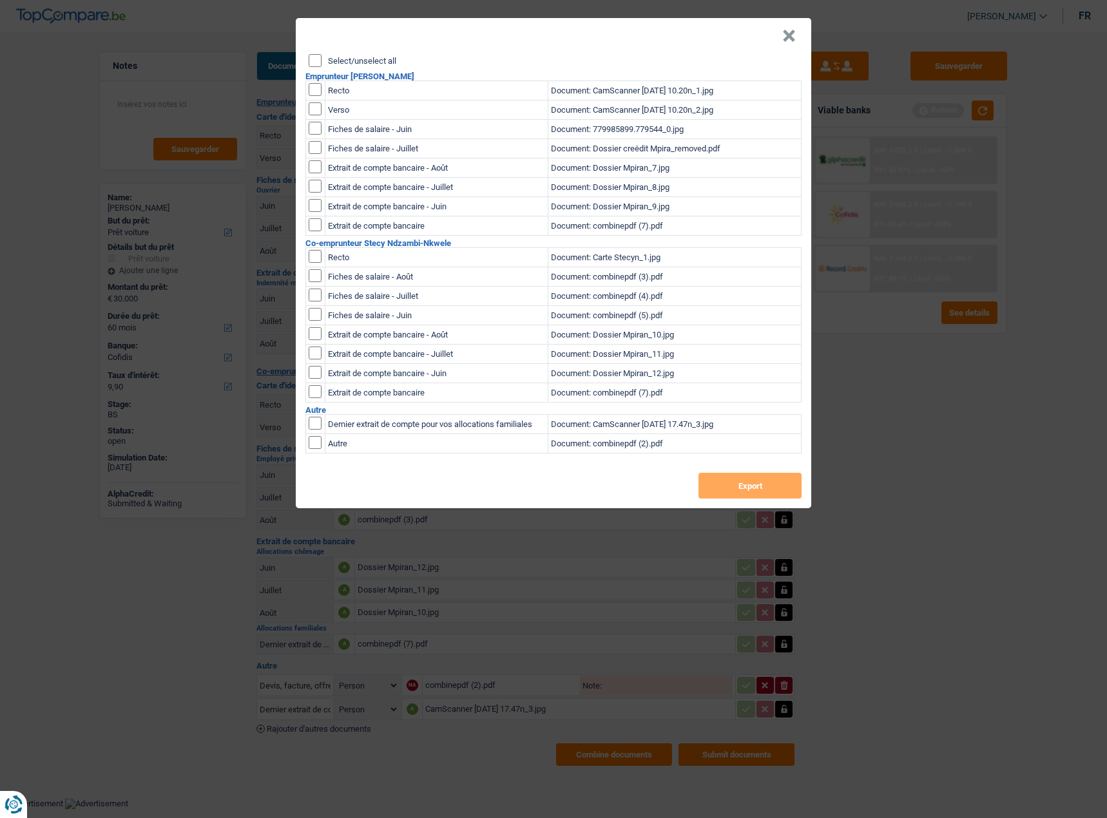
click at [311, 61] on div "Select/unselect all Emprunteur [PERSON_NAME] Recto Document: CamScanner [DATE] …" at bounding box center [553, 281] width 515 height 454
click at [312, 60] on input "Select/unselect all" at bounding box center [315, 60] width 13 height 13
checkbox input "true"
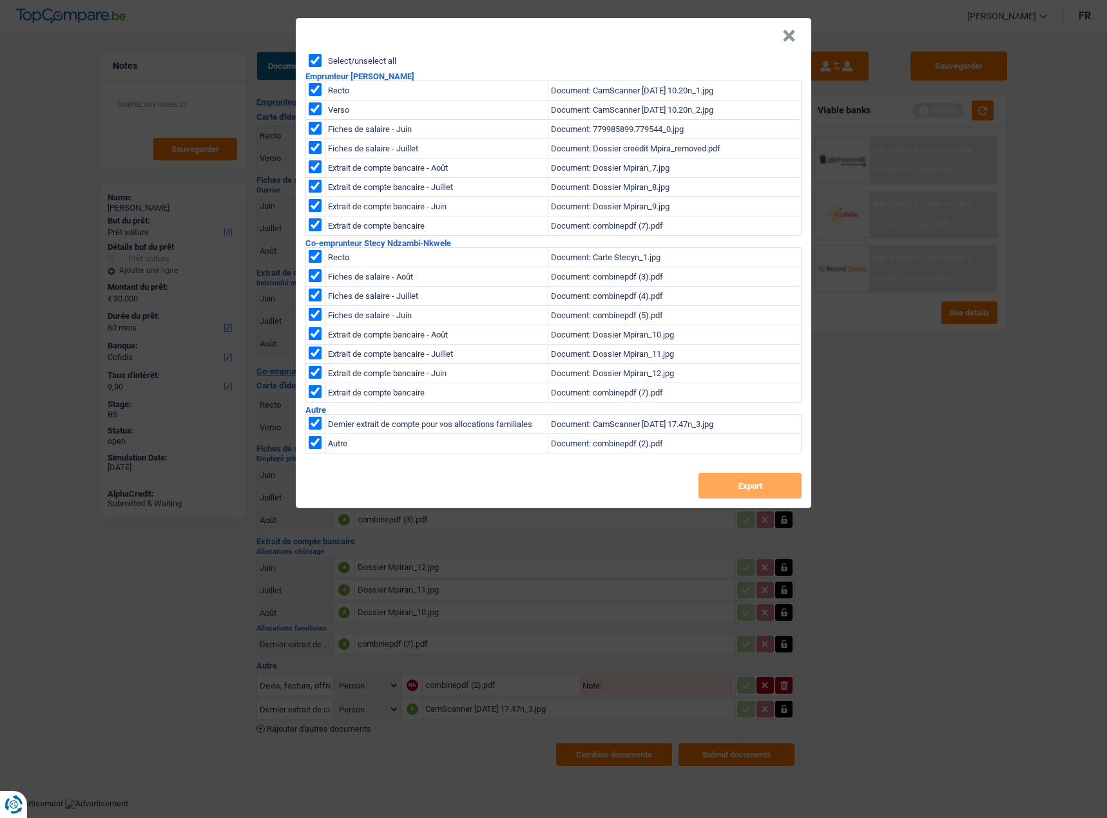
checkbox input "true"
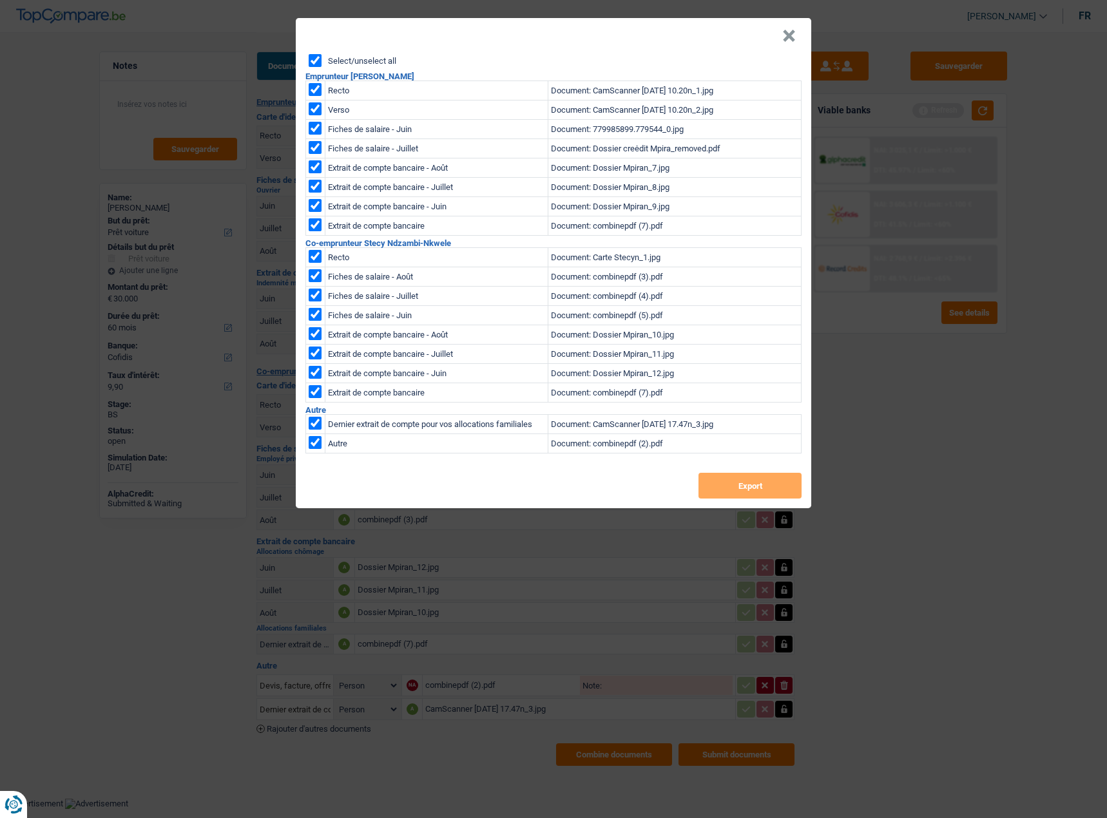
checkbox input "true"
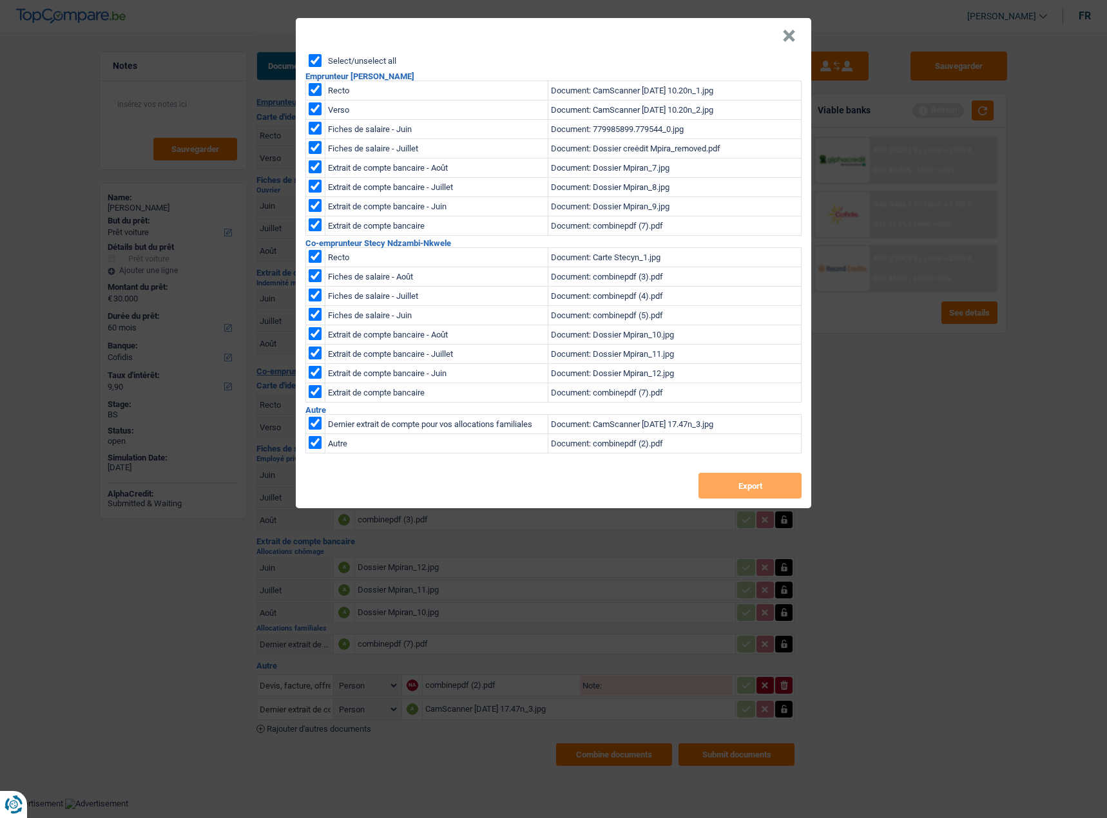
checkbox input "true"
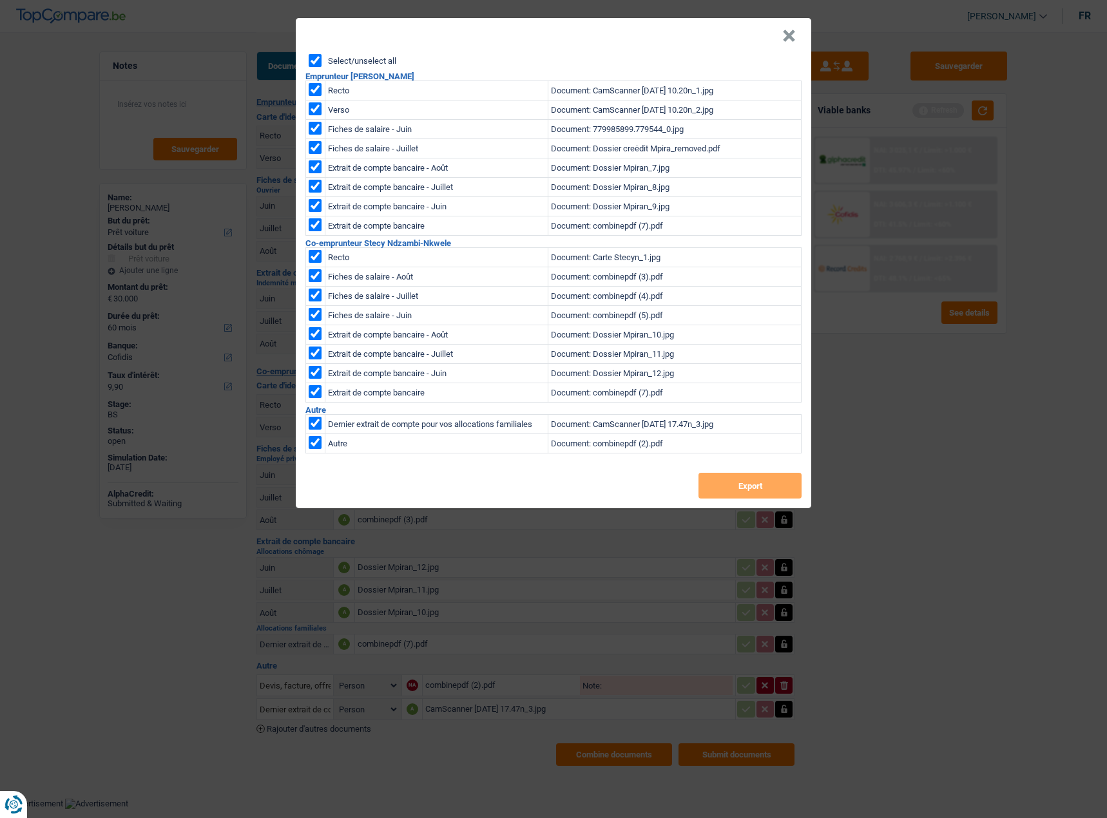
checkbox input "true"
click at [794, 35] on button "×" at bounding box center [789, 36] width 14 height 13
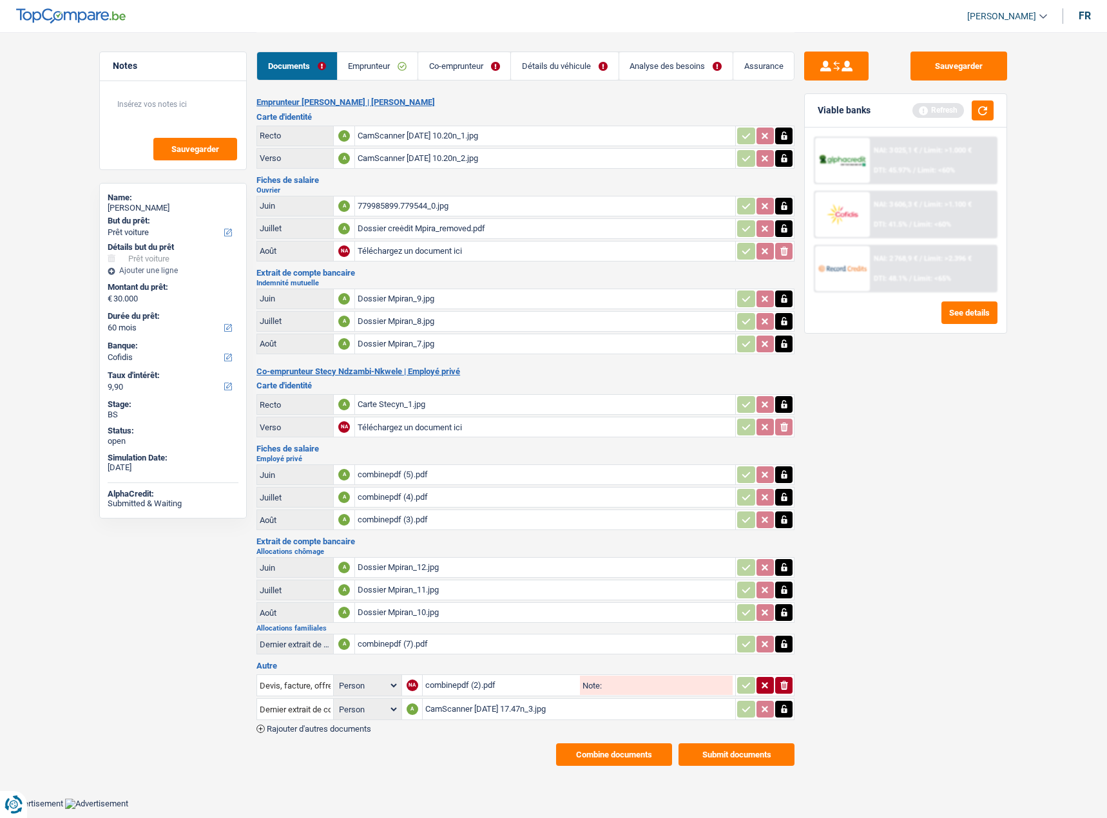
click at [754, 758] on button "Submit documents" at bounding box center [736, 754] width 116 height 23
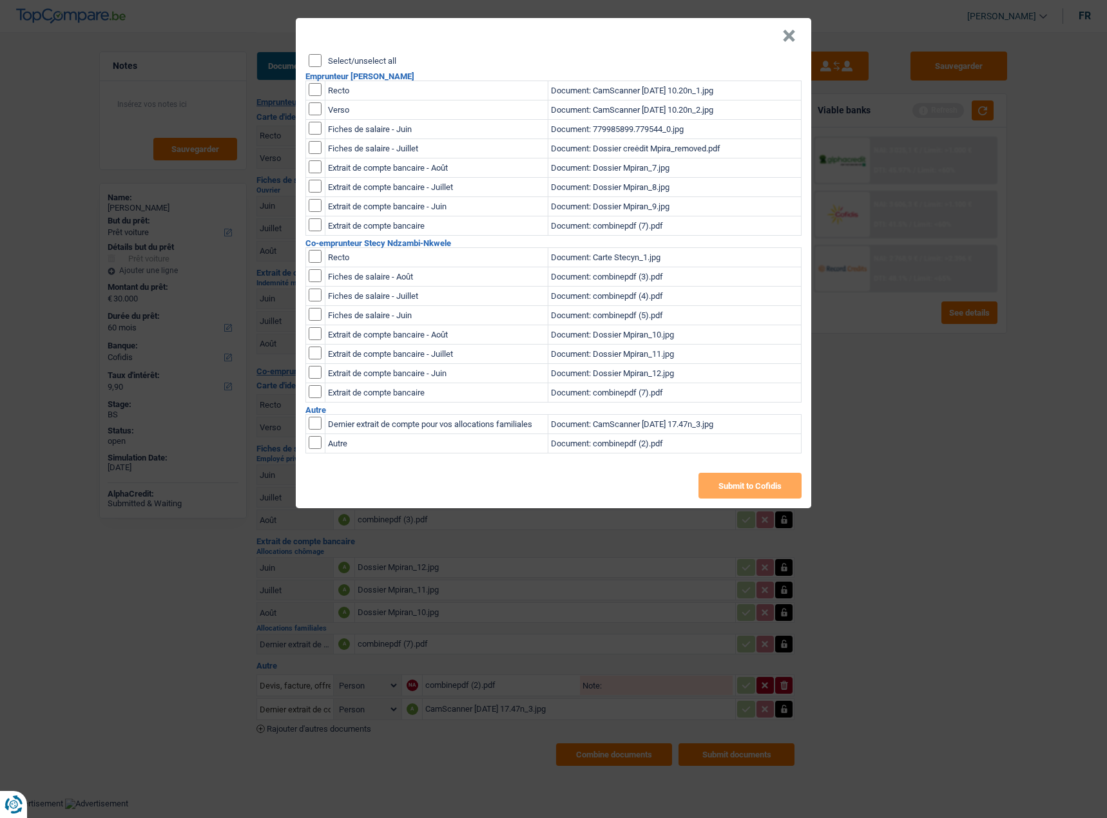
click at [312, 60] on input "Select/unselect all" at bounding box center [315, 60] width 13 height 13
checkbox input "true"
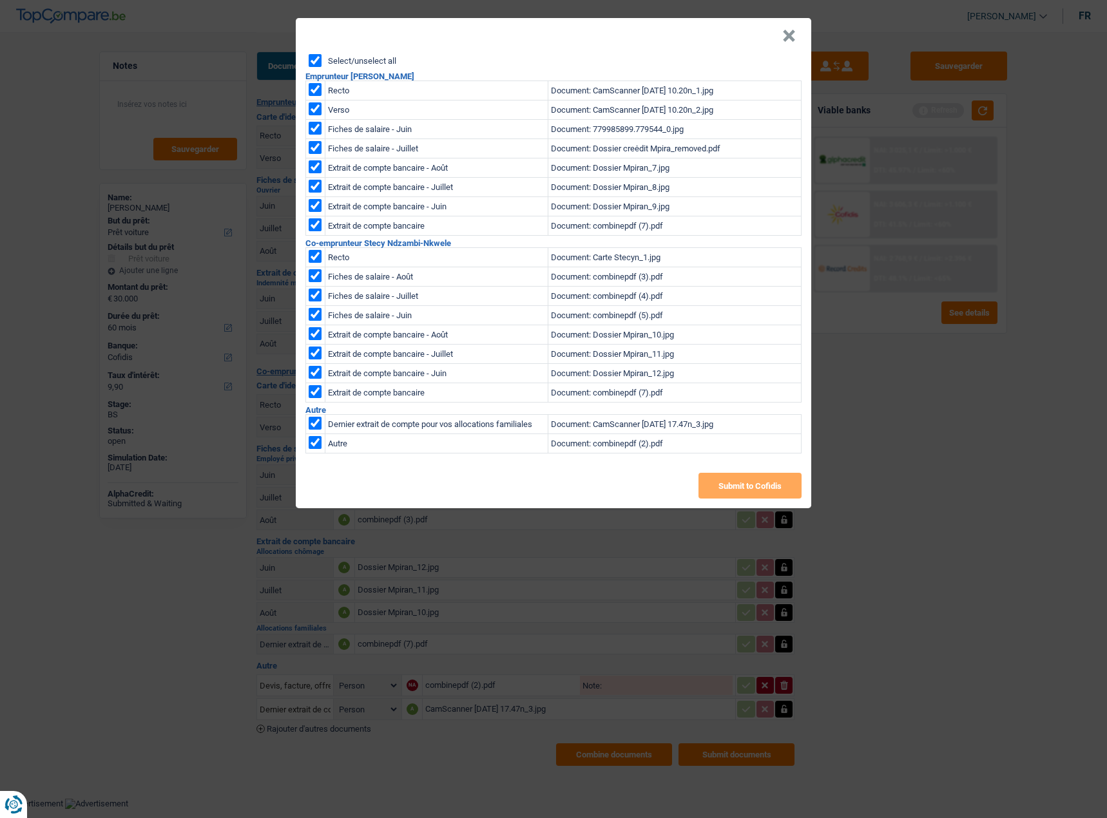
checkbox input "true"
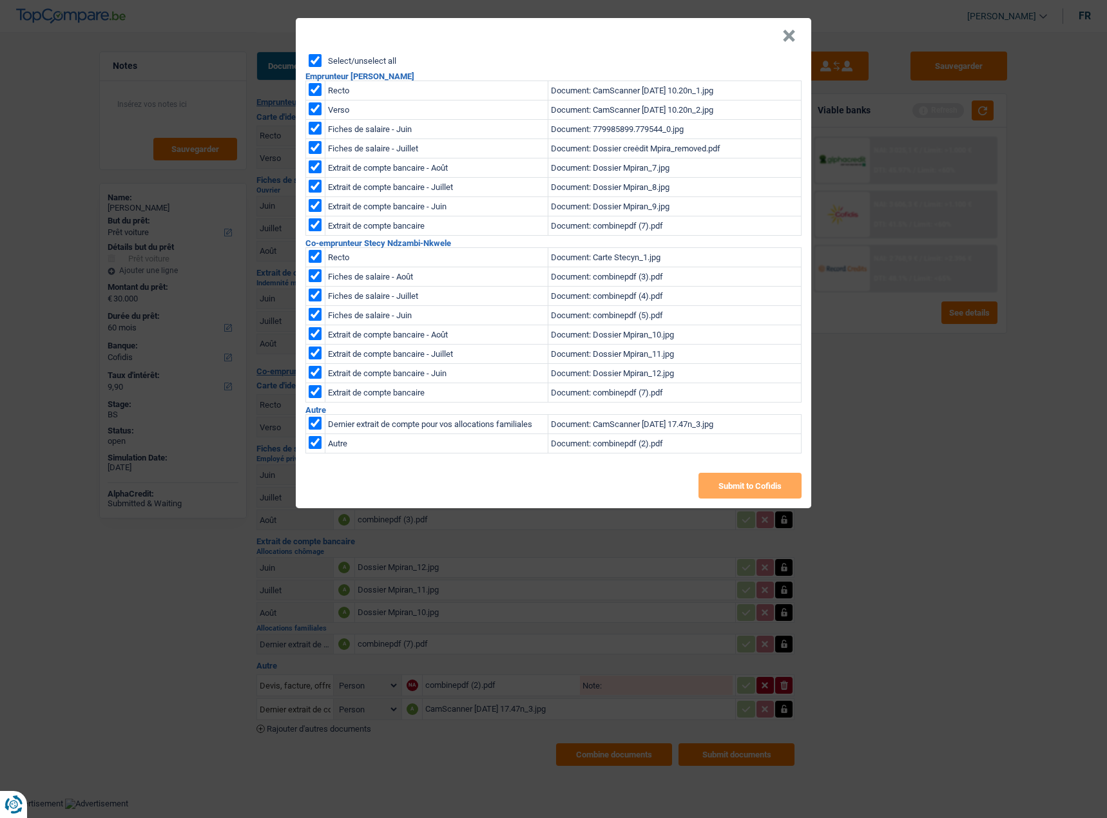
checkbox input "true"
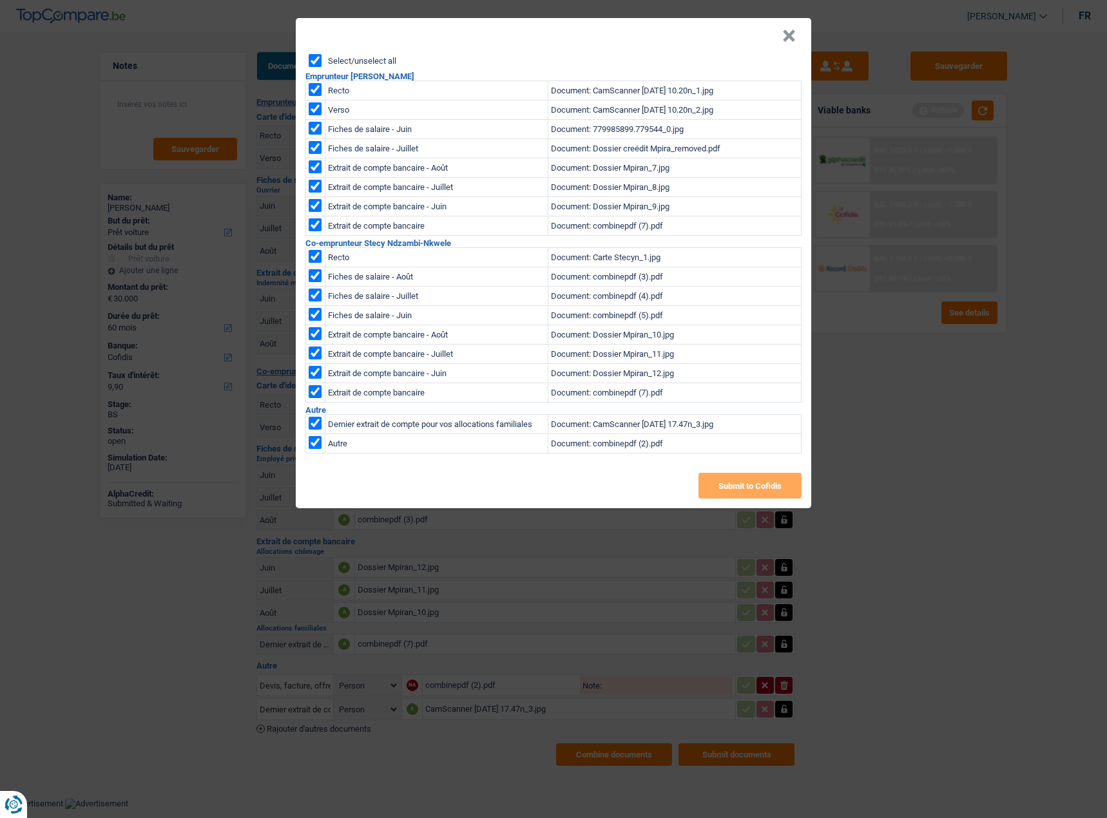
checkbox input "true"
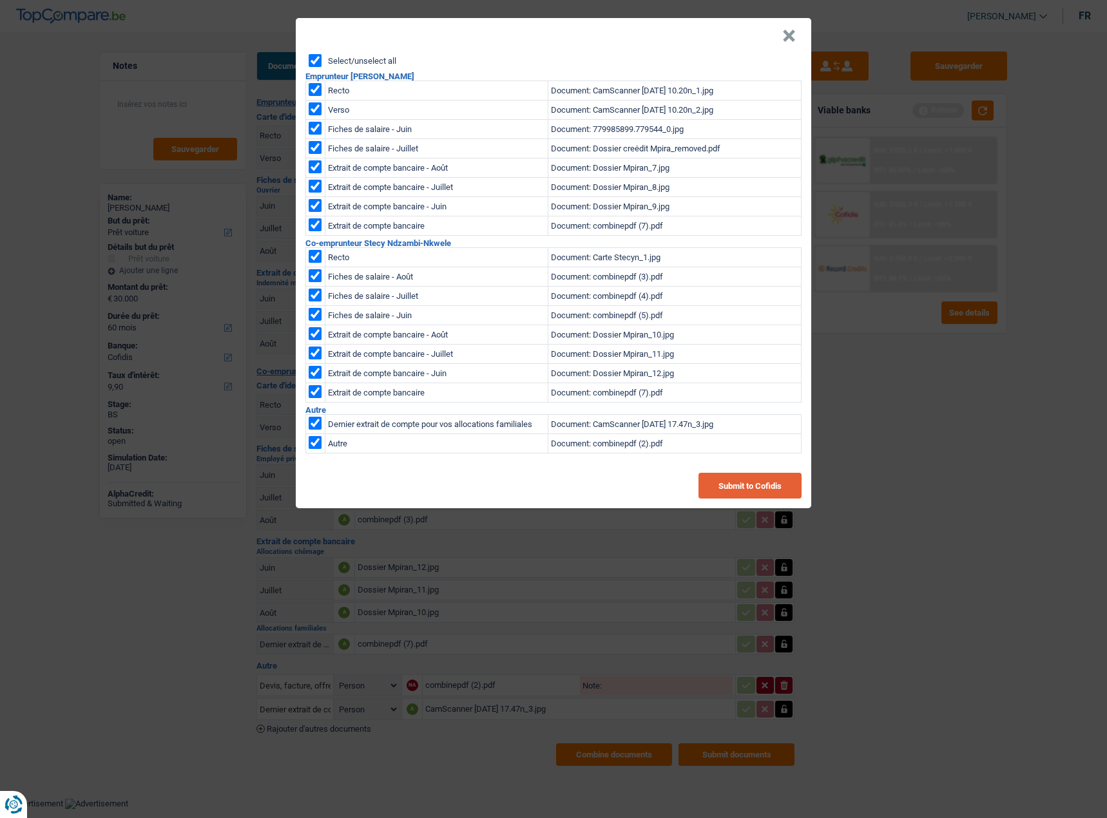
click at [768, 482] on button "Submit to Cofidis" at bounding box center [749, 486] width 103 height 26
